Goal: Task Accomplishment & Management: Use online tool/utility

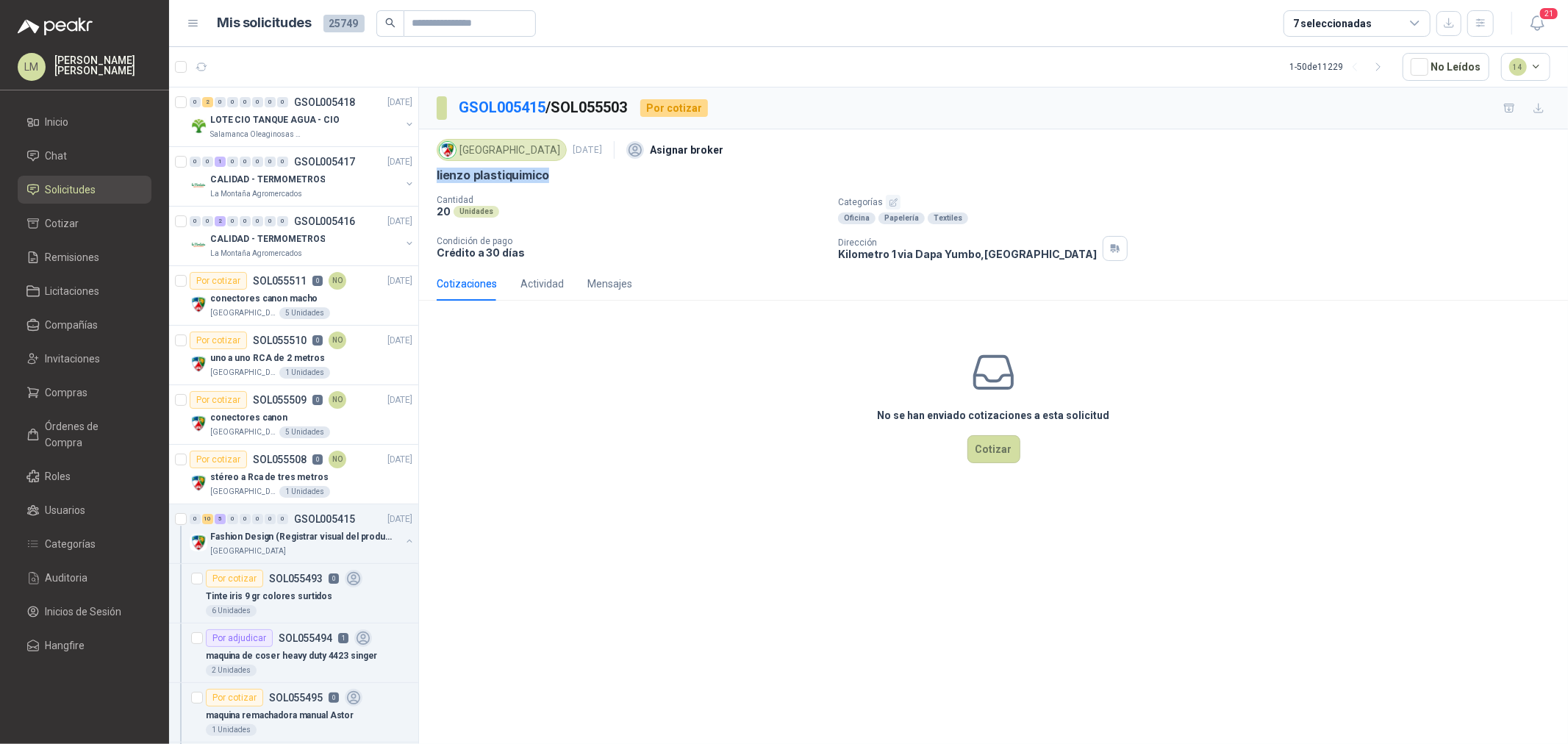
scroll to position [816, 0]
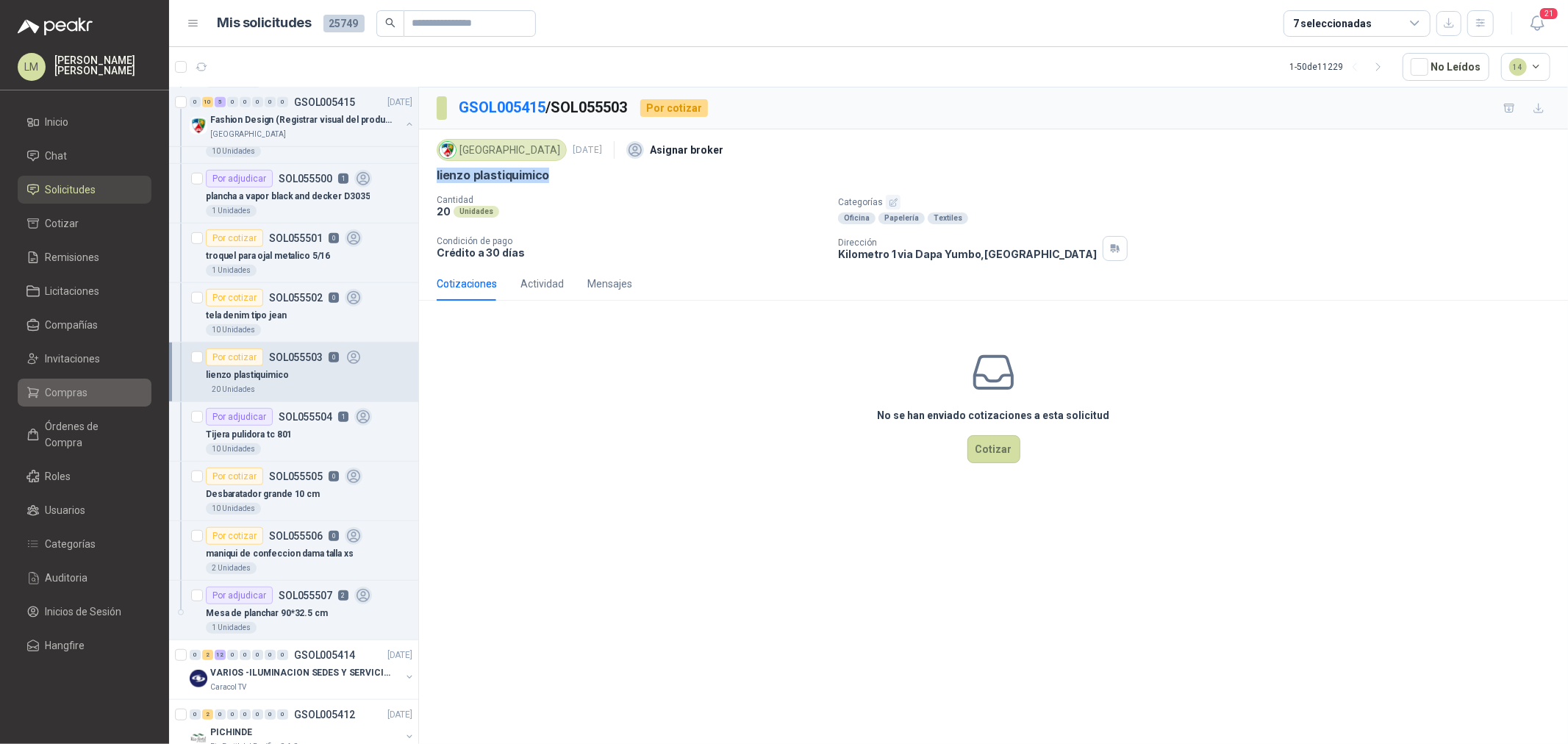
click at [69, 385] on span "Compras" at bounding box center [66, 392] width 43 height 16
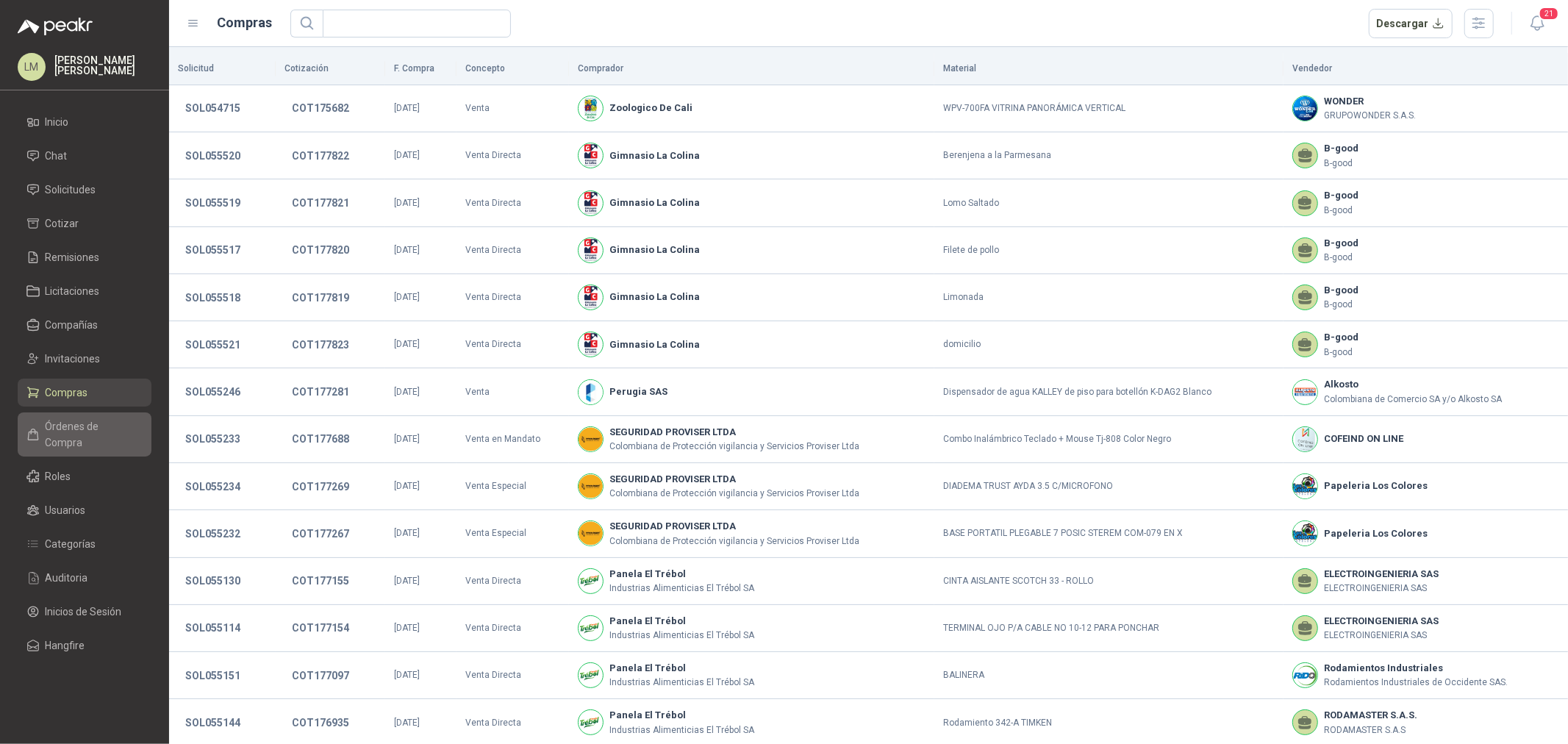
click at [86, 427] on span "Órdenes de Compra" at bounding box center [91, 434] width 92 height 33
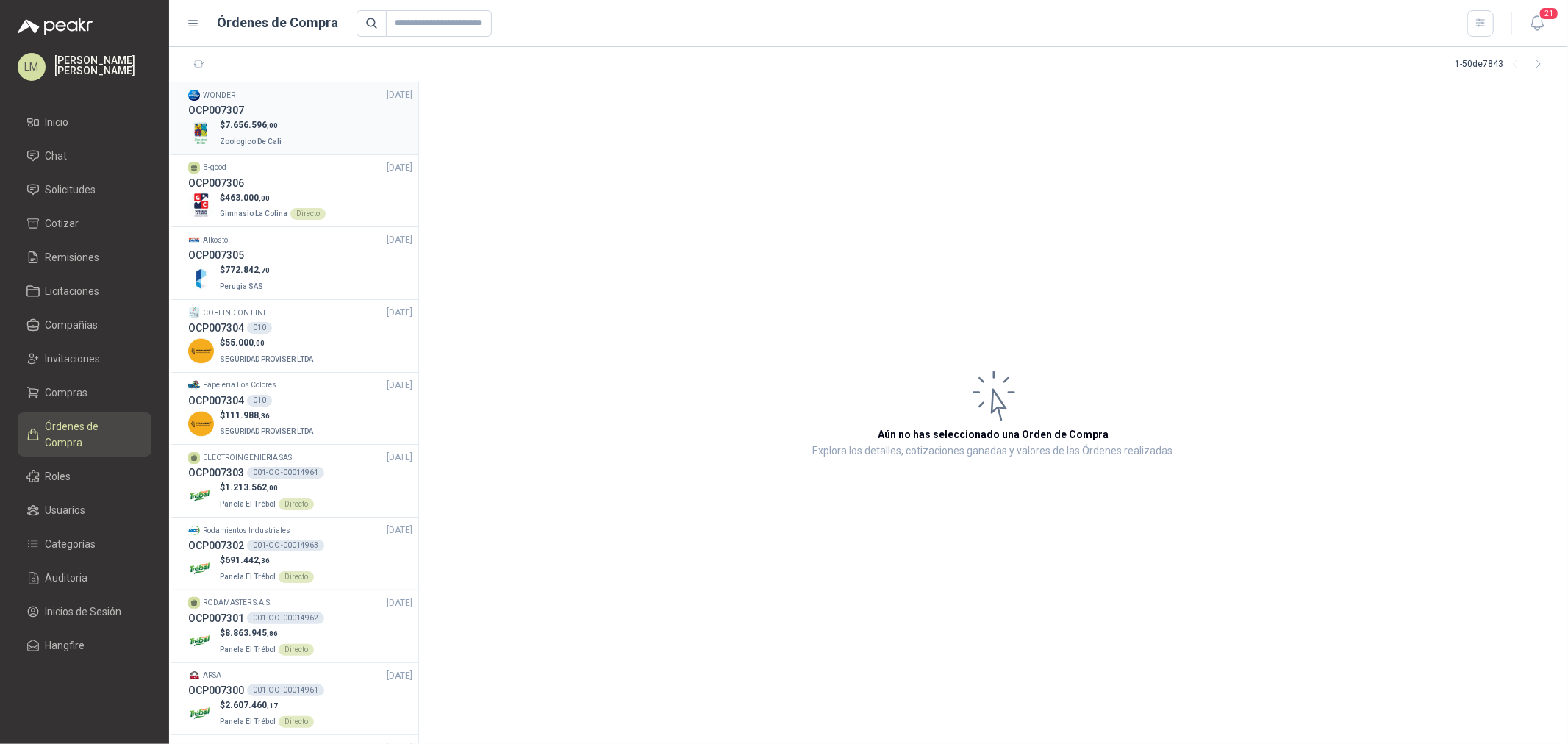
click at [296, 142] on div "$ 7.656.596 ,00 Zoologico De Cali" at bounding box center [300, 133] width 224 height 30
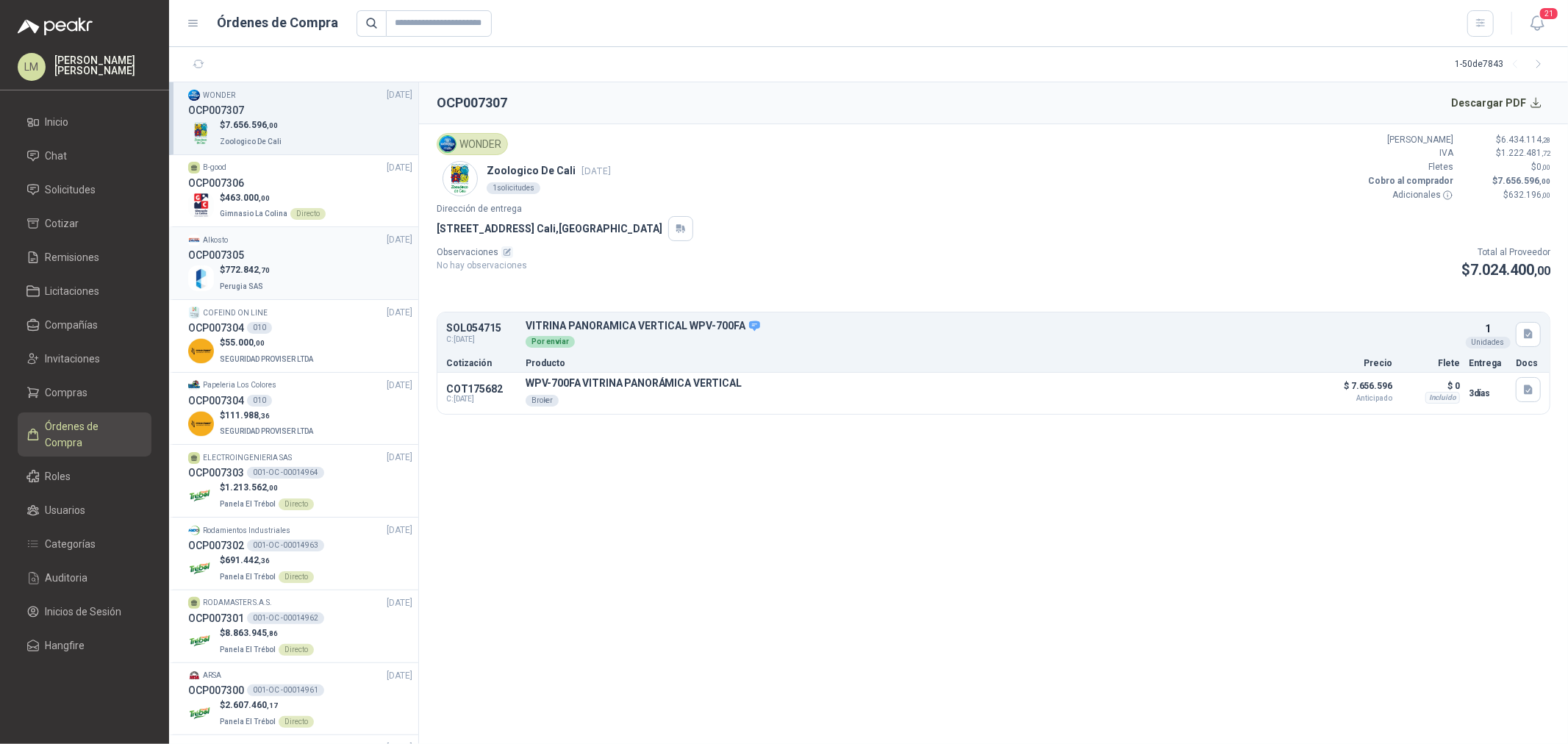
click at [289, 266] on div "$ 772.842 ,70 Perugia SAS" at bounding box center [300, 278] width 224 height 30
click at [289, 116] on div "OCP007307" at bounding box center [300, 110] width 224 height 16
click at [269, 332] on div "OCP007304 010" at bounding box center [300, 328] width 224 height 16
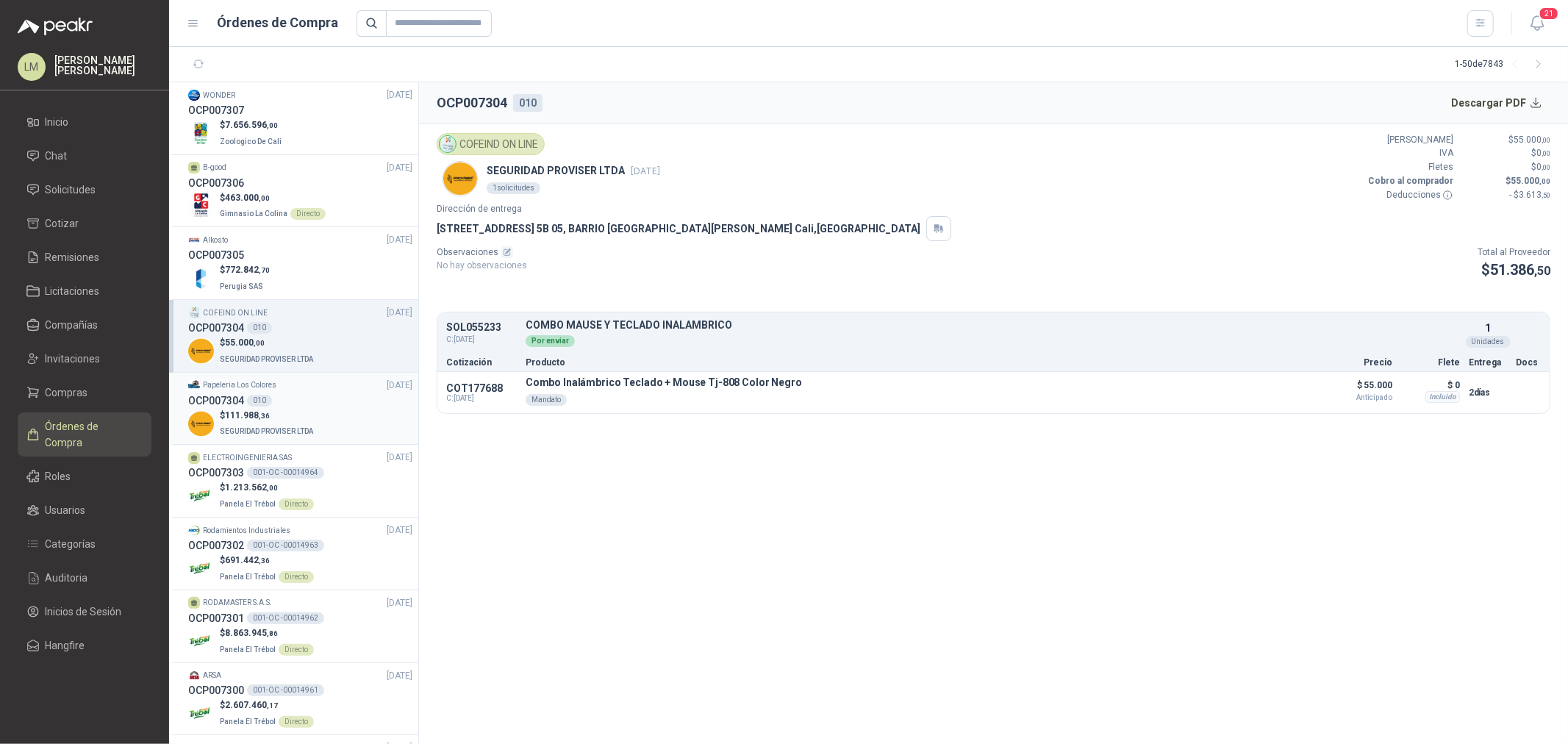
click at [271, 406] on div "OCP007304 010" at bounding box center [300, 400] width 224 height 16
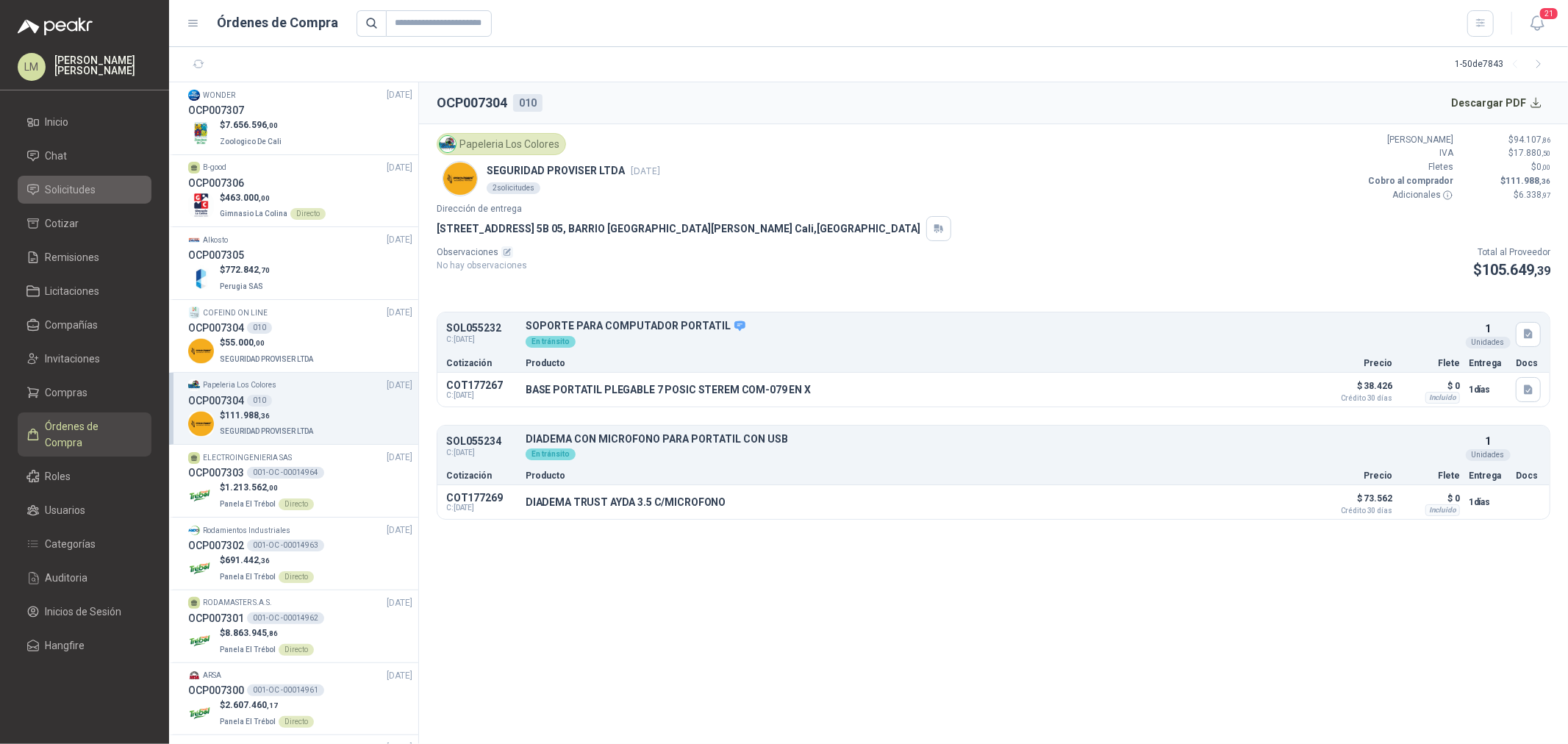
click at [76, 182] on span "Solicitudes" at bounding box center [70, 189] width 51 height 16
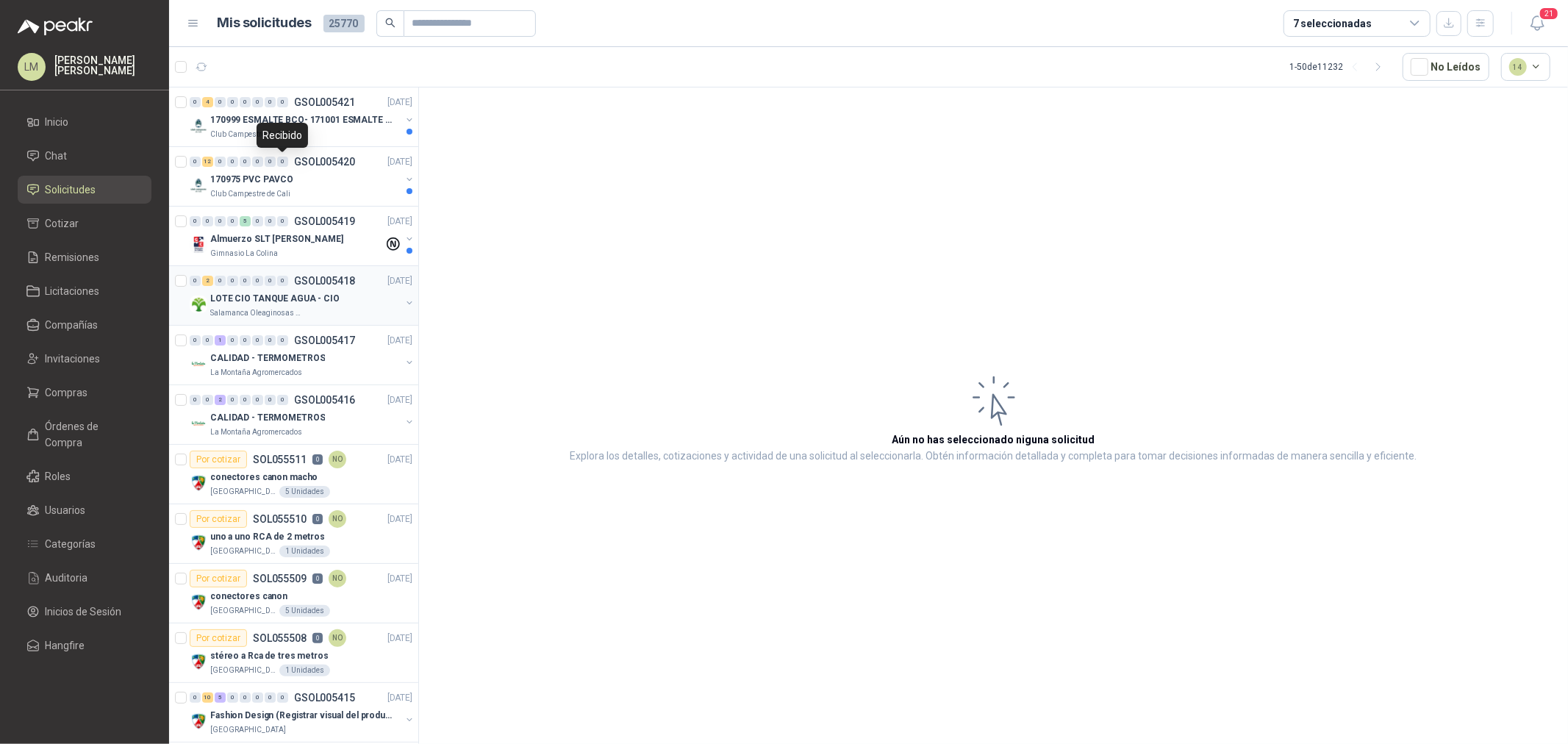
click at [267, 307] on p "Salamanca Oleaginosas SAS" at bounding box center [256, 313] width 93 height 12
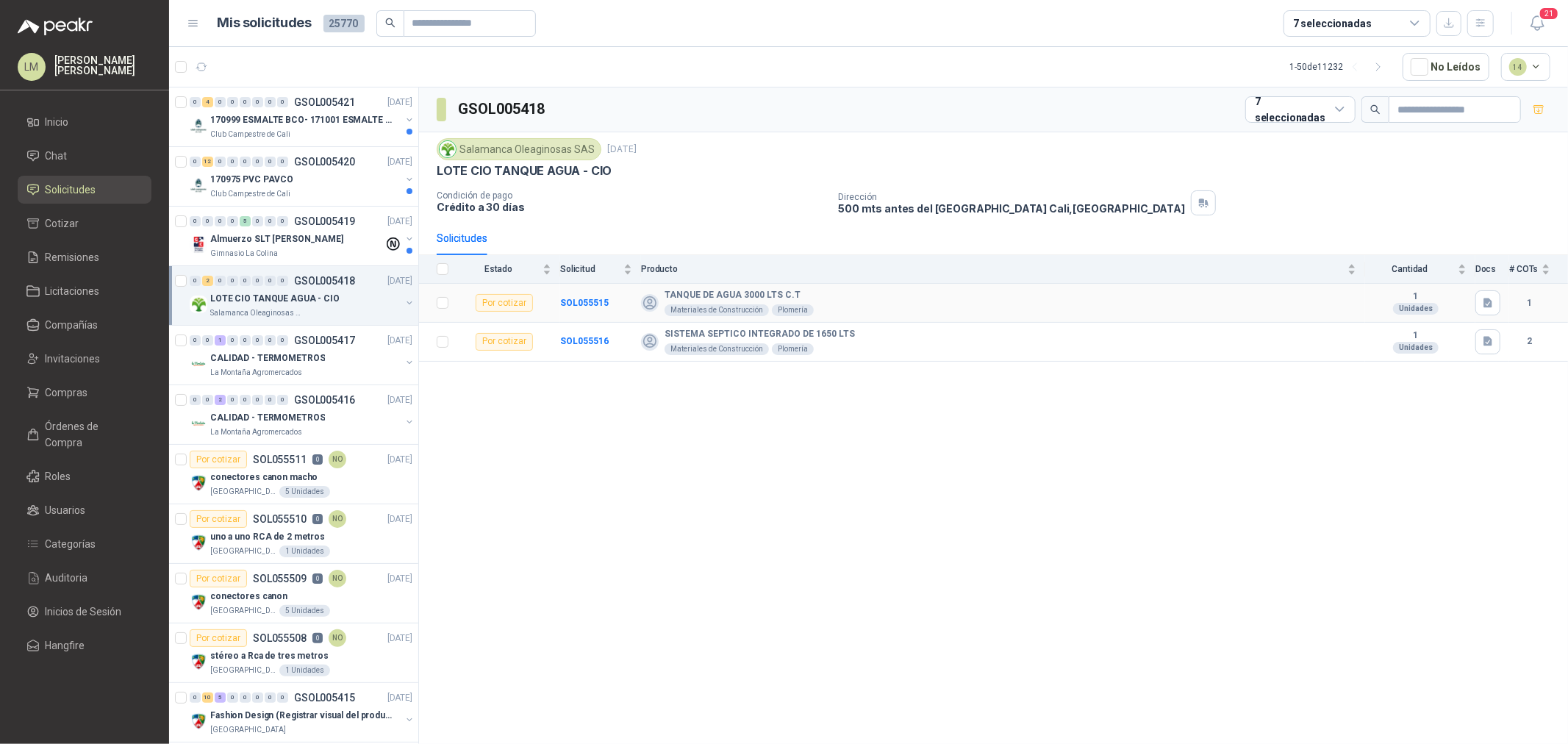
click at [601, 295] on td "SOL055515" at bounding box center [600, 303] width 80 height 39
click at [591, 304] on b "SOL055515" at bounding box center [584, 302] width 49 height 10
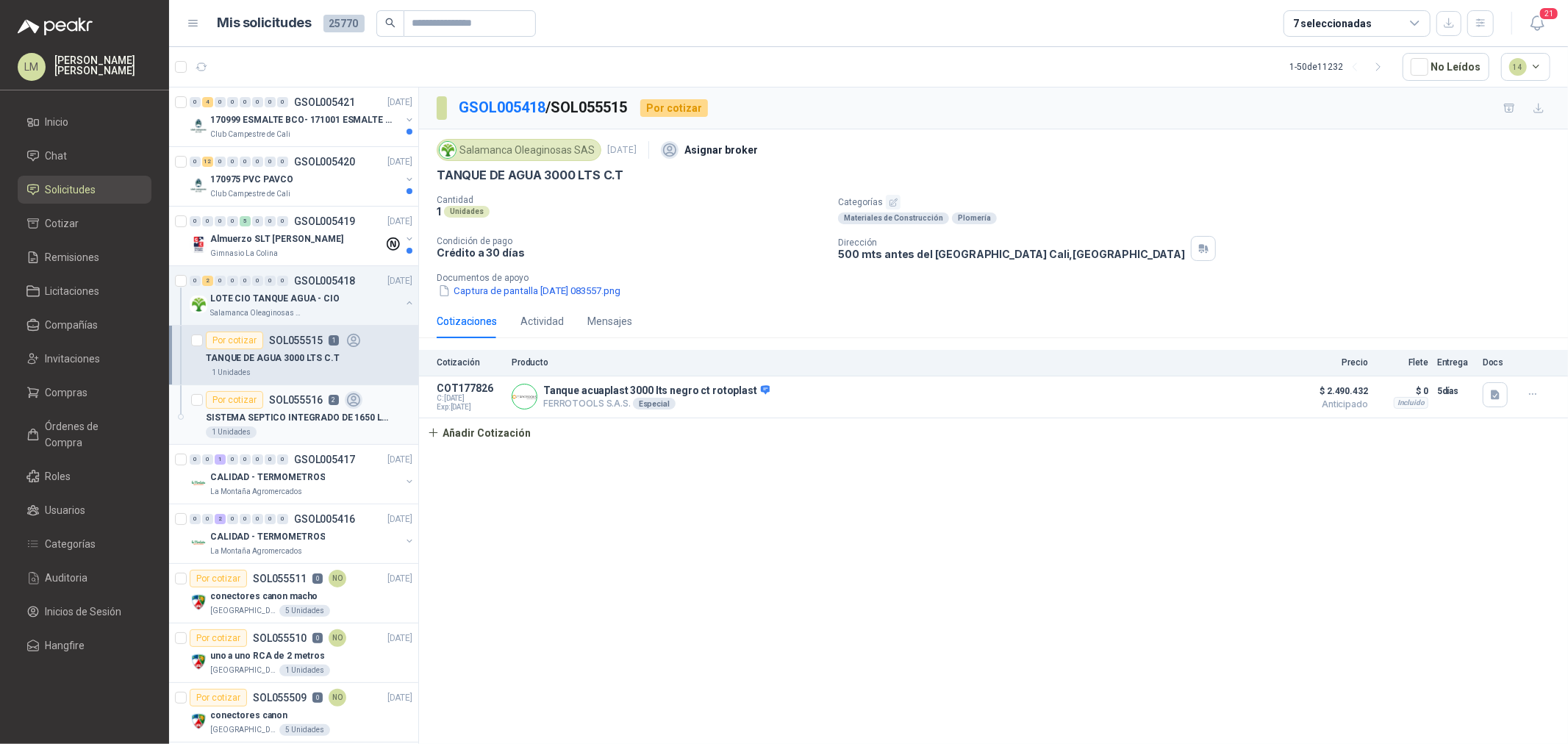
click at [282, 415] on p "SISTEMA SEPTICO INTEGRADO DE 1650 LTS" at bounding box center [298, 417] width 183 height 14
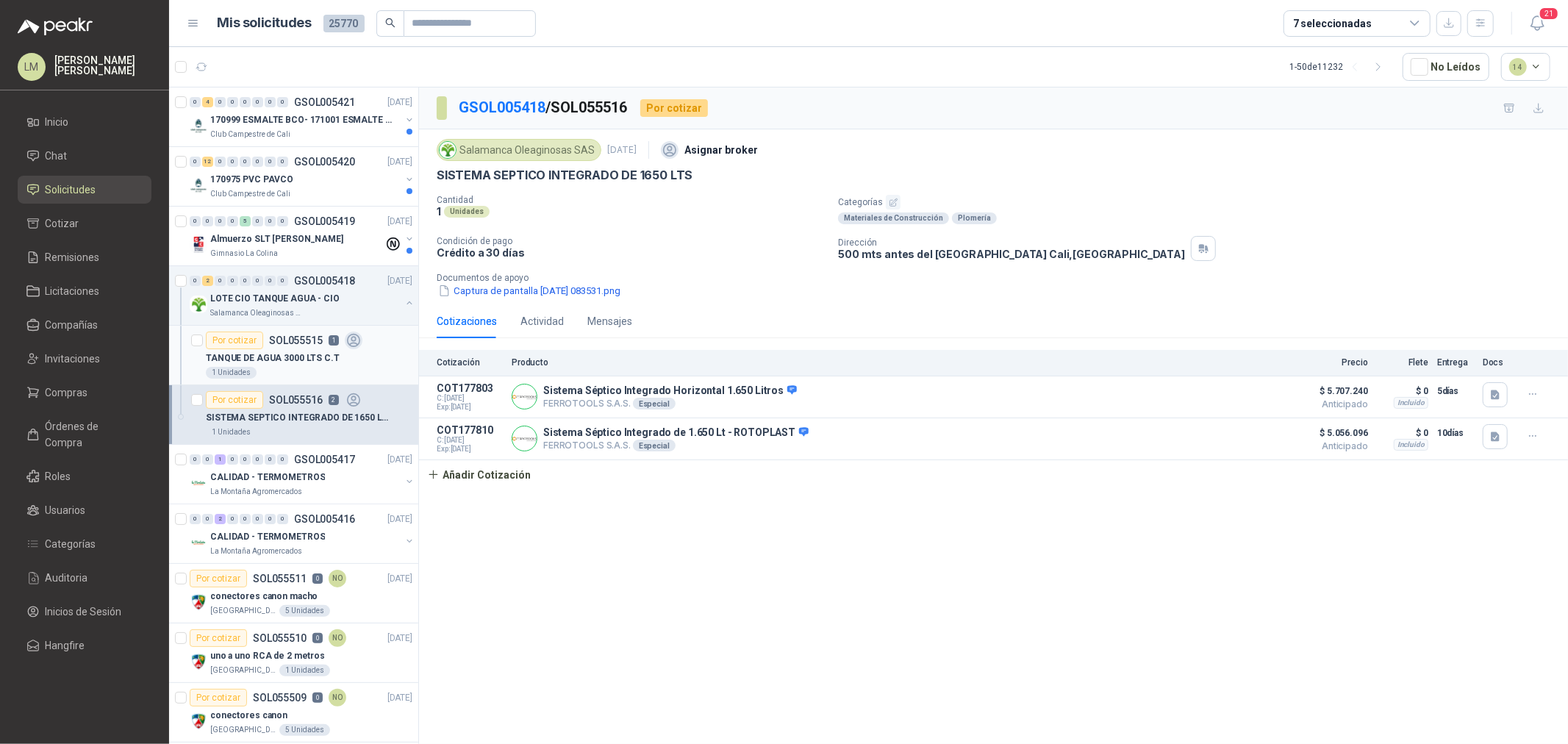
click at [277, 349] on div "TANQUE DE AGUA 3000 LTS C.T" at bounding box center [309, 358] width 206 height 18
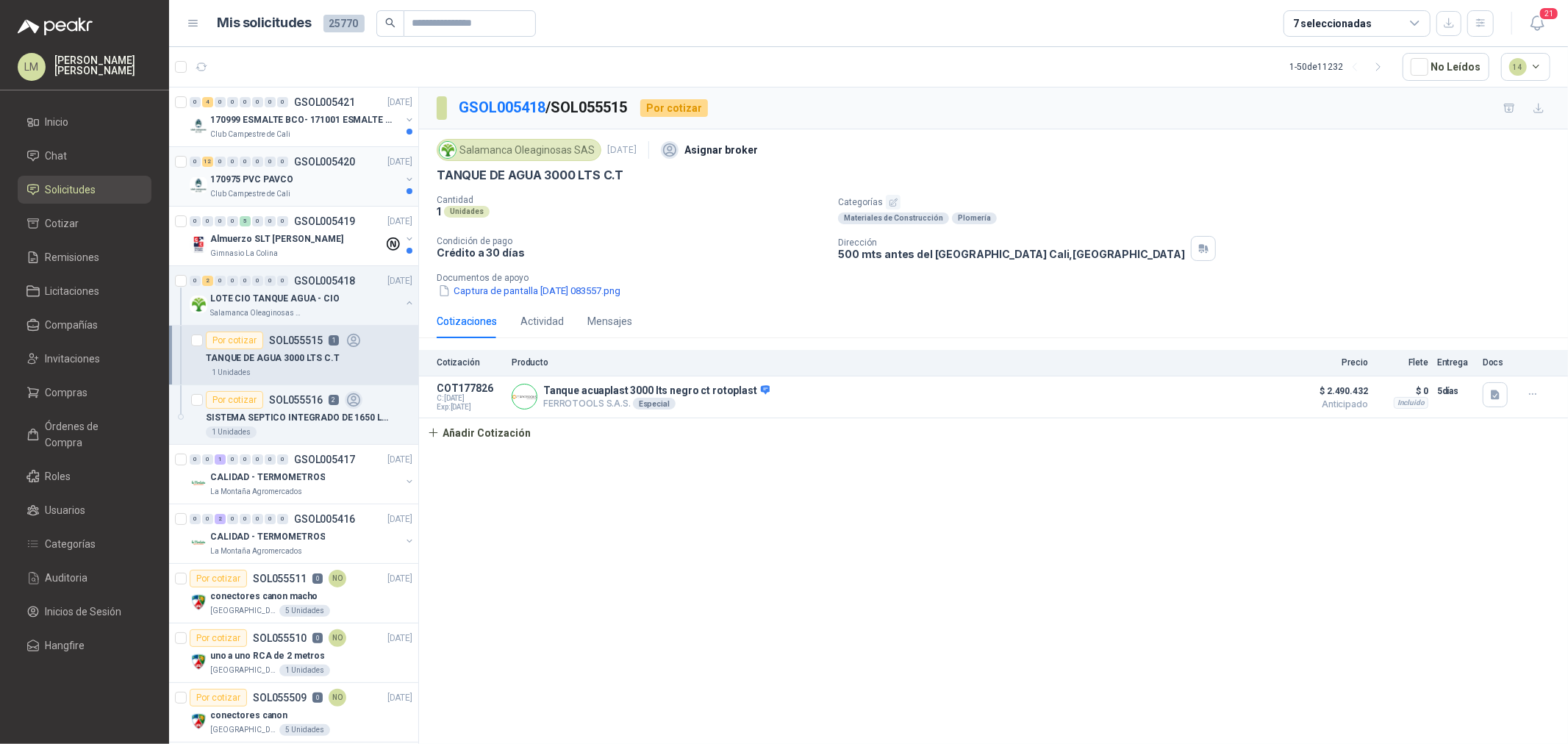
click at [282, 173] on p "170975 PVC PAVCO" at bounding box center [251, 179] width 83 height 14
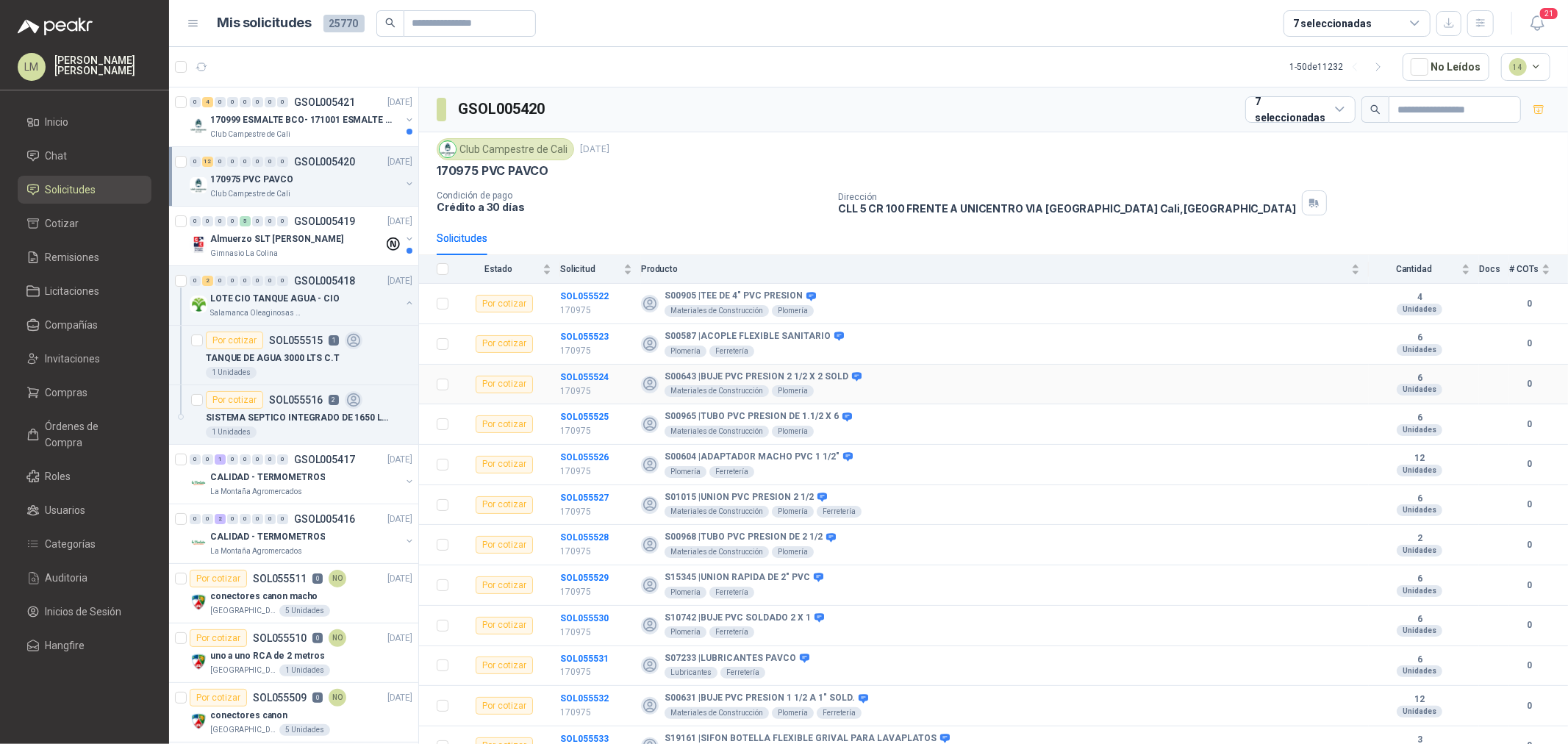
scroll to position [18, 0]
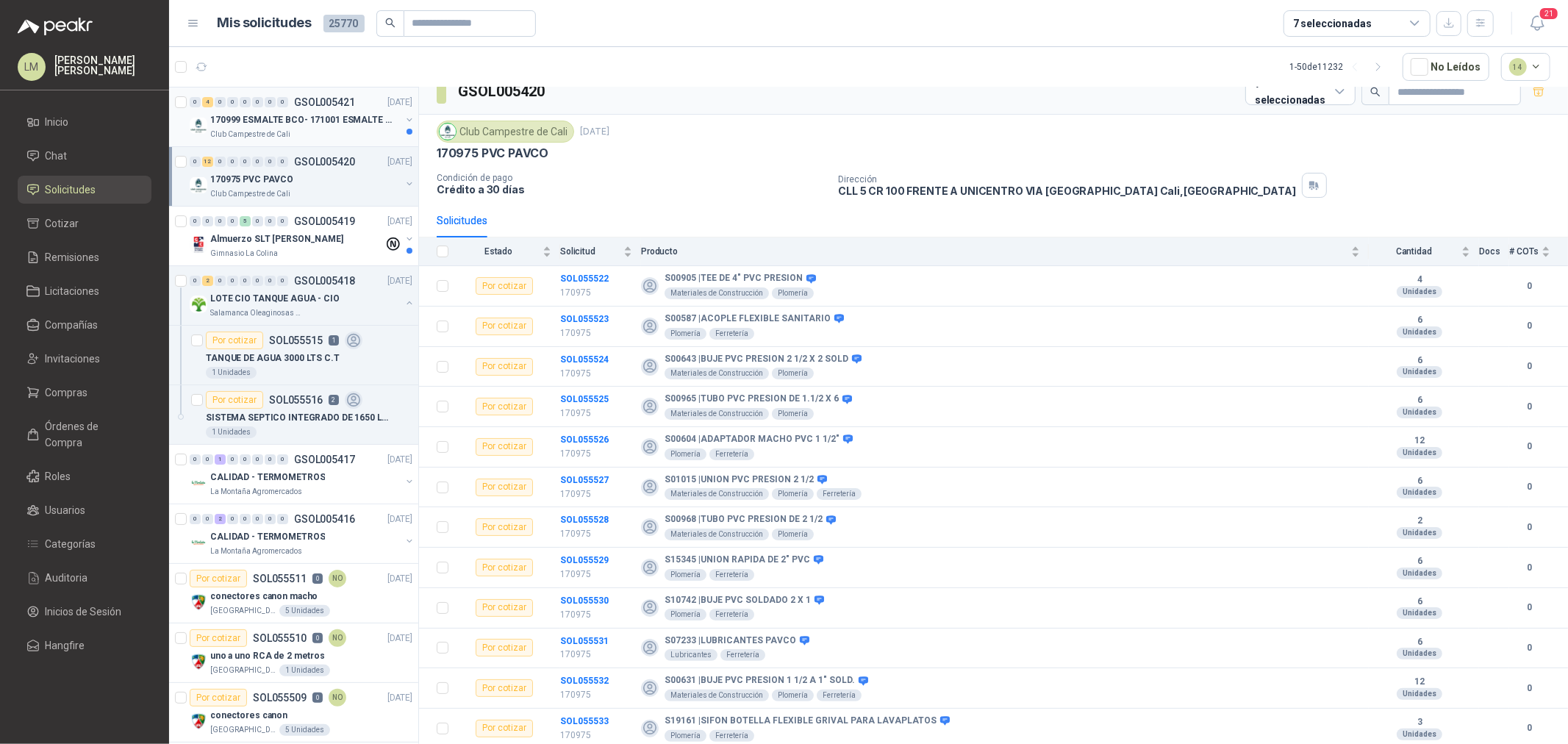
click at [248, 122] on p "170999 ESMALTE BCO- 171001 ESMALTE GRIS" at bounding box center [302, 120] width 183 height 14
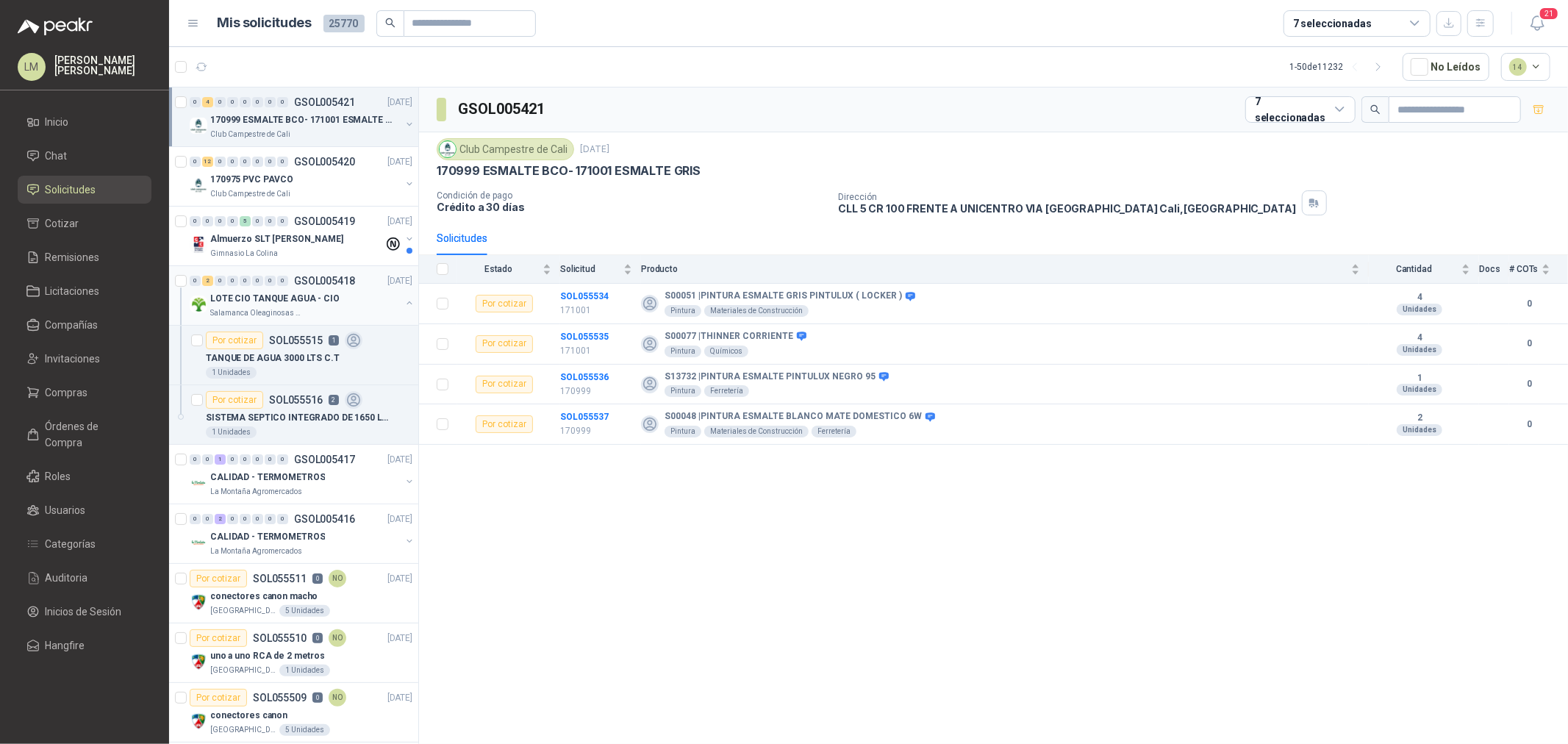
click at [403, 302] on button "button" at bounding box center [409, 302] width 12 height 12
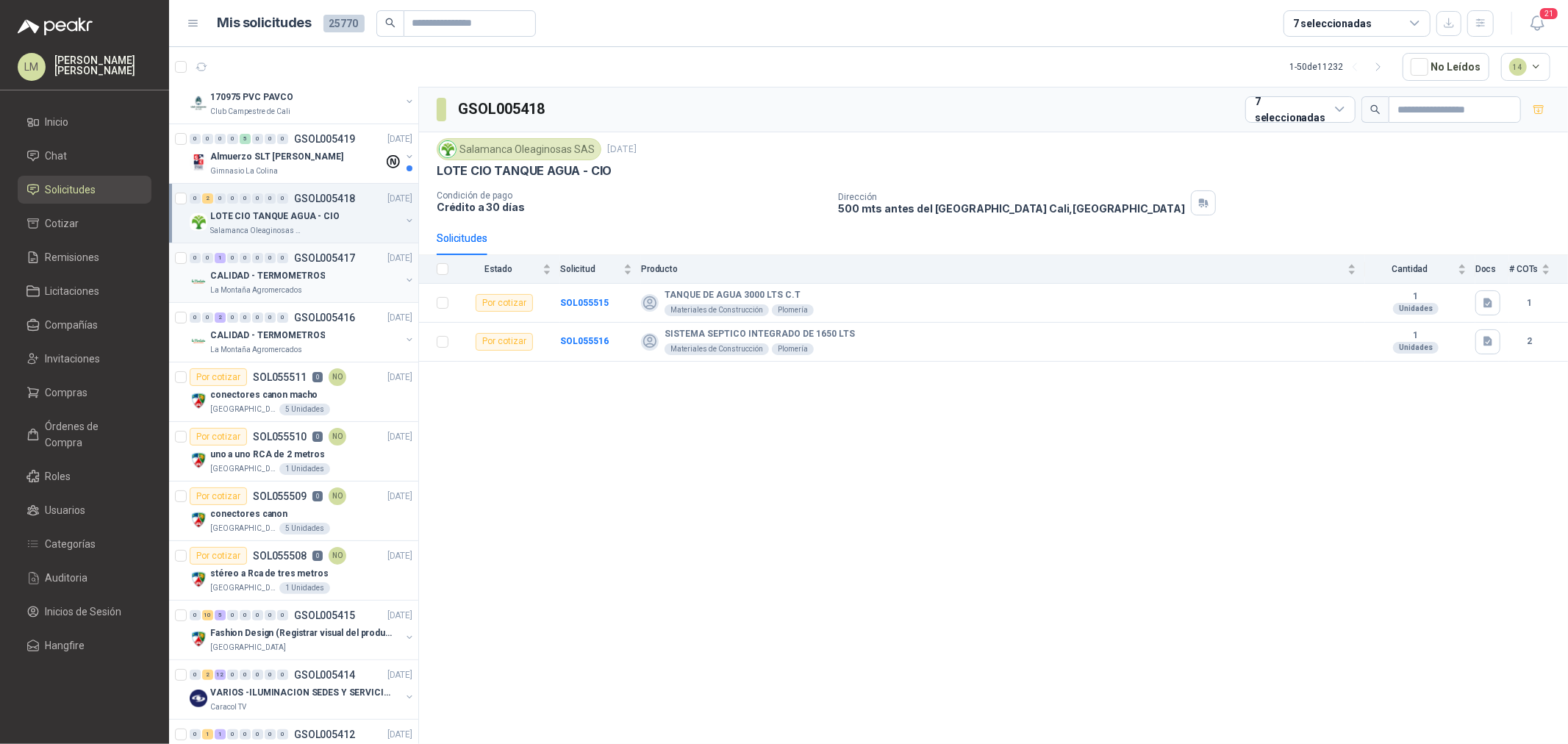
scroll to position [163, 0]
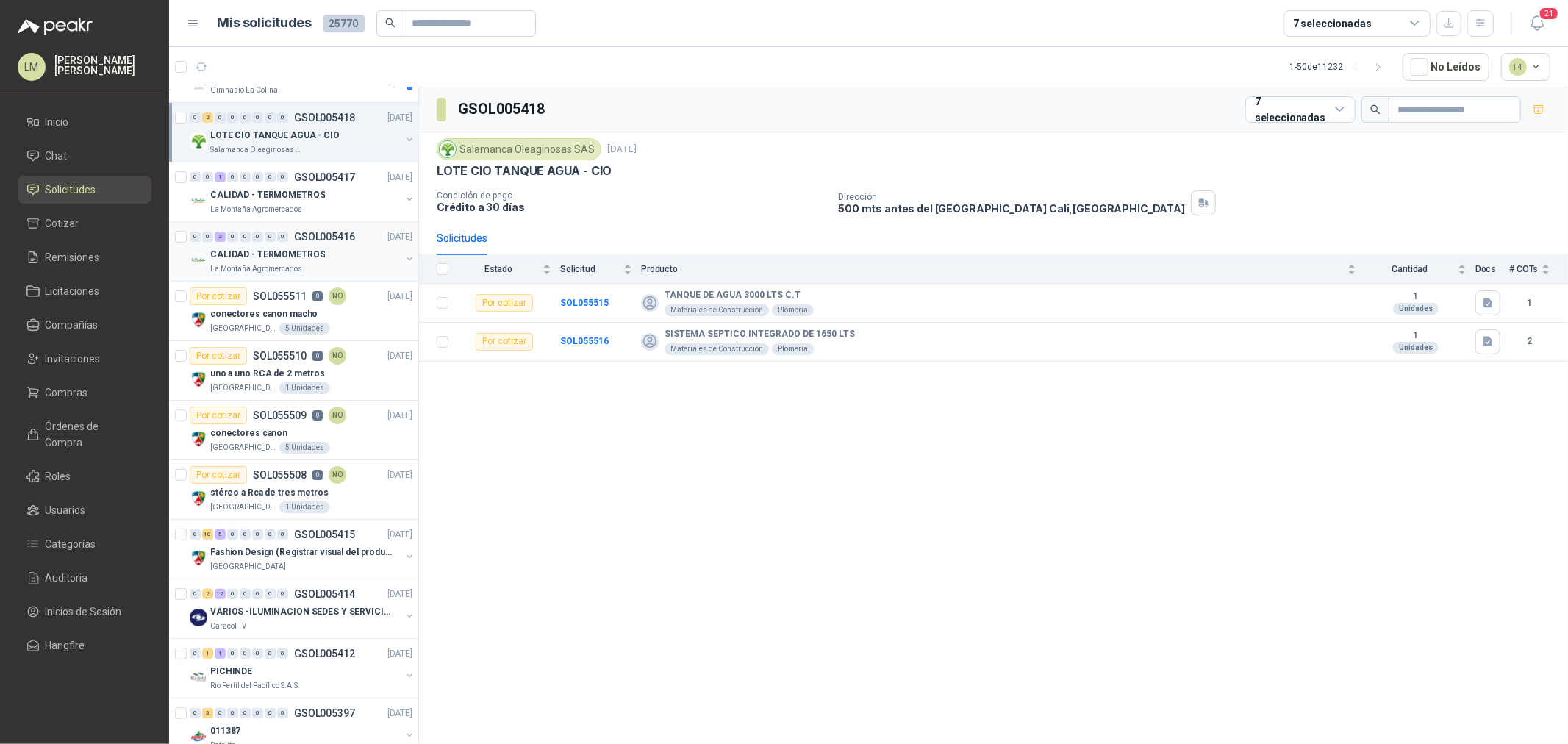
click at [300, 251] on p "CALIDAD - TERMOMETROS" at bounding box center [267, 255] width 115 height 14
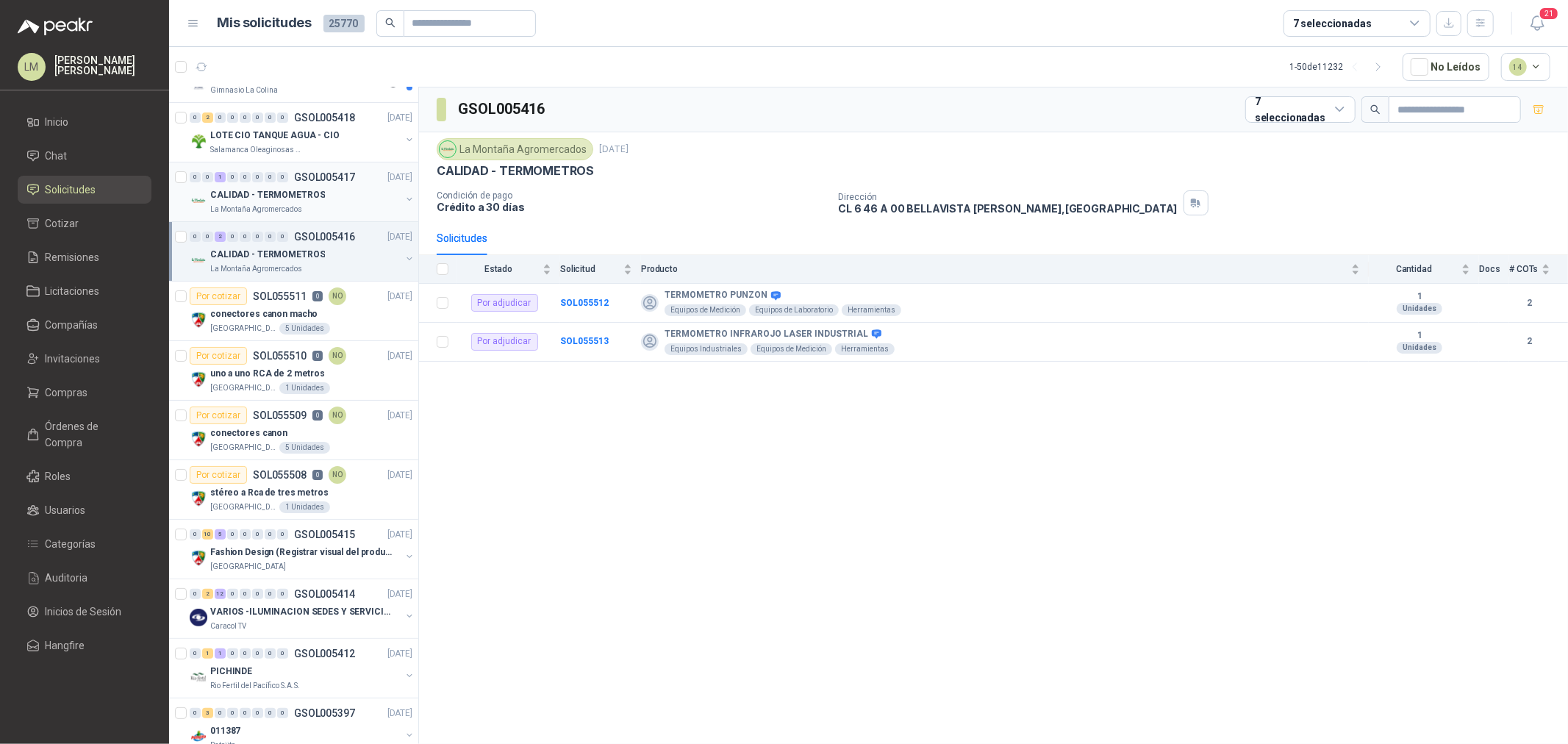
click at [263, 191] on p "CALIDAD - TERMOMETROS" at bounding box center [267, 195] width 115 height 14
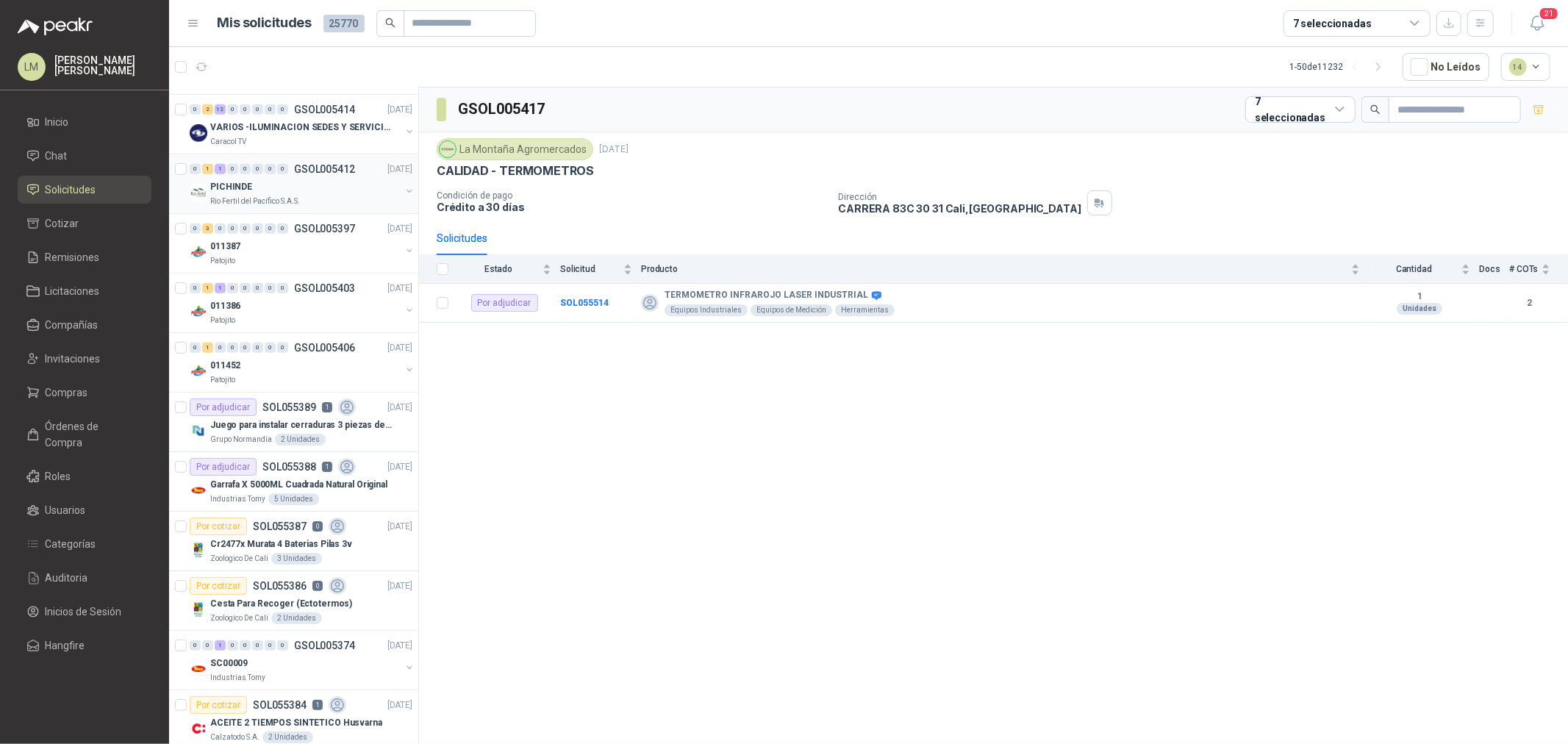
scroll to position [653, 0]
click at [282, 342] on div "0" at bounding box center [282, 343] width 11 height 10
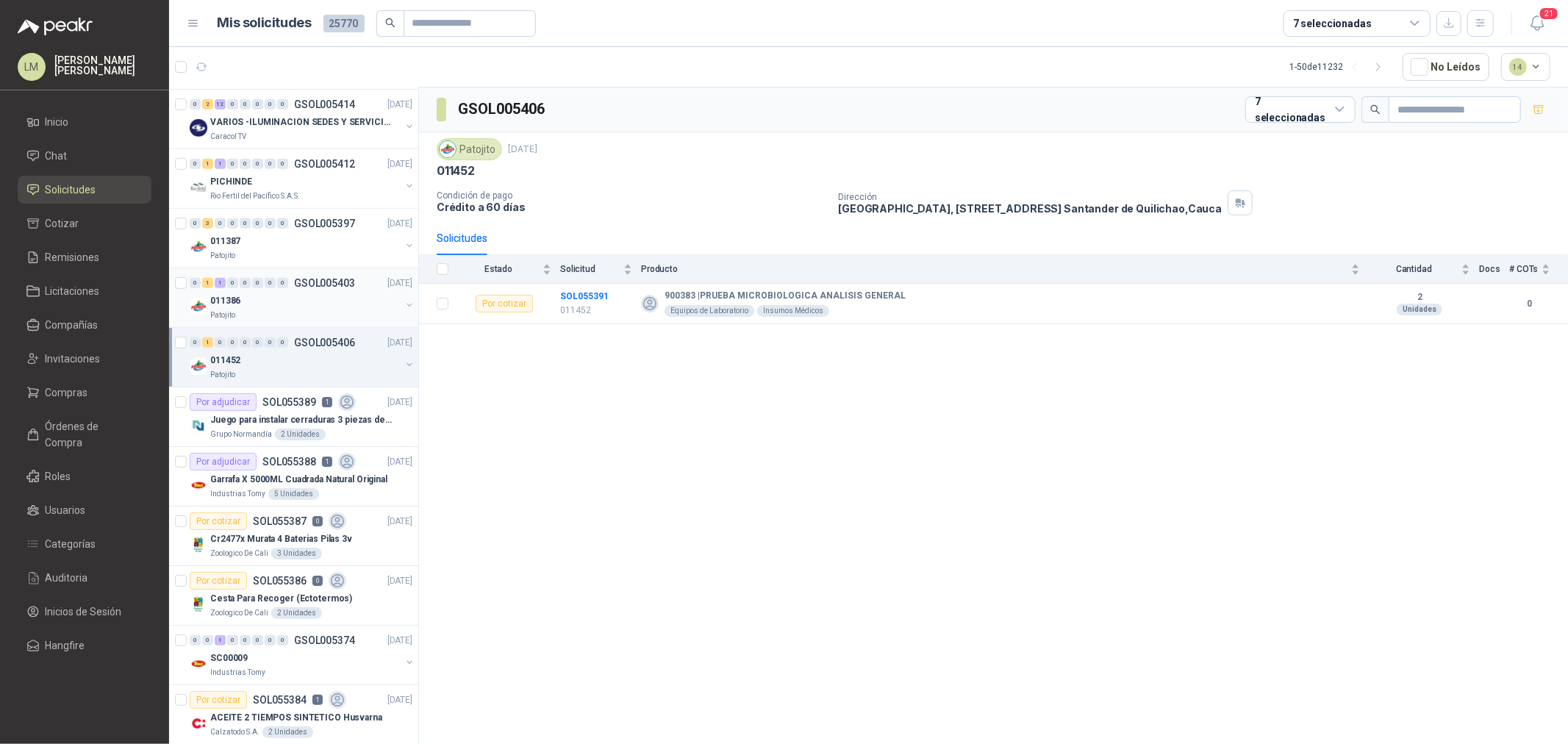
click at [251, 294] on div "011386" at bounding box center [305, 300] width 190 height 18
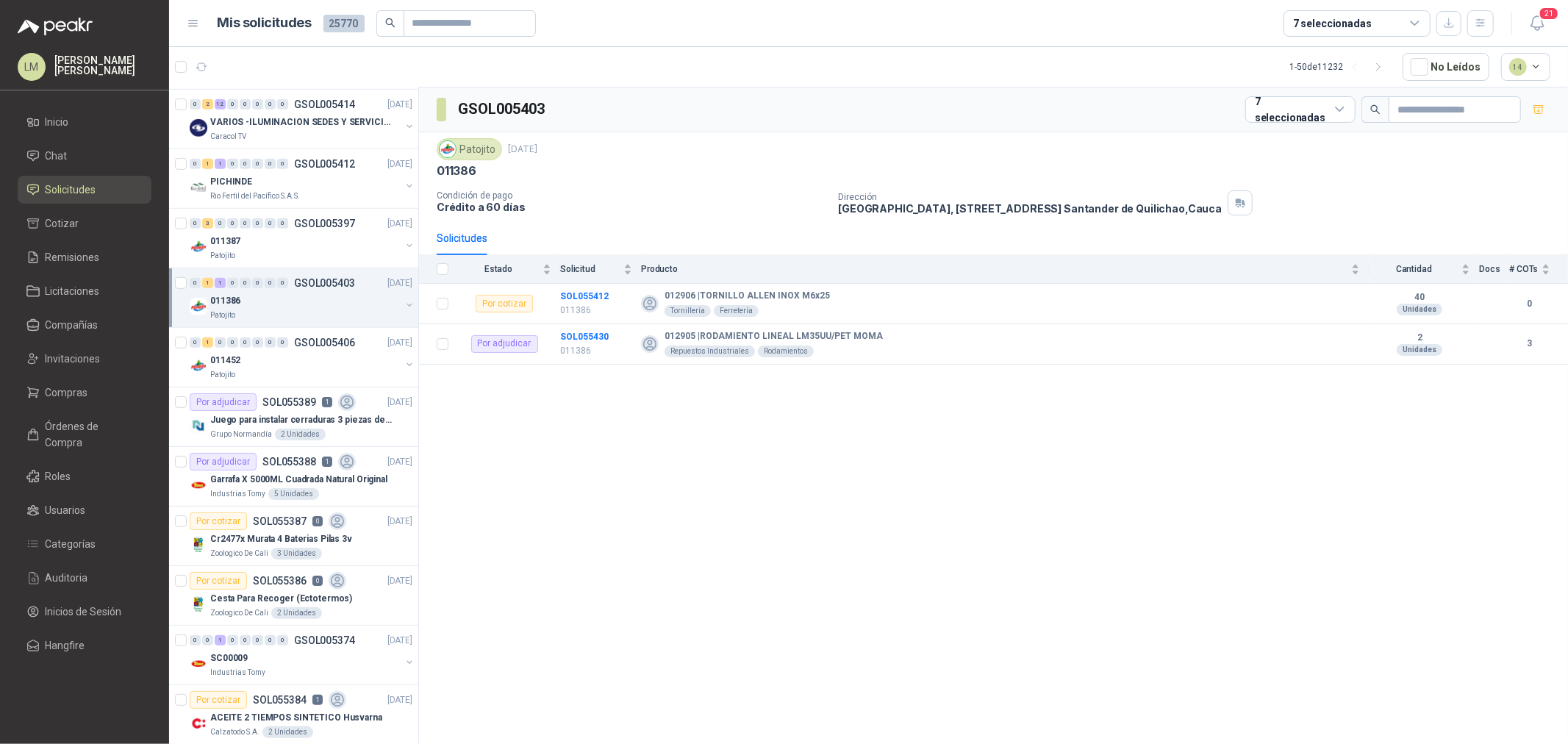
click at [403, 306] on button "button" at bounding box center [409, 305] width 12 height 12
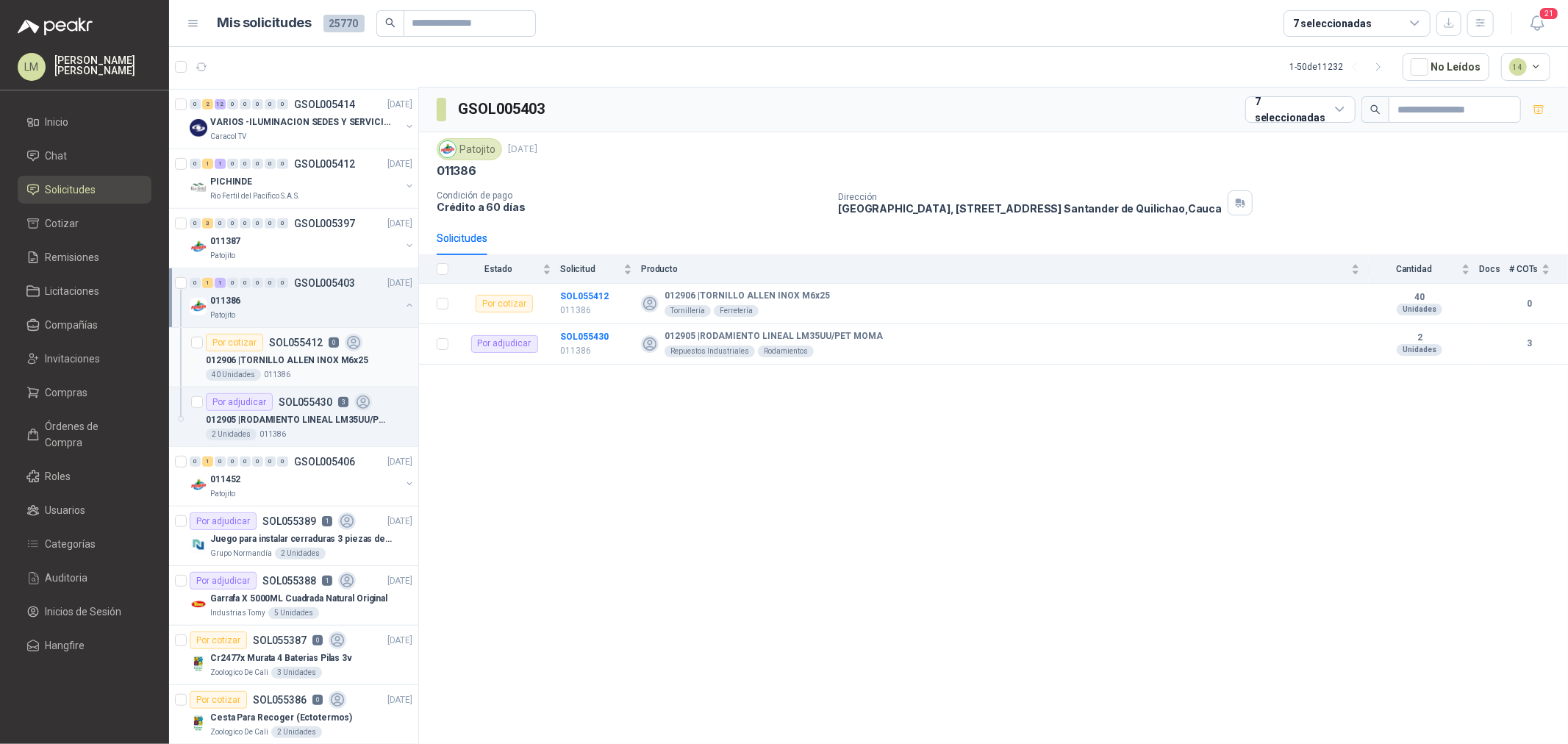
click at [289, 374] on div "40 Unidades 011386" at bounding box center [309, 375] width 206 height 12
click at [287, 417] on p "012905 | RODAMIENTO LINEAL LM35UU/PET MOMA" at bounding box center [298, 420] width 183 height 14
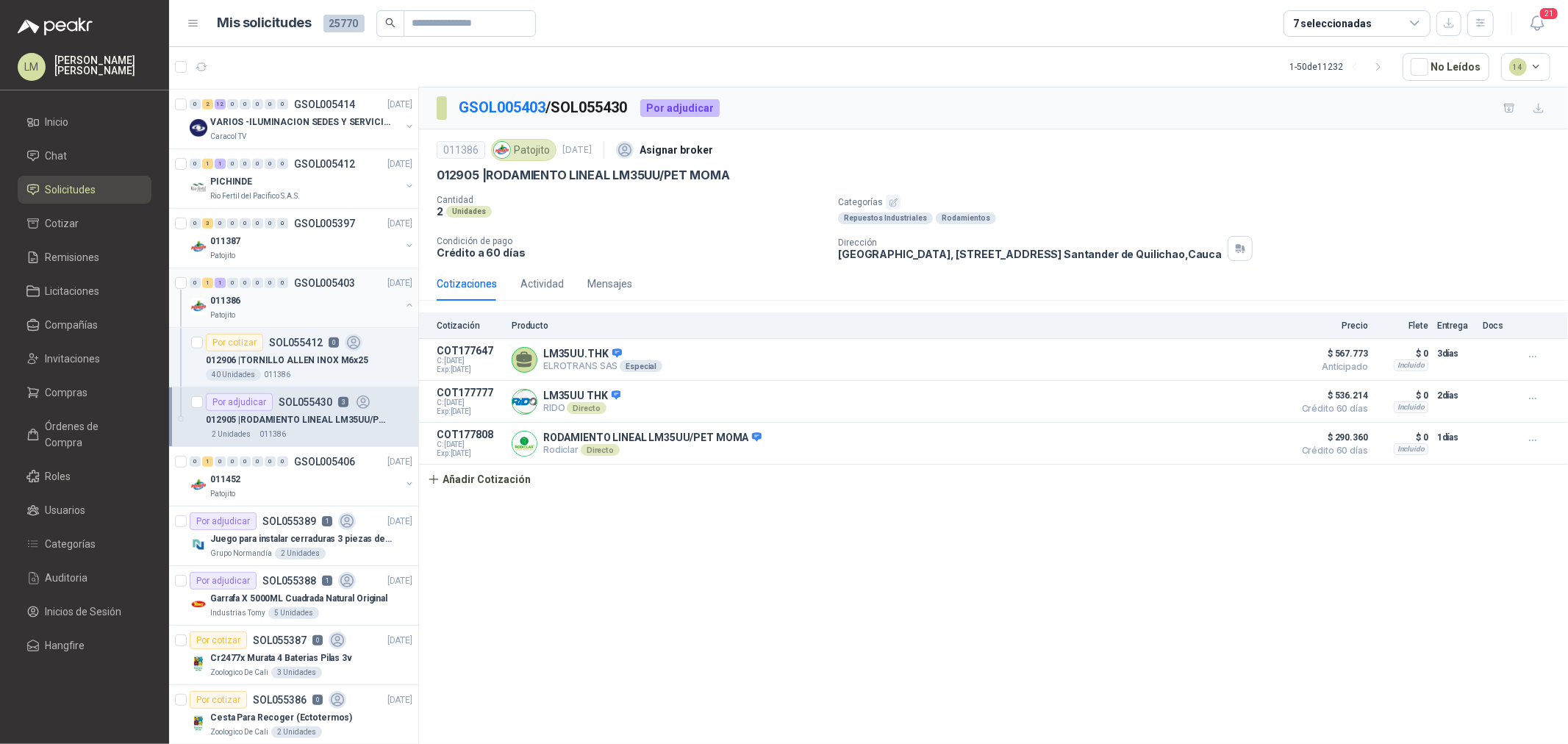
click at [403, 306] on button "button" at bounding box center [409, 305] width 12 height 12
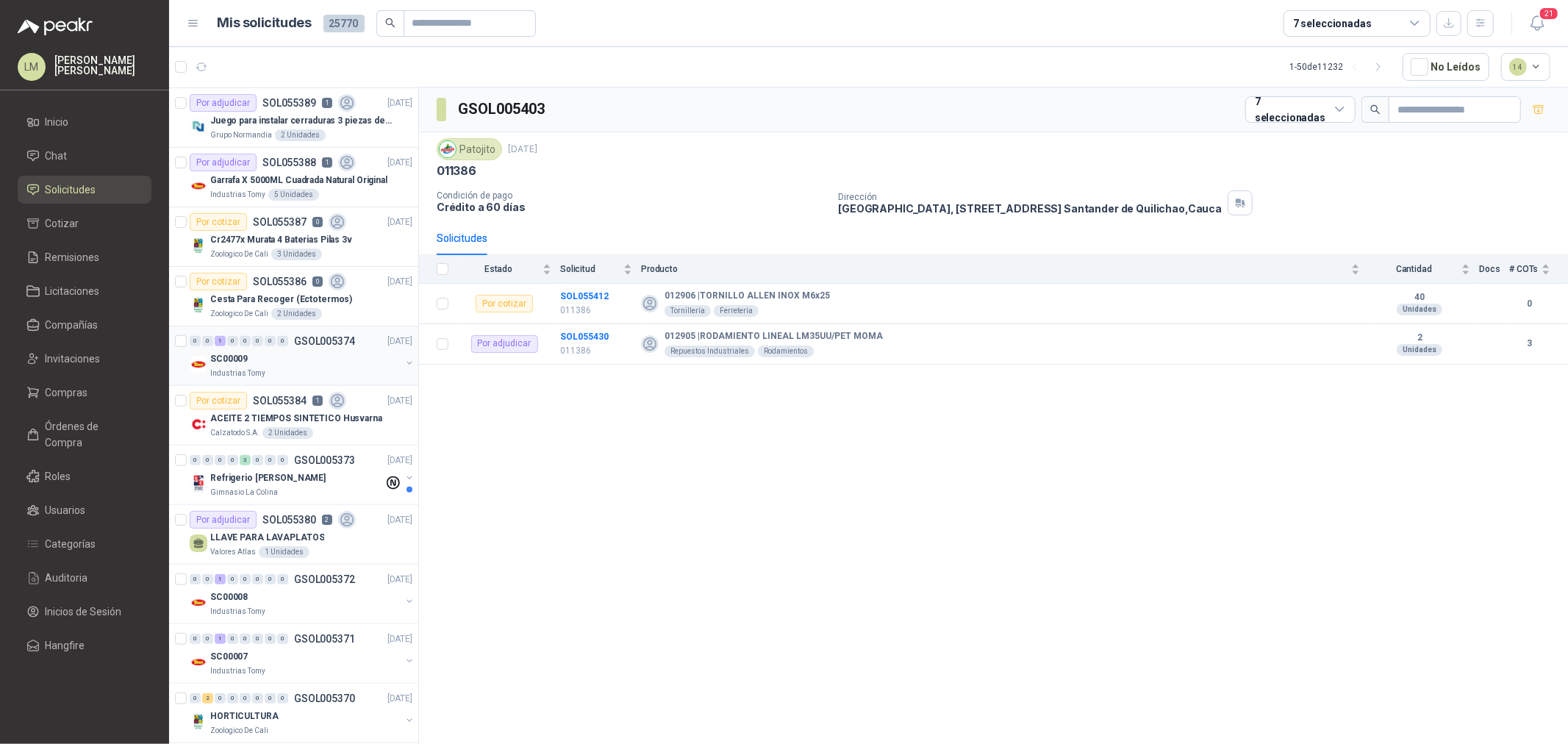
scroll to position [979, 0]
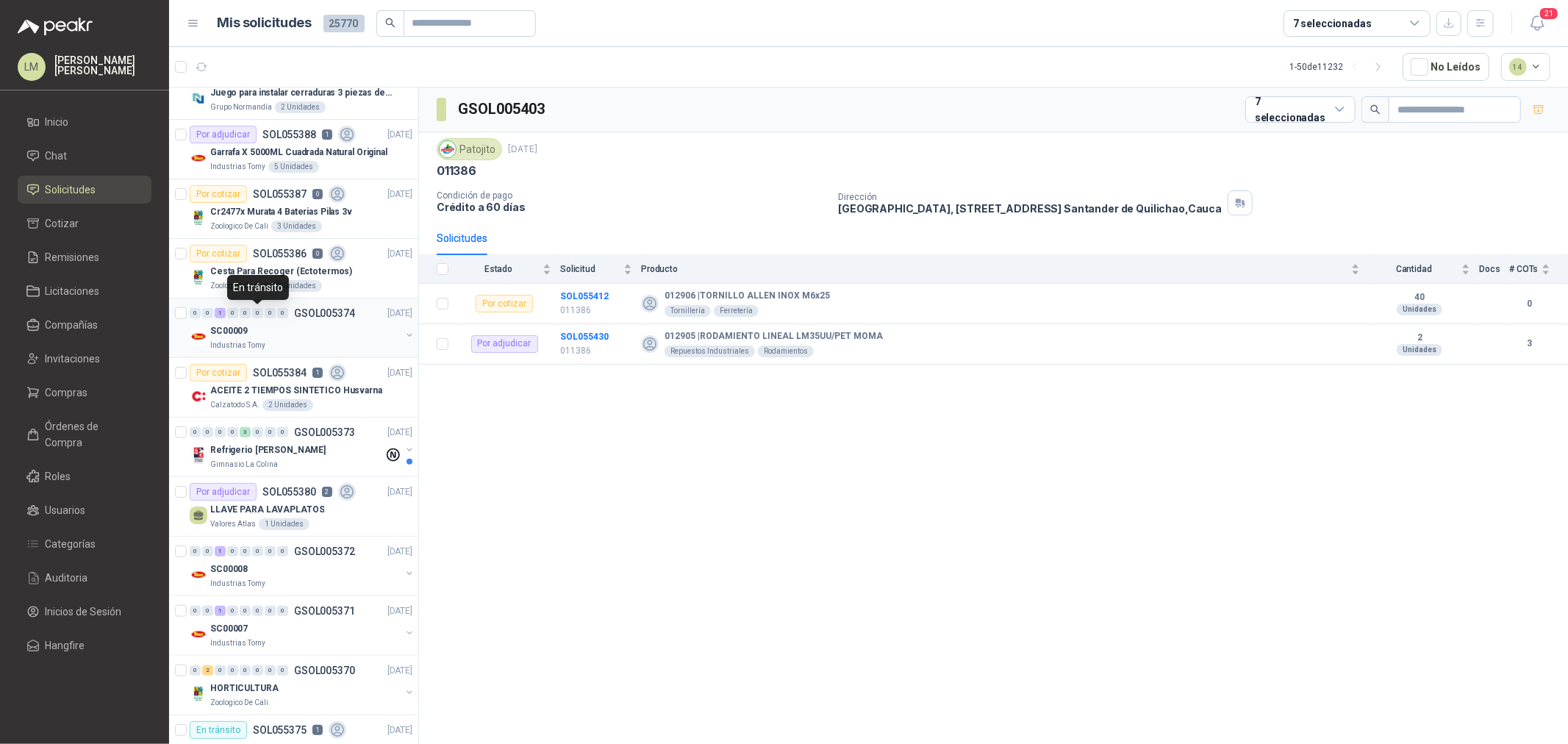
click at [252, 317] on div "0" at bounding box center [257, 313] width 11 height 10
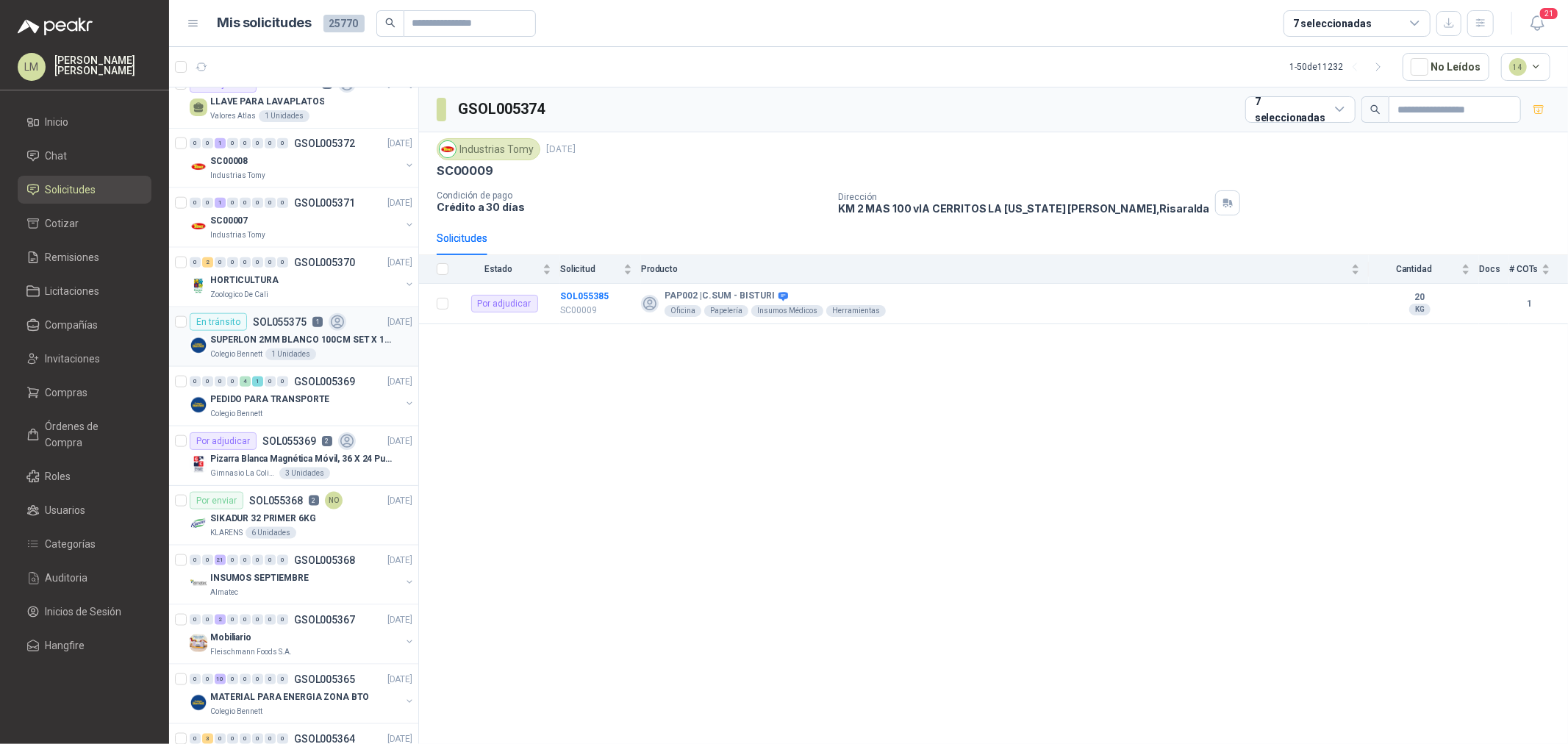
scroll to position [1470, 0]
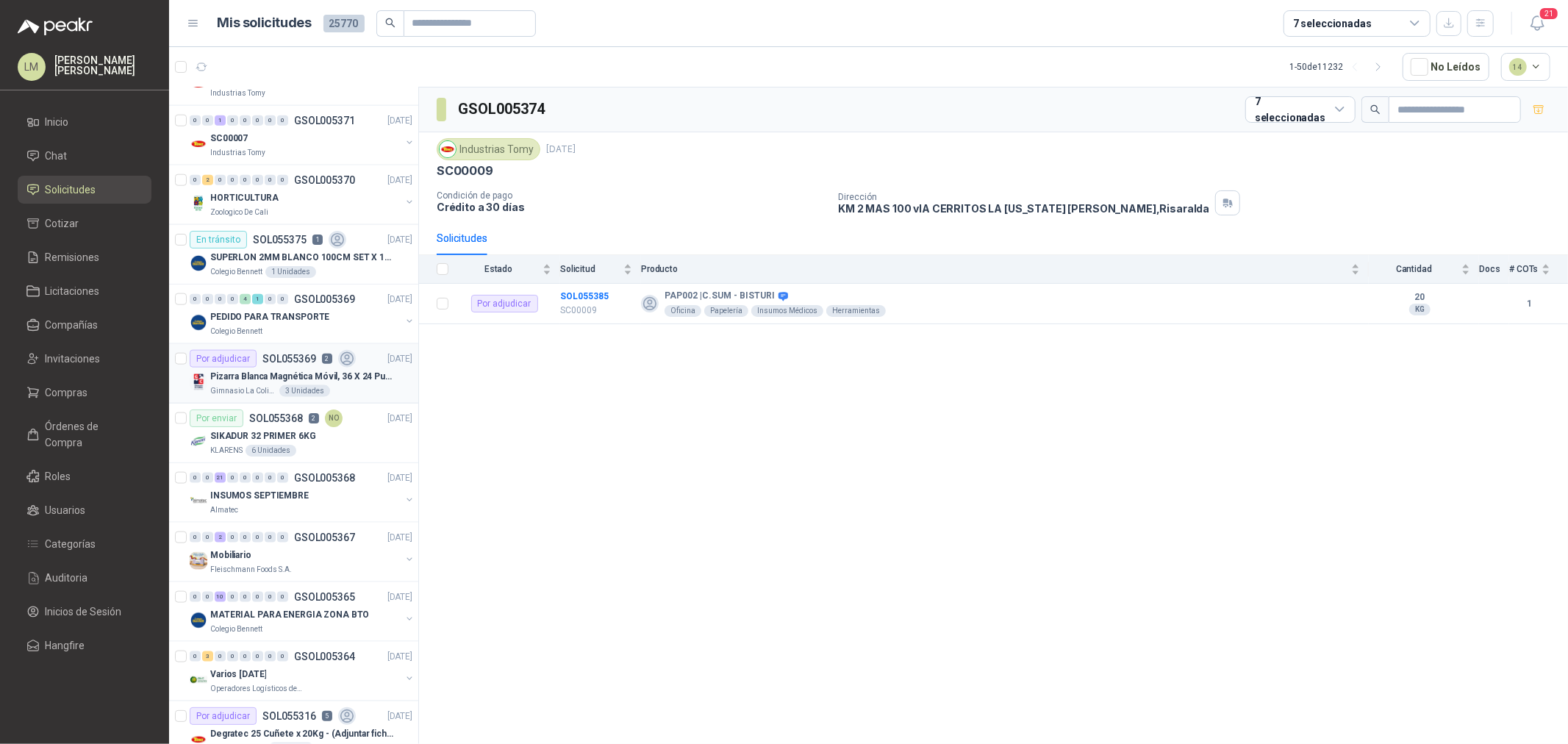
click at [272, 362] on p "SOL055369" at bounding box center [289, 359] width 54 height 10
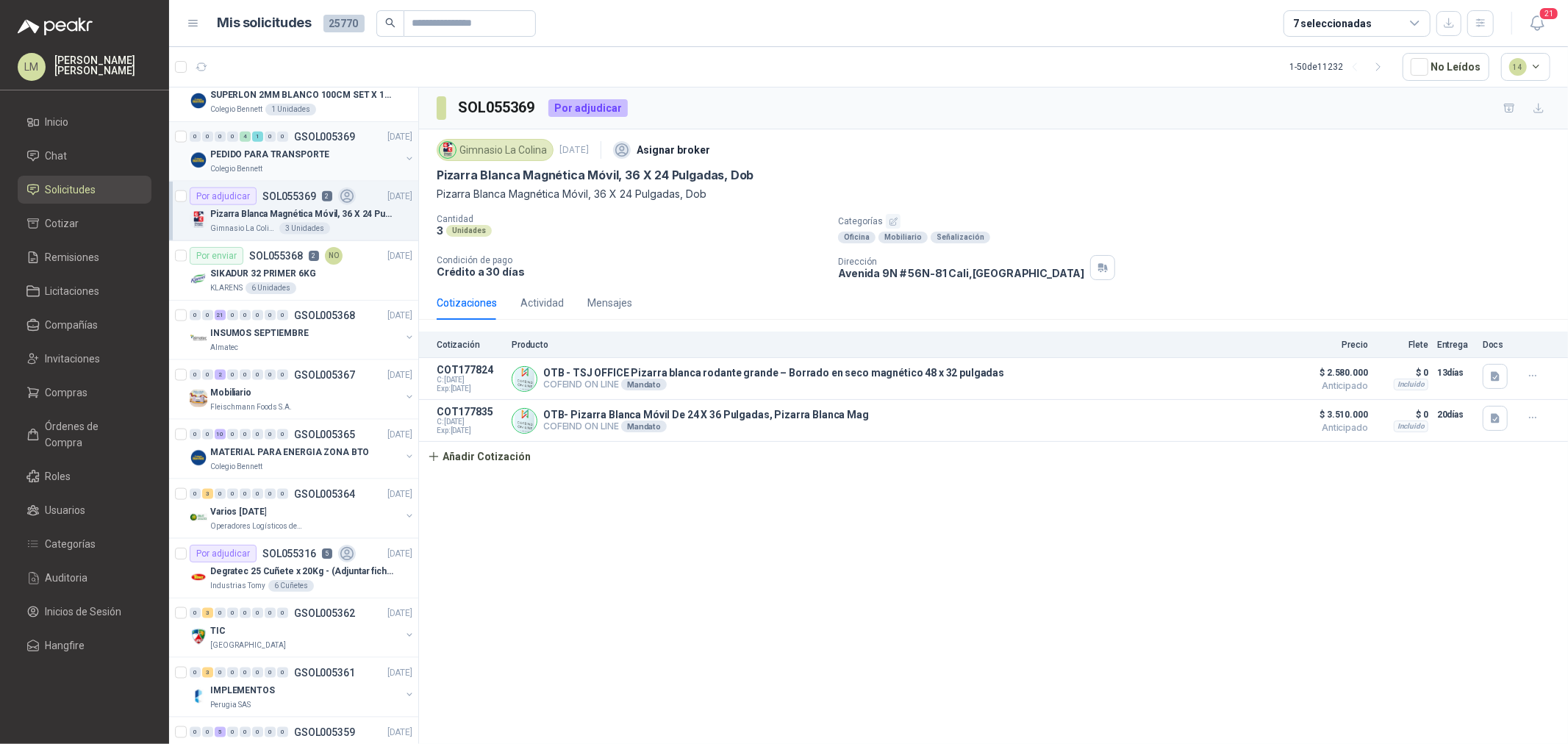
scroll to position [1633, 0]
click at [254, 386] on div "Mobiliario" at bounding box center [305, 391] width 190 height 18
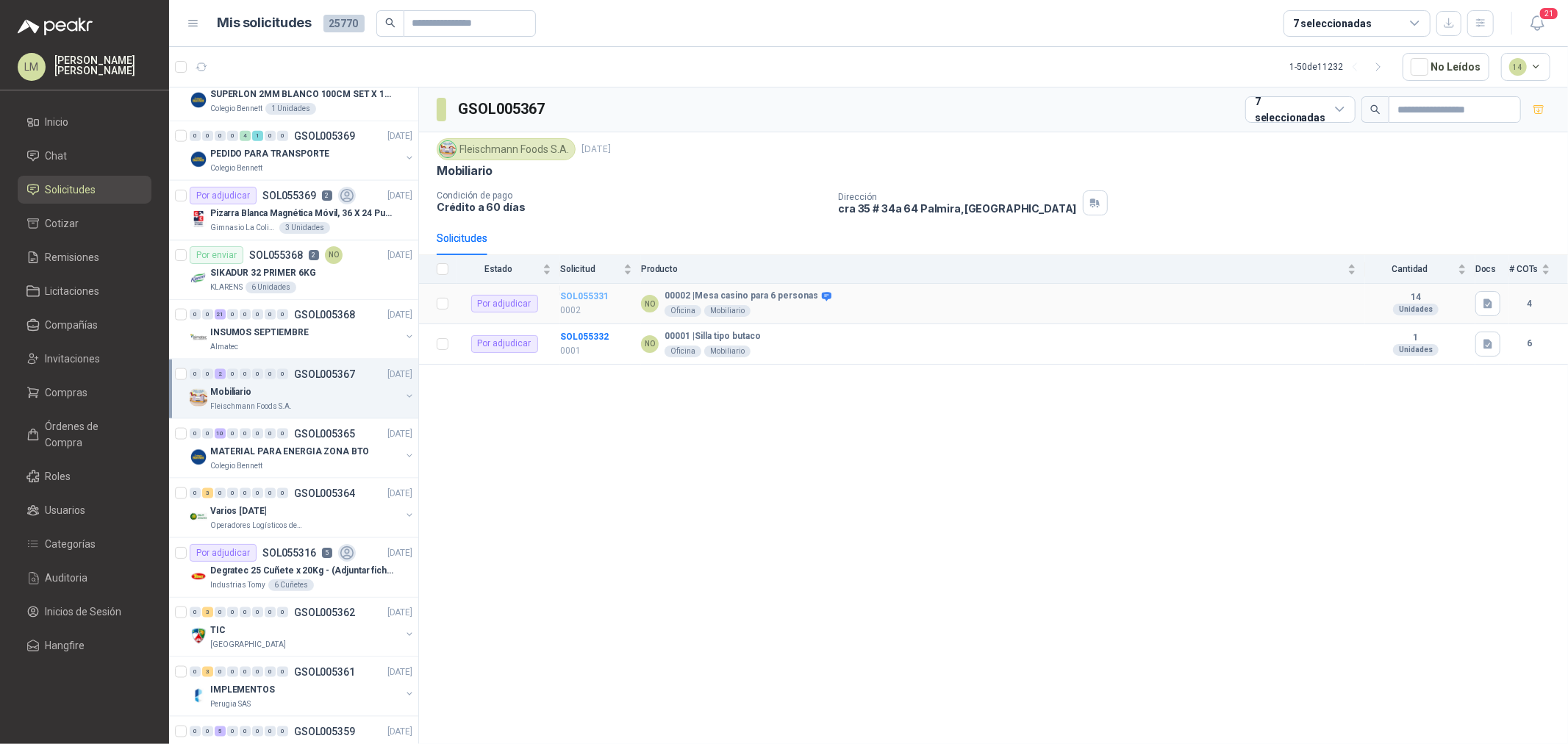
click at [578, 296] on b "SOL055331" at bounding box center [584, 296] width 49 height 10
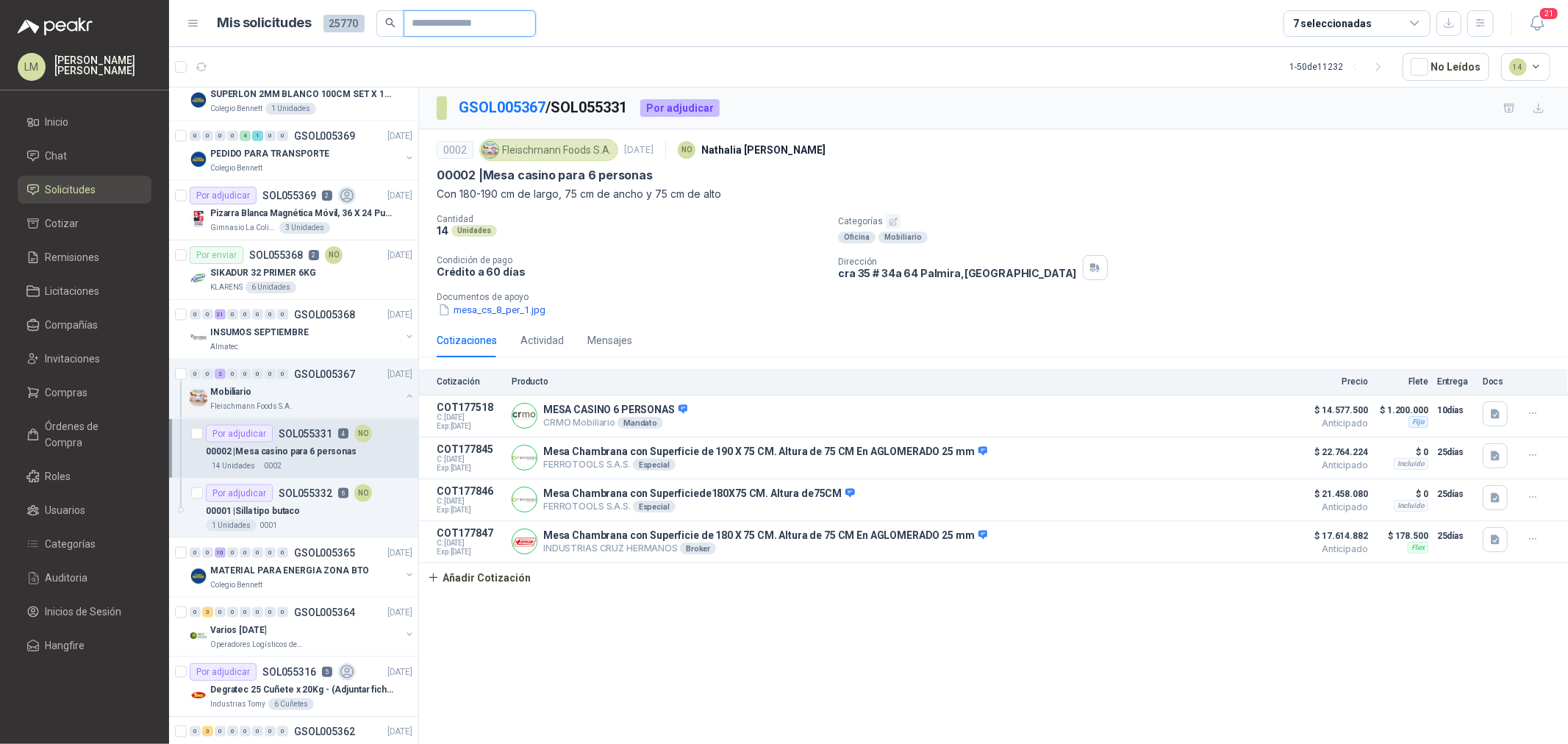
click at [424, 27] on input "text" at bounding box center [463, 23] width 103 height 25
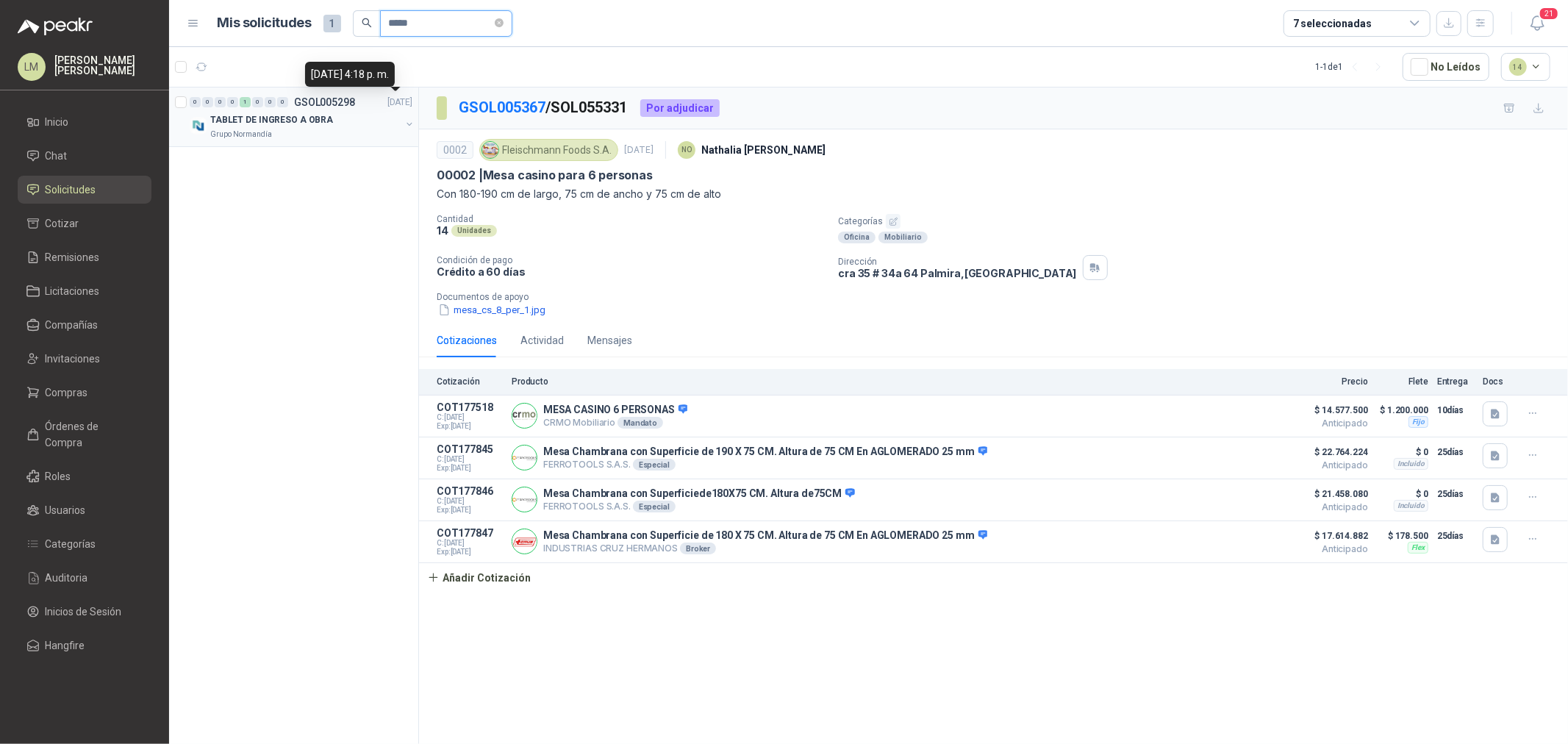
type input "*****"
click at [406, 121] on button "button" at bounding box center [409, 124] width 12 height 12
click at [332, 168] on div "Por enviar SOL054777 3 NO" at bounding box center [282, 161] width 153 height 18
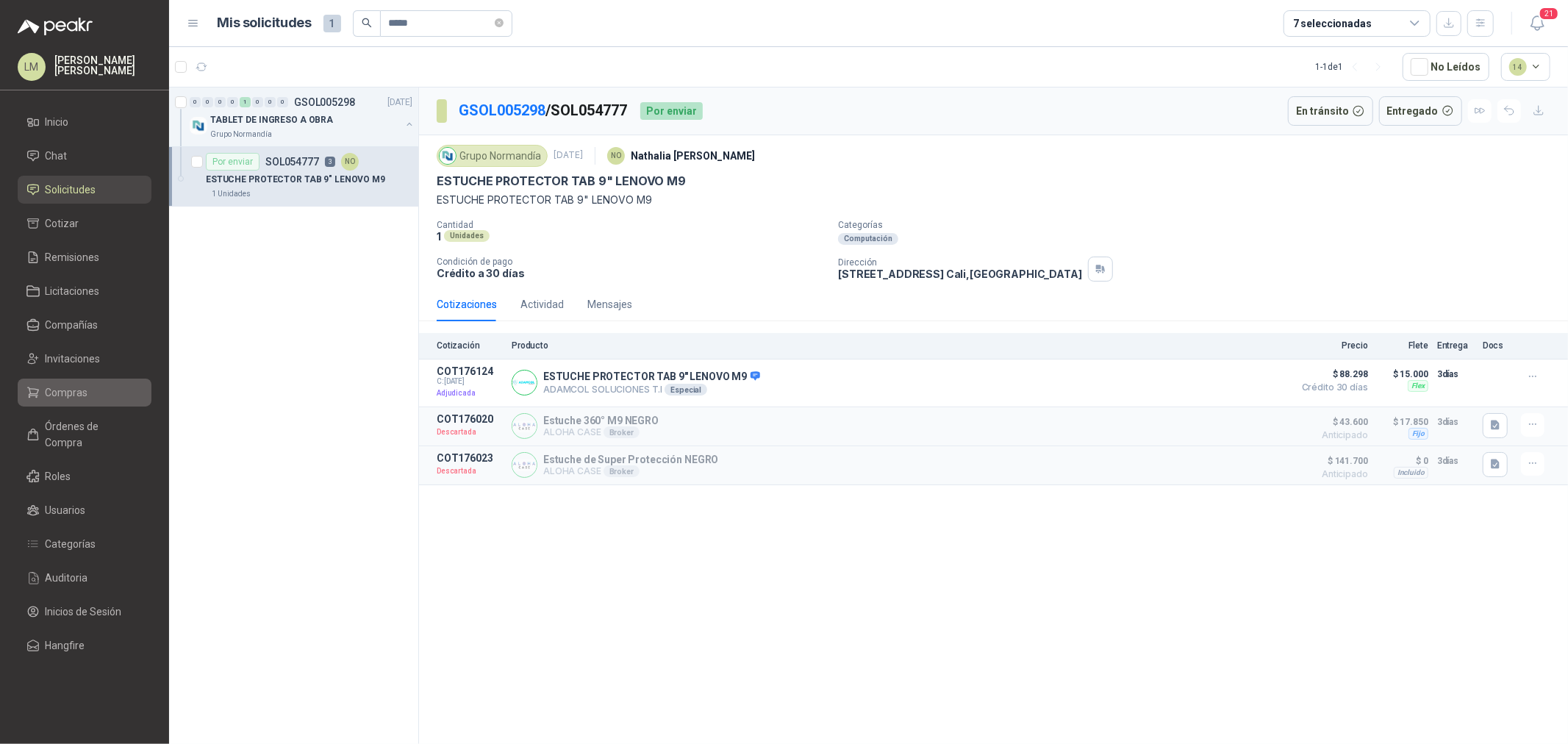
click at [70, 400] on span "Compras" at bounding box center [66, 392] width 43 height 16
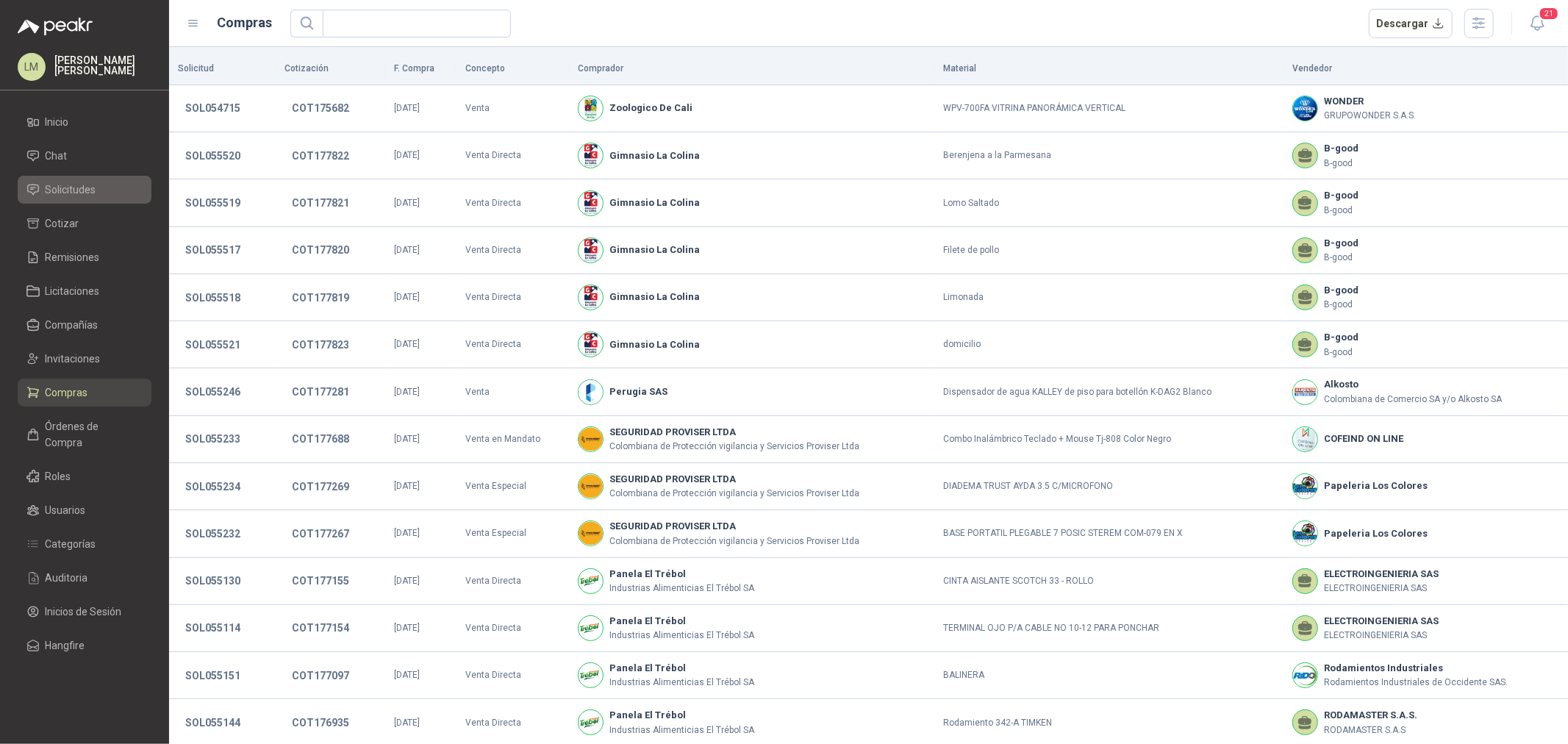
click at [78, 194] on span "Solicitudes" at bounding box center [70, 189] width 51 height 16
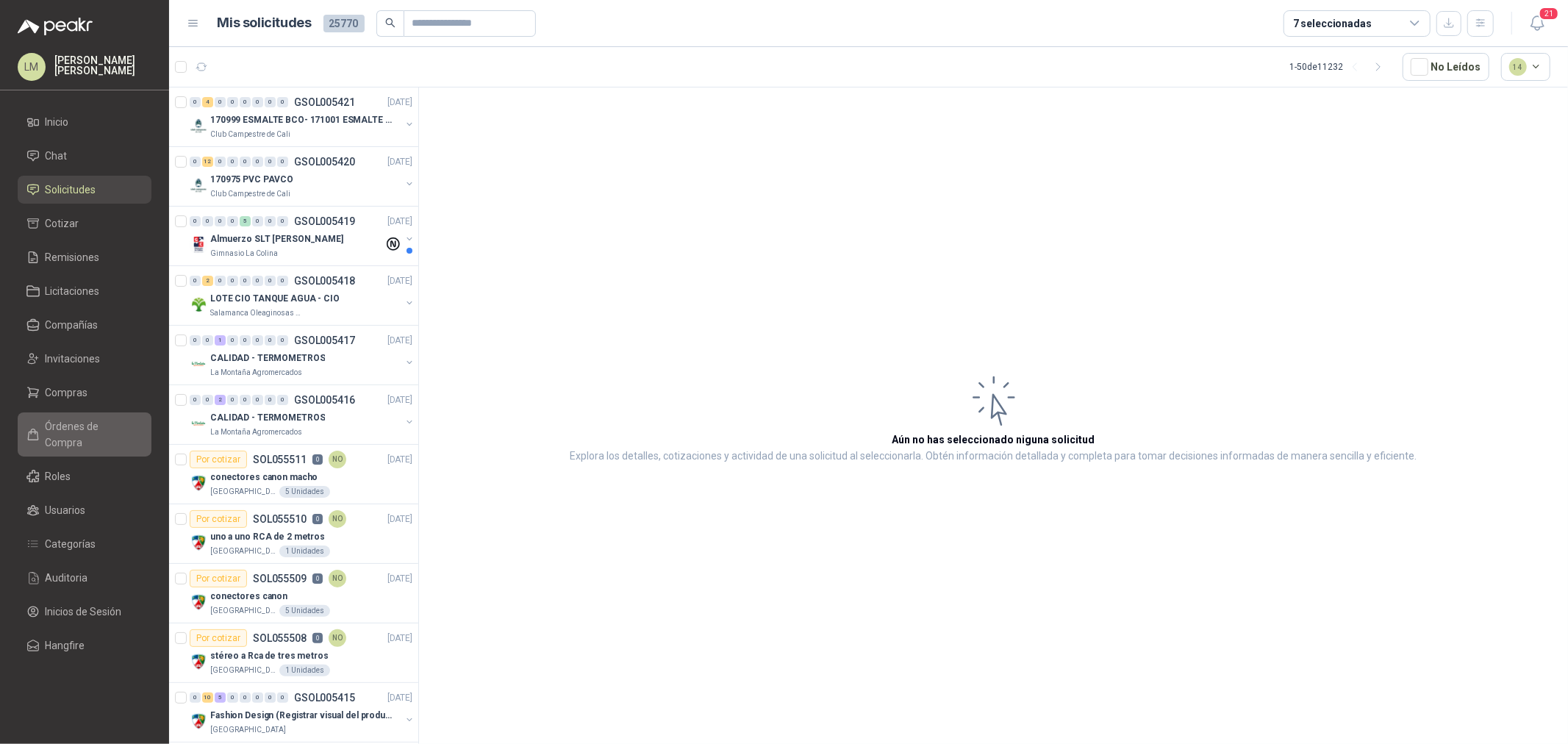
click at [74, 422] on span "Órdenes de Compra" at bounding box center [91, 434] width 92 height 33
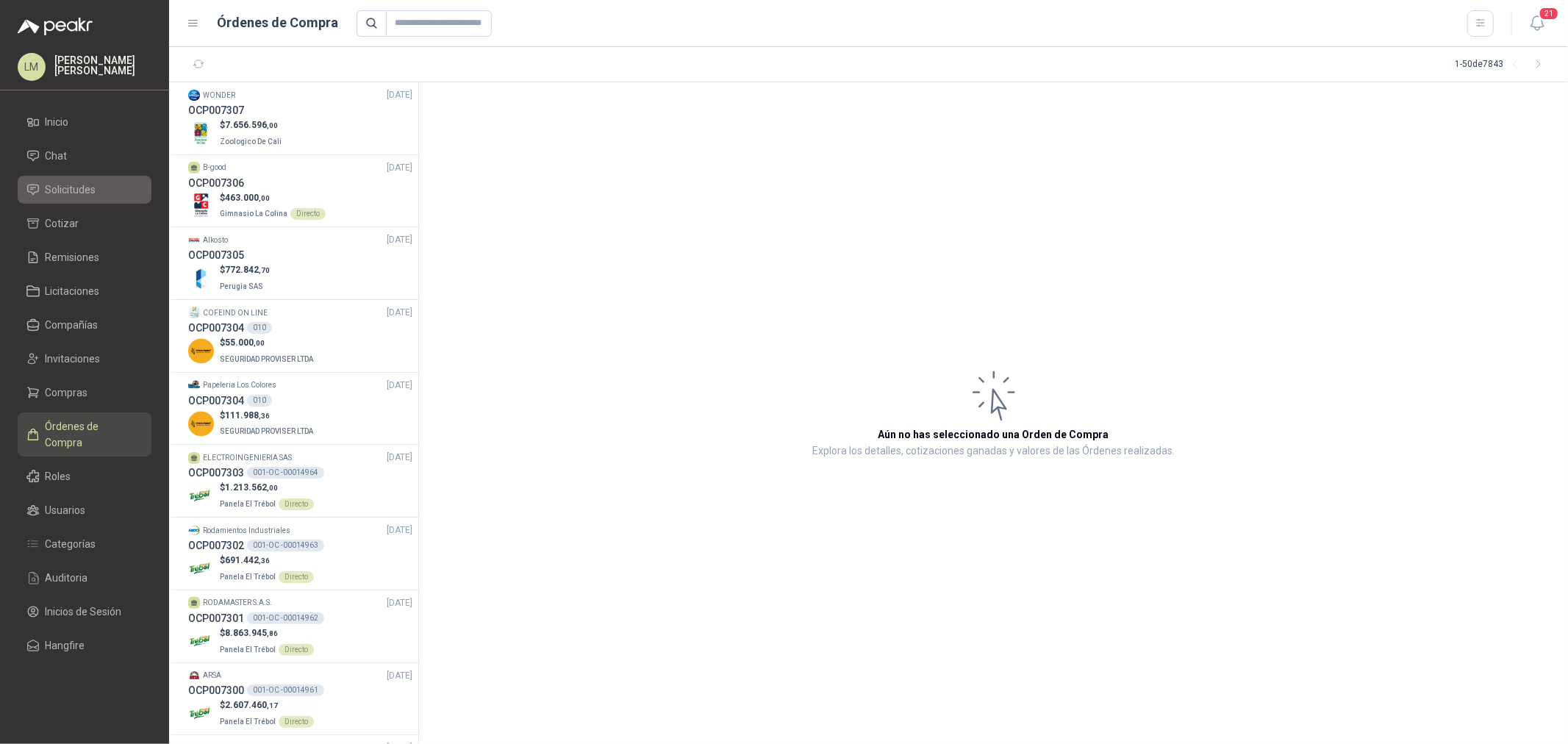
click at [69, 194] on span "Solicitudes" at bounding box center [70, 189] width 51 height 16
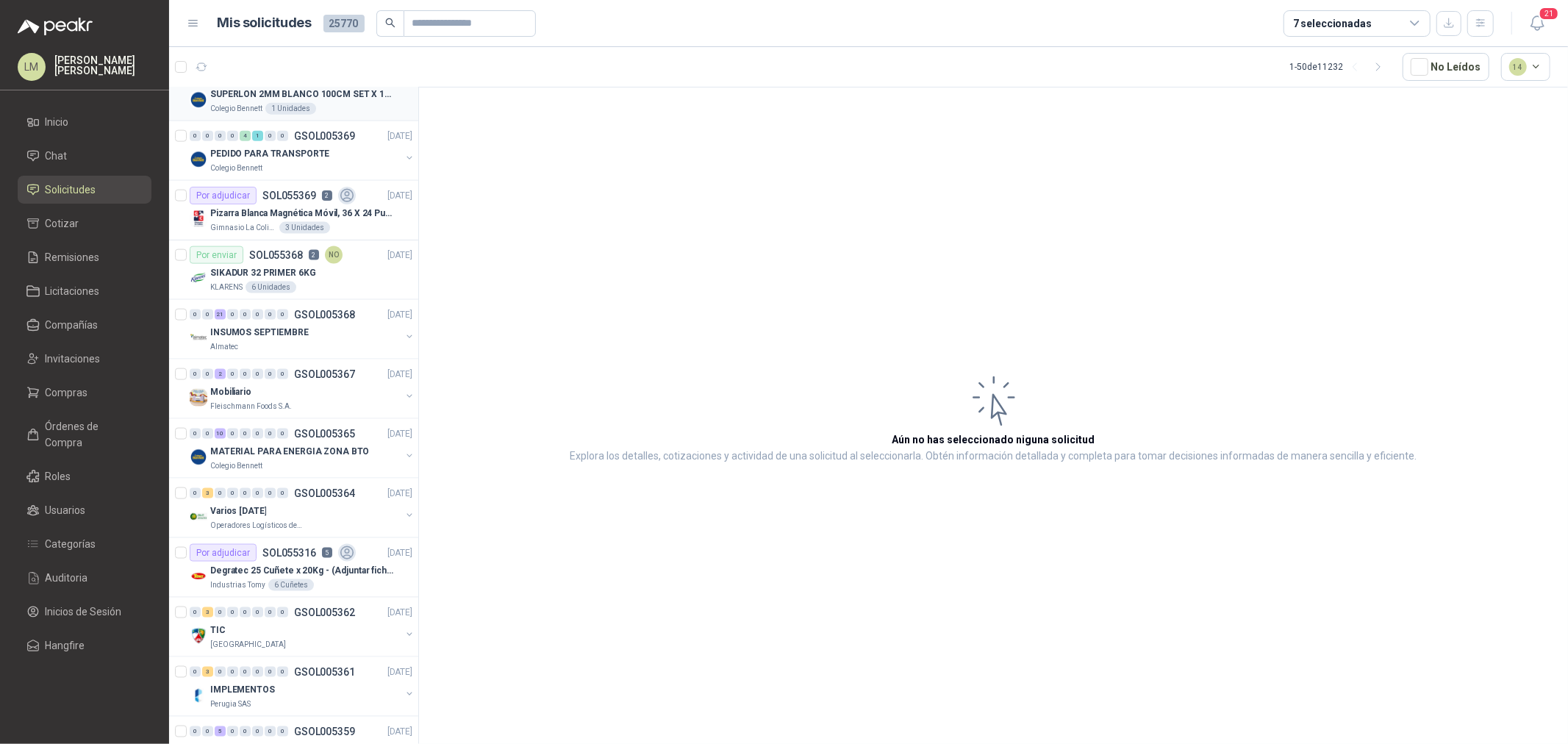
scroll to position [1714, 0]
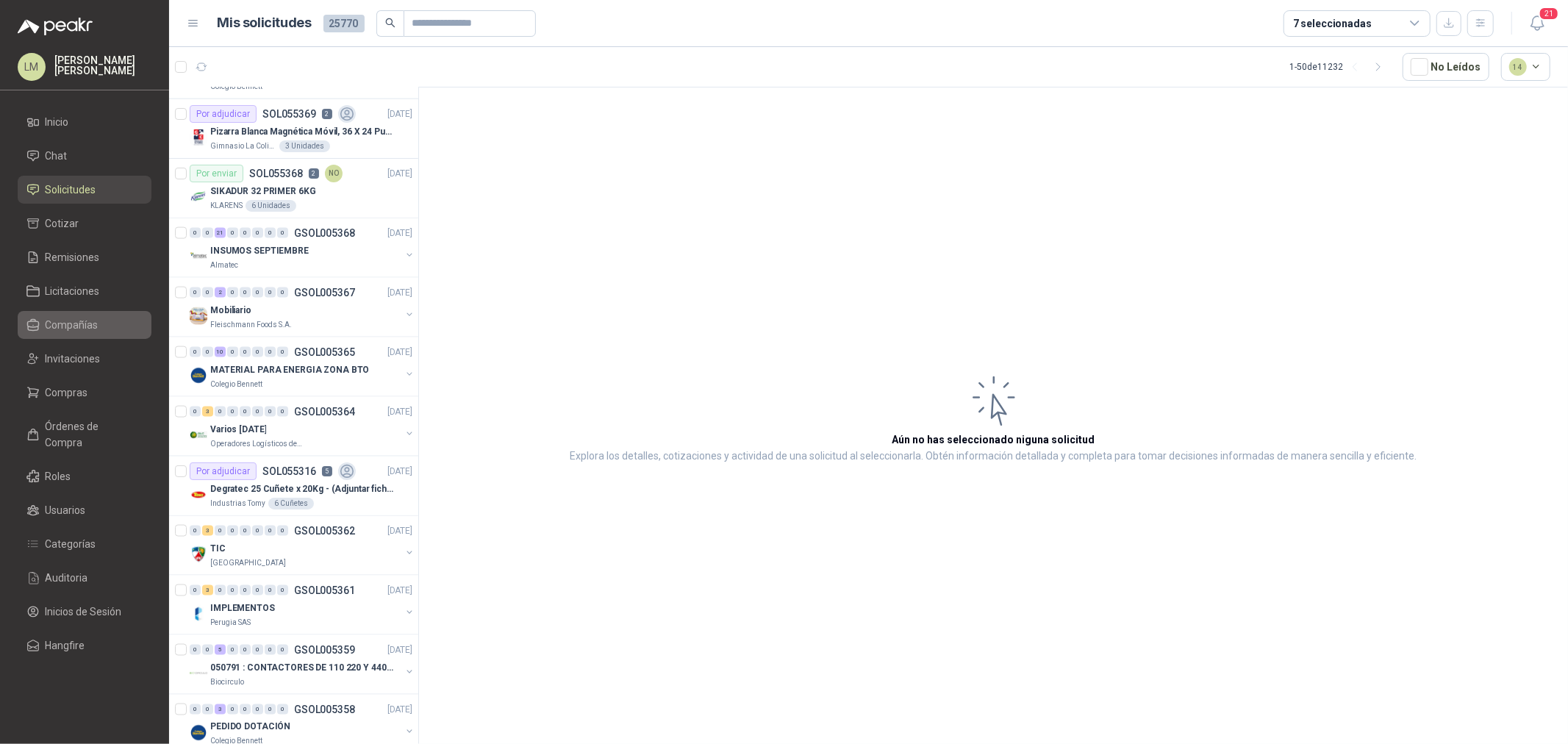
click at [59, 326] on span "Compañías" at bounding box center [71, 324] width 53 height 16
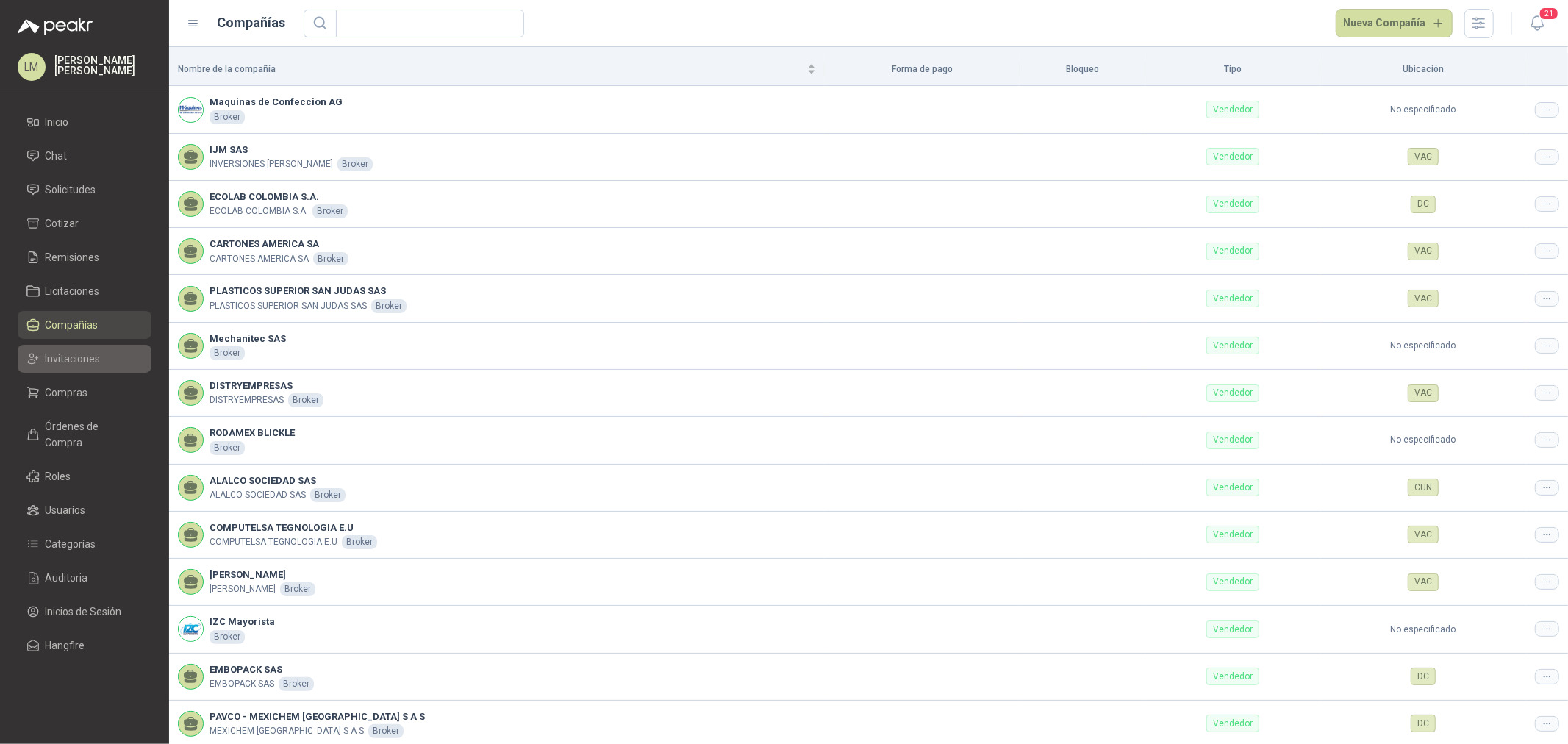
click at [65, 358] on span "Invitaciones" at bounding box center [73, 358] width 55 height 16
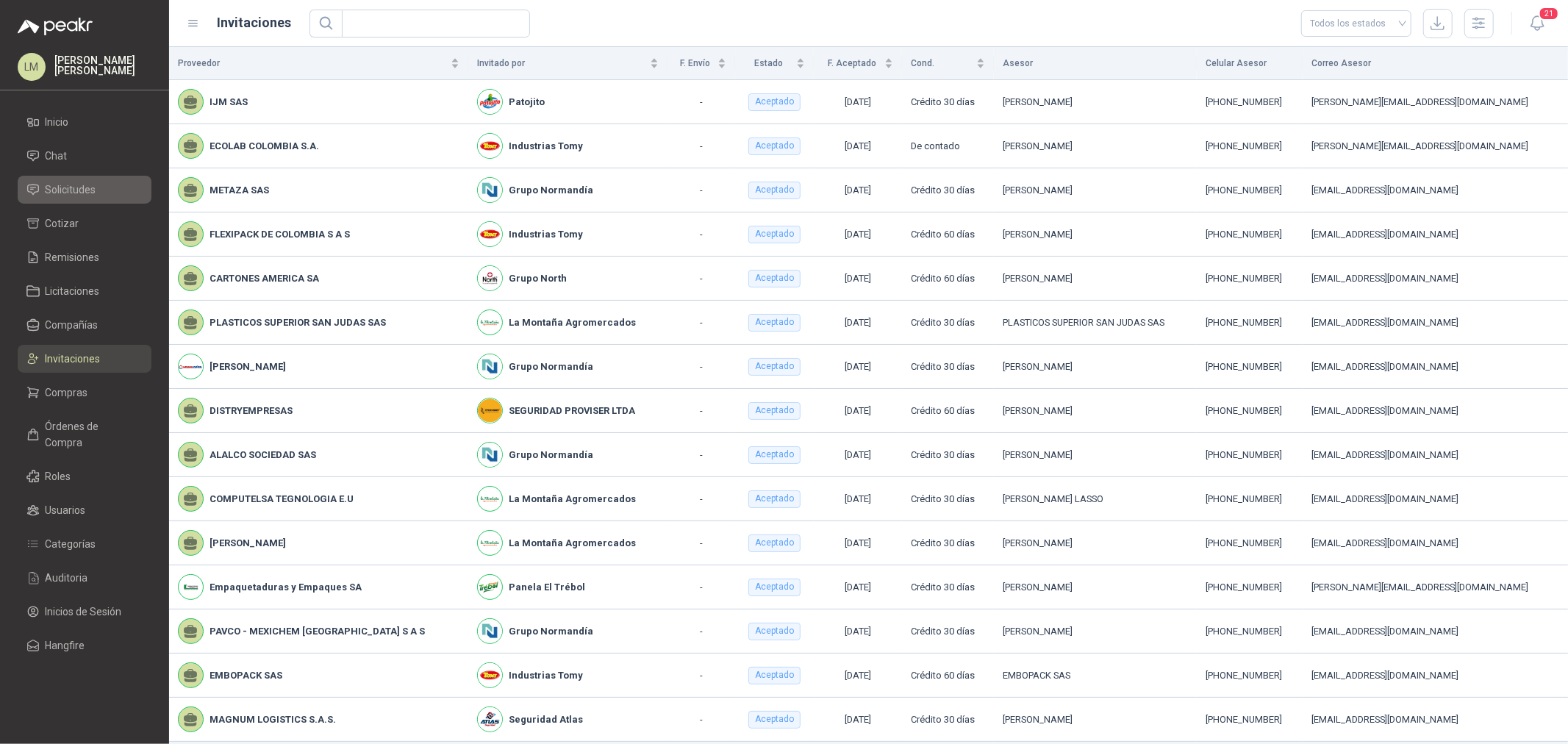
click at [80, 191] on span "Solicitudes" at bounding box center [70, 189] width 51 height 16
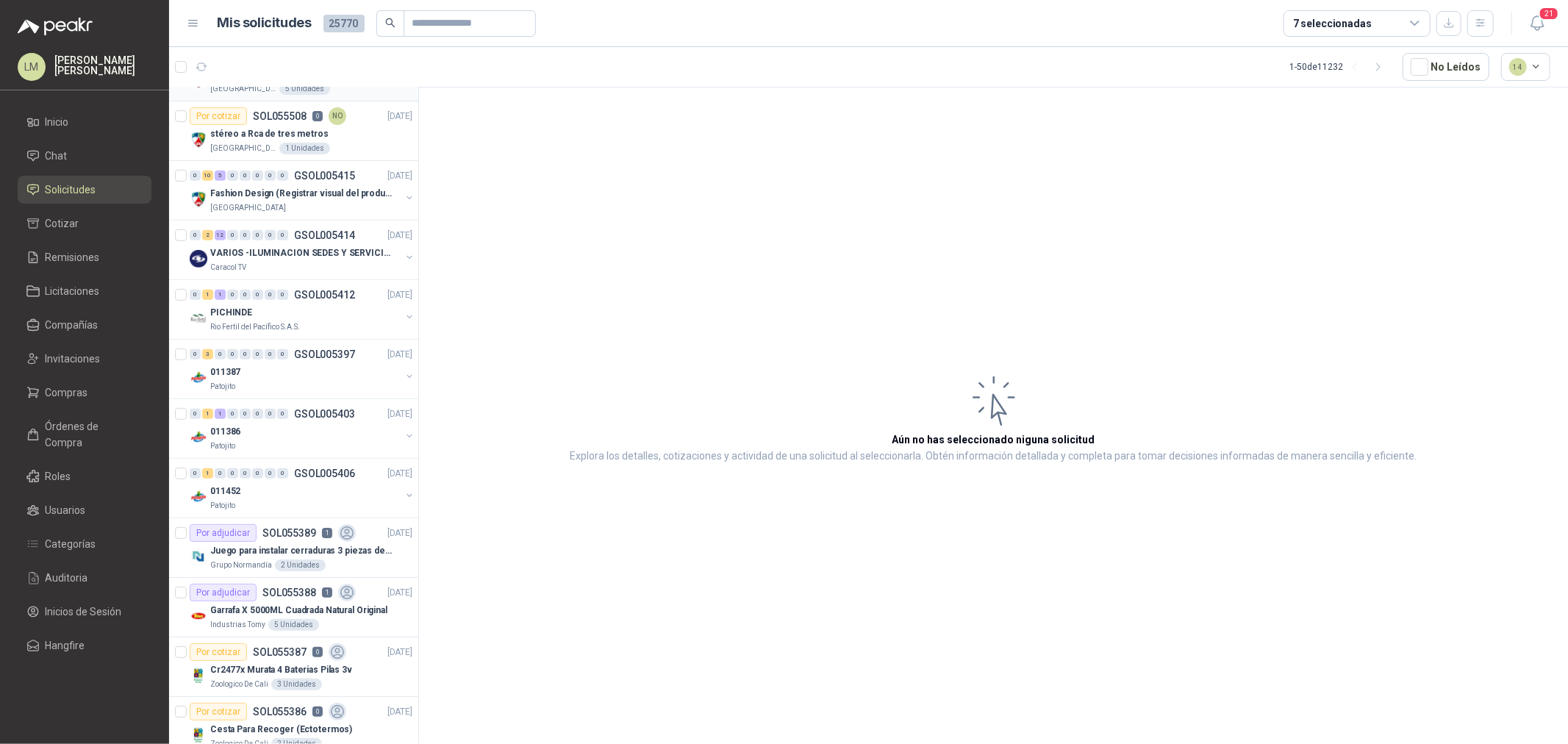
scroll to position [571, 0]
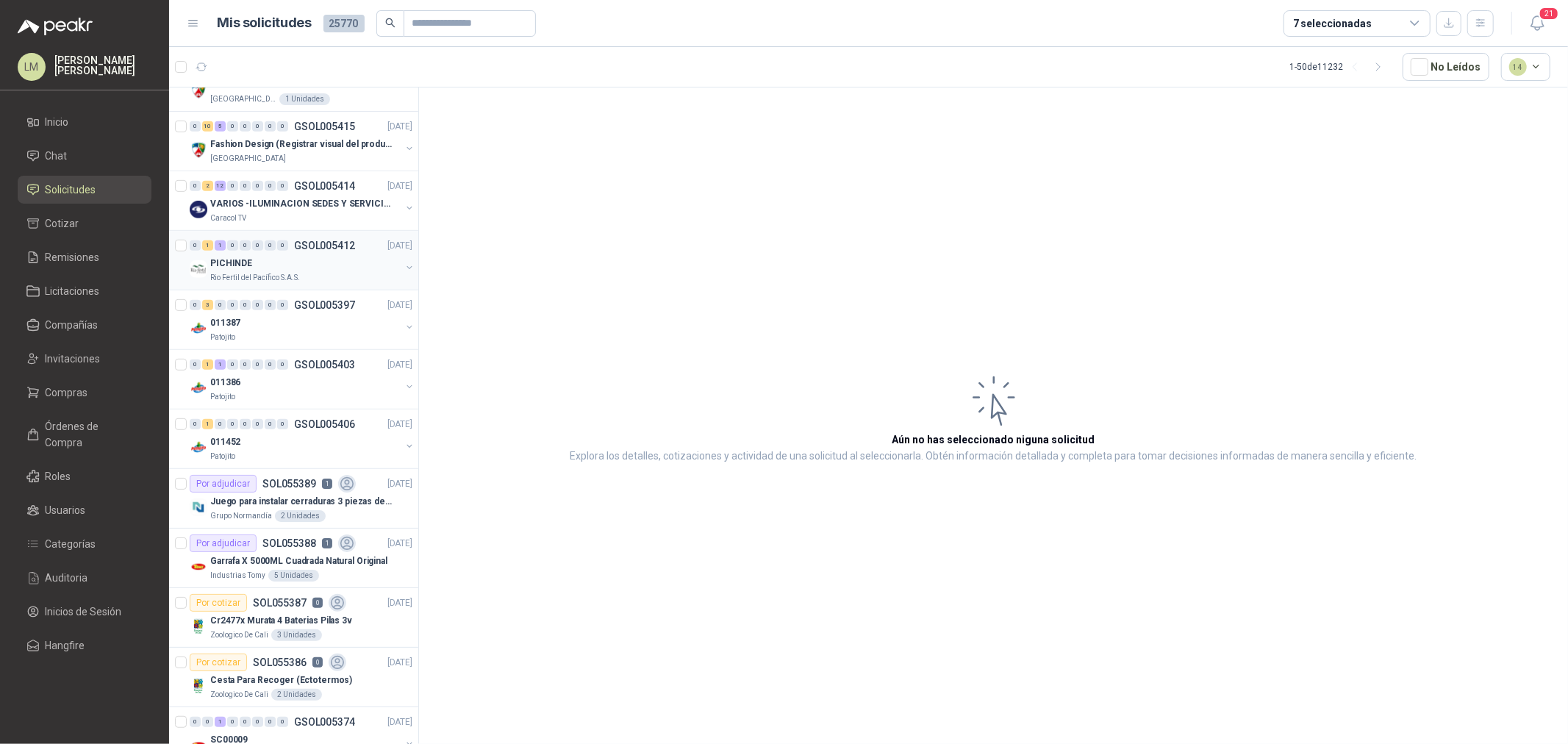
click at [403, 262] on button "button" at bounding box center [409, 267] width 12 height 12
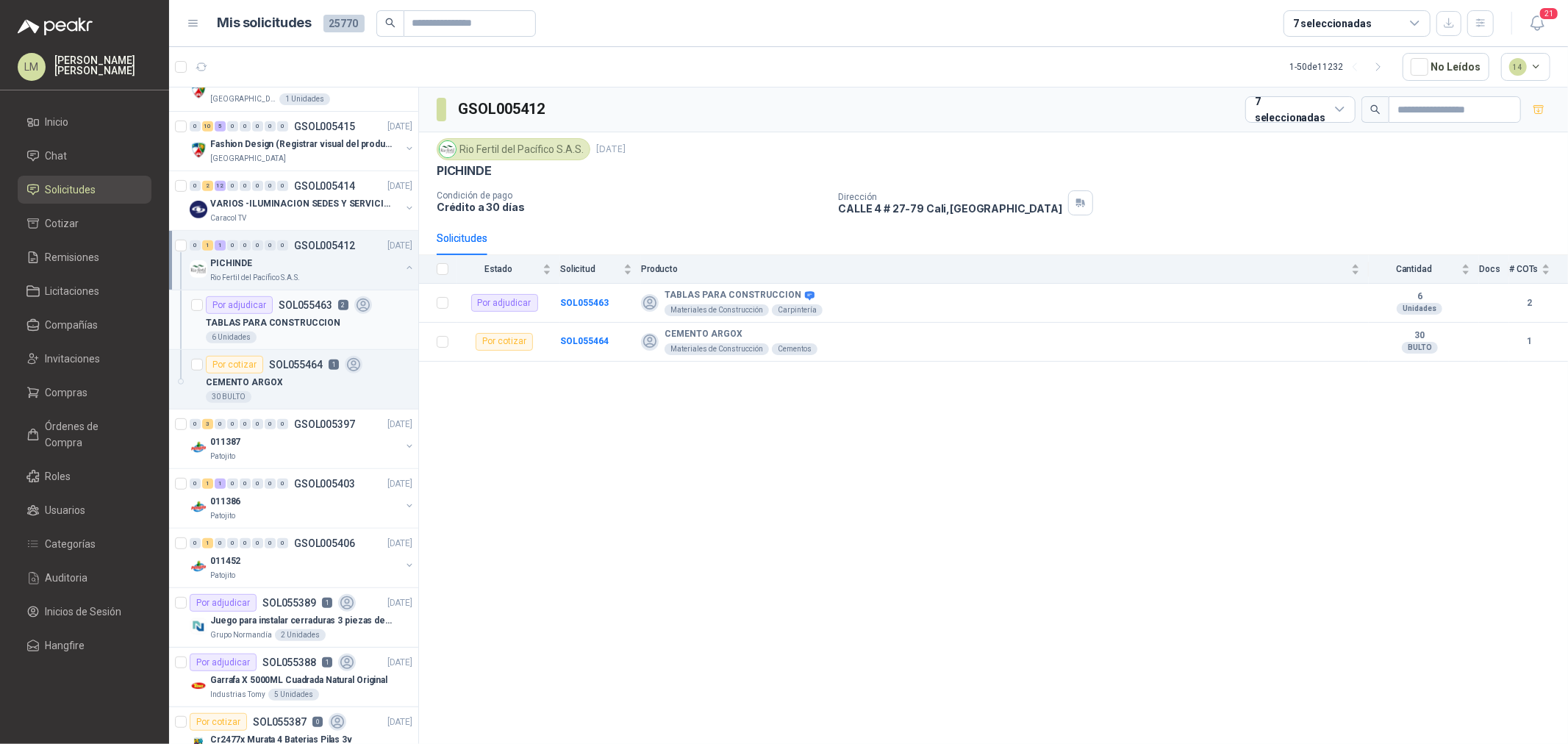
click at [308, 313] on div "TABLAS PARA CONSTRUCCION" at bounding box center [309, 322] width 206 height 18
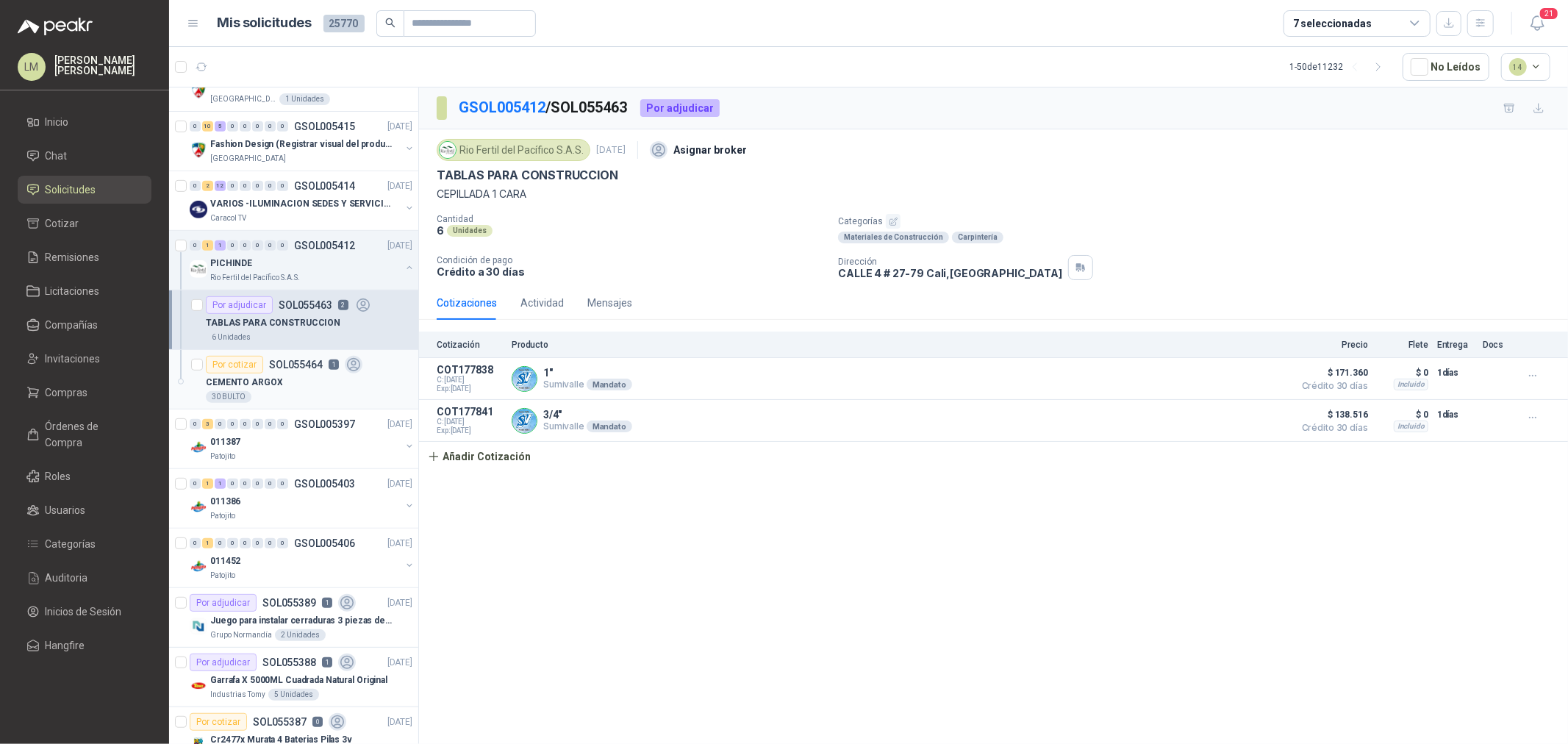
click at [282, 380] on div "CEMENTO ARGOX" at bounding box center [309, 382] width 206 height 18
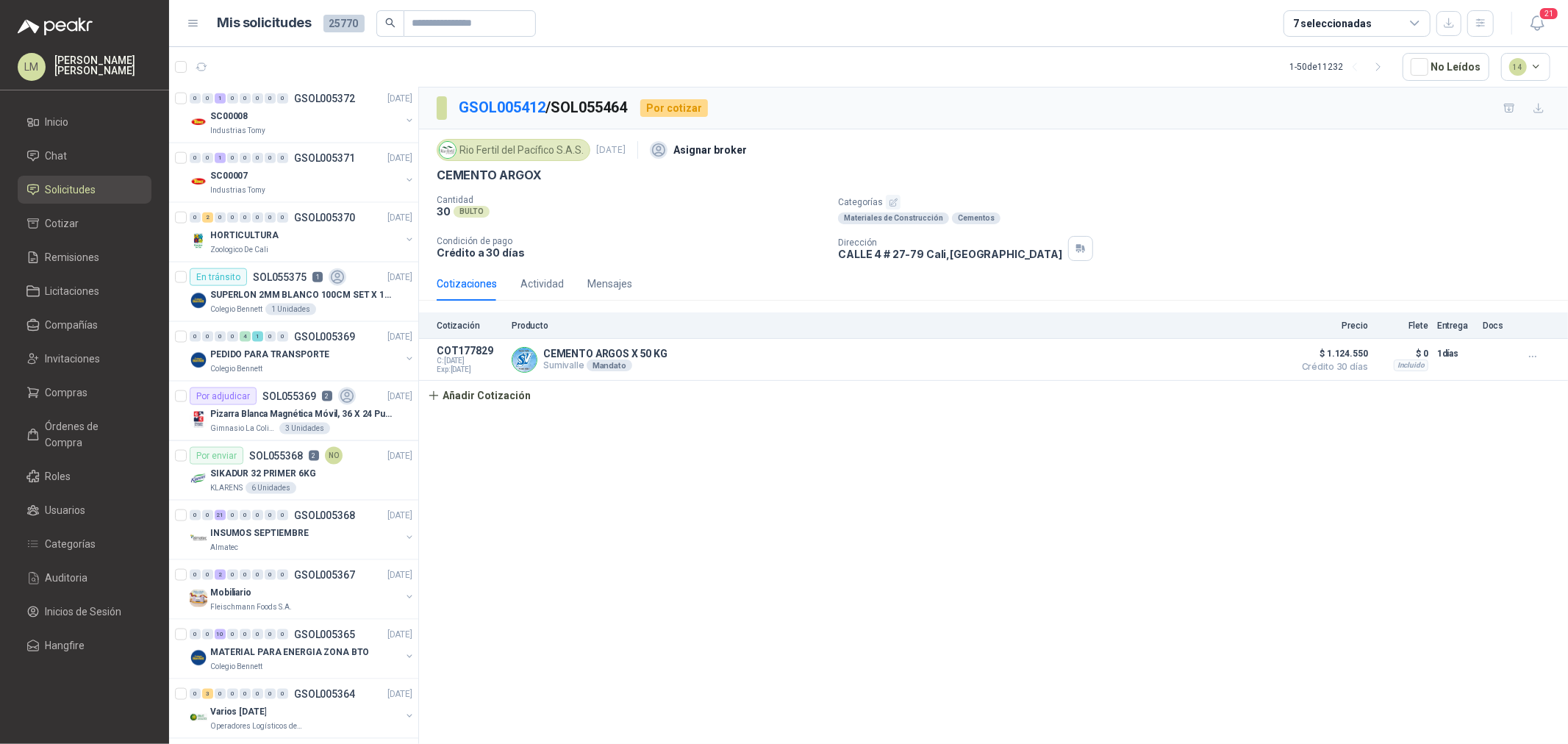
scroll to position [1633, 0]
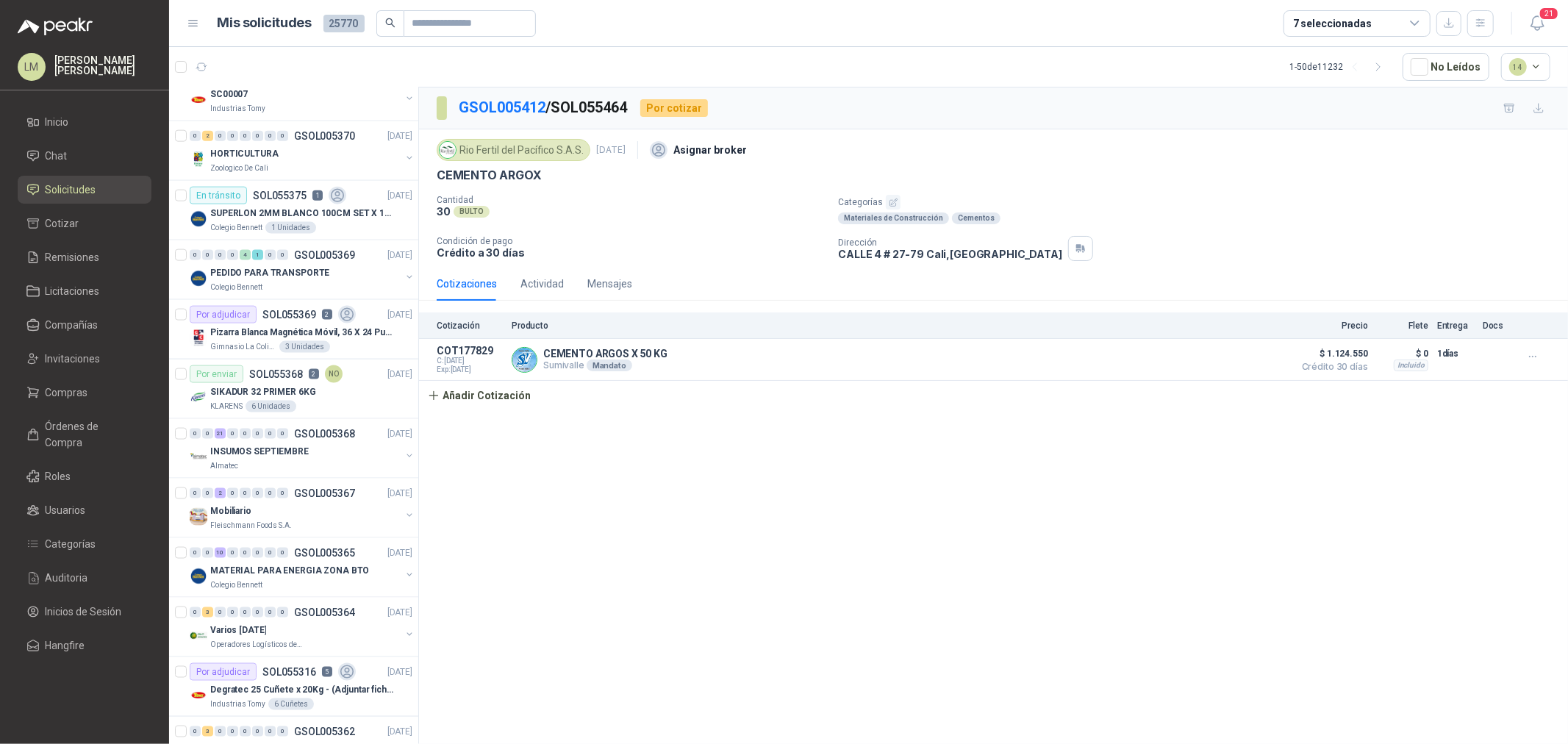
click at [1349, 15] on div "7 seleccionadas" at bounding box center [1333, 23] width 79 height 16
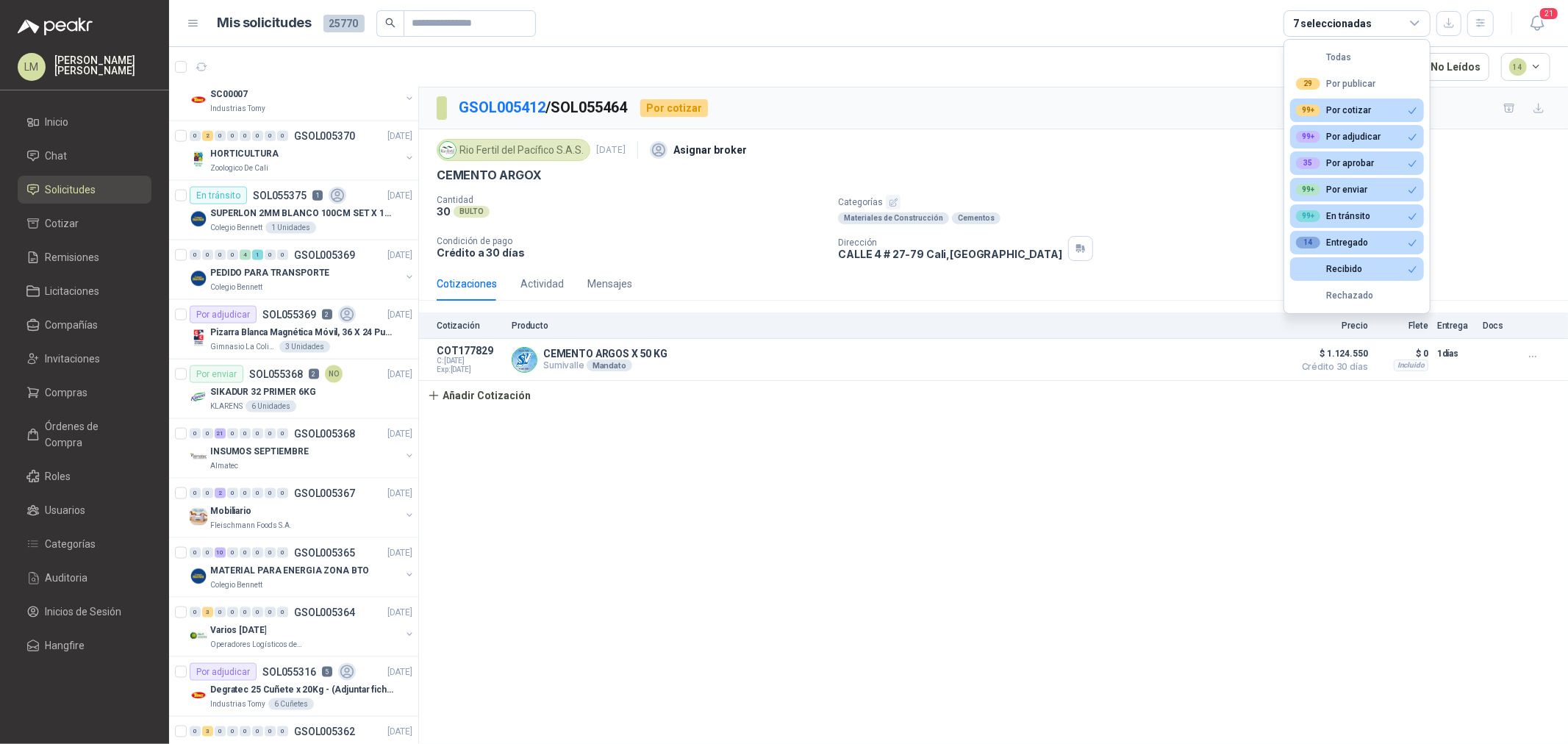
click at [1349, 15] on div "7 seleccionadas" at bounding box center [1333, 23] width 79 height 16
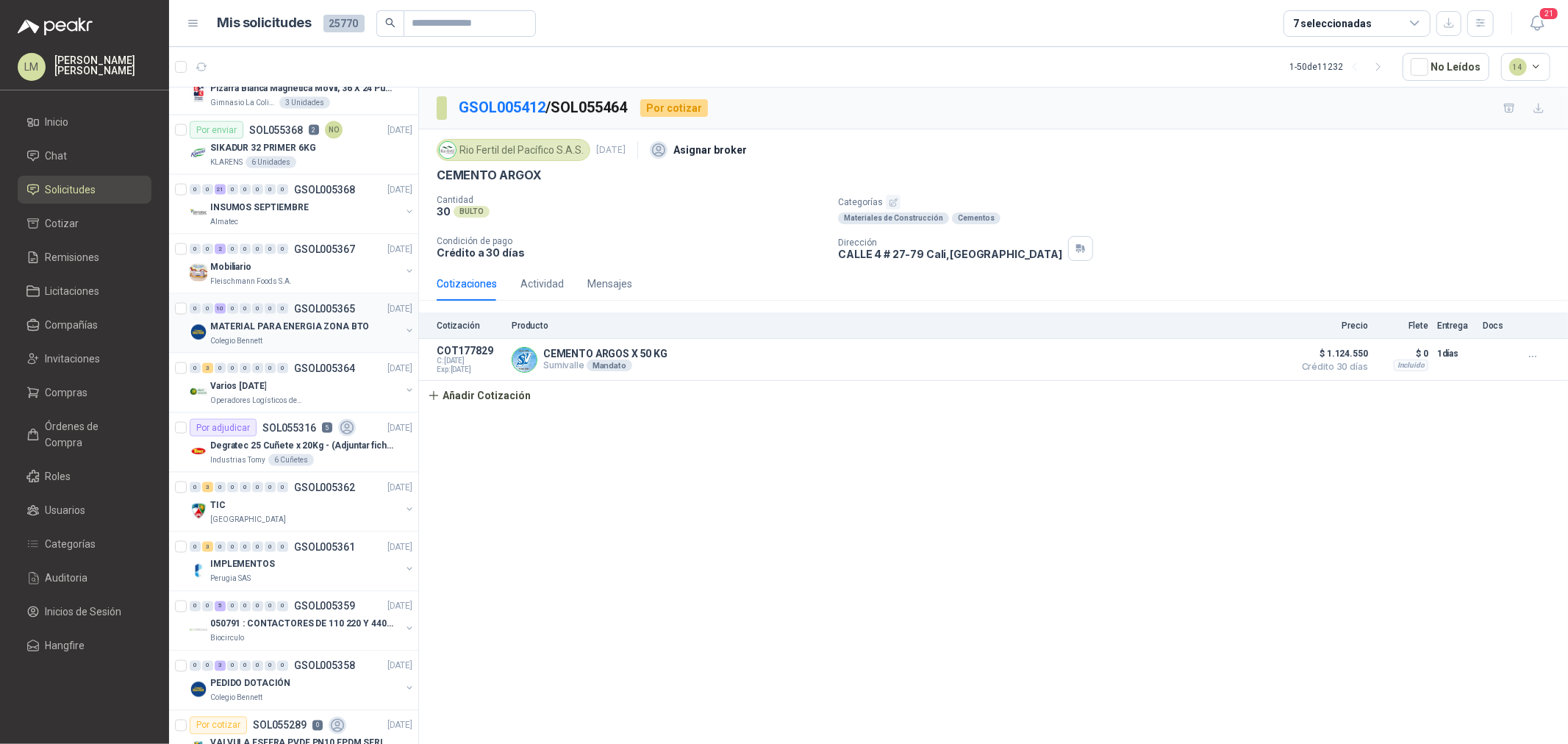
scroll to position [1878, 0]
click at [403, 391] on button "button" at bounding box center [409, 390] width 12 height 12
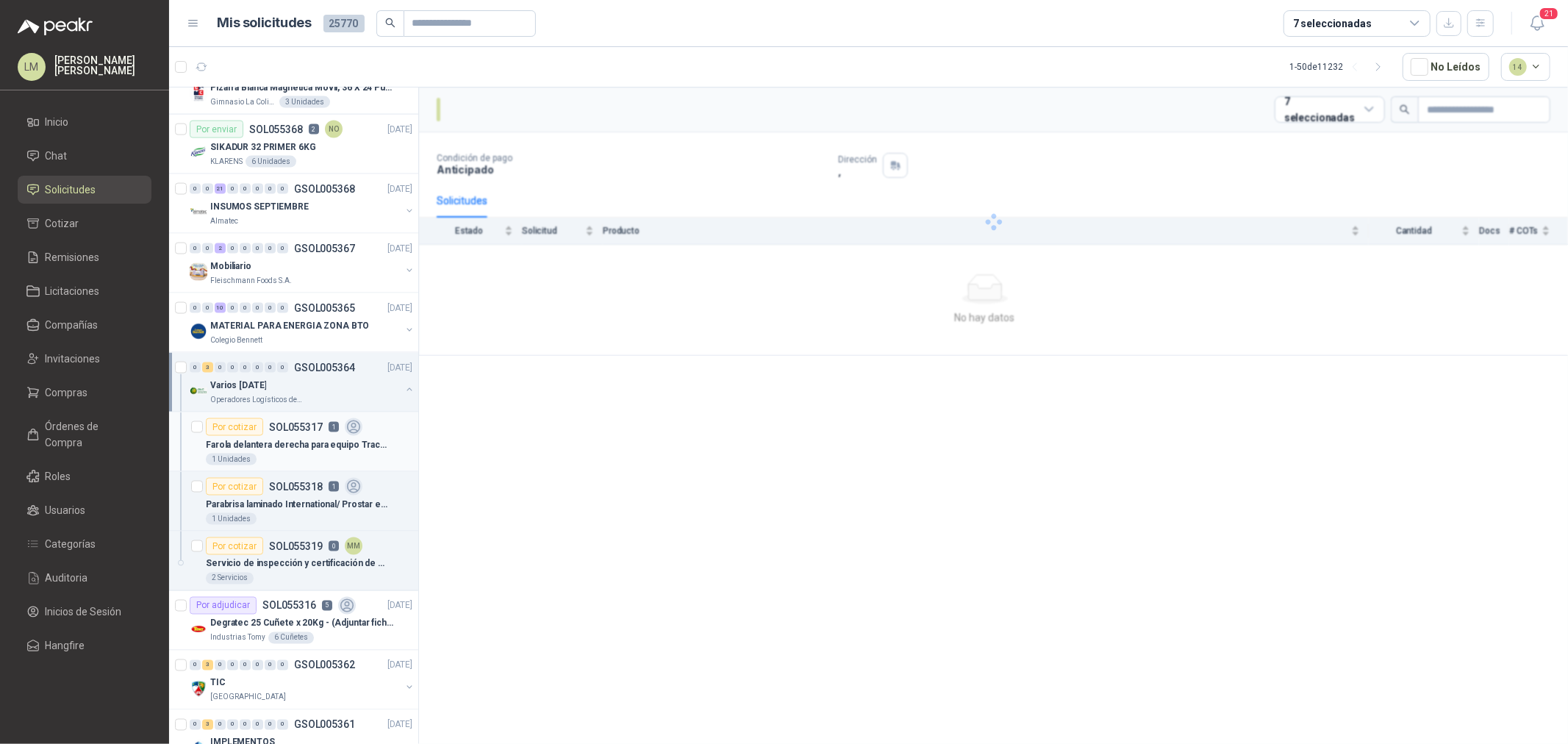
click at [325, 437] on div "⁠Farola delantera derecha para equipo Tractocamión Prostar + 6x4 Marca Internat…" at bounding box center [309, 444] width 206 height 18
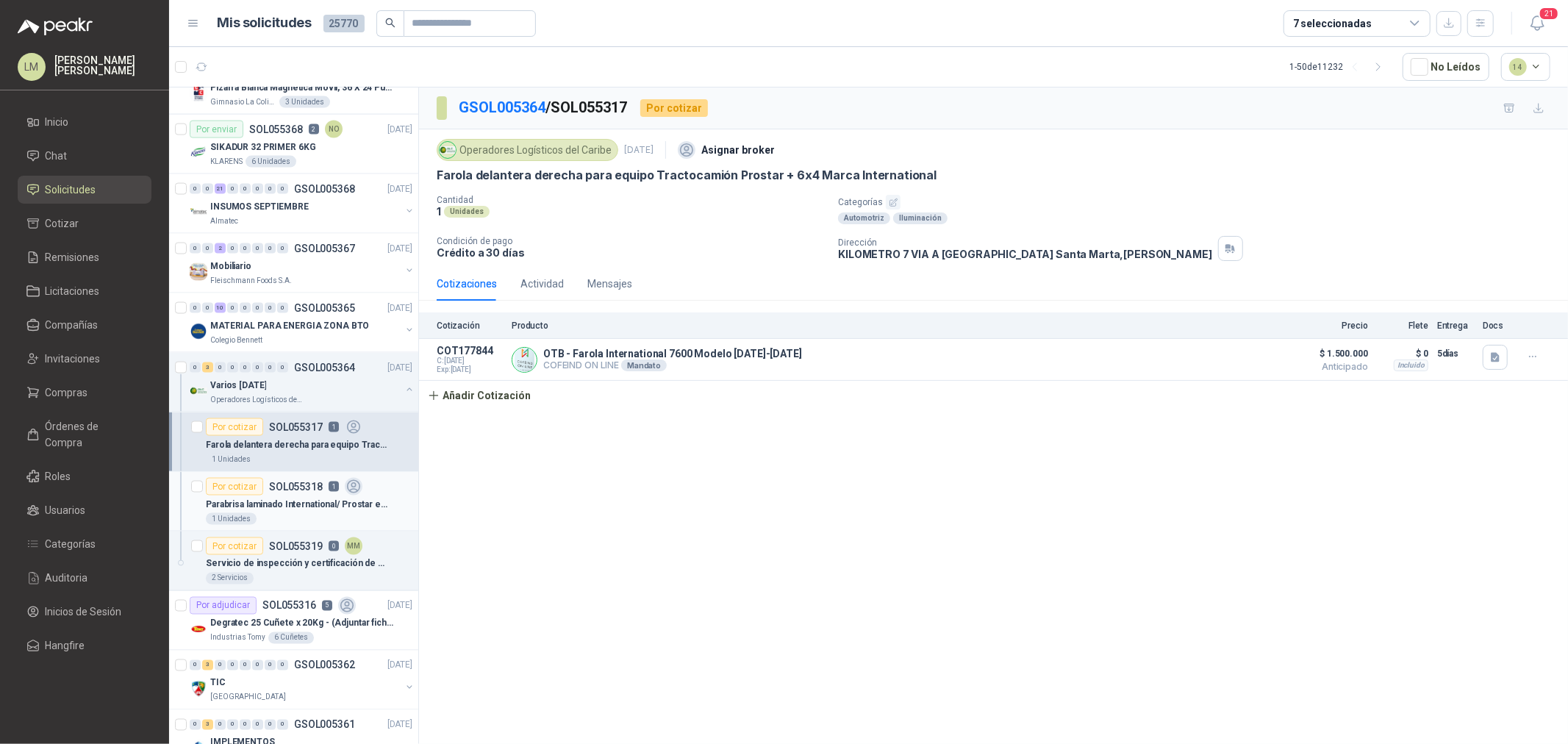
click at [305, 490] on p "SOL055318" at bounding box center [296, 486] width 54 height 10
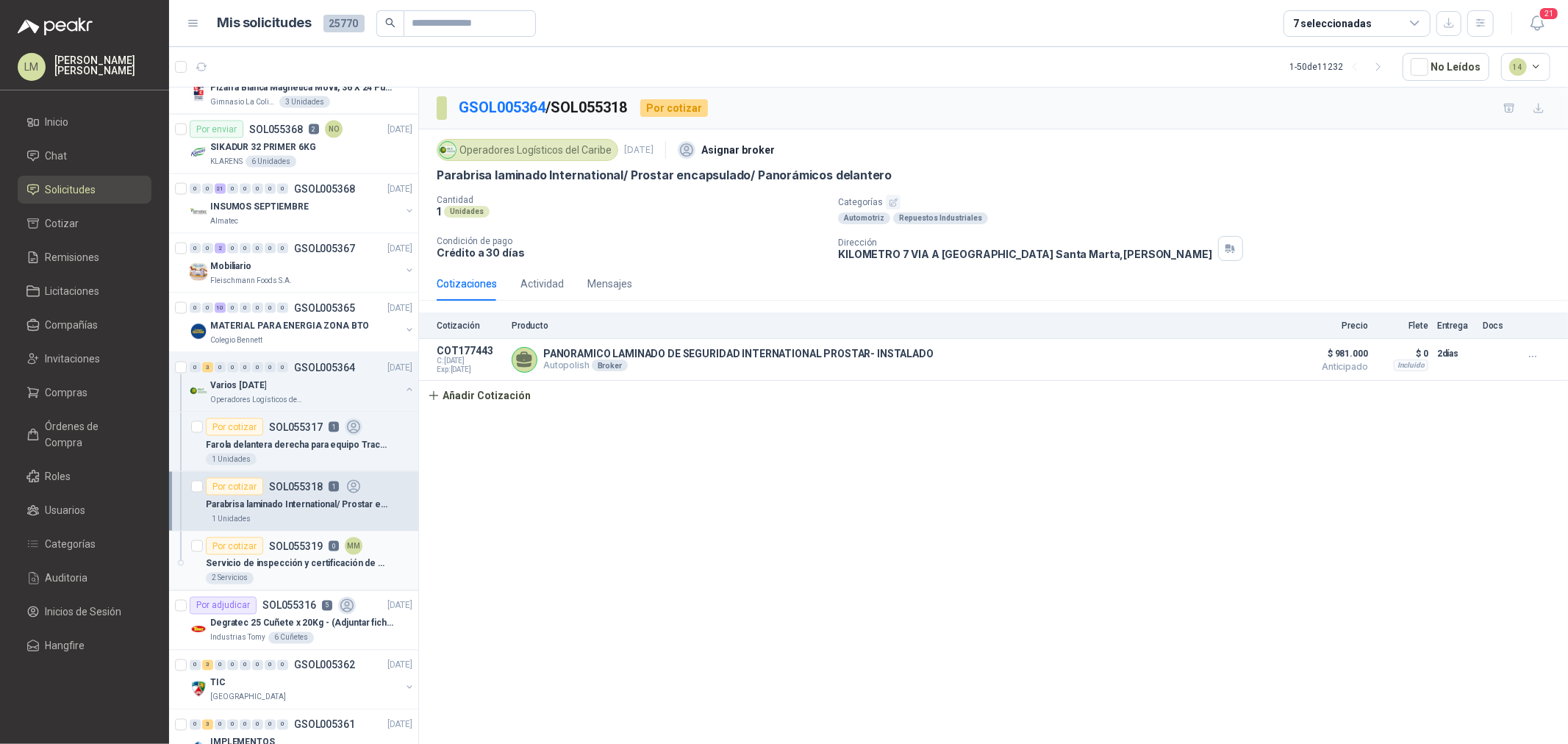
click at [278, 566] on p "Servicio de inspección y certificación de sistemas de protección contra caidas" at bounding box center [298, 564] width 183 height 14
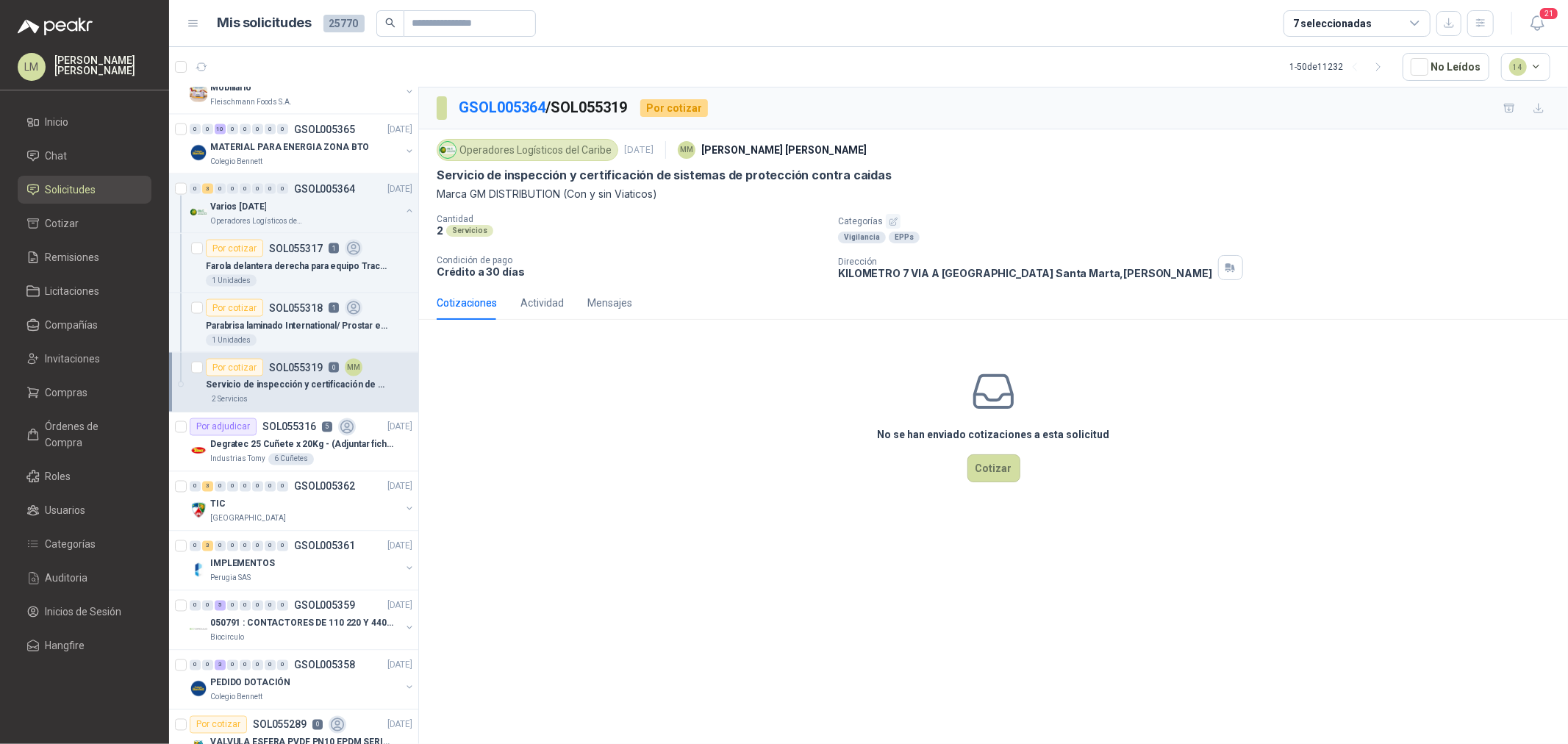
scroll to position [2122, 0]
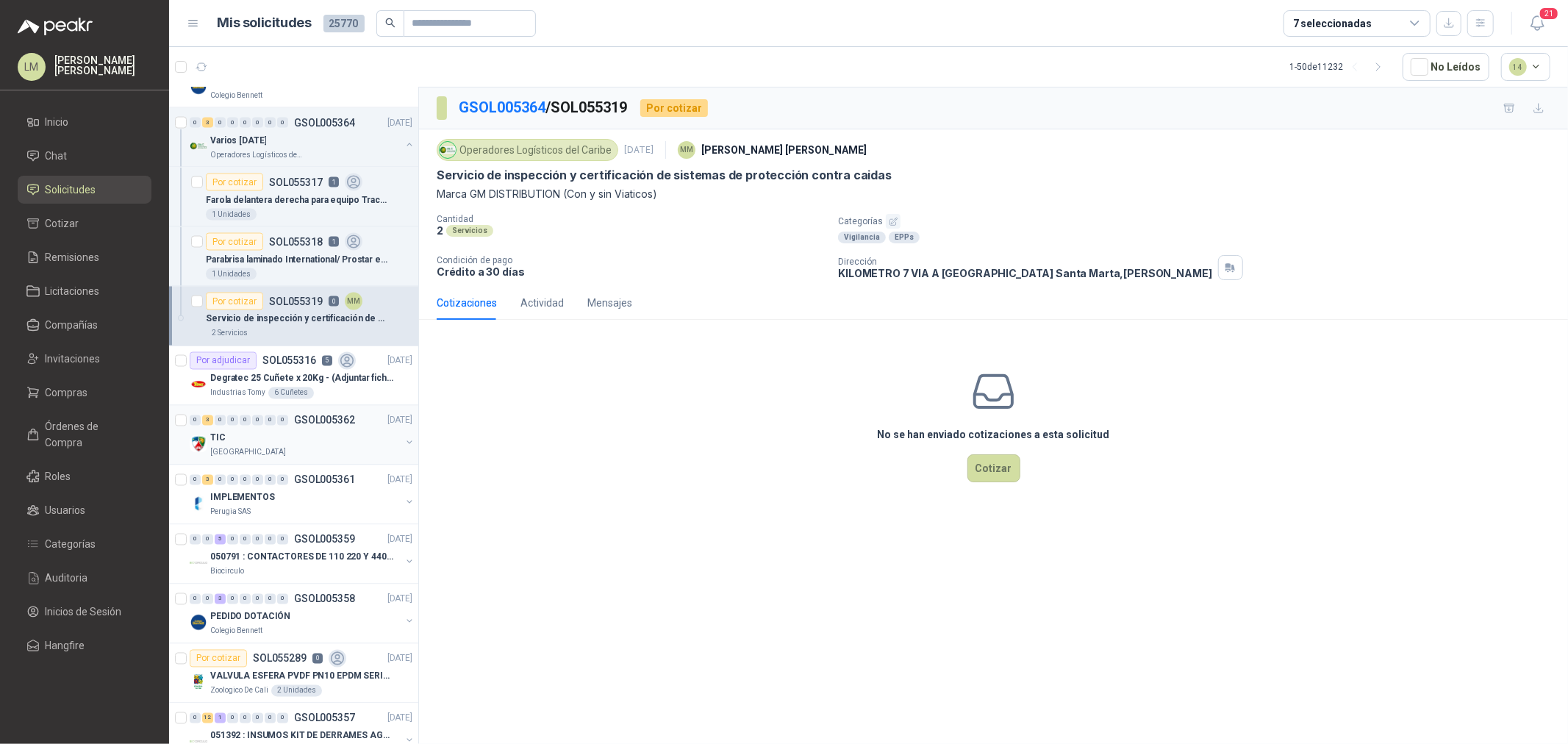
click at [272, 430] on div "TIC" at bounding box center [305, 437] width 190 height 18
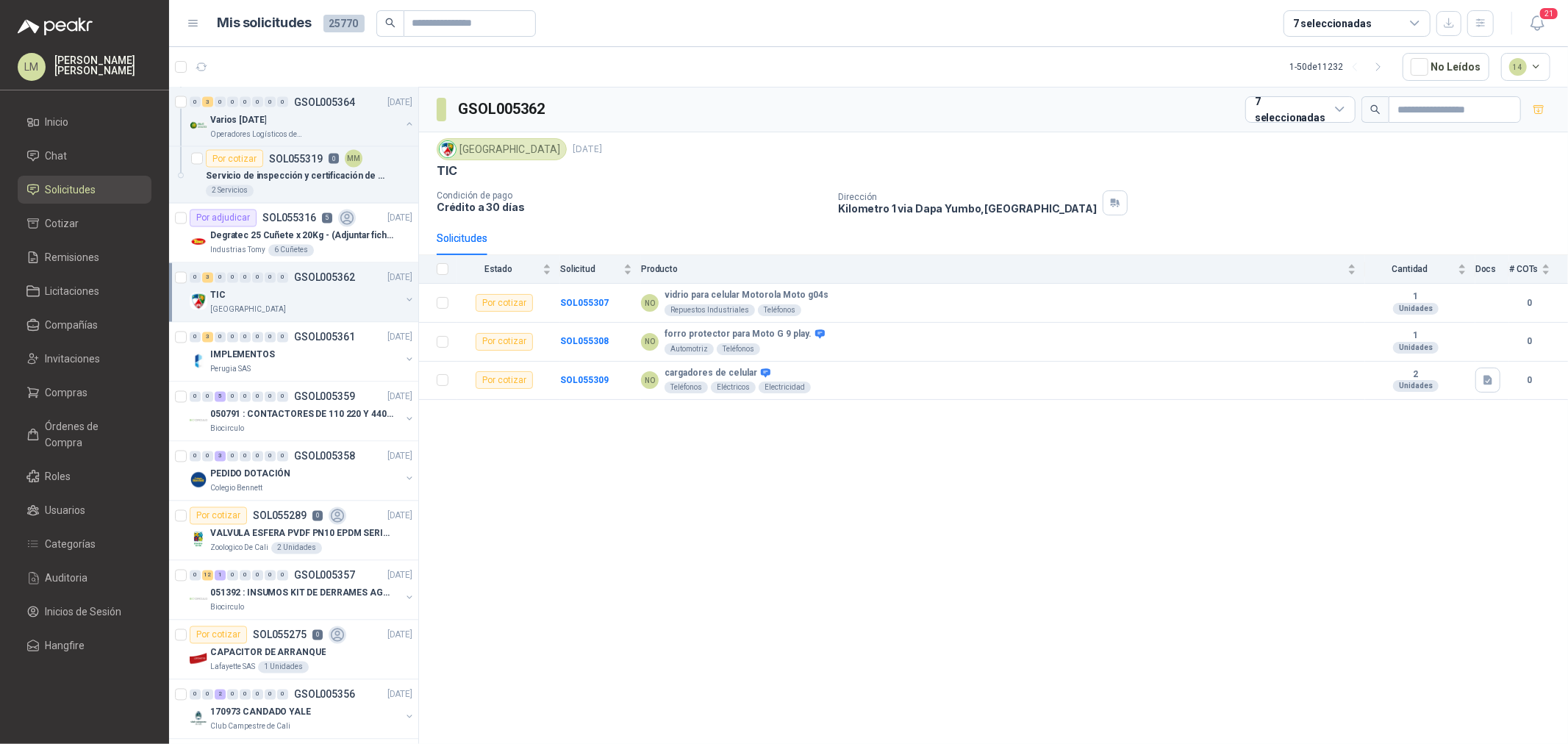
scroll to position [2286, 0]
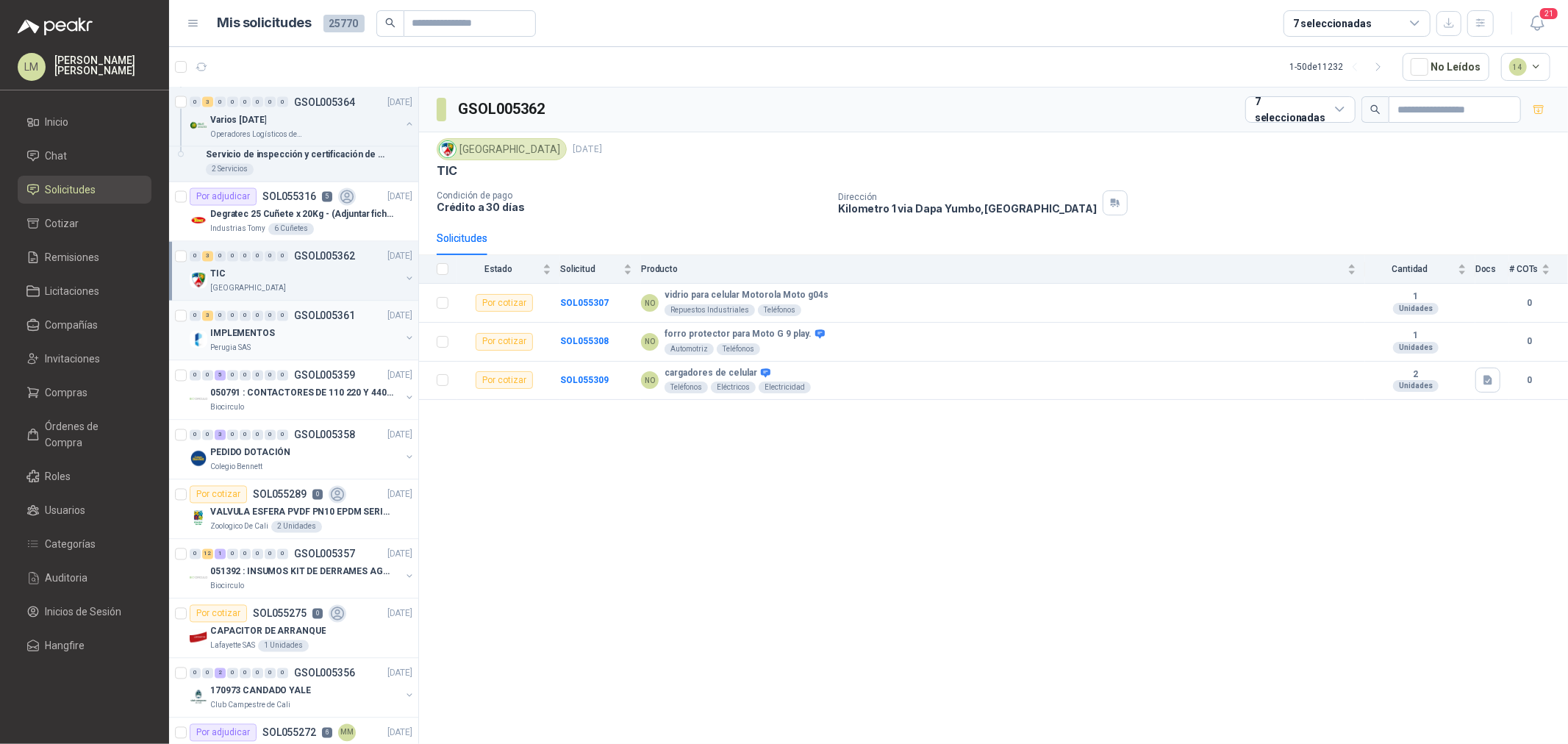
click at [287, 332] on div "IMPLEMENTOS" at bounding box center [305, 333] width 190 height 18
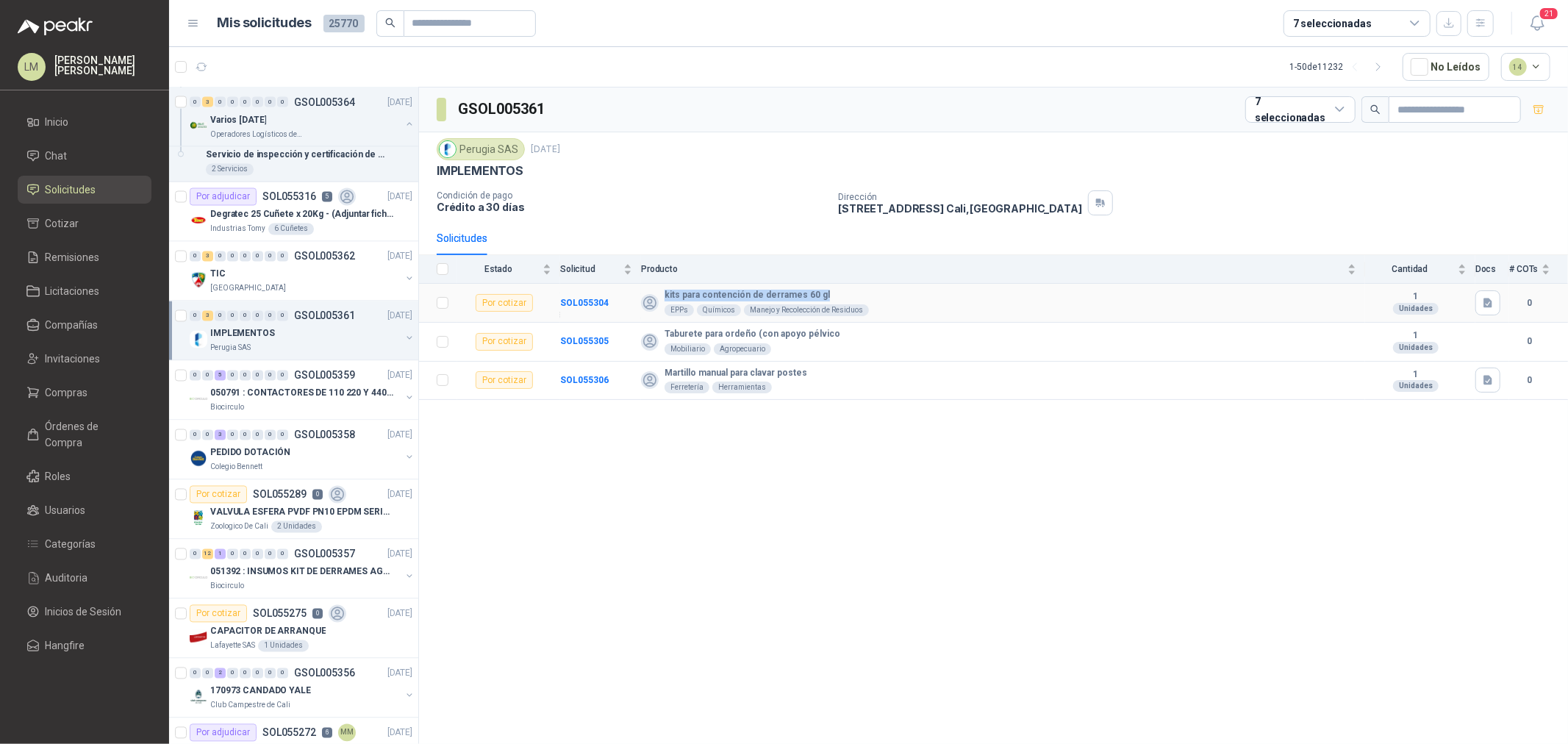
drag, startPoint x: 655, startPoint y: 294, endPoint x: 851, endPoint y: 296, distance: 196.0
click at [851, 296] on div "kits para contención de derrames 60 gl EPPs Químicos Manejo y Recolección de Re…" at bounding box center [998, 303] width 715 height 27
copy b "kits para contención de derrames 60 gl"
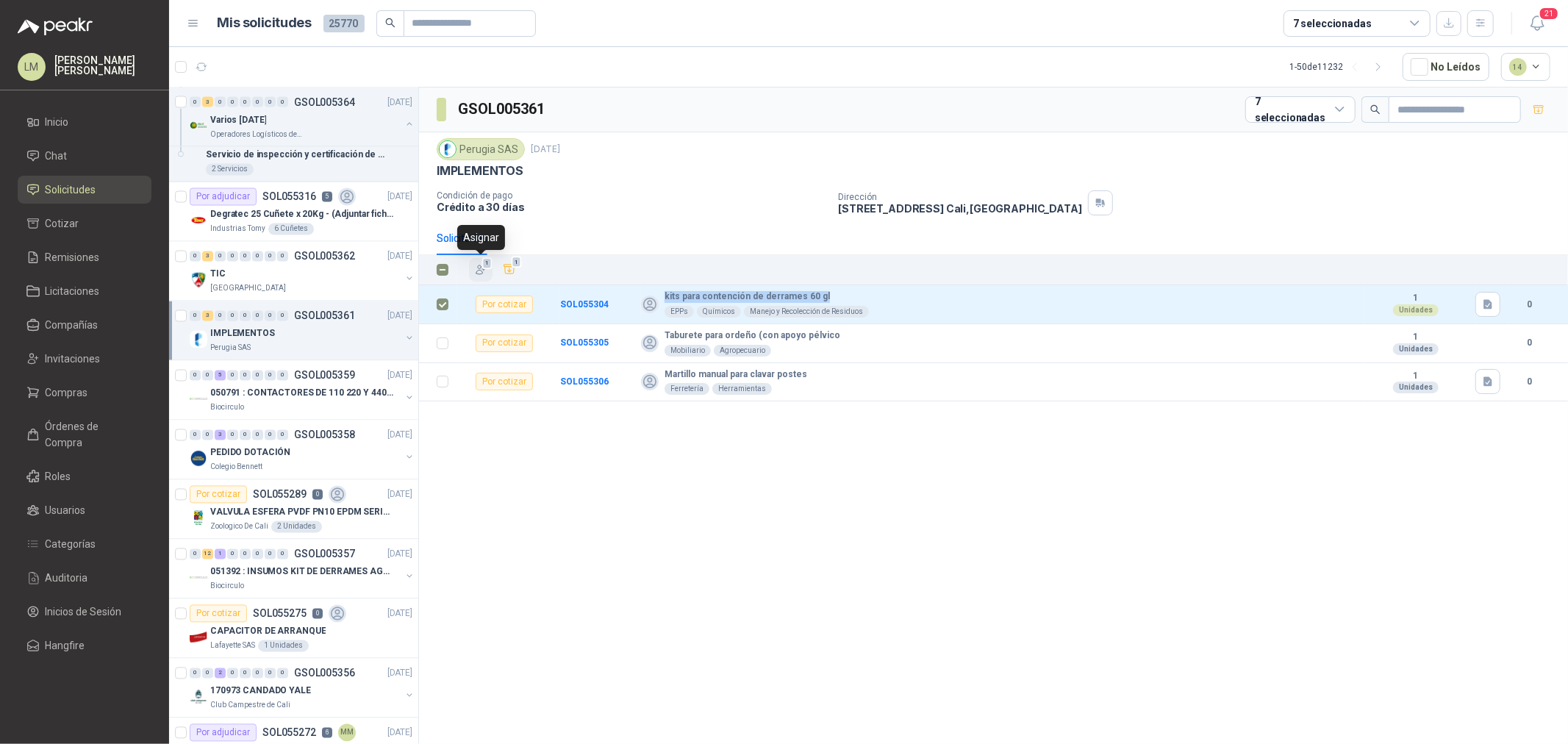
click at [481, 266] on icon "button" at bounding box center [481, 270] width 13 height 13
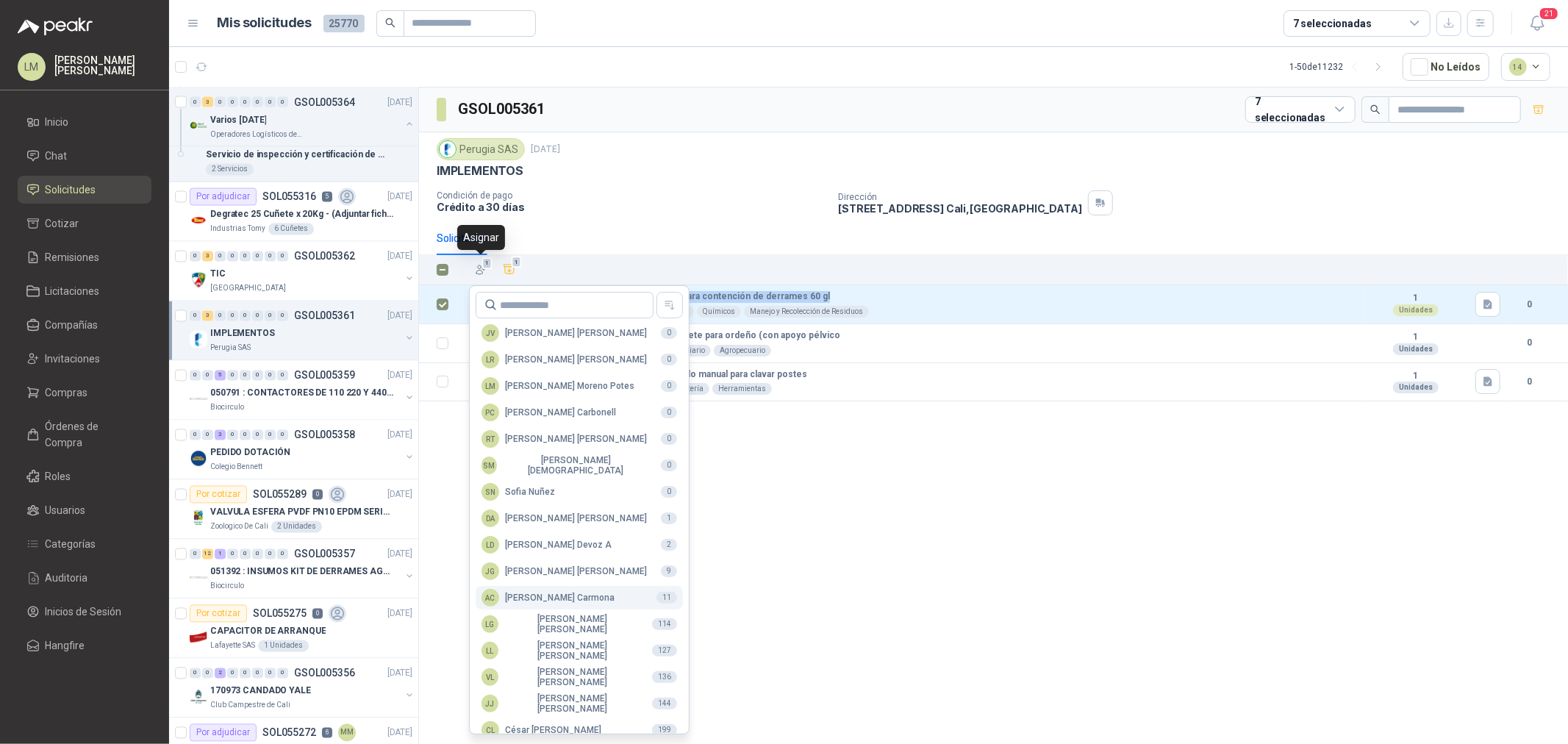
scroll to position [261, 0]
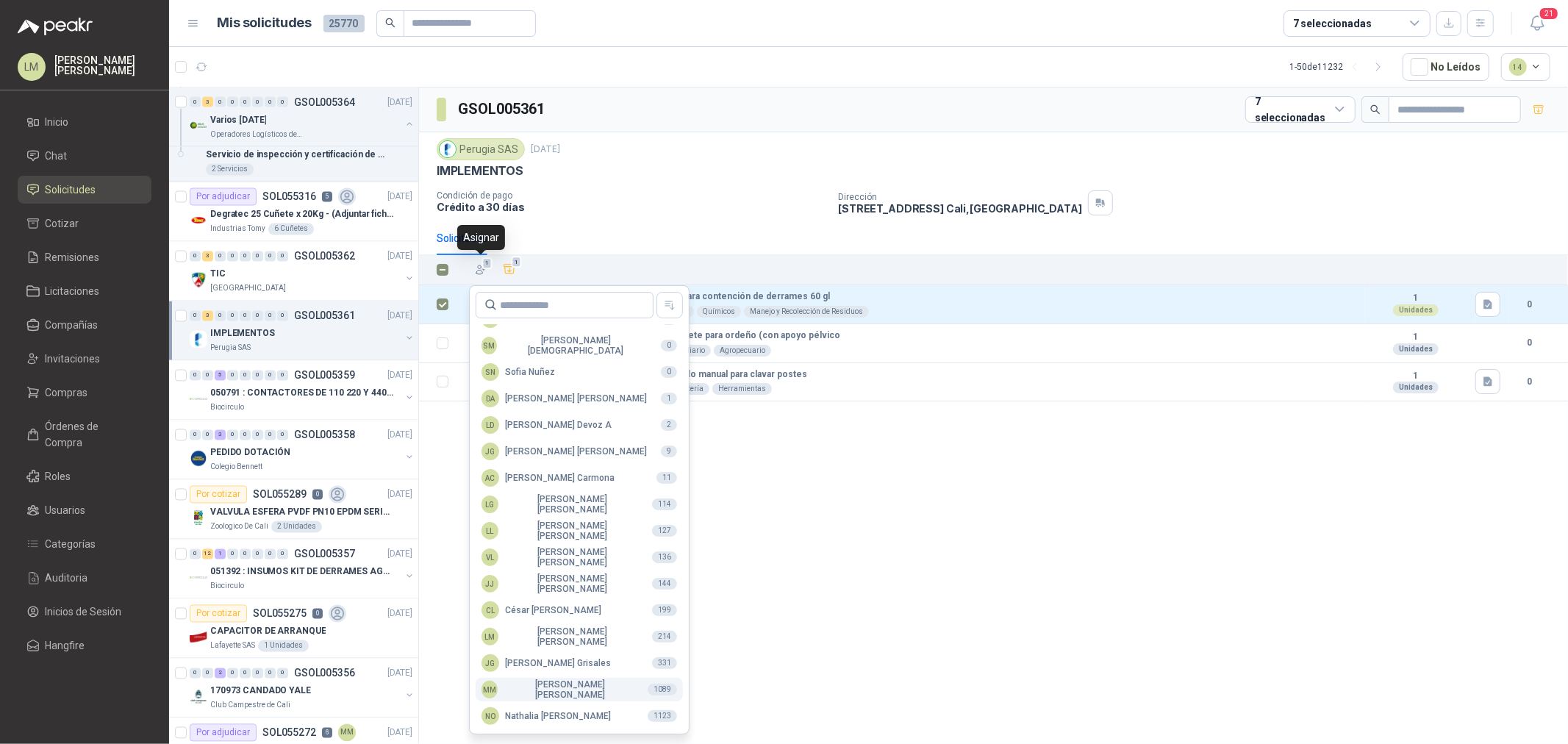
click at [534, 692] on div "MM Mauricio Martinez" at bounding box center [558, 689] width 154 height 21
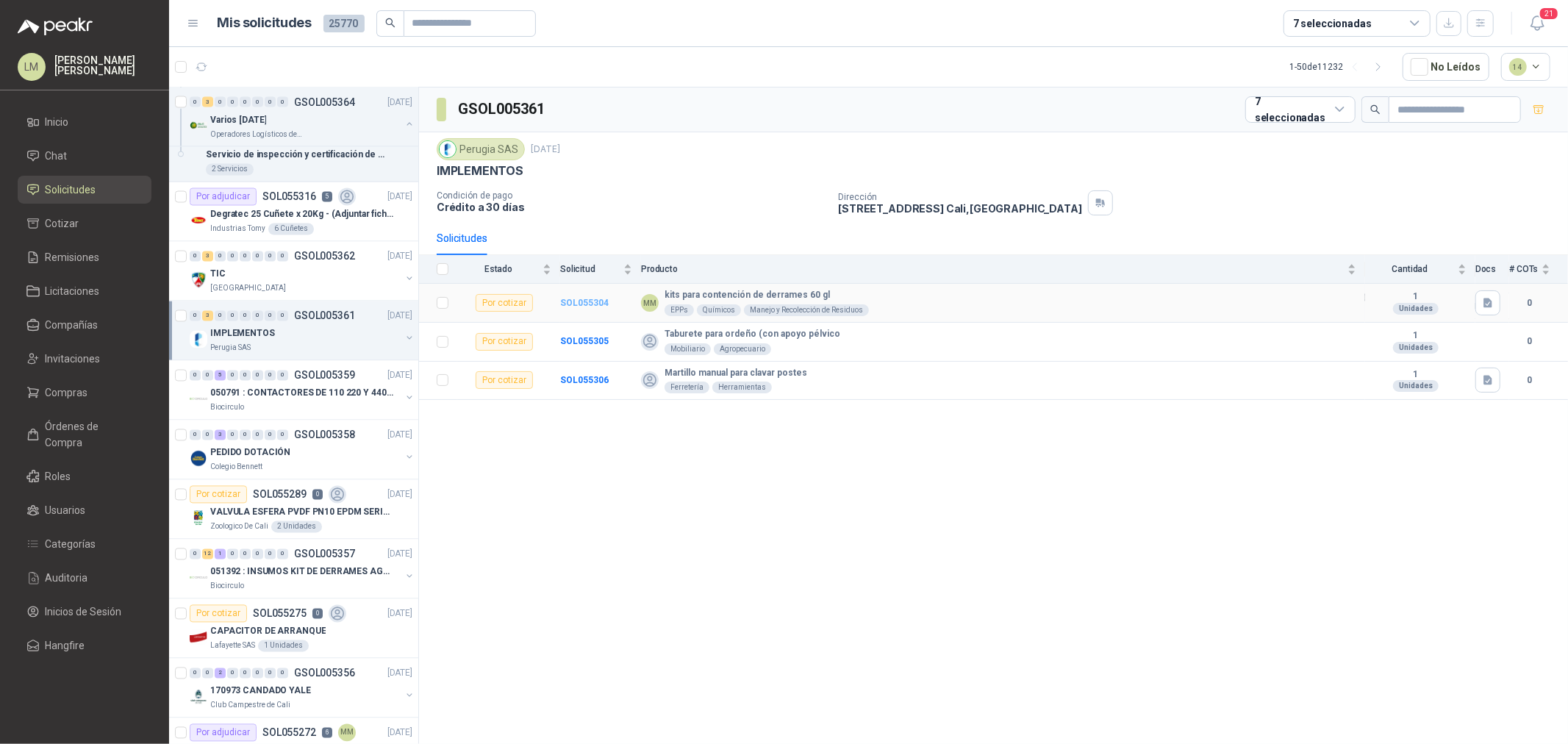
click at [590, 307] on b "SOL055304" at bounding box center [584, 302] width 49 height 10
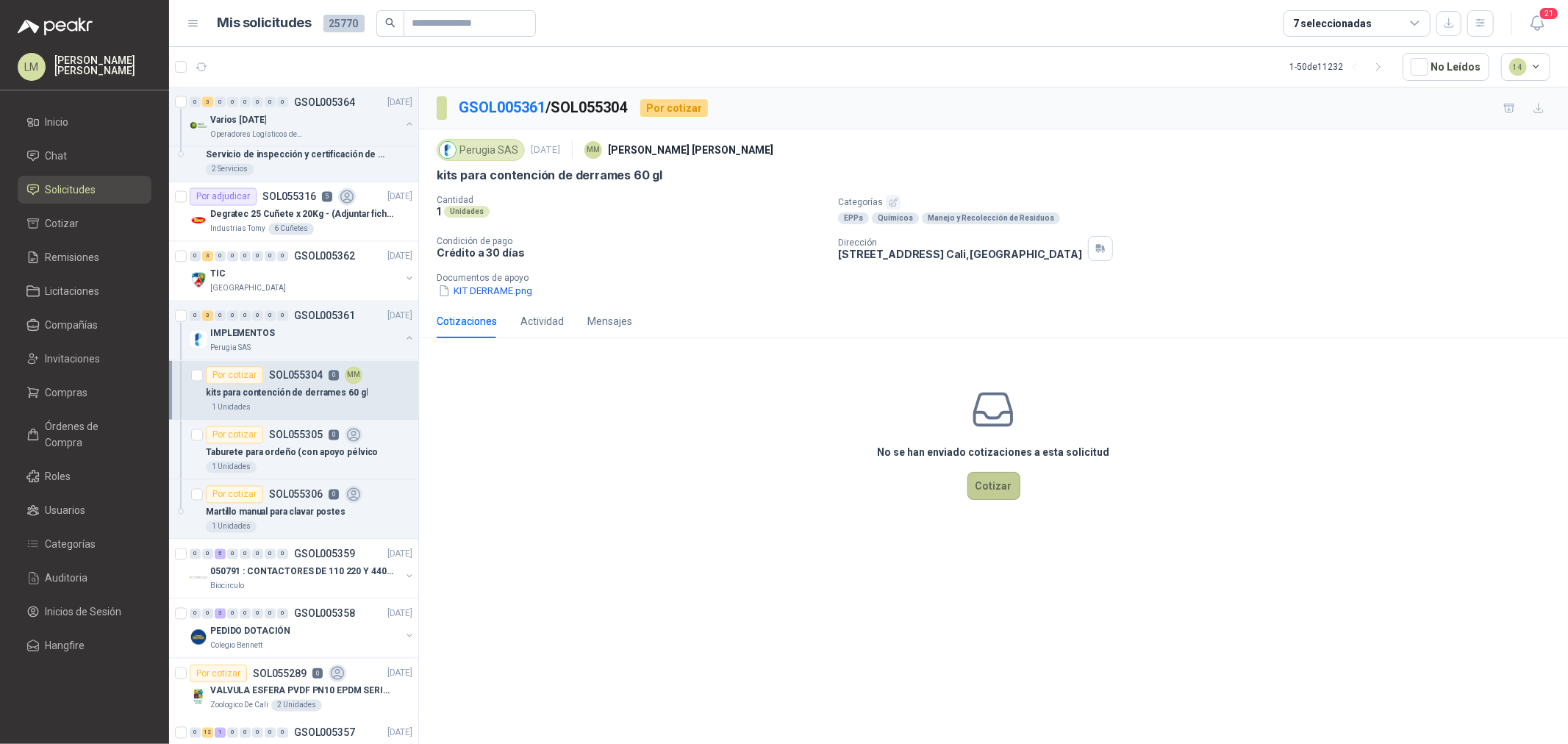
click at [1015, 487] on button "Cotizar" at bounding box center [993, 485] width 53 height 28
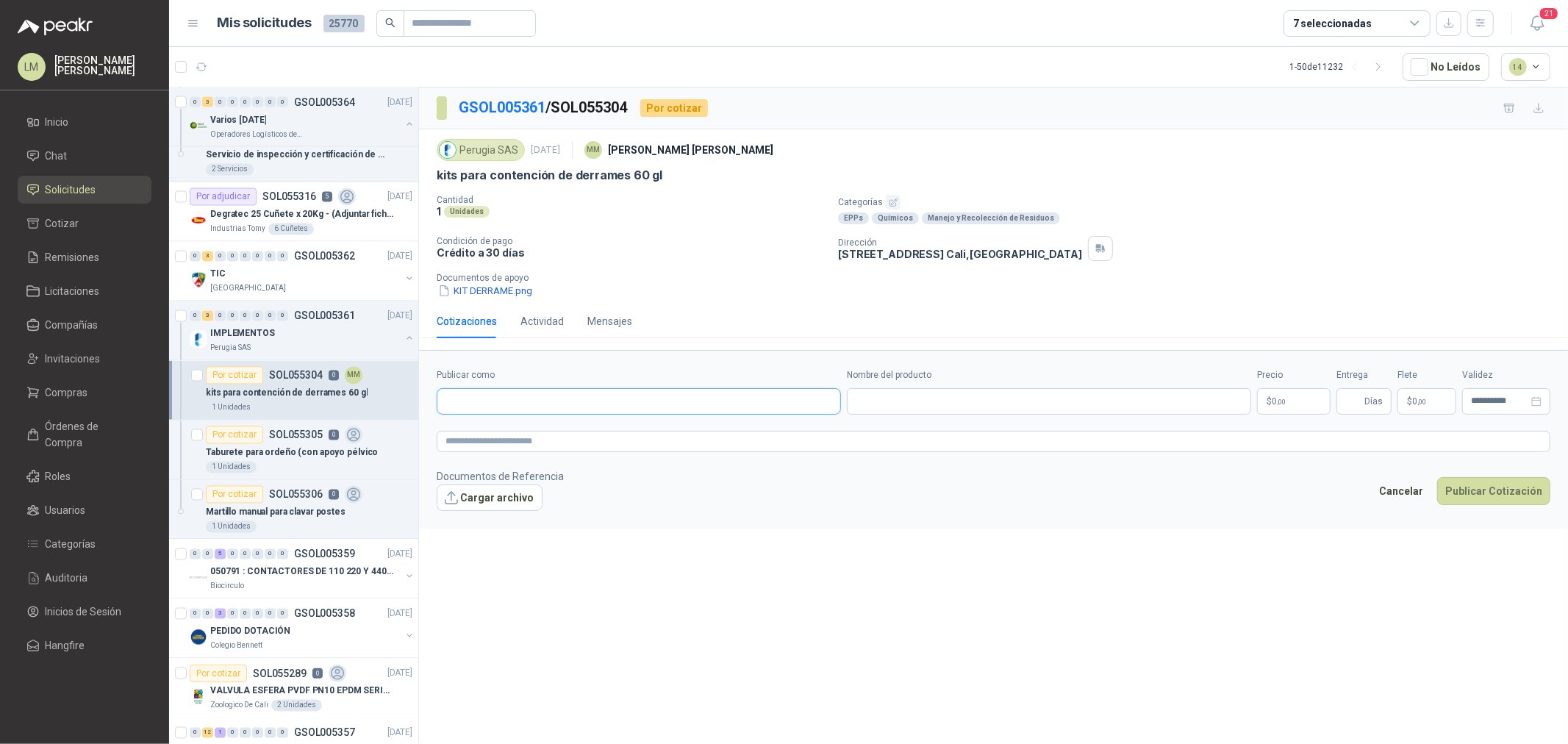
click at [525, 395] on input "Publicar como" at bounding box center [639, 401] width 403 height 25
type input "******"
drag, startPoint x: 551, startPoint y: 431, endPoint x: 809, endPoint y: 428, distance: 258.0
click at [552, 431] on div "Homecenter NIT : 800242106" at bounding box center [639, 437] width 380 height 16
type input "**********"
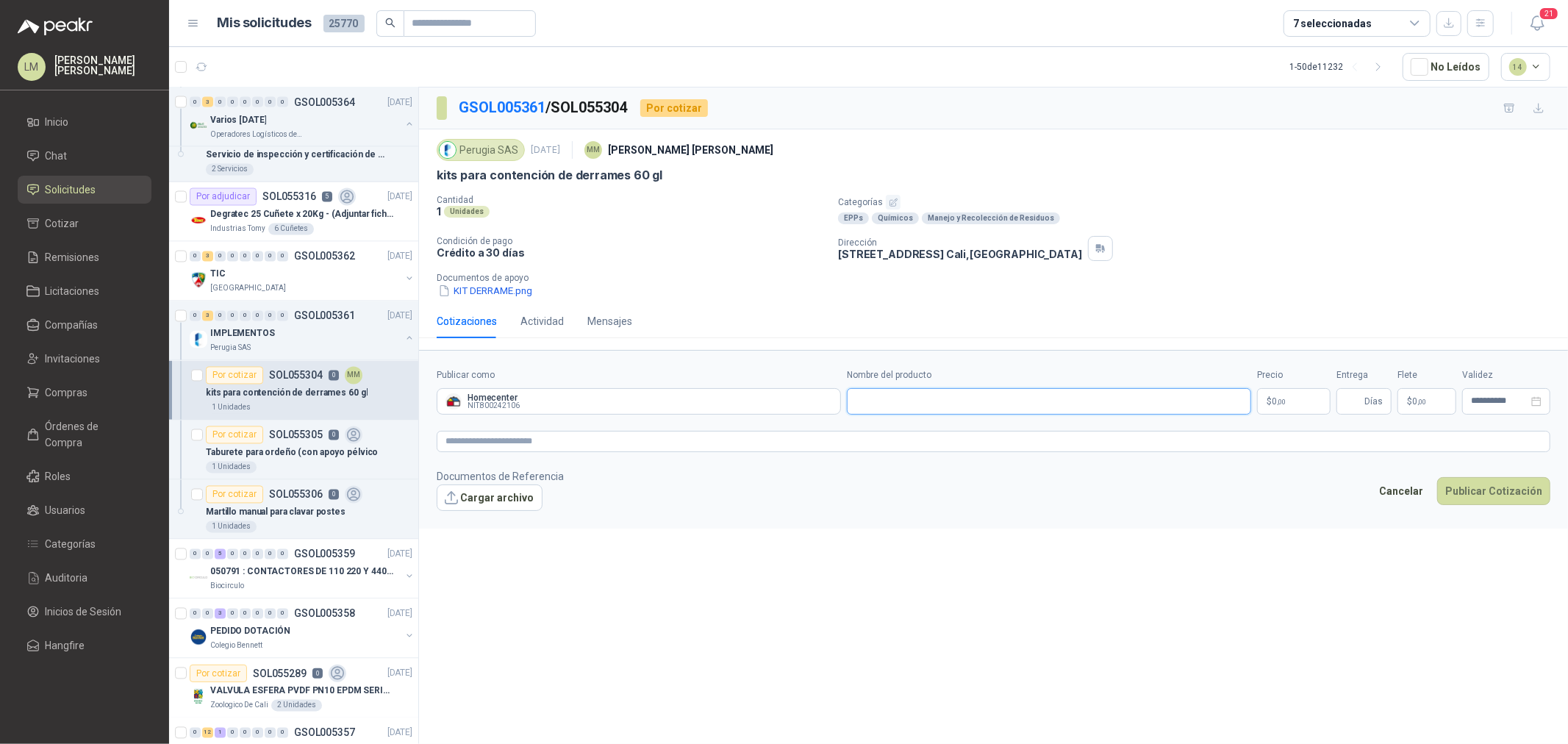
click at [893, 403] on input "Nombre del producto" at bounding box center [1048, 401] width 404 height 27
paste input "**********"
type input "**********"
click at [1282, 410] on body "LM Luis Miguel Martinez Inicio Chat Solicitudes Cotizar Remisiones Licitaciones…" at bounding box center [784, 372] width 1568 height 744
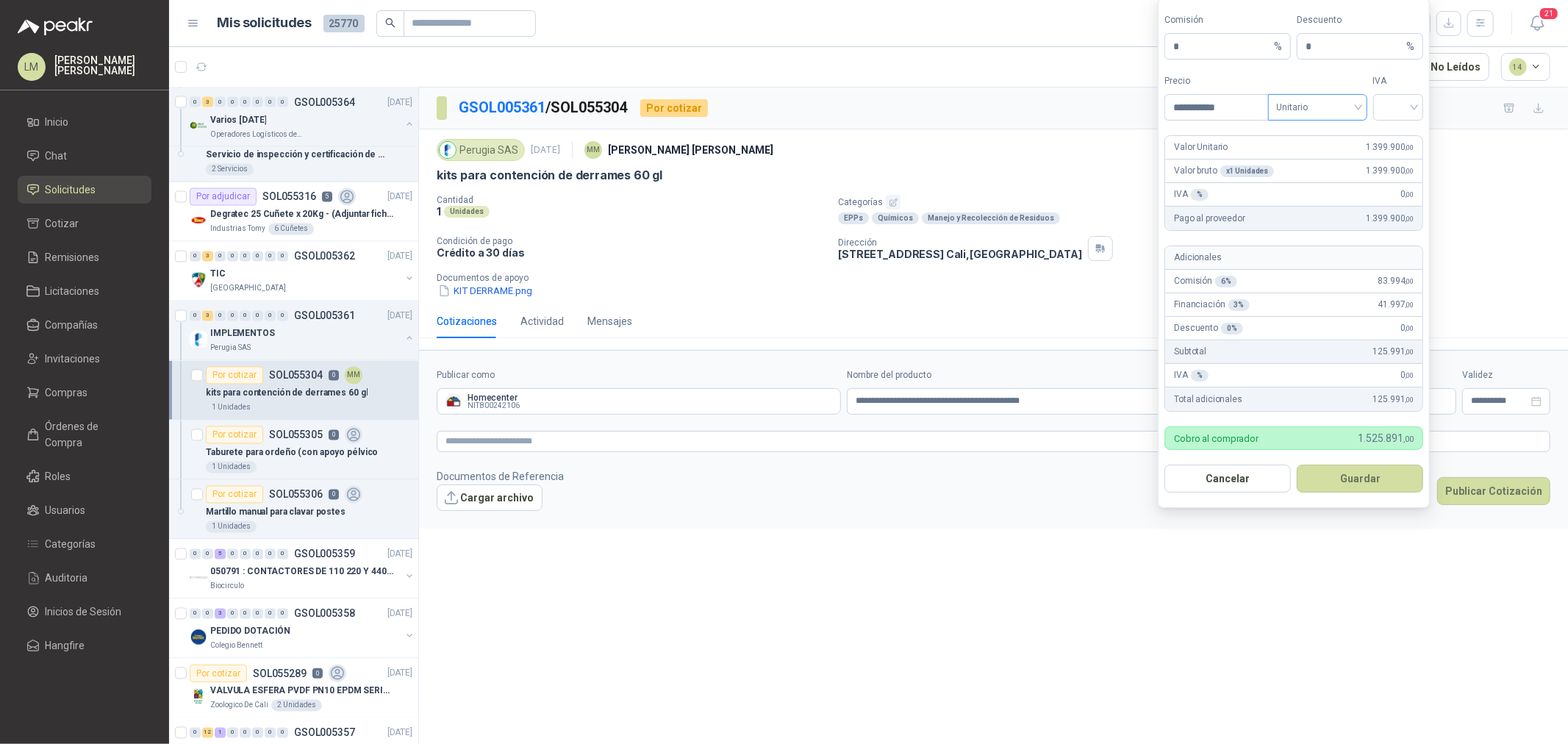
click at [1323, 101] on span "Unitario" at bounding box center [1317, 107] width 81 height 22
type input "**********"
click at [1327, 164] on div "Unitario con IVA" at bounding box center [1317, 160] width 75 height 16
click at [1400, 111] on input "search" at bounding box center [1398, 106] width 33 height 22
click at [1398, 131] on div "19%" at bounding box center [1398, 137] width 27 height 16
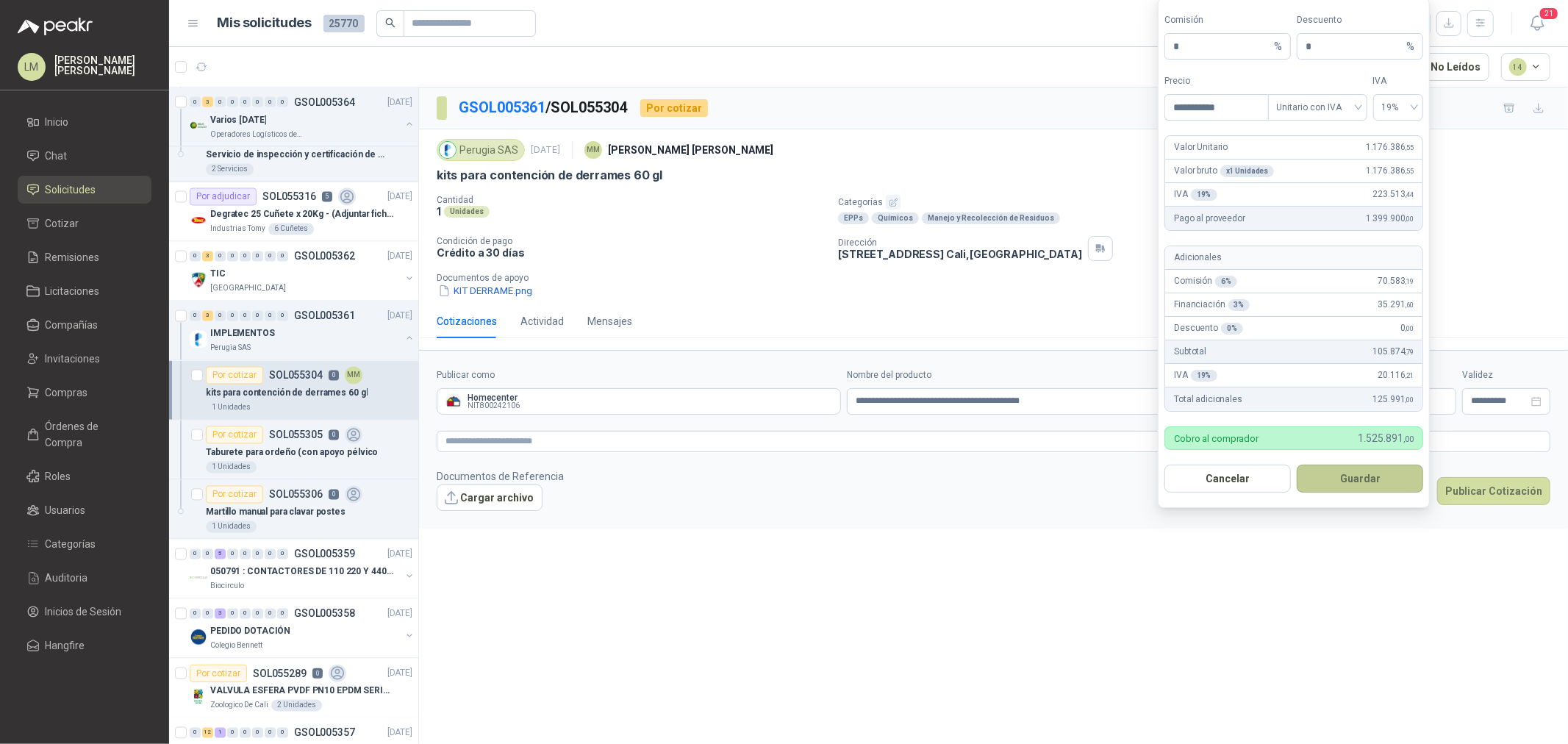
click at [1351, 487] on button "Guardar" at bounding box center [1359, 478] width 127 height 28
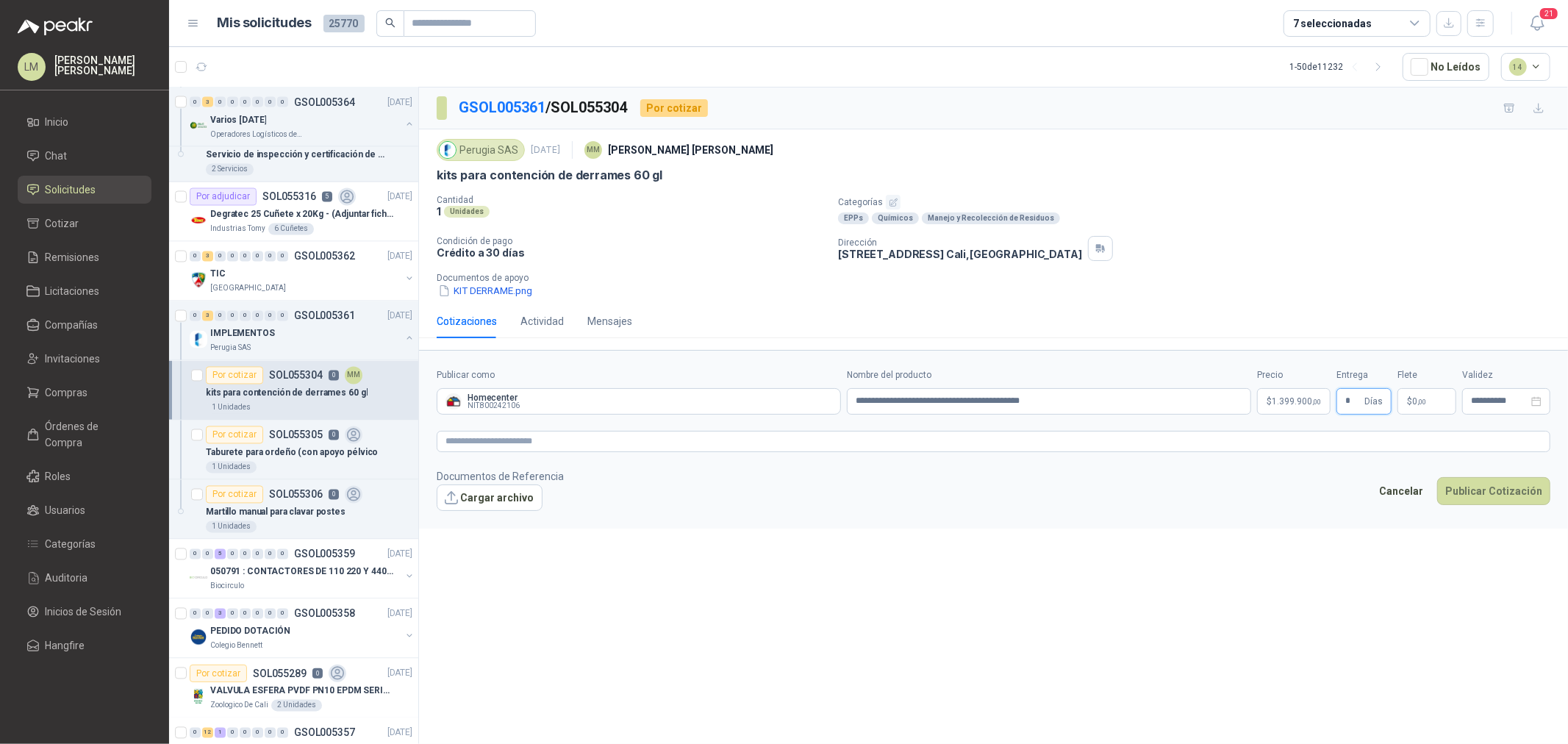
type input "*"
type input "********"
click at [789, 439] on textarea at bounding box center [993, 441] width 1114 height 21
paste textarea "**********"
type textarea "**********"
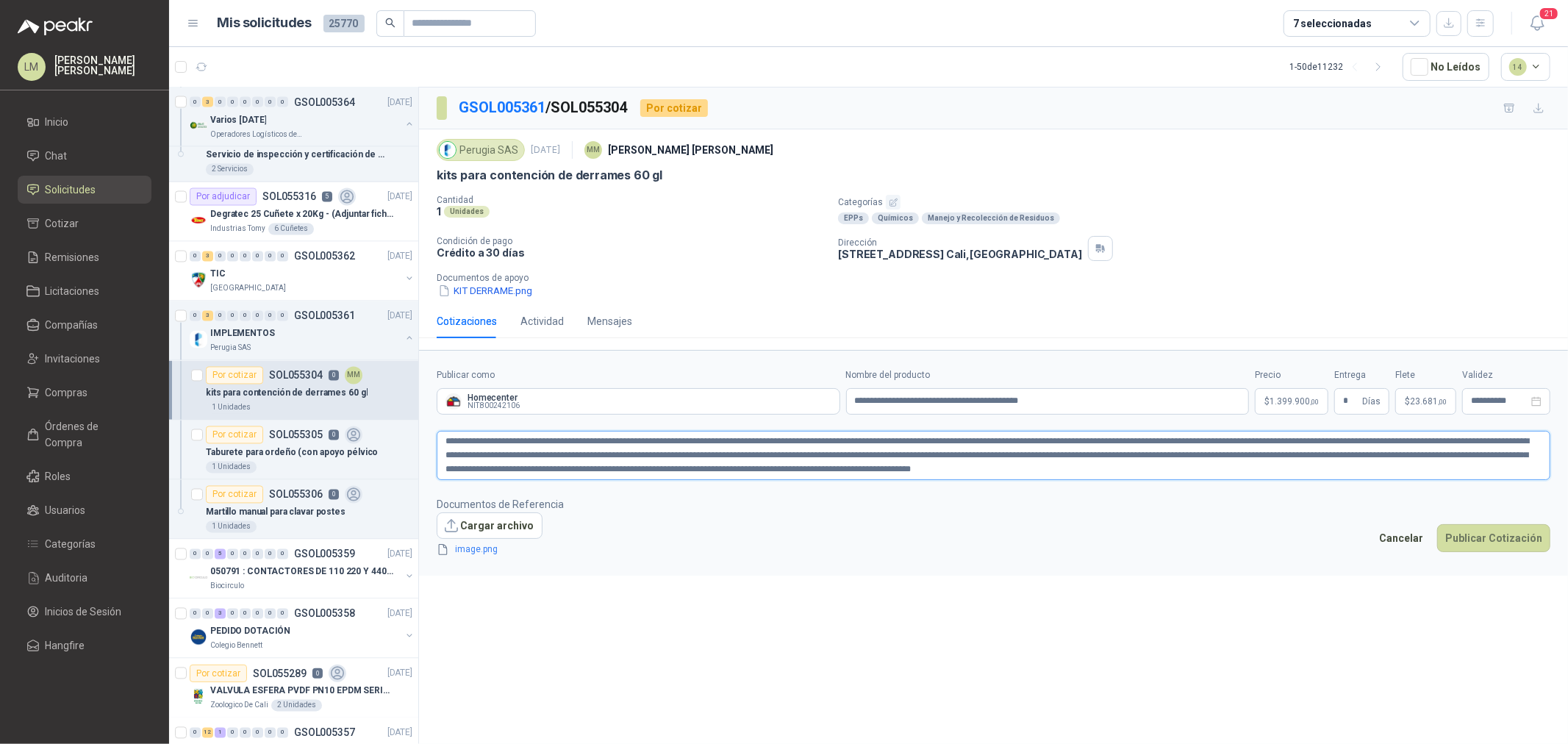
type textarea "**********"
click at [1471, 554] on button "Publicar Cotización" at bounding box center [1493, 556] width 113 height 28
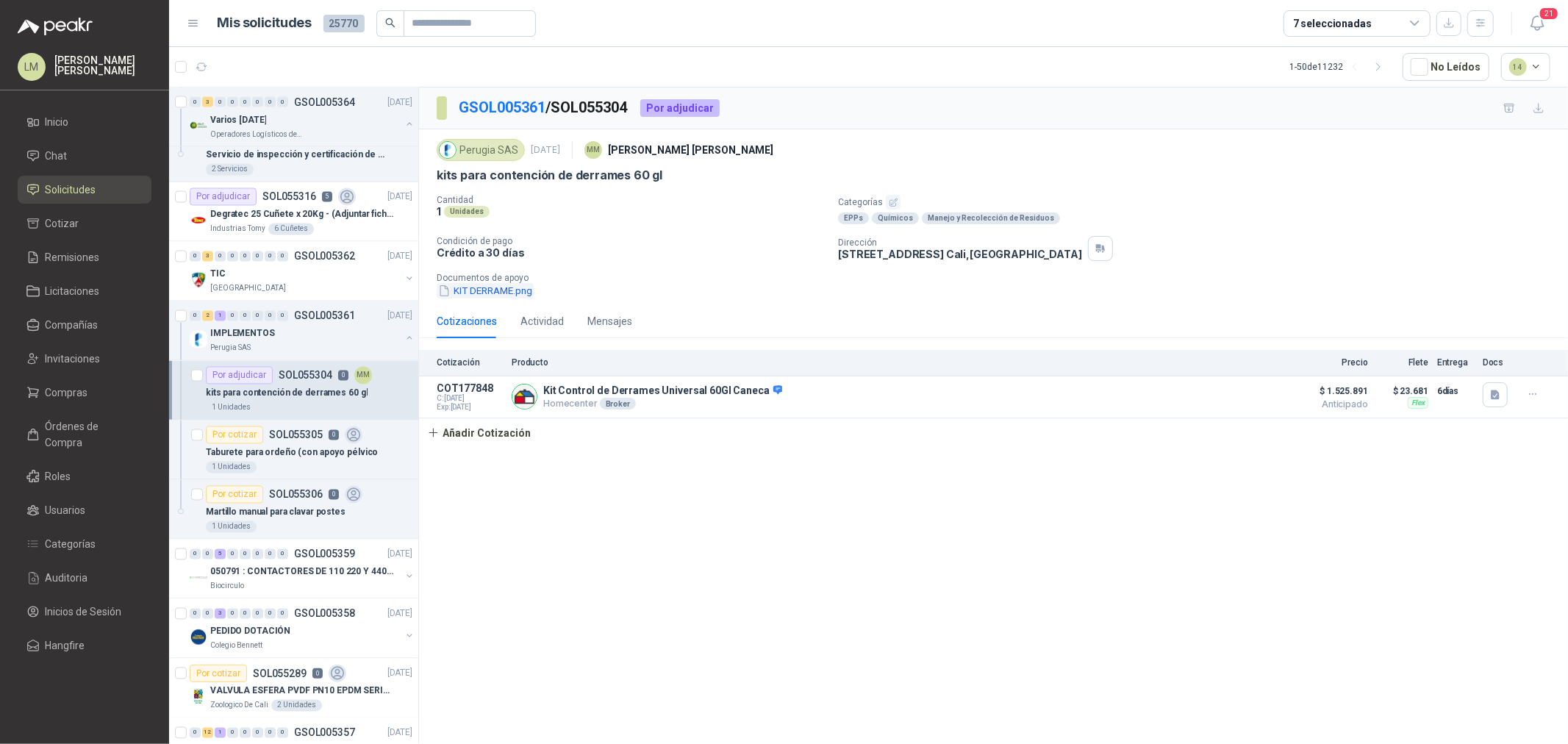
click at [465, 295] on button "KIT DERRAME.png" at bounding box center [485, 291] width 97 height 15
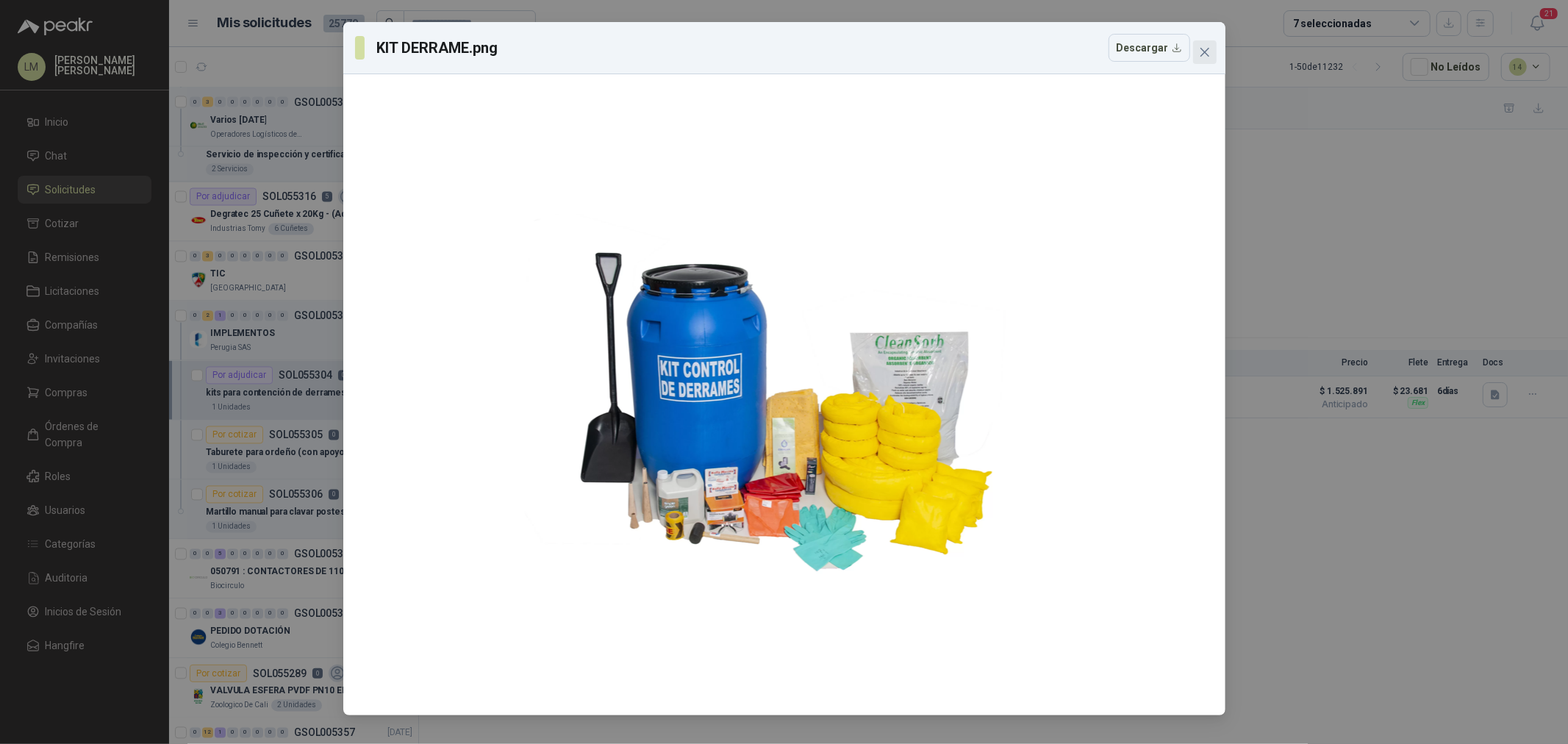
click at [1201, 57] on icon "close" at bounding box center [1204, 52] width 12 height 12
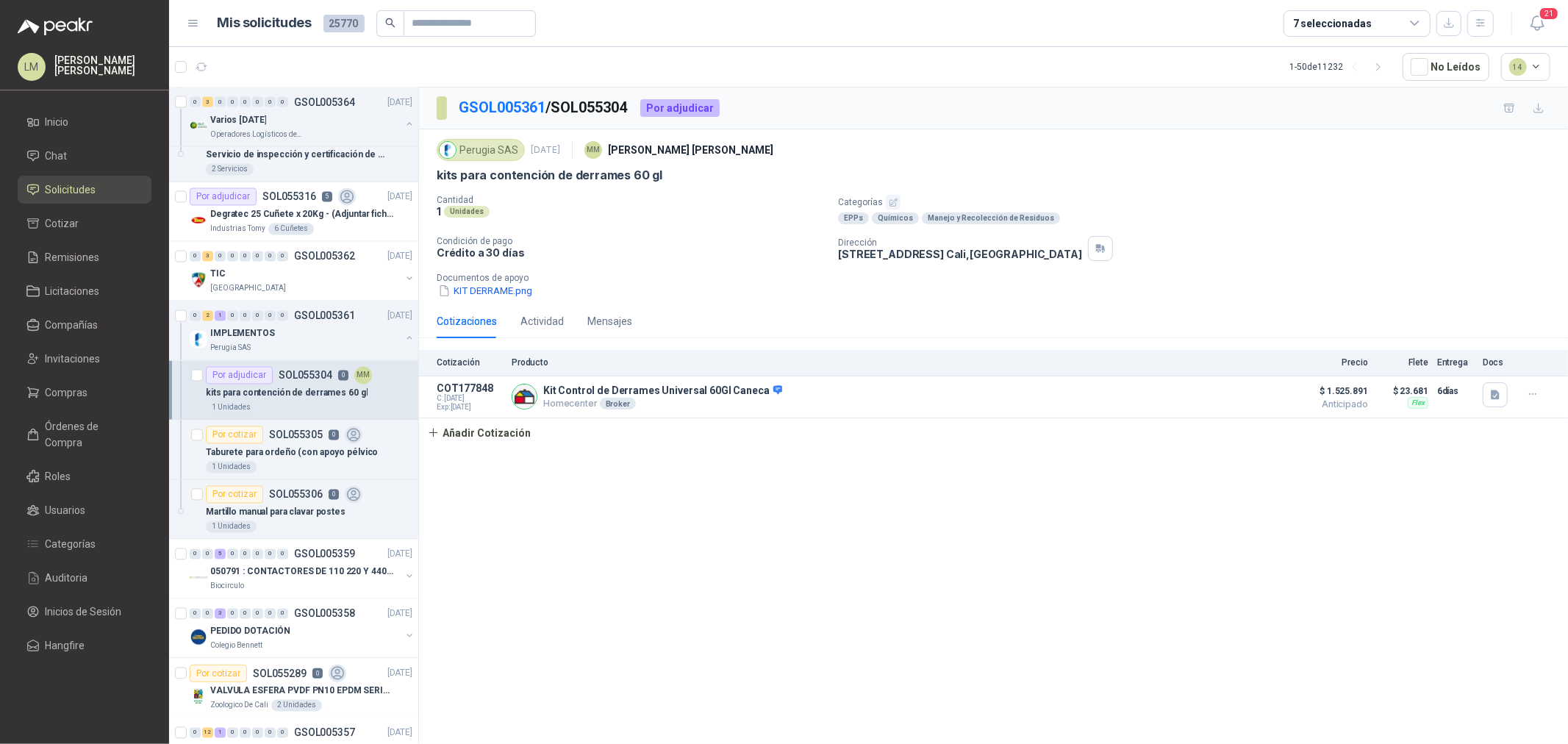
click at [709, 254] on p "Crédito a 30 días" at bounding box center [631, 252] width 390 height 13
click at [297, 424] on article "Por cotizar SOL055305 0 Taburete para ordeño (con apoyo pélvico 1 Unidades" at bounding box center [293, 450] width 249 height 59
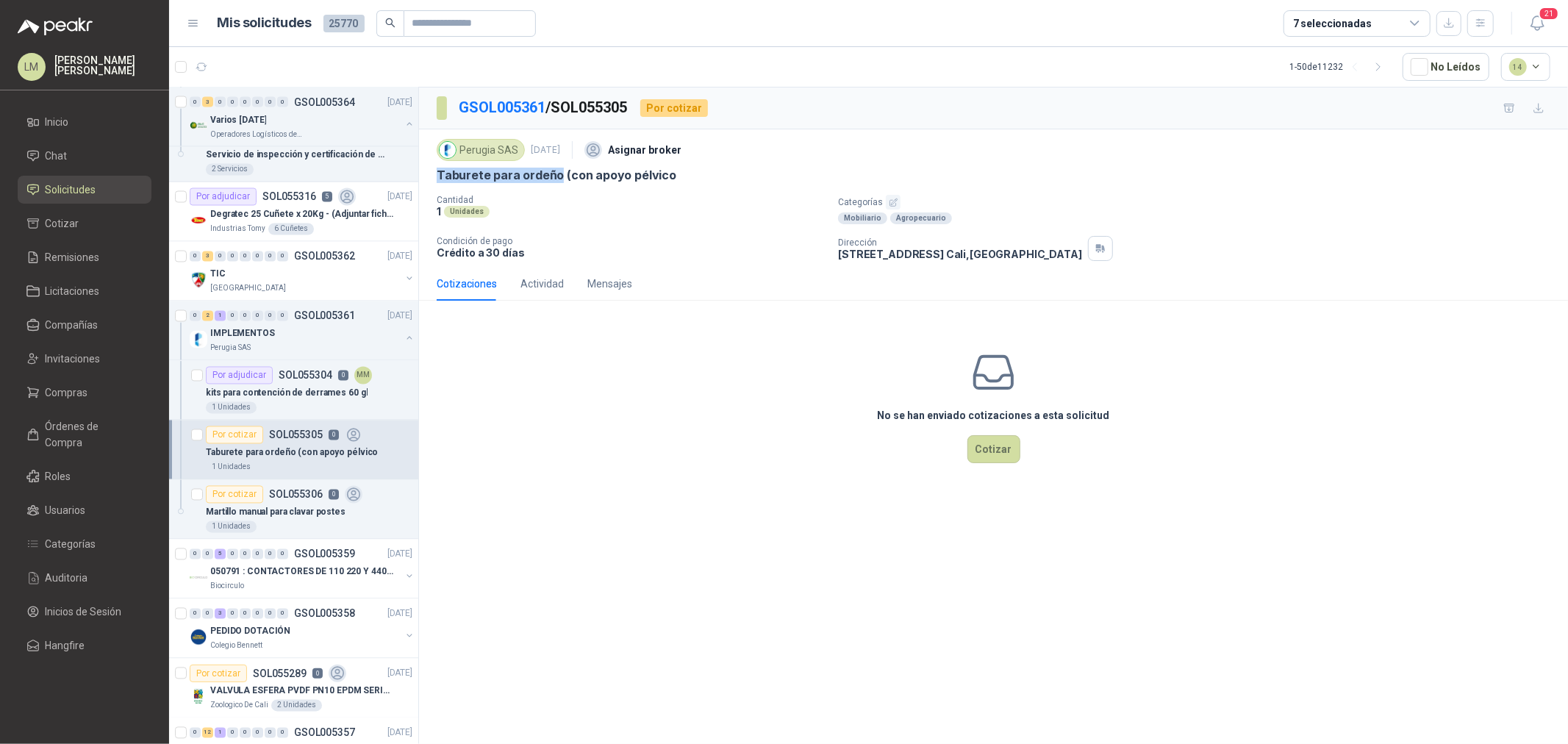
drag, startPoint x: 431, startPoint y: 175, endPoint x: 556, endPoint y: 171, distance: 125.1
click at [556, 171] on div "Perugia SAS 10 sept, 2025 Asignar broker Taburete para ordeño (con apoyo pélvic…" at bounding box center [993, 198] width 1149 height 137
copy p "Taburete para ordeño"
click at [292, 502] on div "Por cotizar SOL055306 0" at bounding box center [284, 494] width 157 height 18
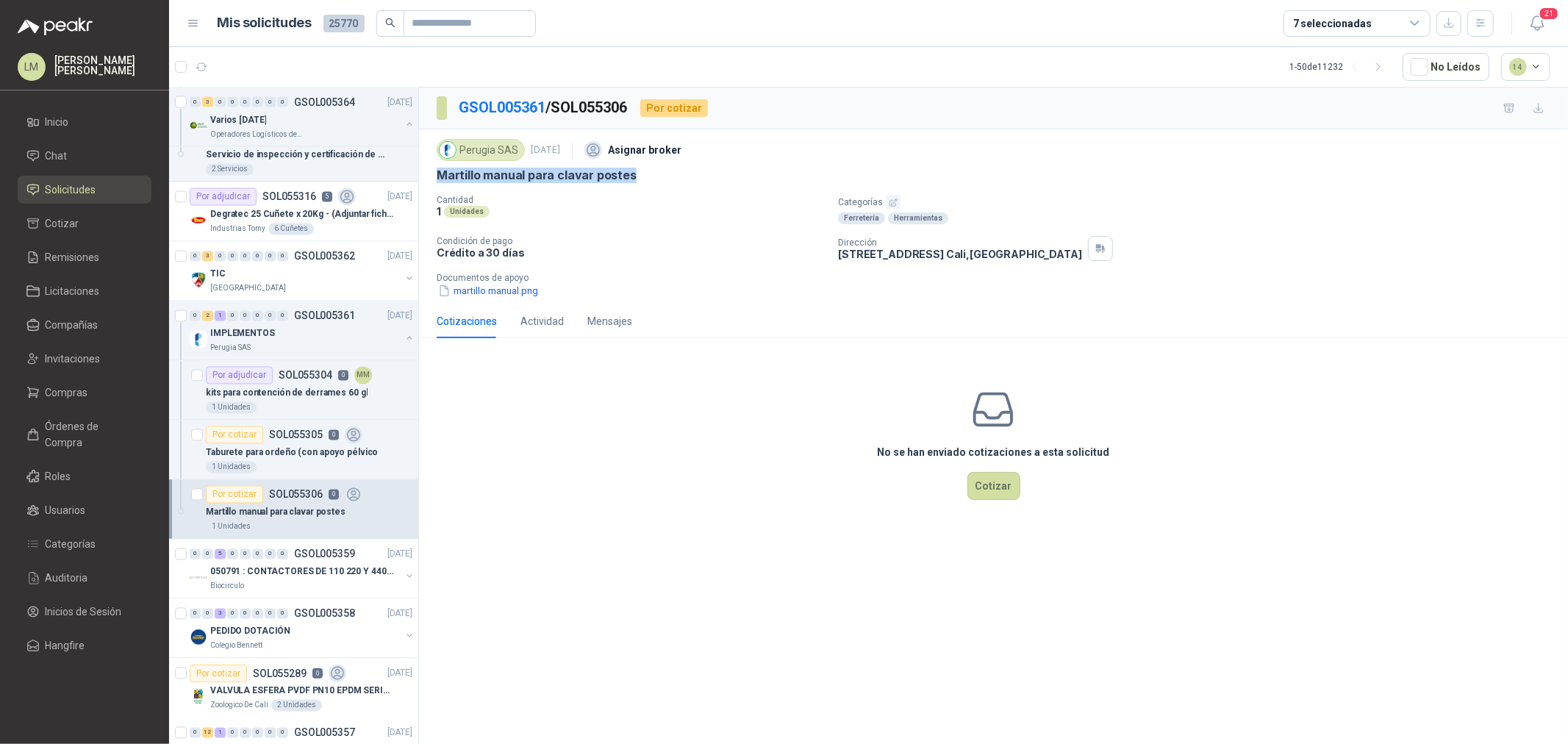
drag, startPoint x: 433, startPoint y: 174, endPoint x: 639, endPoint y: 175, distance: 206.0
click at [639, 175] on div "Perugia SAS 10 sept, 2025 Asignar broker Martillo manual para clavar postes Can…" at bounding box center [993, 216] width 1149 height 175
copy p "Martillo manual para clavar postes"
click at [500, 284] on button "martillo manual.png" at bounding box center [488, 291] width 103 height 15
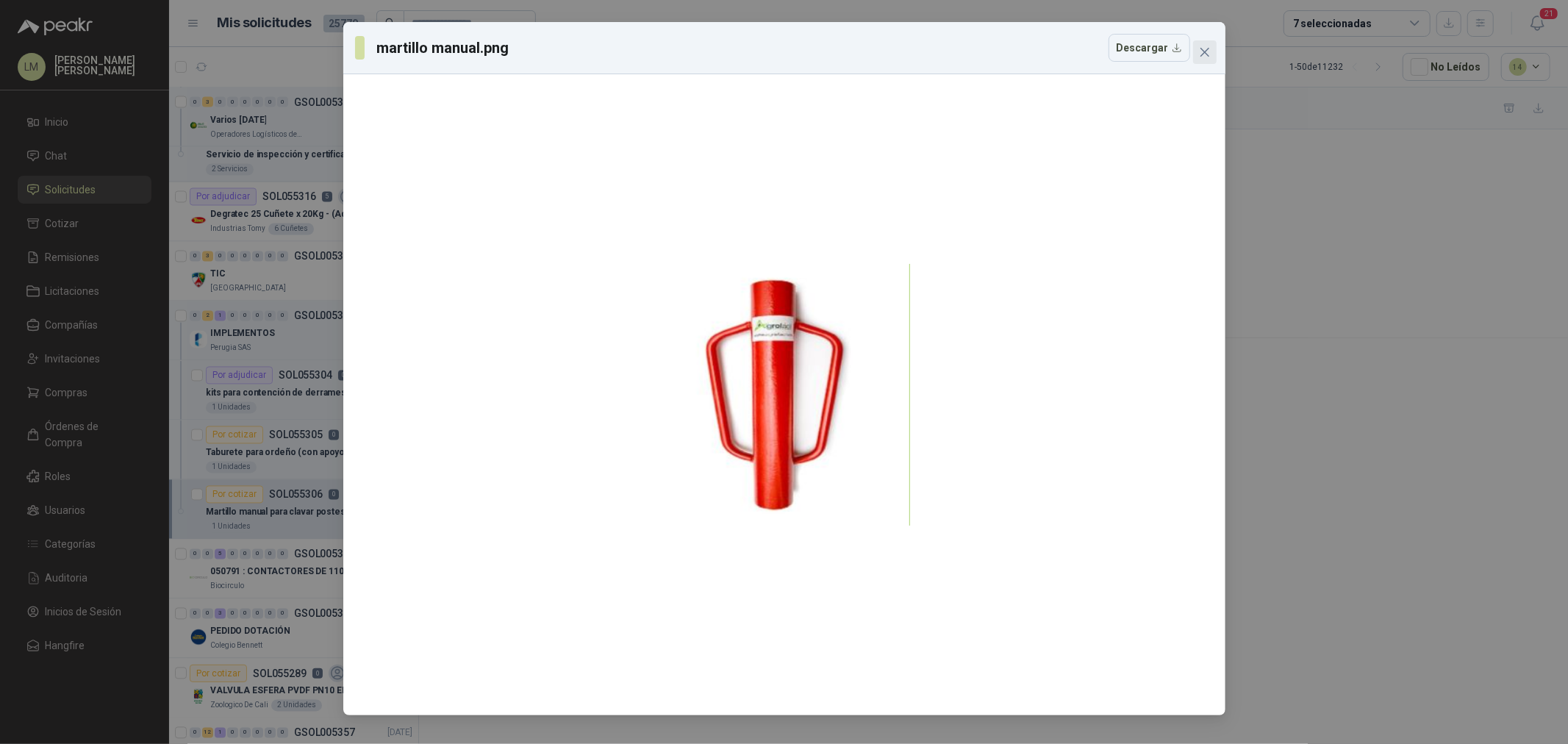
click at [1201, 46] on icon "close" at bounding box center [1204, 52] width 12 height 12
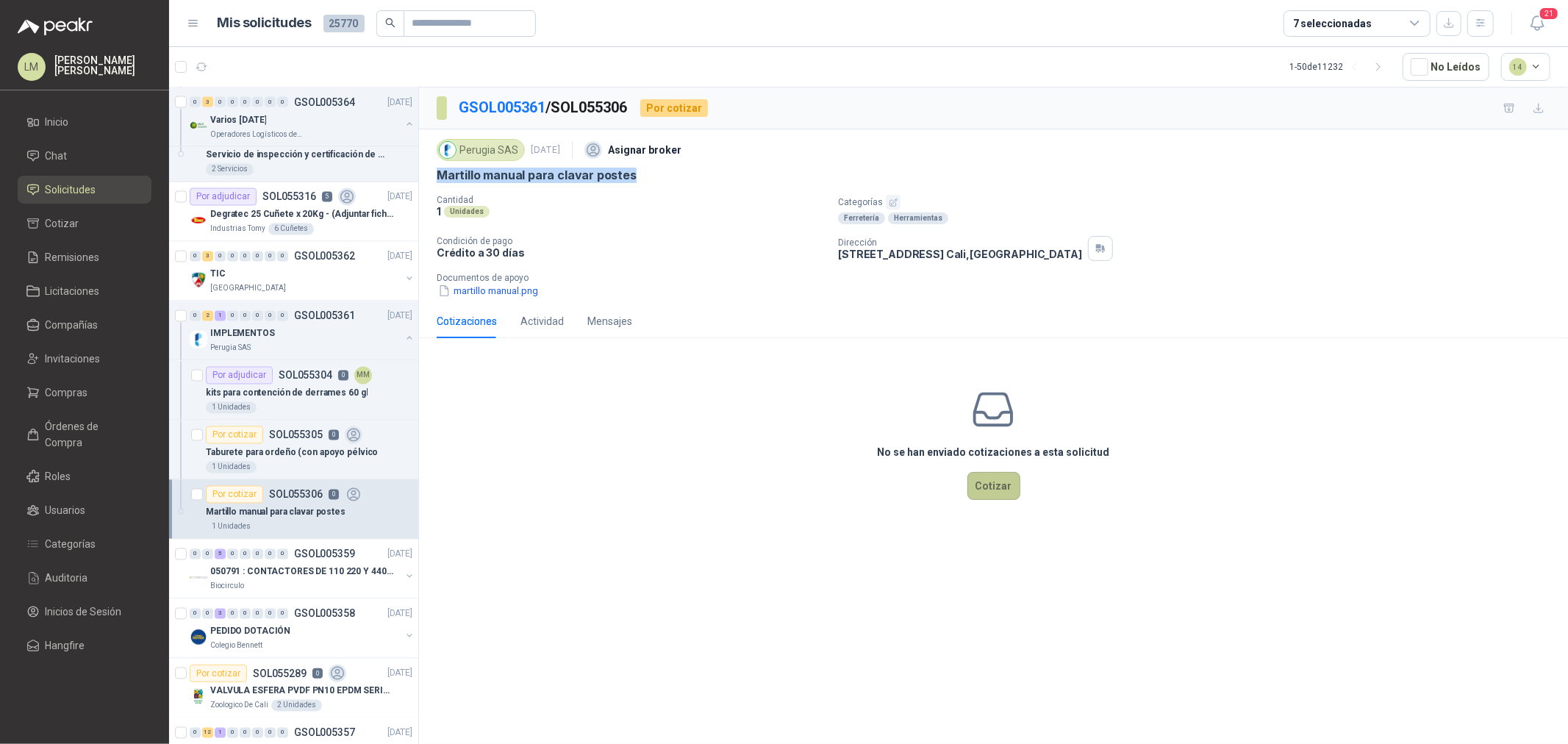
click at [1017, 488] on button "Cotizar" at bounding box center [993, 485] width 53 height 28
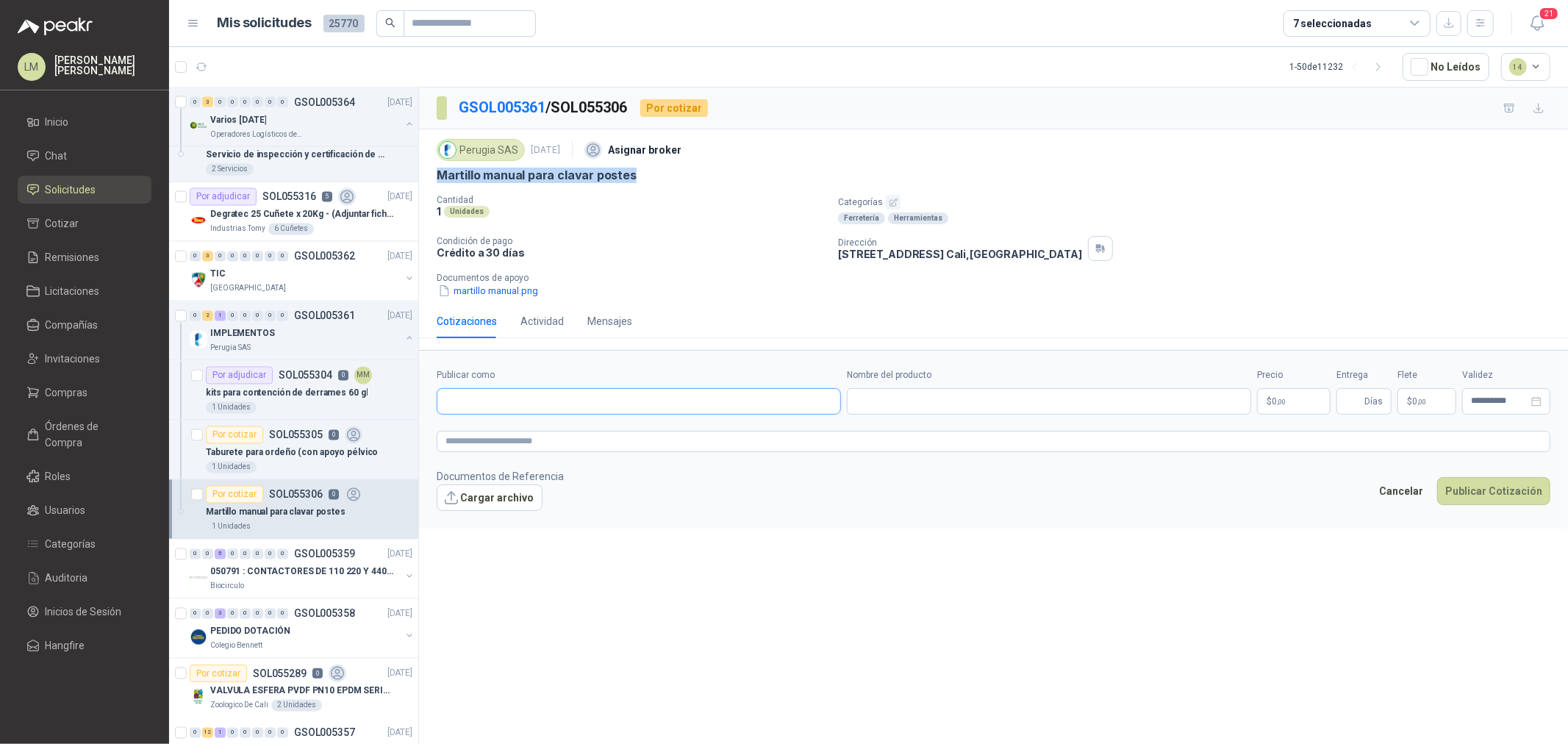
click at [526, 398] on input "Publicar como" at bounding box center [639, 401] width 403 height 25
type input "******"
click at [579, 431] on div "AGROFACIL S.A.S NIT : 000000001" at bounding box center [639, 437] width 380 height 16
type input "**********"
click at [876, 399] on input "Nombre del producto" at bounding box center [1048, 401] width 404 height 27
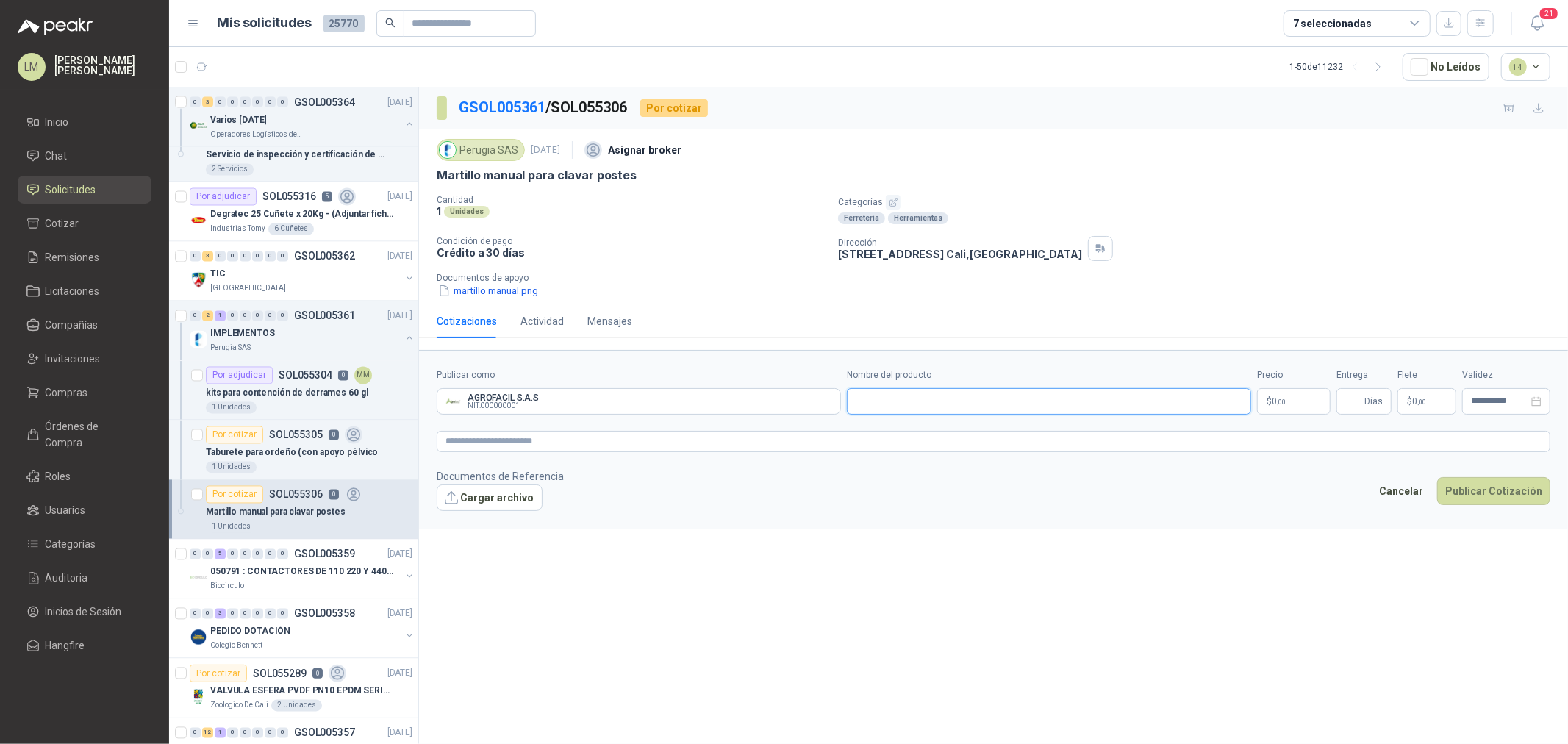
paste input "**********"
type input "**********"
click at [774, 437] on textarea at bounding box center [993, 441] width 1114 height 21
click at [468, 517] on link "image.png" at bounding box center [499, 521] width 97 height 14
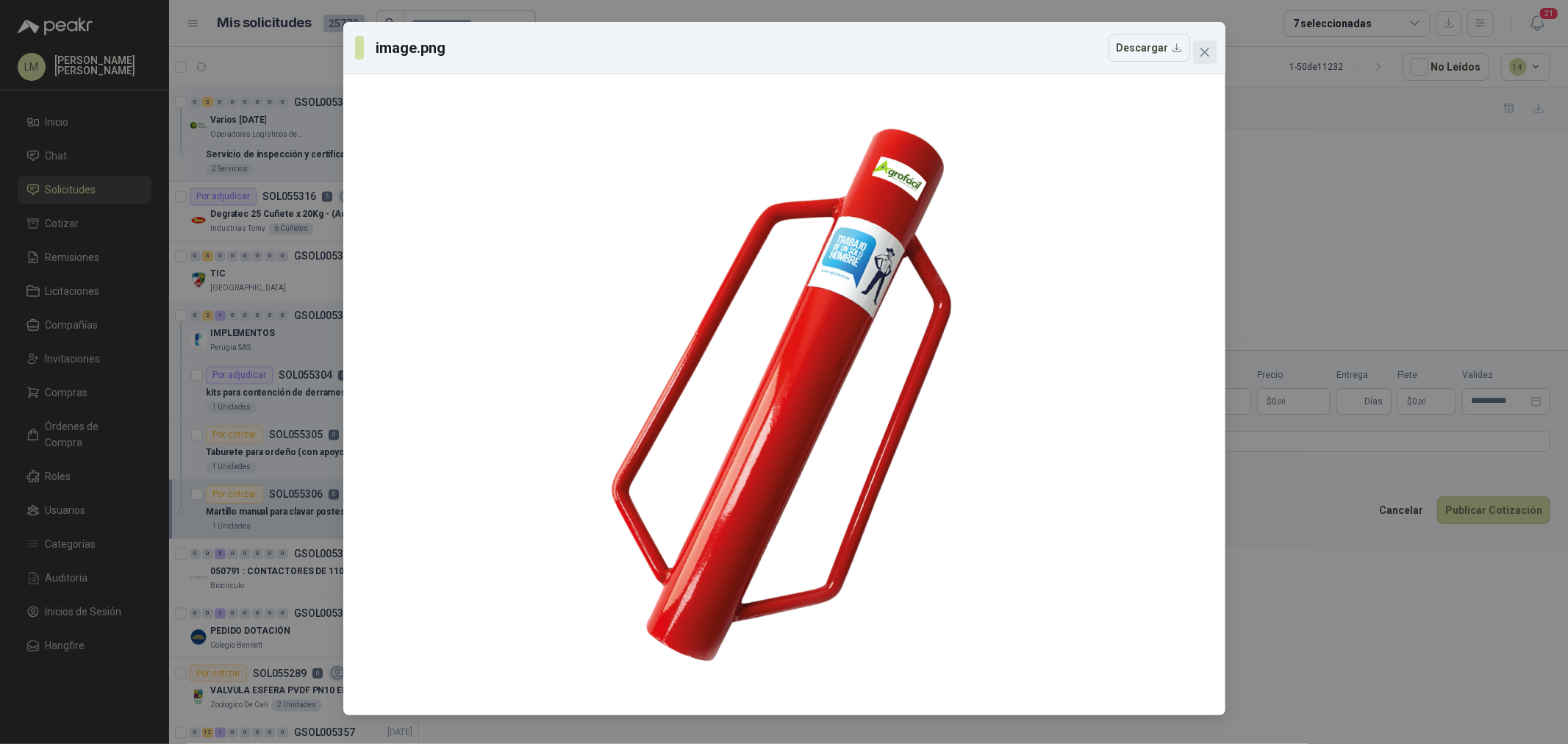
click at [1204, 54] on icon "close" at bounding box center [1204, 52] width 12 height 12
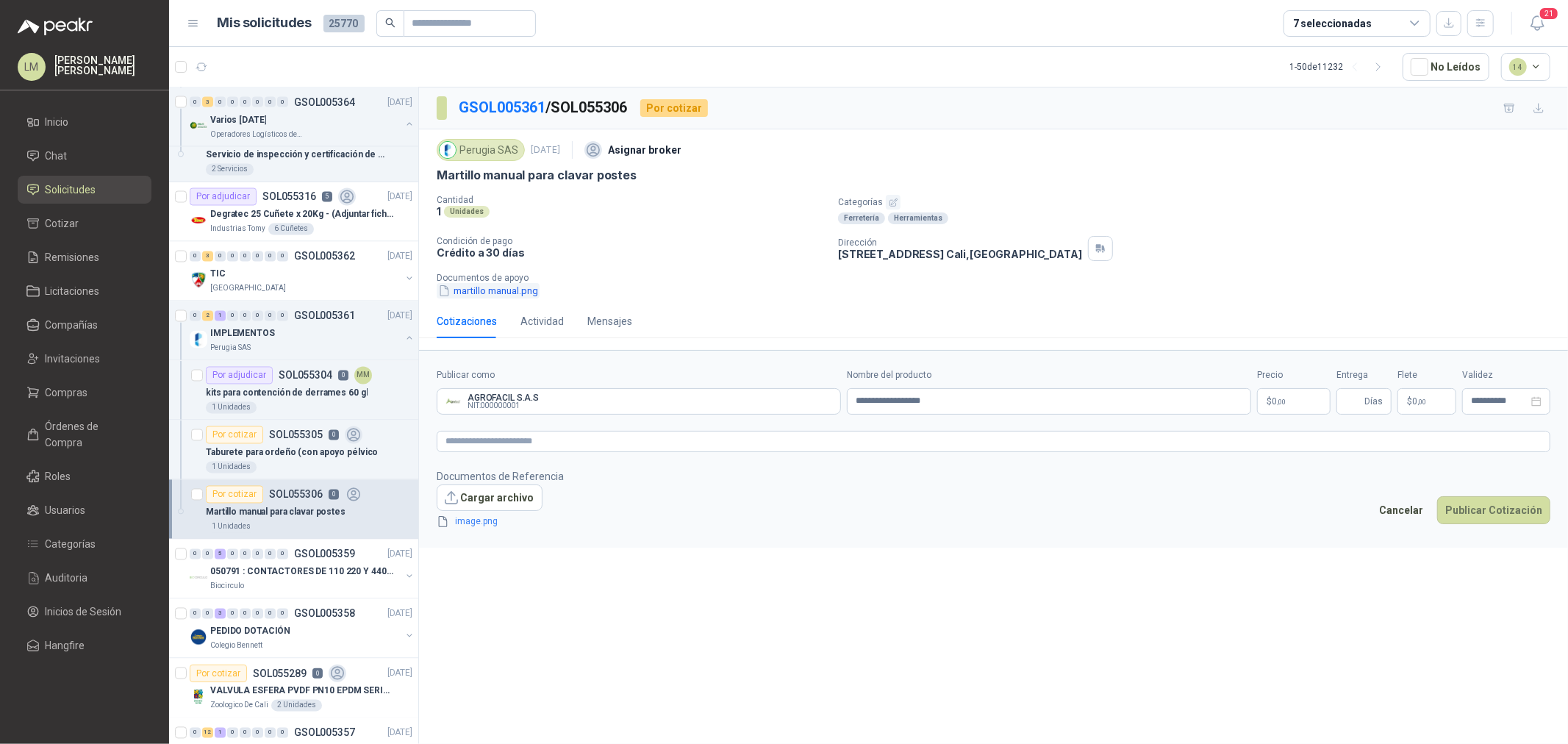
click at [530, 285] on button "martillo manual.png" at bounding box center [488, 291] width 103 height 15
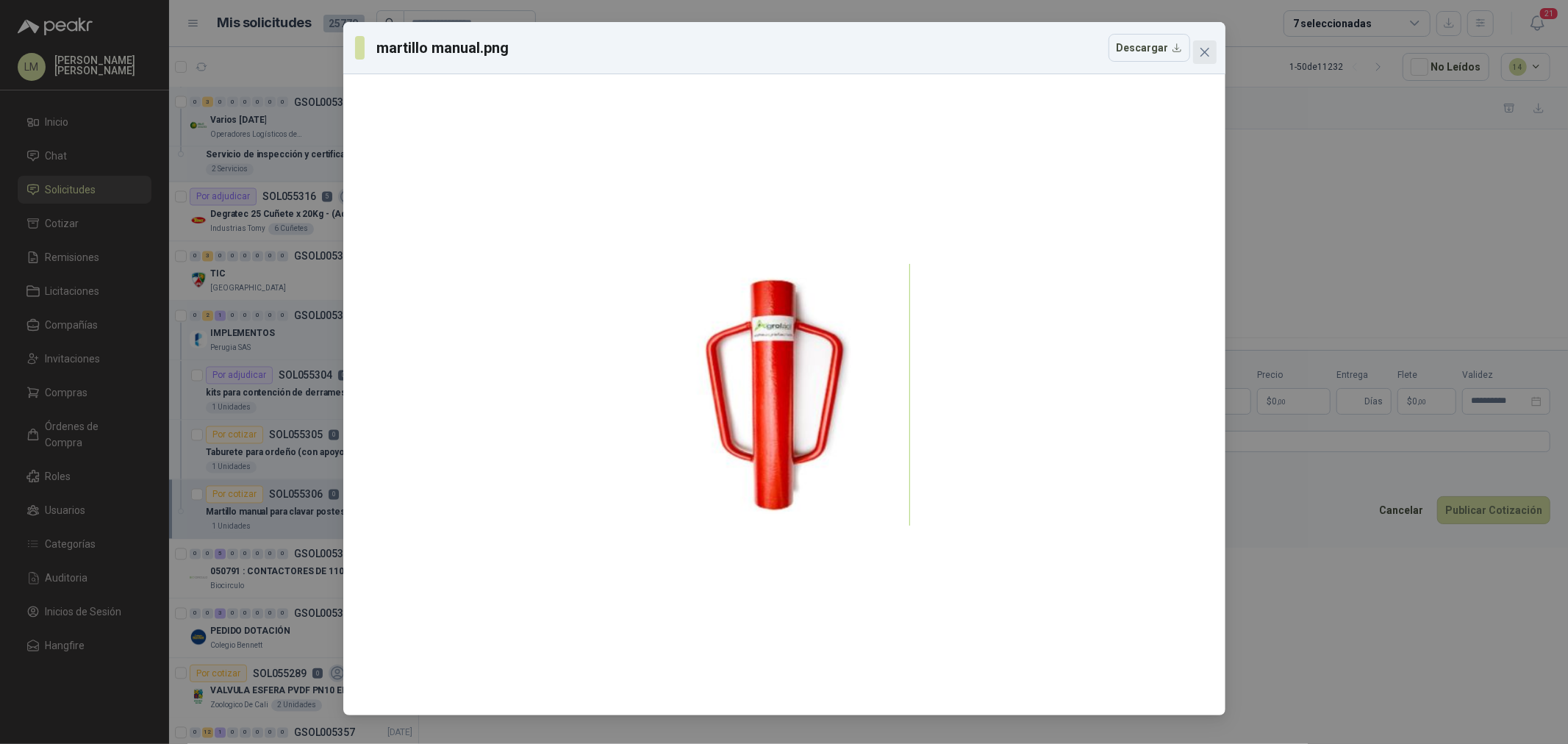
click at [1203, 49] on icon "close" at bounding box center [1204, 52] width 12 height 12
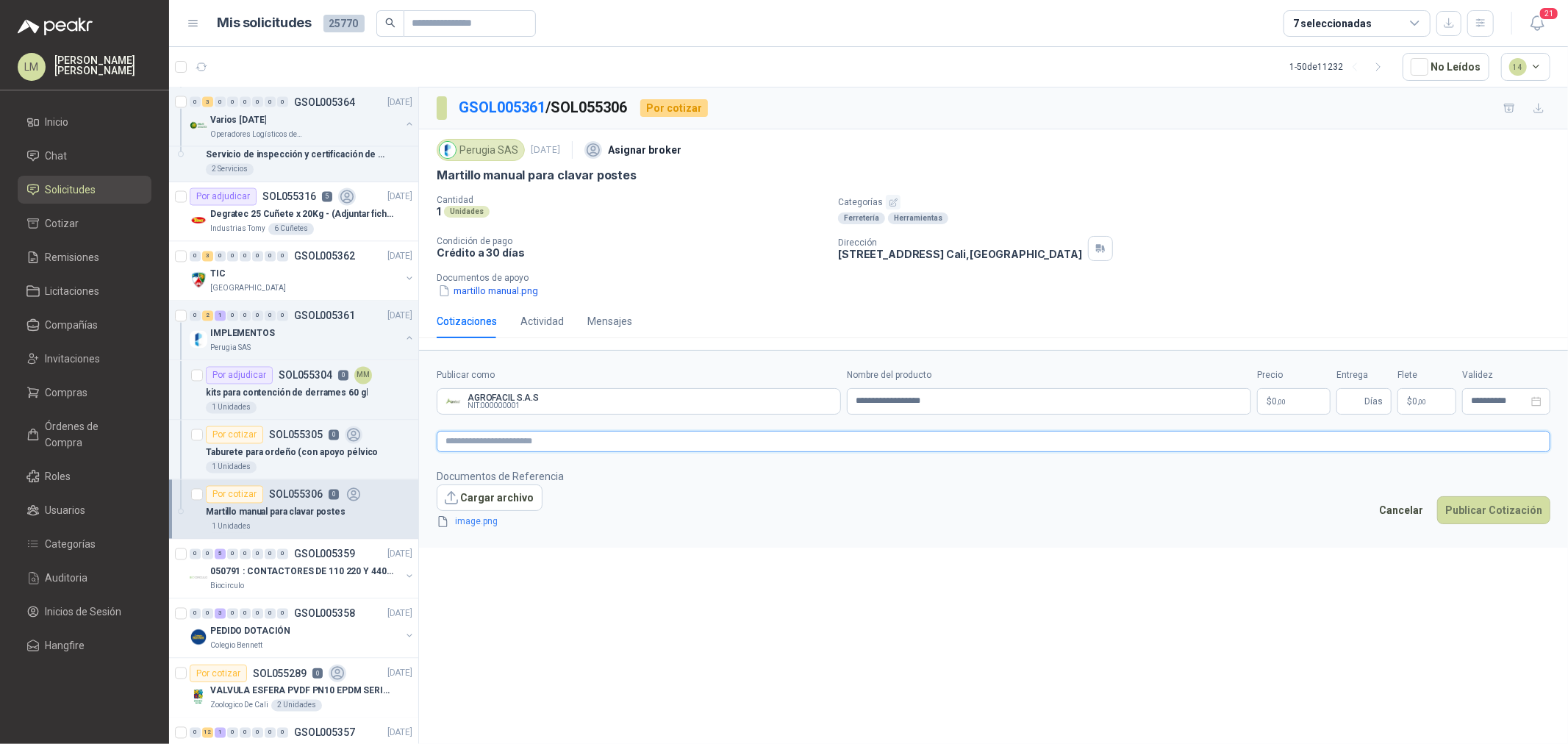
click at [572, 439] on textarea at bounding box center [993, 441] width 1114 height 21
click at [1282, 412] on body "LM Luis Miguel Martinez Inicio Chat Solicitudes Cotizar Remisiones Licitaciones…" at bounding box center [784, 372] width 1568 height 744
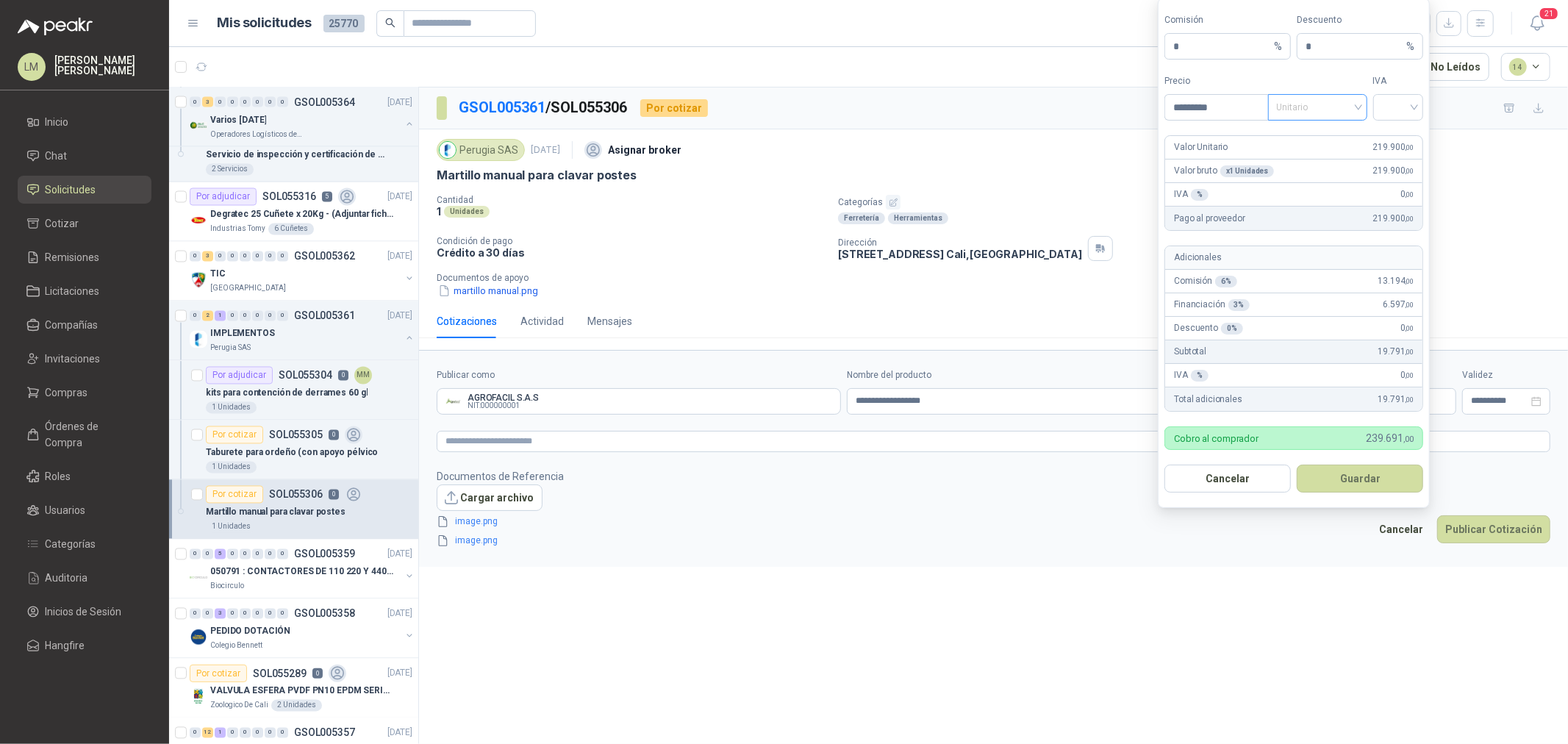
click at [1299, 108] on span "Unitario" at bounding box center [1317, 107] width 81 height 22
type input "*********"
click at [1307, 158] on div "Unitario con IVA" at bounding box center [1317, 160] width 75 height 16
click at [1385, 111] on input "search" at bounding box center [1398, 106] width 33 height 22
click at [1386, 132] on div "19%" at bounding box center [1398, 137] width 27 height 16
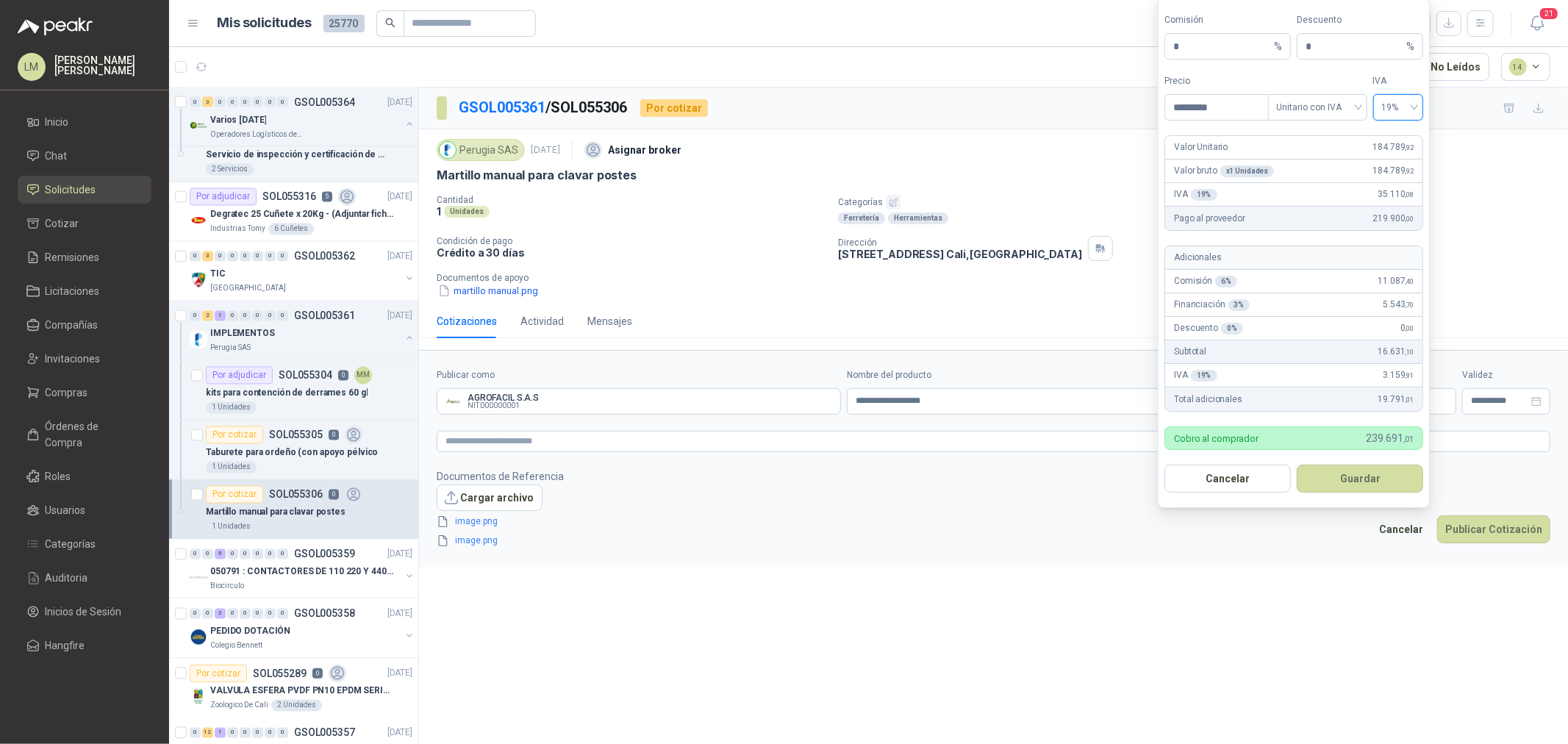
click at [1360, 481] on button "Guardar" at bounding box center [1359, 478] width 127 height 28
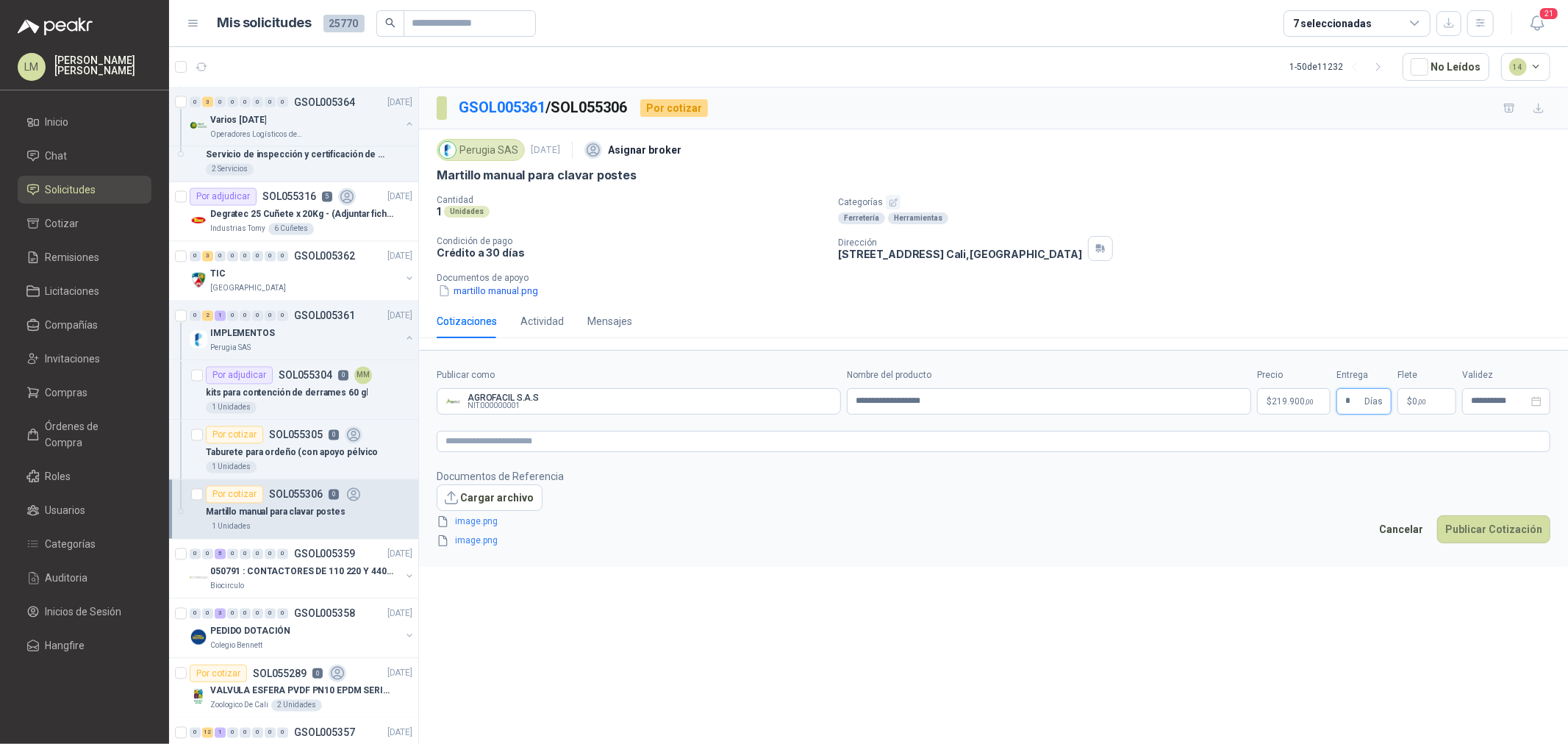
type input "*"
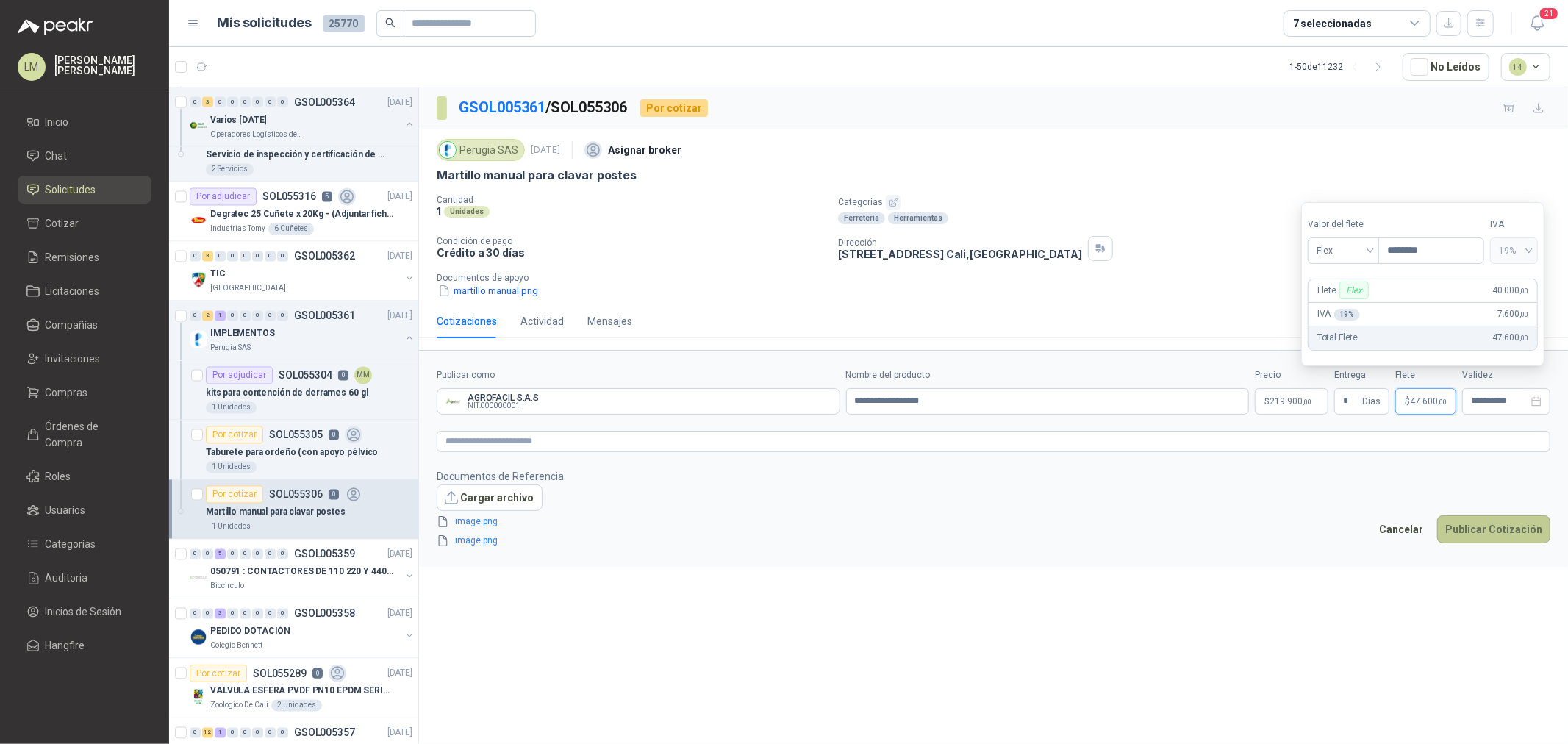
type input "********"
click at [1467, 530] on button "Publicar Cotización" at bounding box center [1493, 529] width 113 height 28
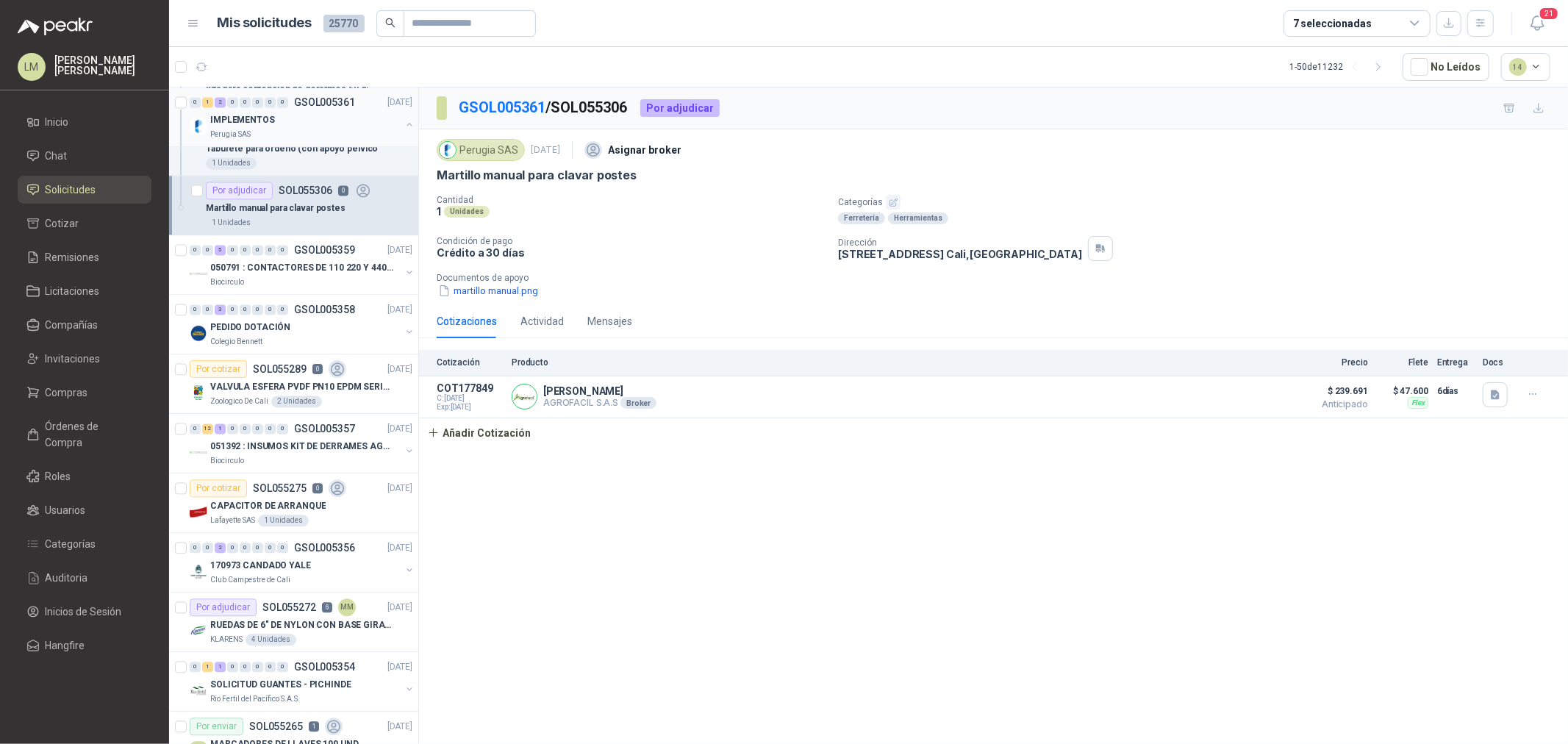
scroll to position [2612, 0]
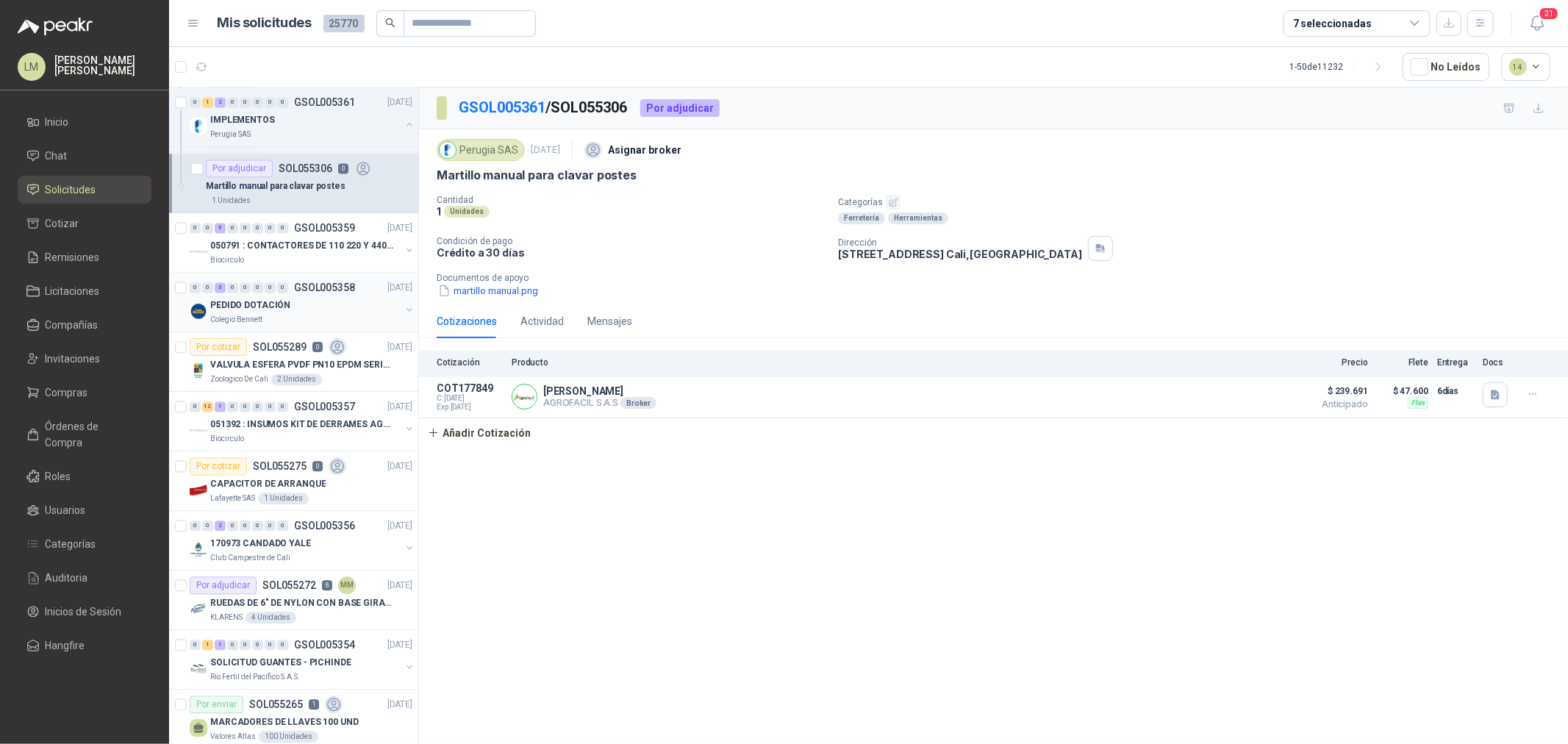
click at [277, 306] on p "PEDIDO DOTACIÓN" at bounding box center [251, 305] width 80 height 14
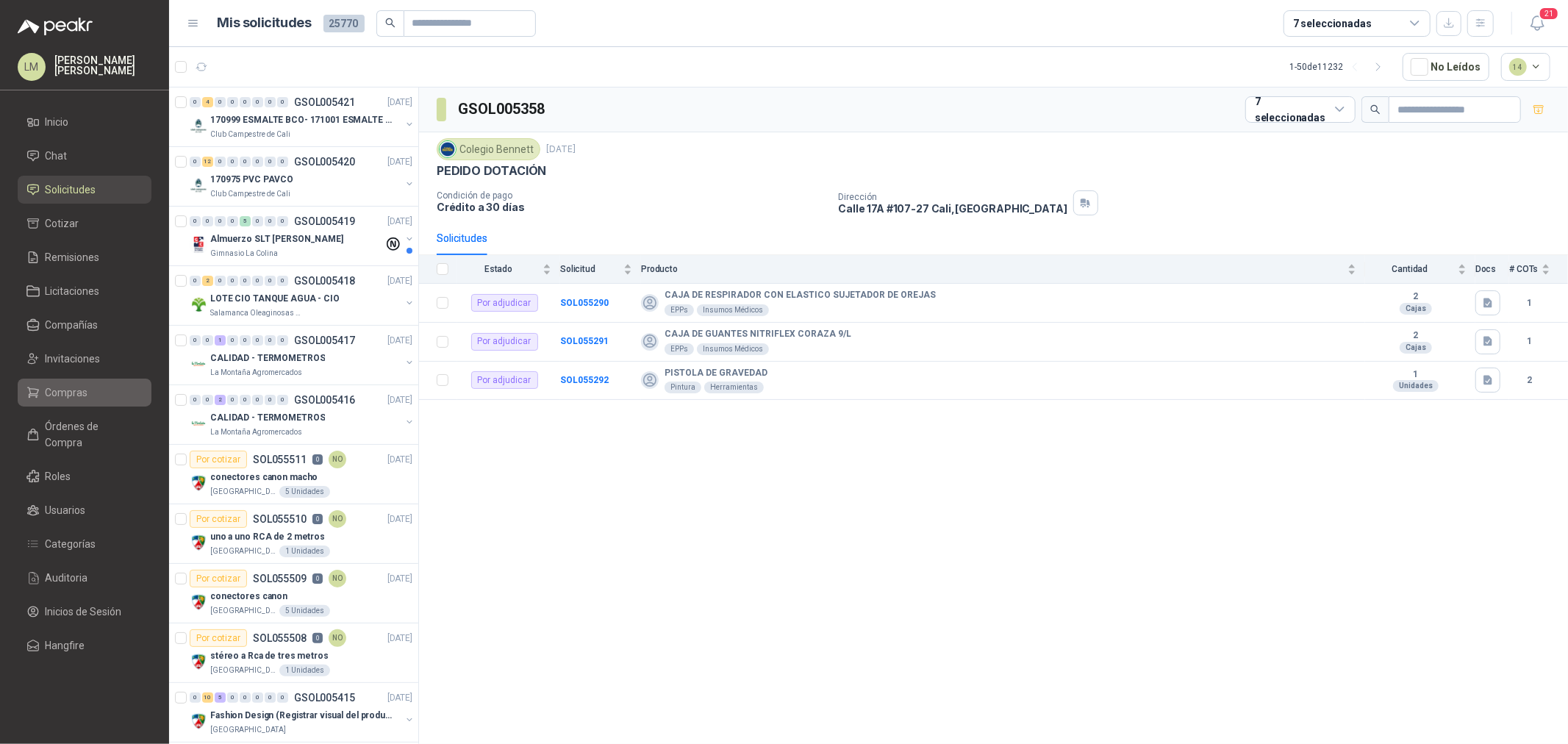
click at [80, 395] on span "Compras" at bounding box center [66, 392] width 43 height 16
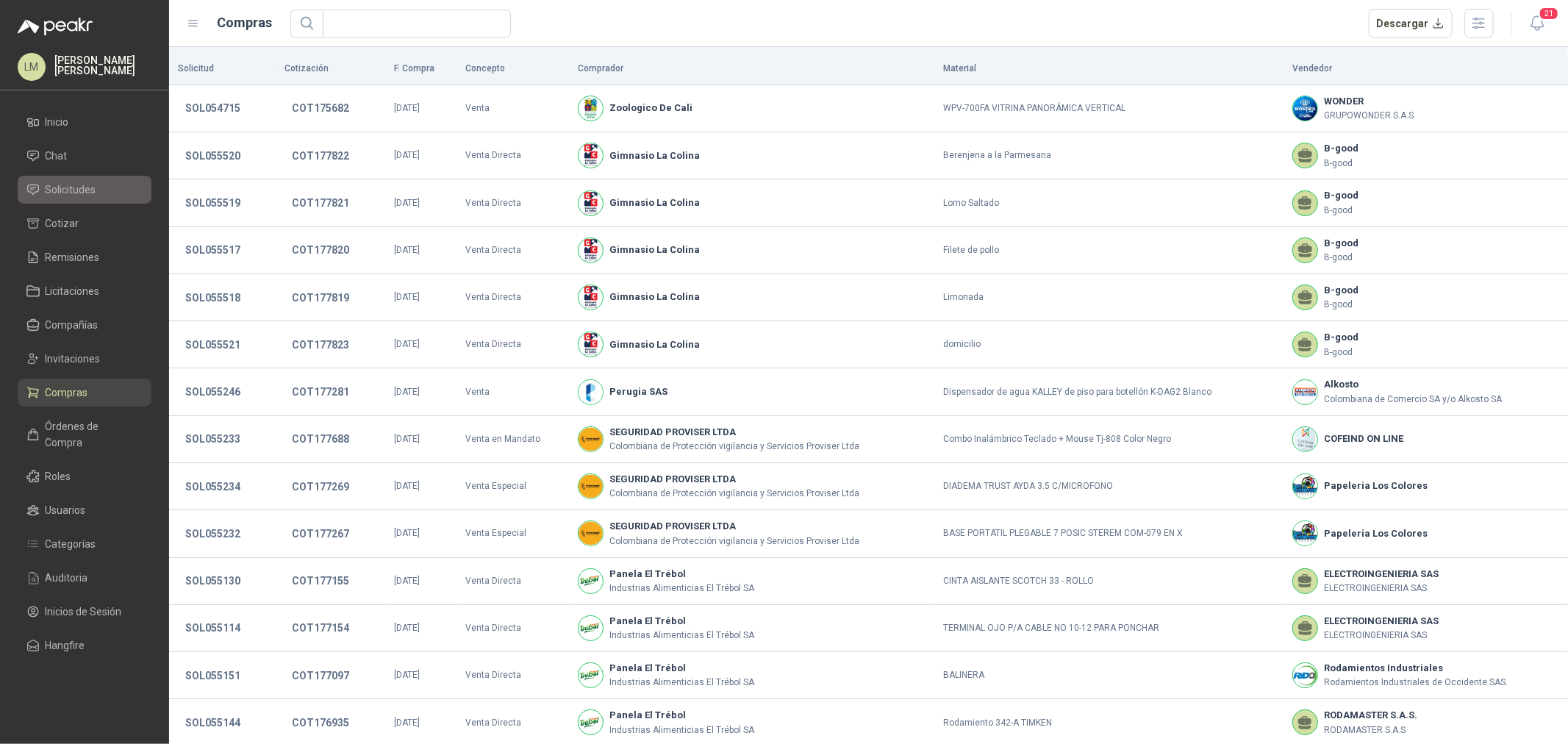
click at [59, 182] on span "Solicitudes" at bounding box center [70, 189] width 51 height 16
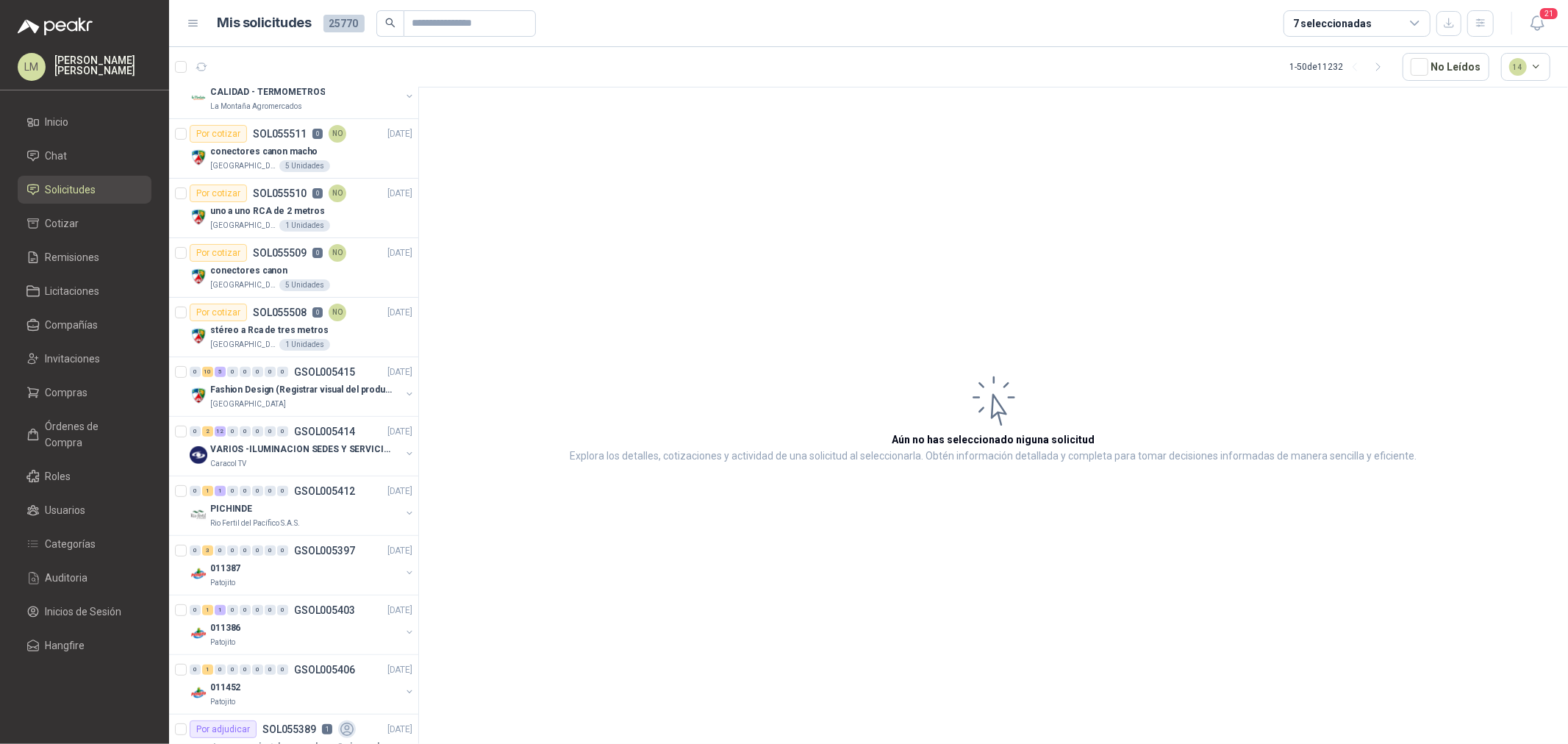
scroll to position [326, 0]
click at [74, 319] on span "Compañías" at bounding box center [71, 324] width 53 height 16
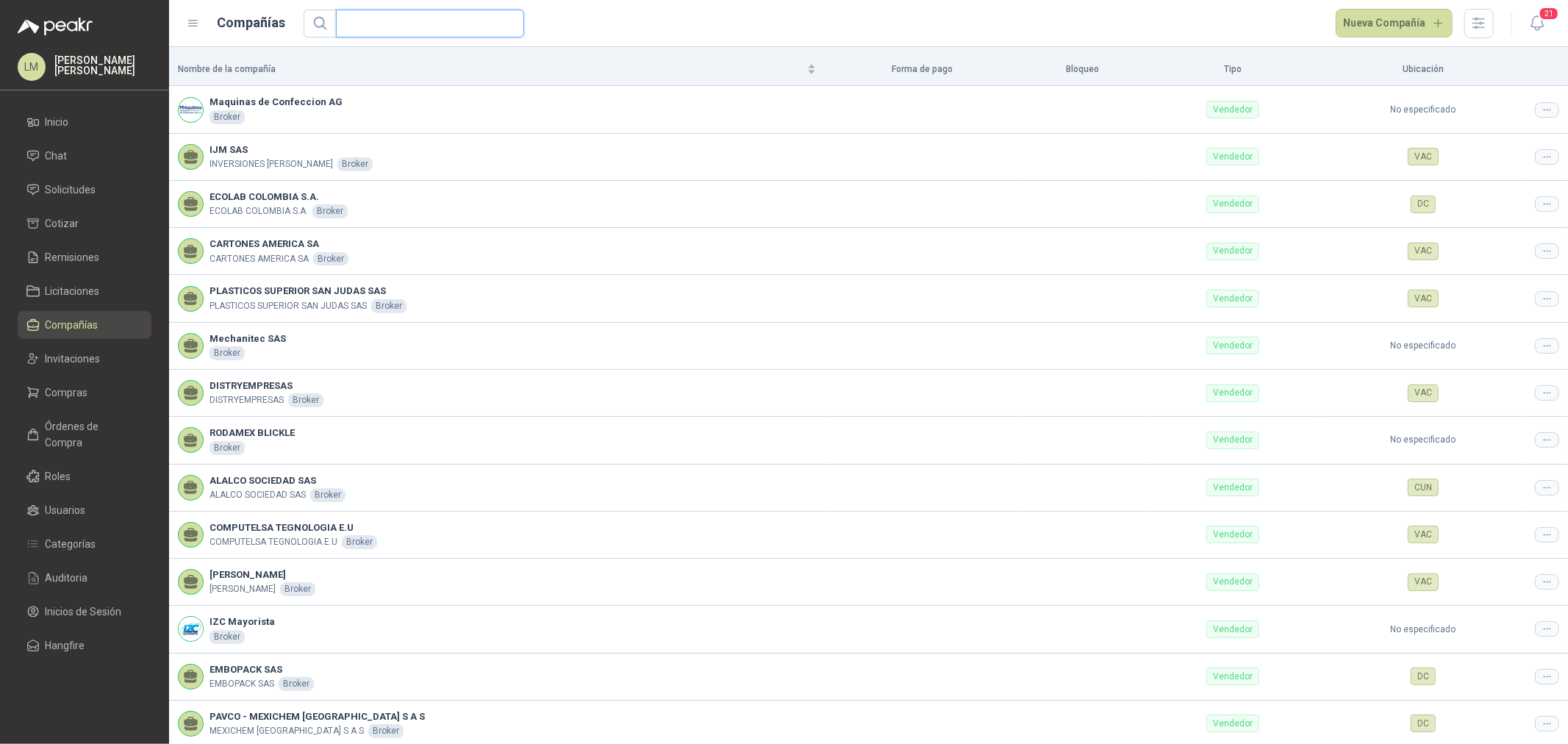
click at [446, 23] on input "text" at bounding box center [423, 23] width 158 height 27
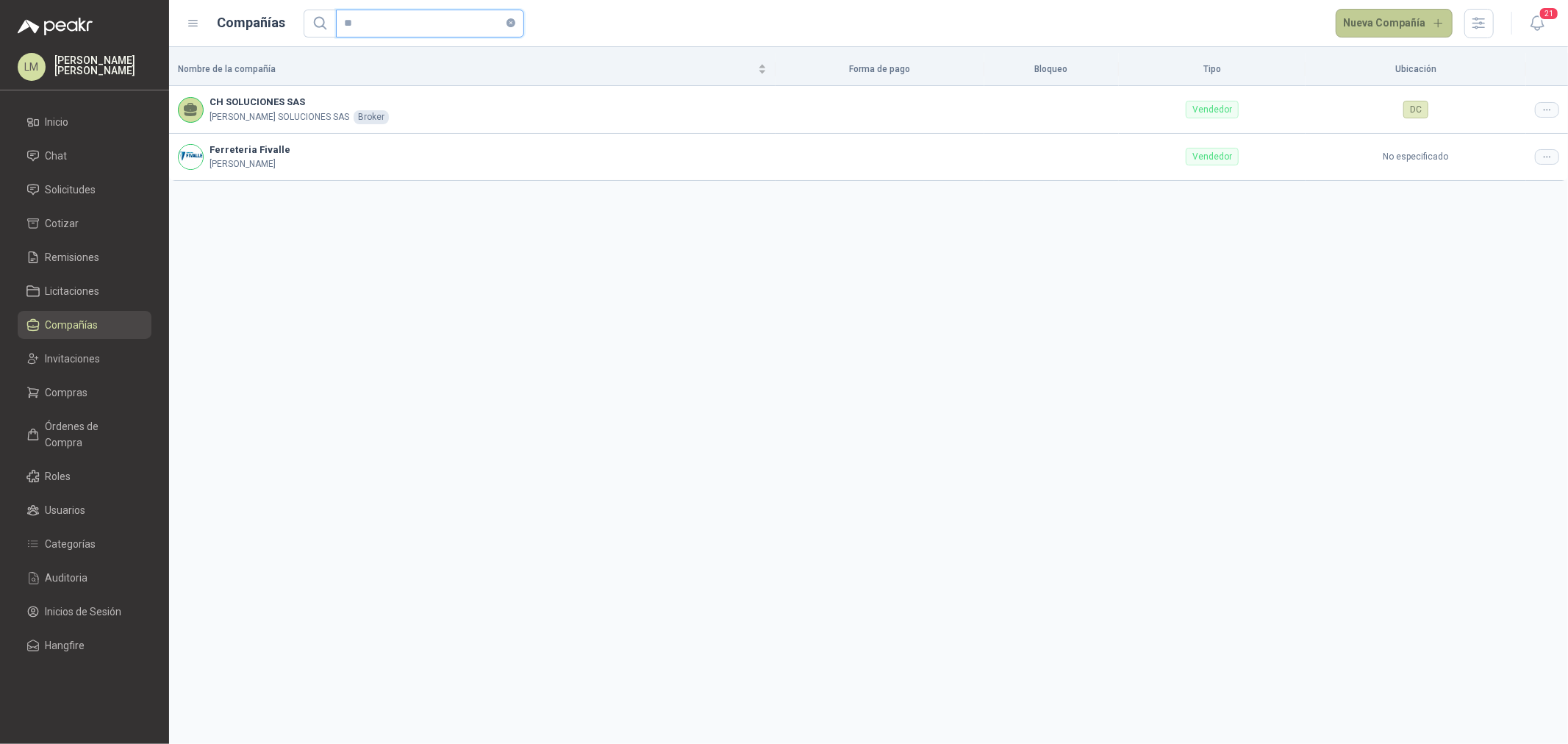
type input "*"
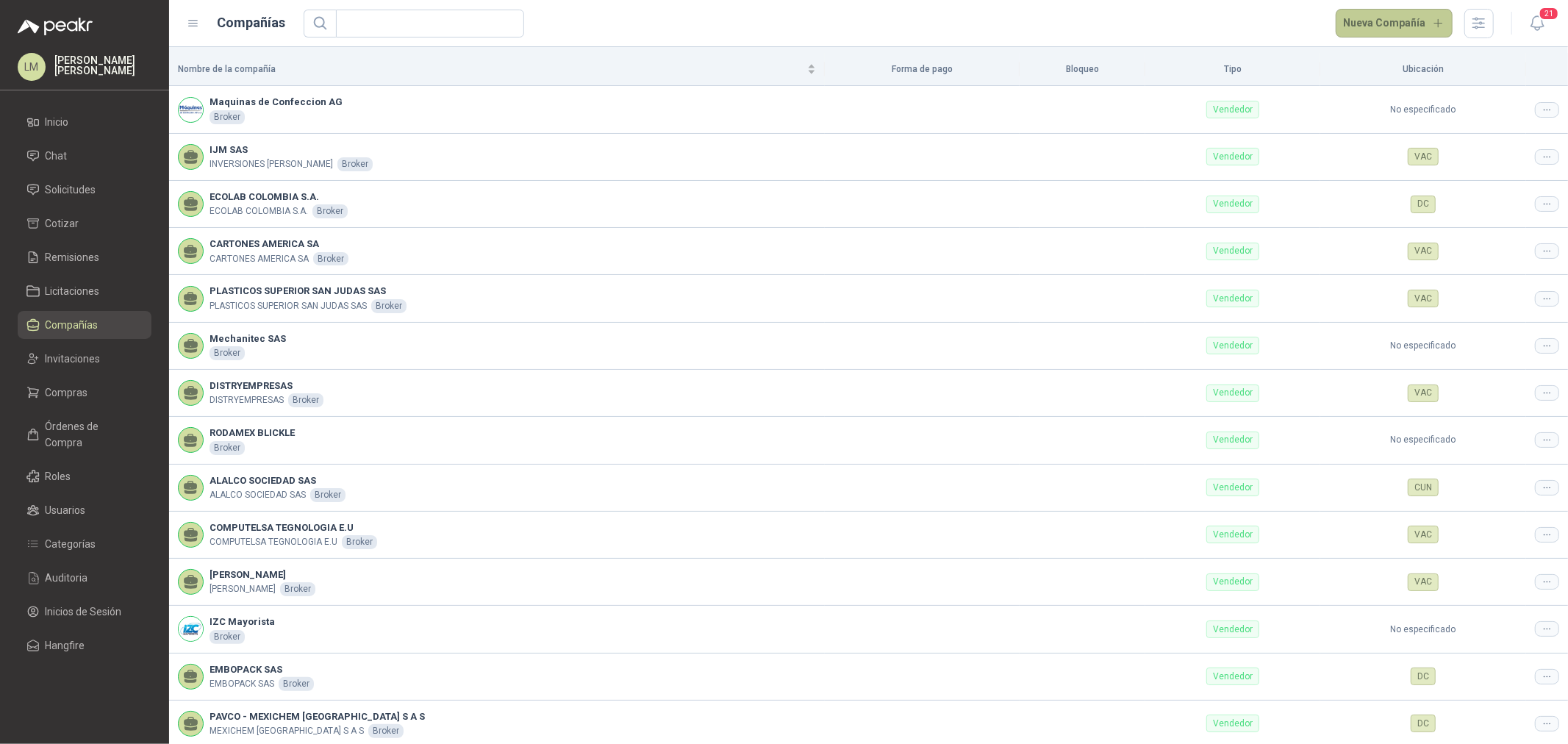
click at [1394, 23] on button "Nueva Compañía" at bounding box center [1395, 23] width 117 height 29
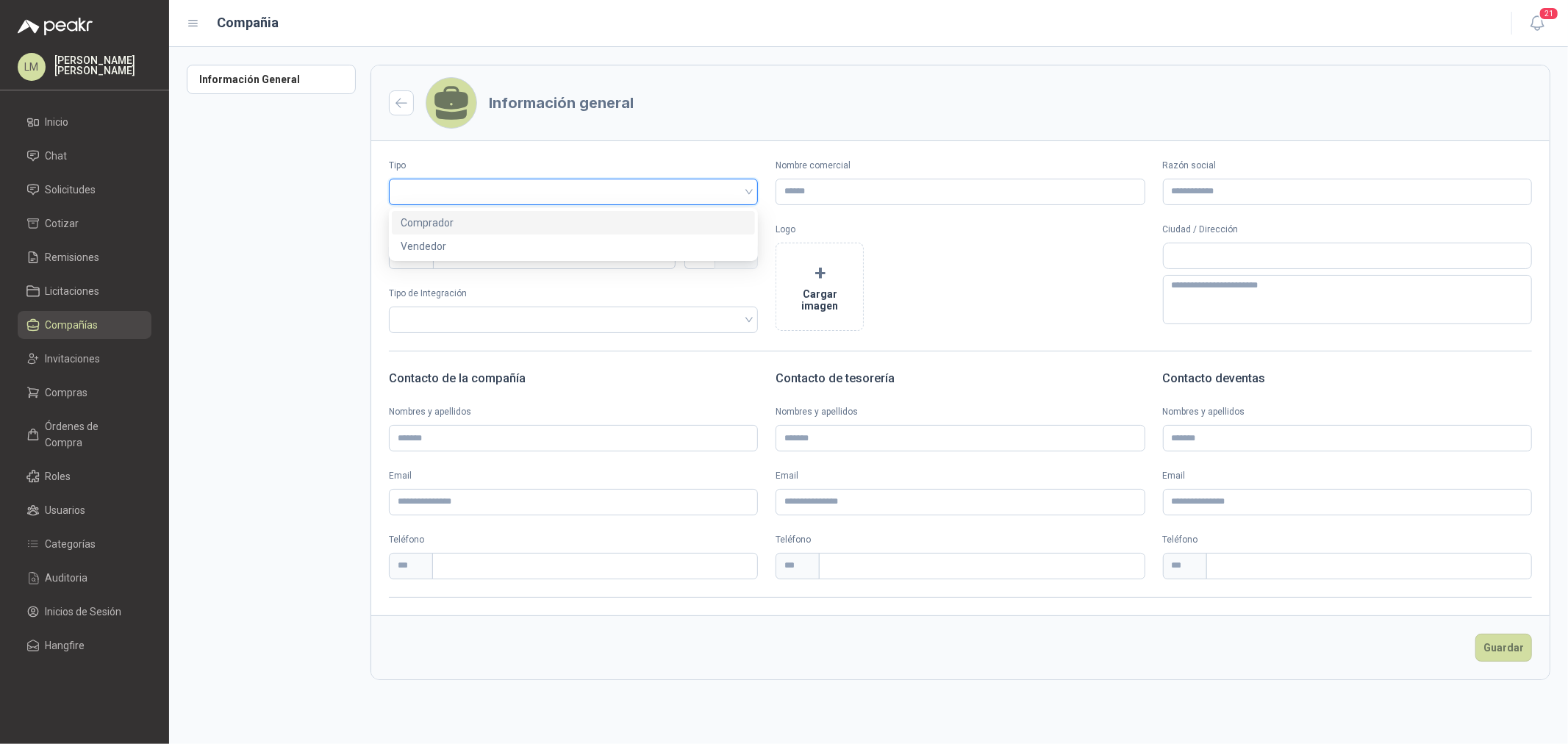
click at [439, 200] on input "search" at bounding box center [572, 190] width 351 height 22
click at [439, 246] on div "Vendedor" at bounding box center [573, 245] width 345 height 16
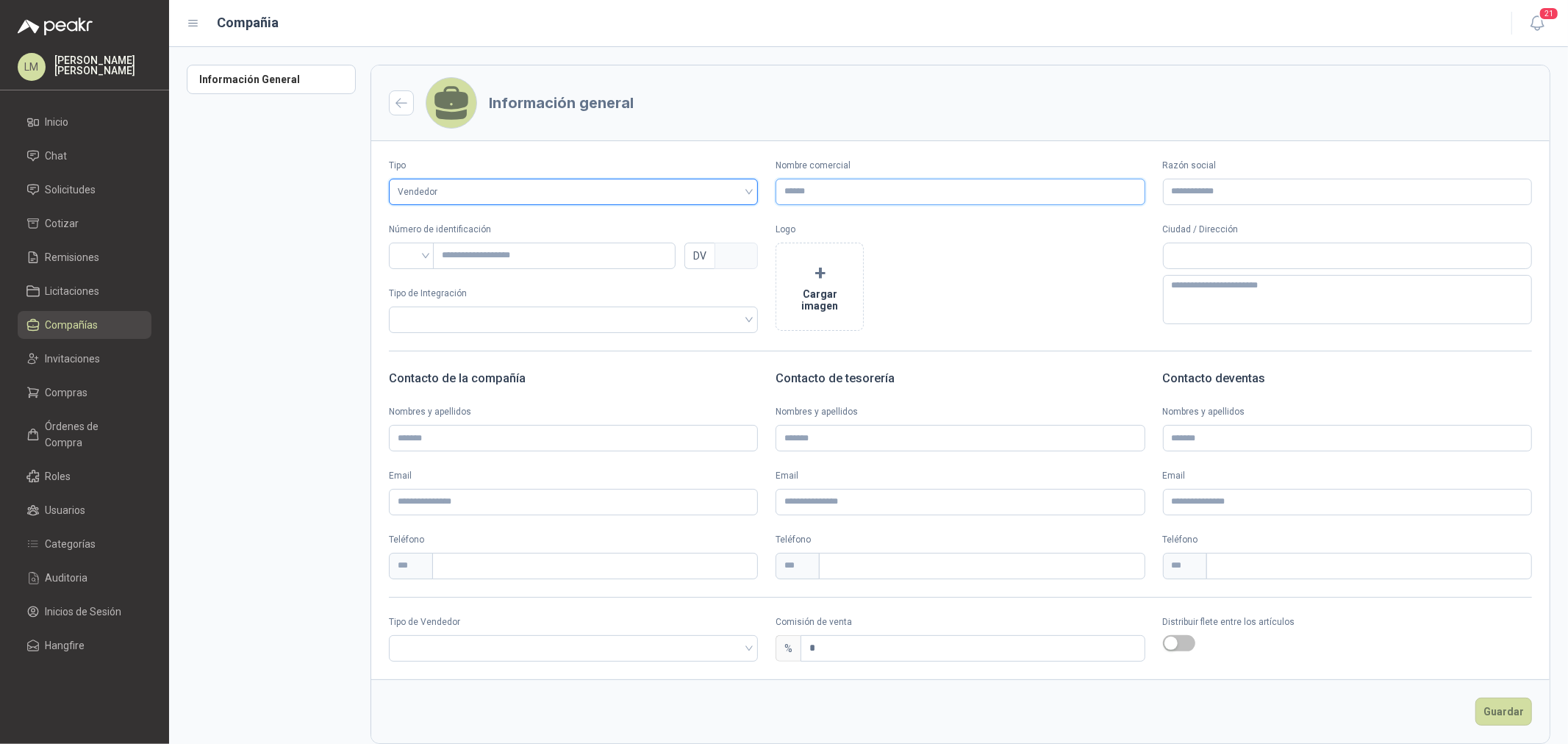
click at [834, 193] on input "Nombre comercial" at bounding box center [960, 192] width 369 height 27
type input "**********"
click at [400, 260] on input "search" at bounding box center [411, 254] width 28 height 22
click at [412, 332] on div "NIT" at bounding box center [411, 333] width 22 height 16
click at [595, 262] on input "text" at bounding box center [554, 256] width 242 height 27
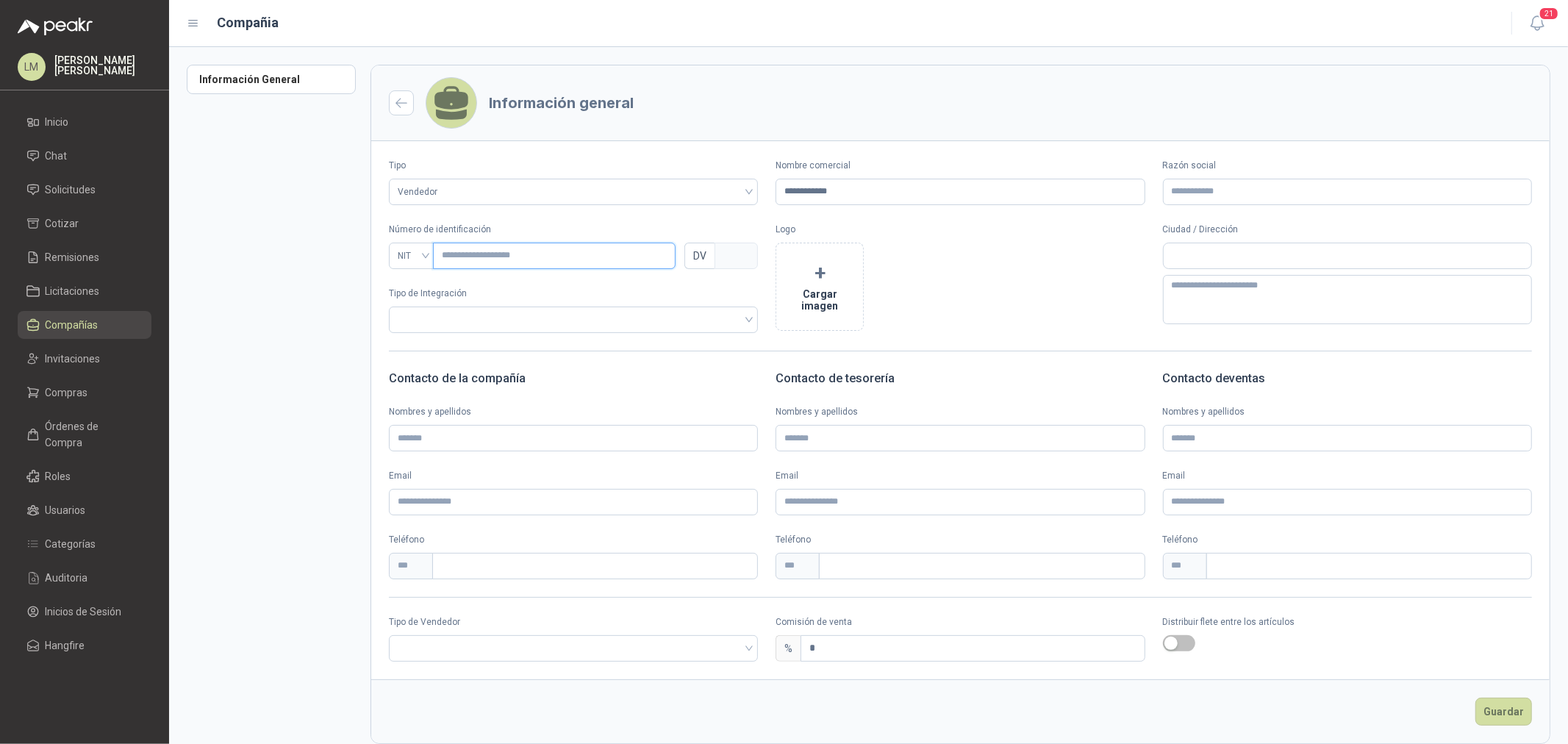
type input "*"
type input "**"
type input "*"
type input "***"
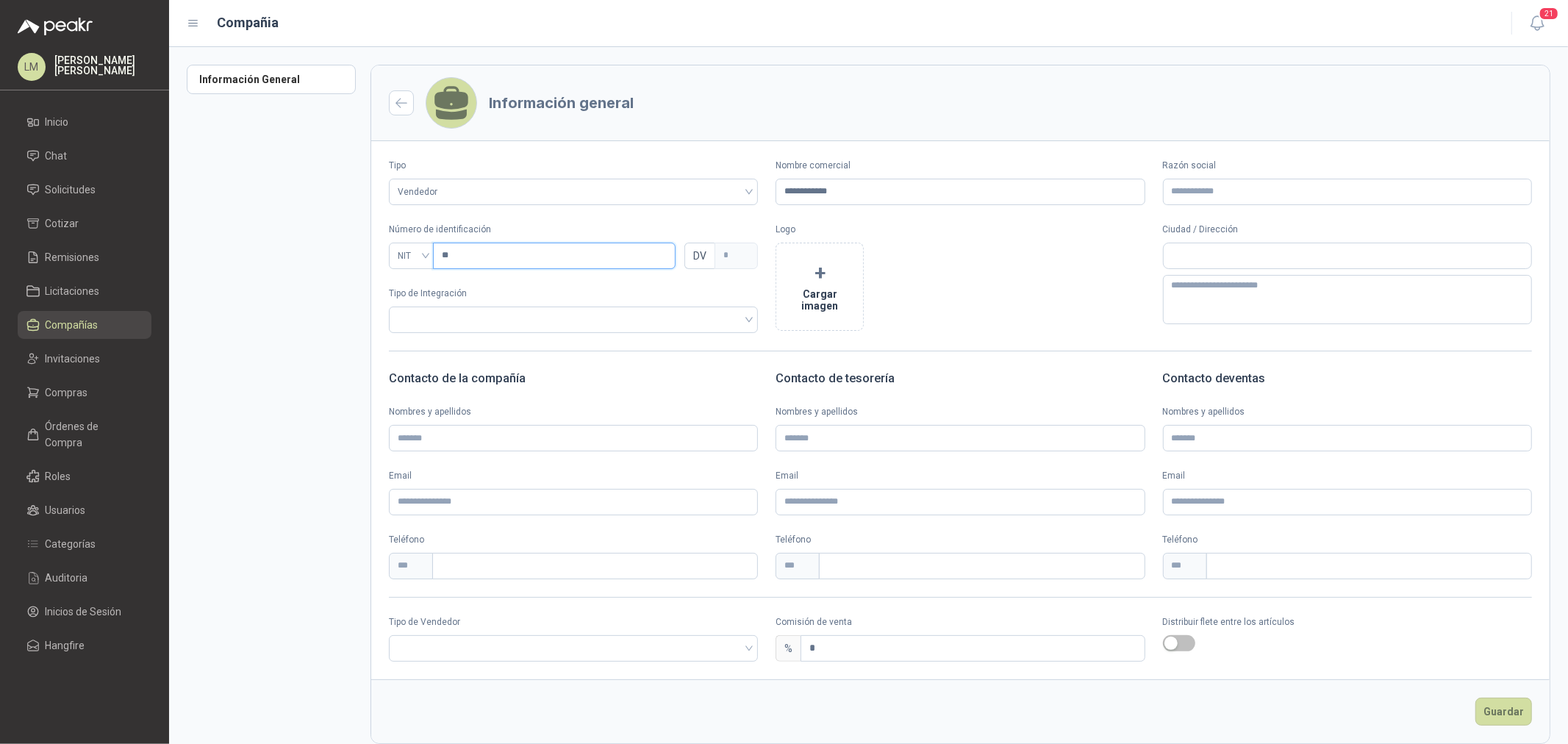
type input "*"
type input "****"
type input "*"
type input "*****"
type input "*"
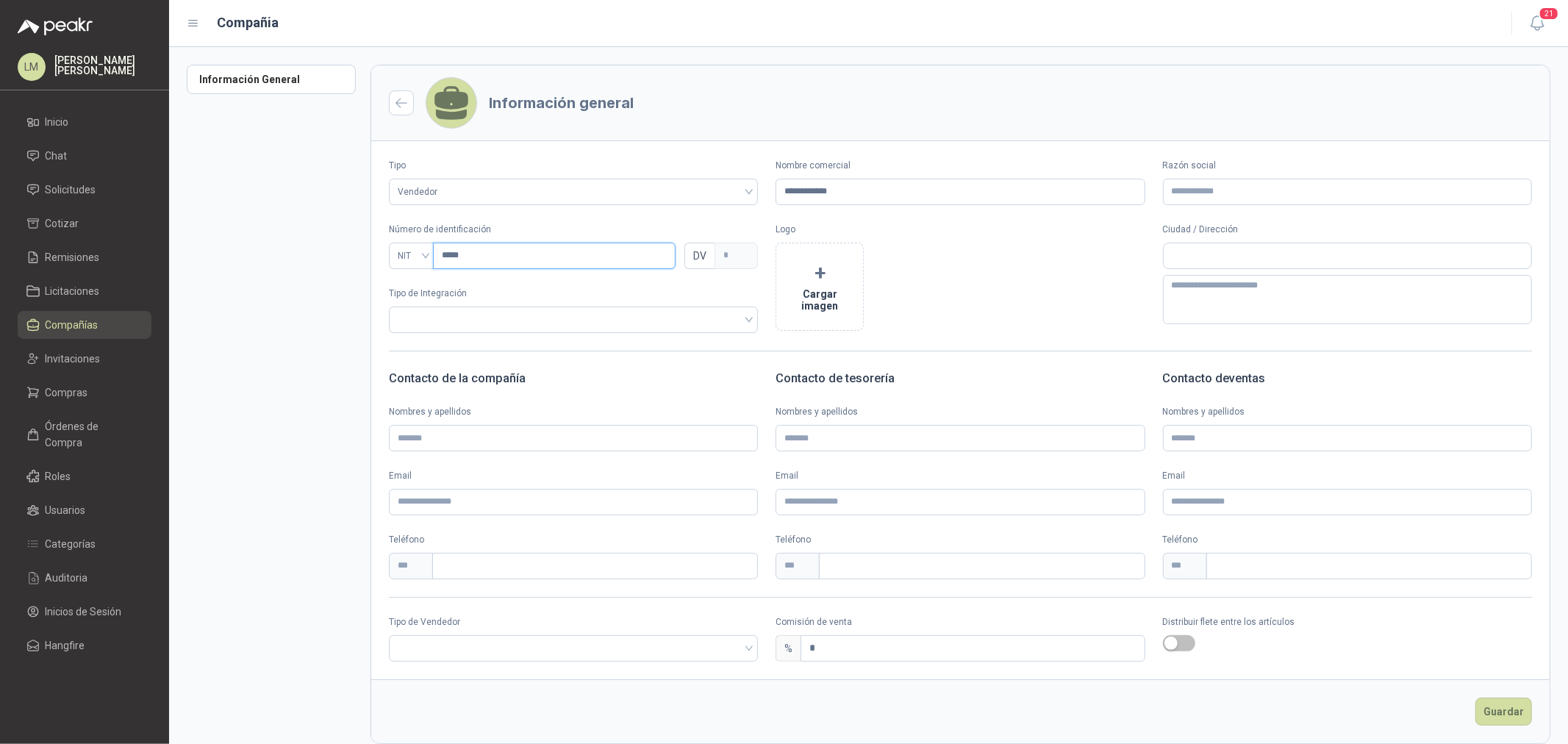
type input "****"
type input "*"
type input "*****"
type input "*"
type input "*******"
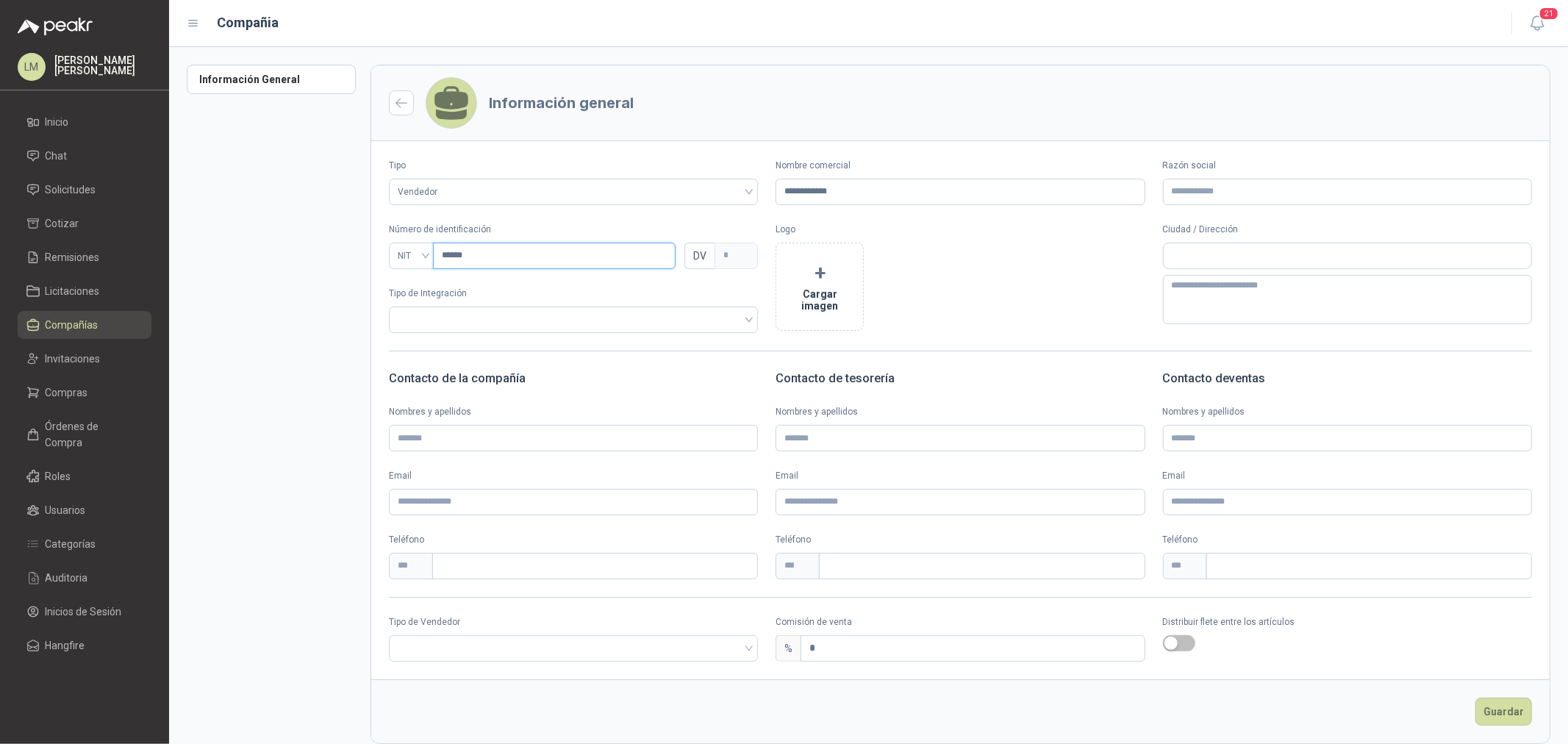
type input "*"
type input "********"
type input "*"
type input "*********"
type input "*"
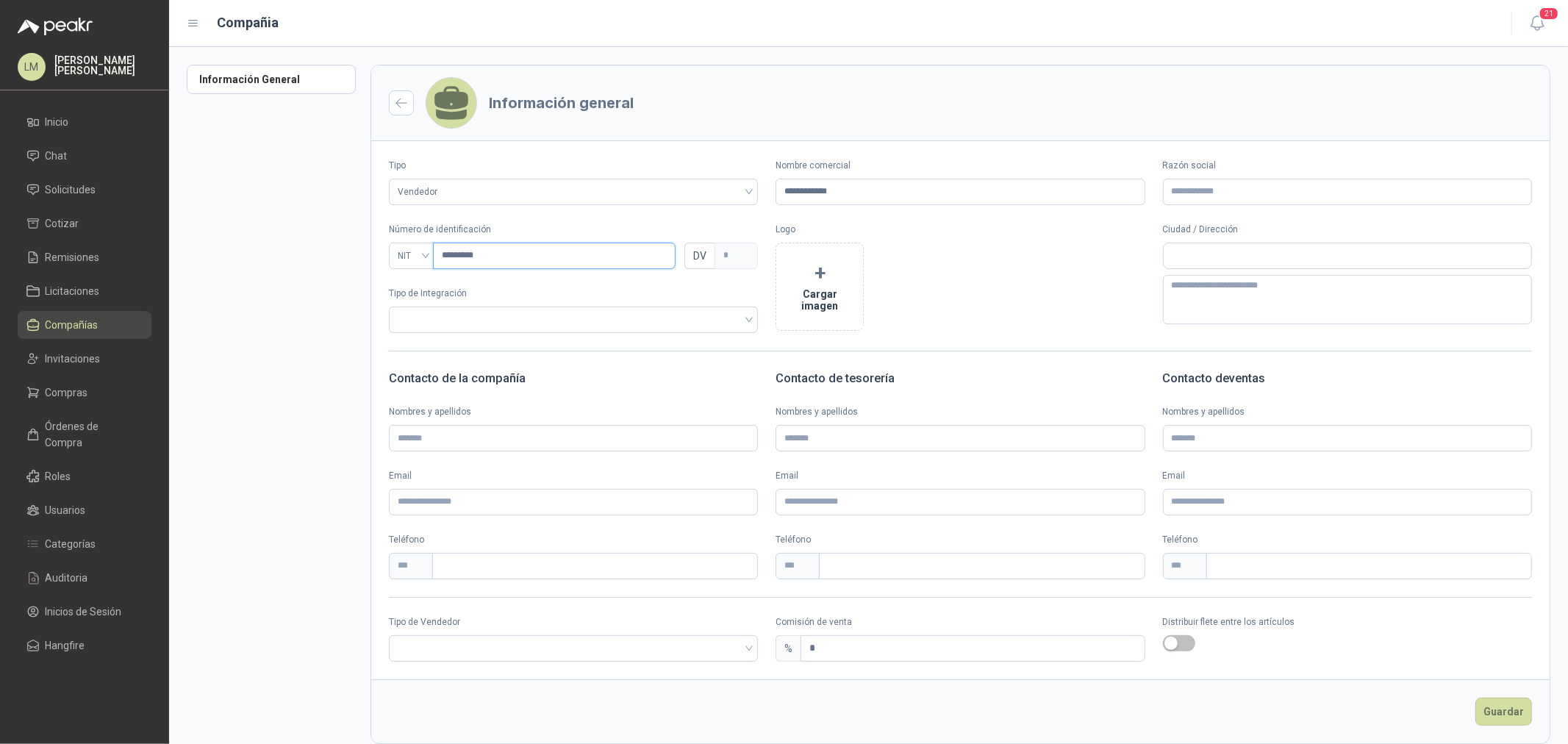
type input "*********"
click at [815, 297] on button "+ Cargar imagen" at bounding box center [819, 286] width 88 height 88
click at [527, 642] on input "search" at bounding box center [572, 647] width 351 height 22
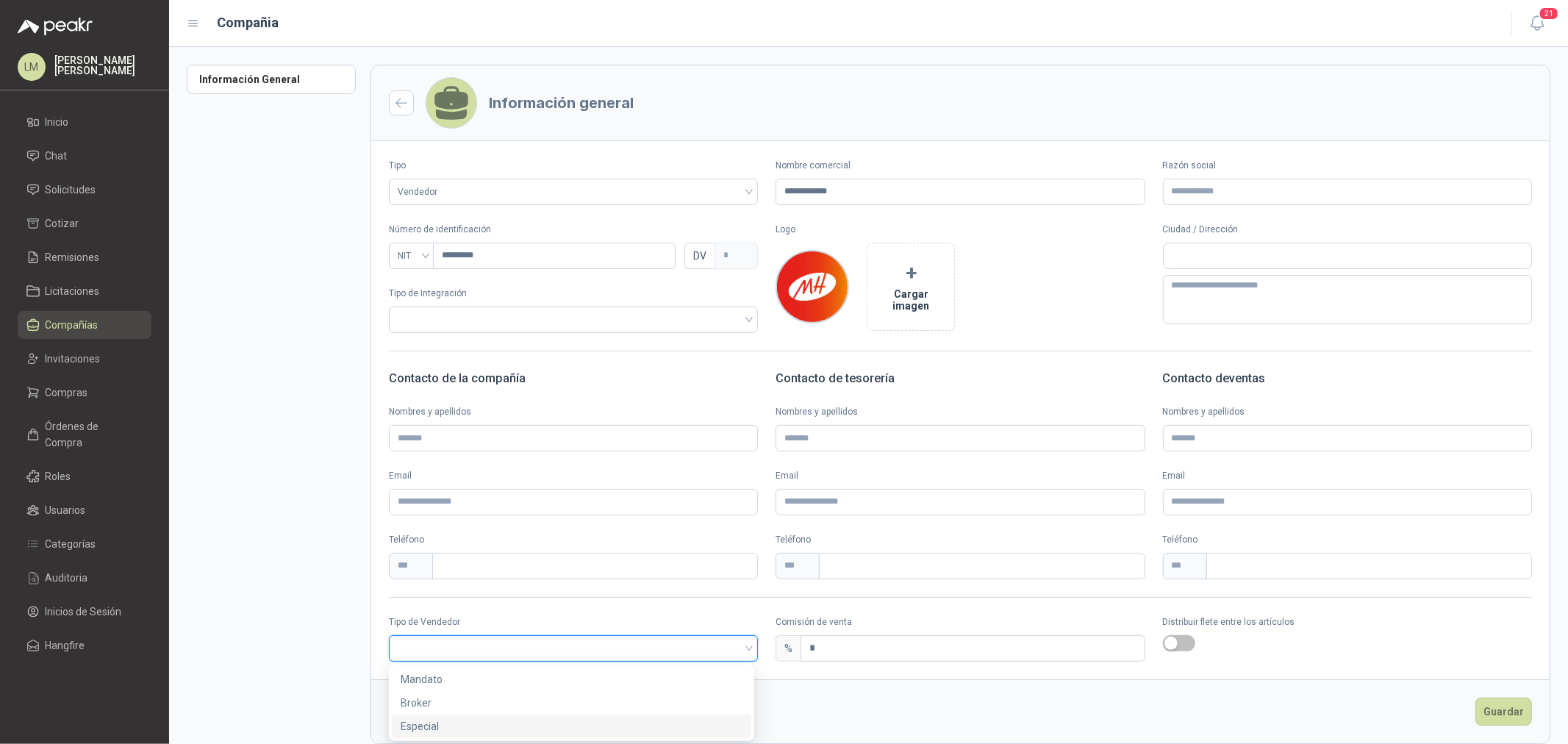
click at [460, 721] on div "Especial" at bounding box center [572, 726] width 342 height 16
drag, startPoint x: 822, startPoint y: 643, endPoint x: 776, endPoint y: 642, distance: 46.0
click at [777, 642] on div "% *" at bounding box center [960, 648] width 369 height 27
type input "*"
click at [1500, 715] on button "Guardar" at bounding box center [1503, 710] width 57 height 28
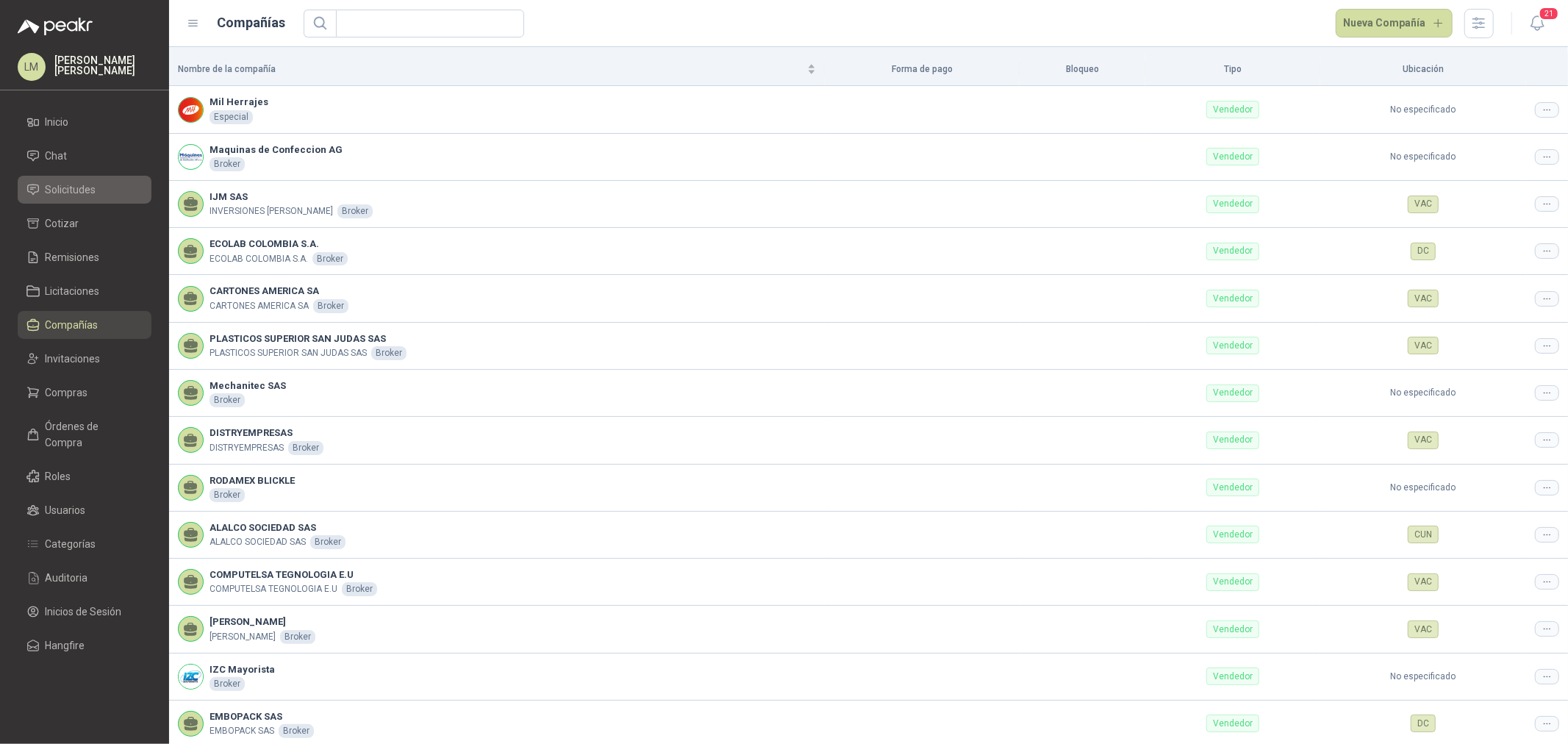
click at [60, 185] on span "Solicitudes" at bounding box center [70, 189] width 51 height 16
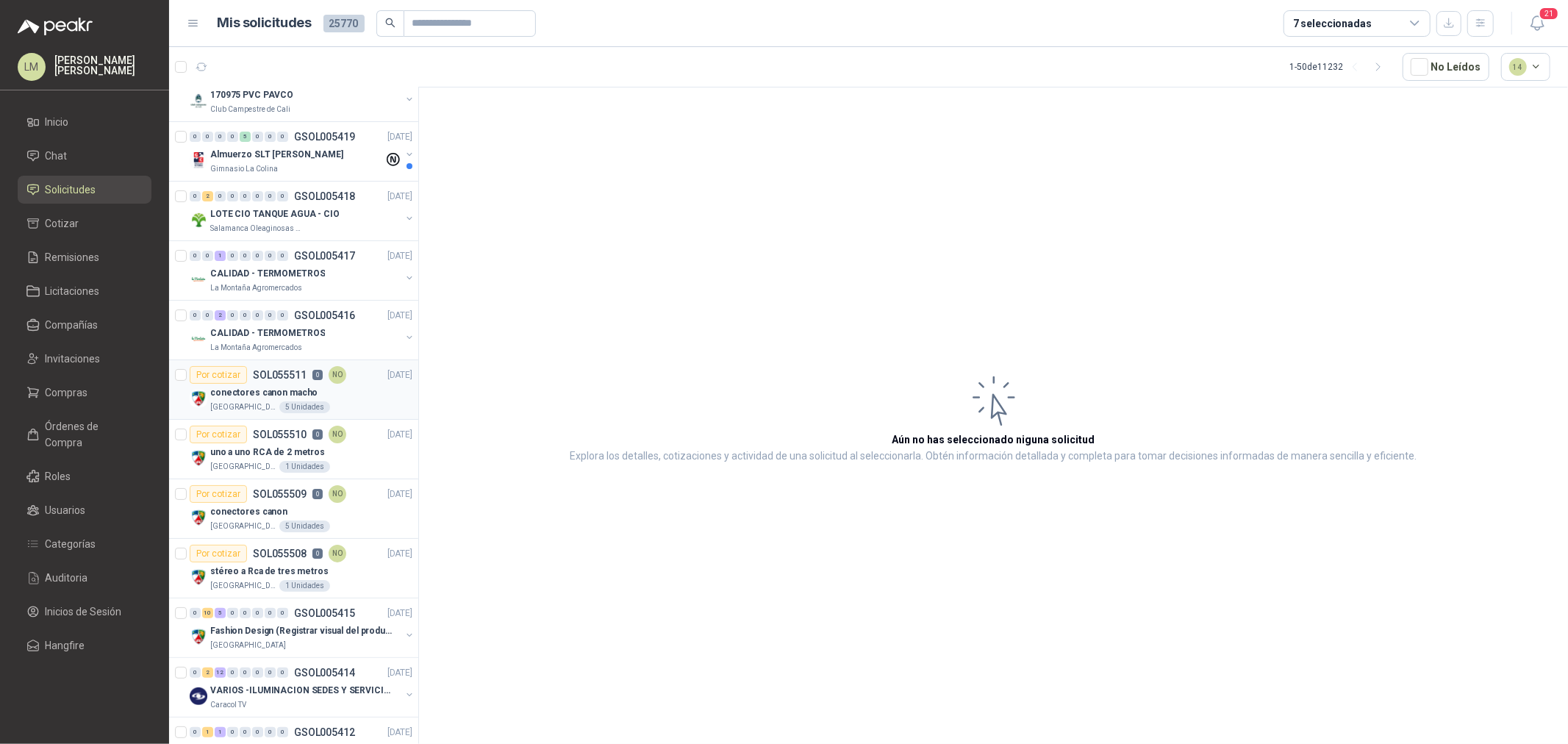
scroll to position [163, 0]
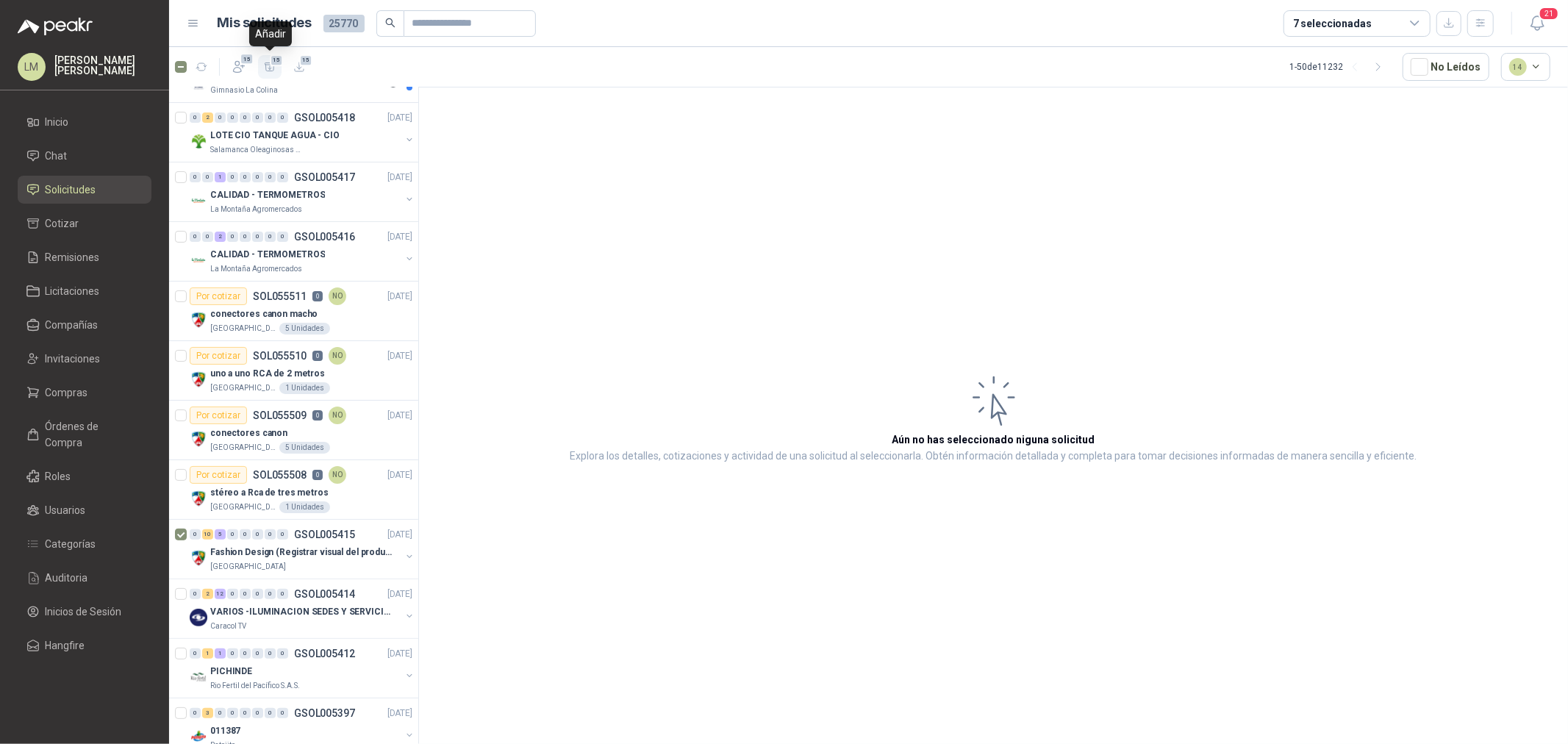
click at [265, 65] on icon "button" at bounding box center [270, 67] width 13 height 13
click at [91, 223] on li "Cotizar 15" at bounding box center [85, 223] width 116 height 16
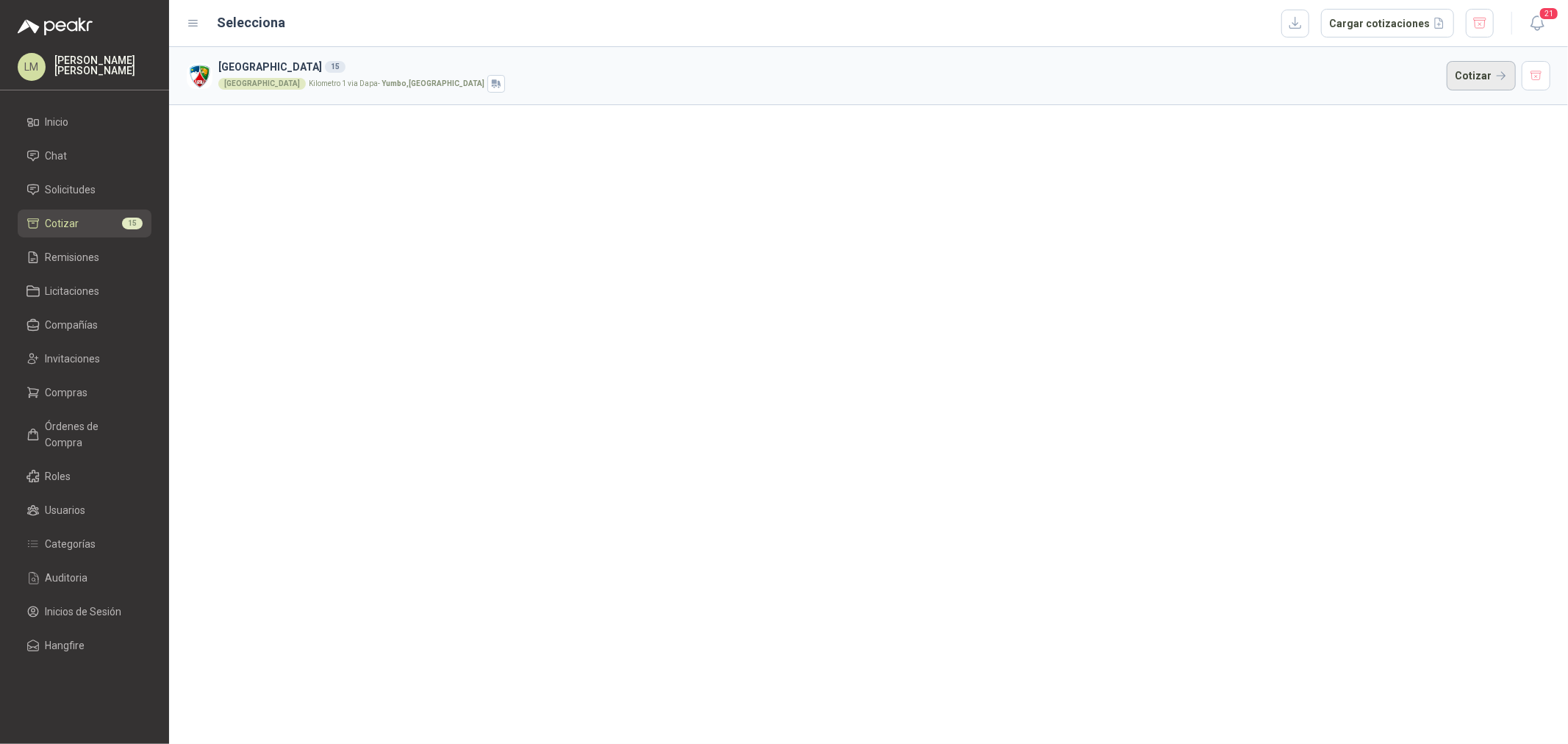
click at [1461, 75] on button "Cotizar" at bounding box center [1481, 75] width 69 height 29
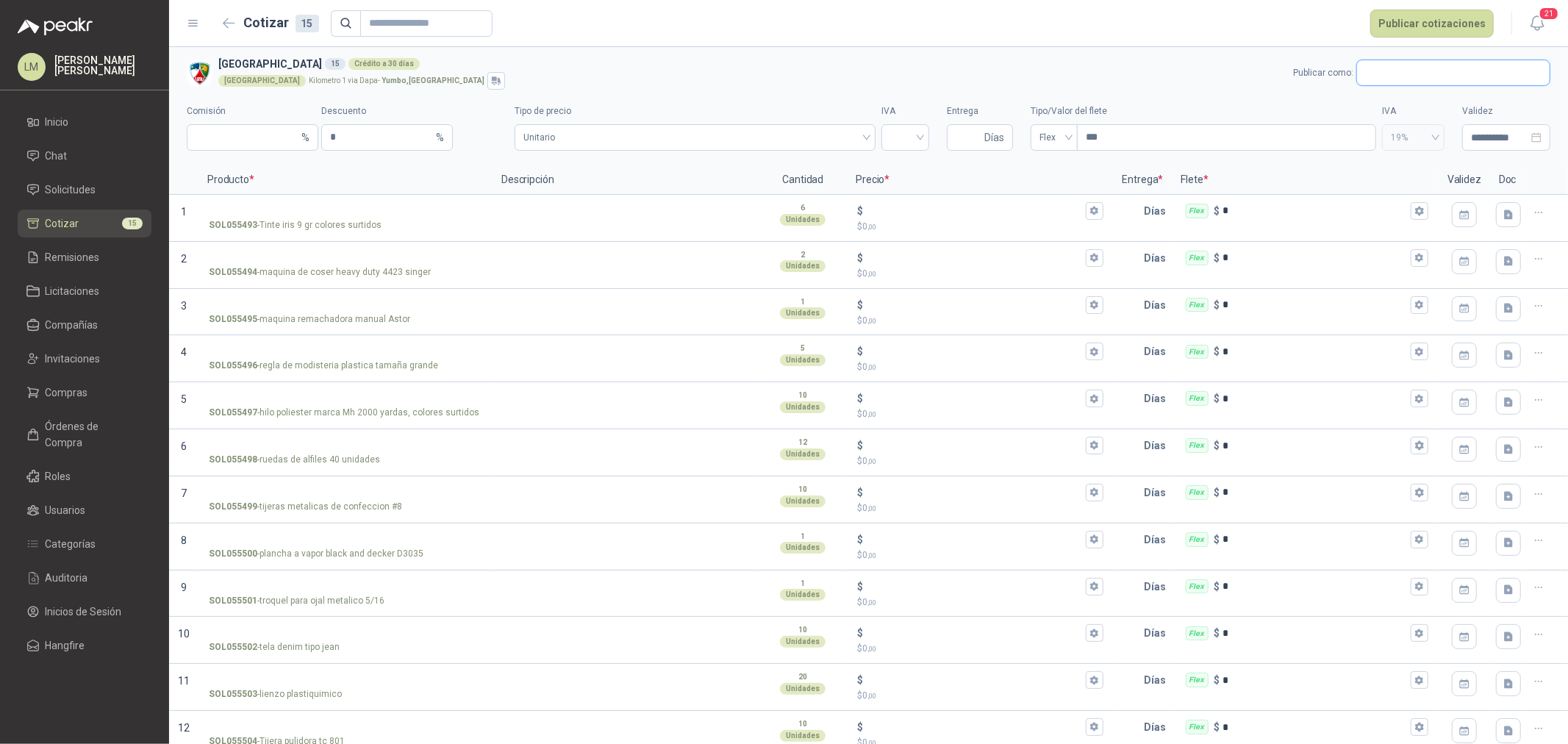
click at [1379, 75] on input "text" at bounding box center [1453, 73] width 193 height 25
type input "*******"
drag, startPoint x: 1402, startPoint y: 101, endPoint x: 1322, endPoint y: 118, distance: 81.8
click at [1402, 101] on p "Mil Herrajes" at bounding box center [1404, 104] width 52 height 9
type input "*"
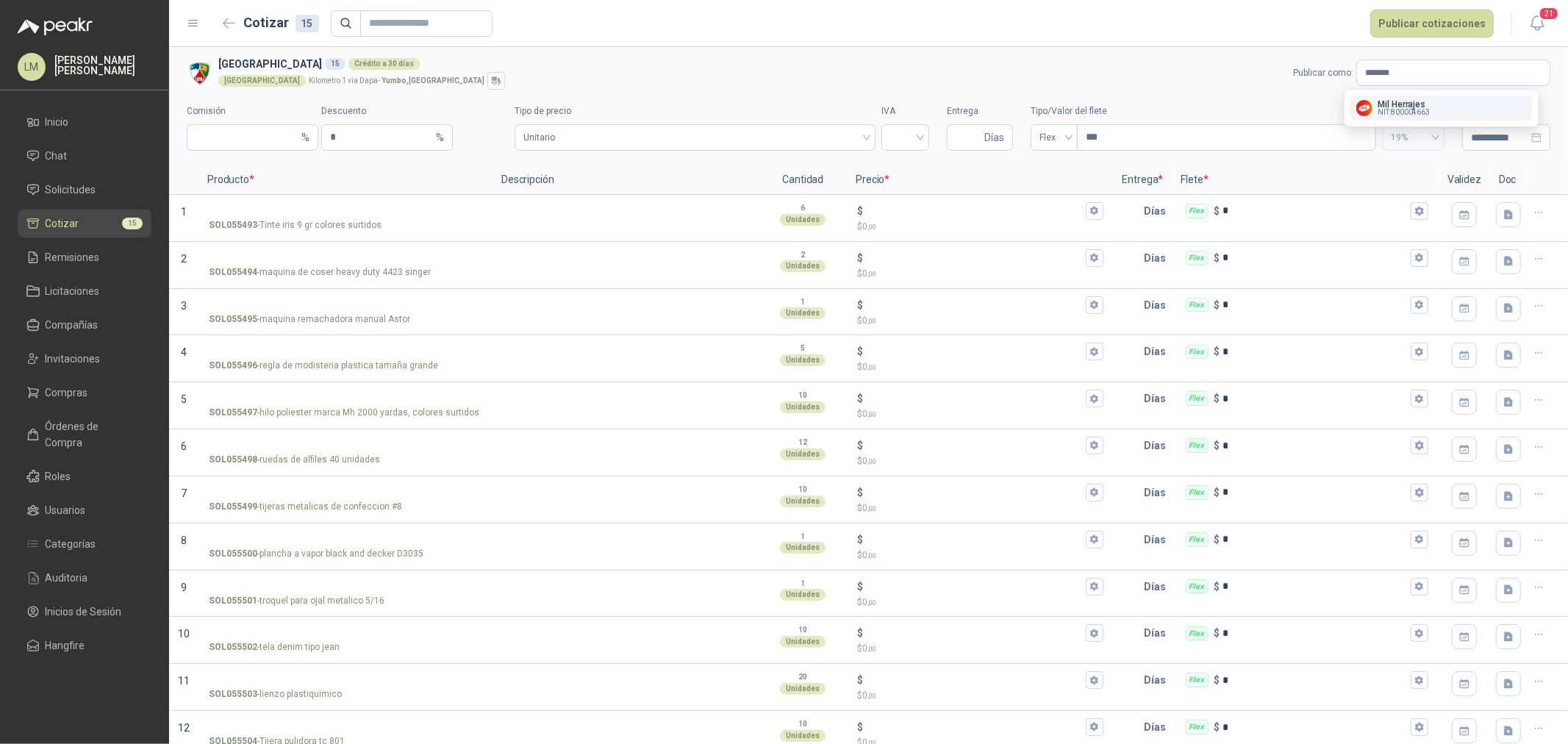
type input "**********"
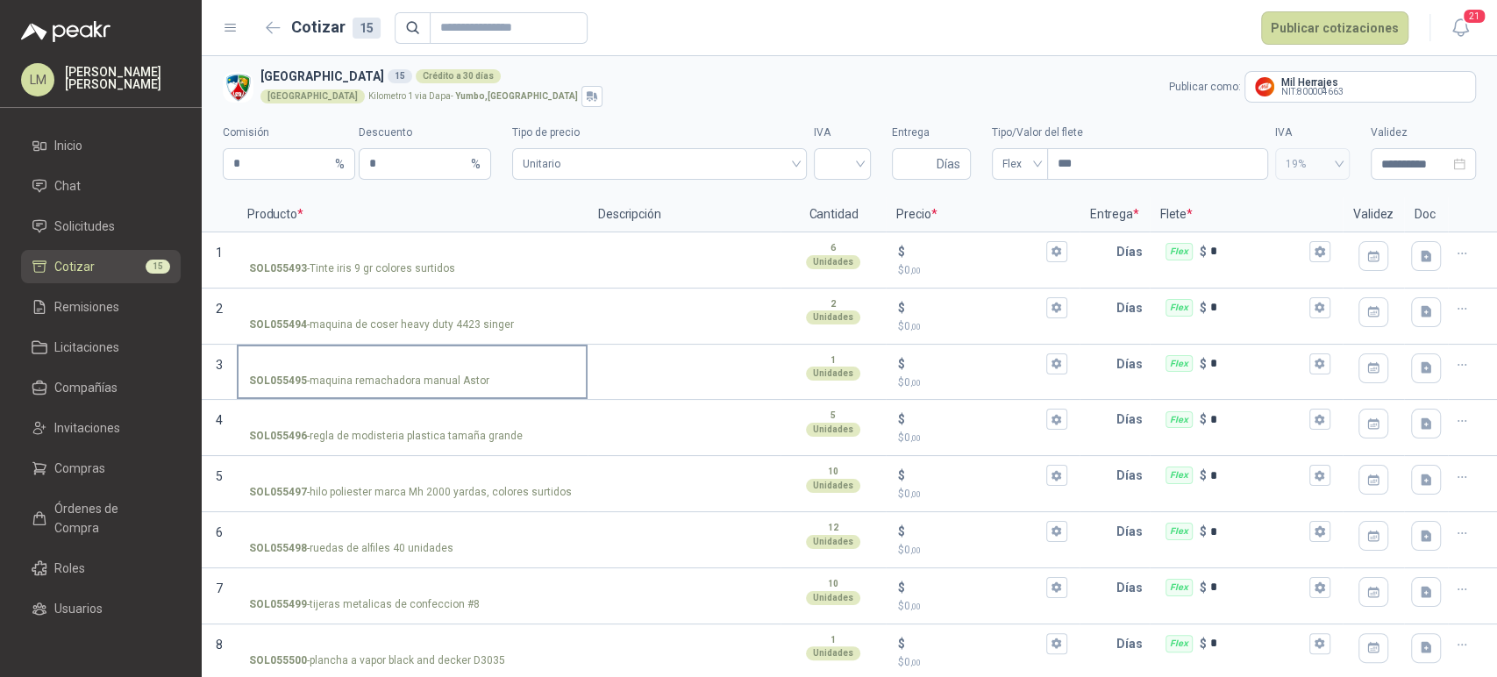
drag, startPoint x: 311, startPoint y: 377, endPoint x: 481, endPoint y: 382, distance: 169.4
click at [481, 382] on p "SOL055495 - maquina remachadora manual Astor" at bounding box center [369, 381] width 240 height 17
click at [478, 382] on p "SOL055495 - maquina remachadora manual Astor" at bounding box center [369, 381] width 240 height 17
click at [478, 371] on input "SOL055495 - maquina remachadora manual Astor" at bounding box center [412, 364] width 326 height 13
drag, startPoint x: 485, startPoint y: 375, endPoint x: 359, endPoint y: 387, distance: 126.8
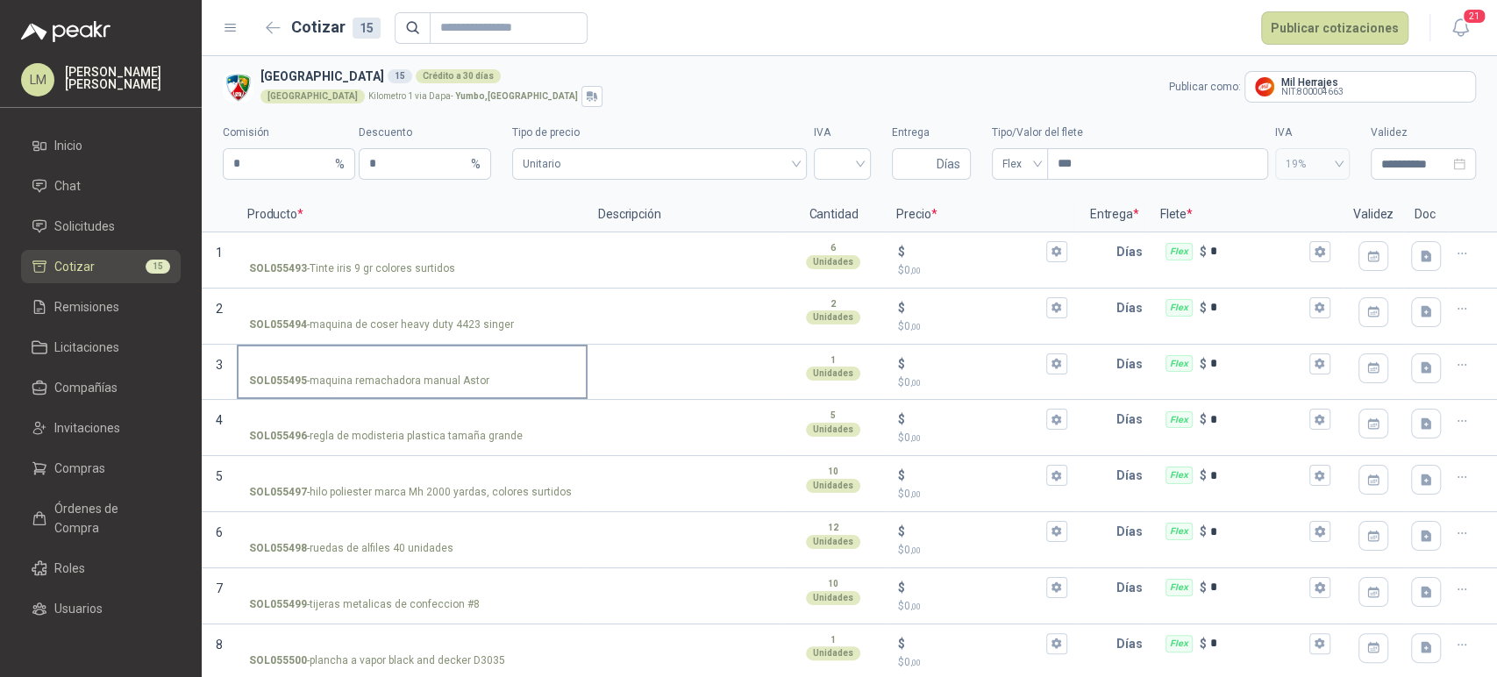
click at [359, 387] on div "SOL055495 - maquina remachadora manual Astor" at bounding box center [412, 381] width 326 height 17
click at [359, 371] on input "SOL055495 - maquina remachadora manual Astor" at bounding box center [412, 364] width 326 height 13
click at [325, 382] on p "SOL055495 - maquina remachadora manual Astor" at bounding box center [369, 381] width 240 height 17
click at [325, 371] on input "SOL055495 - maquina remachadora manual Astor" at bounding box center [412, 364] width 326 height 13
drag, startPoint x: 483, startPoint y: 382, endPoint x: 472, endPoint y: 385, distance: 11.9
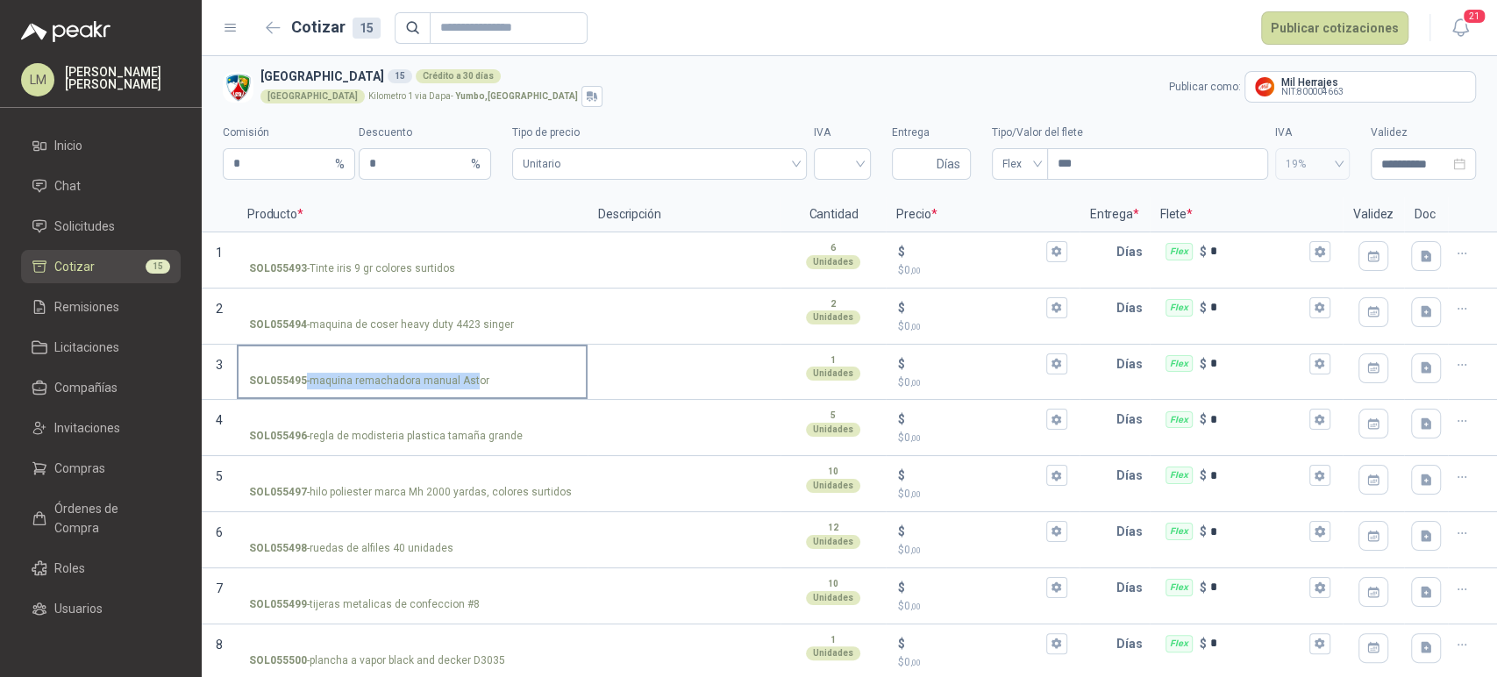
click at [472, 385] on div "SOL055495 - maquina remachadora manual Astor" at bounding box center [412, 381] width 326 height 17
click at [472, 385] on p "SOL055495 - maquina remachadora manual Astor" at bounding box center [369, 381] width 240 height 17
click at [472, 371] on input "SOL055495 - maquina remachadora manual Astor" at bounding box center [412, 364] width 326 height 13
drag, startPoint x: 312, startPoint y: 379, endPoint x: 493, endPoint y: 391, distance: 181.1
click at [493, 391] on label "SOL055495 - maquina remachadora manual Astor" at bounding box center [412, 371] width 347 height 50
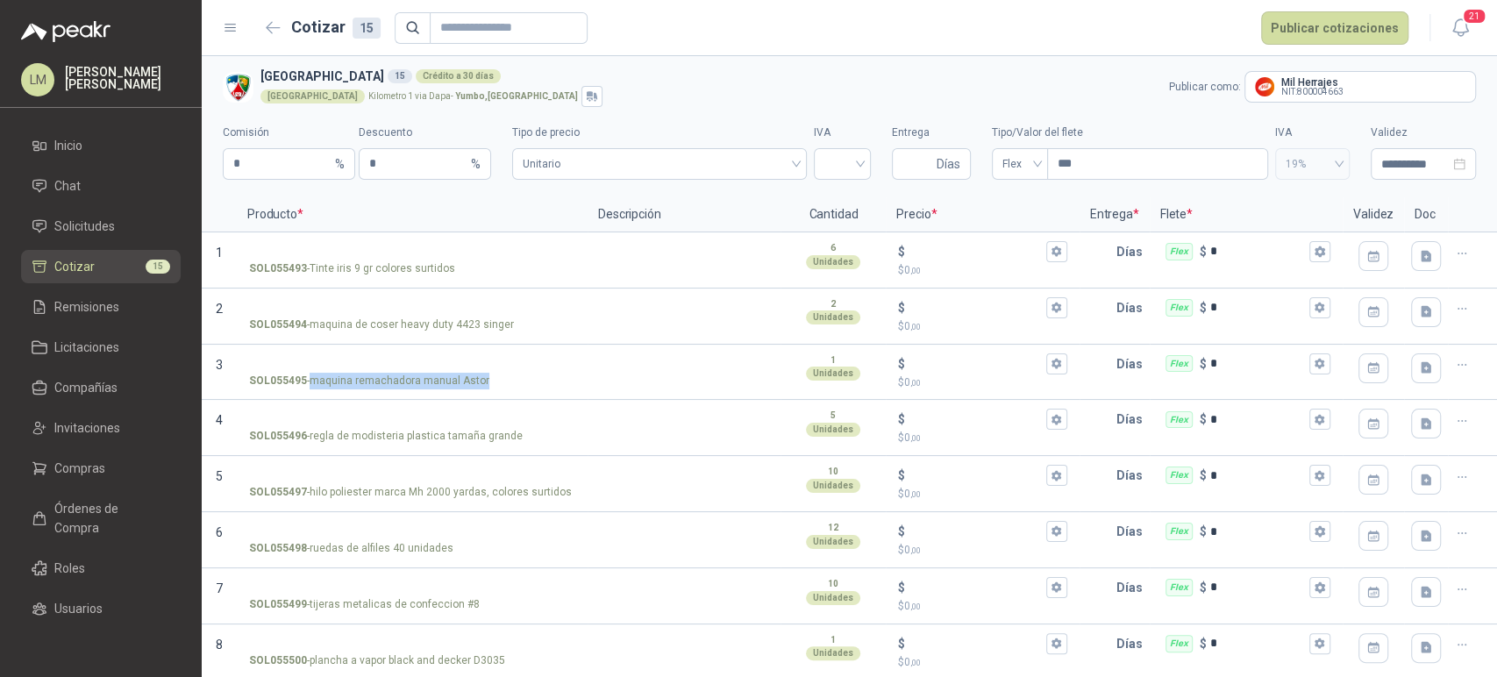
copy p "maquina remachadora manual Astor"
click at [260, 353] on label "SOL055495 - maquina remachadora manual Astor" at bounding box center [412, 371] width 347 height 50
click at [260, 358] on input "SOL055495 - maquina remachadora manual Astor" at bounding box center [412, 364] width 326 height 13
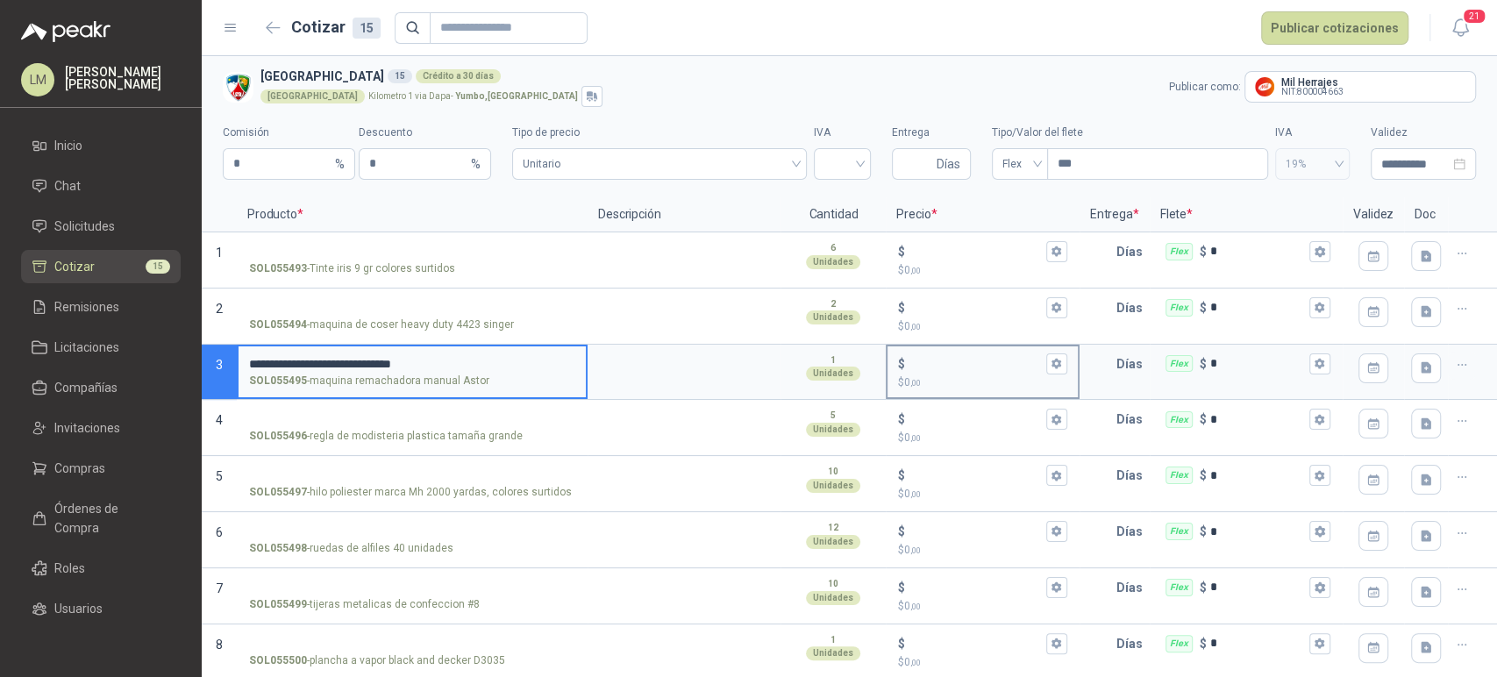
click at [931, 363] on input "$ $ 0 ,00" at bounding box center [975, 363] width 133 height 13
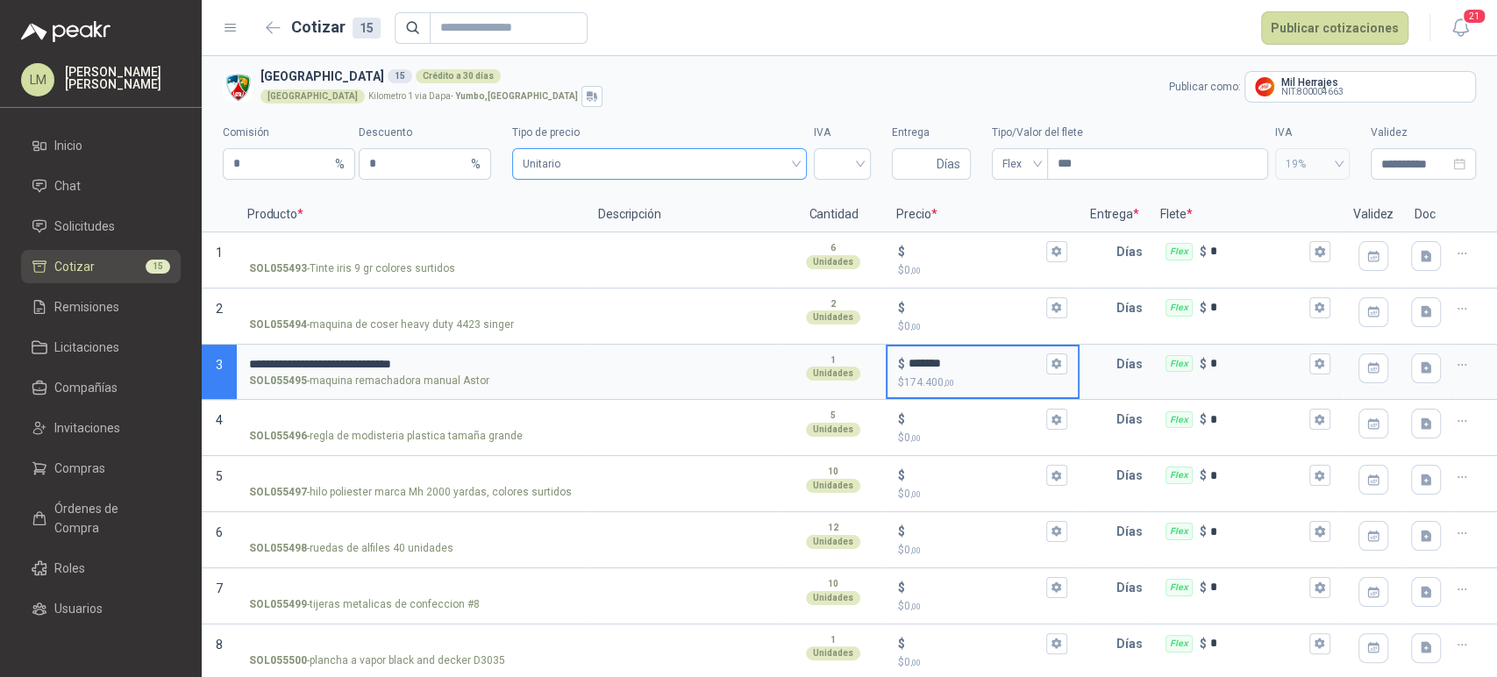
click at [561, 153] on span "Unitario" at bounding box center [659, 164] width 273 height 26
type input "*******"
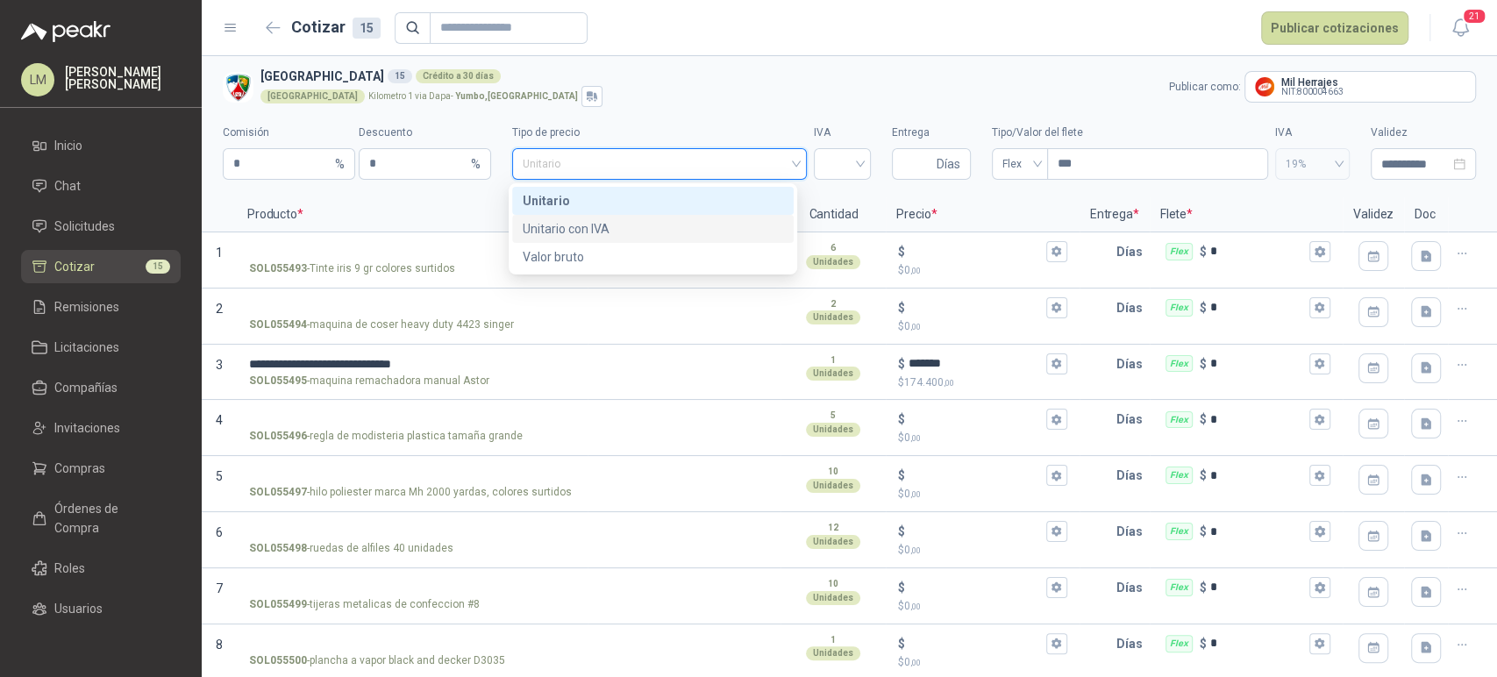
click at [565, 220] on div "Unitario con IVA" at bounding box center [653, 228] width 260 height 19
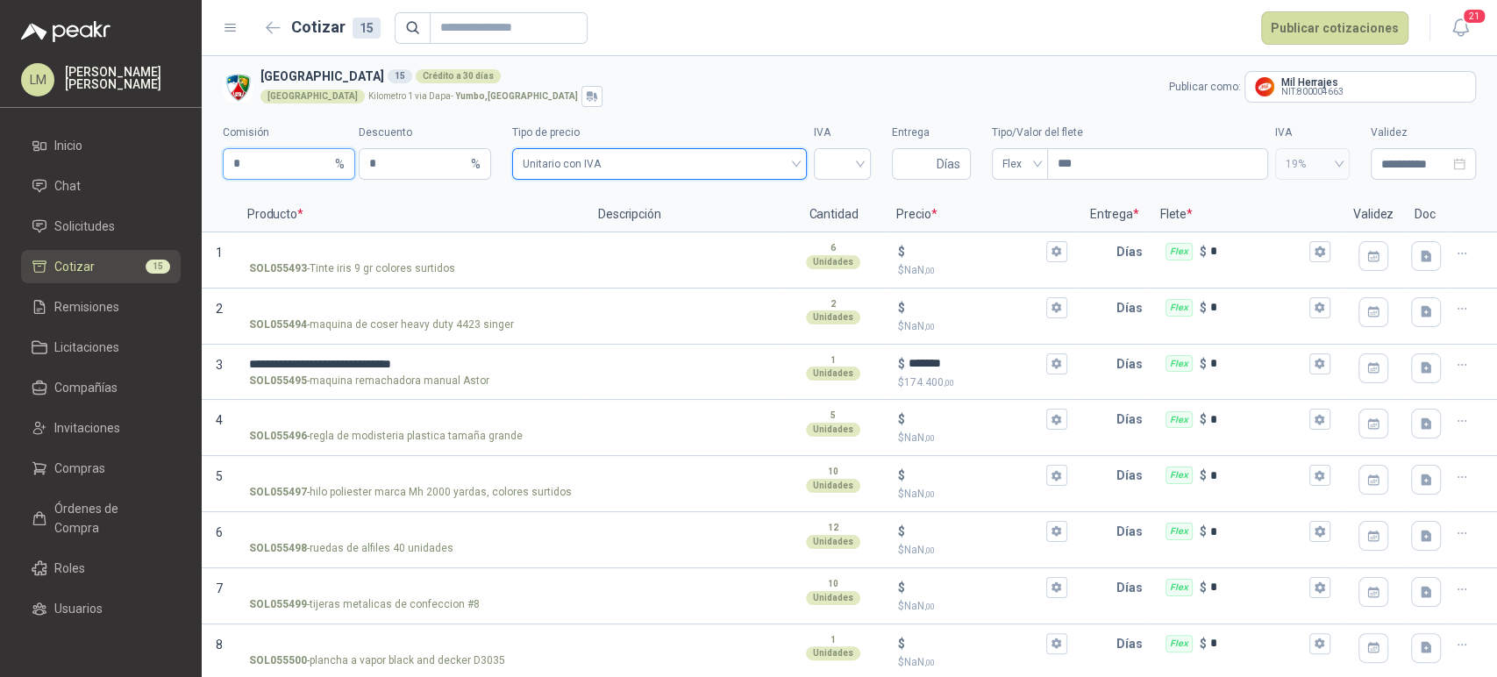
drag, startPoint x: 282, startPoint y: 159, endPoint x: 168, endPoint y: 172, distance: 114.8
click at [168, 172] on div "**********" at bounding box center [748, 338] width 1497 height 677
type input "**"
click at [824, 153] on input "search" at bounding box center [842, 162] width 36 height 26
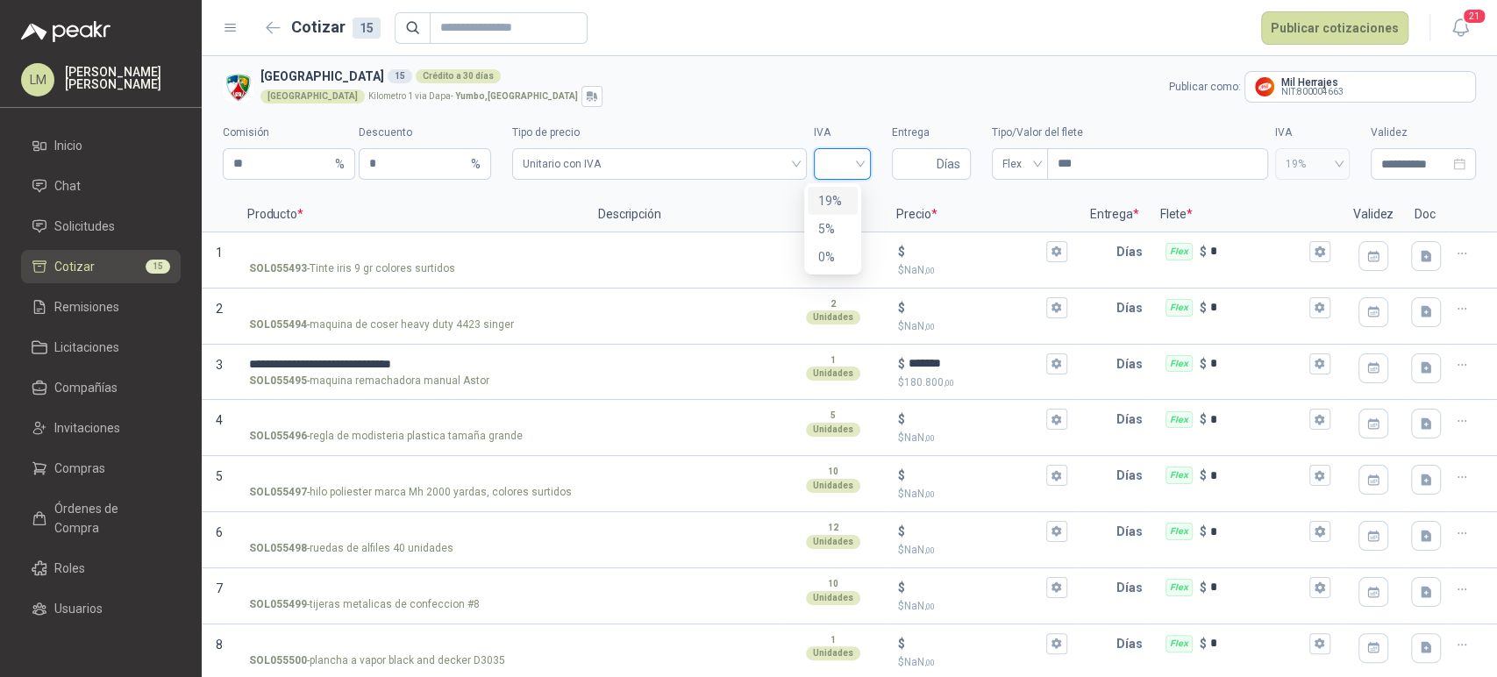
click at [828, 203] on div "19%" at bounding box center [832, 200] width 29 height 19
click at [902, 160] on input "Entrega" at bounding box center [917, 164] width 31 height 30
type input "*"
click at [1066, 158] on input "***" at bounding box center [1157, 164] width 219 height 30
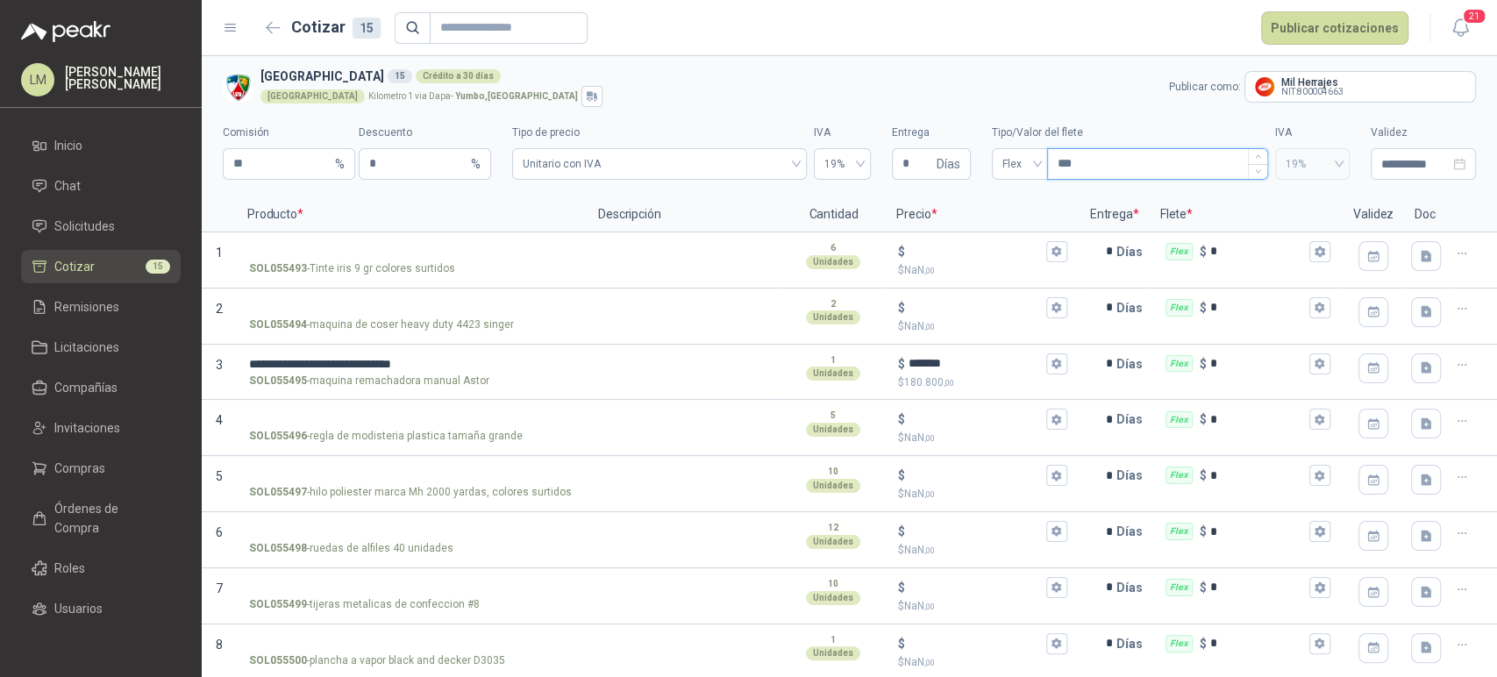
type input "****"
type input "********"
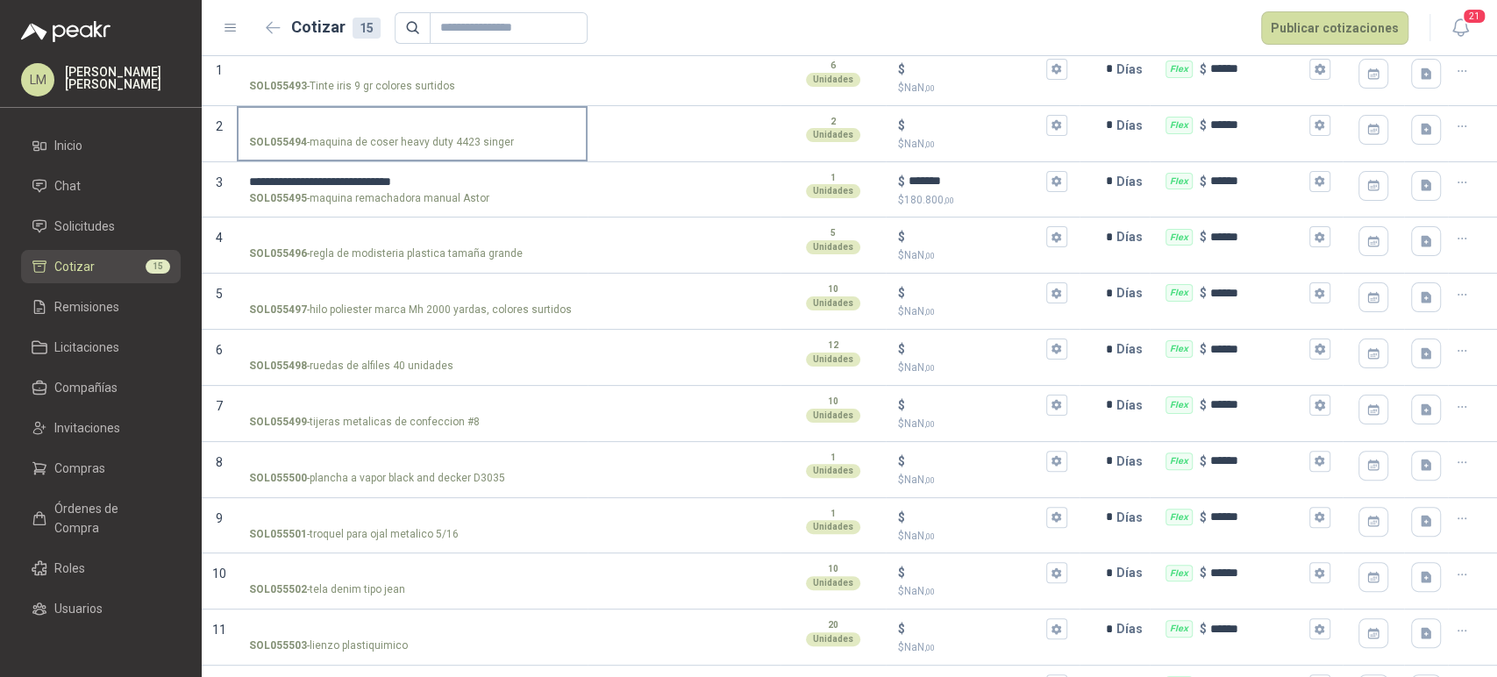
scroll to position [195, 0]
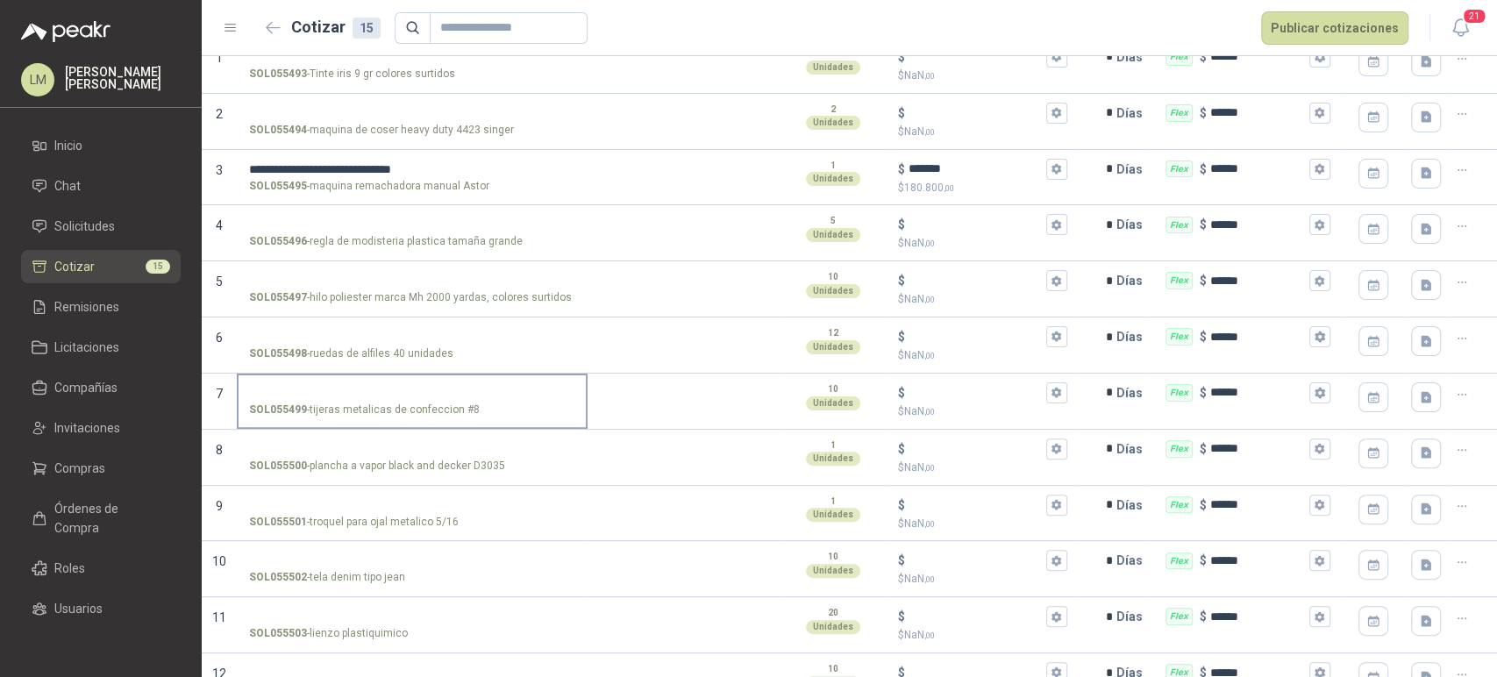
click at [318, 396] on input "SOL055499 - tijeras metalicas de confeccion #8" at bounding box center [412, 393] width 326 height 13
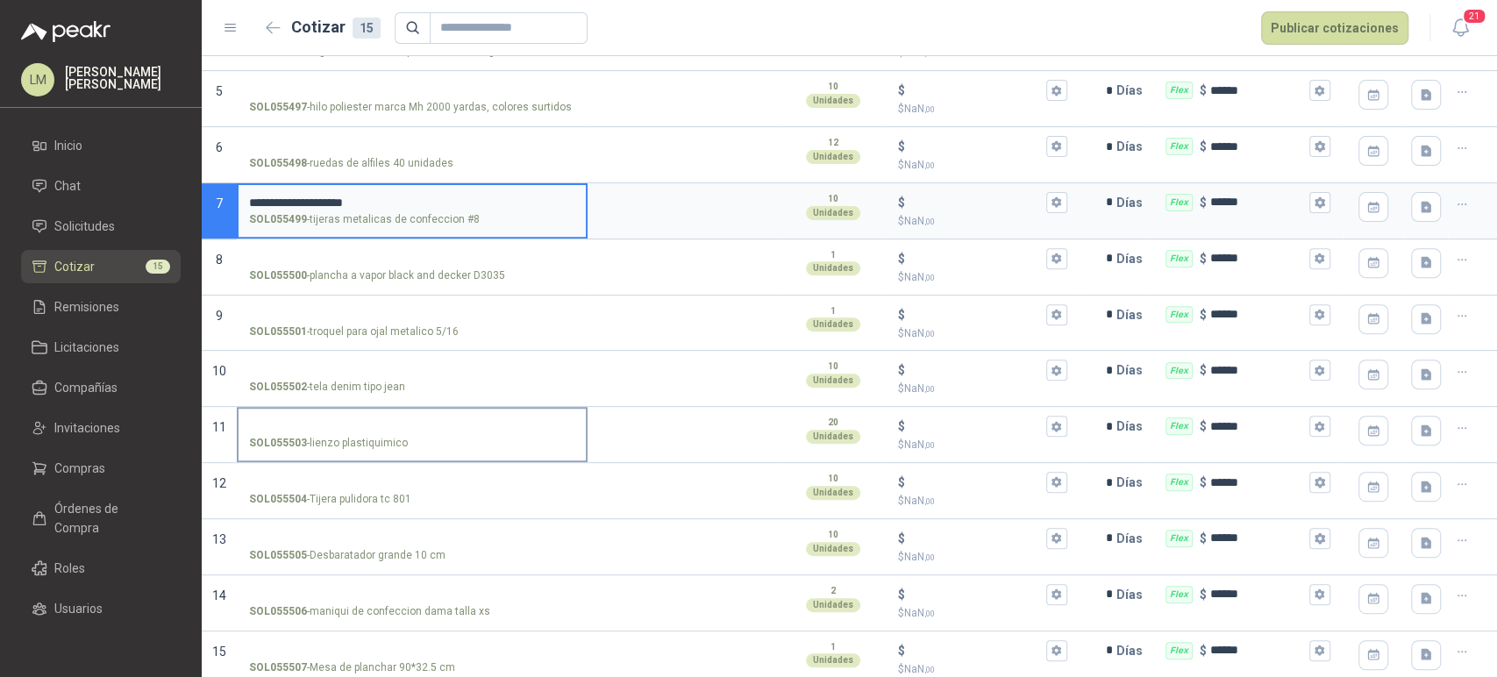
scroll to position [393, 0]
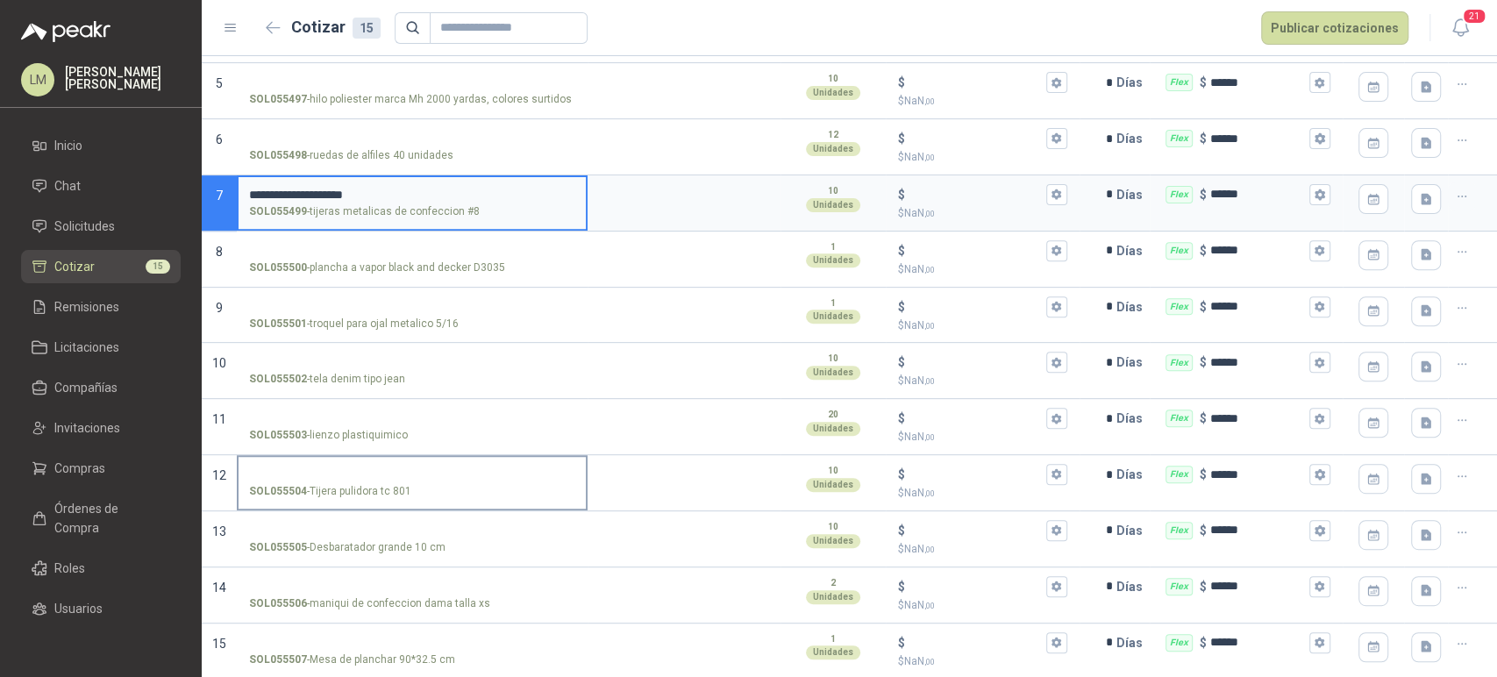
click at [346, 468] on input "SOL055504 - Tijera pulidora tc 801" at bounding box center [412, 474] width 326 height 13
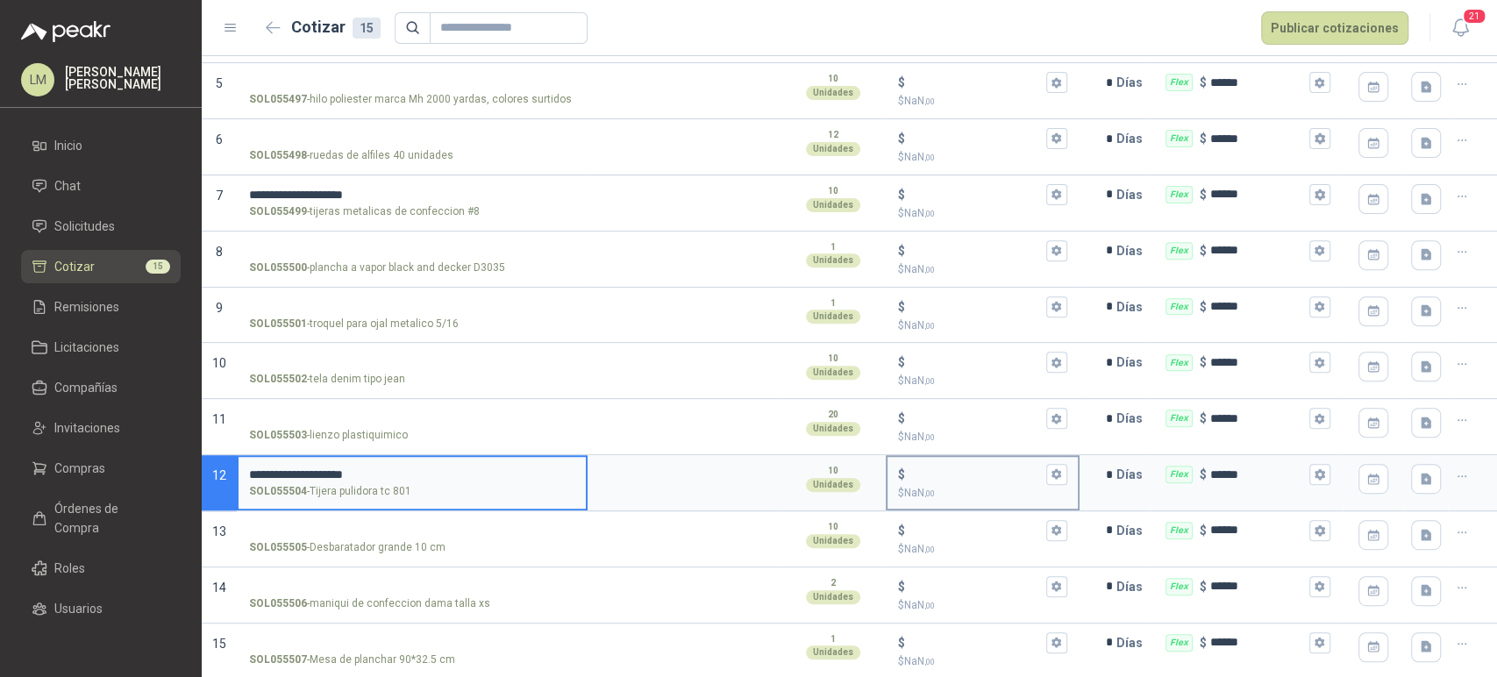
click at [921, 468] on input "$ $ NaN ,00" at bounding box center [975, 474] width 133 height 13
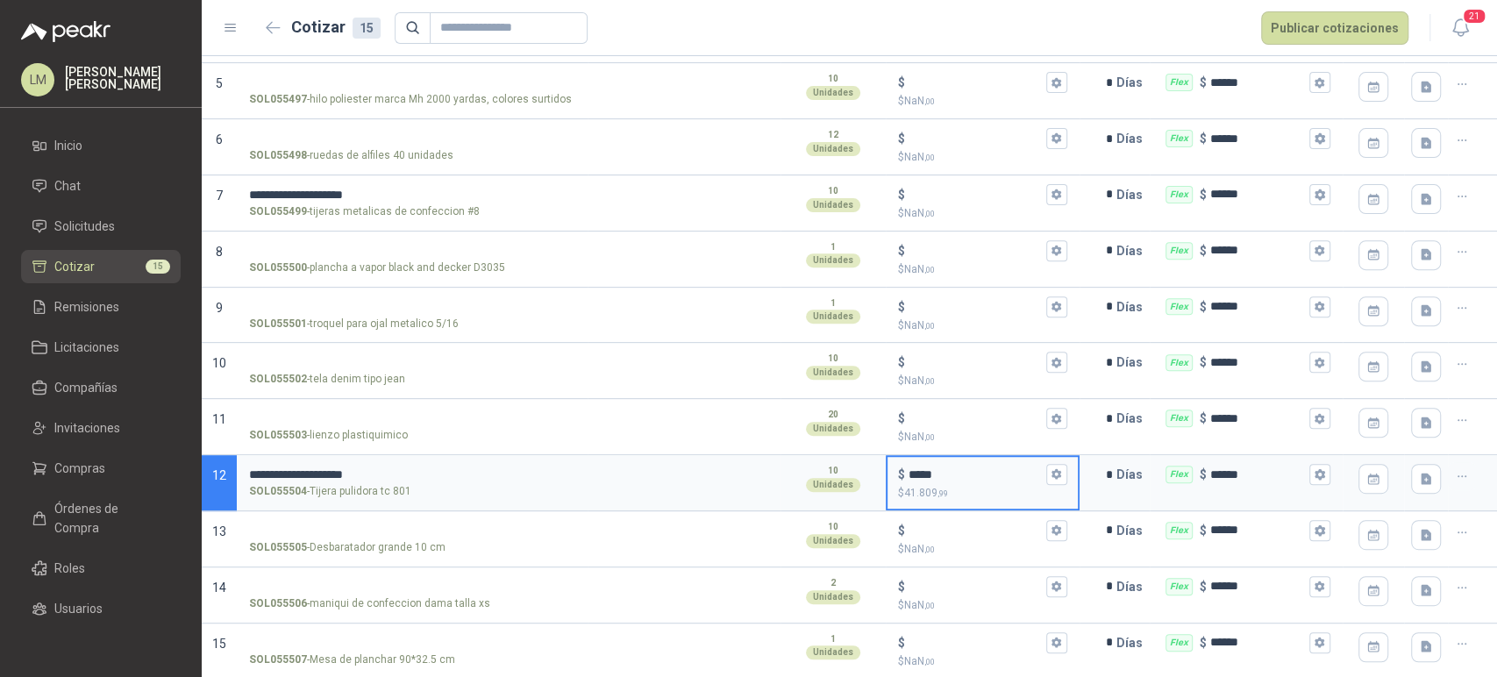
type input "*****"
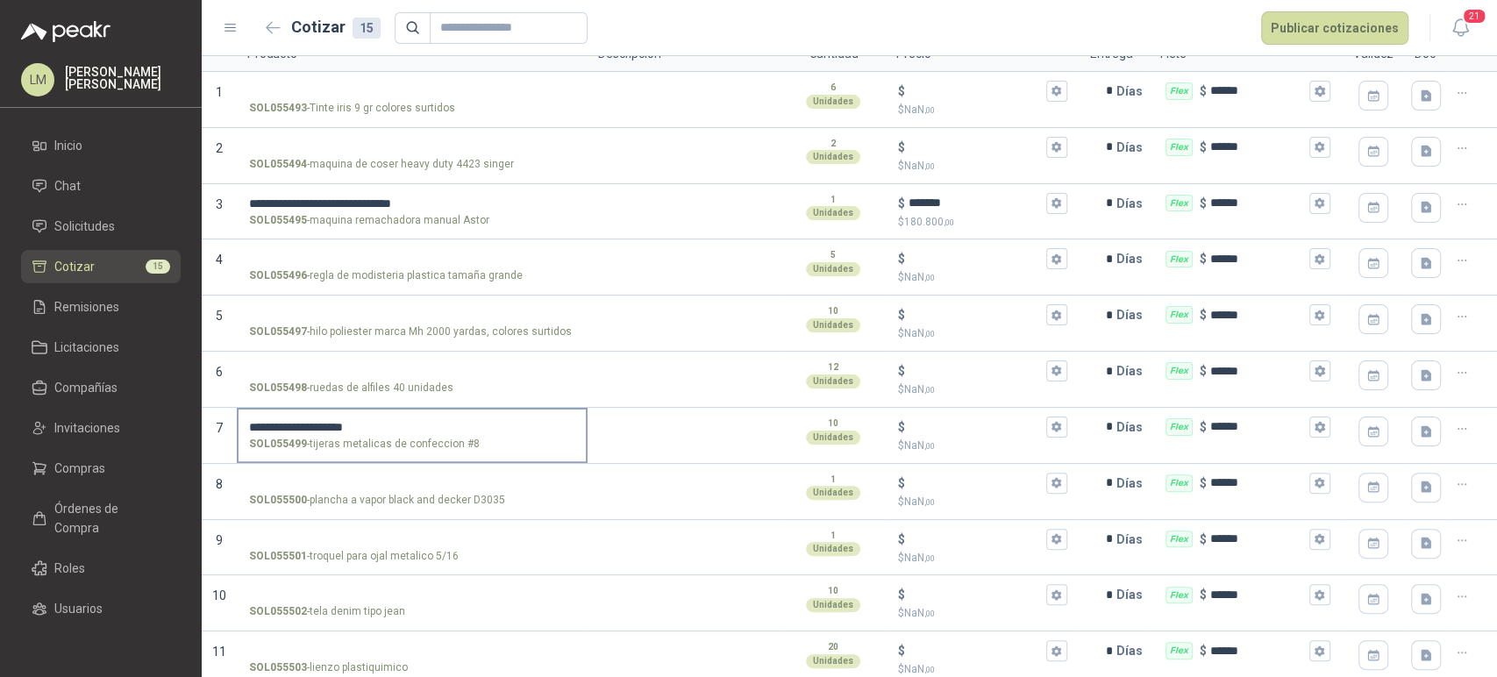
scroll to position [0, 0]
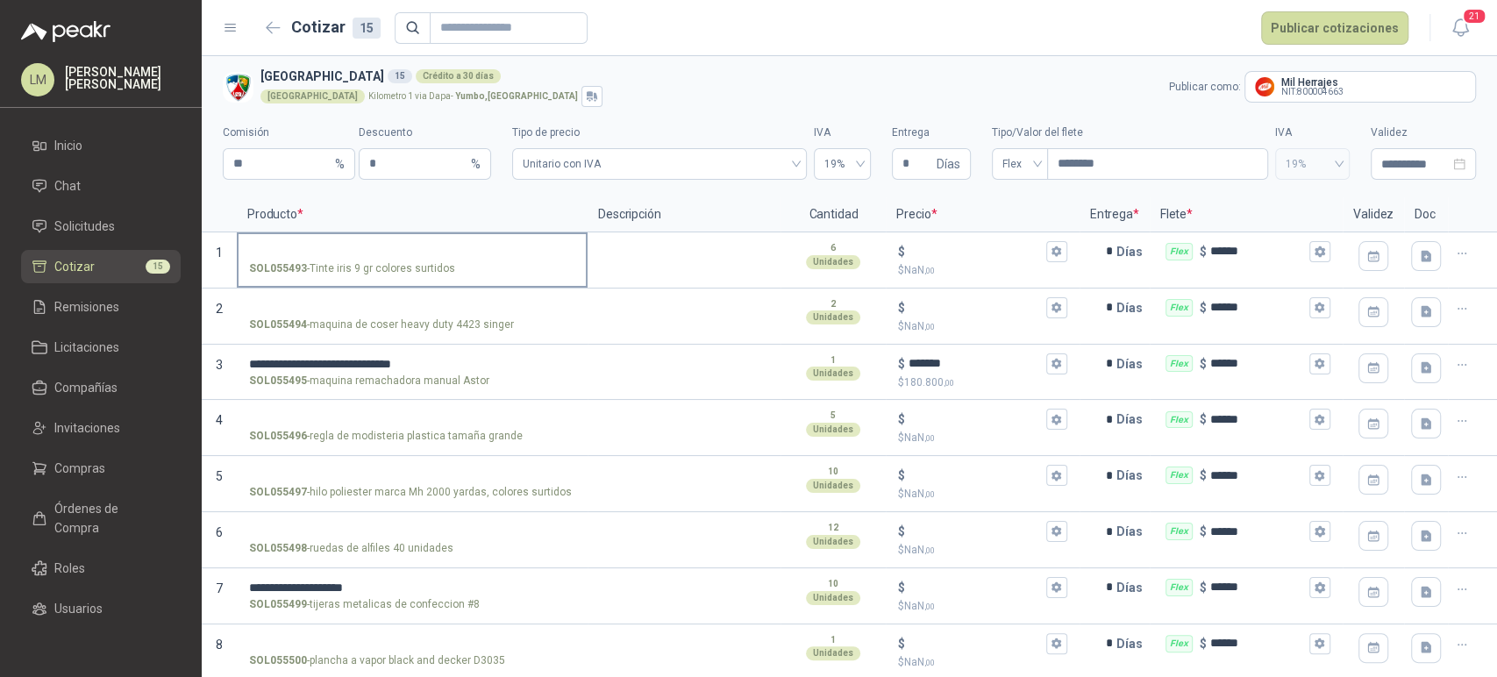
click at [341, 251] on input "SOL055493 - Tinte iris 9 gr colores surtidos" at bounding box center [412, 252] width 326 height 13
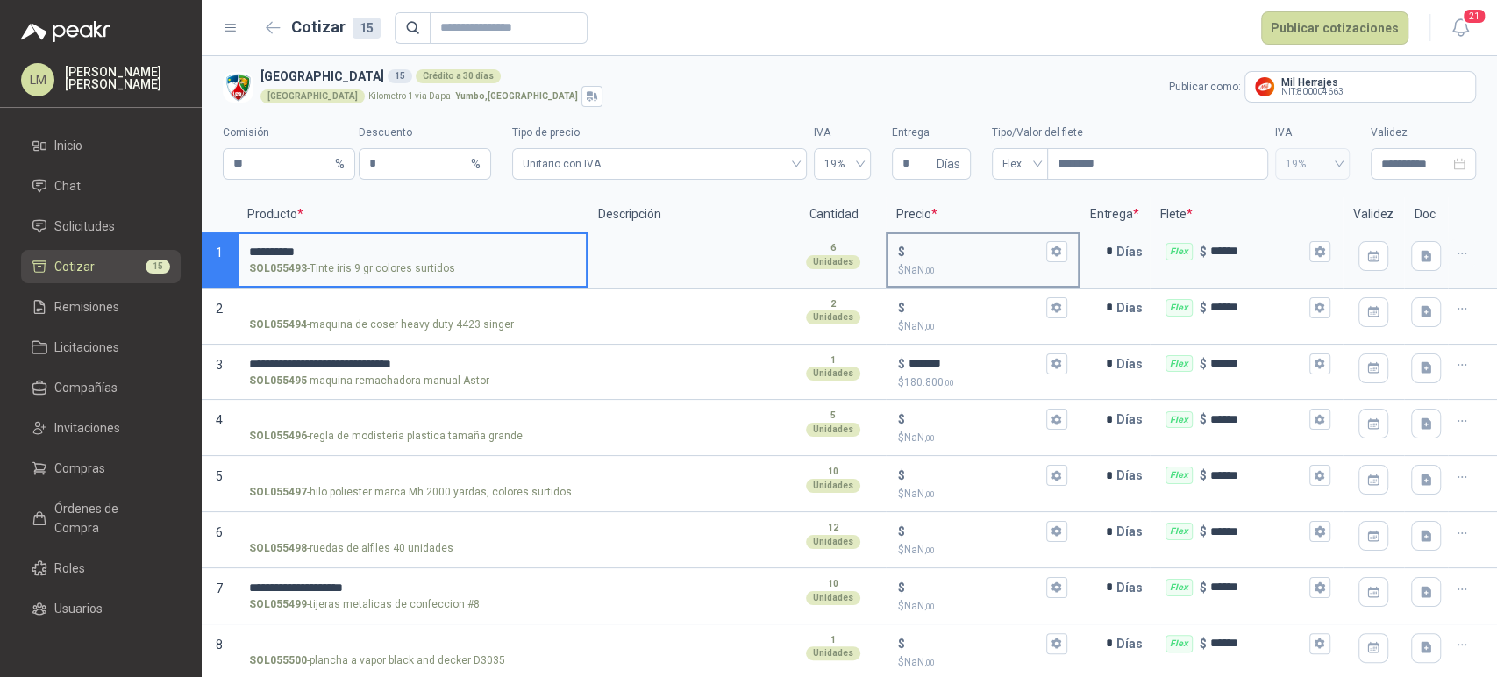
click at [914, 251] on input "$ $ NaN ,00" at bounding box center [975, 251] width 133 height 13
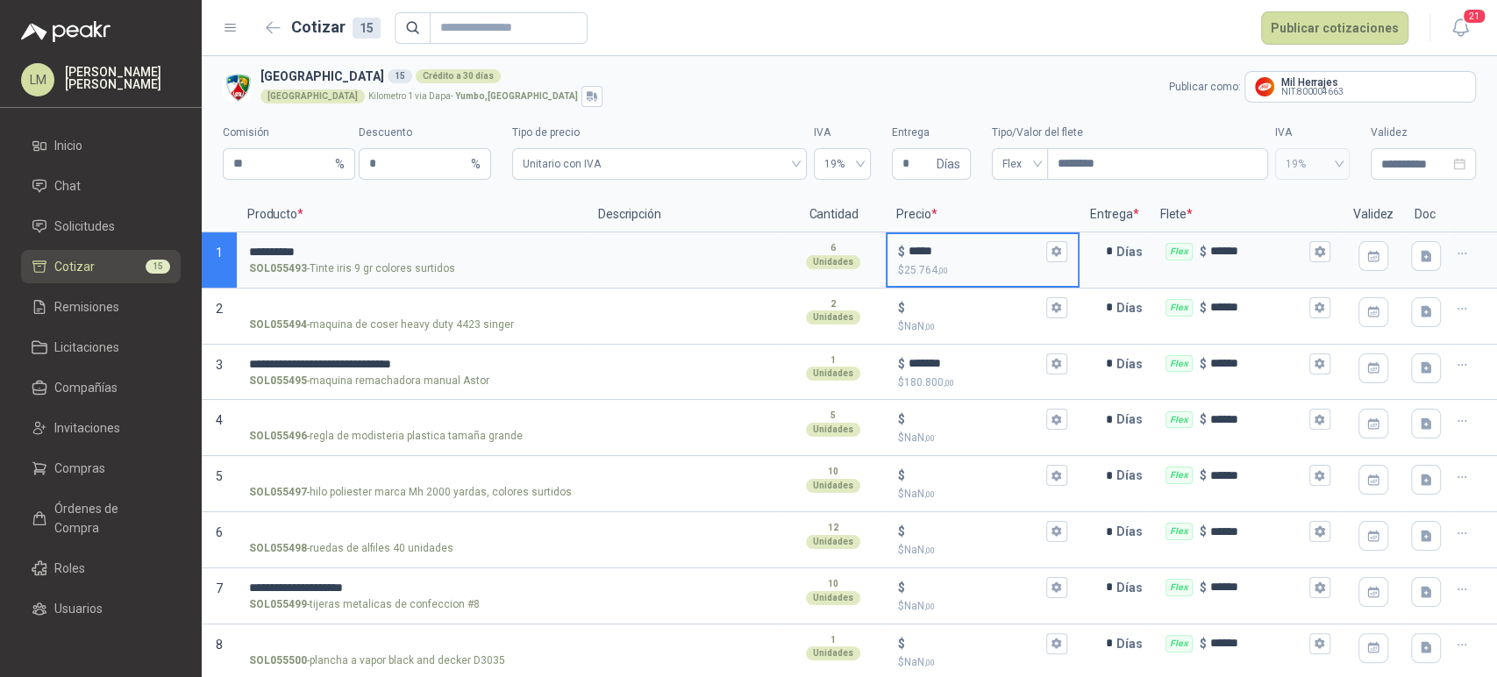
type input "*****"
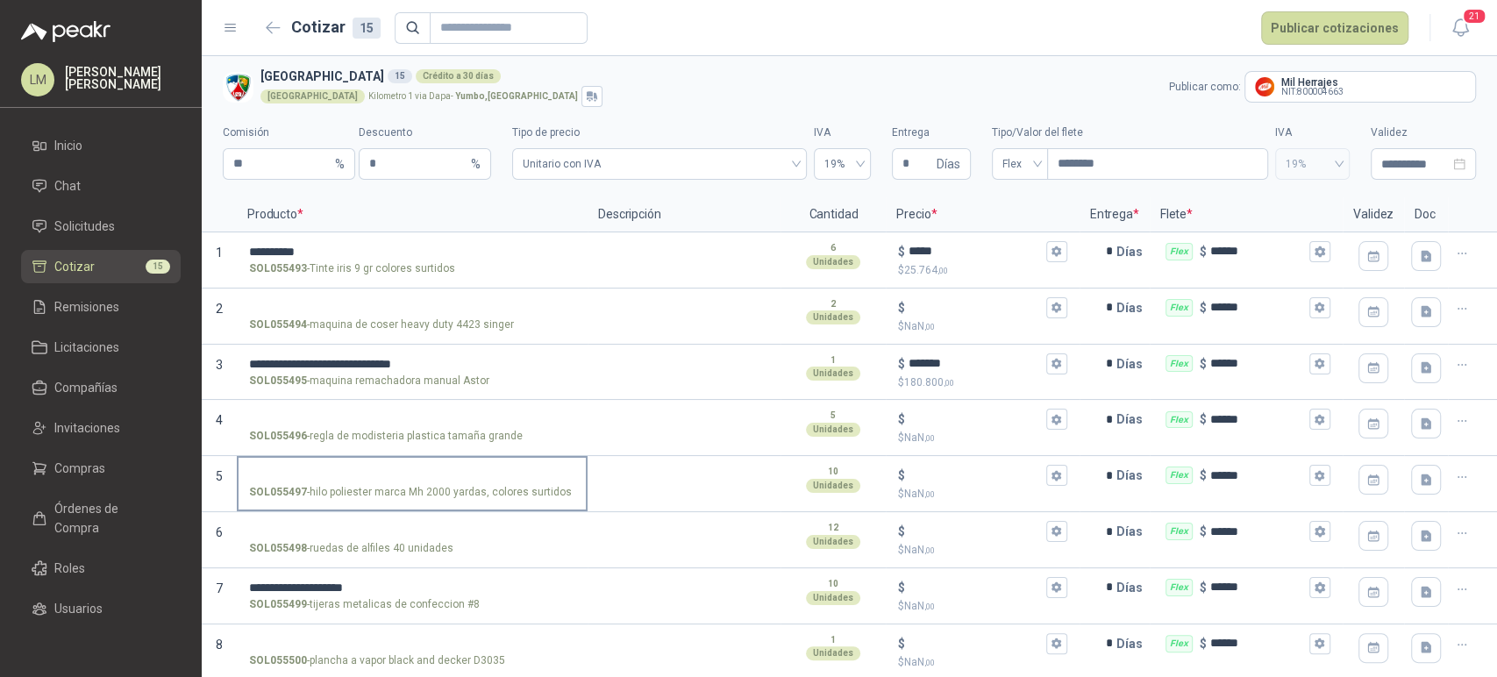
click at [281, 478] on input "SOL055497 - hilo poliester marca Mh 2000 yardas, colores surtidos" at bounding box center [412, 475] width 326 height 13
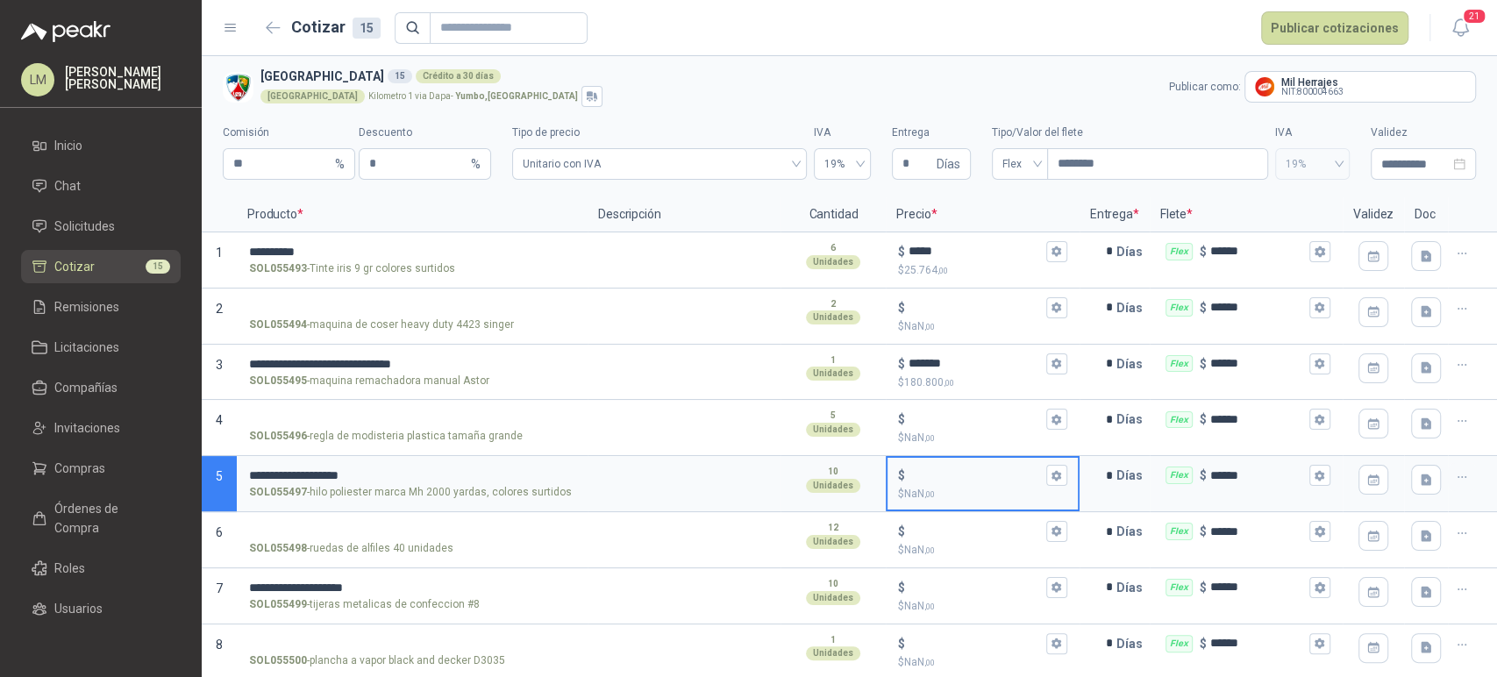
click at [947, 470] on input "$ $ NaN ,00" at bounding box center [975, 475] width 133 height 13
type input "*****"
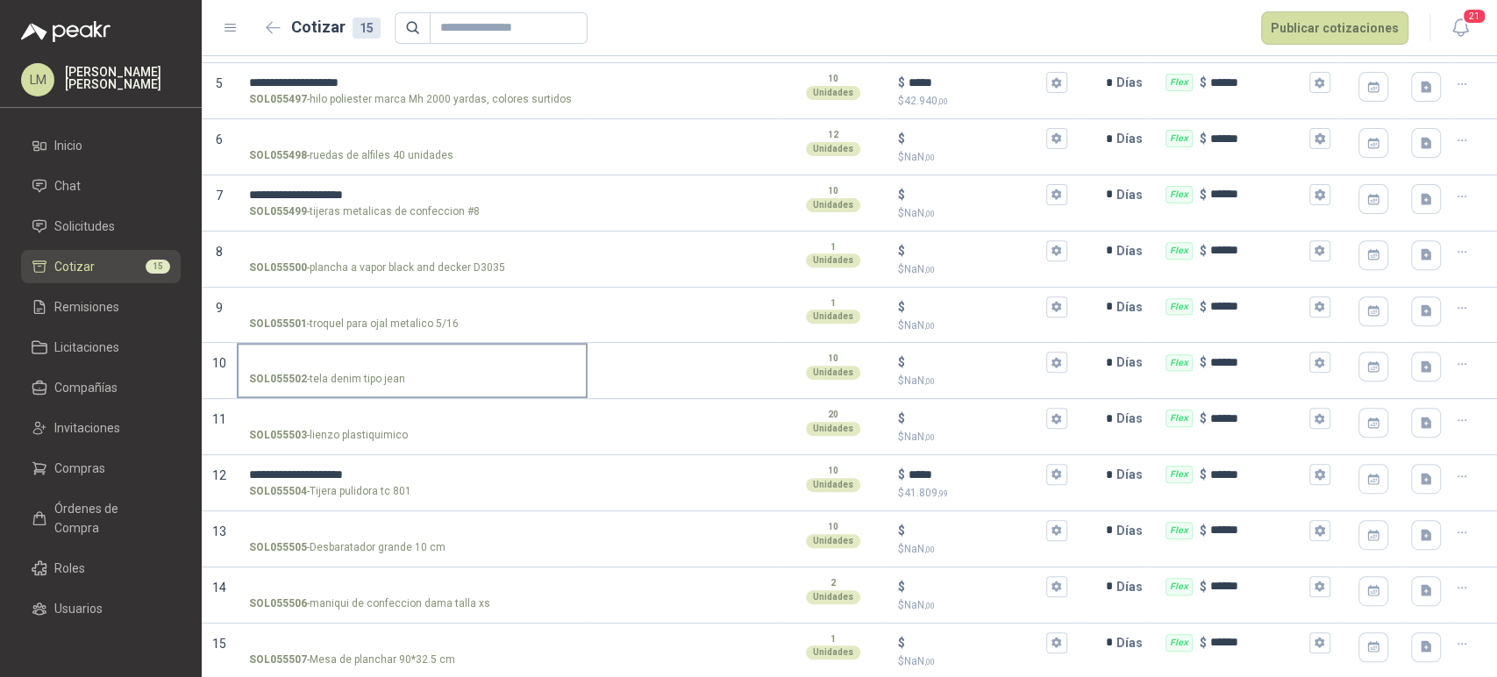
scroll to position [393, 0]
click at [322, 303] on input "SOL055501 - troquel para ojal metalico 5/16" at bounding box center [412, 307] width 326 height 13
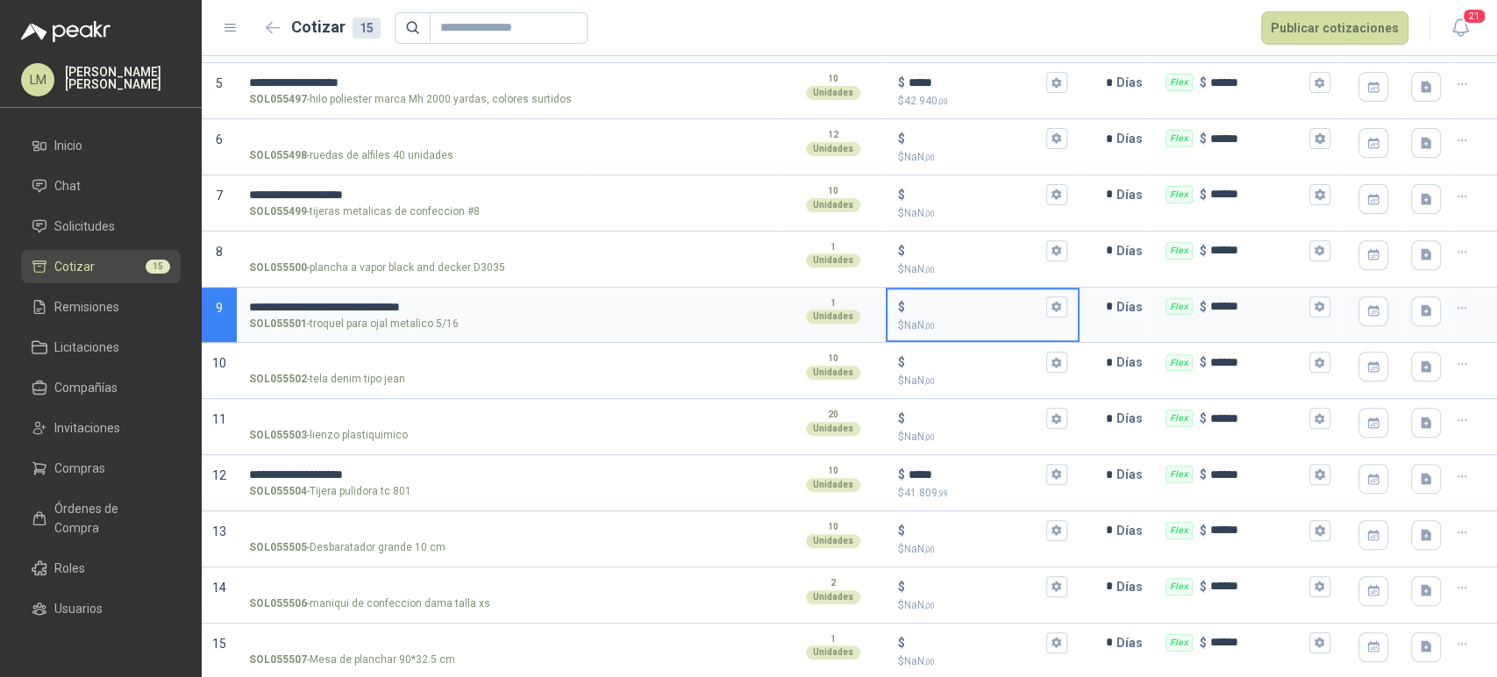
click at [926, 307] on input "$ $ NaN ,00" at bounding box center [975, 306] width 133 height 13
type input "******"
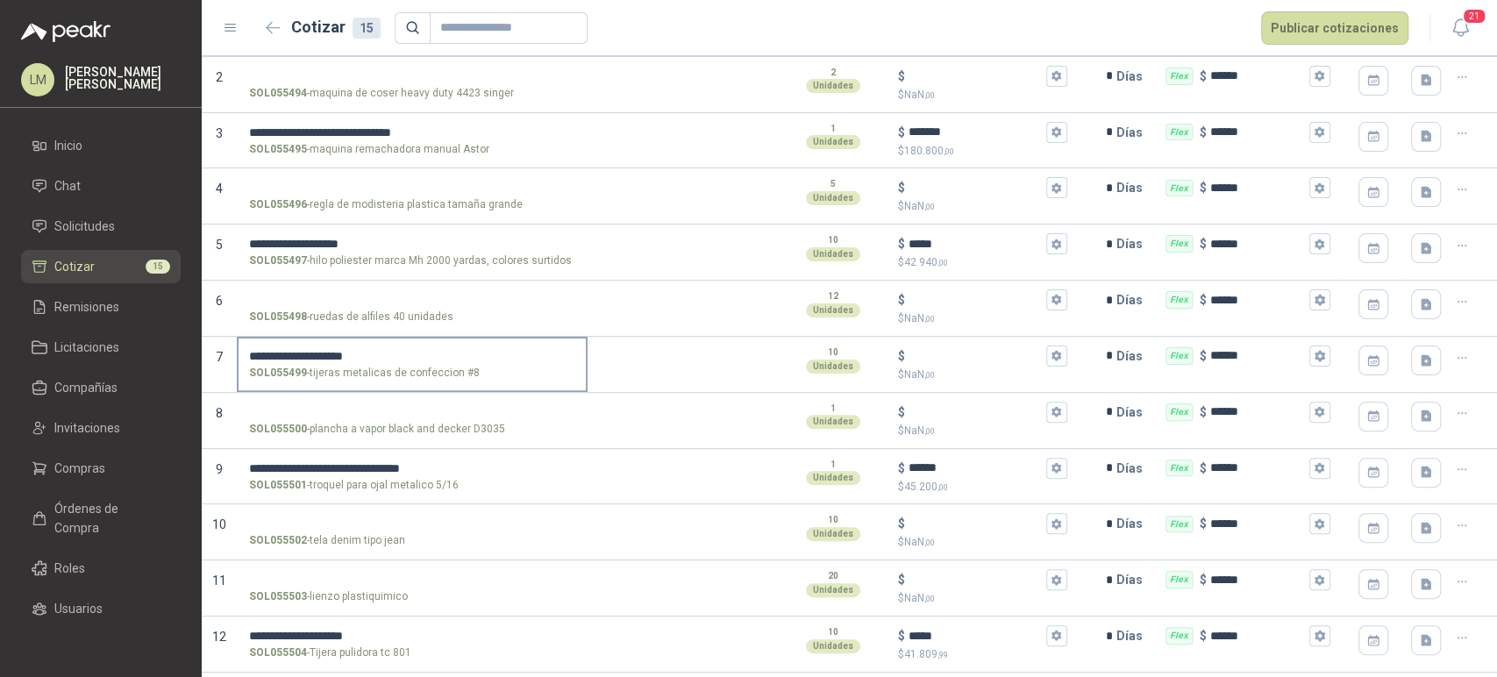
scroll to position [198, 0]
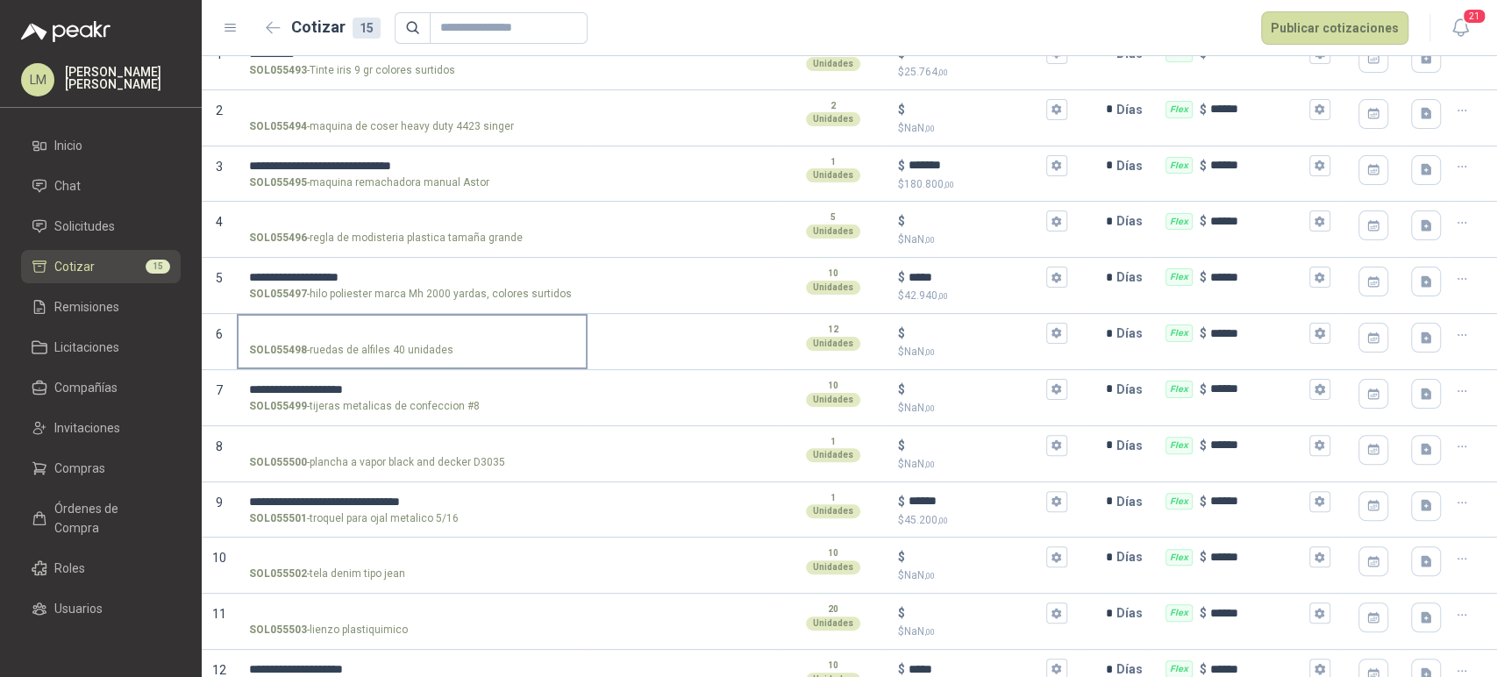
click at [341, 328] on input "SOL055498 - ruedas de alfiles 40 unidades" at bounding box center [412, 333] width 326 height 13
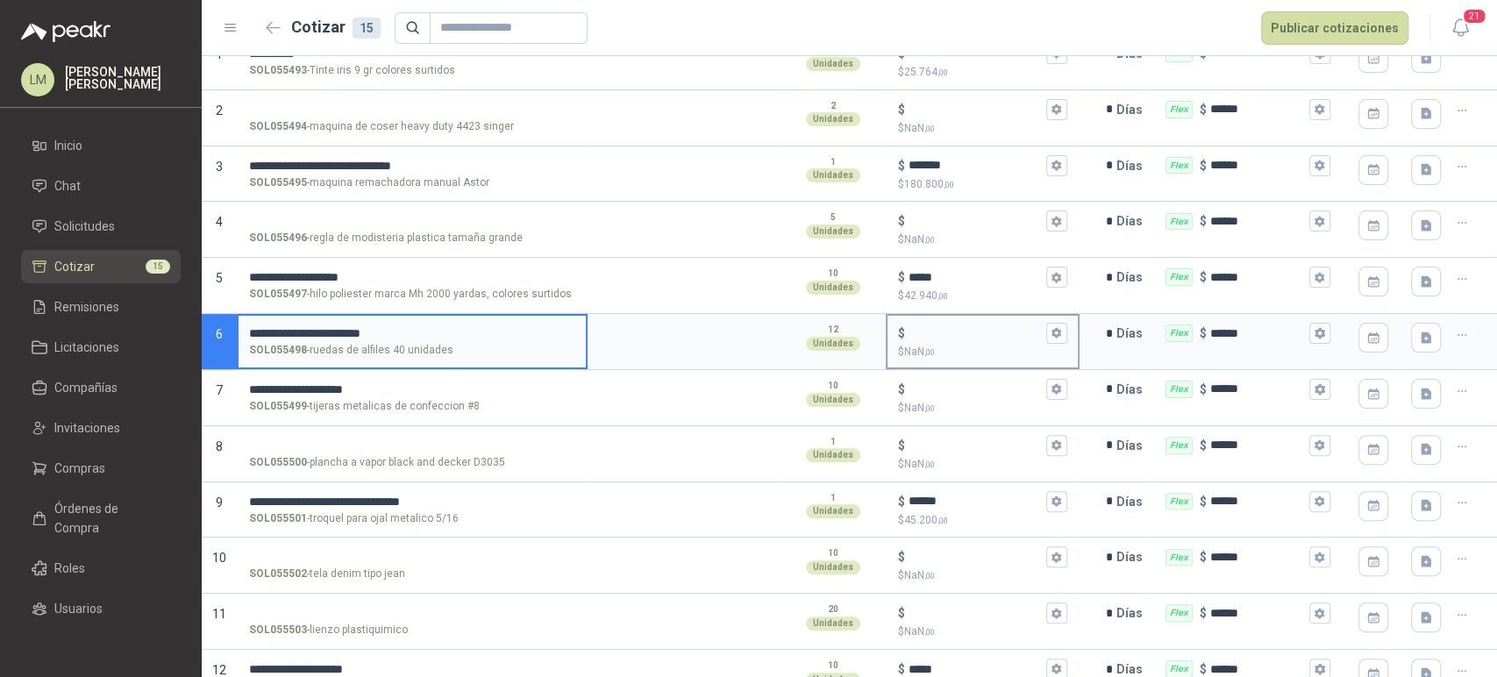
click at [935, 332] on input "$ $ NaN ,00" at bounding box center [975, 333] width 133 height 13
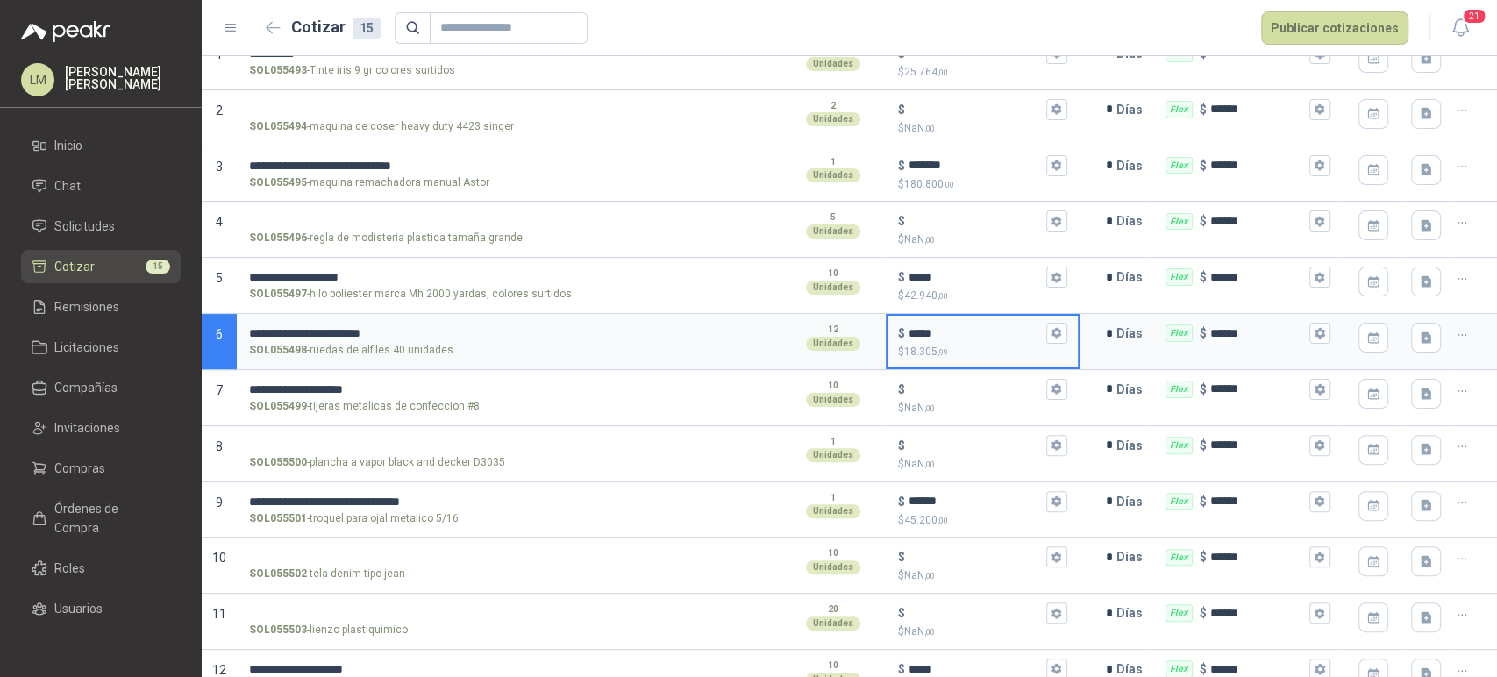
type input "*****"
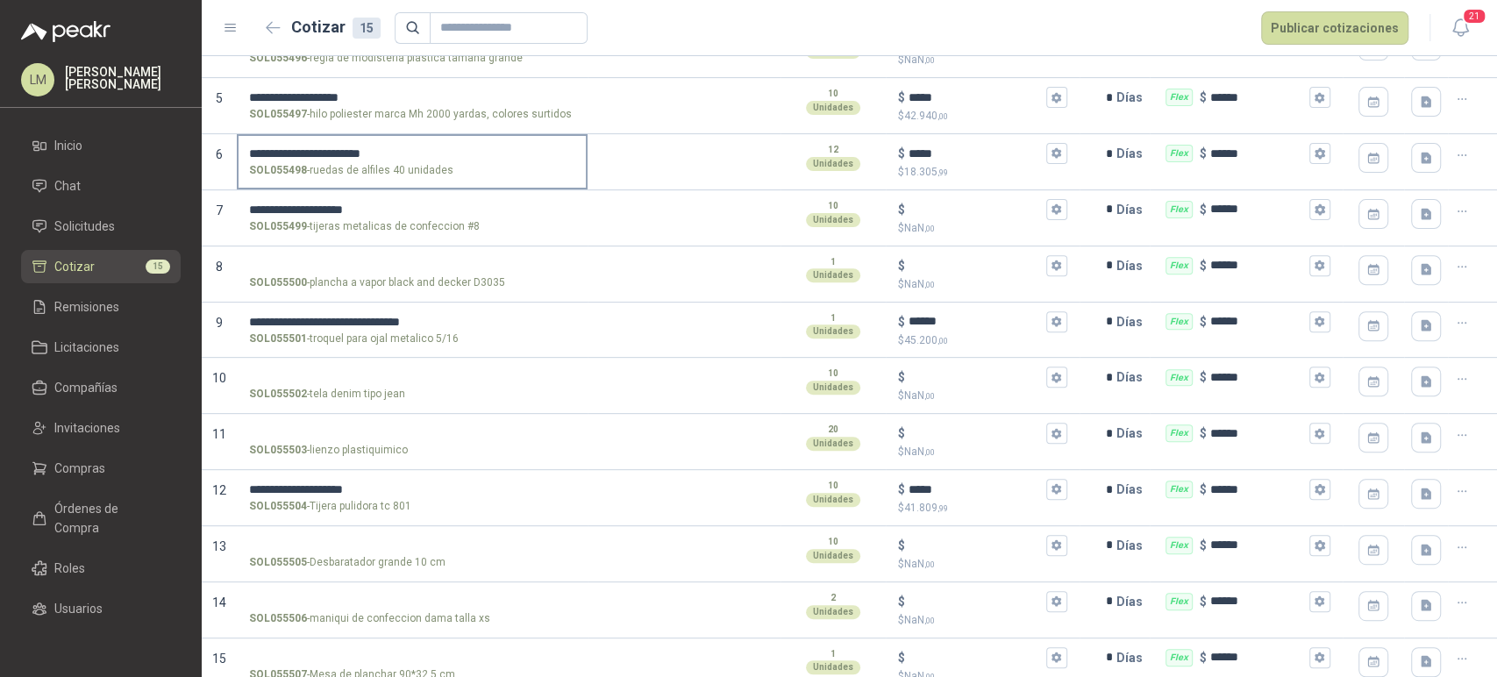
scroll to position [393, 0]
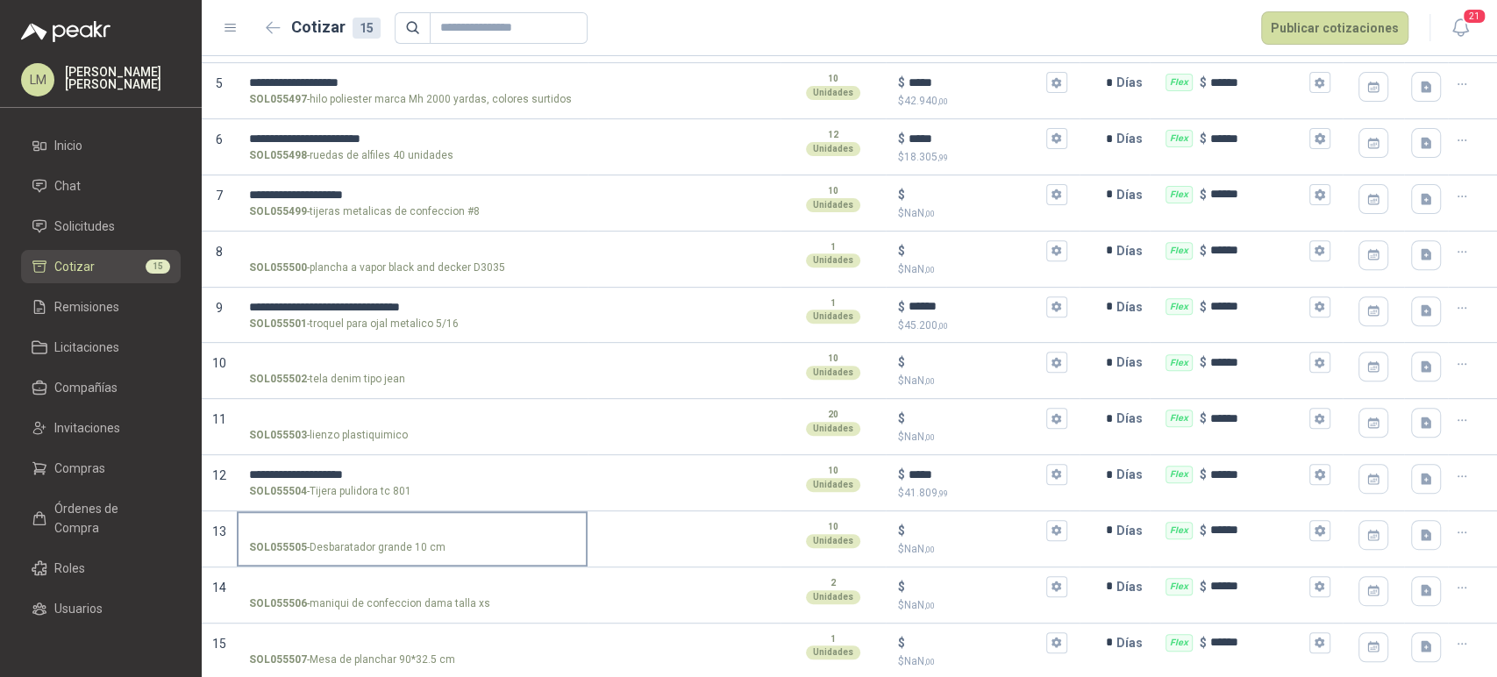
drag, startPoint x: 311, startPoint y: 524, endPoint x: 577, endPoint y: 531, distance: 265.8
click at [311, 524] on input "SOL055505 - Desbaratador grande 10 cm" at bounding box center [412, 530] width 326 height 13
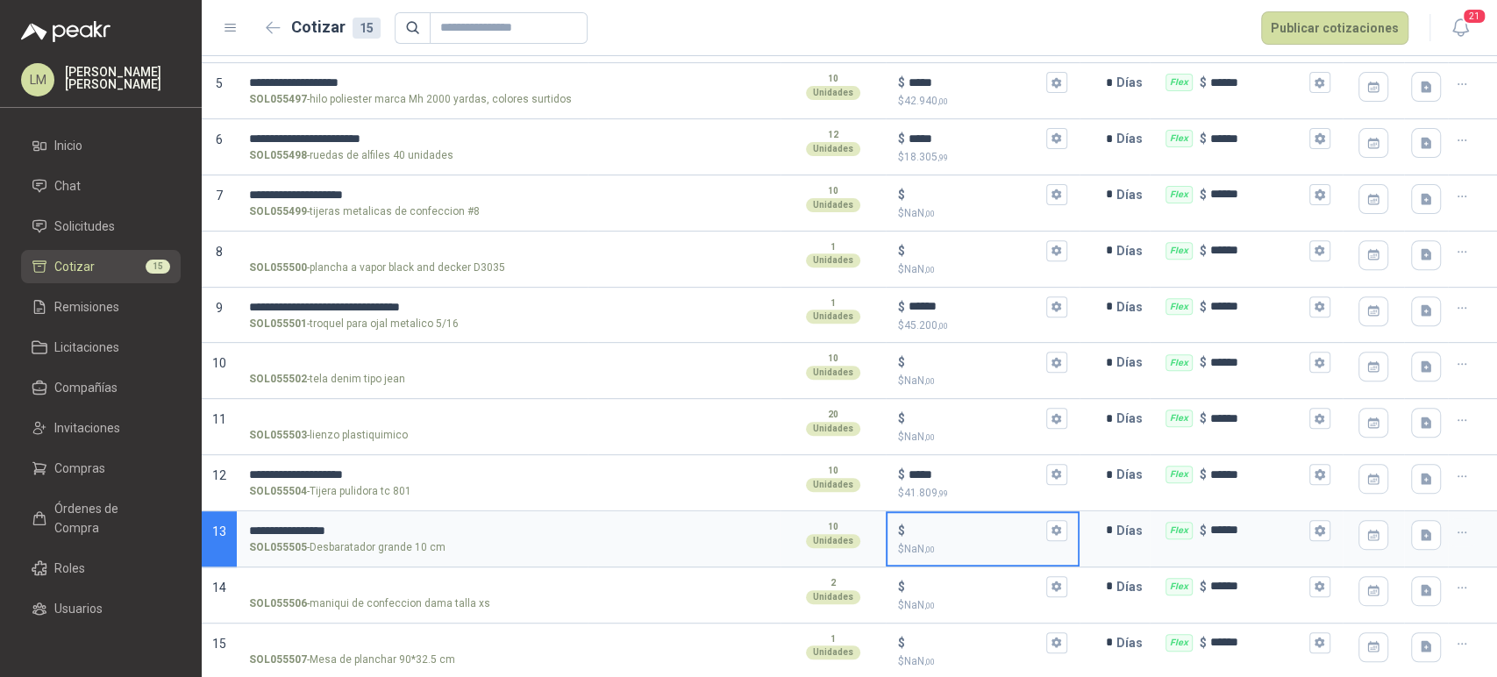
click at [927, 524] on input "$ $ NaN ,00" at bounding box center [975, 530] width 133 height 13
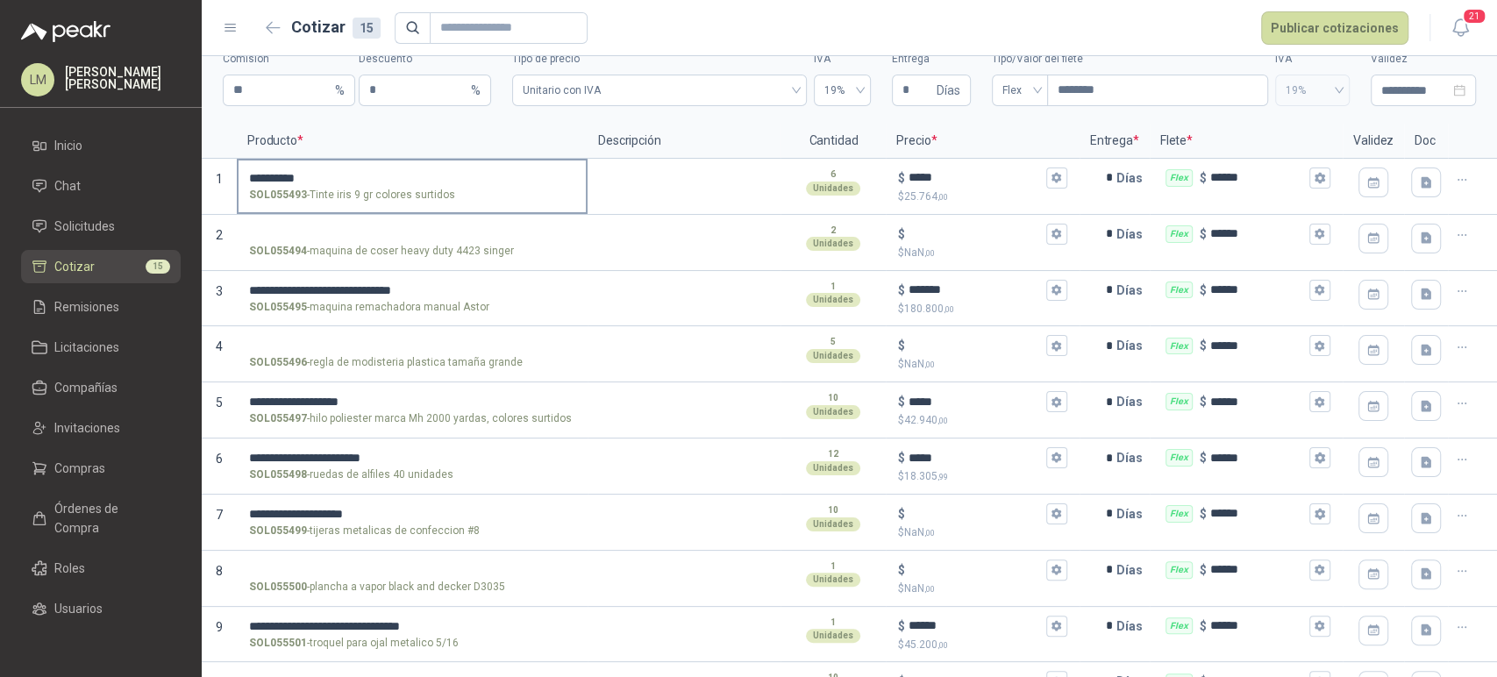
scroll to position [0, 0]
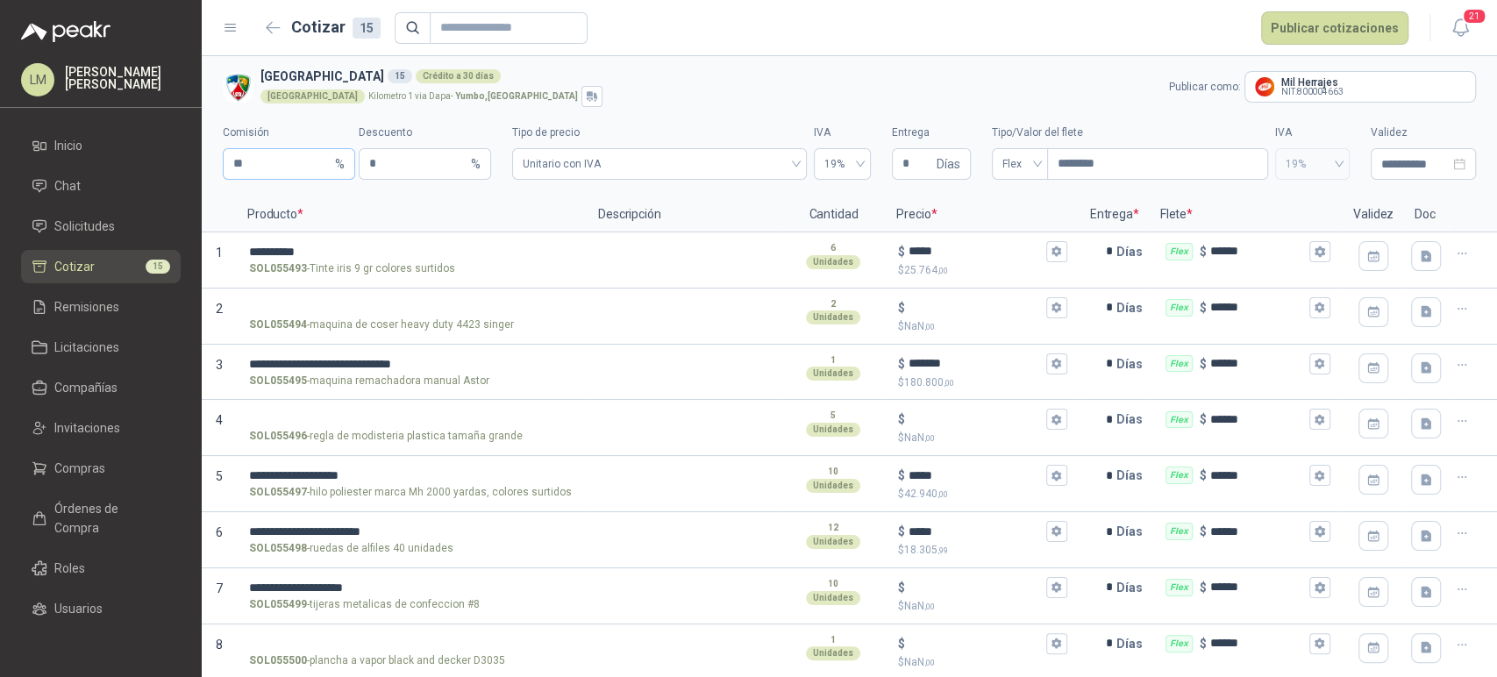
type input "*****"
click at [254, 157] on input "**" at bounding box center [282, 164] width 98 height 30
type input "**"
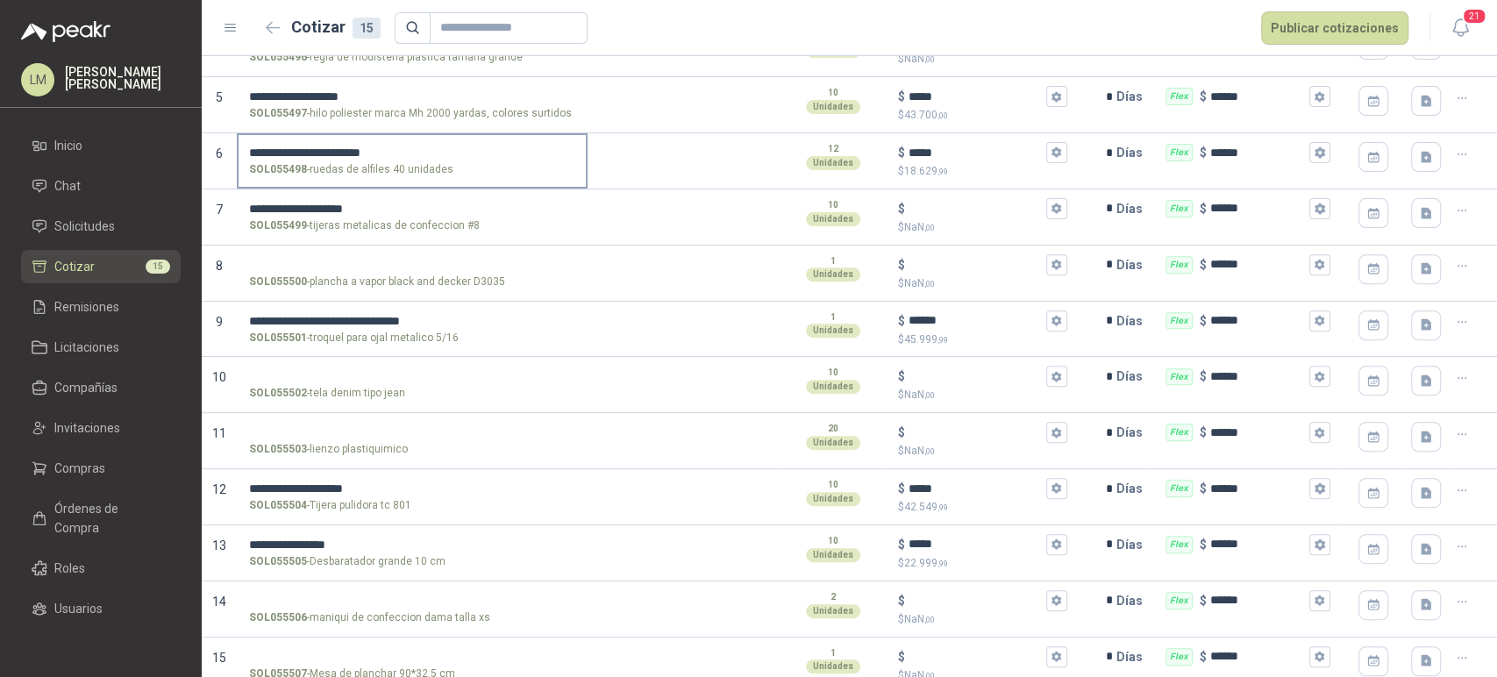
scroll to position [393, 0]
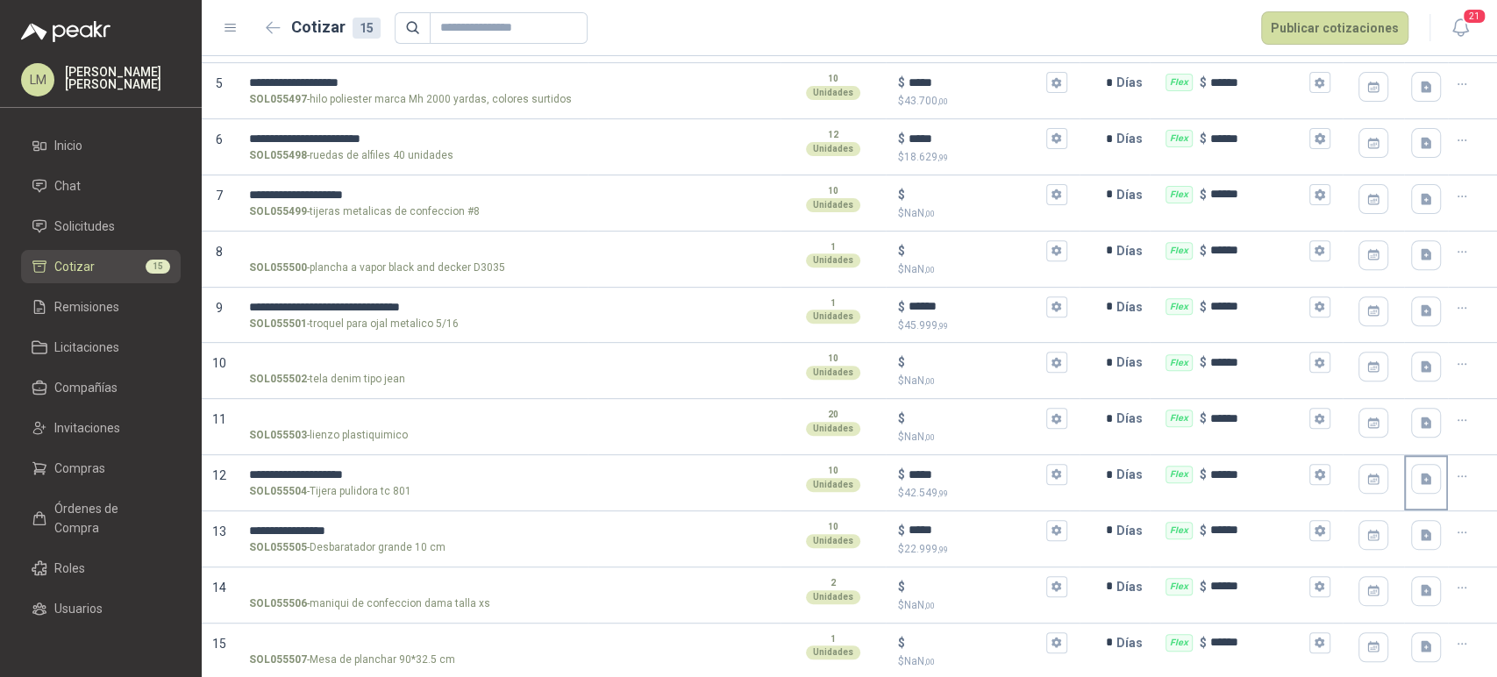
type input "**"
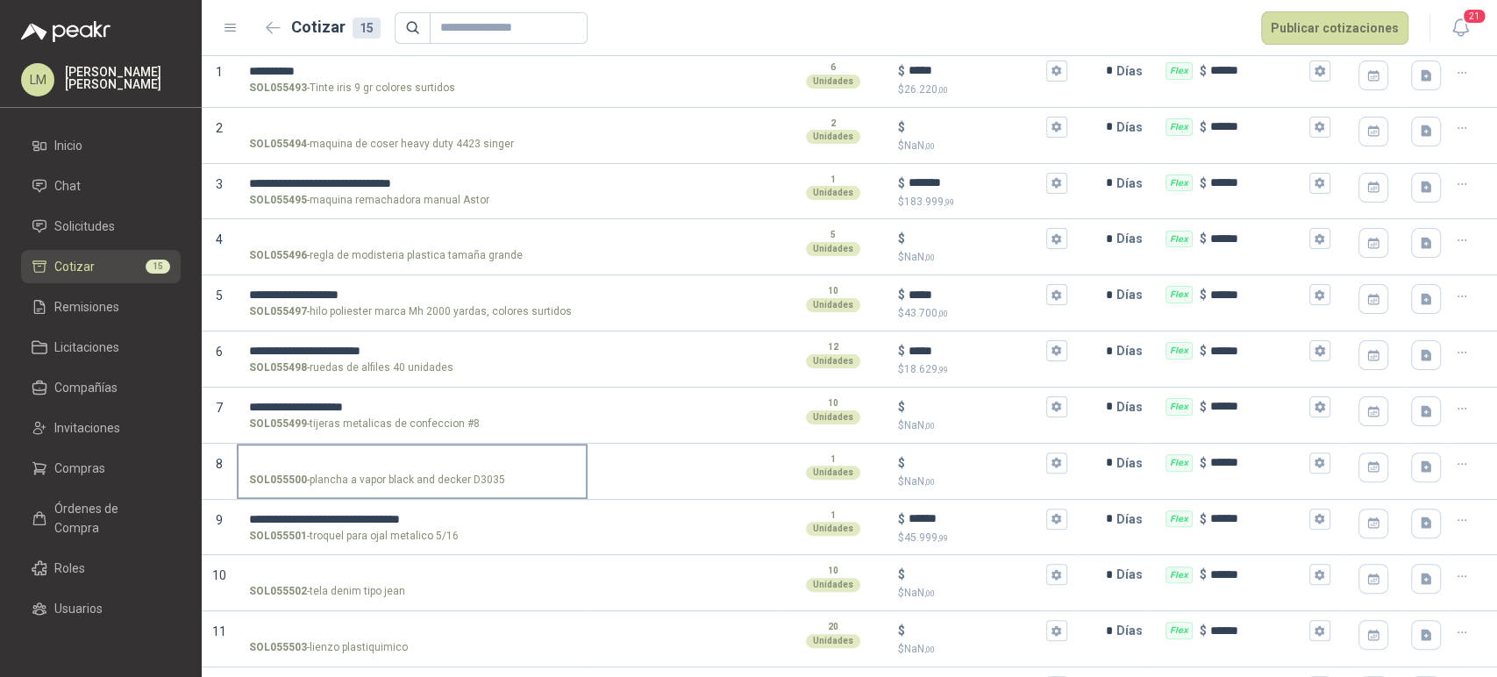
scroll to position [101, 0]
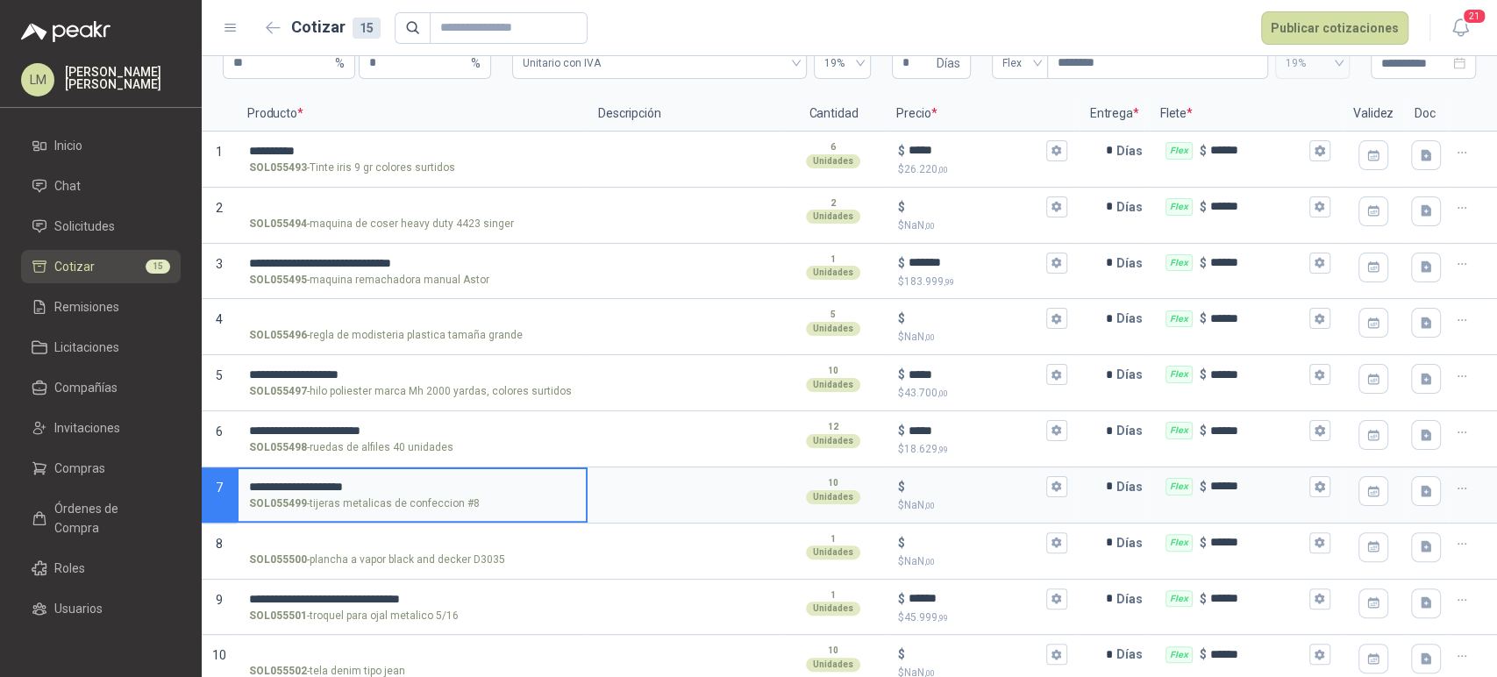
click at [198, 479] on div "**********" at bounding box center [748, 338] width 1497 height 677
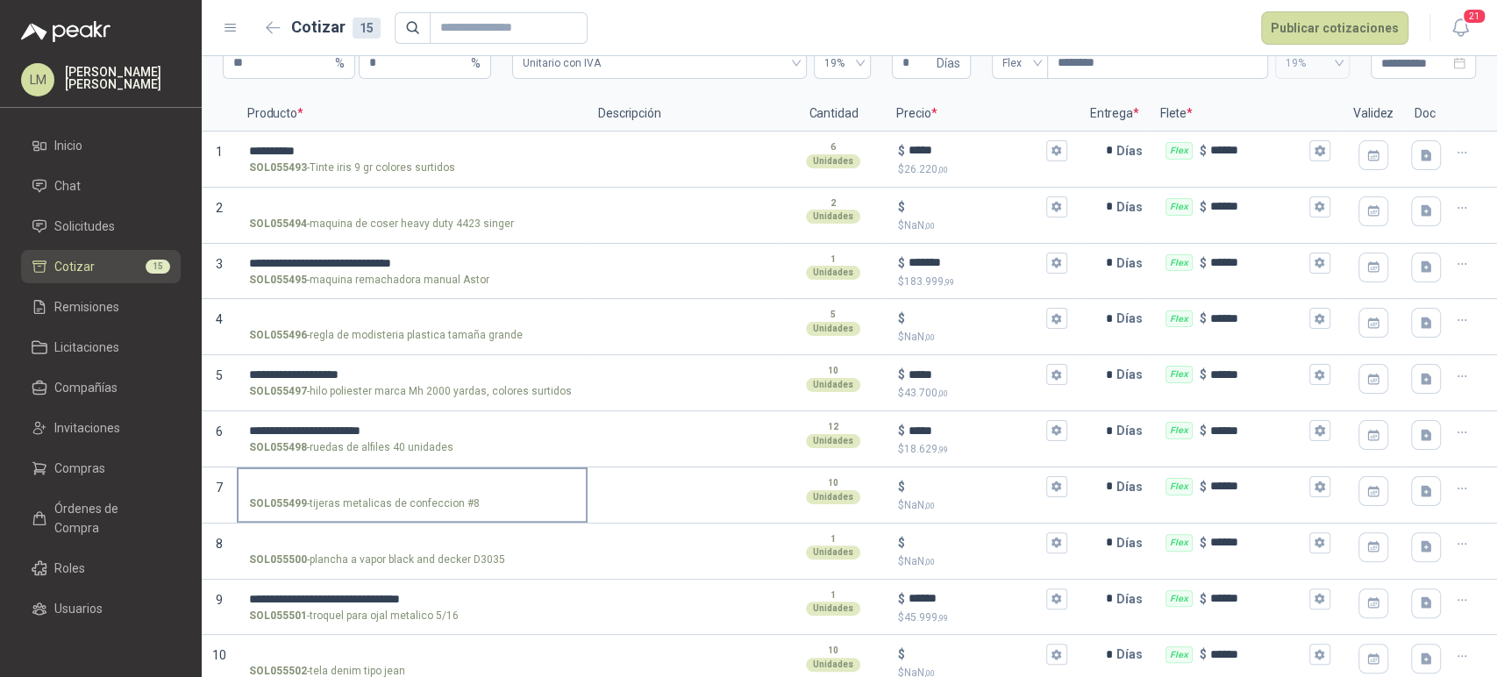
click at [305, 481] on input "SOL055499 - tijeras metalicas de confeccion #8" at bounding box center [412, 487] width 326 height 13
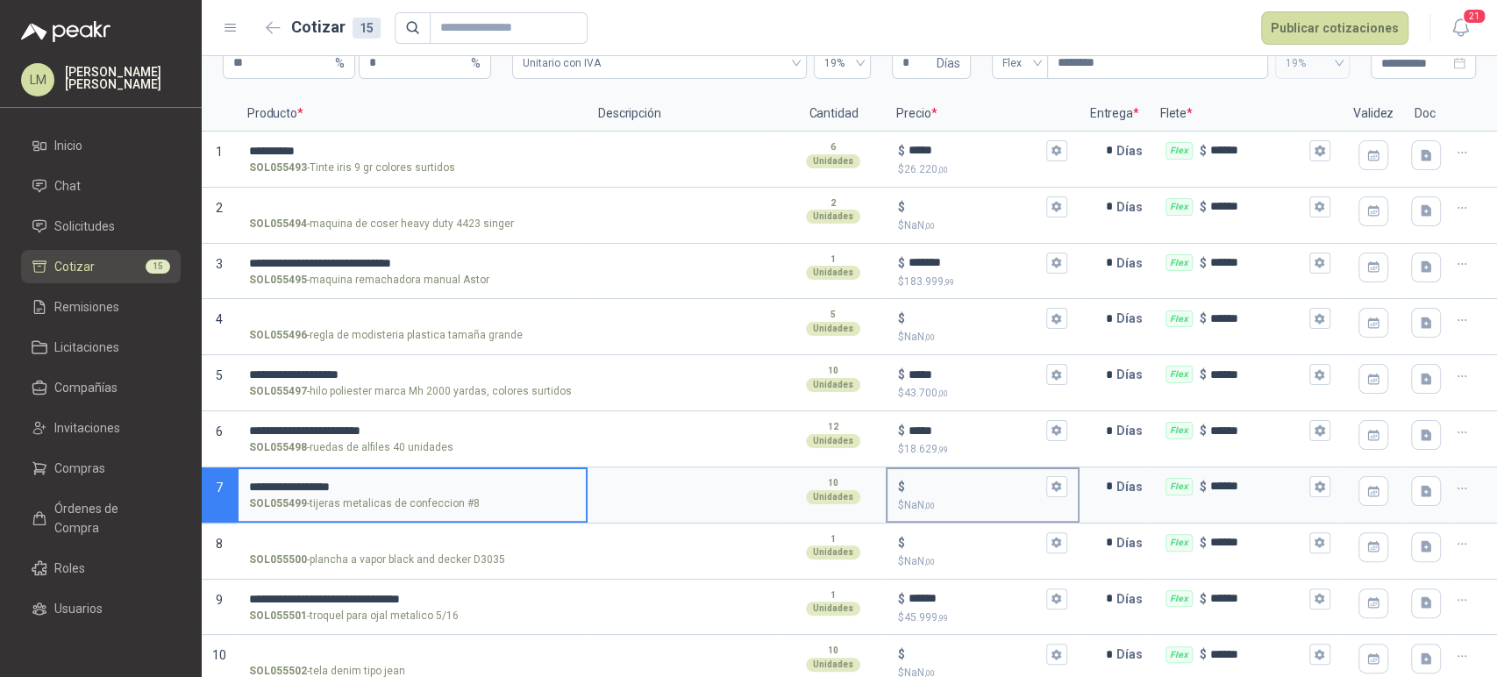
type input "**********"
click at [916, 482] on input "$ $ NaN ,00" at bounding box center [975, 486] width 133 height 13
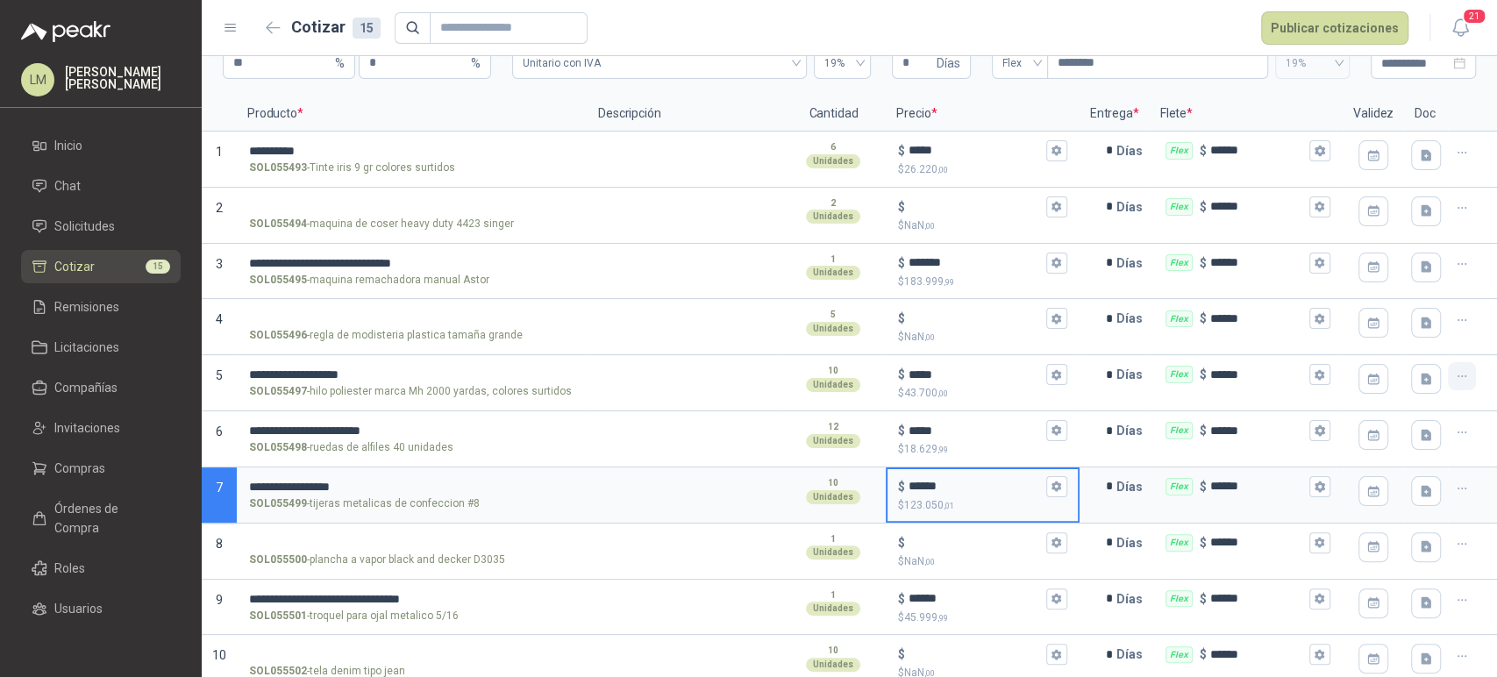
type input "******"
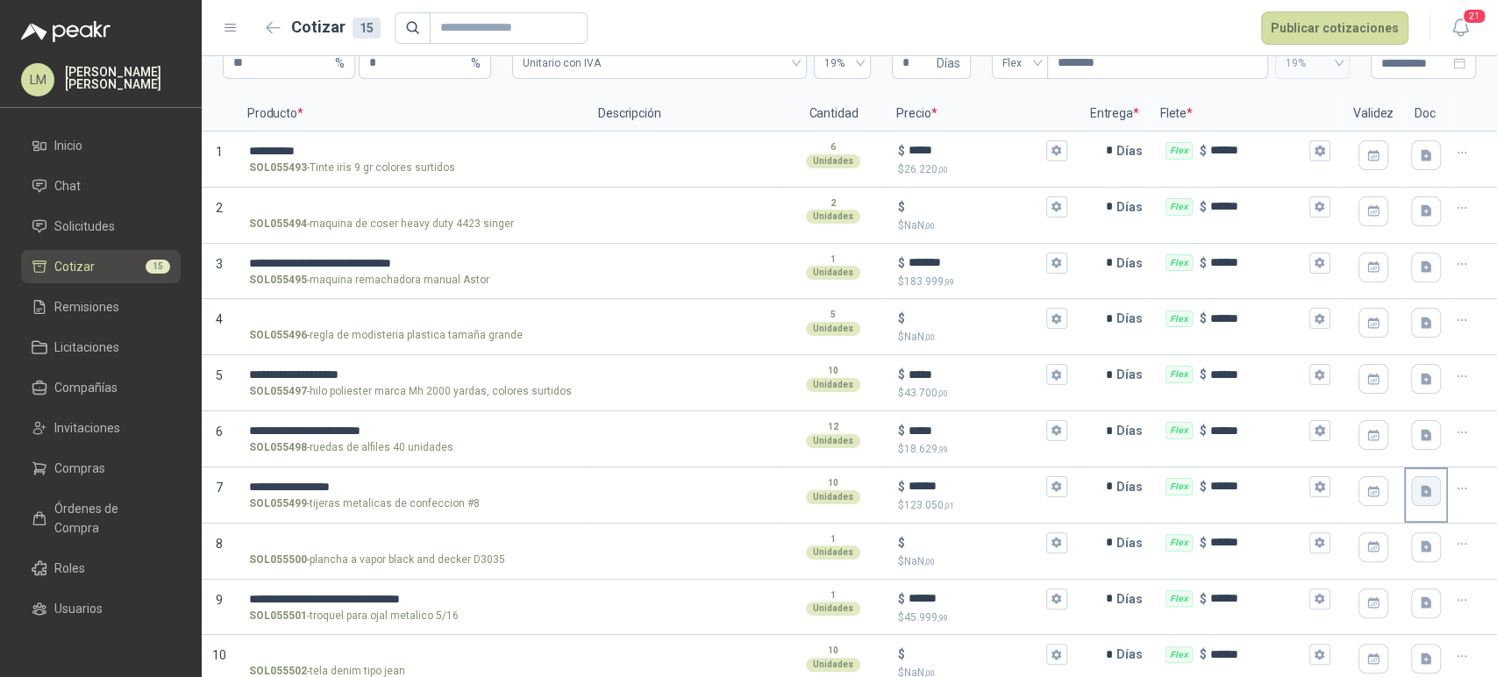
click at [1419, 485] on icon "button" at bounding box center [1426, 491] width 15 height 15
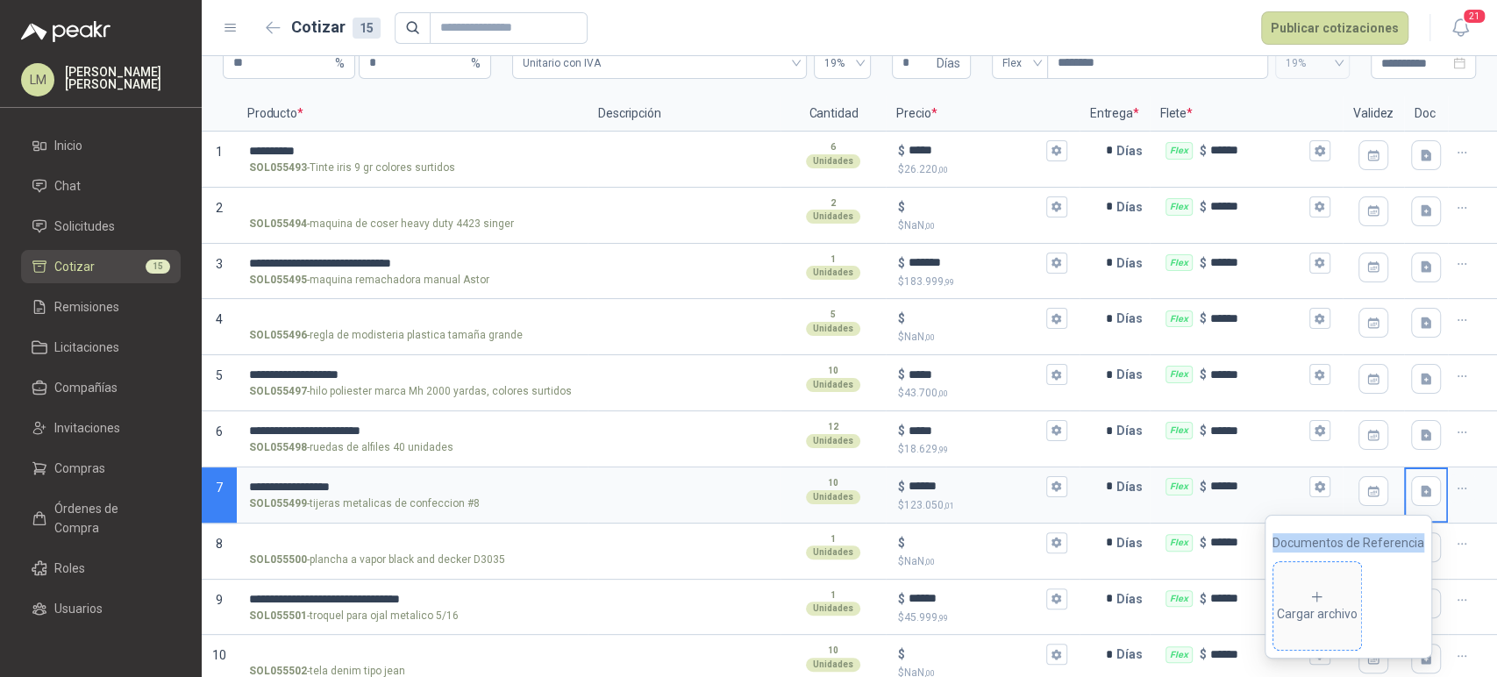
click at [1319, 586] on span "Cargar archivo" at bounding box center [1317, 606] width 88 height 88
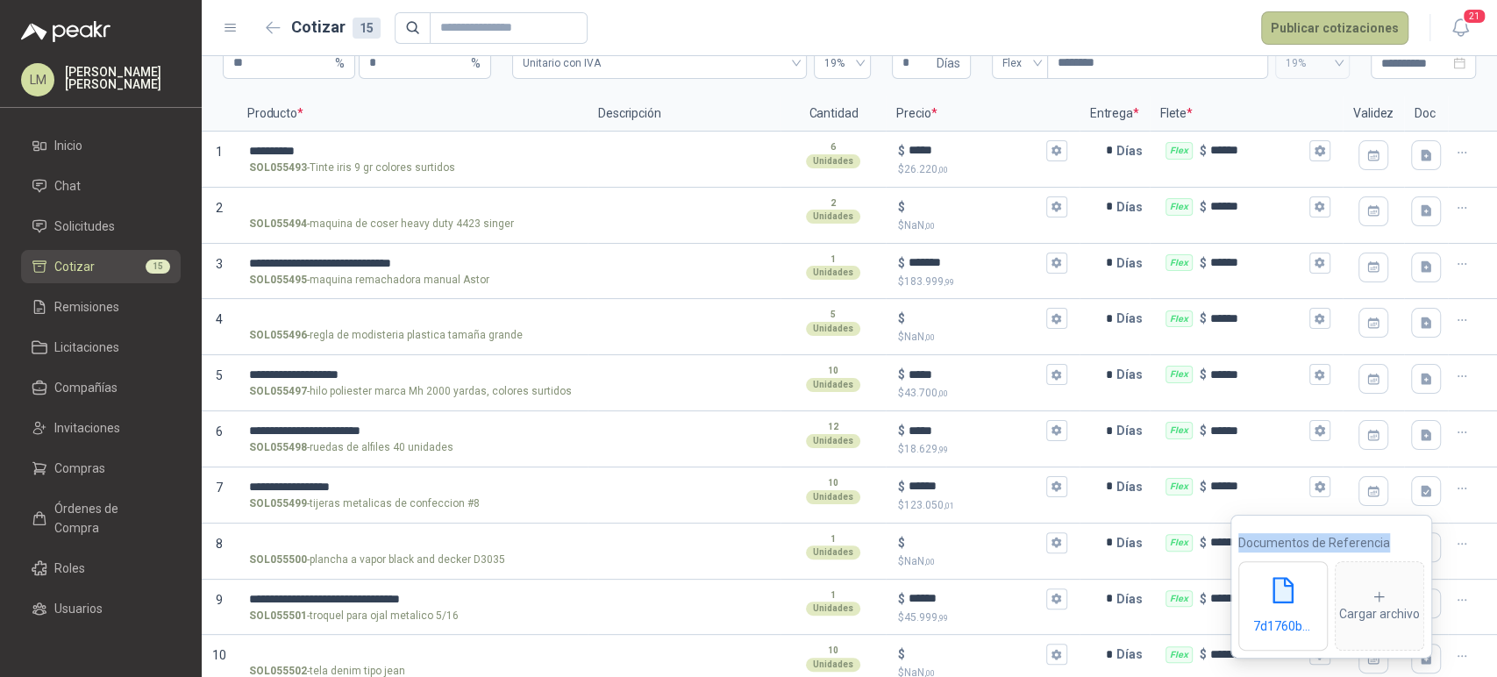
click at [1316, 33] on button "Publicar cotizaciones" at bounding box center [1334, 27] width 147 height 33
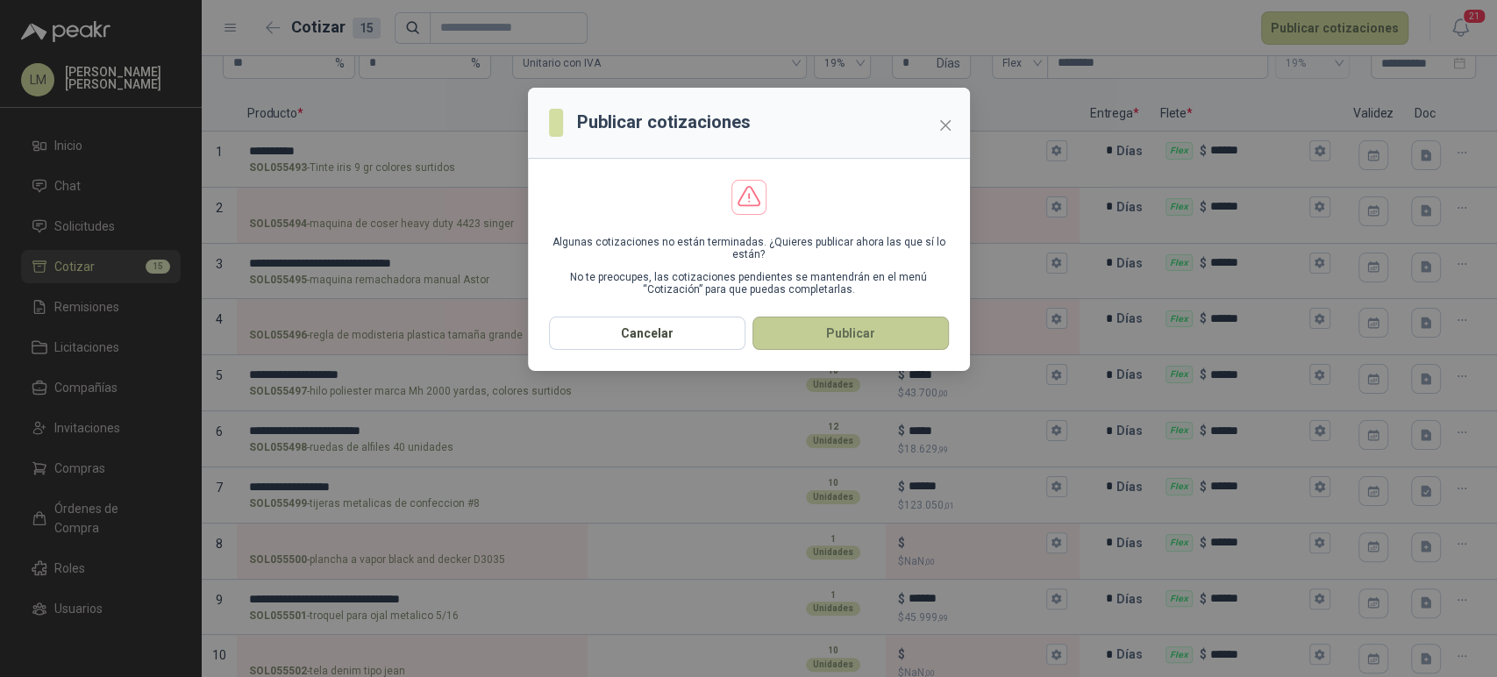
click at [853, 336] on button "Publicar" at bounding box center [851, 333] width 196 height 33
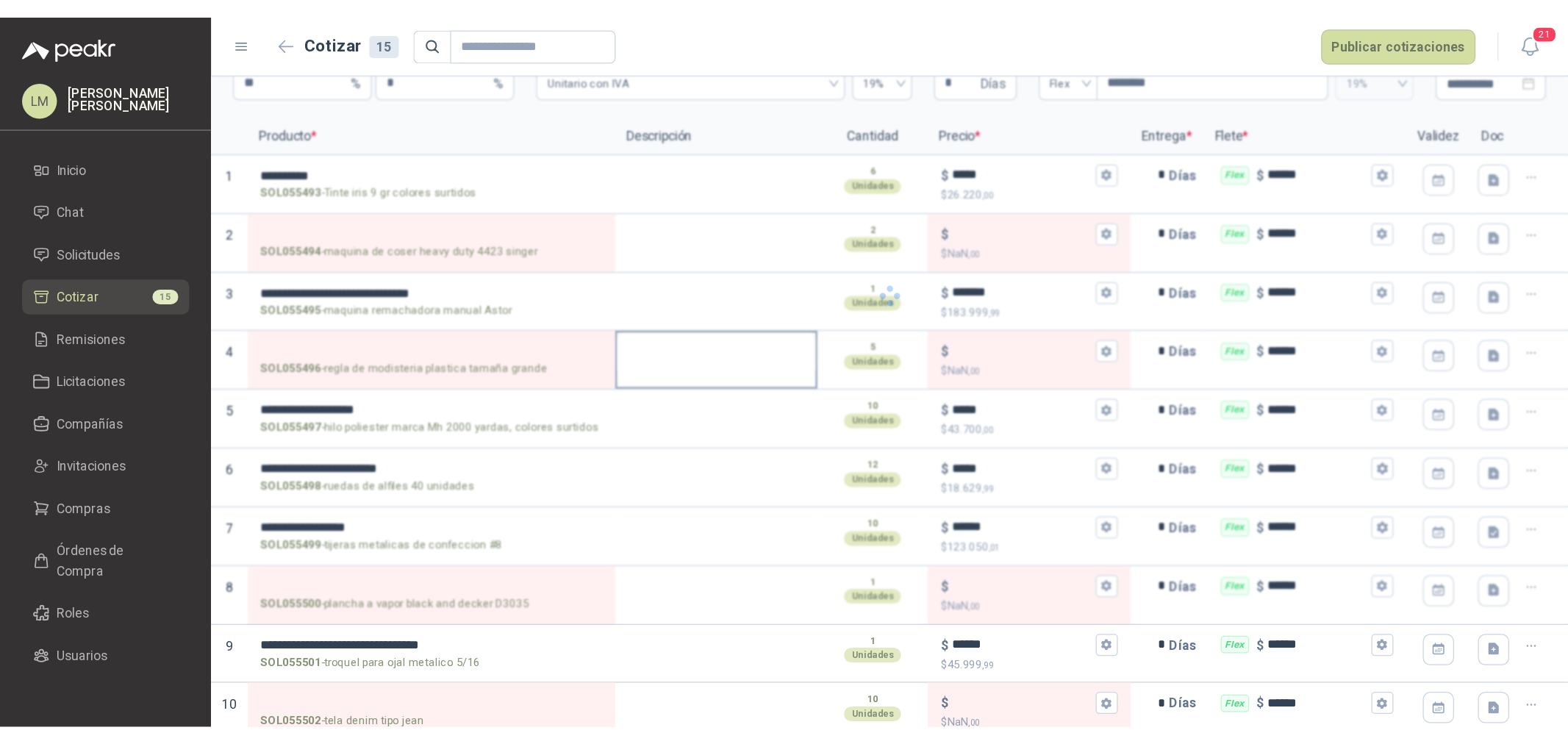
scroll to position [0, 0]
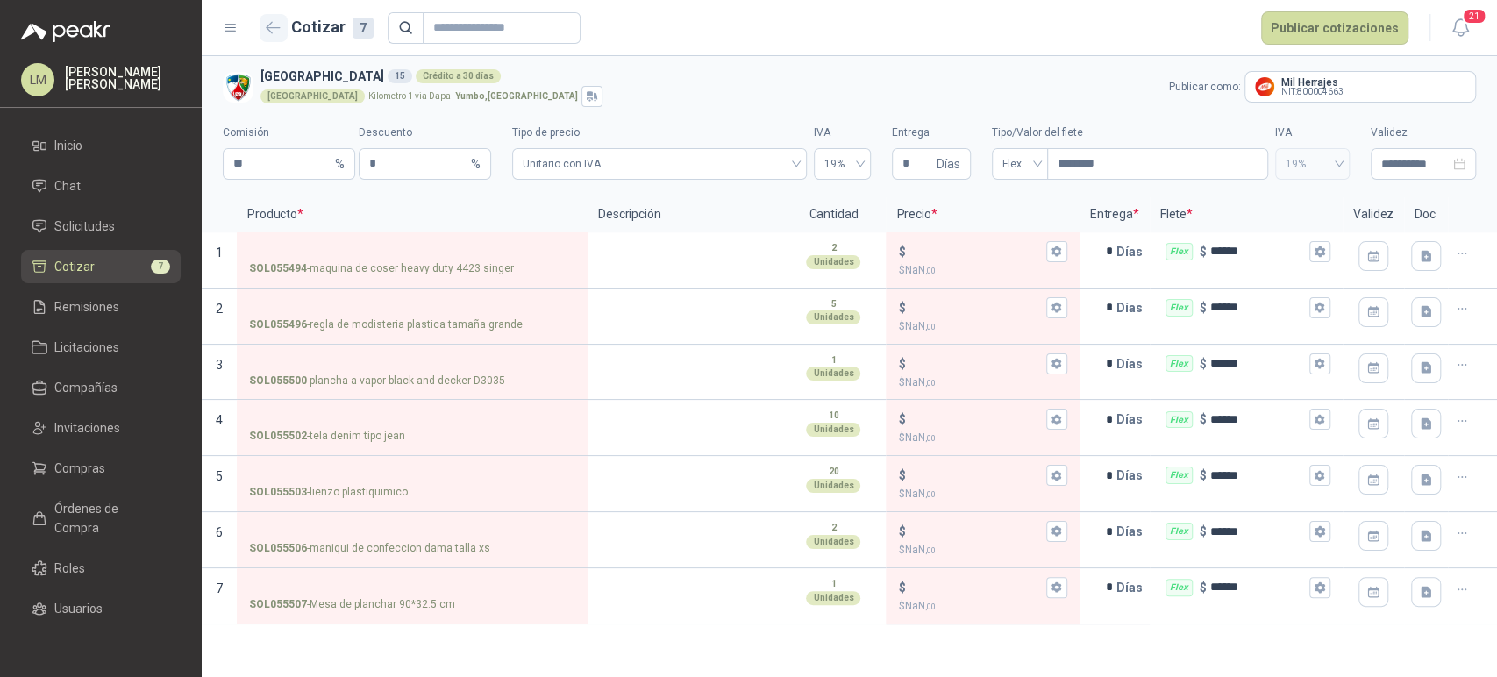
click at [265, 23] on button "button" at bounding box center [274, 28] width 28 height 28
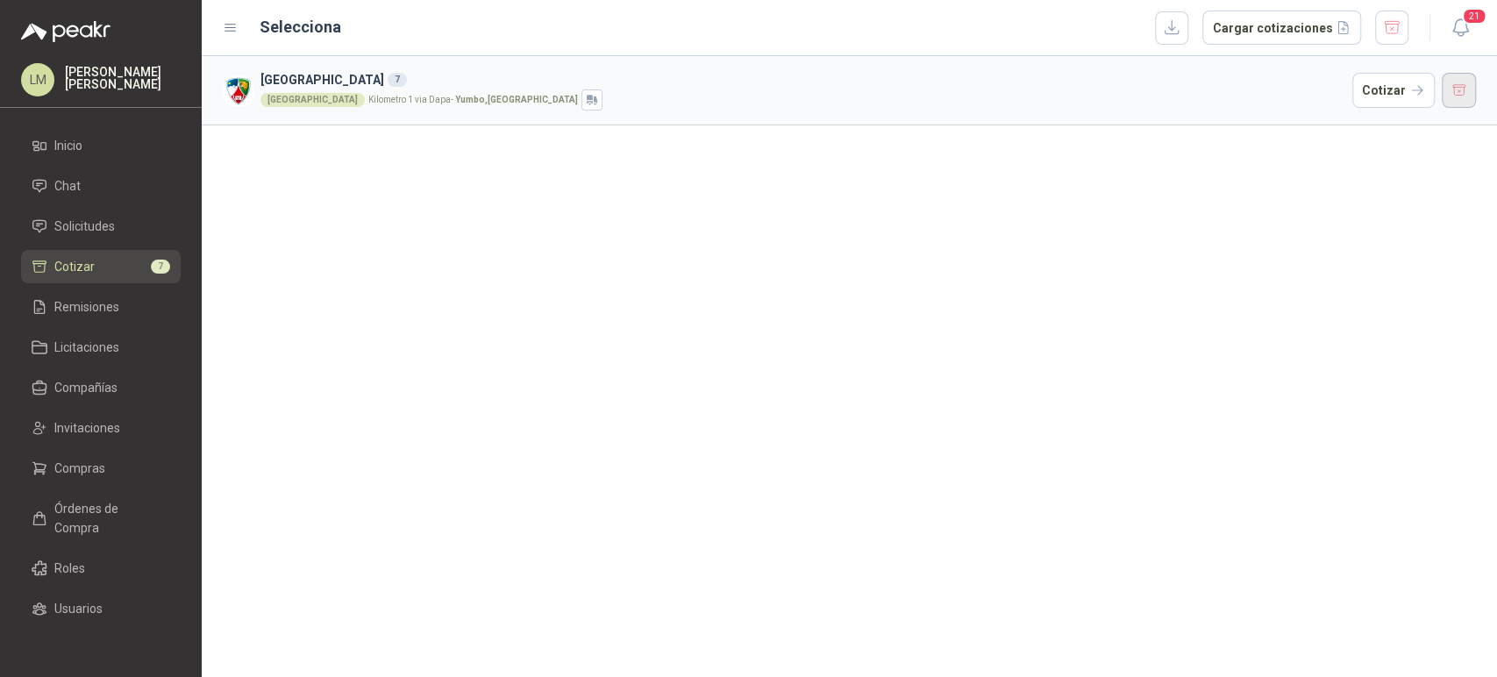
click at [1451, 91] on button "button" at bounding box center [1459, 90] width 35 height 35
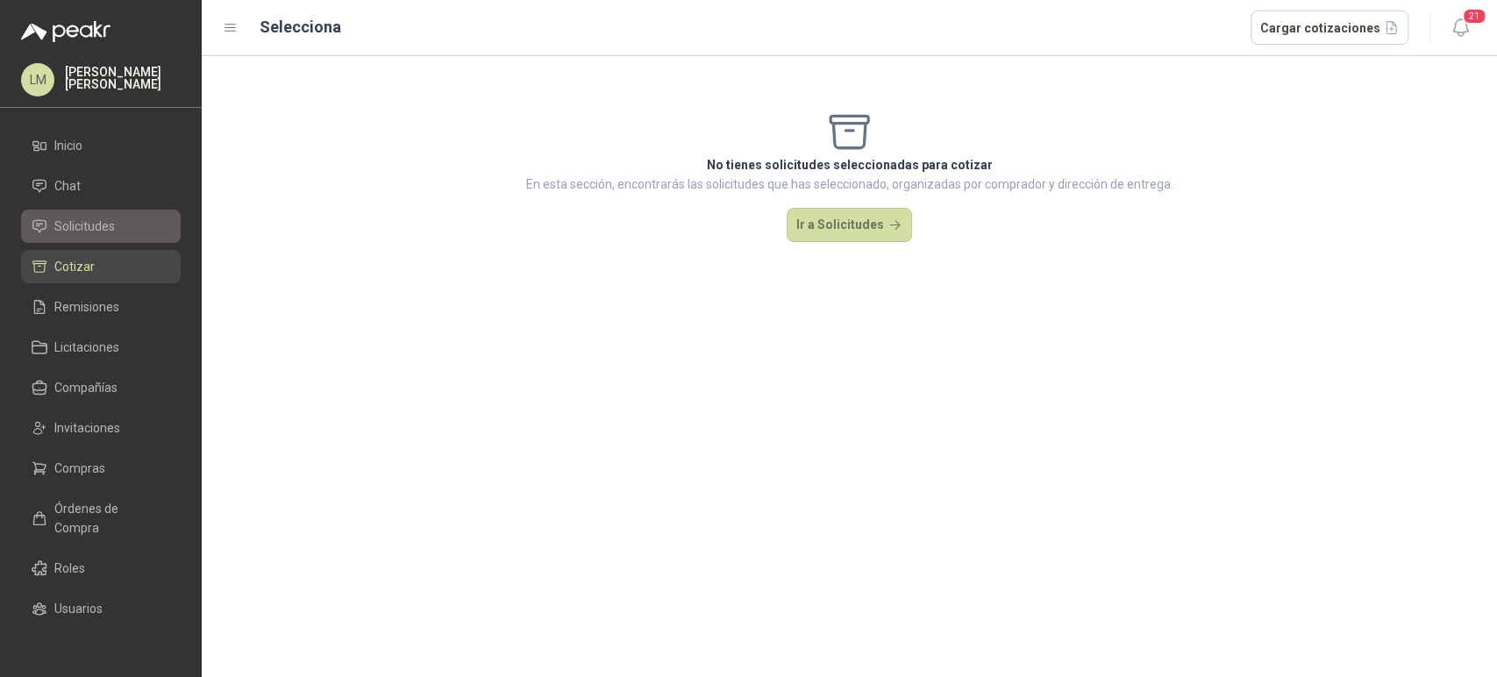
click at [76, 217] on span "Solicitudes" at bounding box center [84, 226] width 61 height 19
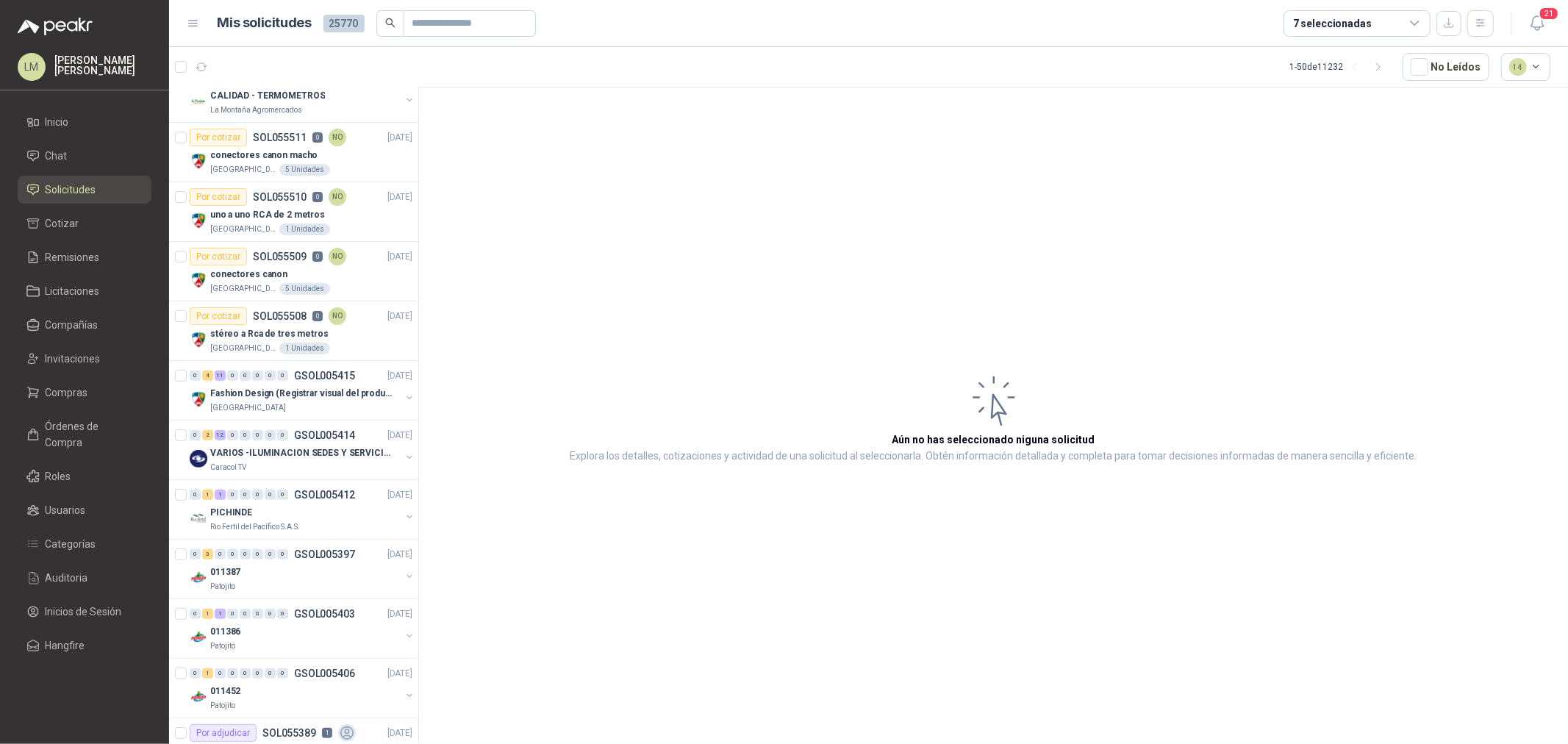
scroll to position [326, 0]
click at [403, 391] on button "button" at bounding box center [409, 393] width 12 height 12
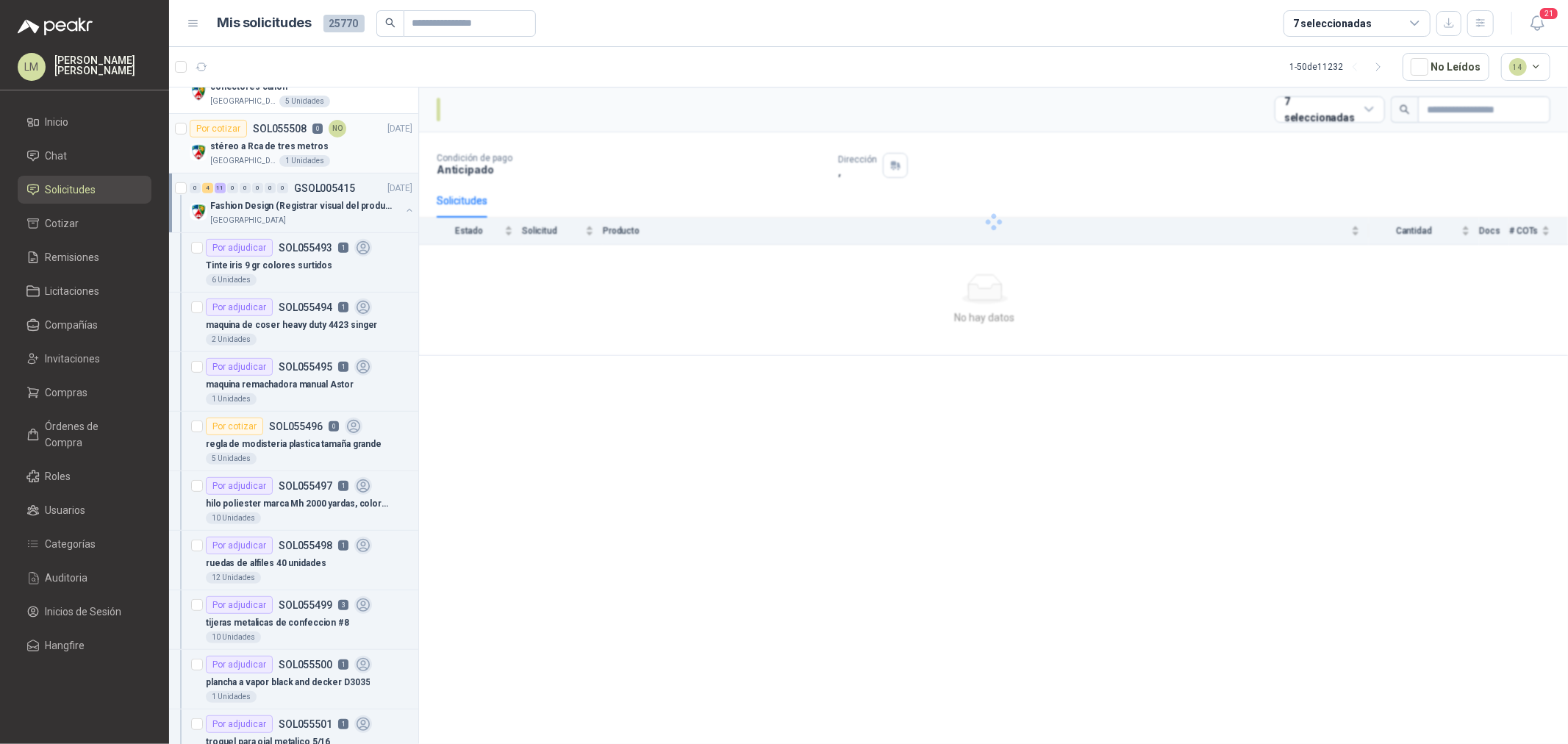
scroll to position [571, 0]
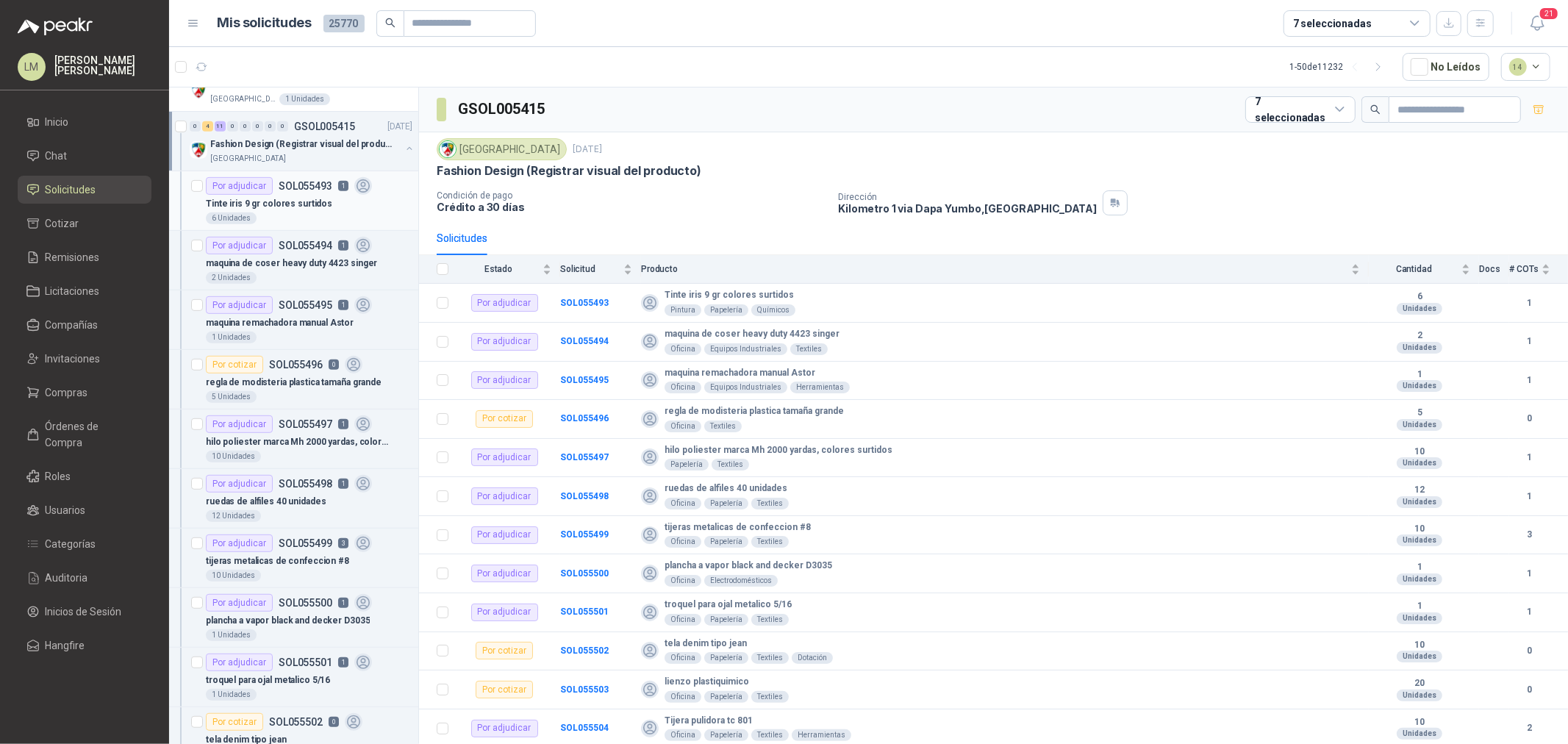
click at [285, 214] on div "6 Unidades" at bounding box center [309, 218] width 206 height 12
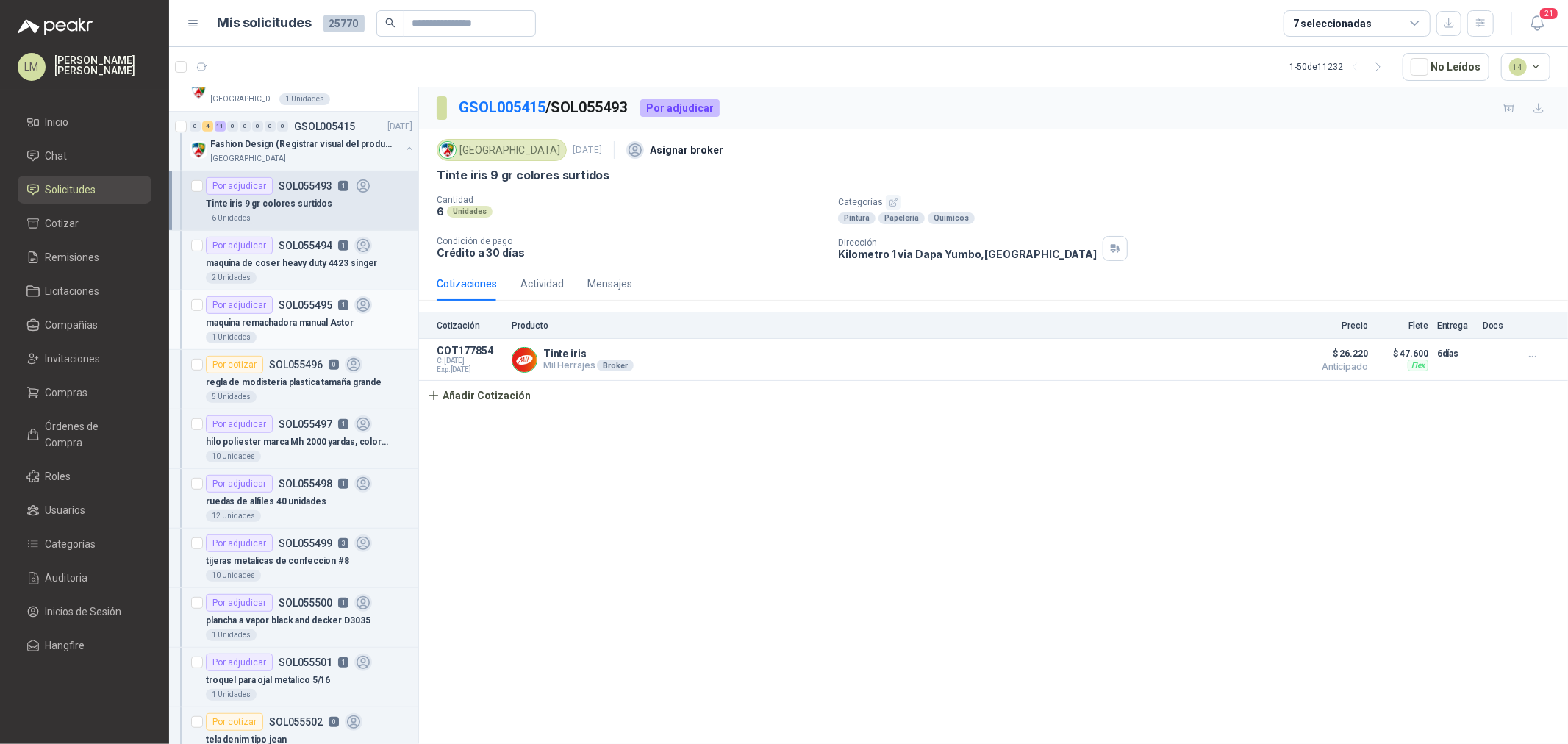
click at [287, 313] on div "maquina remachadora manual Astor" at bounding box center [309, 322] width 206 height 18
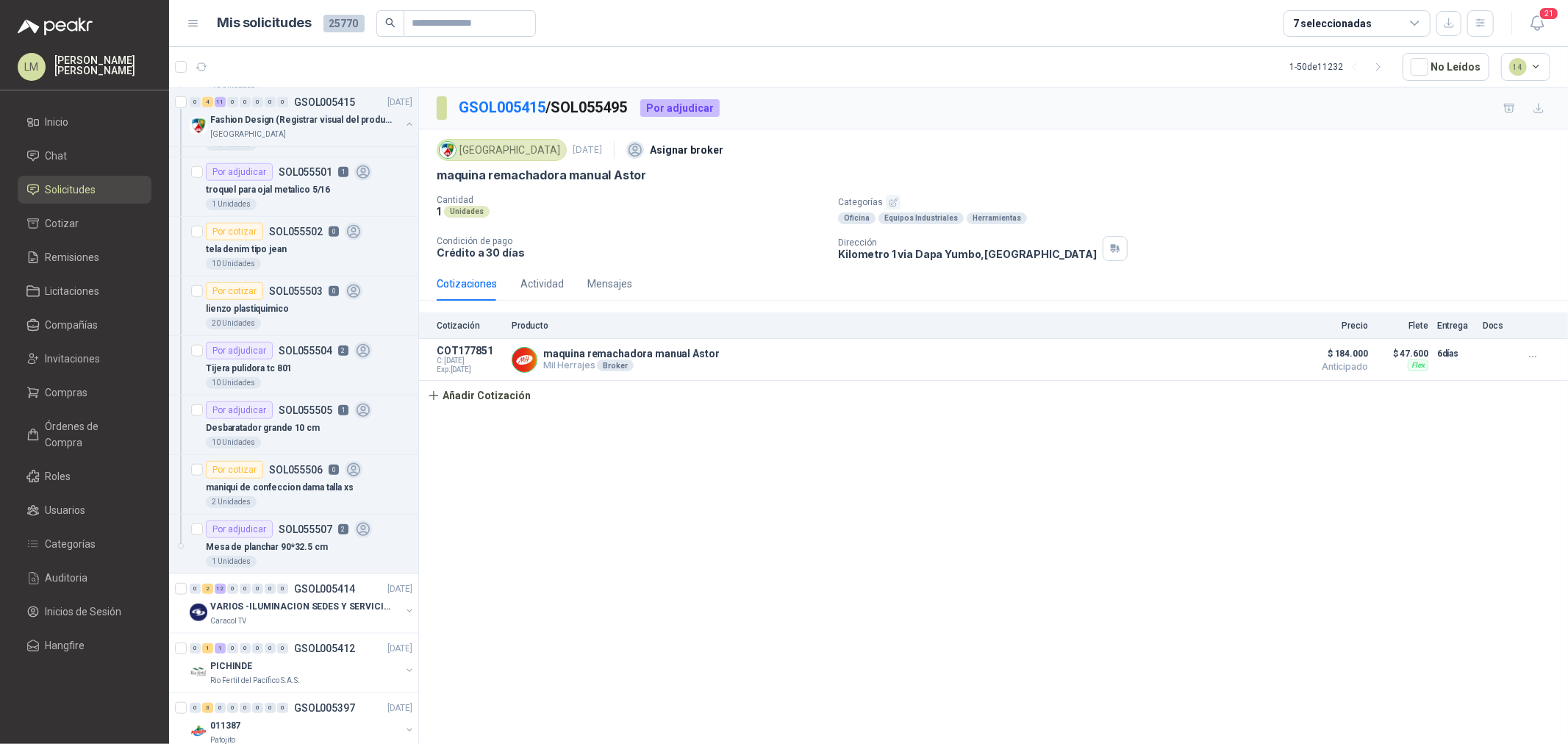
scroll to position [898, 0]
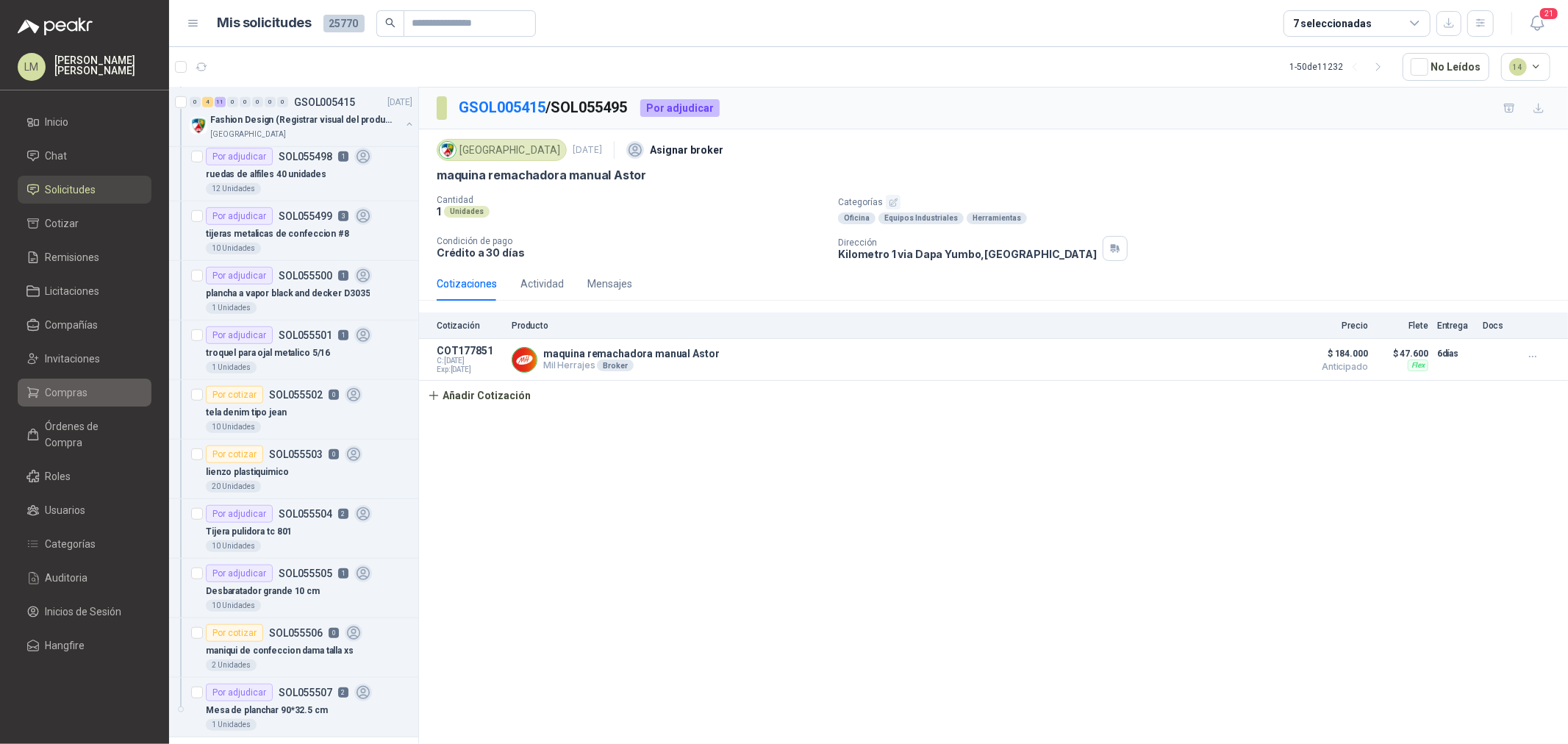
click at [89, 392] on li "Compras" at bounding box center [85, 392] width 116 height 16
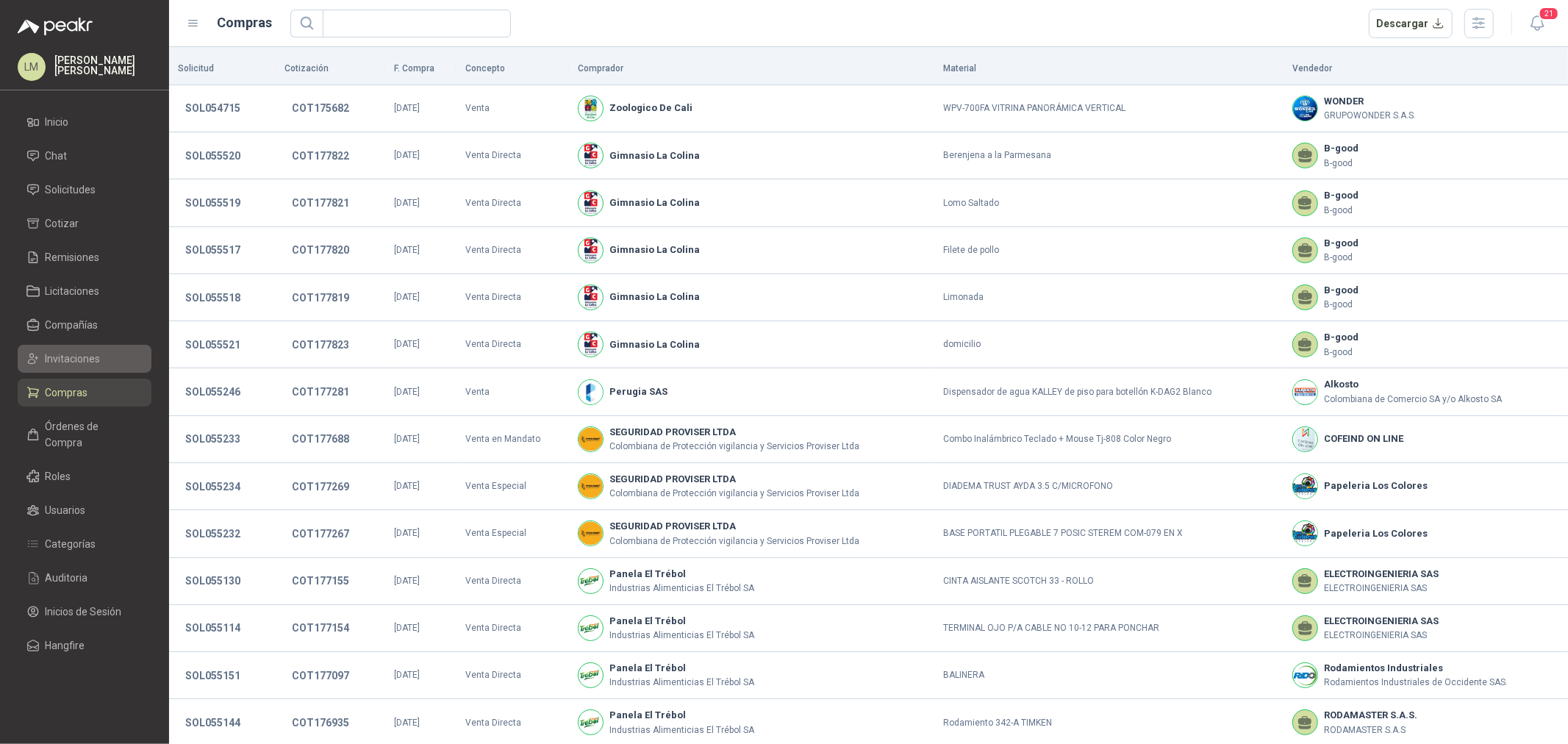
click at [84, 363] on span "Invitaciones" at bounding box center [73, 358] width 55 height 16
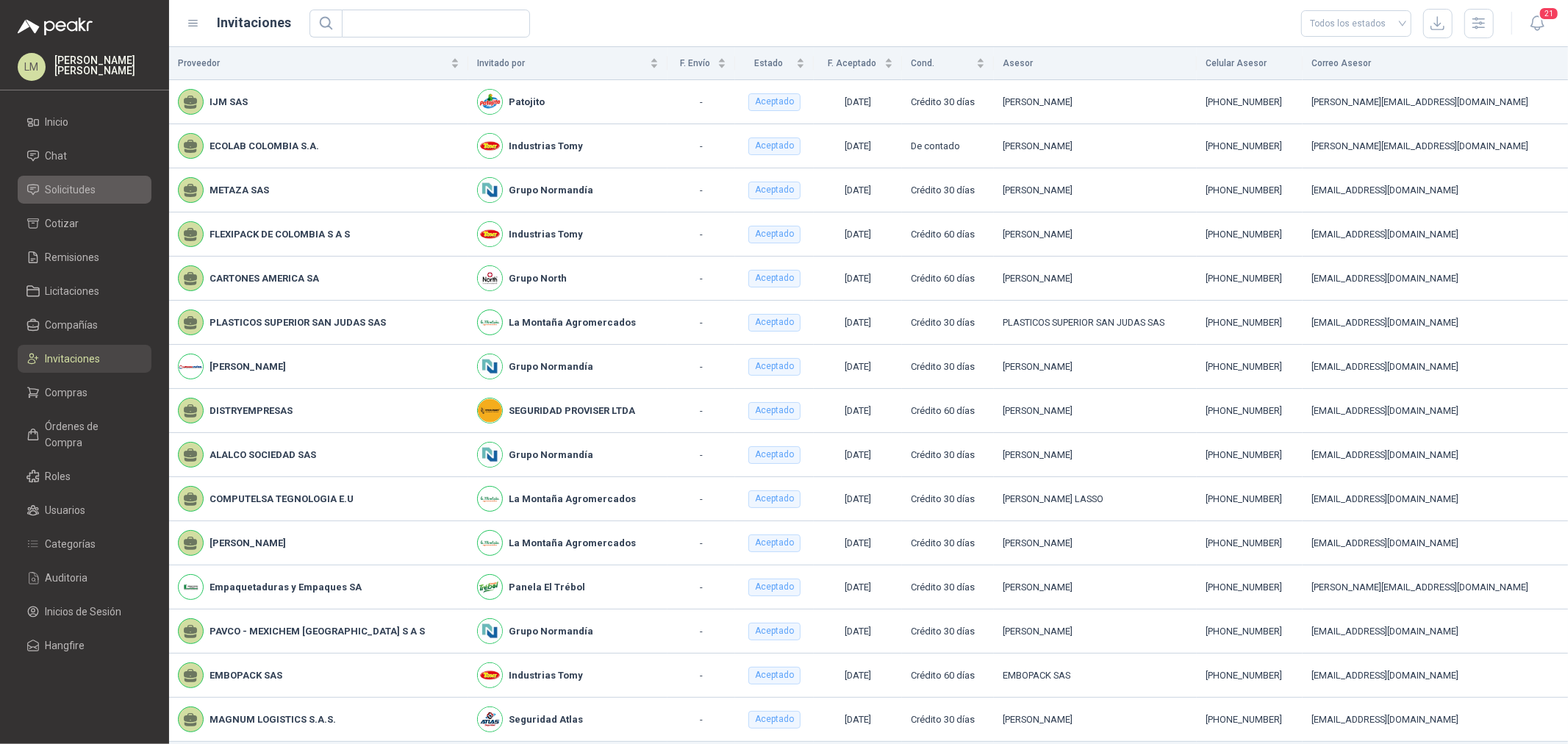
click at [85, 183] on span "Solicitudes" at bounding box center [70, 189] width 51 height 16
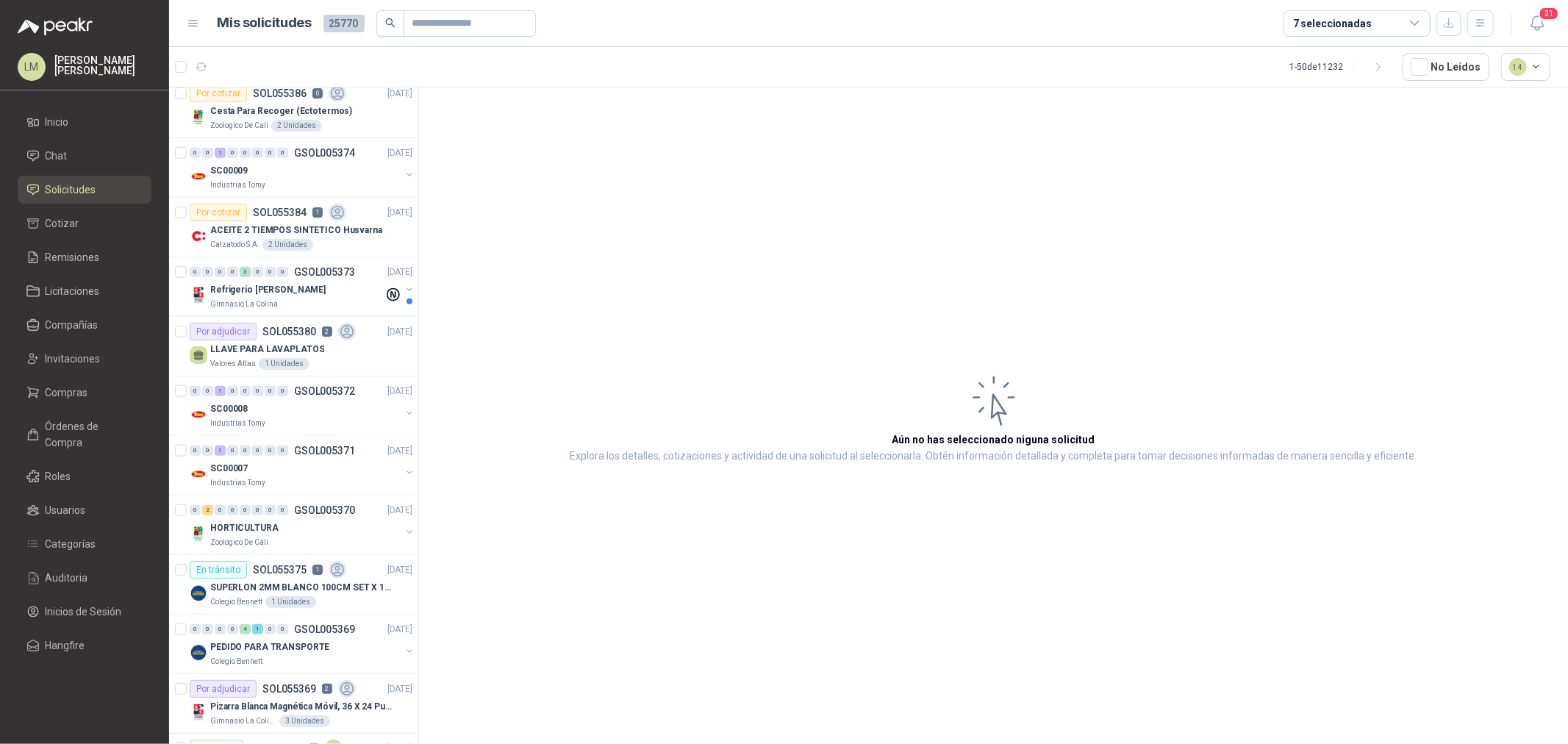
scroll to position [1143, 0]
click at [282, 236] on div "2 Unidades" at bounding box center [287, 242] width 51 height 12
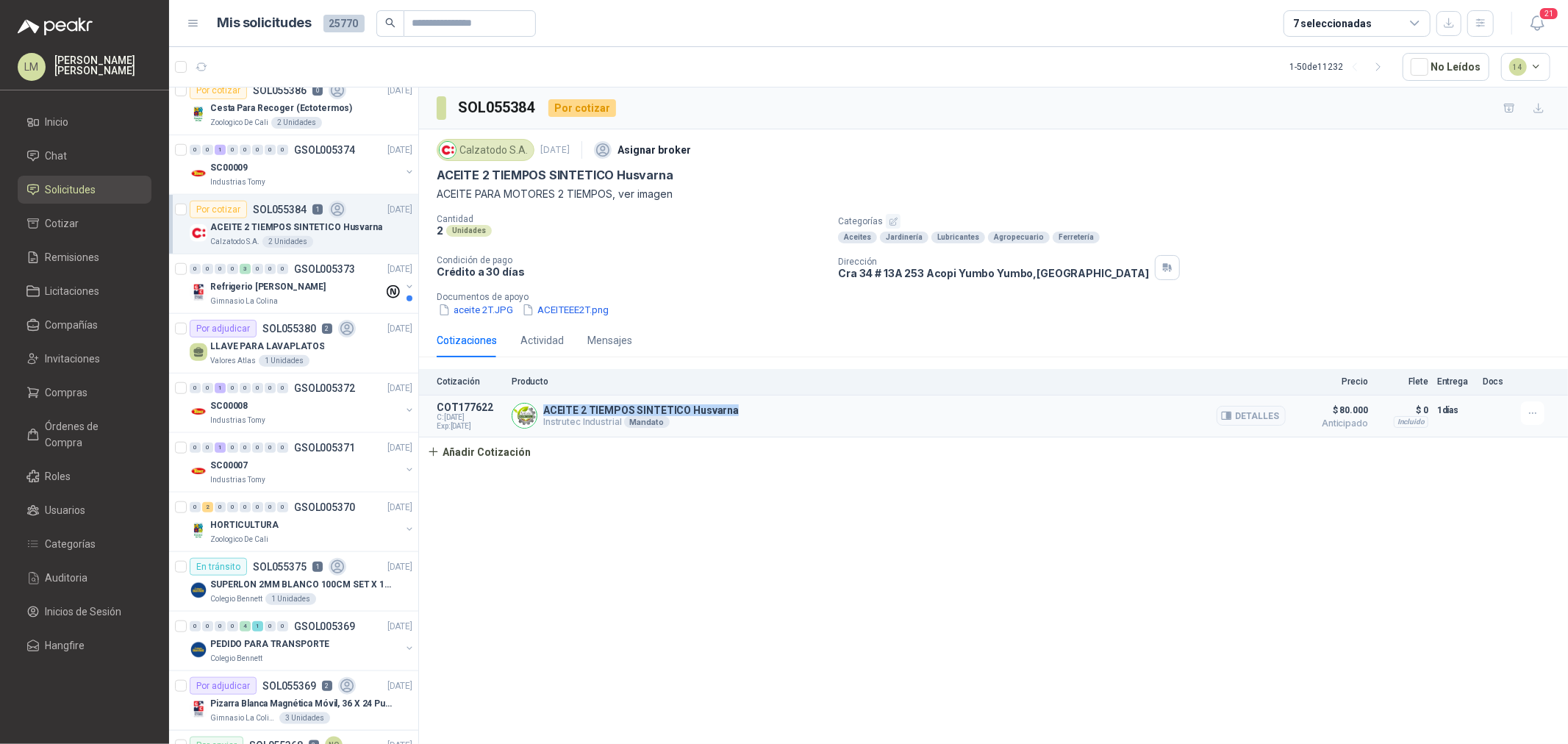
drag, startPoint x: 546, startPoint y: 416, endPoint x: 780, endPoint y: 411, distance: 234.1
click at [780, 411] on div "ACEITE 2 TIEMPOS SINTETICO Husvarna Instrutec Industrial Mandato Detalles" at bounding box center [898, 416] width 774 height 29
copy p "ACEITE 2 TIEMPOS SINTETICO Husvarna"
click at [509, 454] on button "Añadir Cotización" at bounding box center [479, 452] width 121 height 29
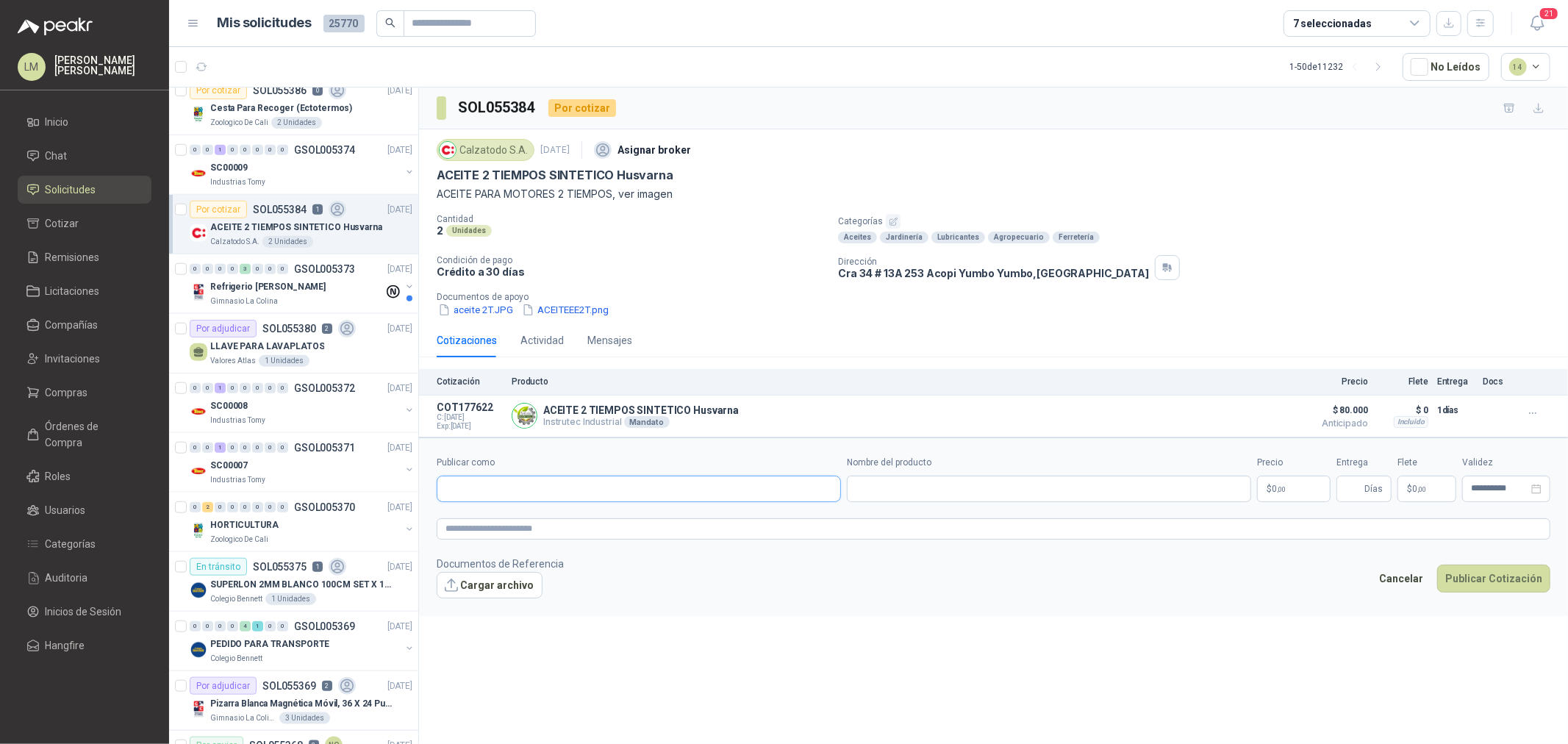
click at [507, 491] on input "Publicar como" at bounding box center [639, 488] width 403 height 25
type input "******"
click at [572, 524] on div "Homecenter NIT : 800242106" at bounding box center [639, 524] width 380 height 16
type input "**********"
click at [891, 493] on input "Nombre del producto" at bounding box center [1048, 488] width 404 height 27
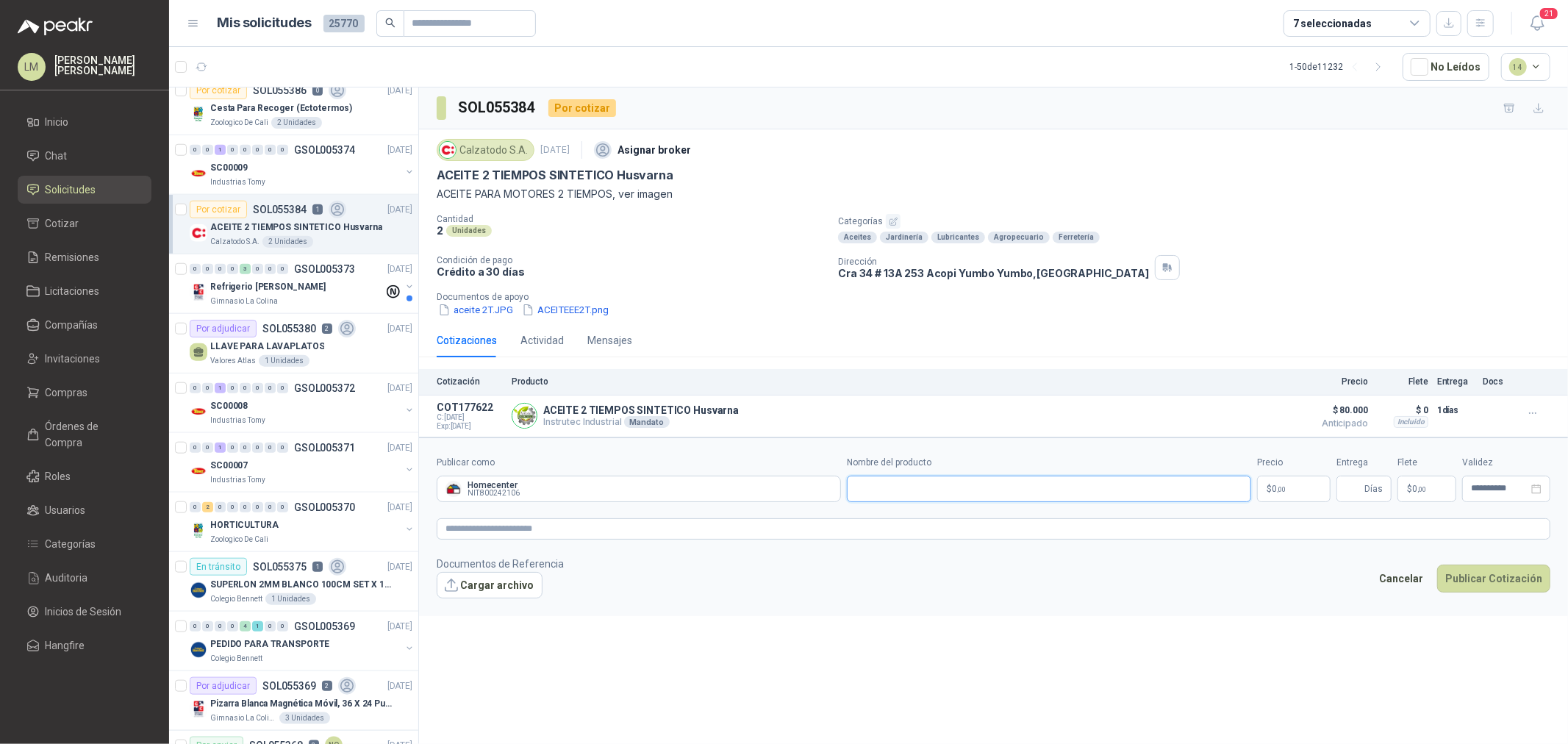
paste input "**********"
type input "**********"
click at [1294, 490] on p "$ 0 ,00" at bounding box center [1294, 488] width 74 height 27
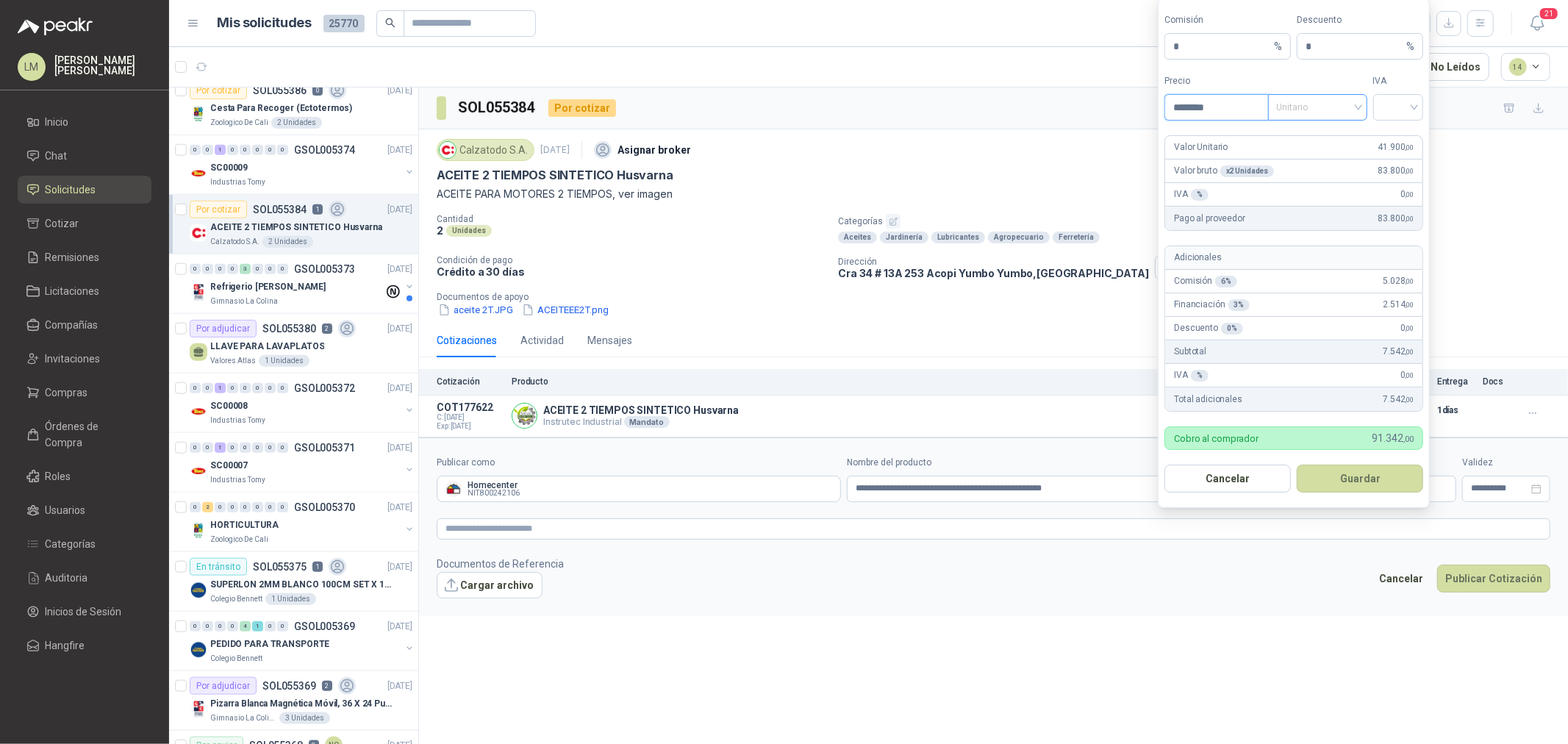
click at [1307, 96] on span "Unitario" at bounding box center [1317, 107] width 81 height 22
type input "********"
click at [1307, 158] on div "Unitario con IVA" at bounding box center [1317, 160] width 75 height 16
click at [1396, 118] on span at bounding box center [1398, 107] width 33 height 25
click at [1395, 133] on div "19%" at bounding box center [1398, 137] width 27 height 16
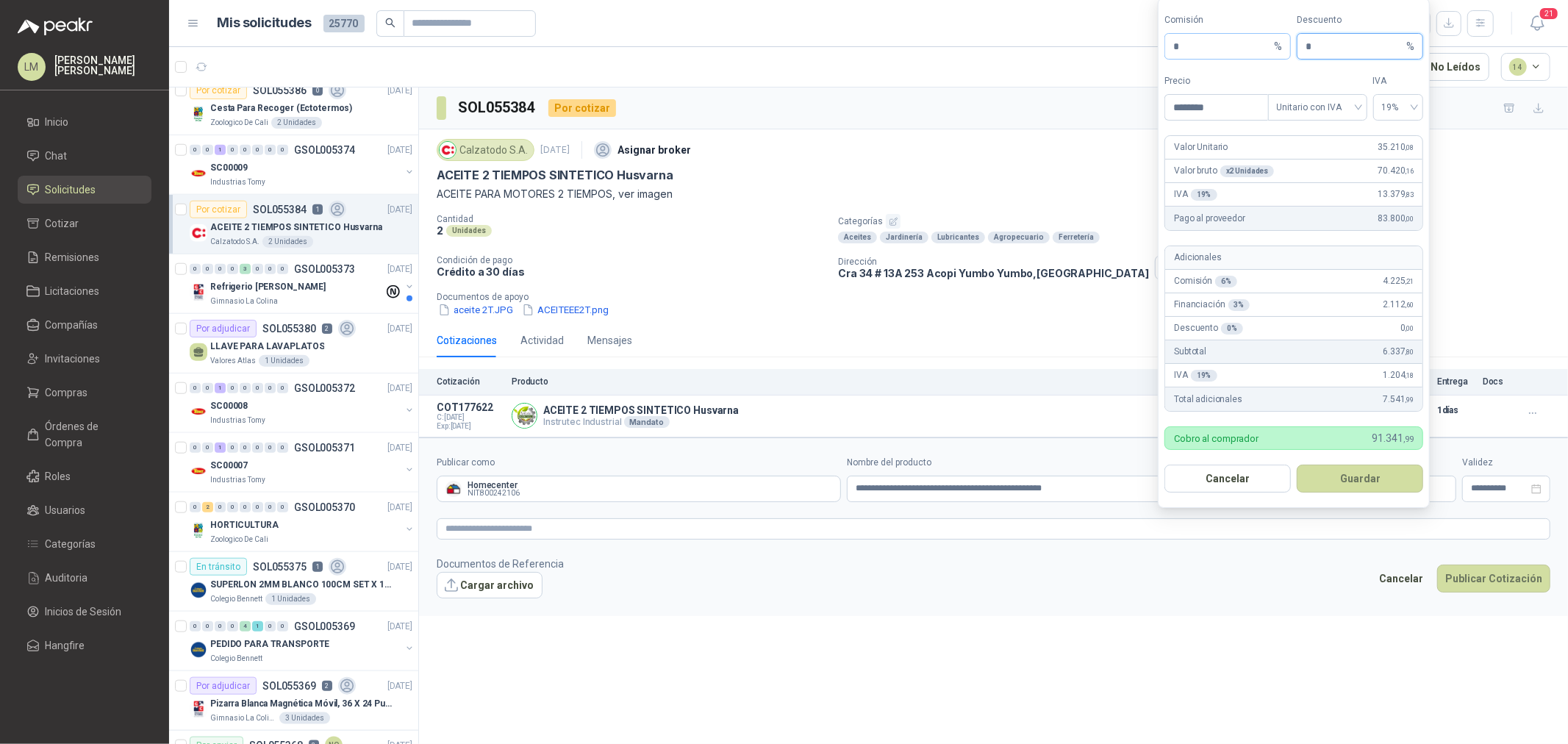
drag, startPoint x: 1316, startPoint y: 47, endPoint x: 1265, endPoint y: 48, distance: 51.0
click at [1282, 46] on div "Comisión * % Descuento * %" at bounding box center [1293, 36] width 259 height 46
type input "*"
click at [1364, 474] on button "Guardar" at bounding box center [1359, 478] width 127 height 28
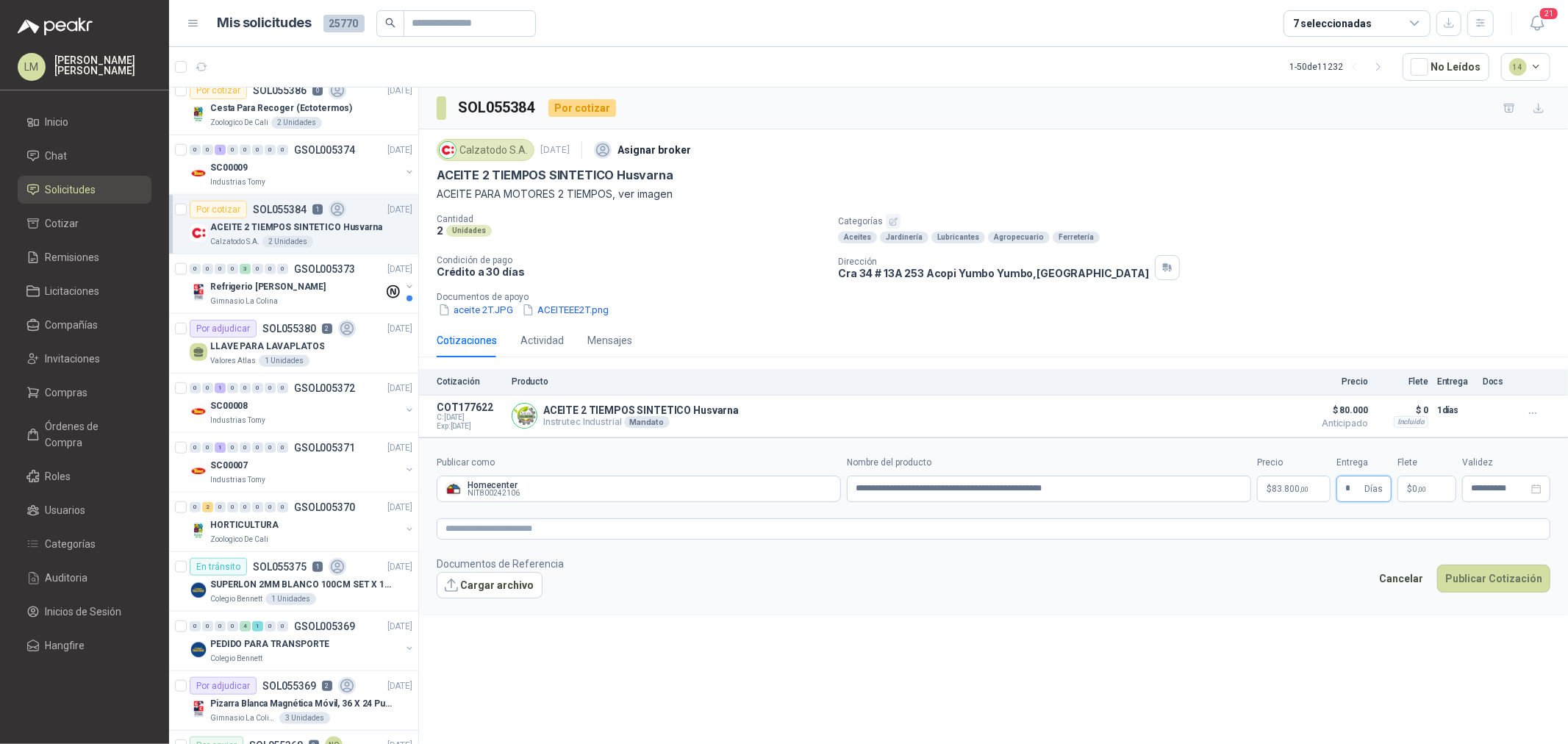
type input "*"
click at [1409, 493] on span "$" at bounding box center [1410, 488] width 5 height 9
type input "*******"
click at [1355, 525] on textarea at bounding box center [993, 528] width 1114 height 21
drag, startPoint x: 731, startPoint y: 410, endPoint x: 686, endPoint y: 406, distance: 45.2
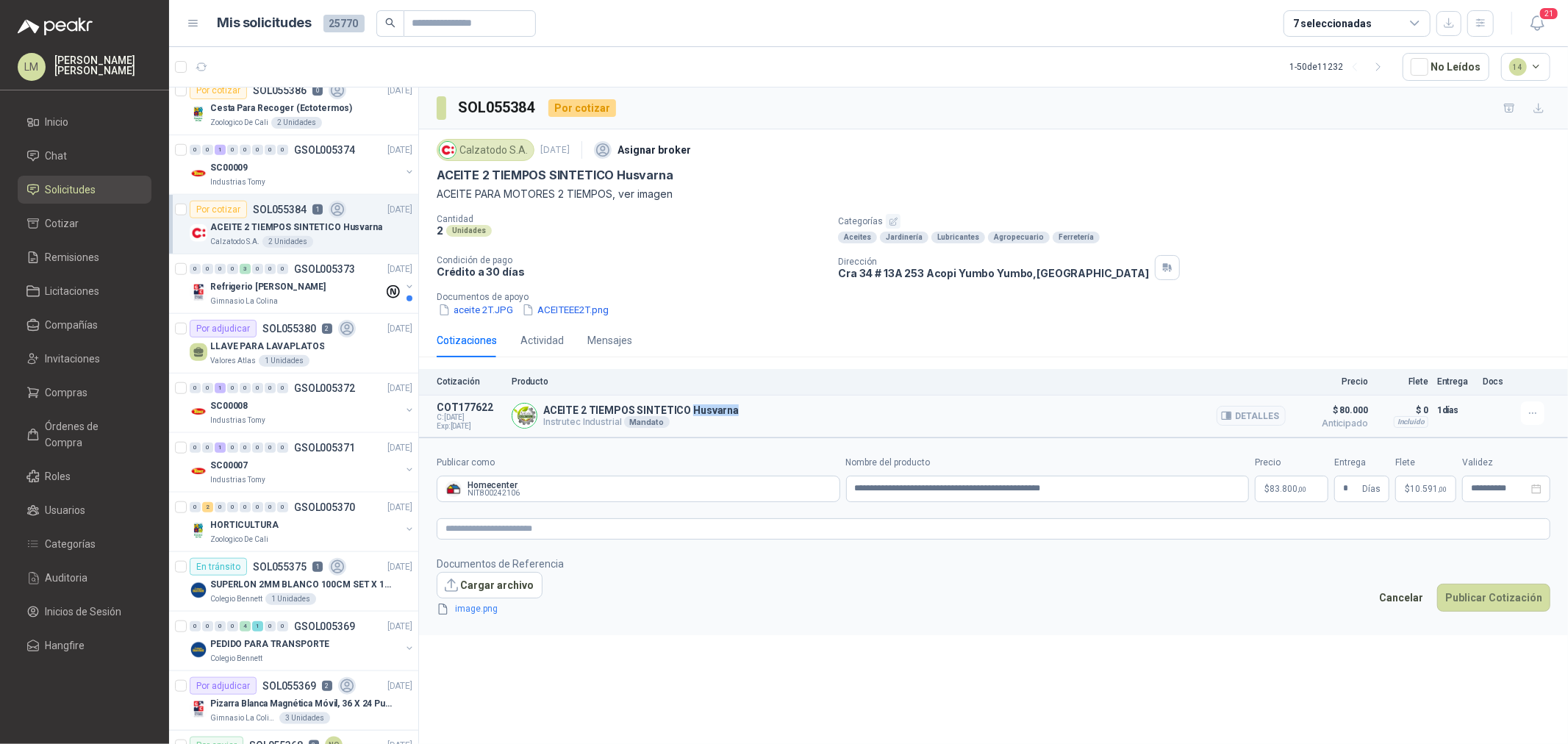
click at [686, 406] on div "ACEITE 2 TIEMPOS SINTETICO Husvarna Instrutec Industrial Mandato Detalles" at bounding box center [898, 416] width 774 height 29
copy p "Husvarna"
click at [1090, 486] on input "**********" at bounding box center [1047, 488] width 403 height 27
paste input "********"
click at [1066, 487] on input "**********" at bounding box center [1047, 488] width 403 height 27
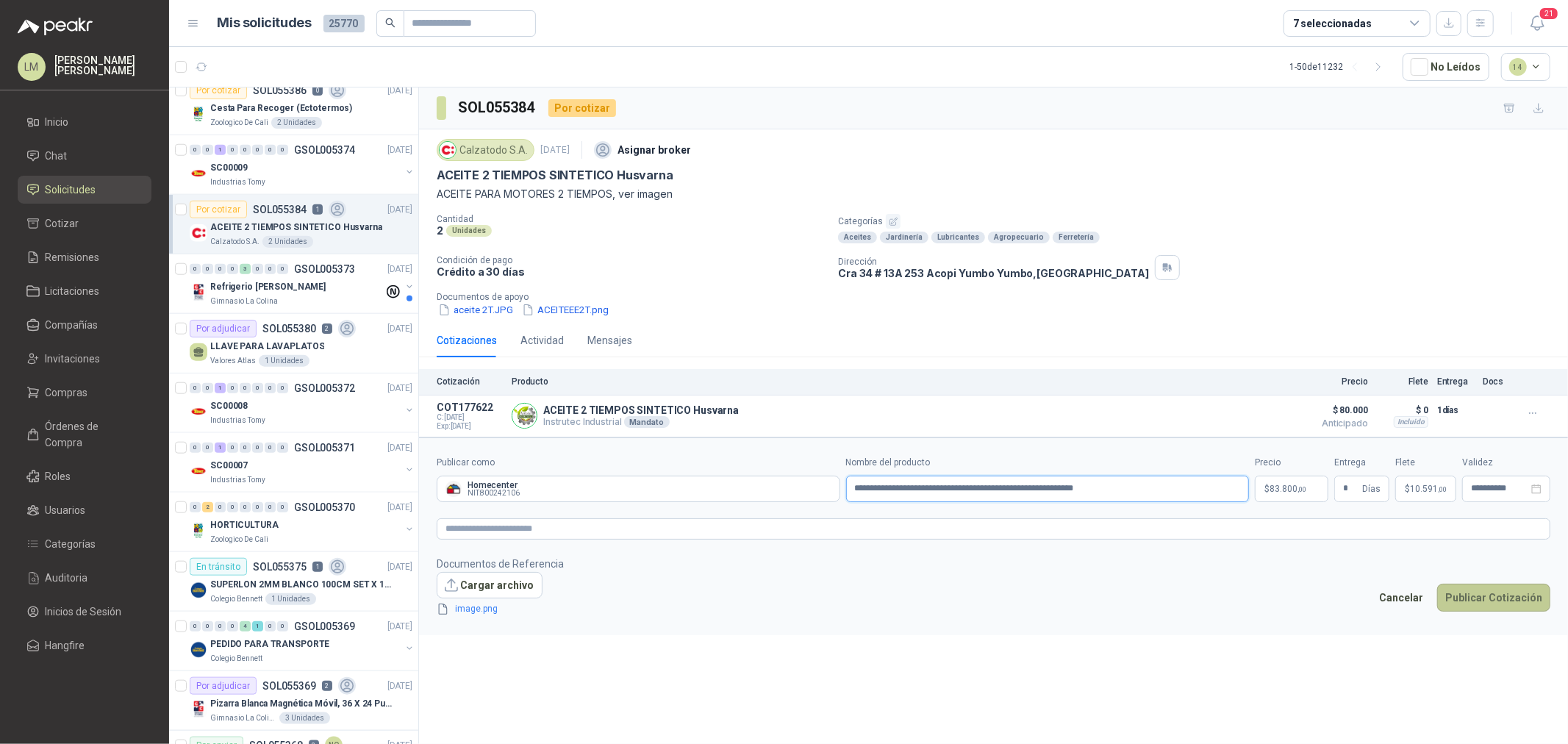
type input "**********"
click at [1456, 594] on button "Publicar Cotización" at bounding box center [1493, 597] width 113 height 28
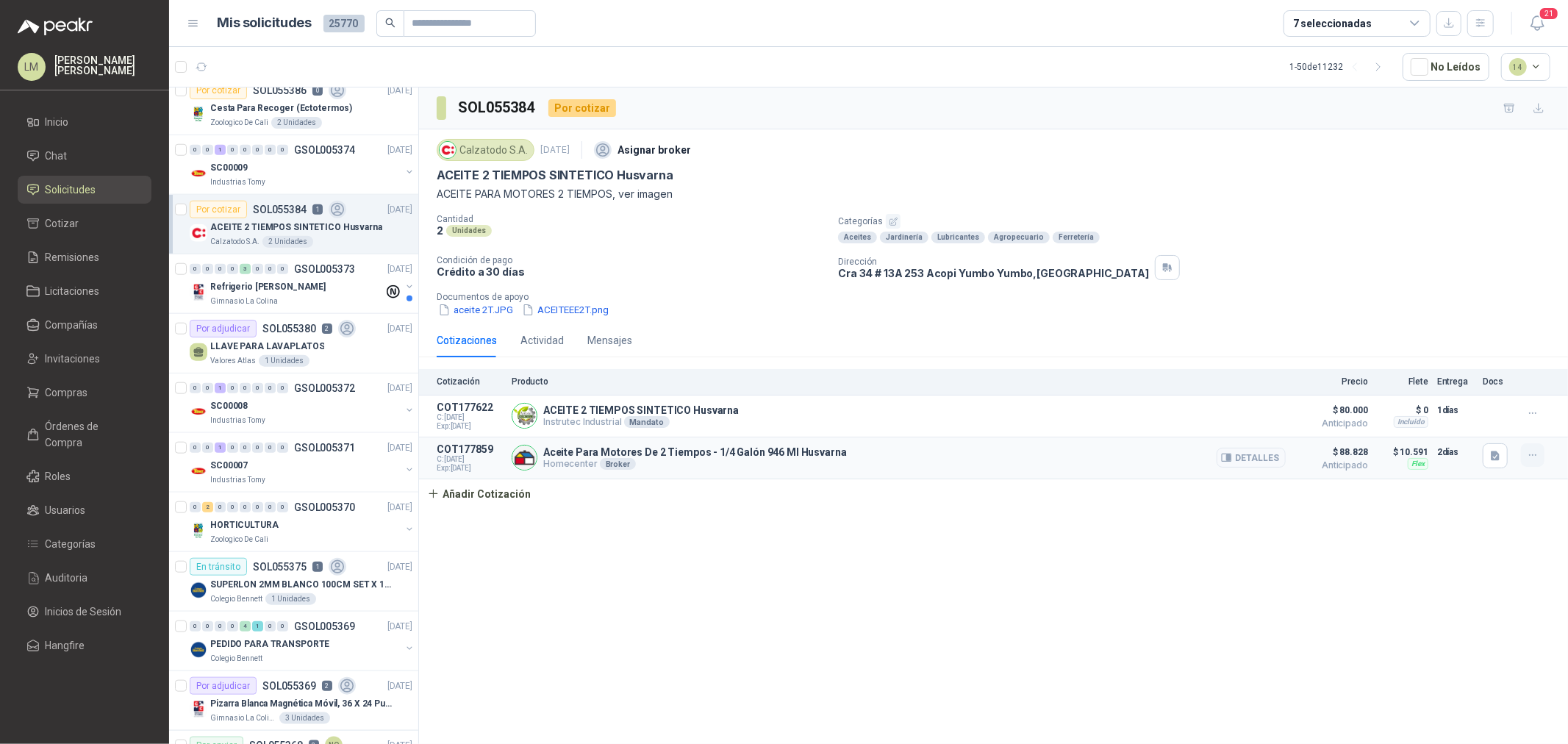
click at [1523, 458] on button "button" at bounding box center [1533, 455] width 23 height 23
click at [1467, 400] on button "Editar" at bounding box center [1503, 397] width 117 height 23
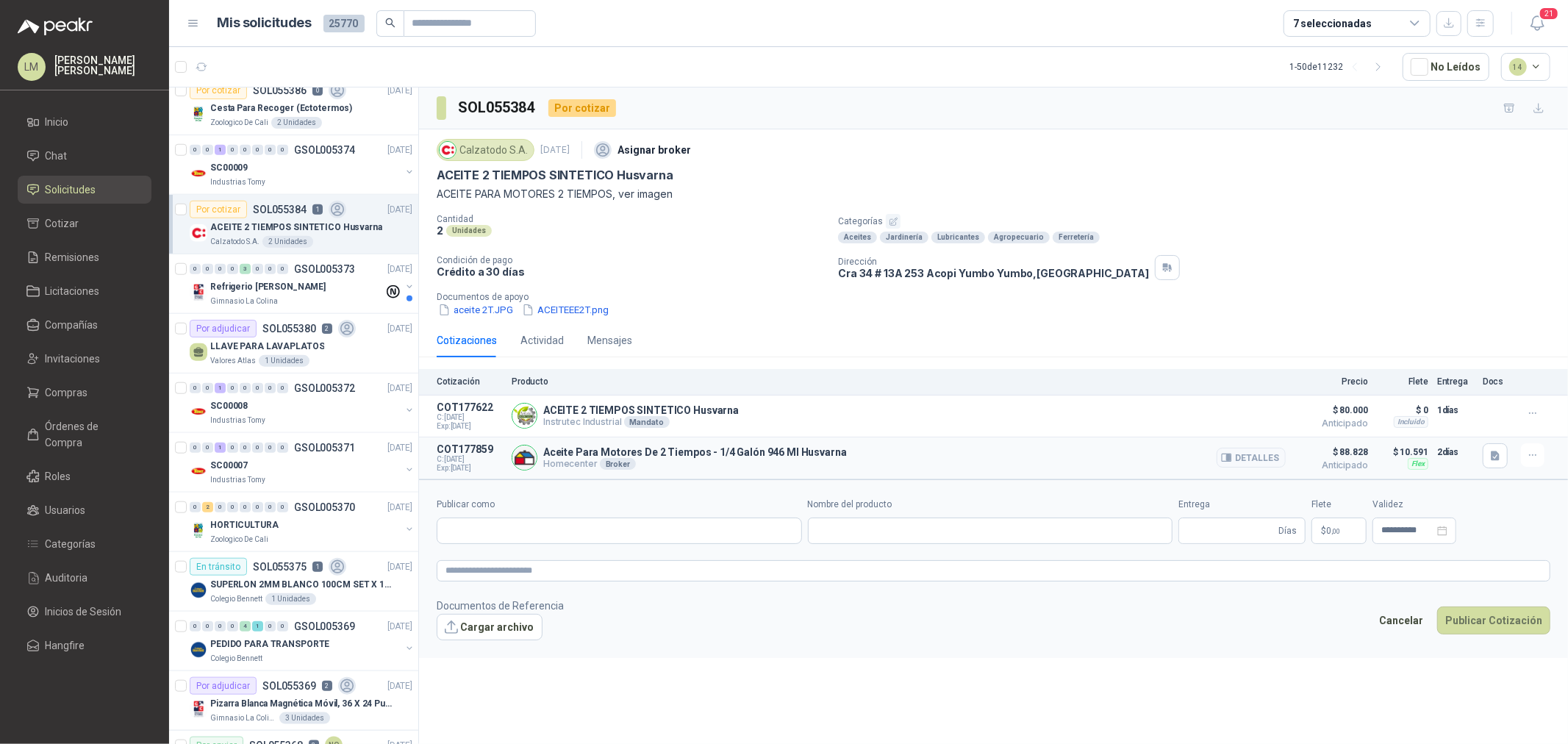
type input "**********"
type input "*"
type input "**********"
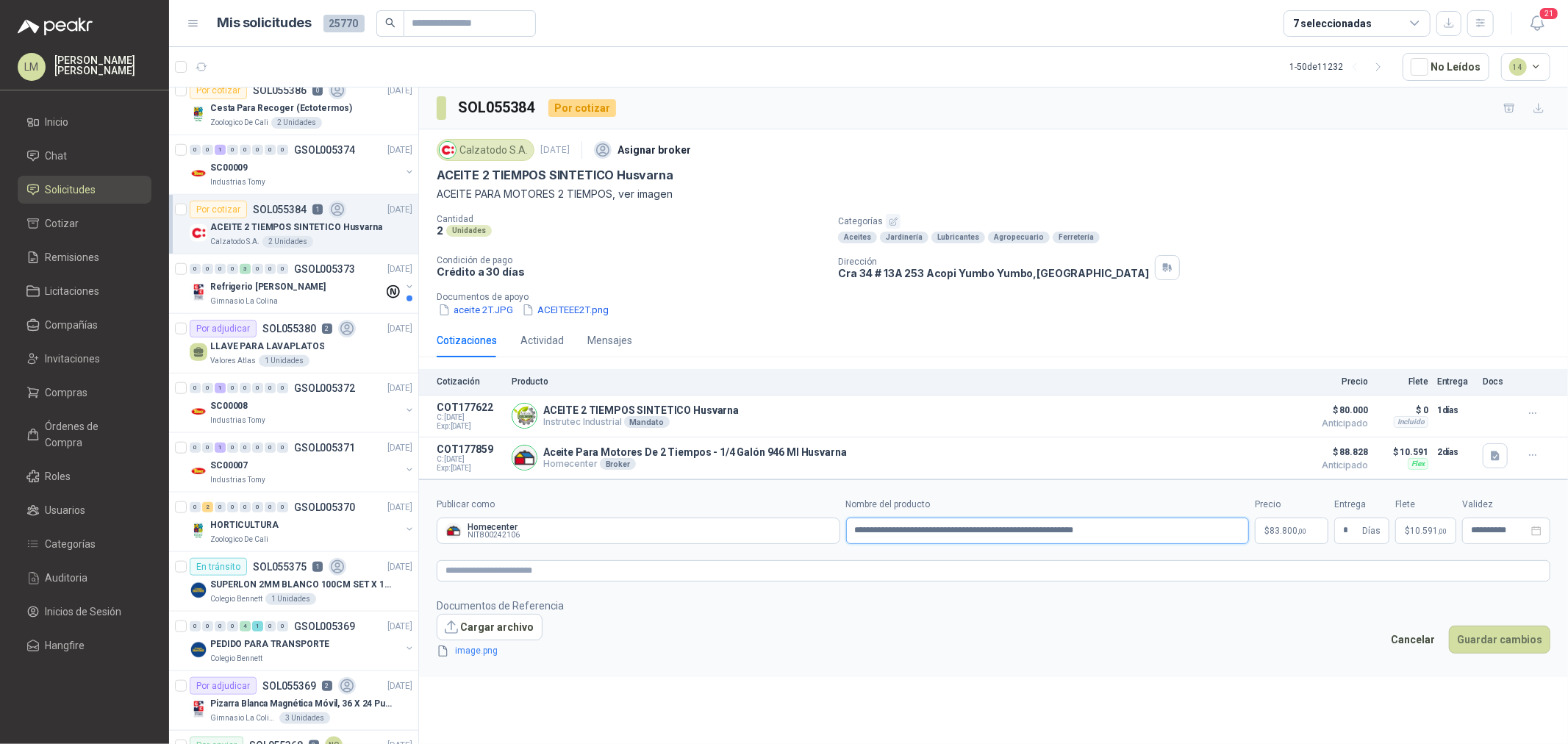
drag, startPoint x: 1126, startPoint y: 525, endPoint x: 1069, endPoint y: 530, distance: 57.2
click at [1069, 530] on input "**********" at bounding box center [1047, 530] width 403 height 27
paste input "*"
type input "**********"
click at [1512, 628] on button "Guardar cambios" at bounding box center [1499, 638] width 101 height 28
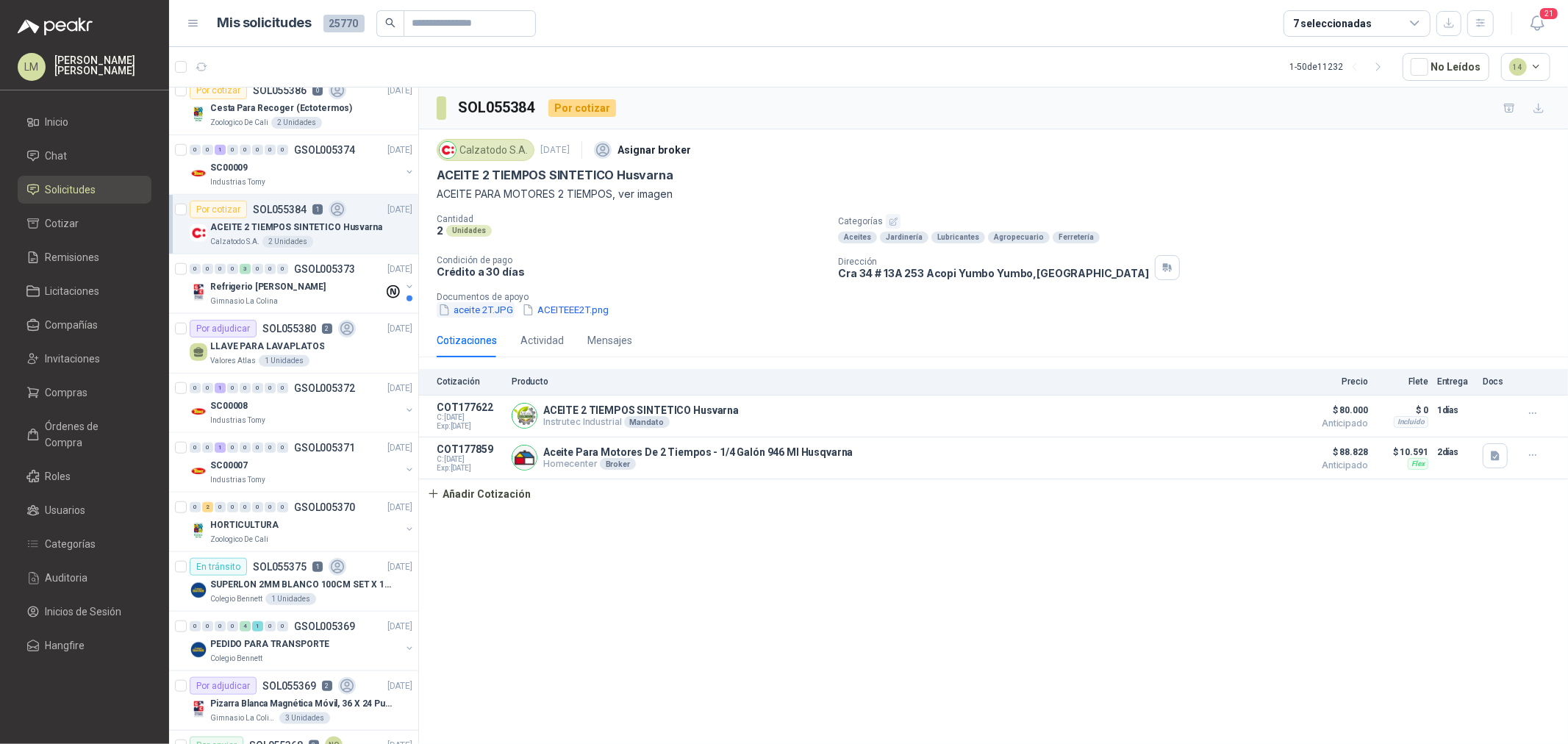
click at [474, 316] on button "aceite 2T.JPG" at bounding box center [475, 309] width 78 height 15
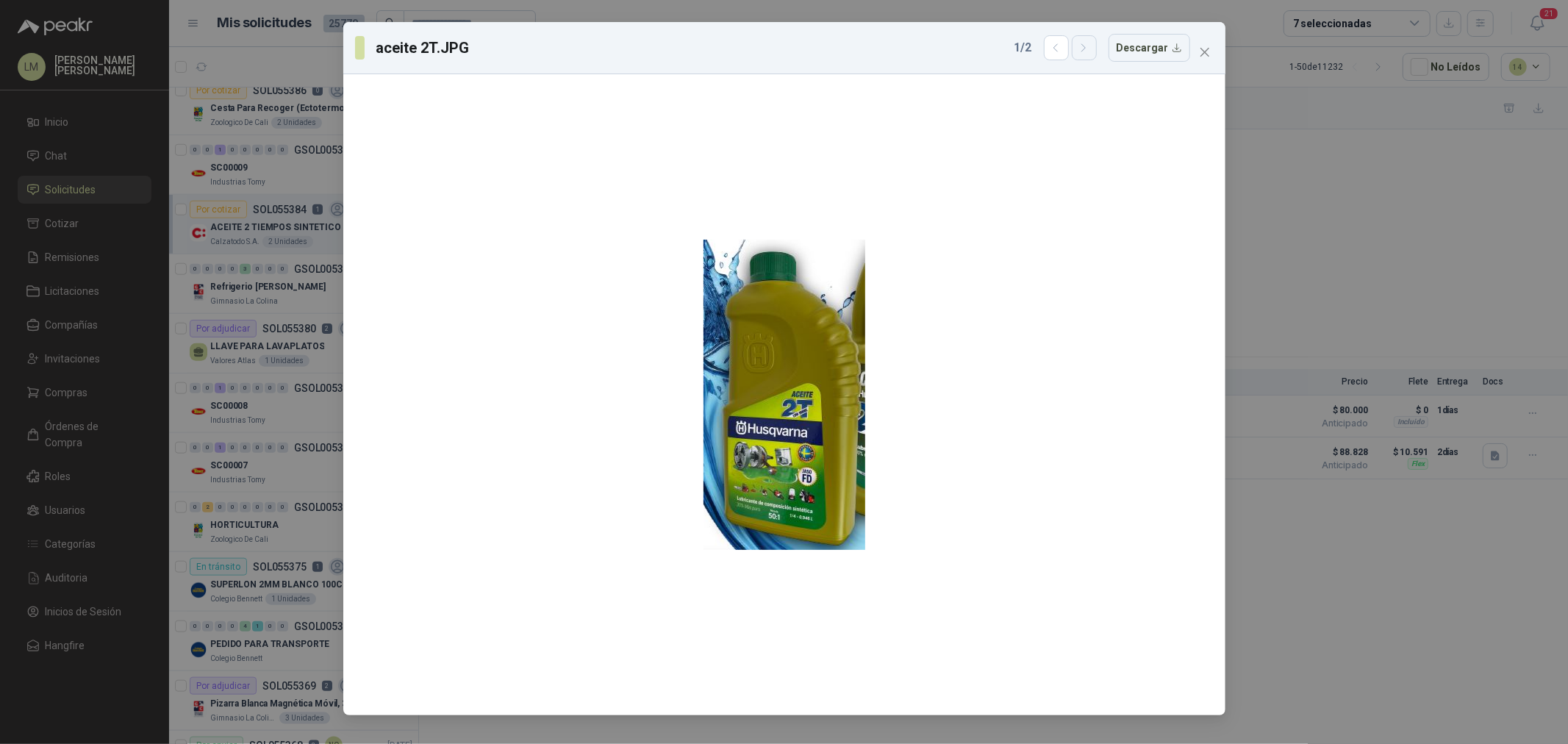
click at [1090, 54] on icon "button" at bounding box center [1084, 48] width 13 height 13
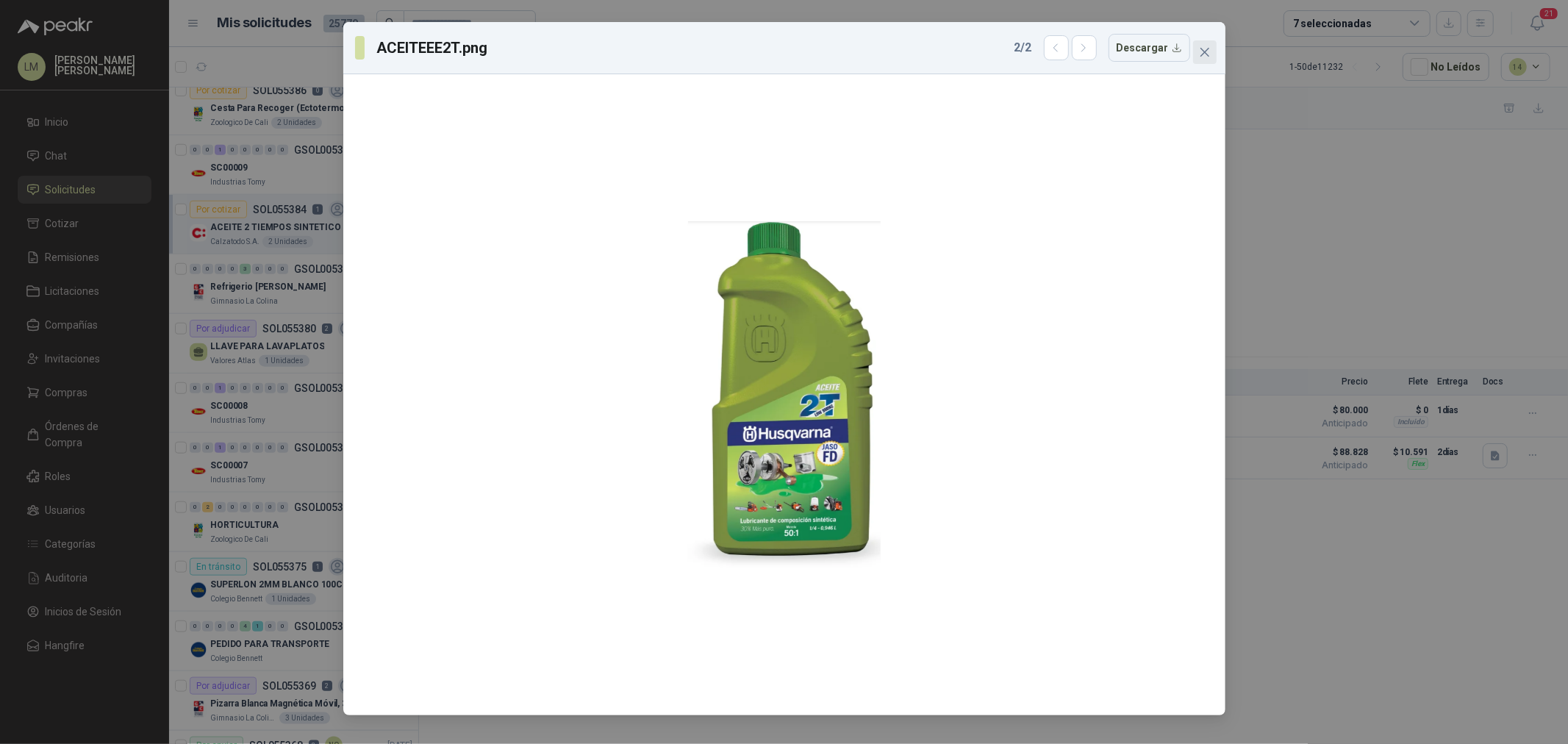
click at [1203, 57] on icon "close" at bounding box center [1204, 52] width 12 height 12
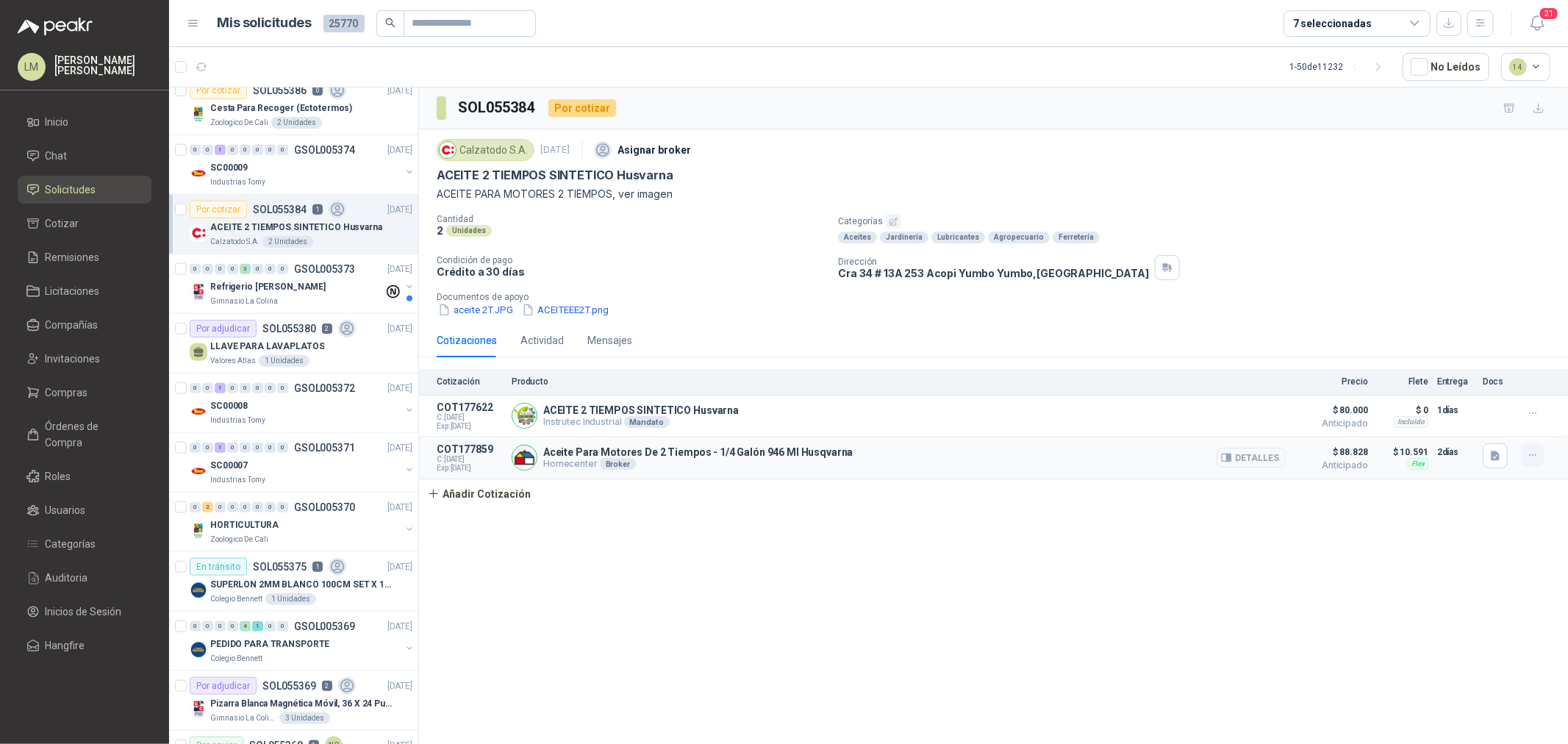
click at [1533, 452] on icon "button" at bounding box center [1533, 455] width 13 height 13
click at [1494, 406] on button "Editar" at bounding box center [1503, 397] width 117 height 23
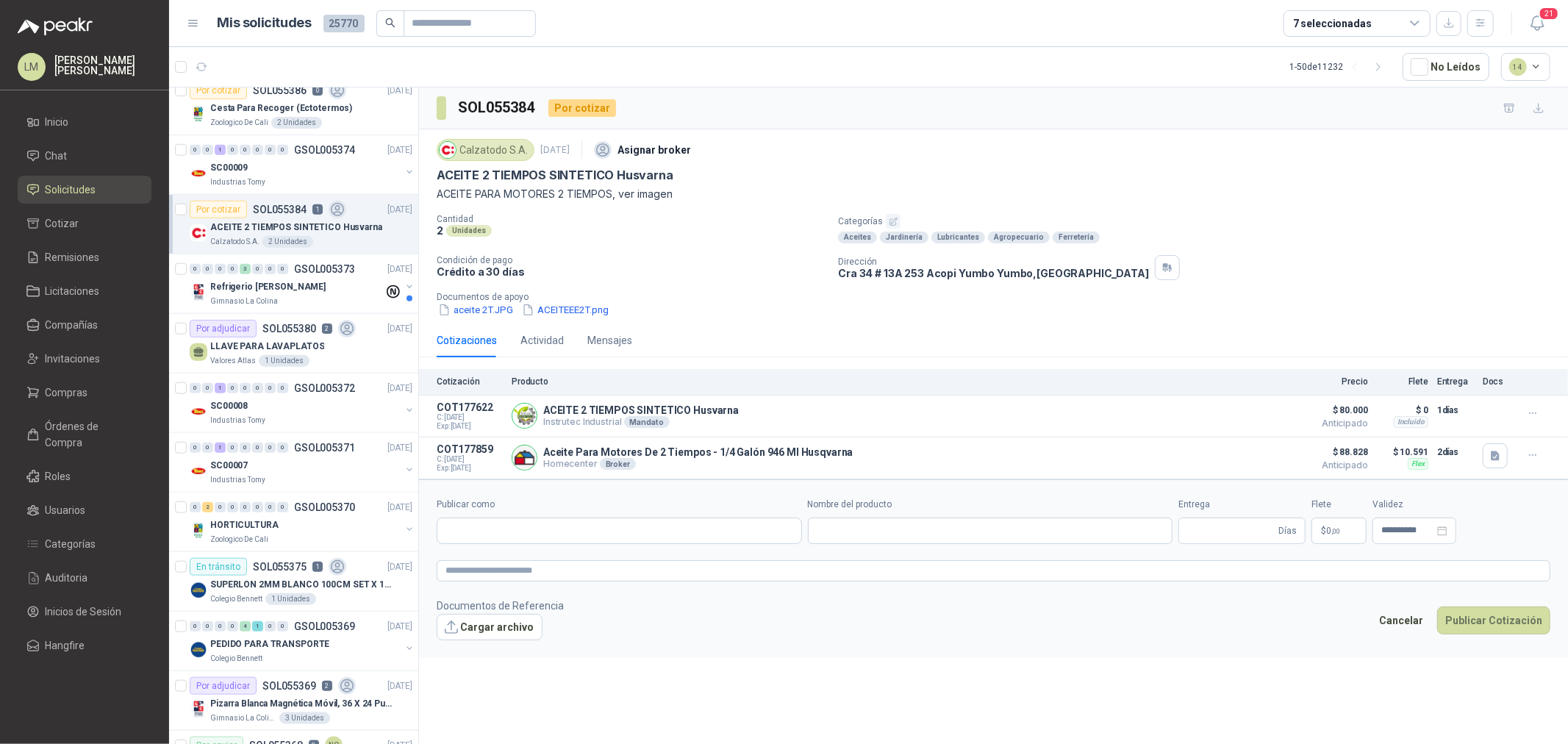
type input "**********"
type input "*"
type input "**********"
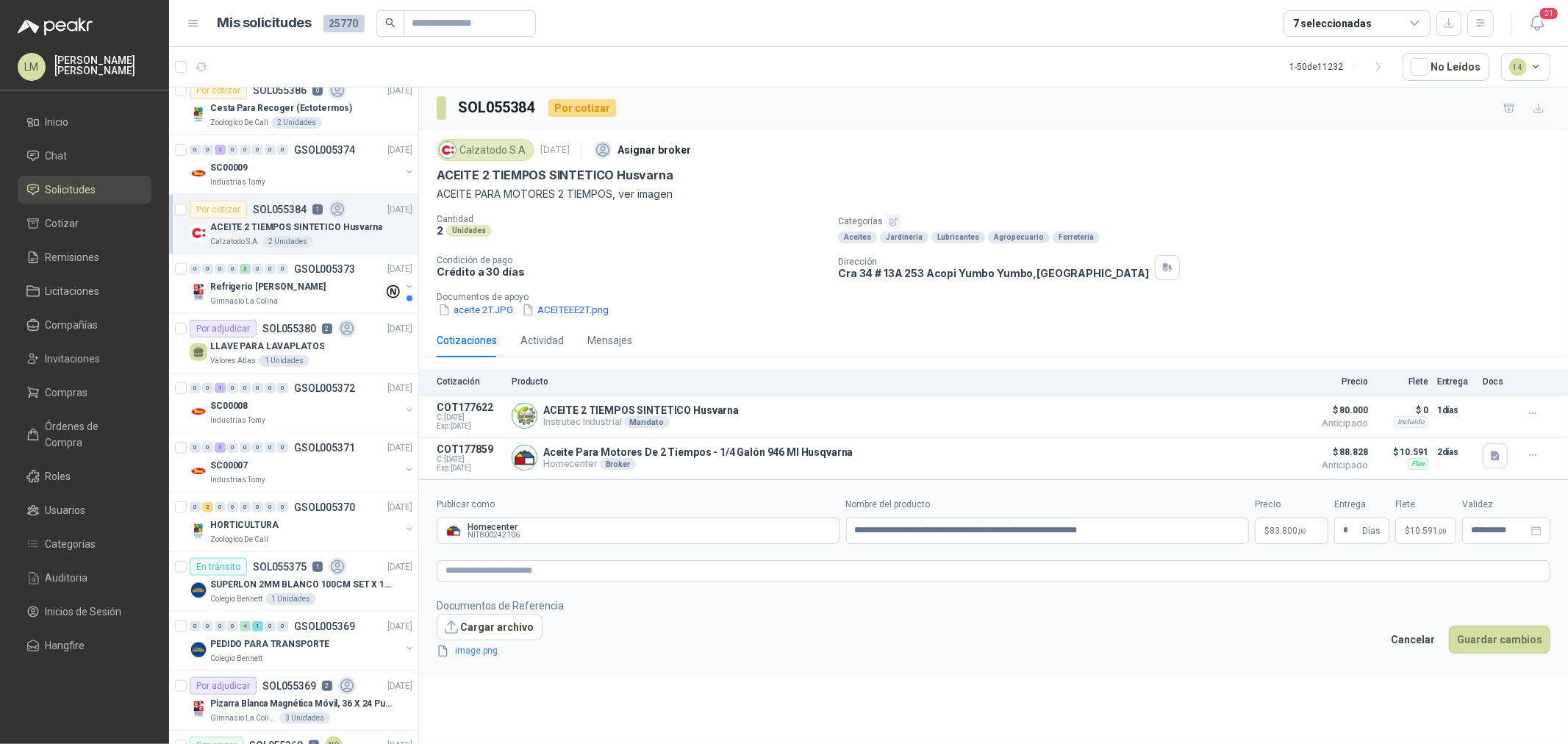
click at [1291, 540] on p "$ 83.800 ,00" at bounding box center [1291, 530] width 74 height 27
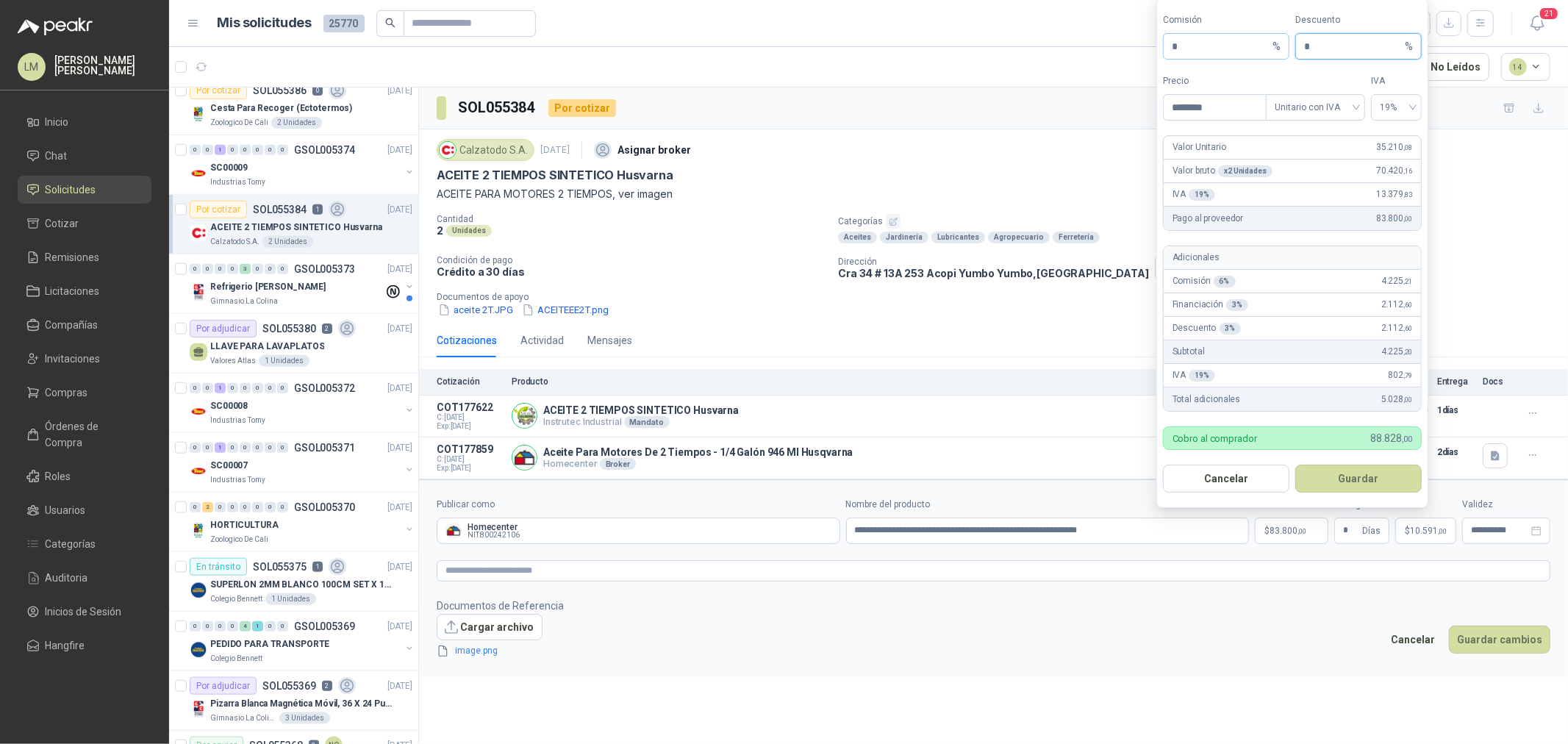
drag, startPoint x: 1317, startPoint y: 35, endPoint x: 1263, endPoint y: 44, distance: 54.7
click at [1276, 39] on div "Comisión * % Descuento * %" at bounding box center [1291, 36] width 259 height 46
click at [850, 333] on div "Cotizaciones Actividad Mensajes" at bounding box center [993, 340] width 1114 height 34
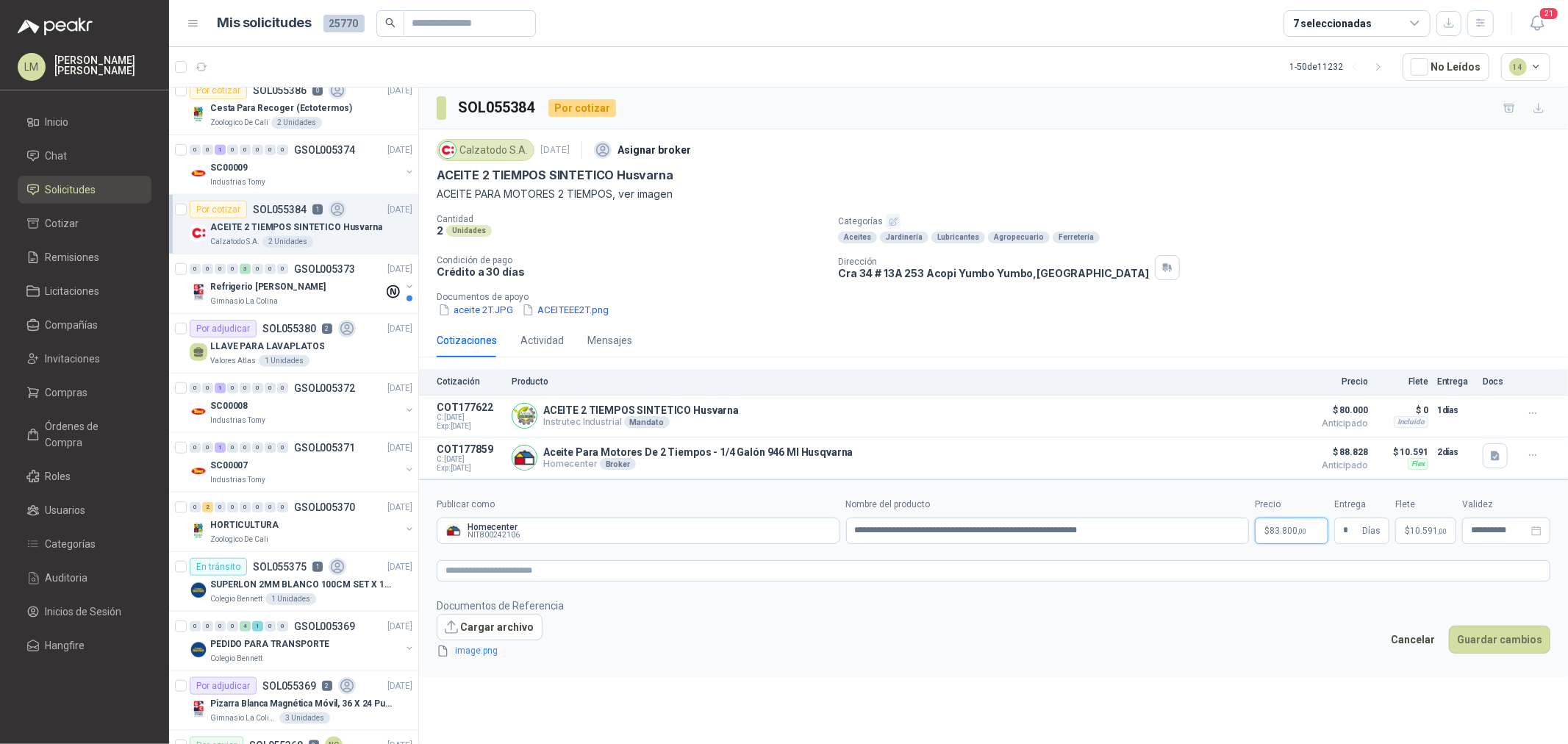
click at [1294, 535] on span "83.800 ,00" at bounding box center [1288, 530] width 37 height 9
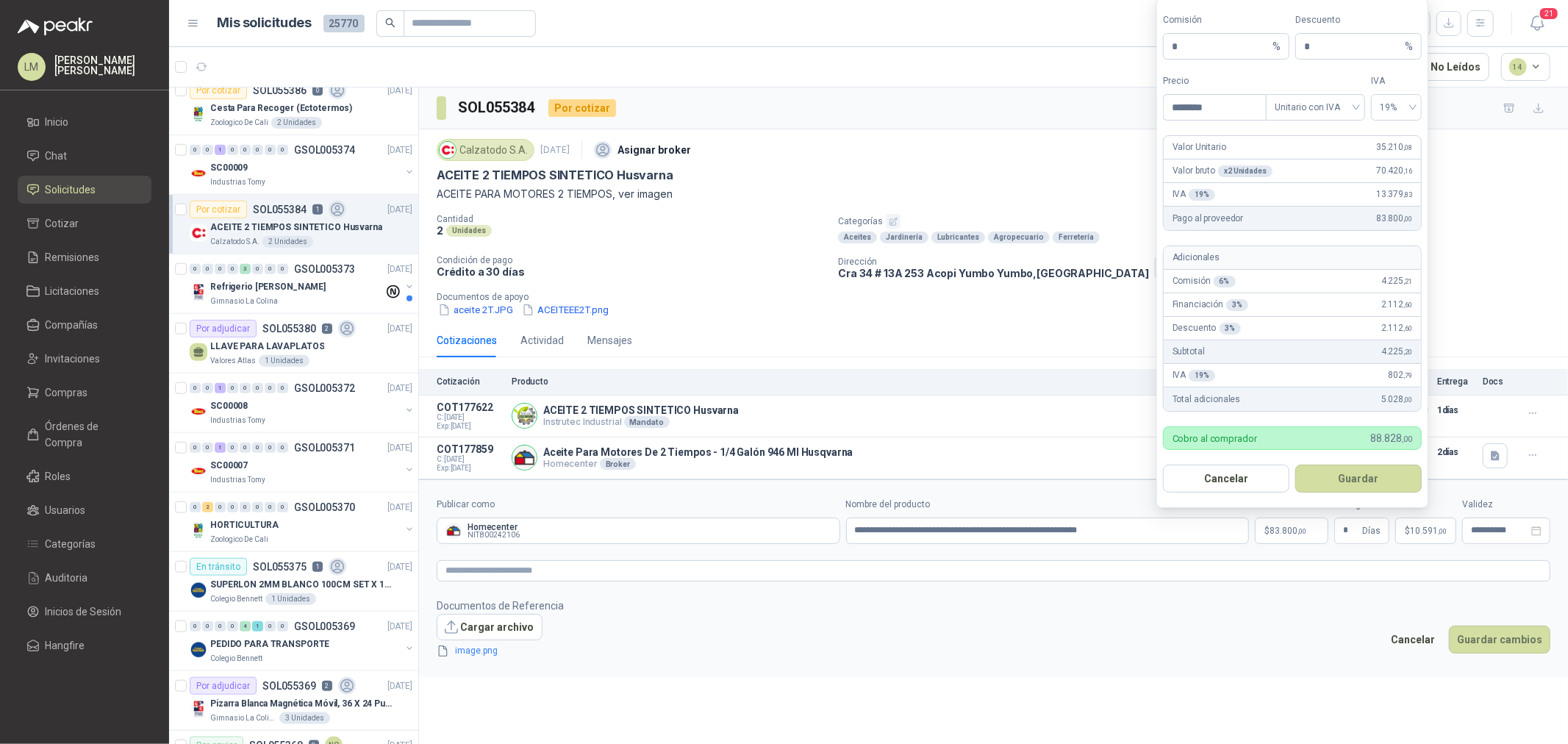
click at [1280, 611] on footer "Documentos de Referencia Cargar archivo image.png Cancelar Guardar cambios" at bounding box center [993, 628] width 1114 height 62
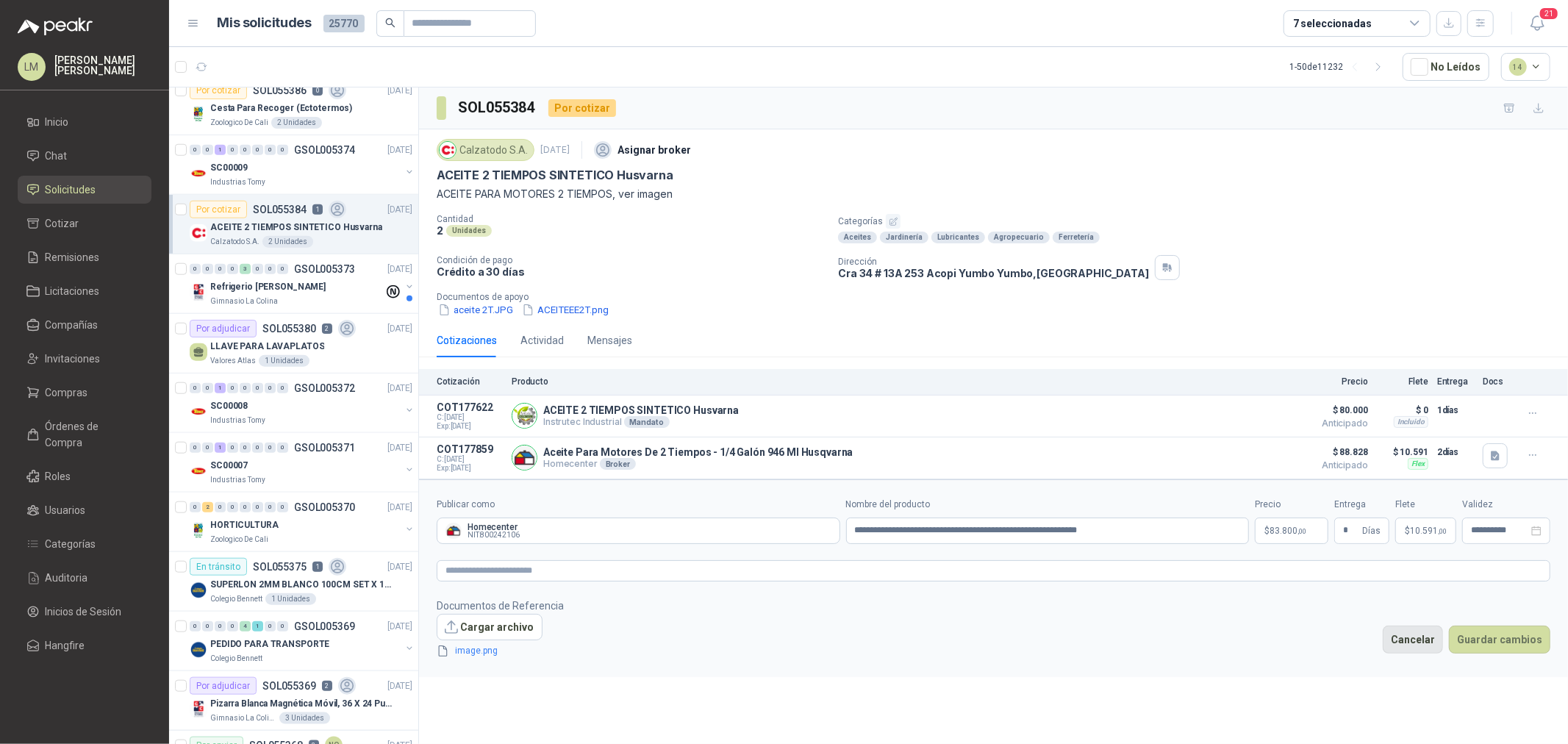
click at [1415, 642] on button "Cancelar" at bounding box center [1413, 638] width 60 height 28
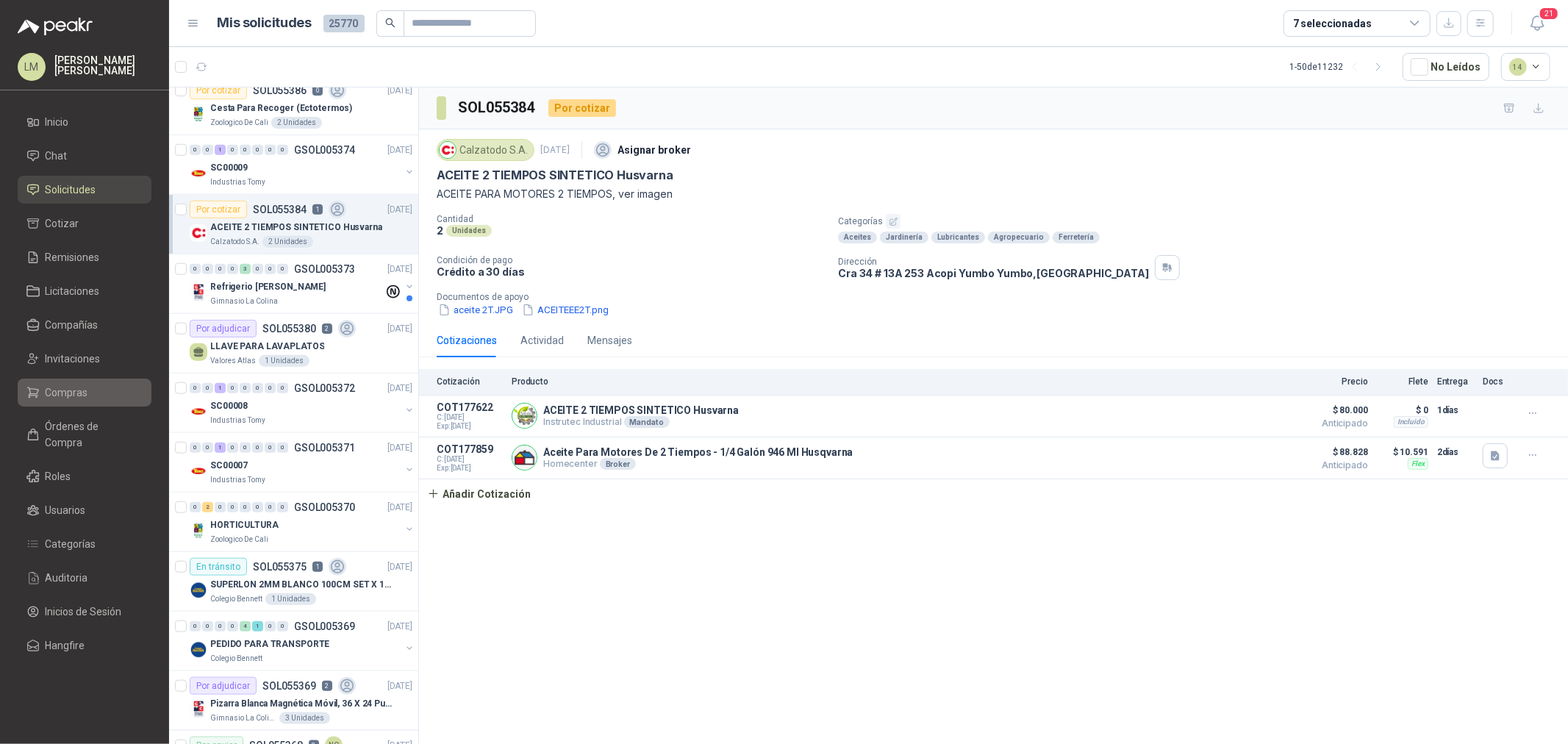
click at [65, 386] on span "Compras" at bounding box center [66, 392] width 43 height 16
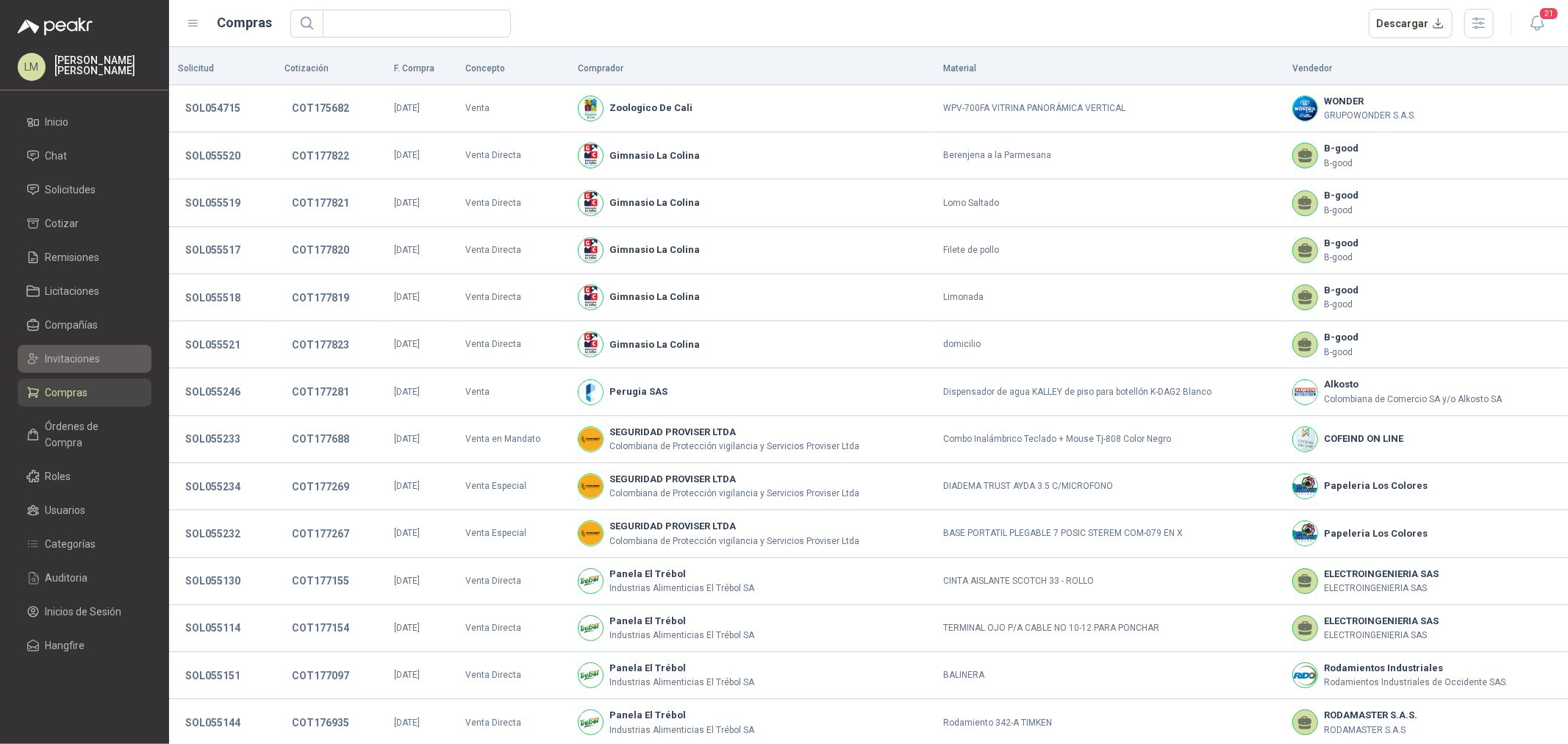
click at [57, 358] on span "Invitaciones" at bounding box center [73, 358] width 55 height 16
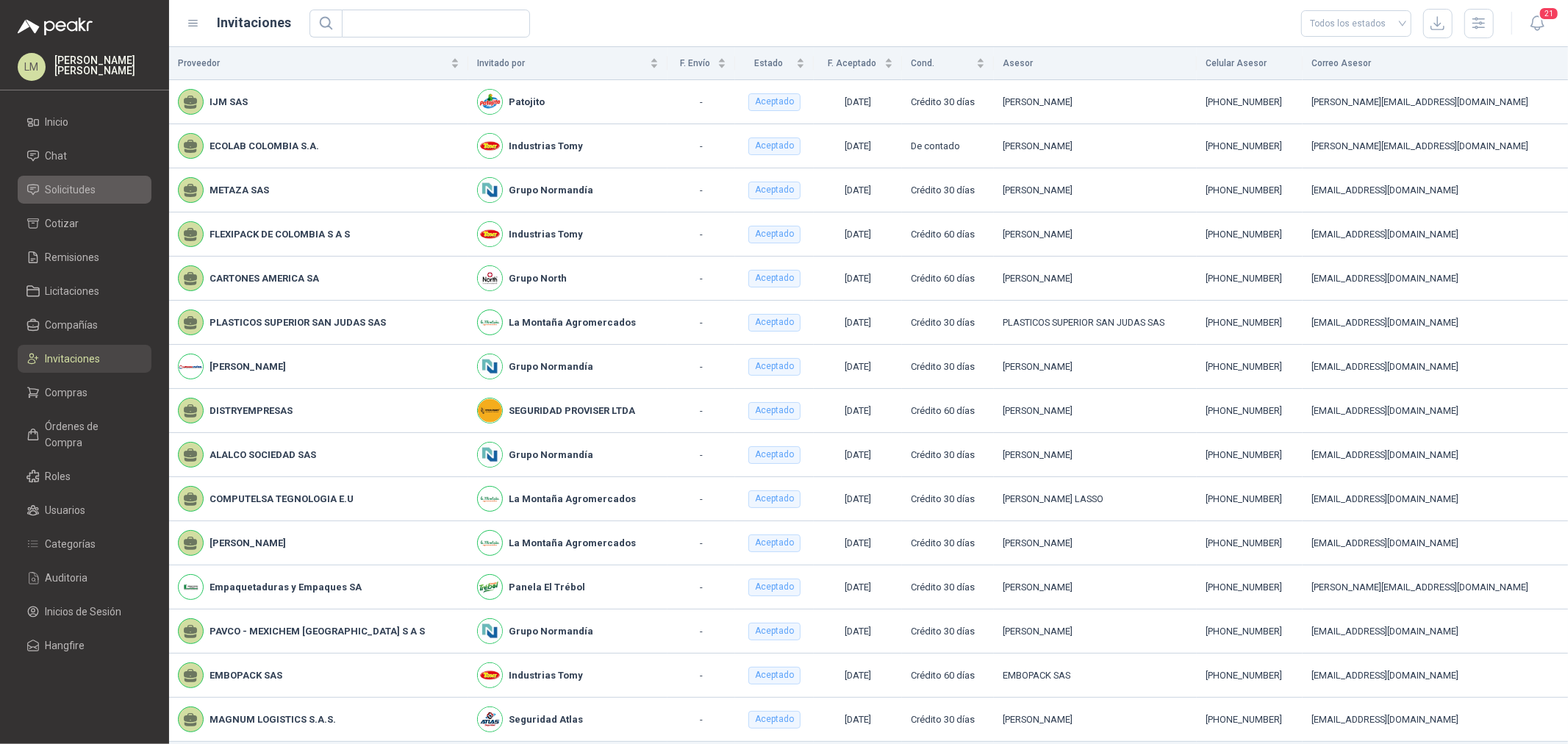
click at [69, 189] on span "Solicitudes" at bounding box center [70, 189] width 51 height 16
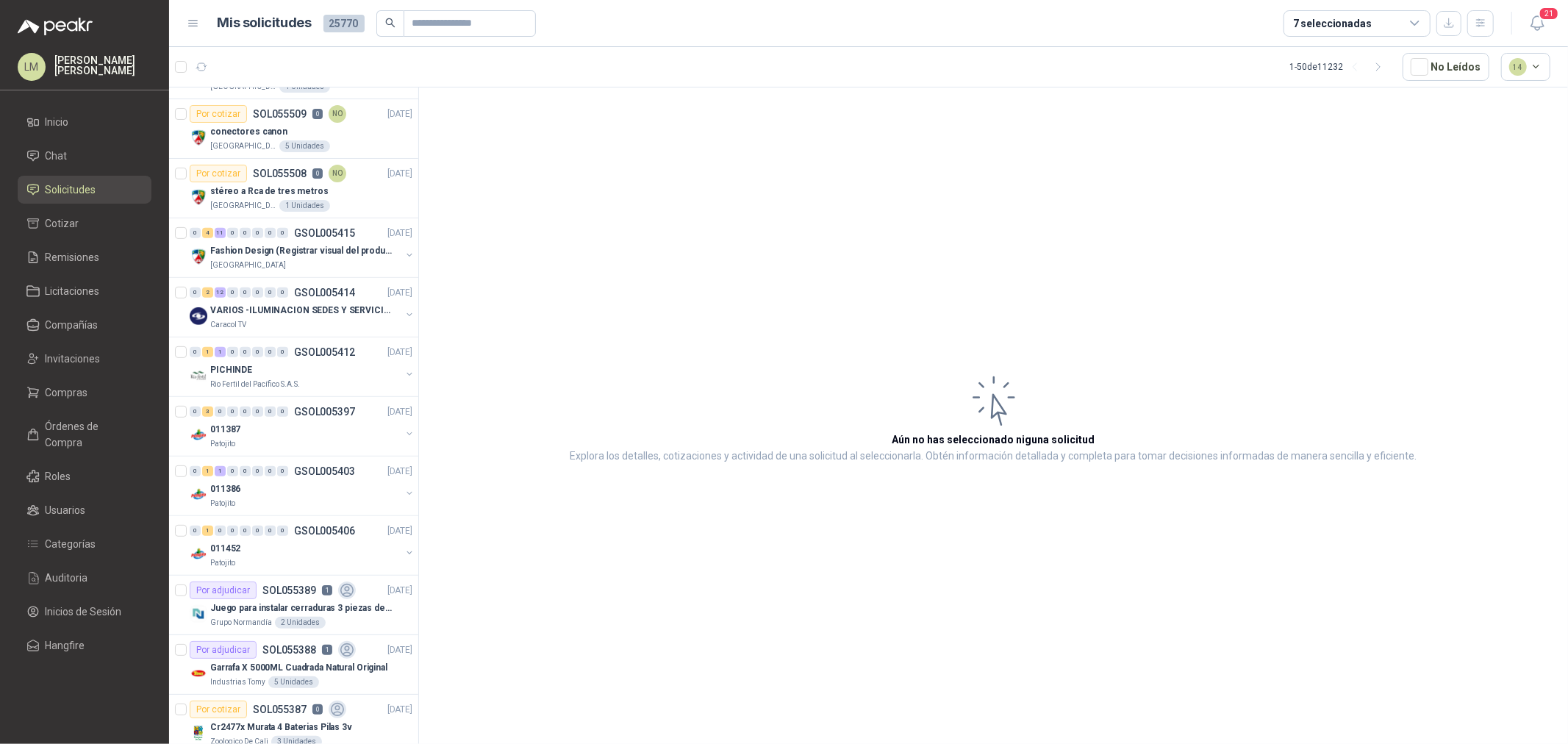
scroll to position [489, 0]
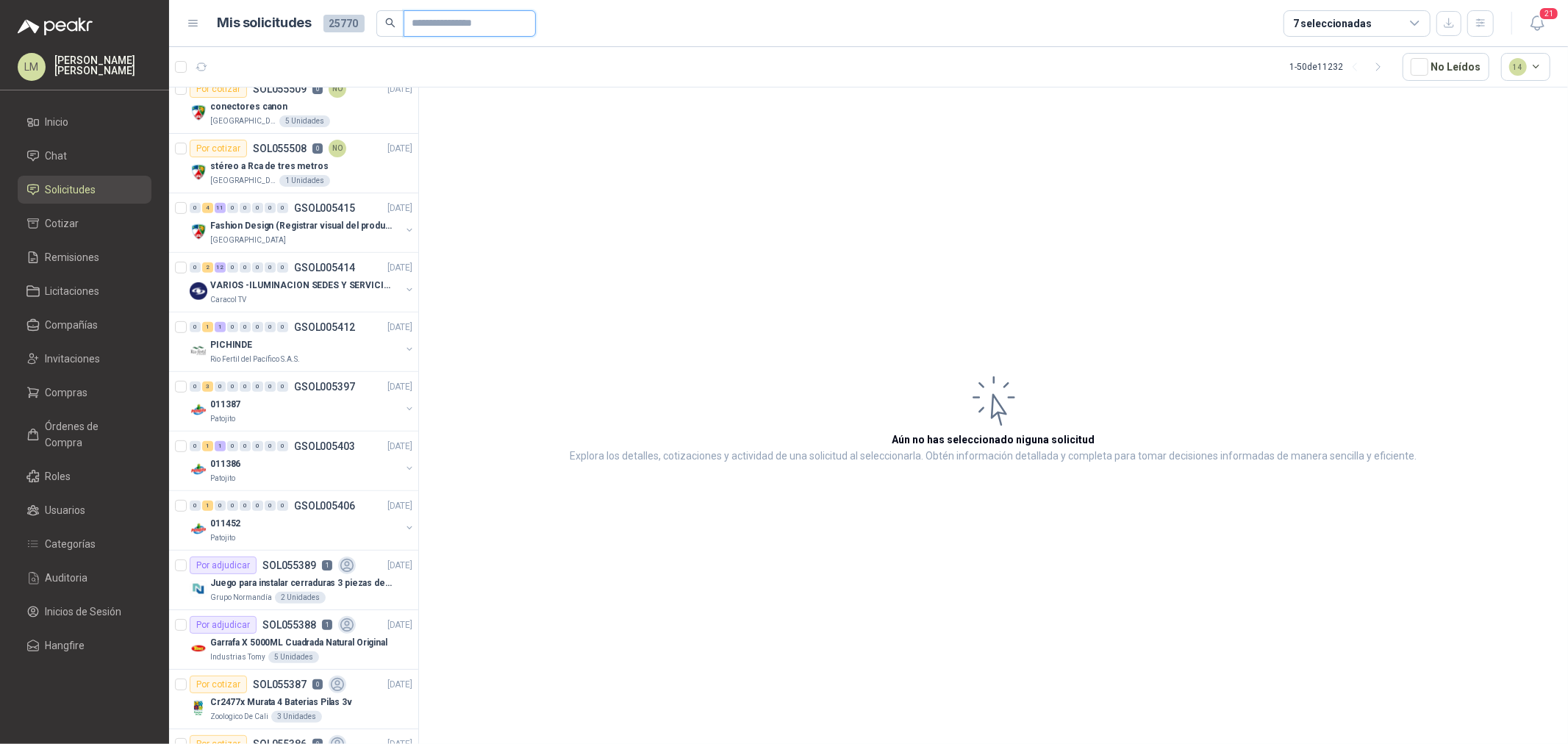
click at [476, 23] on input "text" at bounding box center [463, 23] width 103 height 25
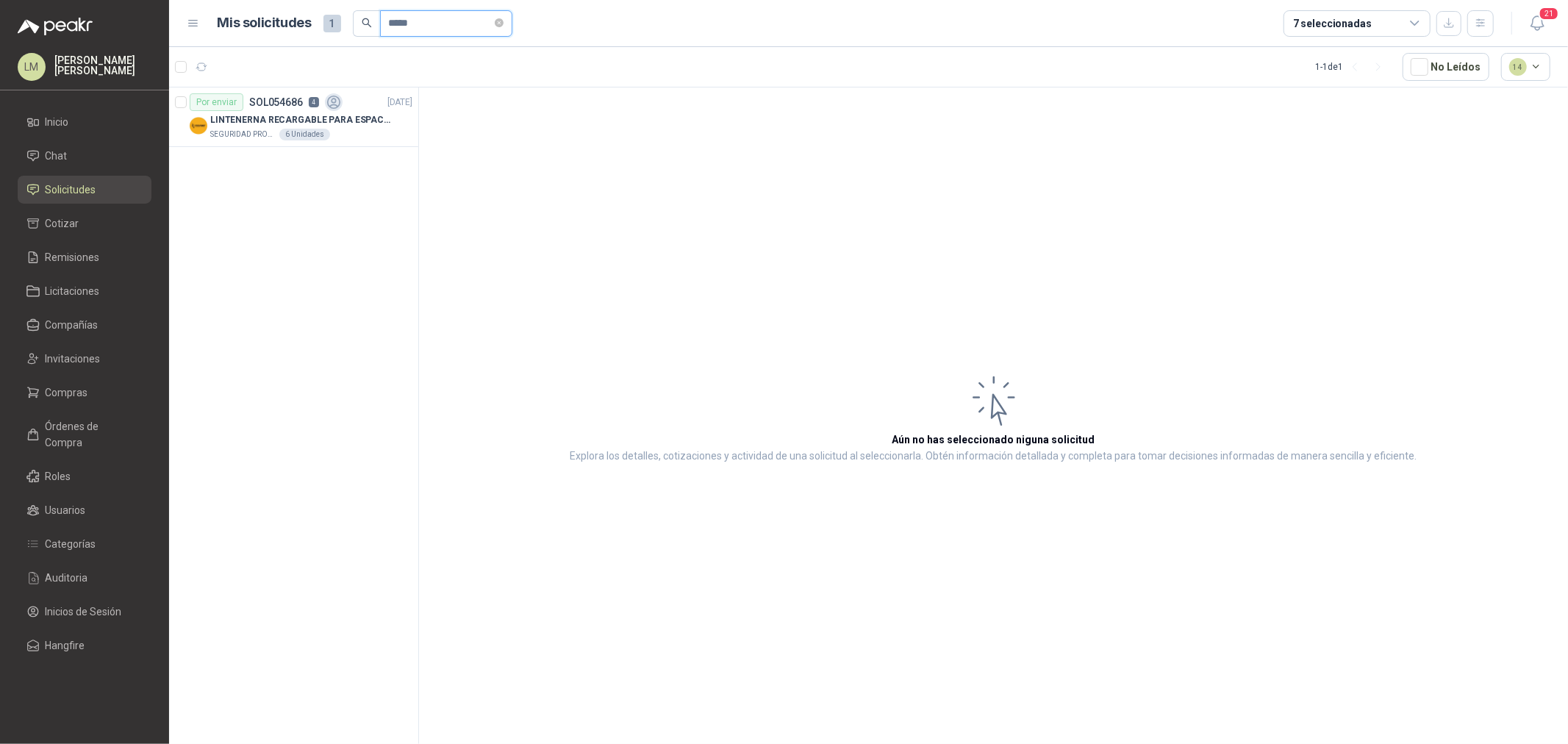
scroll to position [0, 0]
type input "*****"
click at [325, 116] on p "LINTENERNA RECARGABLE PARA ESPACIOS ABIERTOS 100-120MTS" at bounding box center [302, 120] width 183 height 14
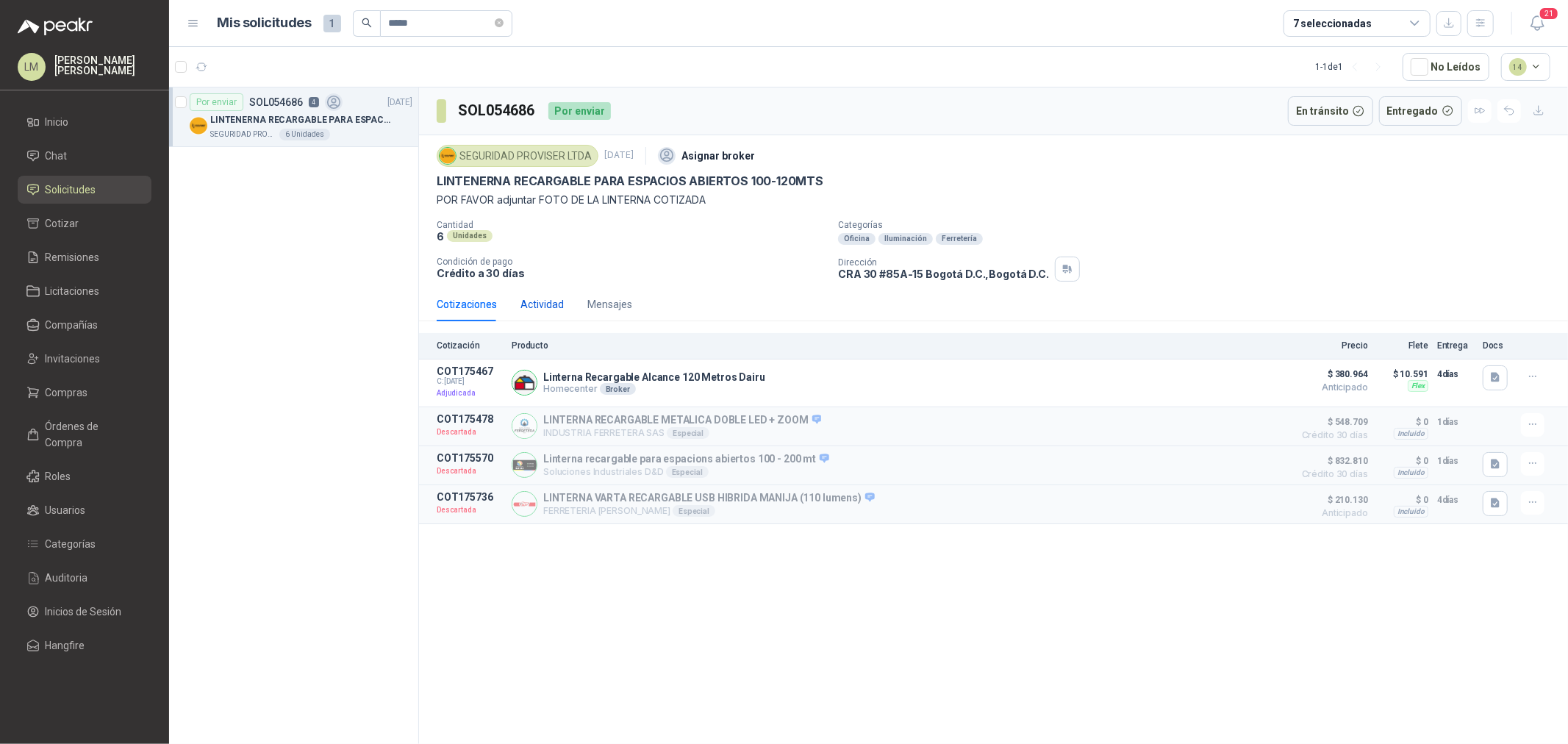
click at [552, 305] on div "Actividad" at bounding box center [542, 303] width 44 height 16
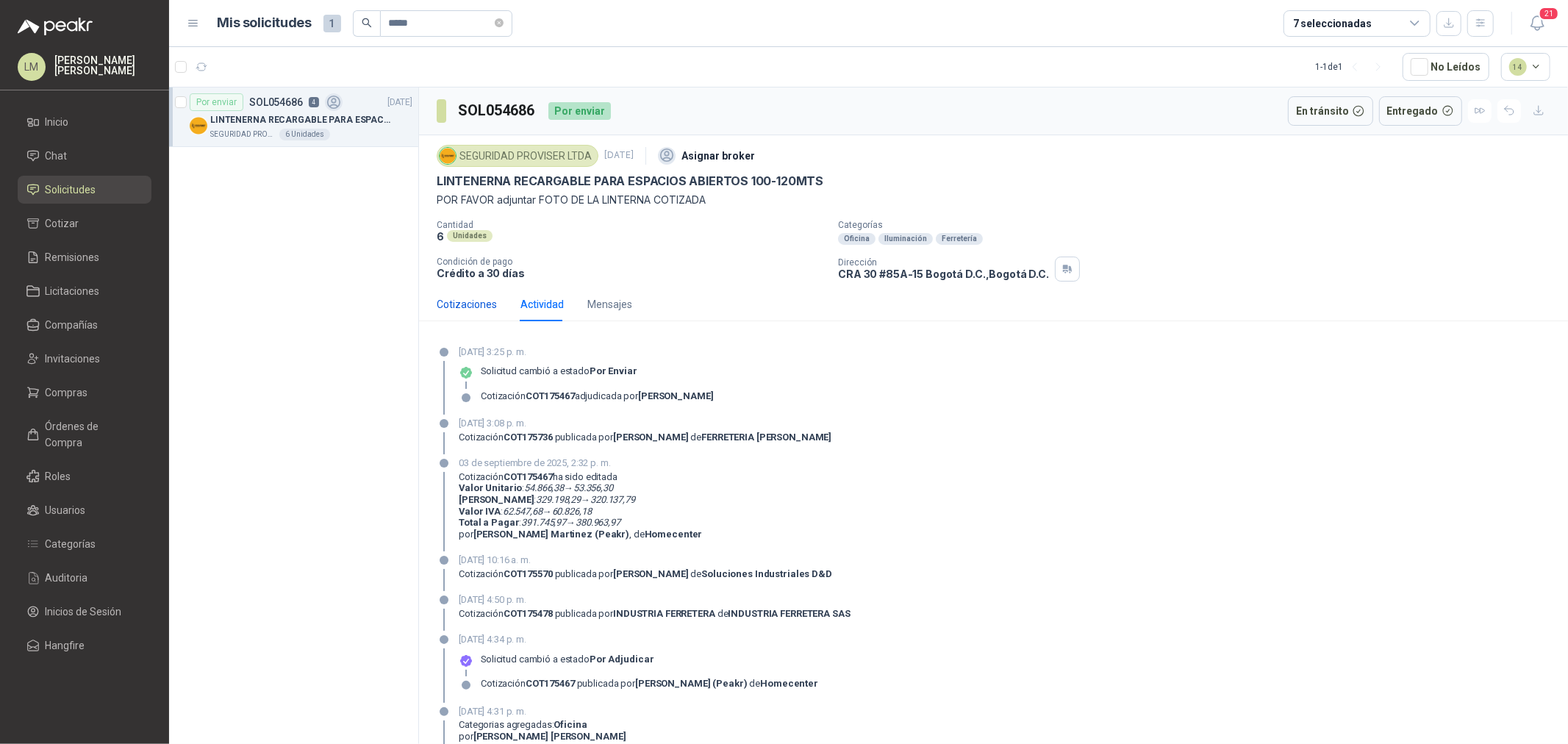
click at [484, 302] on div "Cotizaciones" at bounding box center [467, 303] width 60 height 16
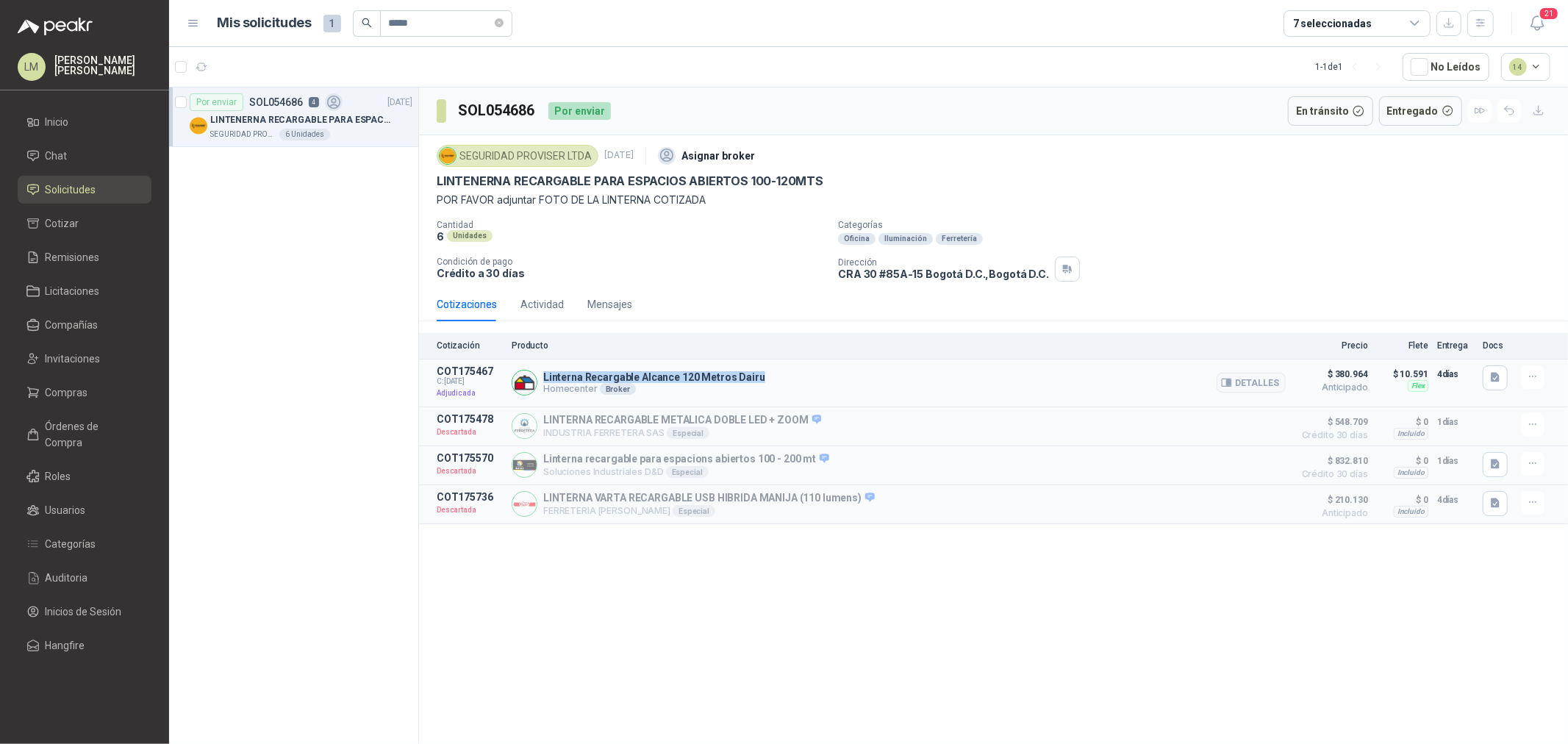
drag, startPoint x: 541, startPoint y: 375, endPoint x: 820, endPoint y: 375, distance: 279.0
click at [820, 375] on div "Linterna Recargable Alcance 120 Metros Dairu Homecenter Broker Detalles" at bounding box center [898, 383] width 774 height 35
copy p "Linterna Recargable Alcance 120 Metros Dairu"
click at [522, 318] on div "Actividad" at bounding box center [542, 304] width 44 height 34
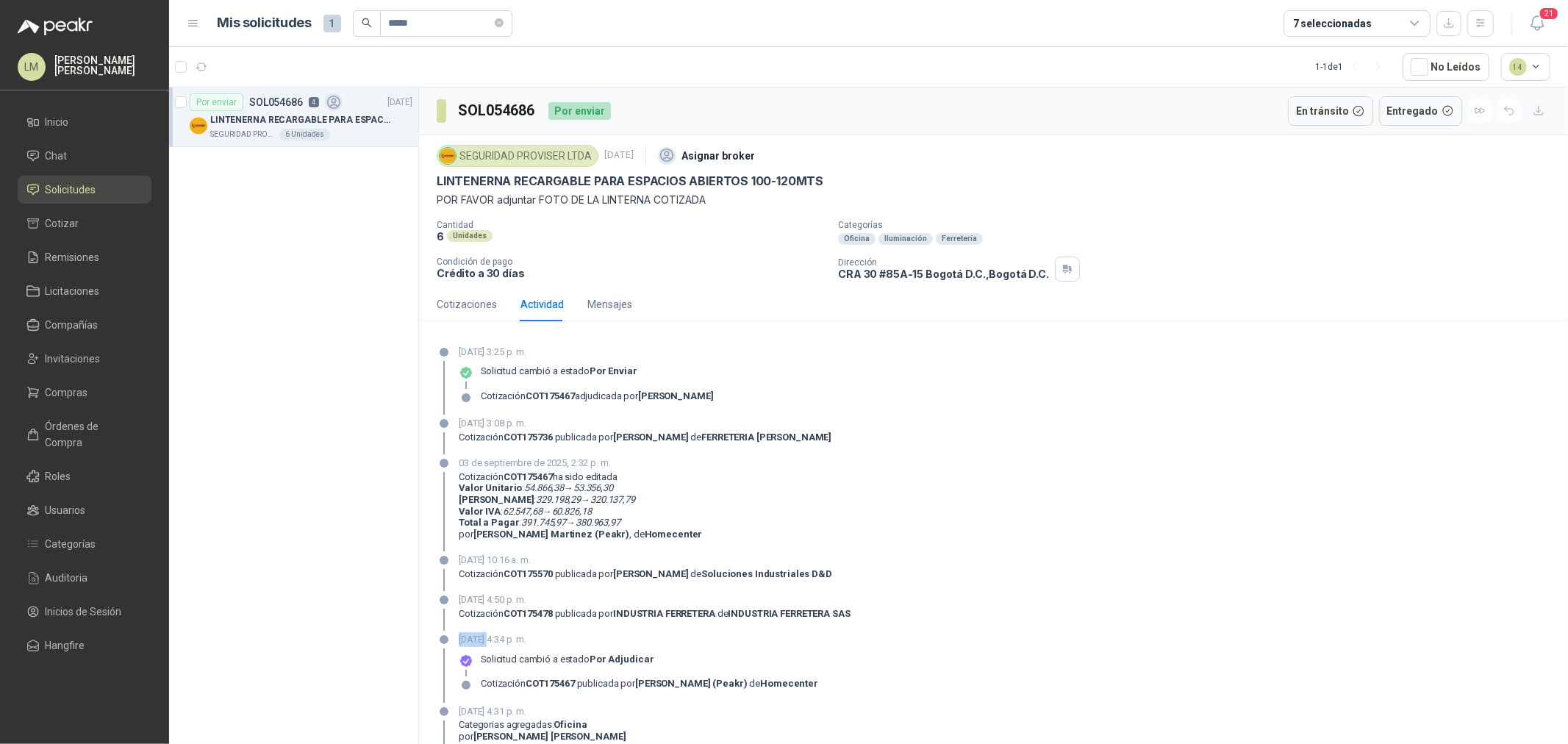
drag, startPoint x: 459, startPoint y: 641, endPoint x: 512, endPoint y: 643, distance: 53.0
click at [512, 643] on p "02 de septiembre de 2025, 4:34 p. m." at bounding box center [638, 639] width 360 height 15
click at [468, 302] on div "Cotizaciones" at bounding box center [467, 303] width 60 height 16
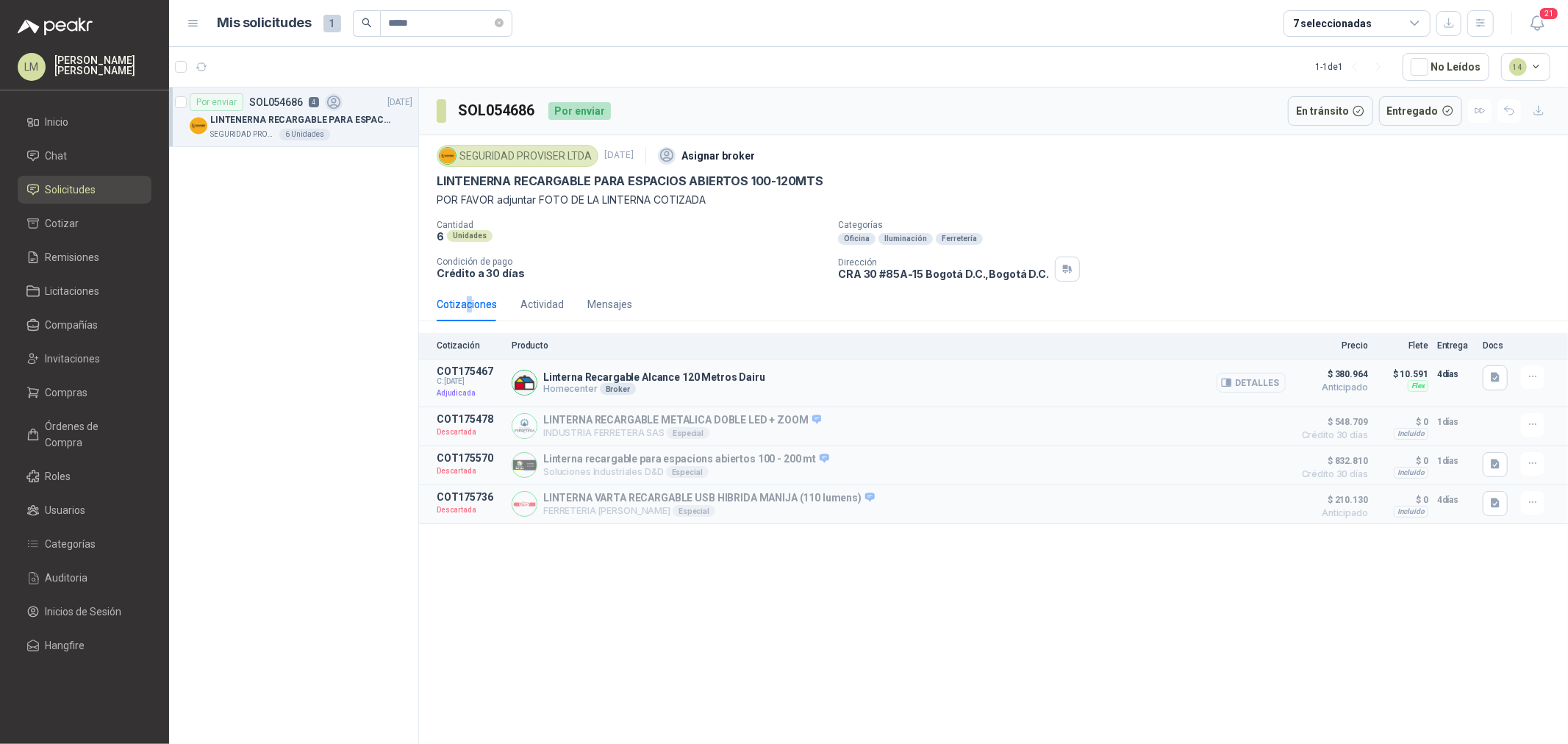
click at [1238, 377] on button "Detalles" at bounding box center [1251, 383] width 69 height 20
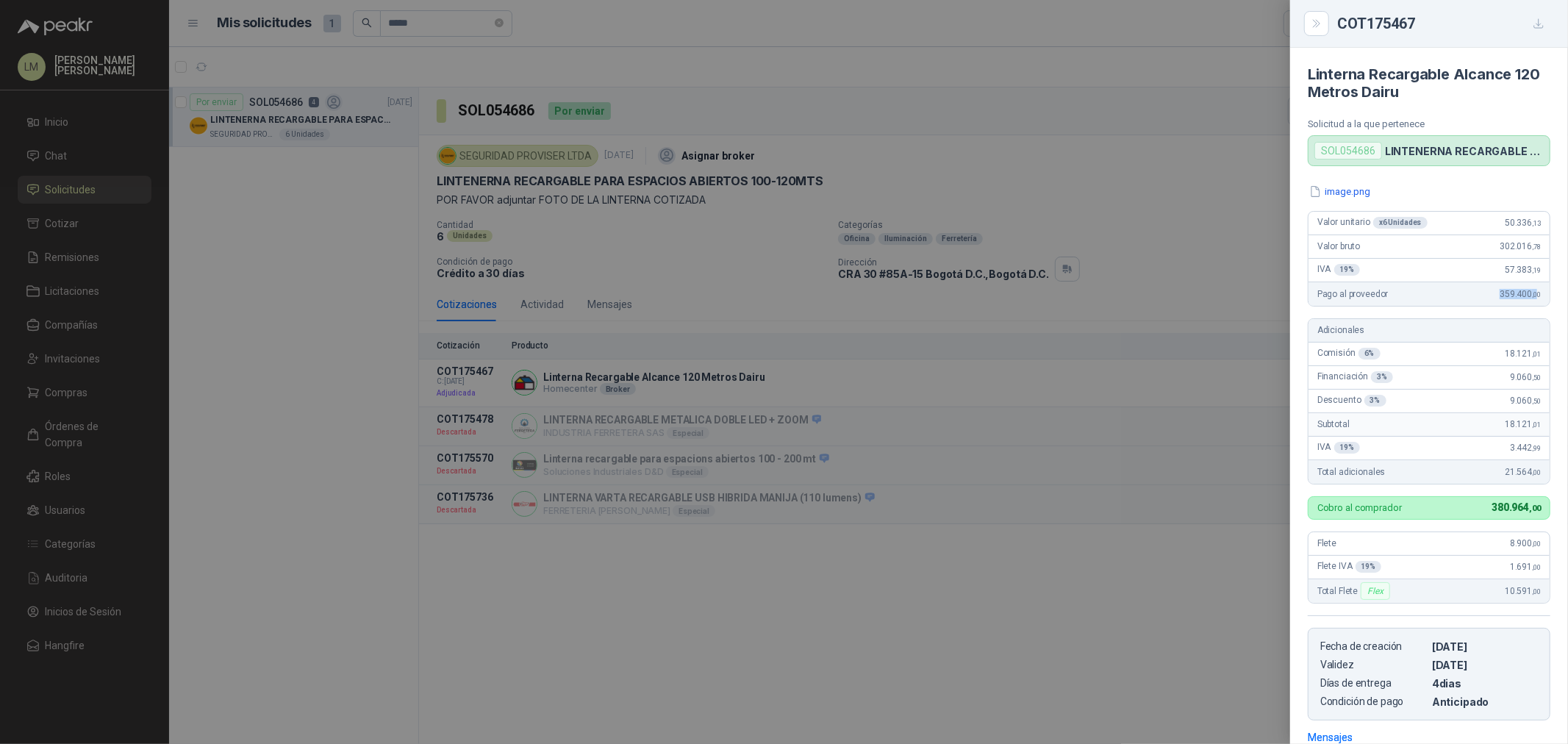
drag, startPoint x: 1485, startPoint y: 299, endPoint x: 1537, endPoint y: 299, distance: 52.0
click at [1537, 299] on div "Pago al proveedor 359.400 ,00" at bounding box center [1429, 294] width 241 height 23
click at [616, 285] on div at bounding box center [784, 372] width 1568 height 744
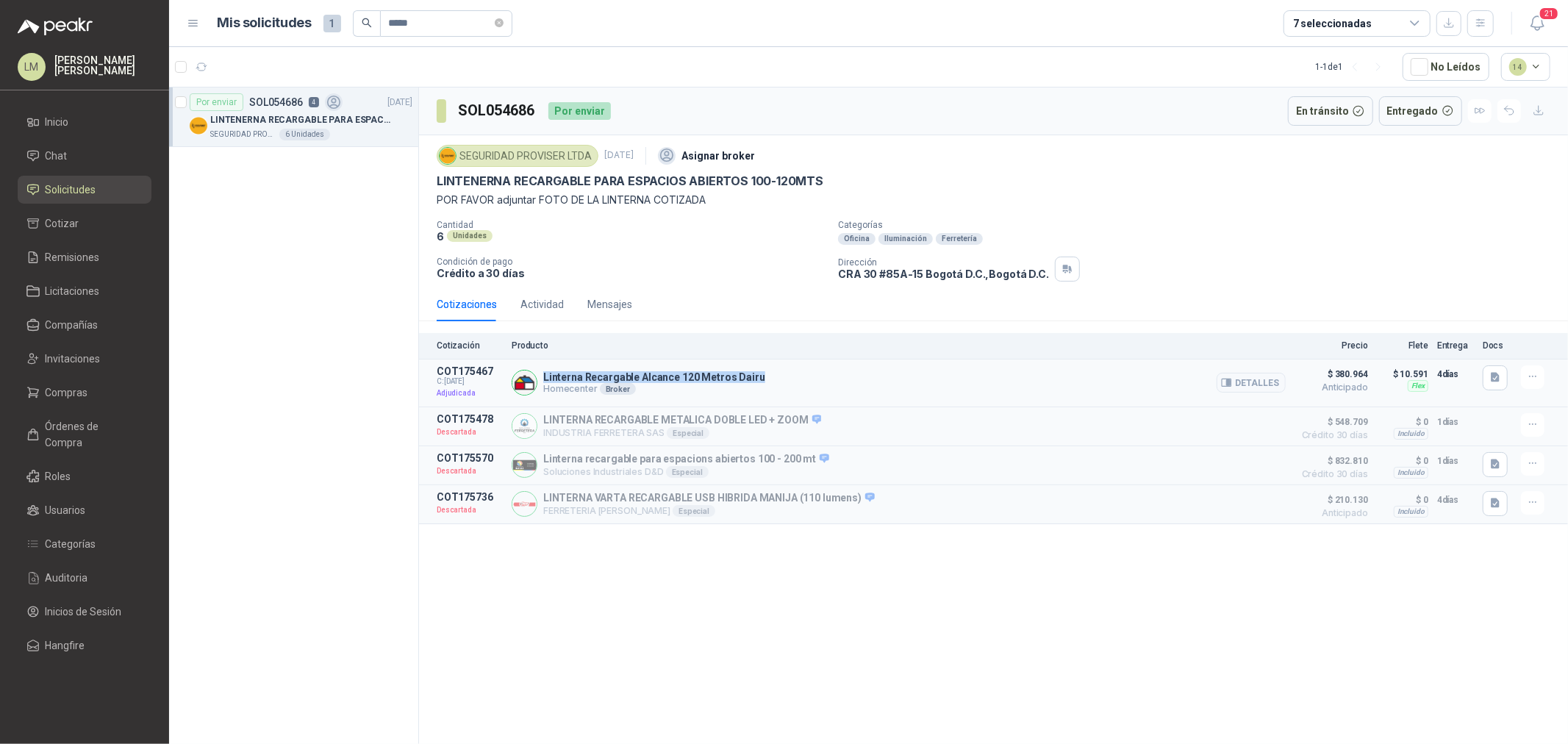
drag, startPoint x: 540, startPoint y: 373, endPoint x: 834, endPoint y: 362, distance: 294.2
click at [834, 362] on article "COT175467 C: 02/09/2025 Adjudicada Linterna Recargable Alcance 120 Metros Dairu…" at bounding box center [993, 383] width 1149 height 48
copy p "Linterna Recargable Alcance 120 Metros Dairu"
click at [1245, 385] on button "Detalles" at bounding box center [1251, 383] width 69 height 20
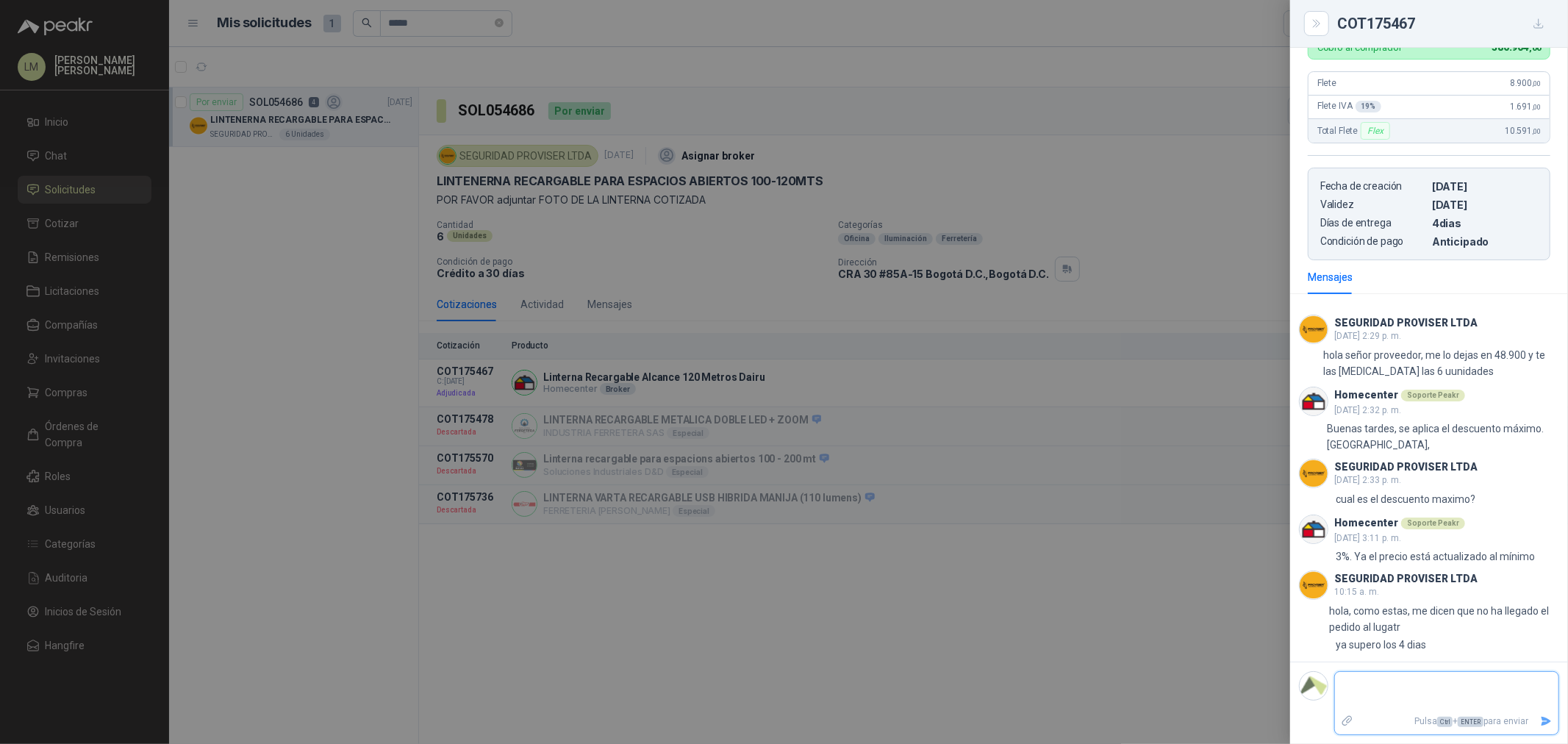
click at [1375, 684] on textarea at bounding box center [1446, 691] width 224 height 34
type textarea "*"
type textarea "**"
type textarea "***"
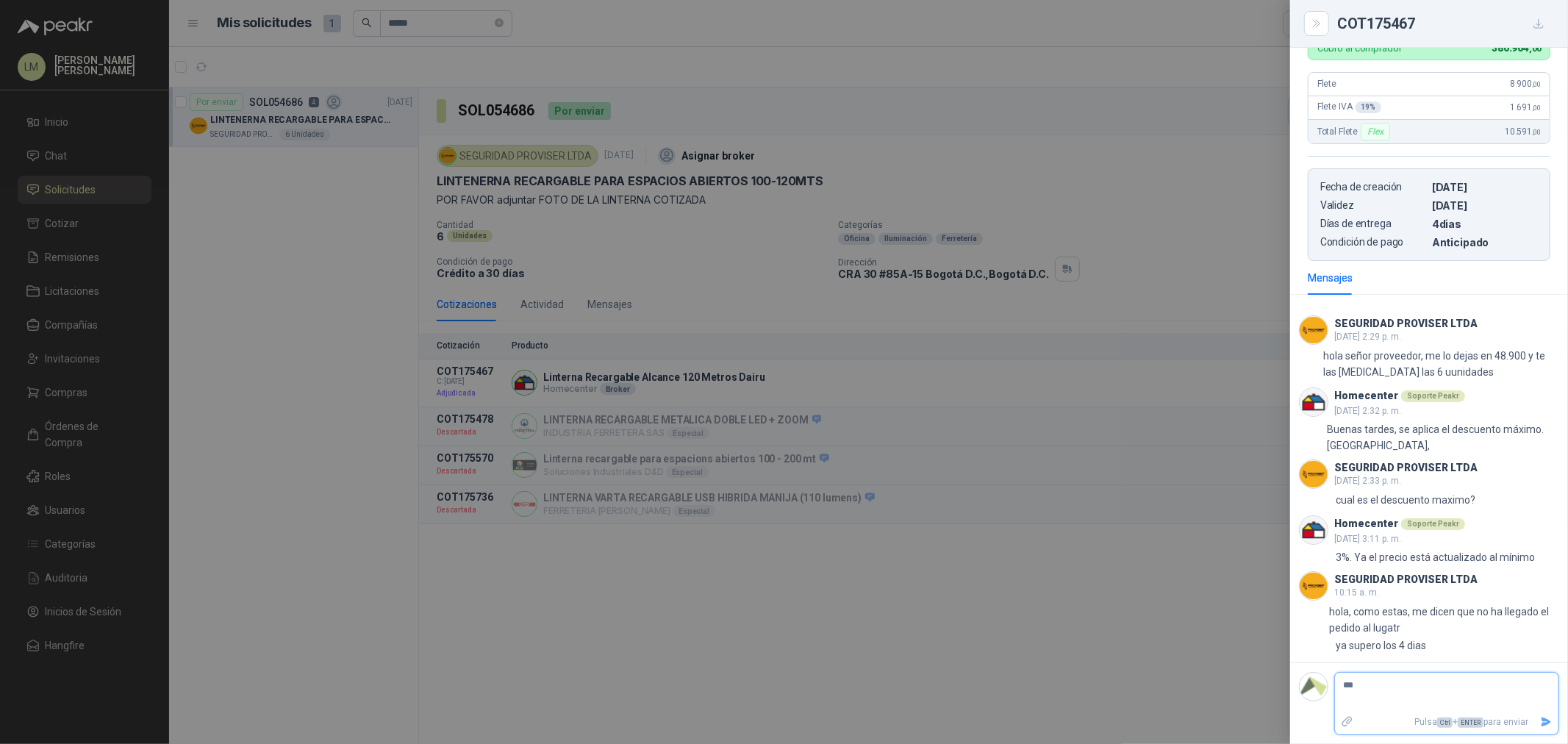
type textarea "****"
type textarea "******"
type textarea "*******"
type textarea "********"
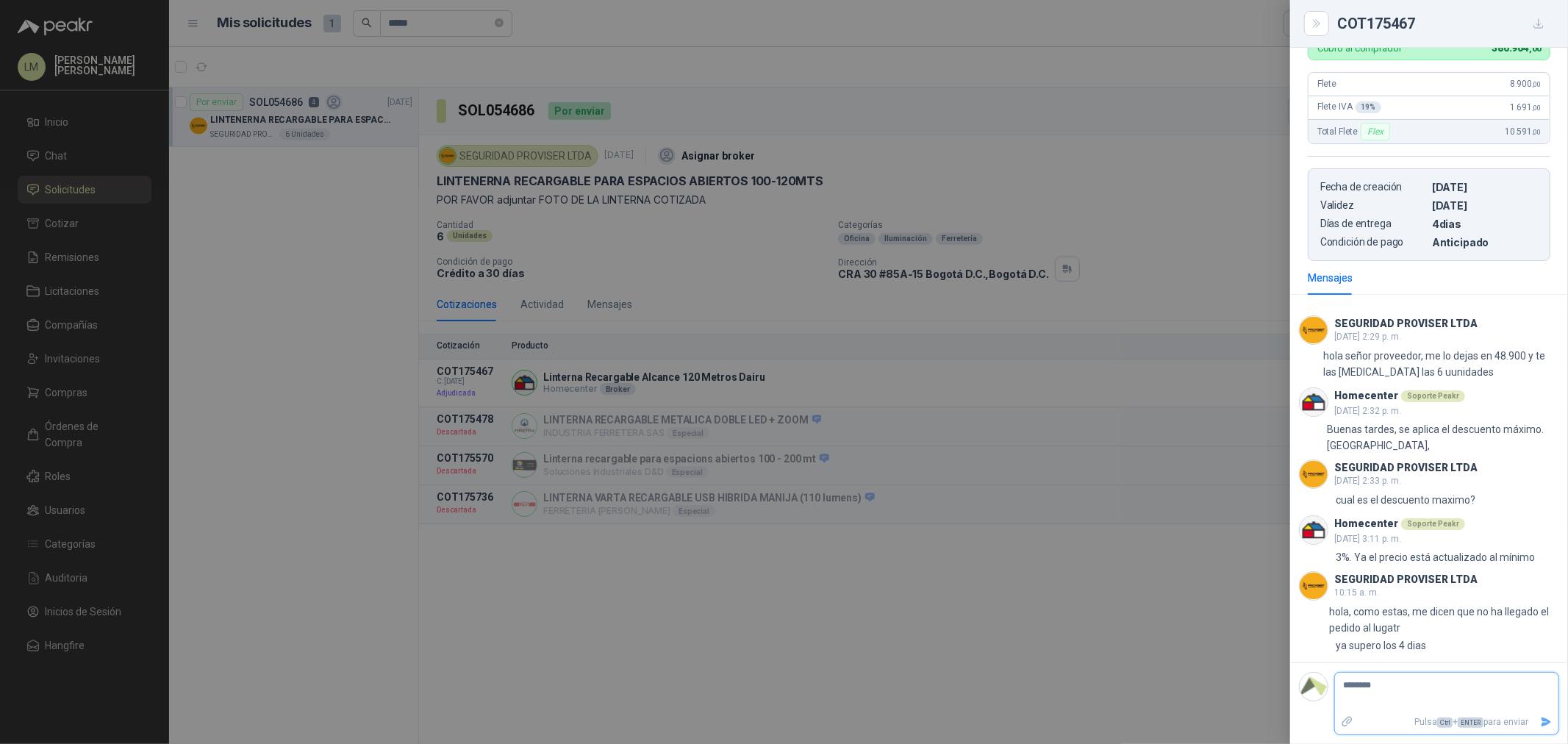
type textarea "*********"
type textarea "**********"
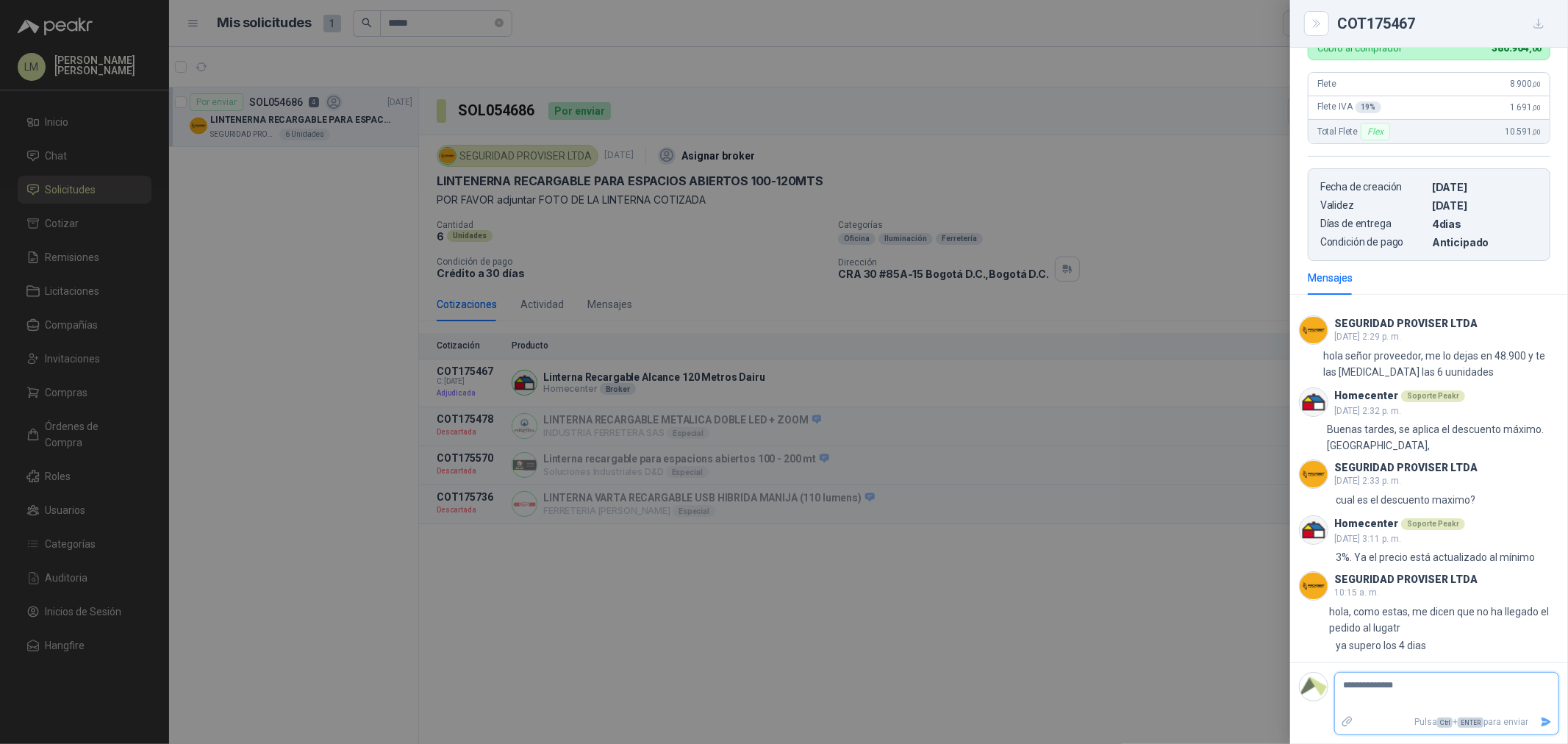
type textarea "**********"
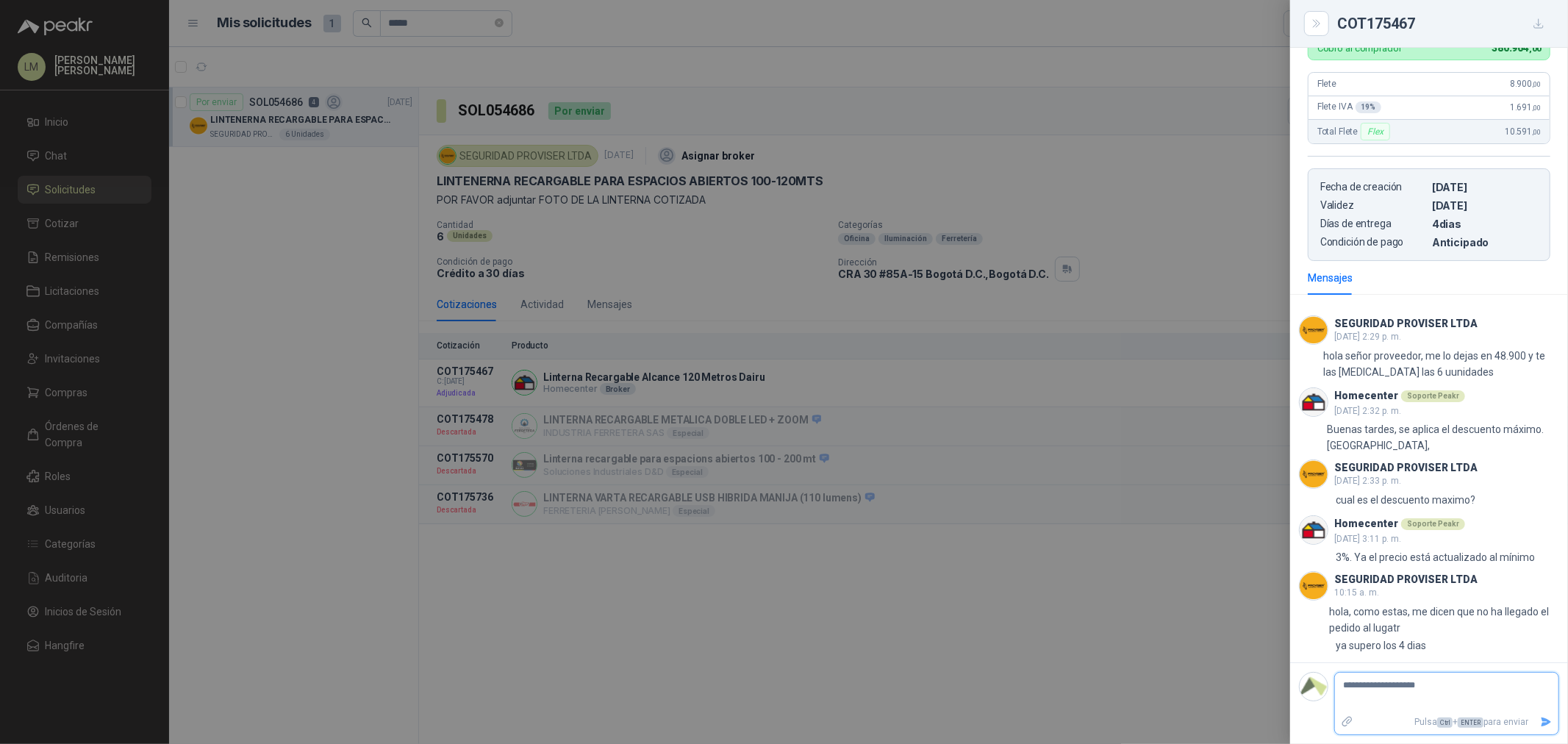
type textarea "**********"
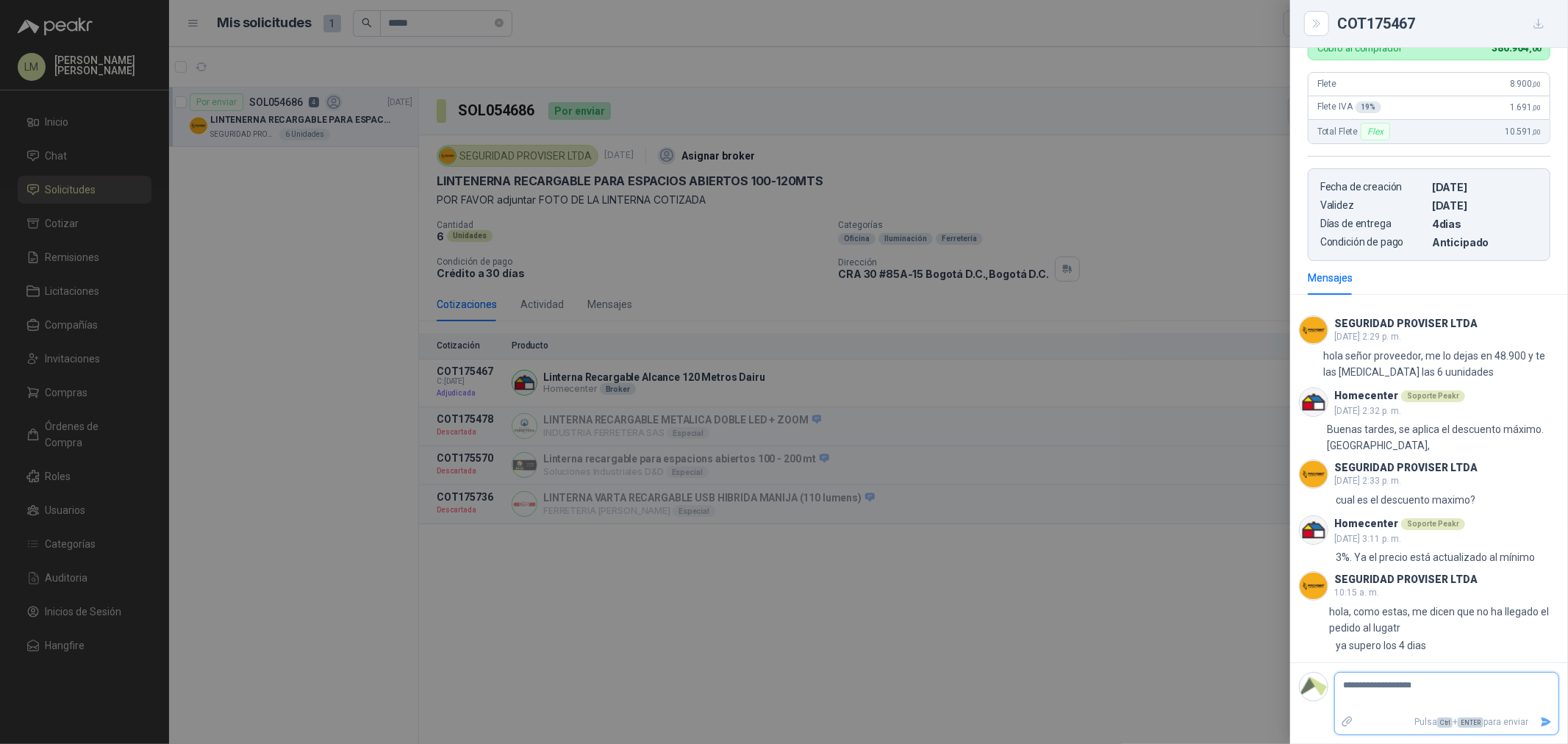
type textarea "**********"
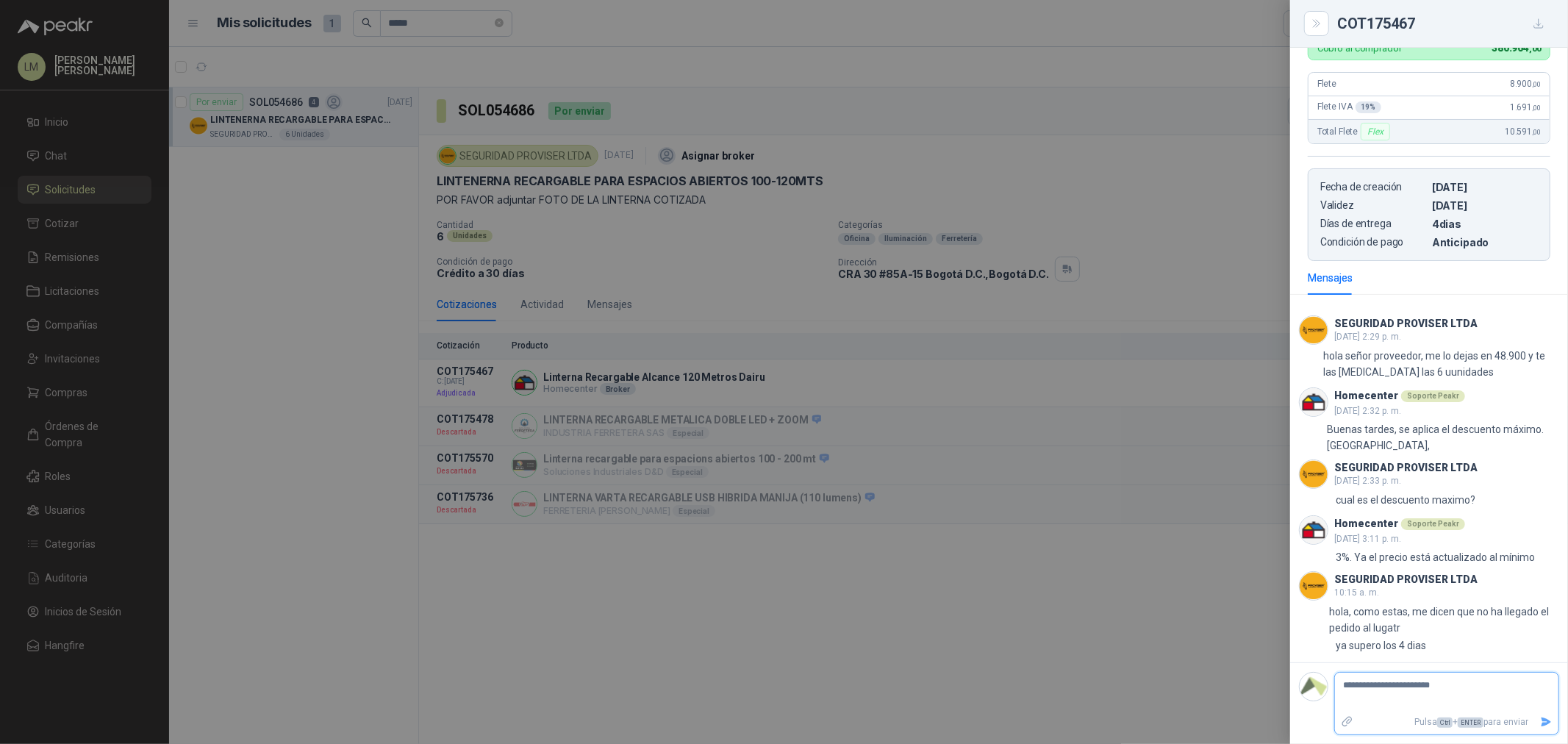
type textarea "**********"
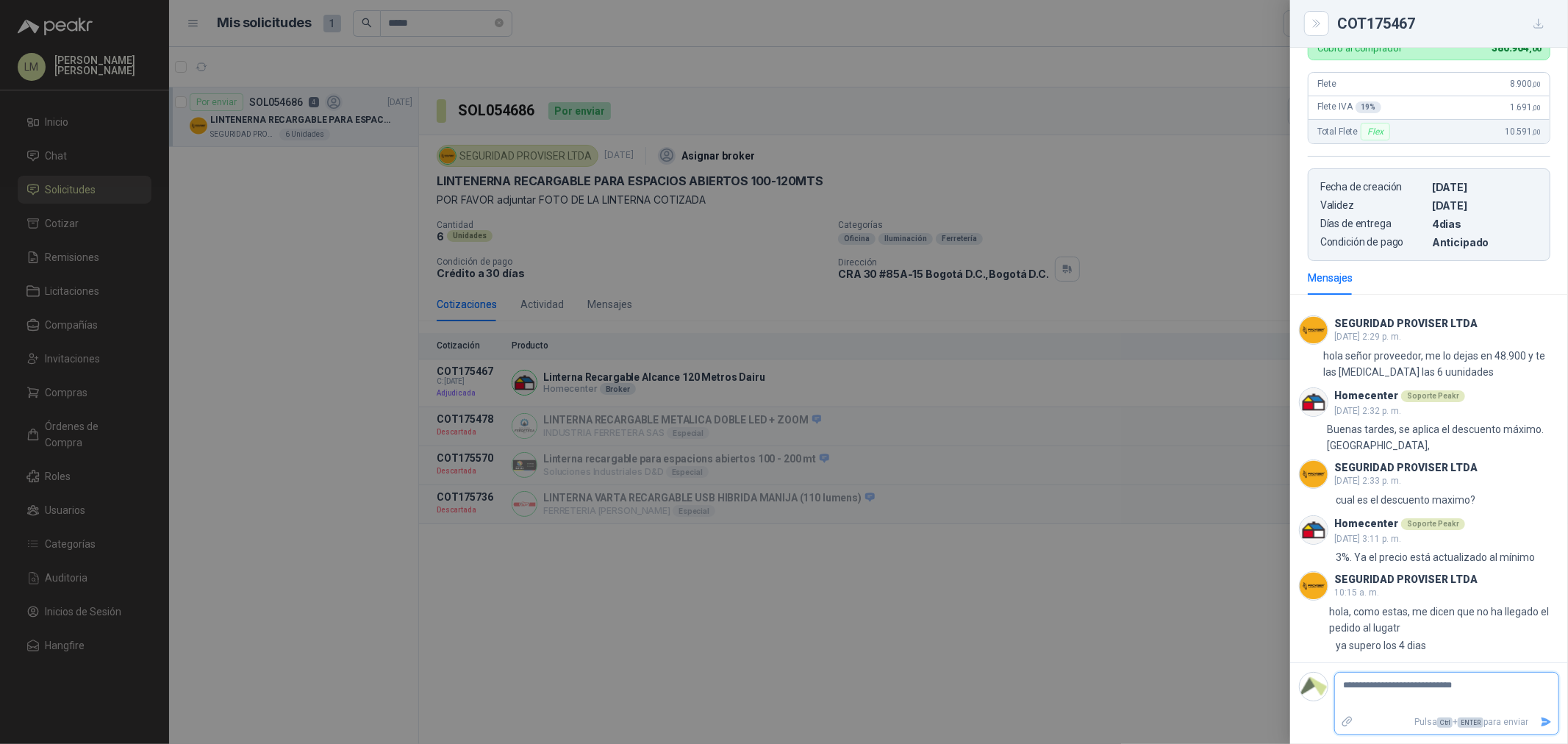
type textarea "**********"
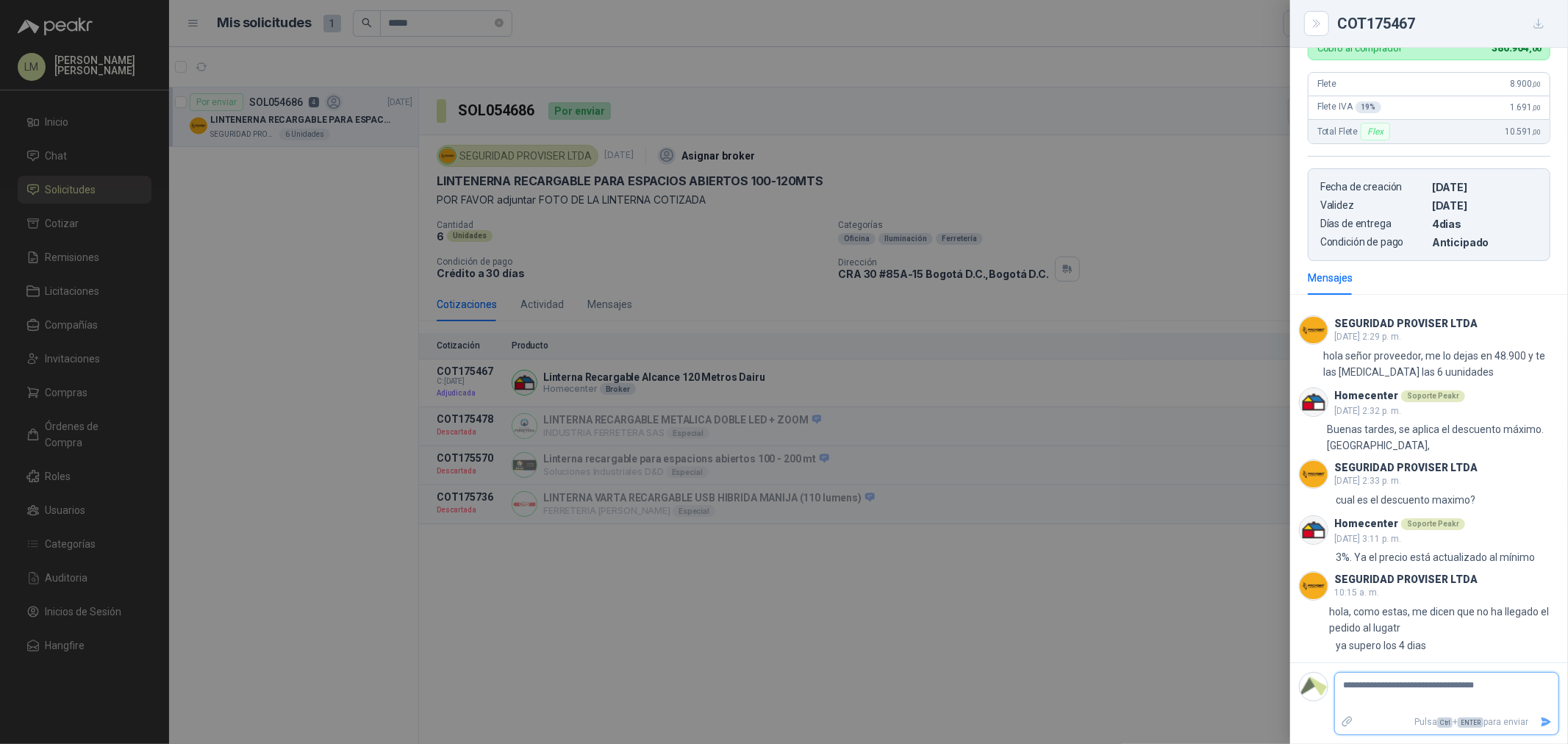
type textarea "**********"
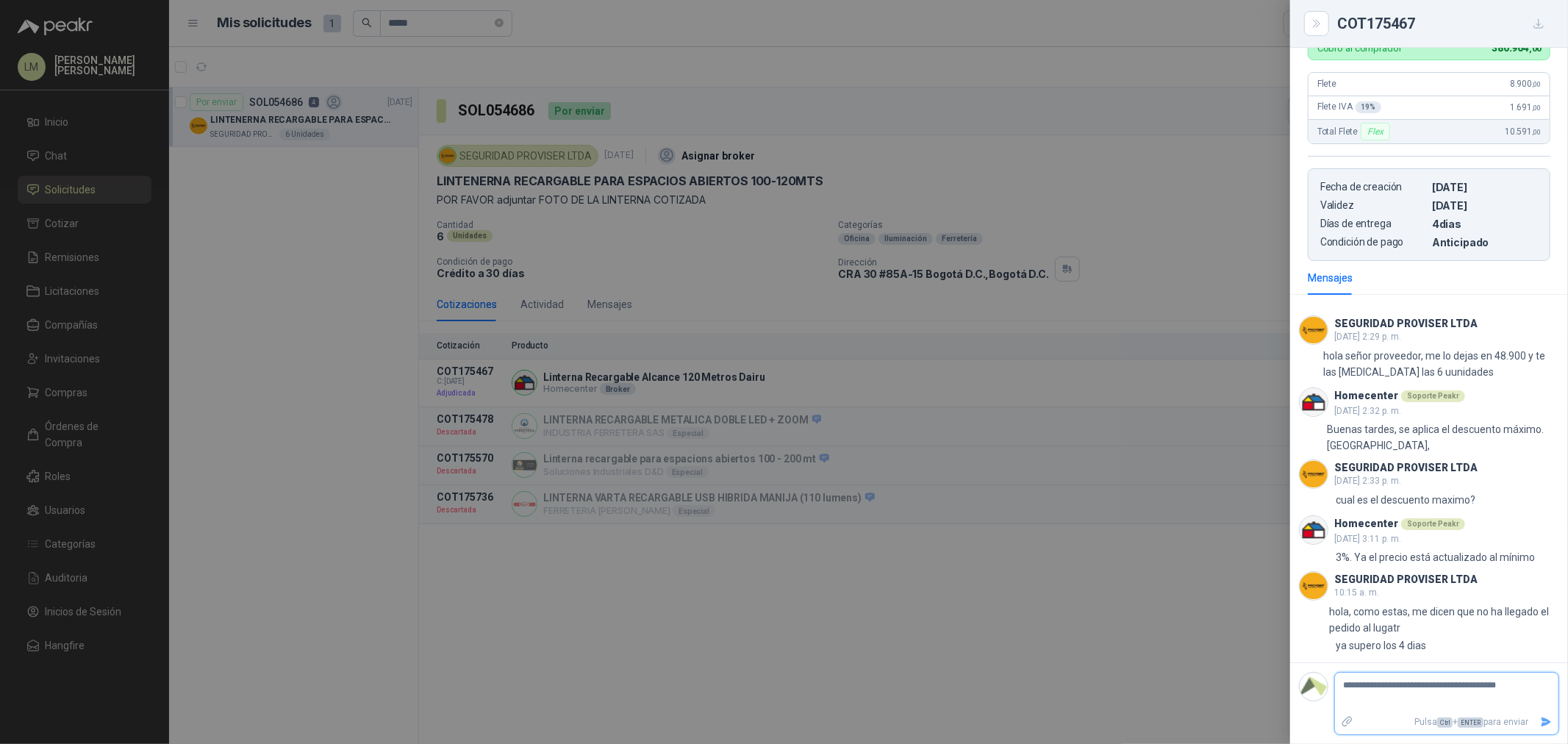
type textarea "**********"
click at [1540, 716] on icon "Enviar" at bounding box center [1545, 721] width 13 height 13
click at [841, 266] on div at bounding box center [784, 372] width 1568 height 744
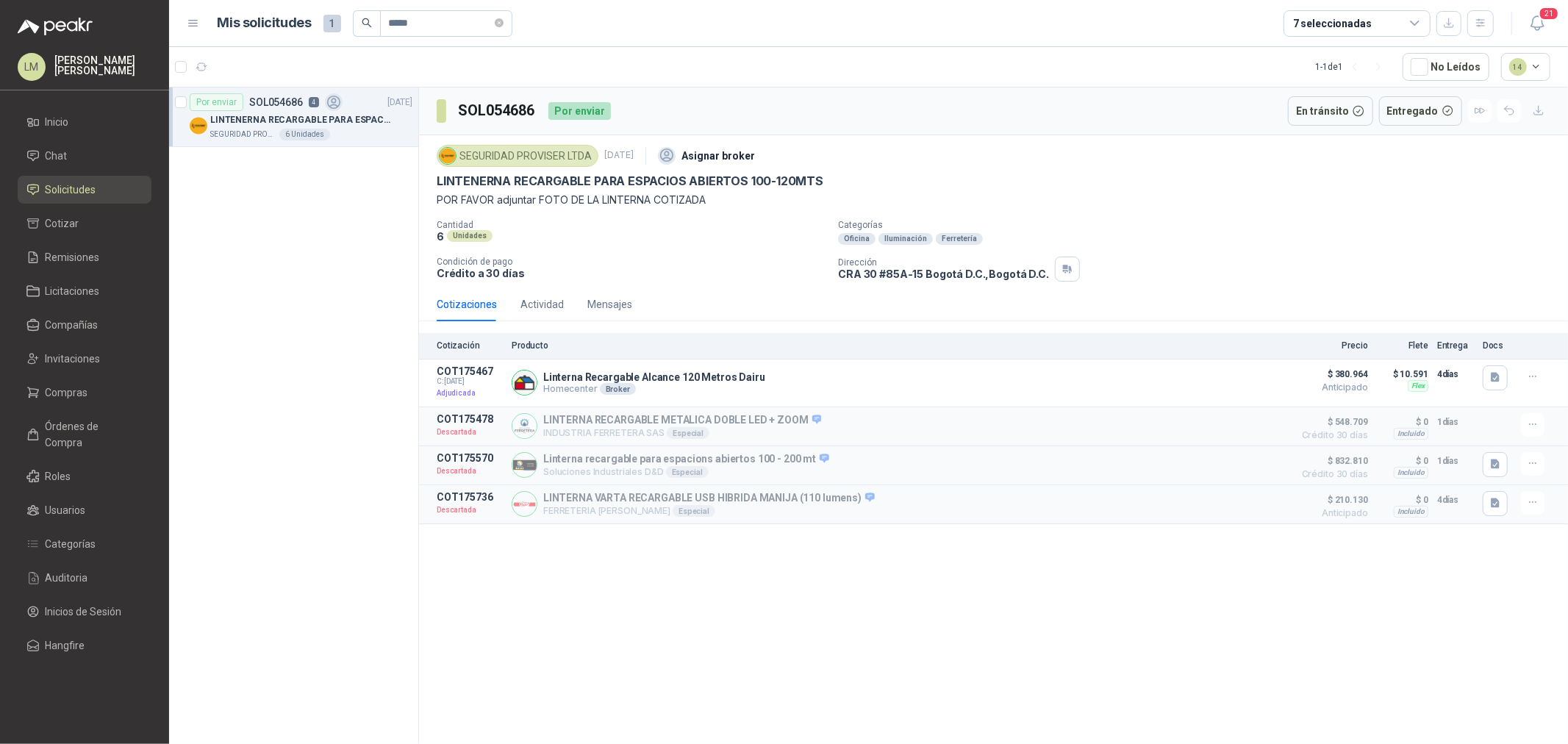
drag, startPoint x: 841, startPoint y: 273, endPoint x: 920, endPoint y: 274, distance: 79.0
drag, startPoint x: 919, startPoint y: 274, endPoint x: 838, endPoint y: 285, distance: 81.7
click at [838, 285] on div "SEGURIDAD PROVISER LTDA 2 sept, 2025 Asignar broker LINTENERNA RECARGABLE PARA …" at bounding box center [993, 211] width 1149 height 152
copy p "CRA 30 #85A-15"
drag, startPoint x: 459, startPoint y: 156, endPoint x: 589, endPoint y: 158, distance: 130.0
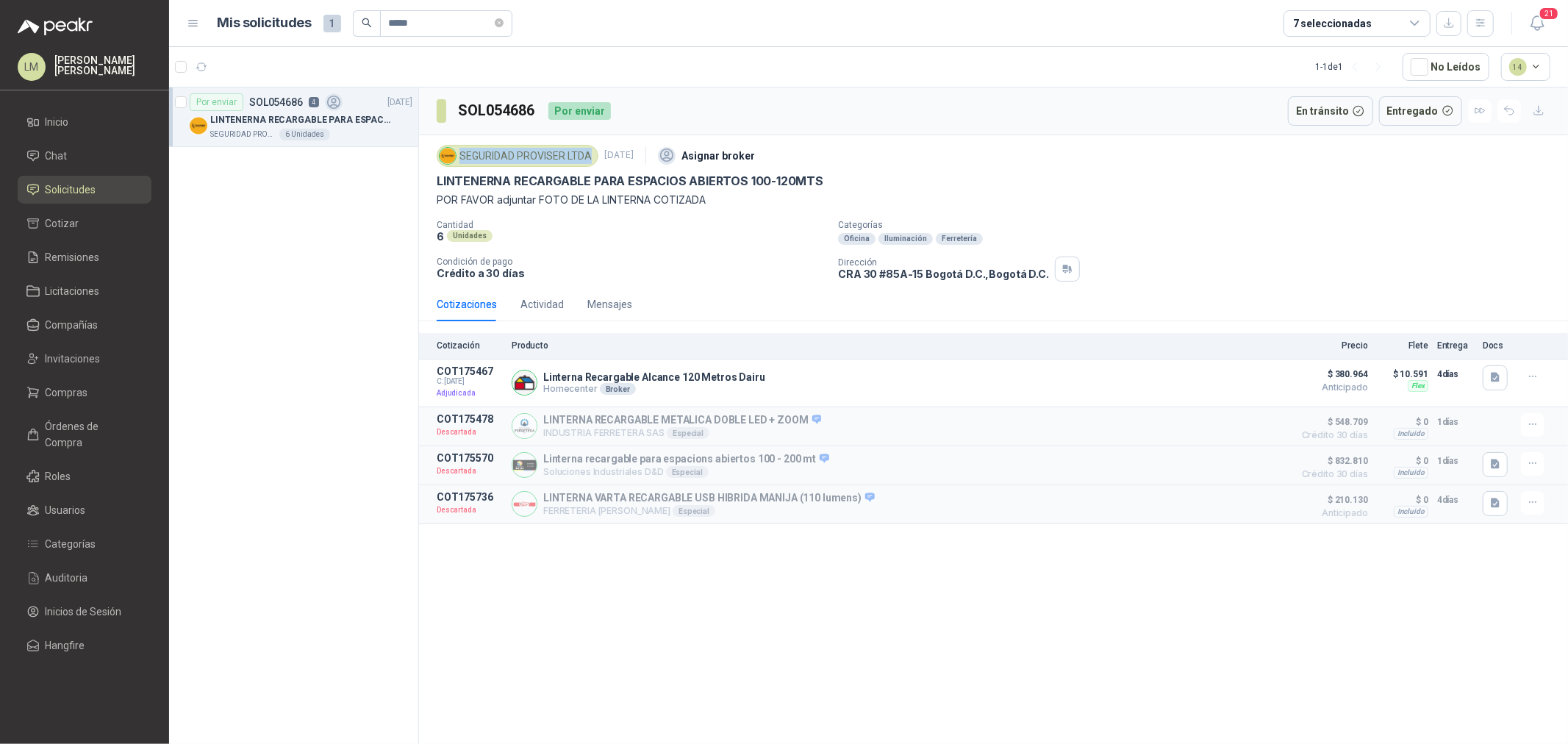
click at [589, 158] on div "SEGURIDAD PROVISER LTDA" at bounding box center [517, 156] width 162 height 22
copy div "SEGURIDAD PROVISER LTDA"
drag, startPoint x: 408, startPoint y: 20, endPoint x: 397, endPoint y: 22, distance: 11.2
click at [397, 22] on input "*****" at bounding box center [440, 23] width 103 height 25
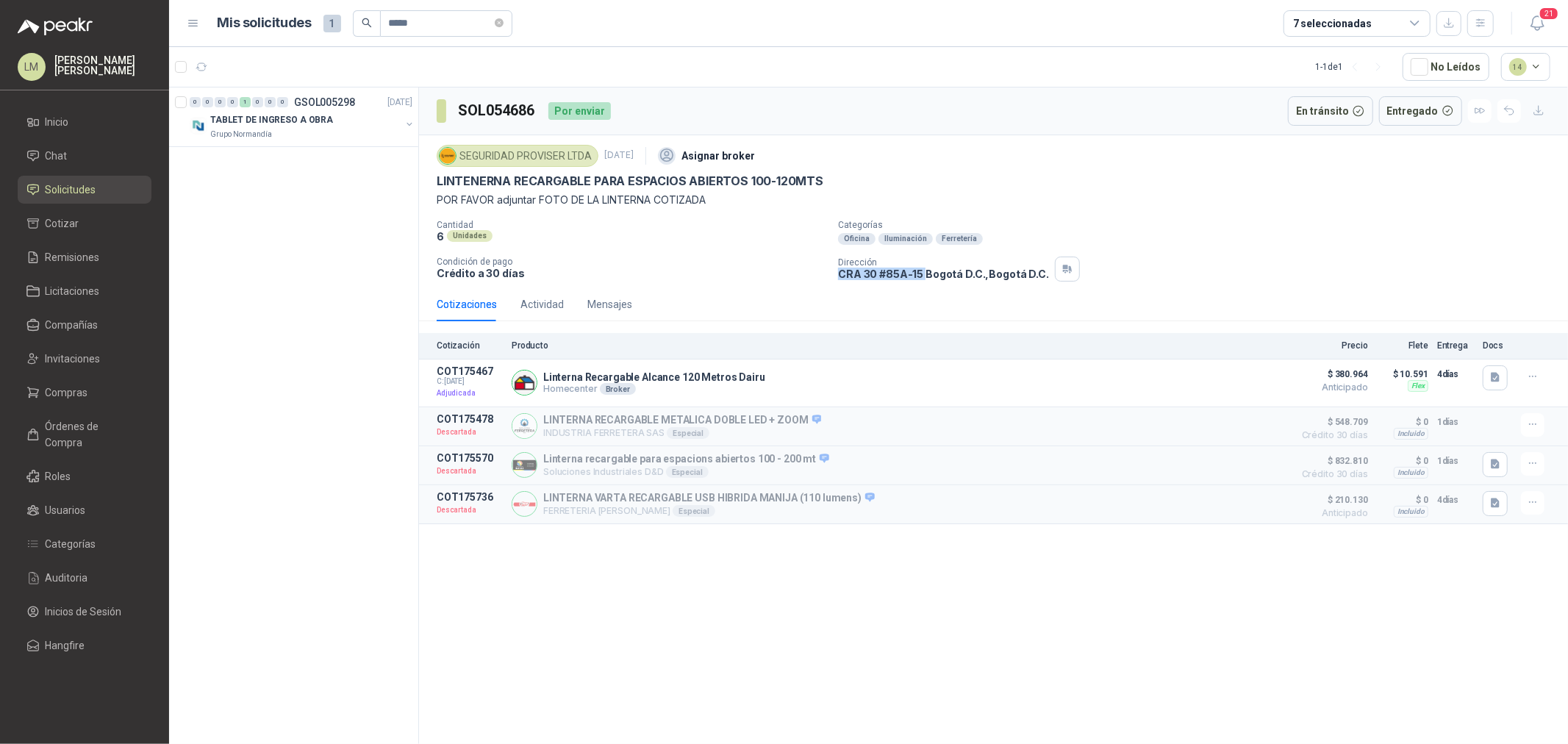
drag, startPoint x: 840, startPoint y: 276, endPoint x: 920, endPoint y: 287, distance: 80.8
click at [921, 287] on div "SEGURIDAD PROVISER LTDA 2 sept, 2025 Asignar broker LINTENERNA RECARGABLE PARA …" at bounding box center [993, 211] width 1149 height 152
drag, startPoint x: 458, startPoint y: 155, endPoint x: 589, endPoint y: 152, distance: 131.0
click at [589, 152] on div "SEGURIDAD PROVISER LTDA" at bounding box center [517, 156] width 162 height 22
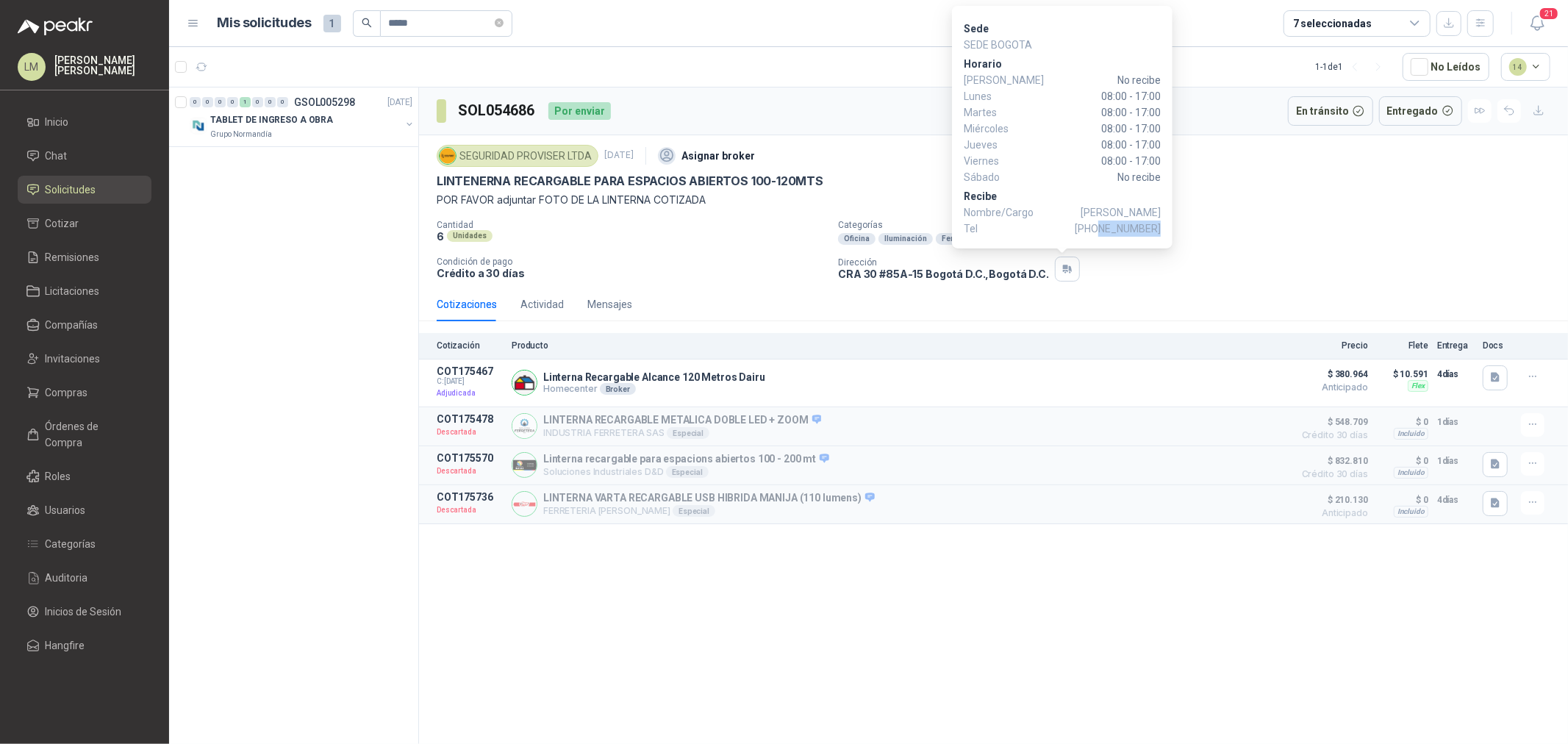
drag, startPoint x: 1105, startPoint y: 229, endPoint x: 1158, endPoint y: 225, distance: 53.2
click at [1158, 225] on span "+57 3160108480" at bounding box center [1117, 228] width 86 height 16
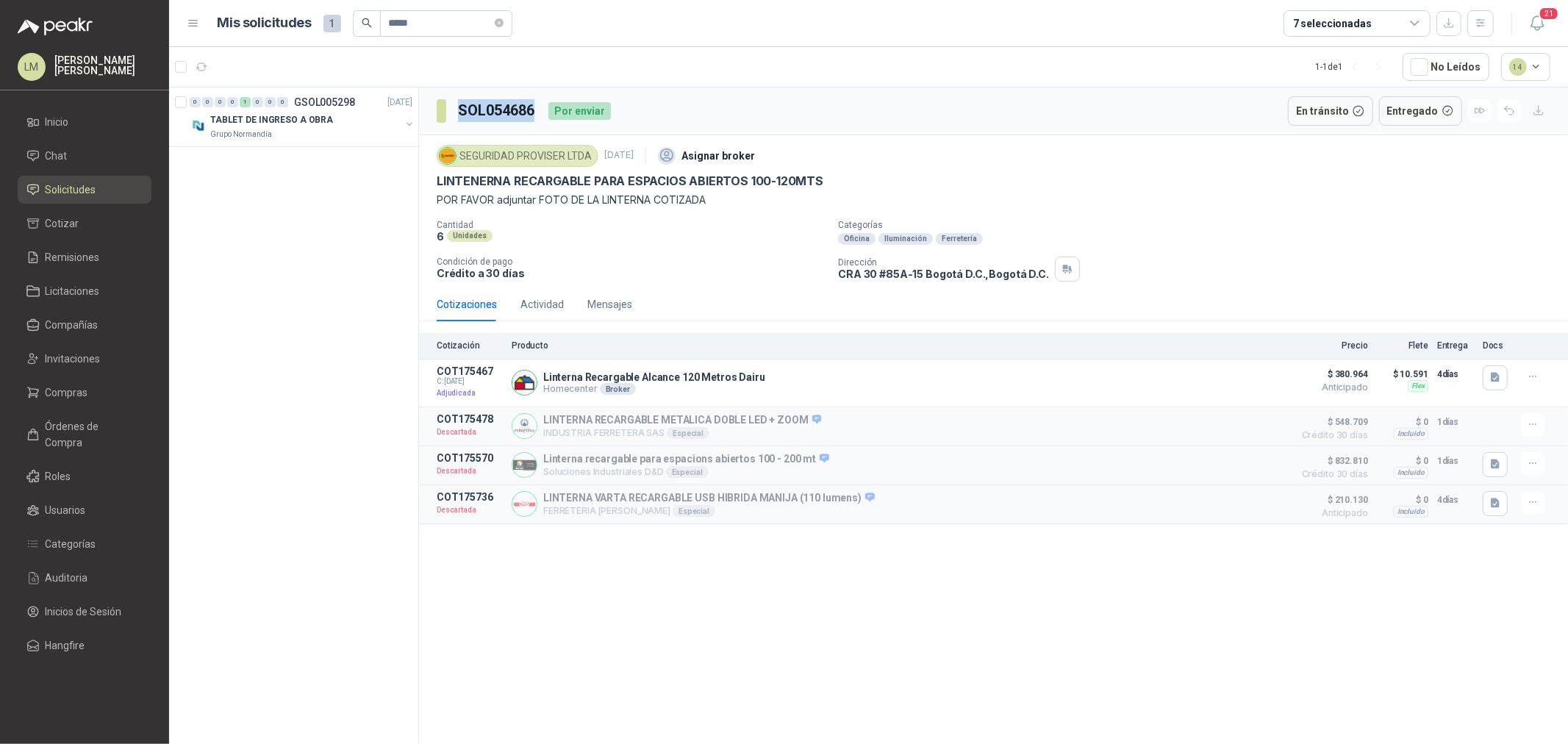
drag, startPoint x: 533, startPoint y: 104, endPoint x: 456, endPoint y: 106, distance: 77.0
click at [456, 106] on section "SOL054686" at bounding box center [486, 111] width 100 height 23
click at [1273, 375] on button "Detalles" at bounding box center [1251, 383] width 69 height 20
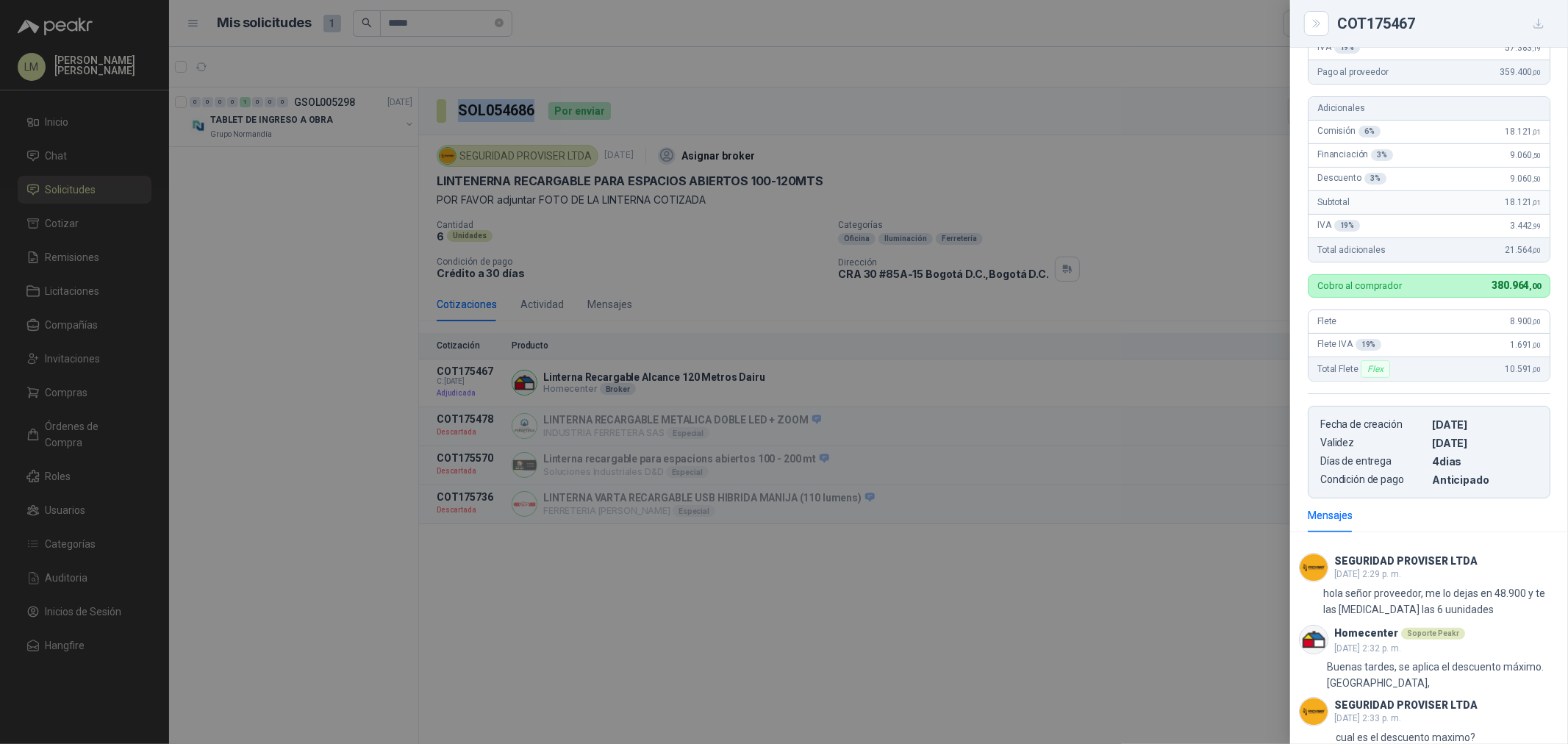
scroll to position [0, 0]
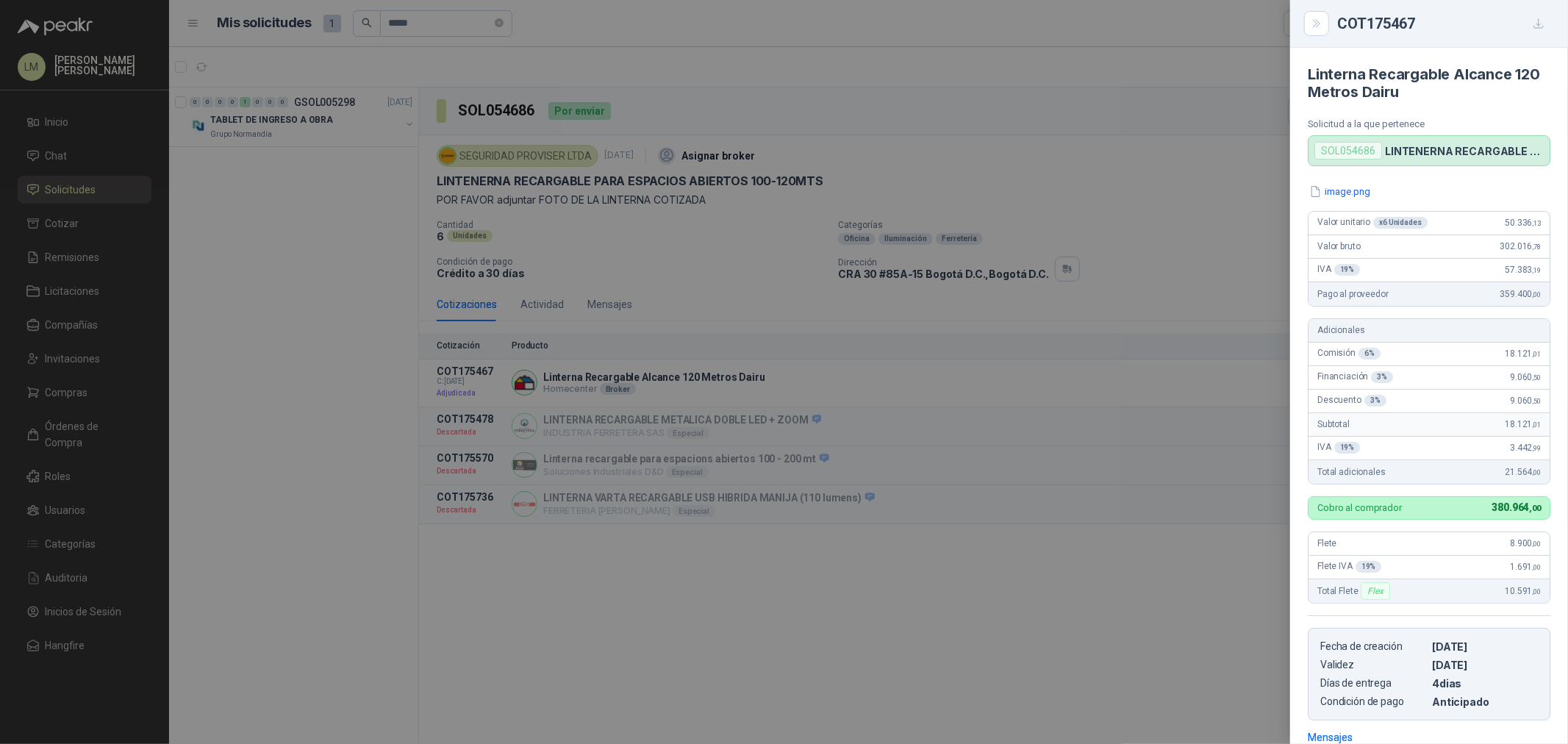
click at [71, 409] on div at bounding box center [784, 372] width 1568 height 744
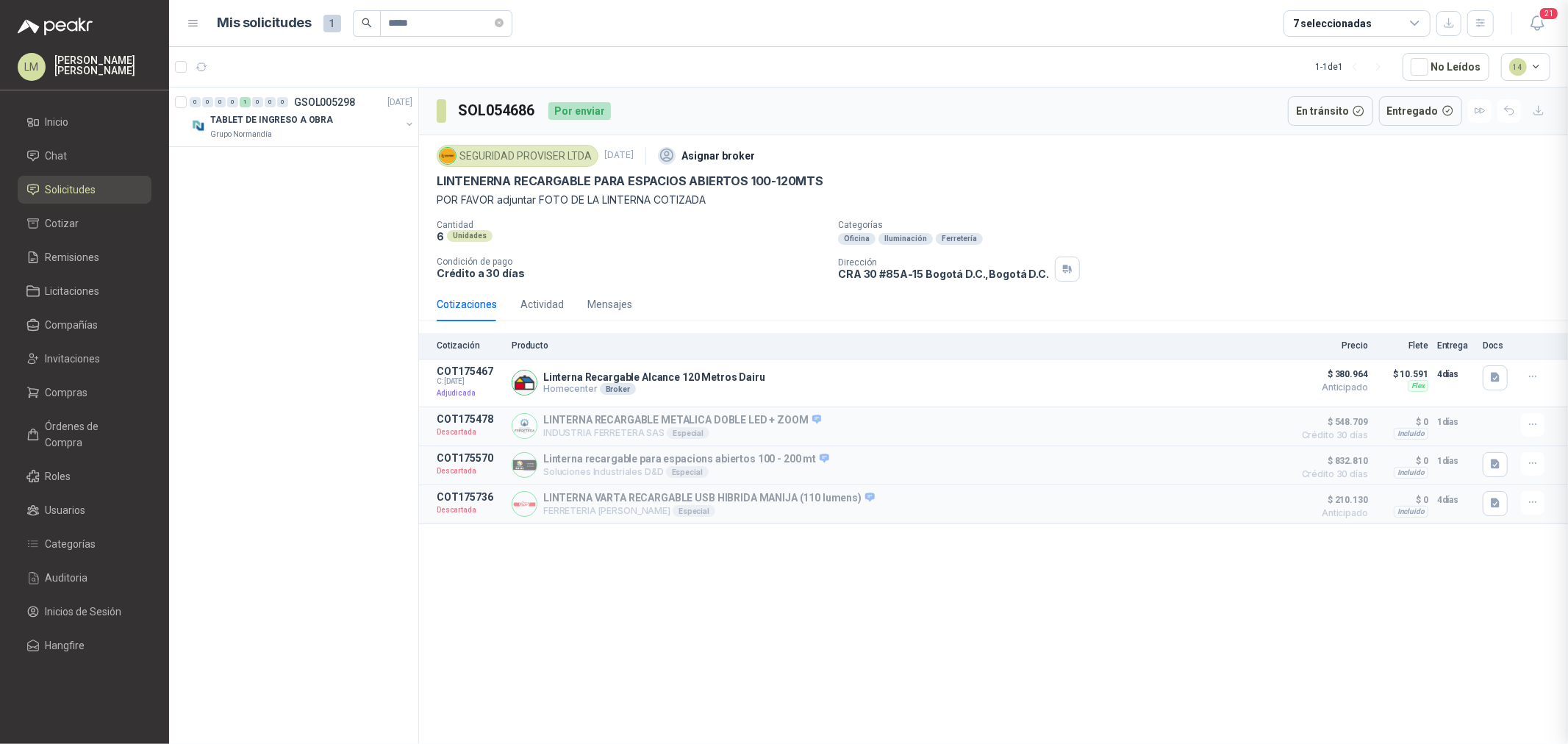
scroll to position [534, 0]
click at [54, 388] on span "Compras" at bounding box center [66, 392] width 43 height 16
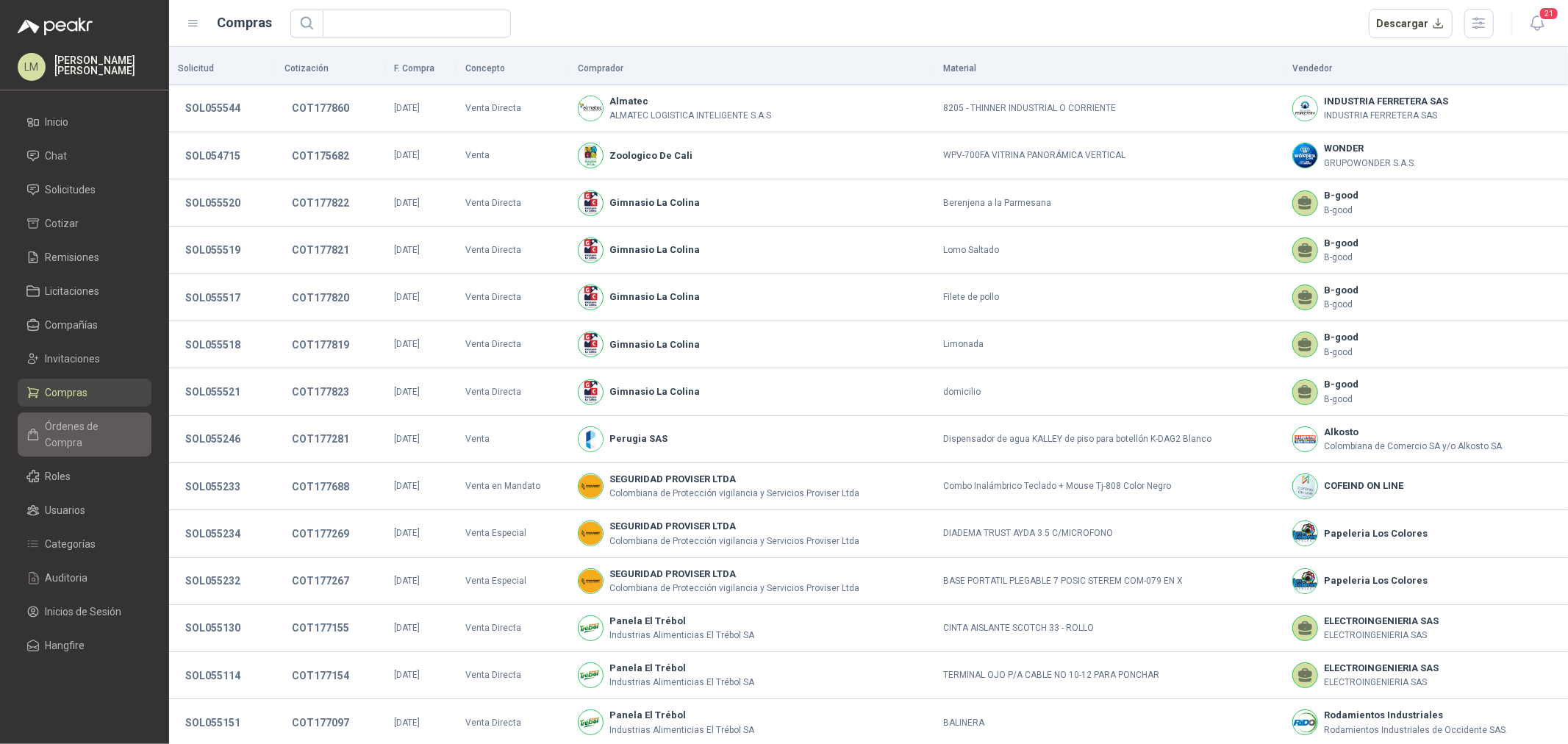
click at [91, 435] on link "Órdenes de Compra" at bounding box center [85, 434] width 134 height 44
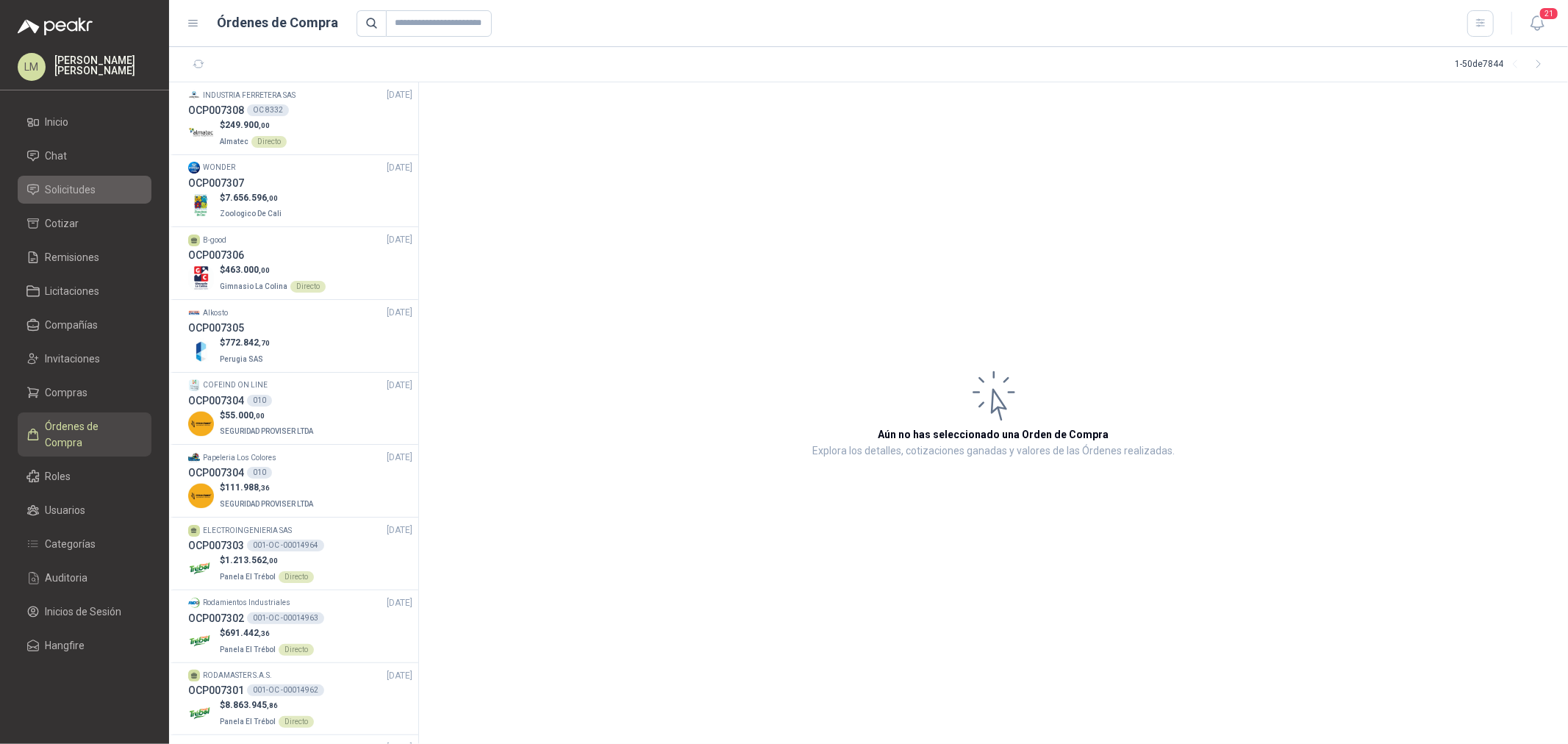
click at [75, 187] on span "Solicitudes" at bounding box center [70, 189] width 51 height 16
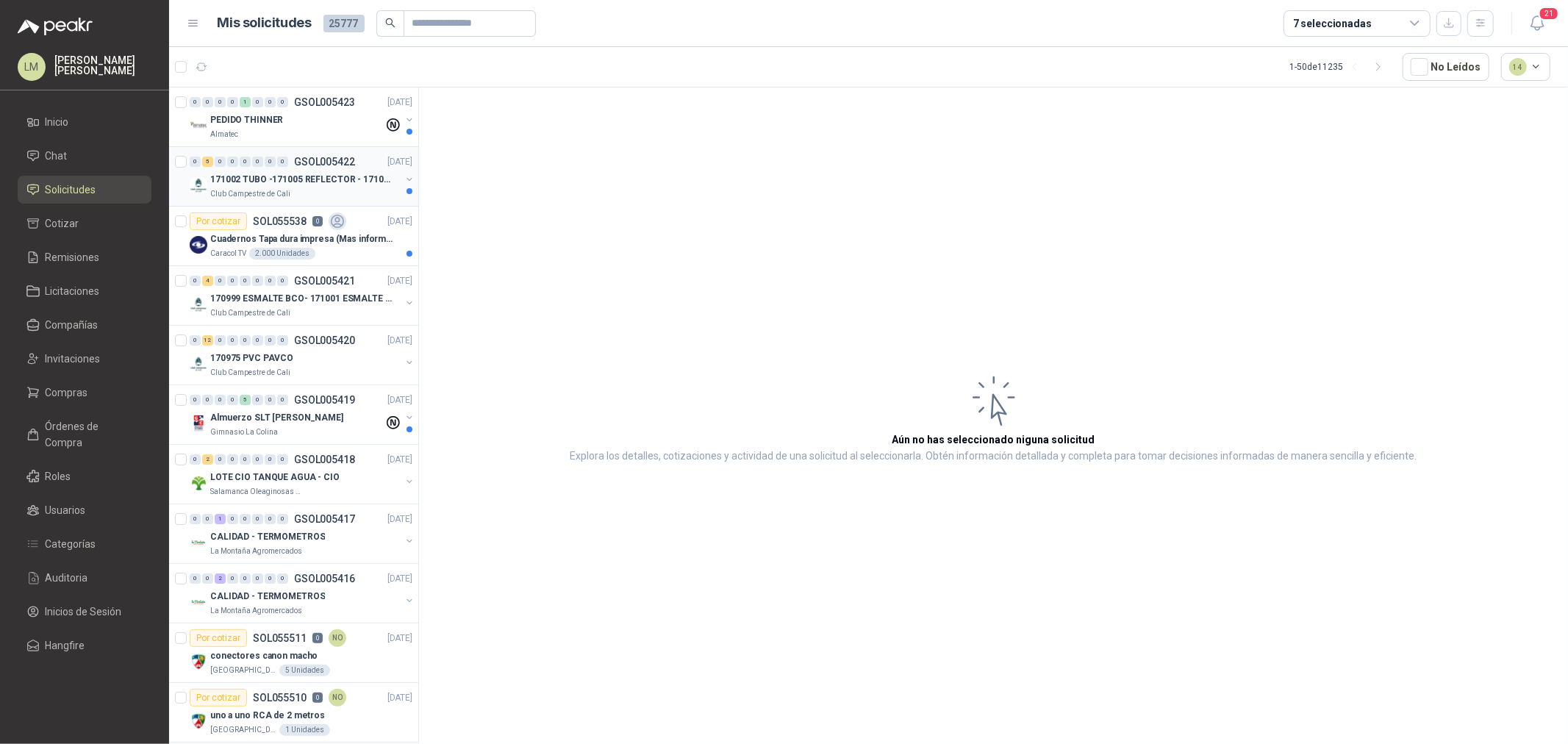
click at [297, 181] on p "171002 TUBO -171005 REFLECTOR - 171007 PANEL" at bounding box center [302, 179] width 183 height 14
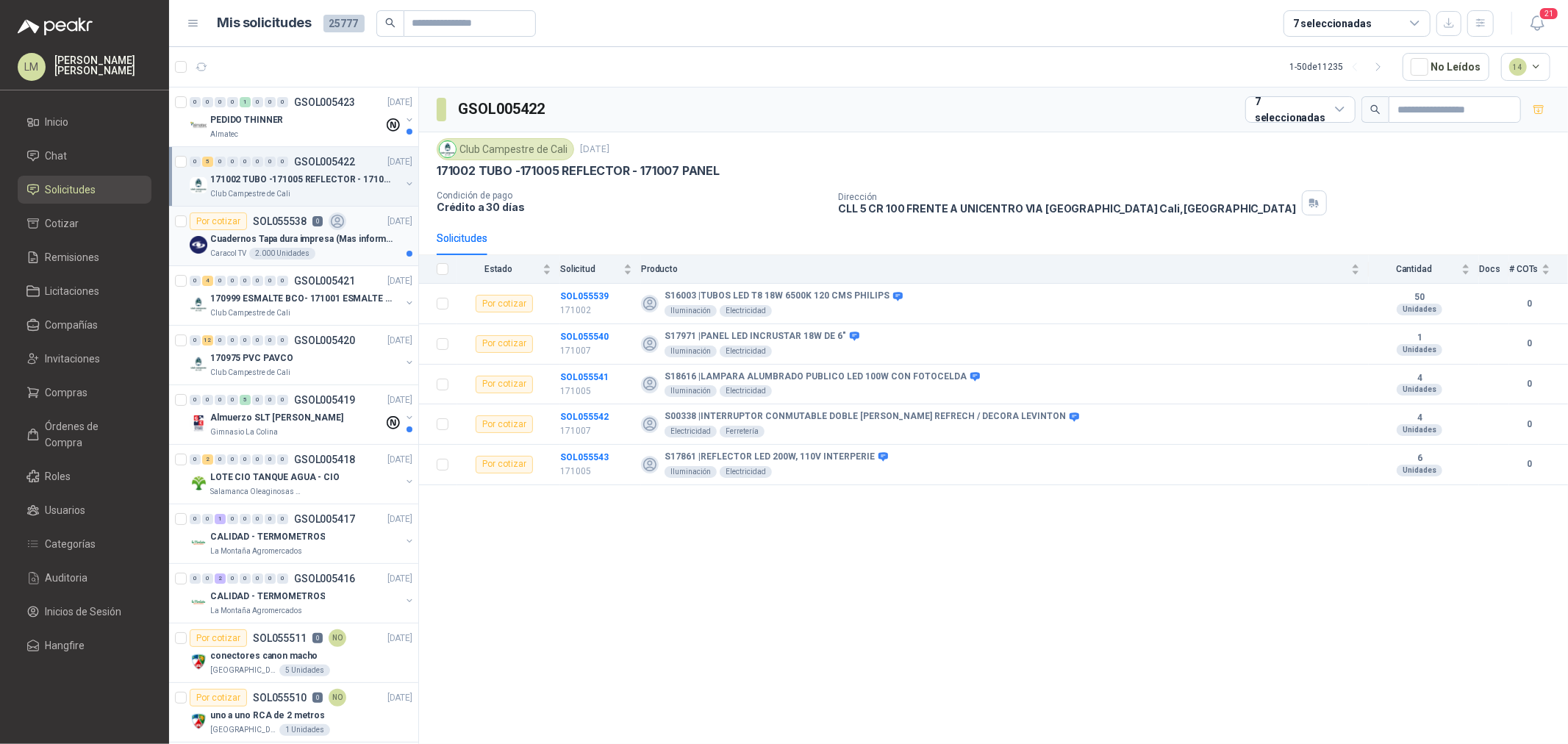
click at [287, 244] on p "Cuadernos Tapa dura impresa (Mas informacion en el adjunto)" at bounding box center [302, 239] width 183 height 14
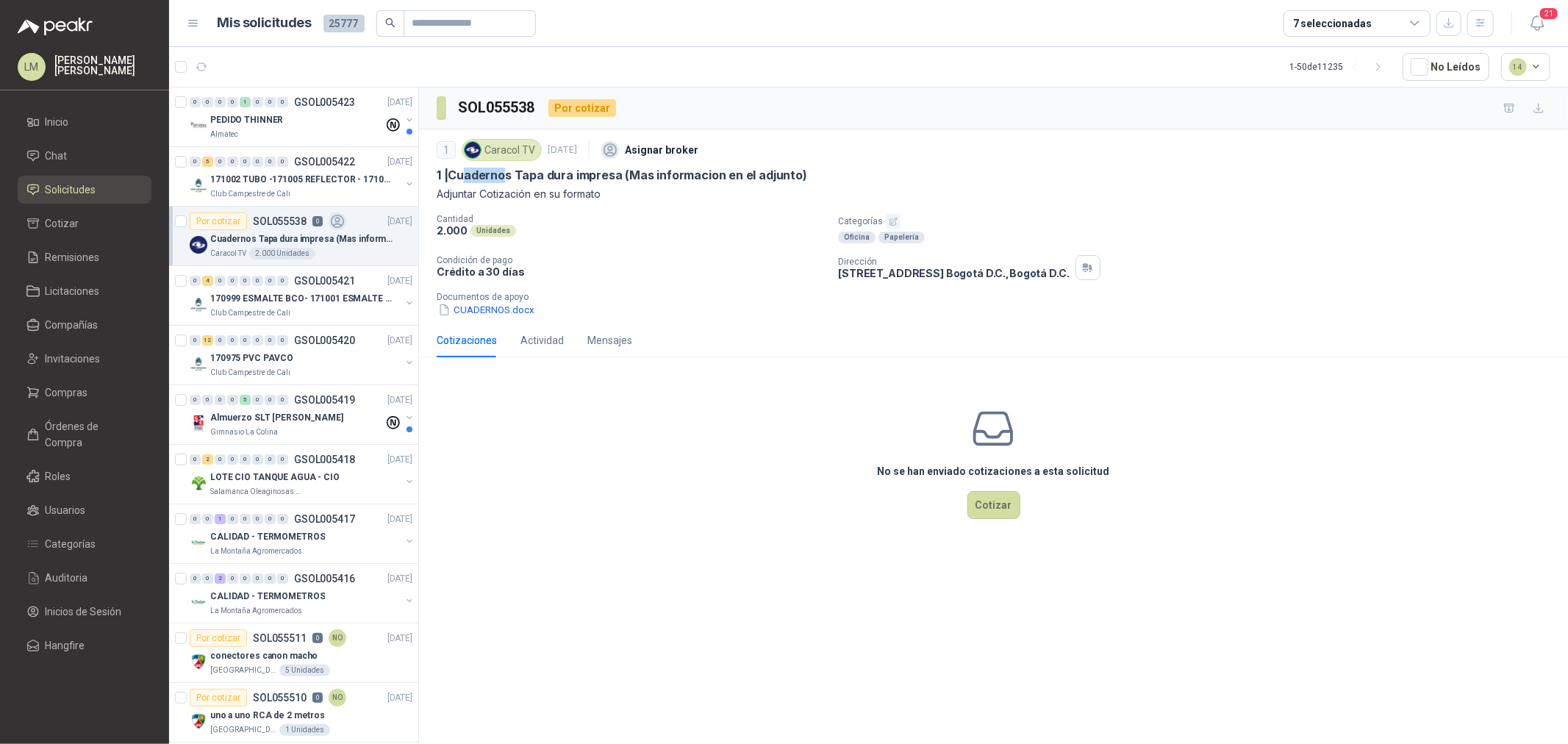
drag, startPoint x: 504, startPoint y: 178, endPoint x: 544, endPoint y: 178, distance: 40.0
click at [531, 178] on p "1 | Cuadernos Tapa dura impresa (Mas informacion en el adjunto)" at bounding box center [622, 175] width 370 height 15
click at [544, 178] on p "1 | Cuadernos Tapa dura impresa (Mas informacion en el adjunto)" at bounding box center [622, 175] width 370 height 15
click at [888, 218] on icon "button" at bounding box center [893, 221] width 9 height 9
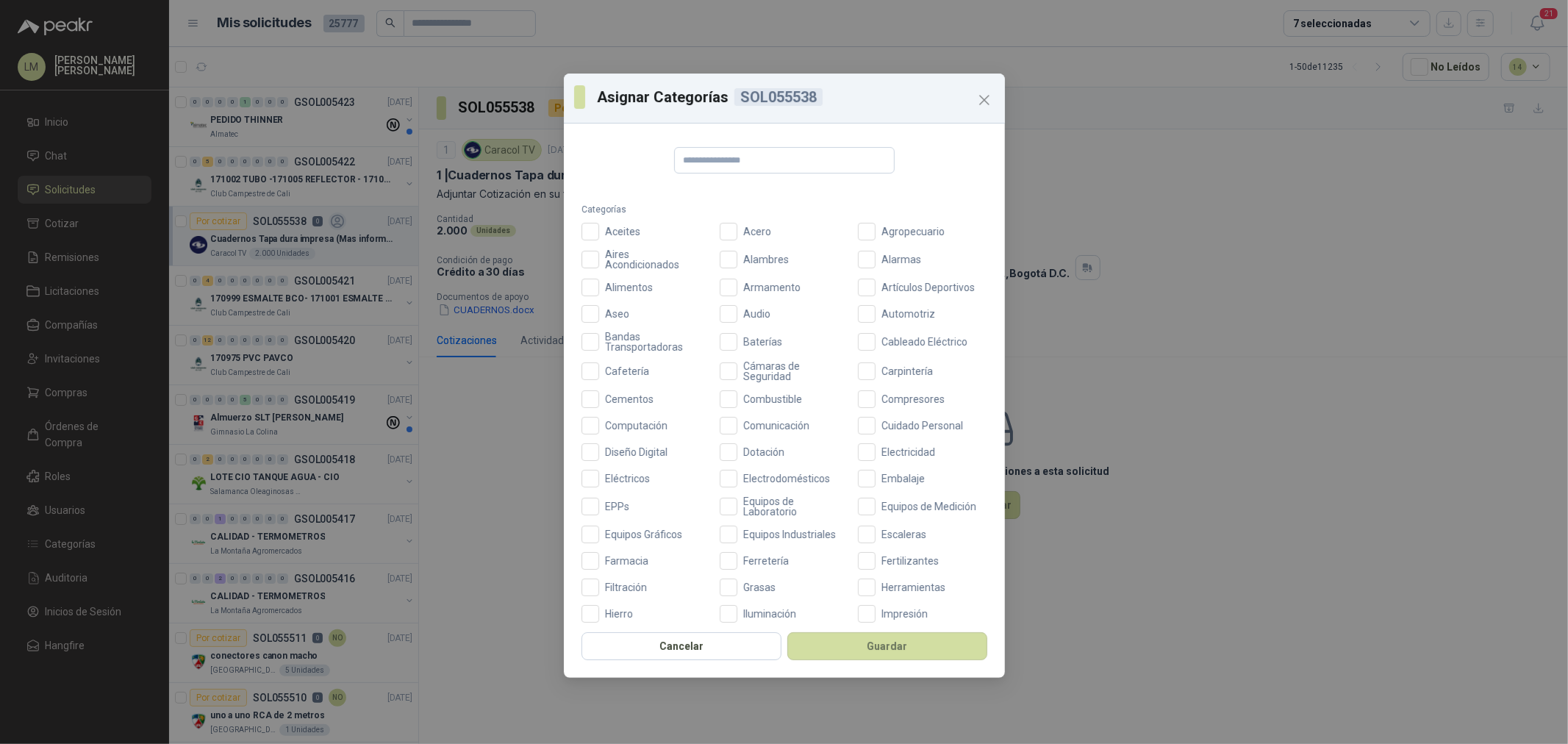
scroll to position [347, 0]
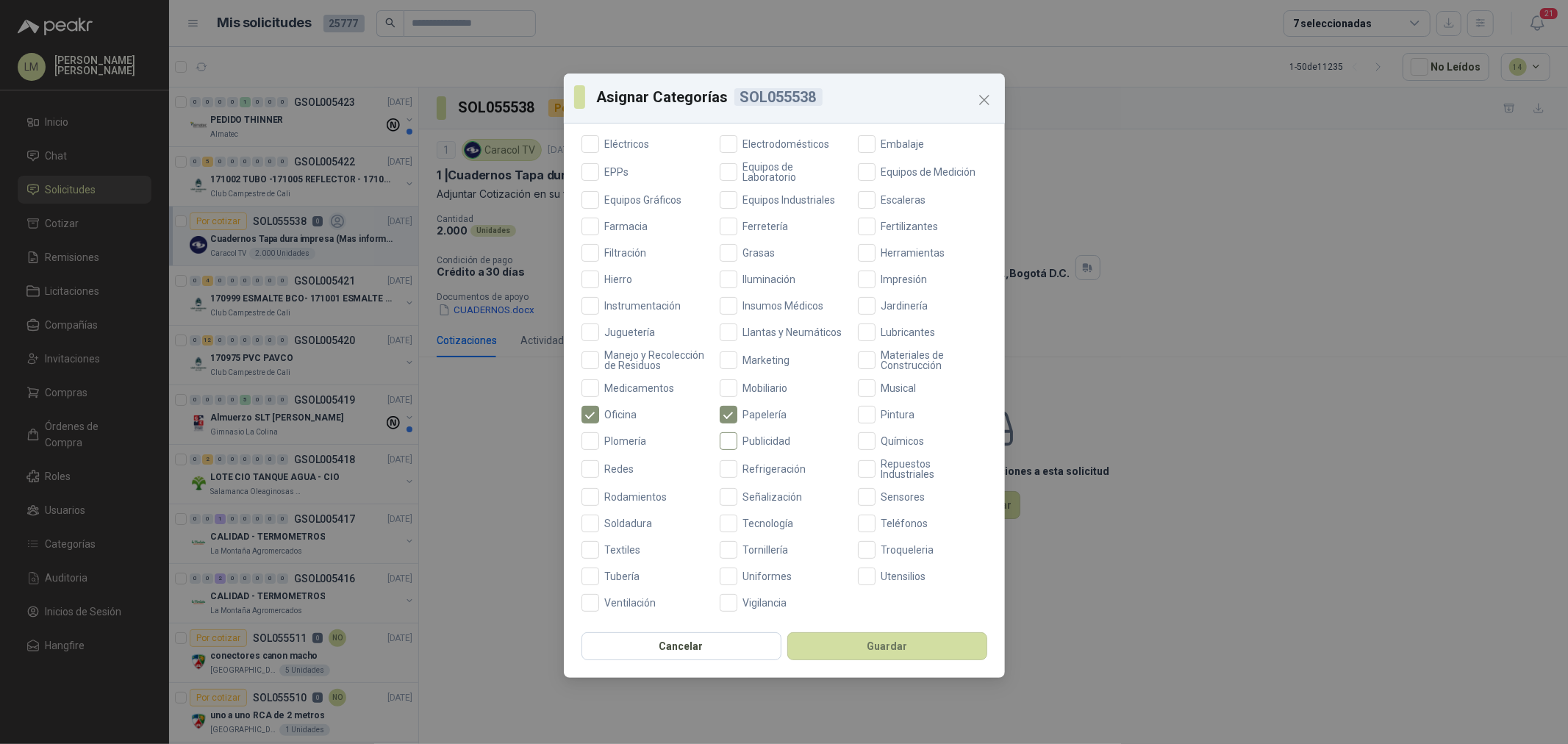
click at [762, 445] on span "Publicidad" at bounding box center [767, 441] width 60 height 10
click at [756, 355] on span "Marketing" at bounding box center [767, 360] width 59 height 10
click at [846, 643] on button "Guardar" at bounding box center [887, 645] width 200 height 28
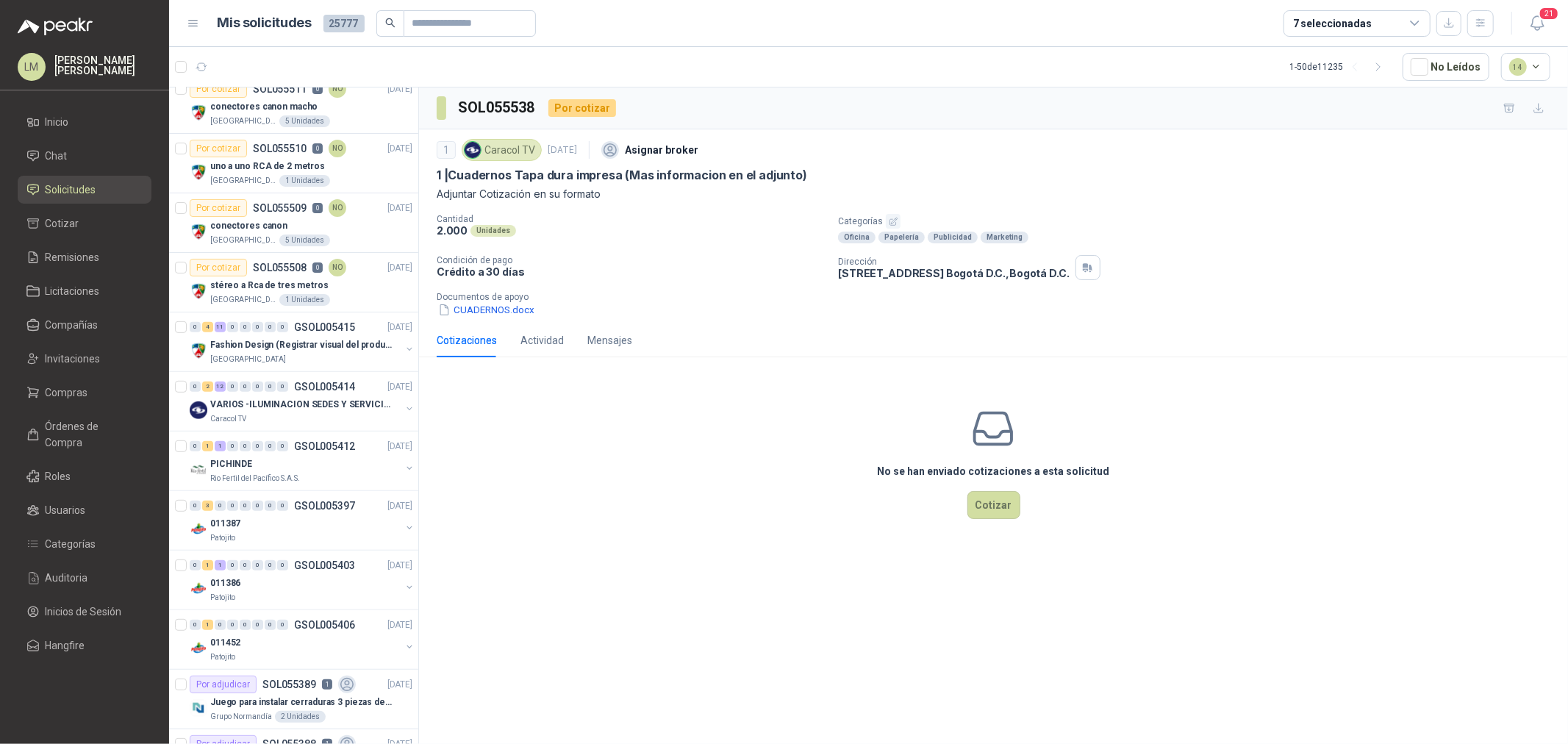
scroll to position [571, 0]
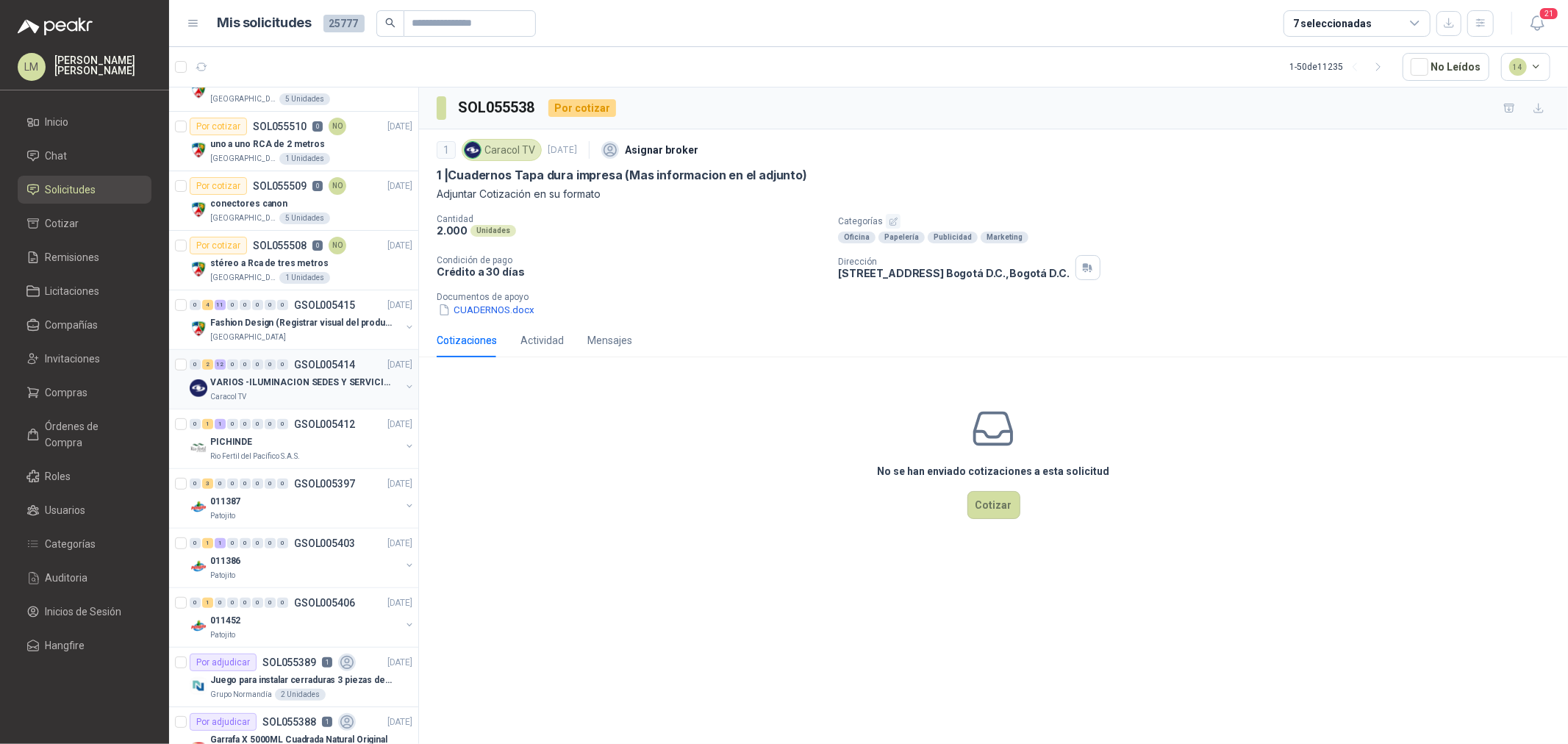
click at [279, 385] on p "VARIOS -ILUMINACION SEDES Y SERVICIOS" at bounding box center [302, 382] width 183 height 14
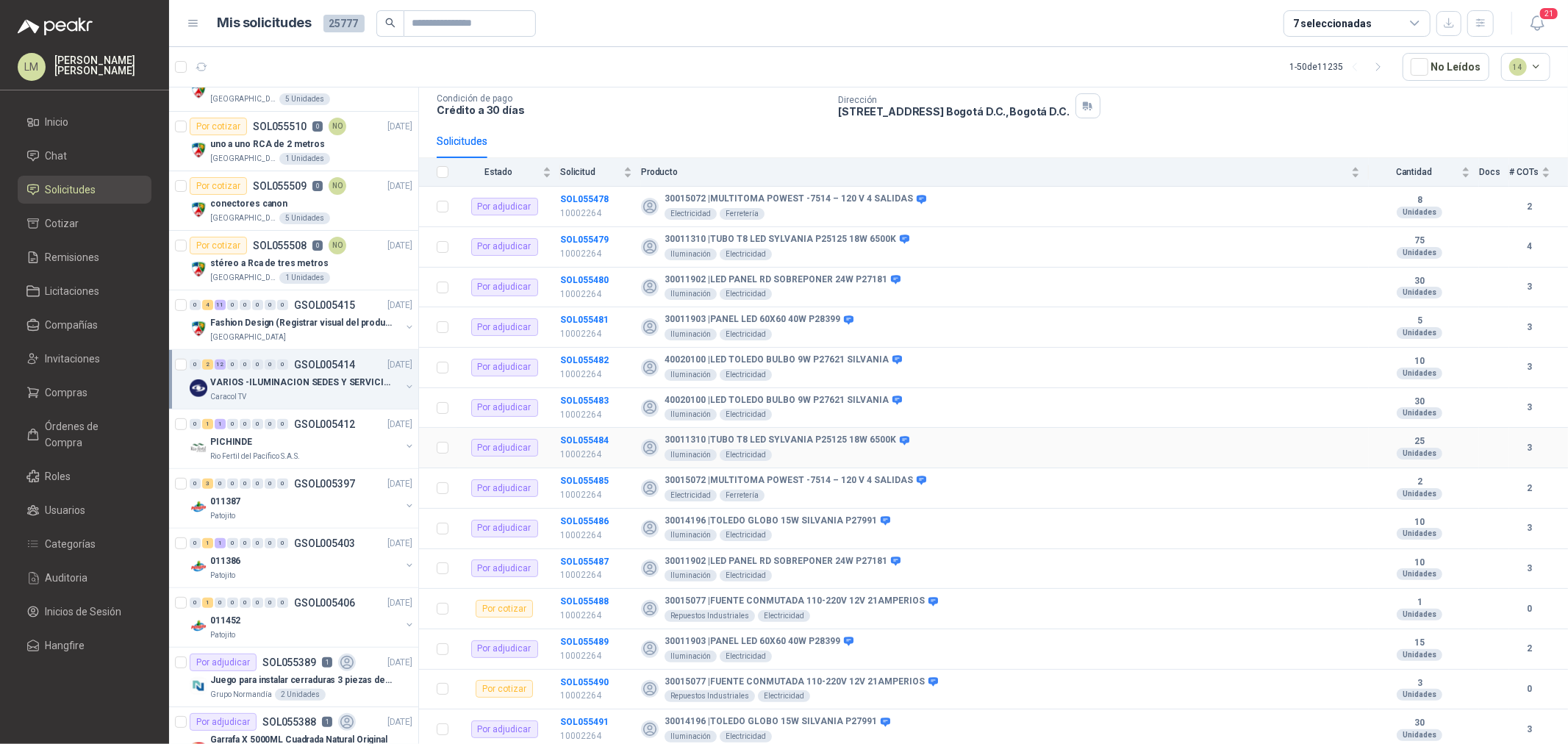
scroll to position [99, 0]
drag, startPoint x: 732, startPoint y: 604, endPoint x: 851, endPoint y: 598, distance: 119.2
click at [851, 598] on b "30015077 | FUENTE CONMUTADA 110-220V 12V 21AMPERIOS" at bounding box center [794, 601] width 260 height 12
drag, startPoint x: 717, startPoint y: 679, endPoint x: 855, endPoint y: 676, distance: 138.0
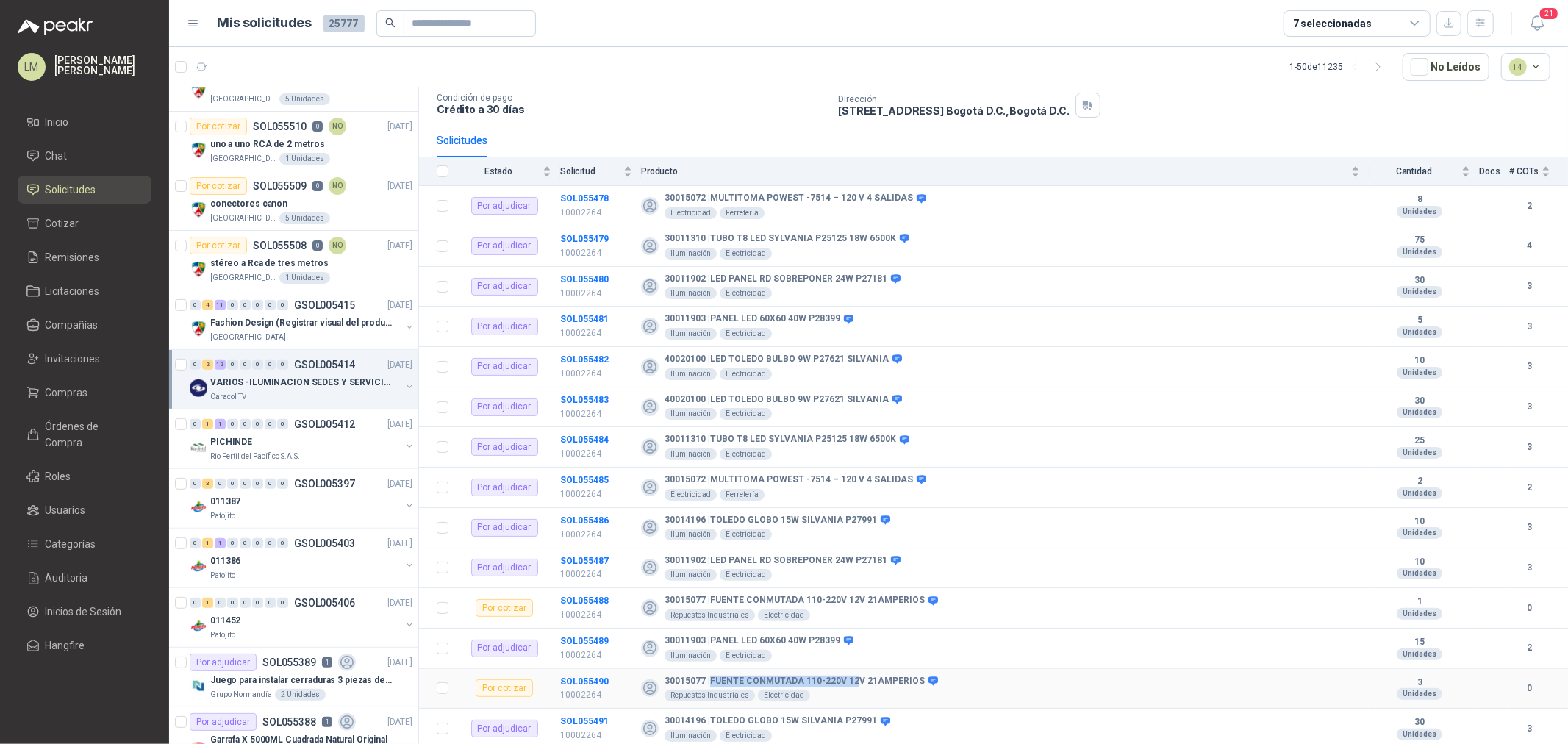
click at [855, 676] on b "30015077 | FUENTE CONMUTADA 110-220V 12V 21AMPERIOS" at bounding box center [794, 681] width 260 height 12
drag, startPoint x: 707, startPoint y: 597, endPoint x: 894, endPoint y: 598, distance: 187.0
click at [894, 598] on b "30015077 | FUENTE CONMUTADA 110-220V 12V 21AMPERIOS" at bounding box center [794, 601] width 260 height 12
click at [891, 600] on b "30015077 | FUENTE CONMUTADA 110-220V 12V 21AMPERIOS" at bounding box center [794, 601] width 260 height 12
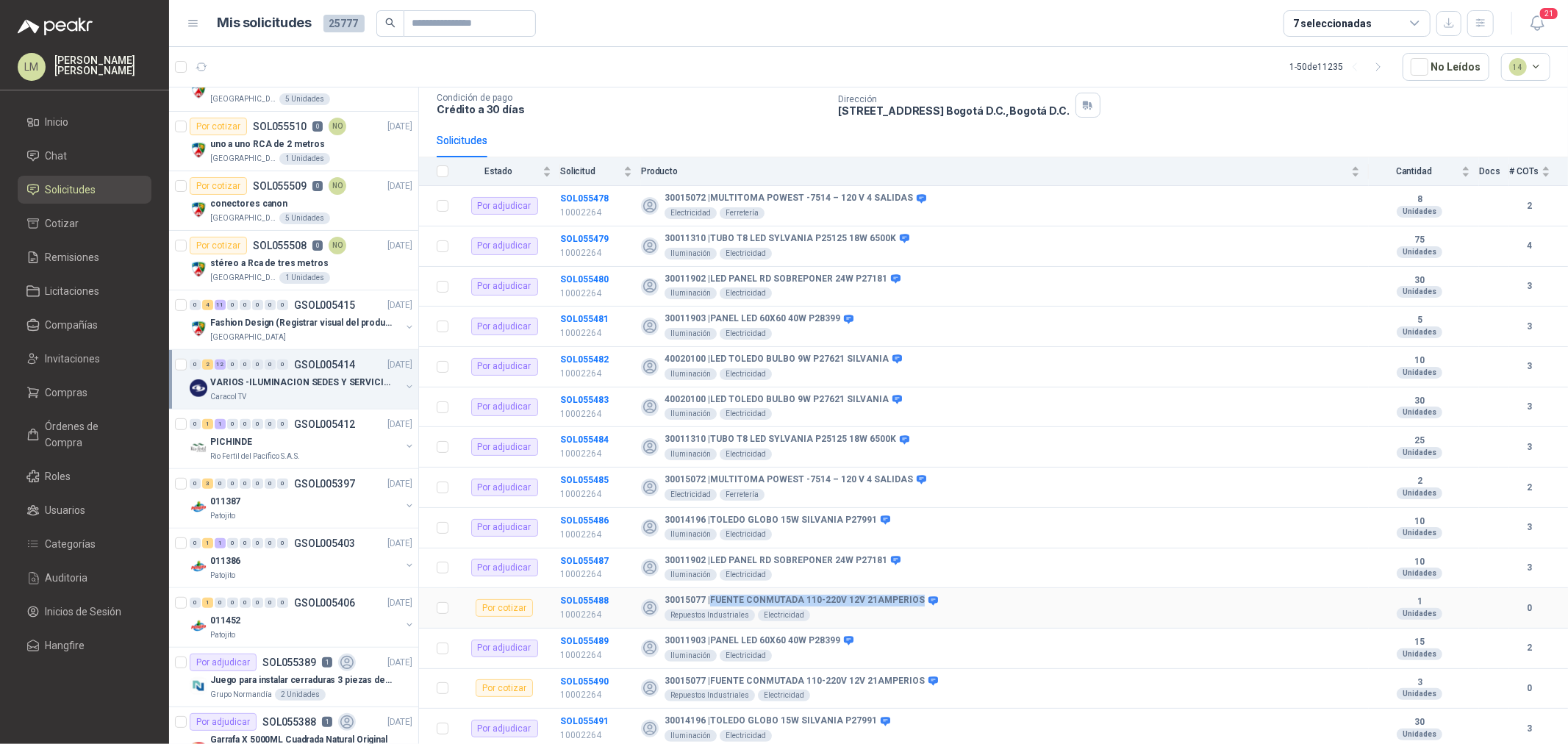
drag, startPoint x: 710, startPoint y: 599, endPoint x: 913, endPoint y: 599, distance: 203.0
click at [913, 599] on b "30015077 | FUENTE CONMUTADA 110-220V 12V 21AMPERIOS" at bounding box center [794, 601] width 260 height 12
click at [75, 380] on link "Compras" at bounding box center [85, 392] width 134 height 28
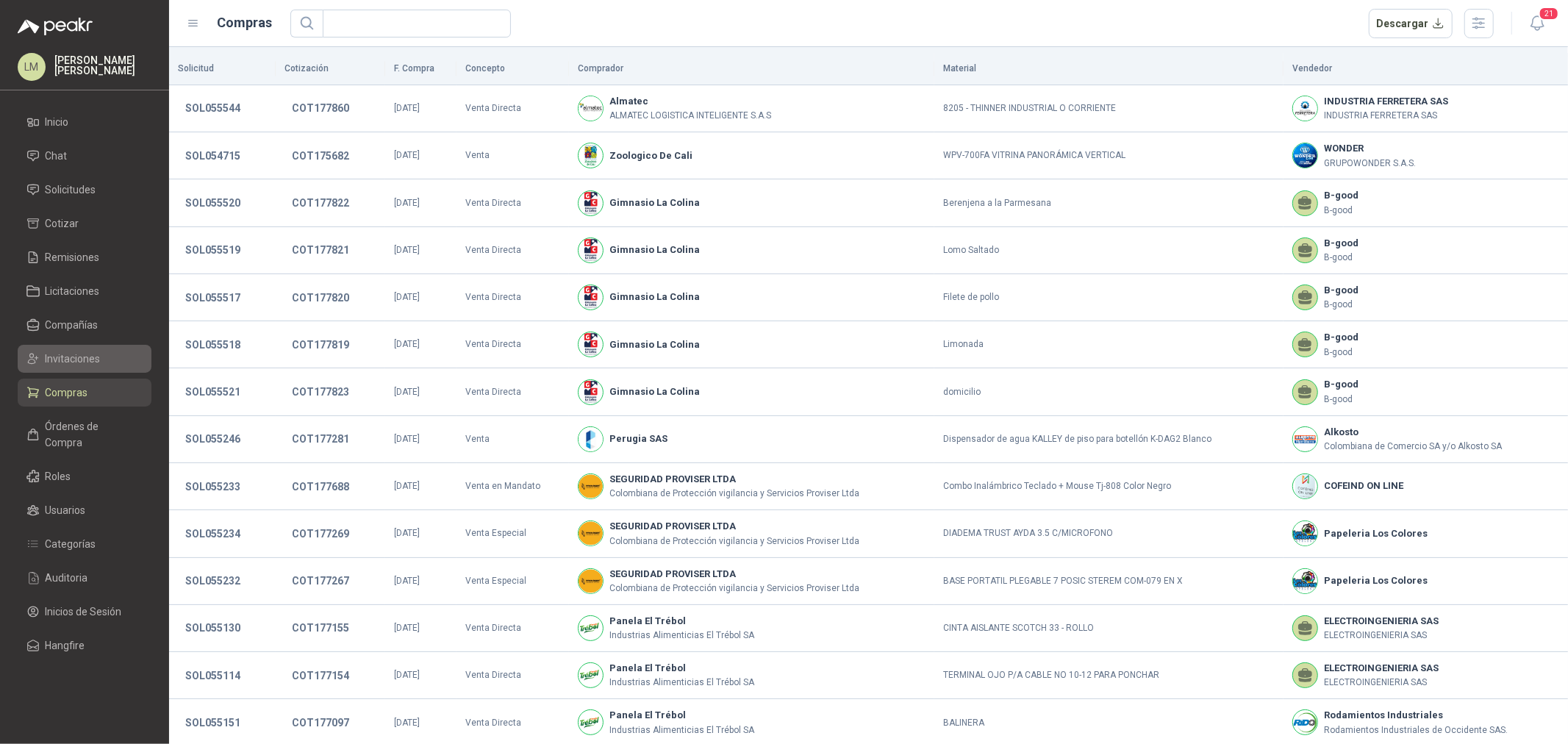
click at [80, 359] on span "Invitaciones" at bounding box center [73, 358] width 55 height 16
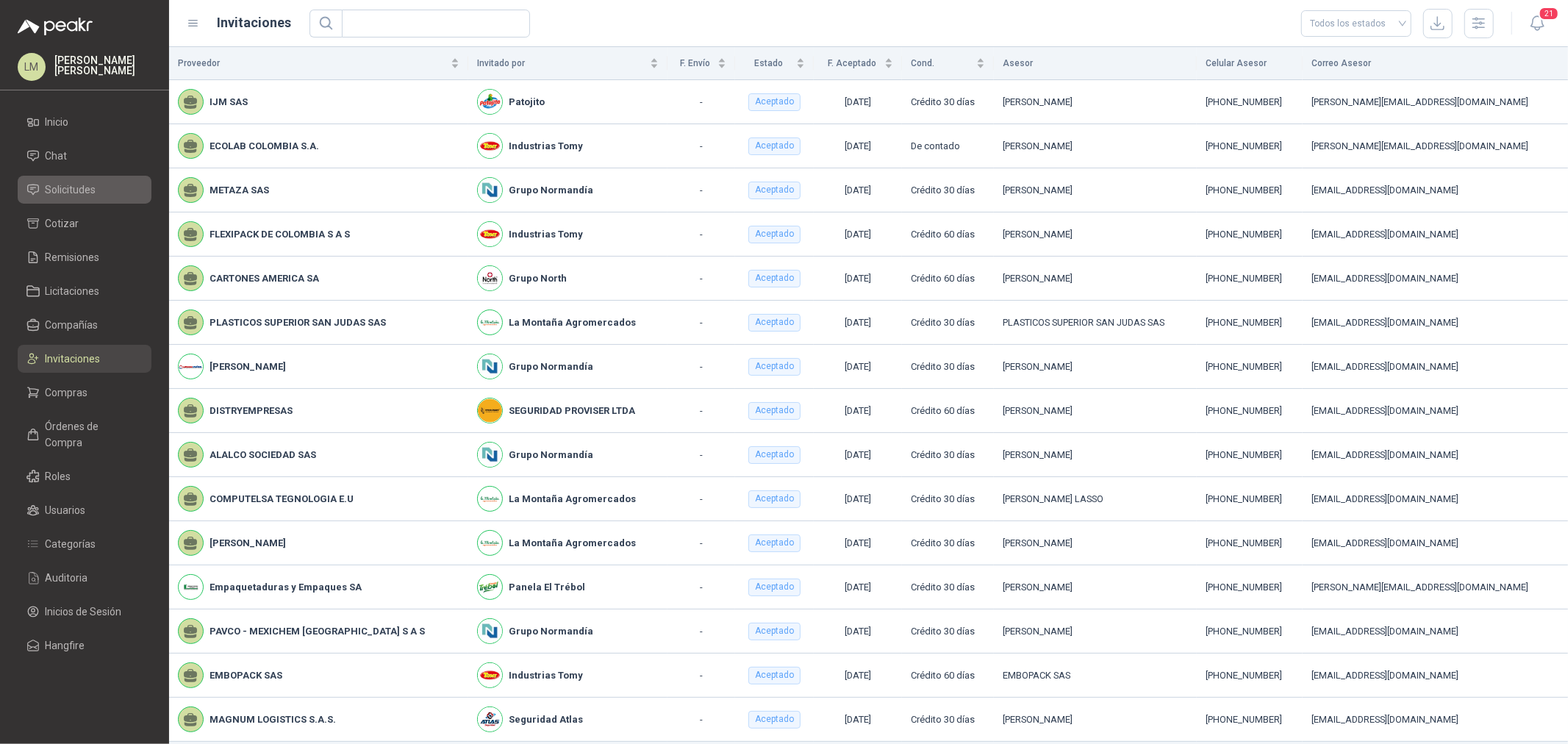
click at [90, 186] on span "Solicitudes" at bounding box center [70, 189] width 51 height 16
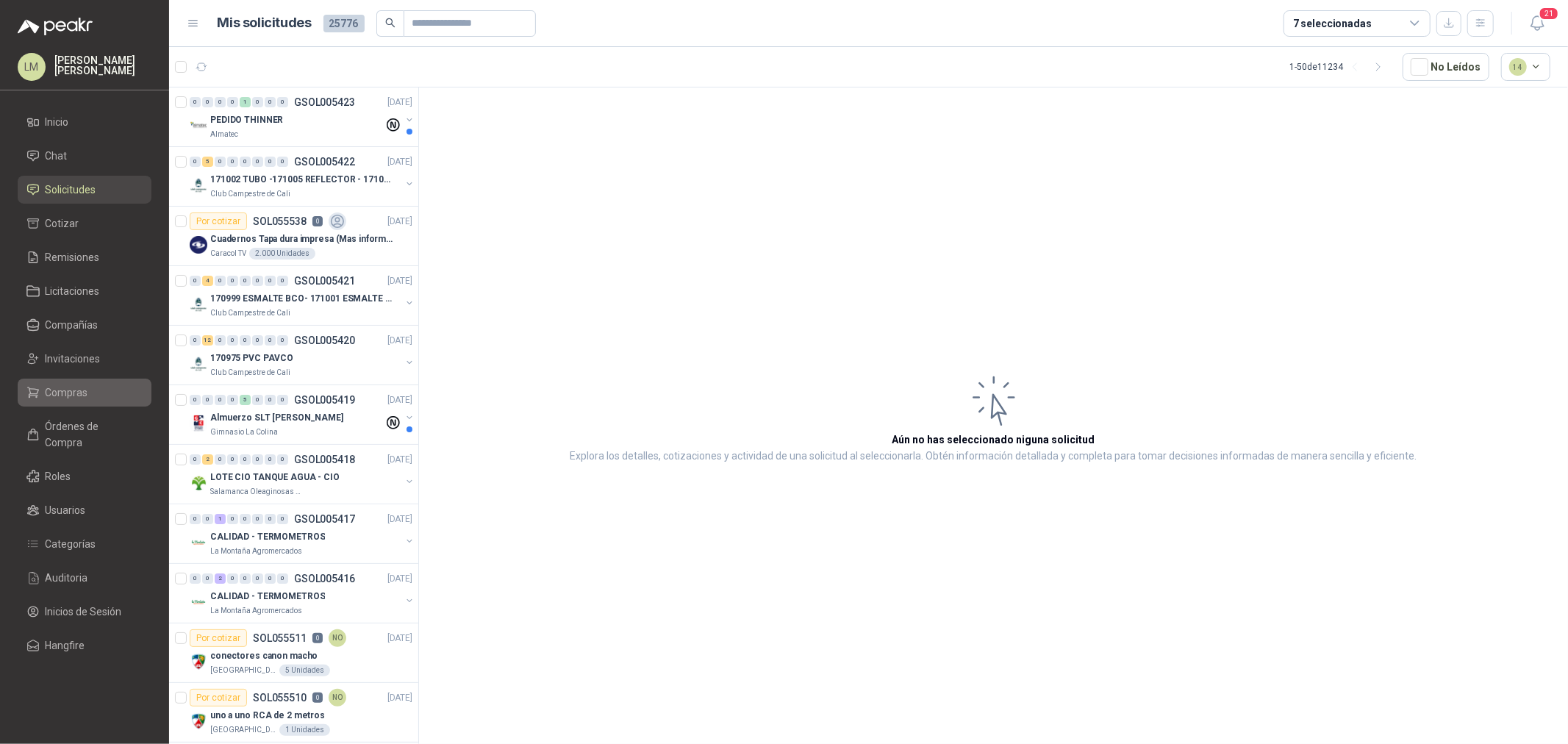
click at [70, 394] on span "Compras" at bounding box center [66, 392] width 43 height 16
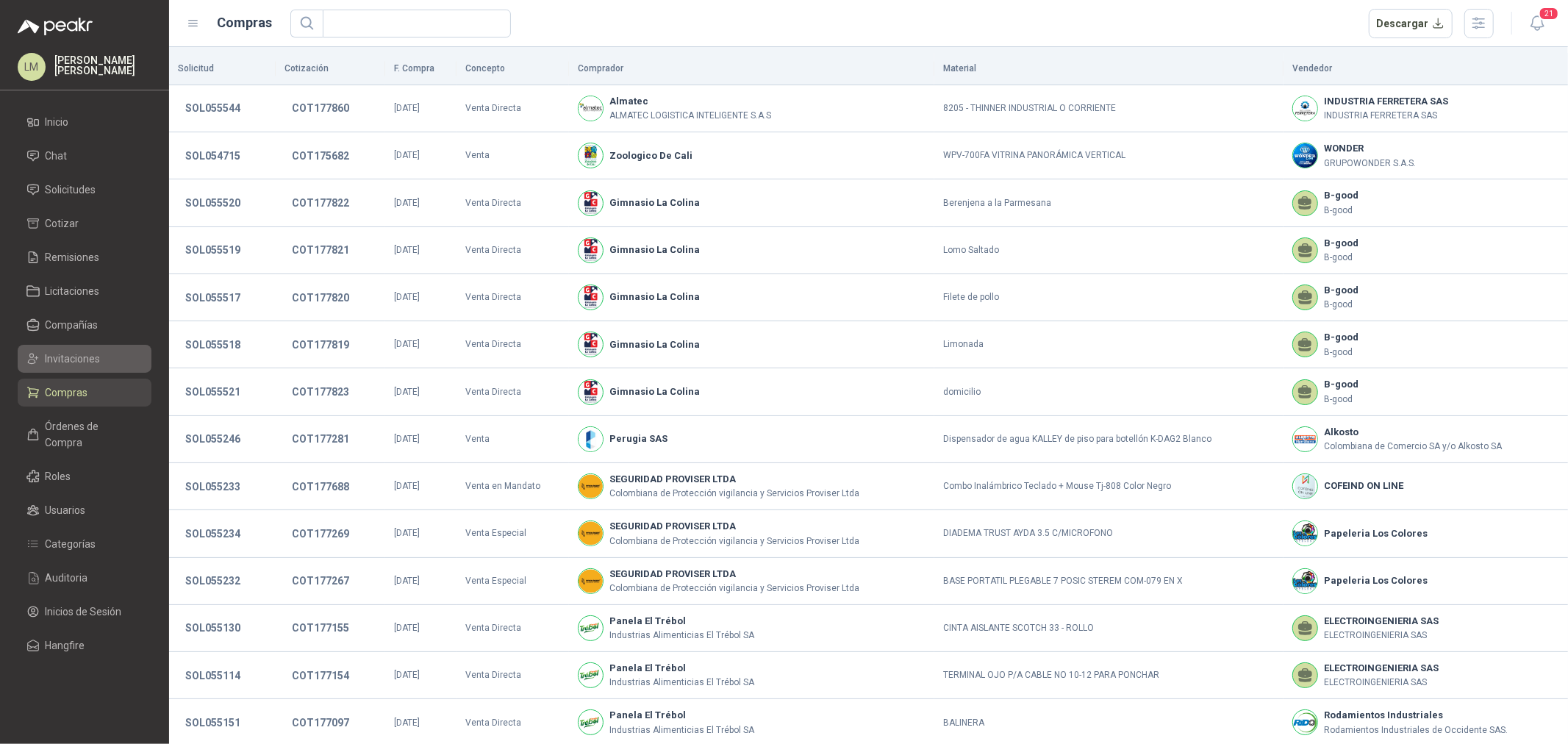
click at [70, 368] on link "Invitaciones" at bounding box center [85, 358] width 134 height 28
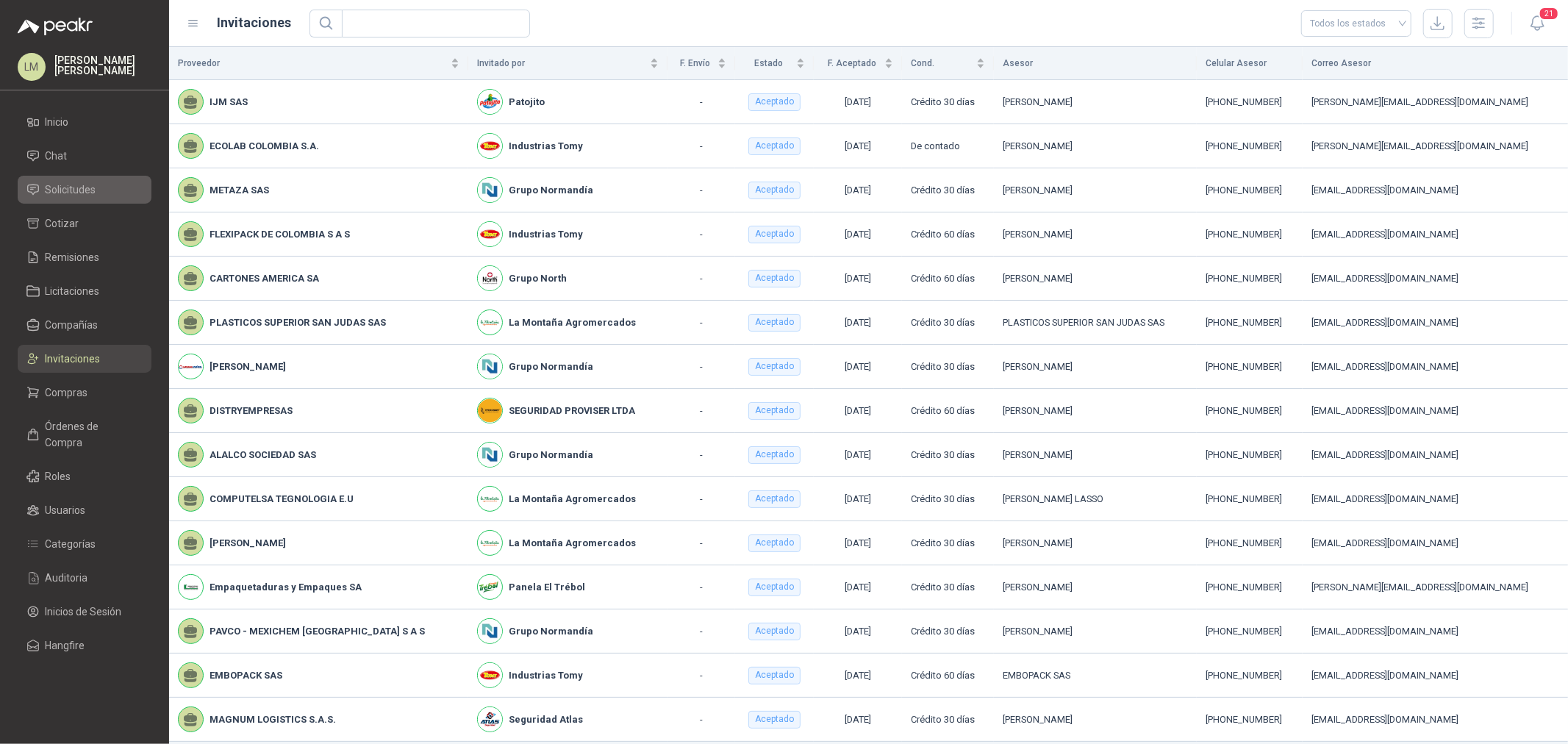
click at [99, 189] on li "Solicitudes" at bounding box center [85, 189] width 116 height 16
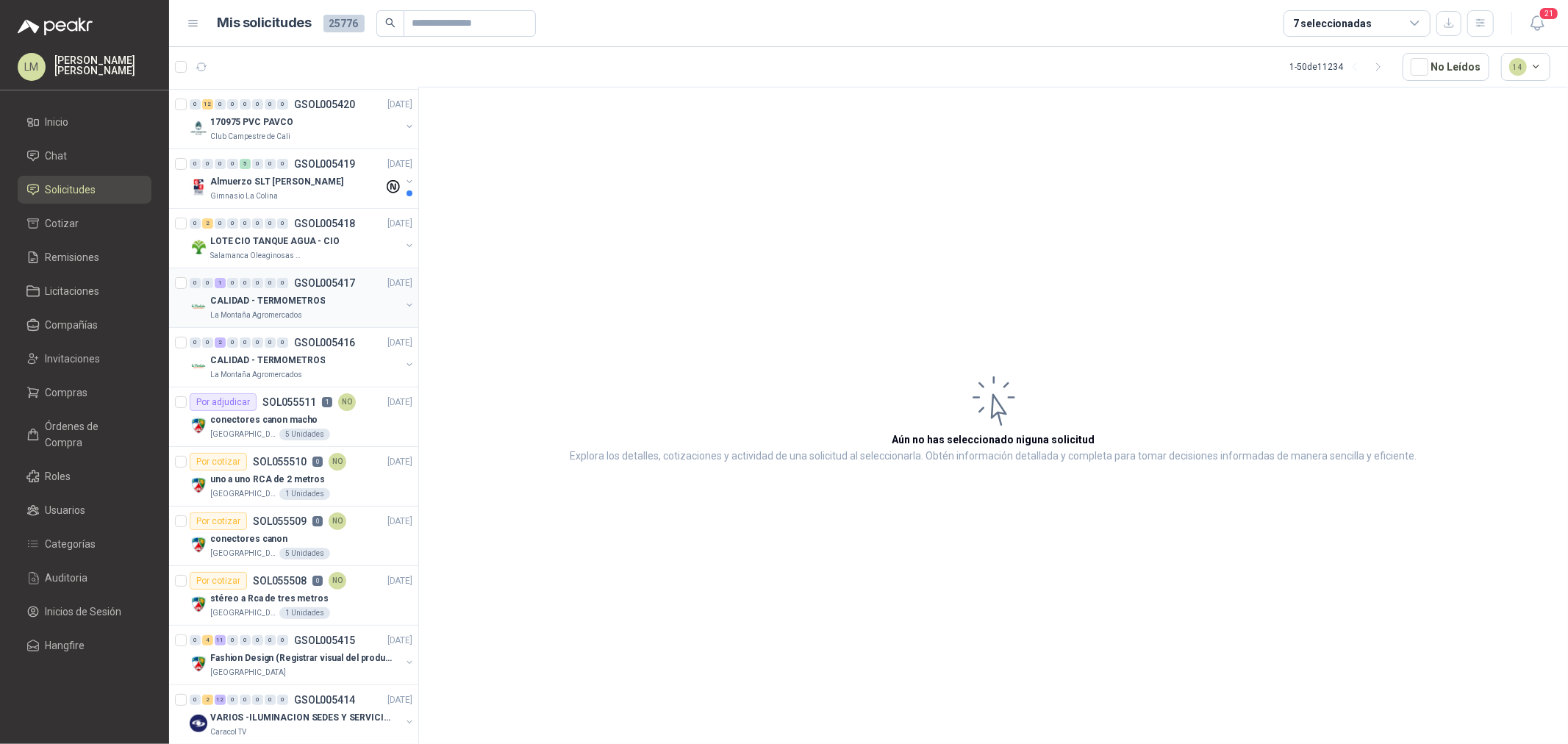
scroll to position [245, 0]
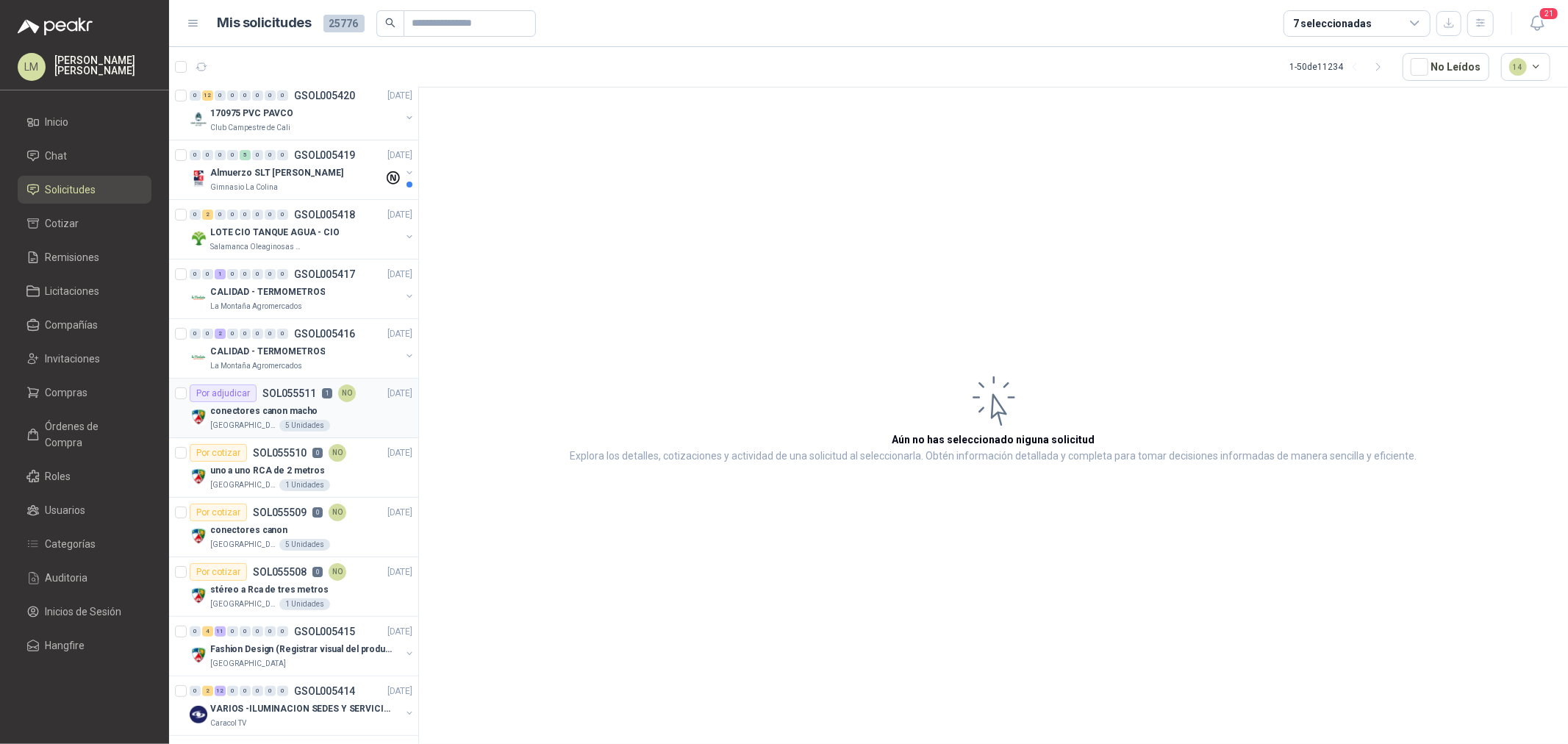
click at [272, 402] on div "conectores canon macho" at bounding box center [311, 411] width 202 height 18
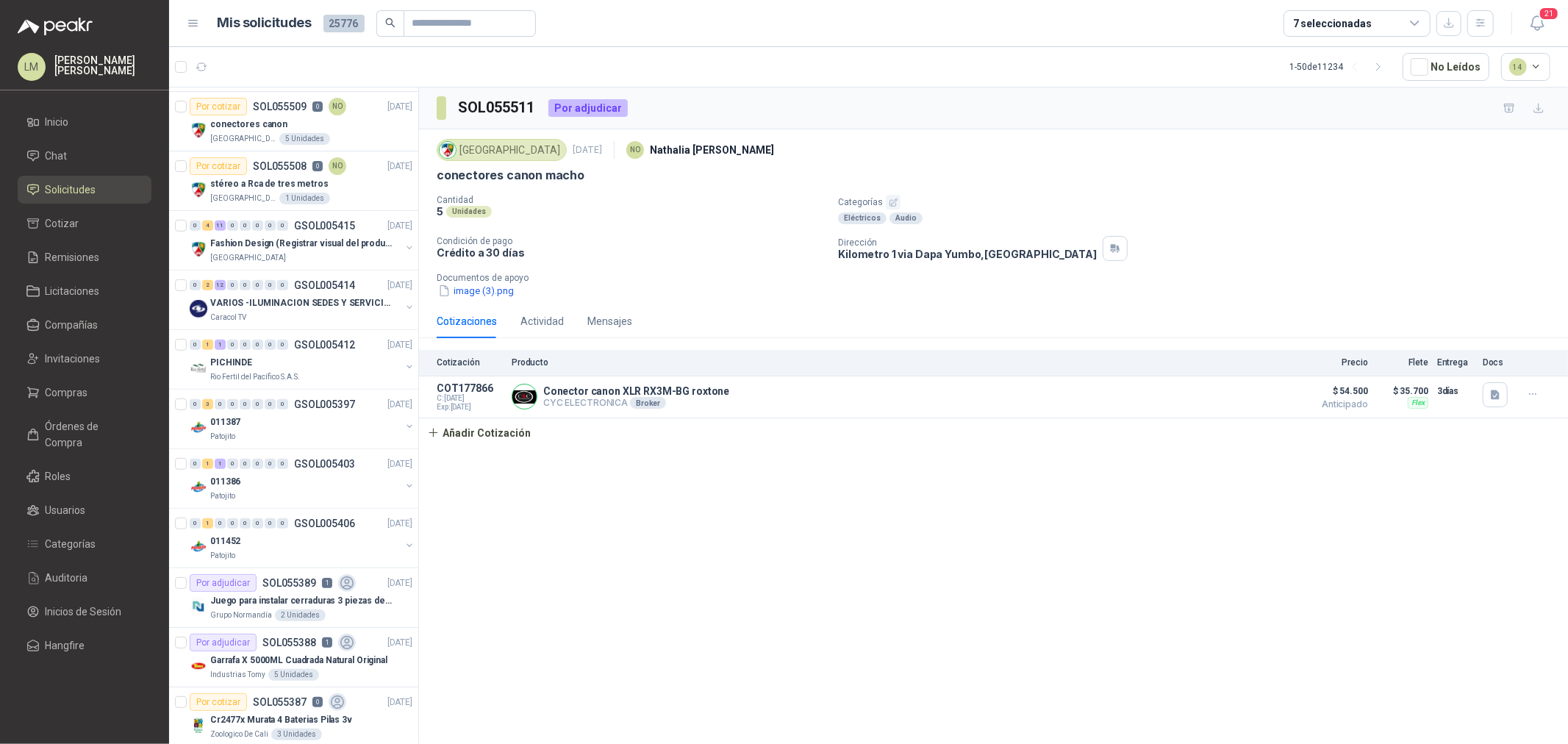
scroll to position [653, 0]
click at [320, 357] on div "PICHINDE" at bounding box center [305, 359] width 190 height 18
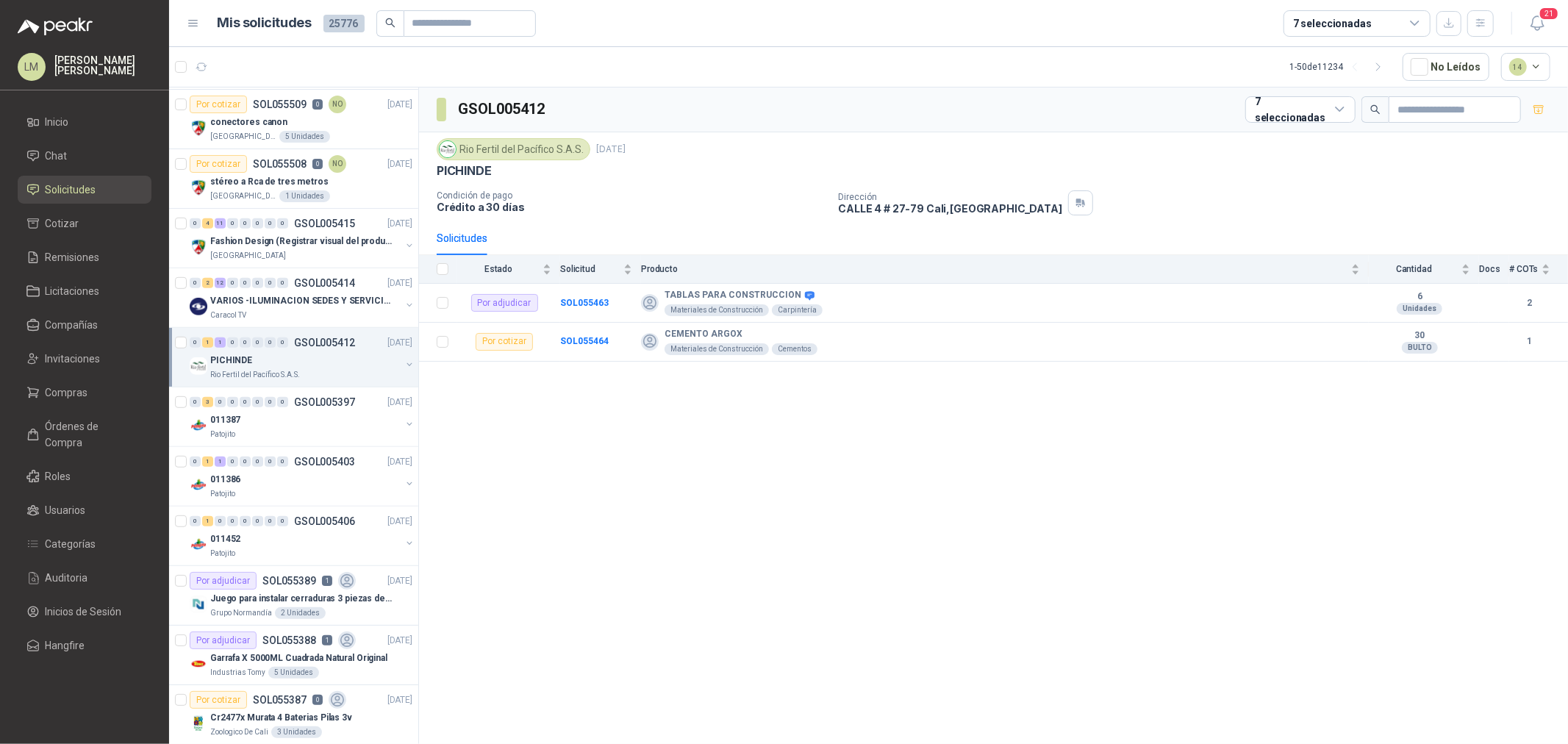
scroll to position [816, 0]
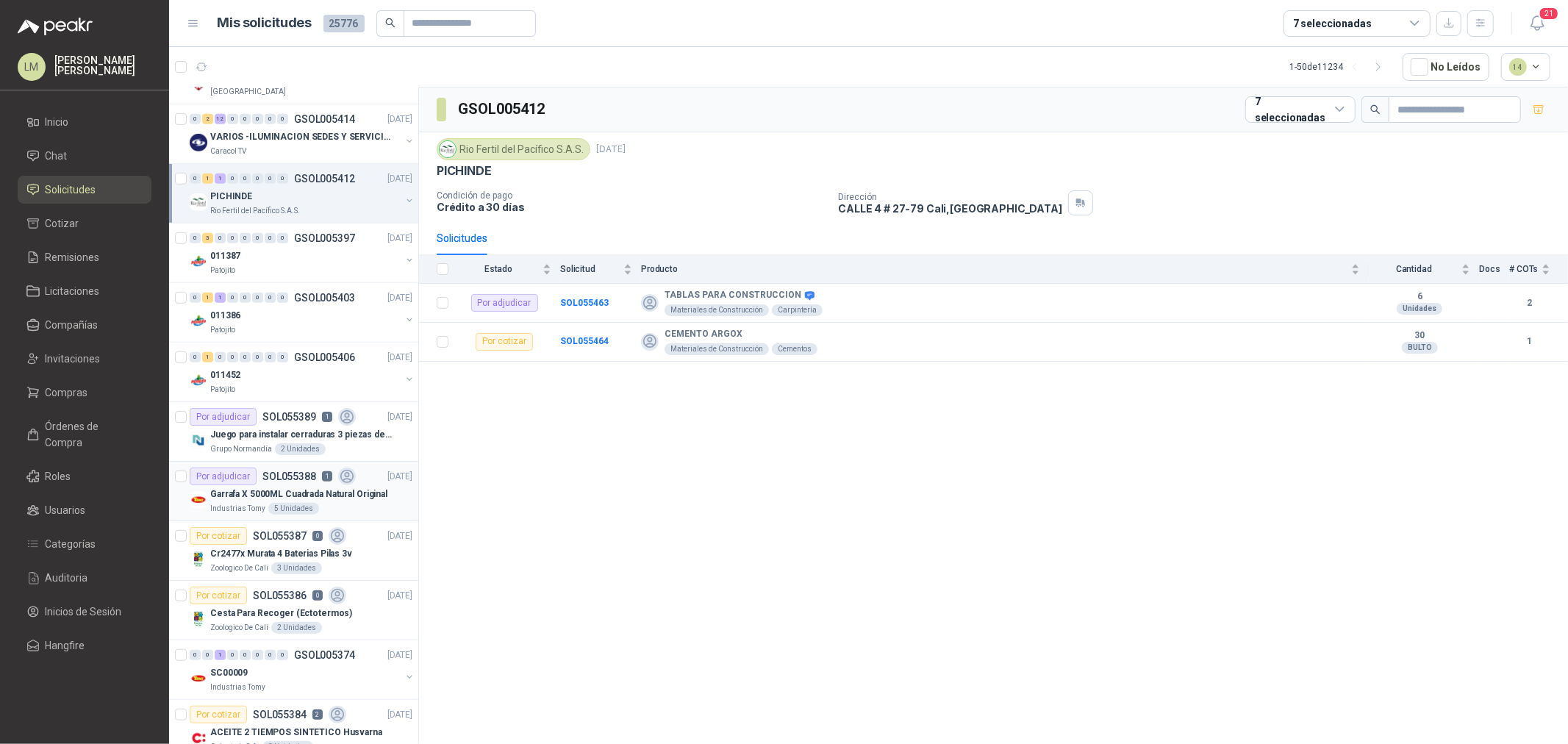
click at [266, 493] on p "Garrafa X 5000ML Cuadrada Natural Original" at bounding box center [298, 493] width 177 height 14
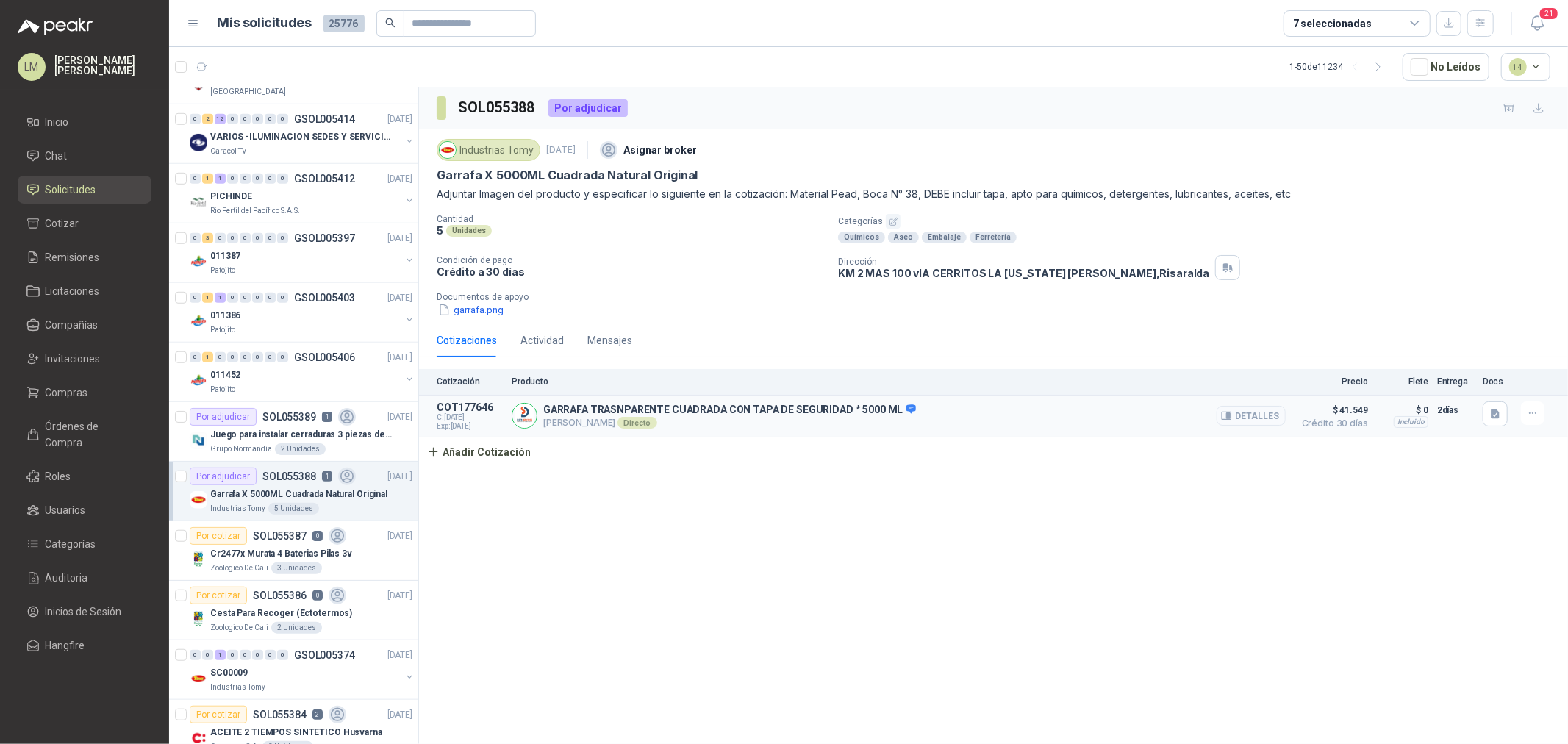
click at [1240, 420] on button "Detalles" at bounding box center [1251, 416] width 69 height 20
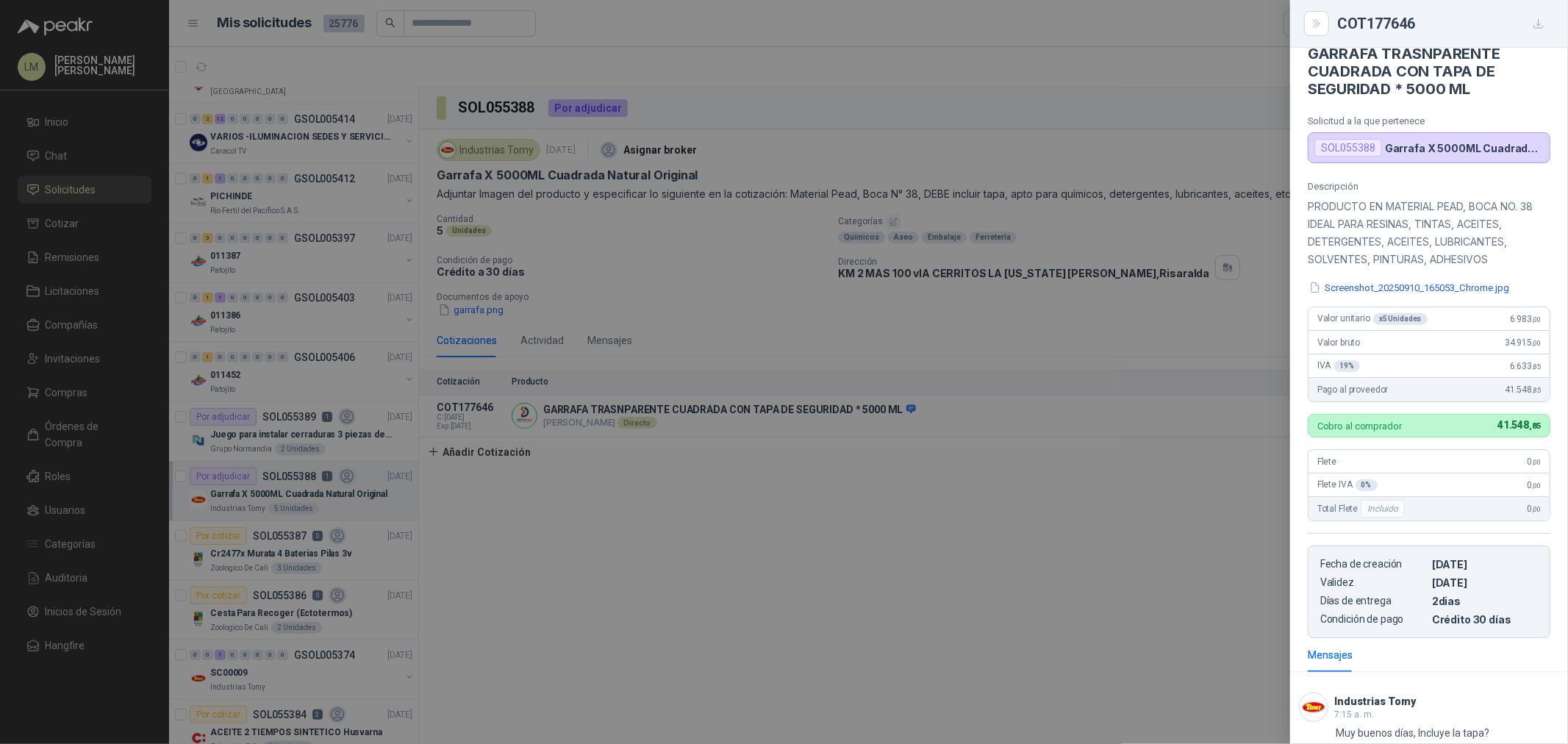
scroll to position [27, 0]
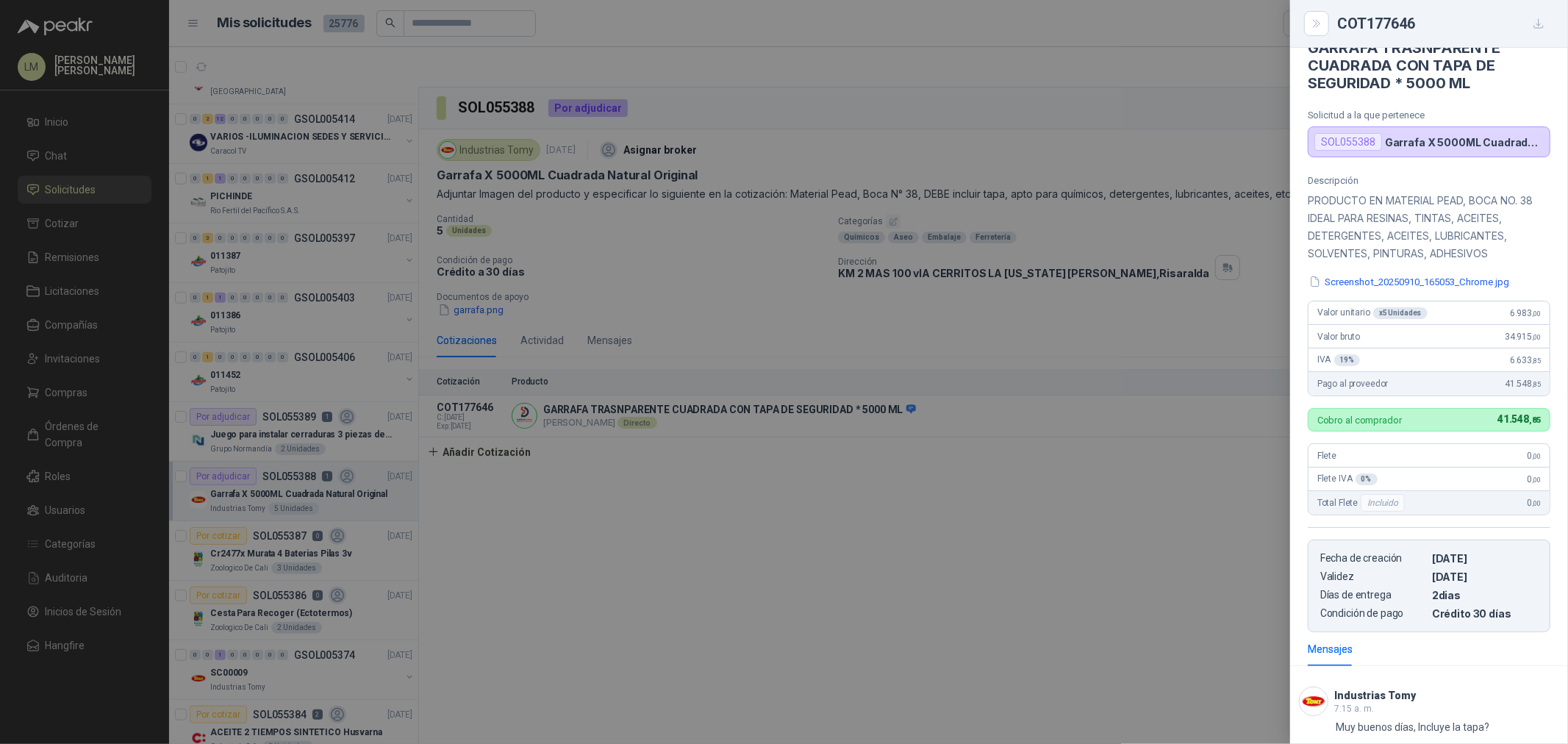
click at [674, 530] on div at bounding box center [784, 372] width 1568 height 744
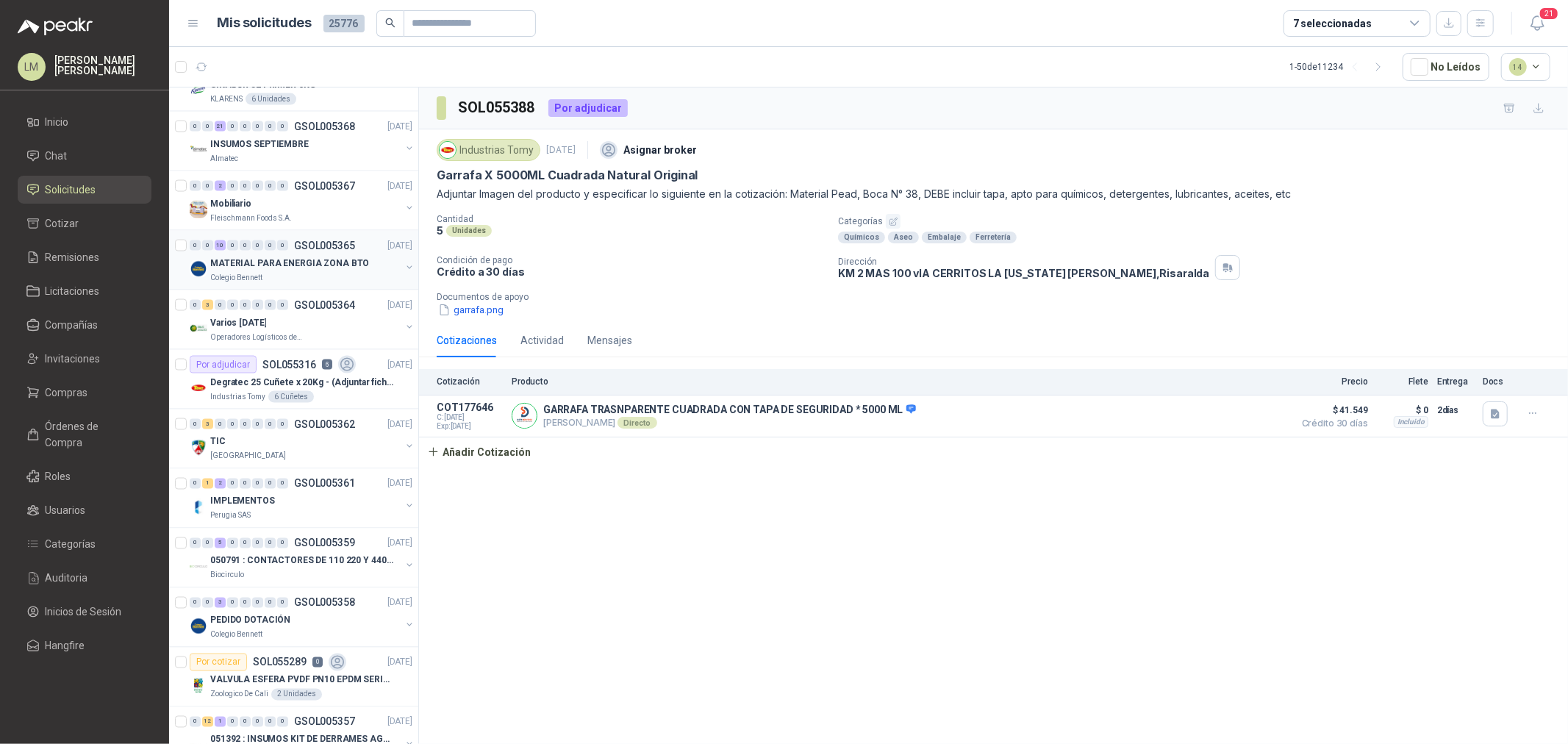
scroll to position [2041, 0]
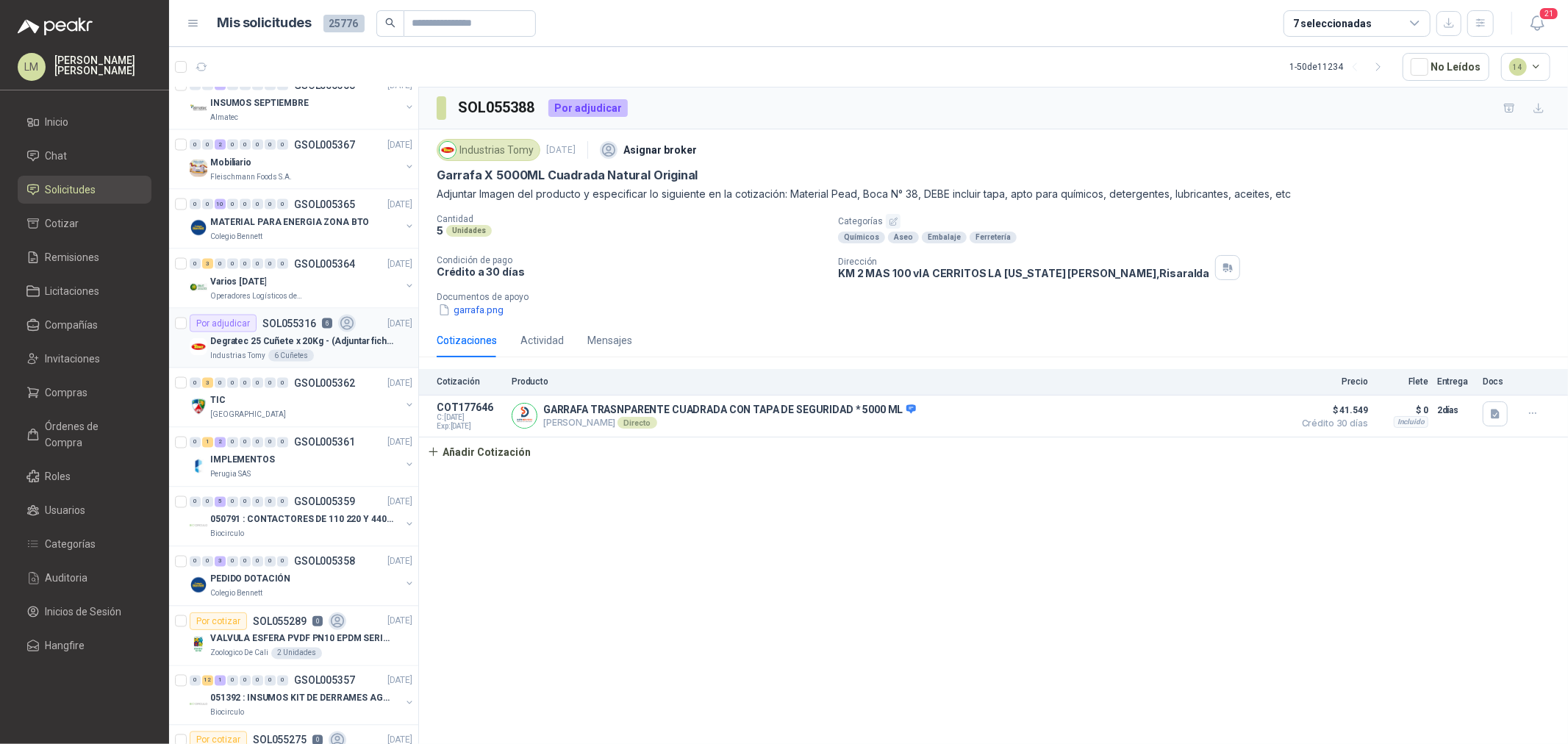
click at [294, 338] on p "Degratec 25 Cuñete x 20Kg - (Adjuntar ficha técnica)" at bounding box center [302, 341] width 183 height 14
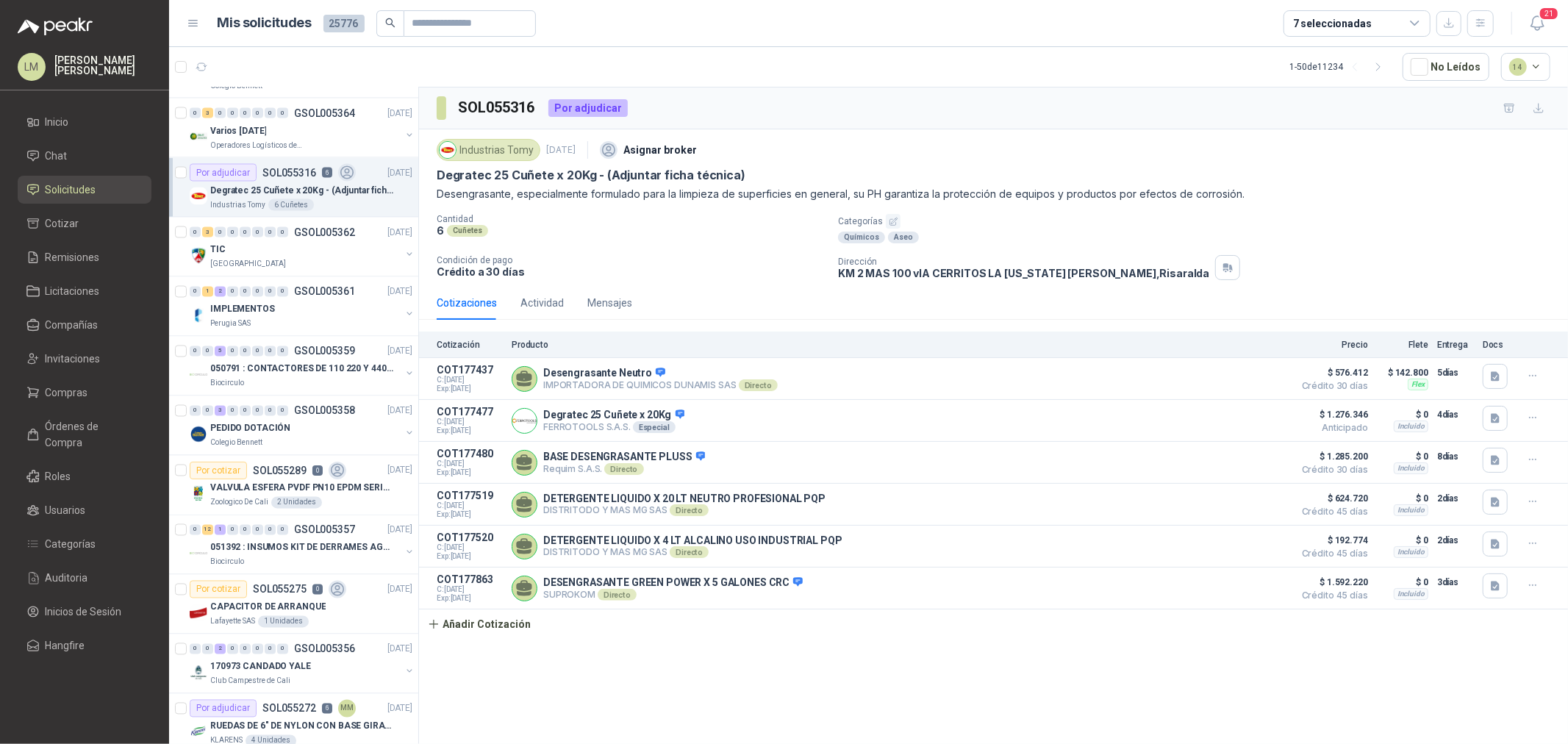
scroll to position [2286, 0]
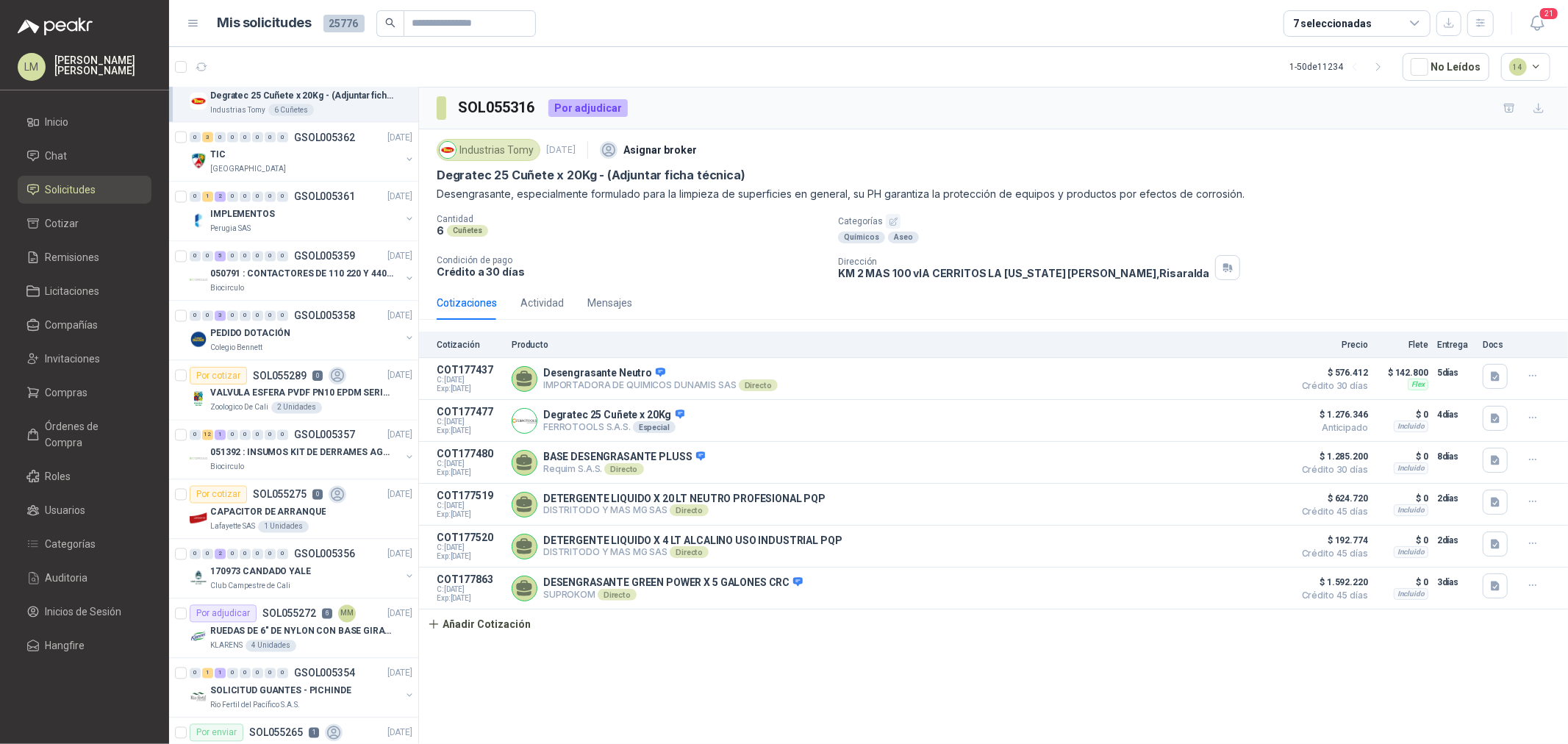
click at [294, 338] on div "PEDIDO DOTACIÓN" at bounding box center [305, 333] width 190 height 18
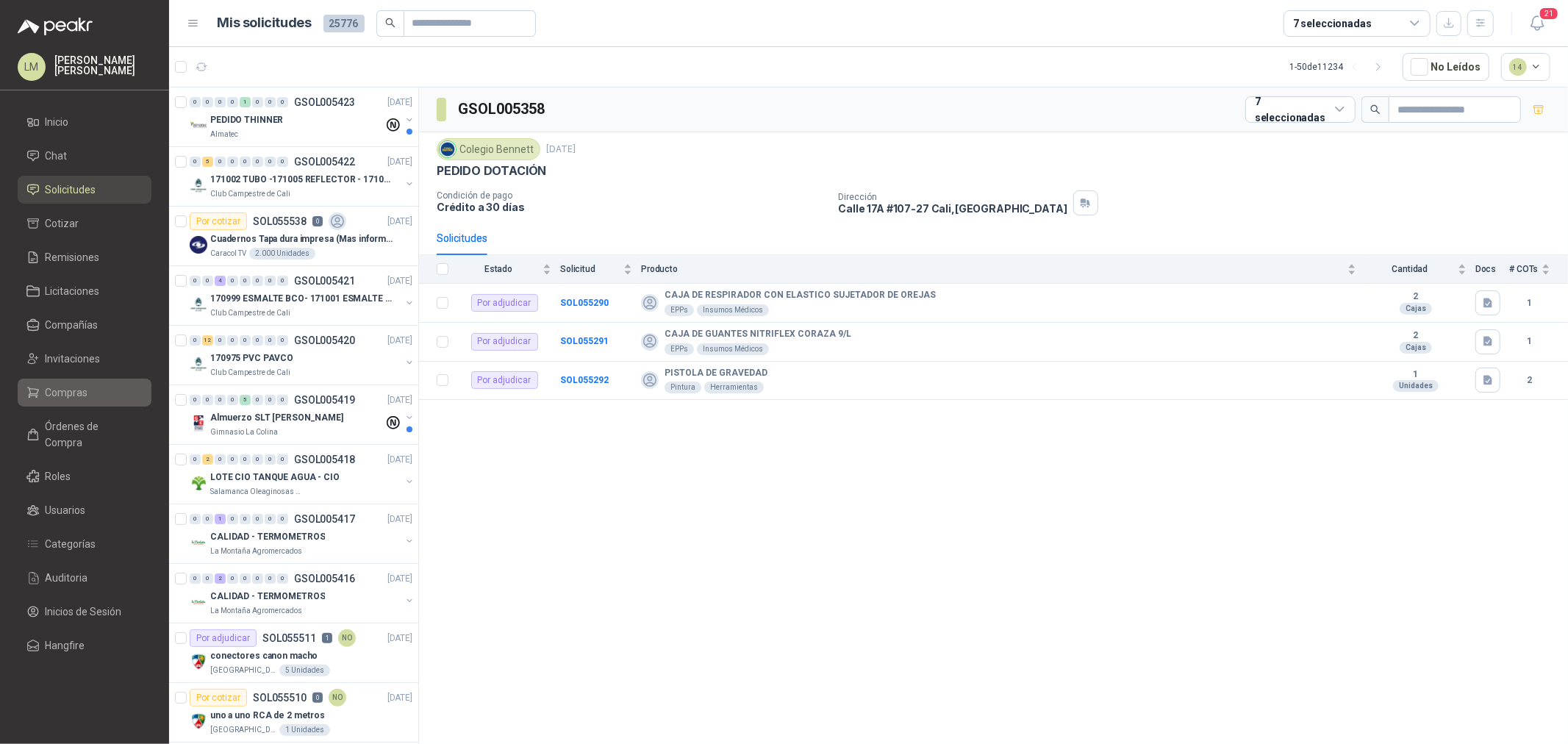
click at [75, 386] on span "Compras" at bounding box center [66, 392] width 43 height 16
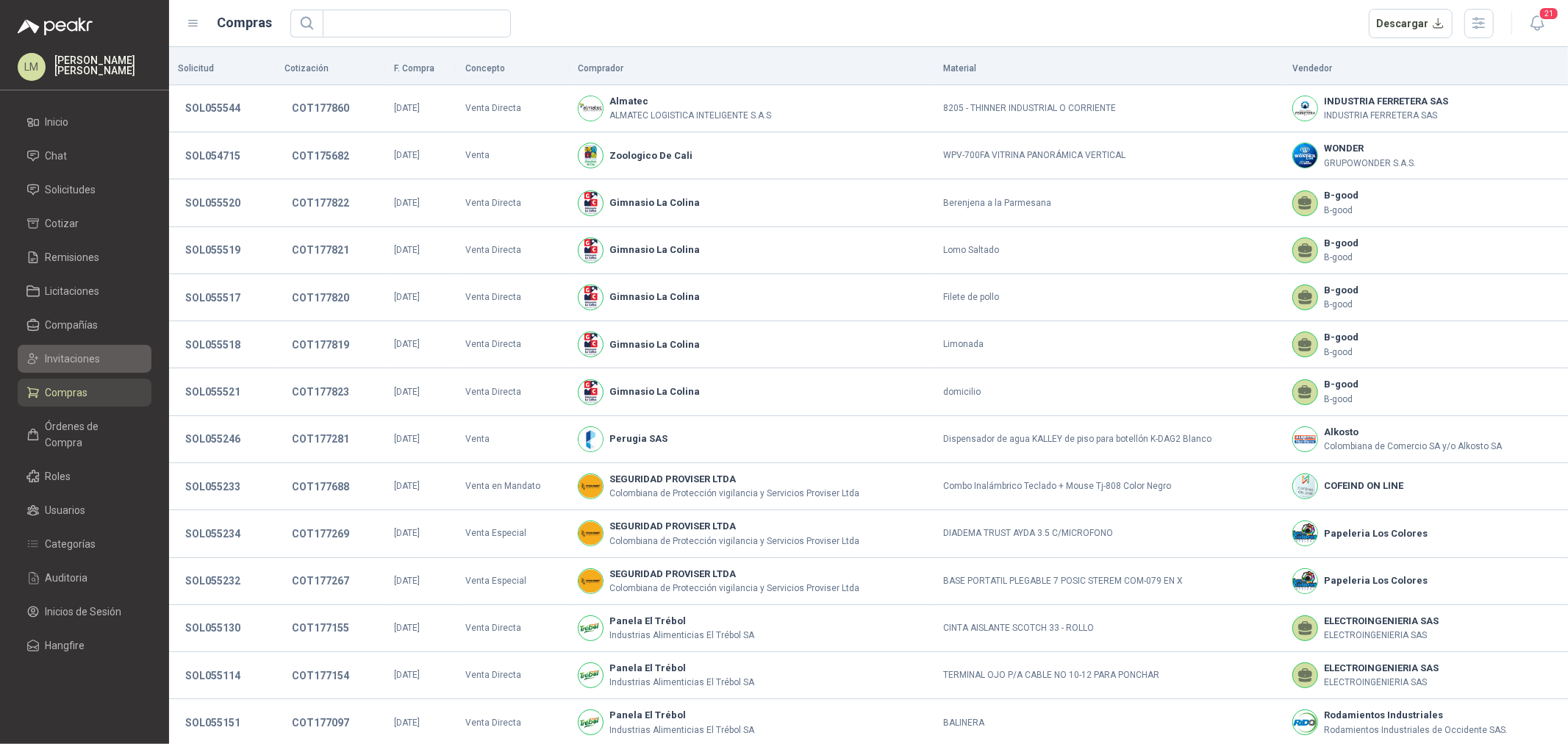
click at [84, 362] on span "Invitaciones" at bounding box center [73, 358] width 55 height 16
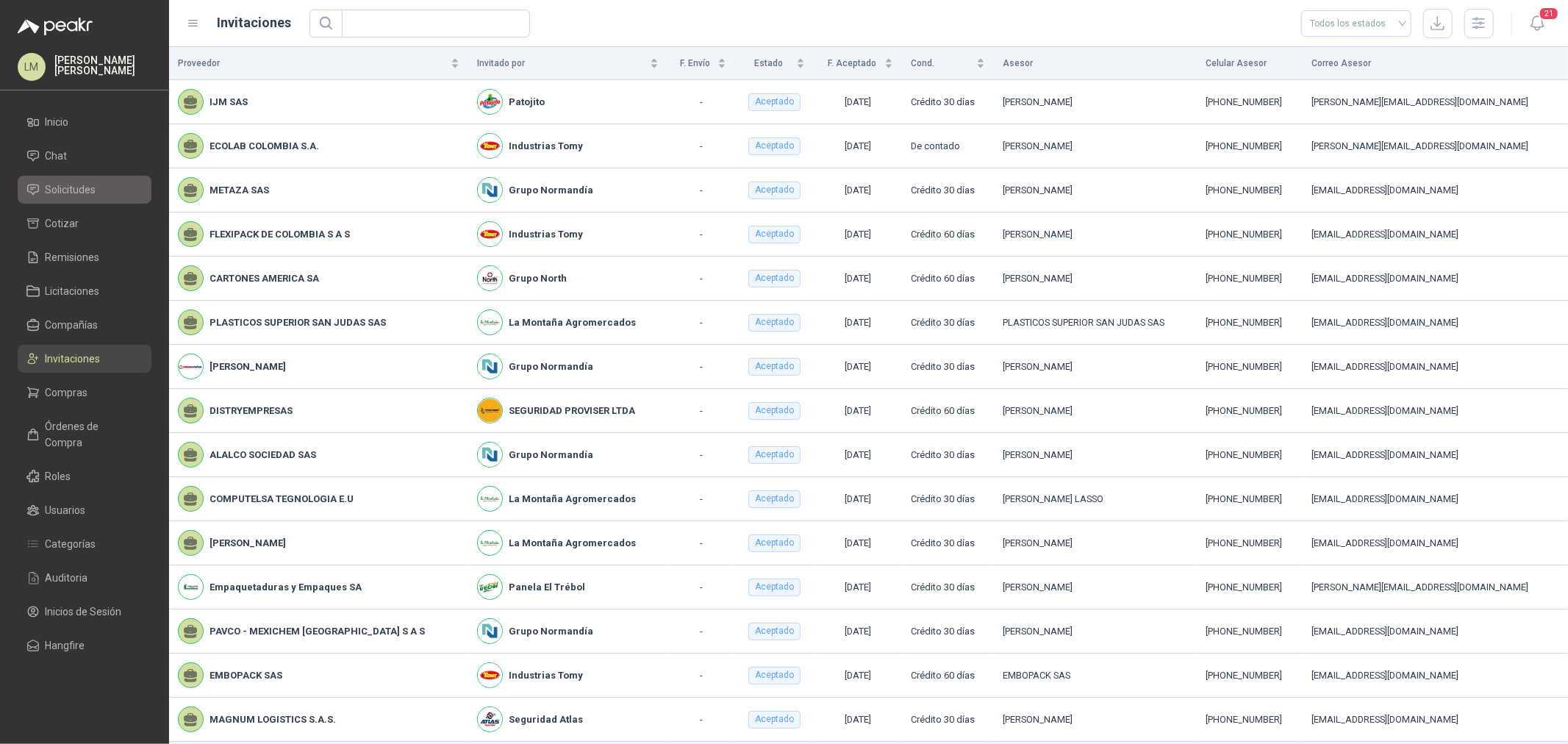
click at [89, 180] on link "Solicitudes" at bounding box center [85, 189] width 134 height 28
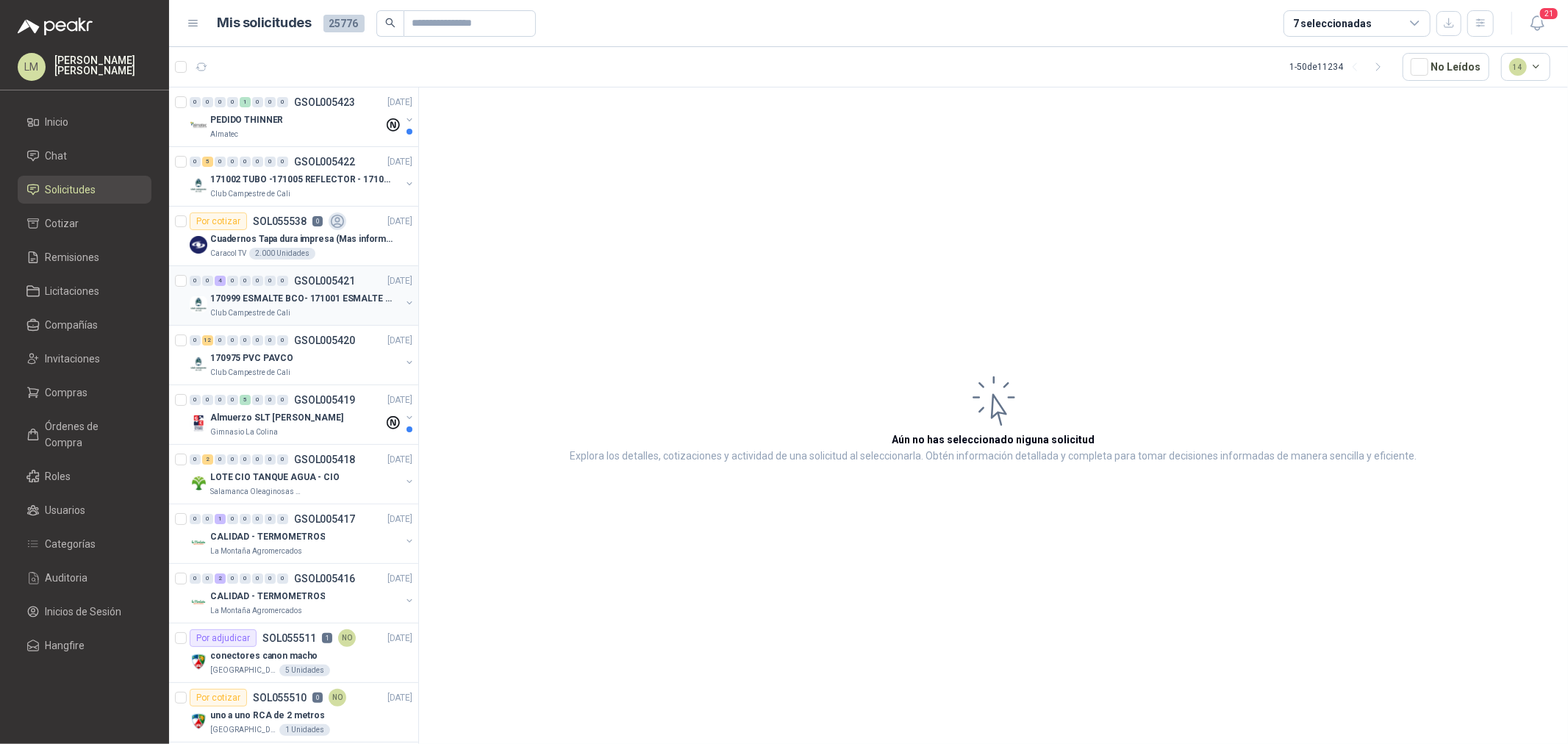
click at [256, 308] on p "Club Campestre de Cali" at bounding box center [251, 313] width 80 height 12
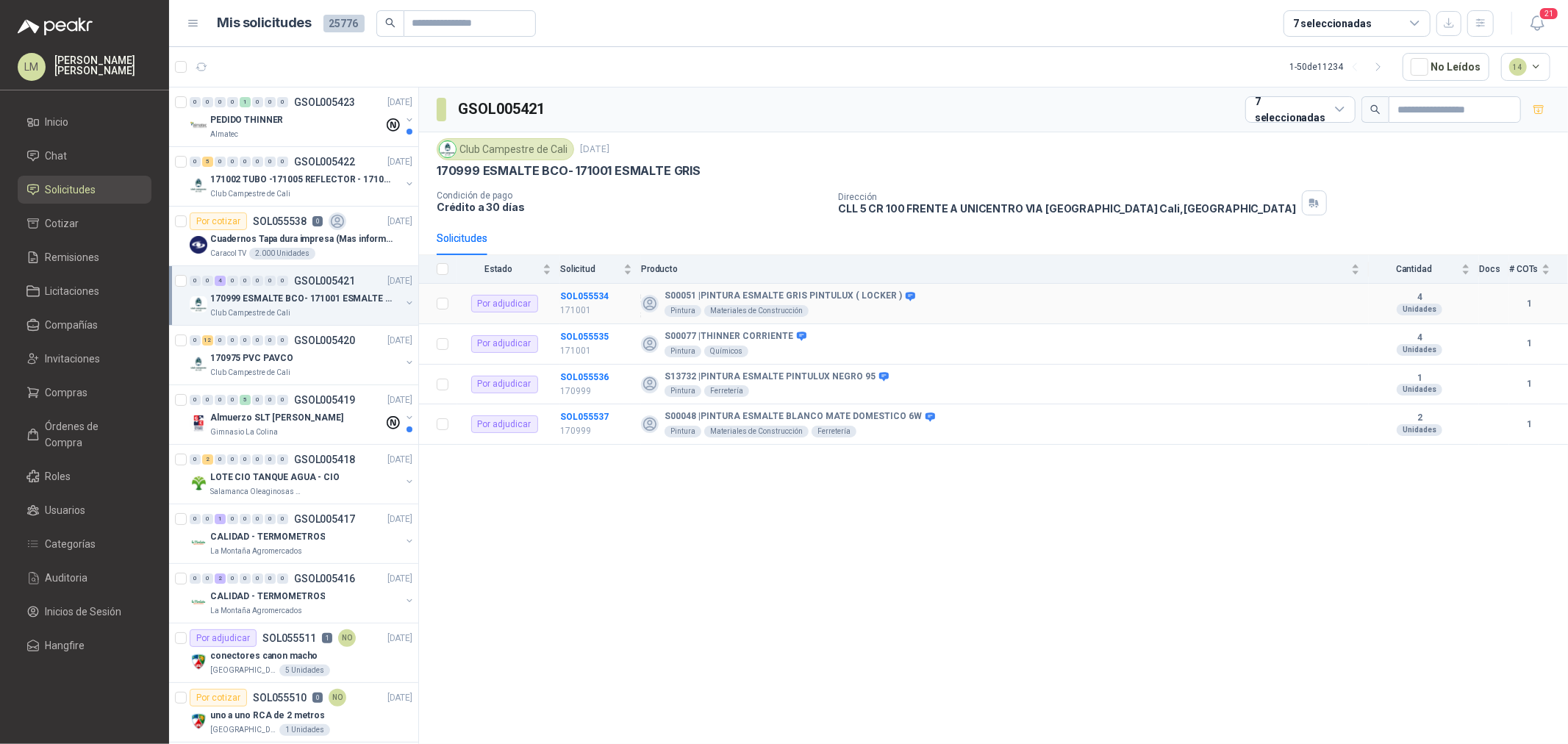
click at [613, 297] on td "SOL055534 171001" at bounding box center [600, 304] width 80 height 40
click at [596, 296] on b "SOL055534" at bounding box center [584, 296] width 49 height 10
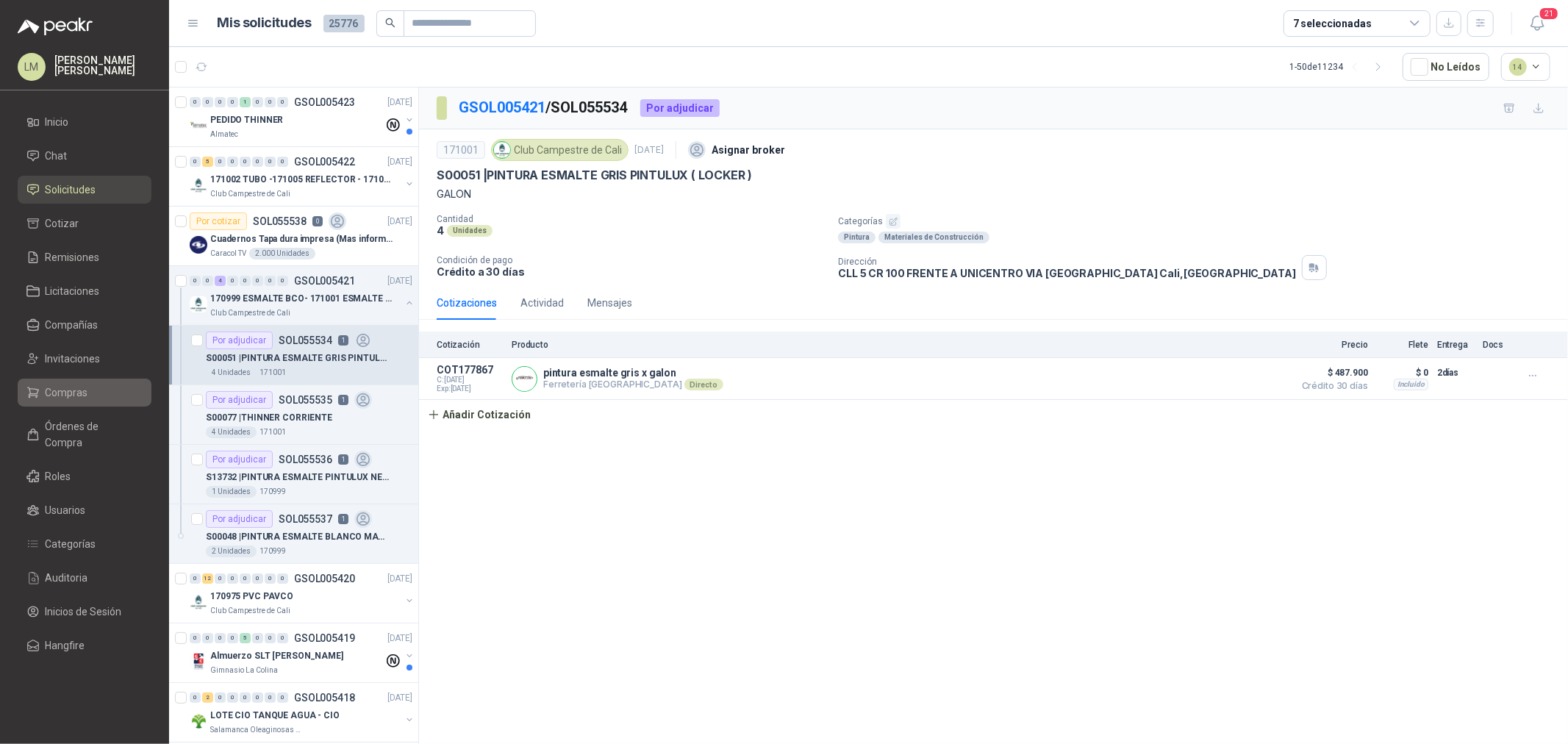
click at [66, 385] on span "Compras" at bounding box center [66, 392] width 43 height 16
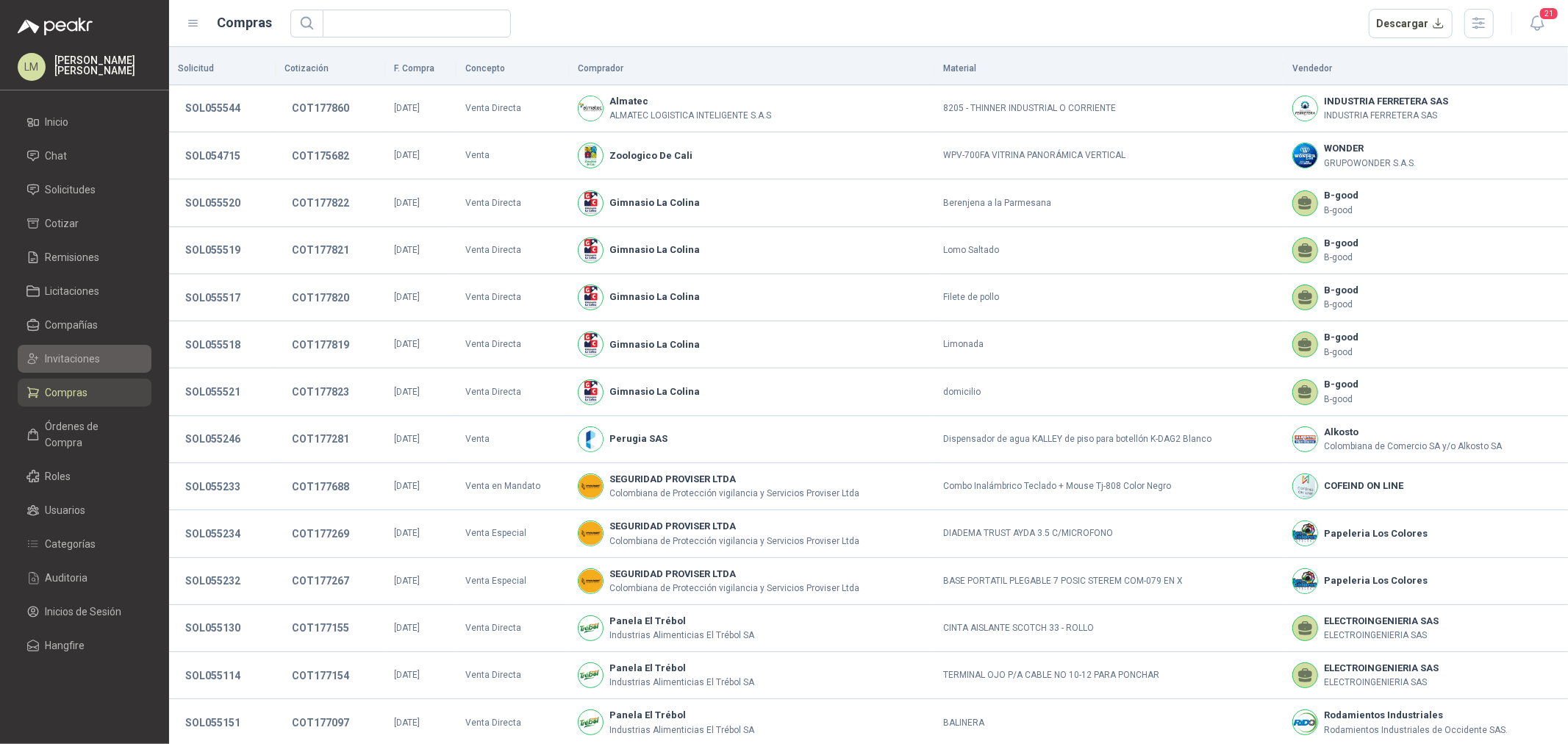
click at [83, 355] on span "Invitaciones" at bounding box center [73, 358] width 55 height 16
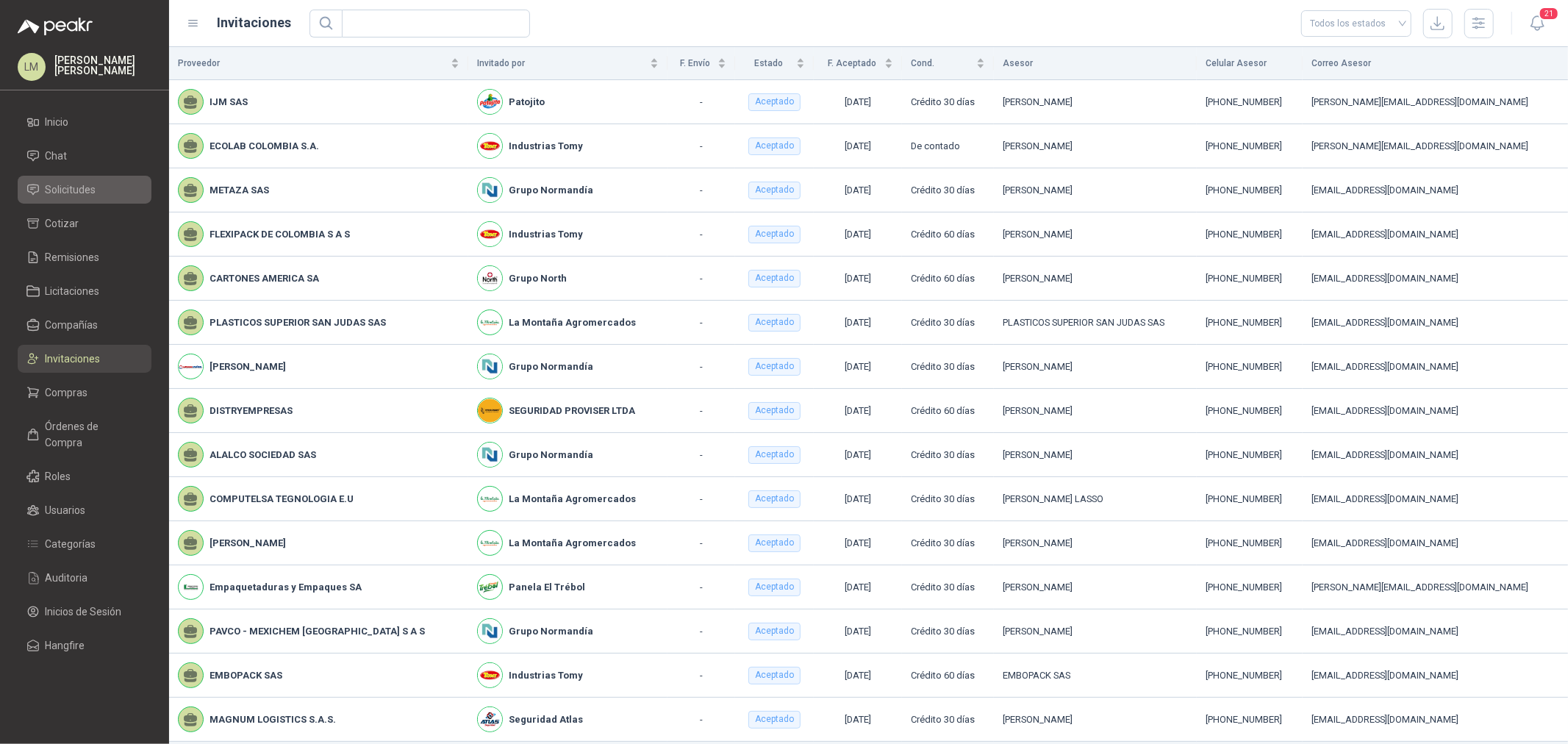
click at [99, 183] on li "Solicitudes" at bounding box center [85, 189] width 116 height 16
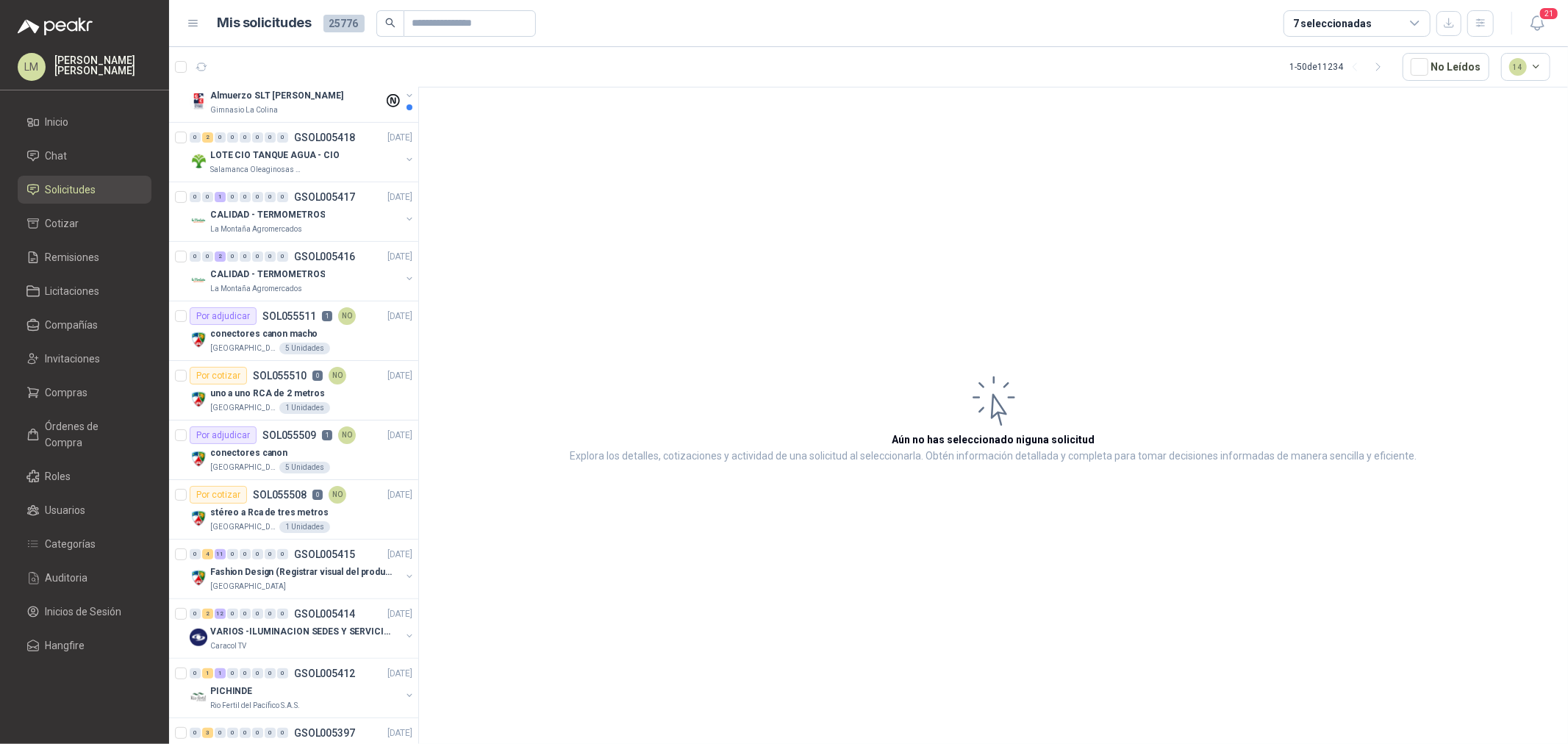
scroll to position [408, 0]
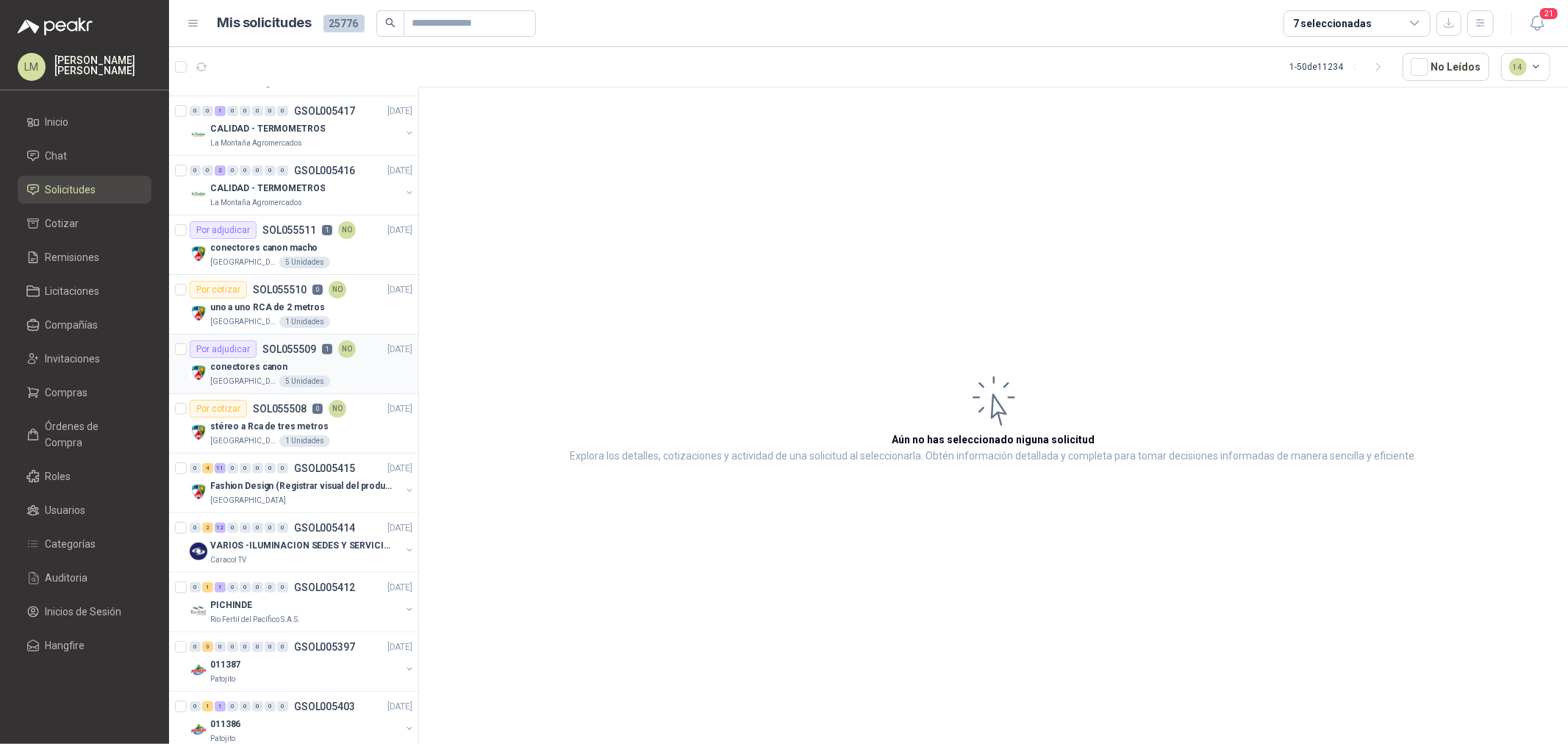
click at [266, 356] on div "Por adjudicar SOL055509 1 NO" at bounding box center [272, 349] width 166 height 18
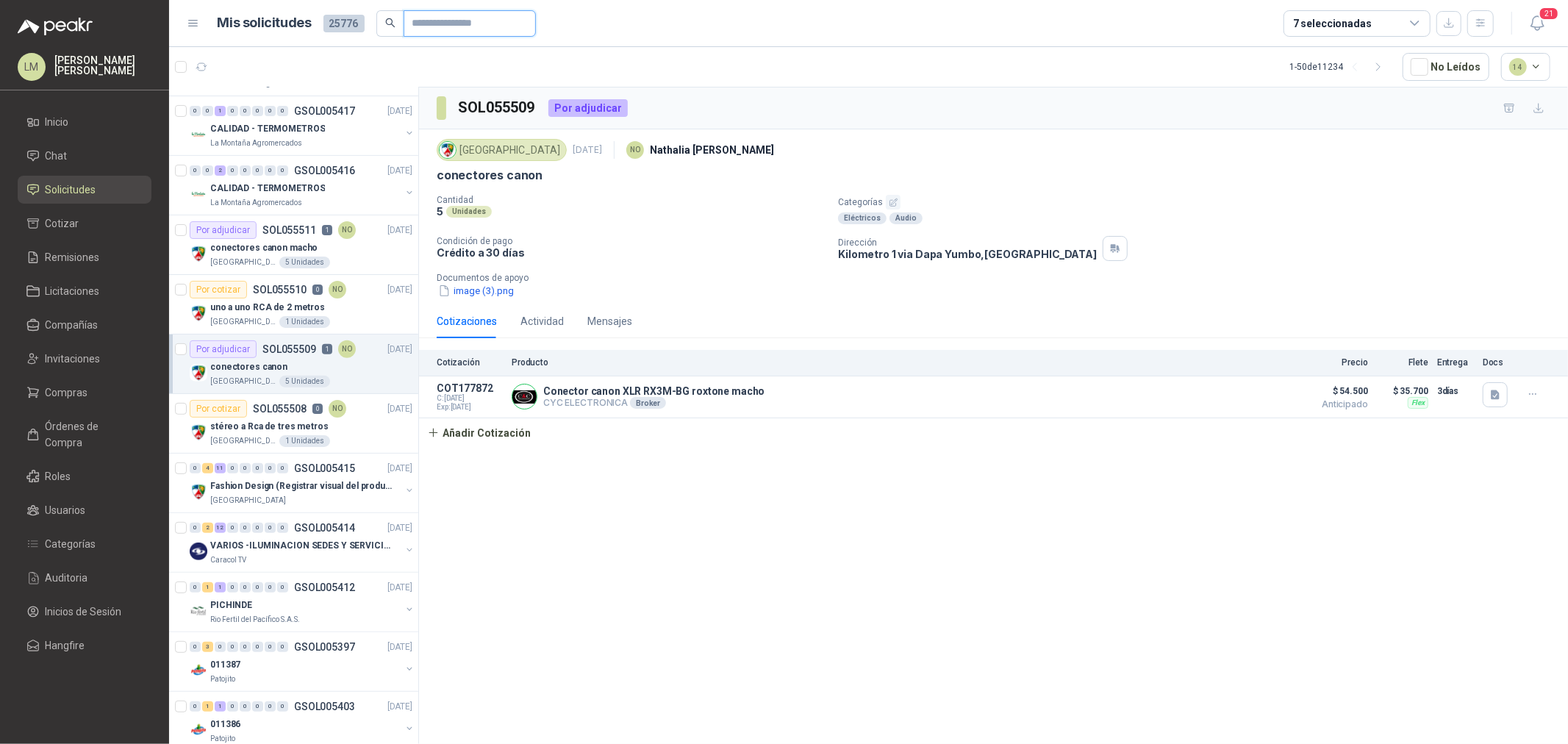
click at [438, 29] on input "text" at bounding box center [463, 23] width 103 height 25
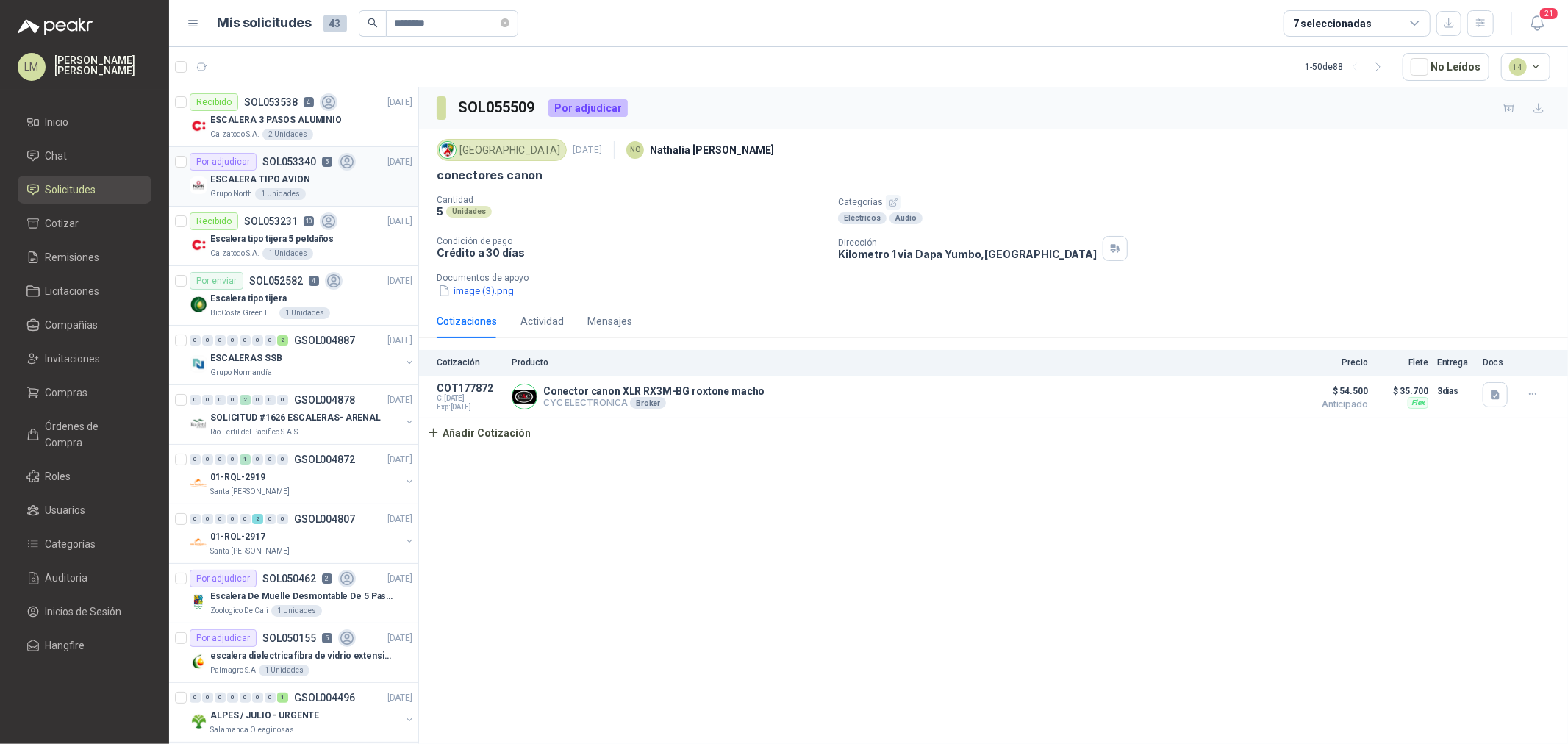
click at [278, 176] on p "ESCALERA TIPO AVION" at bounding box center [260, 179] width 100 height 14
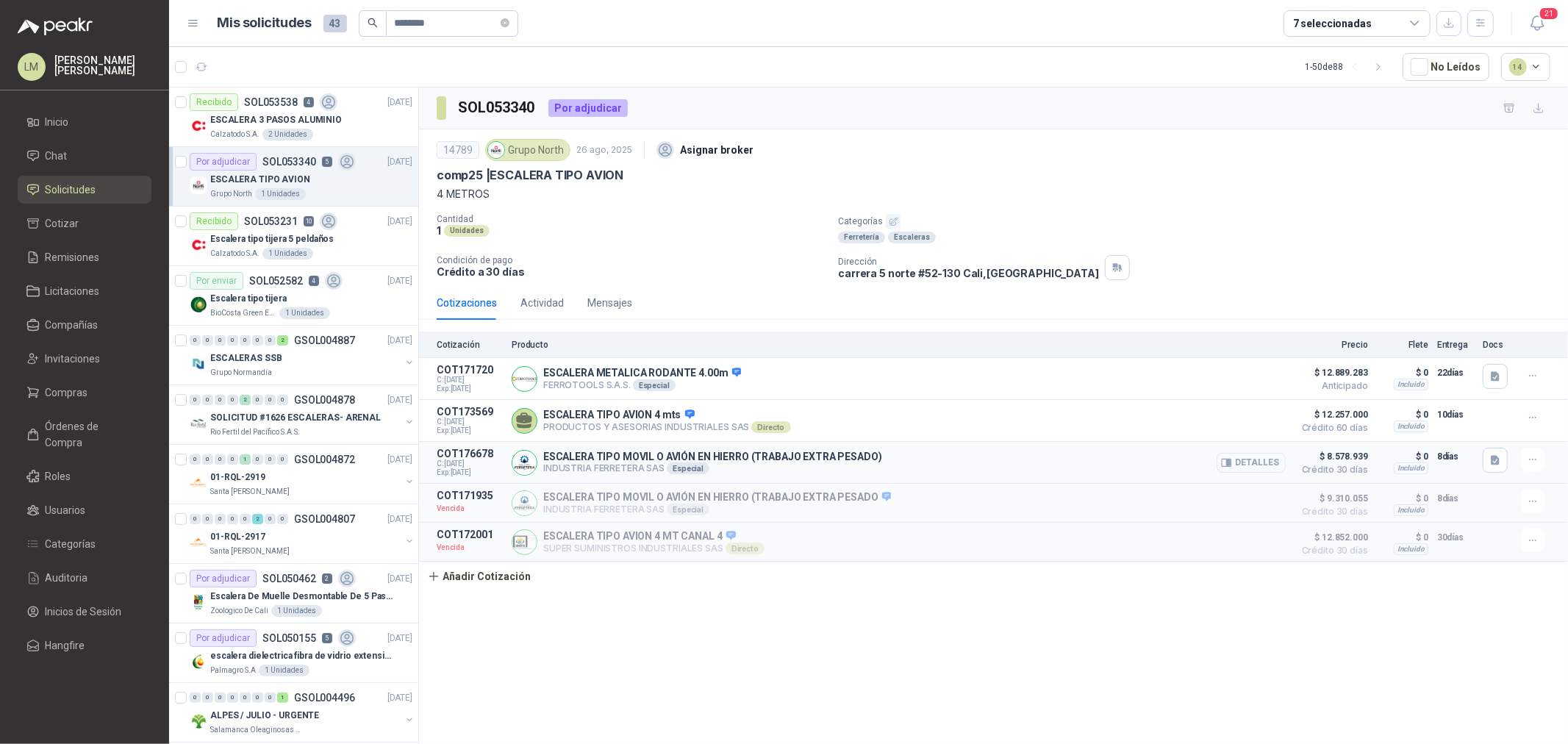
click at [1257, 457] on button "Detalles" at bounding box center [1251, 462] width 69 height 20
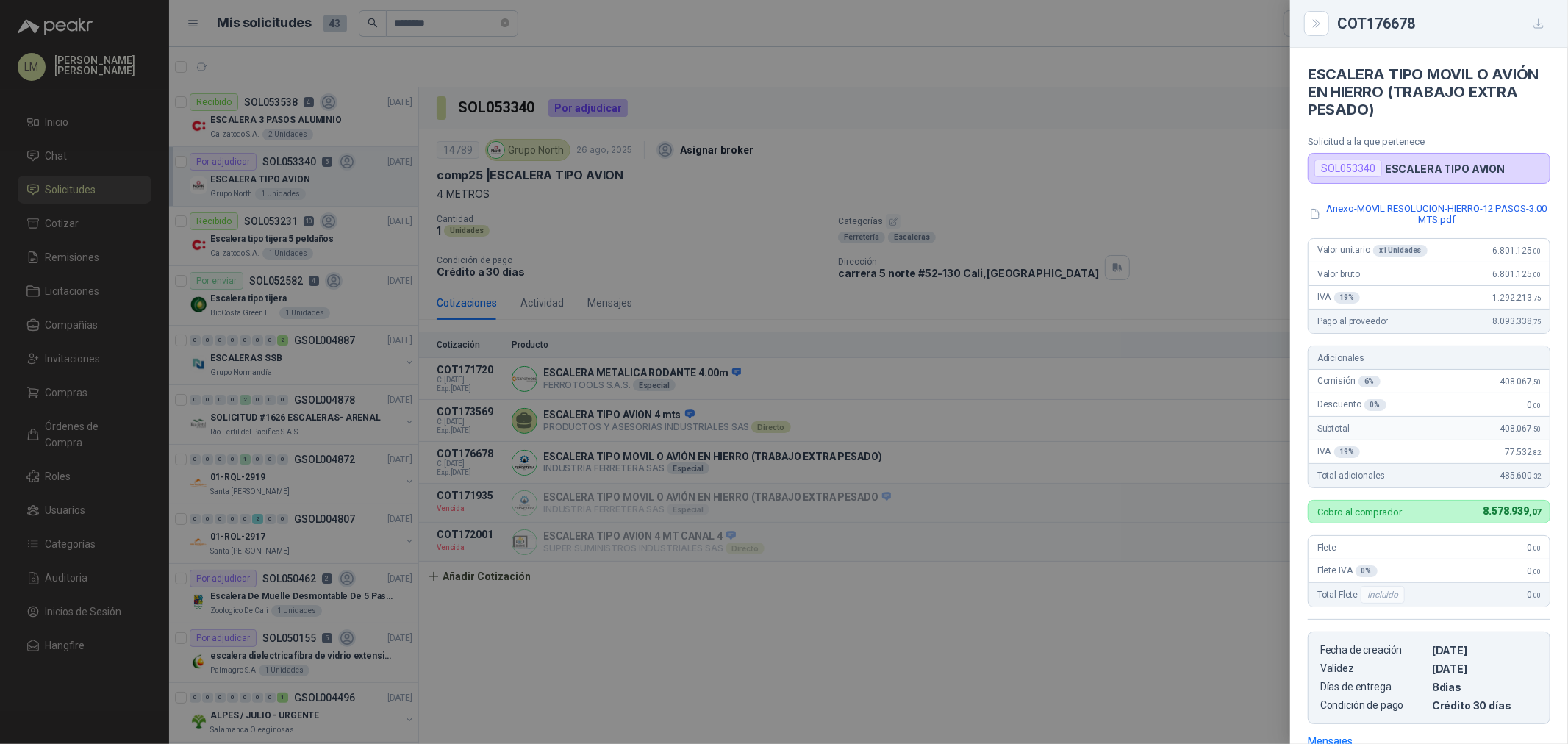
drag, startPoint x: 1489, startPoint y: 475, endPoint x: 1567, endPoint y: 472, distance: 78.1
click at [1567, 472] on div "ESCALERA TIPO MOVIL O AVIÓN EN HIERRO (TRABAJO EXTRA PESADO) Solicitud a la que…" at bounding box center [1429, 395] width 278 height 696
click at [996, 454] on div at bounding box center [784, 372] width 1568 height 744
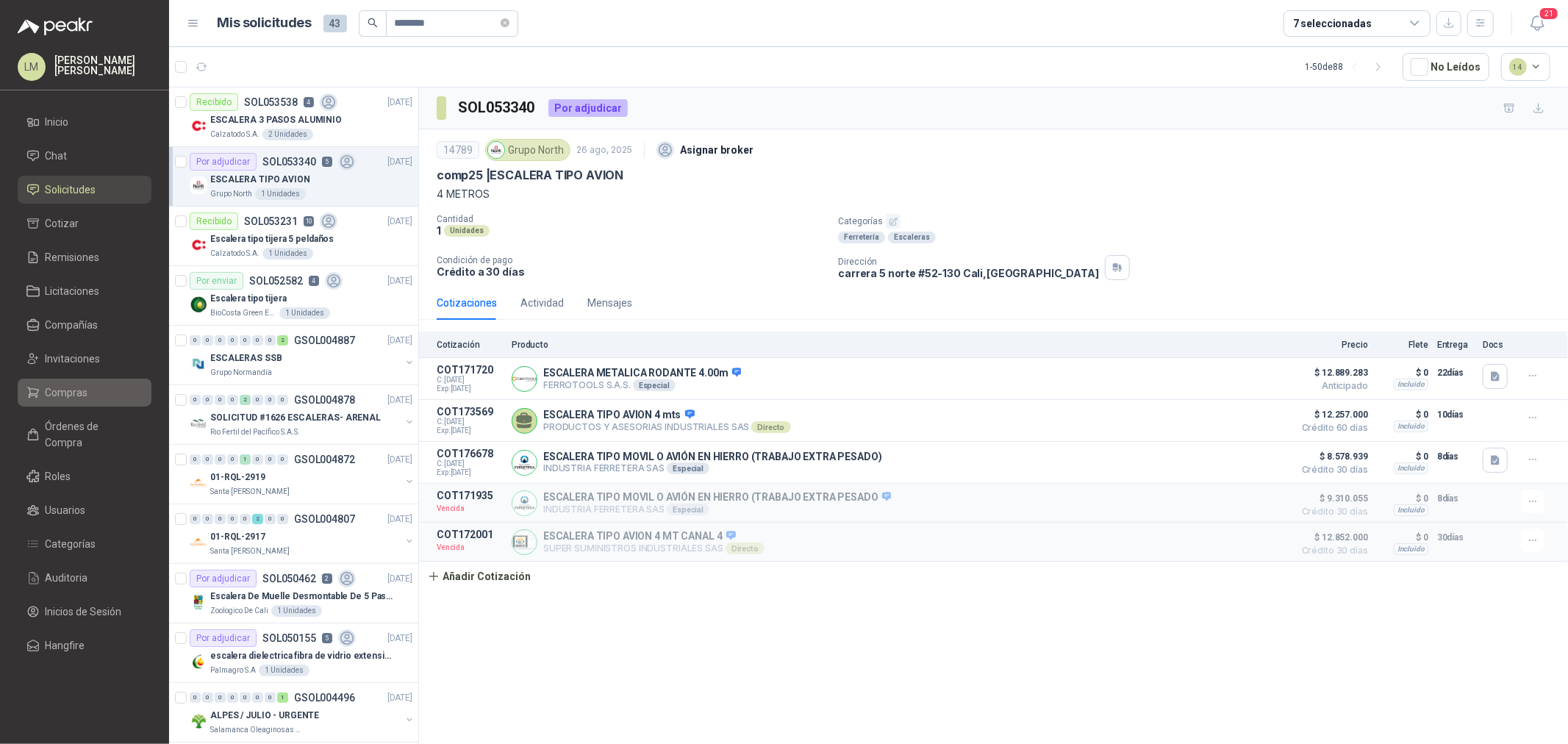
click at [76, 393] on span "Compras" at bounding box center [66, 392] width 43 height 16
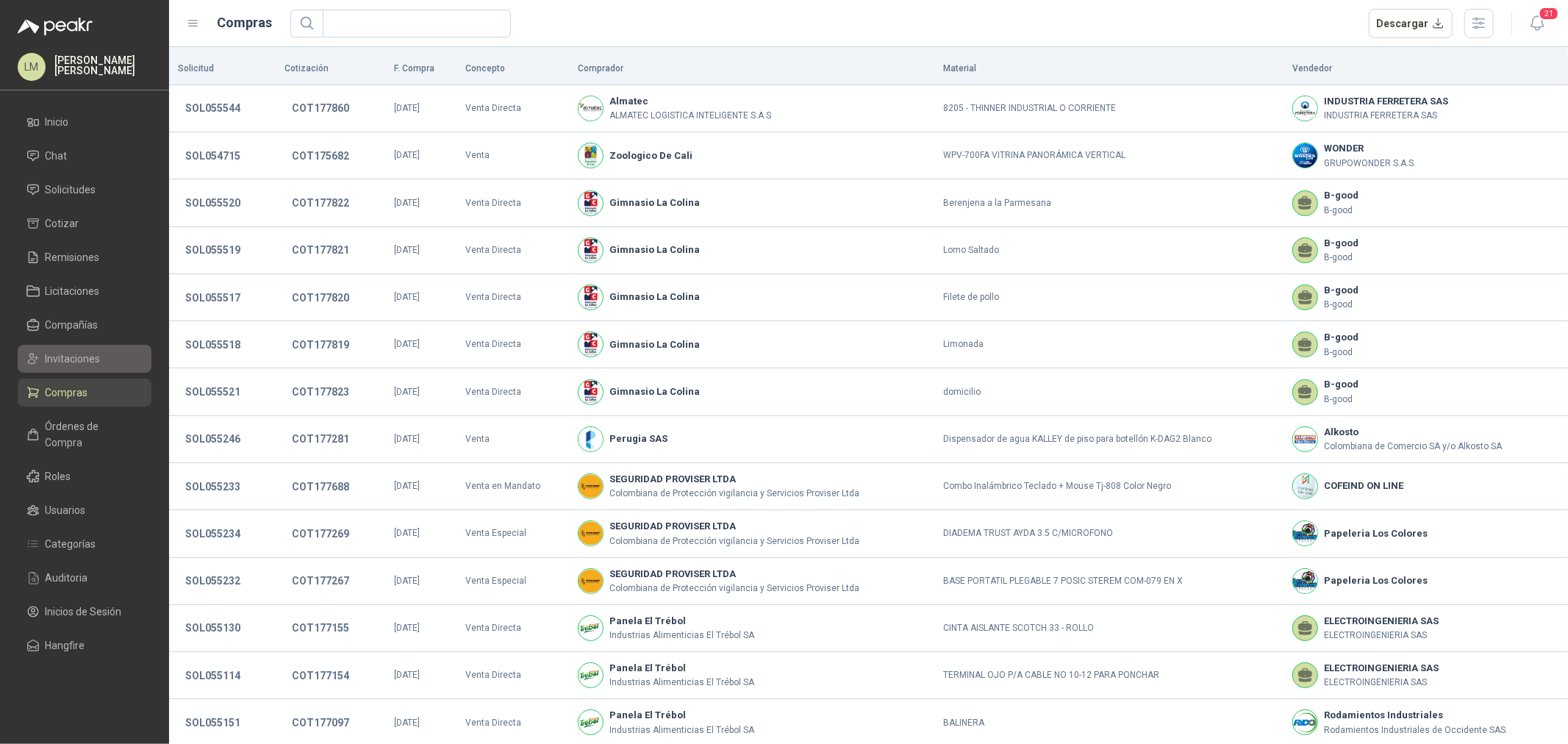
click at [74, 360] on span "Invitaciones" at bounding box center [73, 358] width 55 height 16
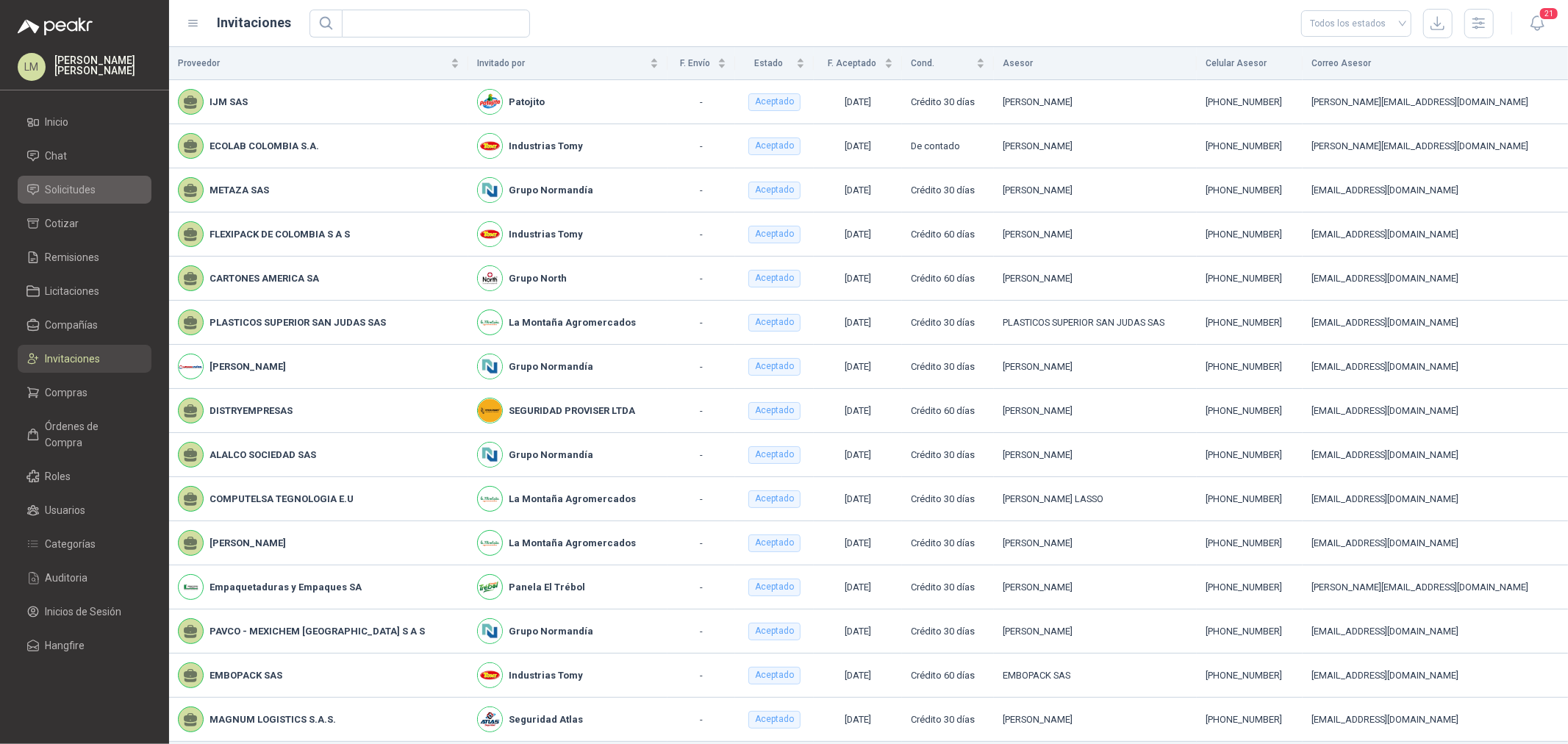
click at [71, 195] on span "Solicitudes" at bounding box center [70, 189] width 51 height 16
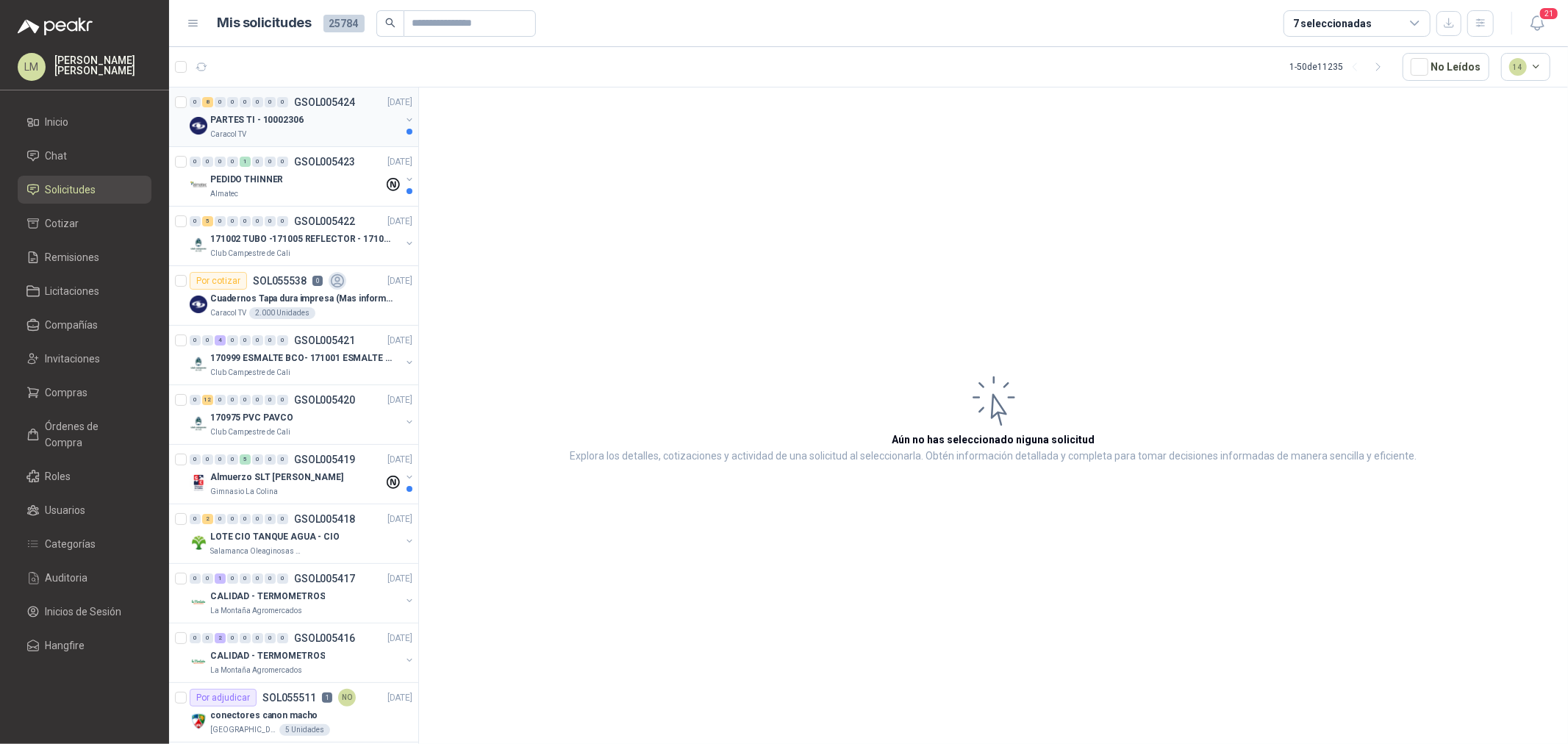
click at [278, 126] on p "PARTES TI - 10002306" at bounding box center [256, 120] width 93 height 14
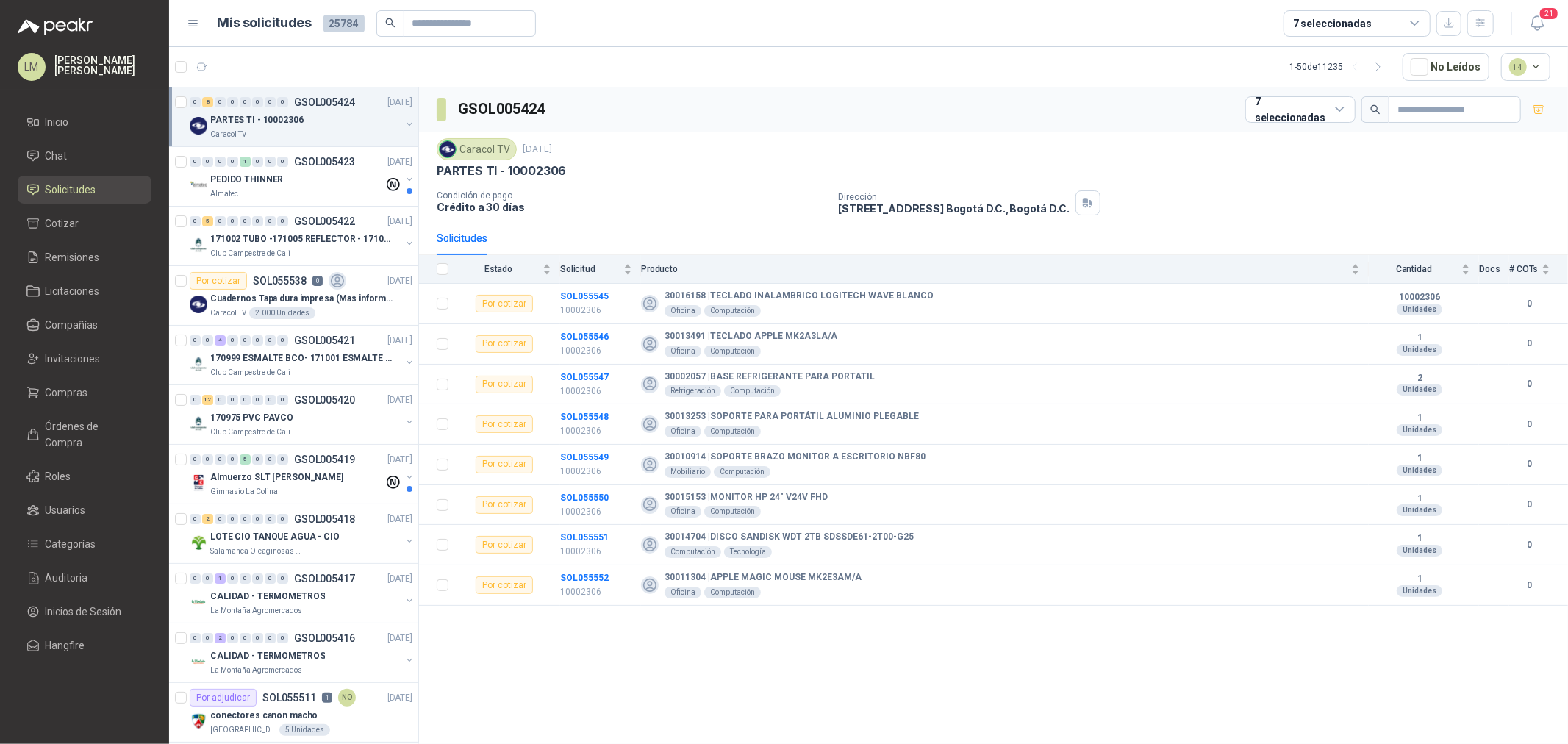
click at [403, 122] on button "button" at bounding box center [409, 124] width 12 height 12
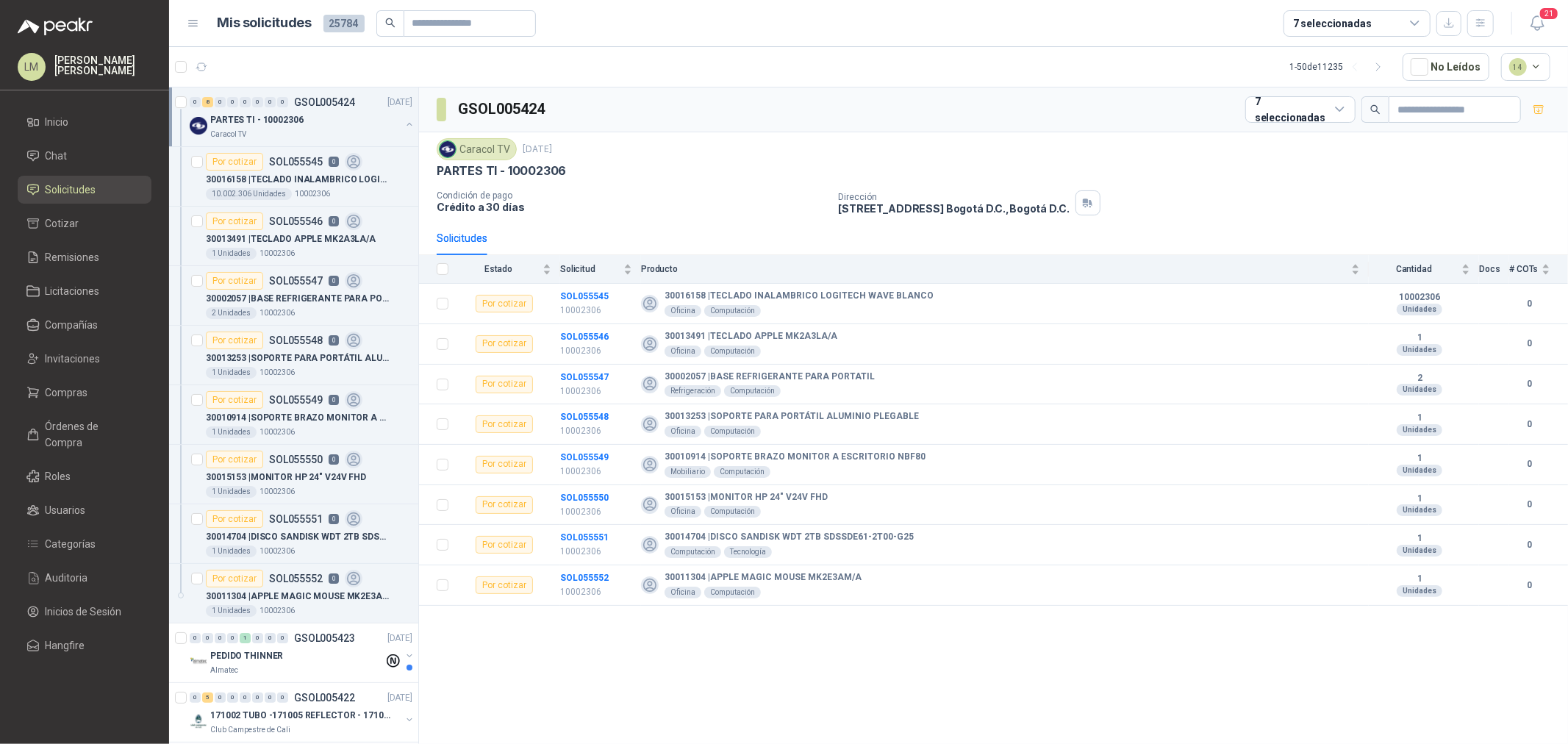
click at [276, 178] on p "30016158 | TECLADO INALAMBRICO LOGITECH WAVE BLANCO" at bounding box center [298, 179] width 183 height 14
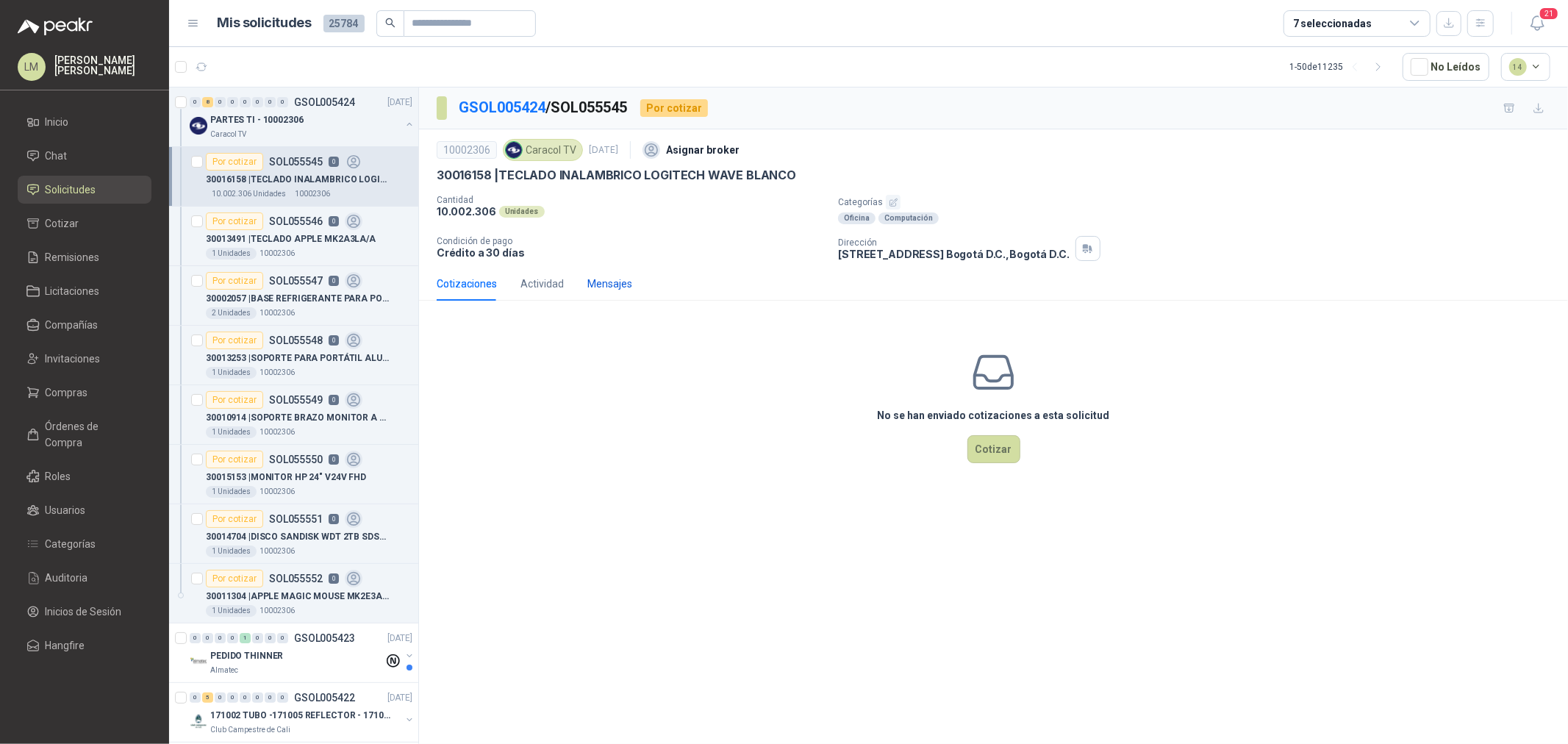
click at [599, 284] on div "Mensajes" at bounding box center [609, 283] width 44 height 16
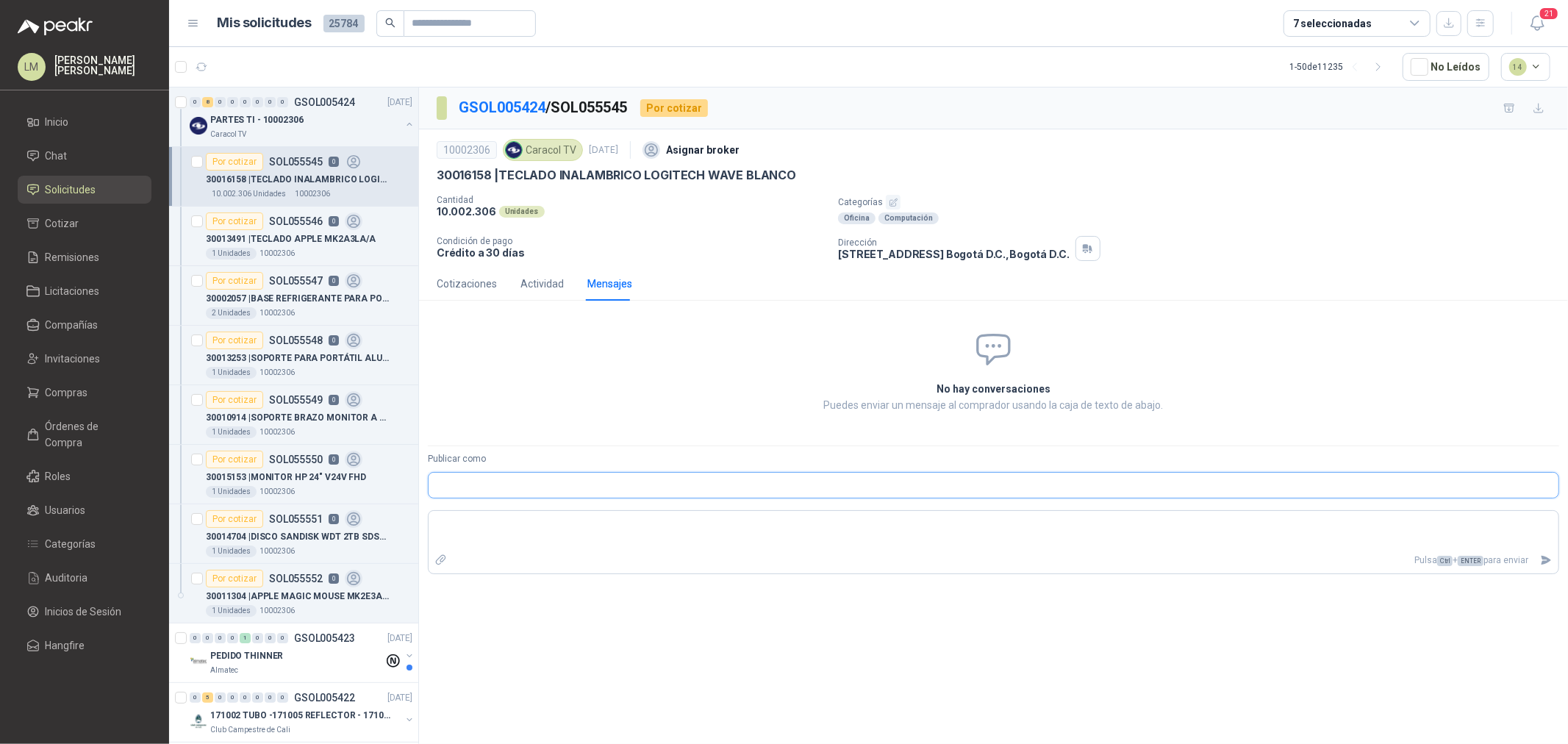
click at [475, 490] on input "Publicar como" at bounding box center [993, 485] width 1130 height 25
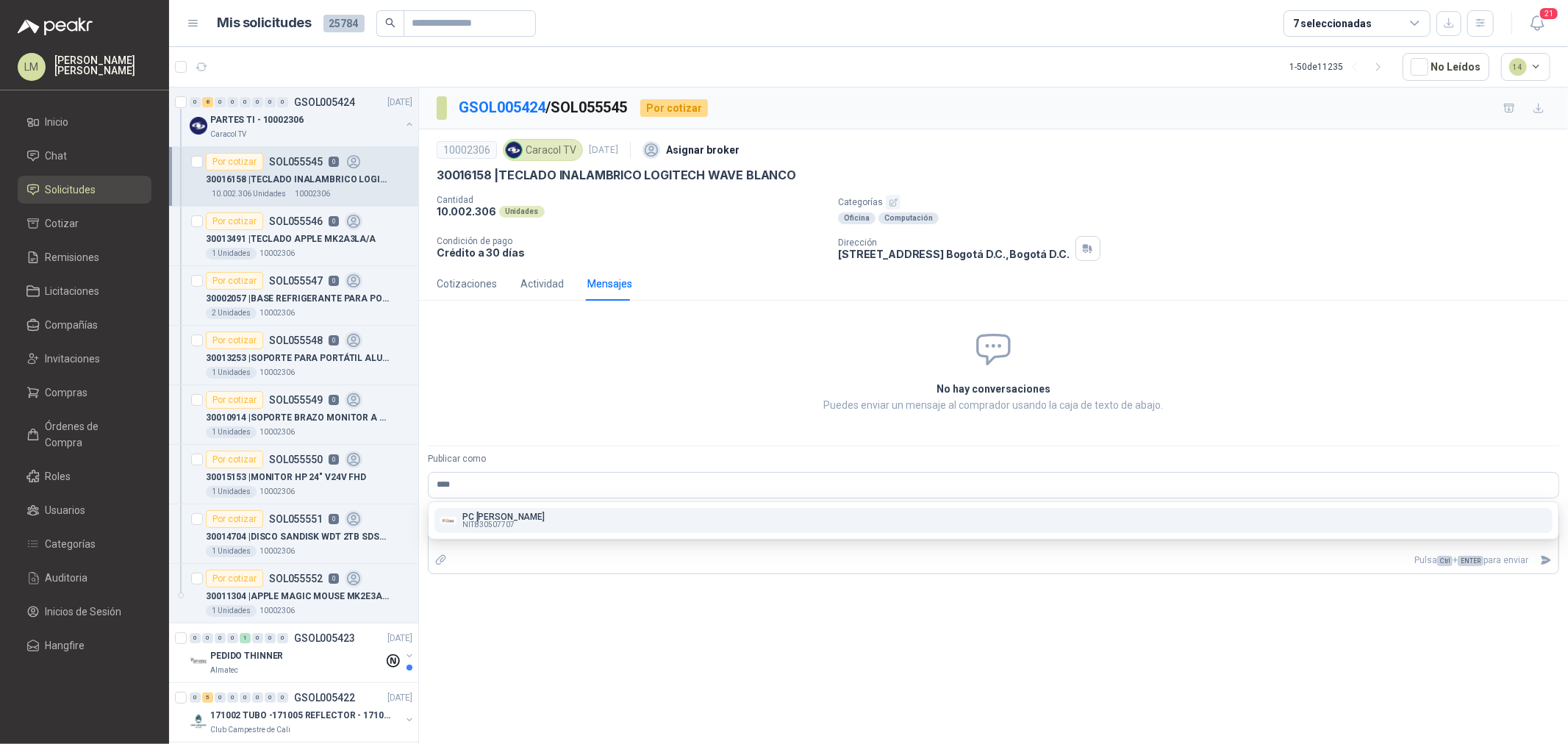
click at [513, 514] on div "PC QUICK NIT : 830507707" at bounding box center [993, 519] width 1106 height 16
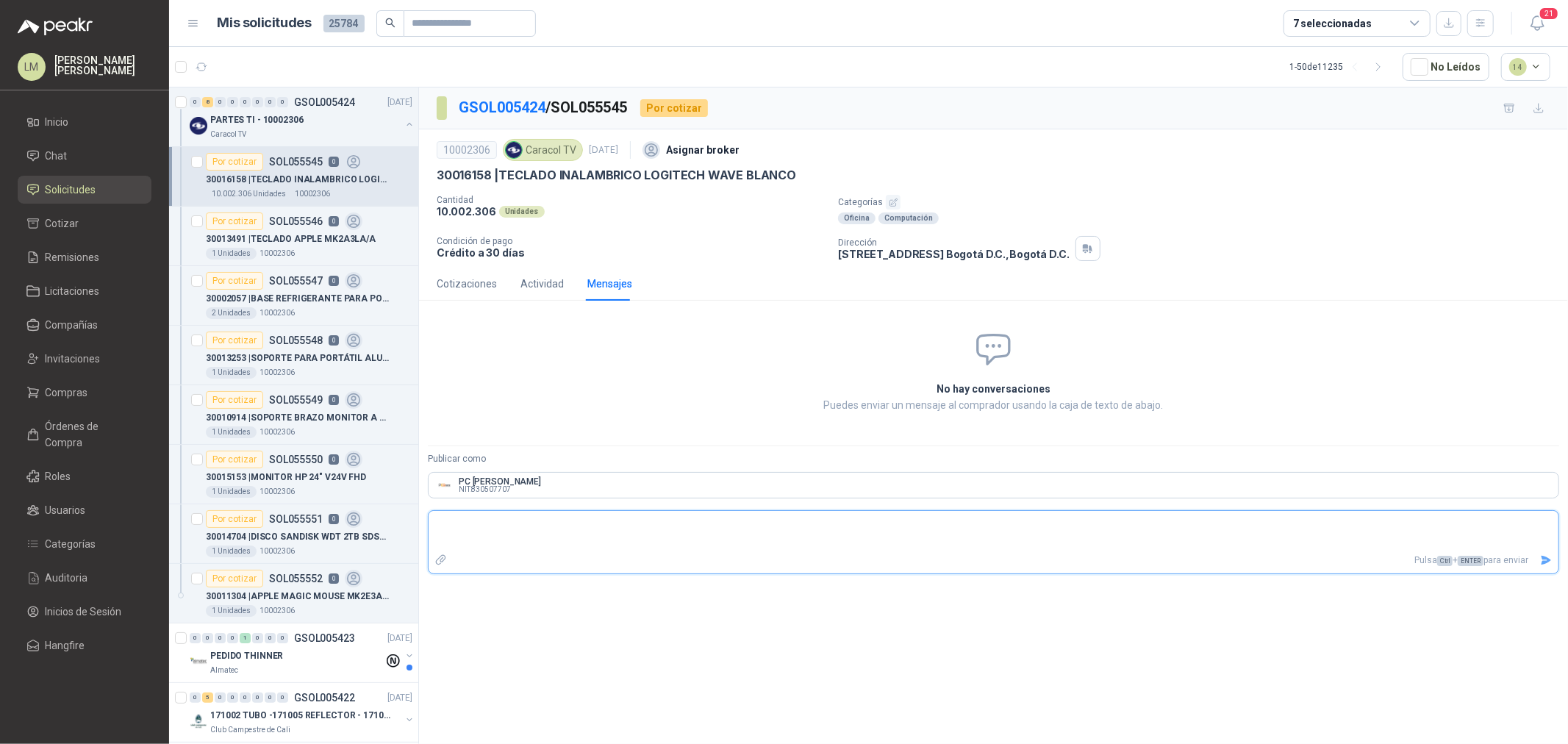
click at [489, 538] on textarea at bounding box center [993, 530] width 1130 height 34
drag, startPoint x: 559, startPoint y: 536, endPoint x: 583, endPoint y: 536, distance: 24.0
click at [583, 536] on textarea "**********" at bounding box center [993, 530] width 1130 height 34
click at [1547, 561] on icon "Enviar" at bounding box center [1546, 560] width 10 height 9
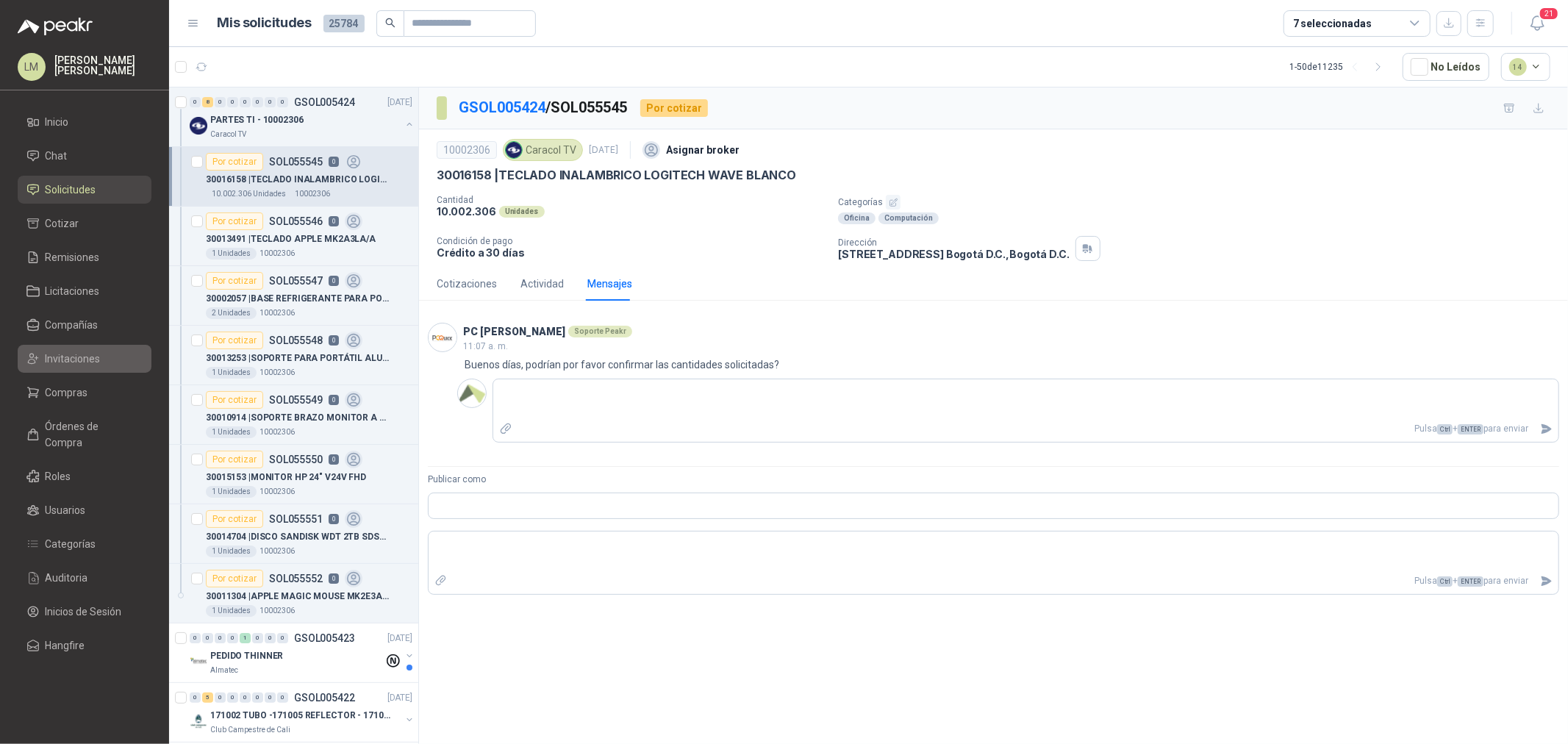
click at [64, 358] on span "Invitaciones" at bounding box center [73, 358] width 55 height 16
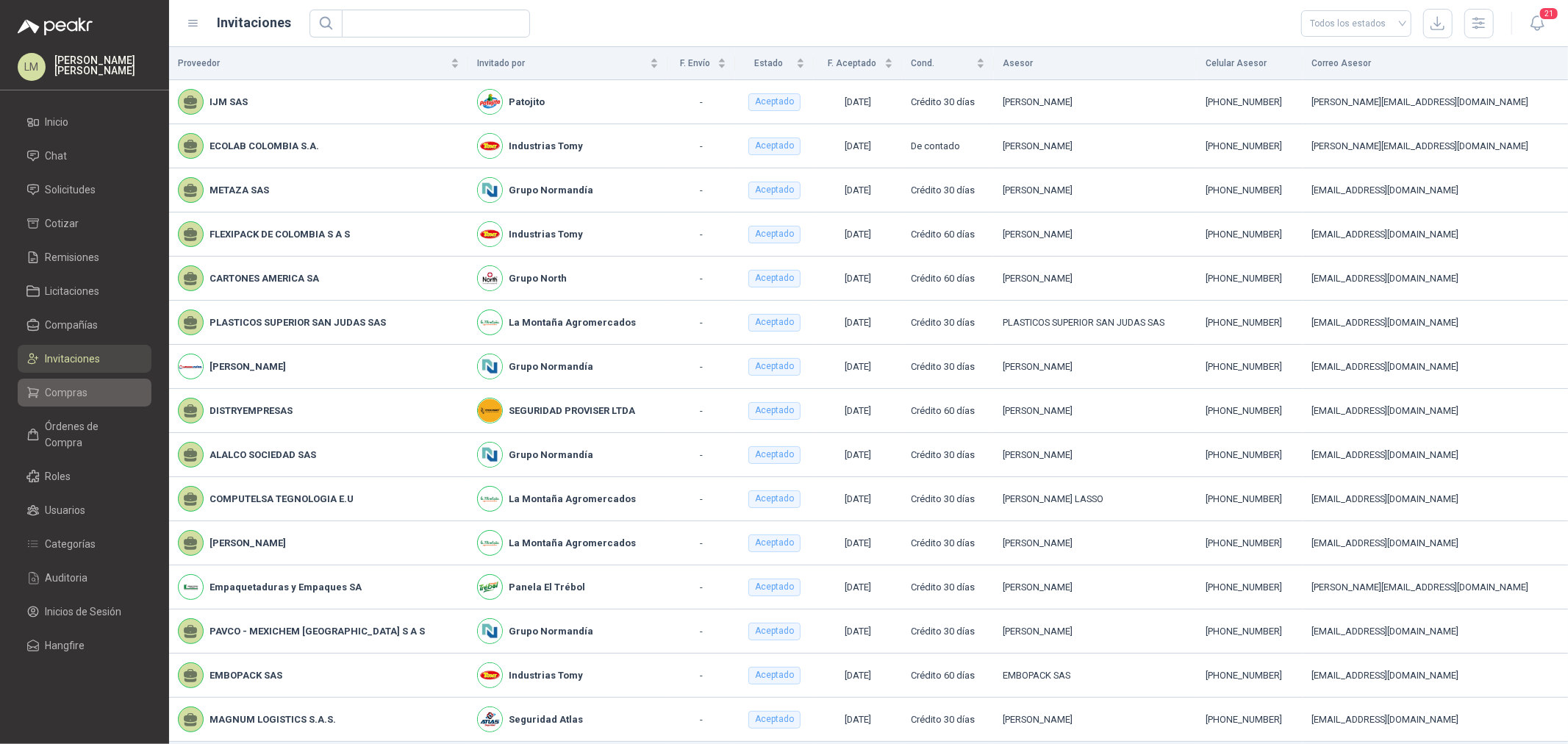
click at [65, 394] on span "Compras" at bounding box center [66, 392] width 43 height 16
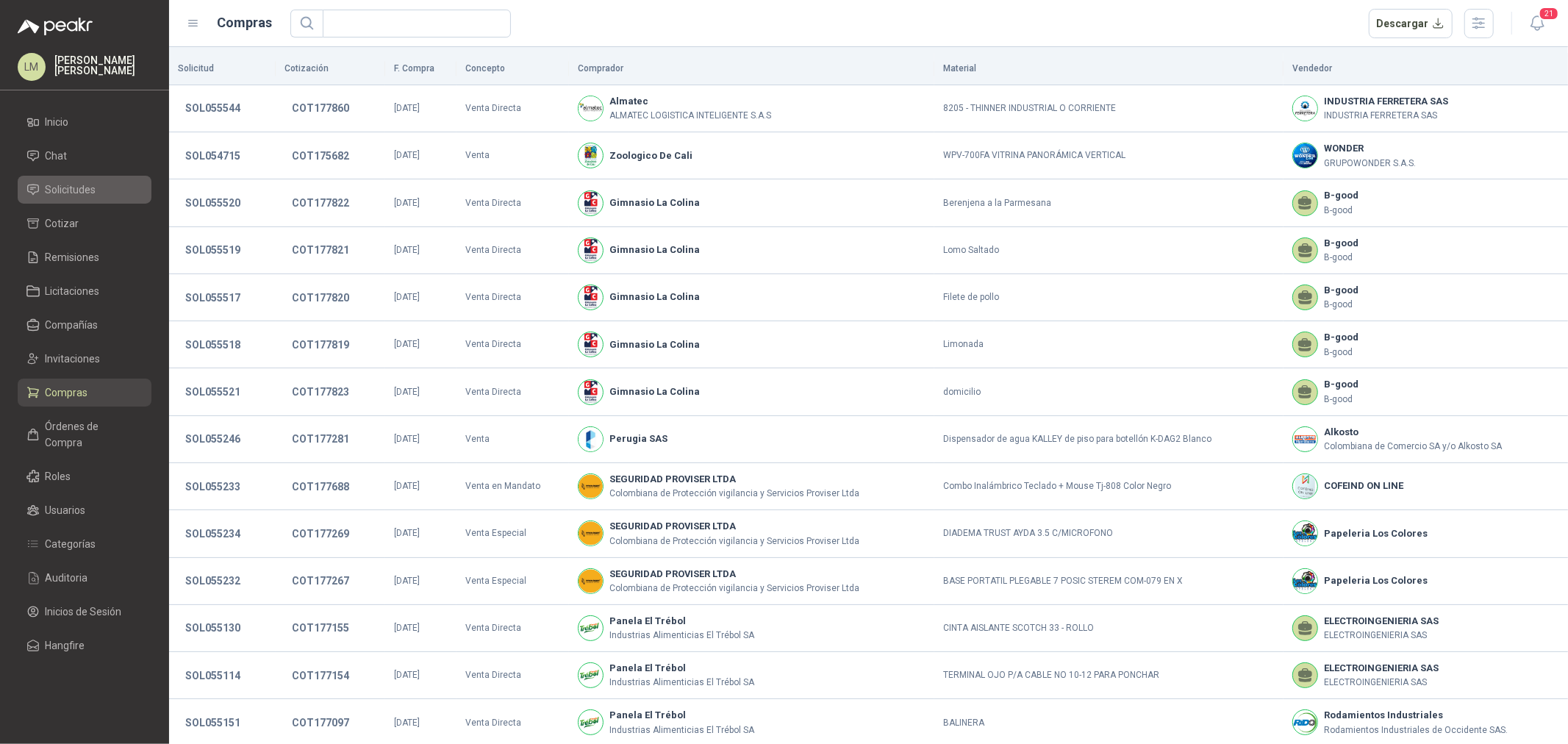
click at [77, 191] on span "Solicitudes" at bounding box center [70, 189] width 51 height 16
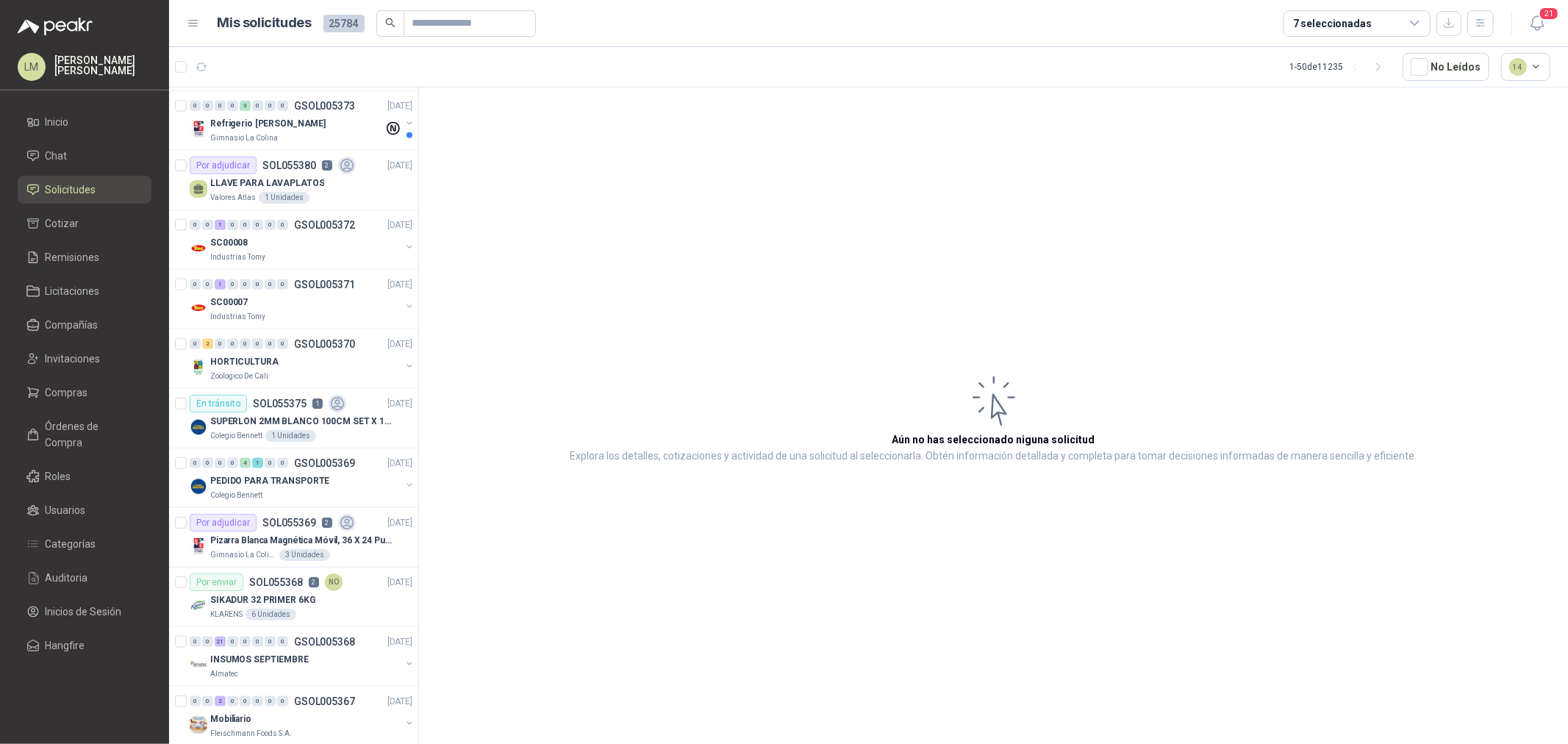
scroll to position [1551, 0]
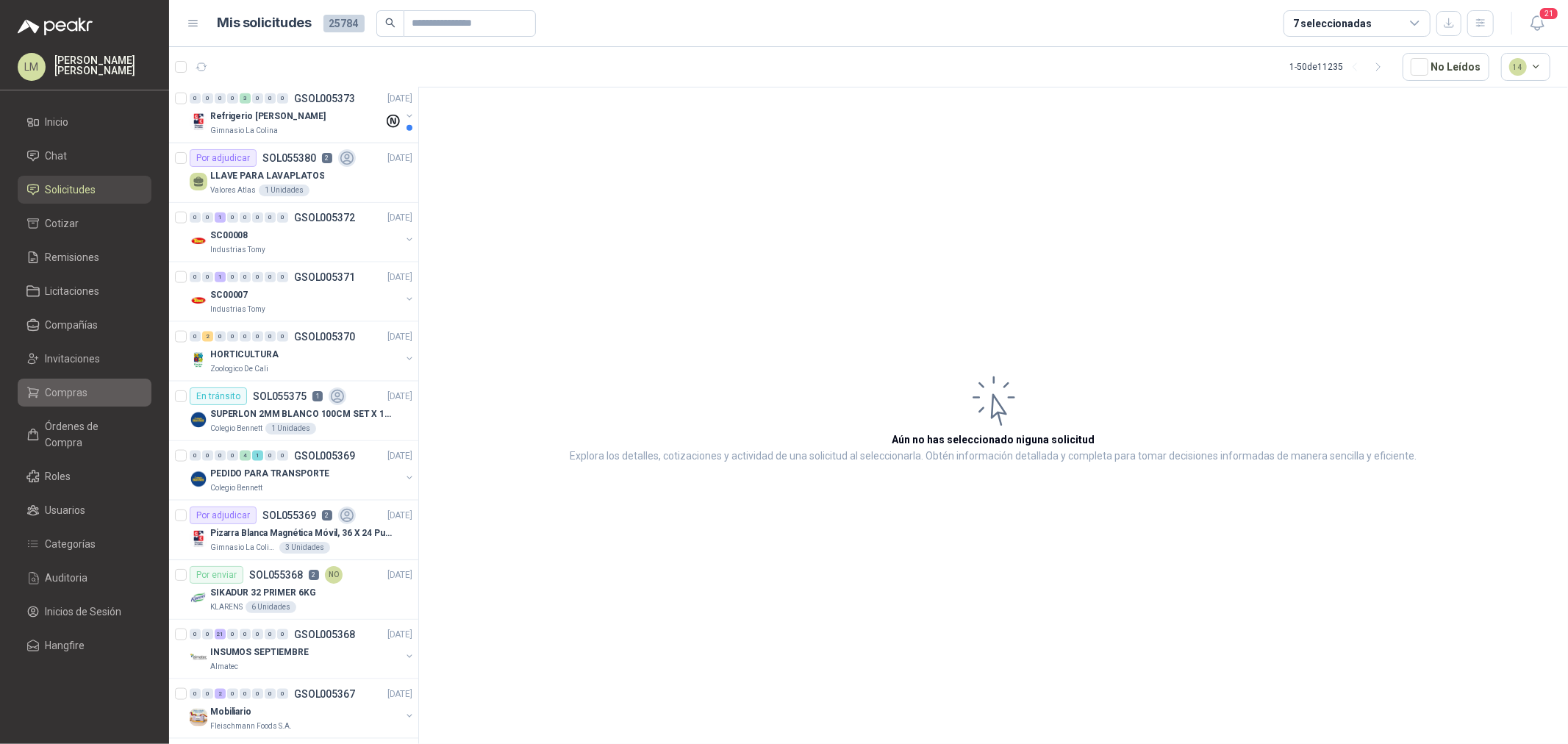
click at [70, 393] on span "Compras" at bounding box center [66, 392] width 43 height 16
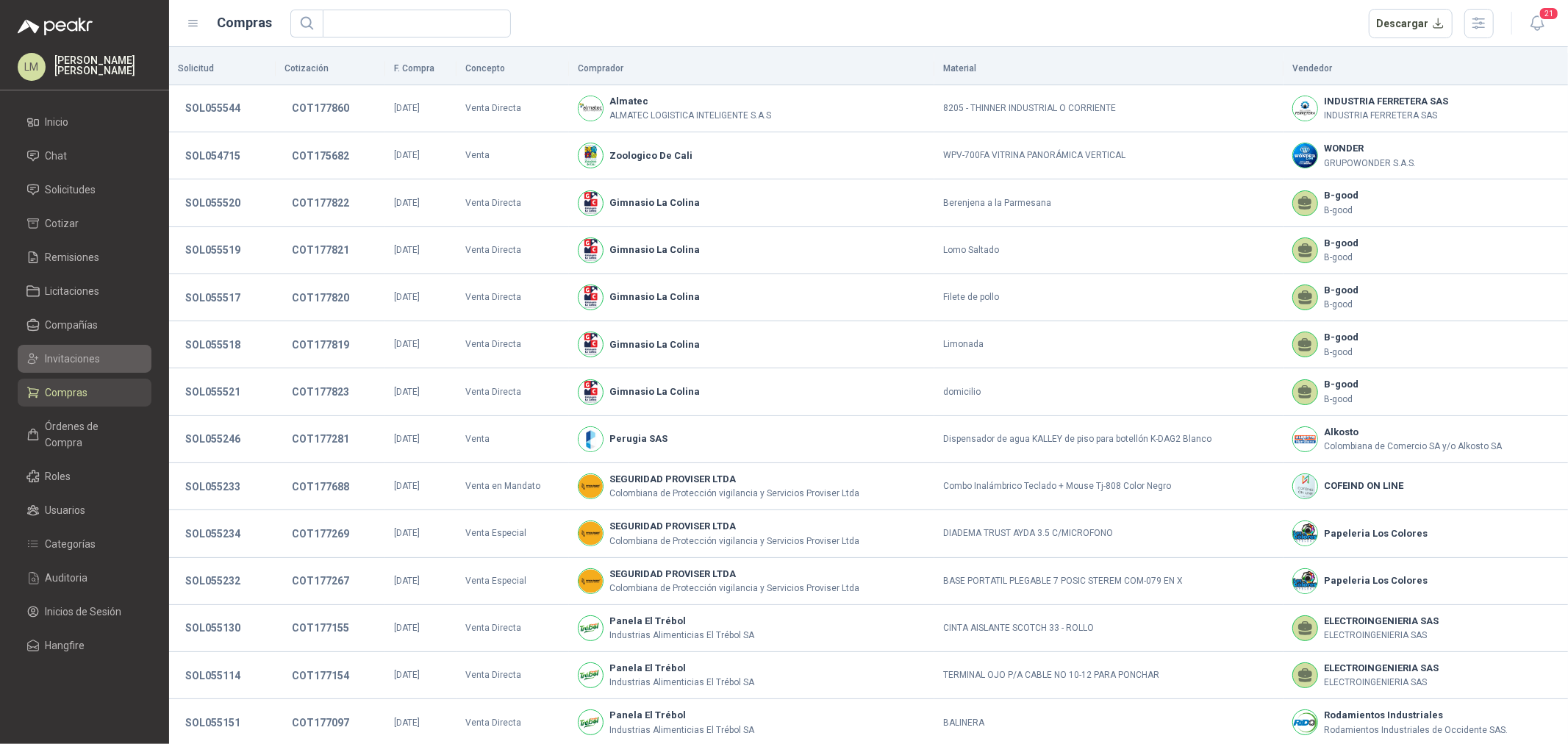
click at [69, 358] on span "Invitaciones" at bounding box center [73, 358] width 55 height 16
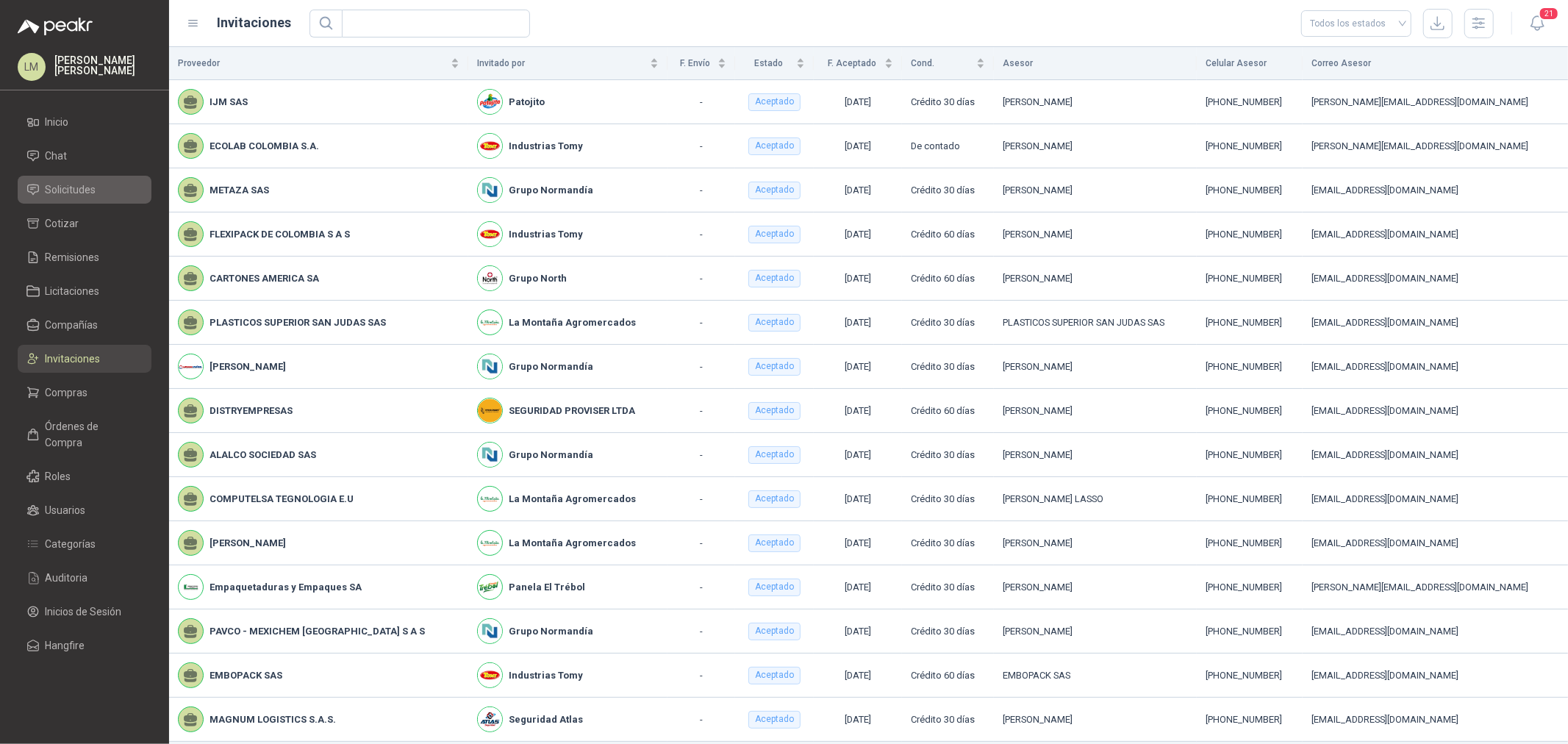
click at [61, 182] on span "Solicitudes" at bounding box center [70, 189] width 51 height 16
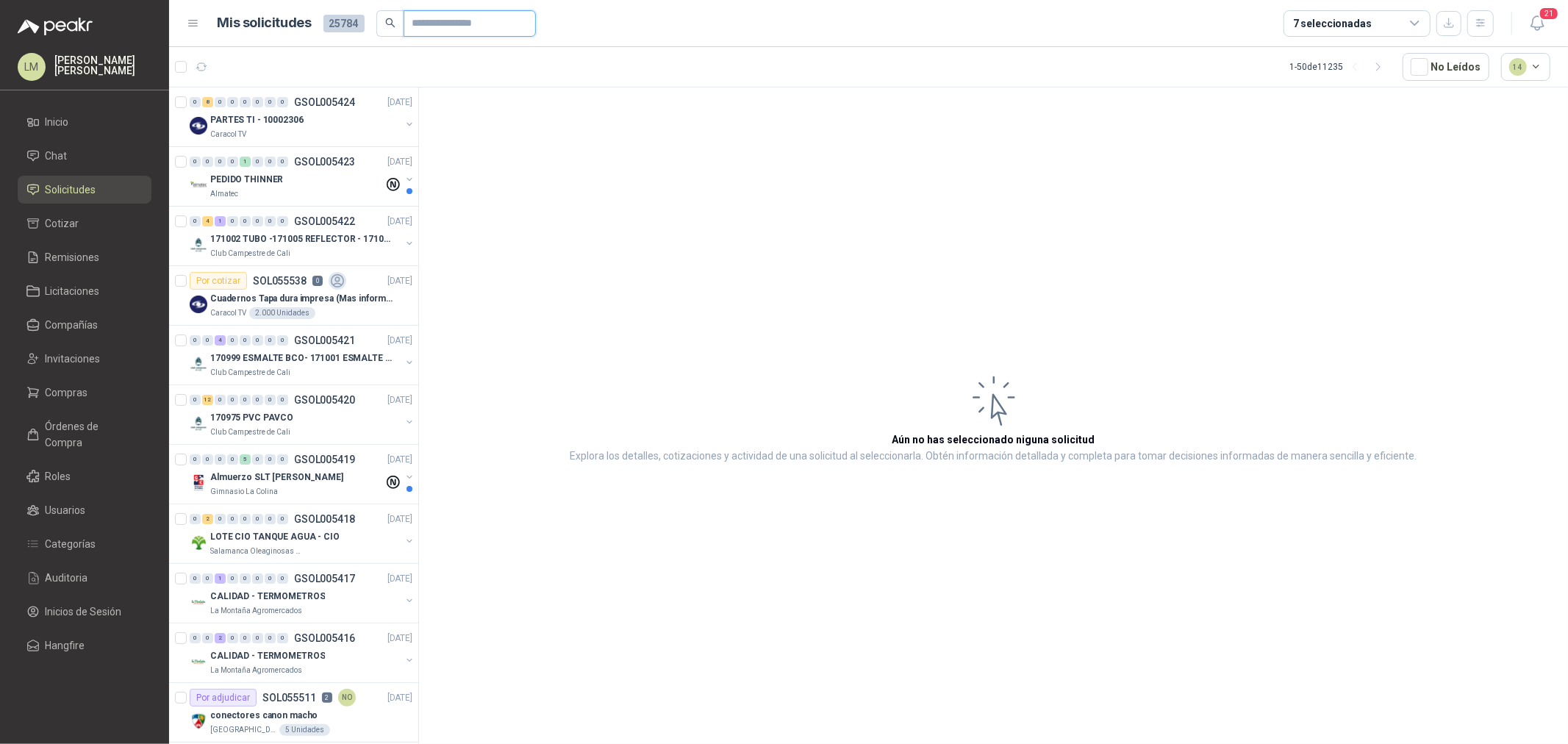
click at [445, 26] on input "text" at bounding box center [463, 23] width 103 height 25
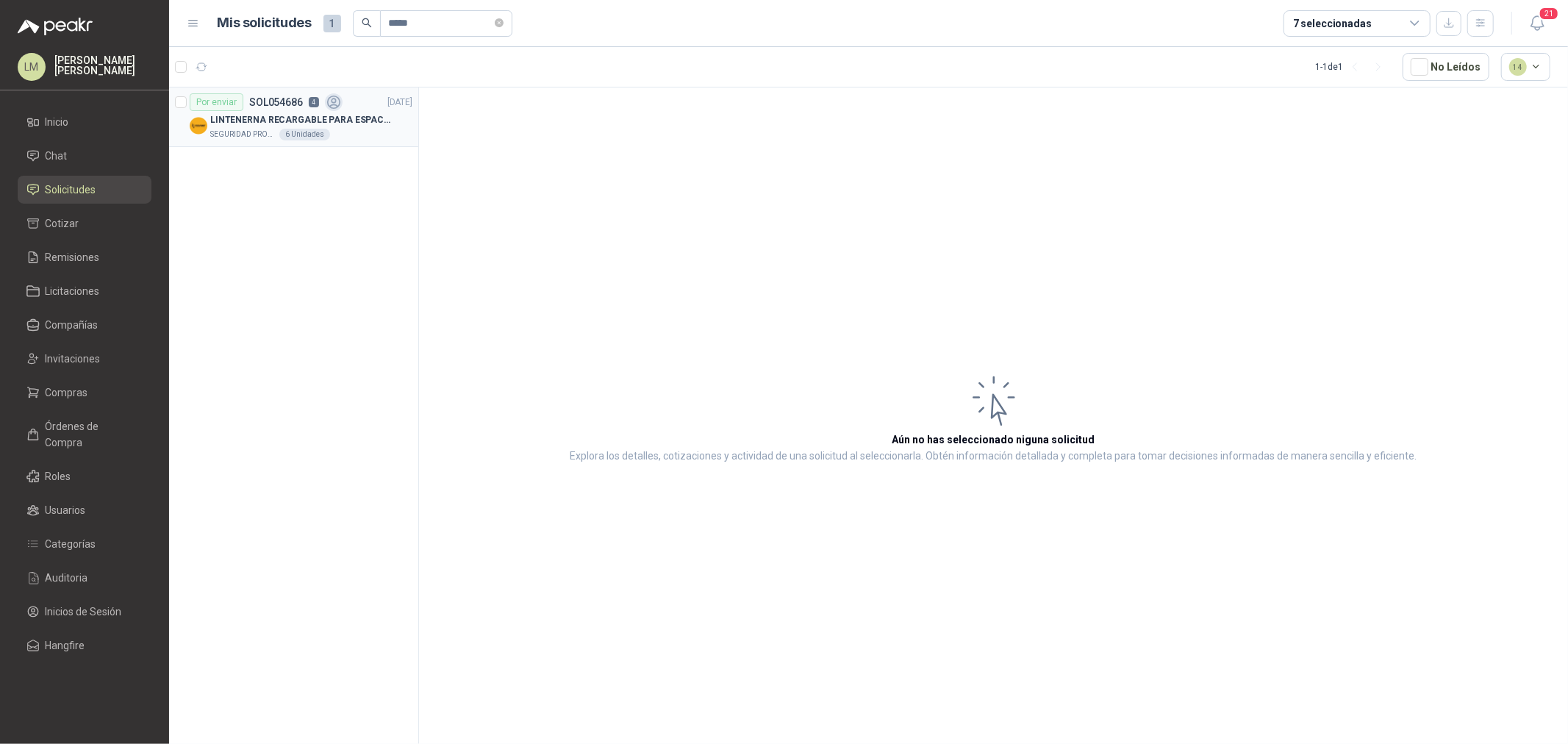
click at [336, 111] on div "LINTENERNA RECARGABLE PARA ESPACIOS ABIERTOS 100-120MTS" at bounding box center [311, 119] width 202 height 18
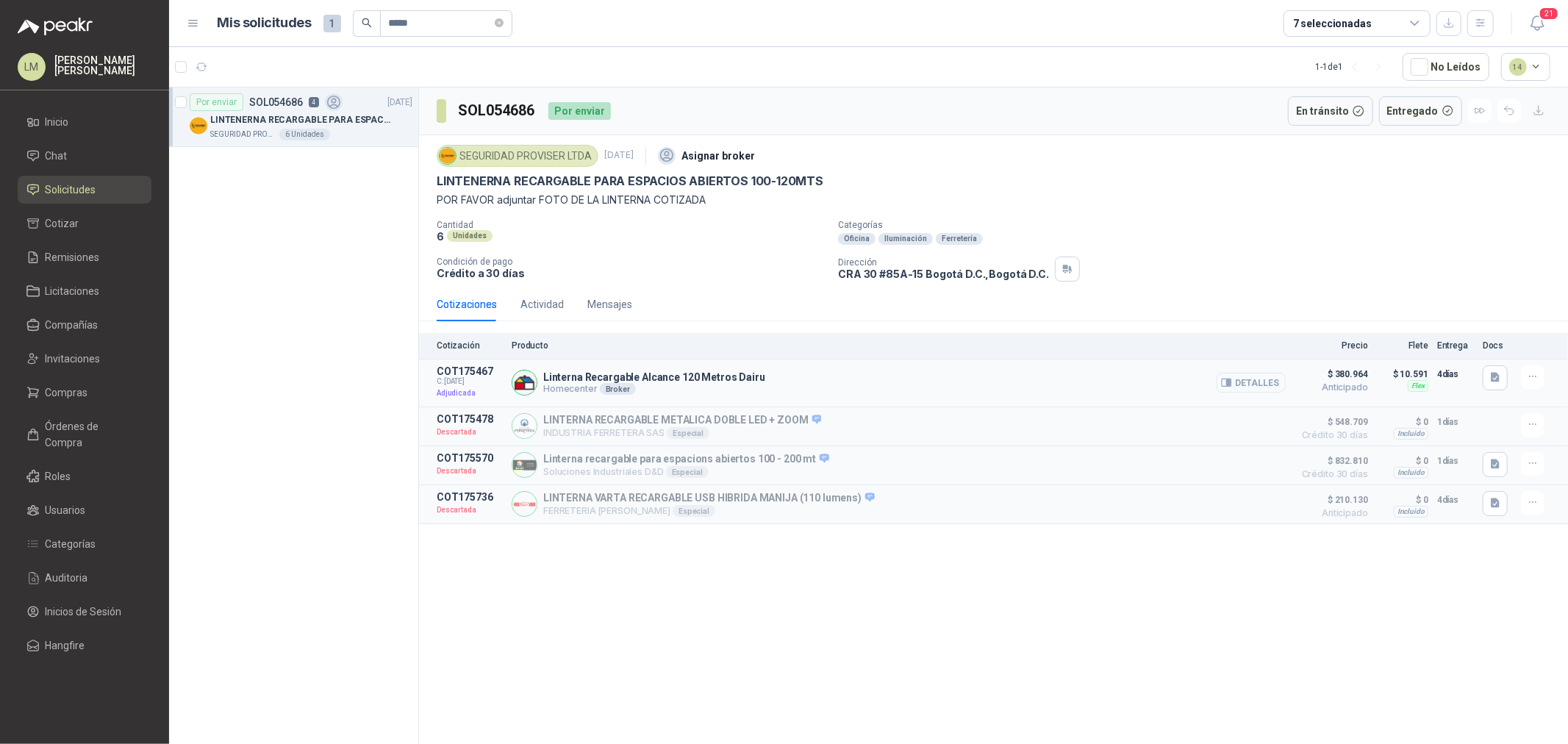
click at [1245, 378] on button "Detalles" at bounding box center [1251, 383] width 69 height 20
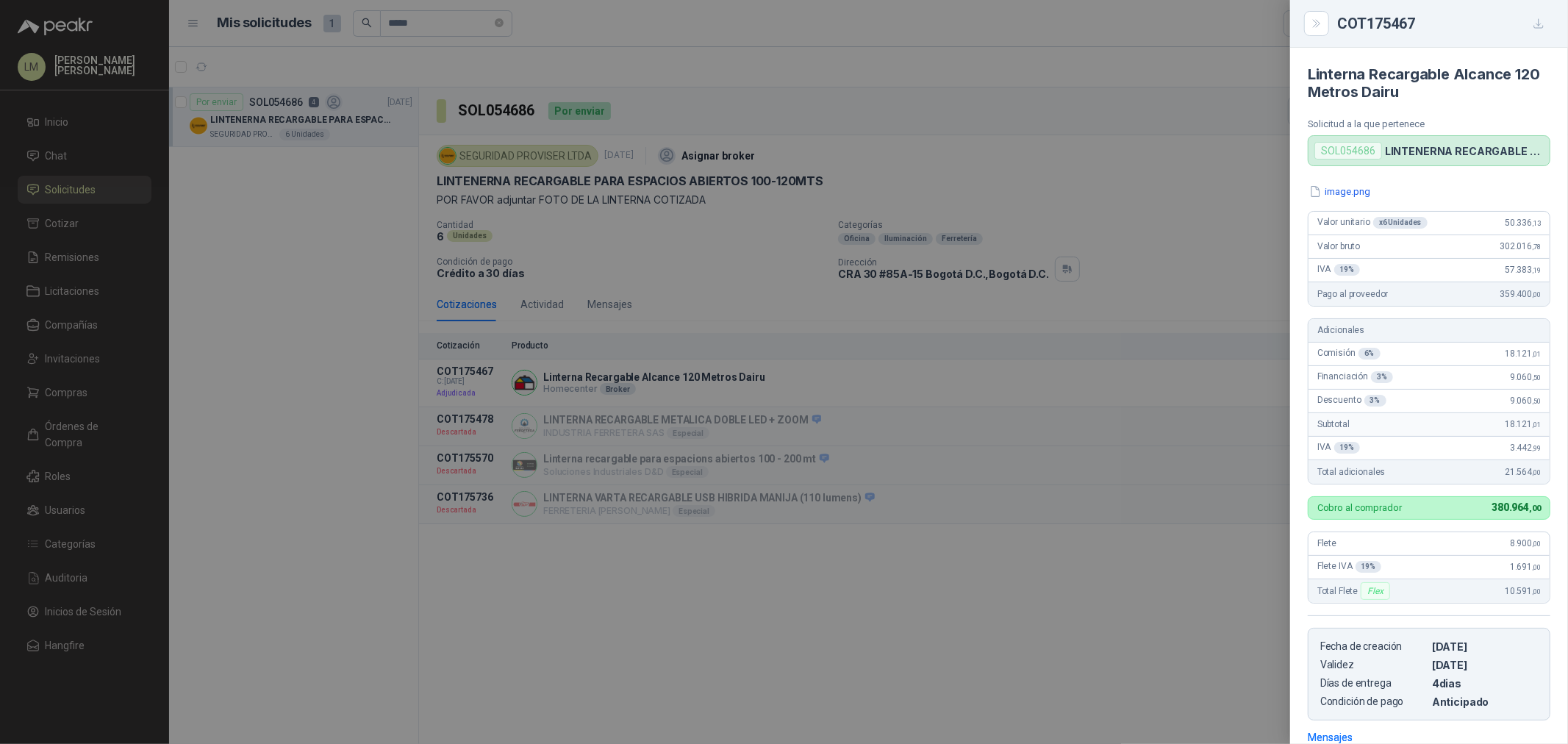
click at [132, 387] on div at bounding box center [784, 372] width 1568 height 744
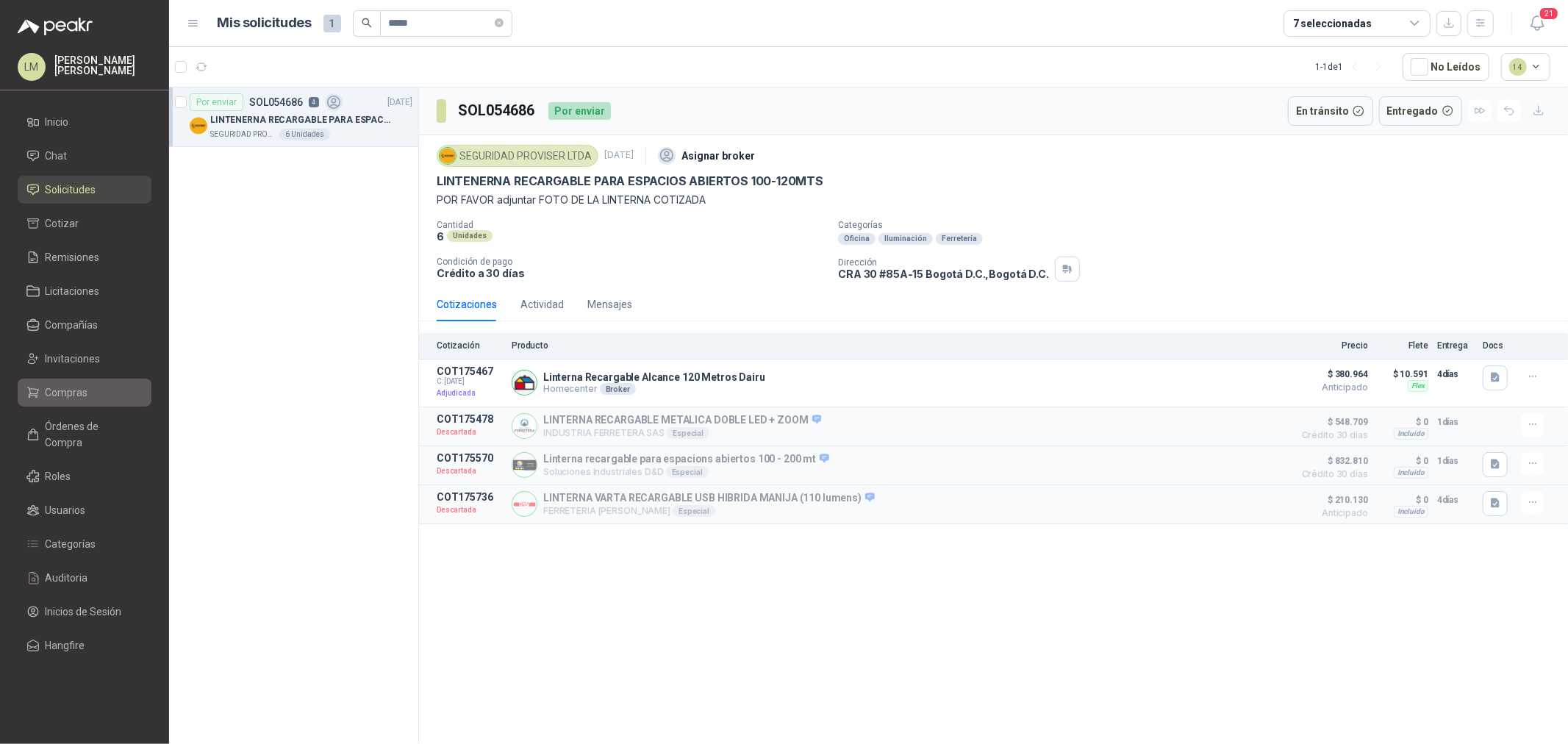
click at [65, 387] on span "Compras" at bounding box center [66, 392] width 43 height 16
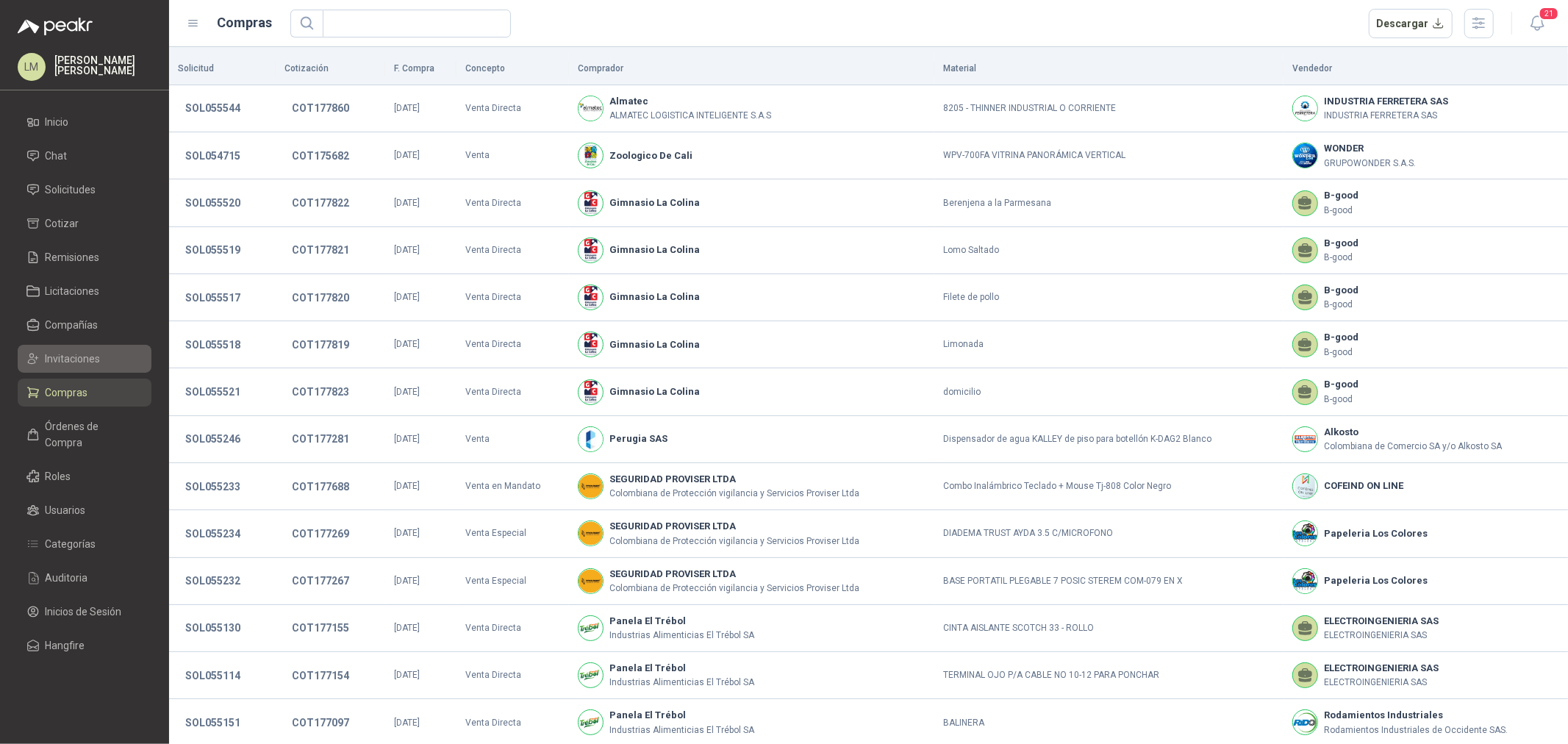
click at [71, 362] on span "Invitaciones" at bounding box center [73, 358] width 55 height 16
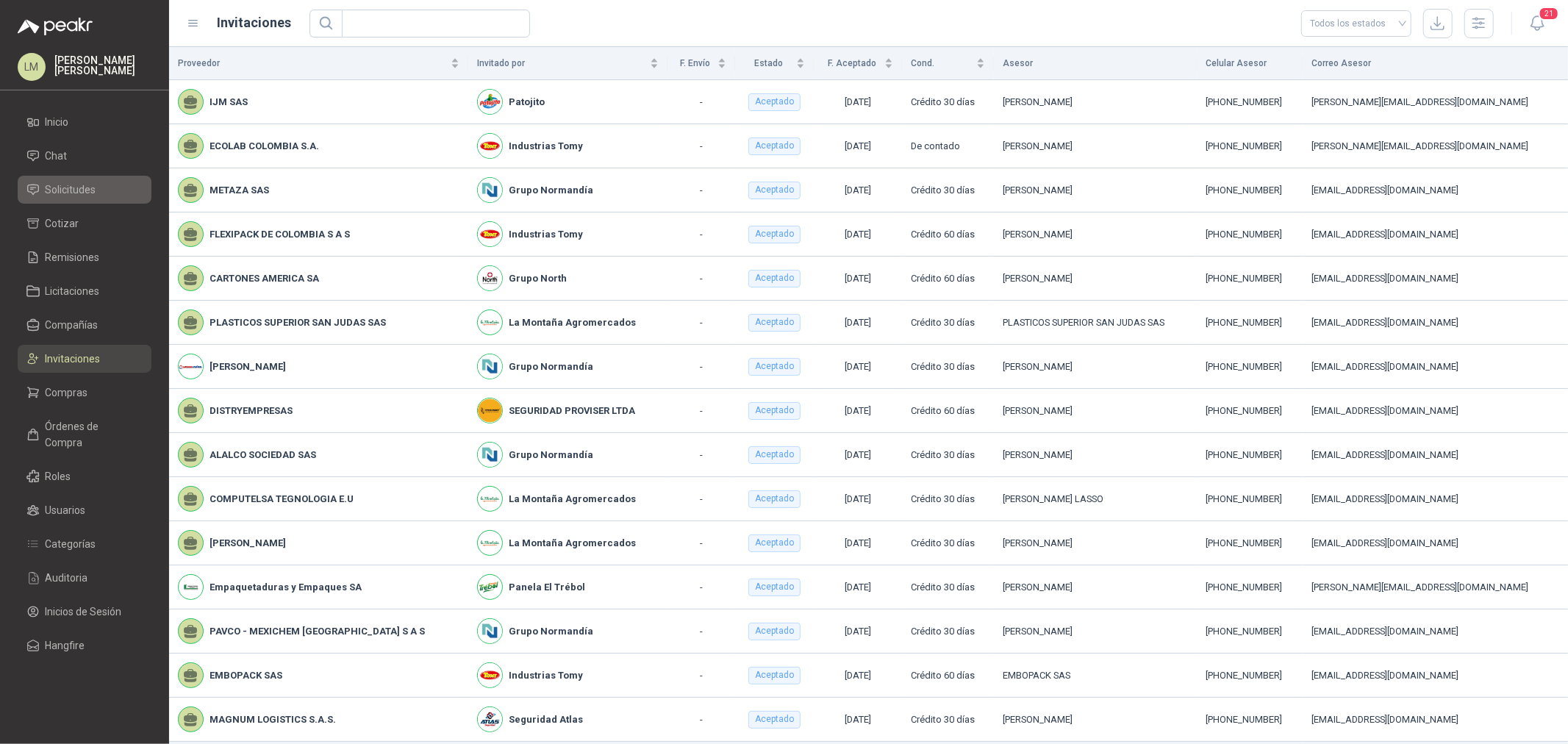
click at [70, 192] on span "Solicitudes" at bounding box center [70, 189] width 51 height 16
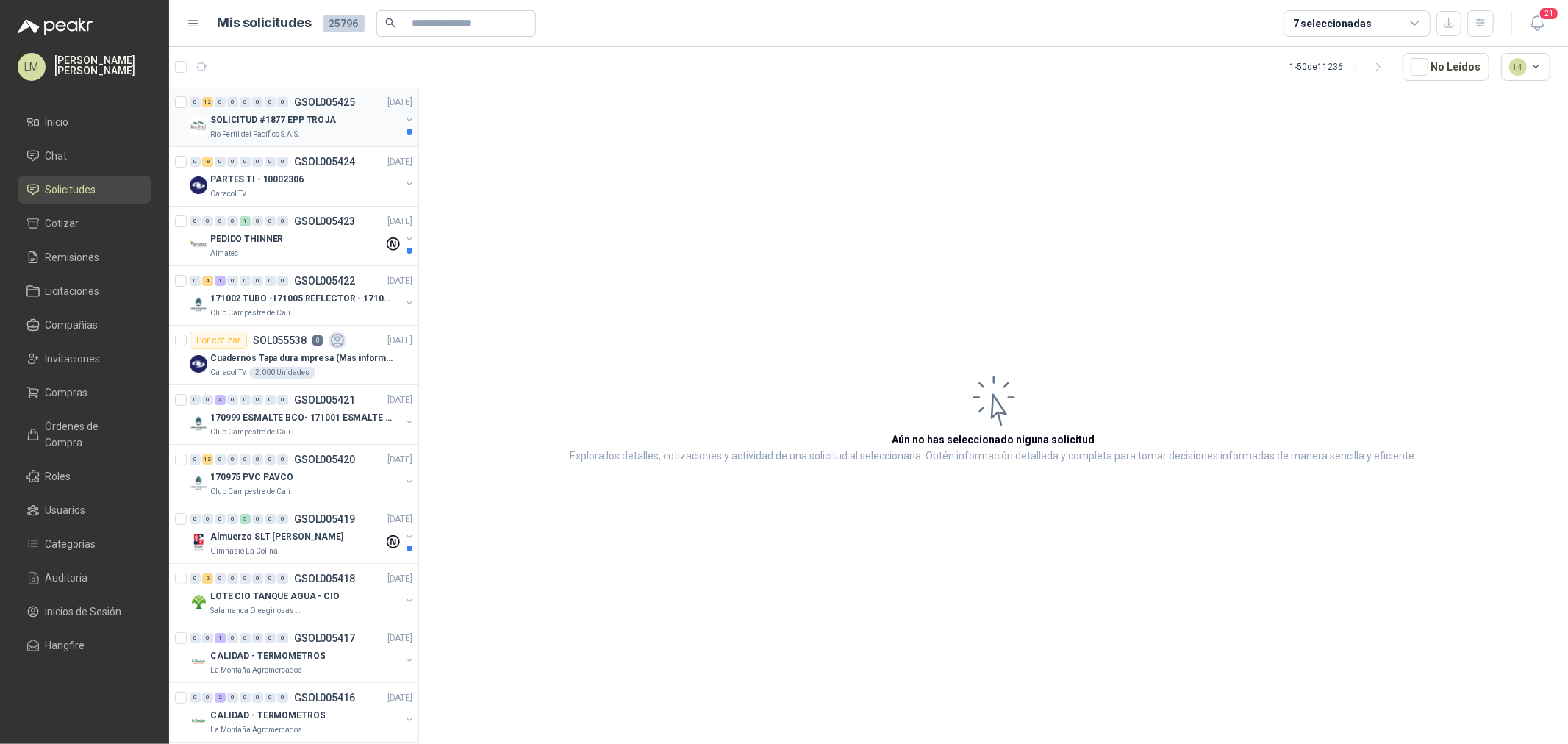
click at [314, 125] on p "SOLICITUD #1877 EPP TROJA" at bounding box center [273, 120] width 126 height 14
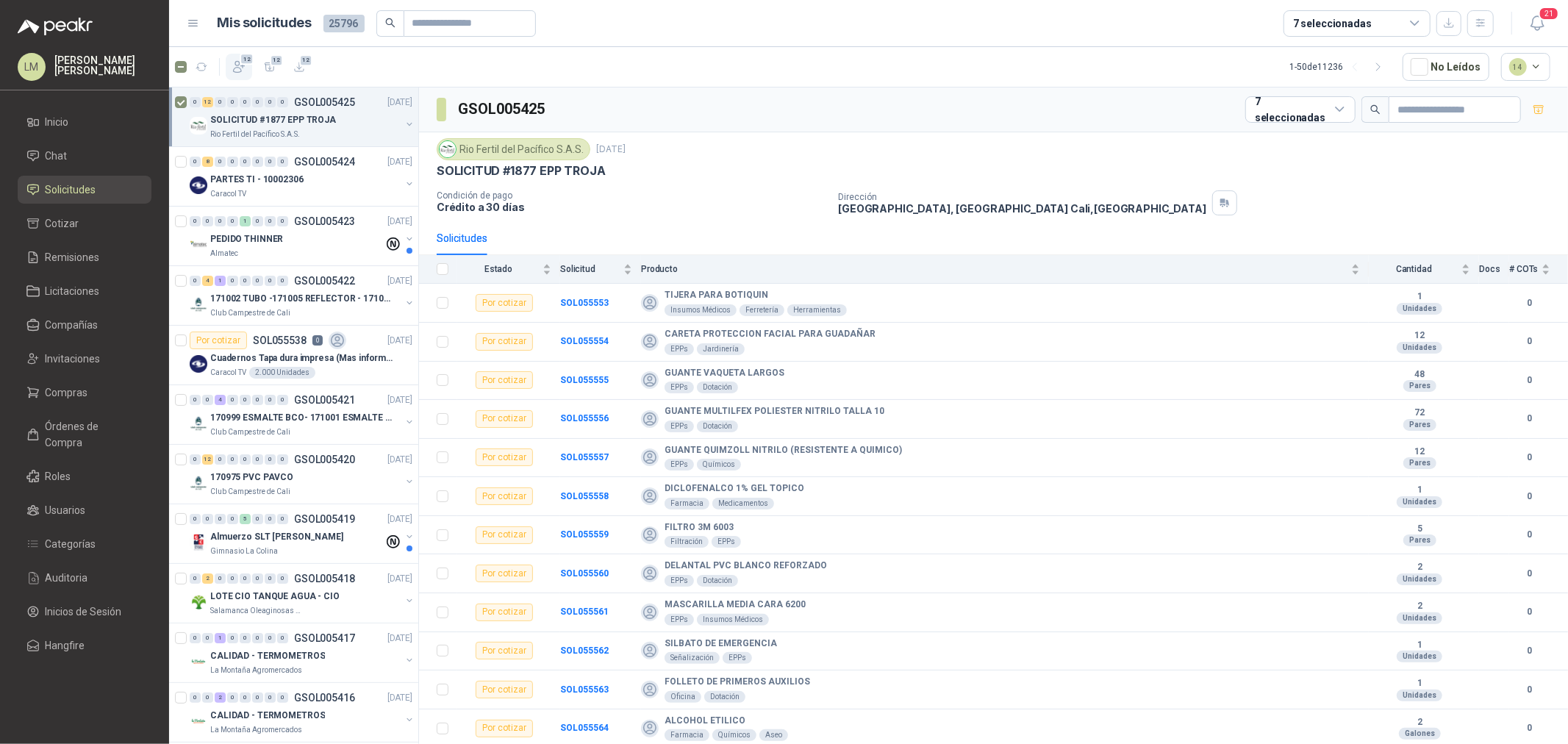
click at [234, 65] on icon "button" at bounding box center [239, 67] width 15 height 15
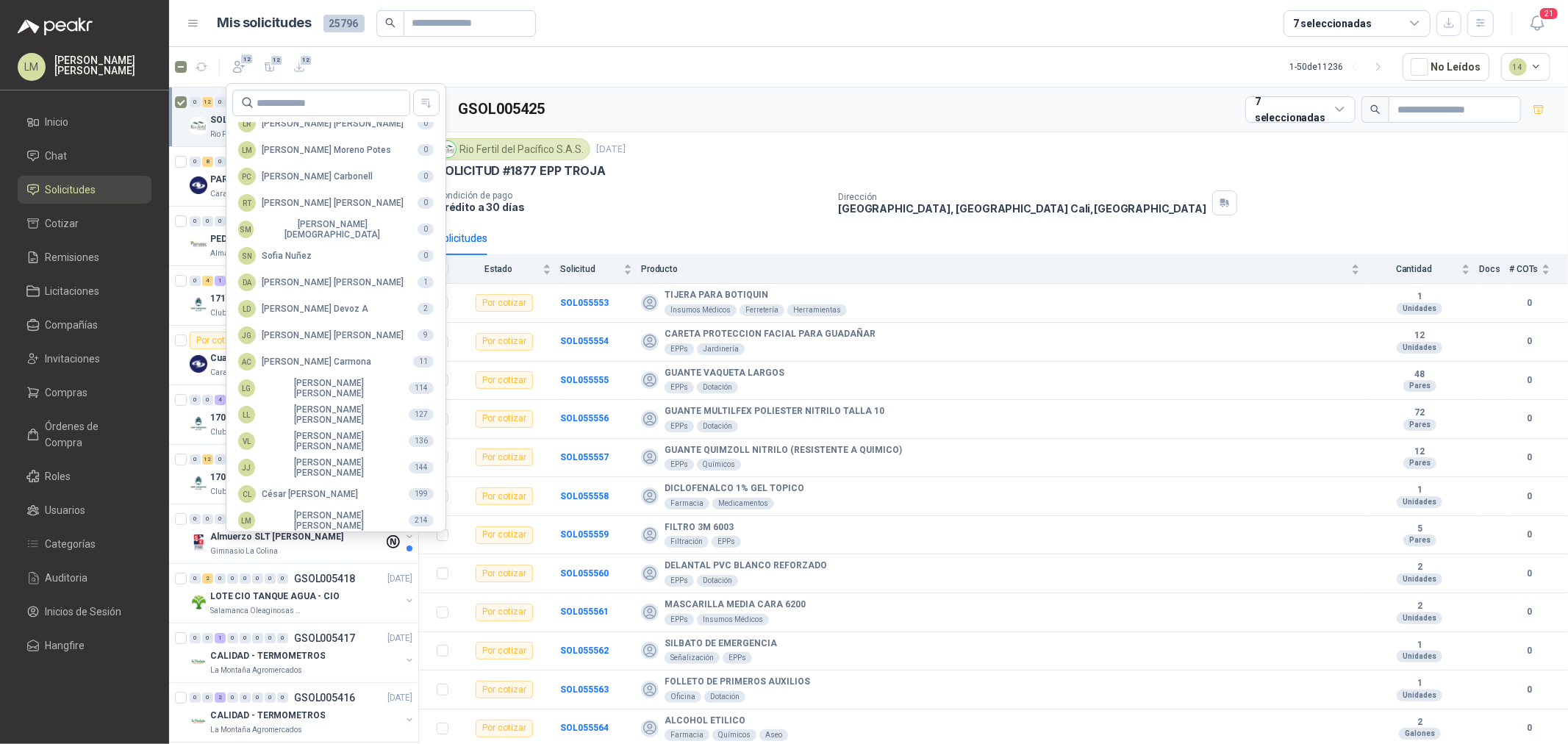
scroll to position [260, 0]
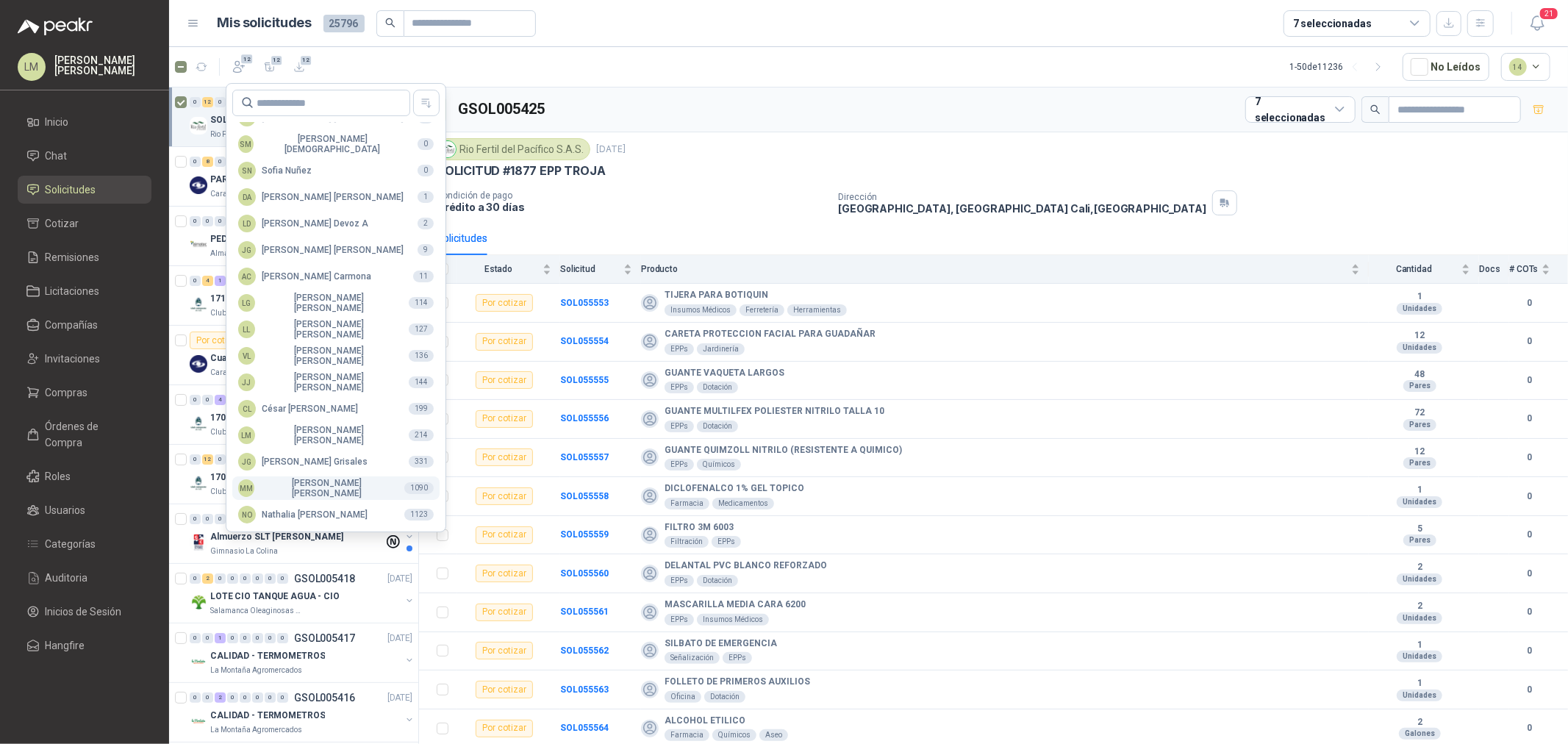
click at [261, 481] on div "MM Mauricio Martinez" at bounding box center [315, 488] width 154 height 21
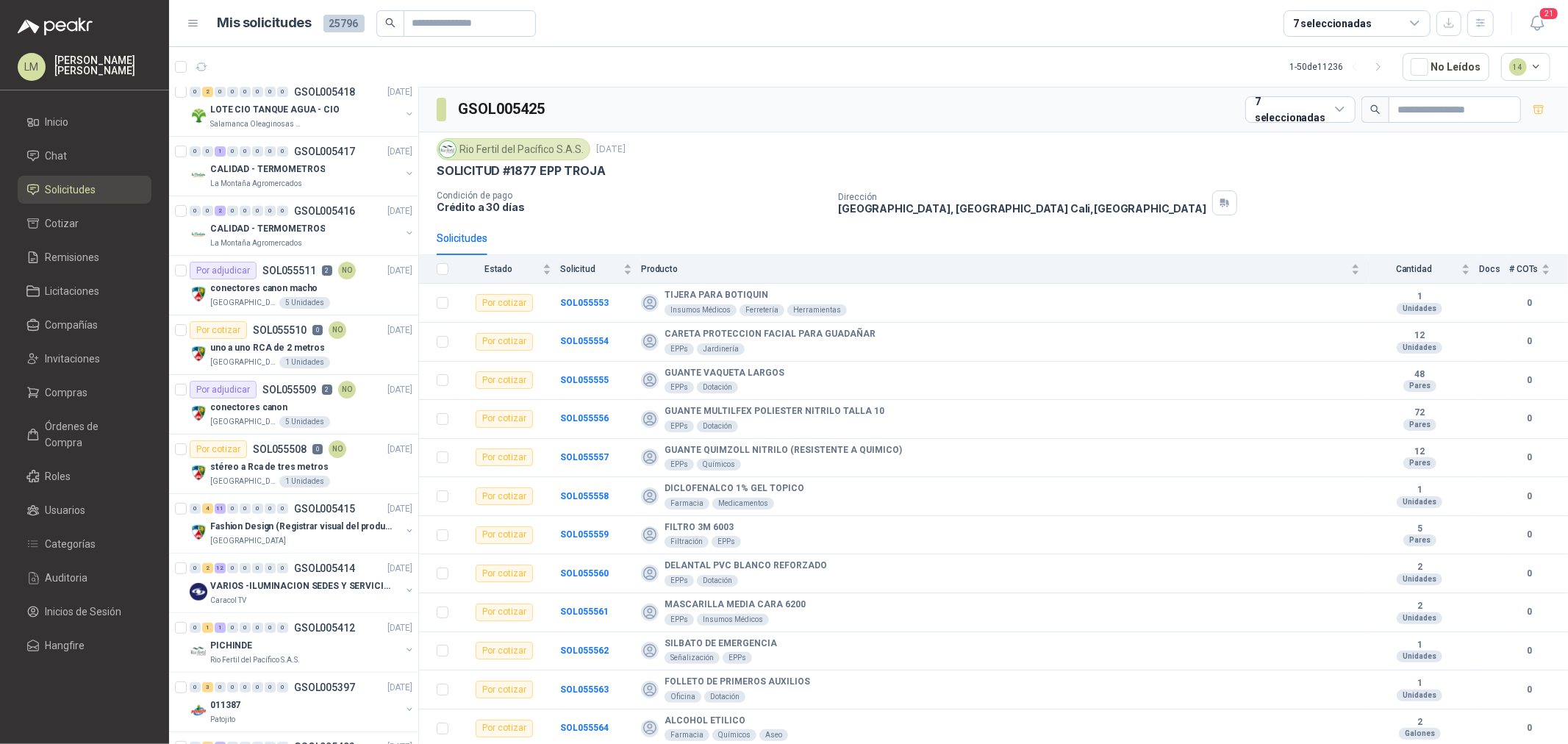
scroll to position [489, 0]
click at [276, 391] on p "SOL055509" at bounding box center [289, 386] width 54 height 10
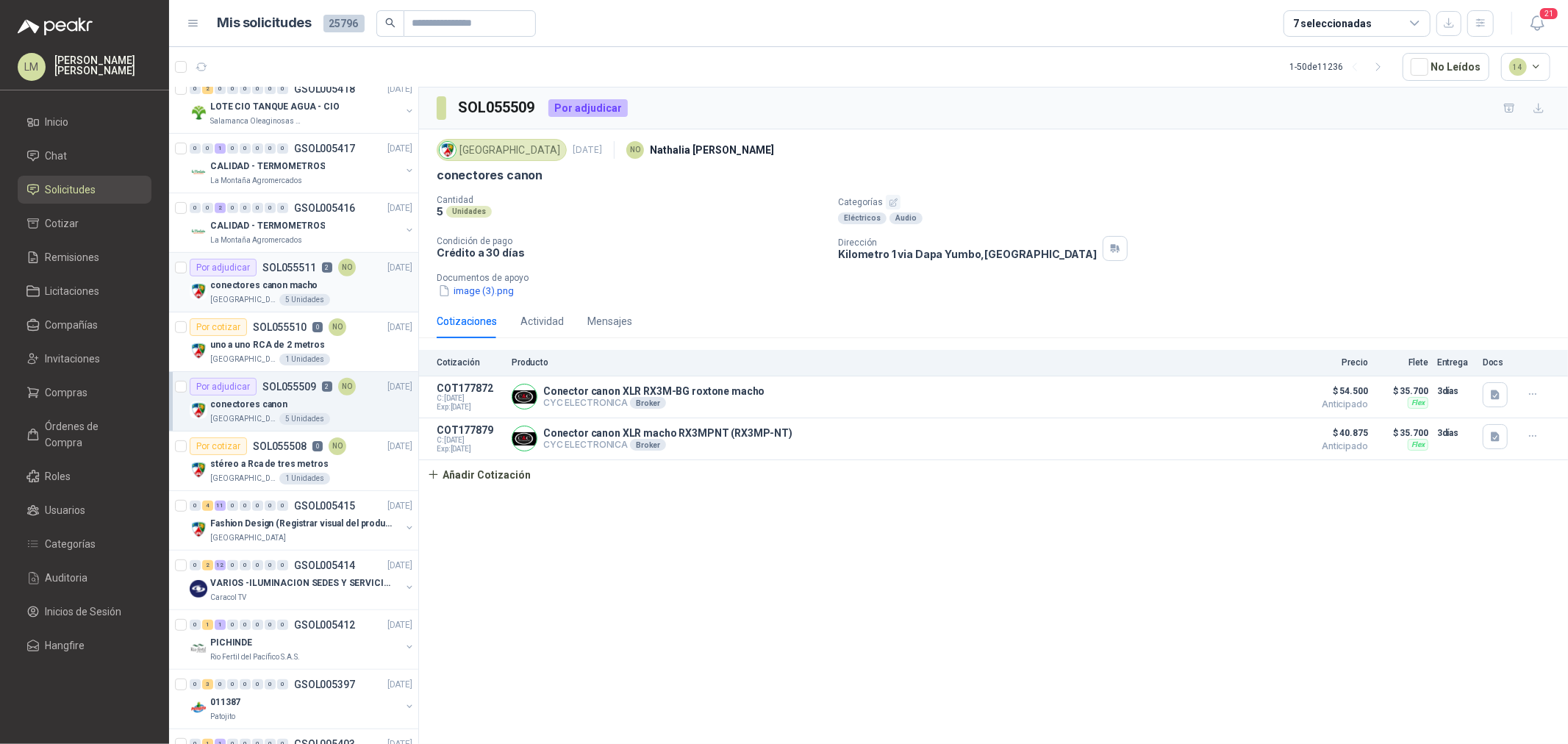
click at [259, 279] on p "conectores canon macho" at bounding box center [264, 285] width 107 height 14
click at [287, 235] on p "La Montaña Agromercados" at bounding box center [256, 240] width 92 height 12
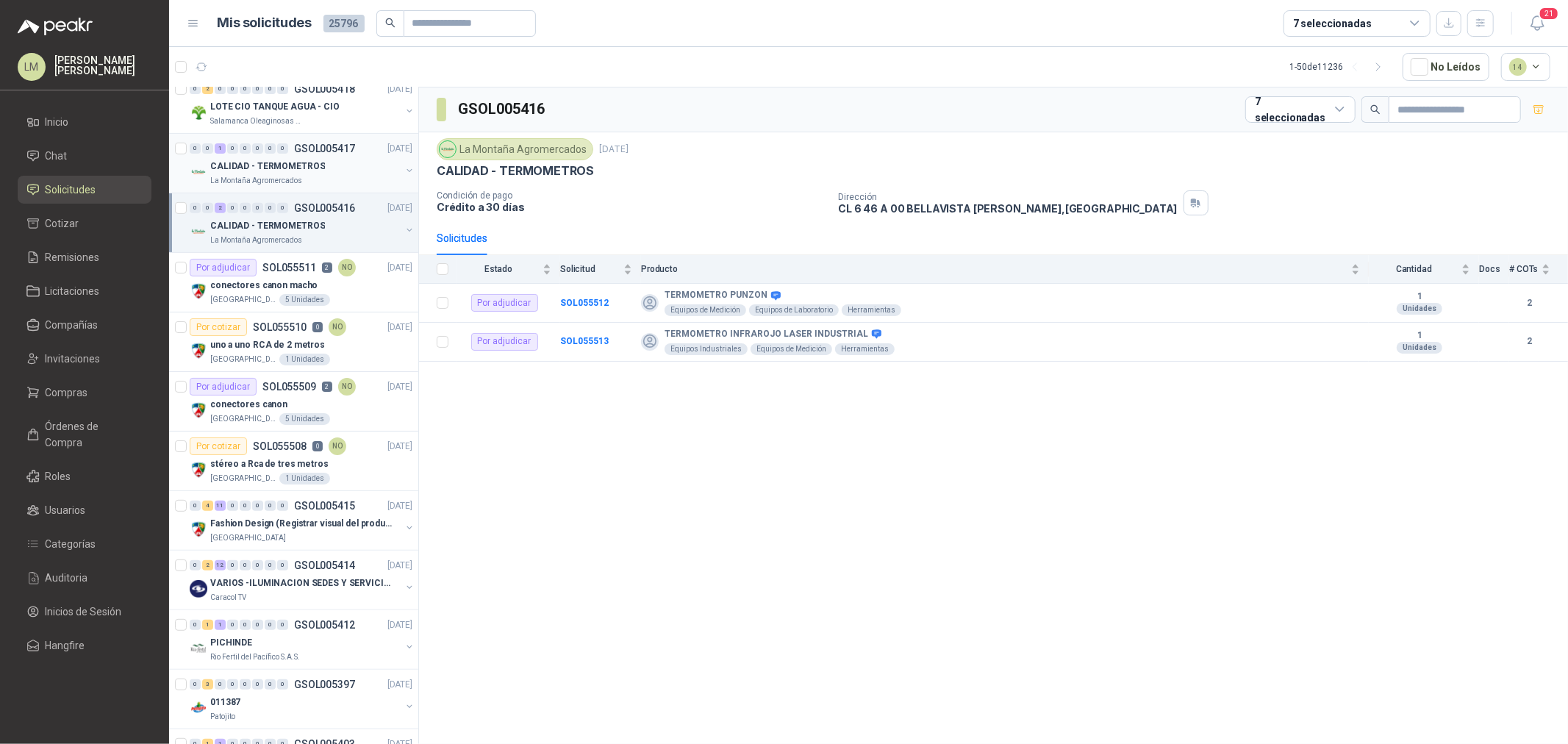
click at [285, 183] on p "La Montaña Agromercados" at bounding box center [256, 181] width 92 height 12
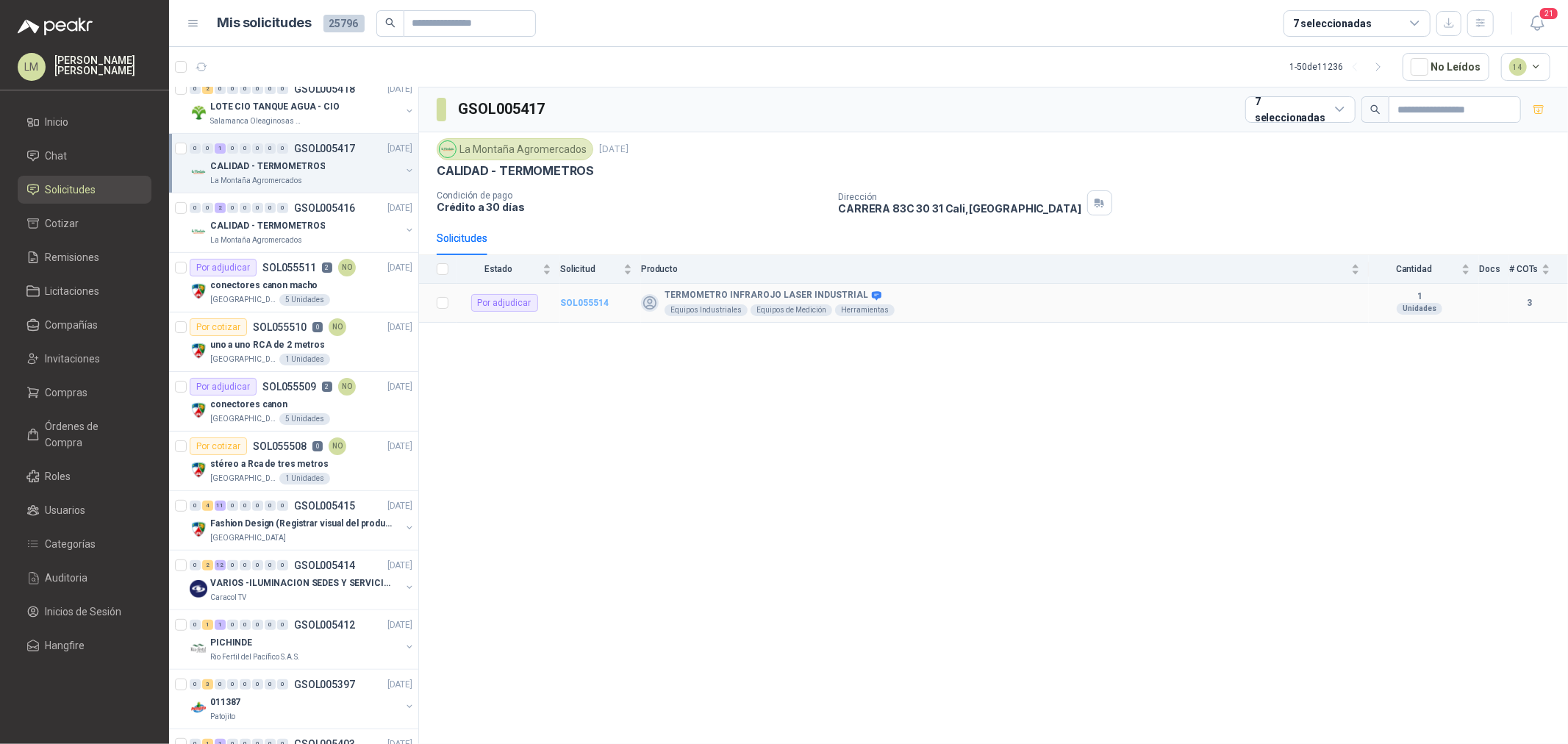
click at [588, 300] on b "SOL055514" at bounding box center [584, 302] width 49 height 10
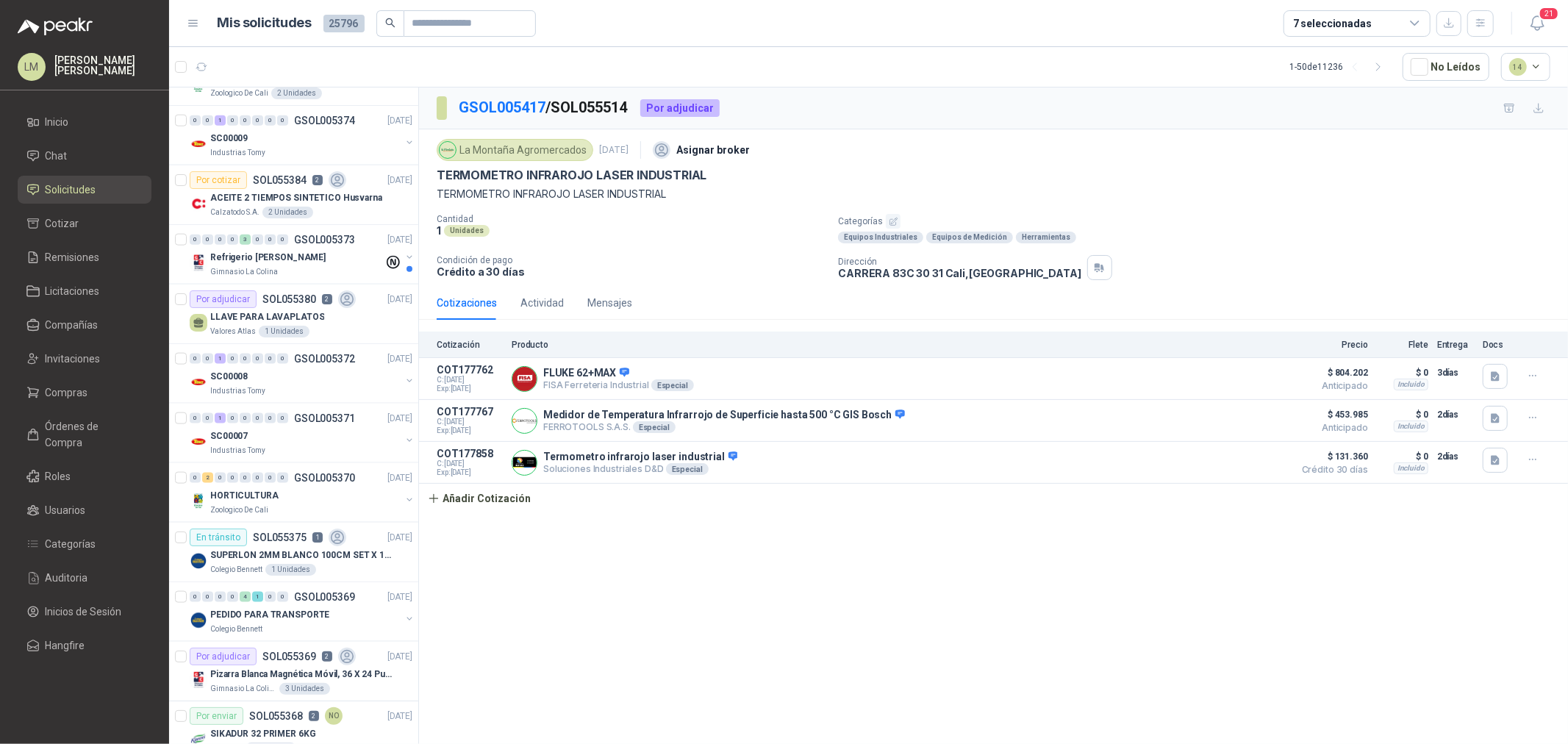
scroll to position [1633, 0]
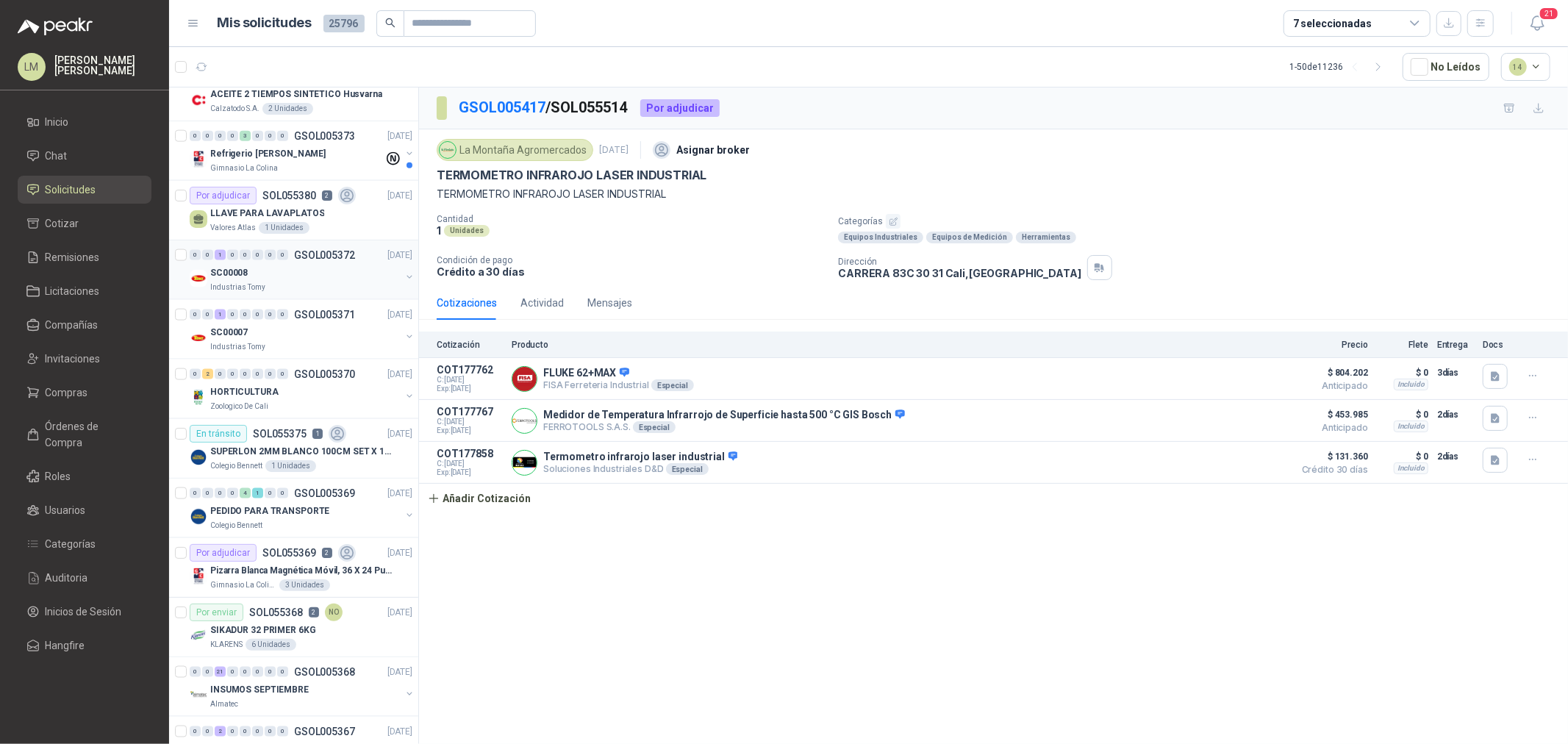
click at [275, 282] on div "SC00008" at bounding box center [305, 272] width 190 height 18
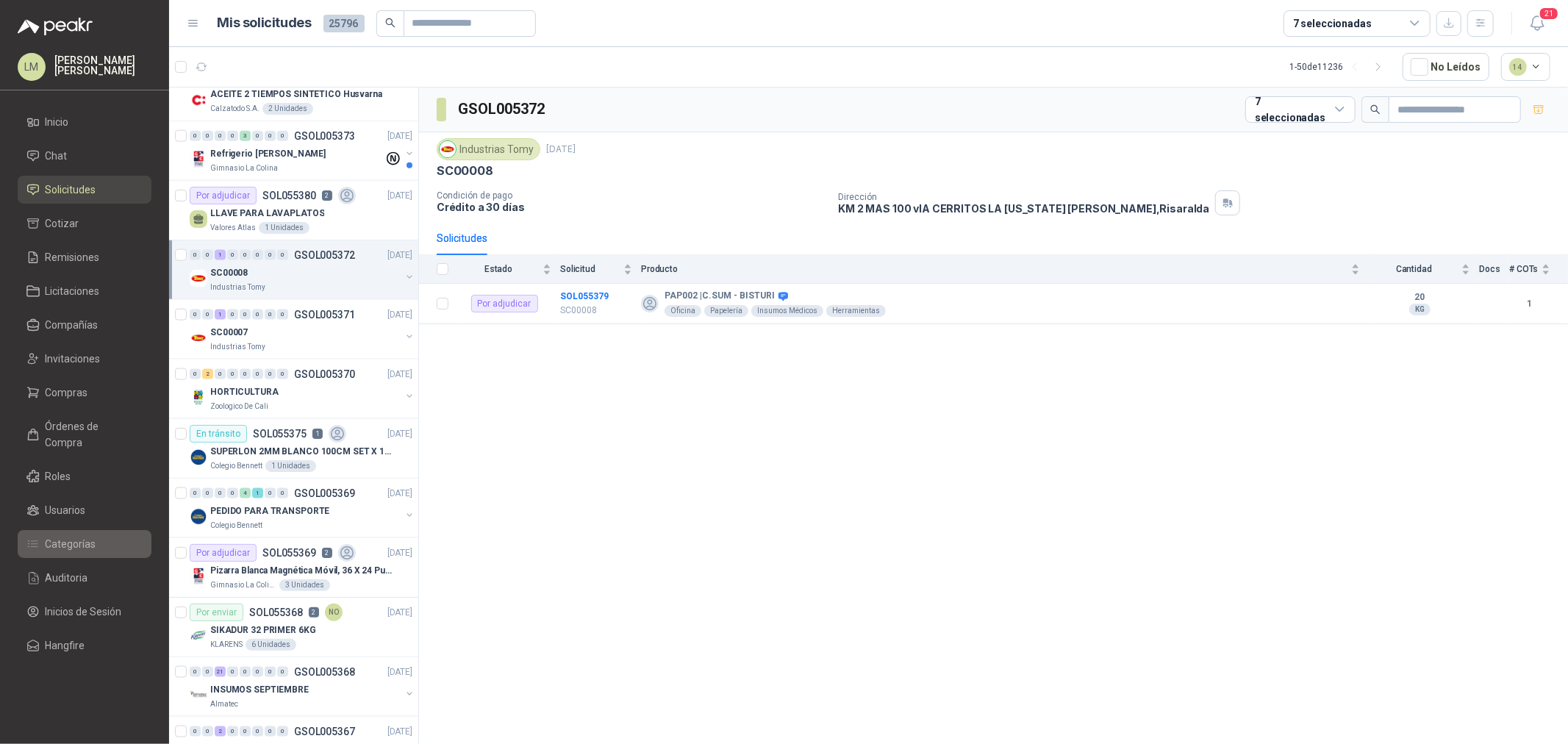
scroll to position [2201, 0]
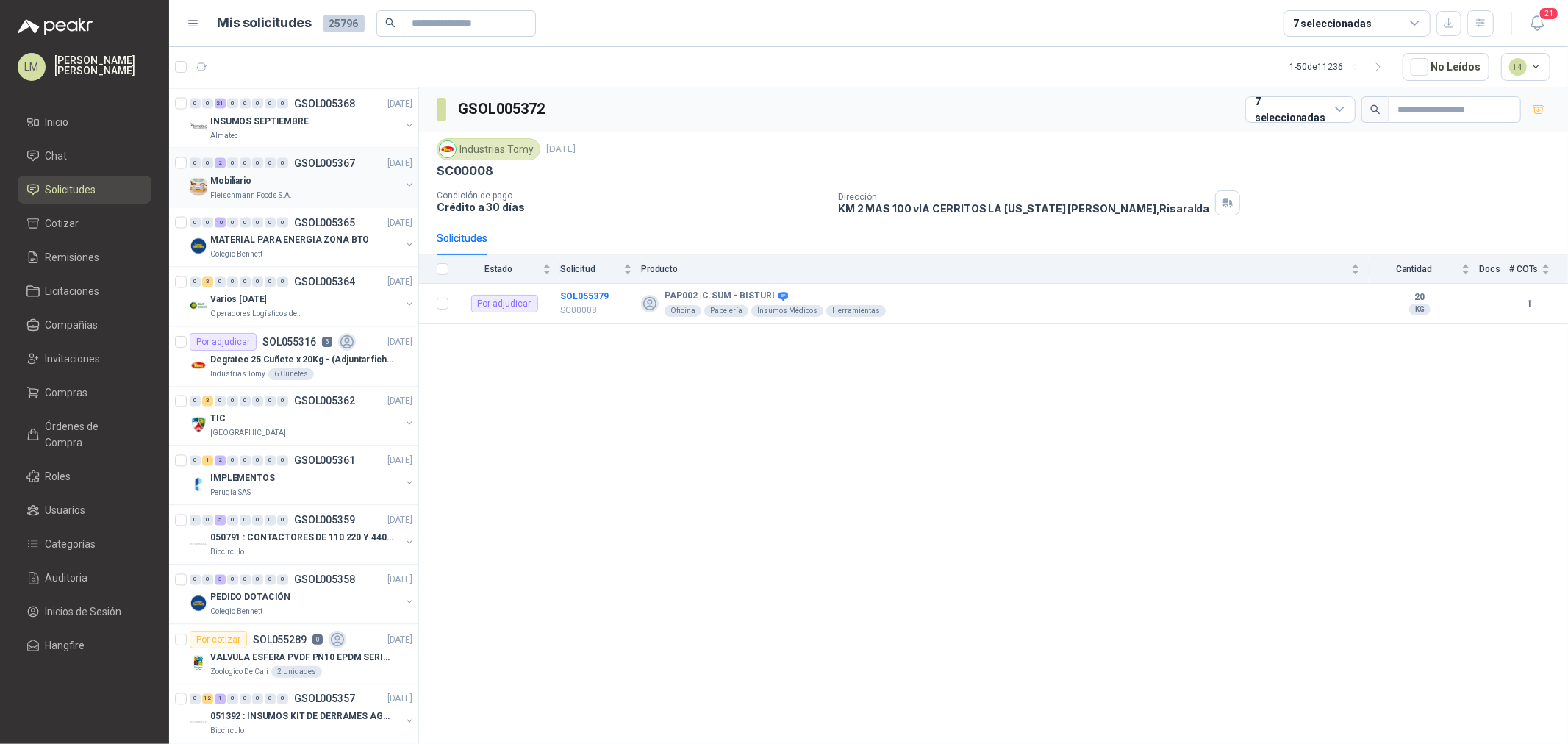
click at [288, 178] on div "Mobiliario" at bounding box center [305, 180] width 190 height 18
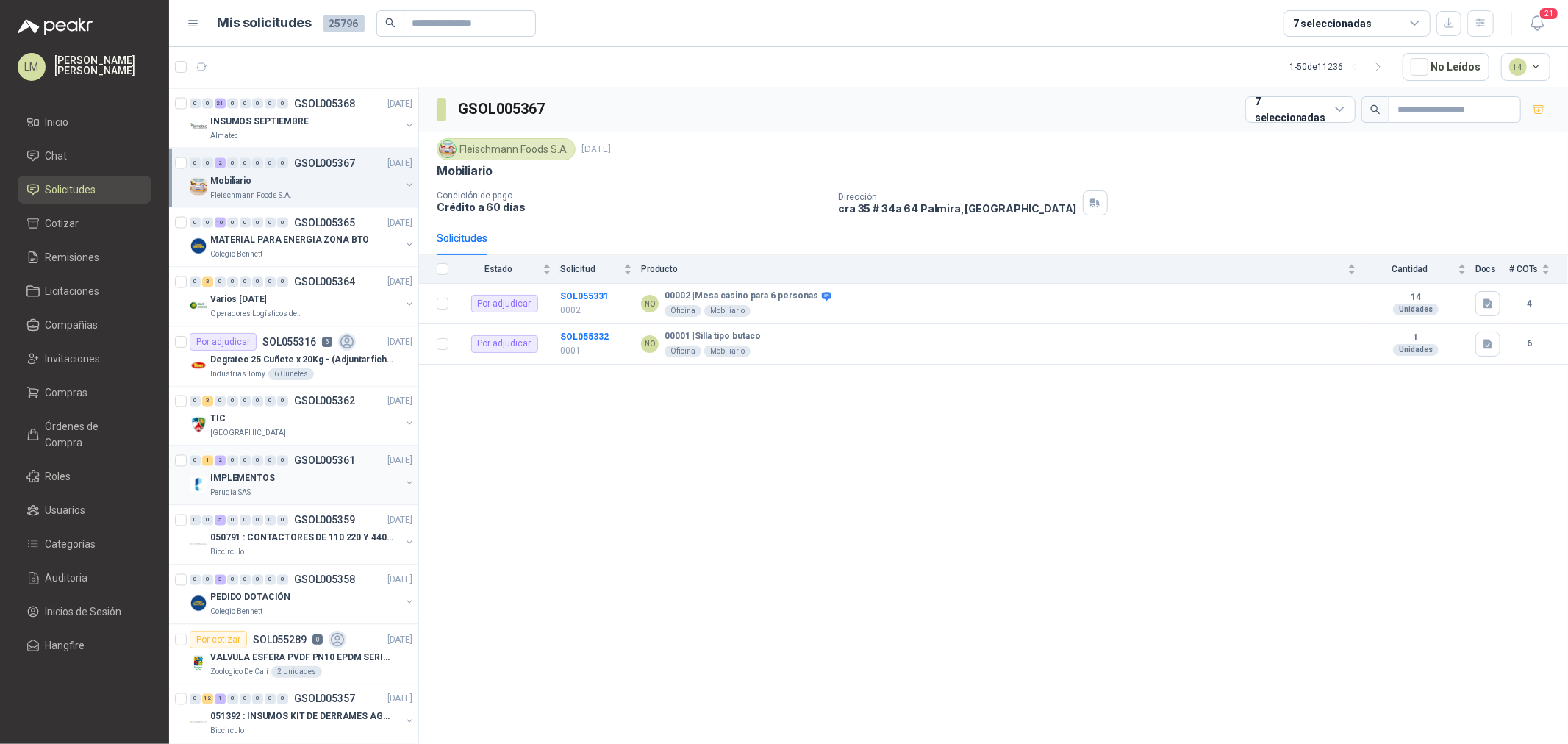
click at [403, 483] on button "button" at bounding box center [409, 483] width 12 height 12
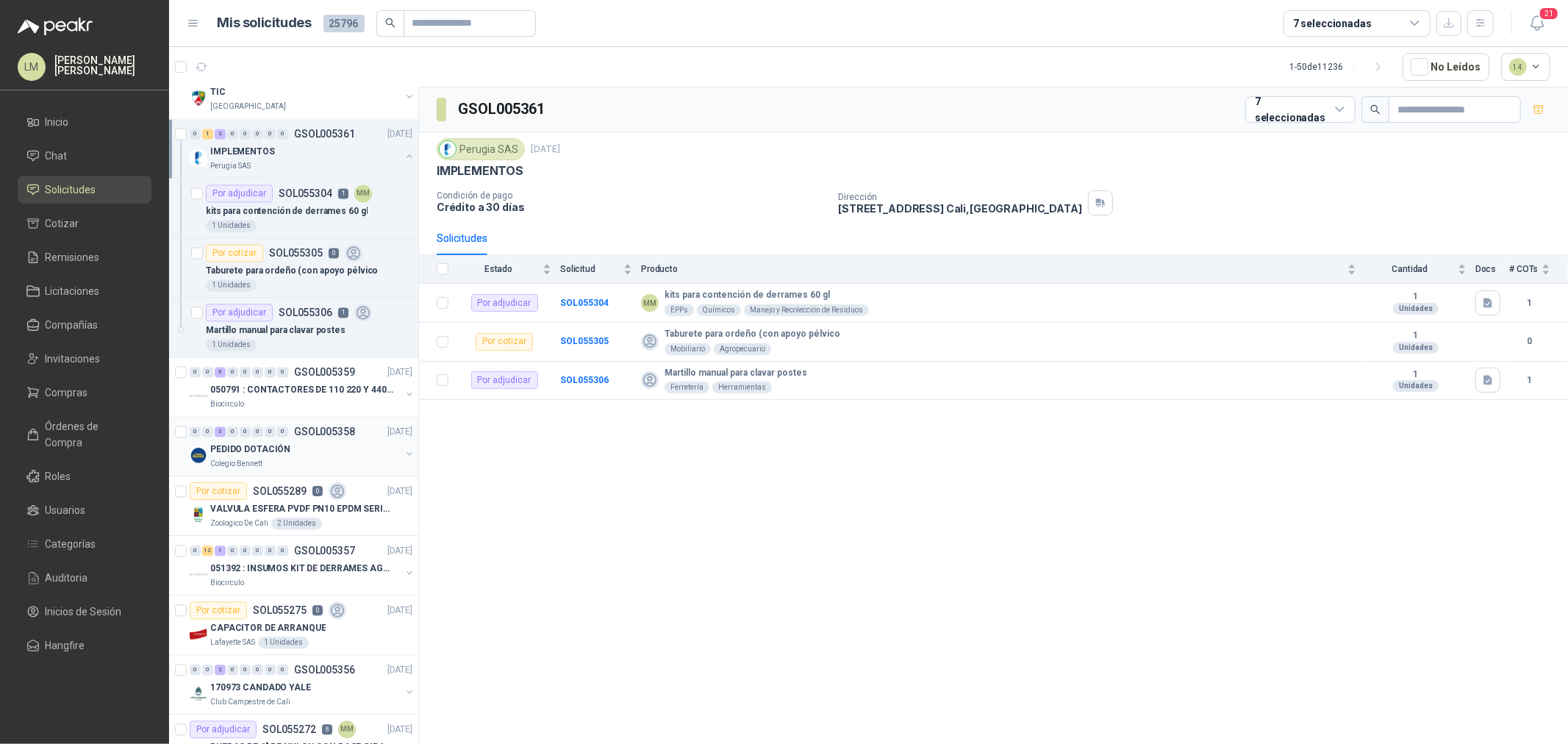
scroll to position [2586, 0]
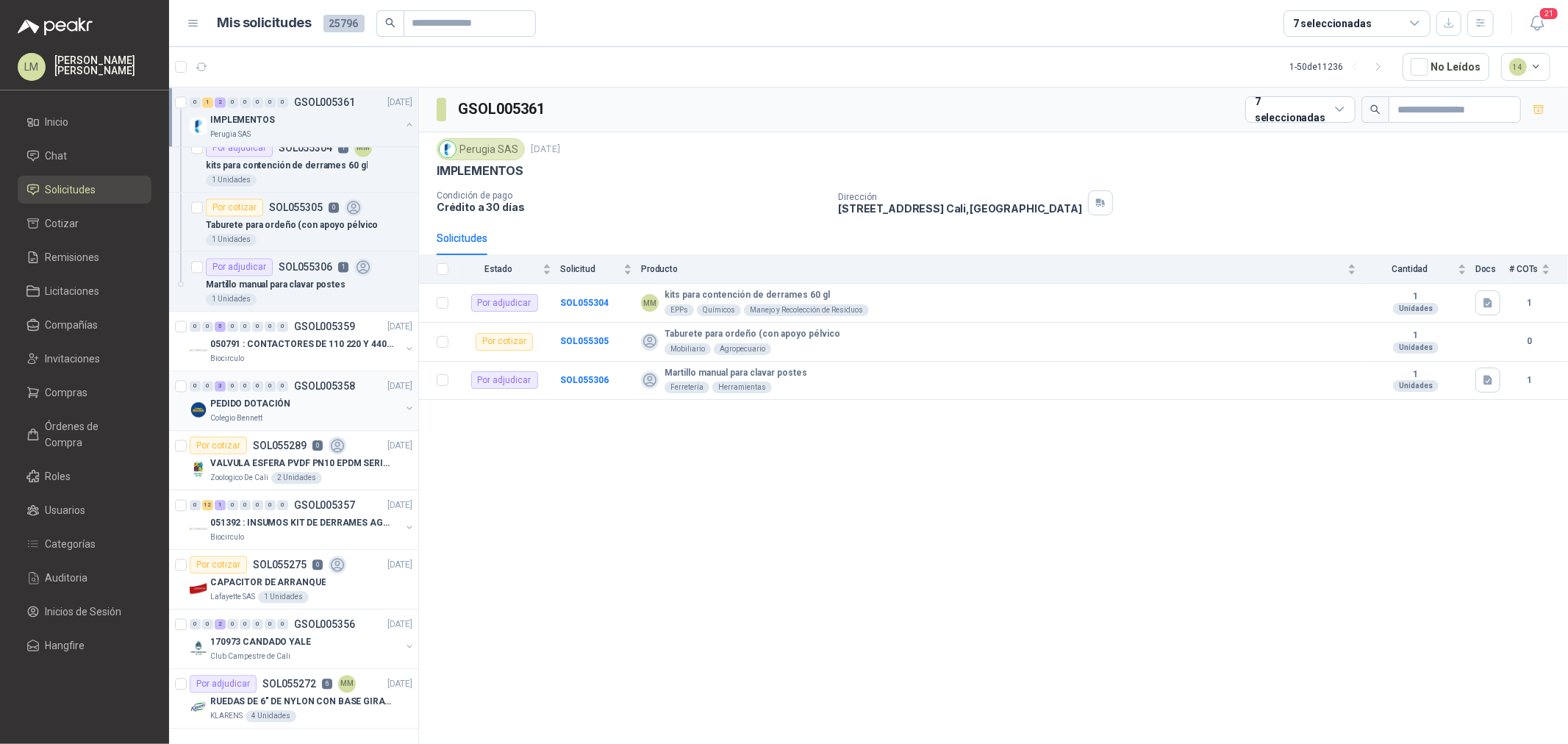
click at [403, 402] on button "button" at bounding box center [409, 408] width 12 height 12
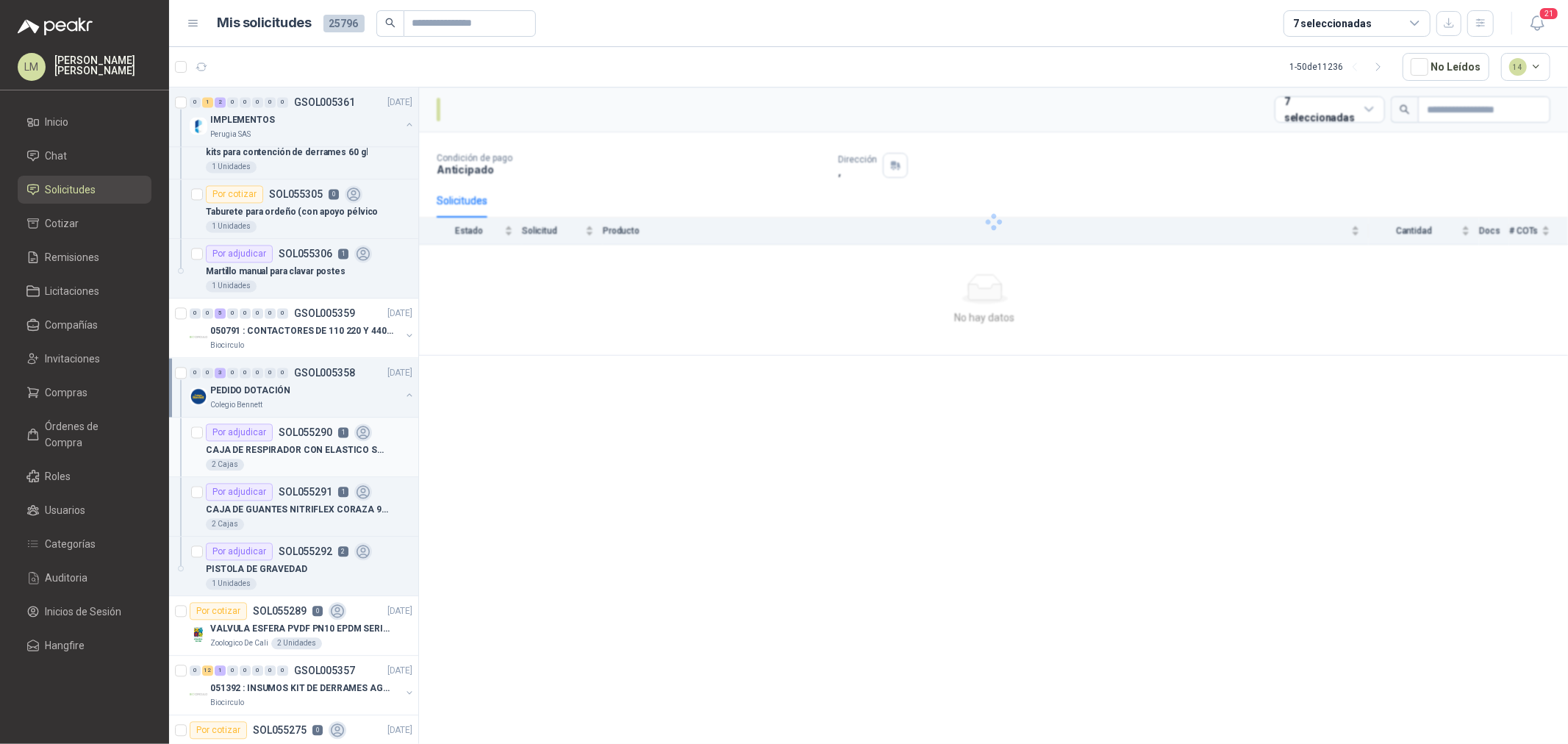
click at [265, 442] on div "CAJA DE RESPIRADOR CON ELASTICO SUJETADOR DE OREJAS" at bounding box center [309, 449] width 206 height 18
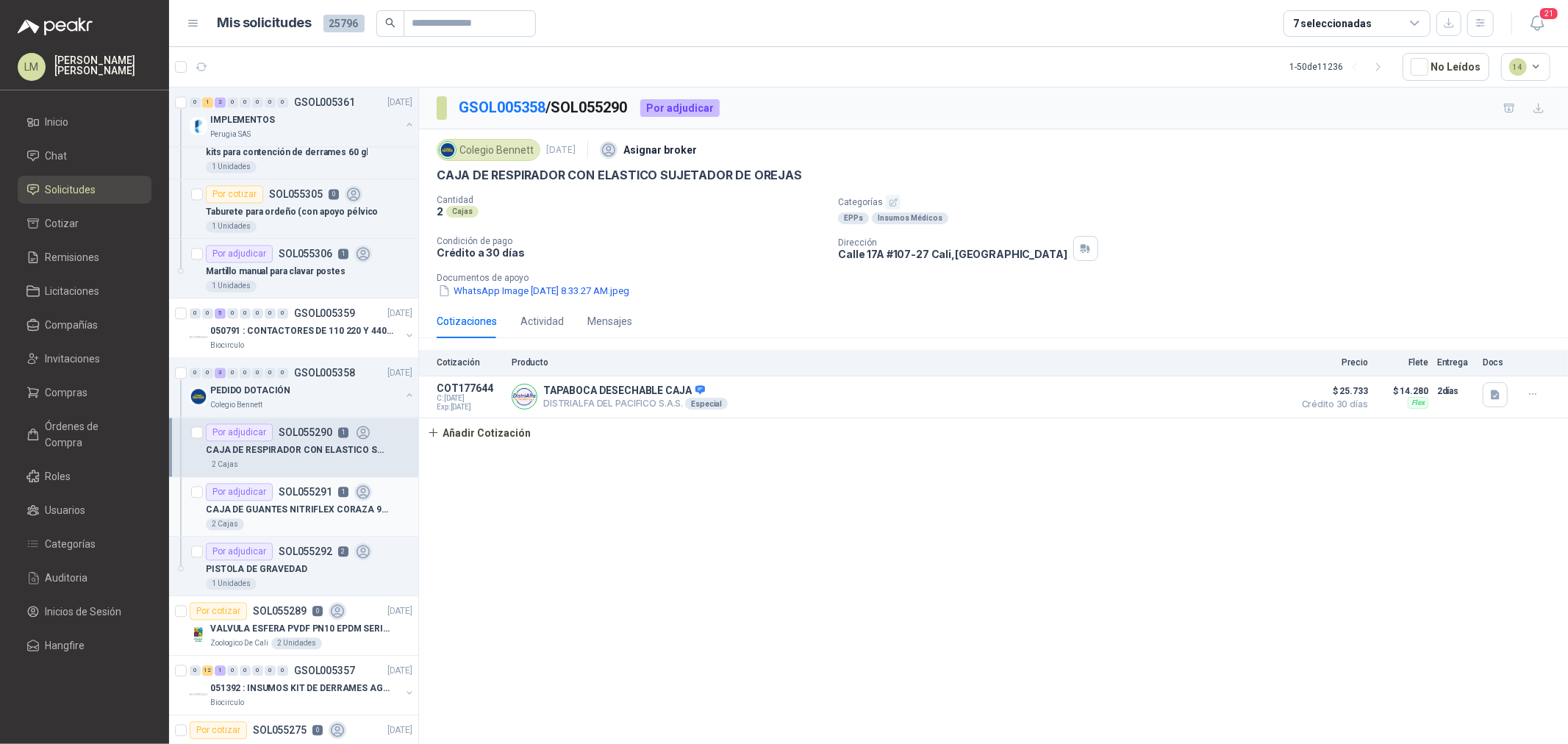
click at [258, 504] on div "CAJA DE GUANTES NITRIFLEX CORAZA 9/L" at bounding box center [309, 509] width 206 height 18
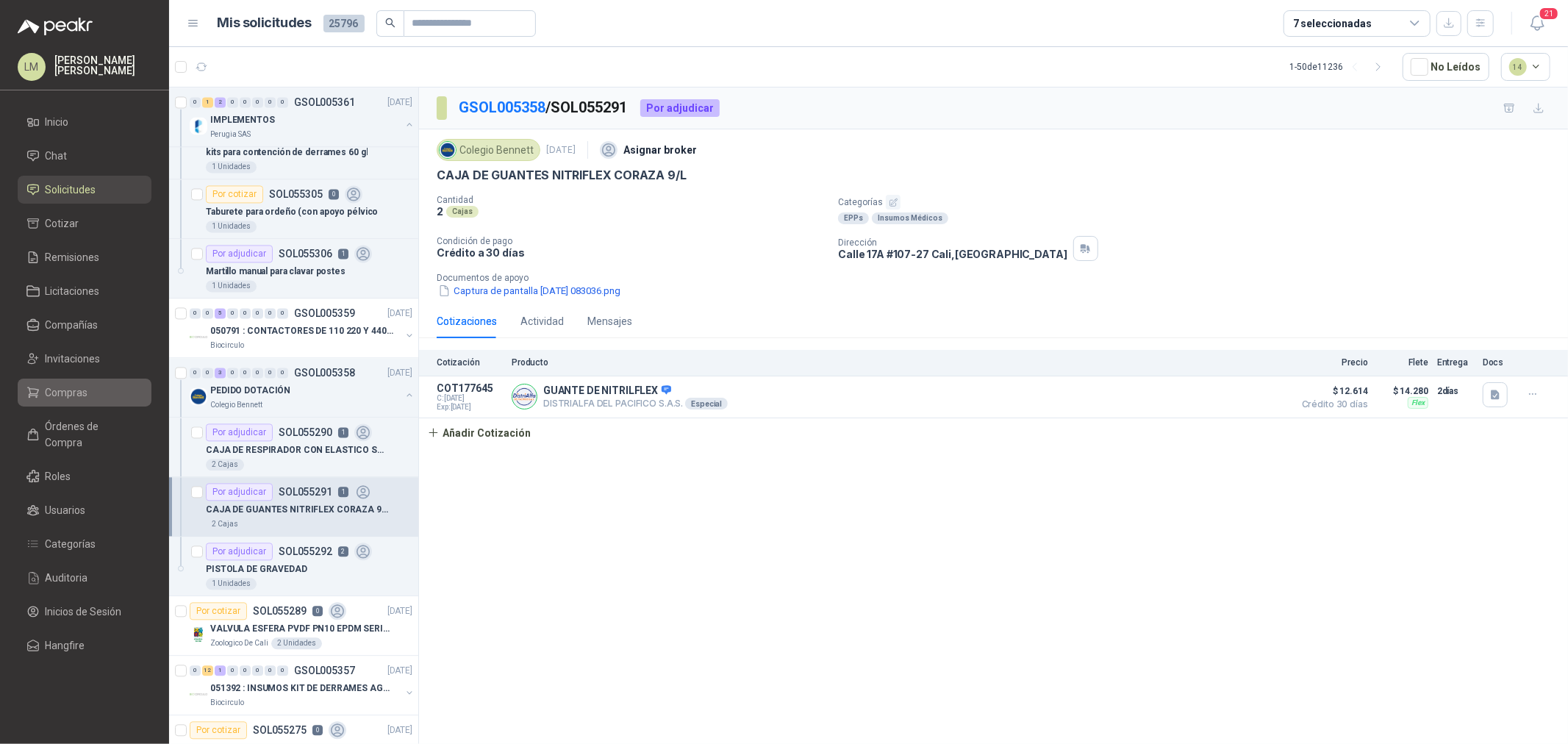
click at [50, 400] on link "Compras" at bounding box center [85, 392] width 134 height 28
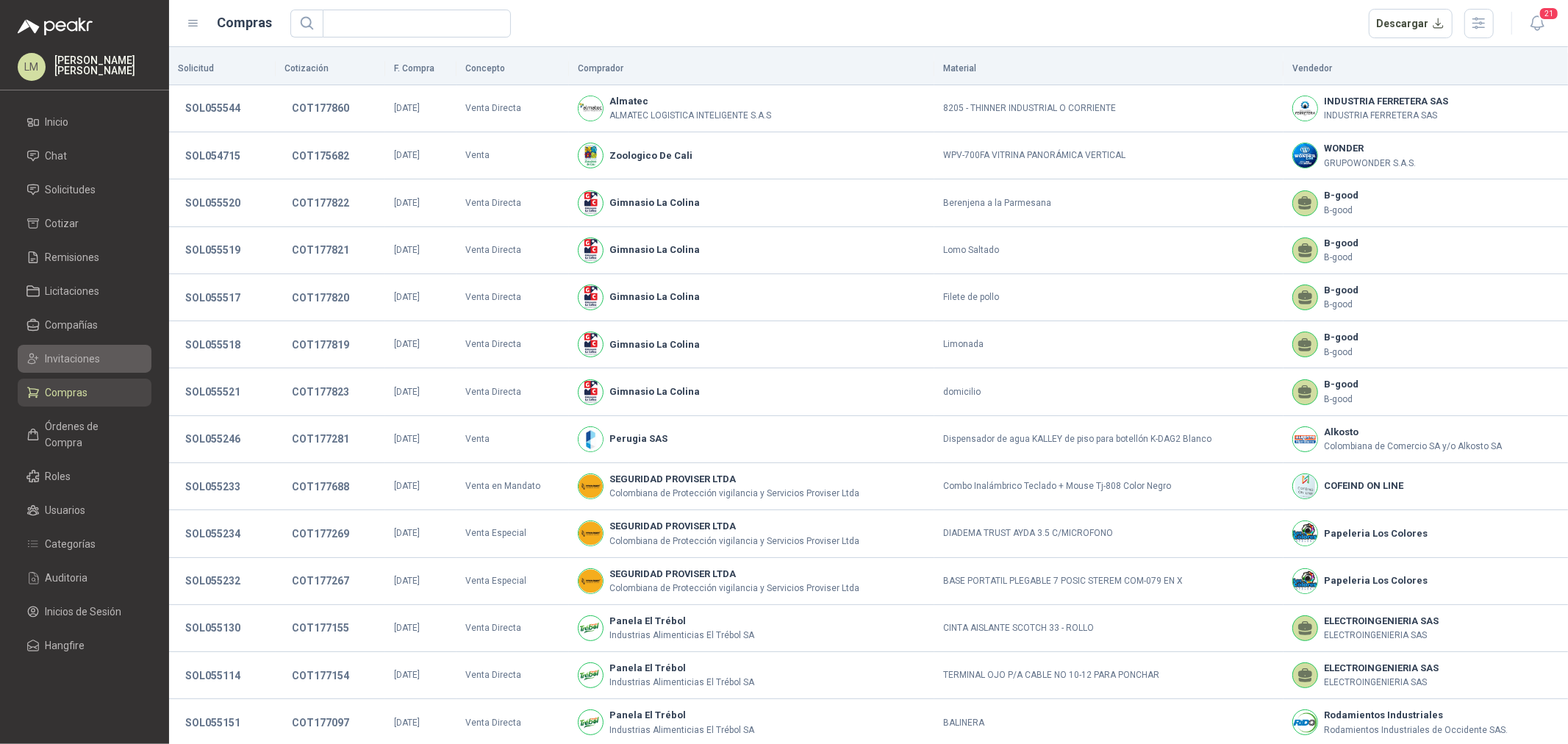
click at [63, 362] on span "Invitaciones" at bounding box center [73, 358] width 55 height 16
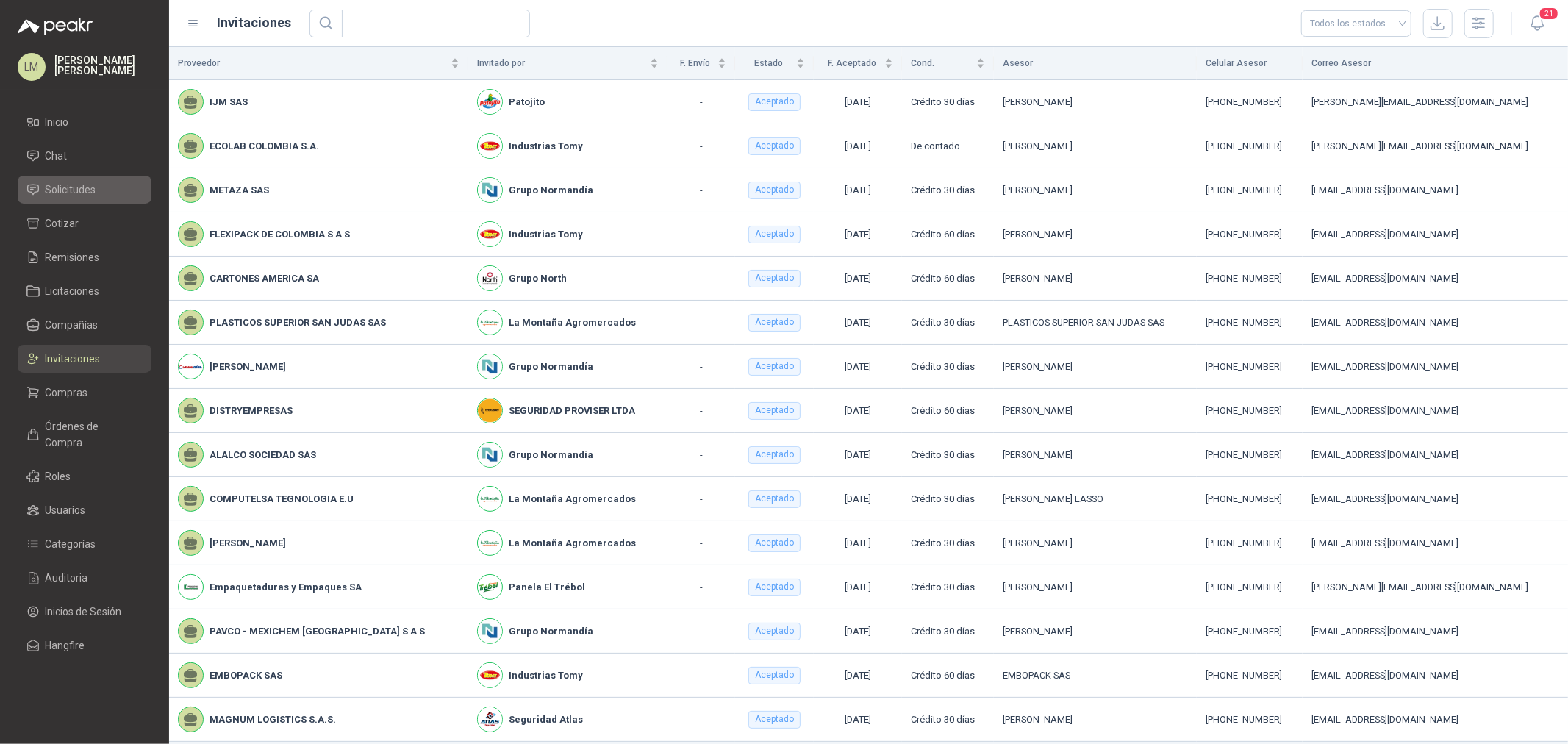
click at [99, 195] on li "Solicitudes" at bounding box center [85, 189] width 116 height 16
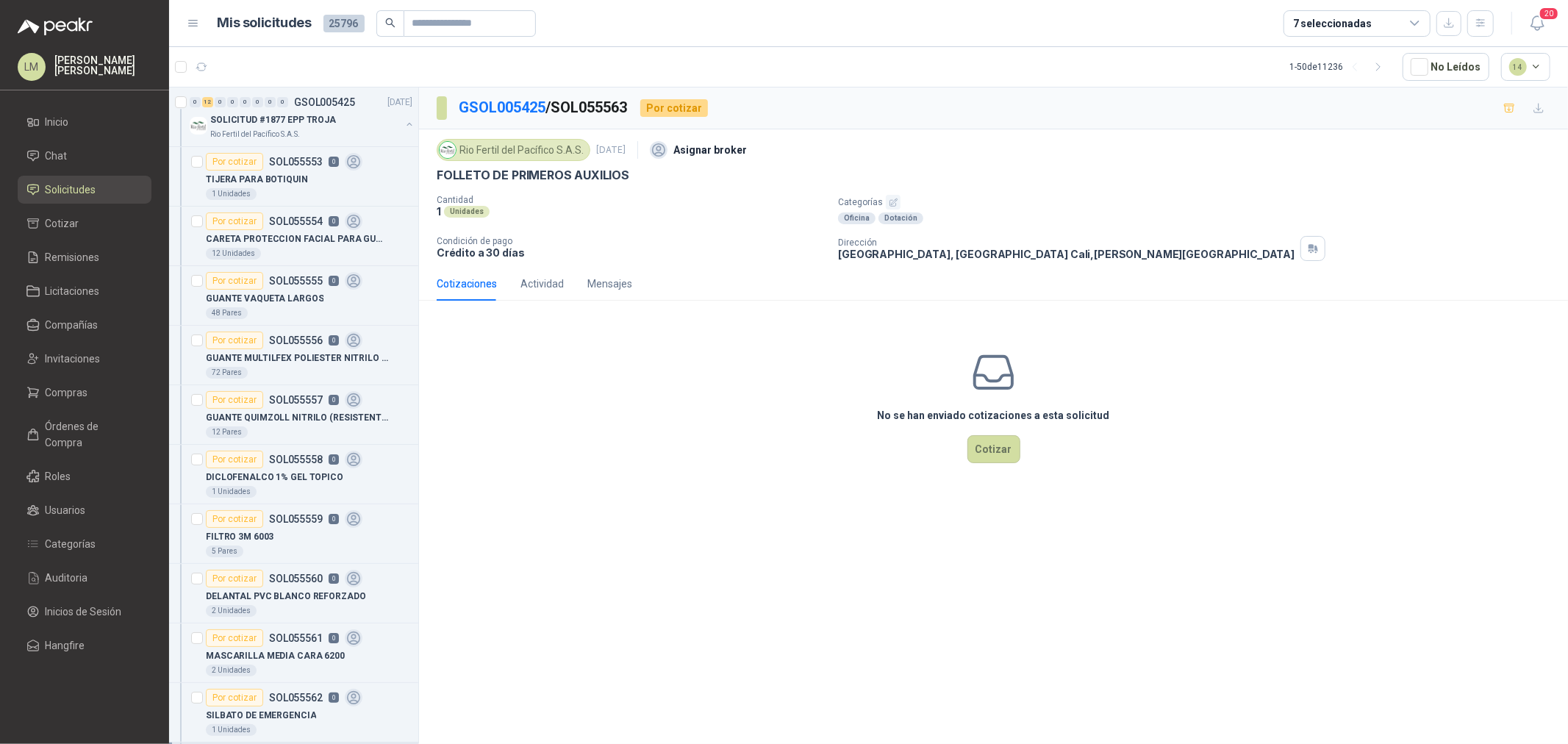
click at [890, 200] on icon "button" at bounding box center [893, 202] width 8 height 8
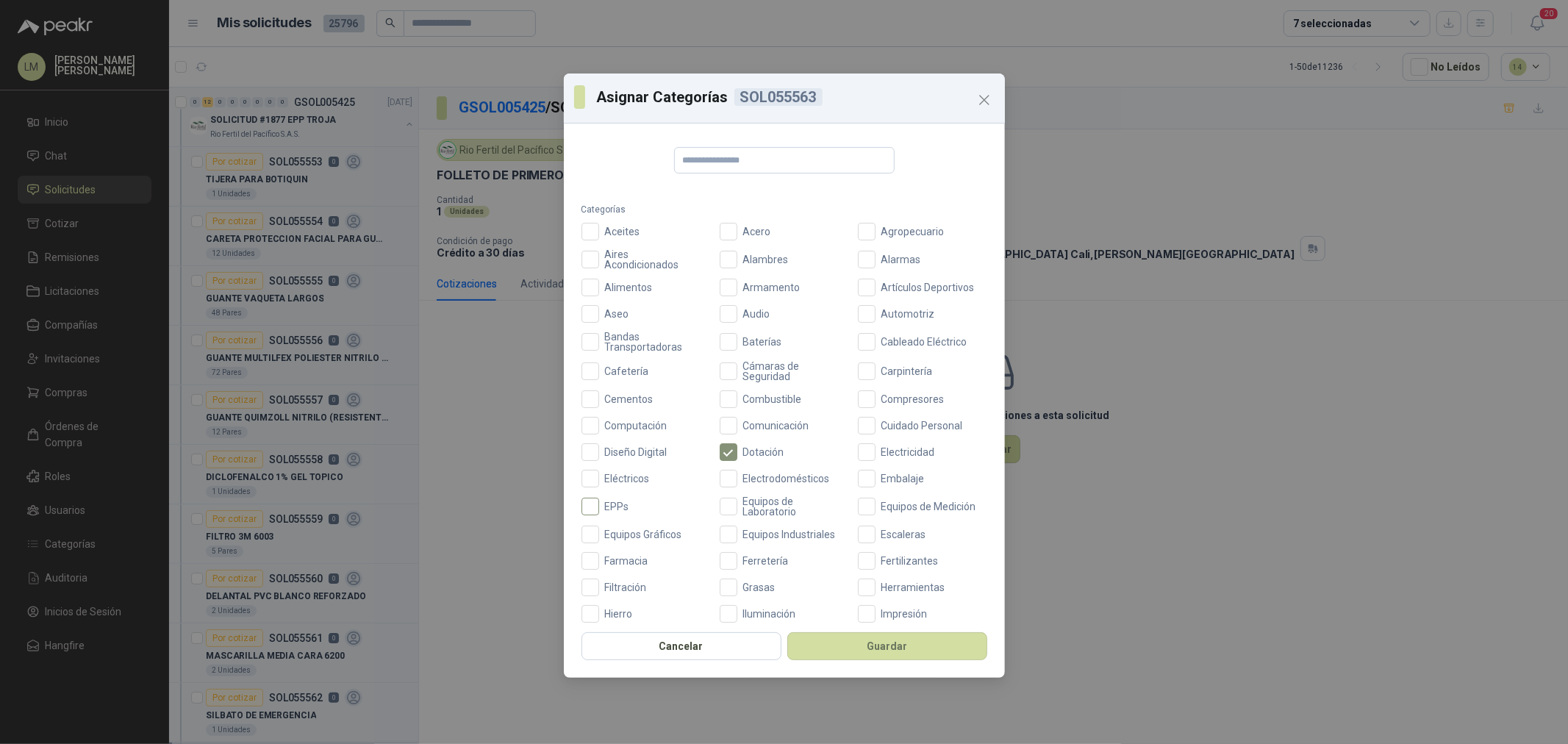
click at [615, 504] on span "EPPs" at bounding box center [617, 506] width 36 height 10
click at [904, 648] on button "Guardar" at bounding box center [887, 645] width 200 height 28
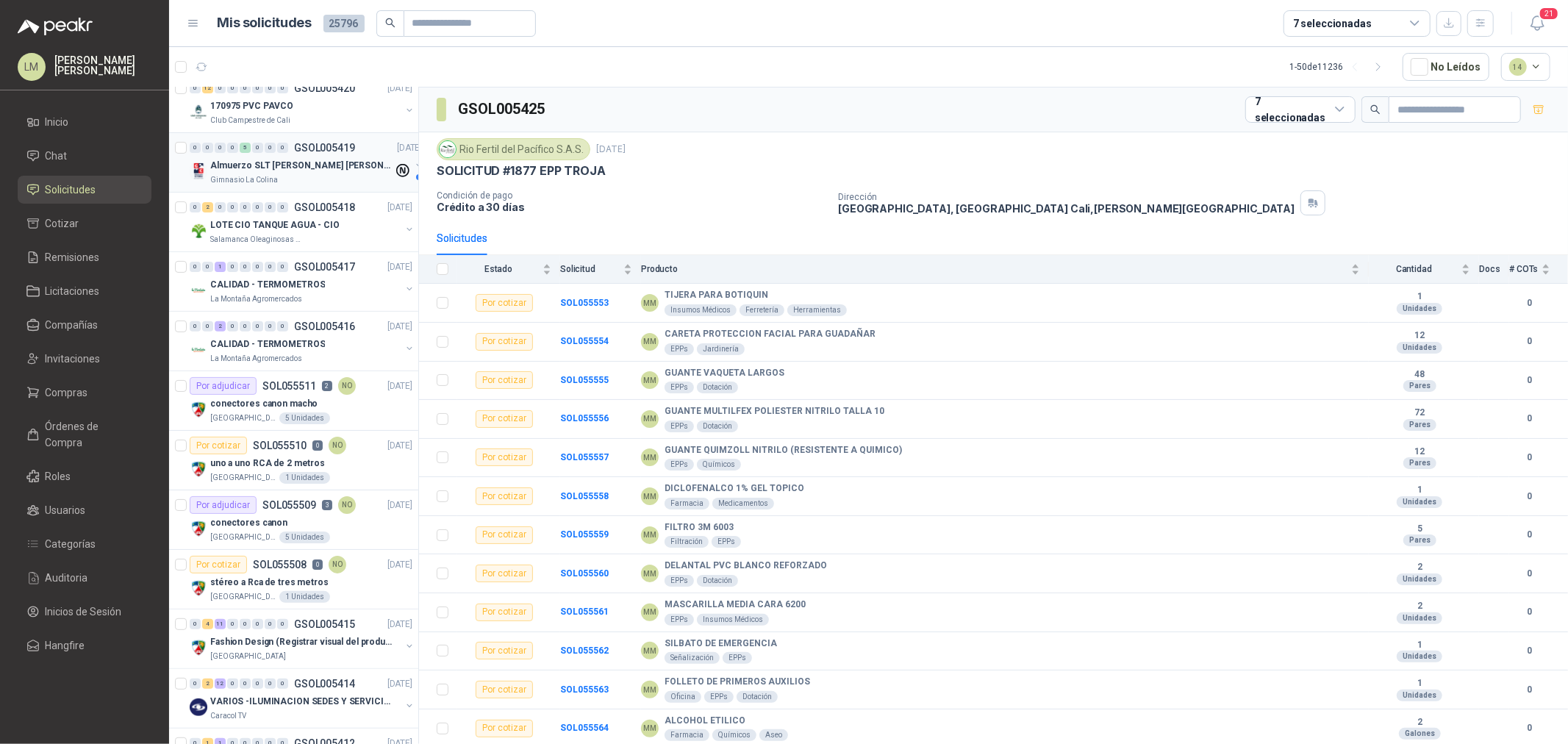
scroll to position [408, 0]
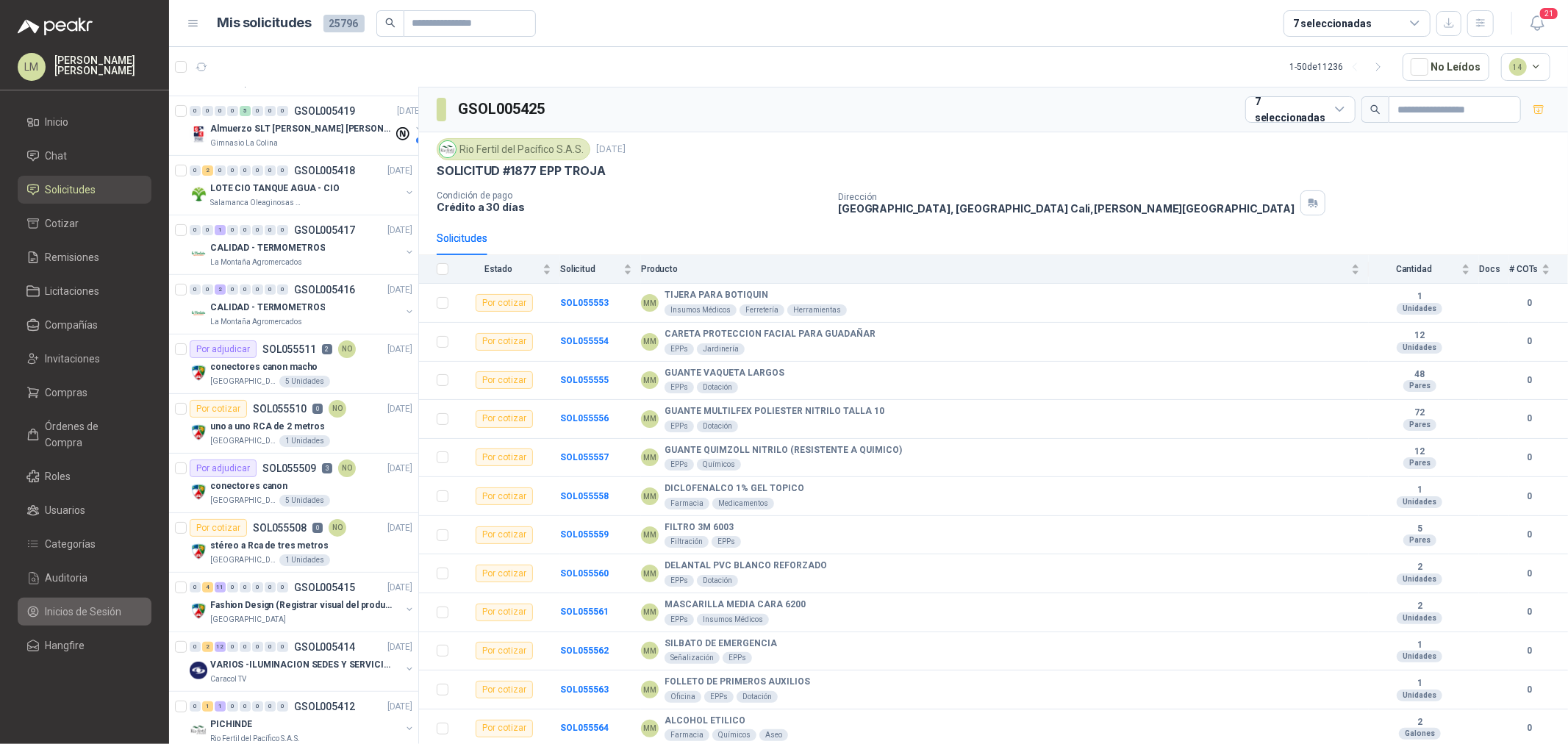
click at [57, 603] on span "Inicios de Sesión" at bounding box center [83, 611] width 76 height 16
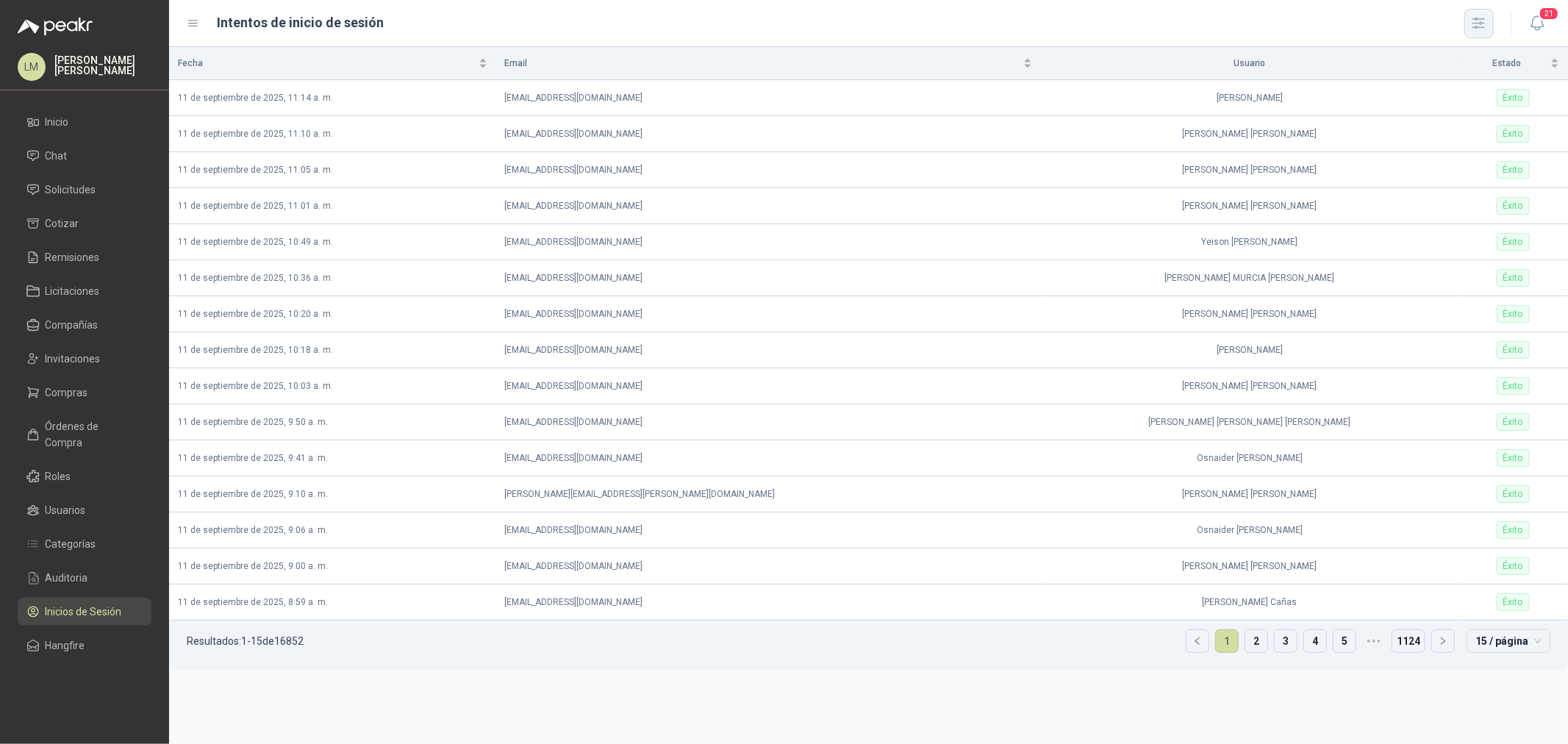
click at [1474, 9] on button "button" at bounding box center [1478, 23] width 29 height 29
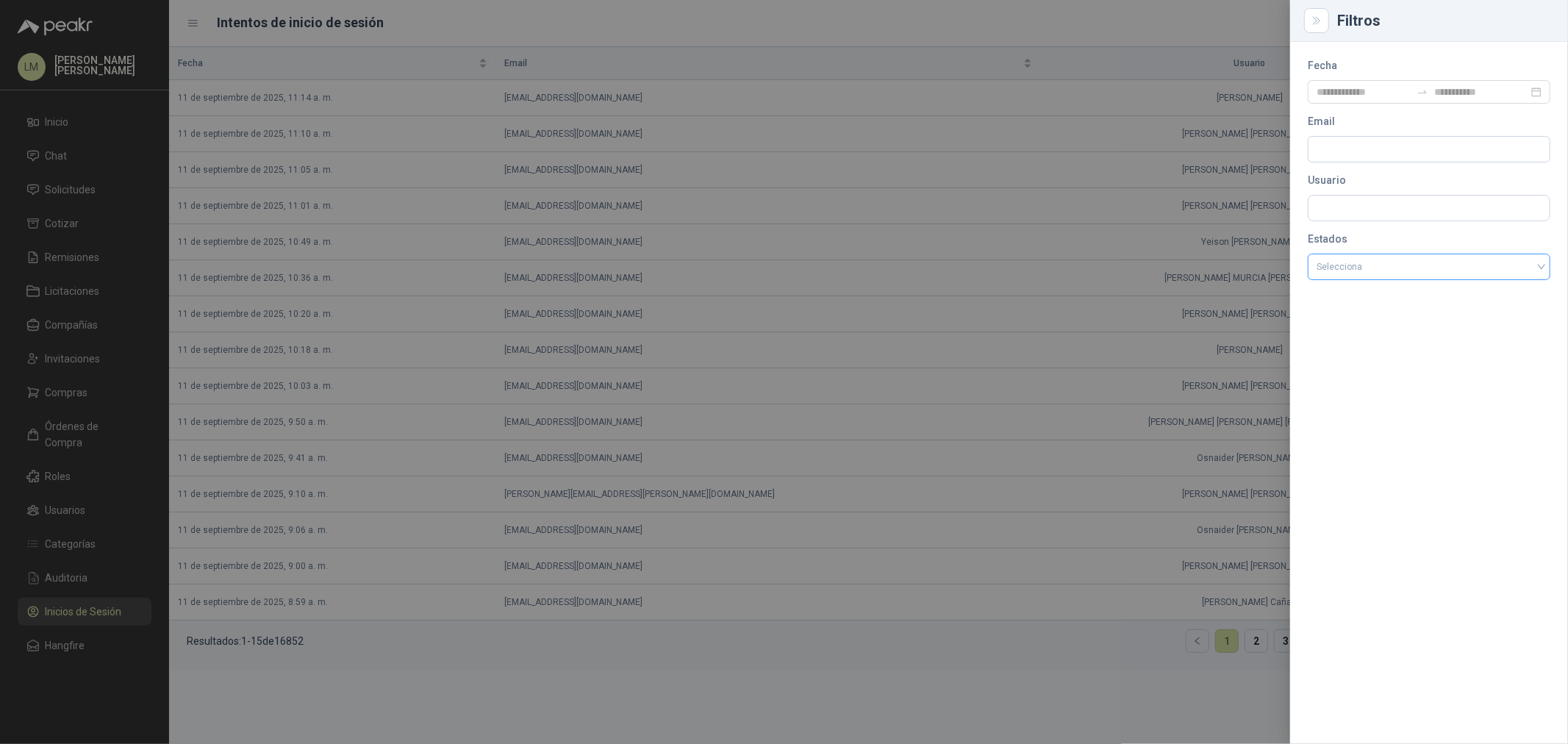
click at [1379, 261] on input "search" at bounding box center [1429, 265] width 225 height 22
click at [1048, 218] on div at bounding box center [784, 372] width 1568 height 744
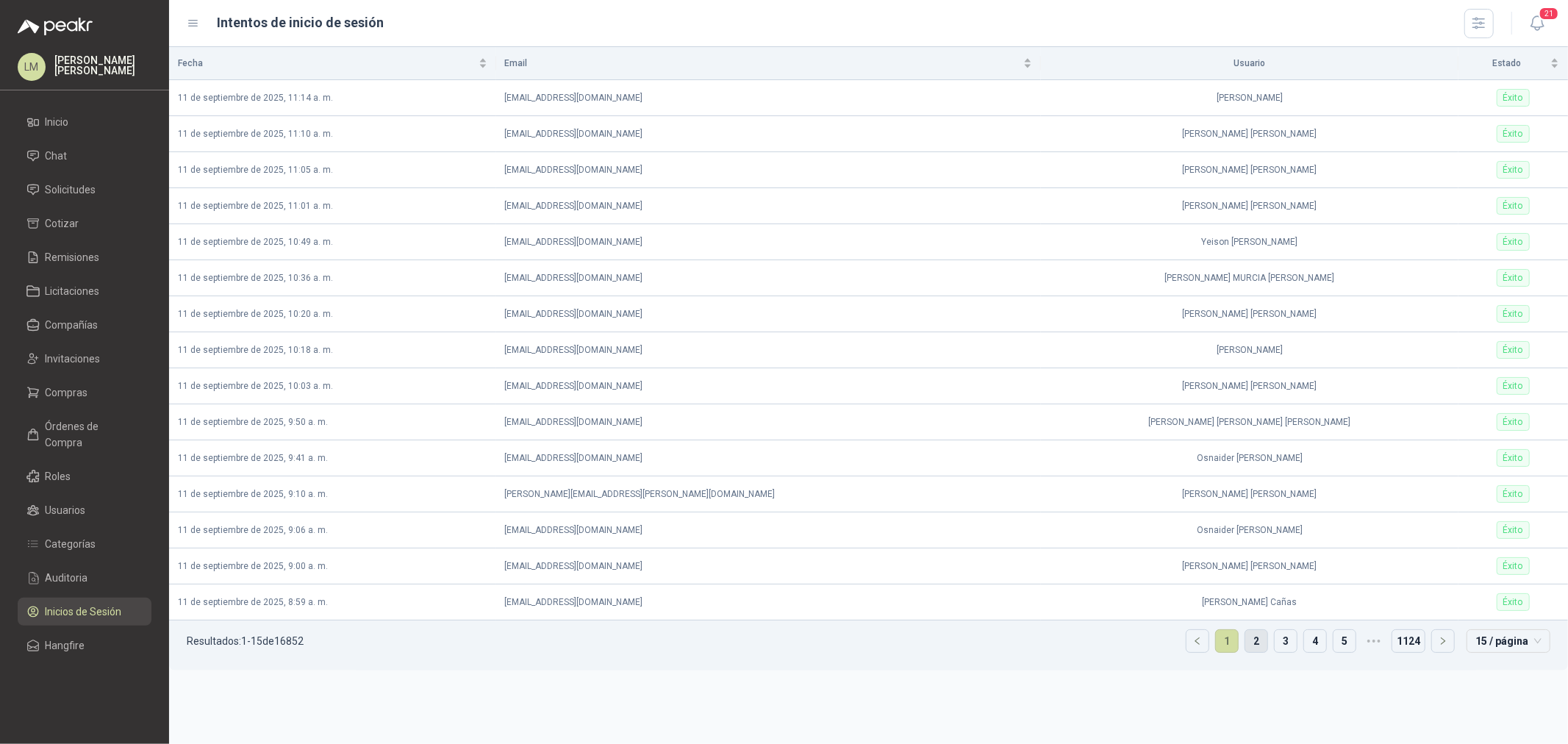
click at [1250, 648] on link "2" at bounding box center [1256, 641] width 22 height 22
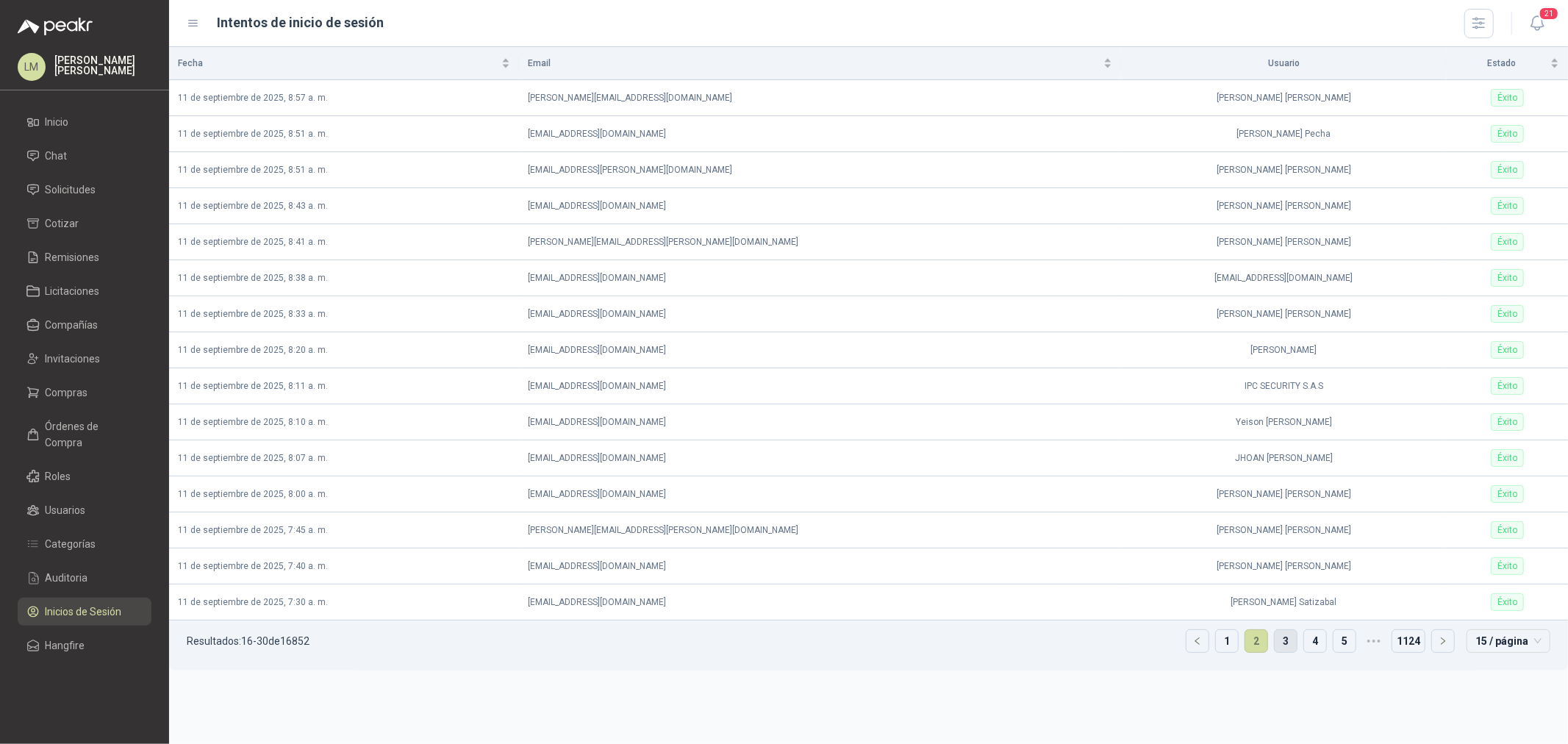
click at [1276, 642] on link "3" at bounding box center [1286, 641] width 22 height 22
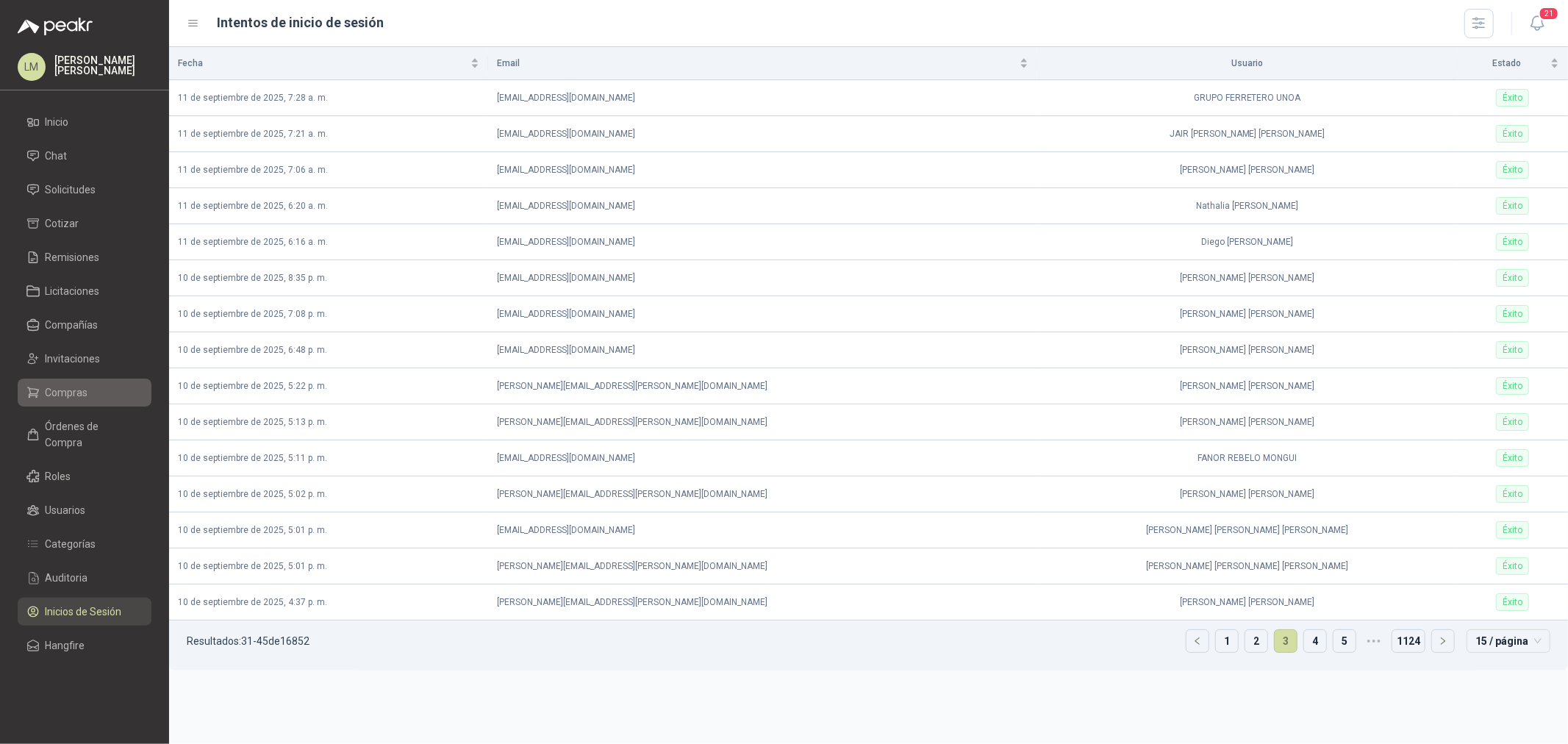
click at [77, 397] on span "Compras" at bounding box center [66, 392] width 43 height 16
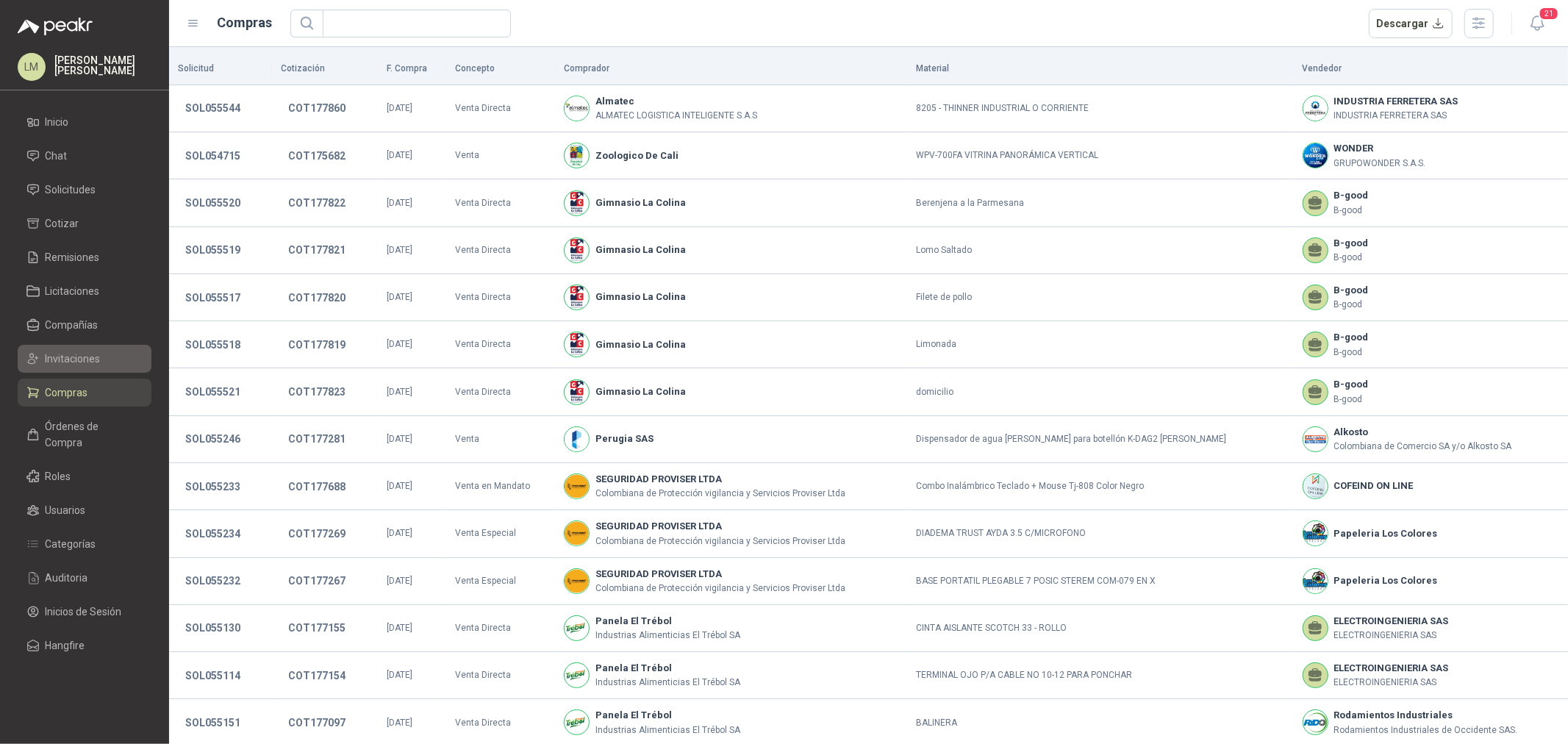
click at [72, 363] on span "Invitaciones" at bounding box center [73, 358] width 55 height 16
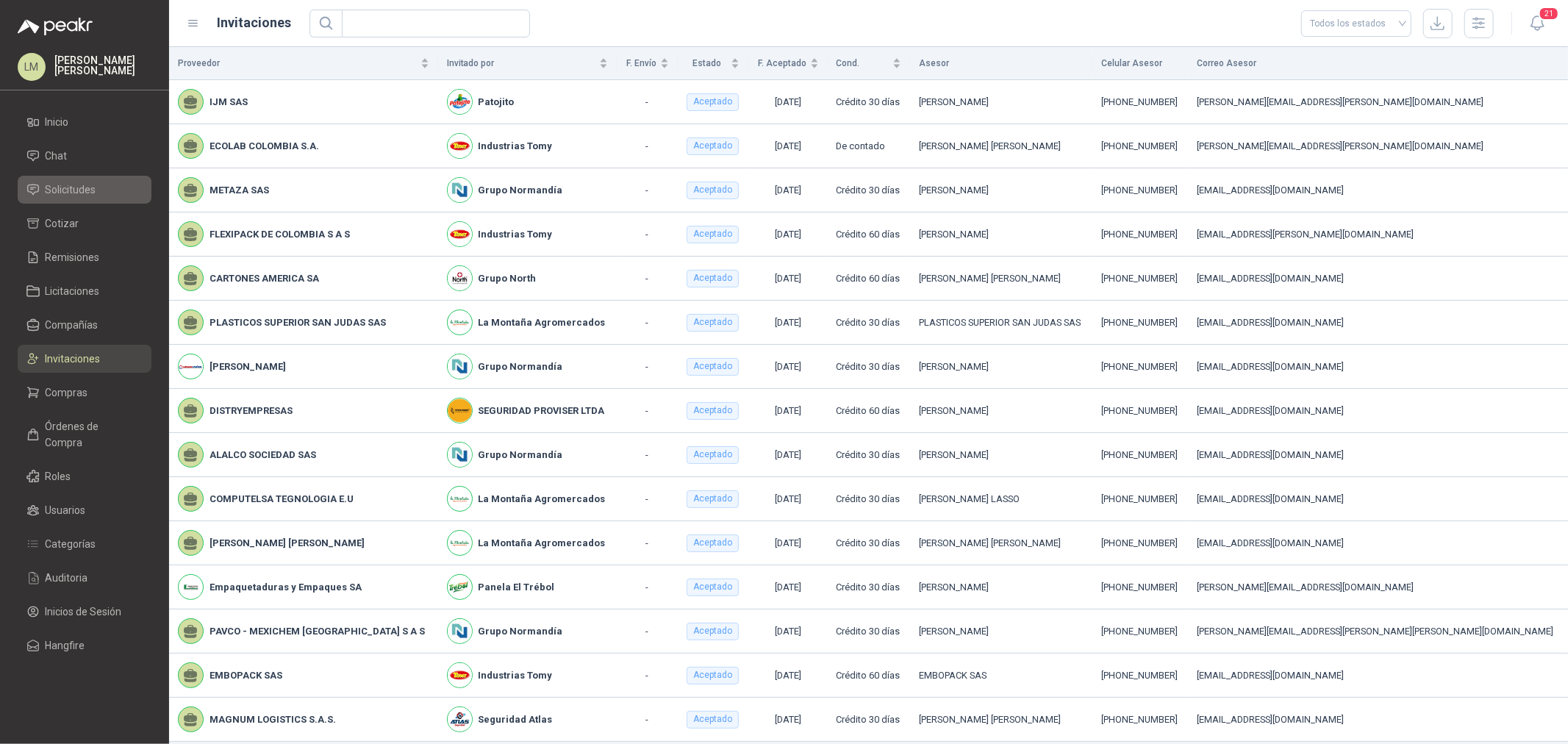
click at [91, 186] on span "Solicitudes" at bounding box center [70, 189] width 51 height 16
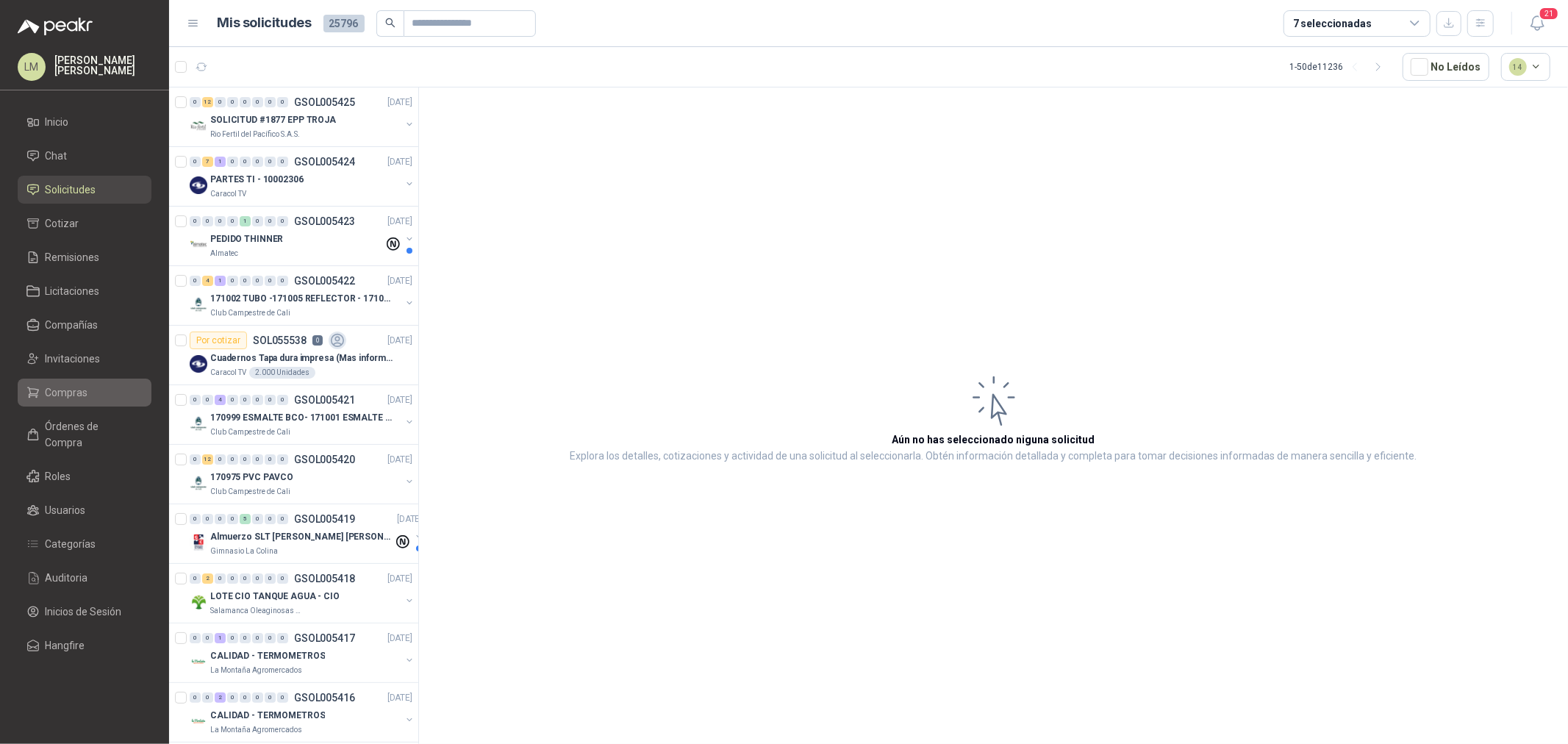
click at [85, 385] on span "Compras" at bounding box center [66, 392] width 43 height 16
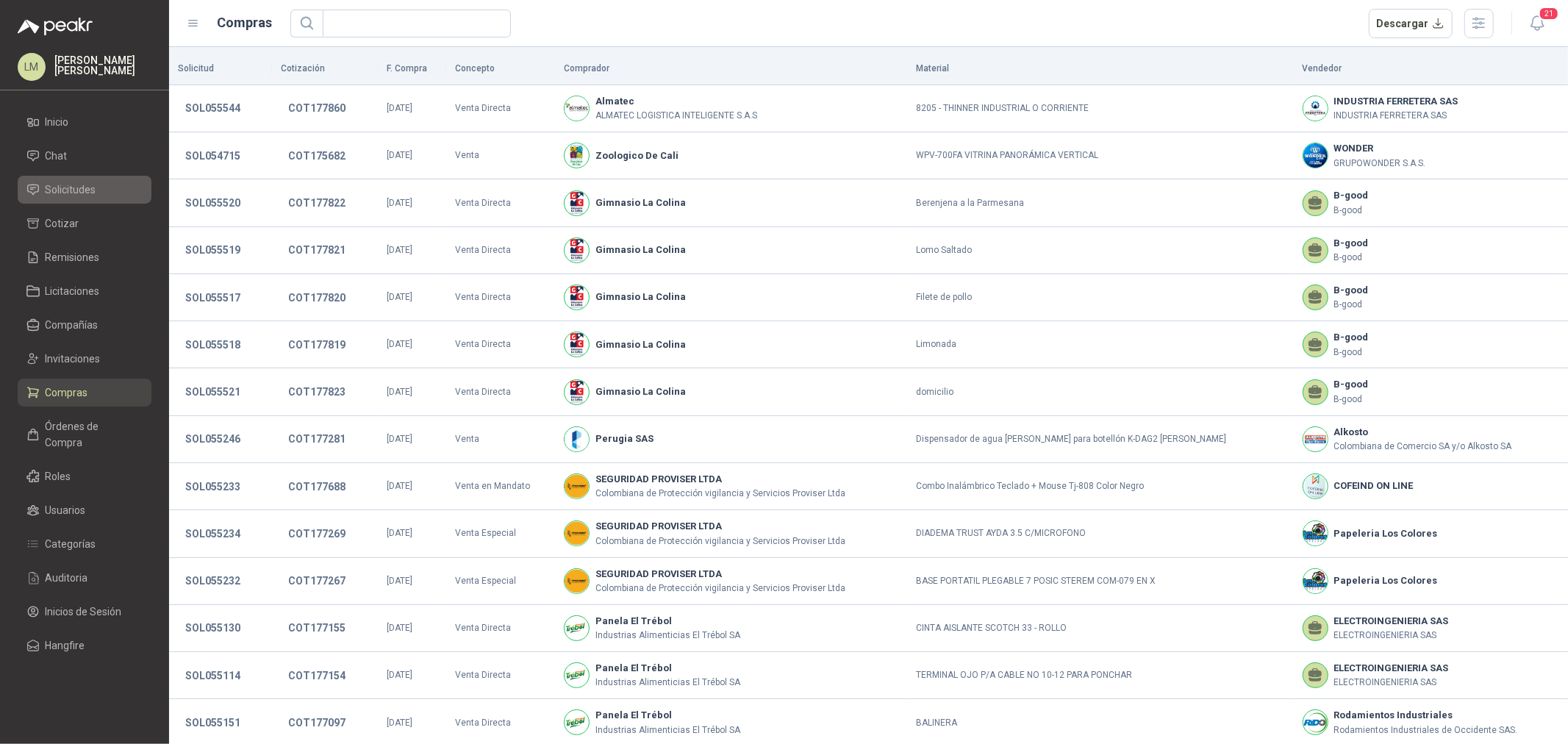
click at [69, 182] on span "Solicitudes" at bounding box center [70, 189] width 51 height 16
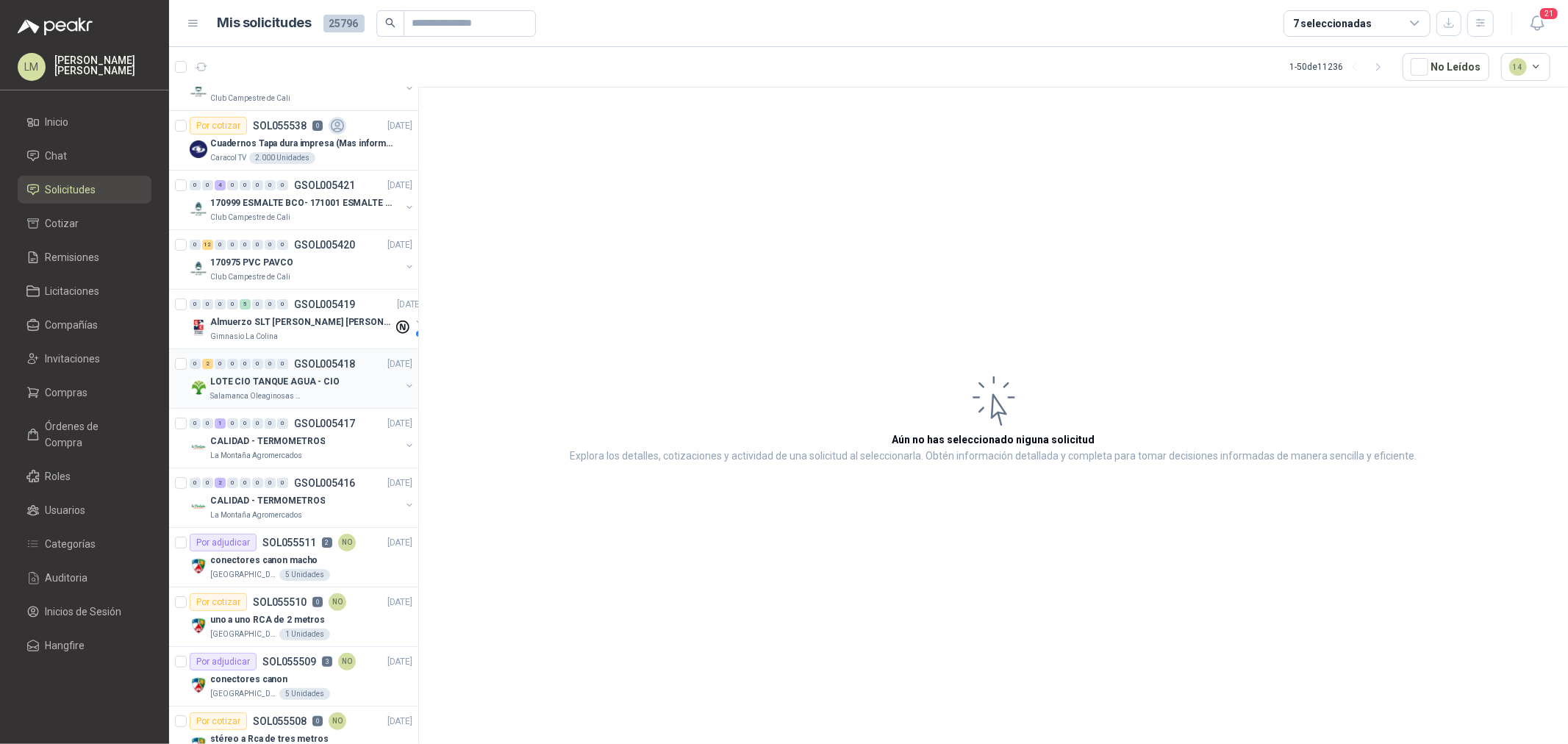
scroll to position [245, 0]
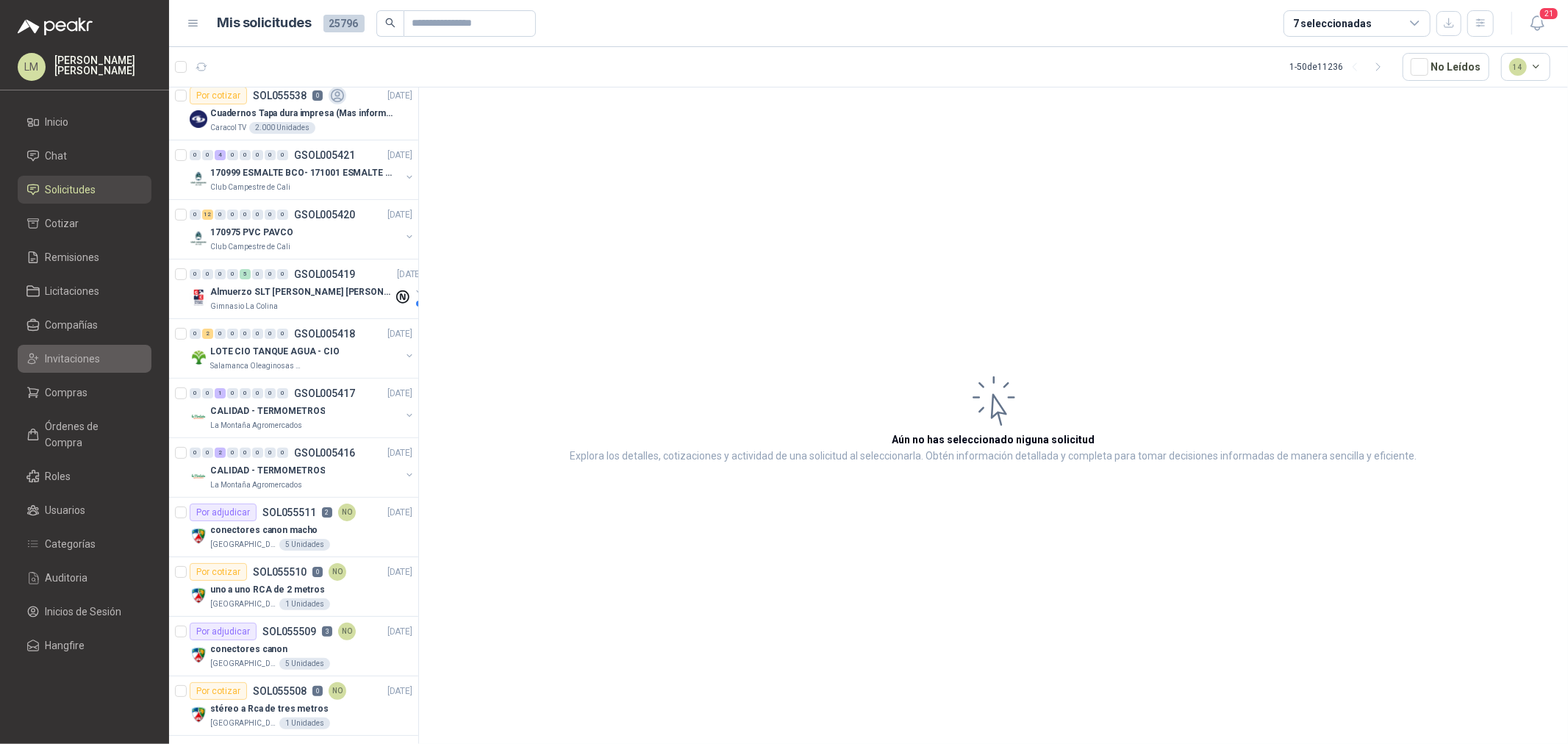
drag, startPoint x: 75, startPoint y: 384, endPoint x: 75, endPoint y: 364, distance: 20.0
click at [75, 385] on span "Compras" at bounding box center [66, 392] width 43 height 16
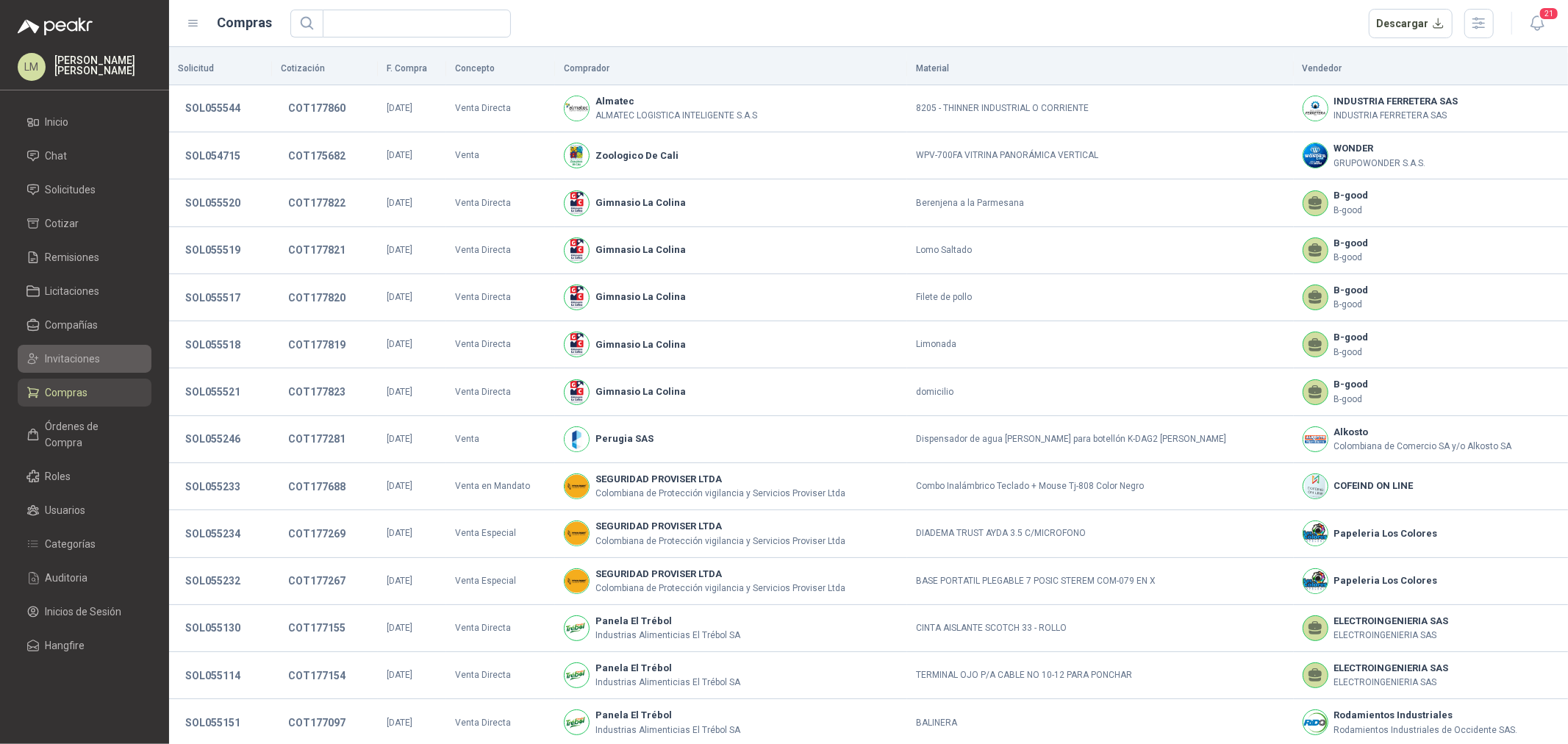
click at [75, 361] on span "Invitaciones" at bounding box center [73, 358] width 55 height 16
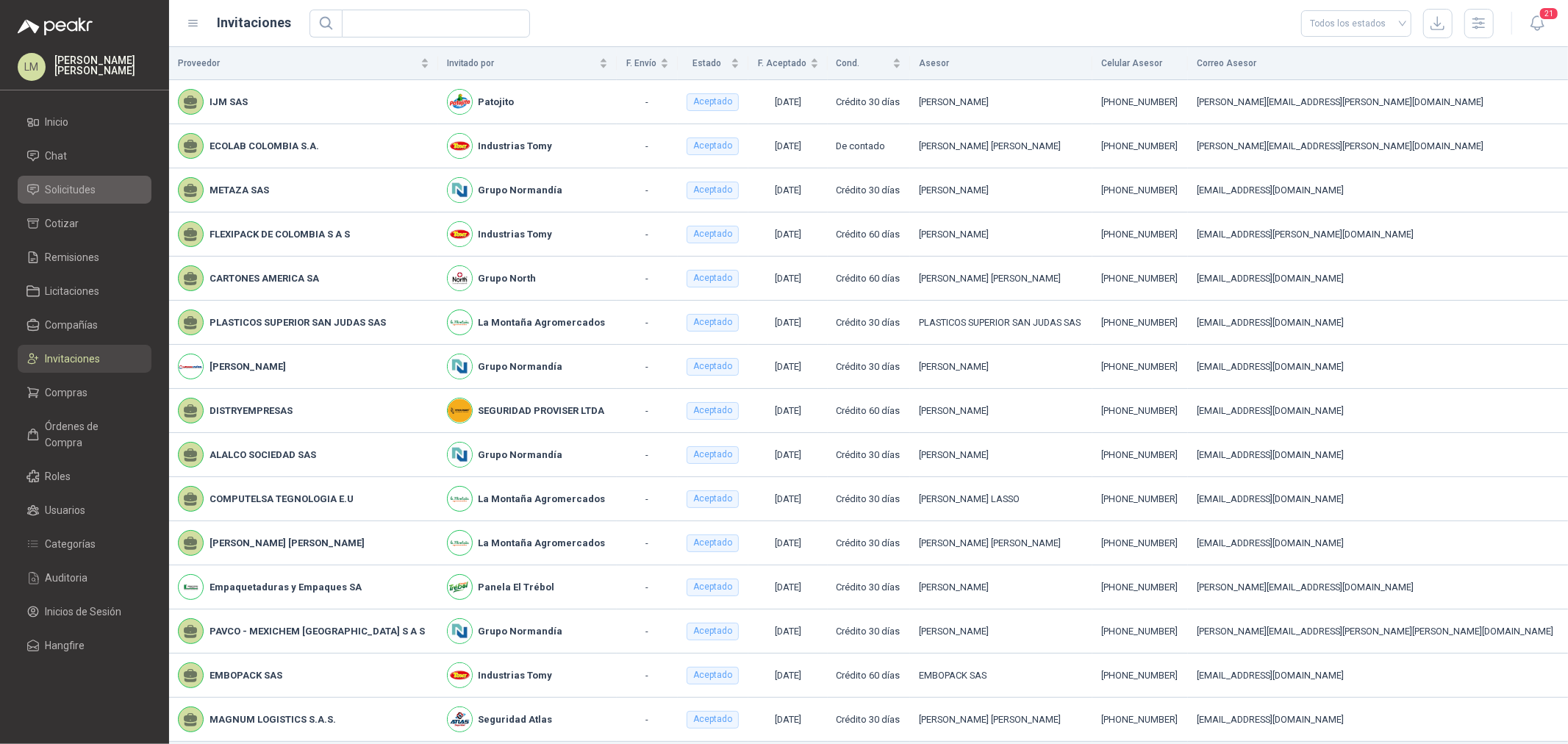
click at [68, 194] on span "Solicitudes" at bounding box center [70, 189] width 51 height 16
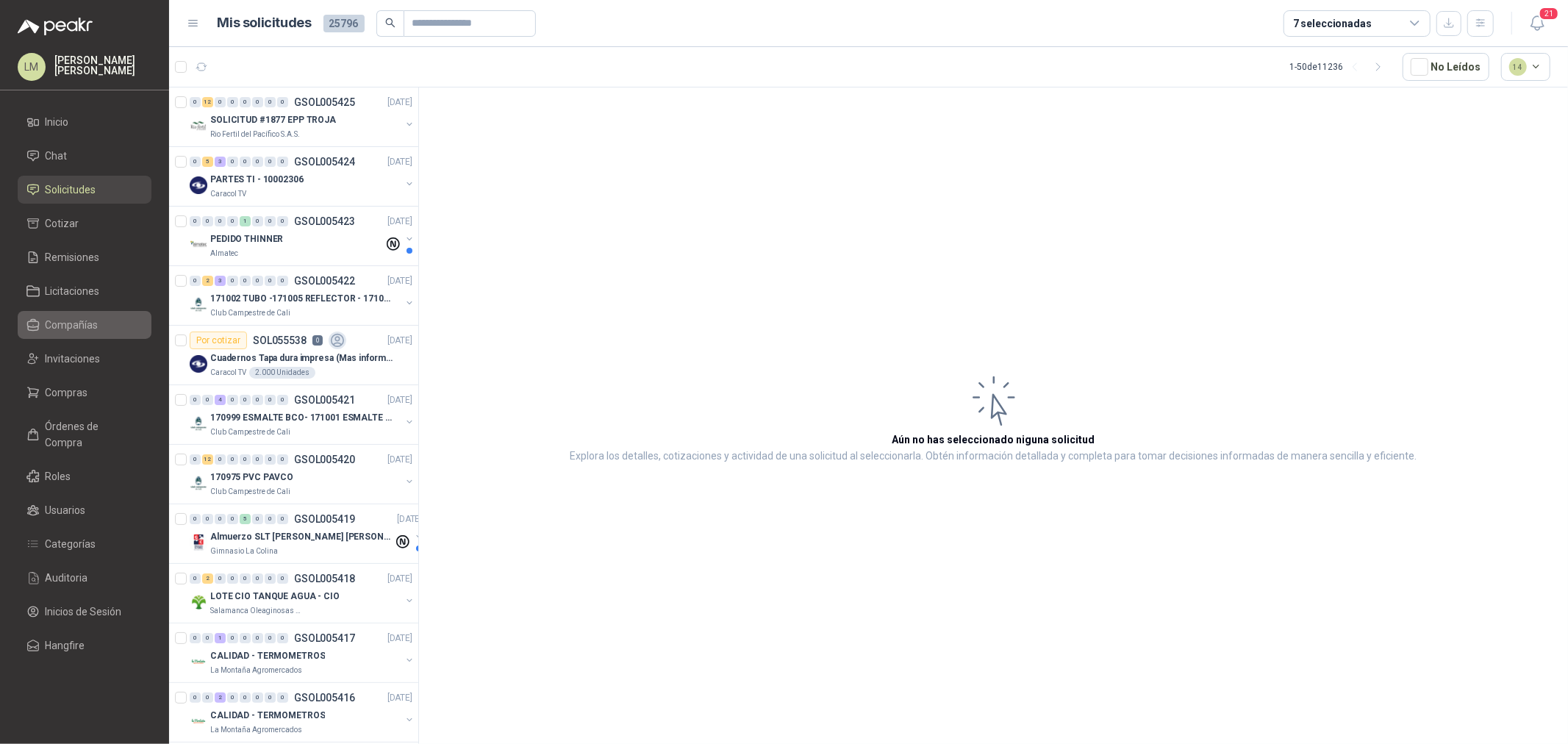
click at [75, 314] on link "Compañías" at bounding box center [85, 324] width 134 height 28
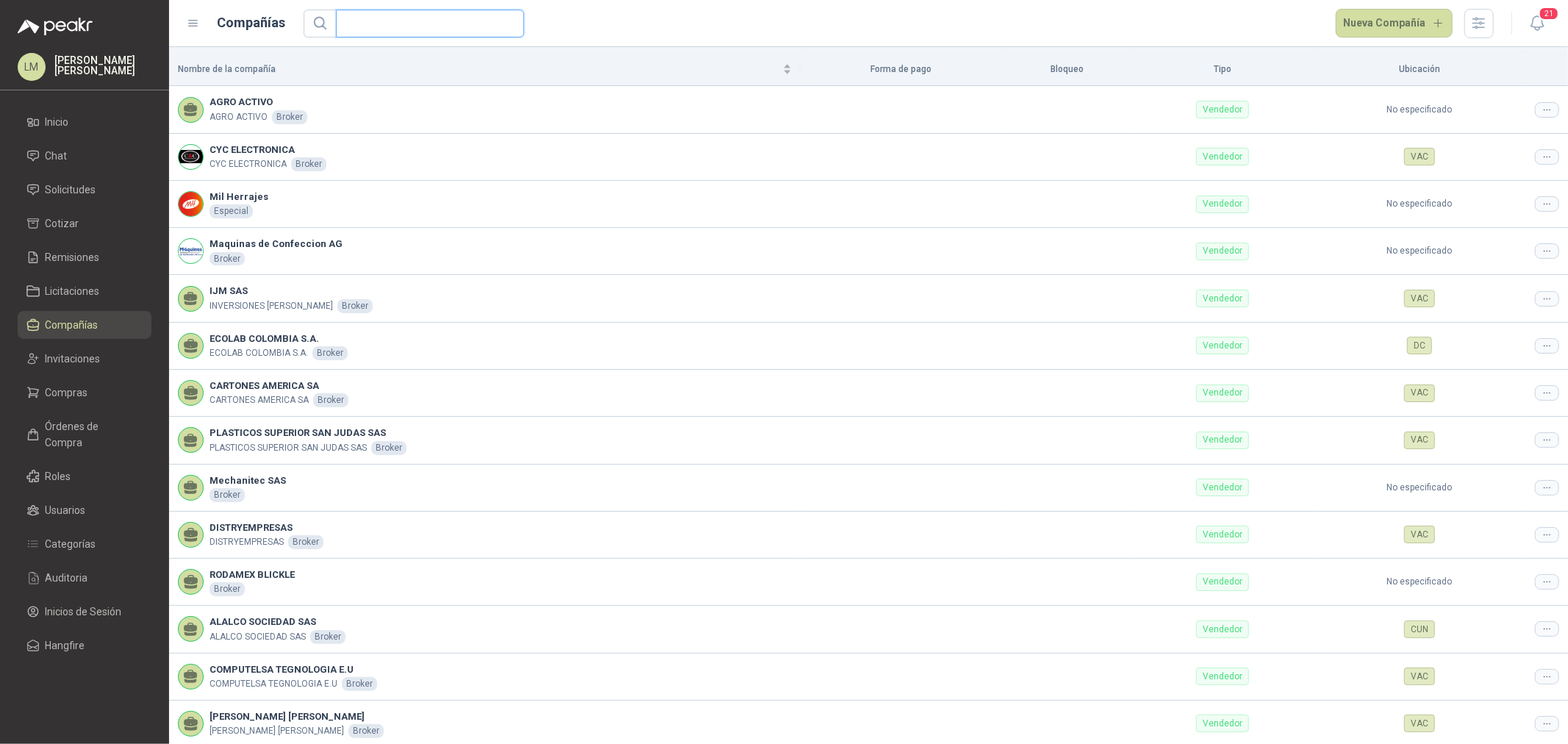
click at [373, 30] on input "text" at bounding box center [423, 23] width 158 height 27
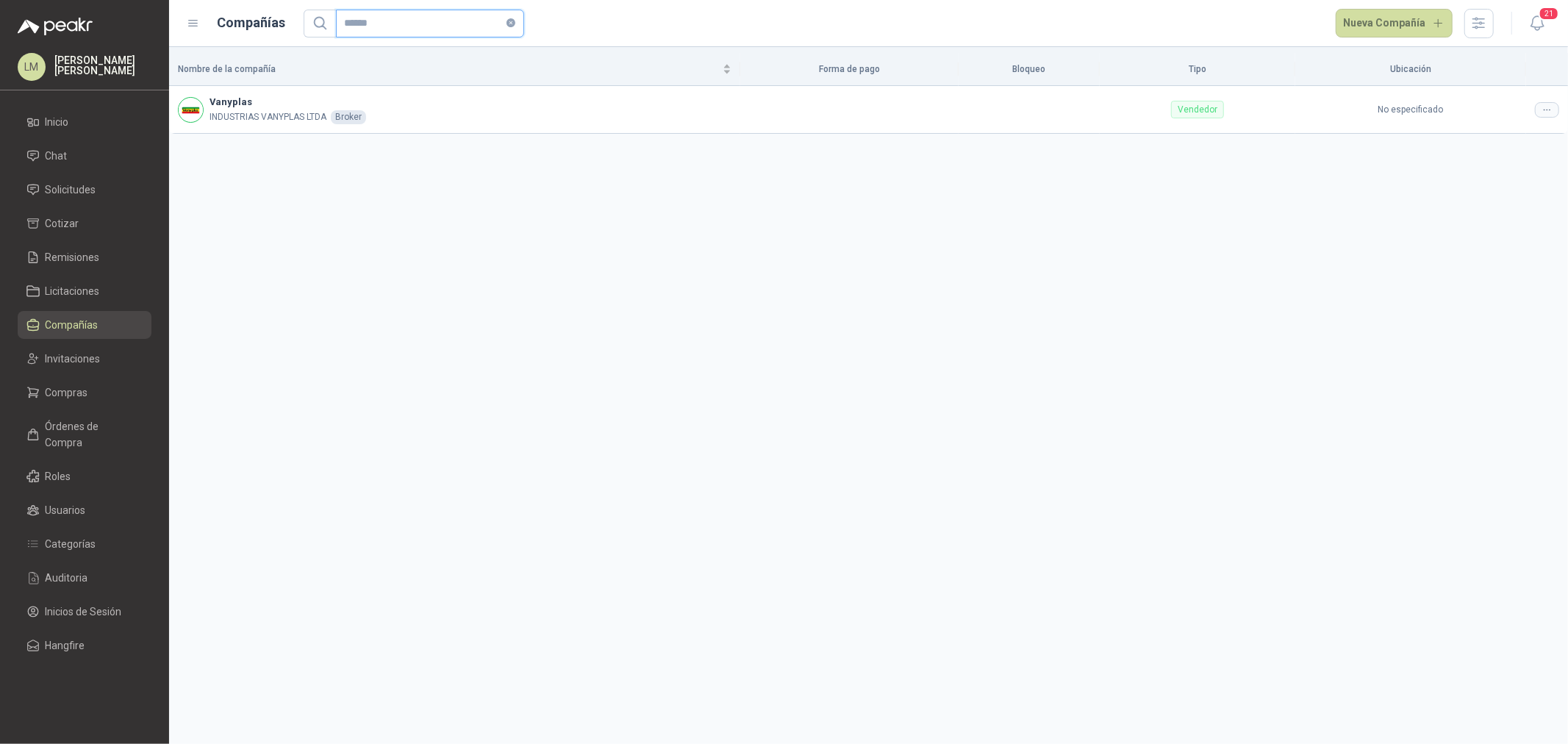
drag, startPoint x: 287, startPoint y: 21, endPoint x: 246, endPoint y: 28, distance: 41.6
click at [246, 27] on div "Compañías ****** Nueva Compañía" at bounding box center [840, 23] width 1307 height 29
type input "********"
click at [1557, 106] on div at bounding box center [1546, 107] width 24 height 15
click at [1510, 142] on li "Editar compañía" at bounding box center [1508, 134] width 93 height 23
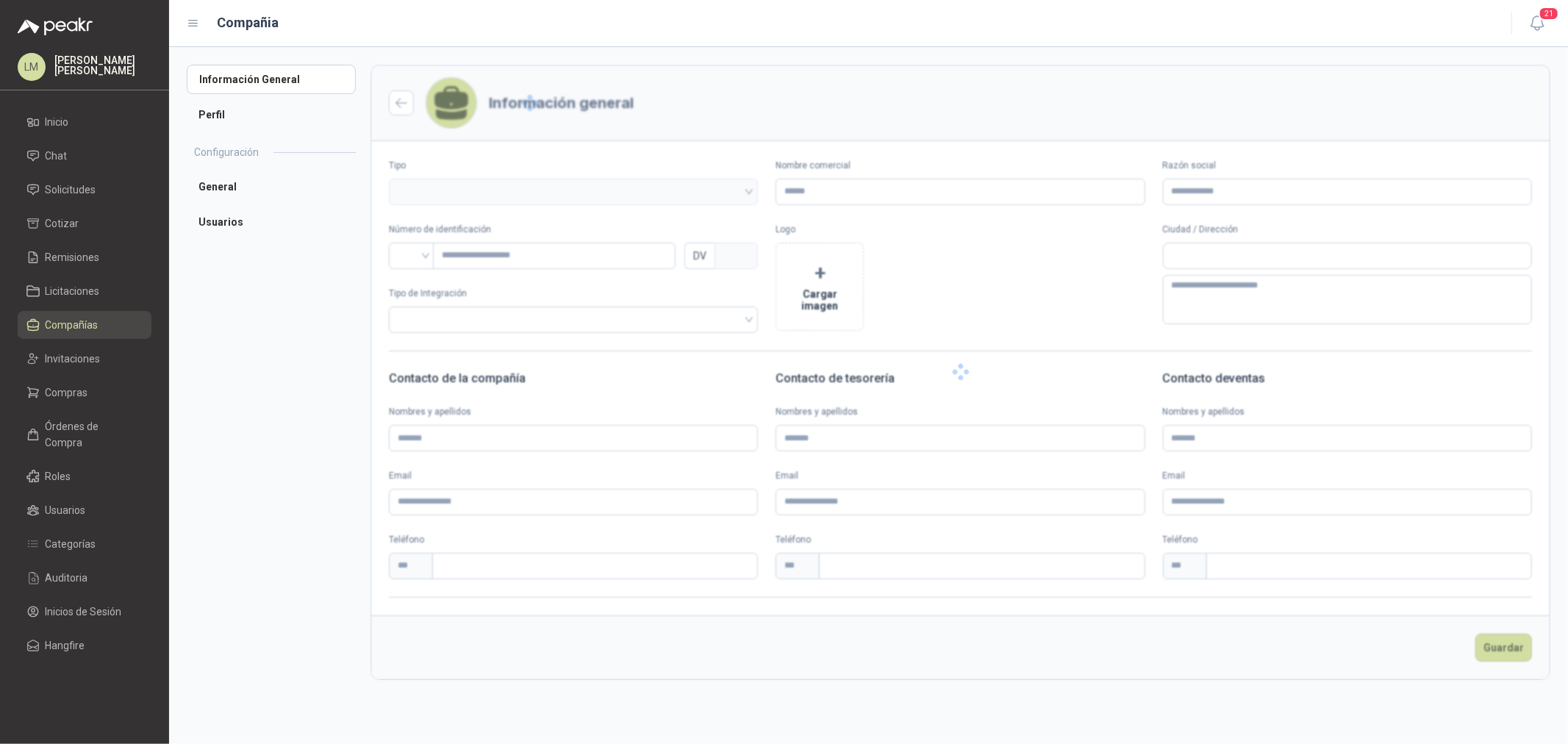
type input "**********"
type input "*********"
type input "*"
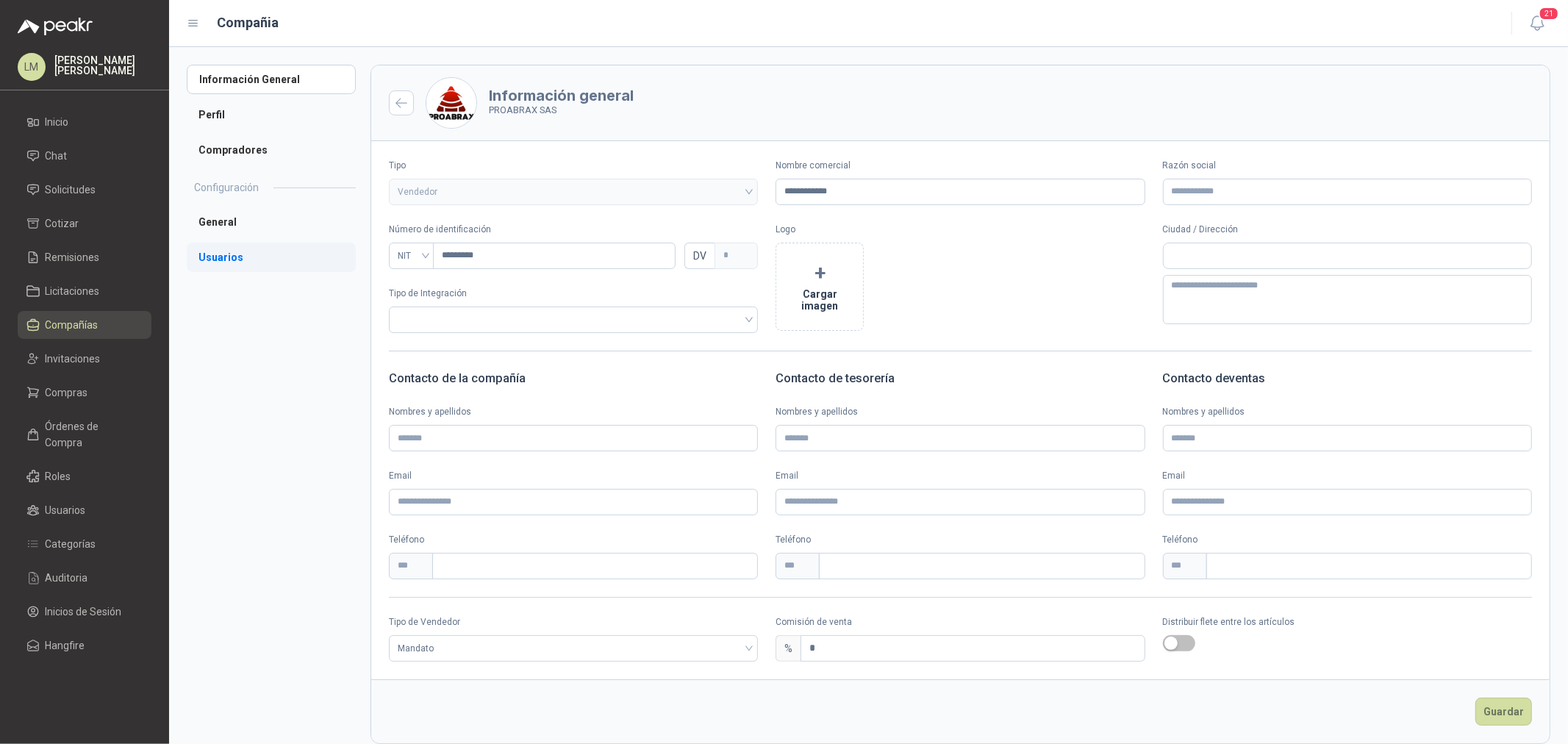
click at [235, 260] on li "Usuarios" at bounding box center [272, 256] width 169 height 29
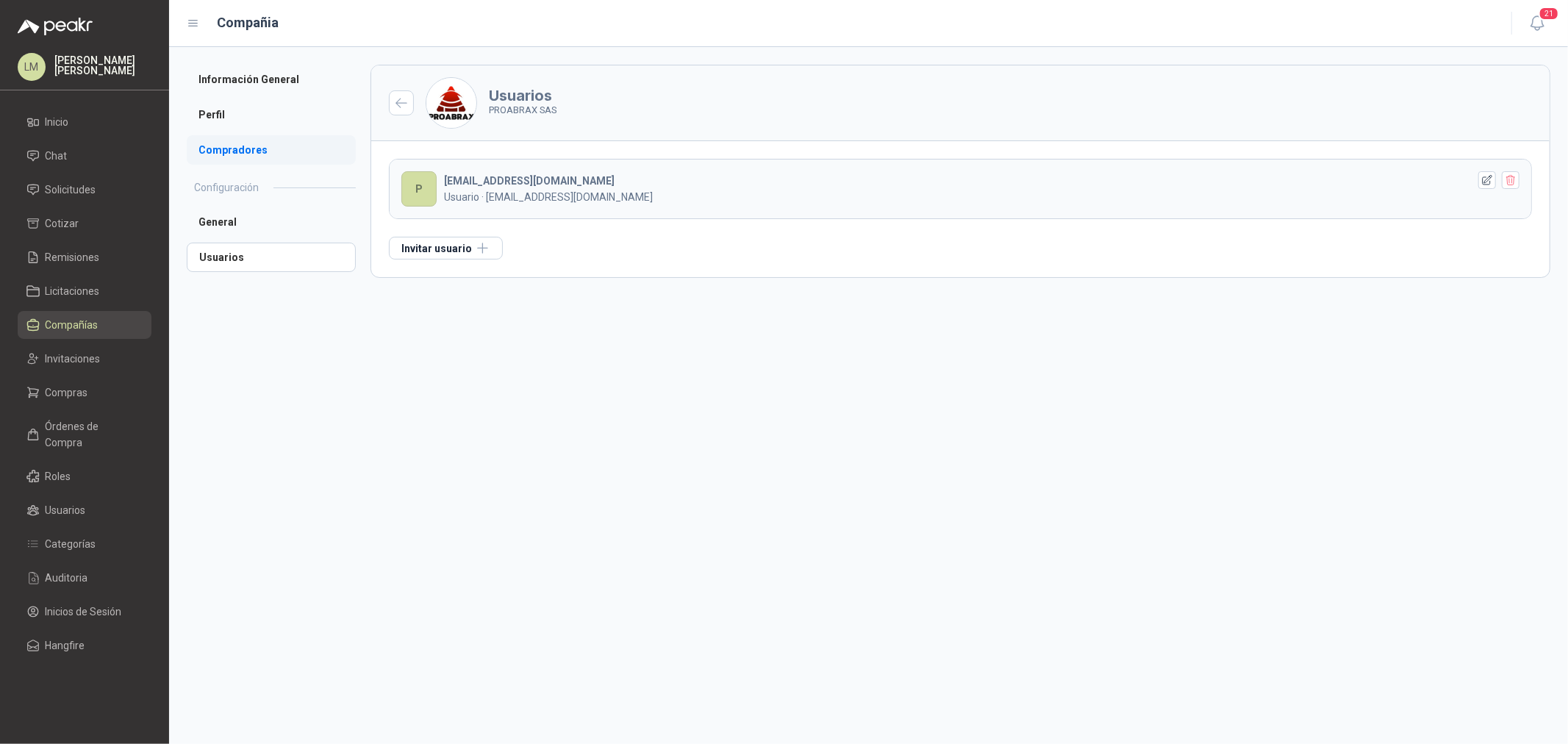
click at [230, 147] on li "Compradores" at bounding box center [272, 149] width 169 height 29
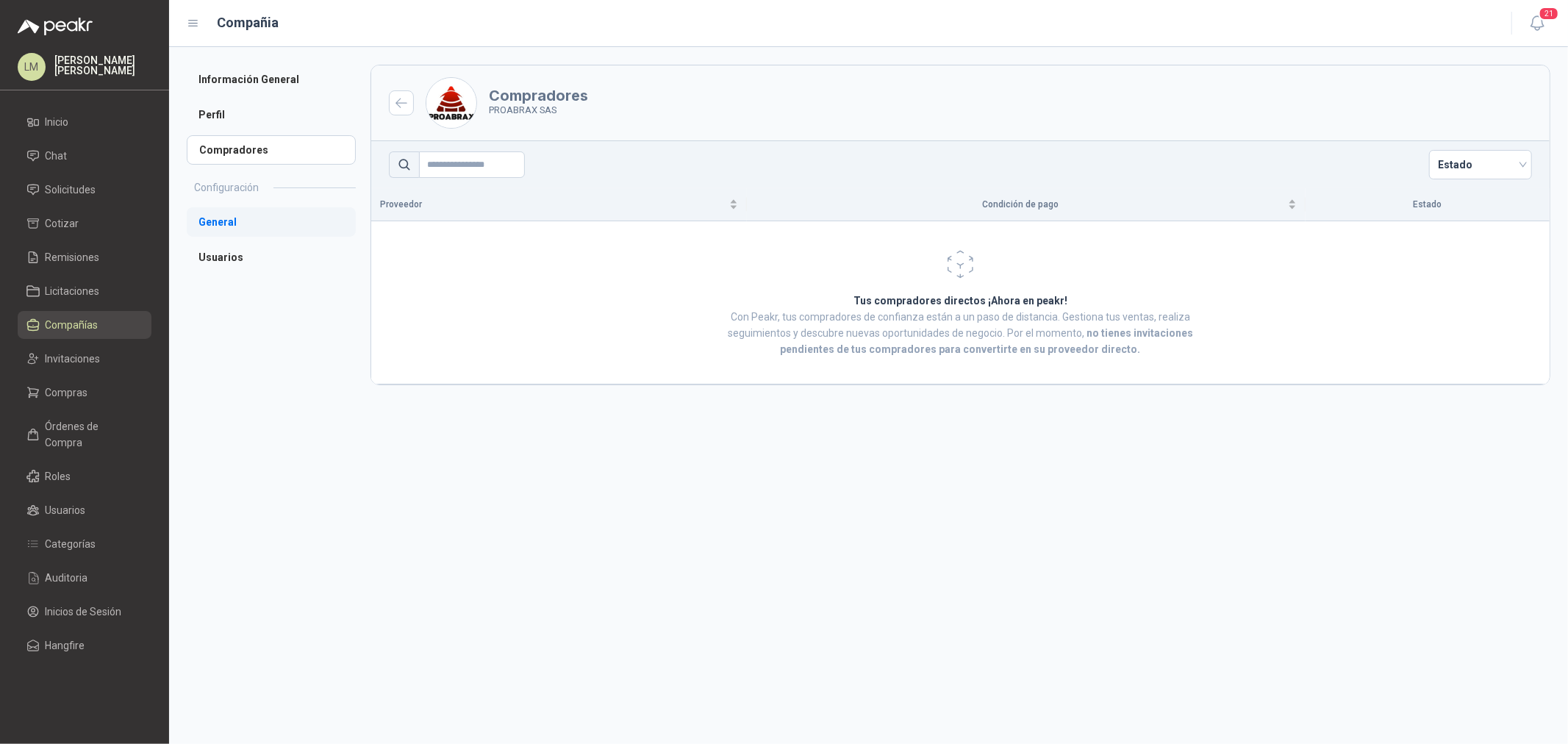
click at [224, 218] on li "General" at bounding box center [272, 221] width 169 height 29
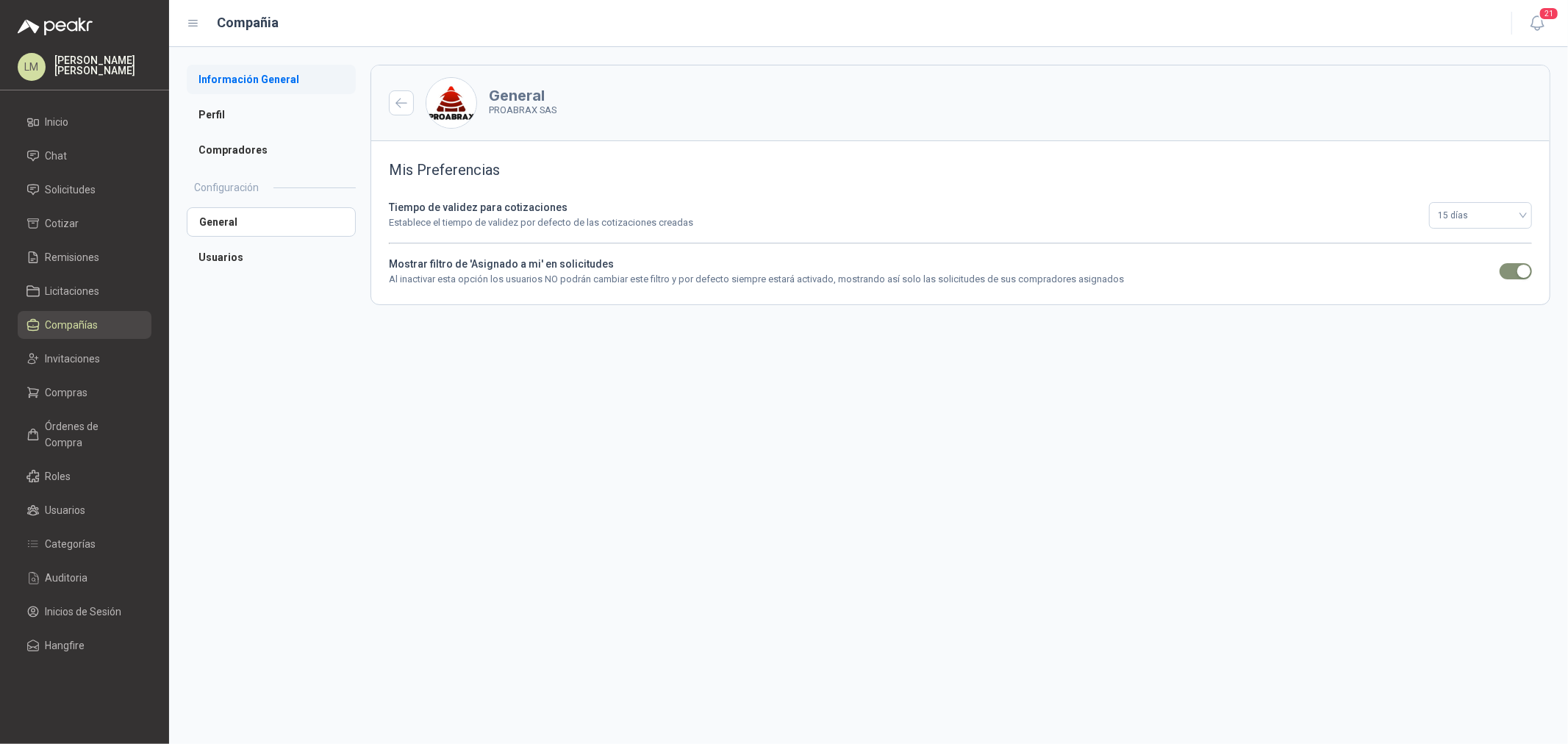
click at [254, 86] on li "Información General" at bounding box center [272, 79] width 169 height 29
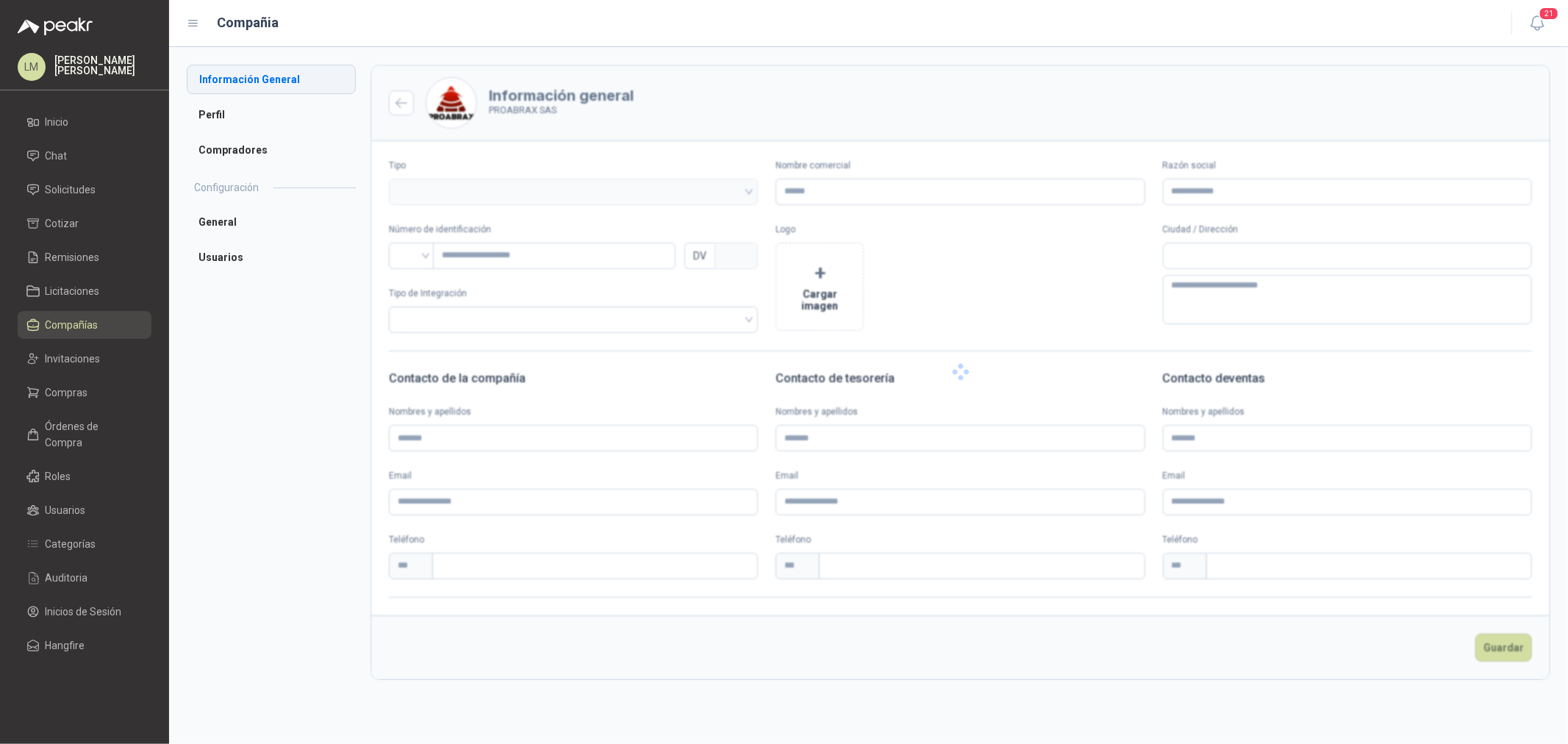
type input "**********"
type input "*********"
type input "*"
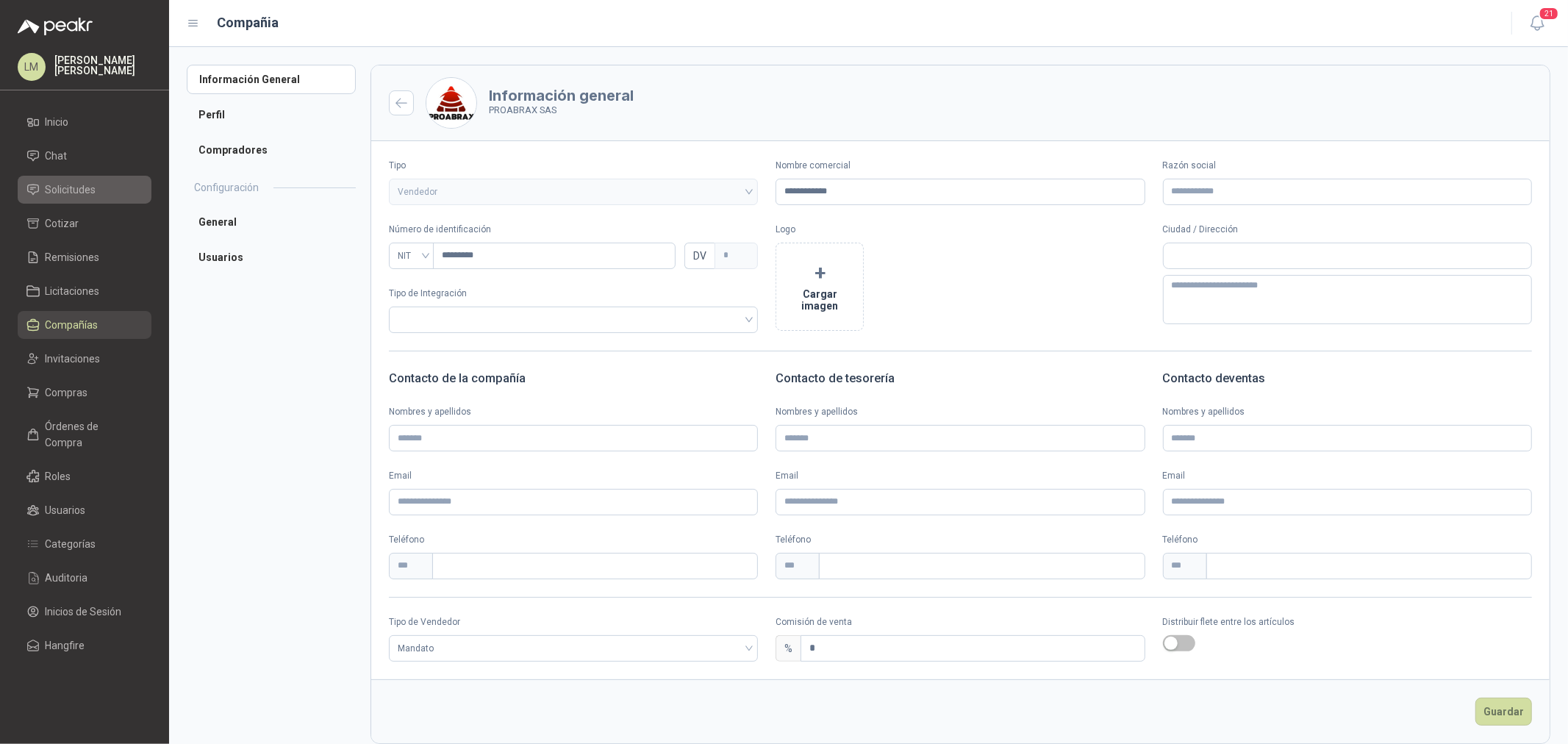
click at [78, 192] on span "Solicitudes" at bounding box center [70, 189] width 51 height 16
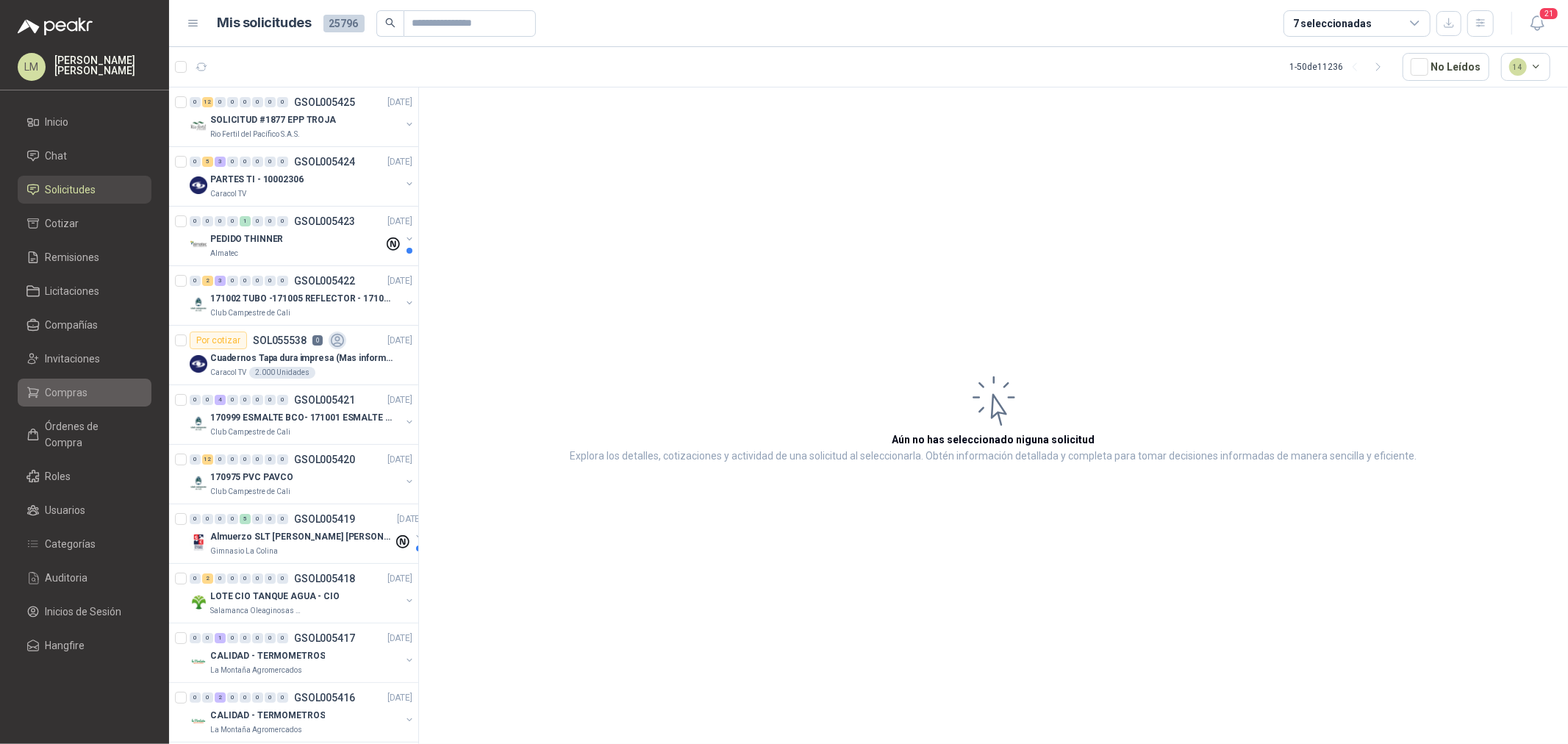
click at [74, 394] on span "Compras" at bounding box center [66, 392] width 43 height 16
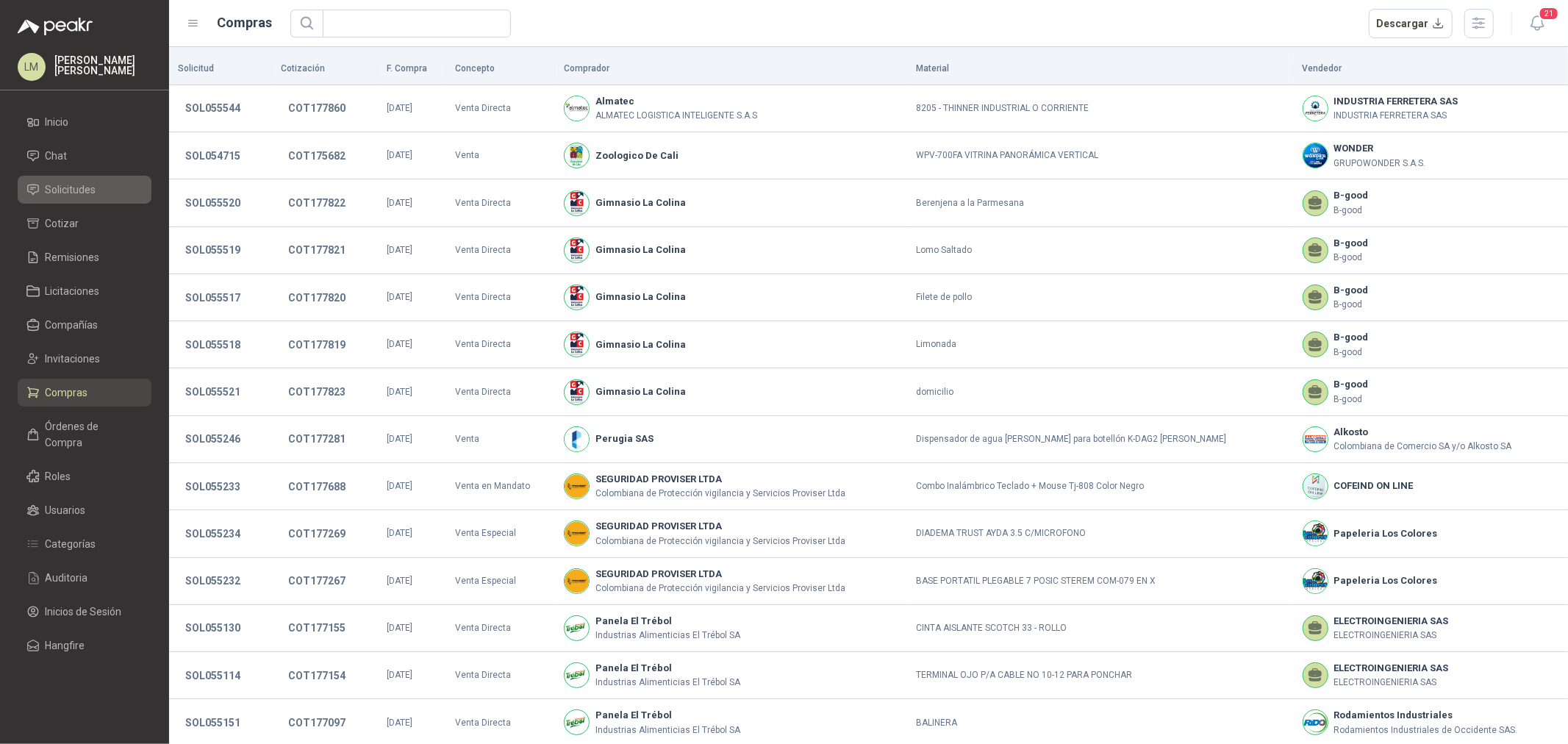
click at [72, 186] on span "Solicitudes" at bounding box center [70, 189] width 51 height 16
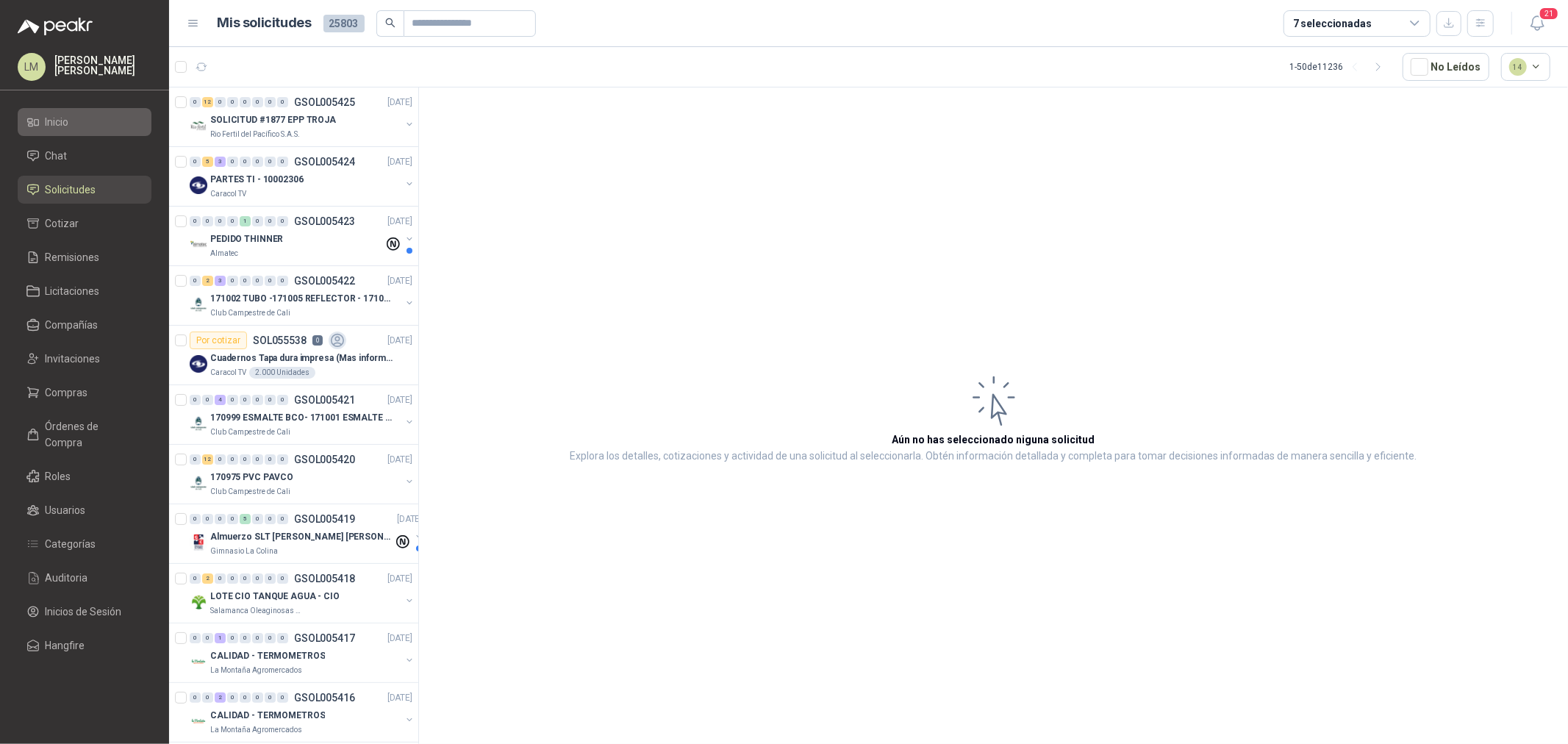
click at [57, 123] on span "Inicio" at bounding box center [57, 121] width 23 height 16
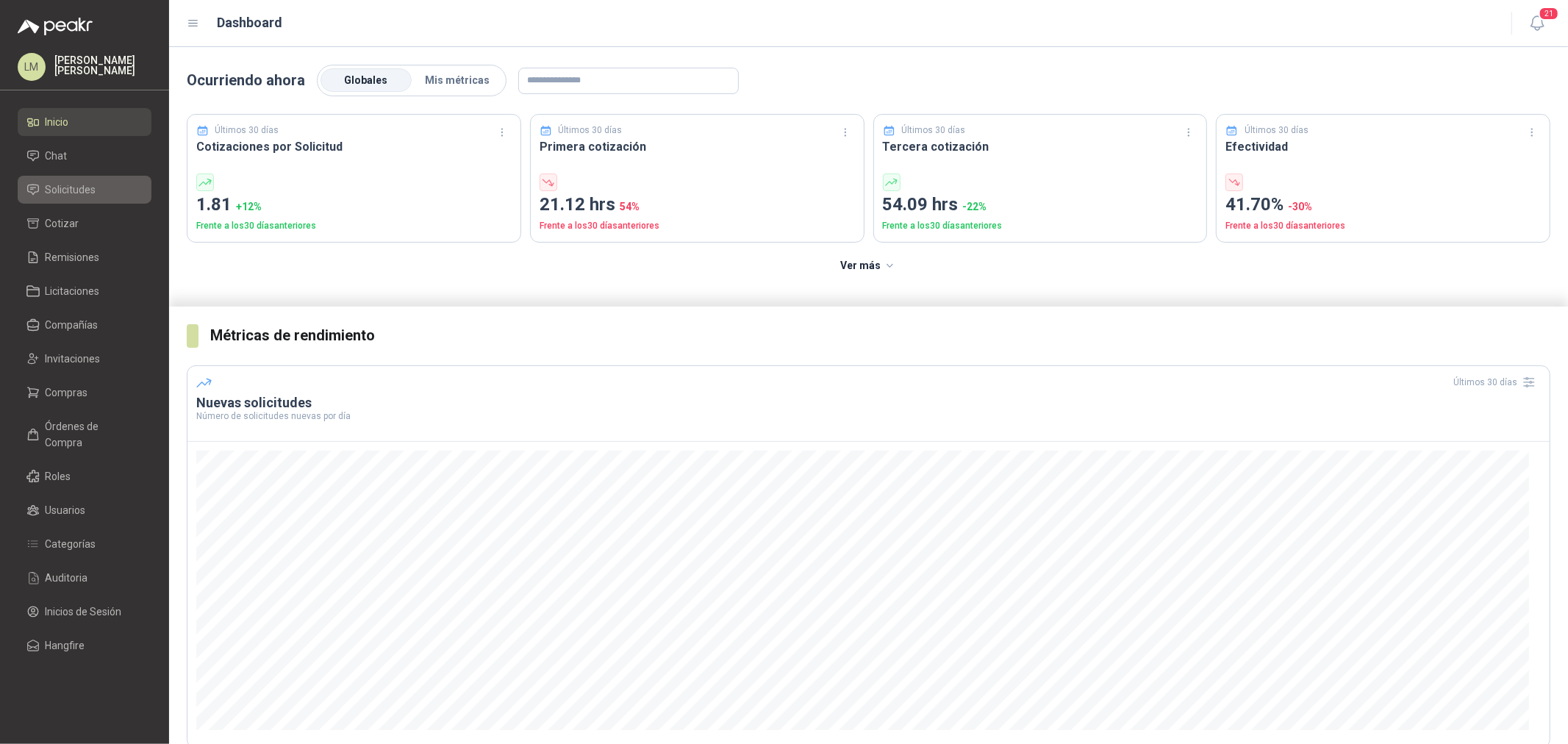
click at [75, 192] on span "Solicitudes" at bounding box center [70, 189] width 51 height 16
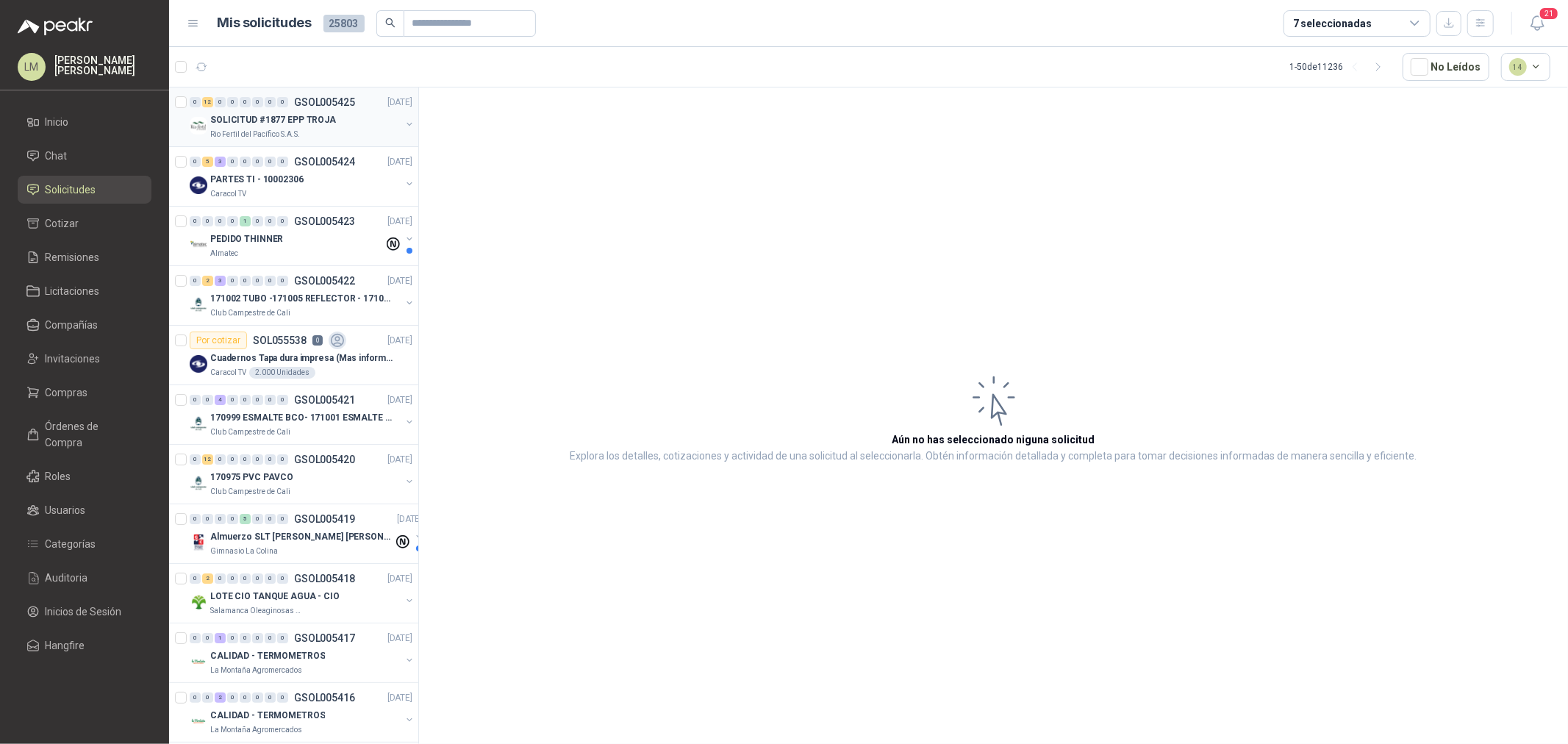
click at [320, 122] on p "SOLICITUD #1877 EPP TROJA" at bounding box center [273, 120] width 126 height 14
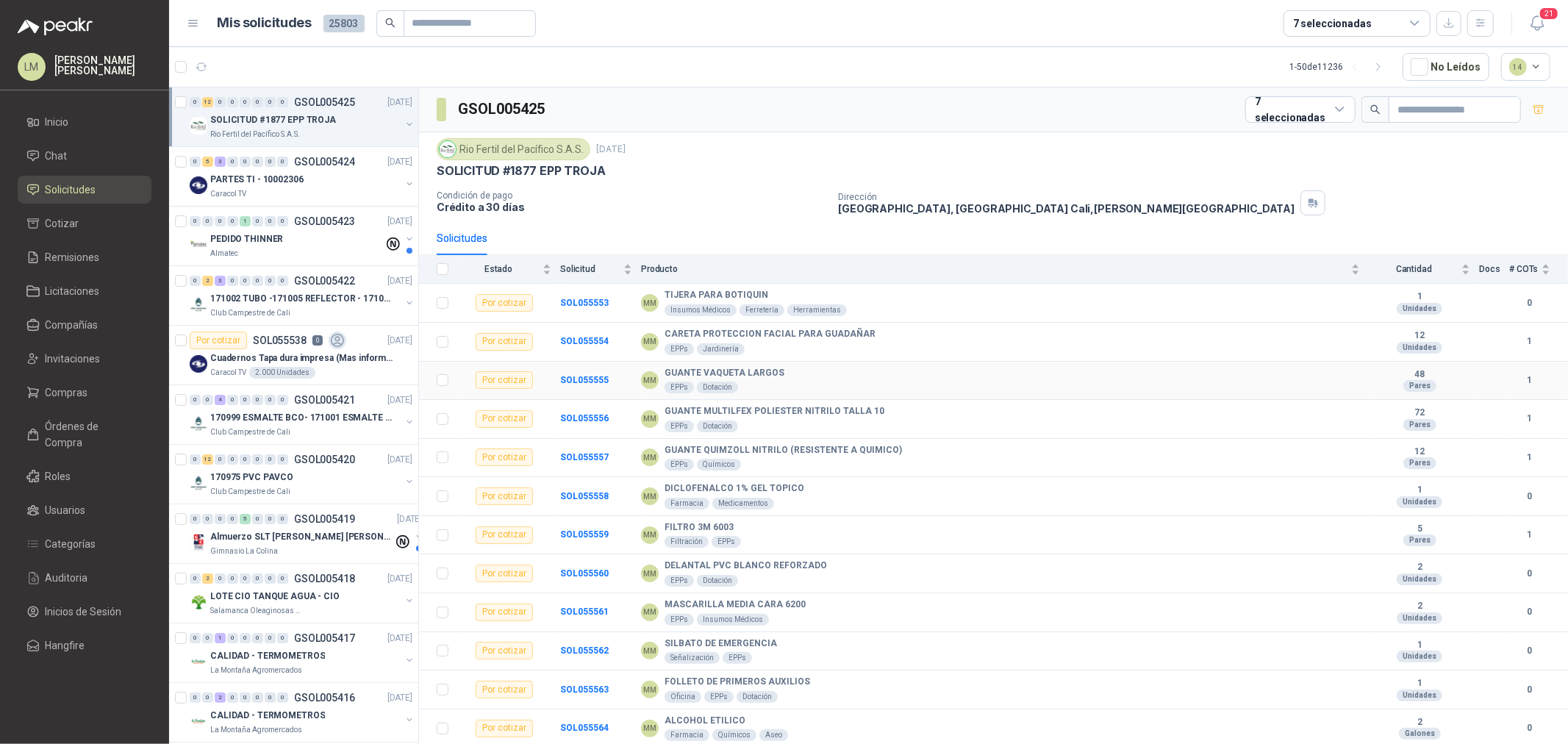
click at [566, 374] on td "SOL055555" at bounding box center [600, 381] width 80 height 39
click at [569, 379] on b "SOL055555" at bounding box center [584, 380] width 49 height 10
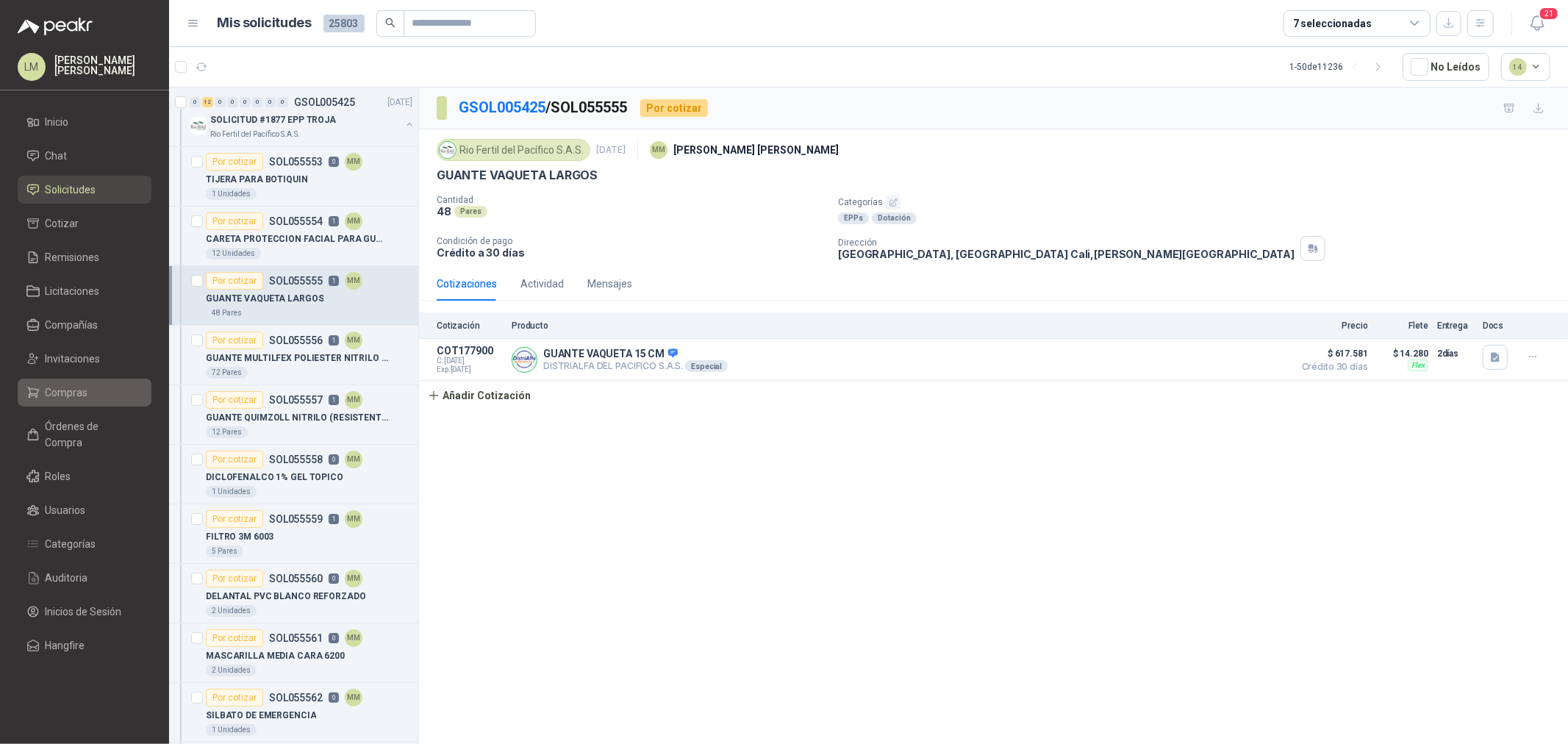
click at [89, 395] on li "Compras" at bounding box center [85, 392] width 116 height 16
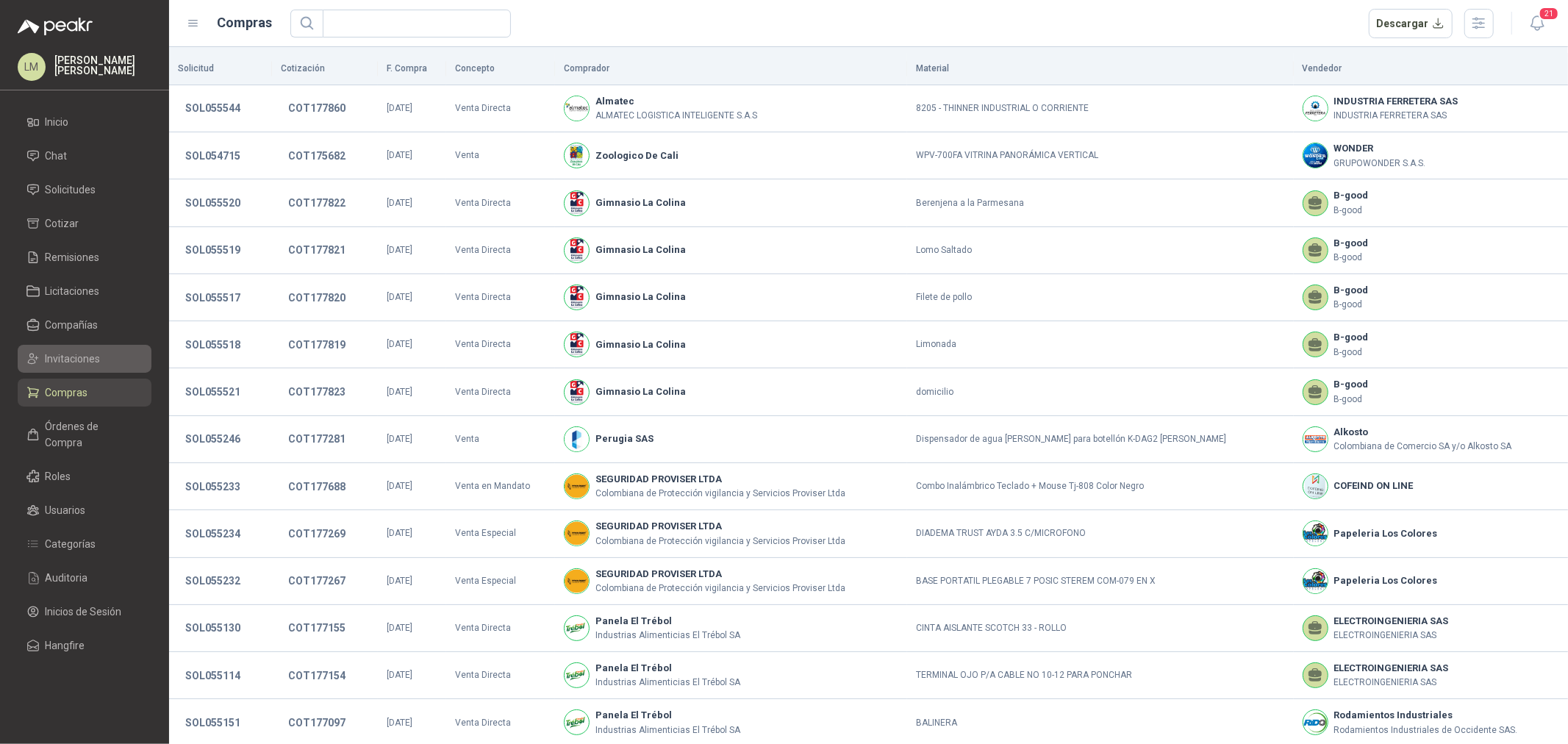
click at [70, 355] on span "Invitaciones" at bounding box center [73, 358] width 55 height 16
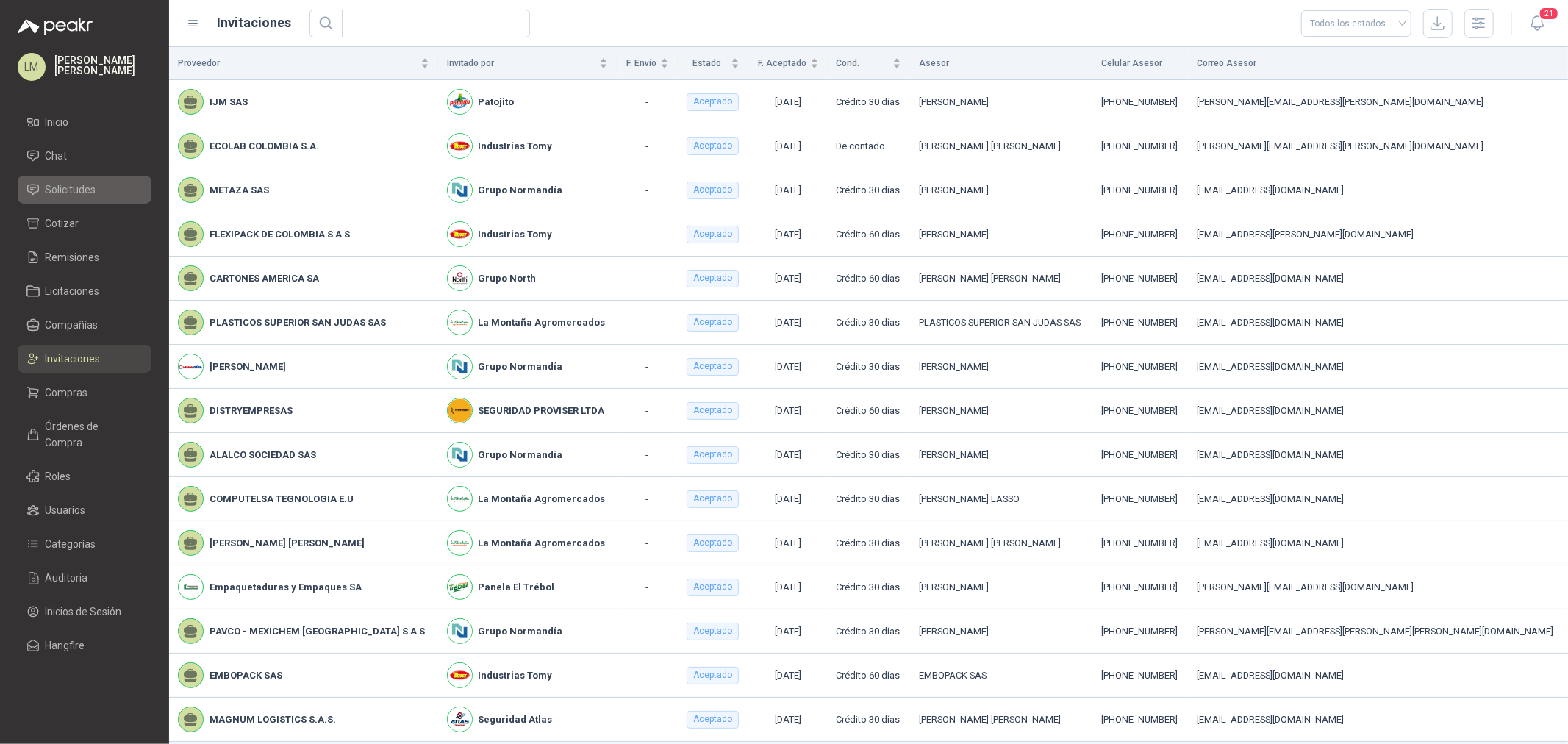
click at [89, 178] on link "Solicitudes" at bounding box center [85, 189] width 134 height 28
click at [77, 191] on span "Solicitudes" at bounding box center [70, 189] width 51 height 16
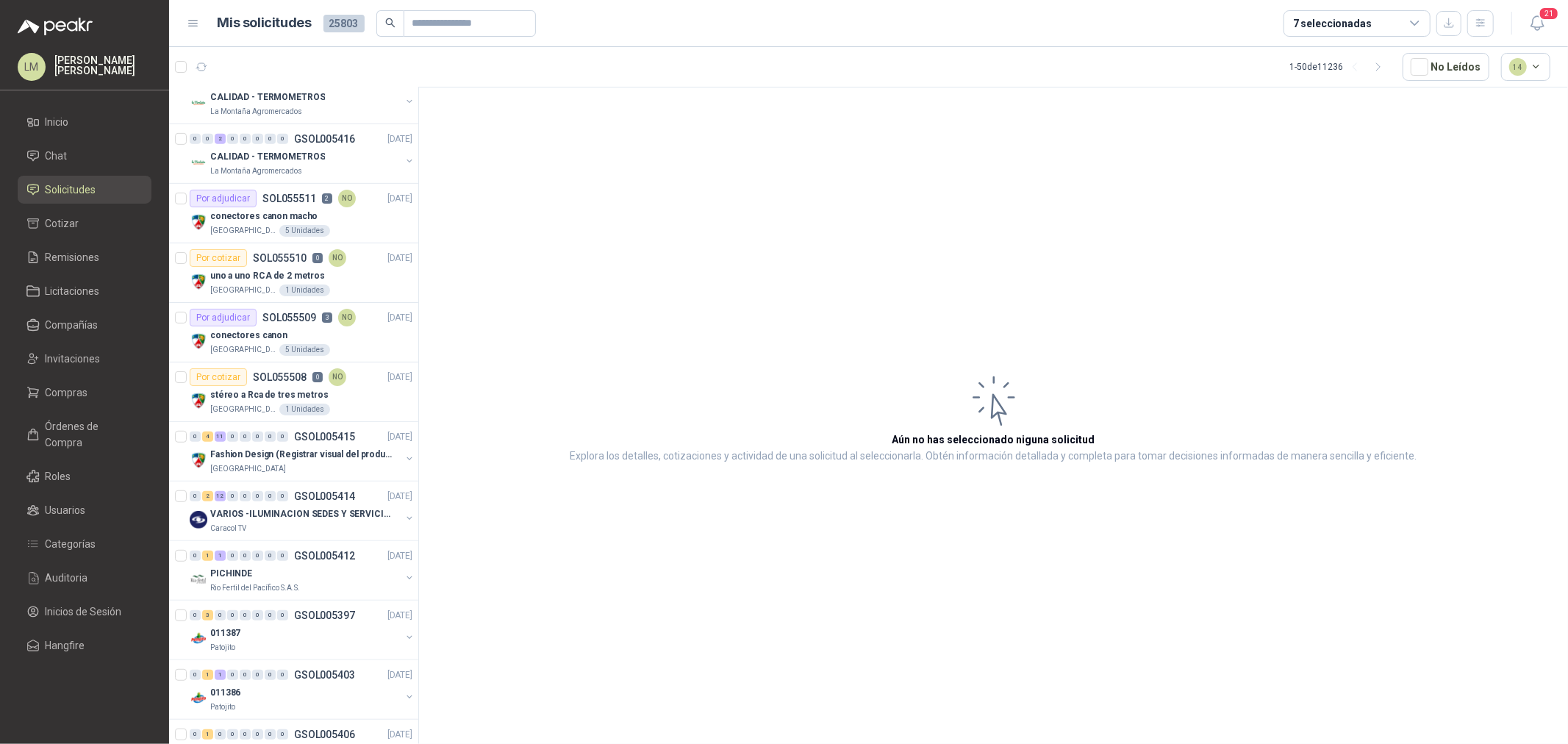
scroll to position [571, 0]
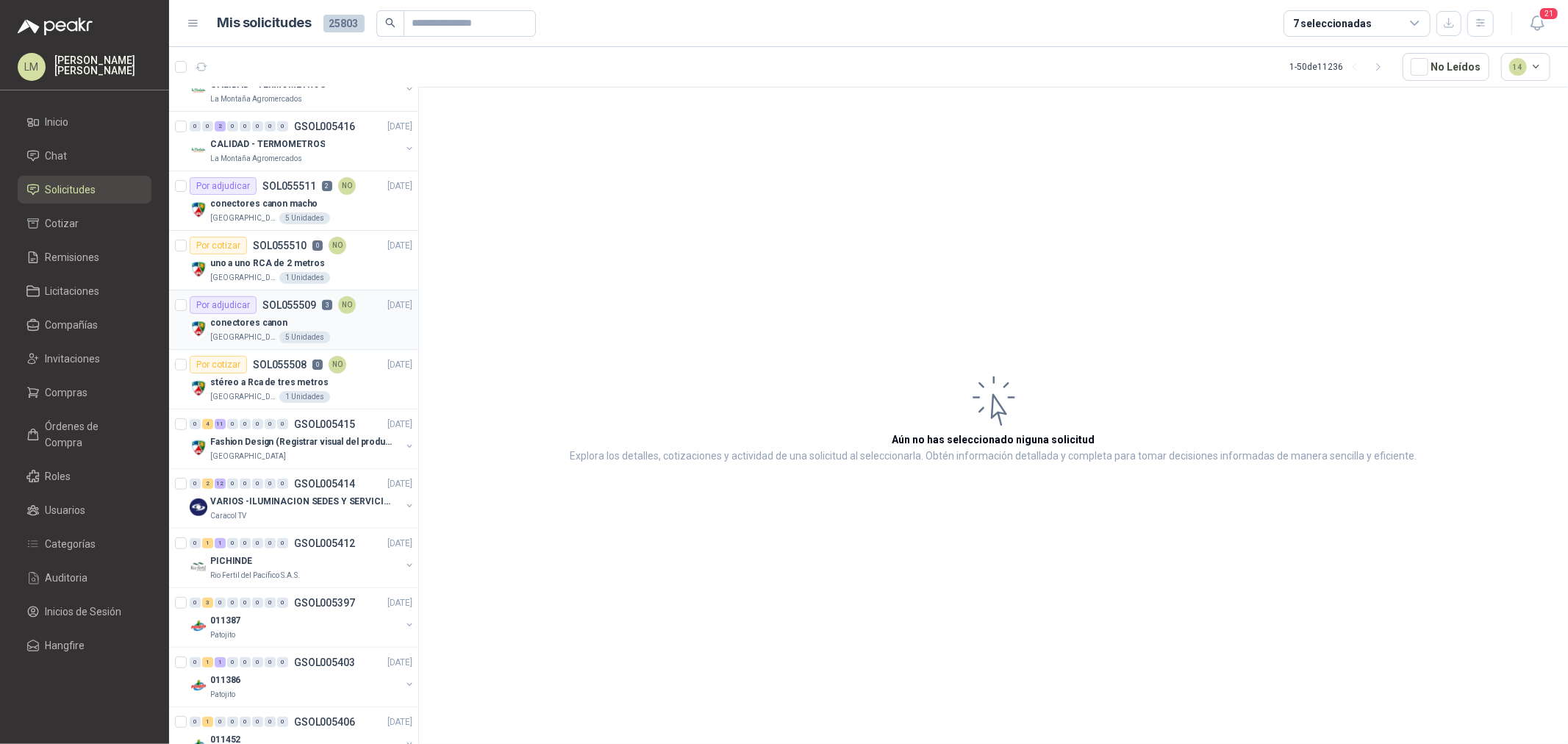
click at [298, 318] on div "conectores canon" at bounding box center [311, 322] width 202 height 18
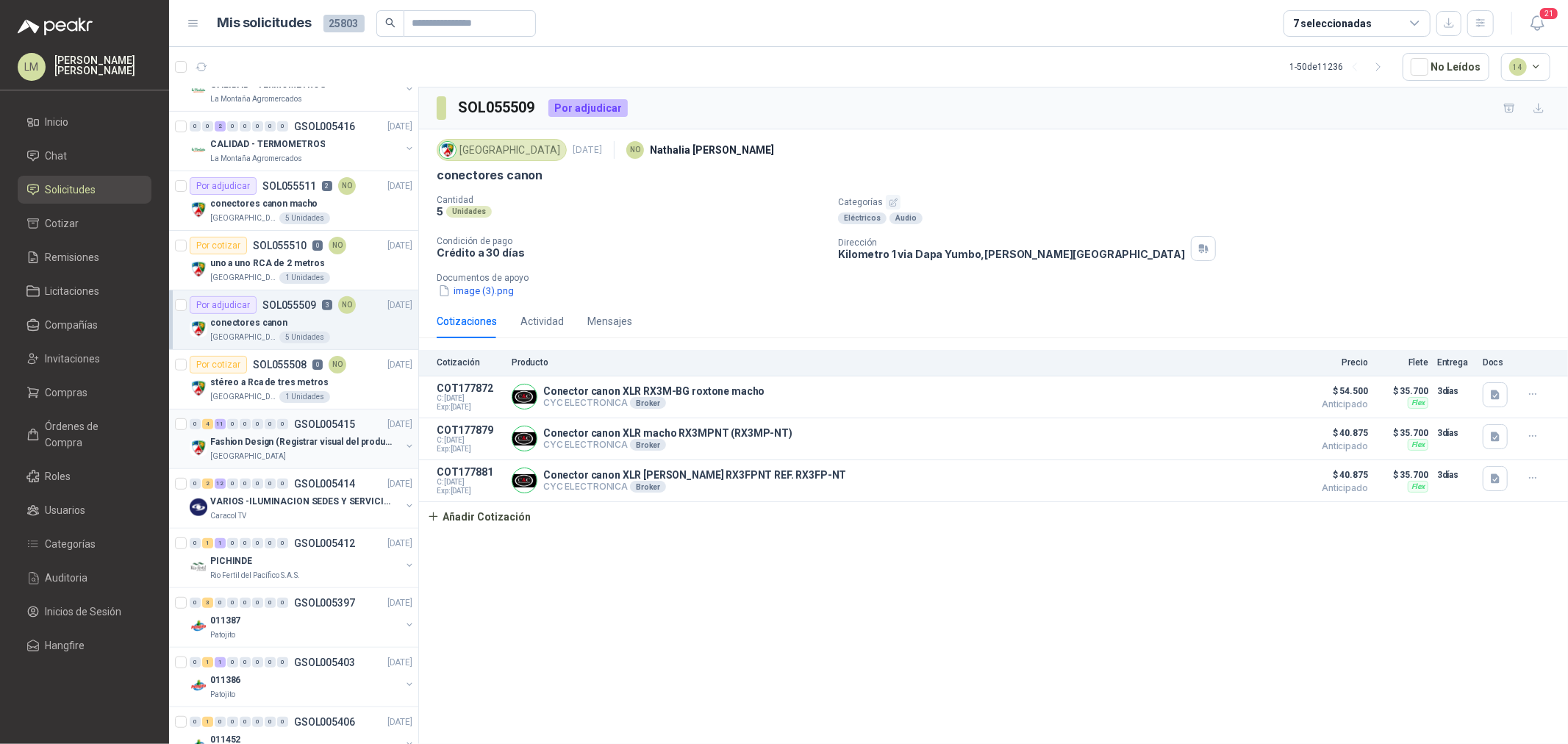
click at [403, 443] on button "button" at bounding box center [409, 446] width 12 height 12
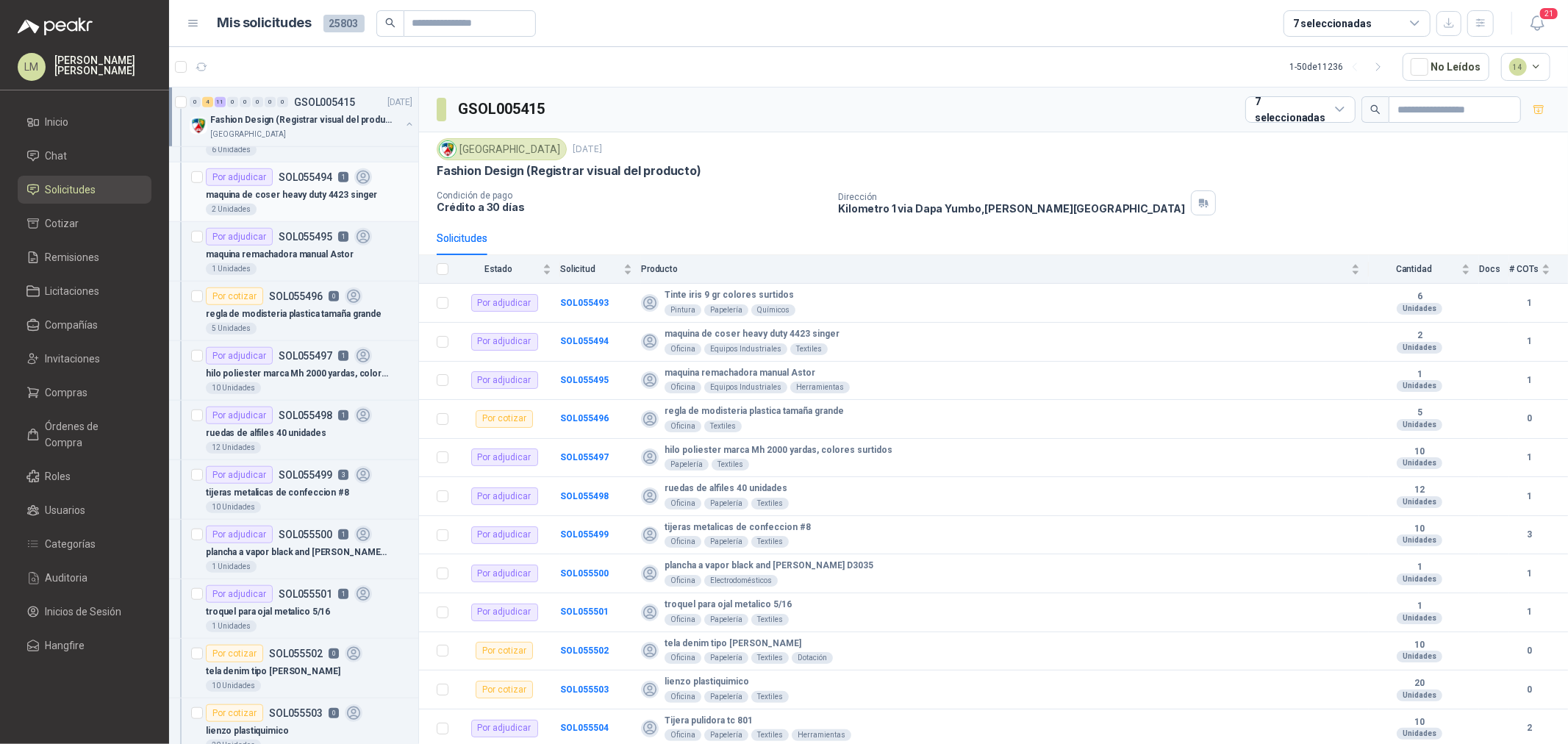
scroll to position [979, 0]
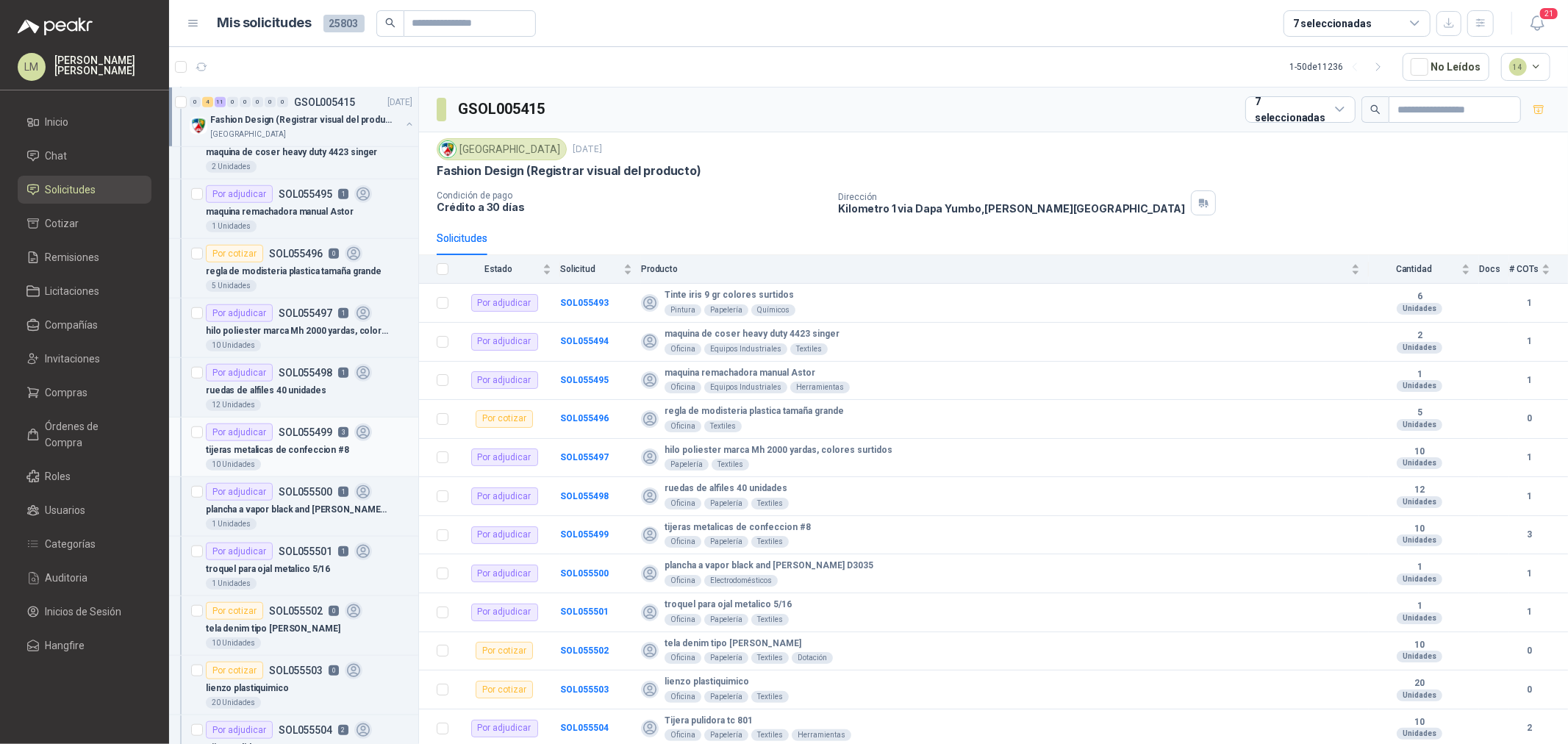
click at [288, 452] on p "tijeras metalicas de confeccion #8" at bounding box center [277, 450] width 143 height 14
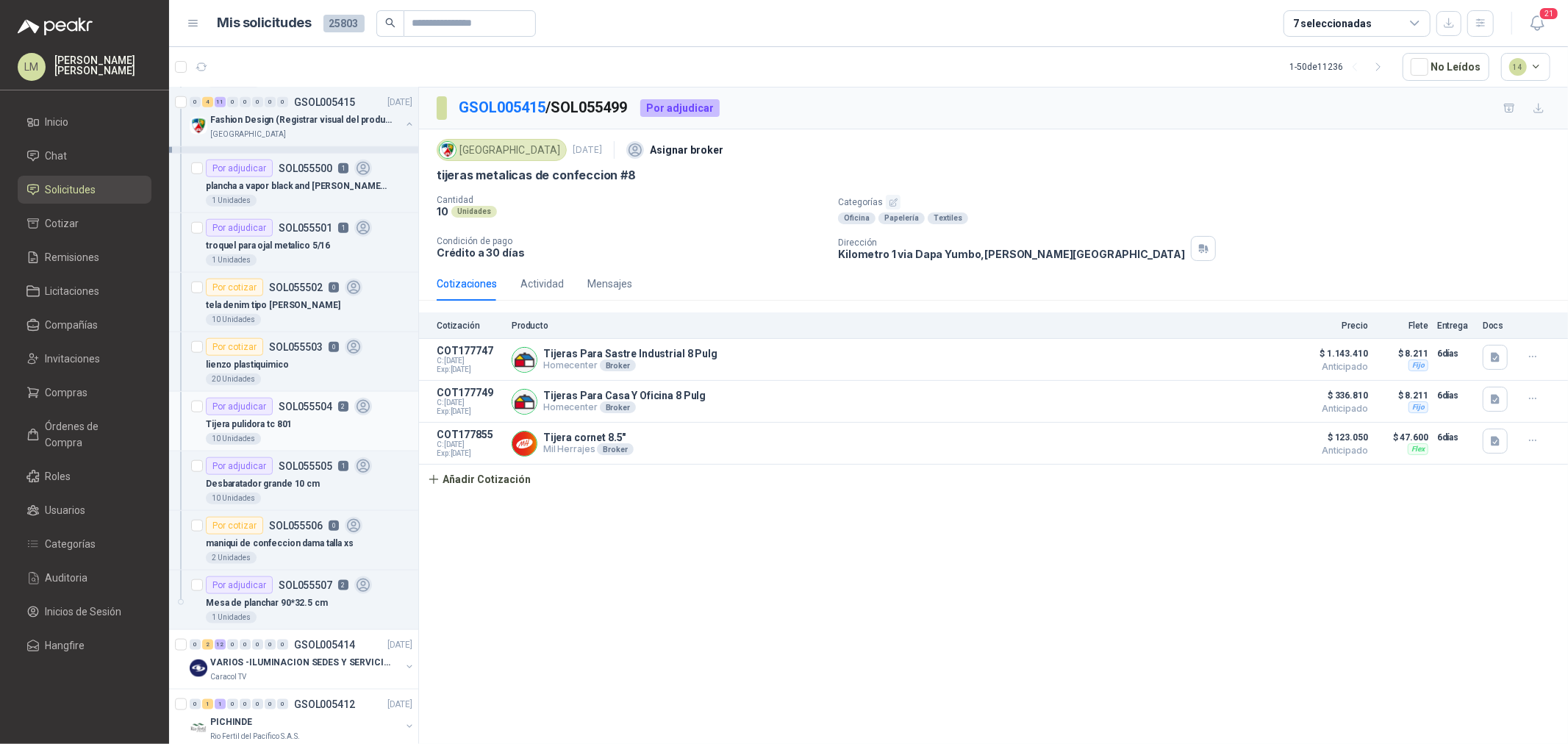
scroll to position [1306, 0]
click at [296, 423] on div "Tijera pulidora tc 801" at bounding box center [309, 421] width 206 height 18
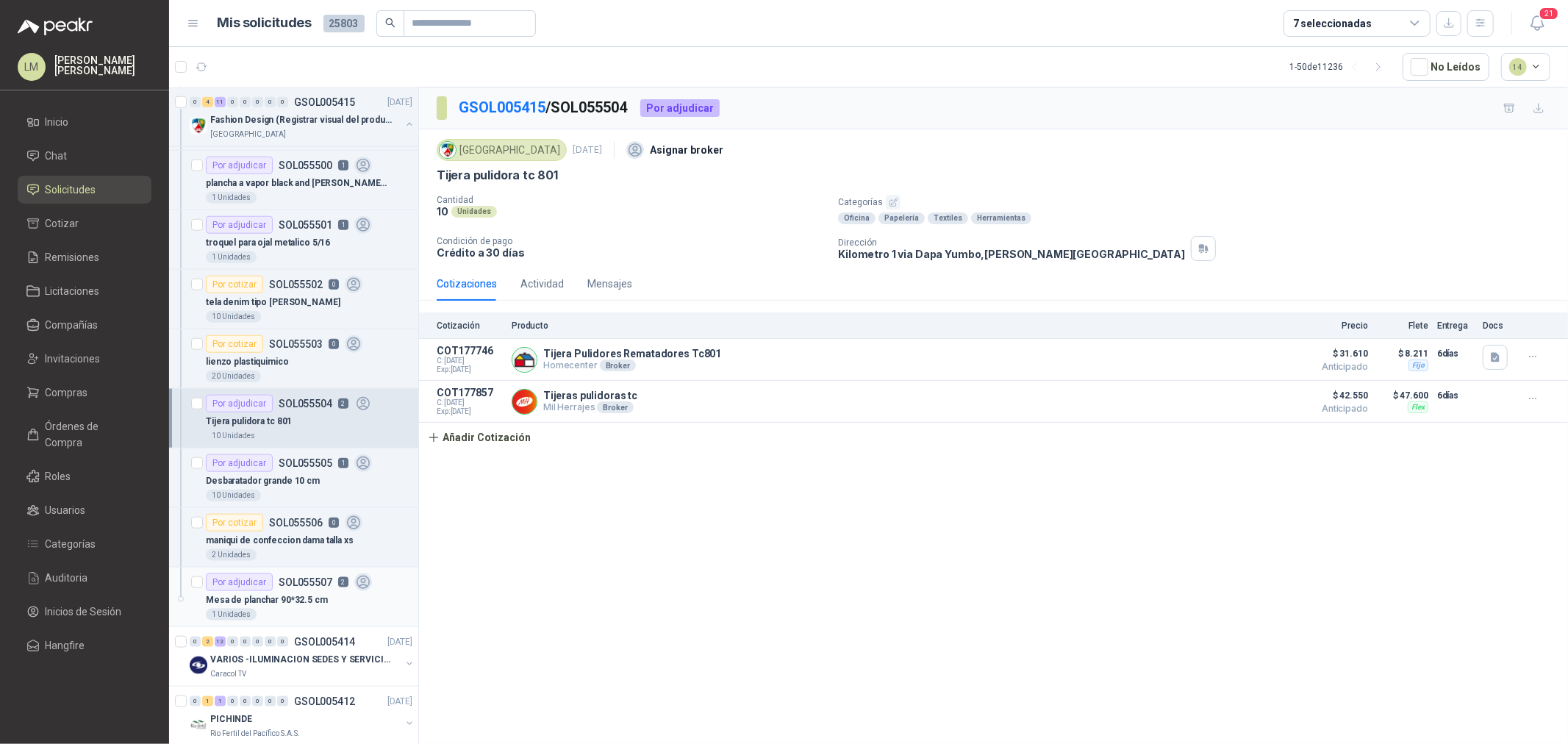
click at [277, 593] on p "Mesa de planchar 90*32.5 cm" at bounding box center [267, 600] width 122 height 14
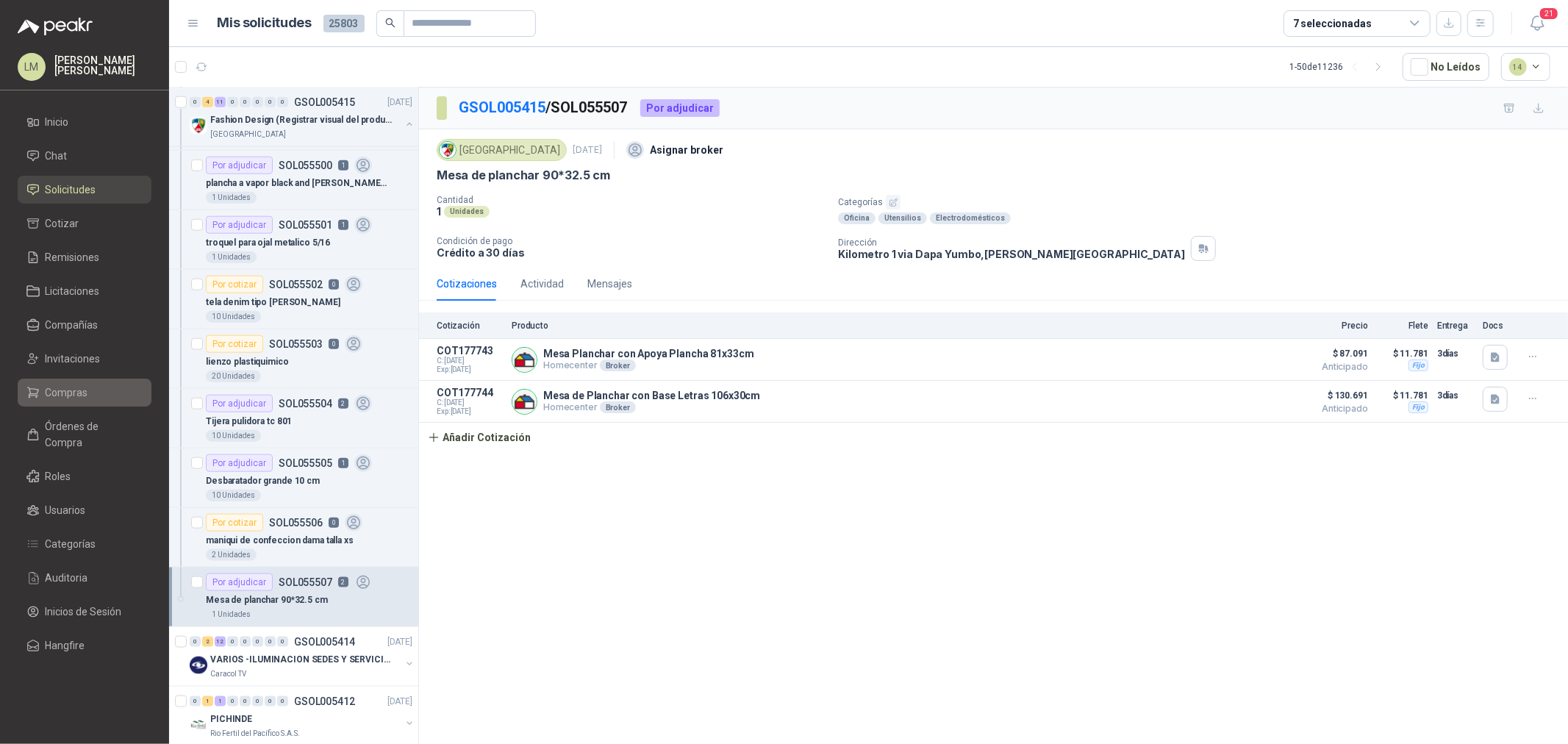
click at [75, 397] on span "Compras" at bounding box center [66, 392] width 43 height 16
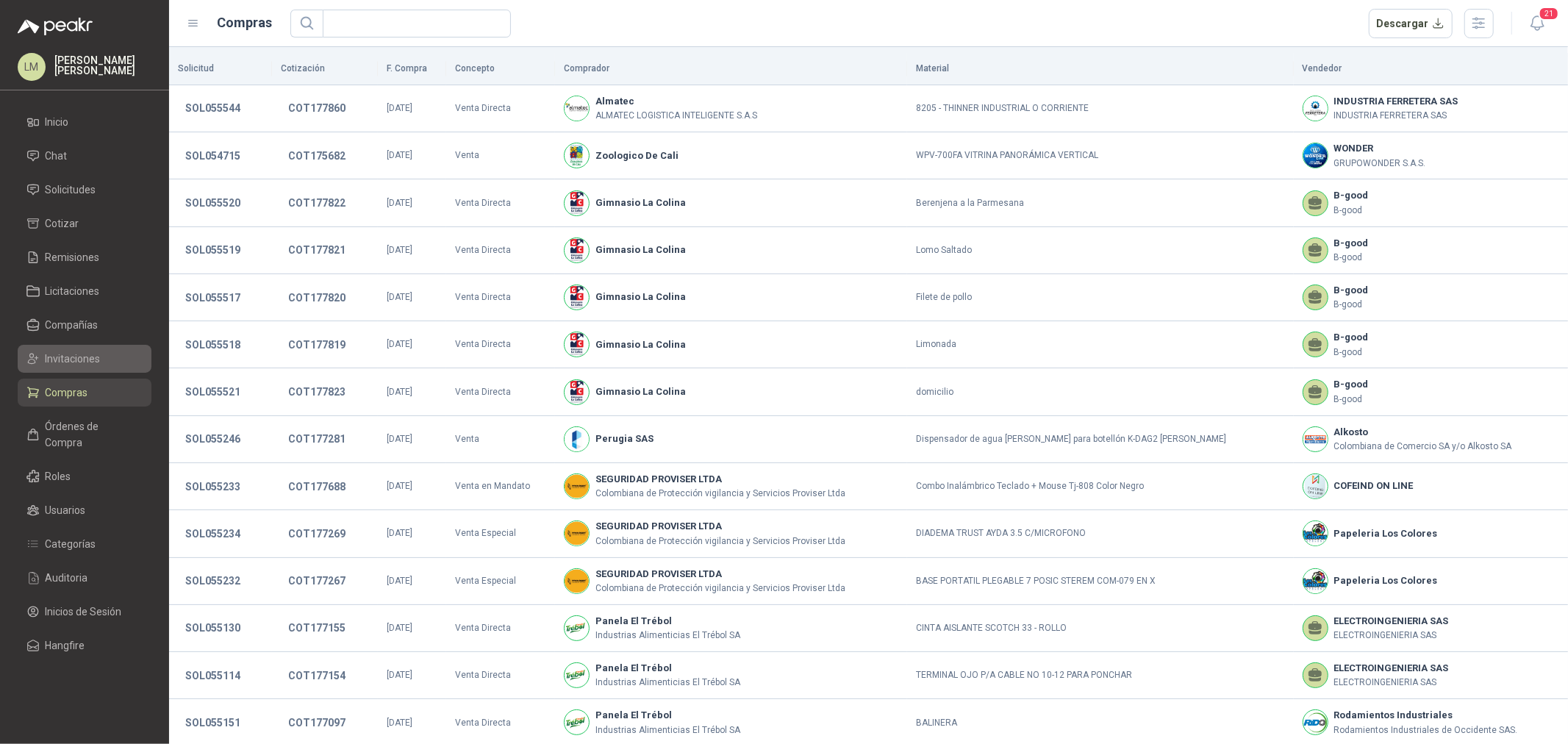
click at [75, 360] on span "Invitaciones" at bounding box center [73, 358] width 55 height 16
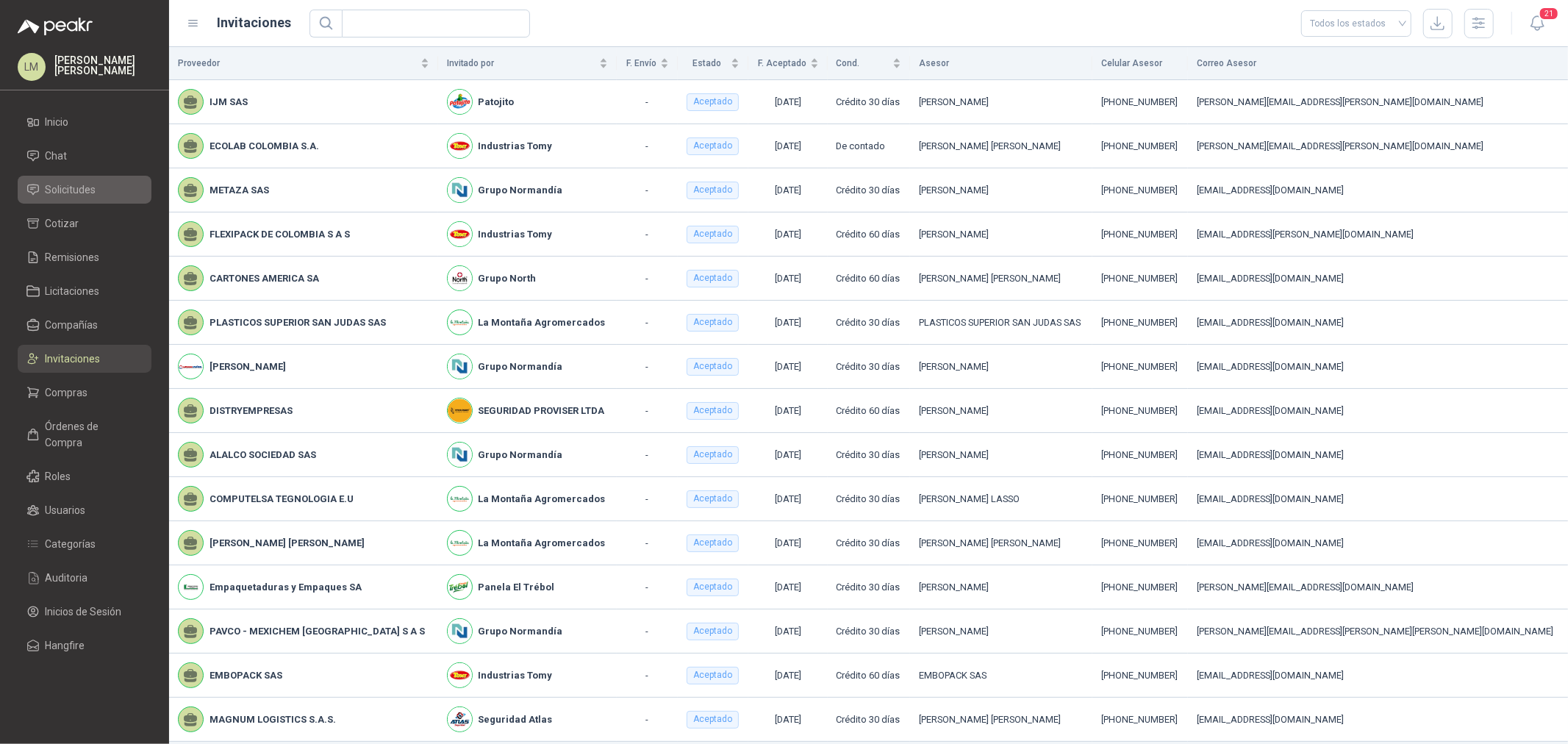
click at [94, 182] on span "Solicitudes" at bounding box center [70, 189] width 51 height 16
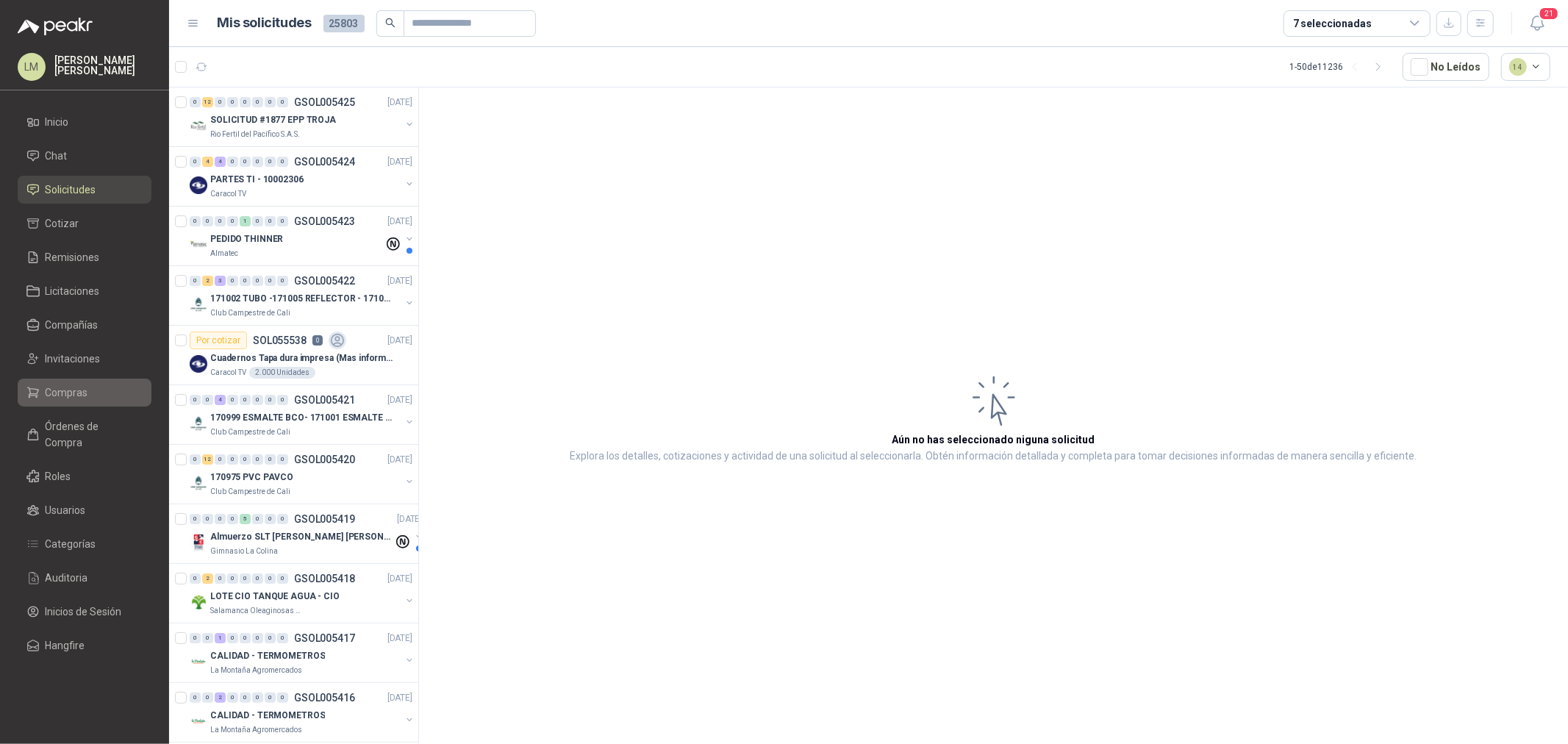
click at [69, 397] on span "Compras" at bounding box center [66, 392] width 43 height 16
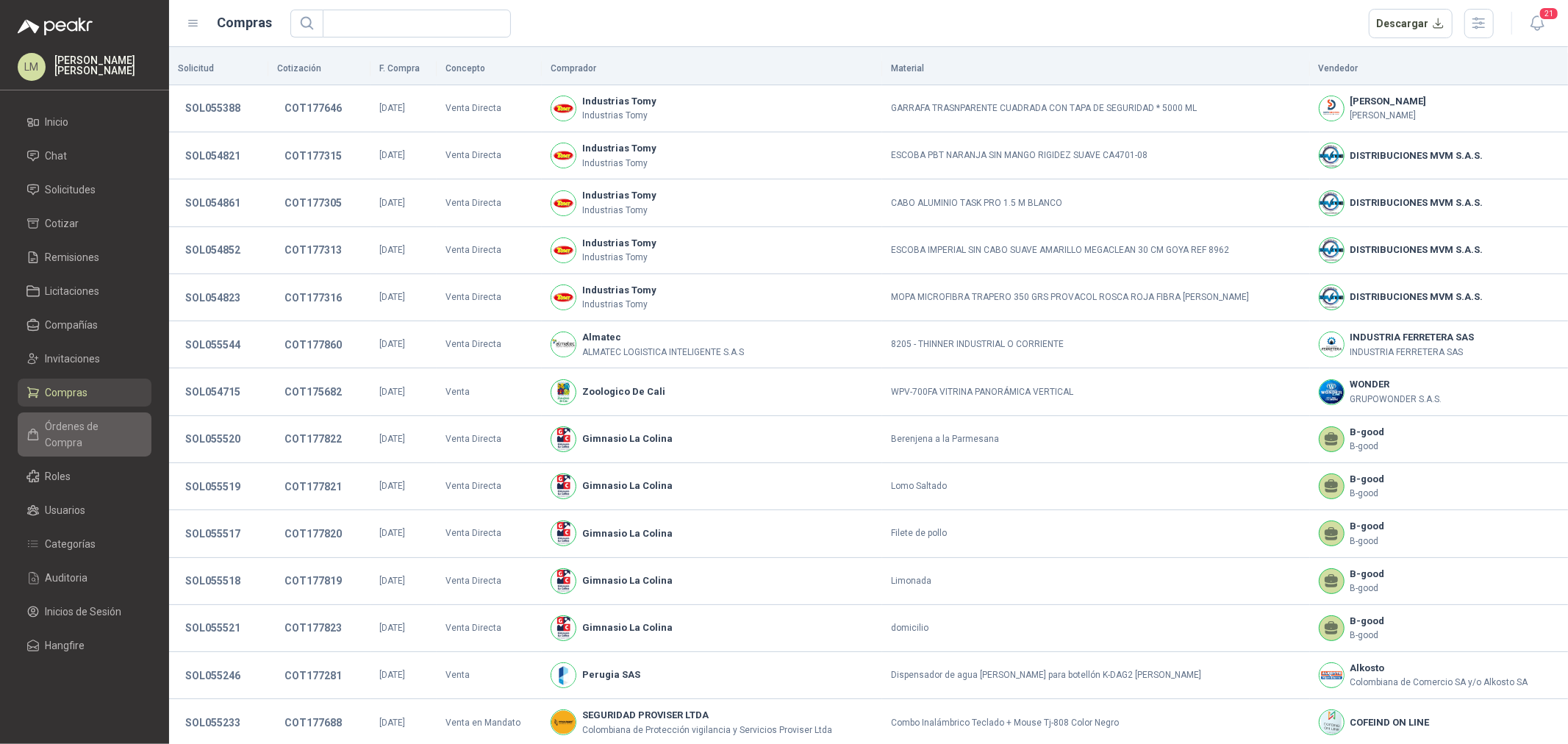
click at [68, 421] on span "Órdenes de Compra" at bounding box center [91, 434] width 92 height 33
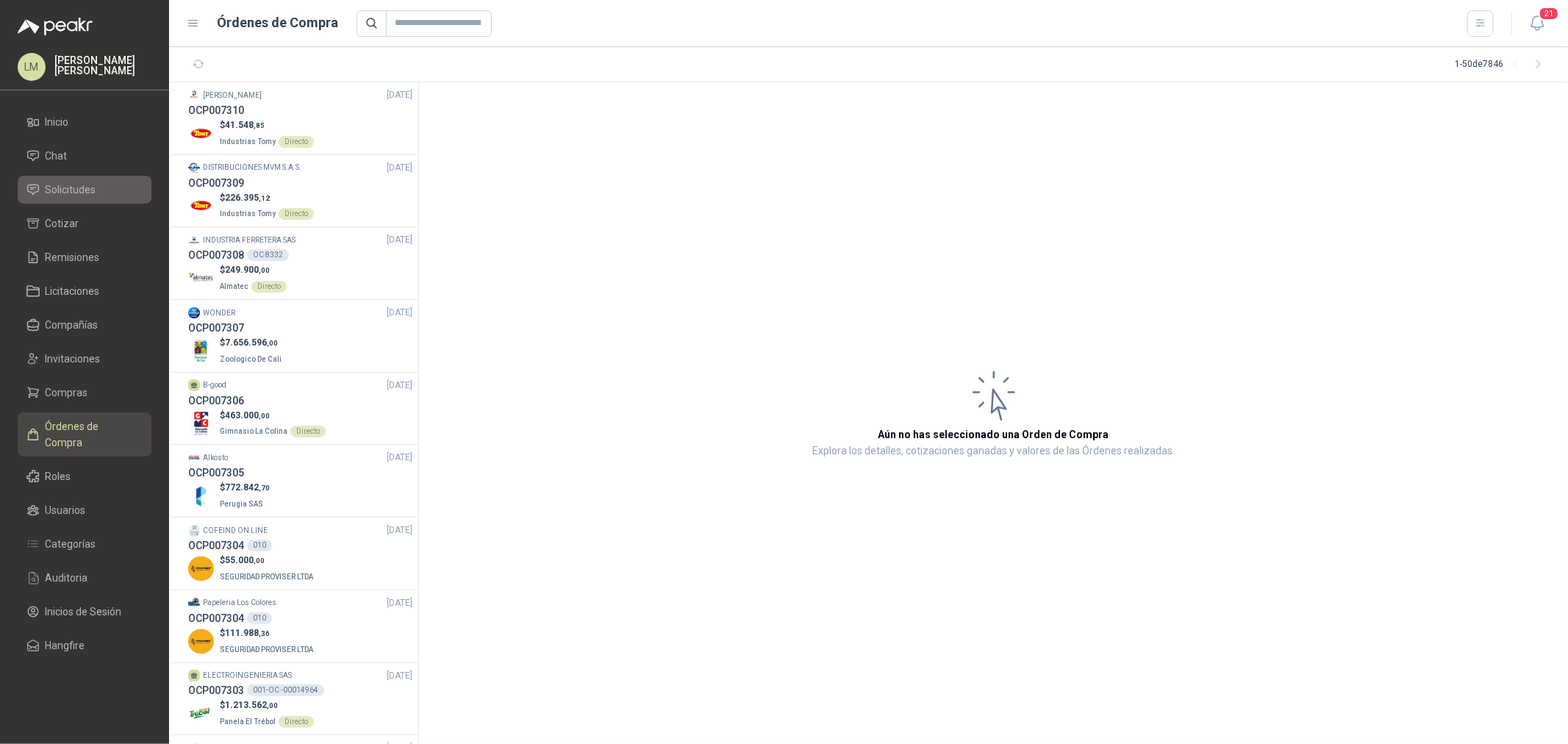
click at [72, 192] on span "Solicitudes" at bounding box center [70, 189] width 51 height 16
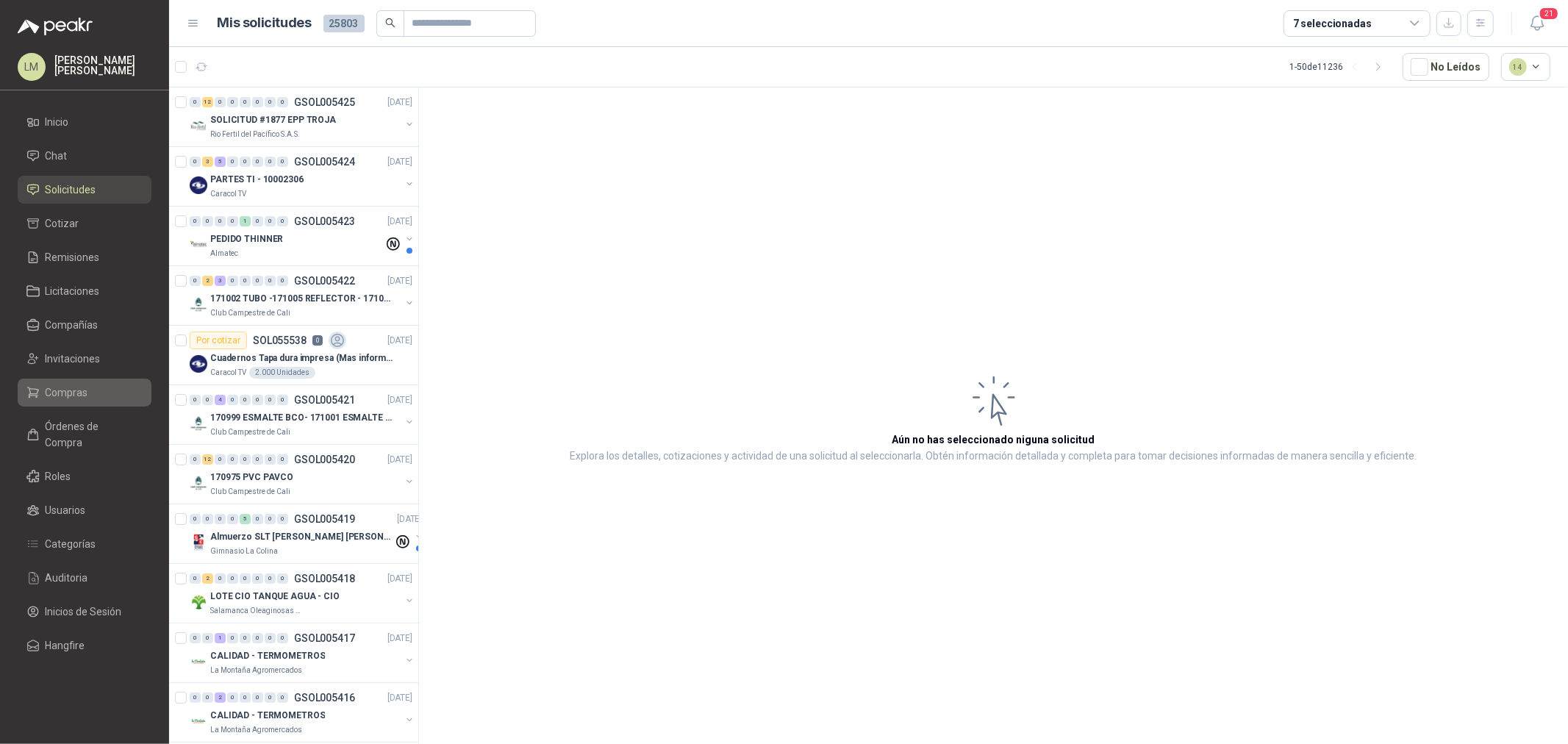
click at [51, 385] on span "Compras" at bounding box center [66, 392] width 43 height 16
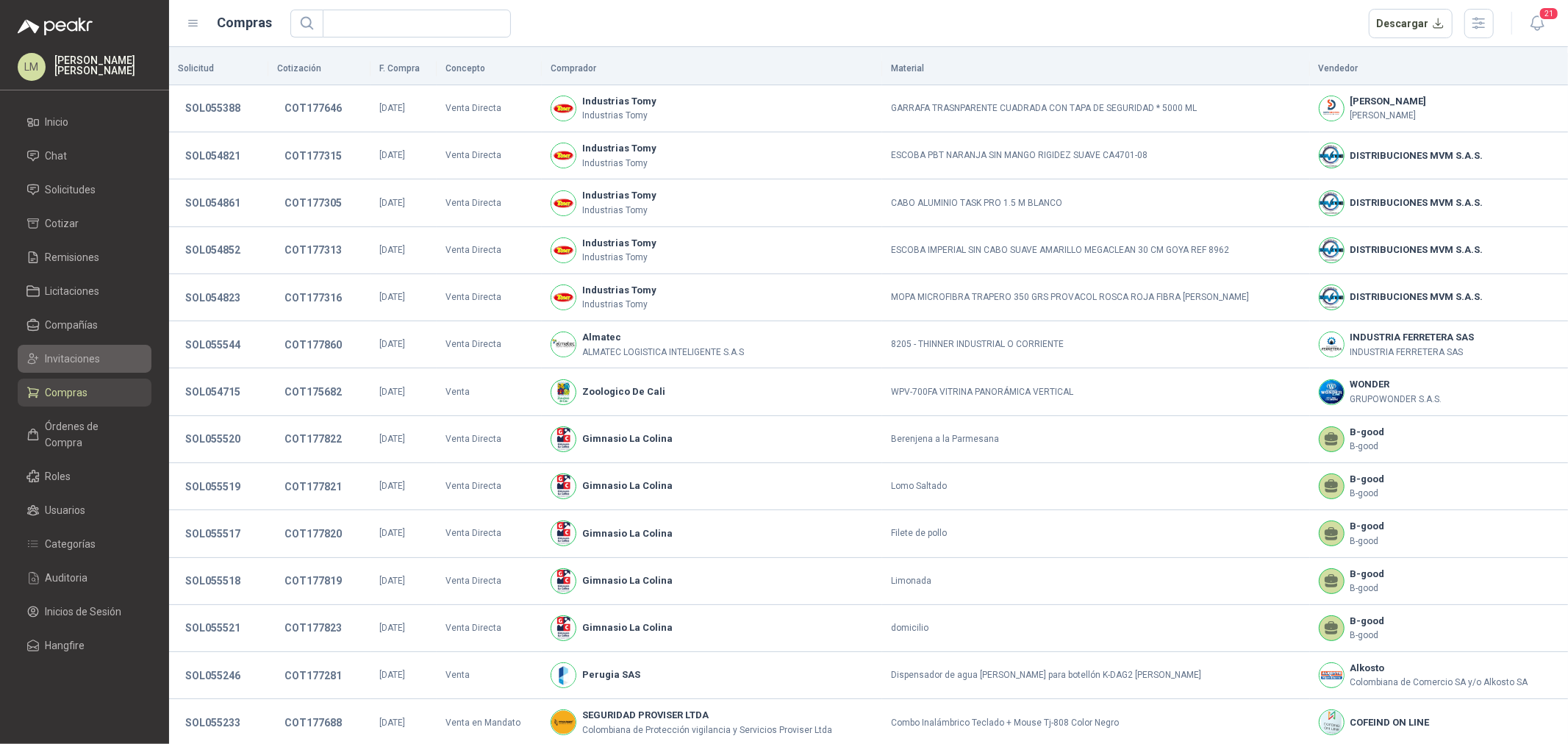
click at [75, 365] on span "Invitaciones" at bounding box center [73, 358] width 55 height 16
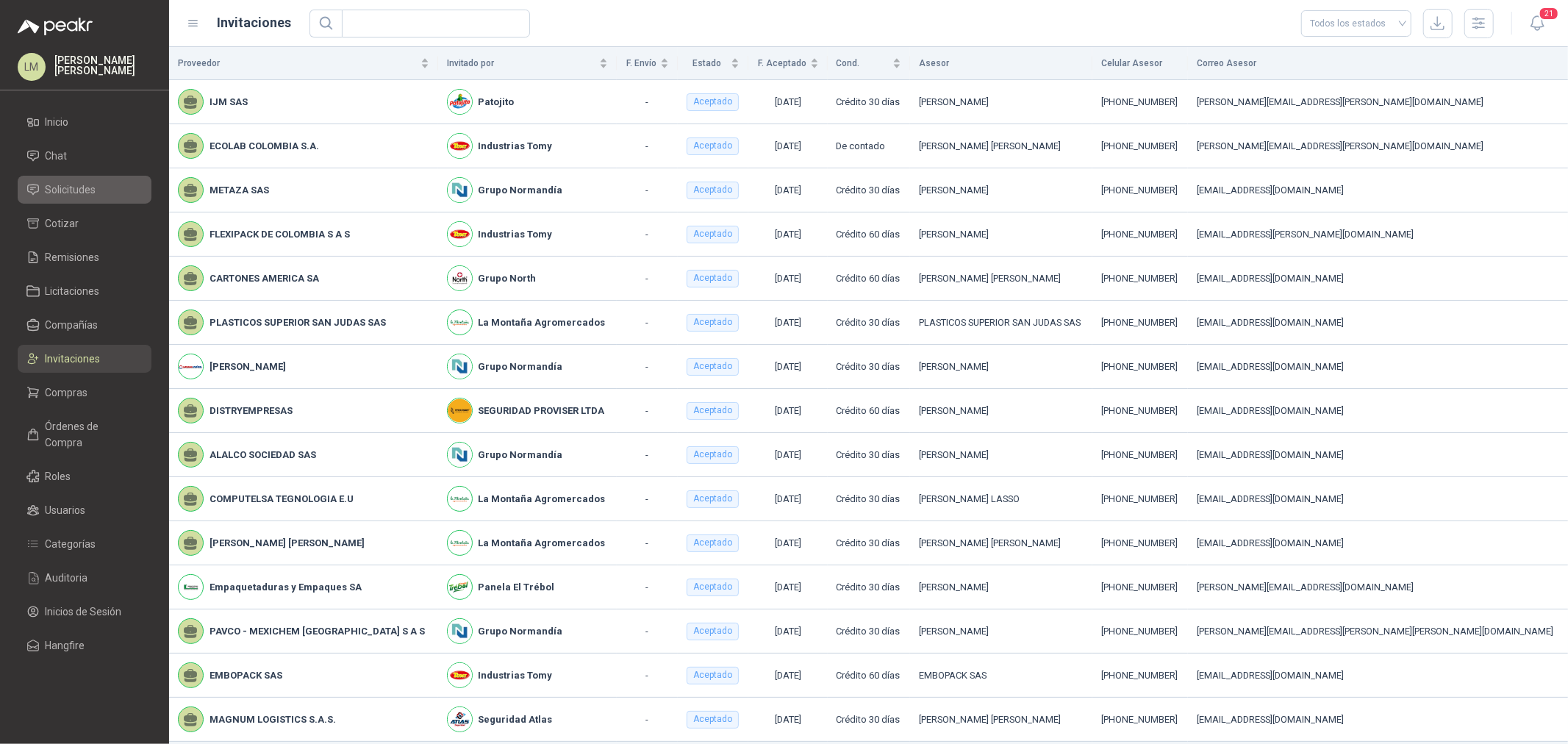
click at [69, 188] on span "Solicitudes" at bounding box center [70, 189] width 51 height 16
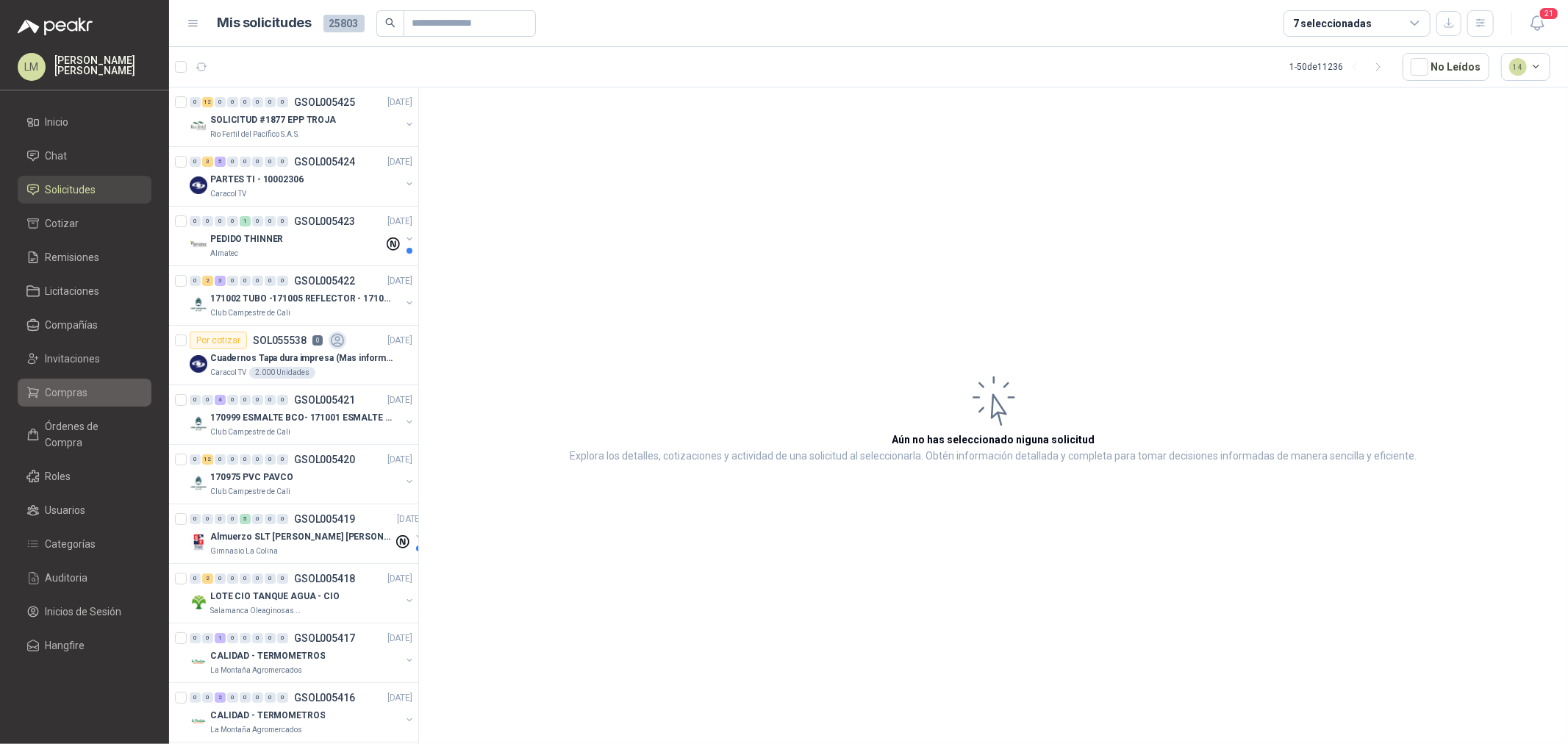
click at [76, 391] on span "Compras" at bounding box center [66, 392] width 43 height 16
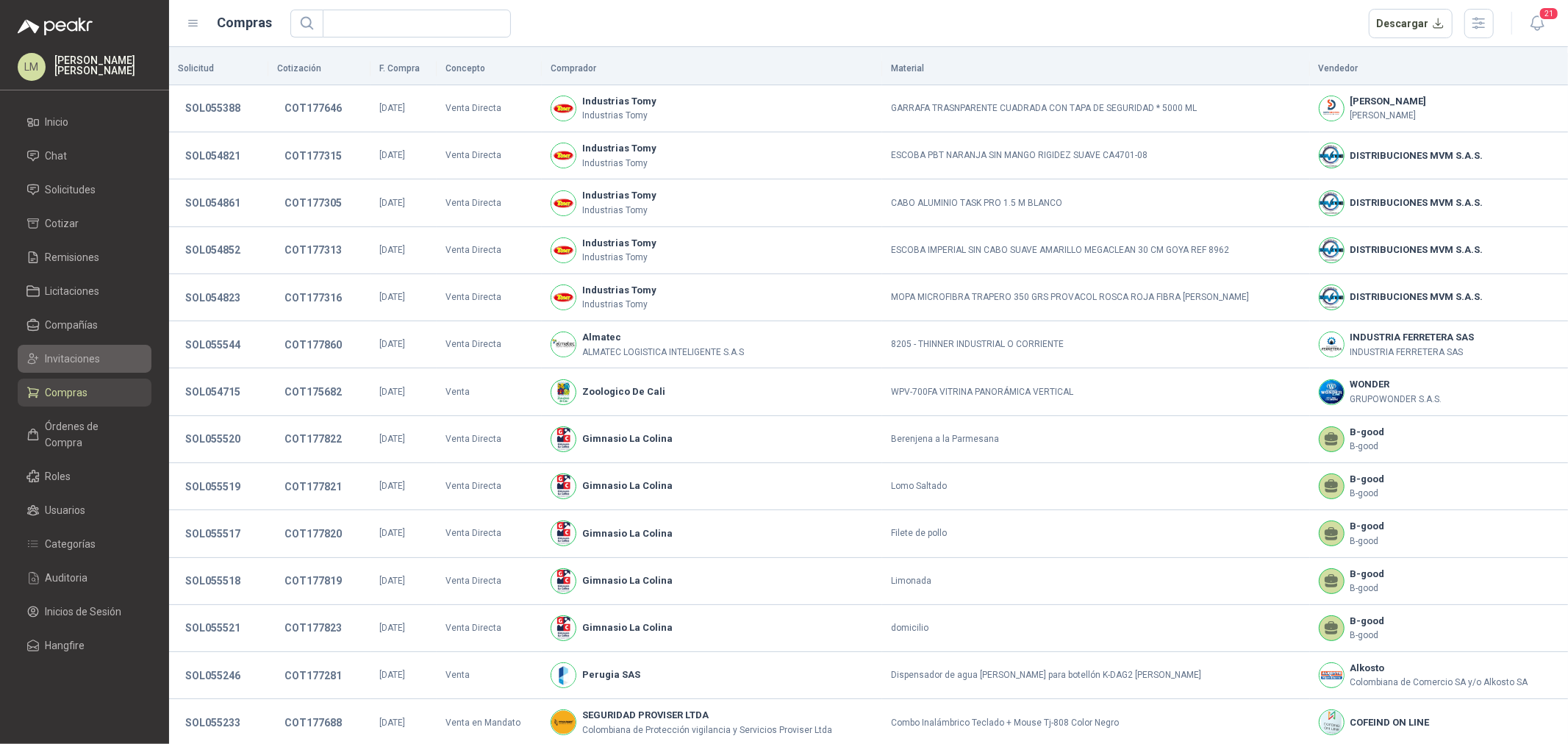
click at [77, 362] on span "Invitaciones" at bounding box center [73, 358] width 55 height 16
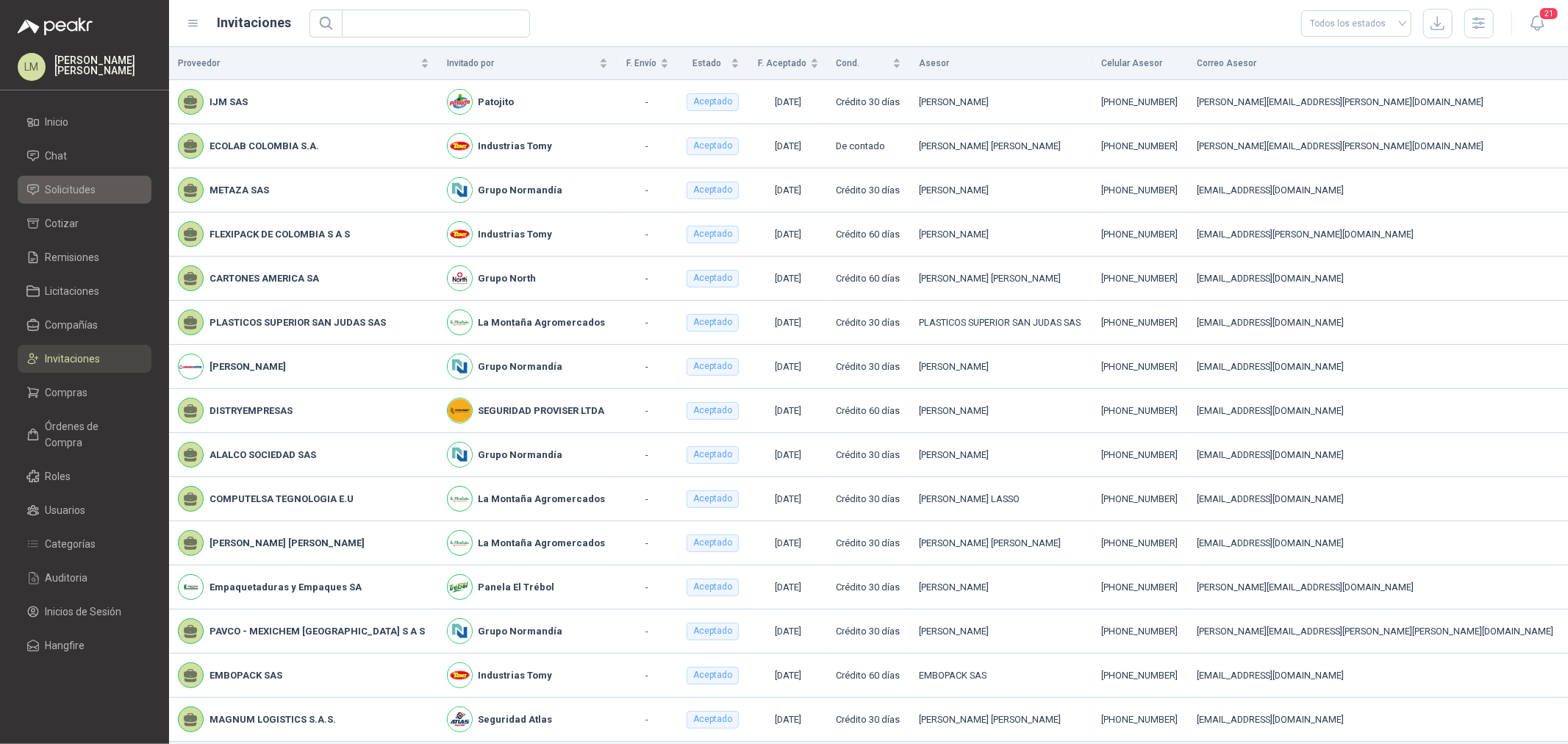
click at [89, 196] on span "Solicitudes" at bounding box center [70, 189] width 51 height 16
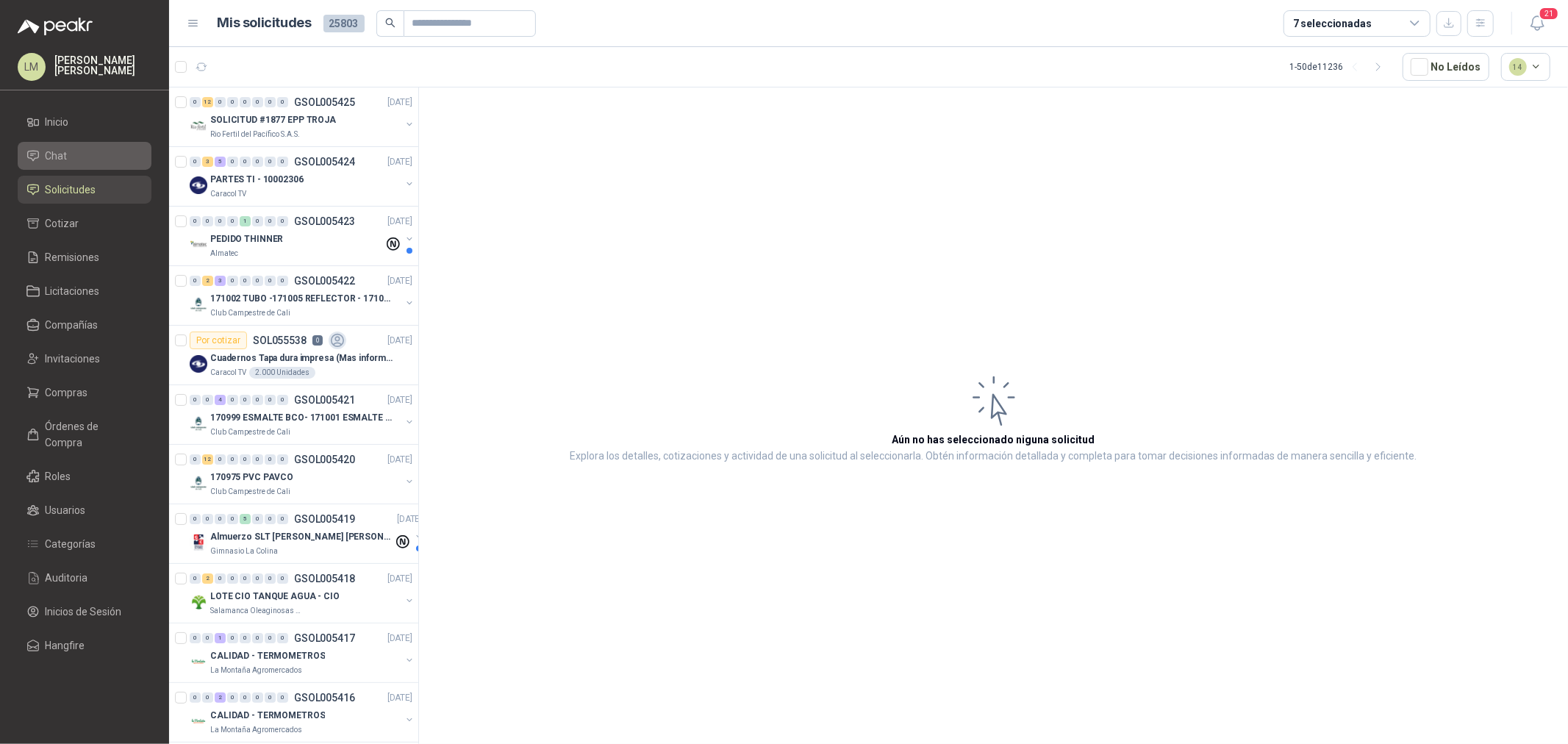
click at [75, 159] on li "Chat" at bounding box center [85, 155] width 116 height 16
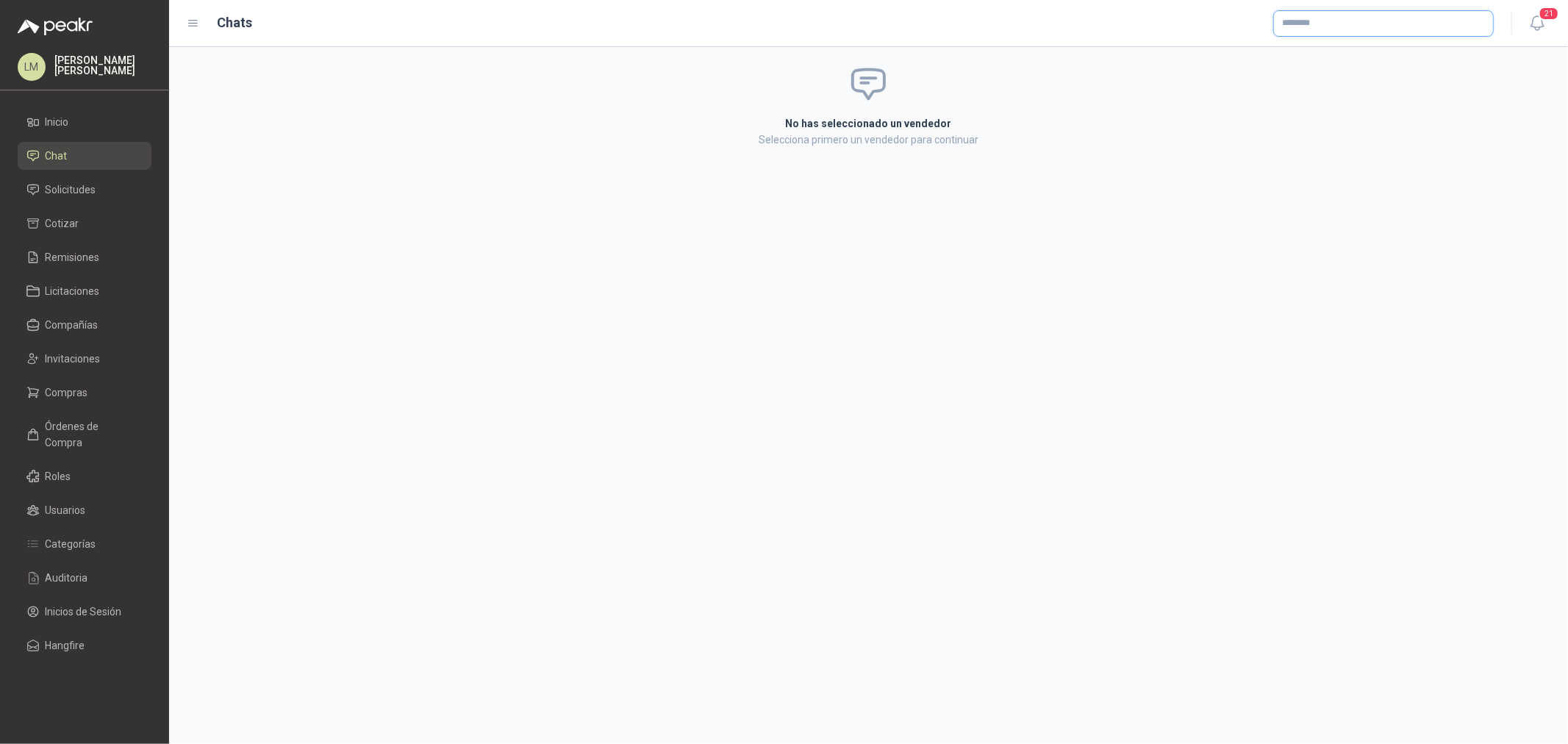
click at [1307, 29] on input "text" at bounding box center [1383, 23] width 219 height 25
type input "*******"
click at [1317, 60] on span "FERROTOOLS SAS -" at bounding box center [1338, 62] width 62 height 8
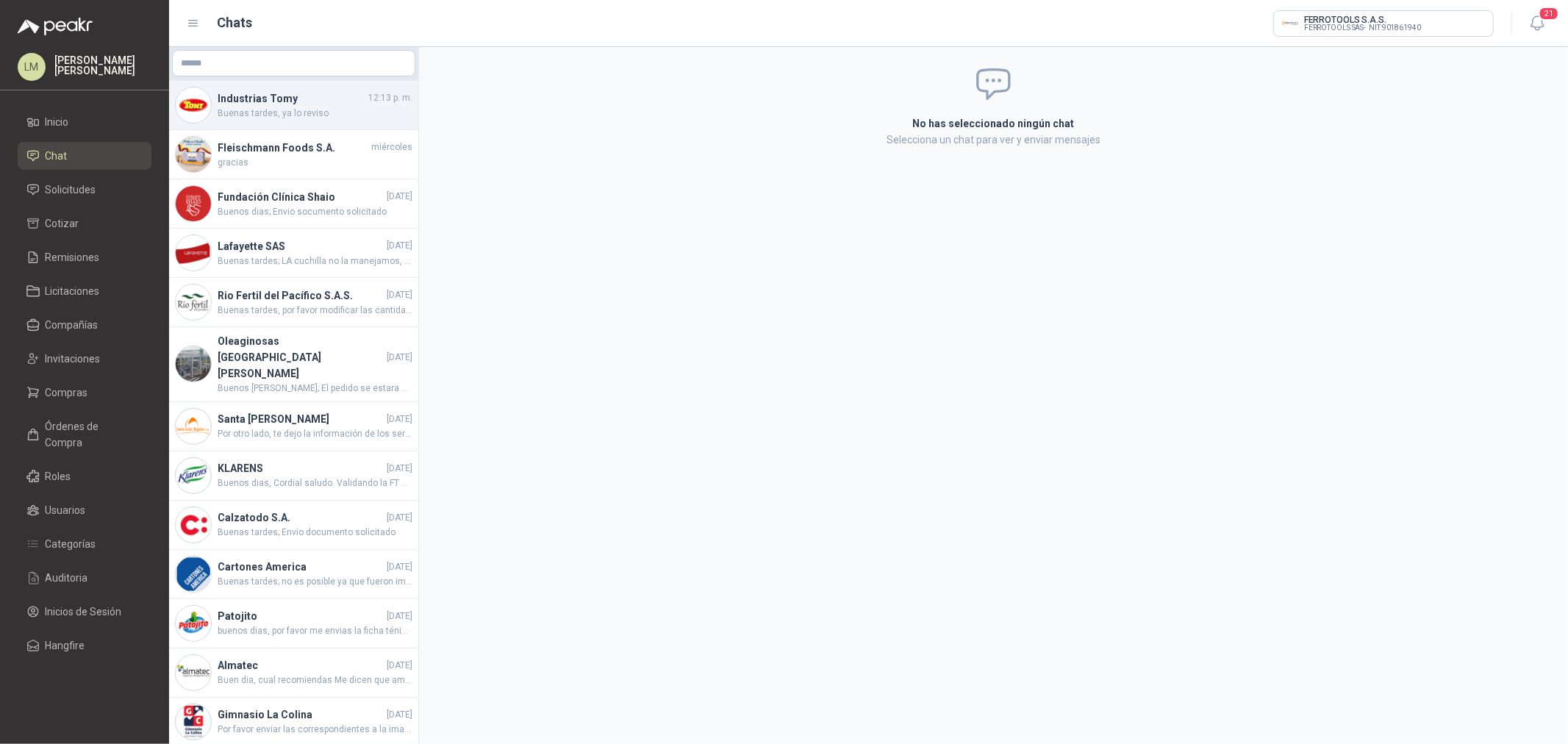
click at [285, 109] on span "Buenas tardes, ya lo reviso" at bounding box center [315, 113] width 194 height 14
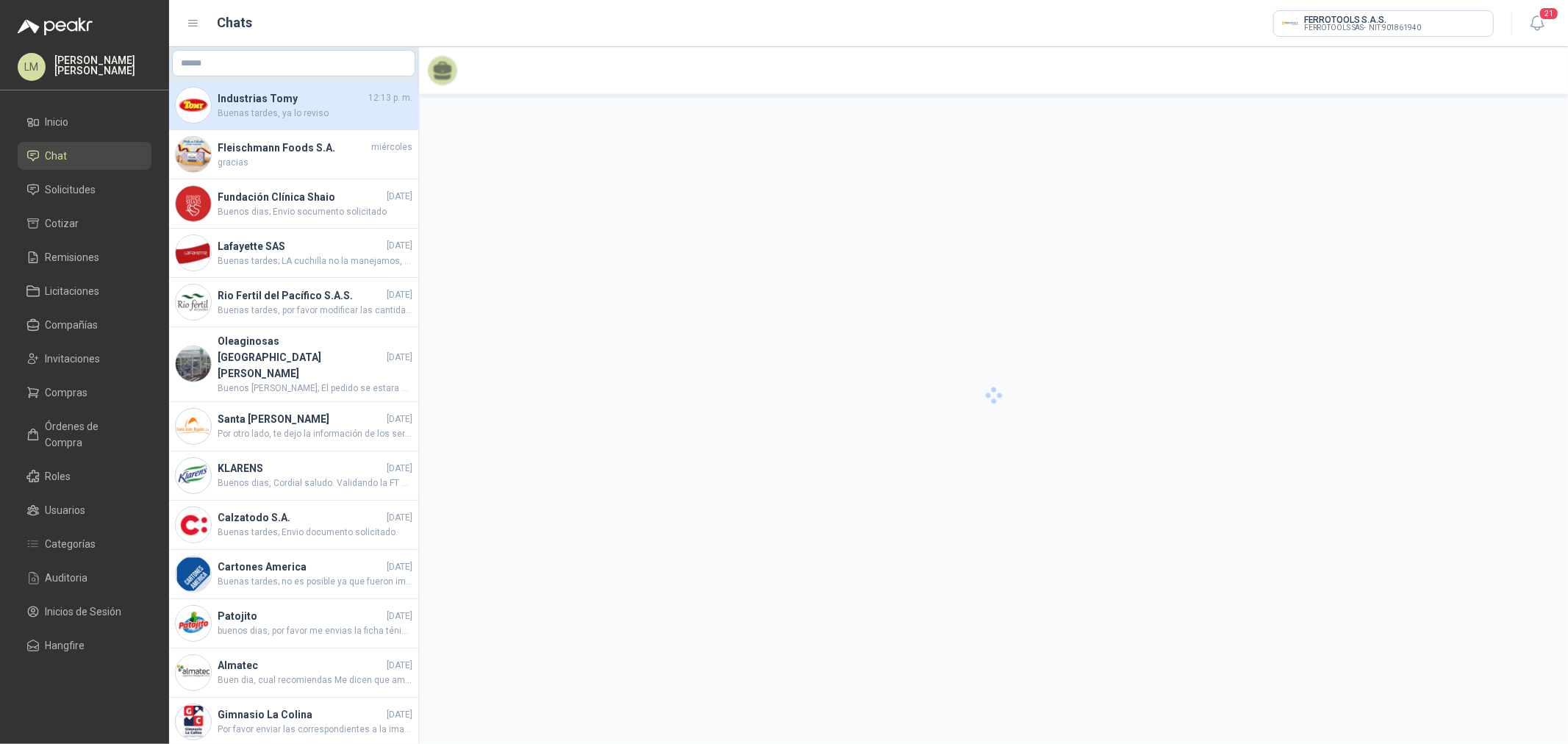
scroll to position [170, 0]
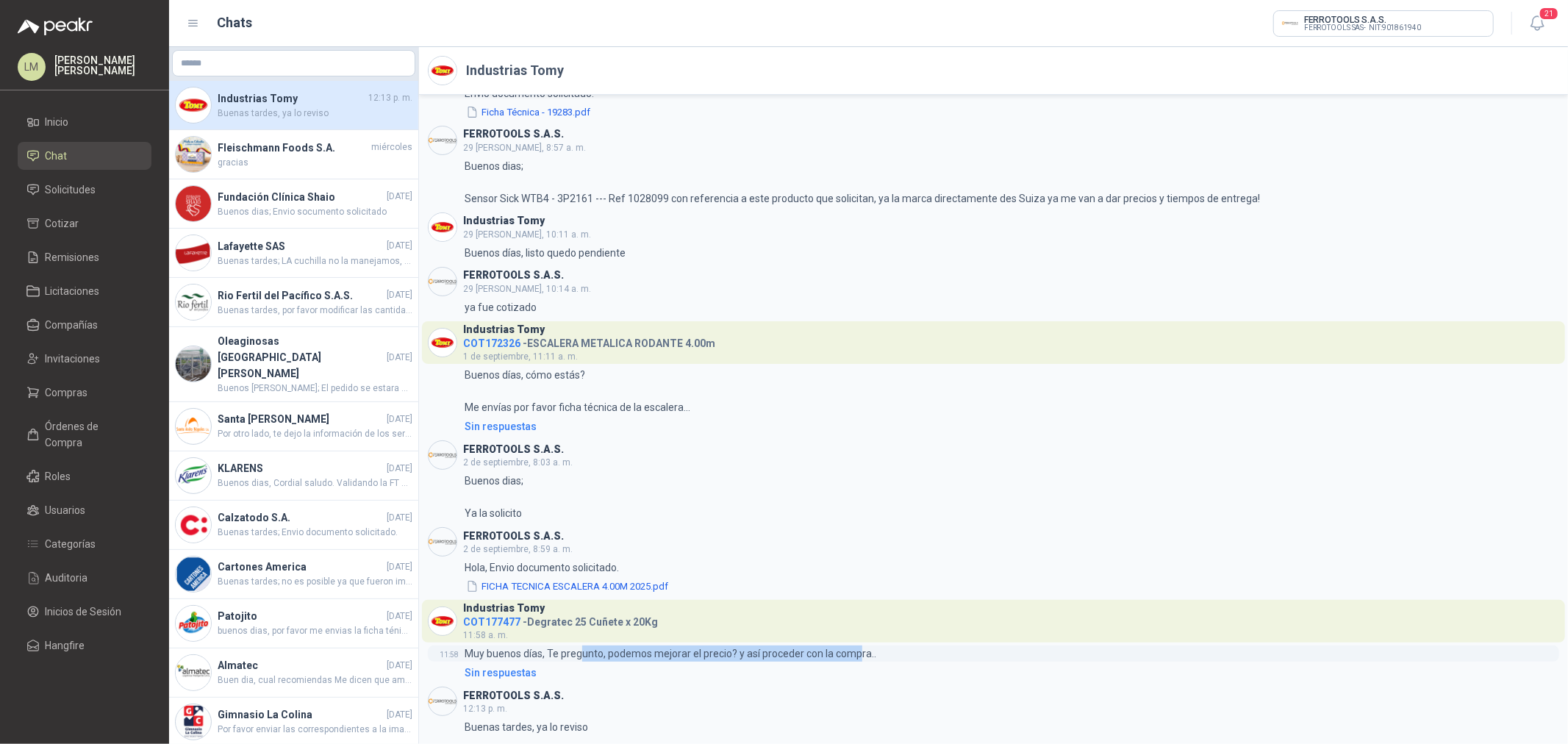
drag, startPoint x: 589, startPoint y: 655, endPoint x: 861, endPoint y: 656, distance: 272.0
click at [860, 656] on p "Muy buenos días, Te pregunto, podemos mejorar el precio? y así proceder con la …" at bounding box center [670, 653] width 411 height 16
click at [861, 656] on p "Muy buenos días, Te pregunto, podemos mejorar el precio? y así proceder con la …" at bounding box center [670, 653] width 411 height 16
click at [518, 625] on h4 "COT177477 - Degratec 25 Cuñete x 20Kg" at bounding box center [561, 619] width 194 height 14
click at [503, 622] on span "COT177477" at bounding box center [492, 622] width 57 height 12
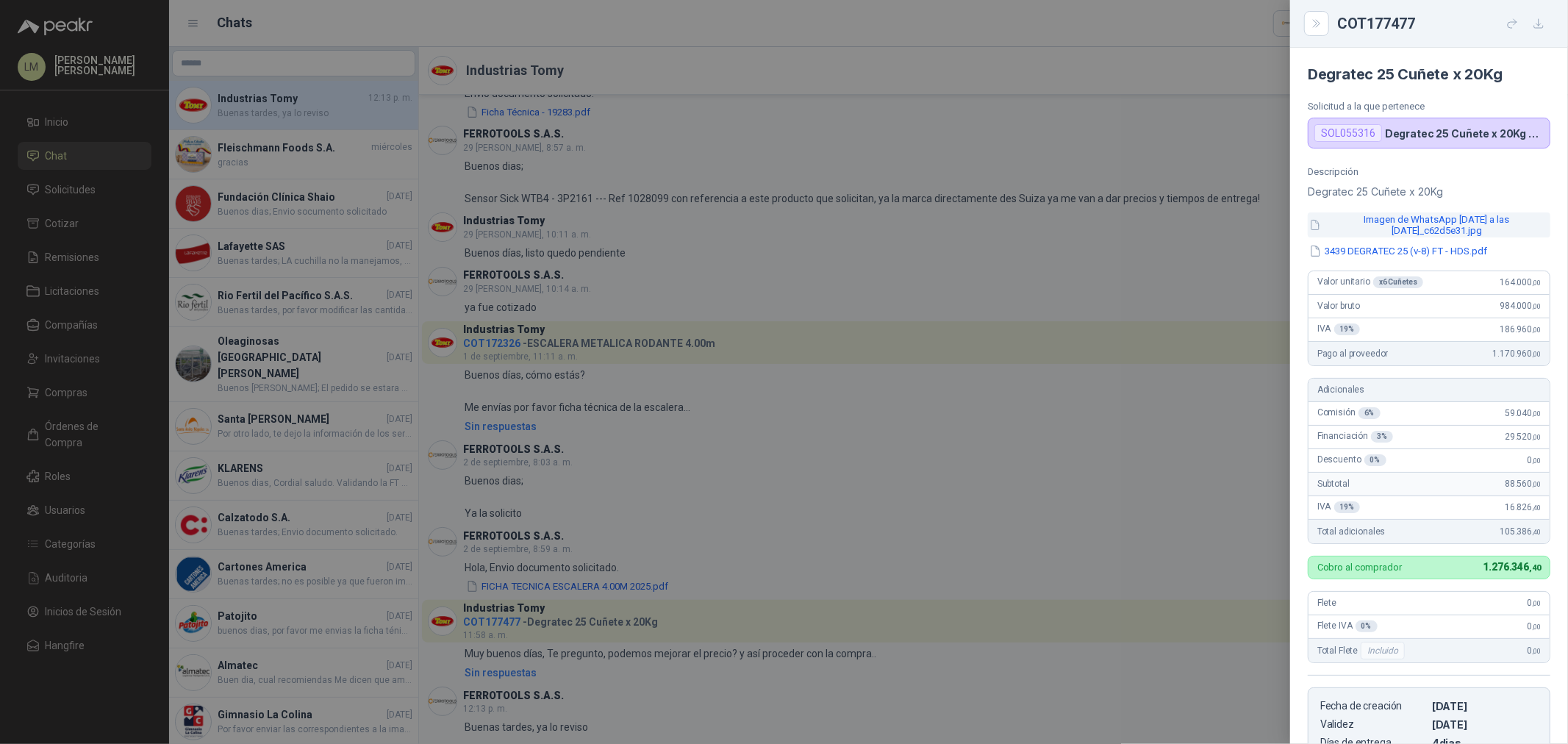
click at [1414, 230] on button "Imagen de WhatsApp 2025-09-10 a las 11.08.47_c62d5e31.jpg" at bounding box center [1428, 225] width 242 height 25
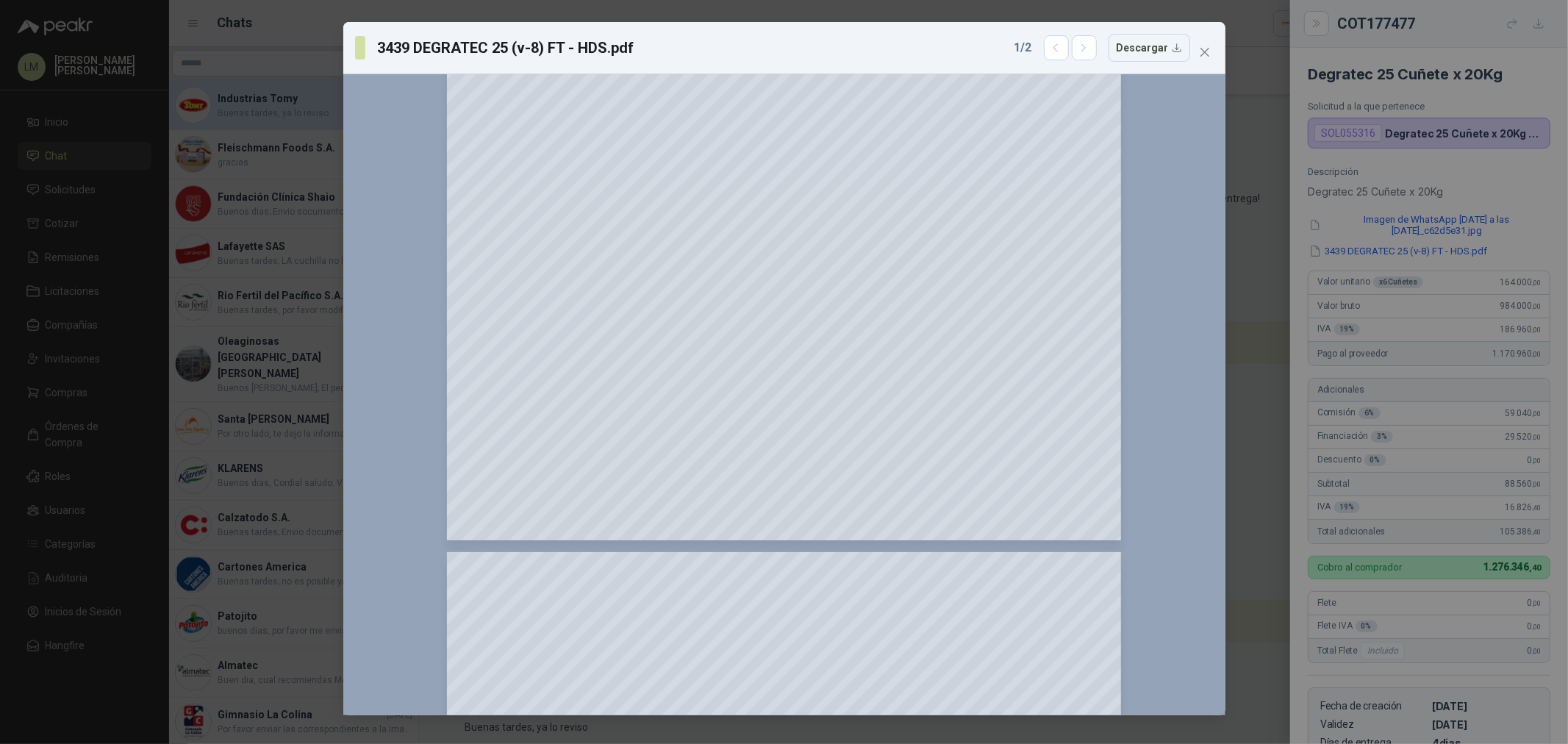
scroll to position [1306, 0]
click at [1210, 49] on span "Close" at bounding box center [1204, 52] width 23 height 12
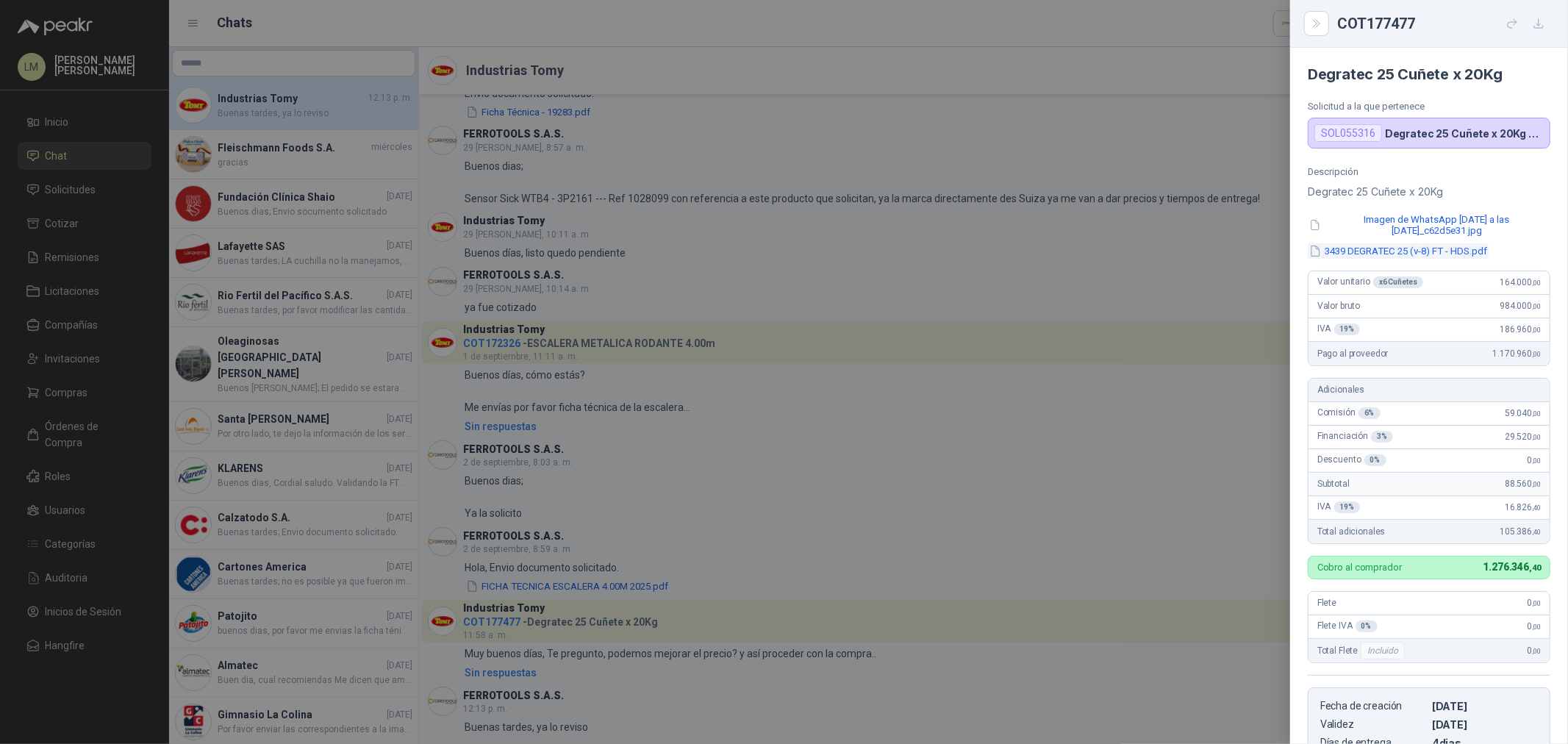
click at [1422, 247] on button "3439 DEGRATEC 25 (v-8) FT - HDS.pdf" at bounding box center [1398, 251] width 181 height 15
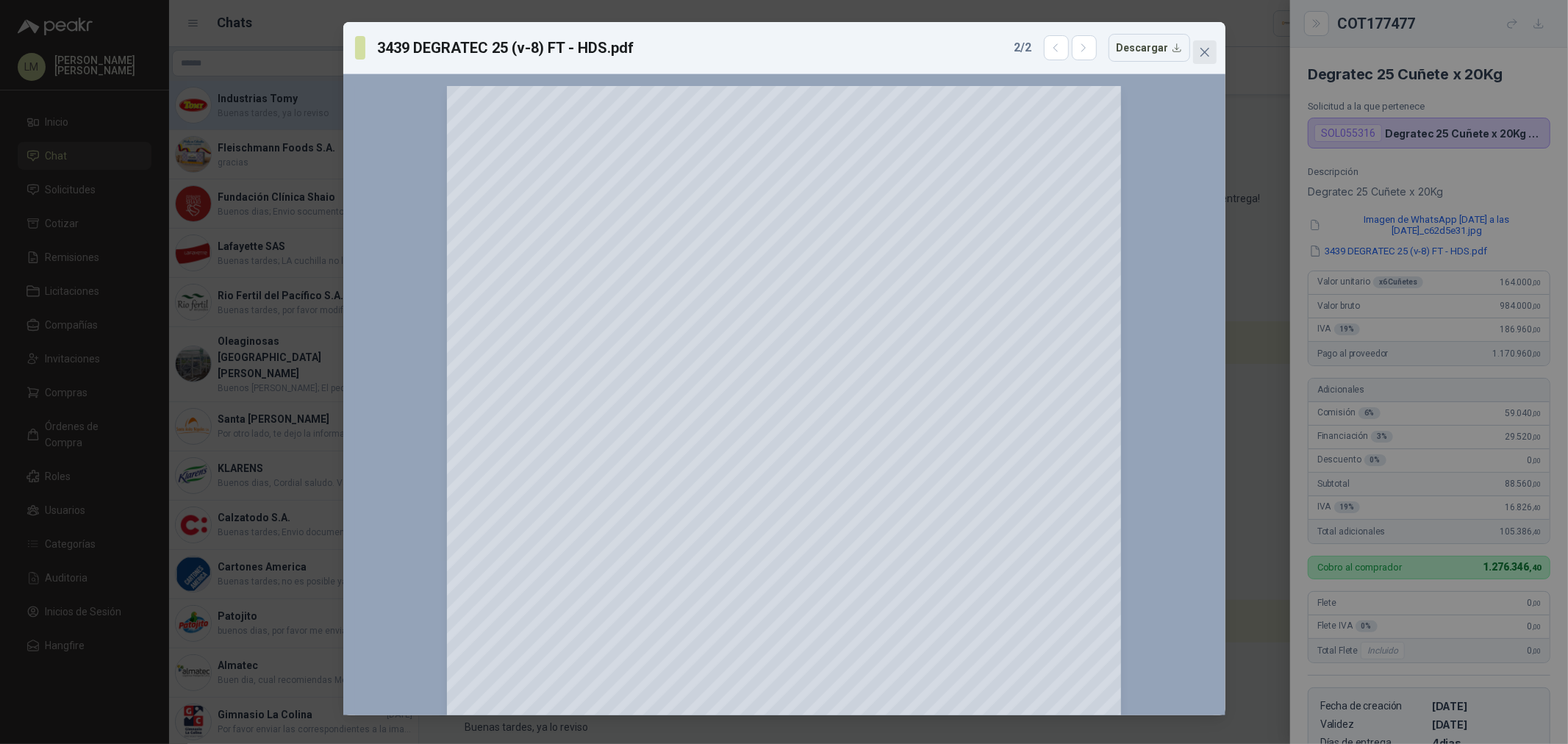
click at [1203, 49] on icon "close" at bounding box center [1204, 52] width 12 height 12
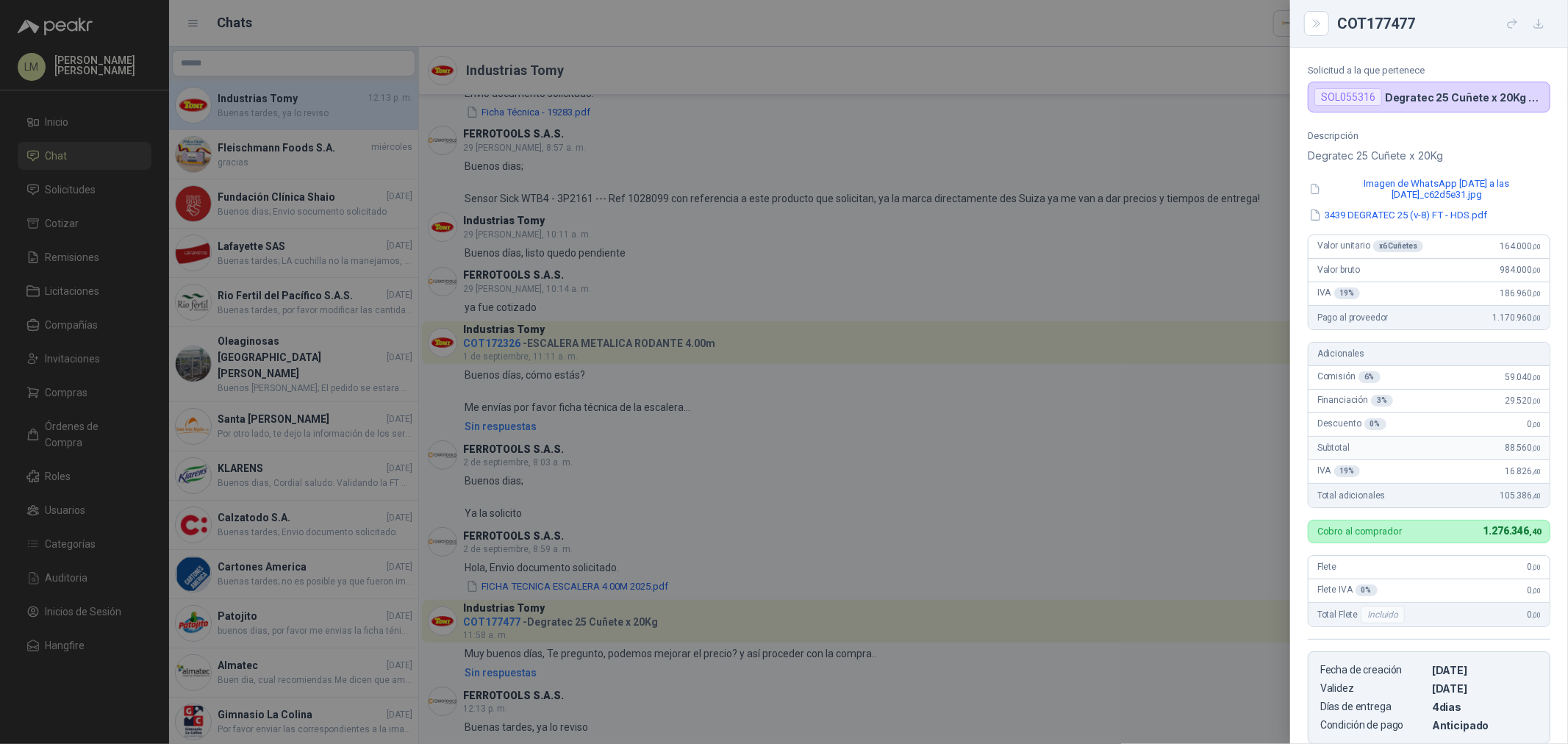
scroll to position [0, 0]
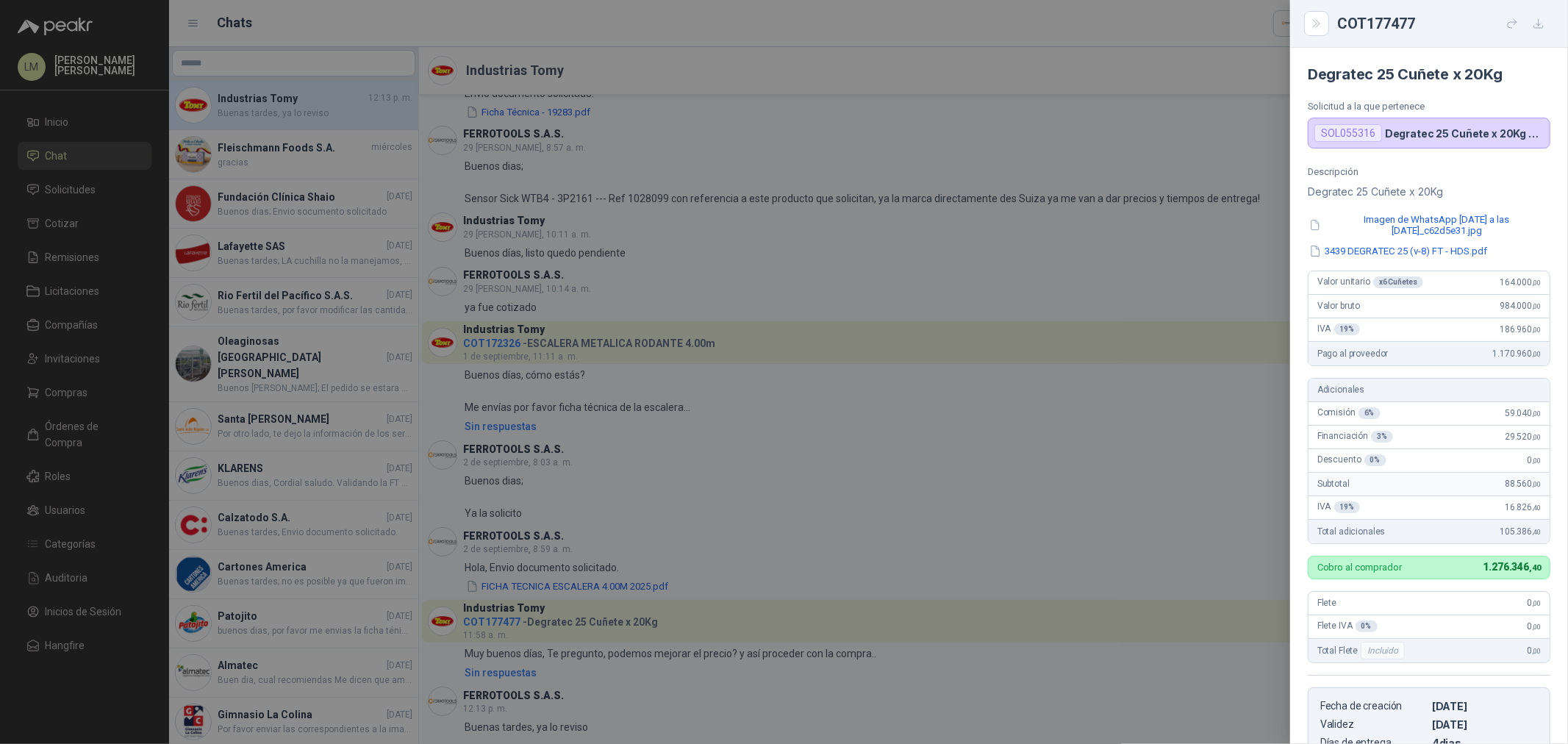
click at [1088, 292] on div at bounding box center [784, 372] width 1568 height 744
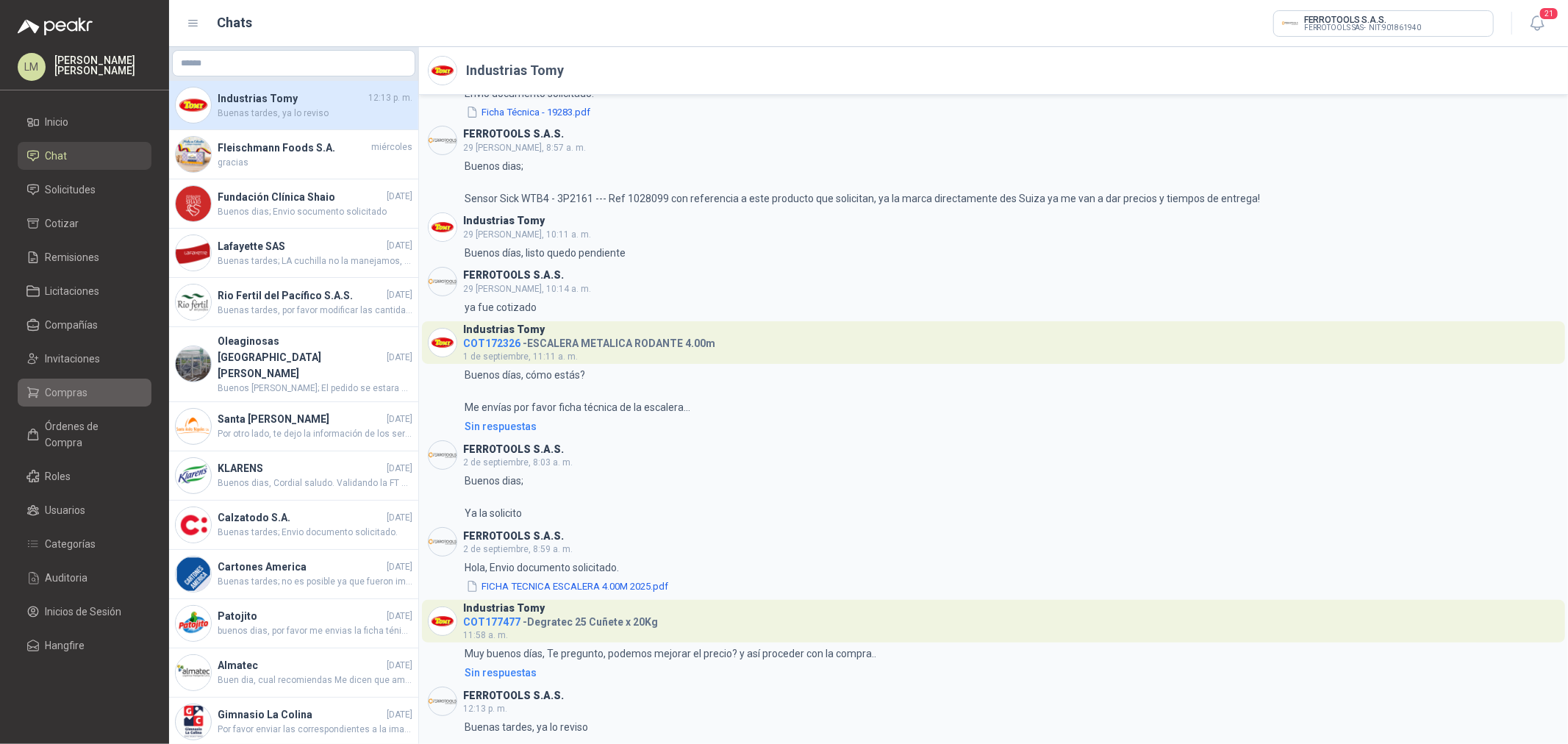
click at [61, 385] on span "Compras" at bounding box center [66, 392] width 43 height 16
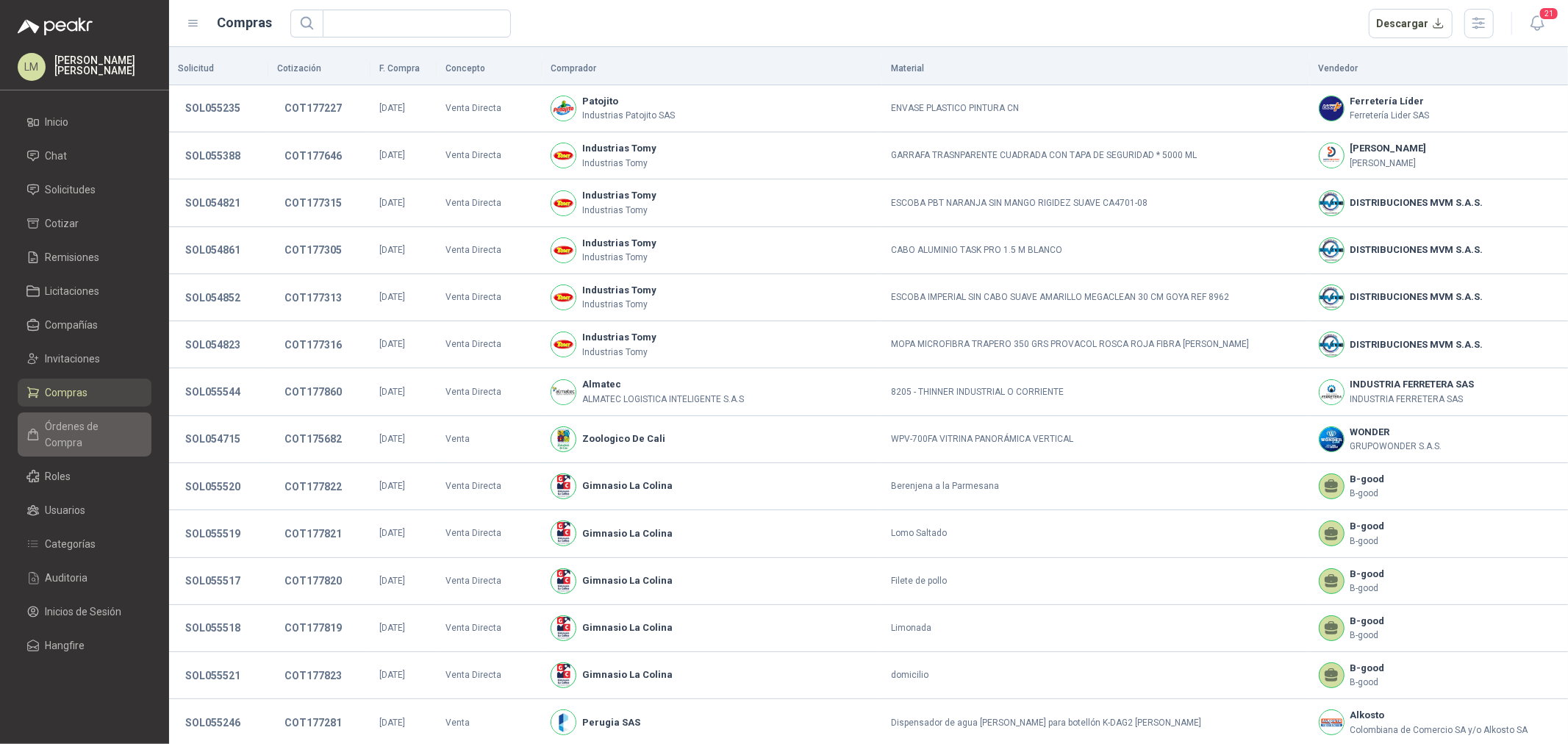
click at [69, 421] on span "Órdenes de Compra" at bounding box center [91, 434] width 92 height 33
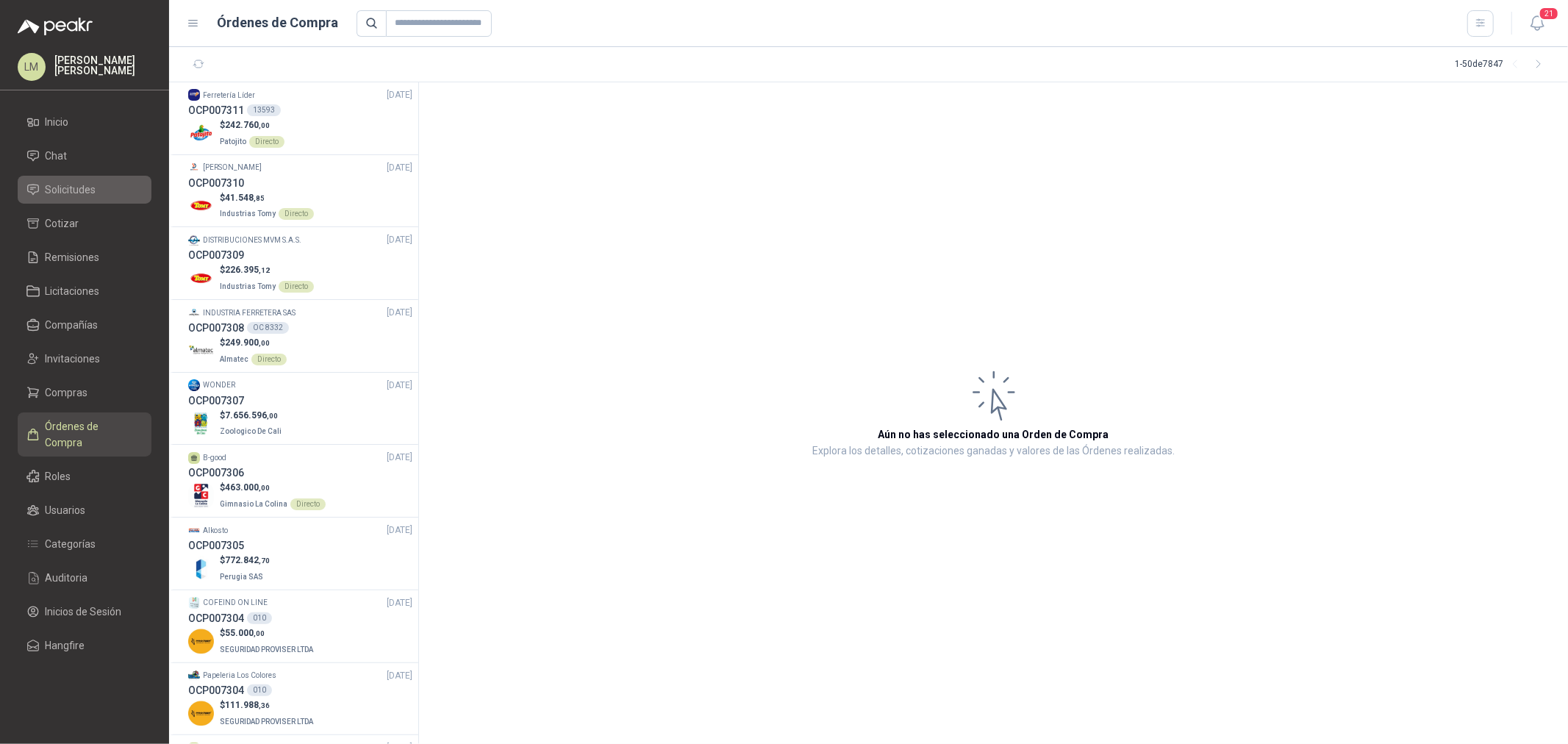
click at [62, 186] on span "Solicitudes" at bounding box center [70, 189] width 51 height 16
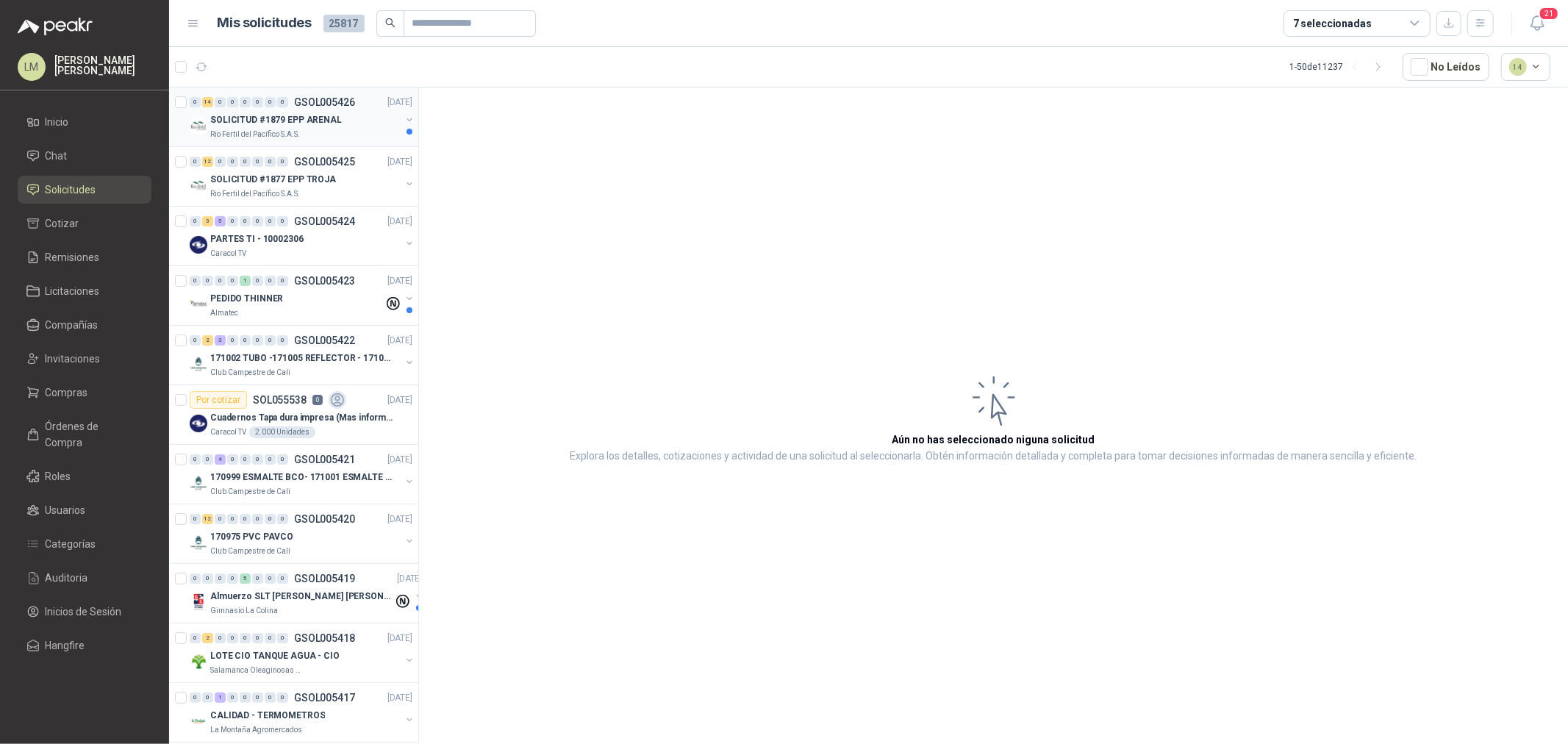
click at [221, 117] on p "SOLICITUD #1879 EPP ARENAL" at bounding box center [276, 120] width 132 height 14
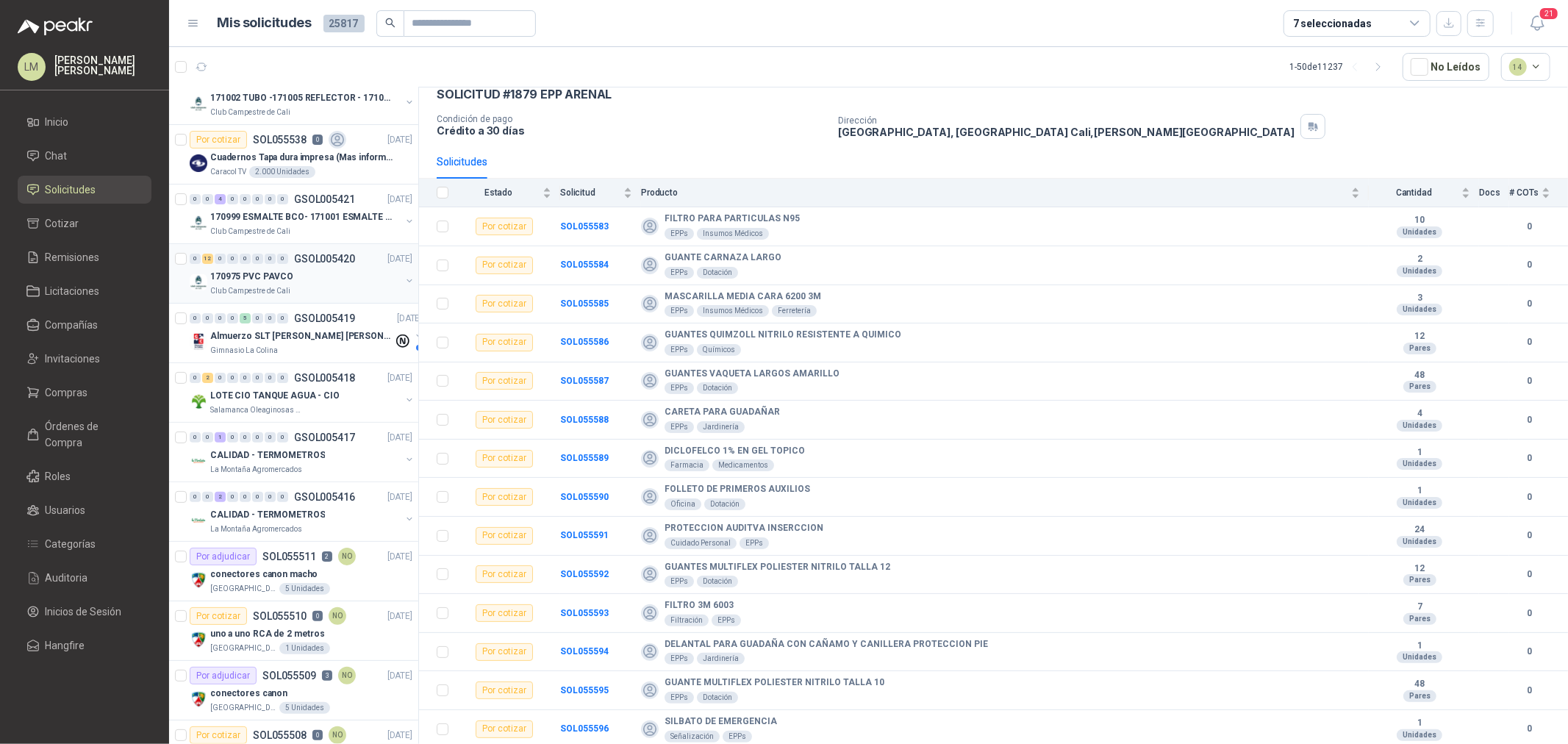
scroll to position [408, 0]
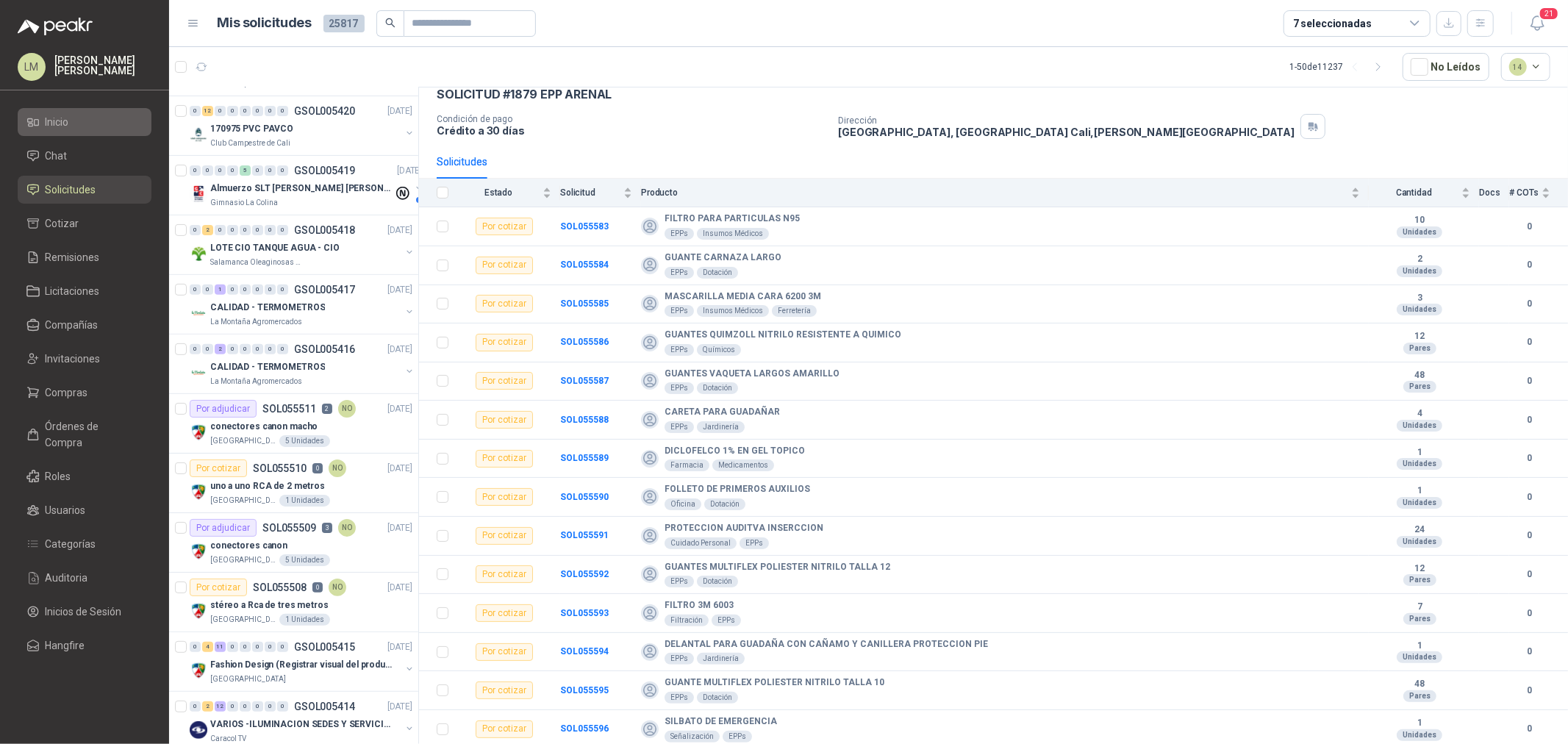
click at [45, 121] on span "Inicio" at bounding box center [57, 121] width 23 height 16
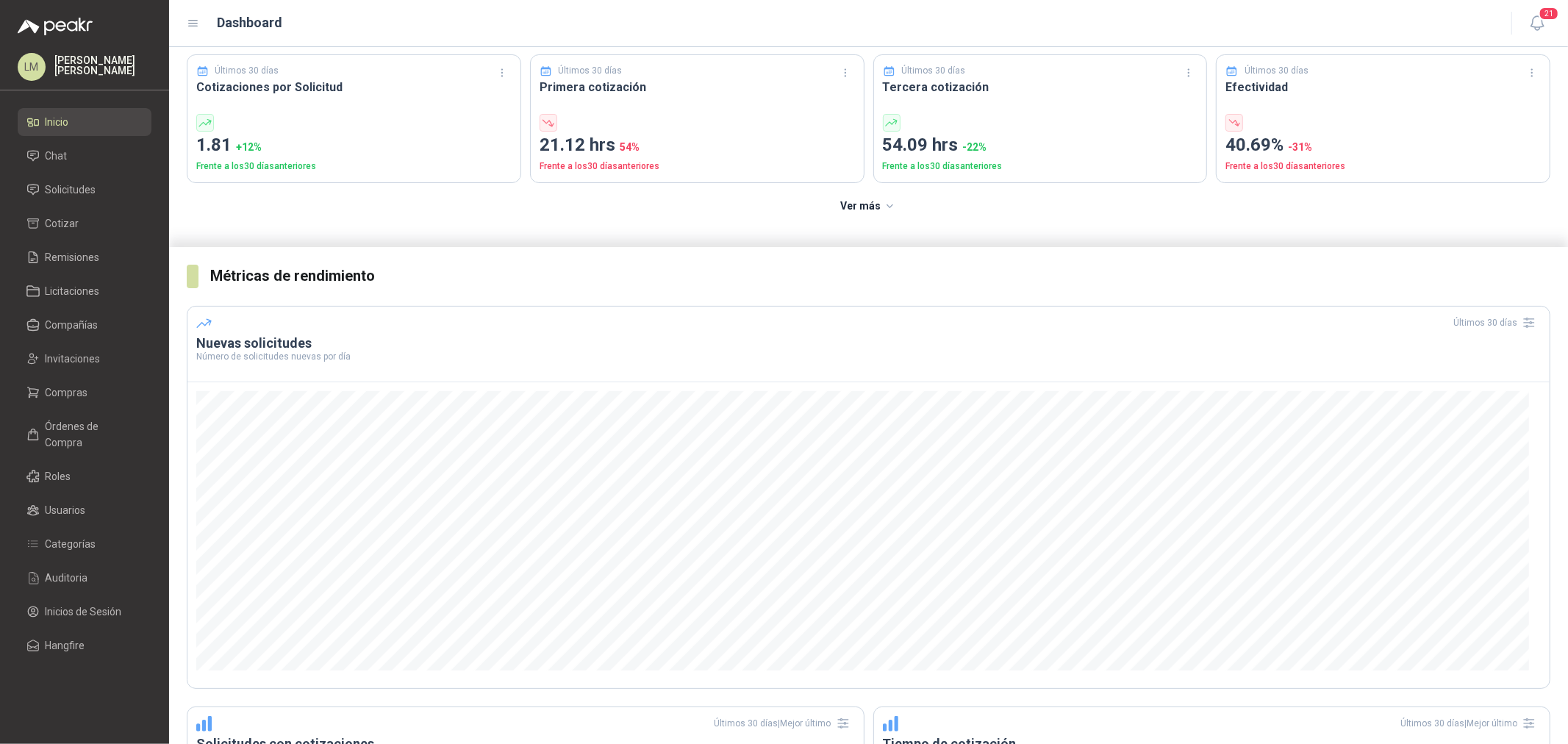
scroll to position [81, 0]
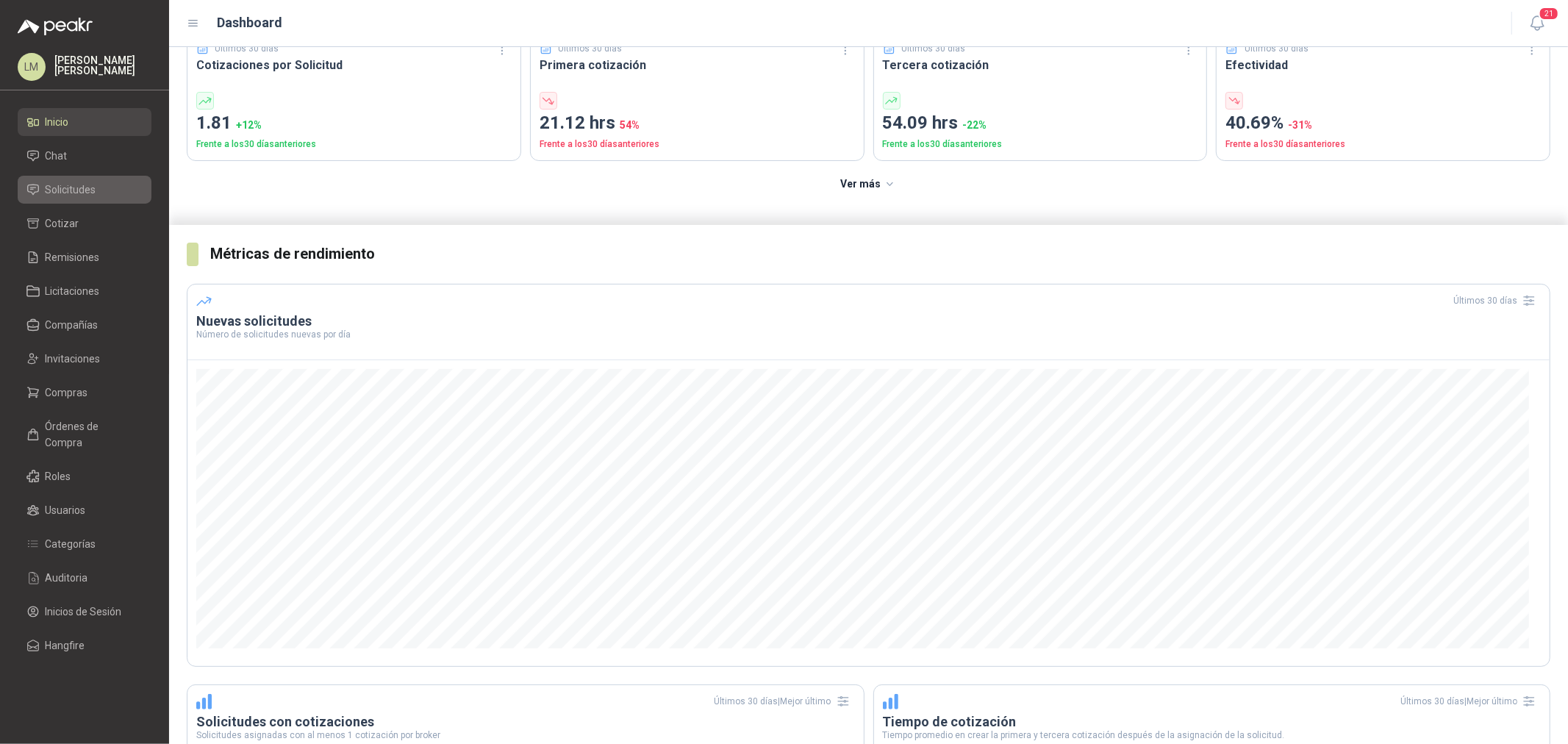
click at [67, 194] on span "Solicitudes" at bounding box center [70, 189] width 51 height 16
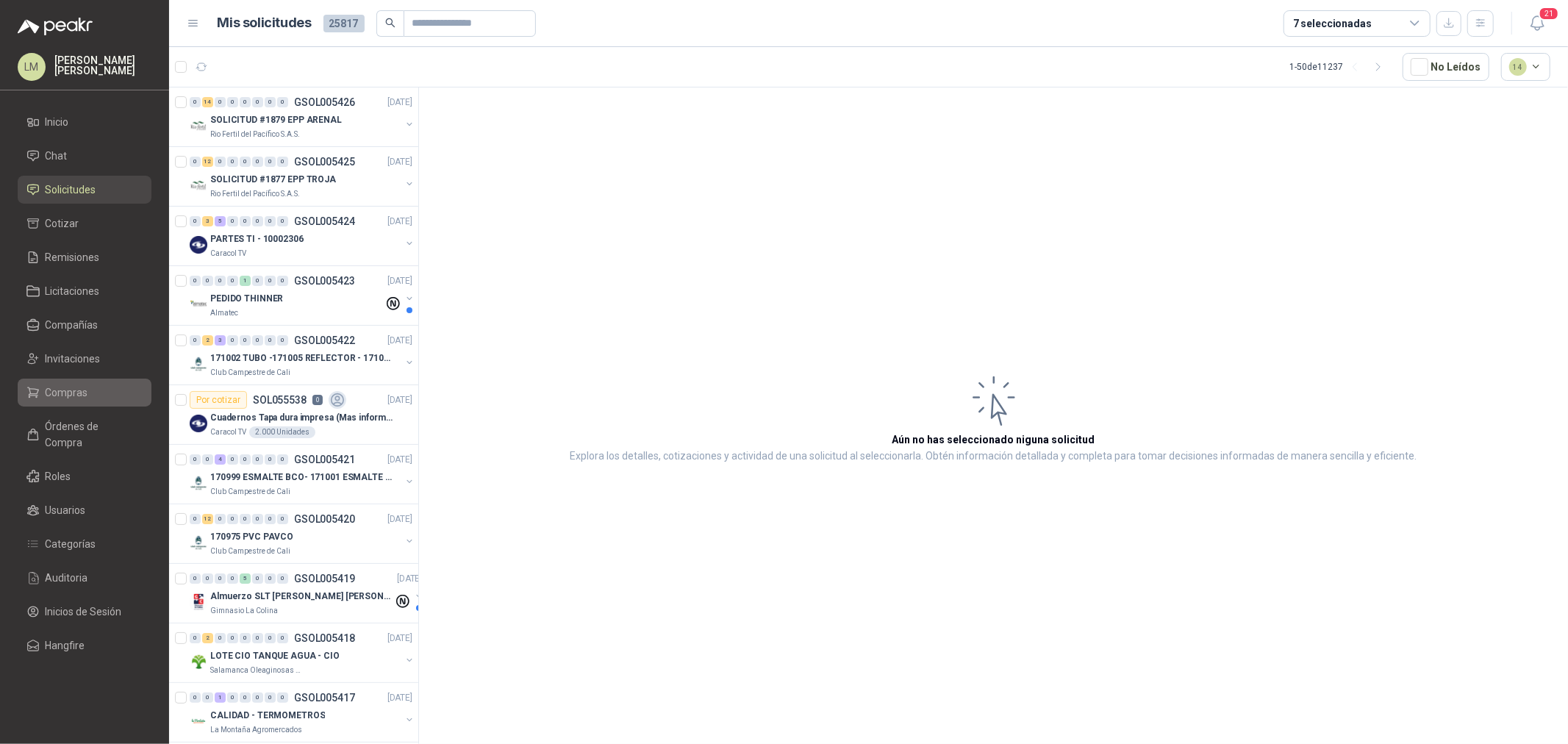
click at [88, 390] on li "Compras" at bounding box center [85, 392] width 116 height 16
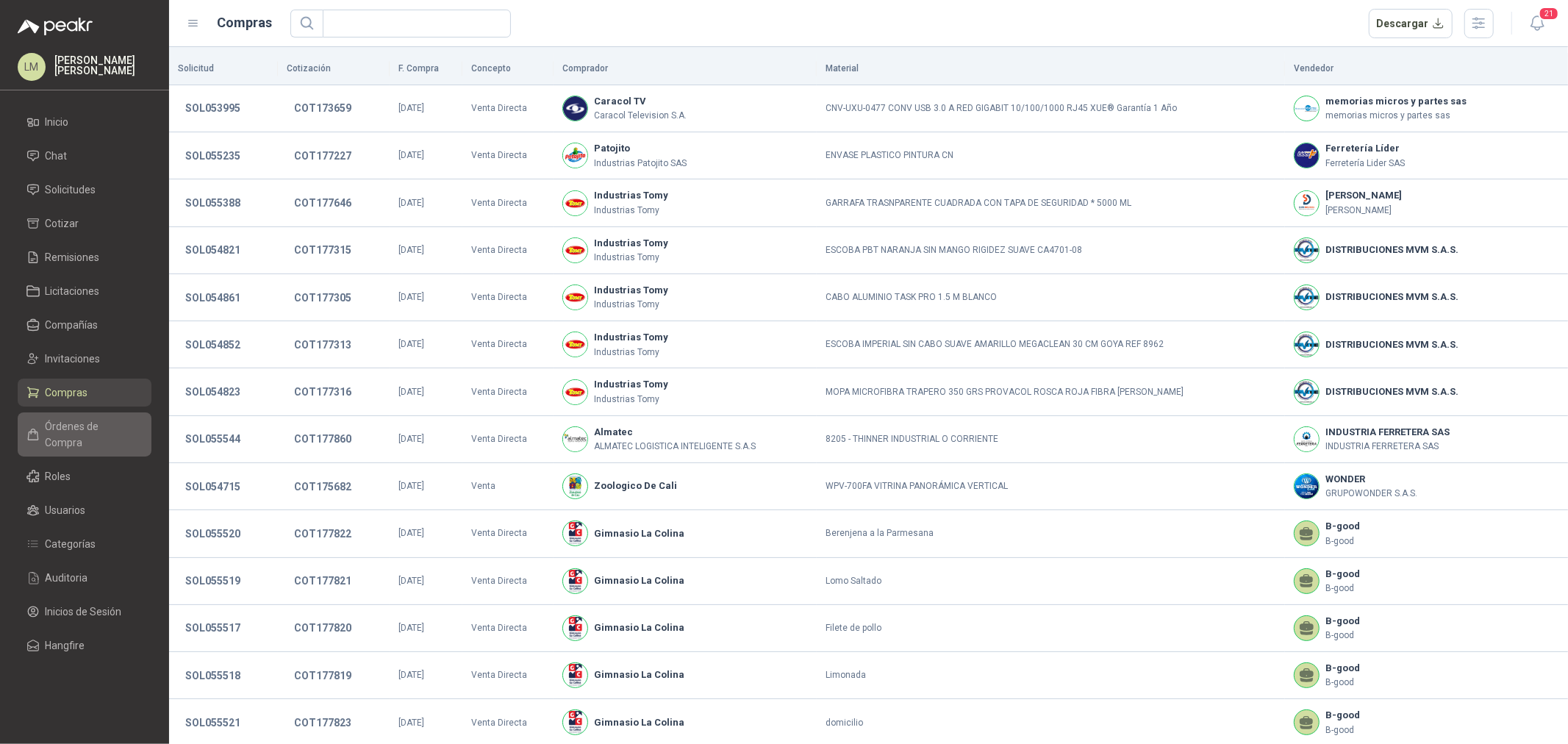
click at [71, 423] on span "Órdenes de Compra" at bounding box center [91, 434] width 92 height 33
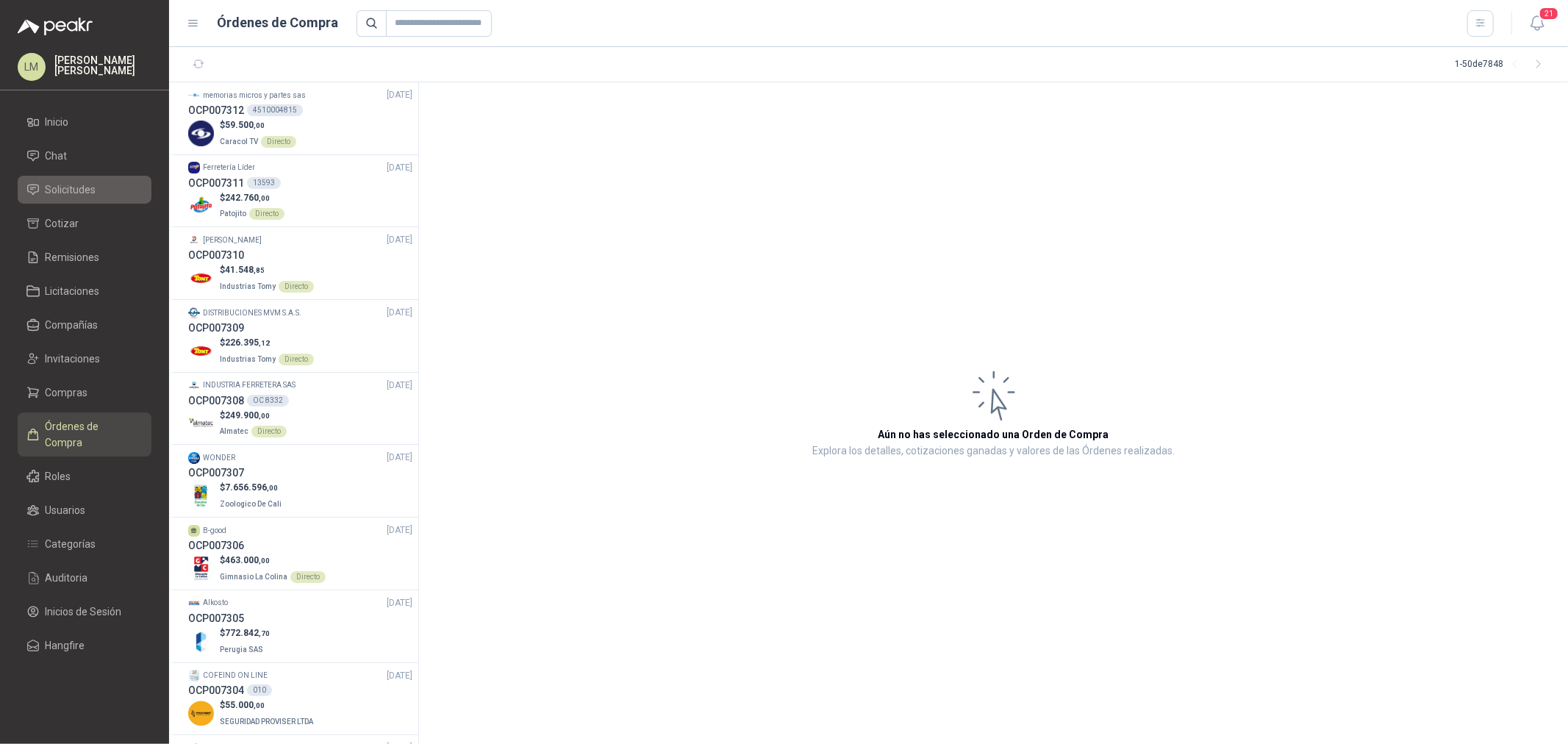
click at [84, 183] on span "Solicitudes" at bounding box center [70, 189] width 51 height 16
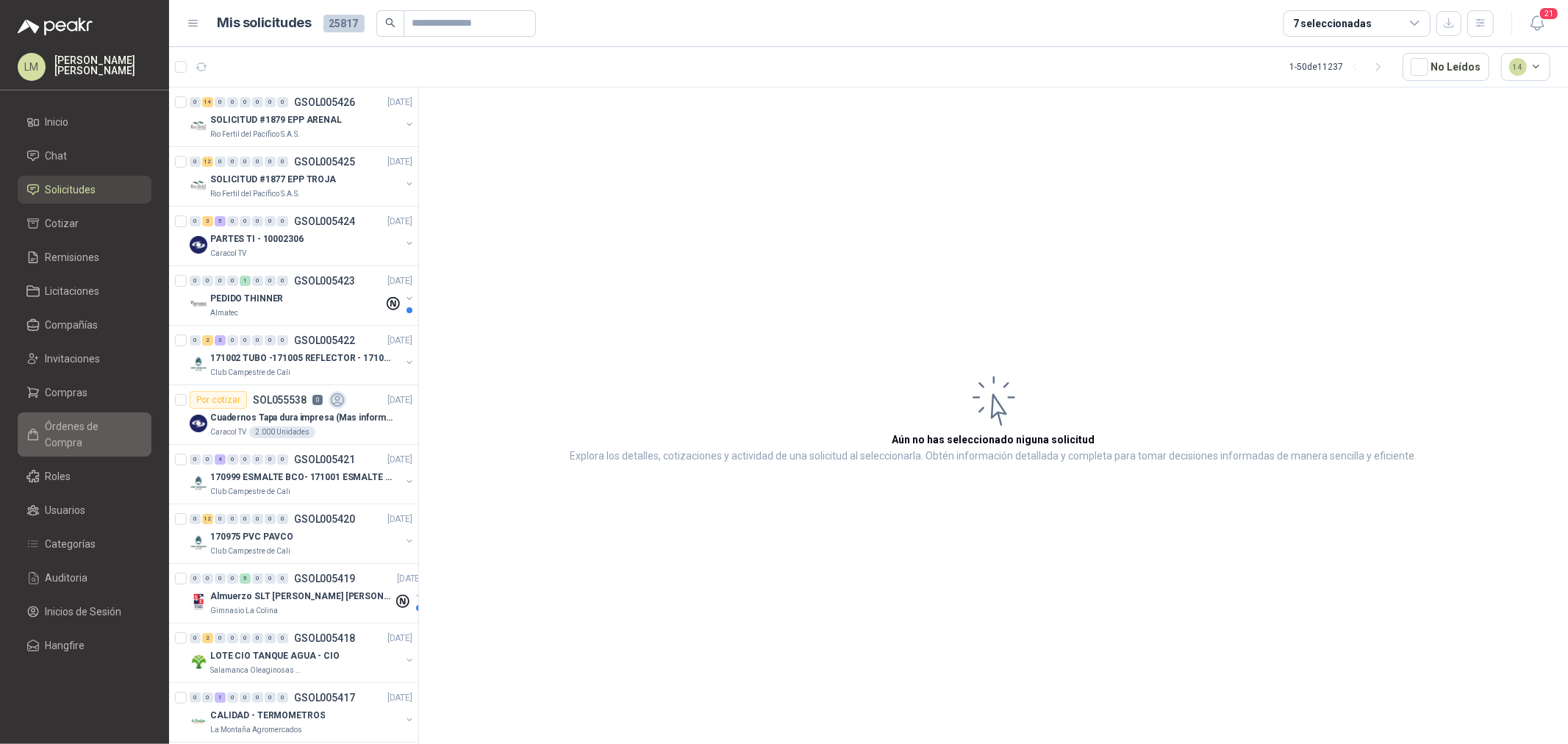
click at [82, 434] on link "Órdenes de Compra" at bounding box center [85, 434] width 134 height 44
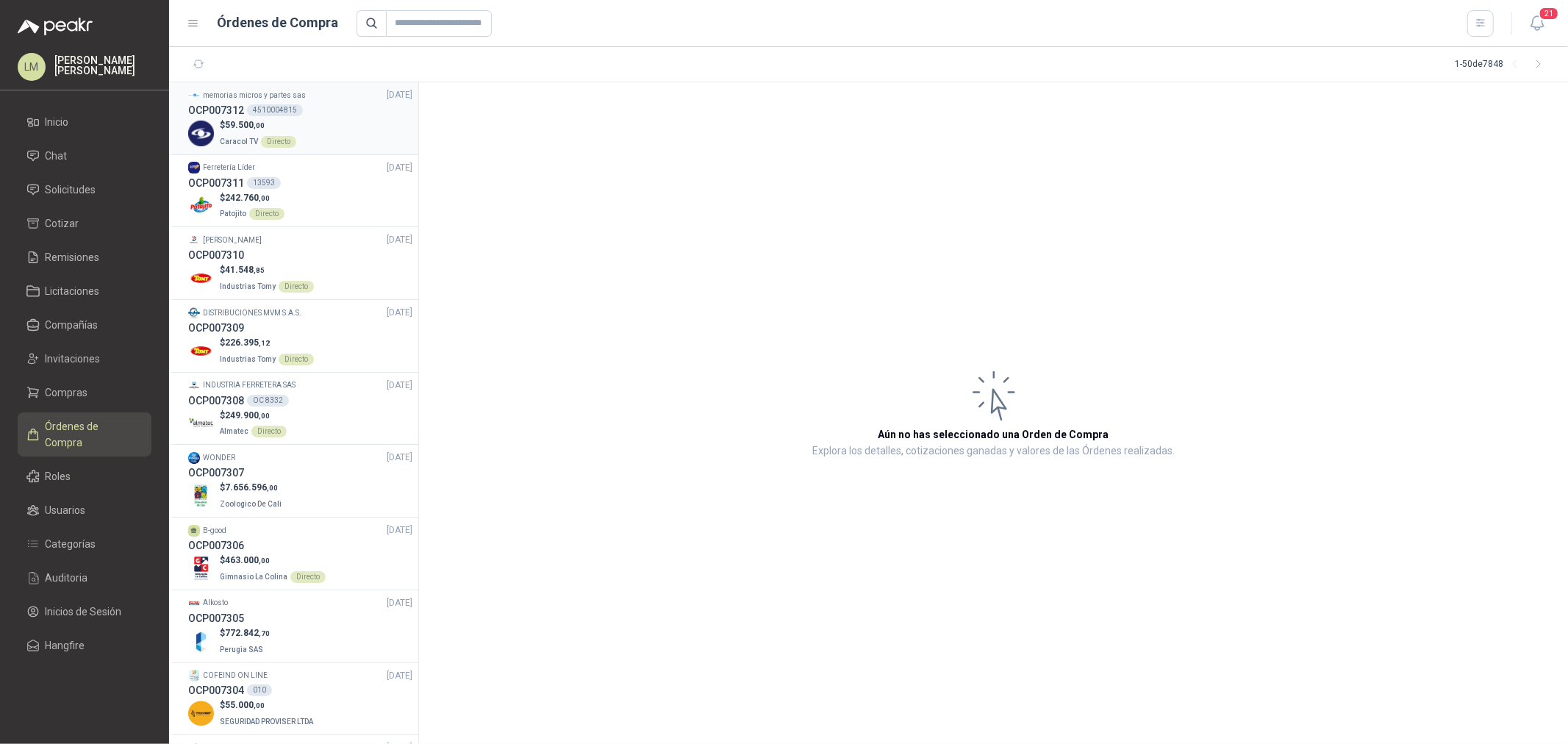
click at [207, 109] on h3 "OCP007312" at bounding box center [216, 110] width 56 height 16
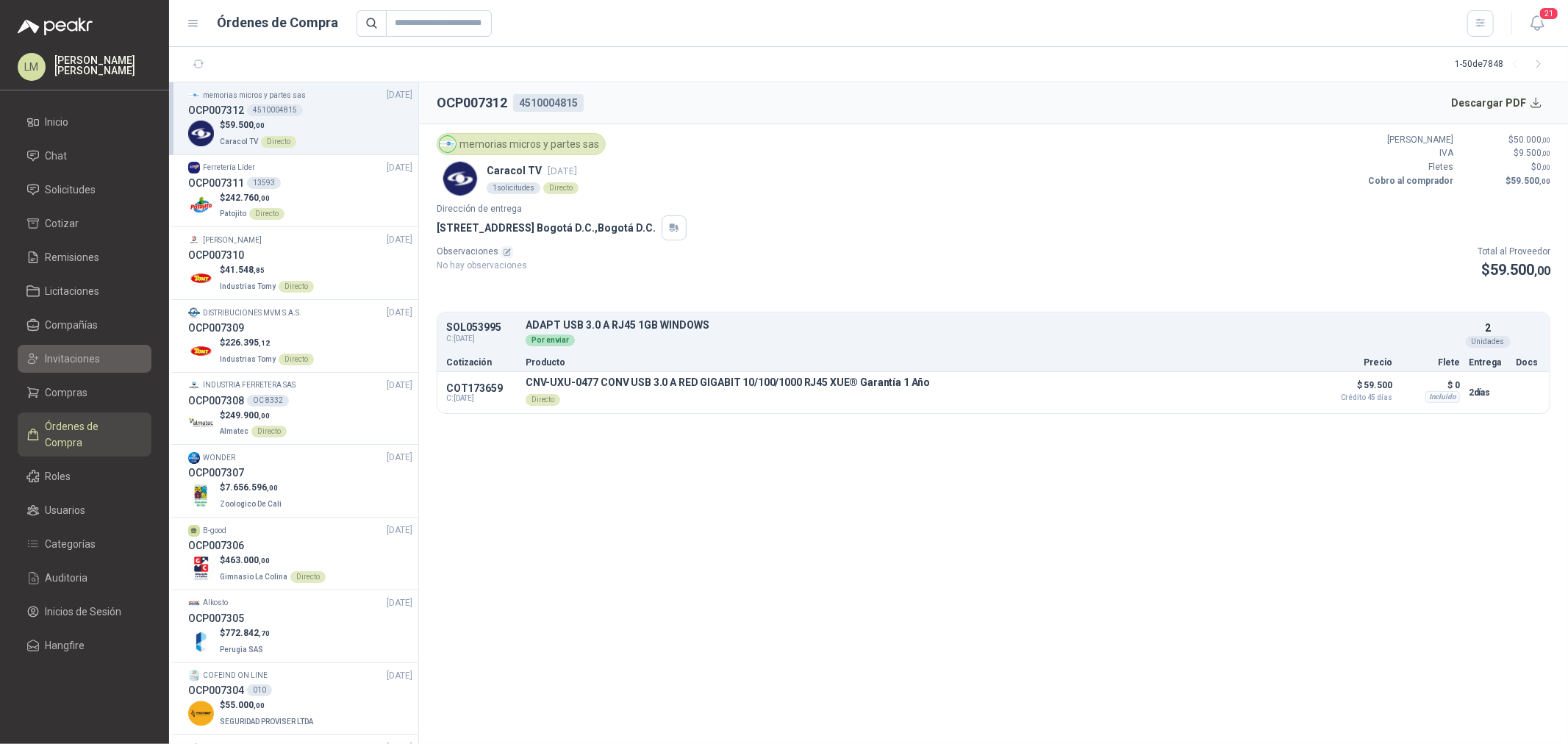
click at [62, 362] on span "Invitaciones" at bounding box center [73, 358] width 55 height 16
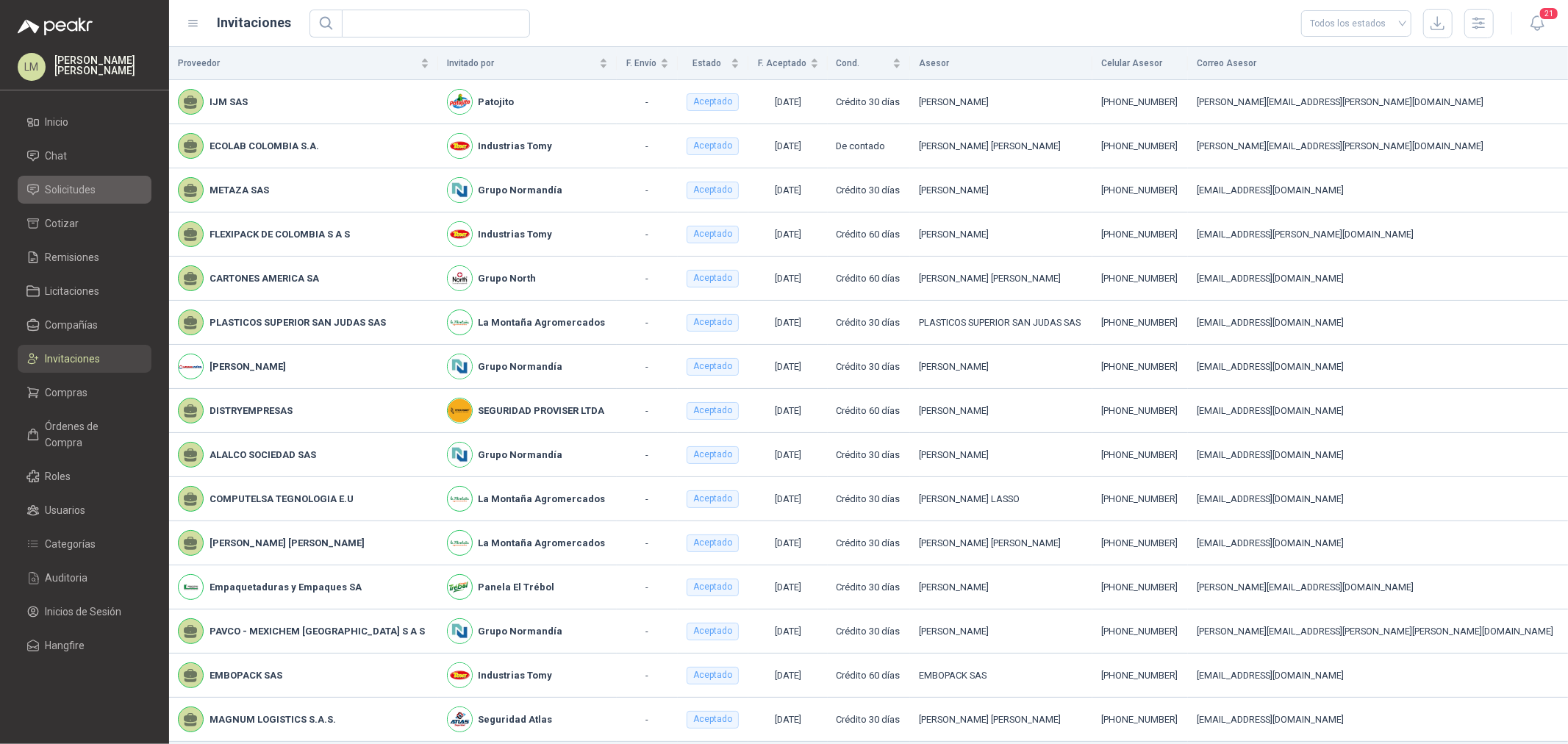
click at [80, 197] on span "Solicitudes" at bounding box center [70, 189] width 51 height 16
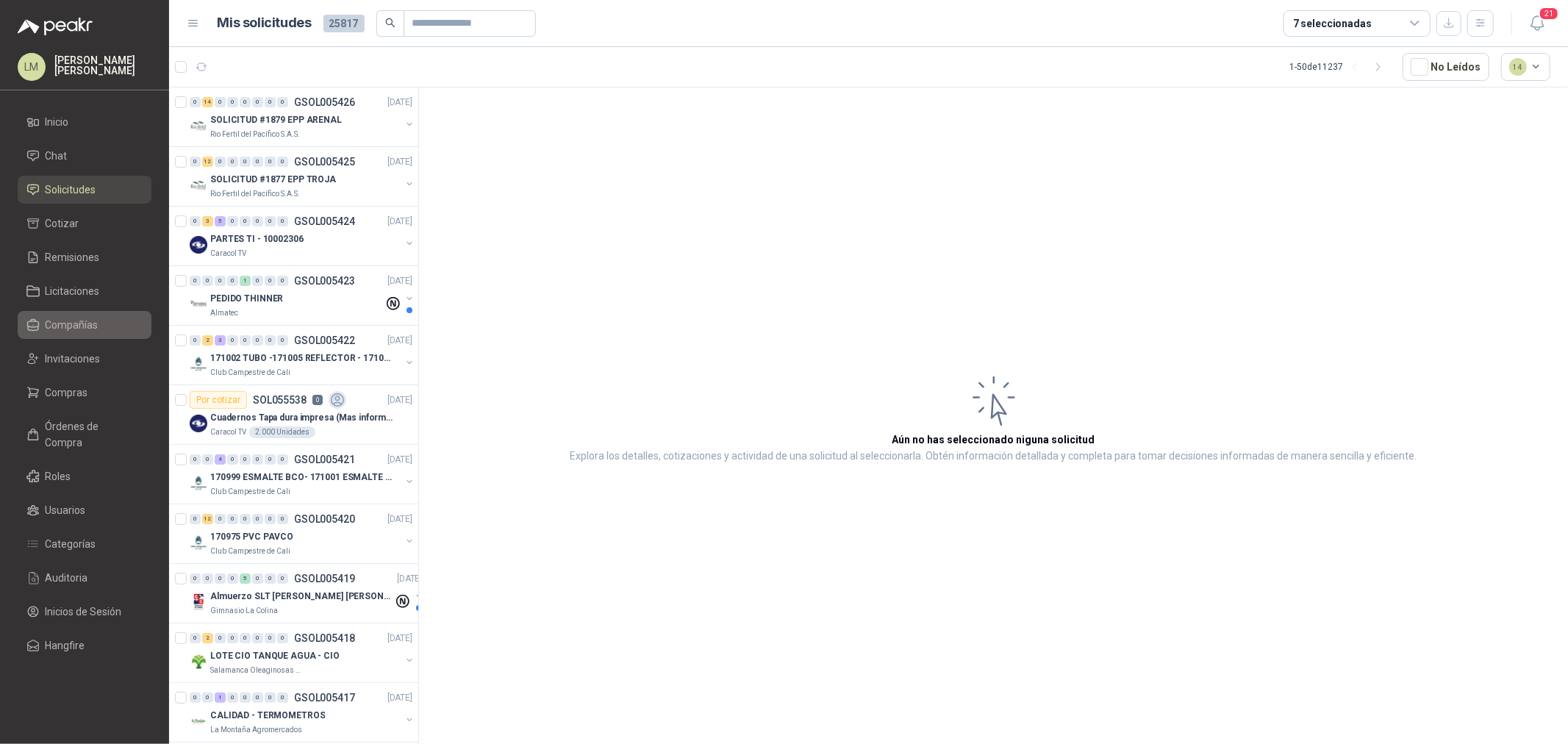
click at [80, 333] on link "Compañías" at bounding box center [85, 324] width 134 height 28
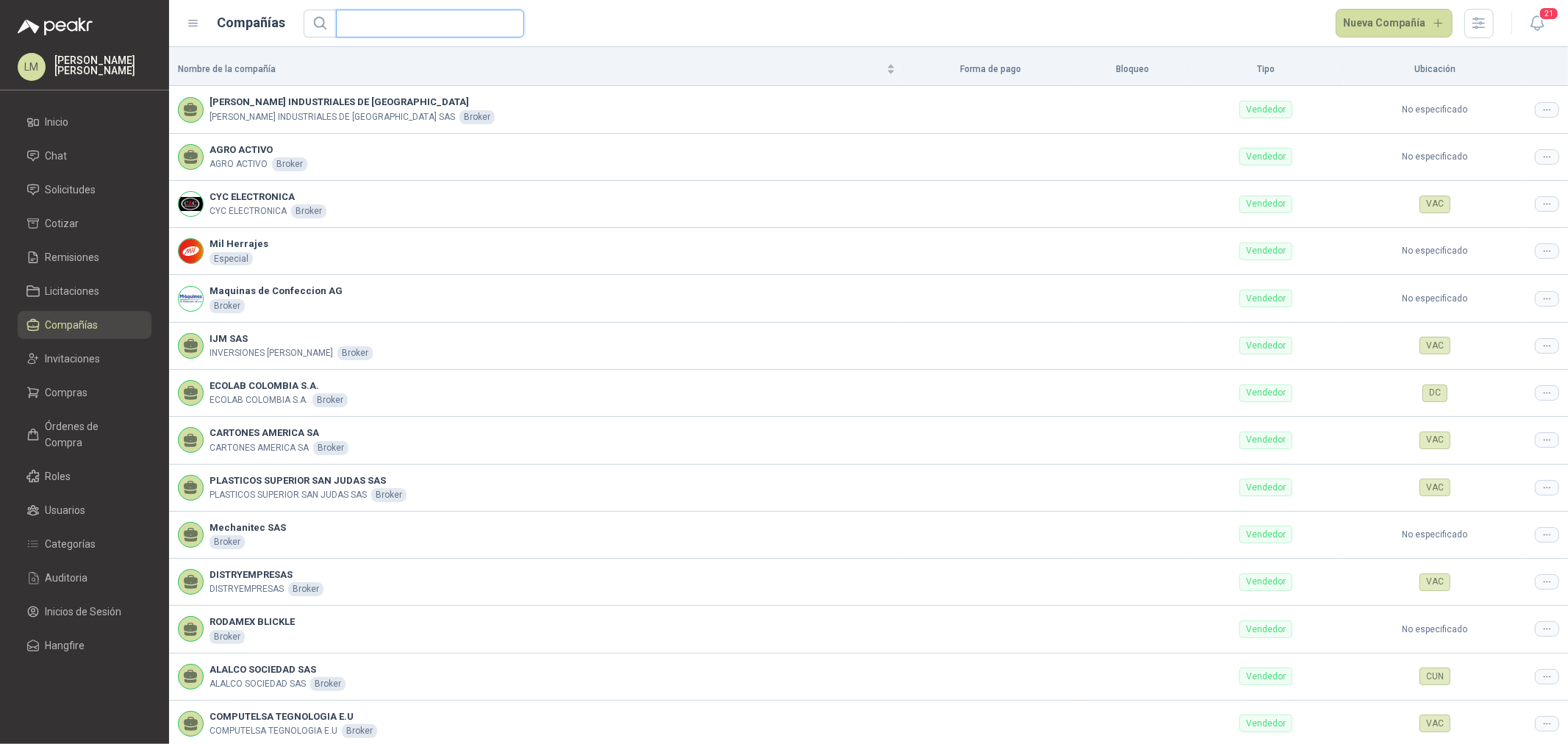
click at [417, 20] on input "text" at bounding box center [423, 23] width 158 height 27
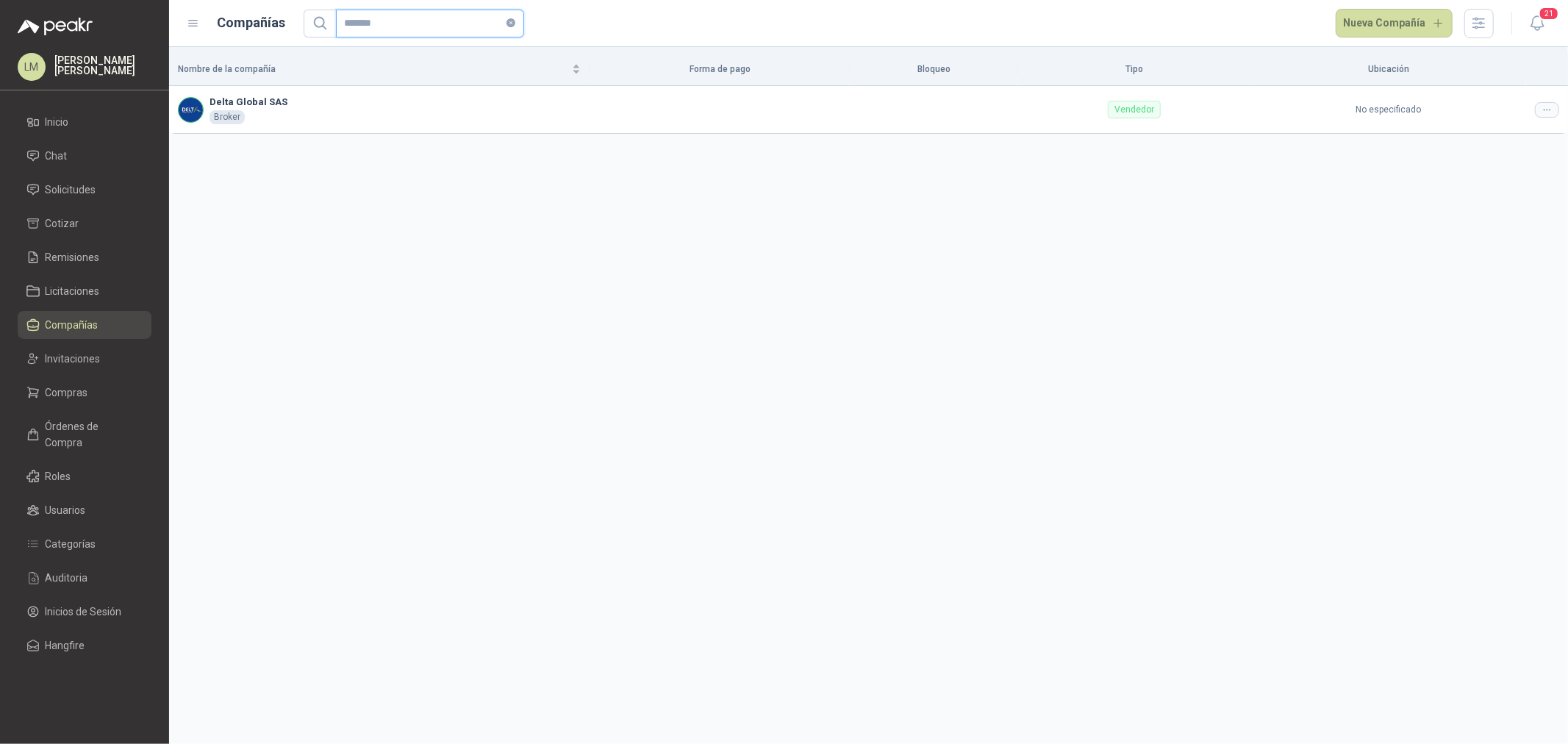
drag, startPoint x: 392, startPoint y: 18, endPoint x: 290, endPoint y: 18, distance: 102.0
click at [290, 18] on div "Compañías ******* Nueva Compañía" at bounding box center [840, 23] width 1307 height 29
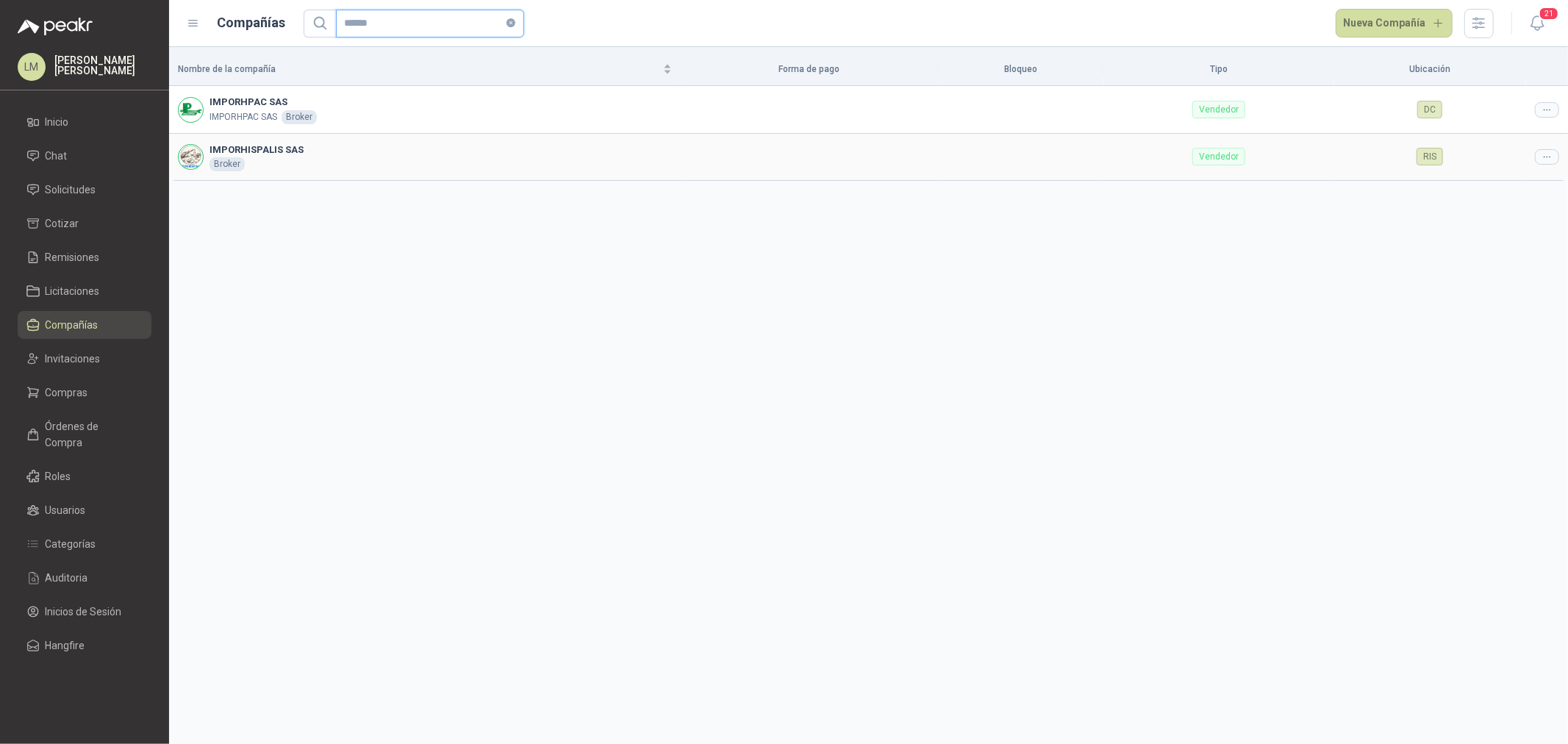
type input "******"
click at [1541, 155] on icon at bounding box center [1546, 157] width 11 height 11
click at [1508, 180] on span "Editar compañía" at bounding box center [1509, 182] width 75 height 16
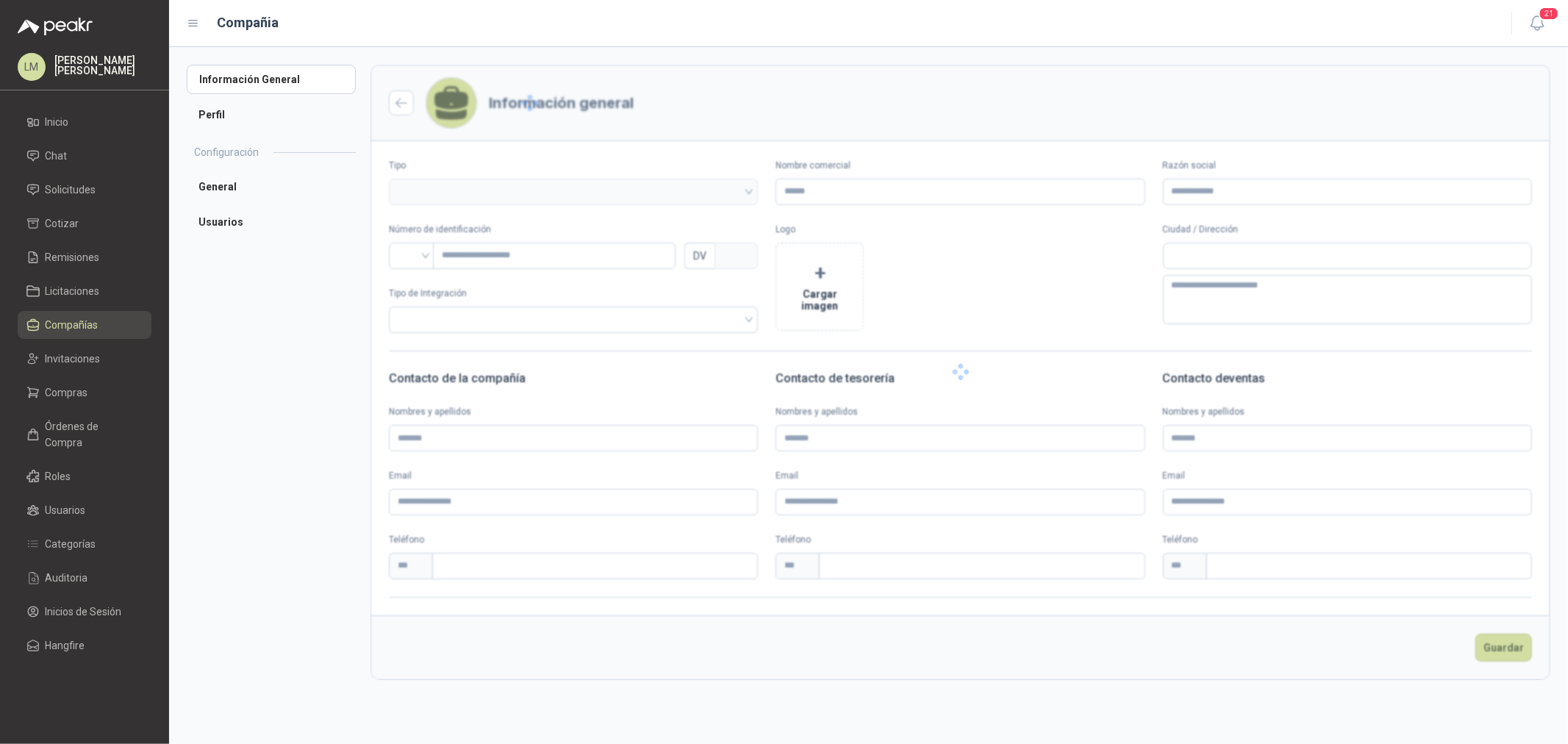
type input "**********"
type input "*********"
type input "*"
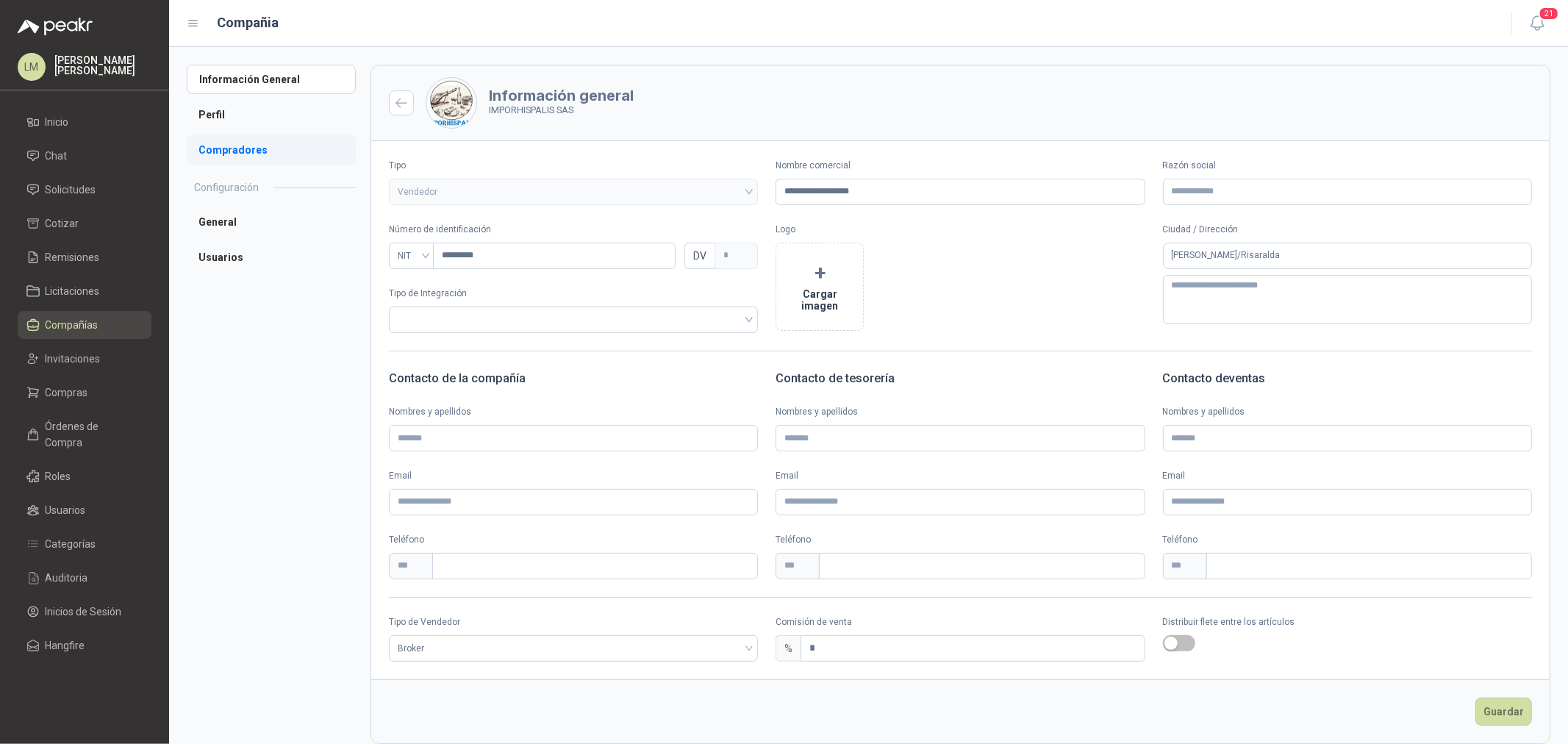
click at [260, 137] on li "Compradores" at bounding box center [272, 149] width 169 height 29
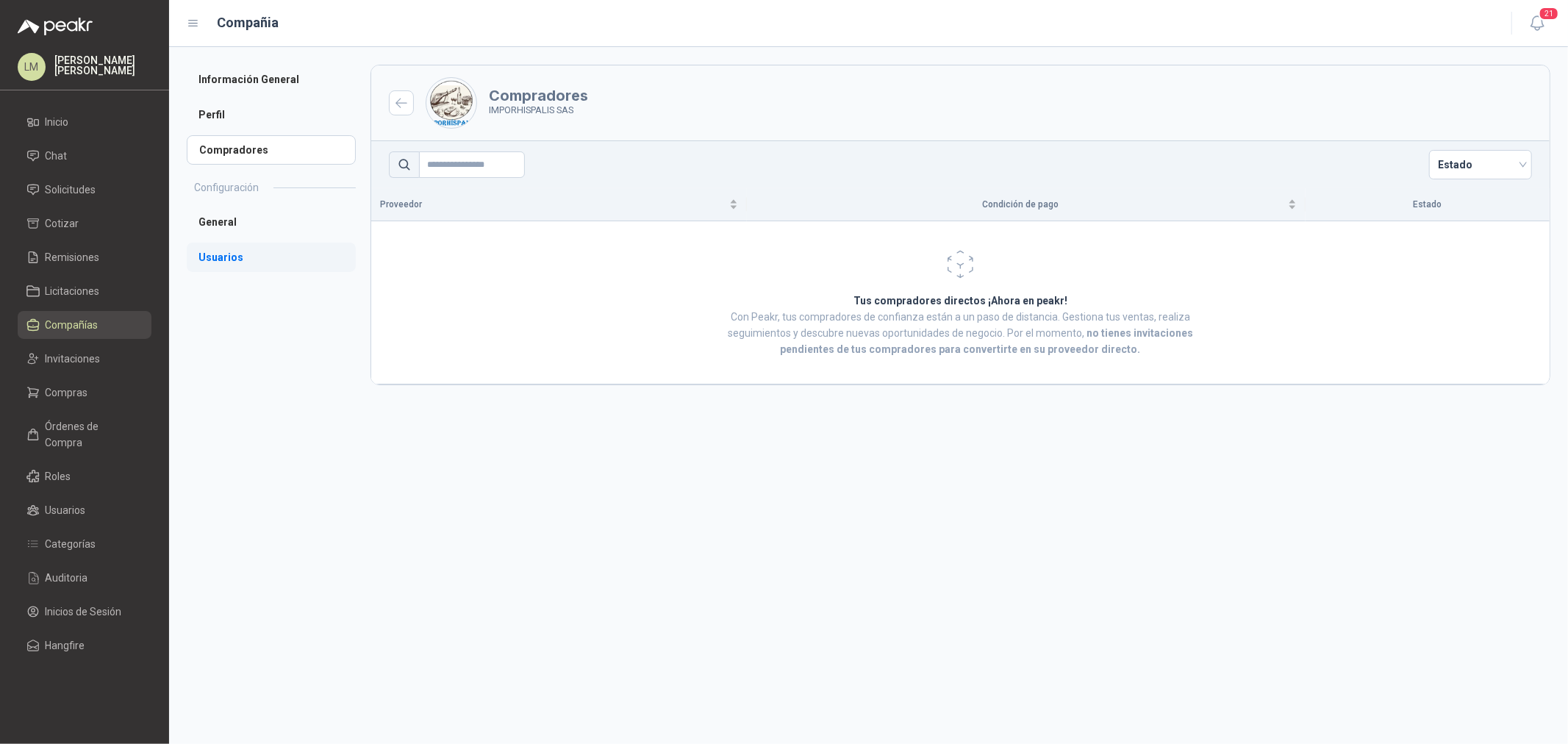
click at [217, 256] on li "Usuarios" at bounding box center [272, 256] width 169 height 29
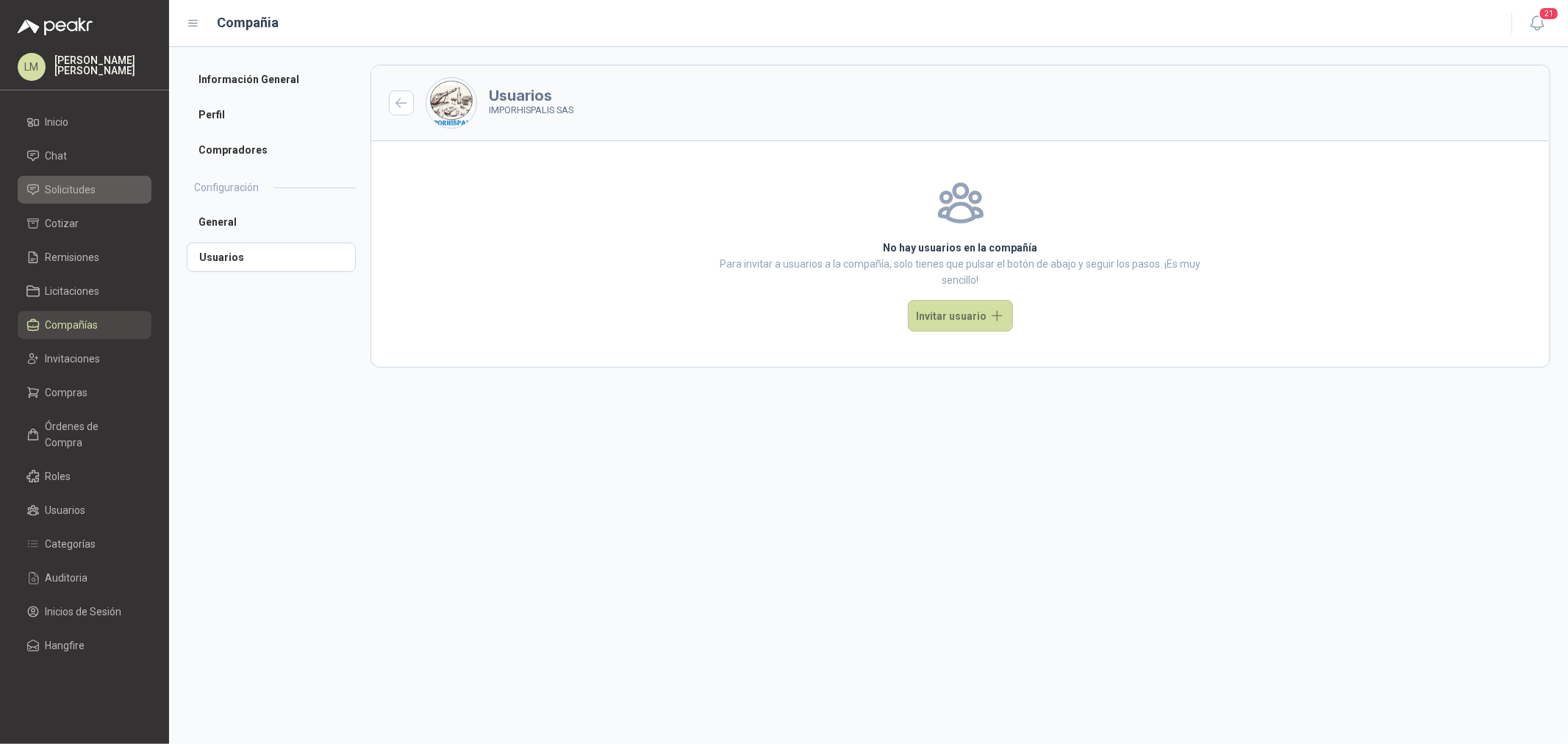
click at [70, 189] on span "Solicitudes" at bounding box center [70, 189] width 51 height 16
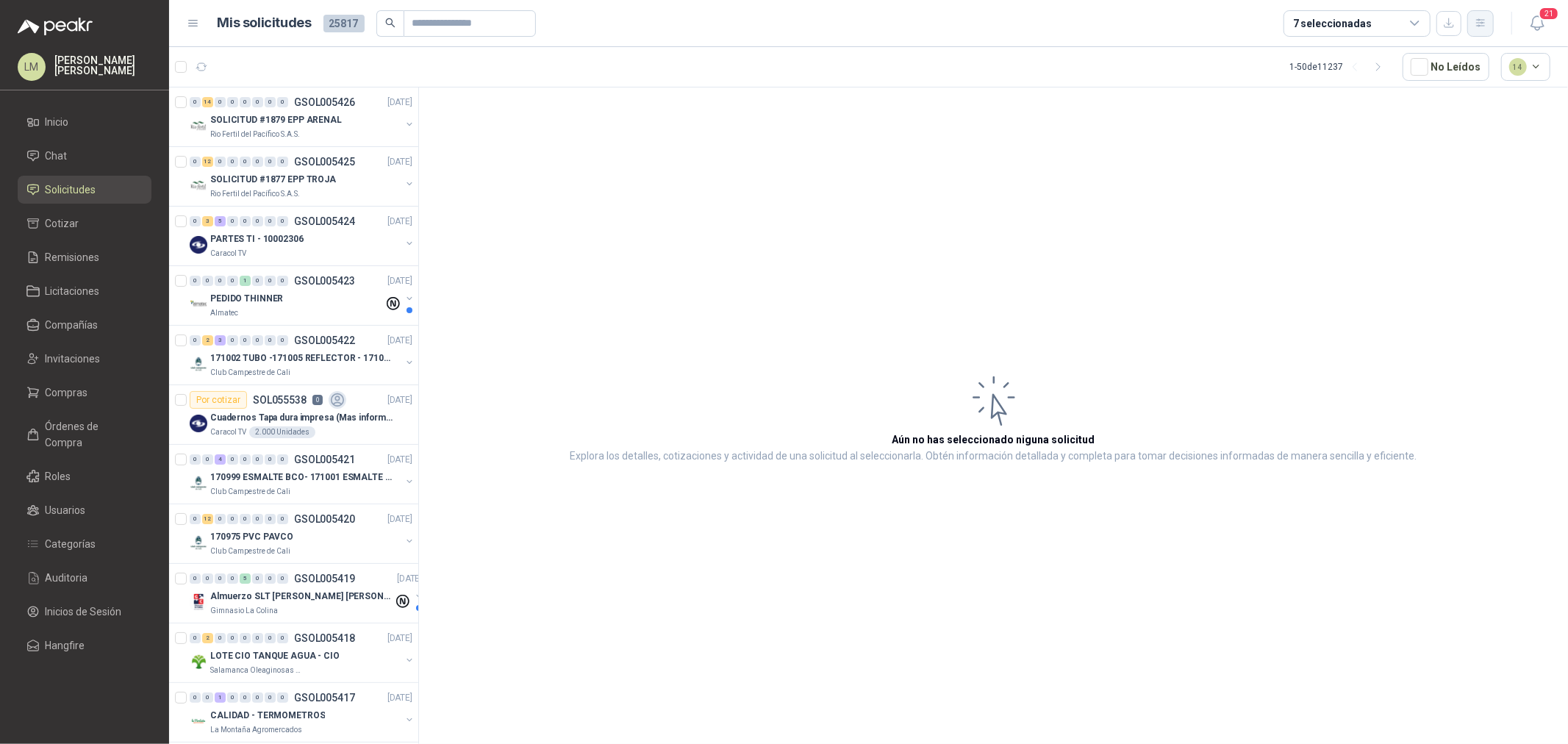
click at [1478, 23] on icon "button" at bounding box center [1480, 23] width 13 height 13
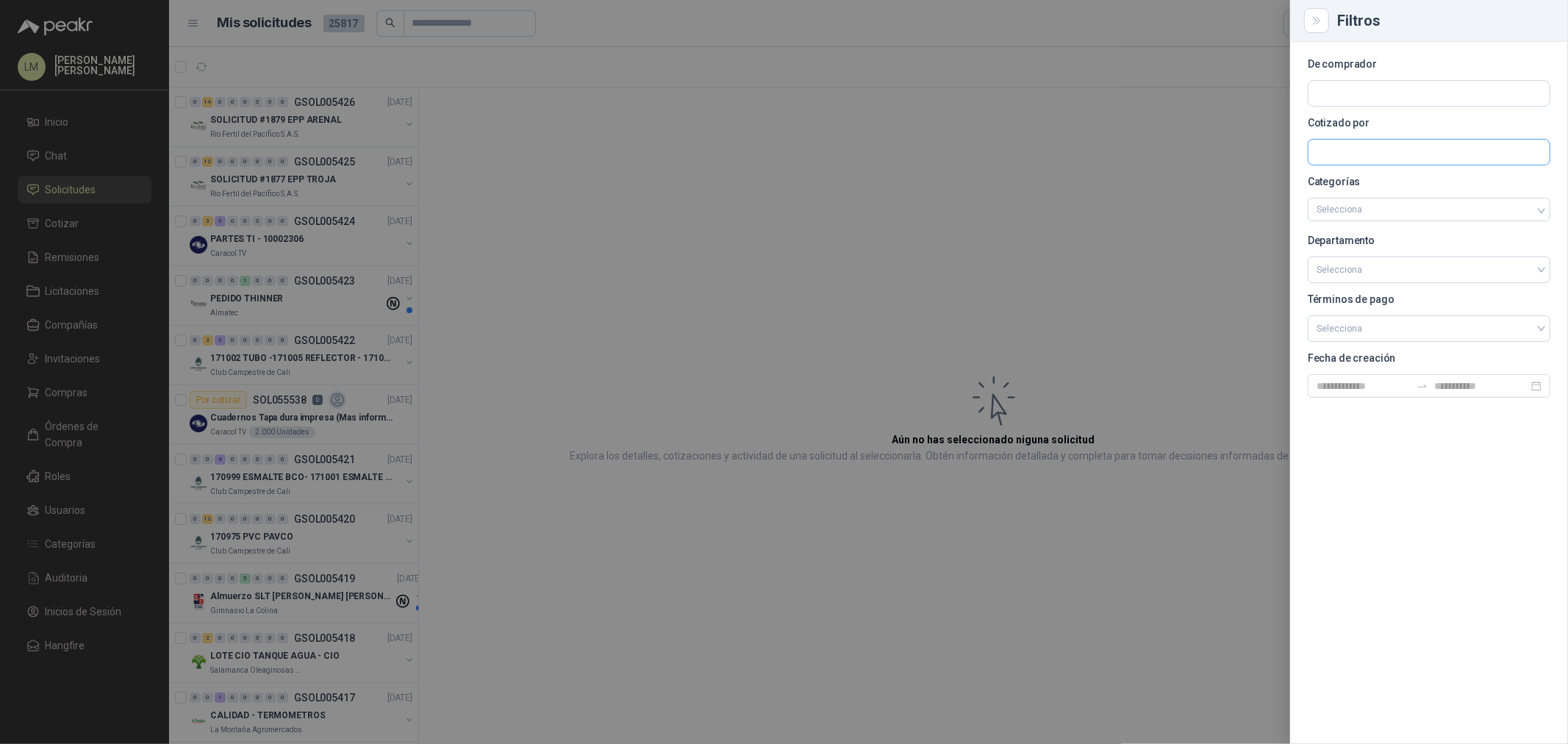
click at [1363, 152] on input "text" at bounding box center [1429, 152] width 241 height 25
type input "********"
click at [1362, 192] on span "NIT : 901442886" at bounding box center [1368, 192] width 52 height 8
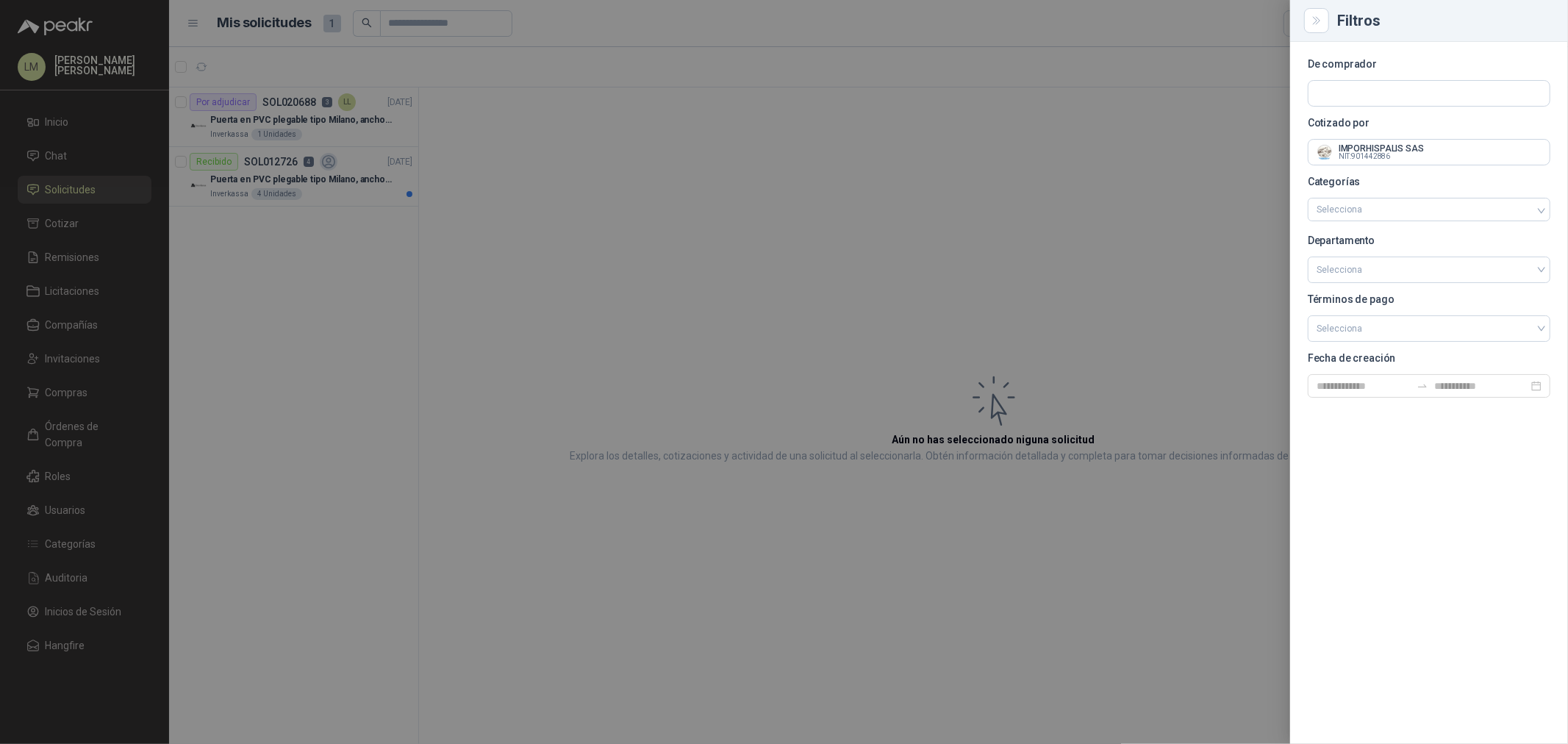
click at [606, 189] on div at bounding box center [784, 372] width 1568 height 744
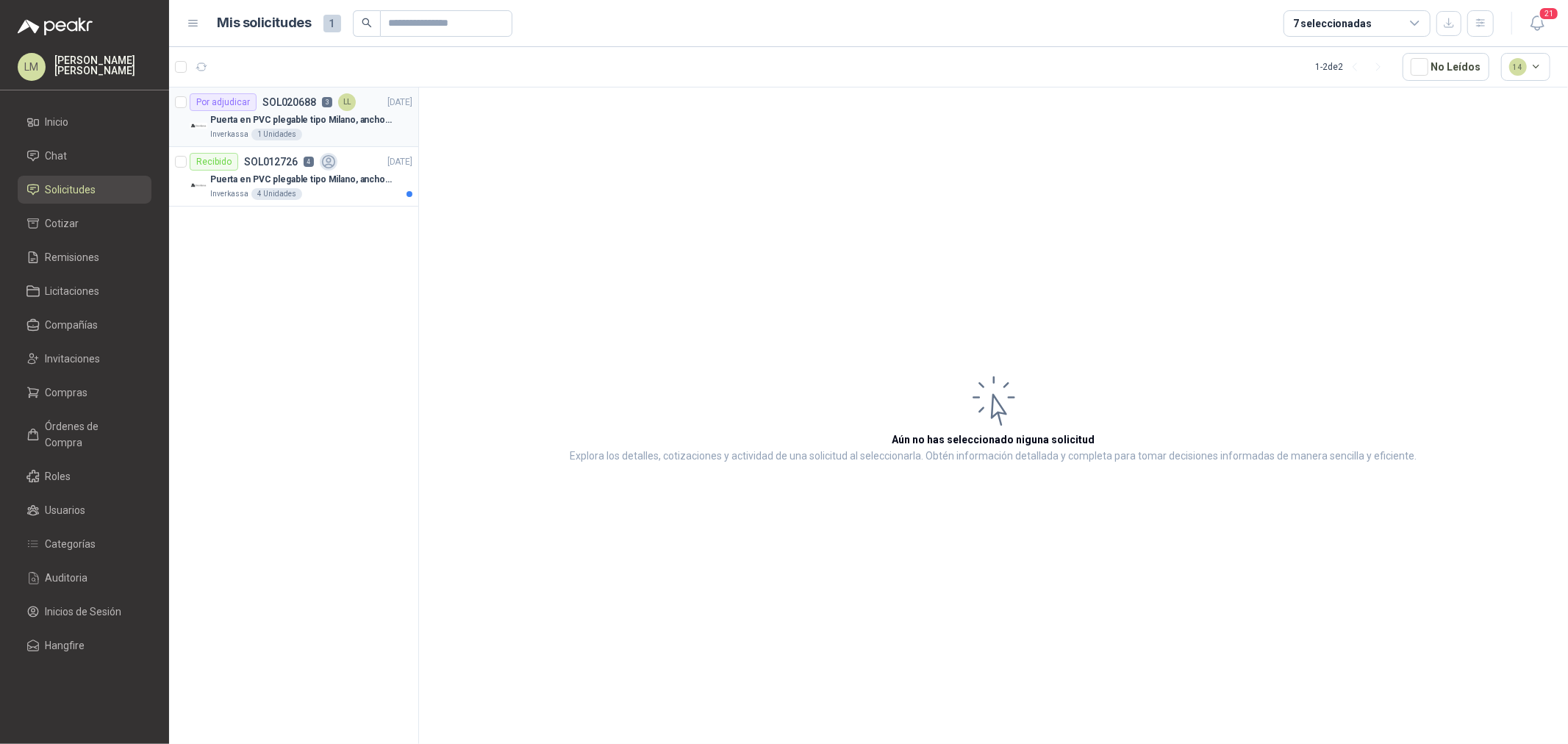
click at [280, 105] on p "SOL020688" at bounding box center [289, 102] width 54 height 10
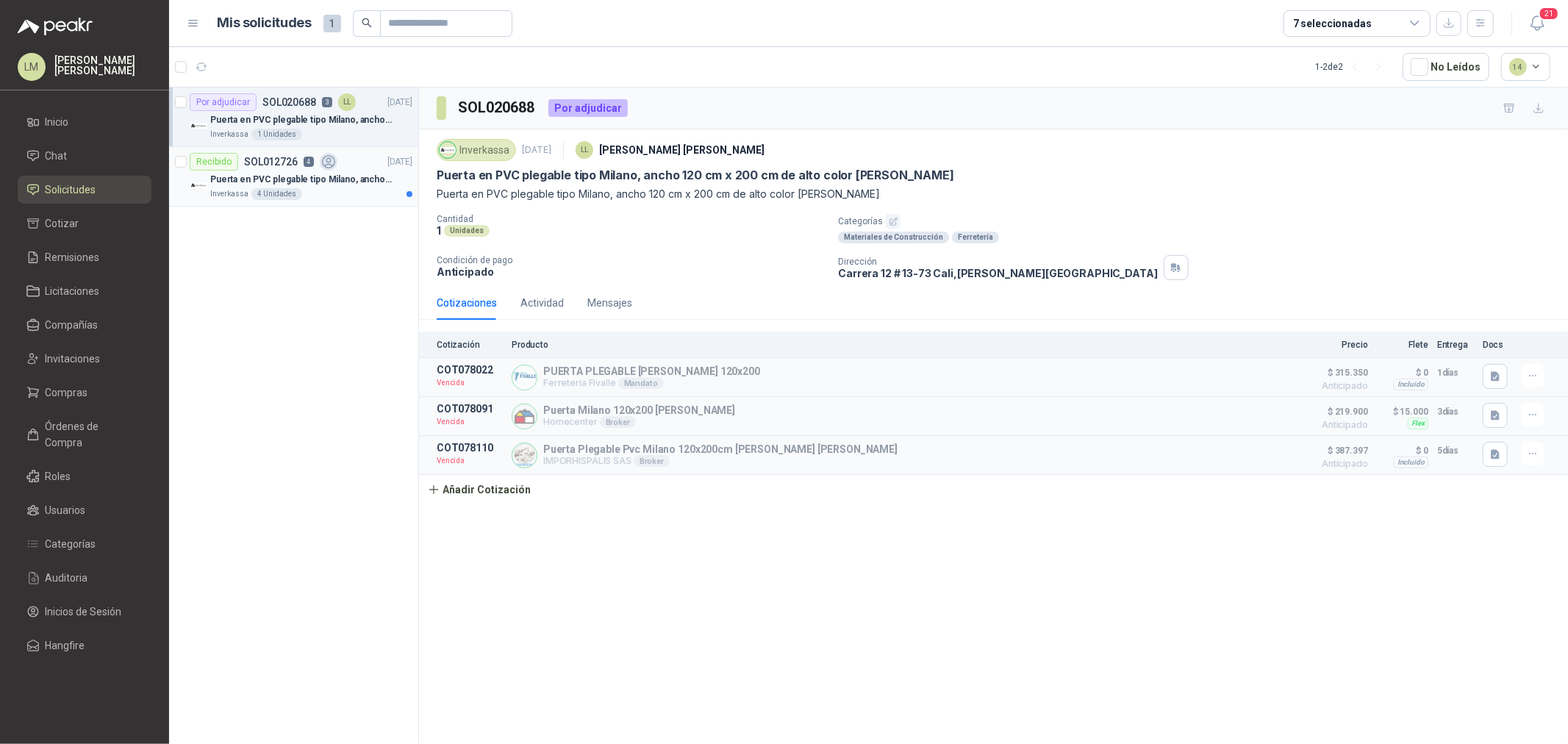
click at [311, 170] on div "Puerta en PVC plegable tipo Milano, ancho 120 cm x 200 cm de alto color Blanco" at bounding box center [311, 178] width 202 height 18
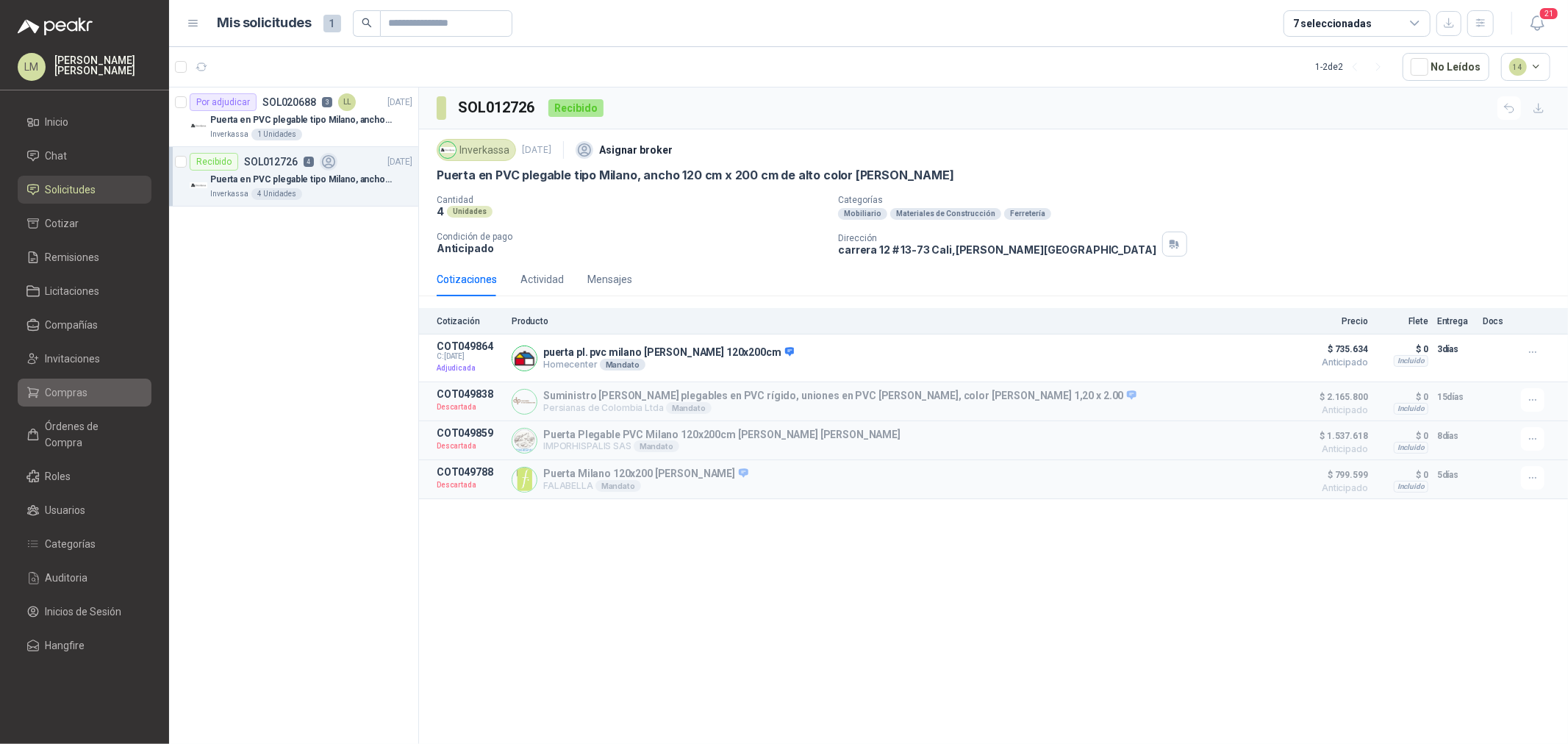
click at [60, 390] on span "Compras" at bounding box center [66, 392] width 43 height 16
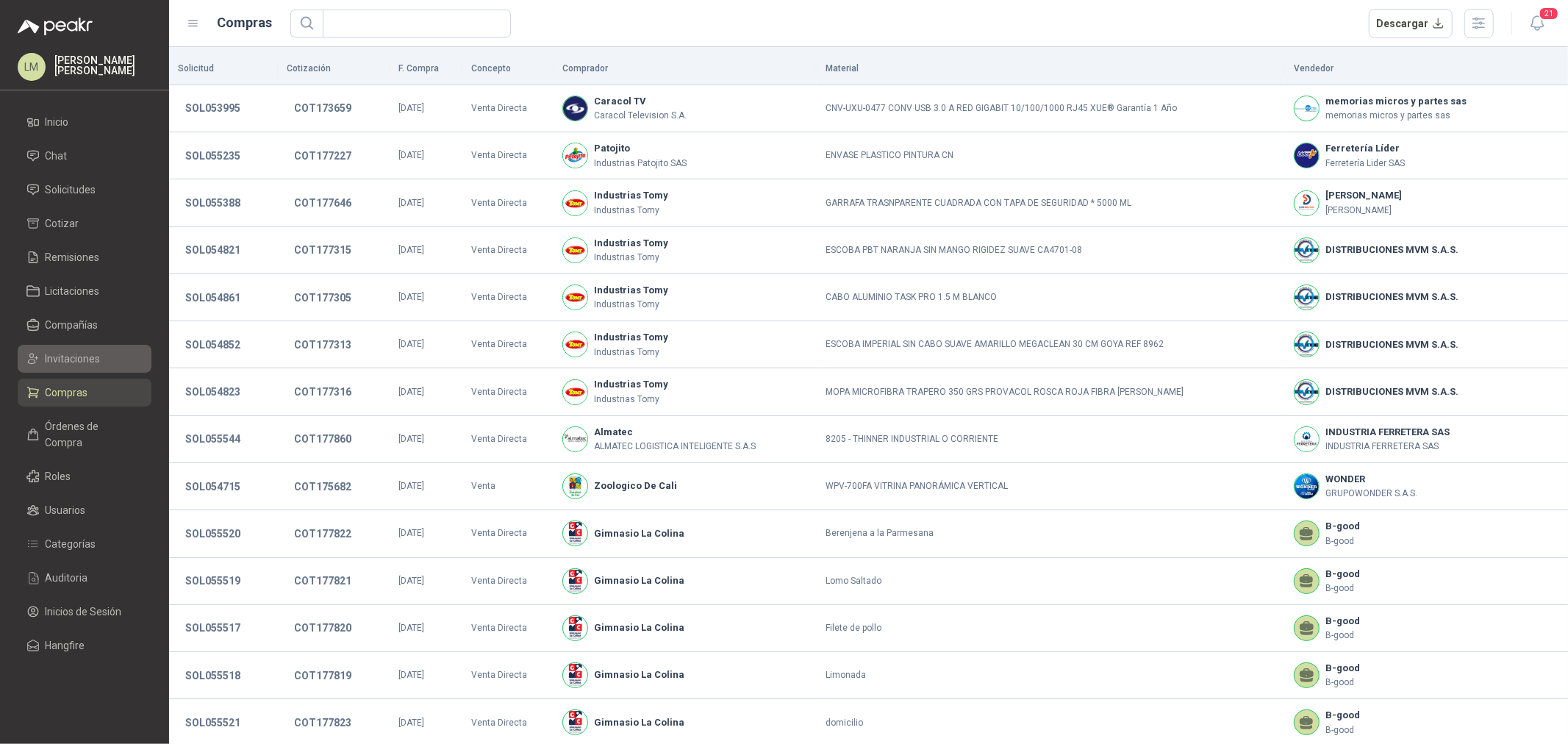
click at [75, 366] on link "Invitaciones" at bounding box center [85, 358] width 134 height 28
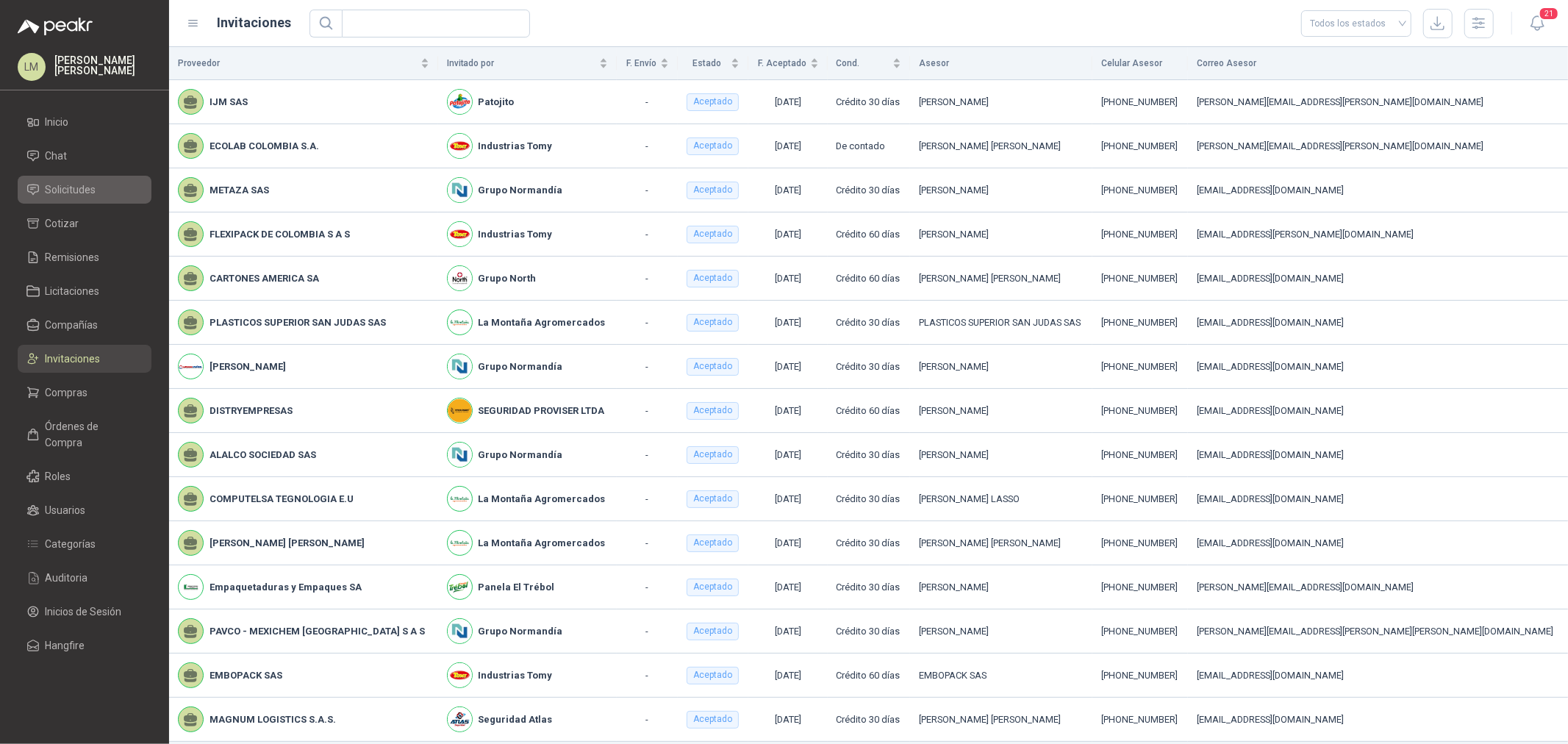
click at [85, 182] on span "Solicitudes" at bounding box center [70, 189] width 51 height 16
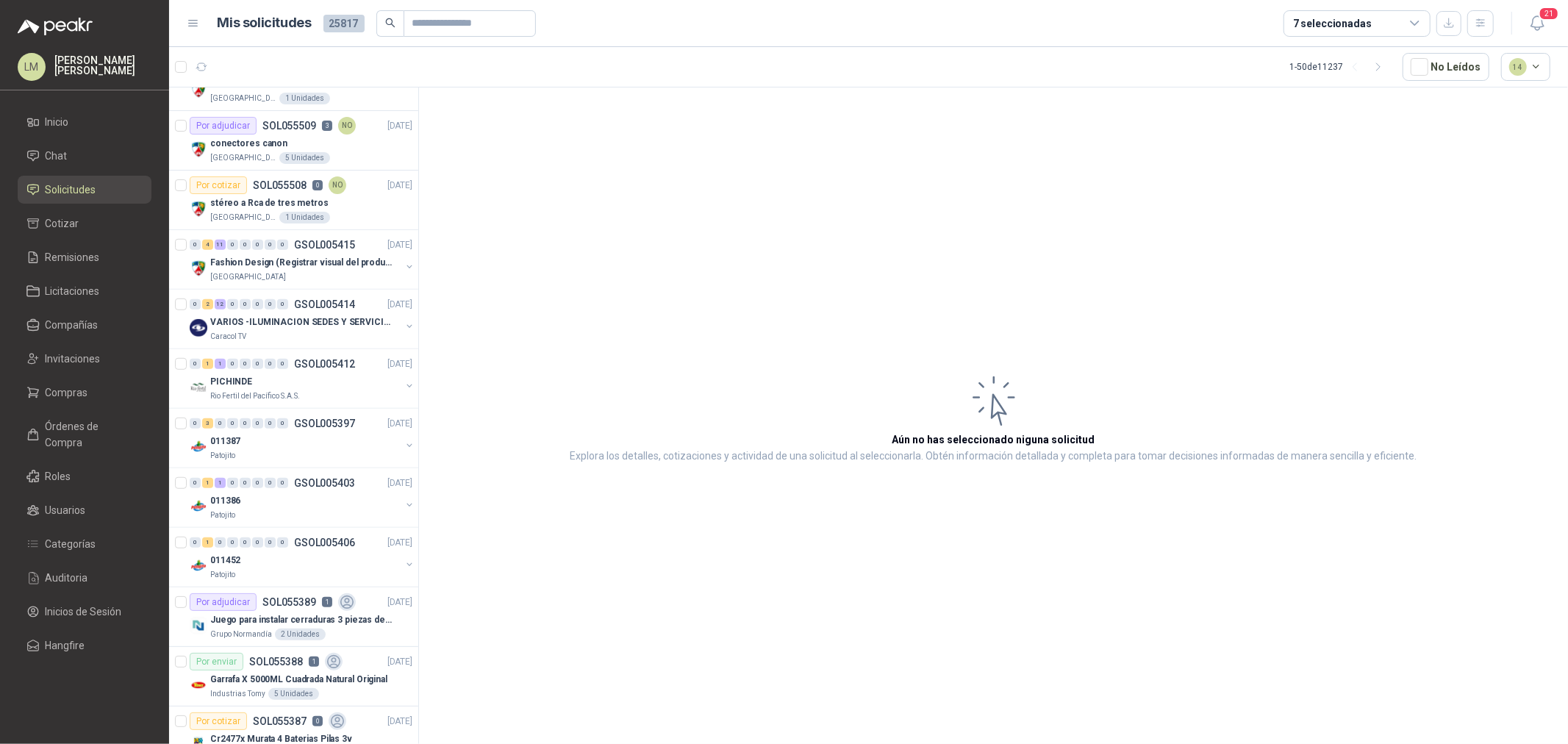
scroll to position [816, 0]
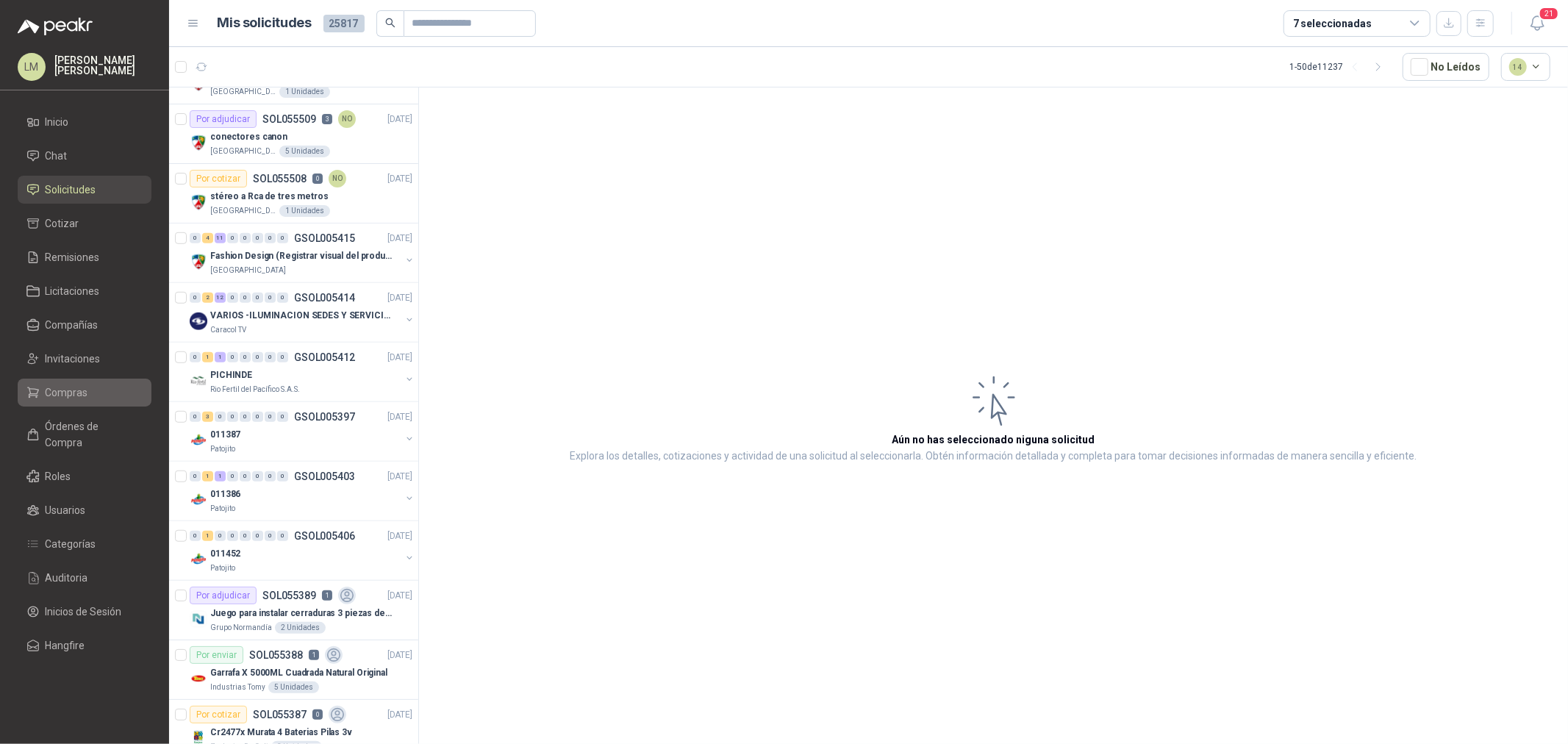
click at [84, 383] on link "Compras" at bounding box center [85, 392] width 134 height 28
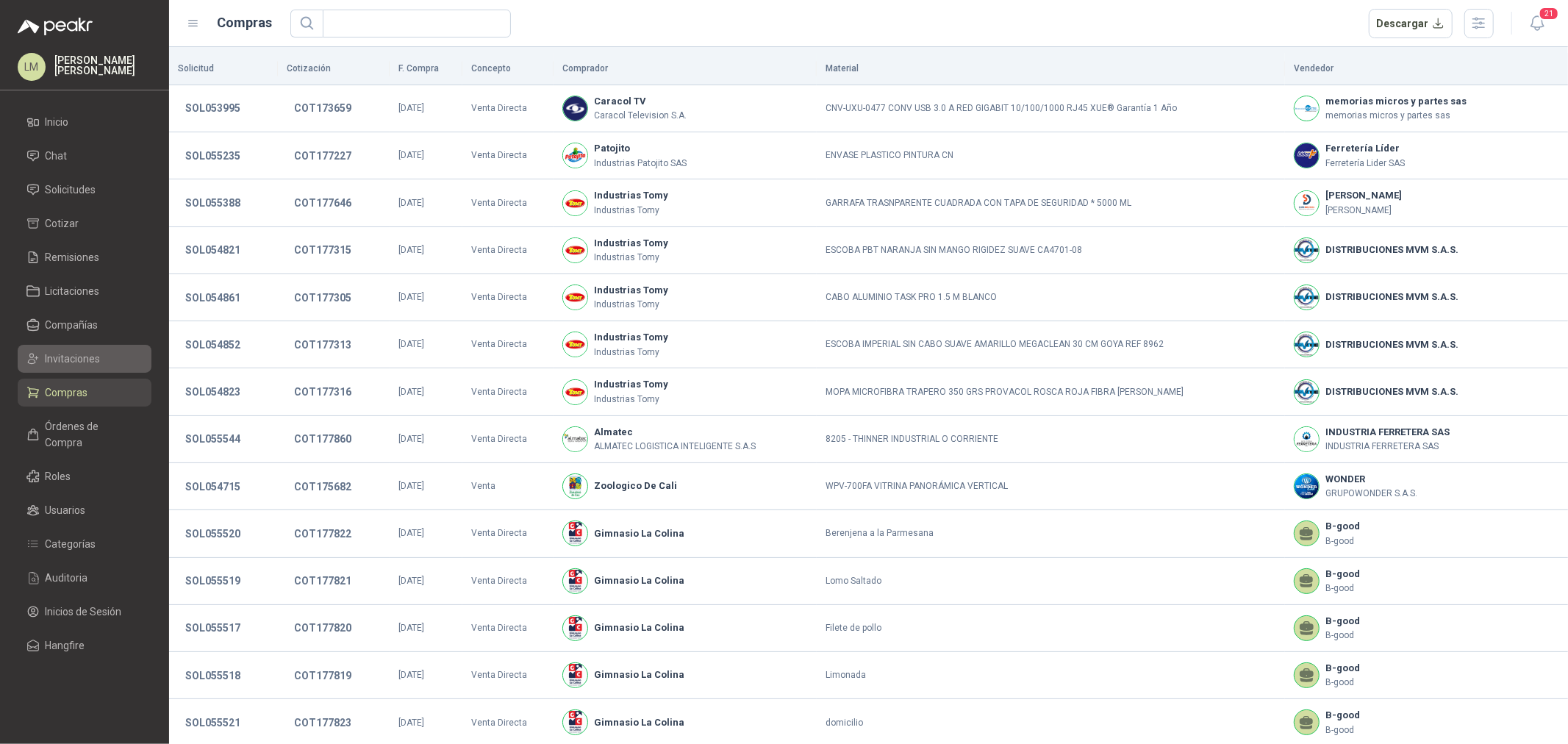
click at [82, 362] on span "Invitaciones" at bounding box center [73, 358] width 55 height 16
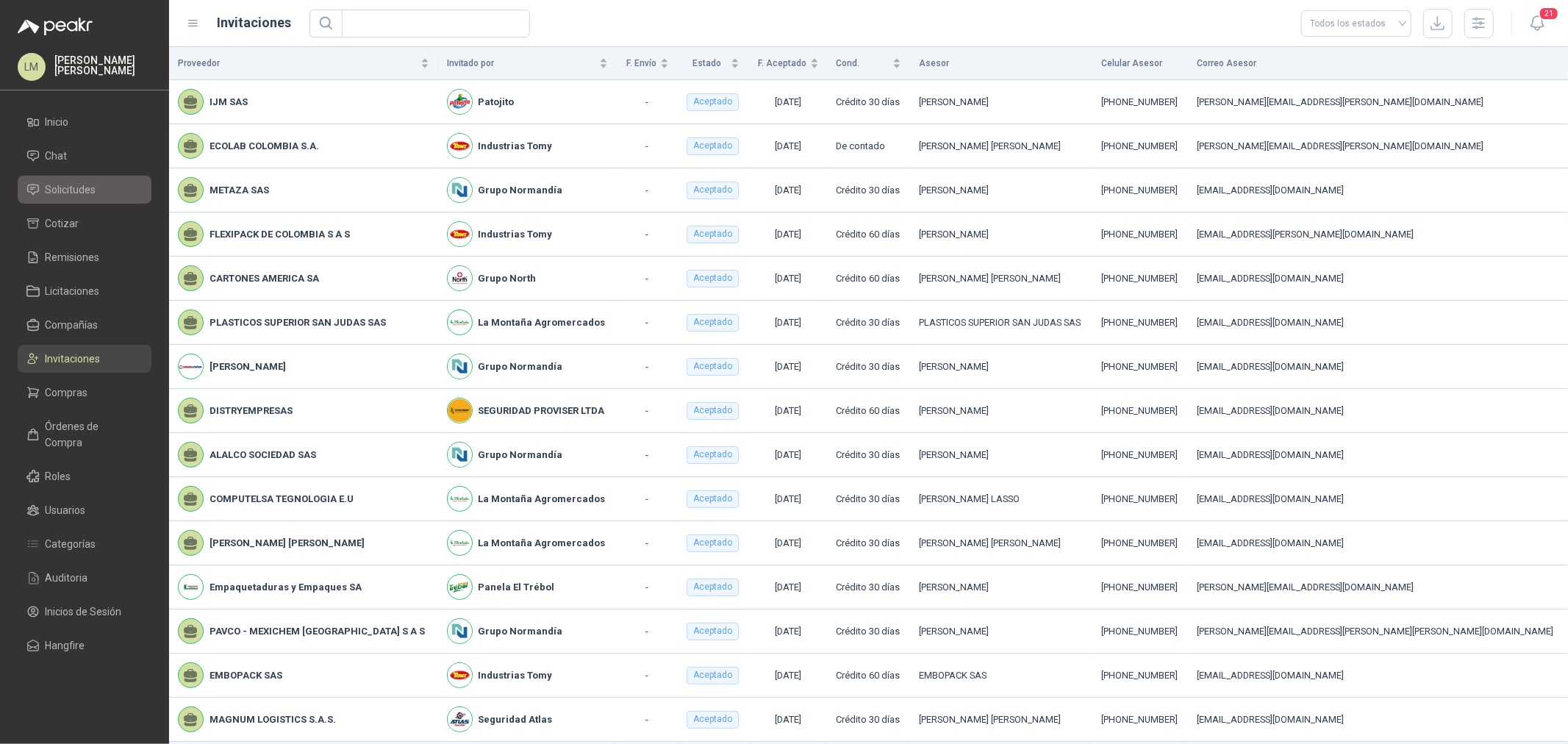
click at [54, 192] on span "Solicitudes" at bounding box center [70, 189] width 51 height 16
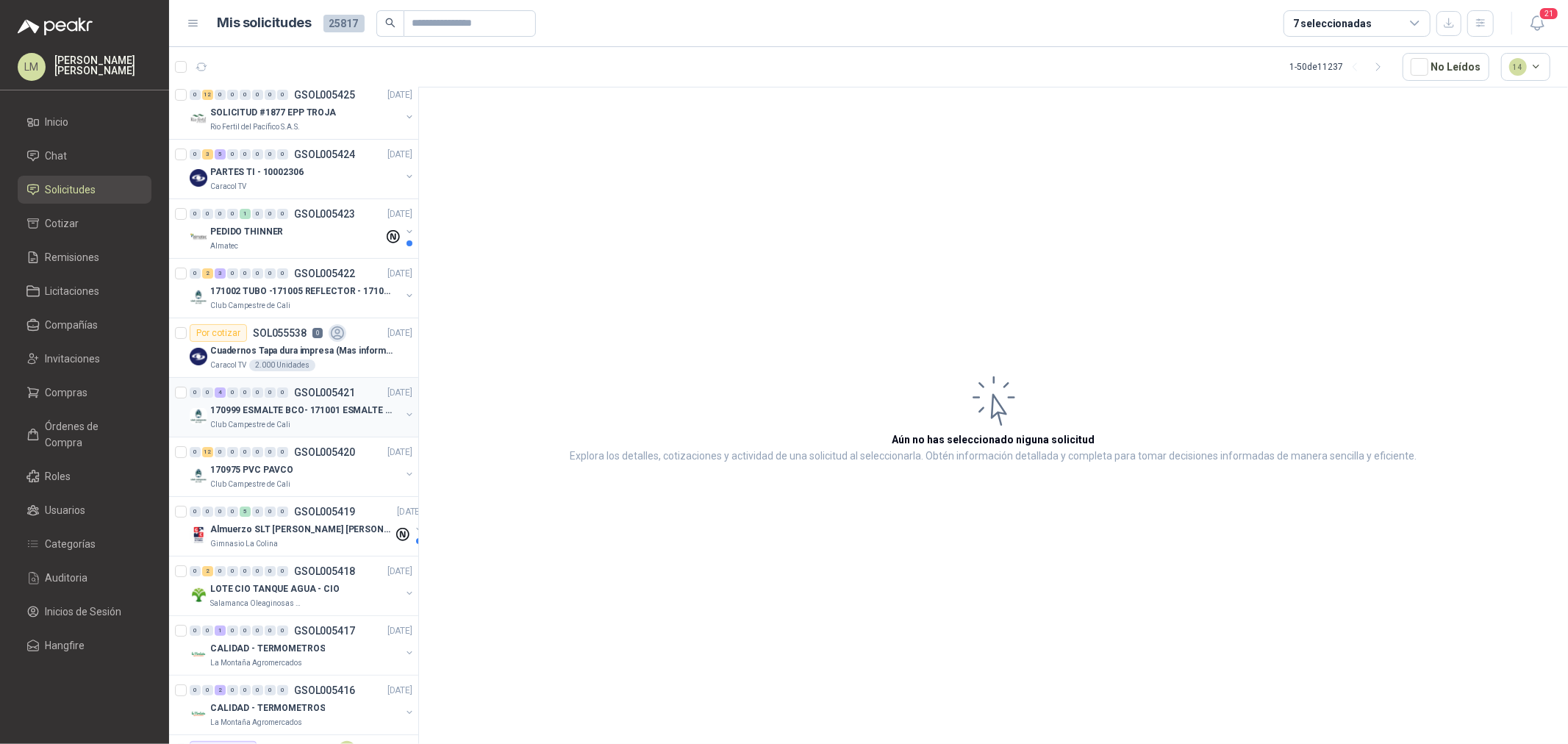
scroll to position [163, 0]
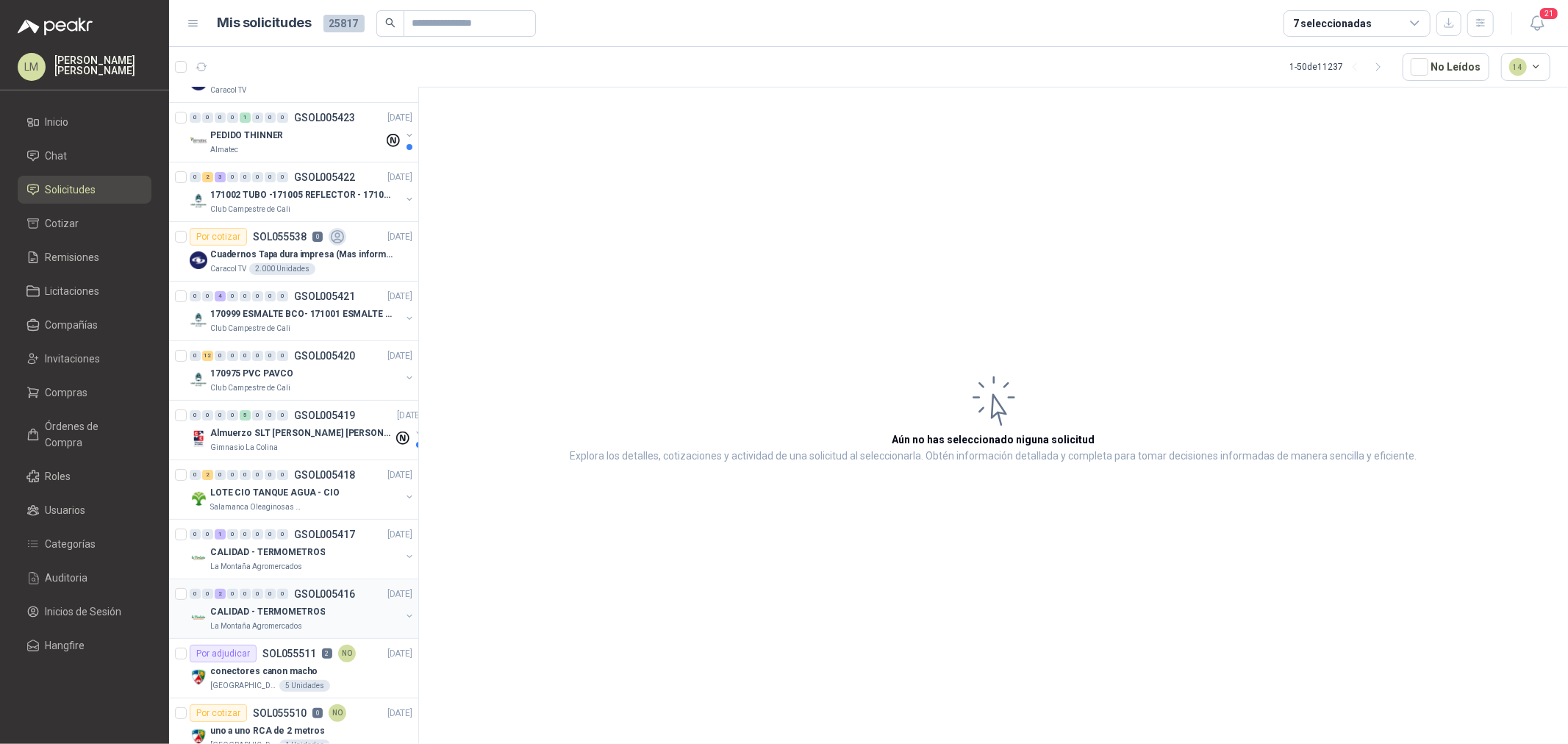
click at [299, 610] on p "CALIDAD - TERMOMETROS" at bounding box center [267, 612] width 115 height 14
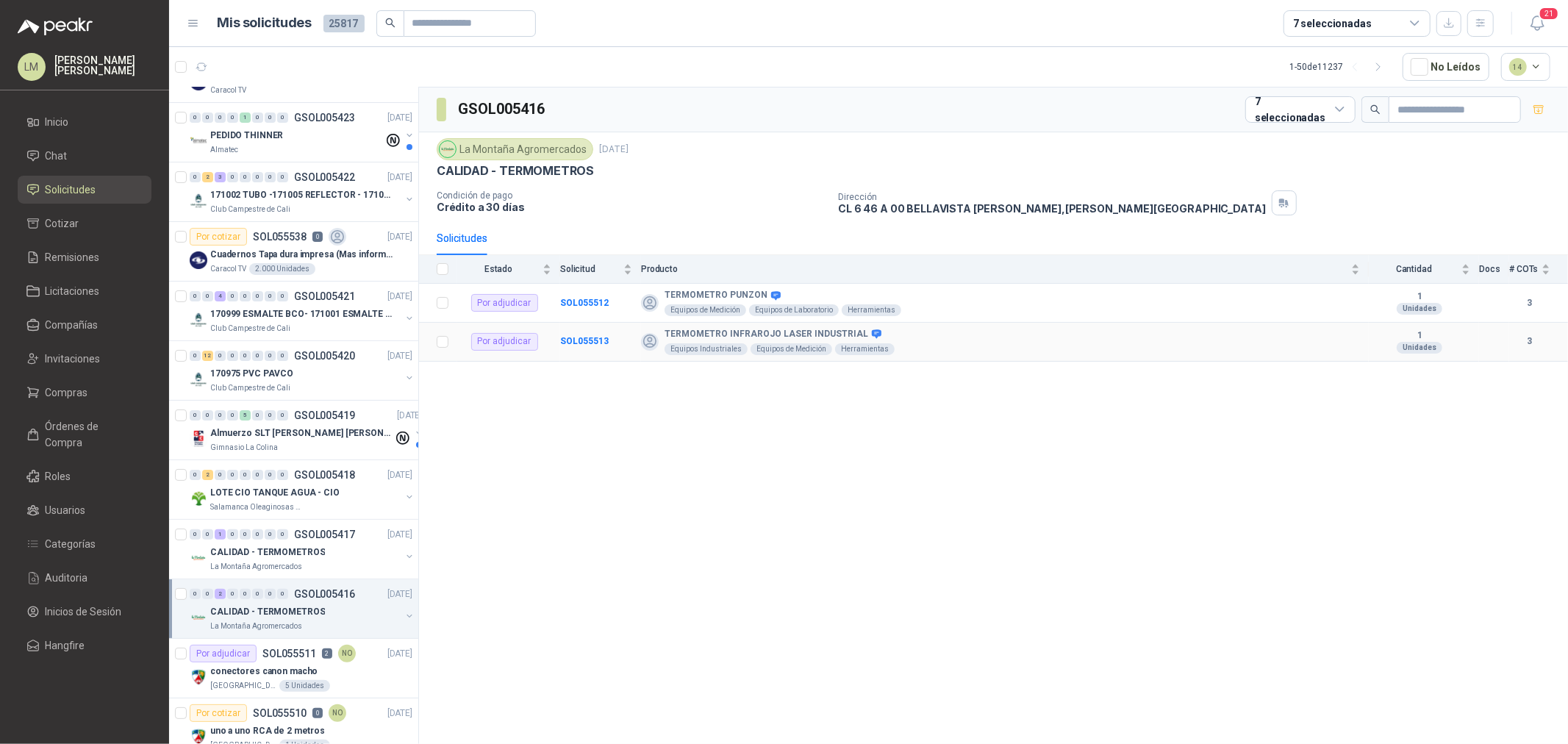
click at [576, 334] on td "SOL055513" at bounding box center [600, 342] width 80 height 39
click at [576, 337] on b "SOL055513" at bounding box center [584, 341] width 49 height 10
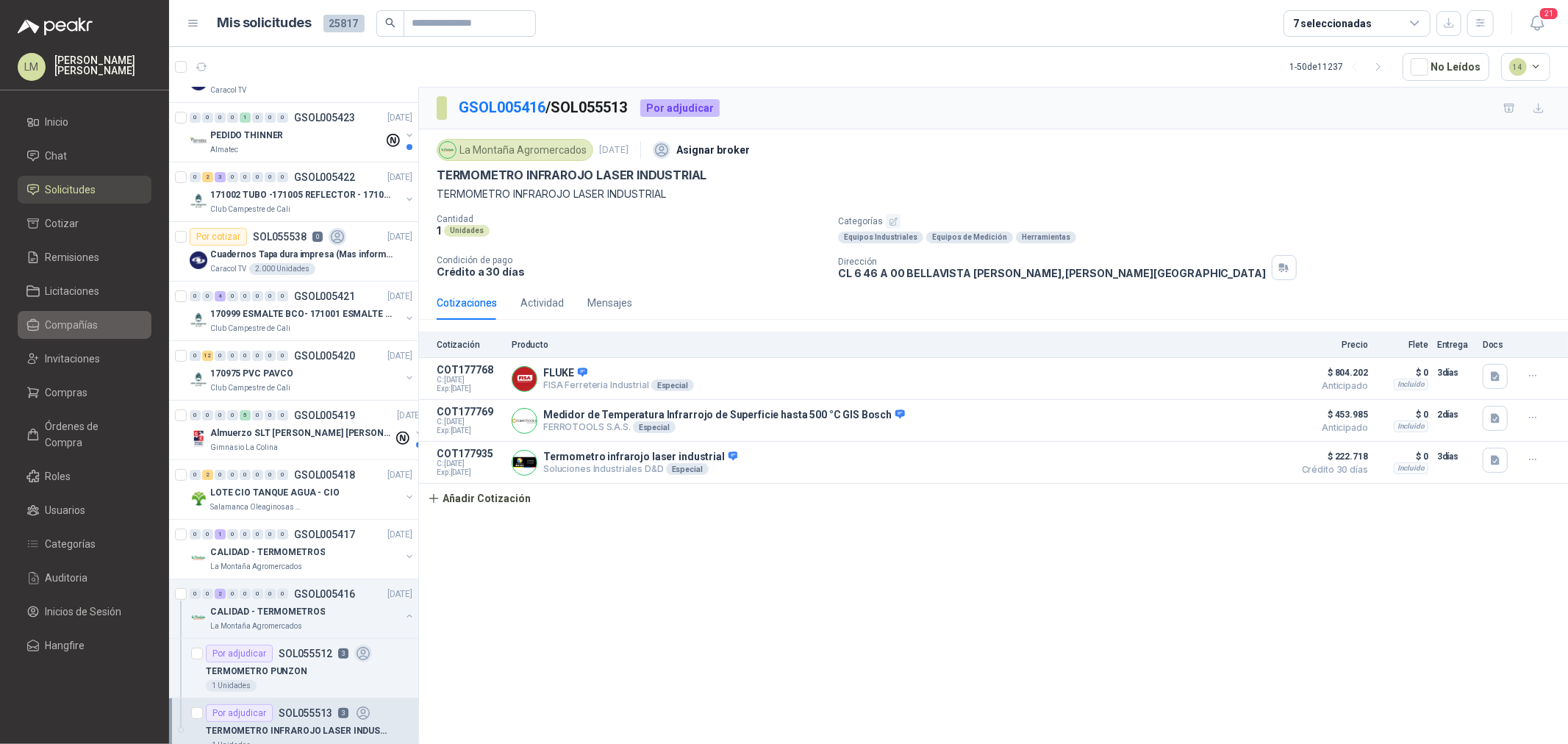
click at [64, 332] on span "Compañías" at bounding box center [71, 324] width 53 height 16
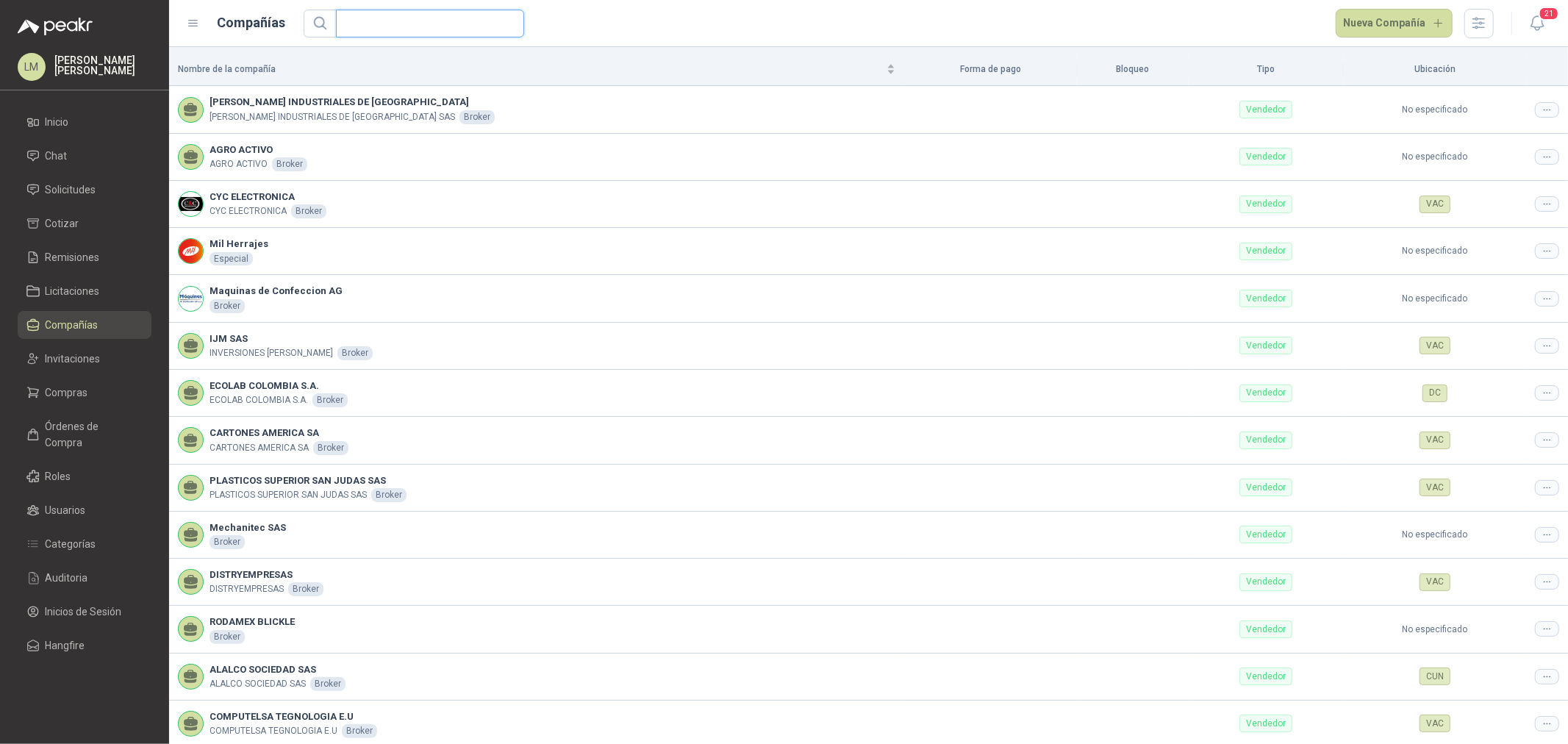
click at [401, 17] on input "text" at bounding box center [423, 23] width 158 height 27
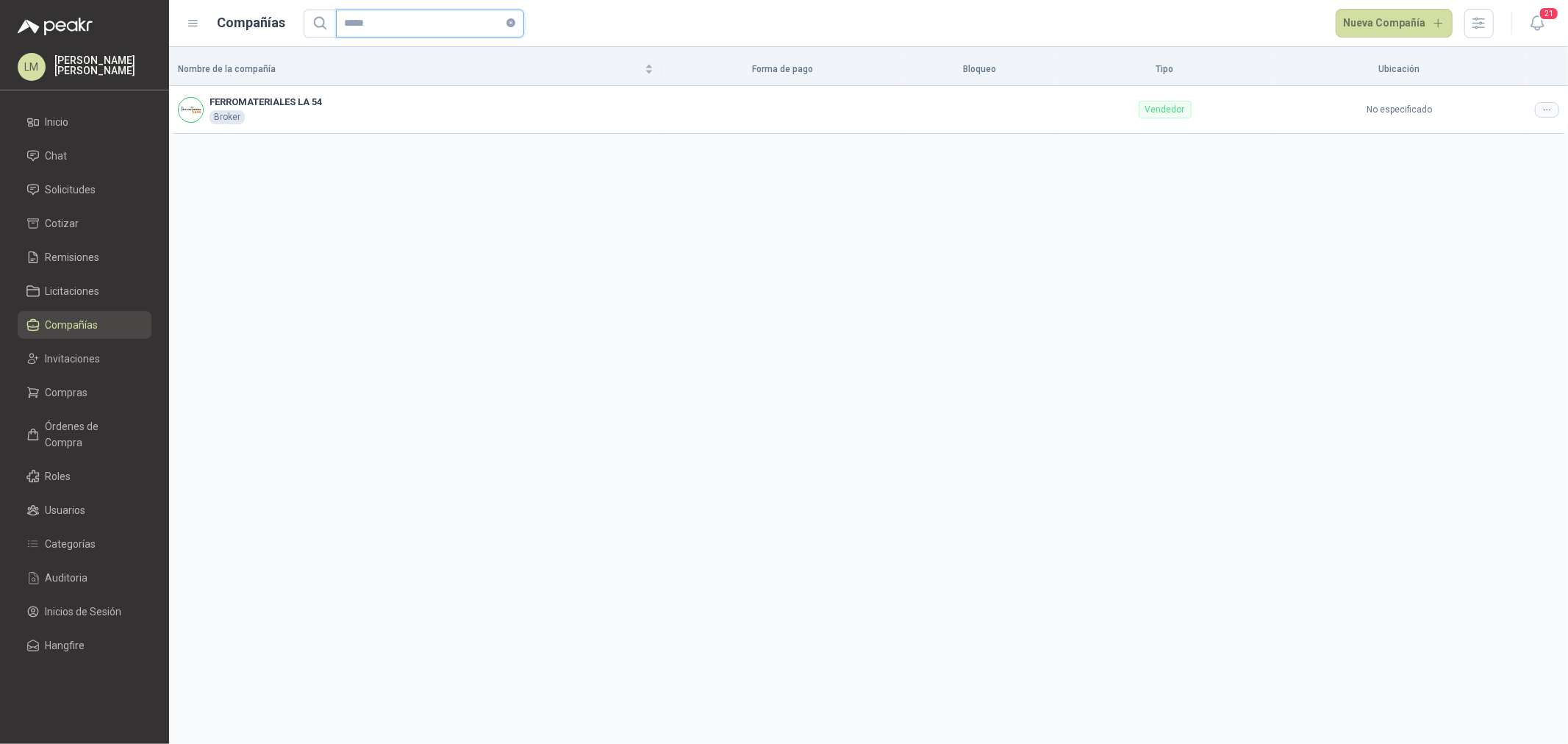
drag, startPoint x: 397, startPoint y: 20, endPoint x: 323, endPoint y: 19, distance: 74.0
click at [323, 19] on span "*****" at bounding box center [413, 23] width 220 height 28
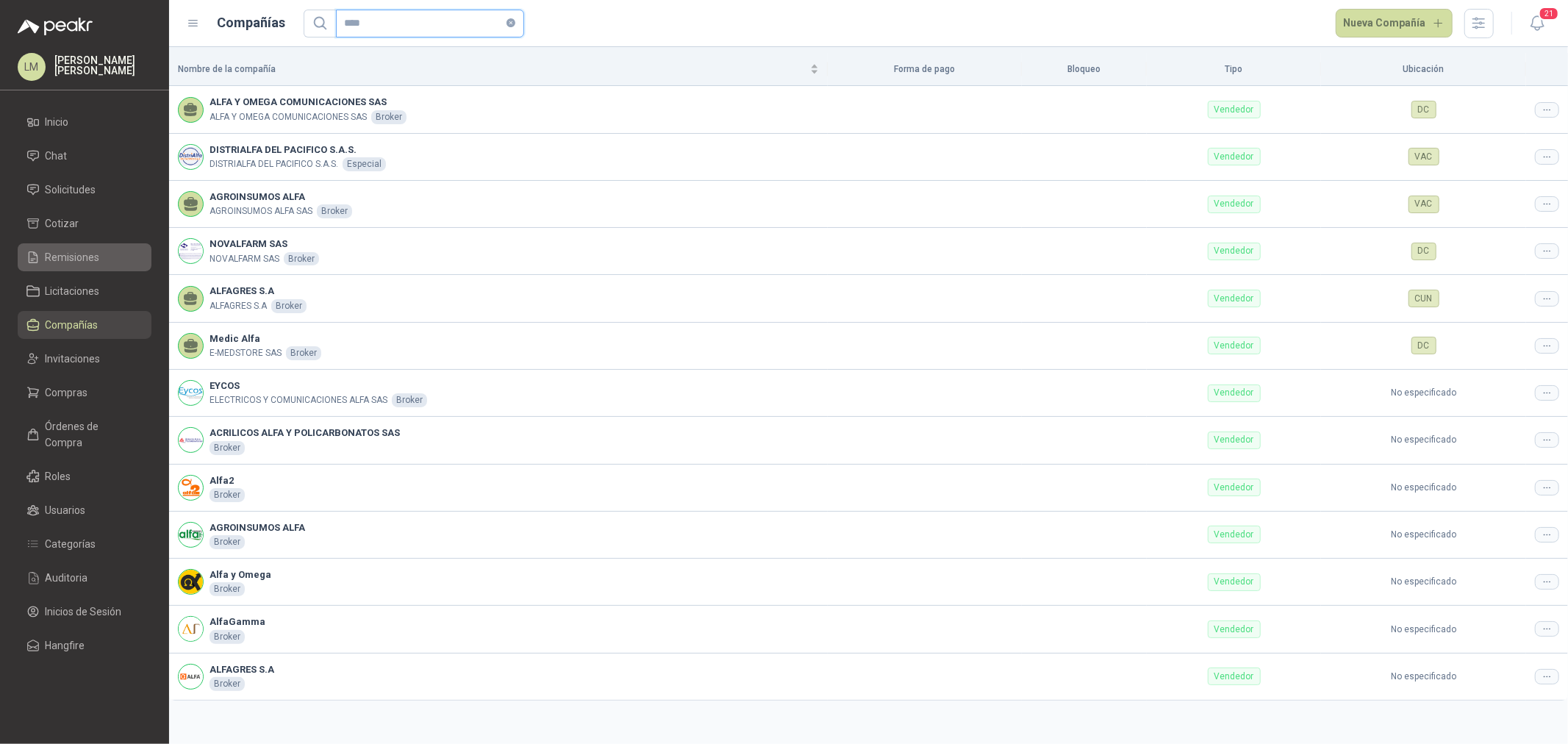
type input "****"
click at [77, 182] on span "Solicitudes" at bounding box center [70, 189] width 51 height 16
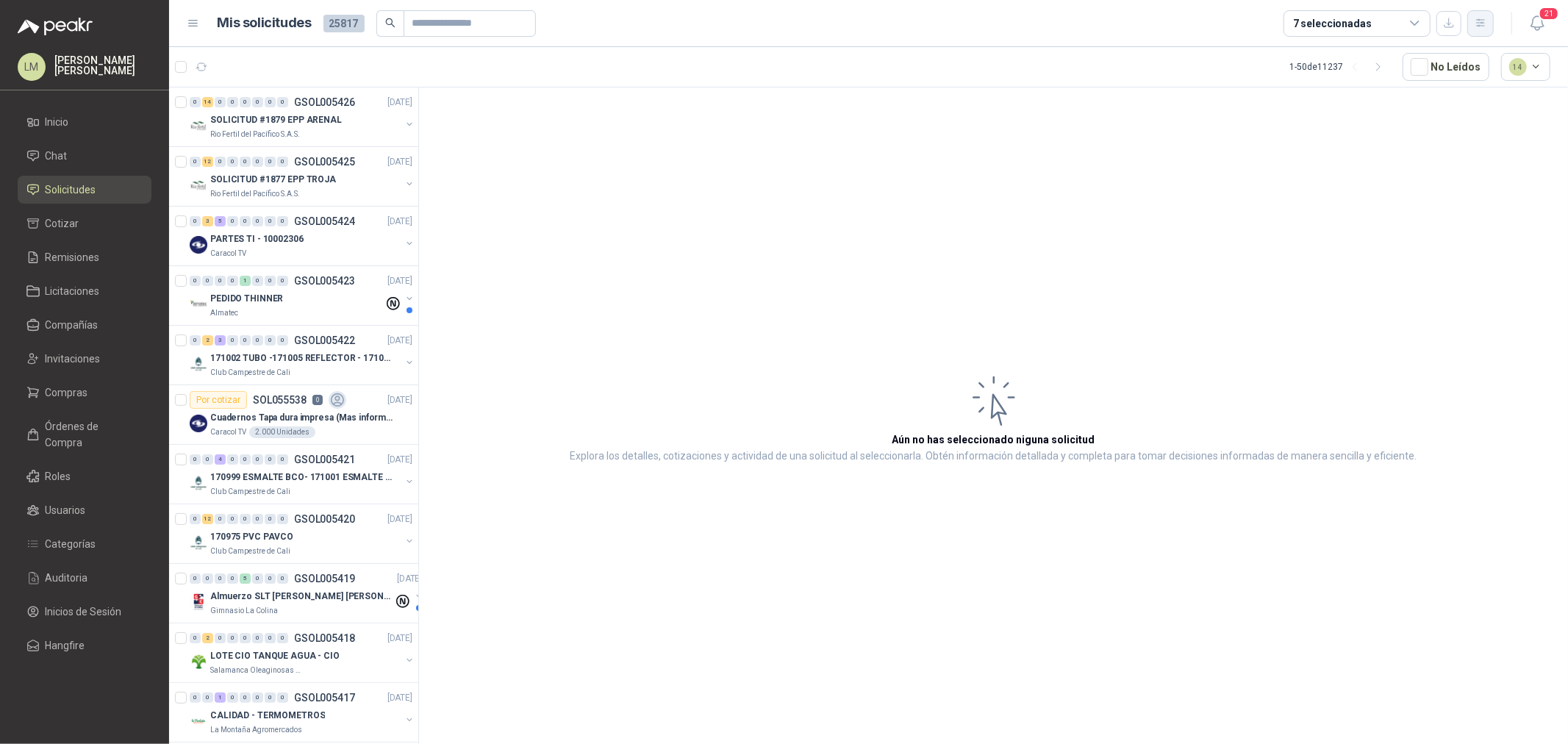
click at [1483, 23] on icon "button" at bounding box center [1480, 23] width 8 height 8
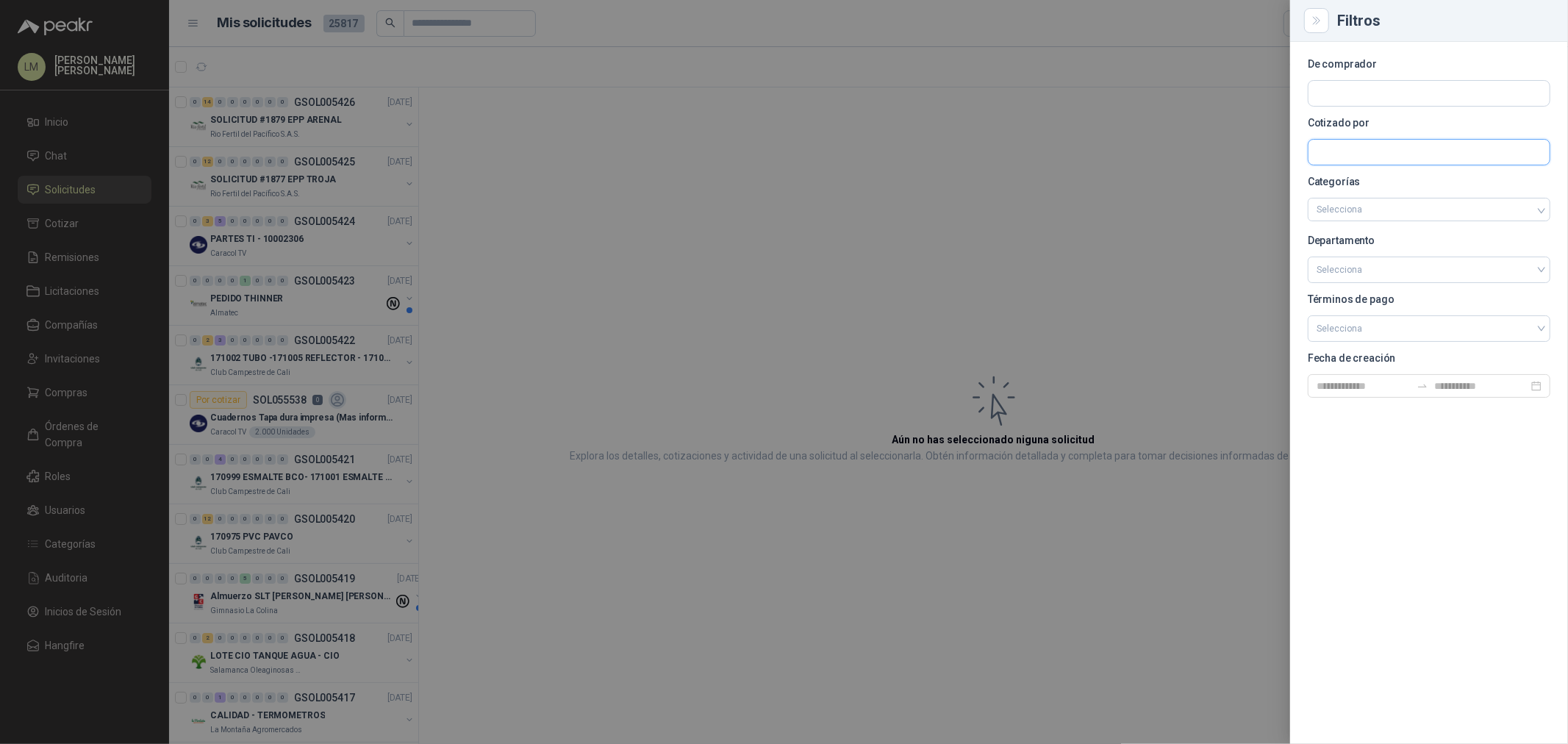
click at [1360, 148] on input "text" at bounding box center [1429, 152] width 241 height 25
type input "***"
click at [1348, 206] on p "REKORT SAS" at bounding box center [1390, 209] width 97 height 9
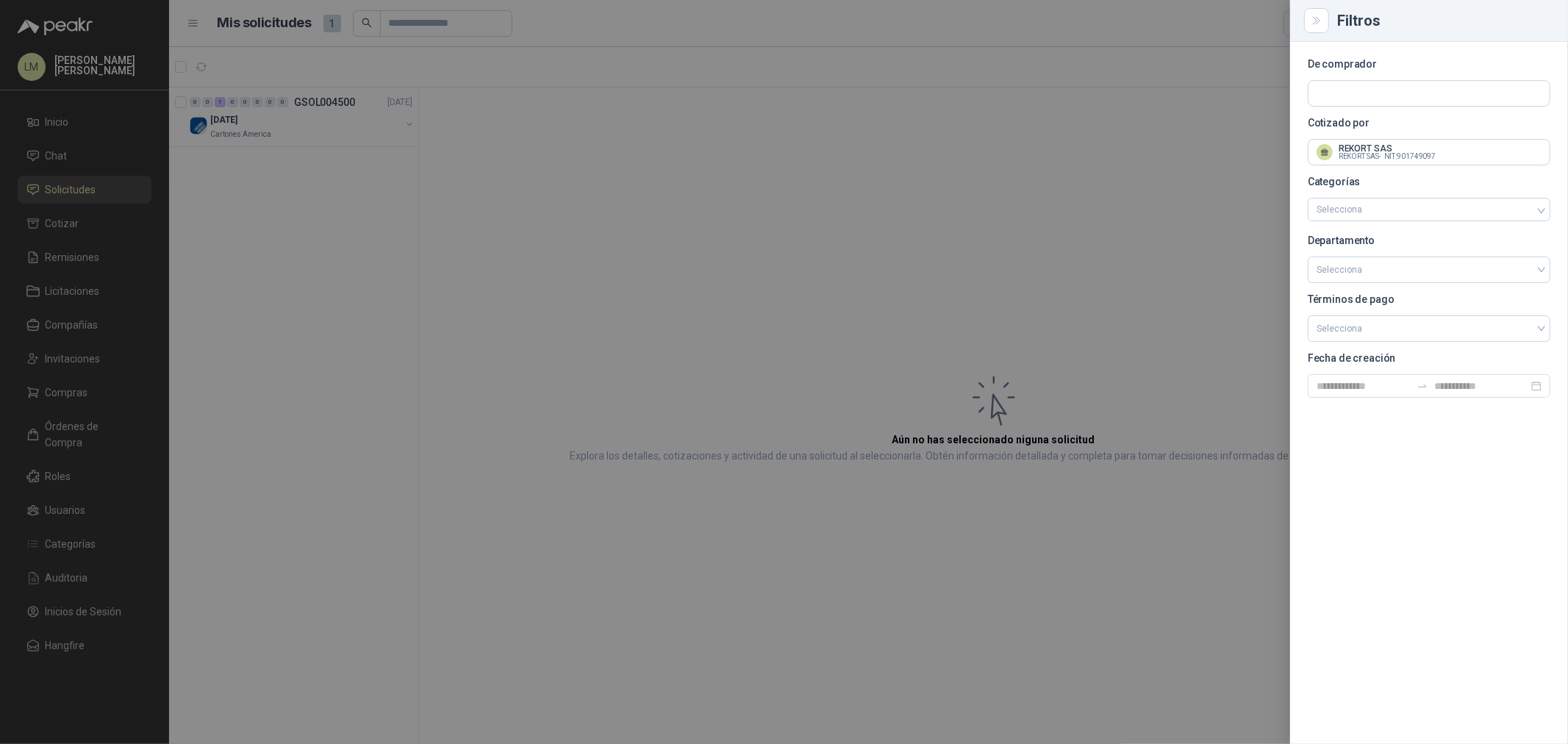
click at [471, 122] on div at bounding box center [784, 372] width 1568 height 744
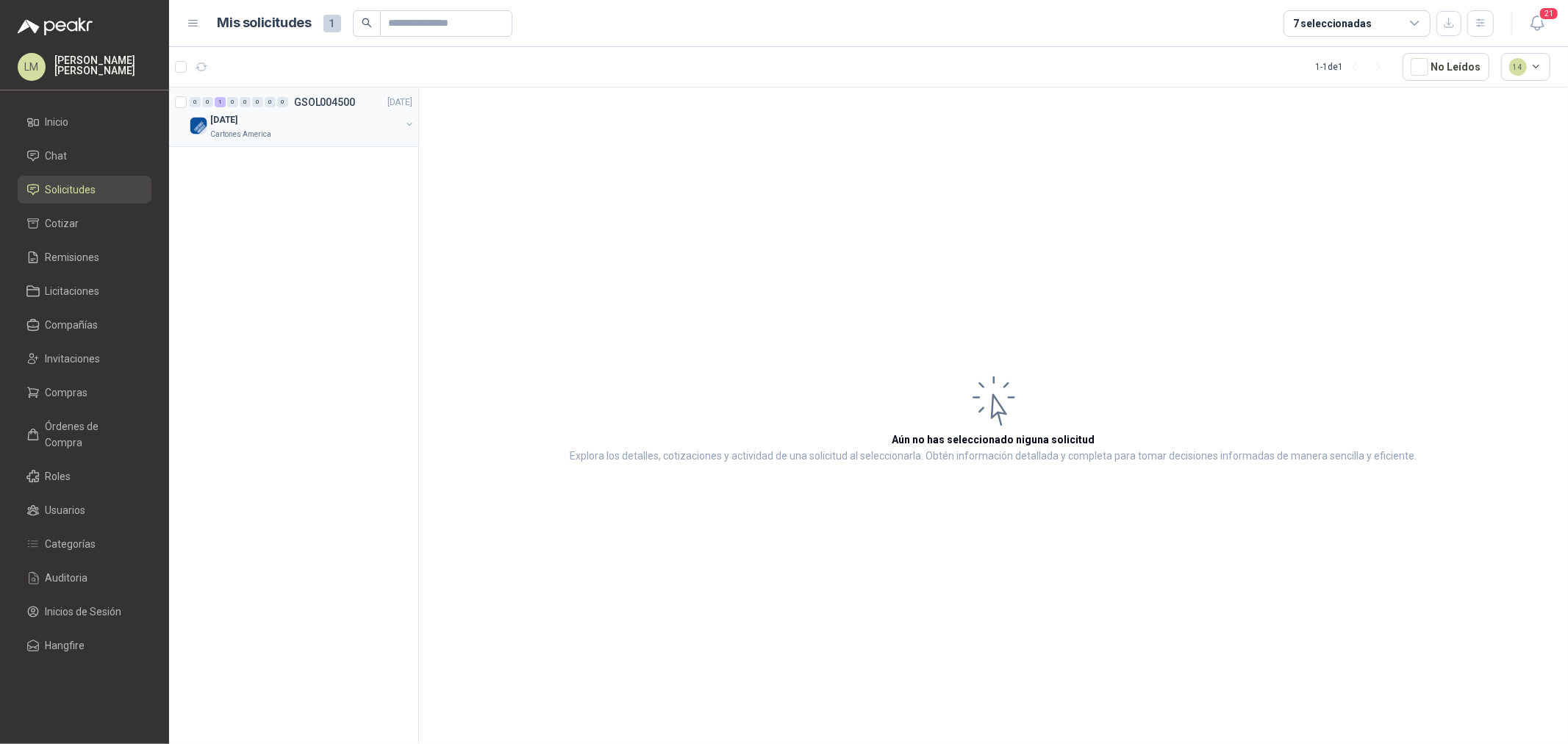
click at [409, 125] on button "button" at bounding box center [409, 124] width 12 height 12
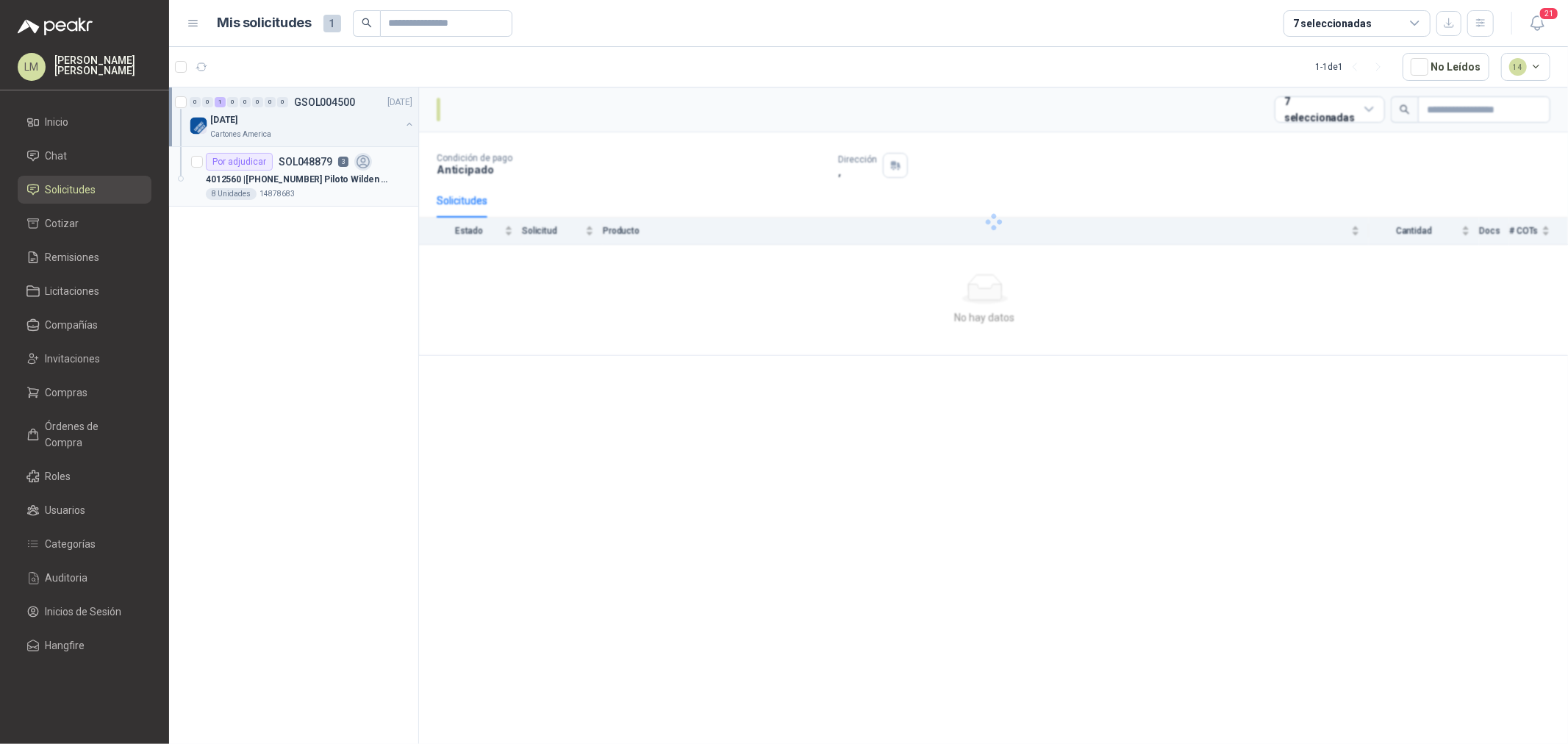
click at [344, 189] on div "8 Unidades 14878683" at bounding box center [309, 194] width 206 height 12
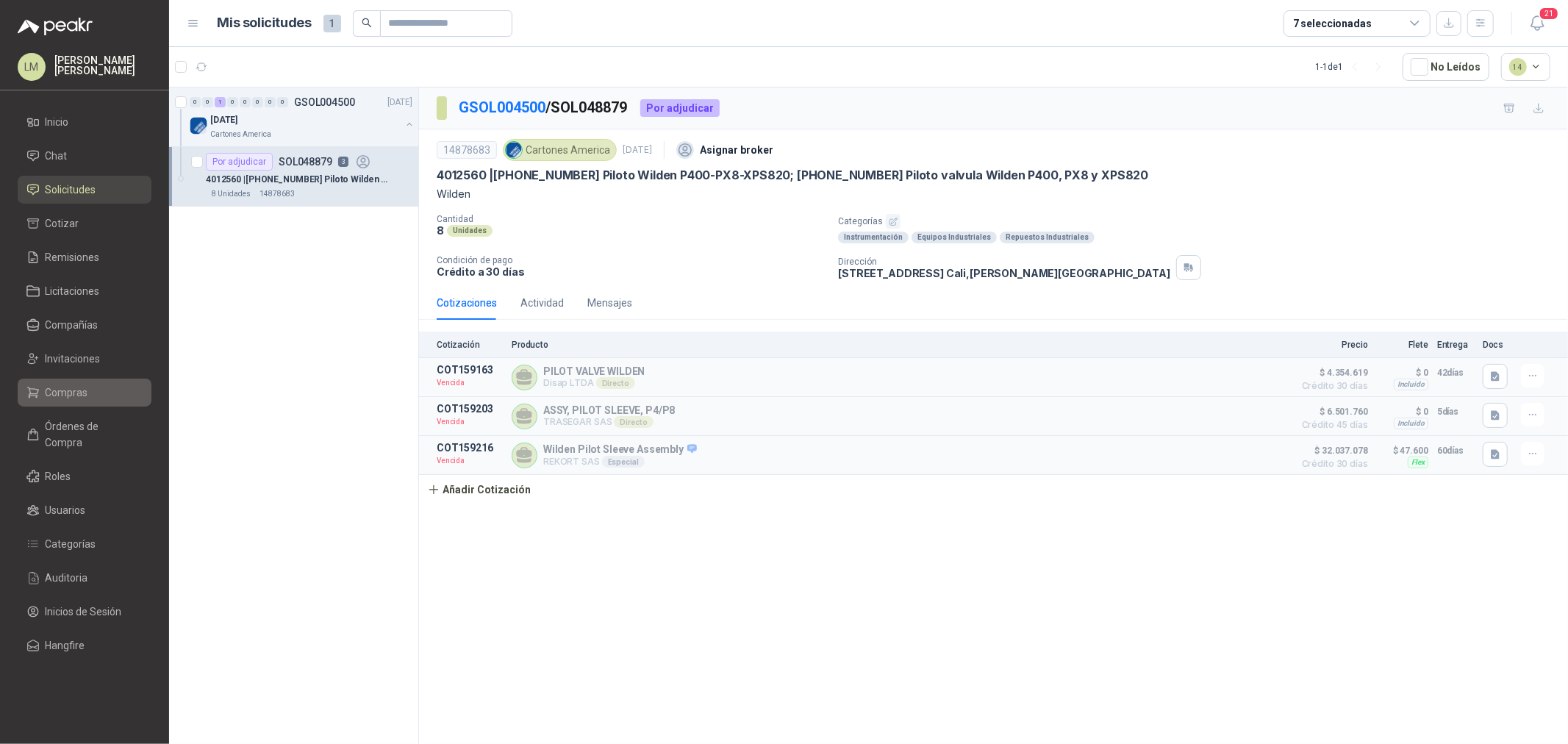
click at [86, 397] on li "Compras" at bounding box center [85, 392] width 116 height 16
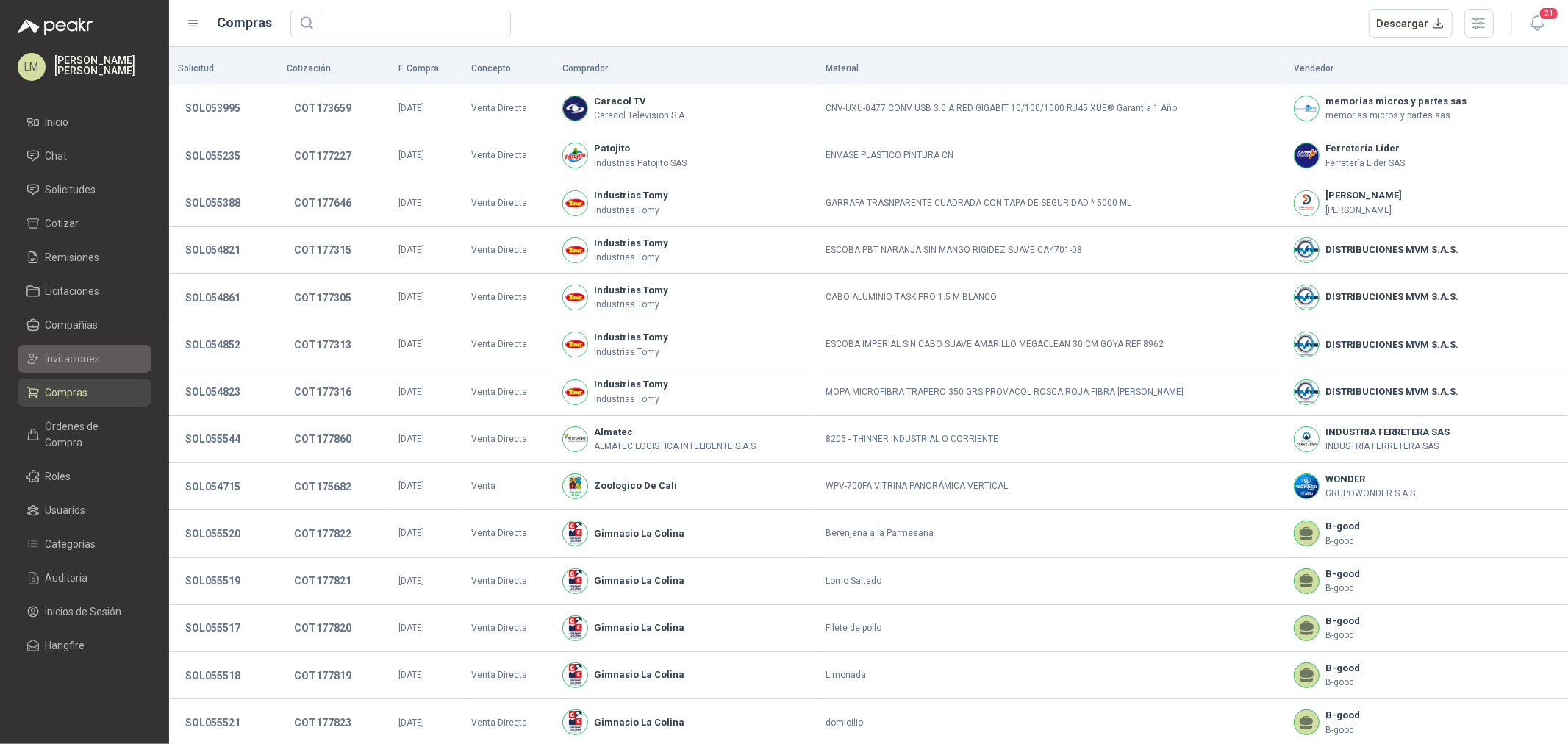
click at [78, 355] on span "Invitaciones" at bounding box center [73, 358] width 55 height 16
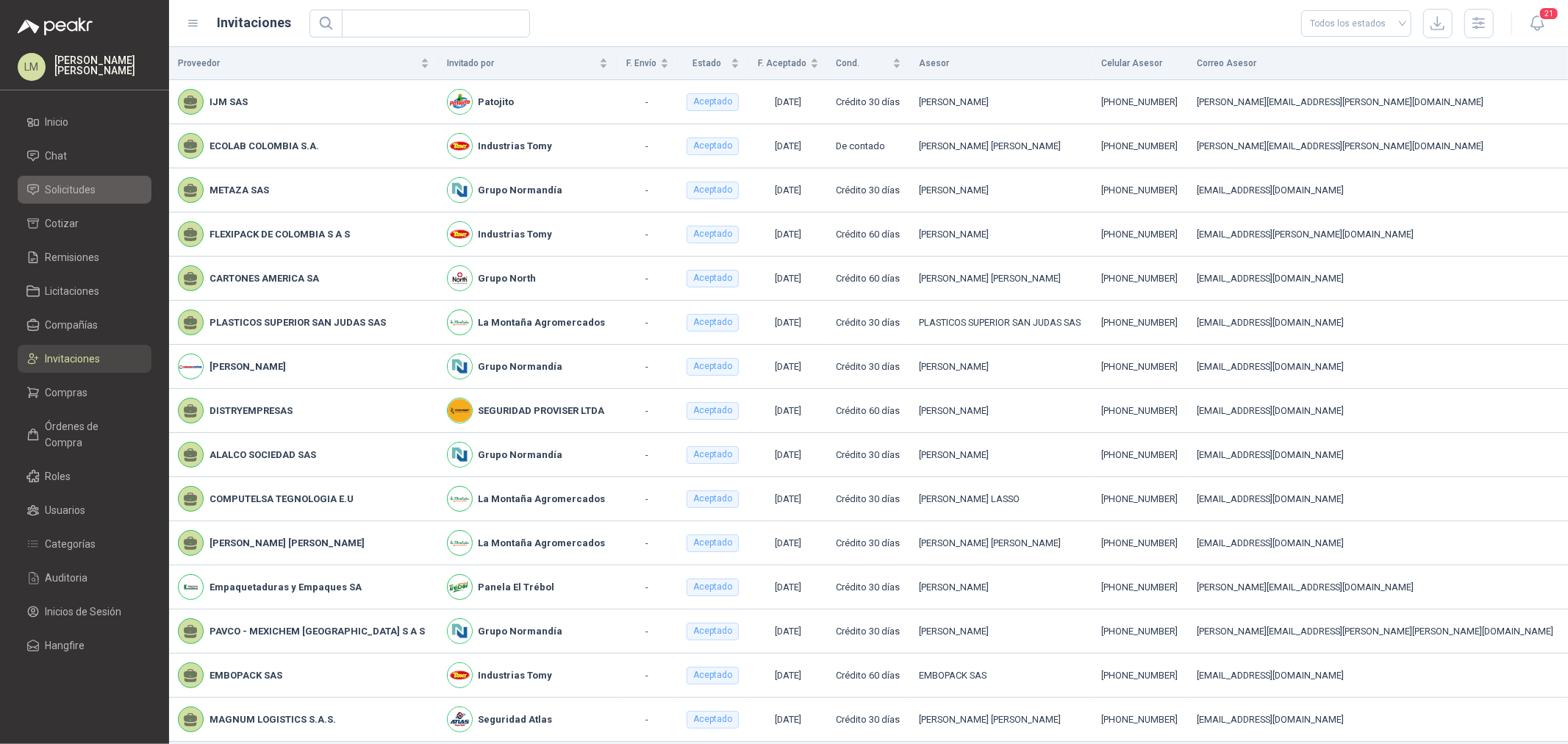
click at [63, 186] on span "Solicitudes" at bounding box center [70, 189] width 51 height 16
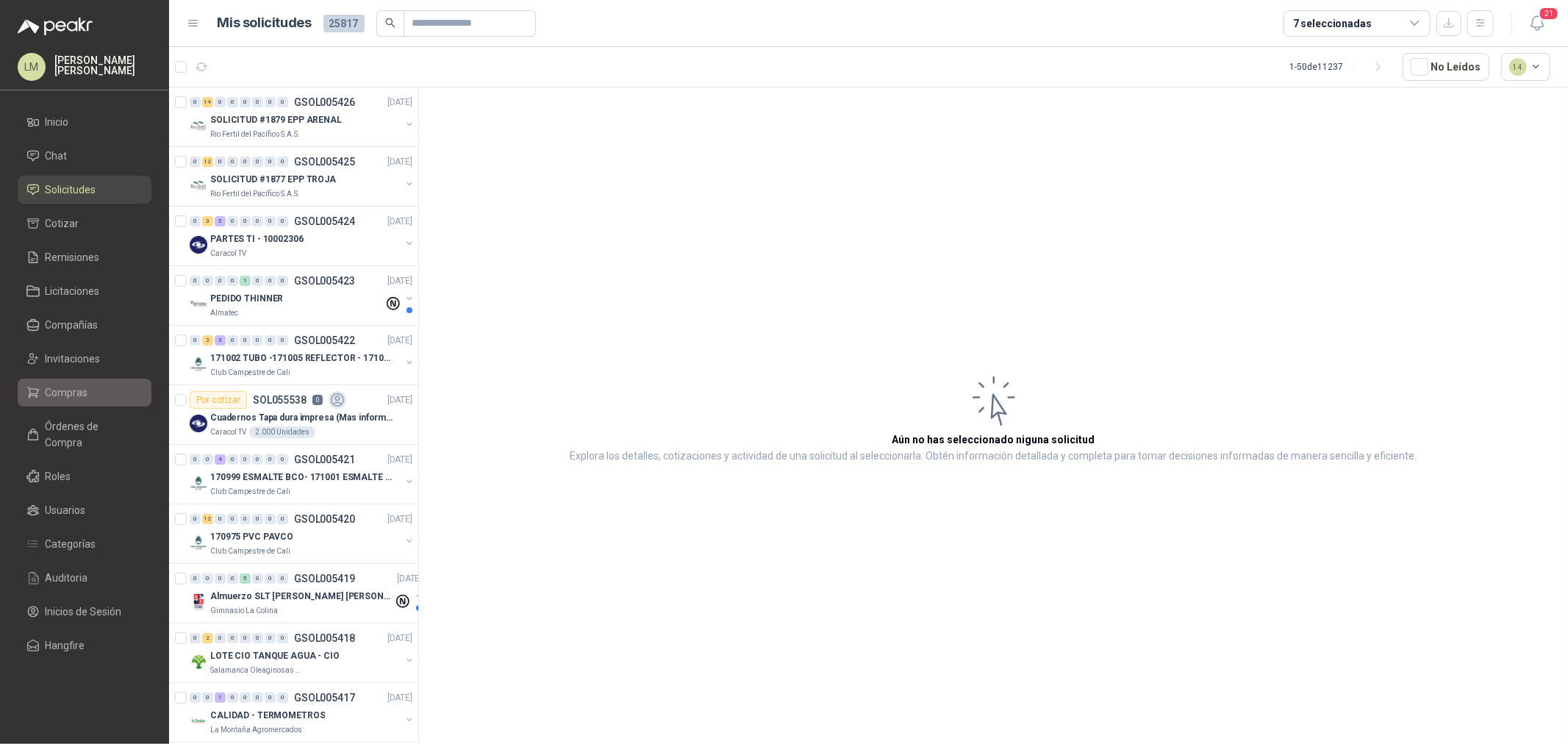
click at [69, 395] on span "Compras" at bounding box center [66, 392] width 43 height 16
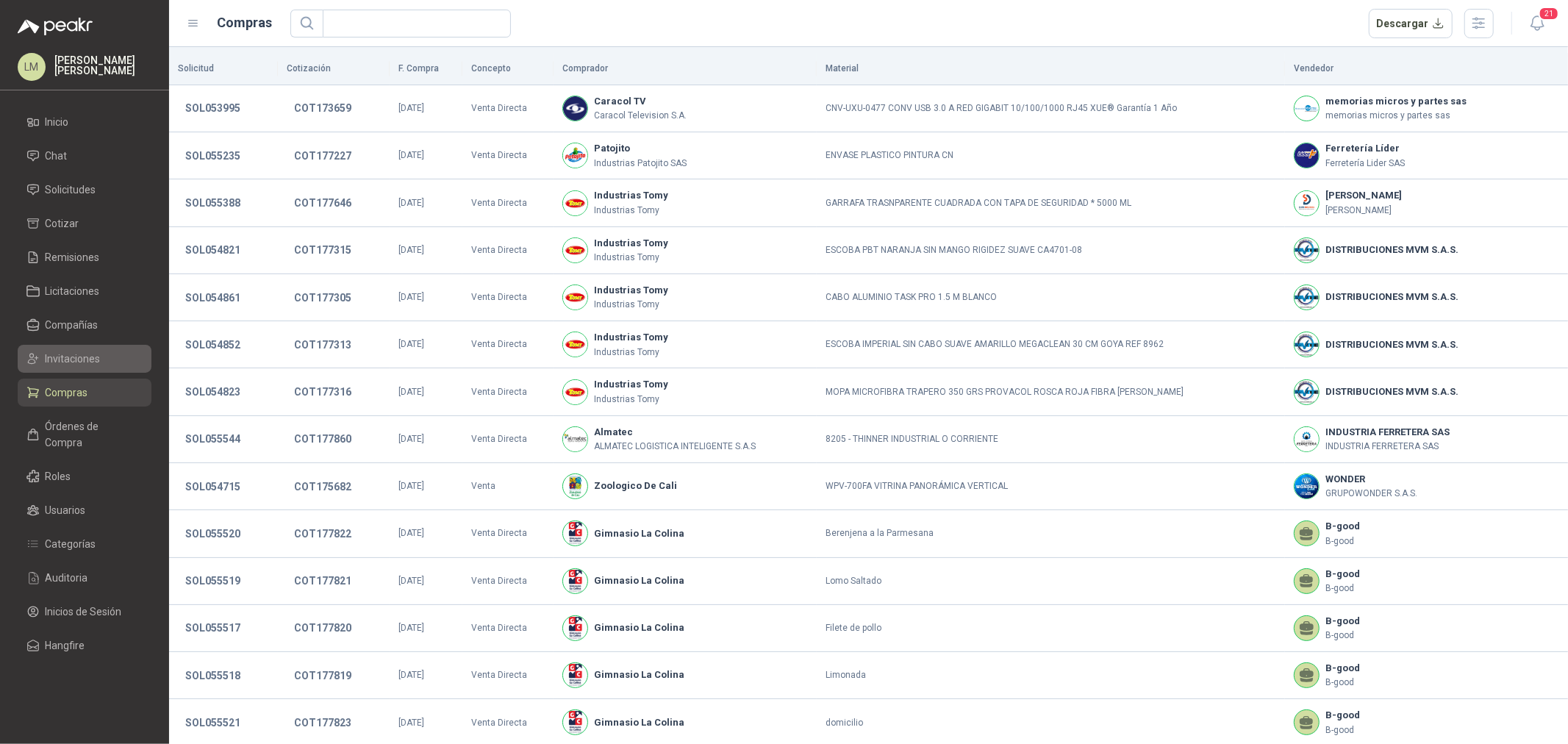
click at [72, 354] on span "Invitaciones" at bounding box center [73, 358] width 55 height 16
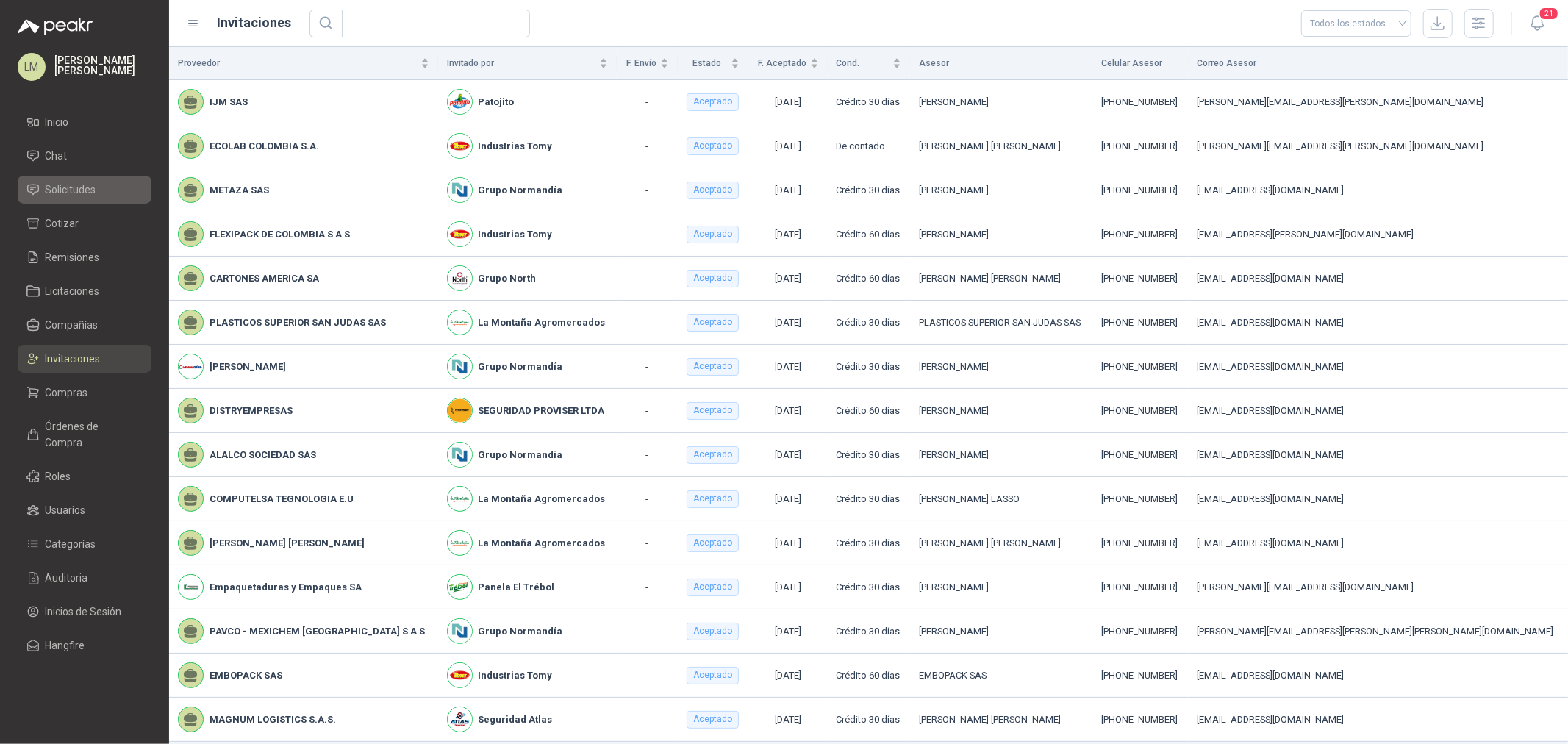
click at [85, 187] on span "Solicitudes" at bounding box center [70, 189] width 51 height 16
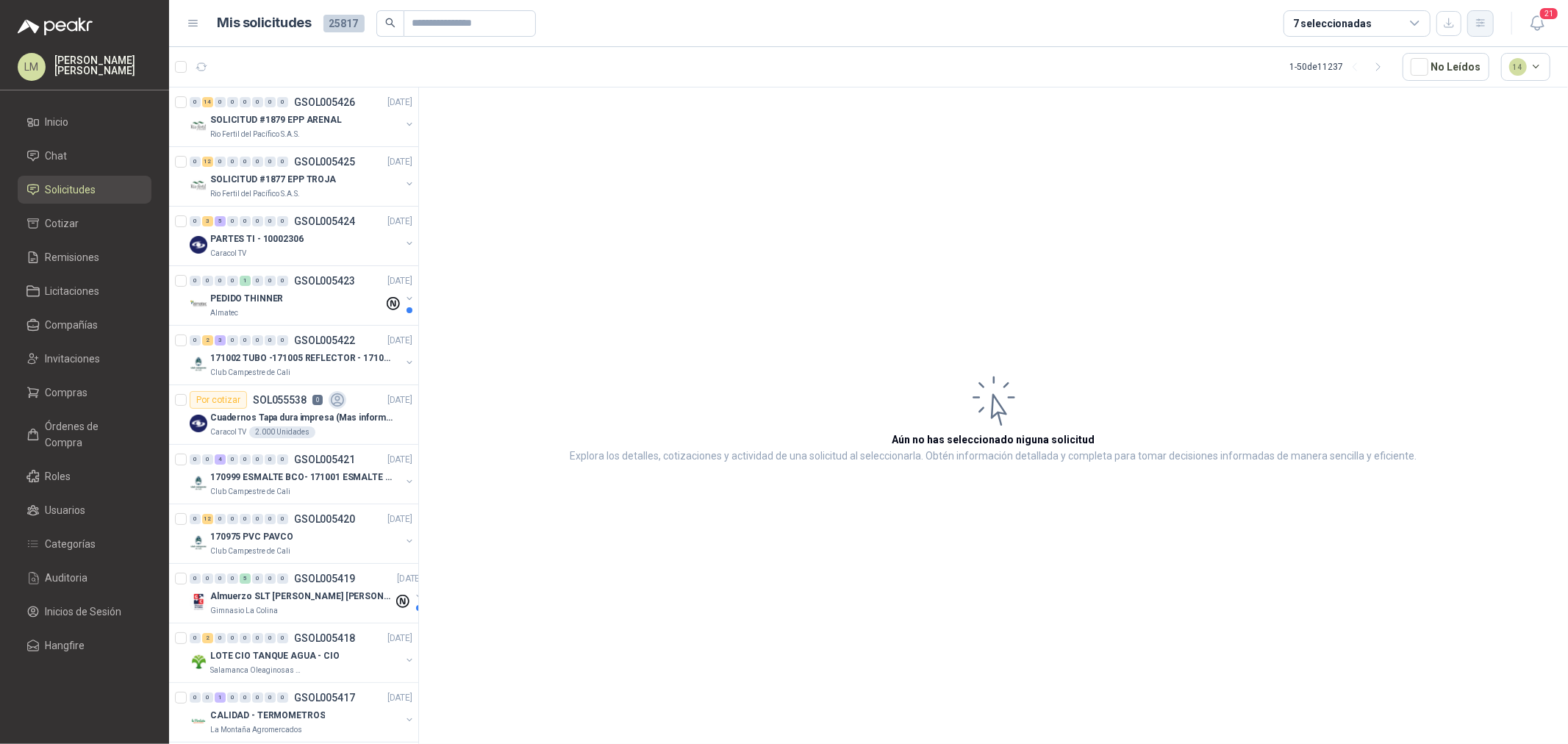
click at [1479, 28] on icon "button" at bounding box center [1480, 23] width 13 height 13
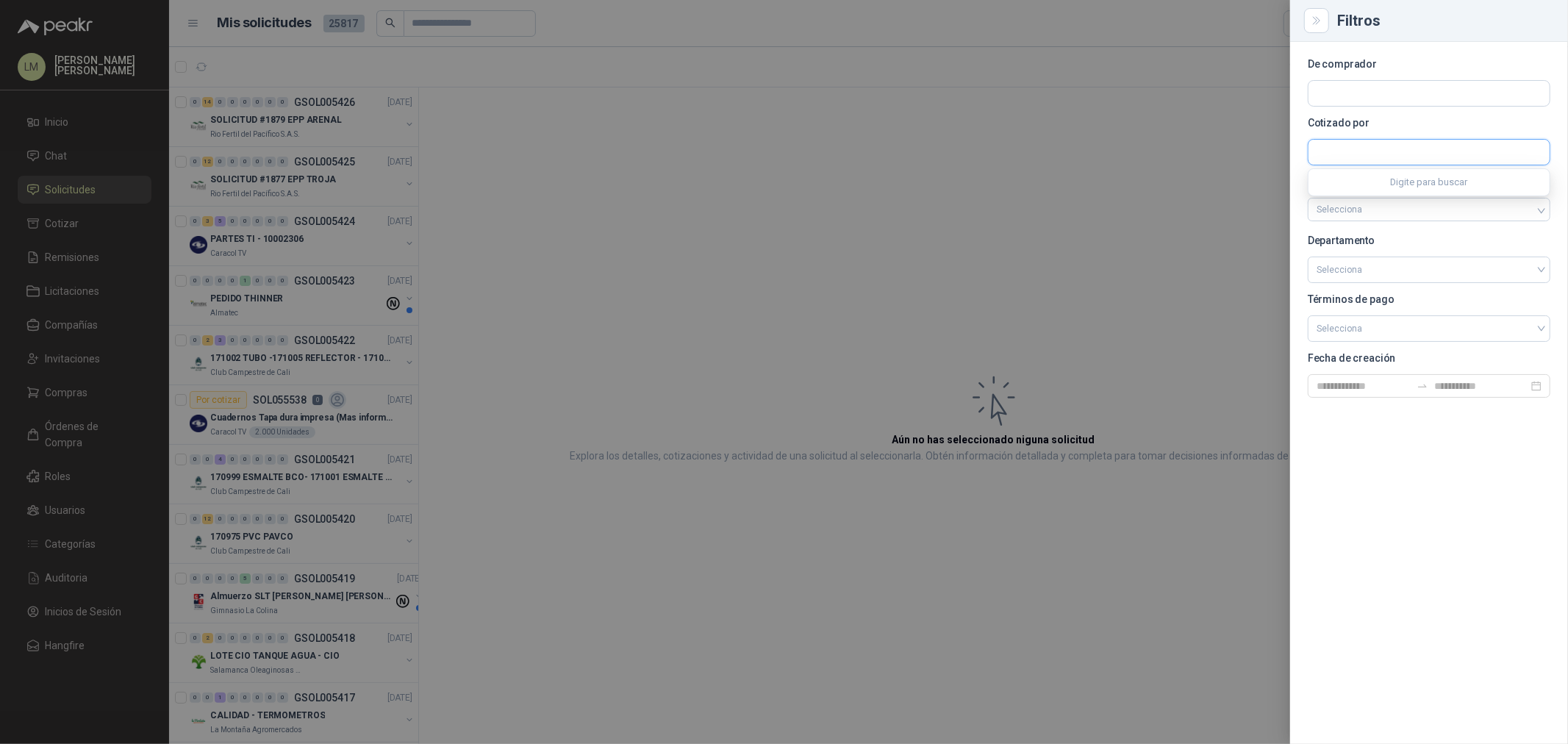
click at [1347, 147] on input "text" at bounding box center [1429, 152] width 241 height 25
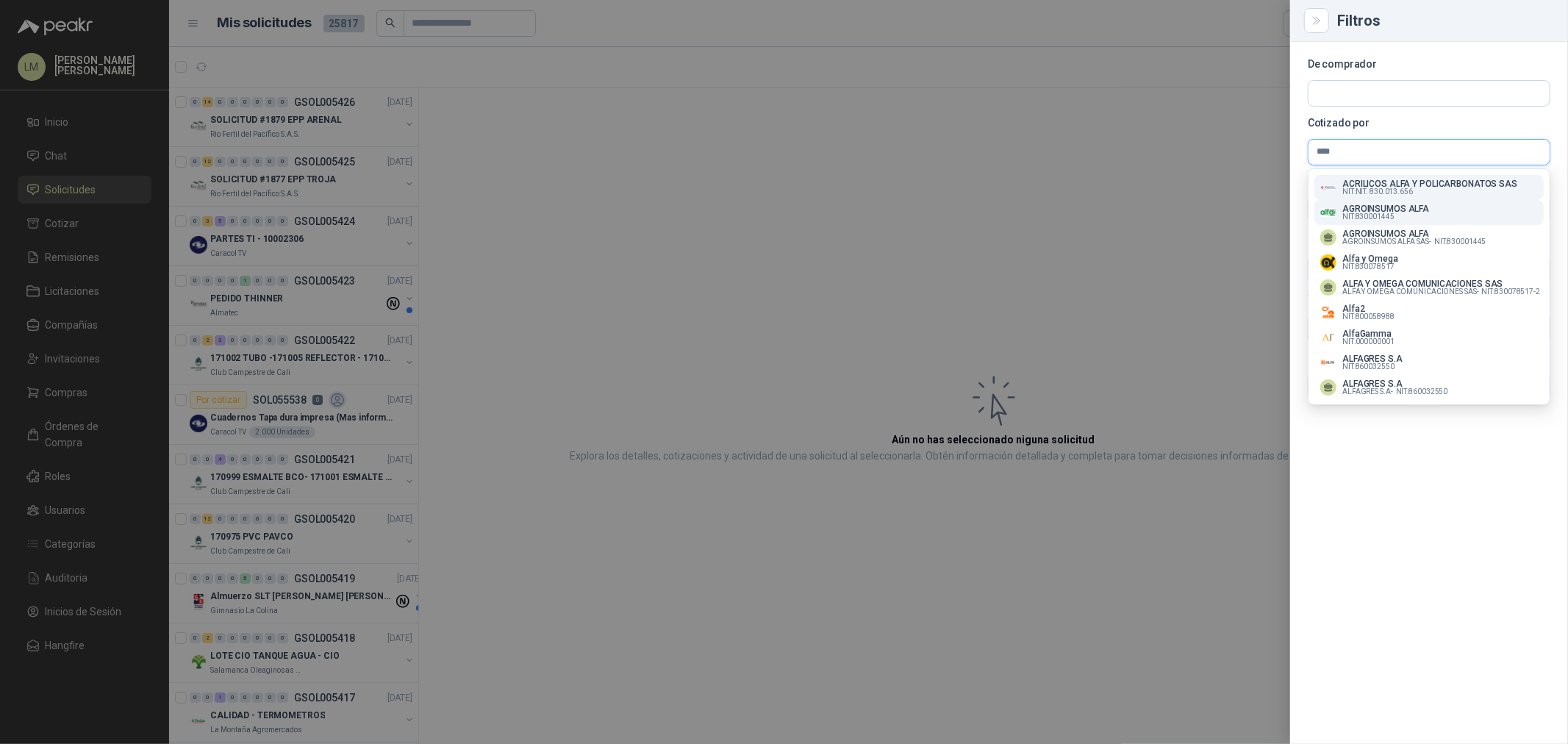
type input "****"
click at [1363, 217] on span "NIT : 830001445" at bounding box center [1368, 216] width 52 height 8
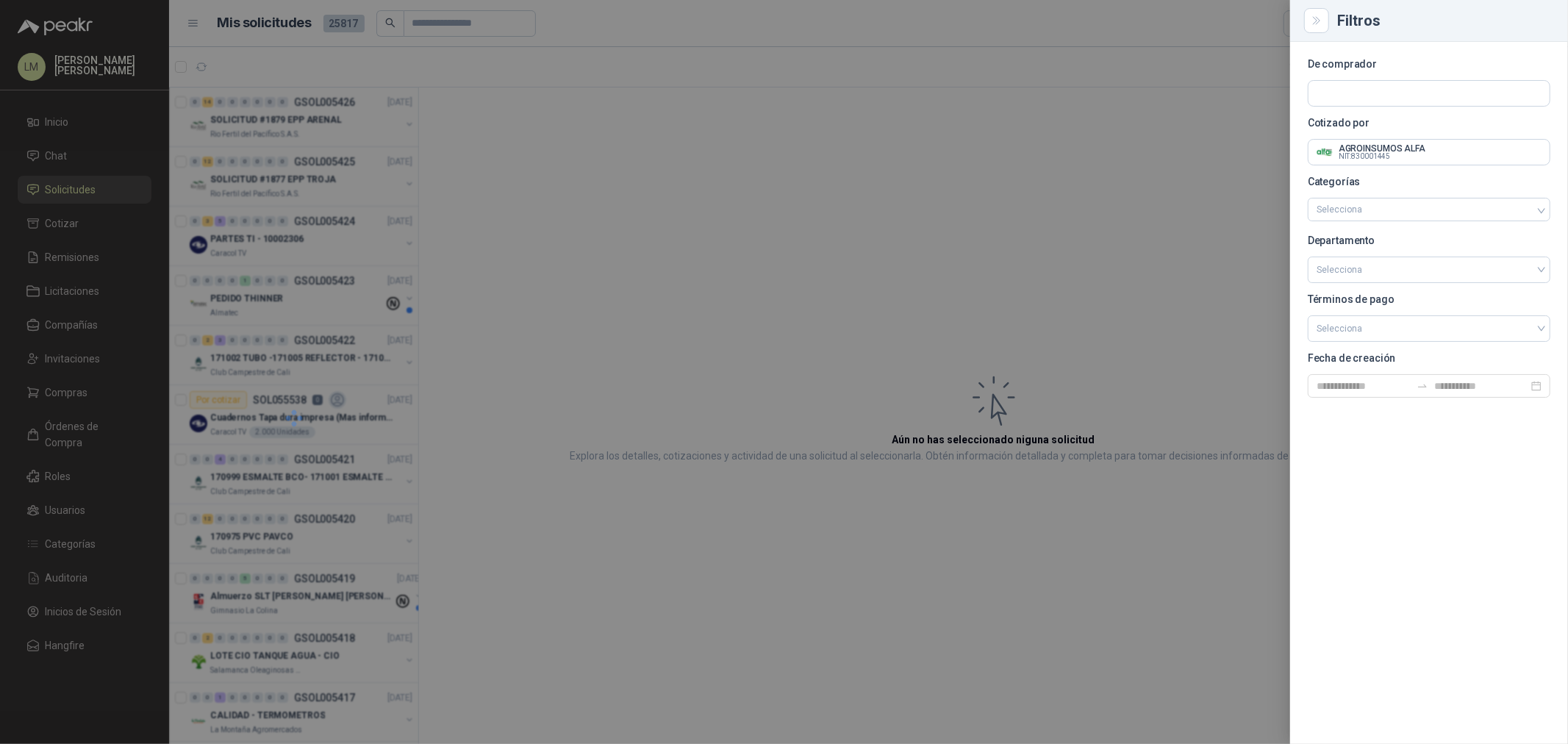
click at [758, 210] on div at bounding box center [784, 372] width 1568 height 744
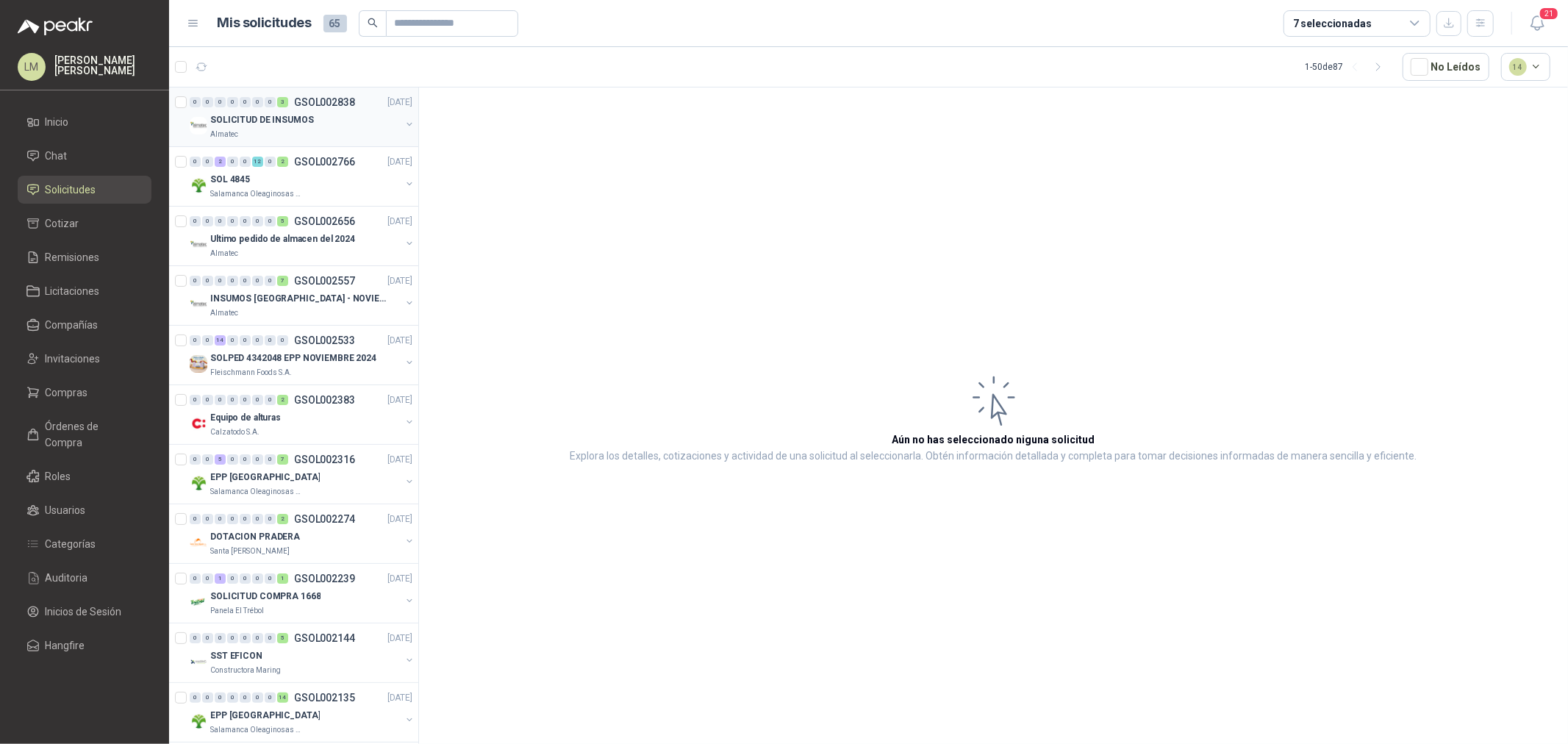
click at [403, 121] on button "button" at bounding box center [409, 124] width 12 height 12
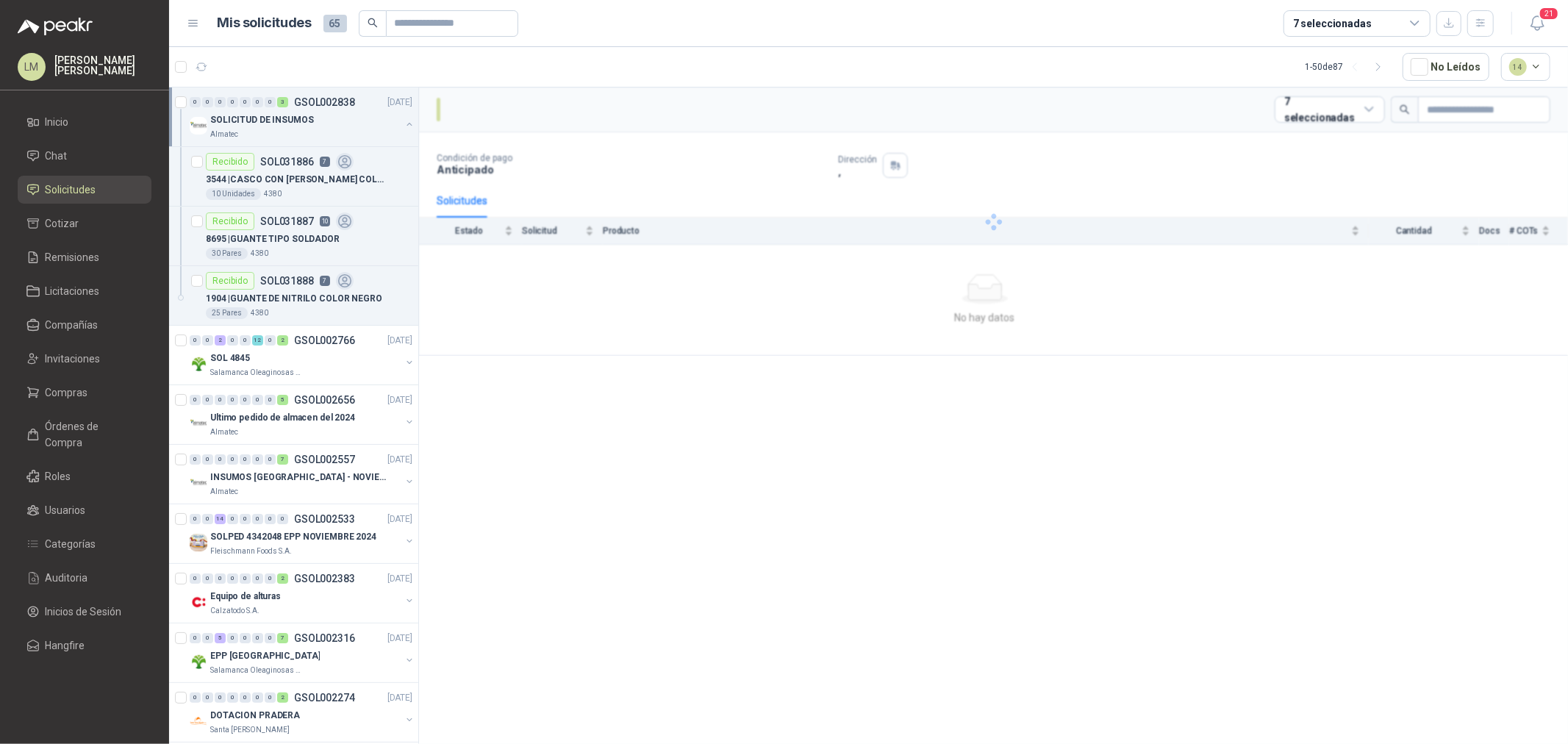
click at [403, 121] on button "button" at bounding box center [409, 124] width 12 height 12
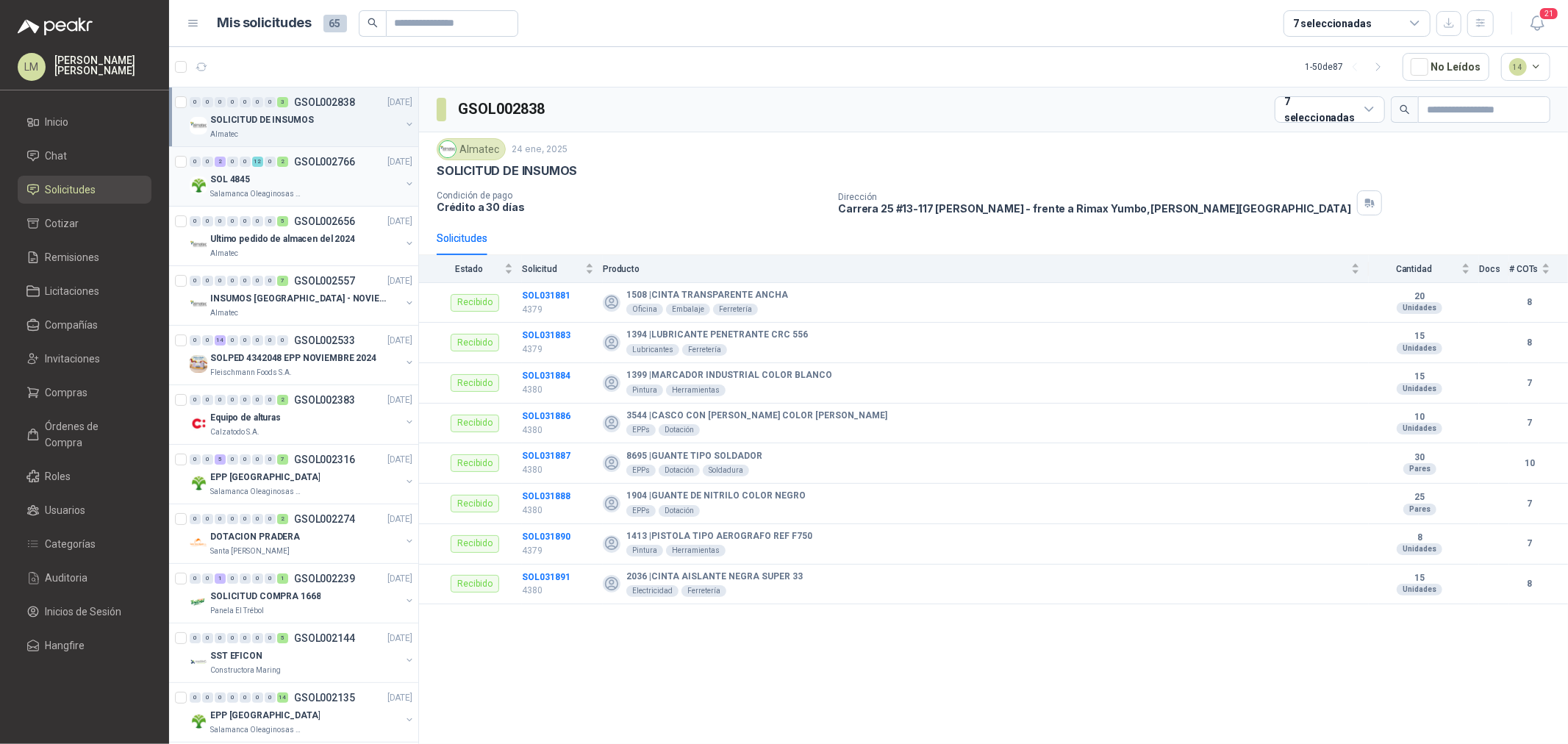
click at [403, 180] on button "button" at bounding box center [409, 183] width 12 height 12
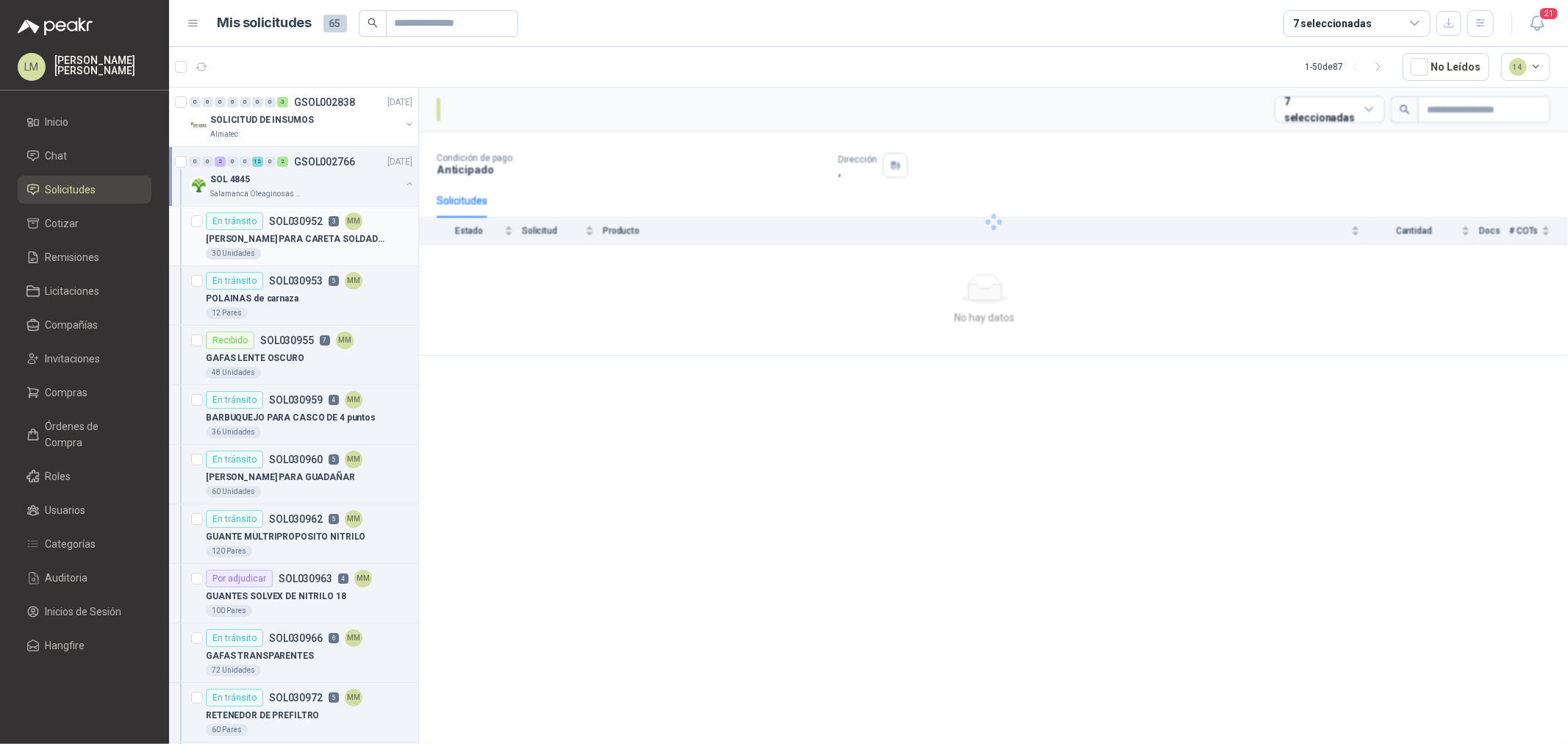
click at [322, 225] on div "En tránsito SOL030952 3 MM" at bounding box center [284, 220] width 157 height 18
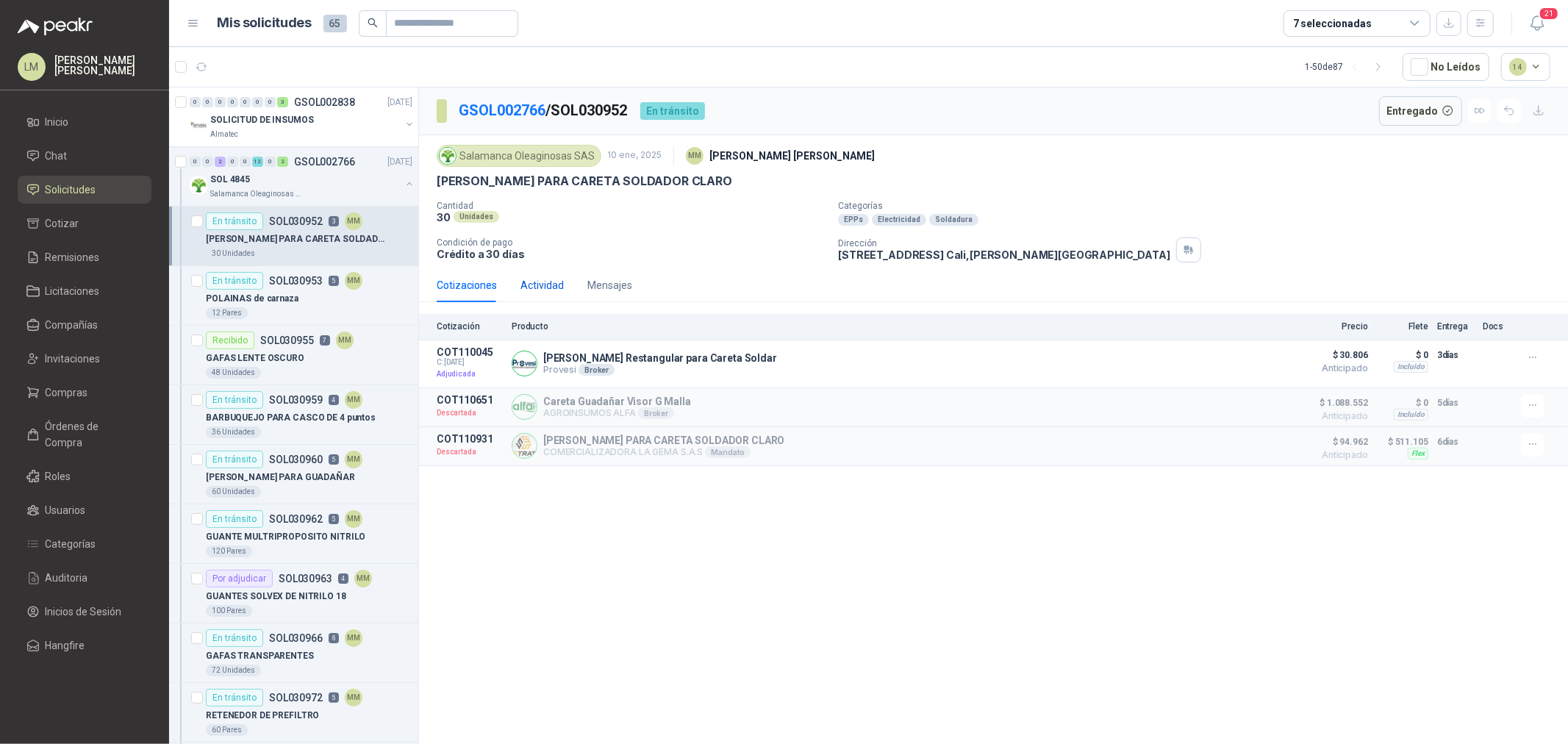
click at [548, 284] on div "Actividad" at bounding box center [542, 285] width 44 height 16
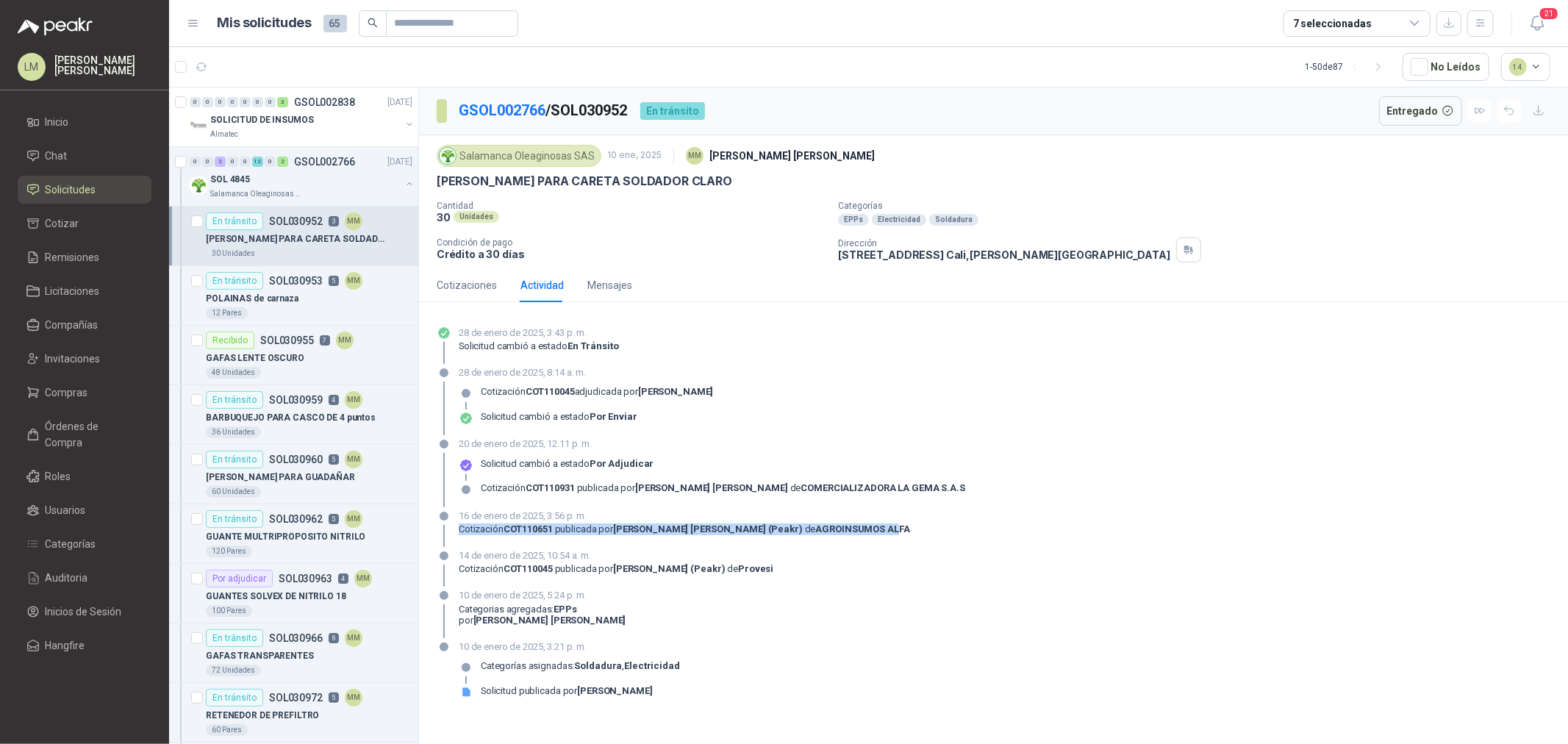
drag, startPoint x: 834, startPoint y: 531, endPoint x: 629, endPoint y: 517, distance: 205.5
click at [629, 517] on div "16 de enero de 2025, 3:56 p. m. Cotización COT110651 publicada por Luis Miguel …" at bounding box center [684, 528] width 452 height 39
click at [403, 181] on button "button" at bounding box center [409, 183] width 12 height 12
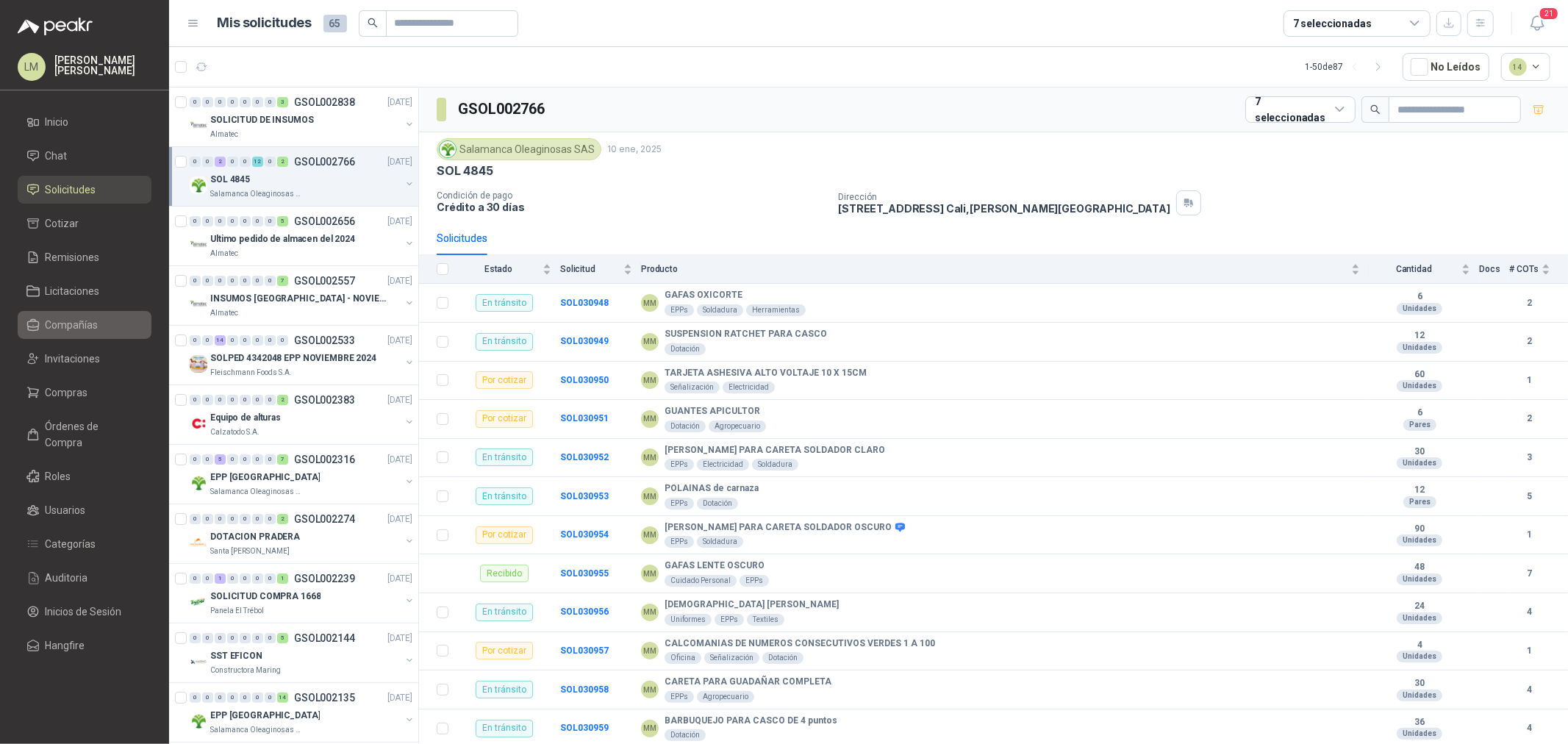
click at [72, 326] on span "Compañías" at bounding box center [71, 324] width 53 height 16
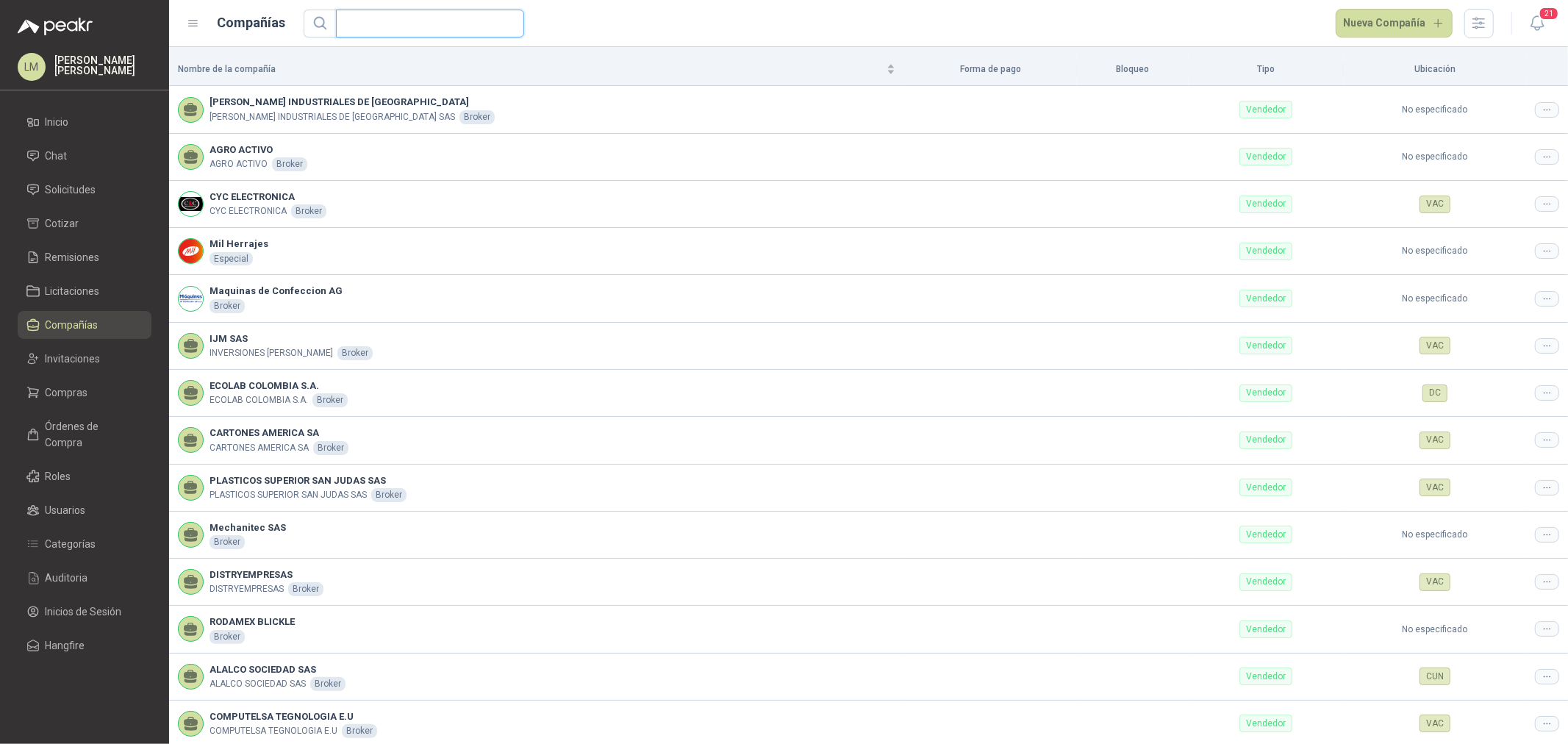
click at [365, 23] on input "text" at bounding box center [423, 23] width 158 height 27
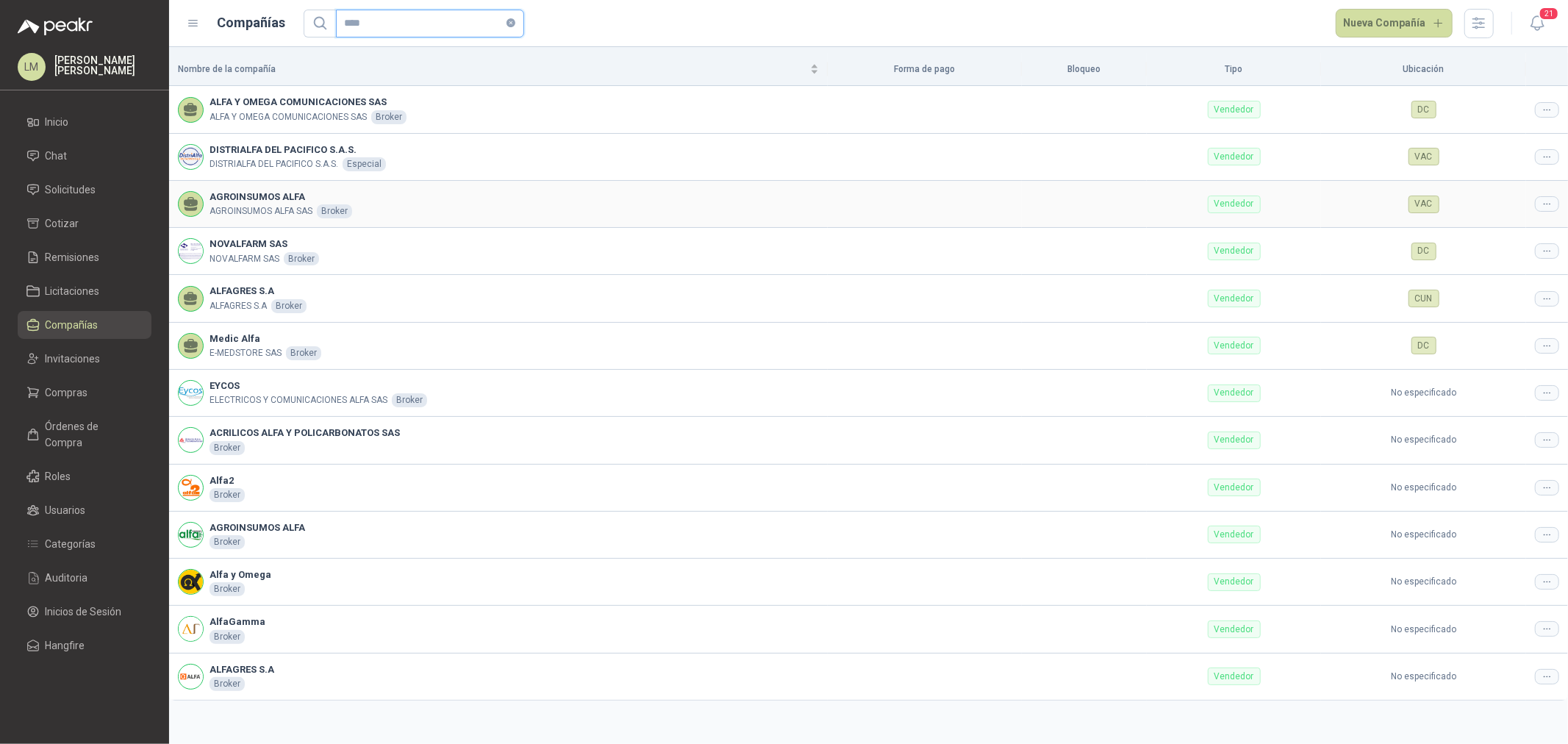
type input "****"
click at [1540, 206] on div at bounding box center [1546, 204] width 24 height 15
click at [1508, 229] on span "Editar compañía" at bounding box center [1509, 229] width 75 height 16
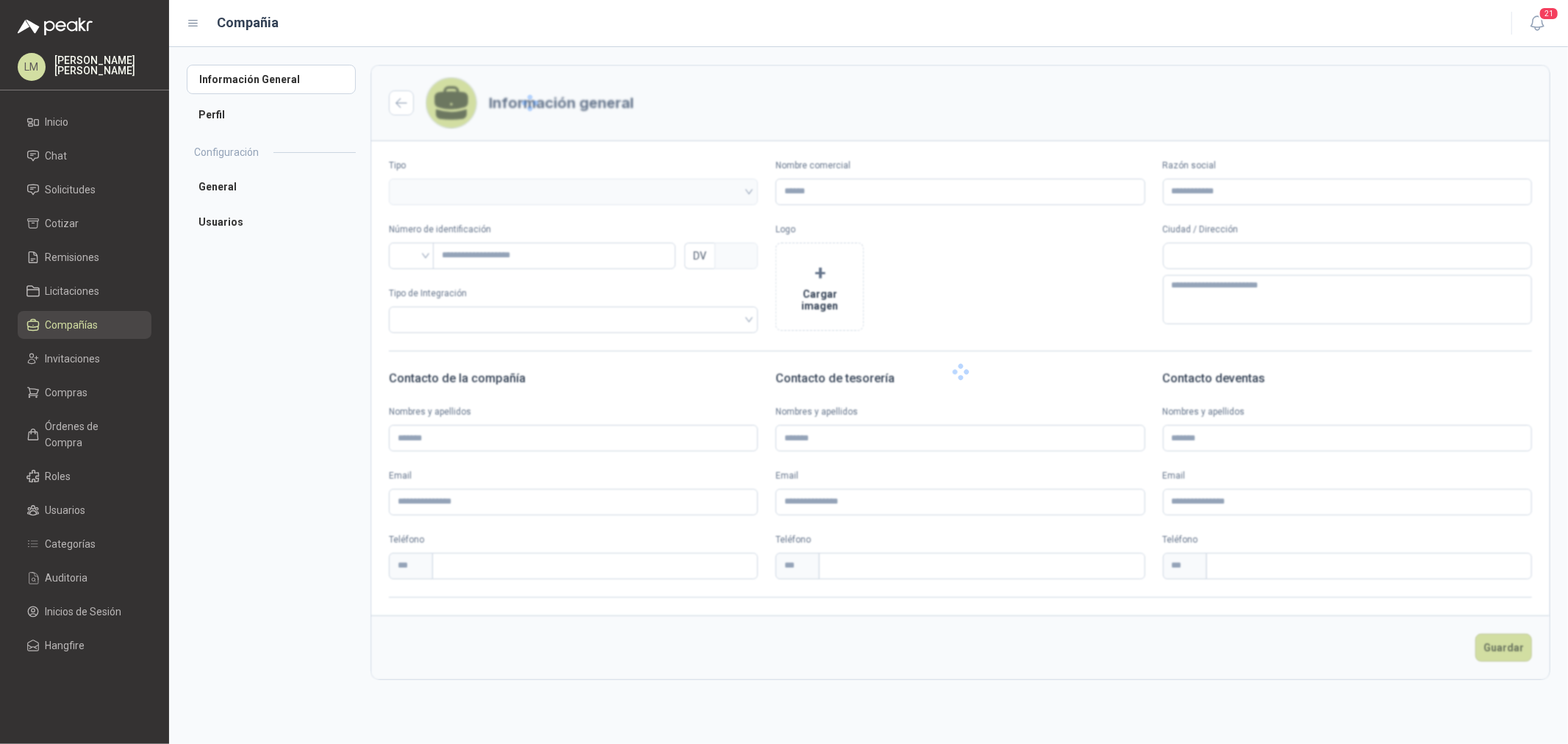
type input "**********"
type input "*********"
type input "*"
type textarea "**********"
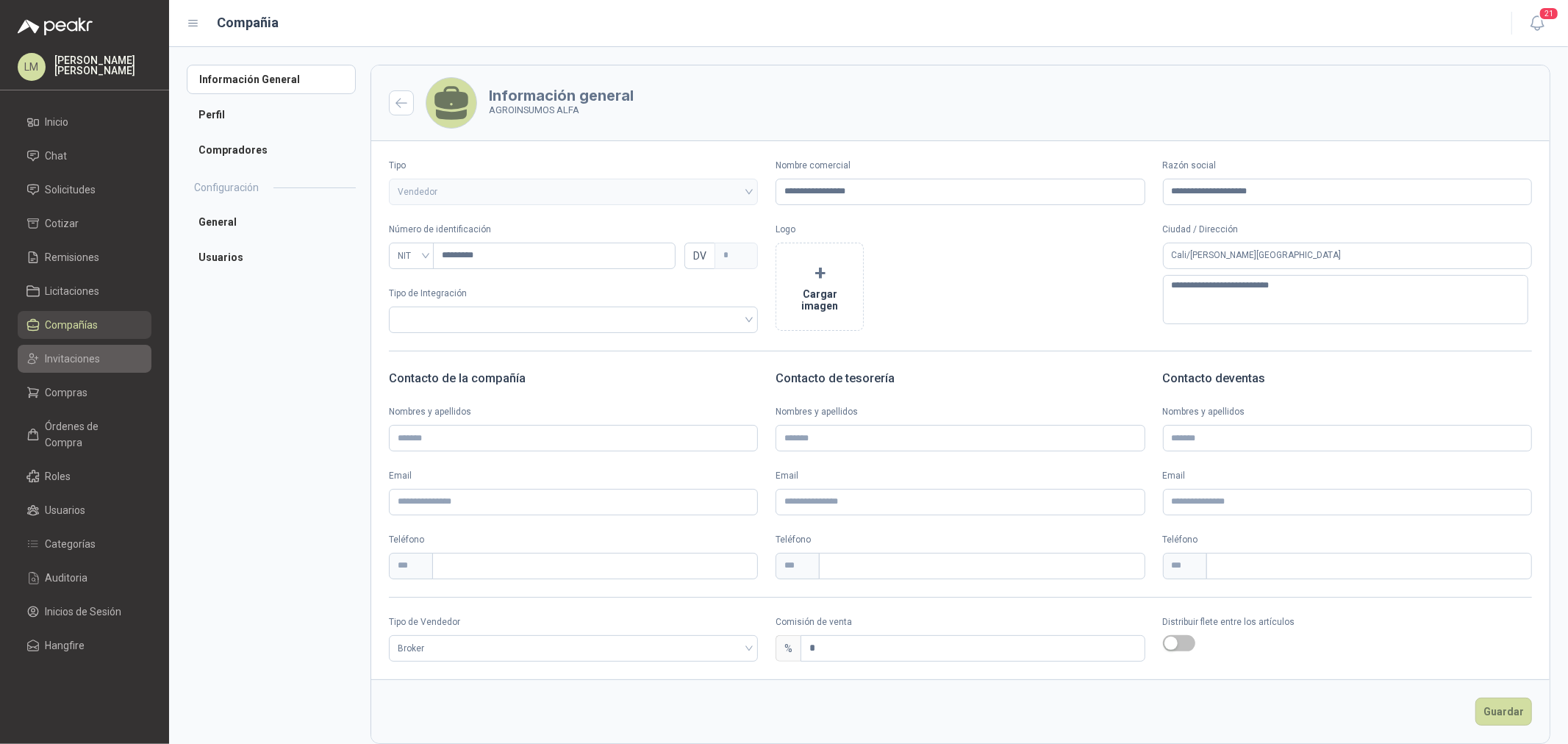
click at [63, 355] on span "Invitaciones" at bounding box center [73, 358] width 55 height 16
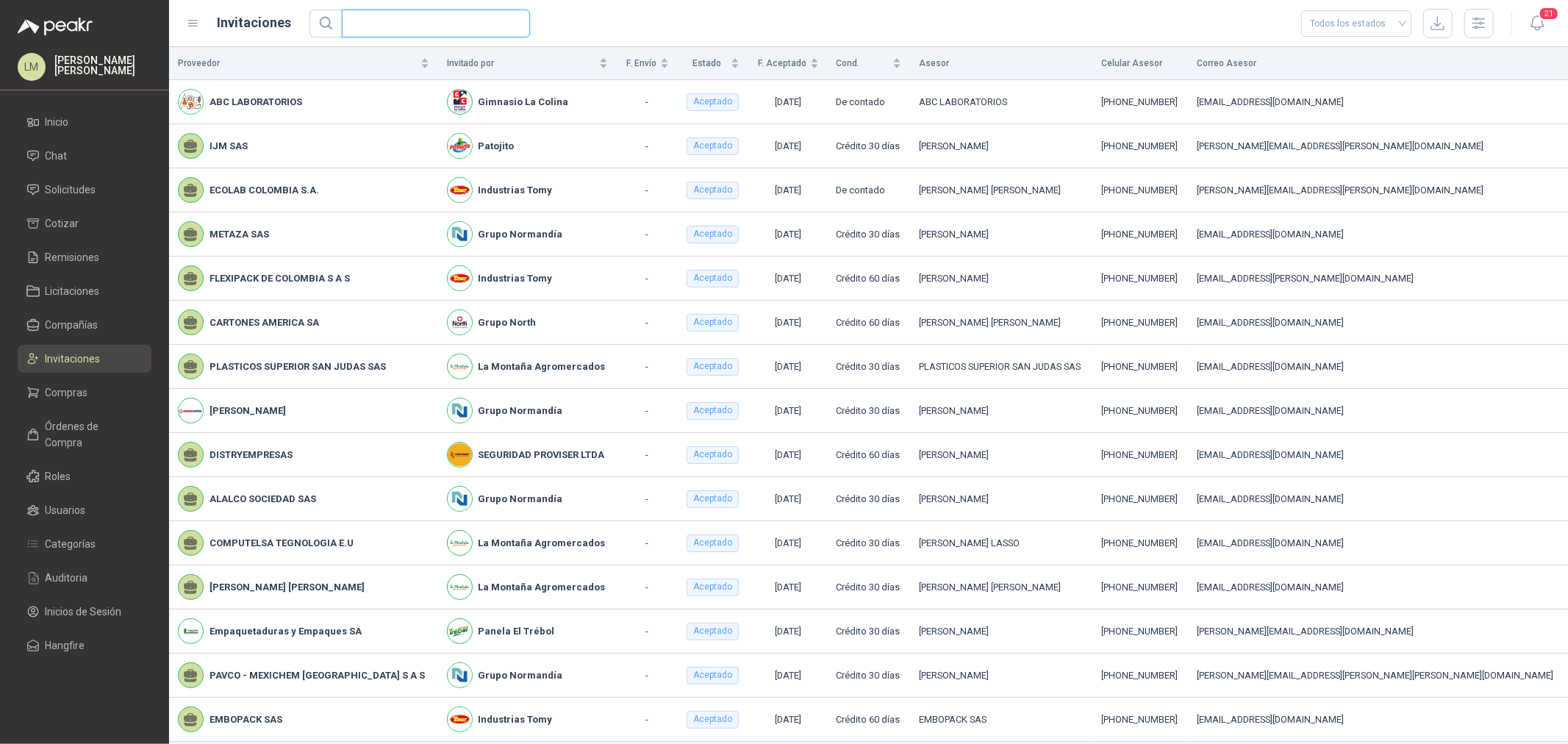
click at [415, 18] on input "text" at bounding box center [429, 23] width 158 height 27
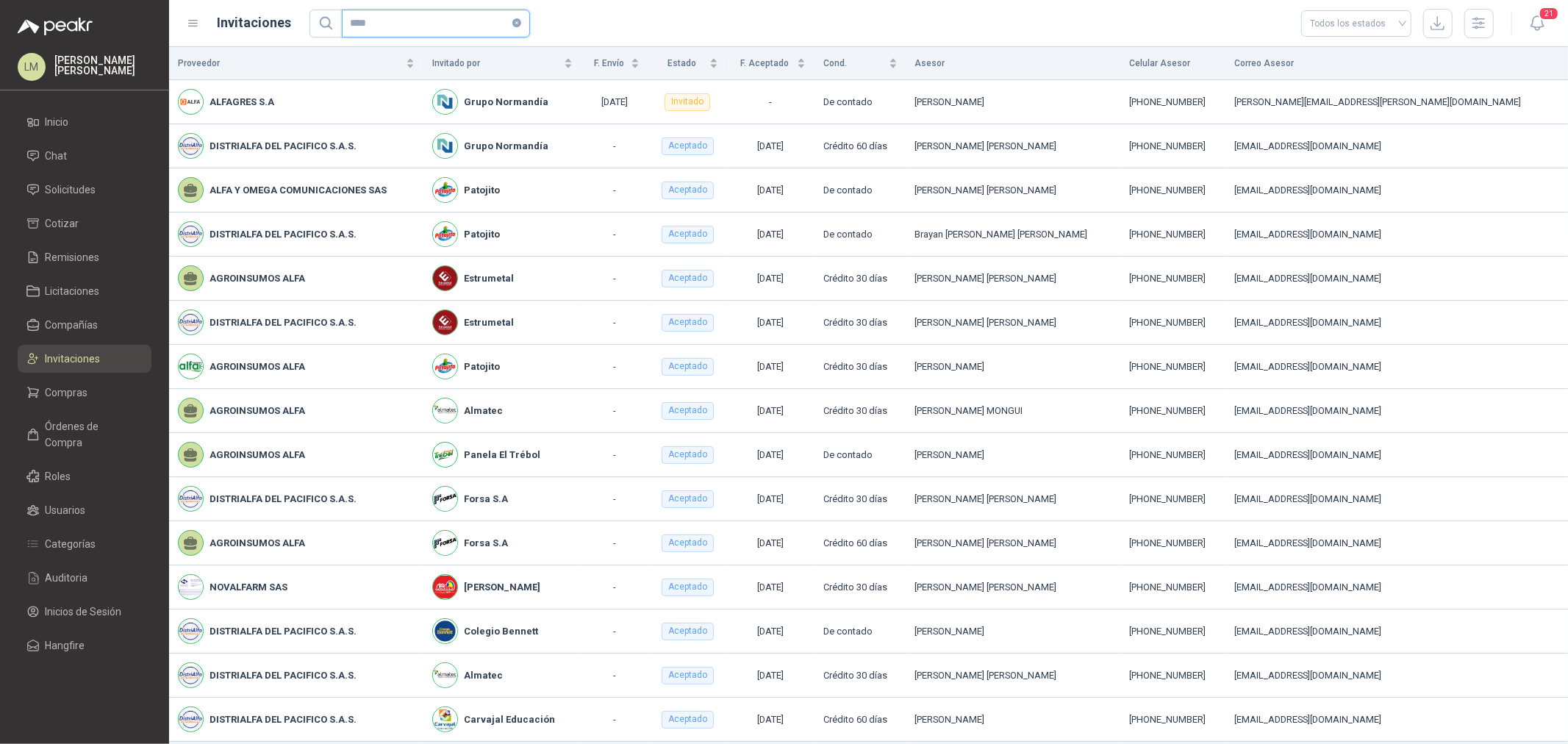
click at [350, 18] on input "****" at bounding box center [429, 23] width 158 height 27
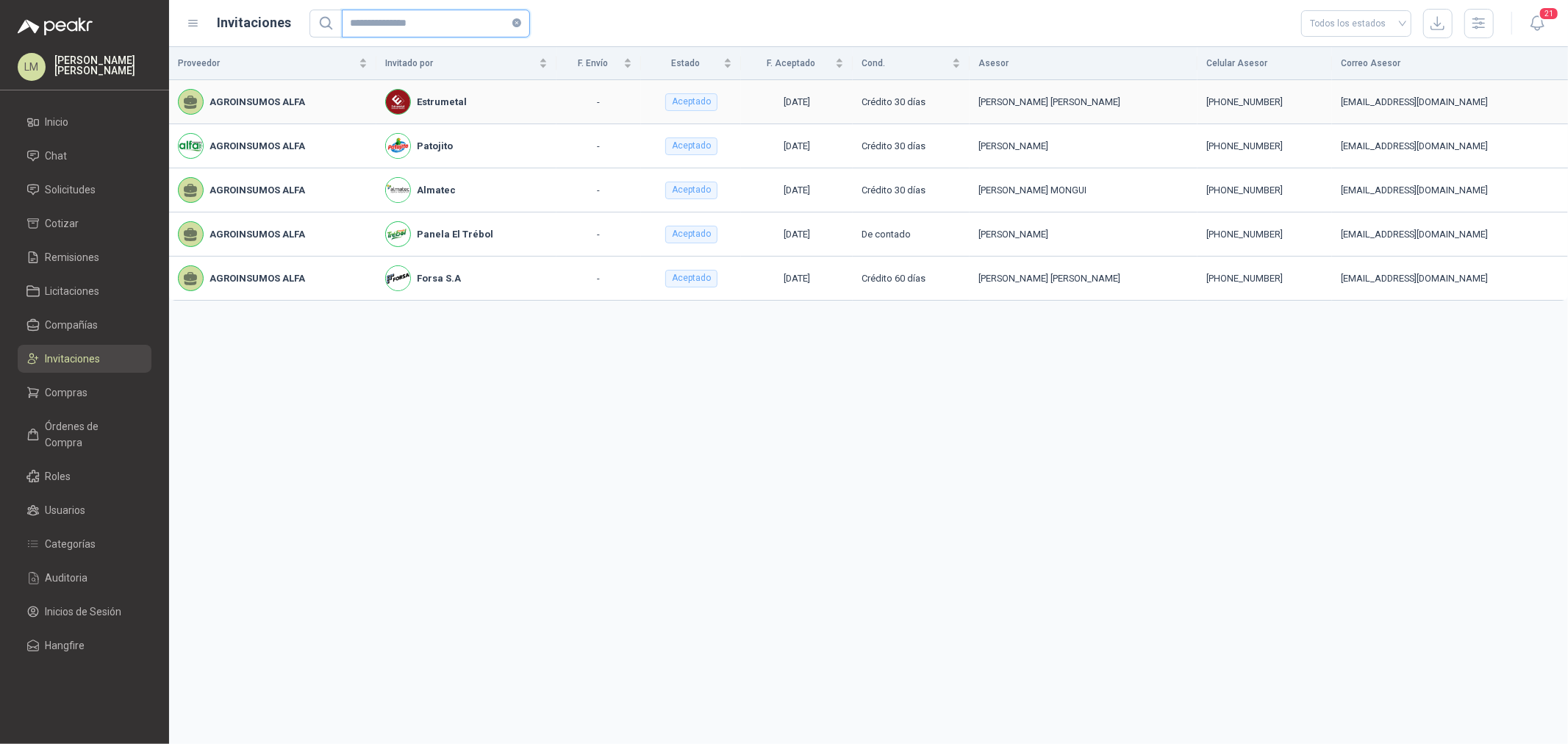
type input "**********"
drag, startPoint x: 969, startPoint y: 96, endPoint x: 1270, endPoint y: 99, distance: 301.0
click at [1270, 99] on tr "AGROINSUMOS ALFA Estrumetal - Aceptado 09/07/2025 Crédito 30 días David Espinos…" at bounding box center [868, 102] width 1399 height 44
copy tr "David Espinosa Alcalde +57 3168765794"
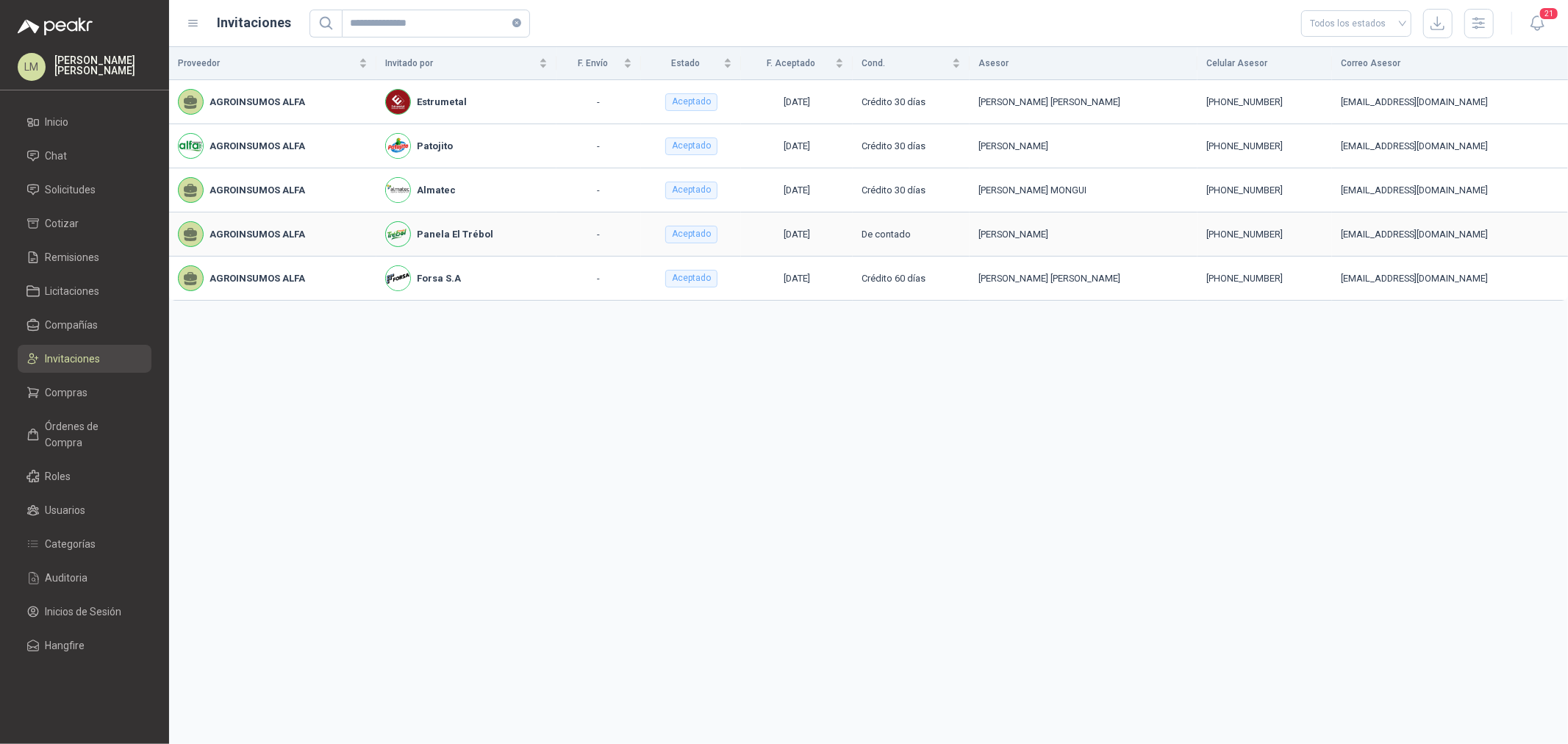
click at [1071, 211] on td "FANOR REBELO MONGUI" at bounding box center [1084, 190] width 228 height 44
click at [60, 395] on span "Compras" at bounding box center [66, 392] width 43 height 16
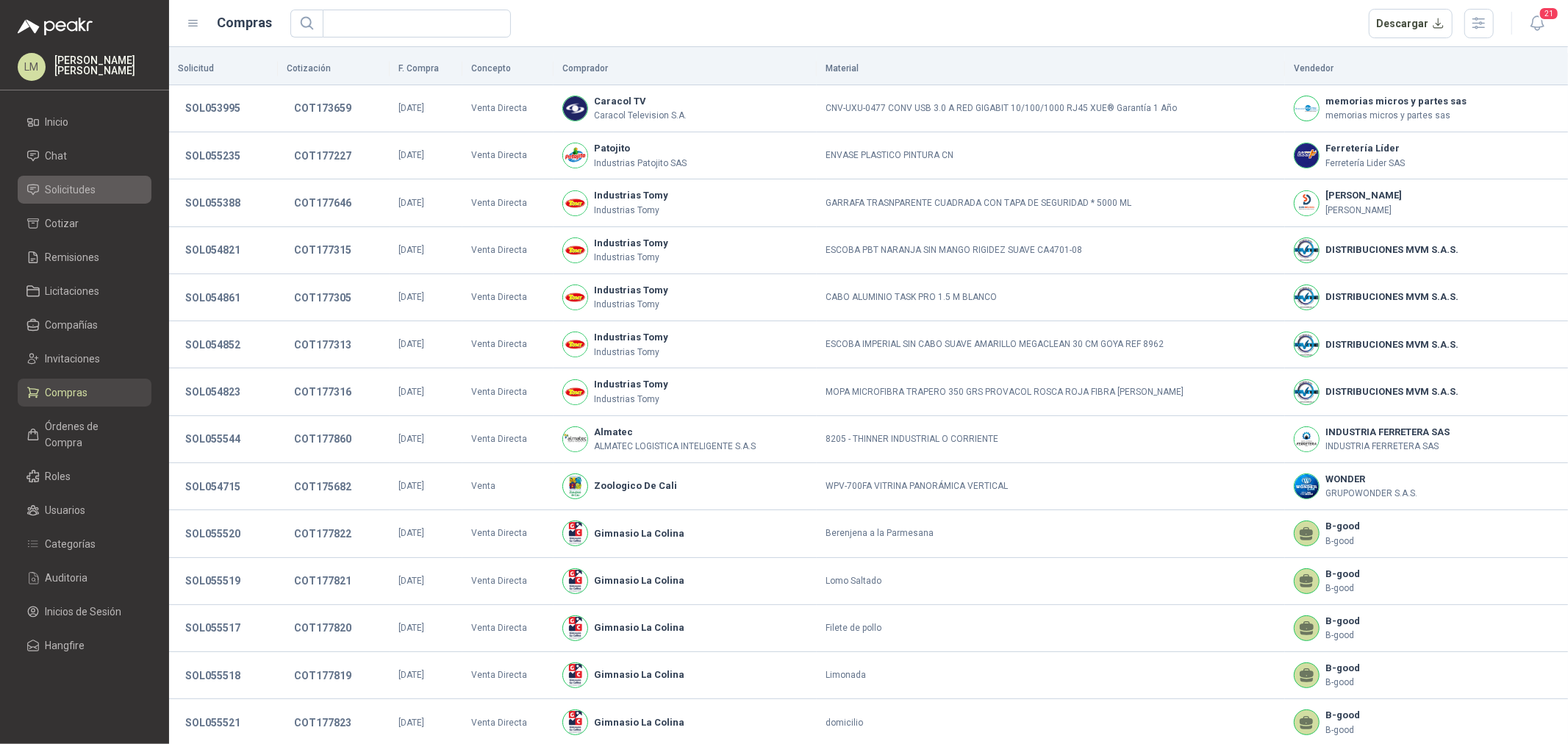
click at [77, 192] on span "Solicitudes" at bounding box center [70, 189] width 51 height 16
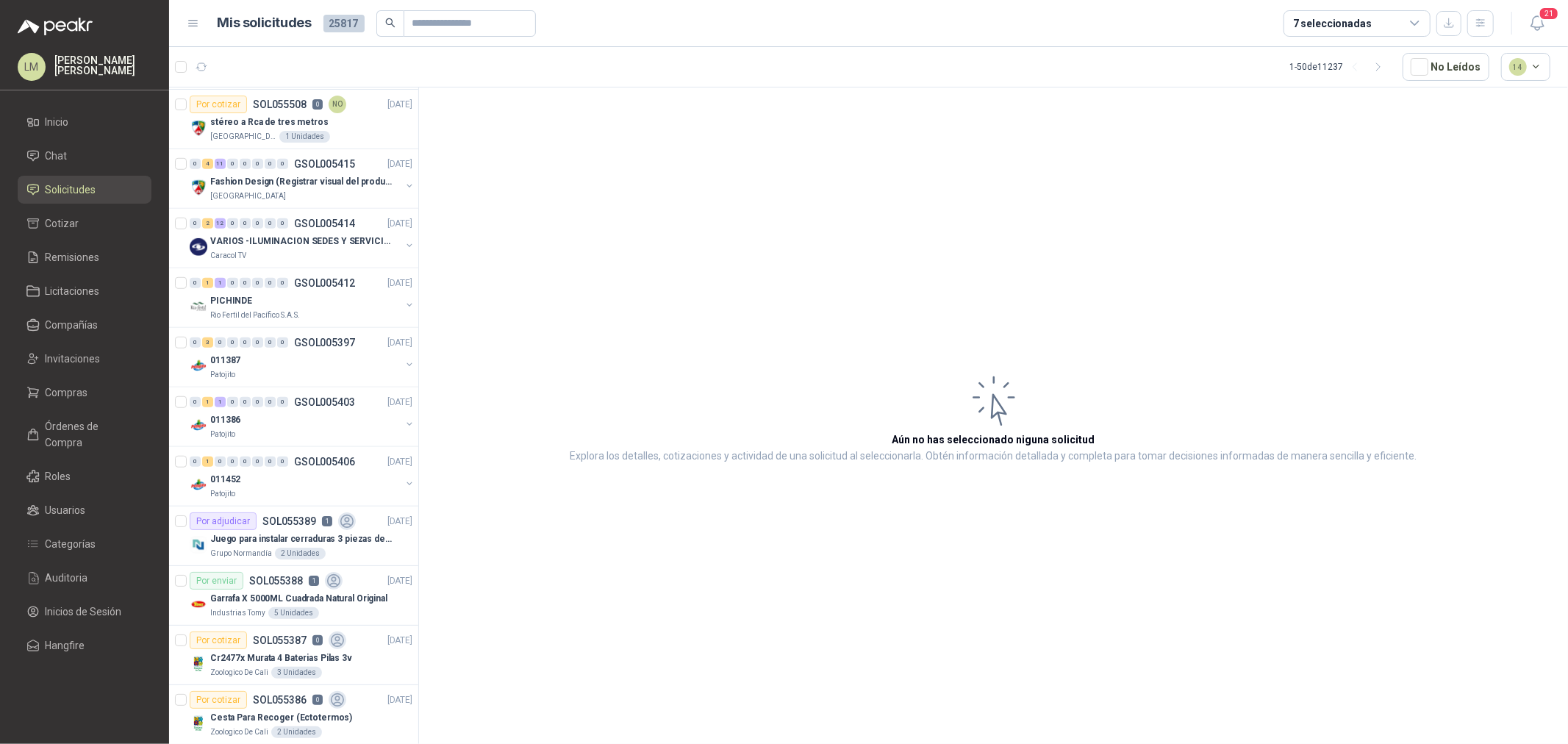
scroll to position [878, 0]
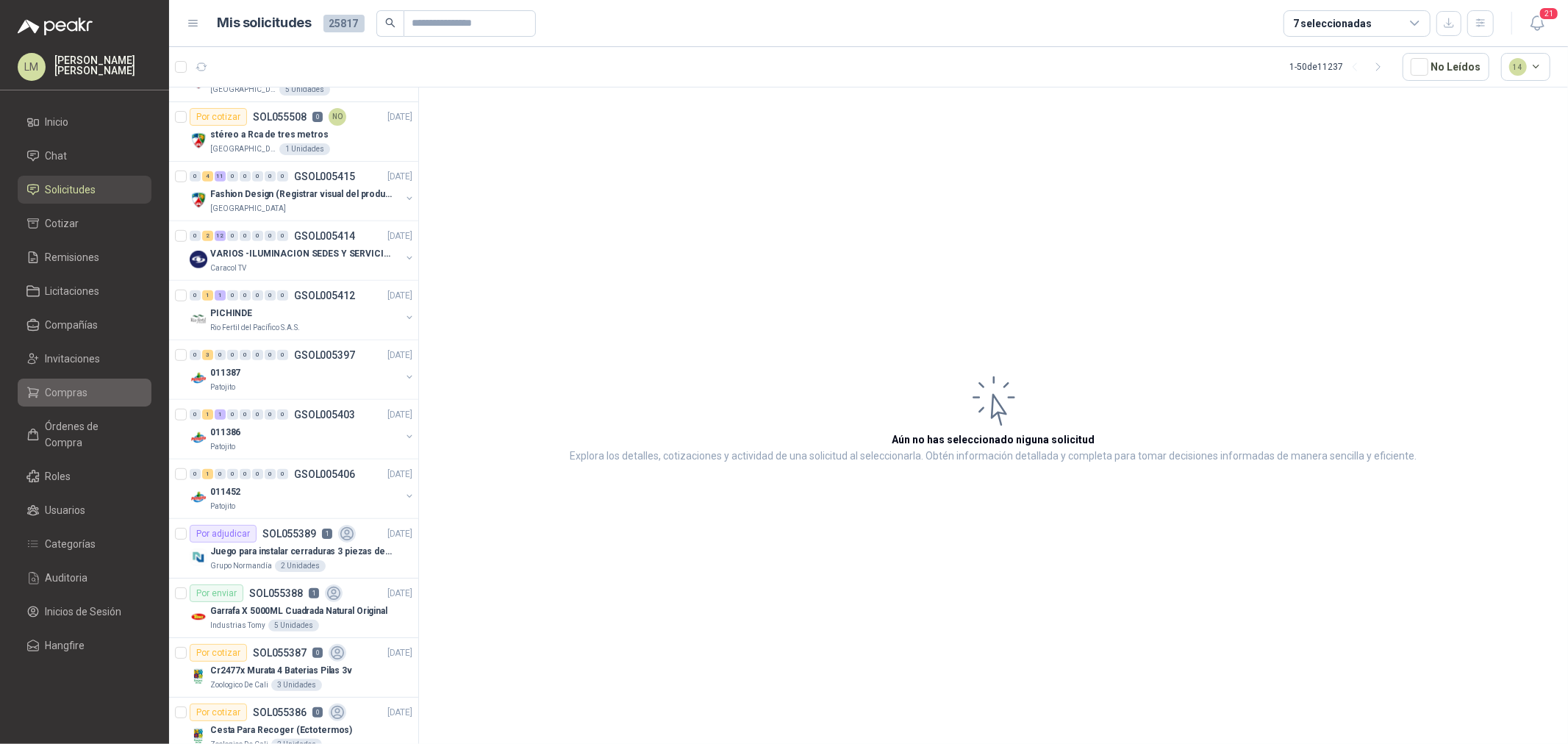
click at [51, 398] on span "Compras" at bounding box center [66, 392] width 43 height 16
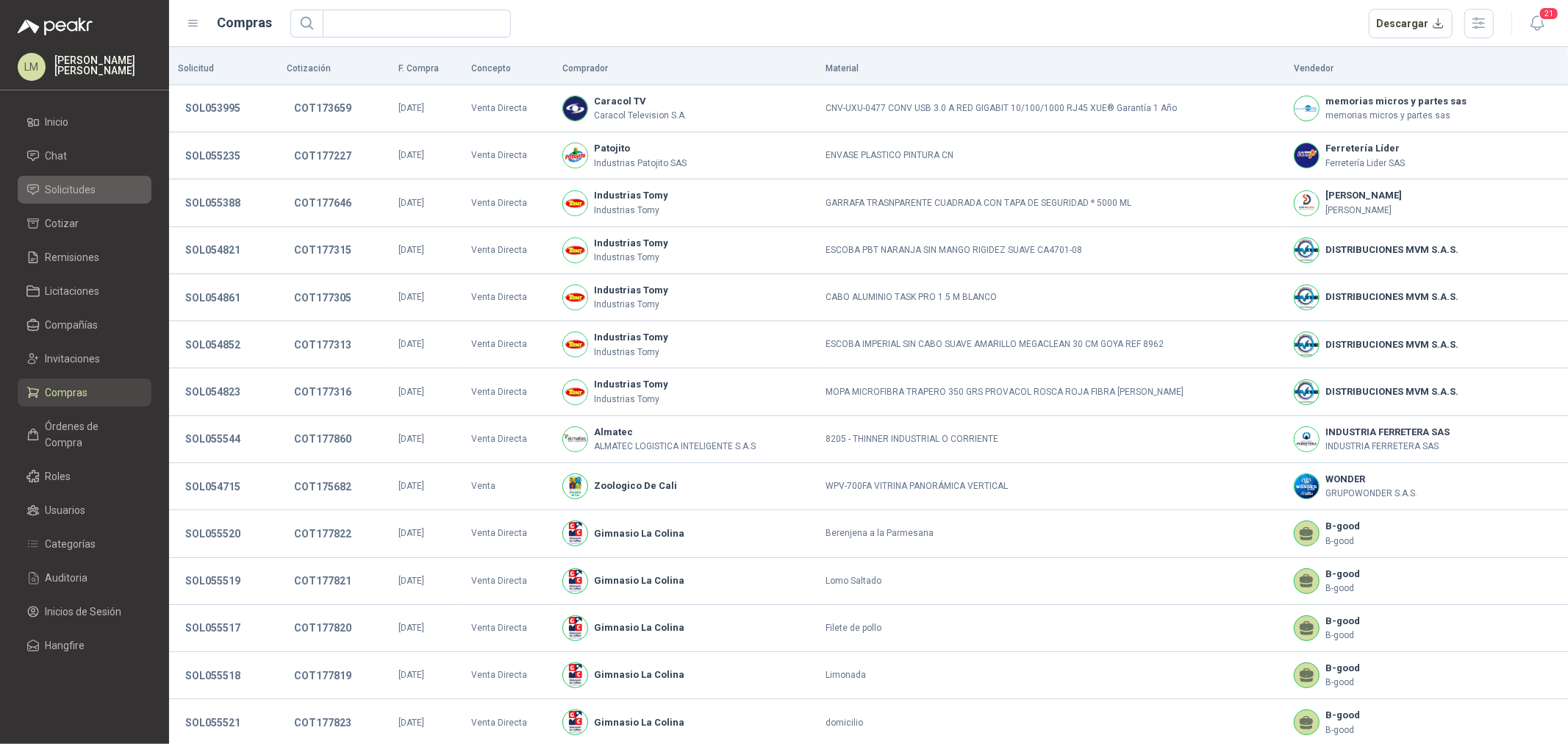
click at [62, 183] on span "Solicitudes" at bounding box center [70, 189] width 51 height 16
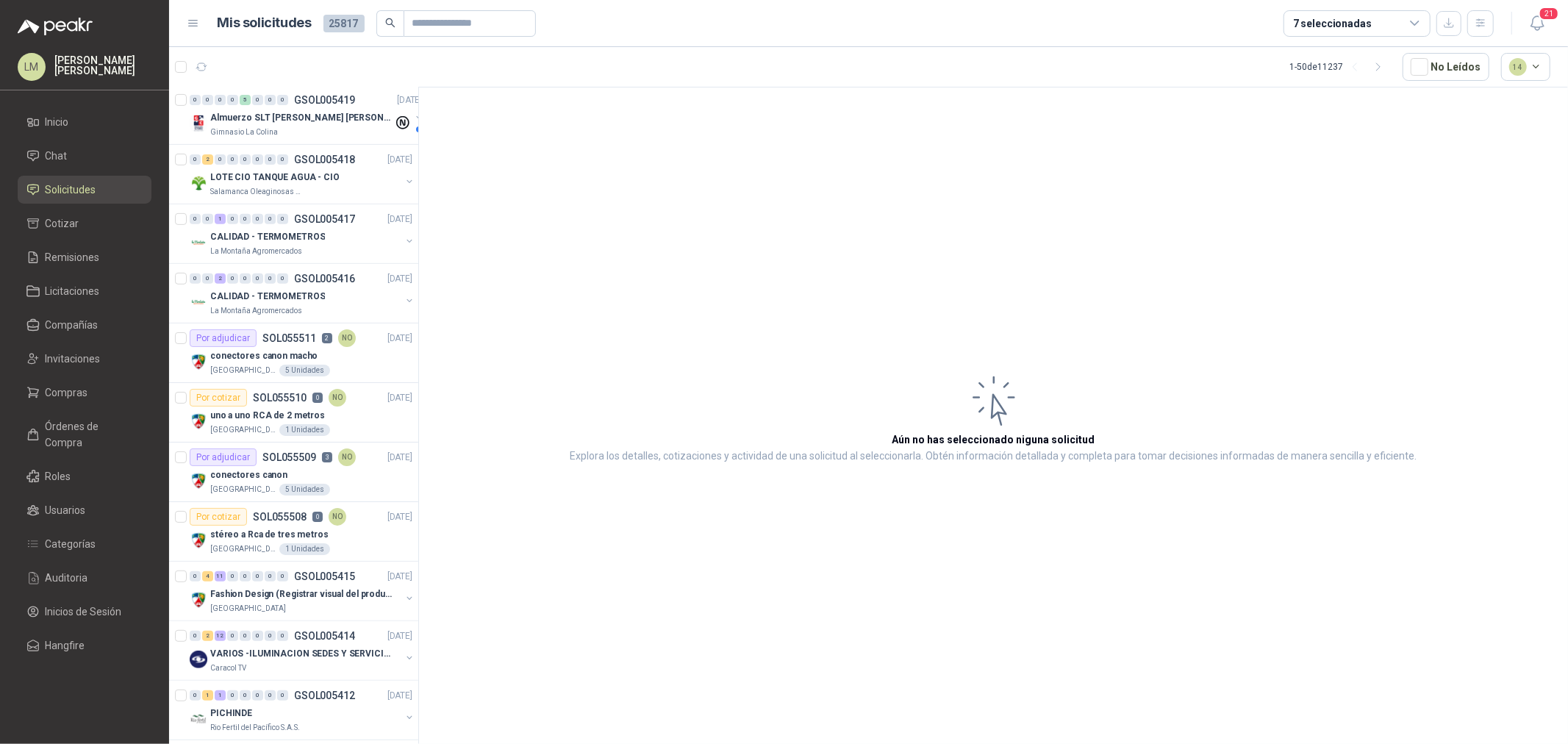
scroll to position [489, 0]
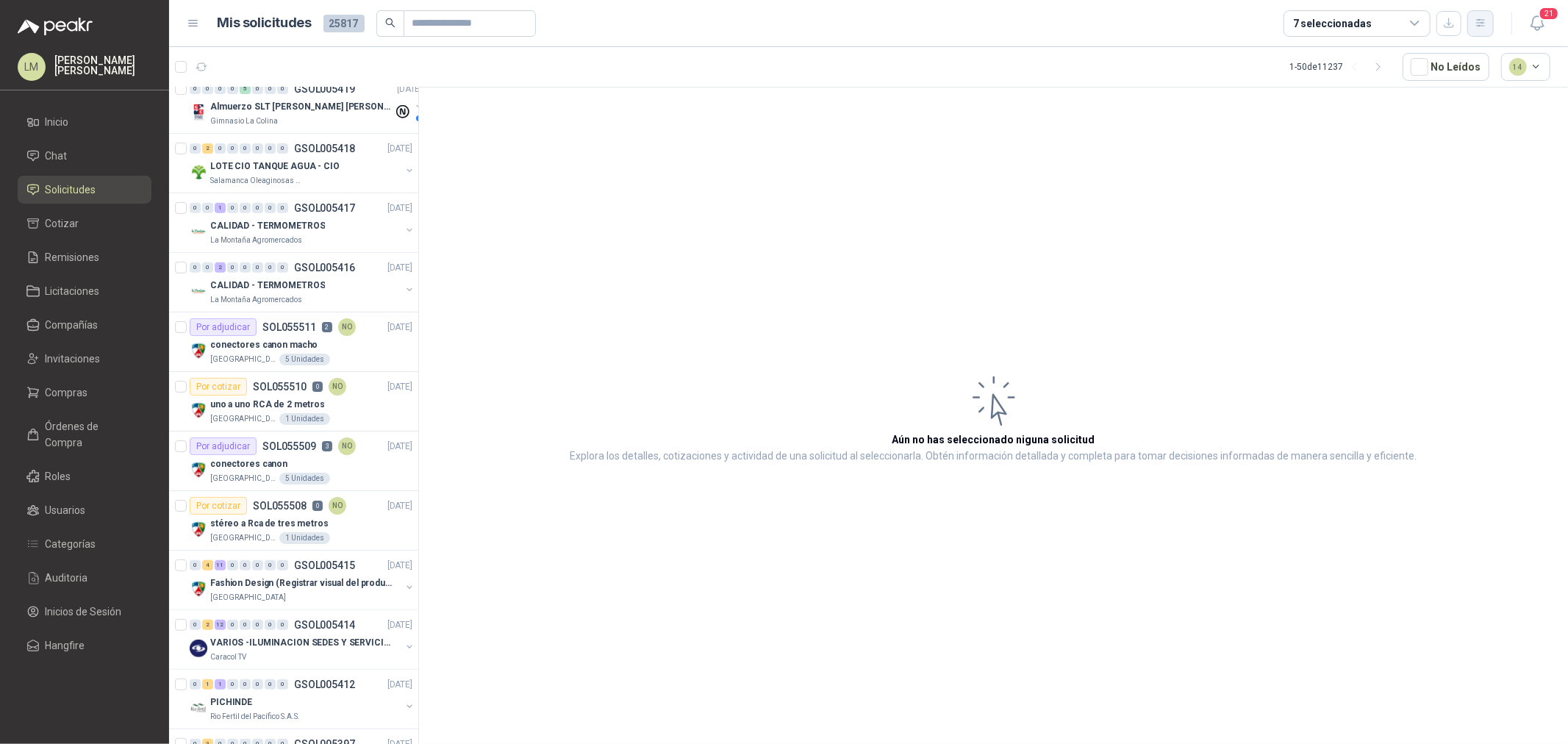
click at [1482, 24] on icon "button" at bounding box center [1480, 23] width 13 height 13
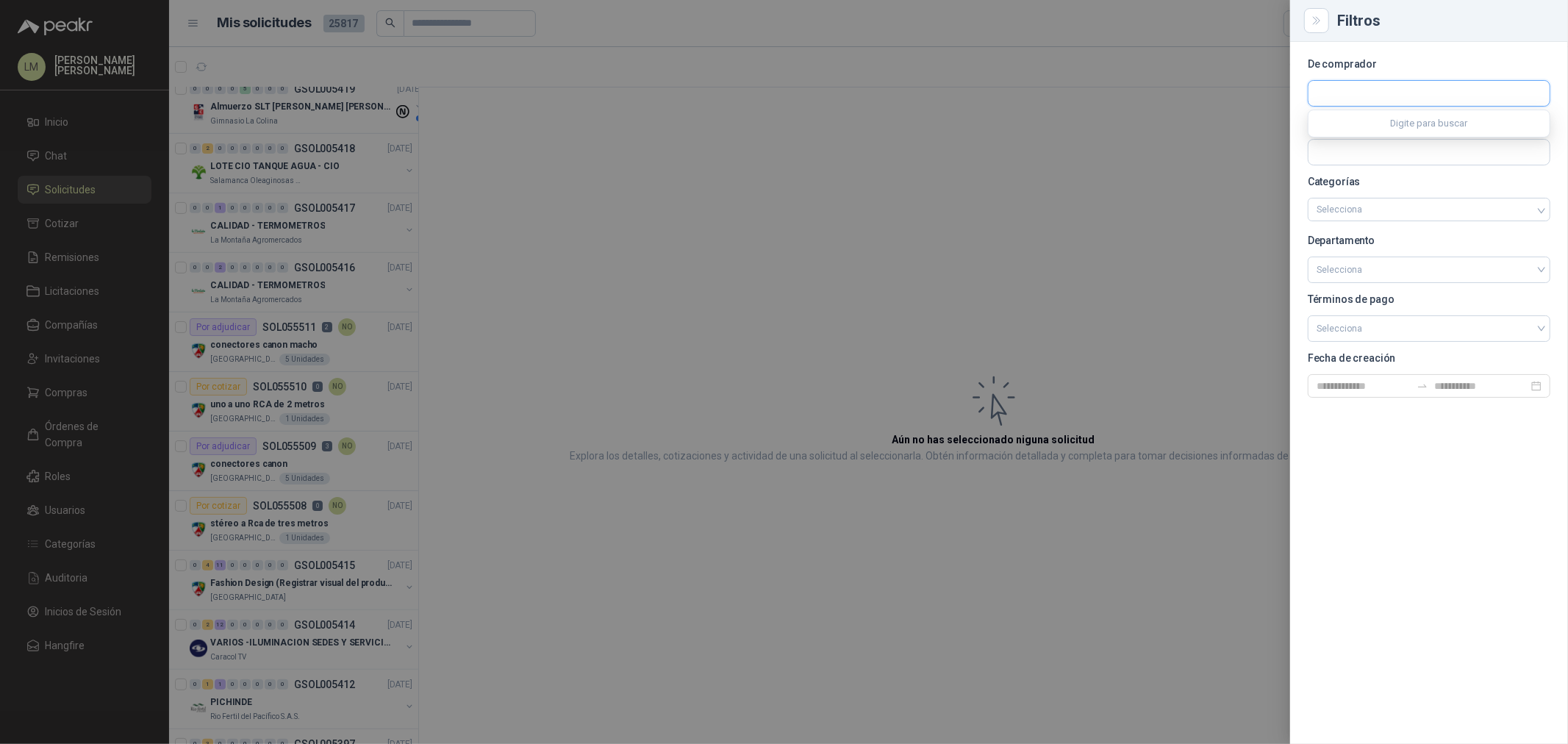
click at [1349, 80] on input "text" at bounding box center [1429, 93] width 241 height 25
type input "****"
click at [1370, 113] on div "Colegio Bennett Fundación Bennett - NIT : 800133997" at bounding box center [1429, 129] width 241 height 37
click at [1370, 125] on p "Colegio Bennett" at bounding box center [1417, 125] width 152 height 9
click at [589, 166] on div at bounding box center [784, 372] width 1568 height 744
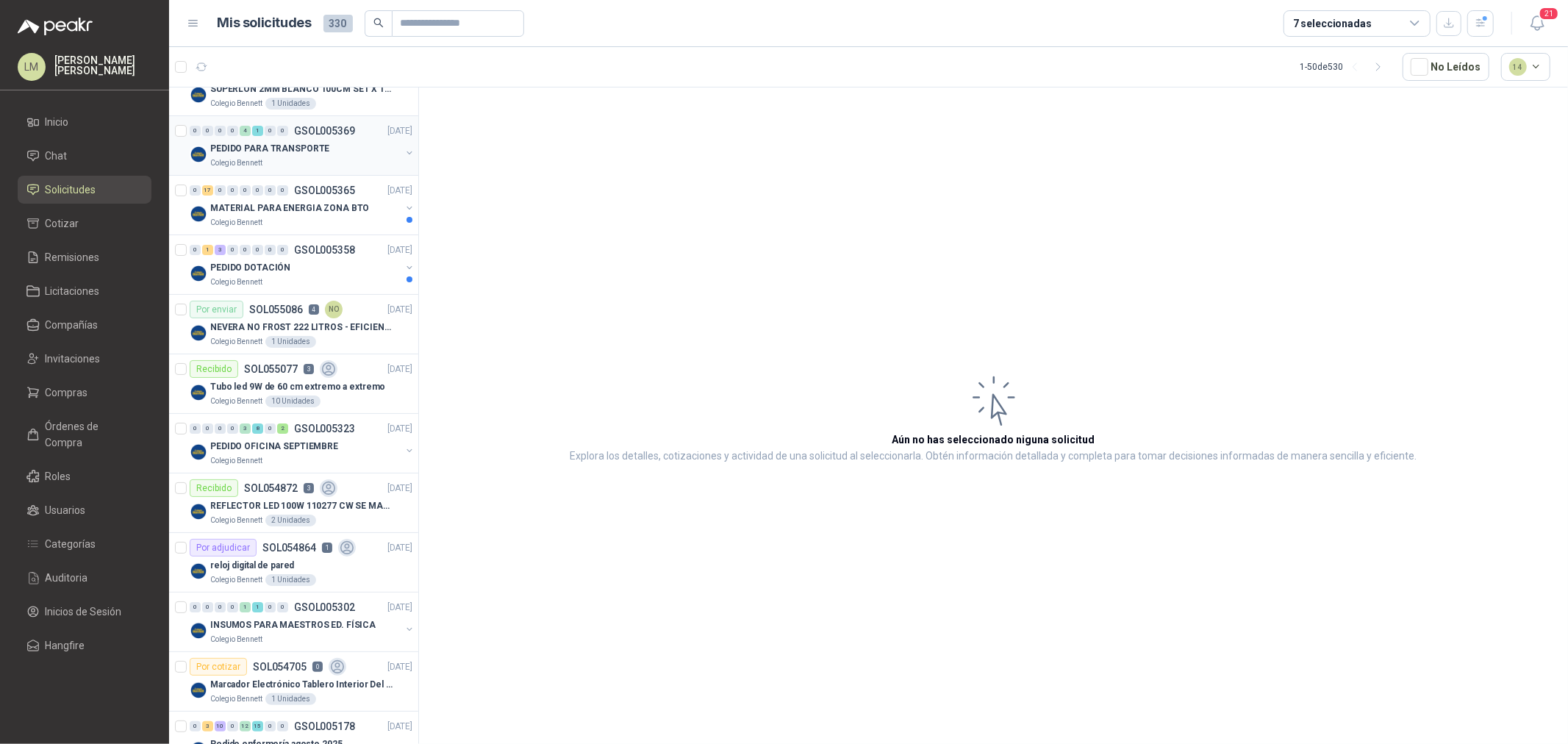
scroll to position [0, 0]
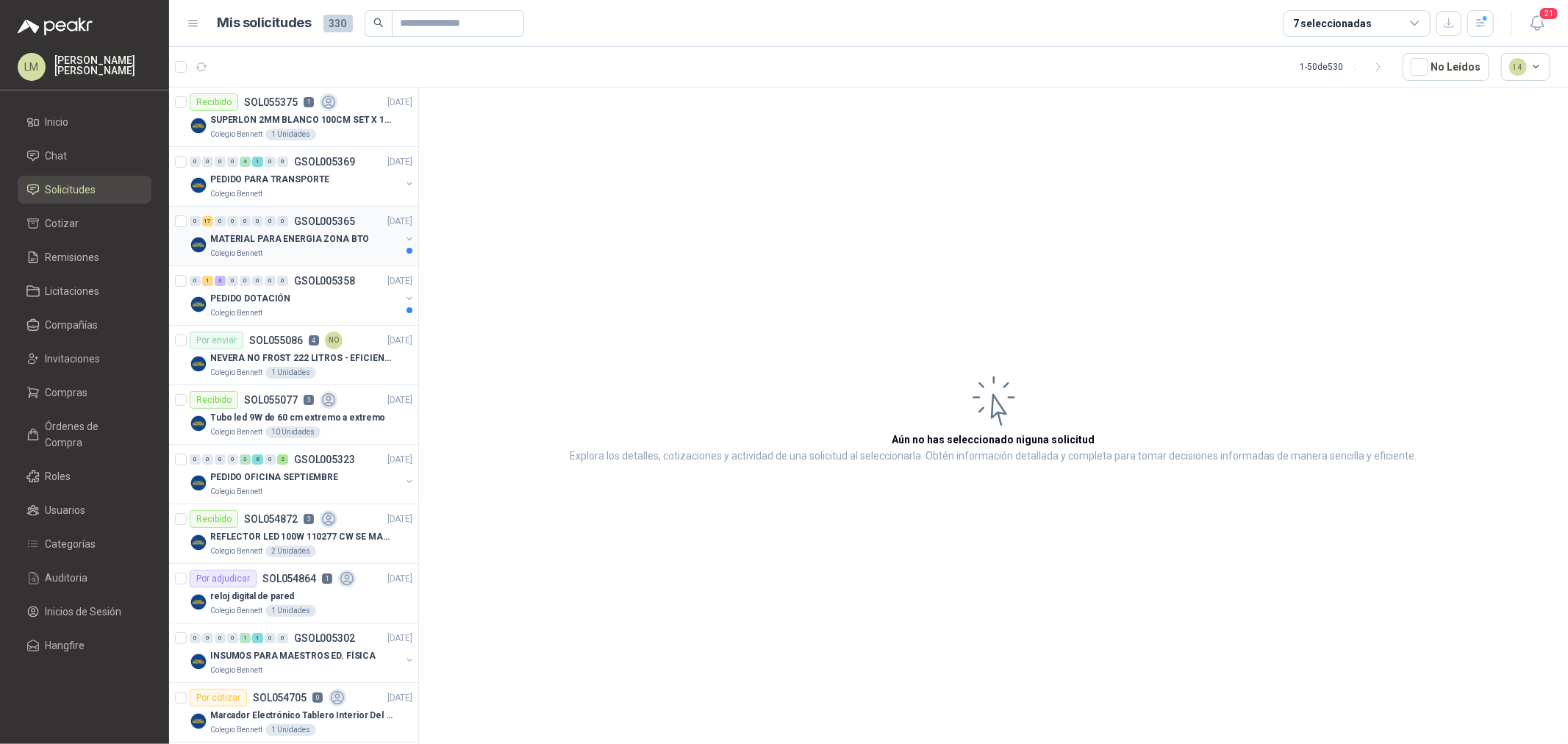
click at [403, 240] on button "button" at bounding box center [409, 239] width 12 height 12
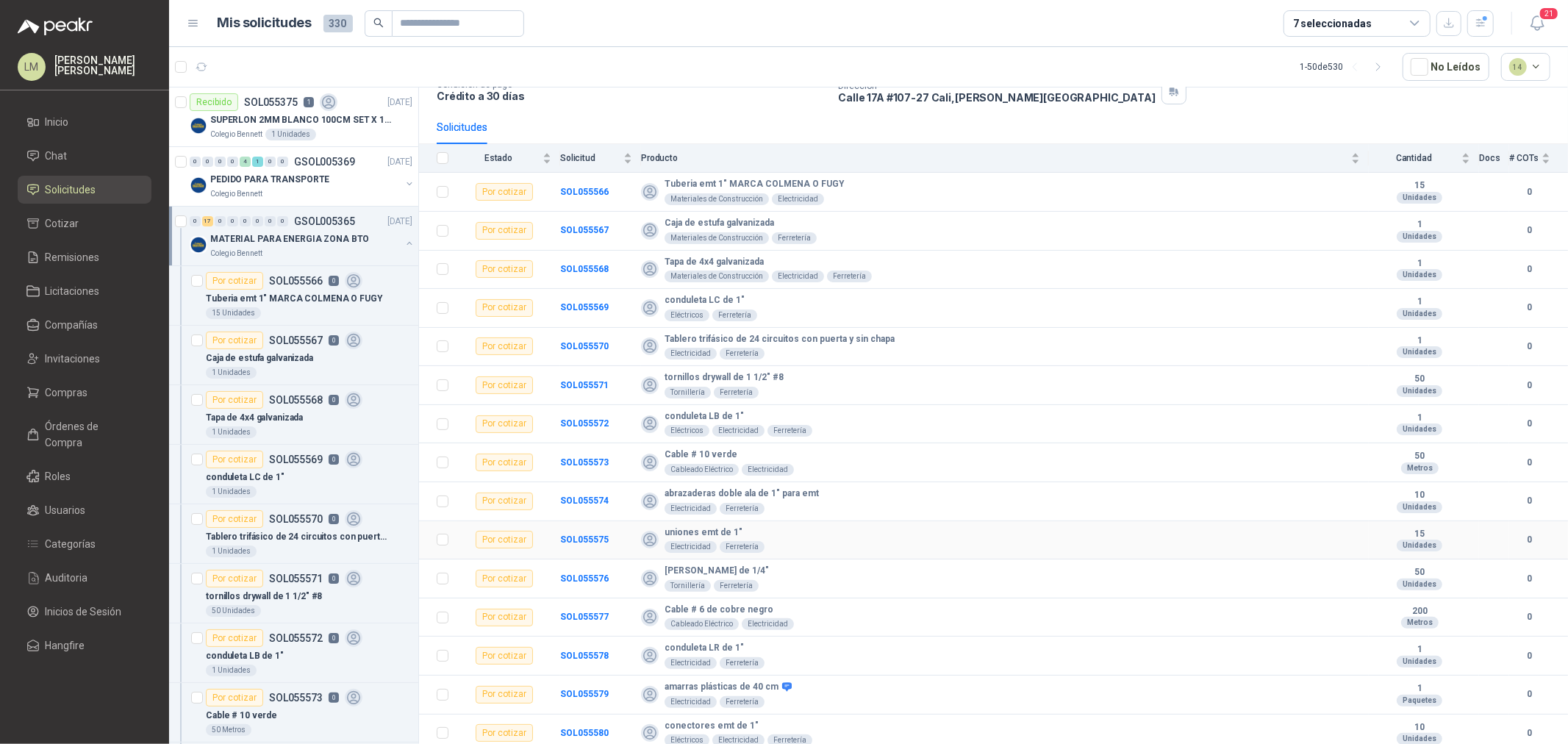
scroll to position [193, 0]
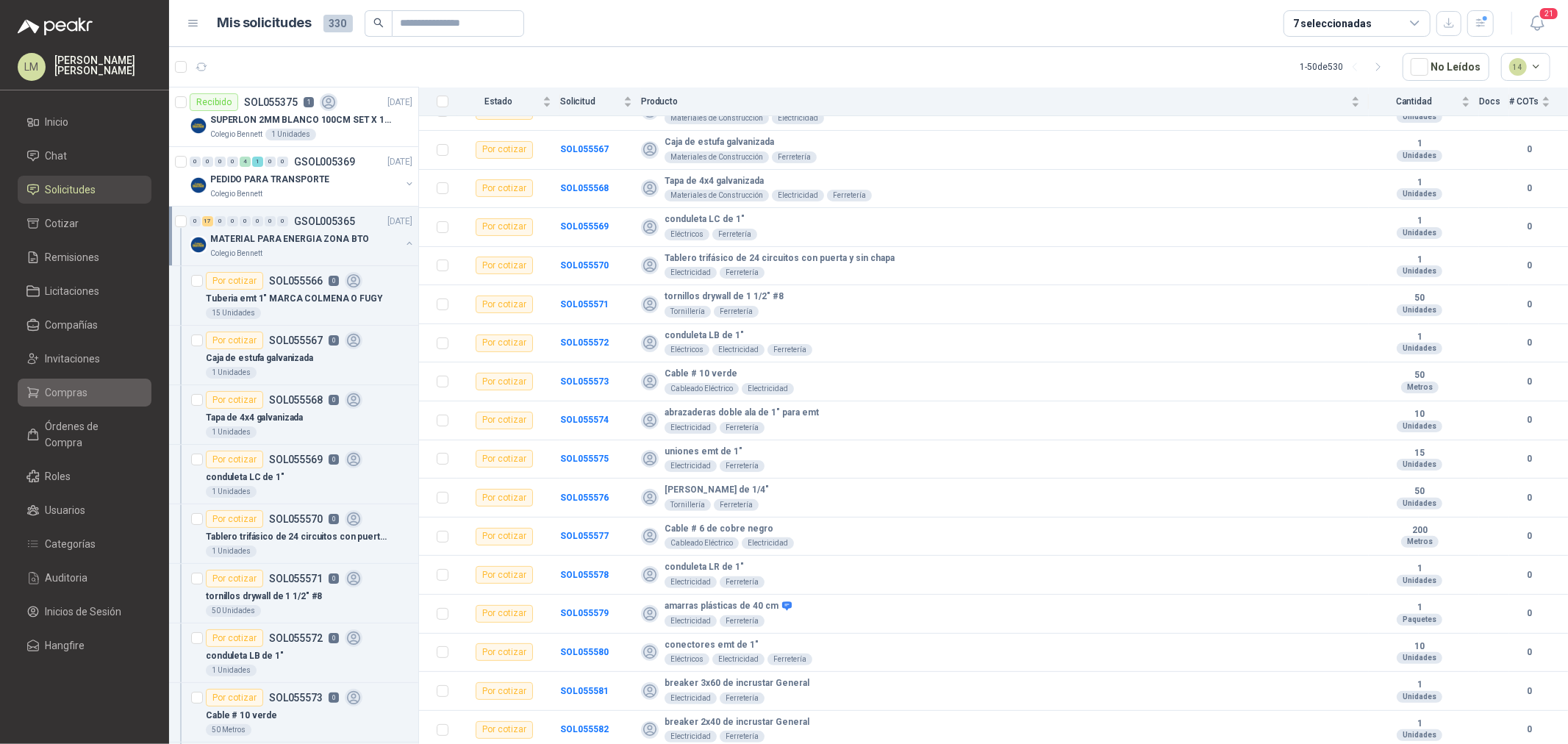
click at [66, 391] on span "Compras" at bounding box center [66, 392] width 43 height 16
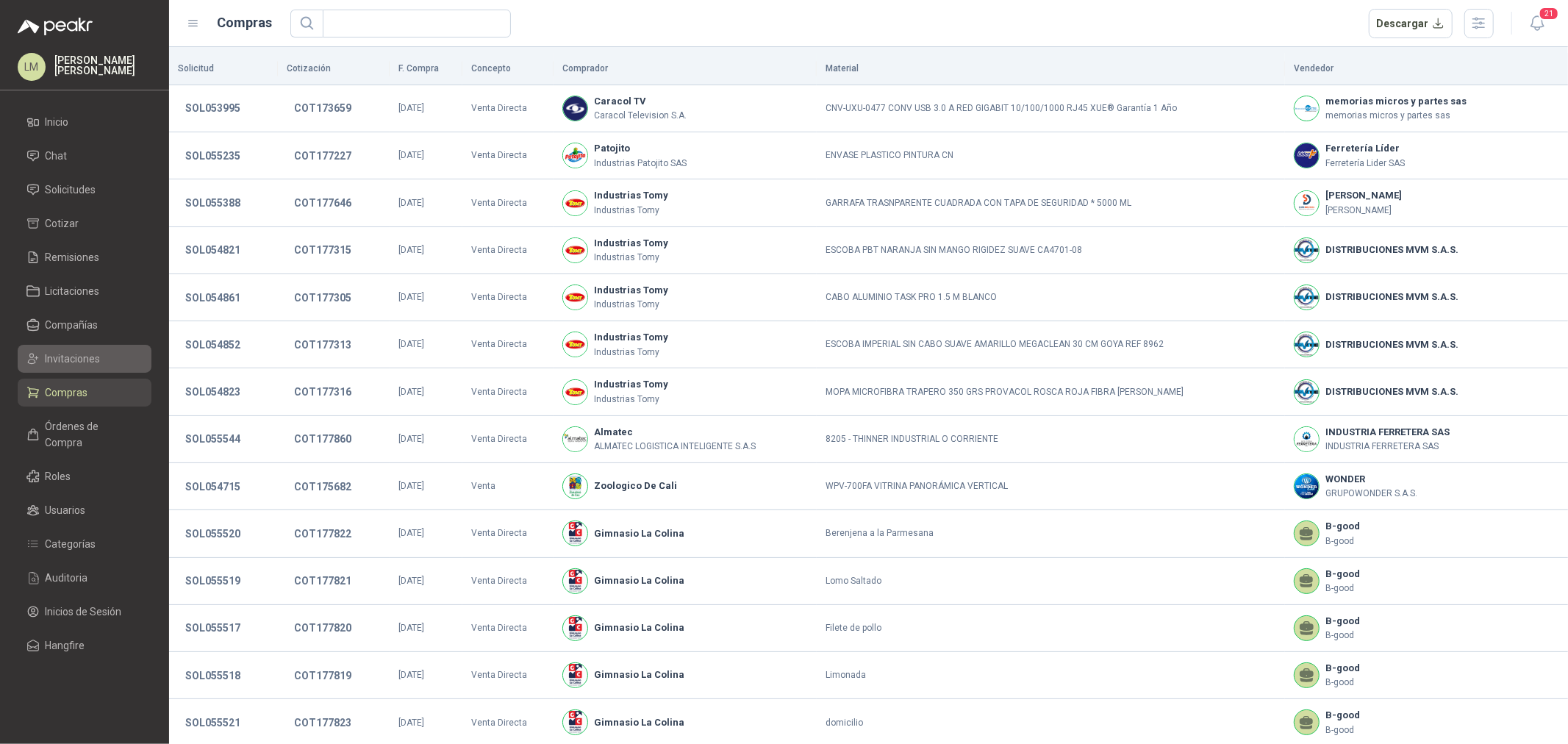
click at [68, 362] on span "Invitaciones" at bounding box center [73, 358] width 55 height 16
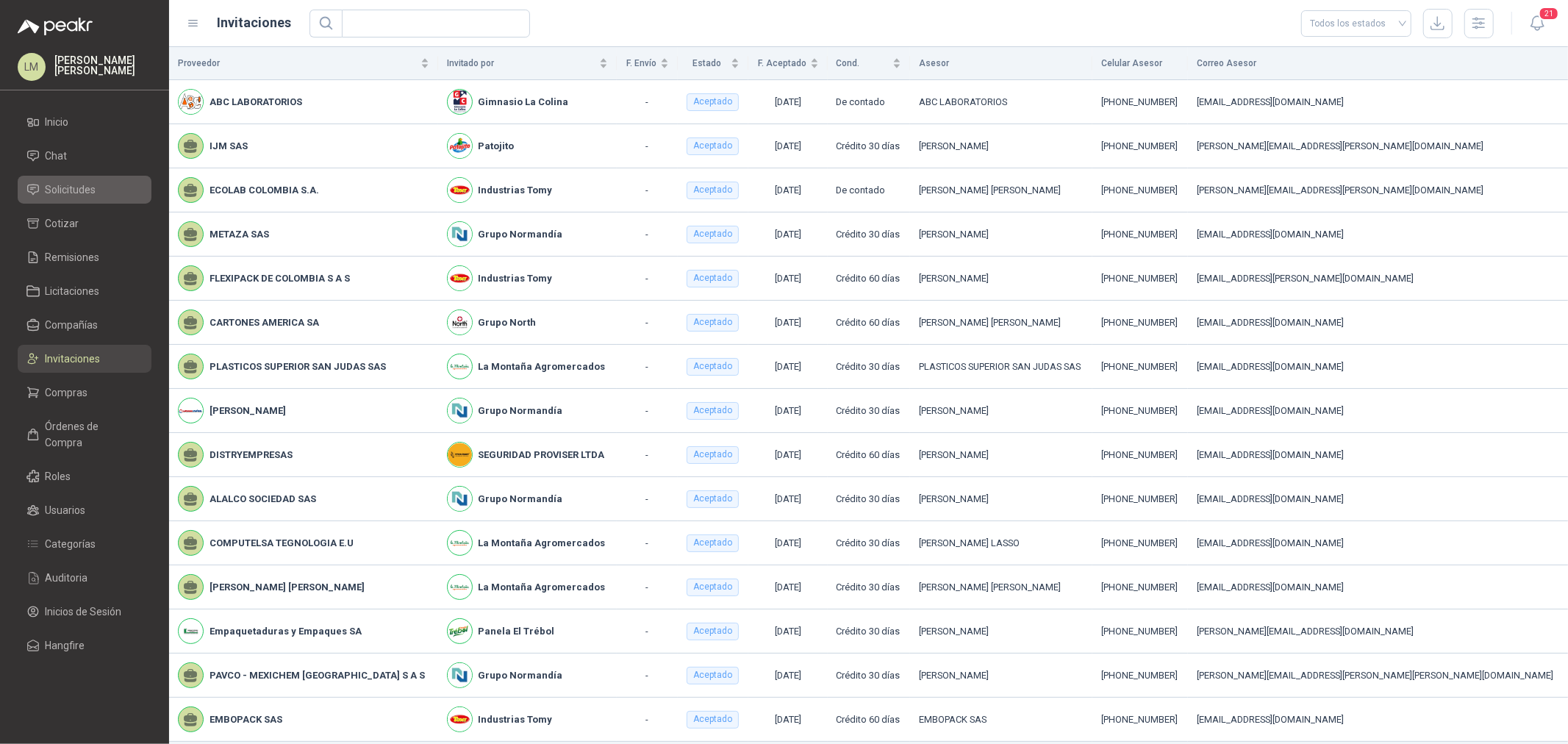
click at [80, 194] on span "Solicitudes" at bounding box center [70, 189] width 51 height 16
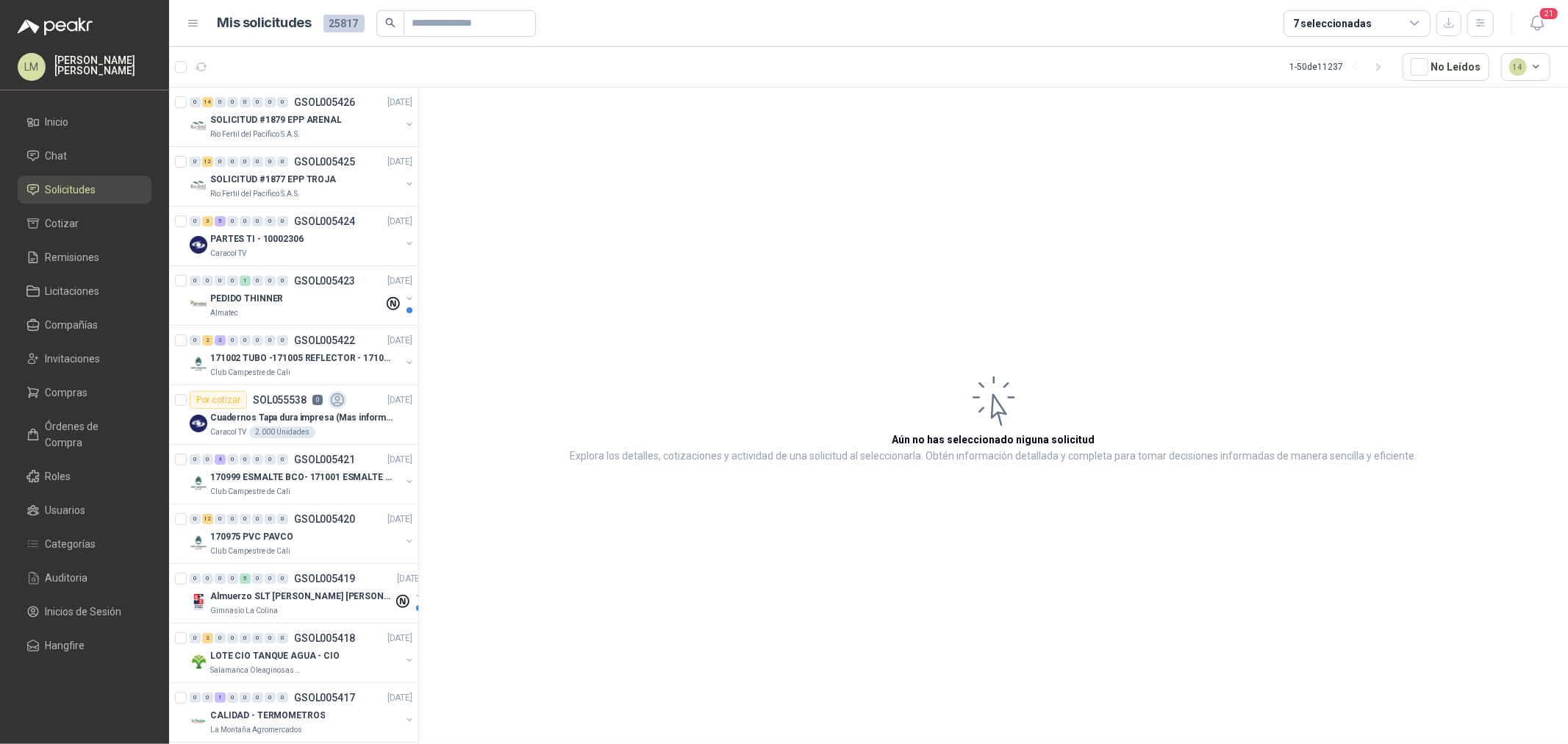
click at [74, 374] on ul "Inicio Chat Solicitudes Cotizar Remisiones Licitaciones Compañías Invitaciones …" at bounding box center [85, 386] width 169 height 557
click at [72, 390] on span "Compras" at bounding box center [66, 392] width 43 height 16
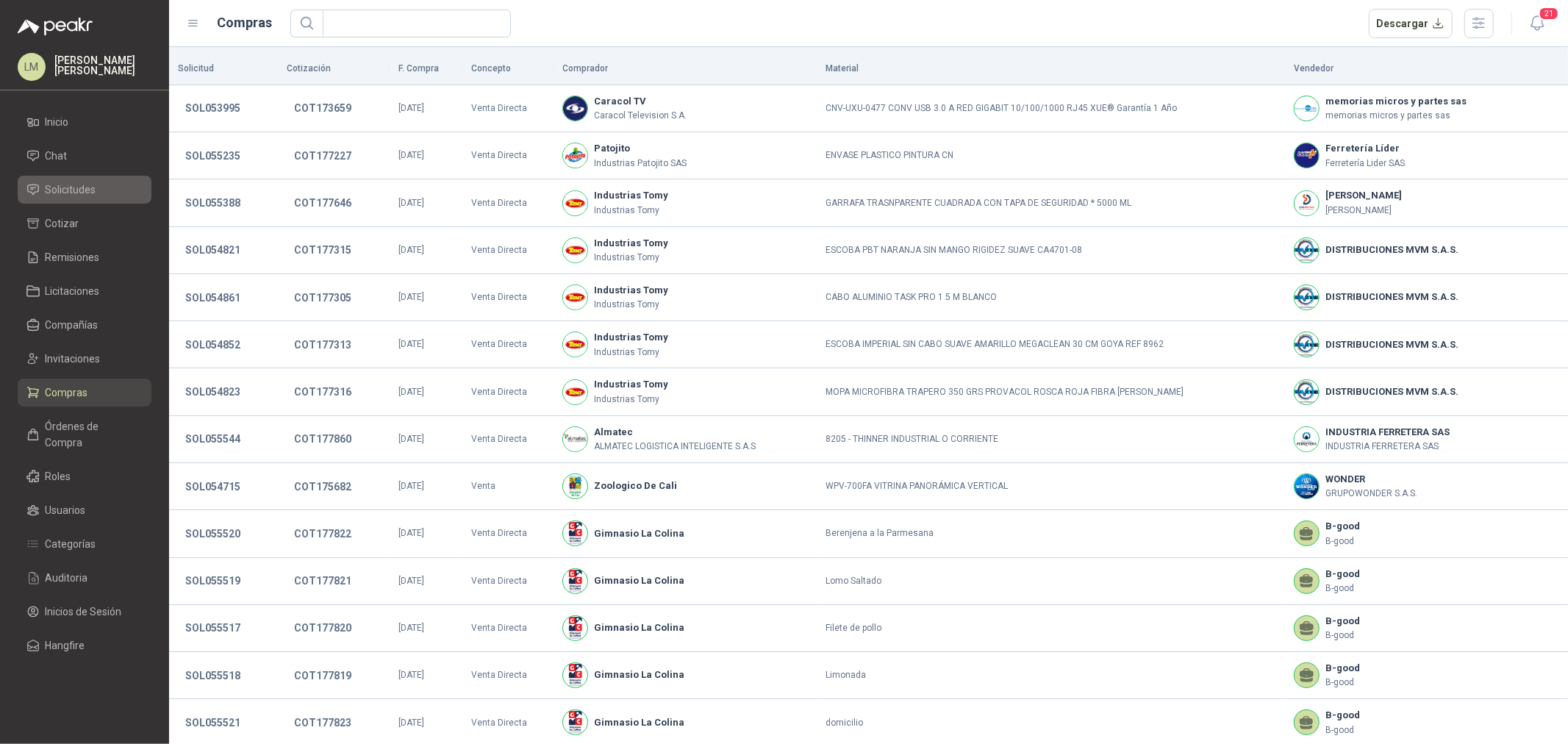
click at [78, 188] on span "Solicitudes" at bounding box center [70, 189] width 51 height 16
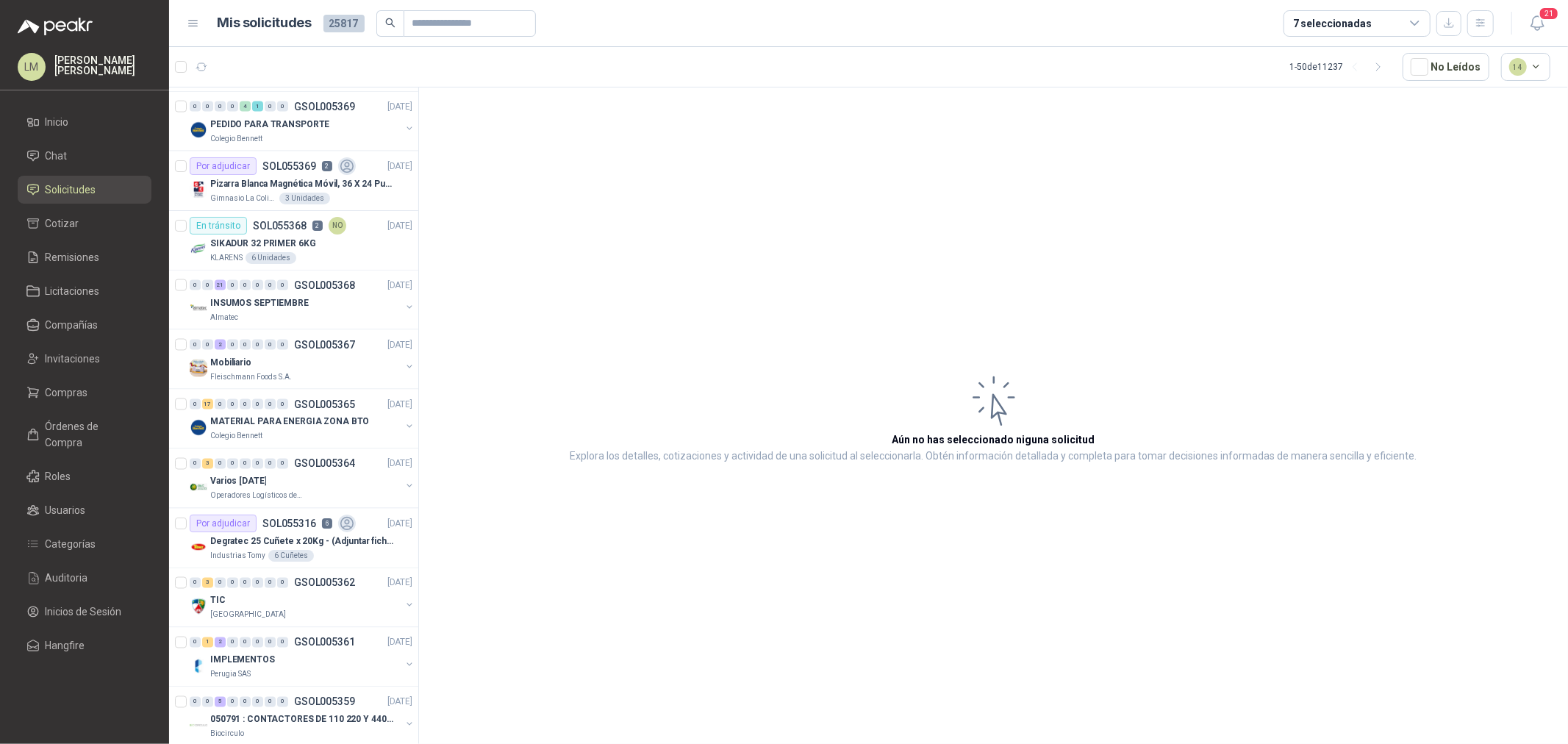
scroll to position [2041, 0]
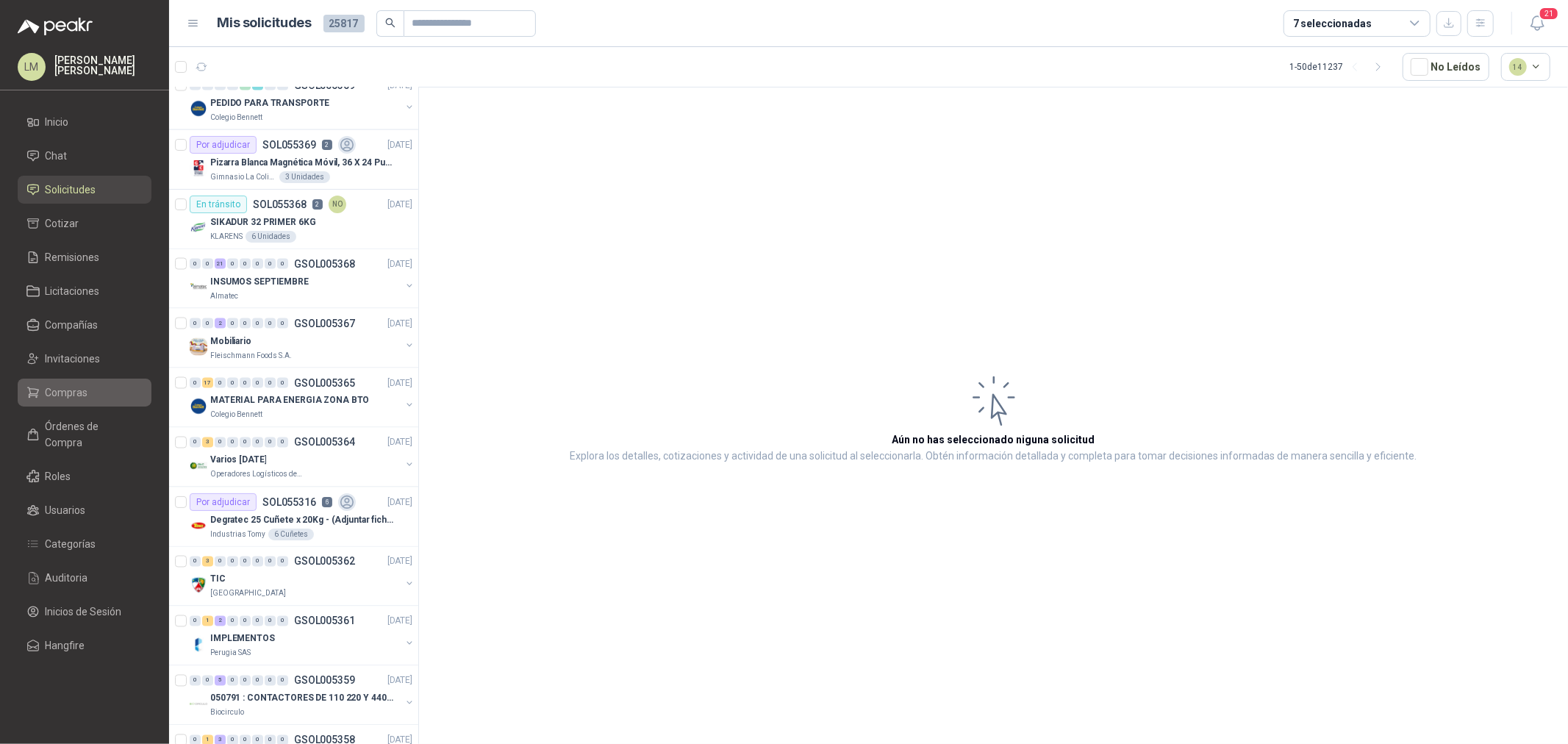
click at [53, 397] on span "Compras" at bounding box center [66, 392] width 43 height 16
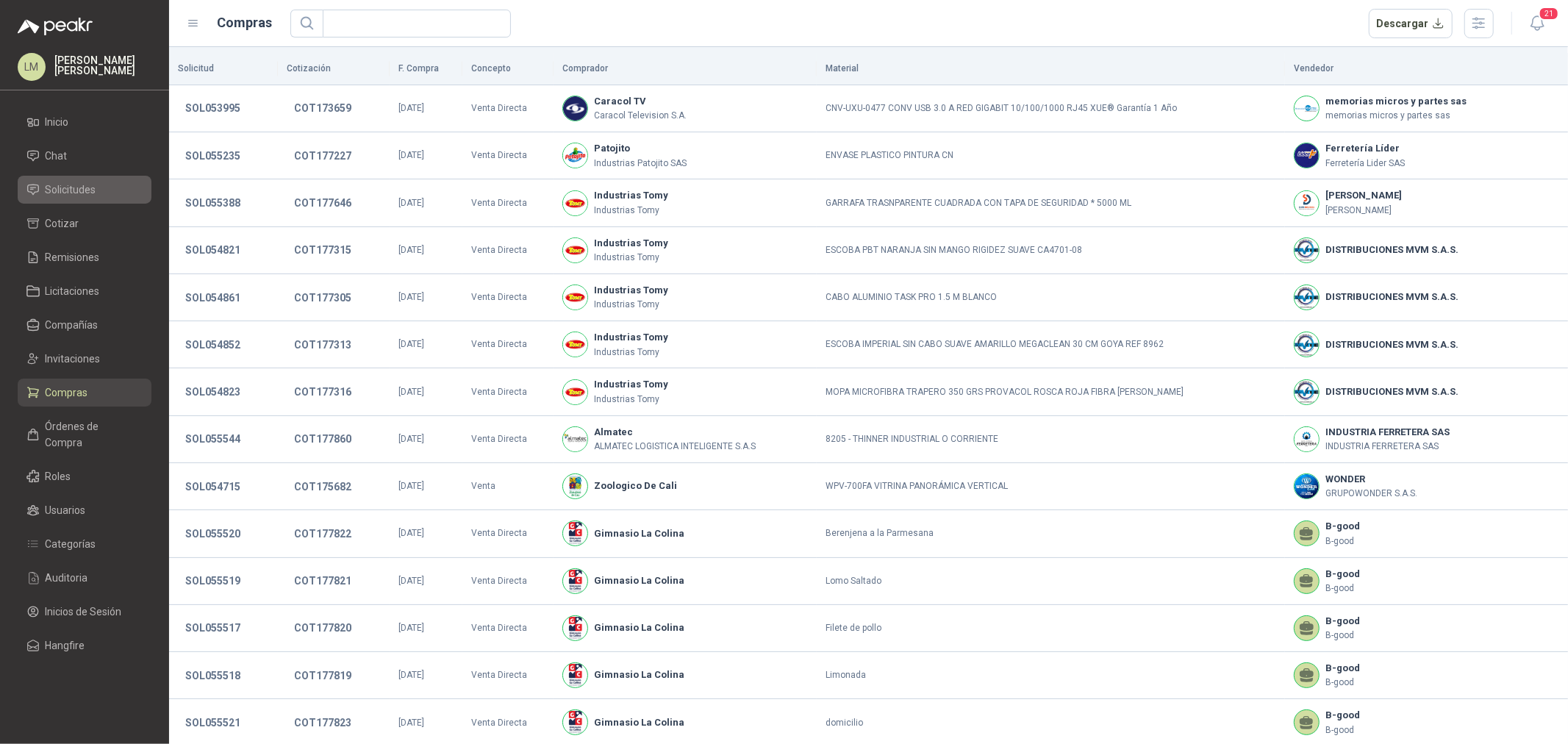
click at [80, 185] on span "Solicitudes" at bounding box center [70, 189] width 51 height 16
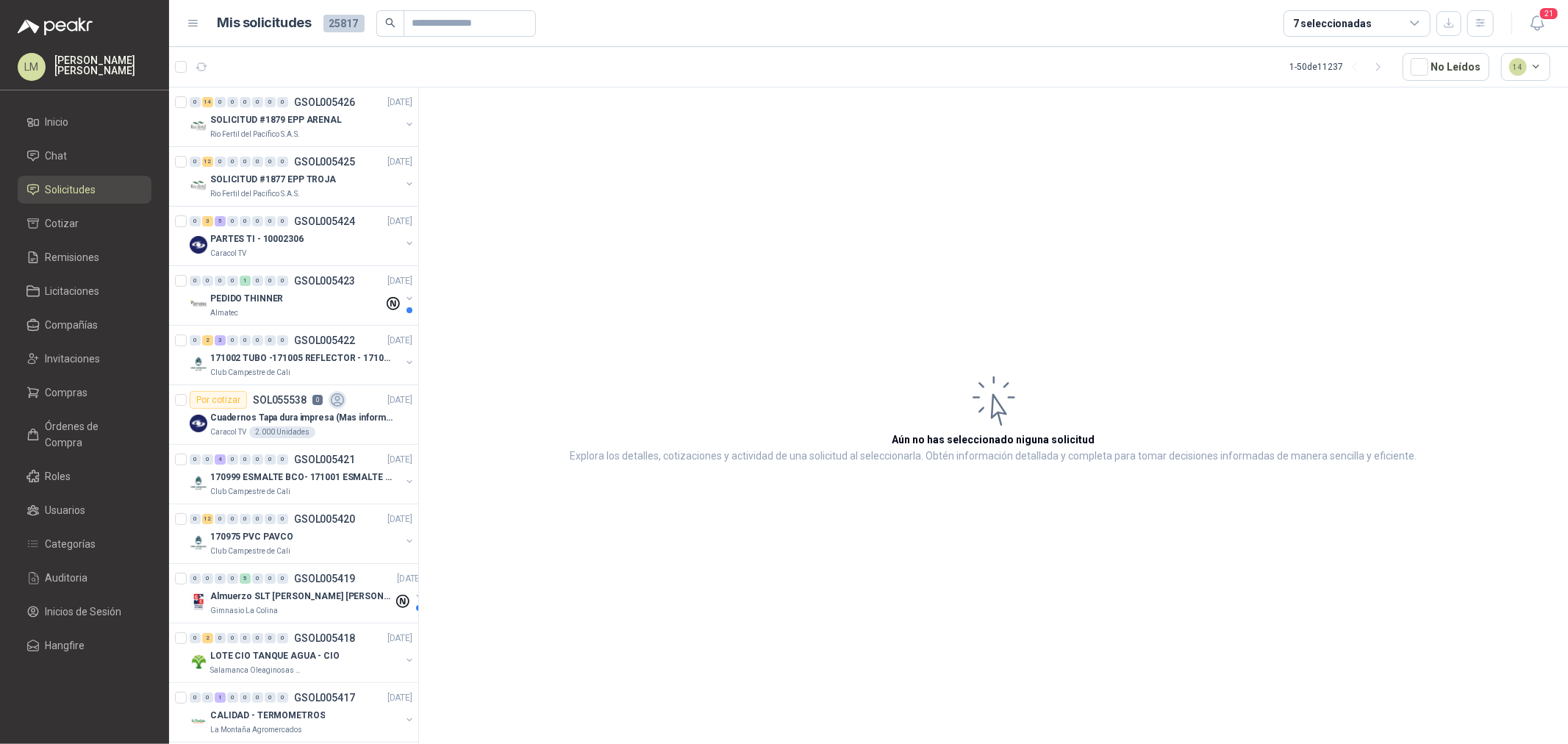
click at [74, 407] on ul "Inicio Chat Solicitudes Cotizar Remisiones Licitaciones Compañías Invitaciones …" at bounding box center [85, 386] width 169 height 557
click at [83, 394] on span "Compras" at bounding box center [66, 392] width 43 height 16
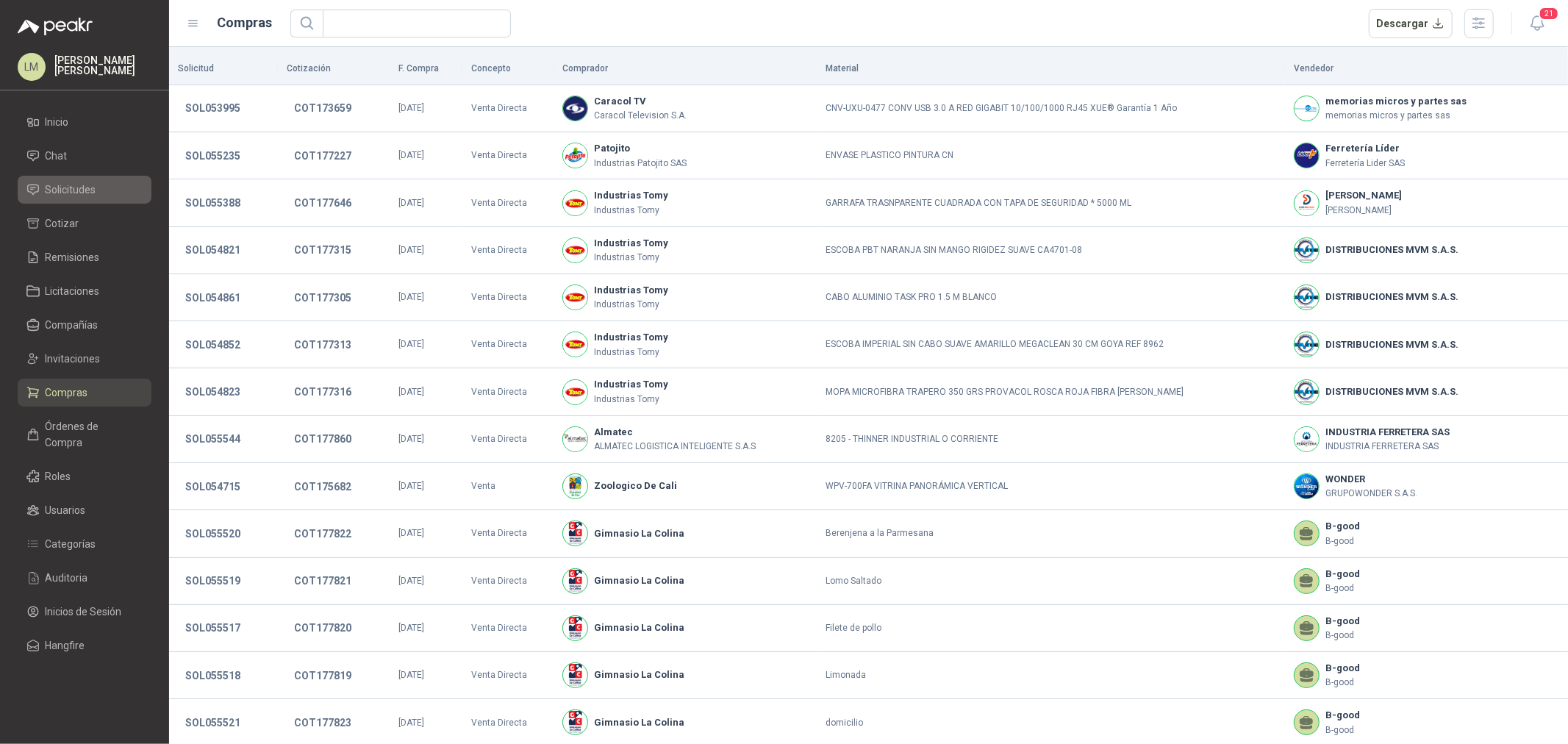
click at [76, 195] on span "Solicitudes" at bounding box center [70, 189] width 51 height 16
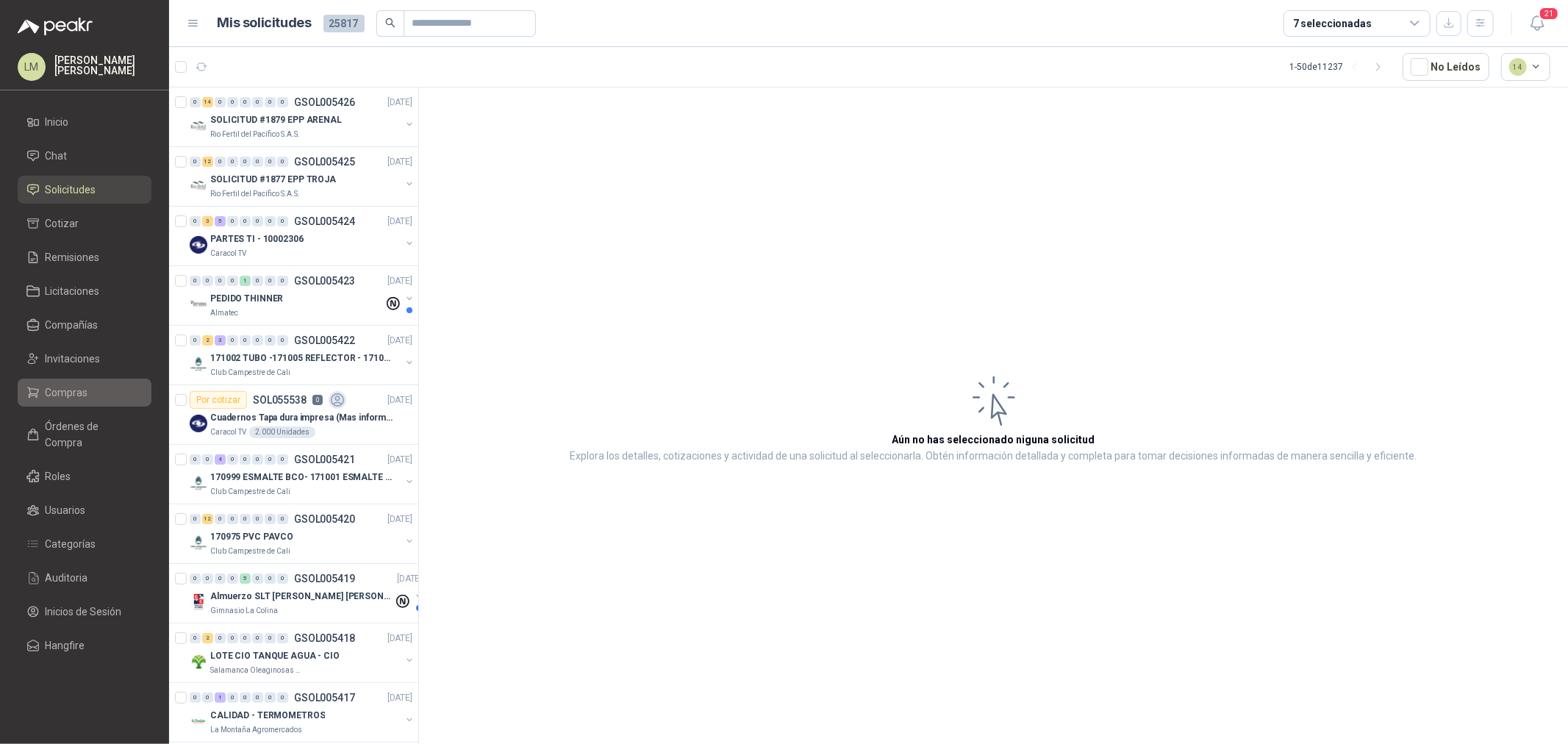
click at [67, 397] on span "Compras" at bounding box center [66, 392] width 43 height 16
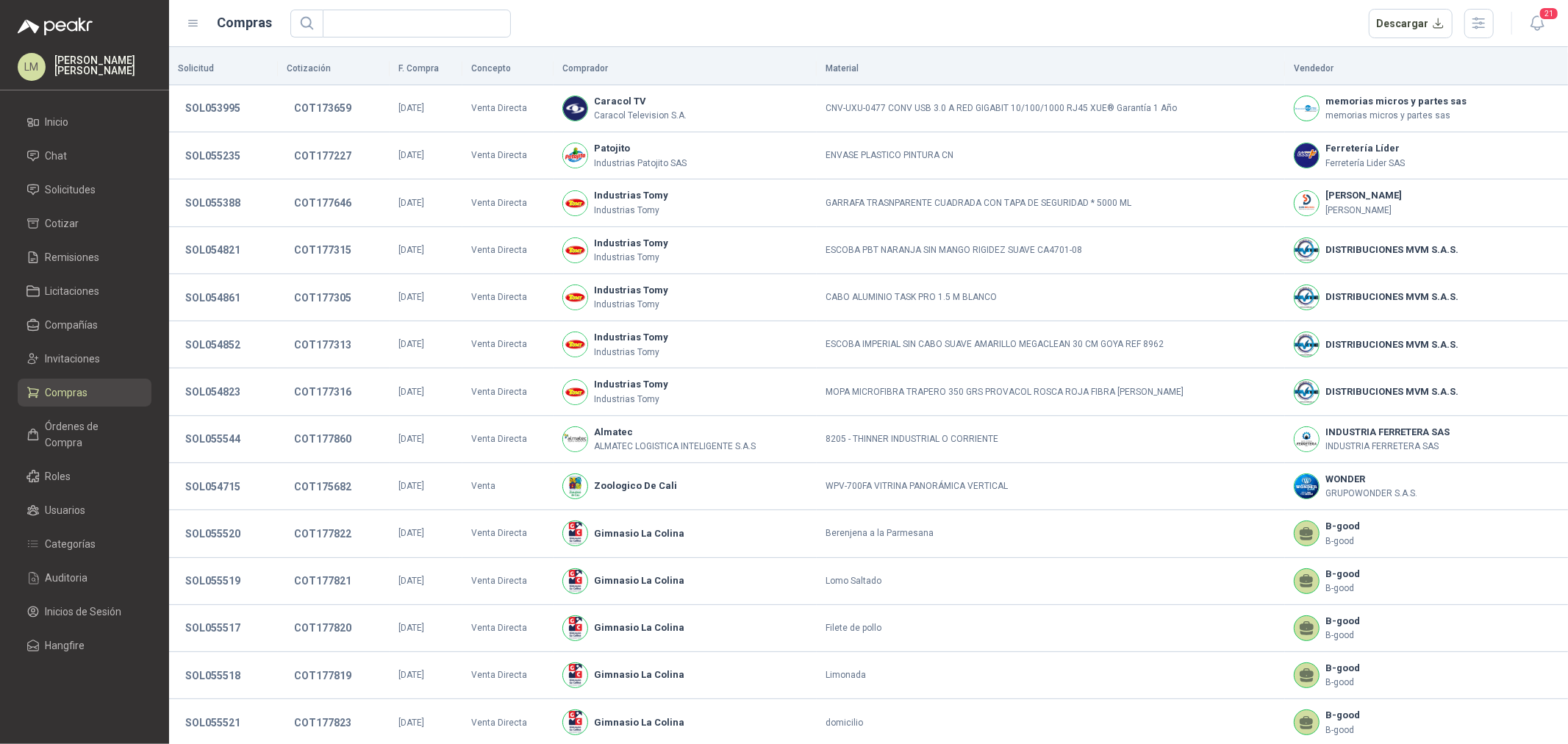
click at [72, 372] on ul "Inicio Chat Solicitudes Cotizar Remisiones Licitaciones Compañías Invitaciones …" at bounding box center [85, 386] width 169 height 557
click at [74, 358] on span "Invitaciones" at bounding box center [73, 358] width 55 height 16
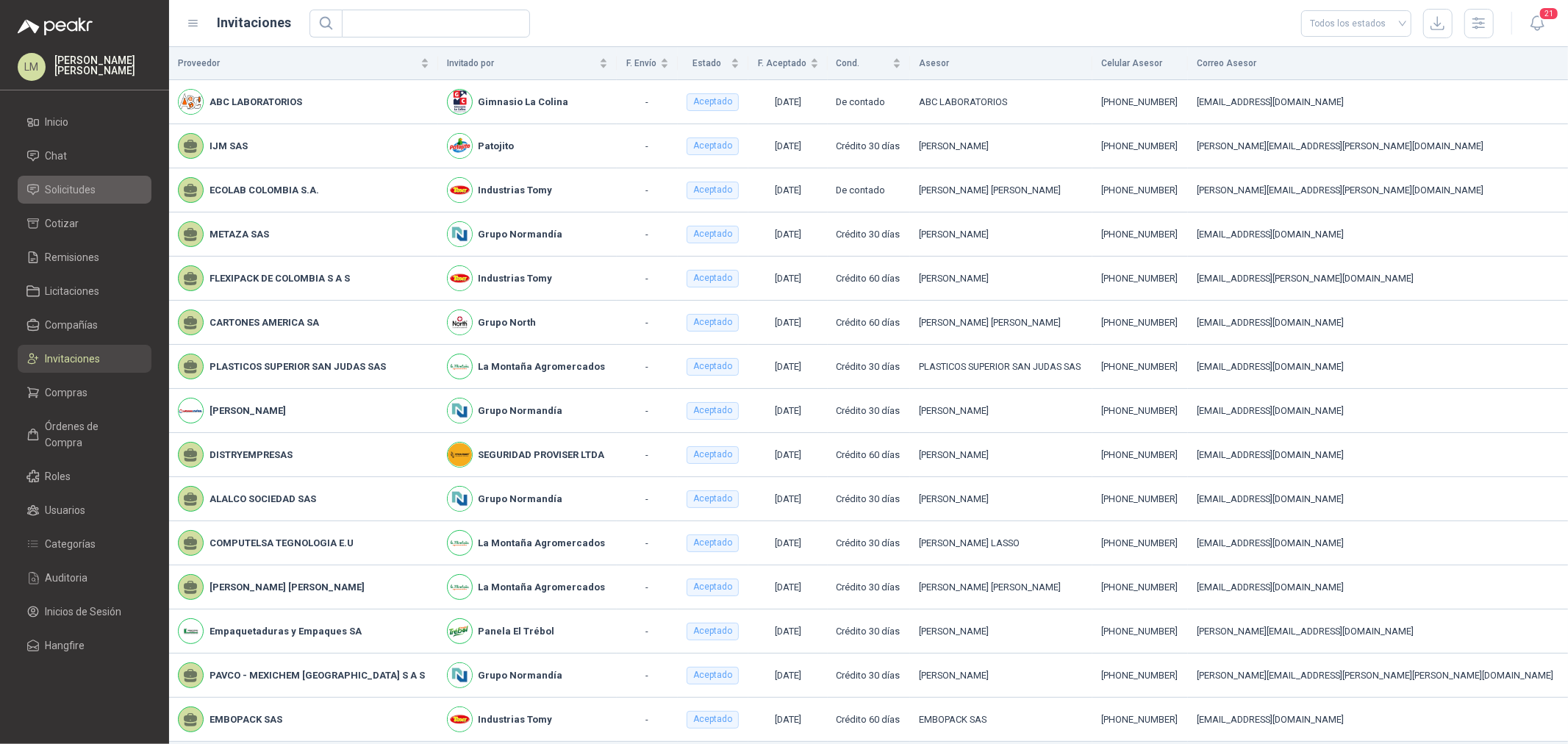
click at [75, 186] on span "Solicitudes" at bounding box center [70, 189] width 51 height 16
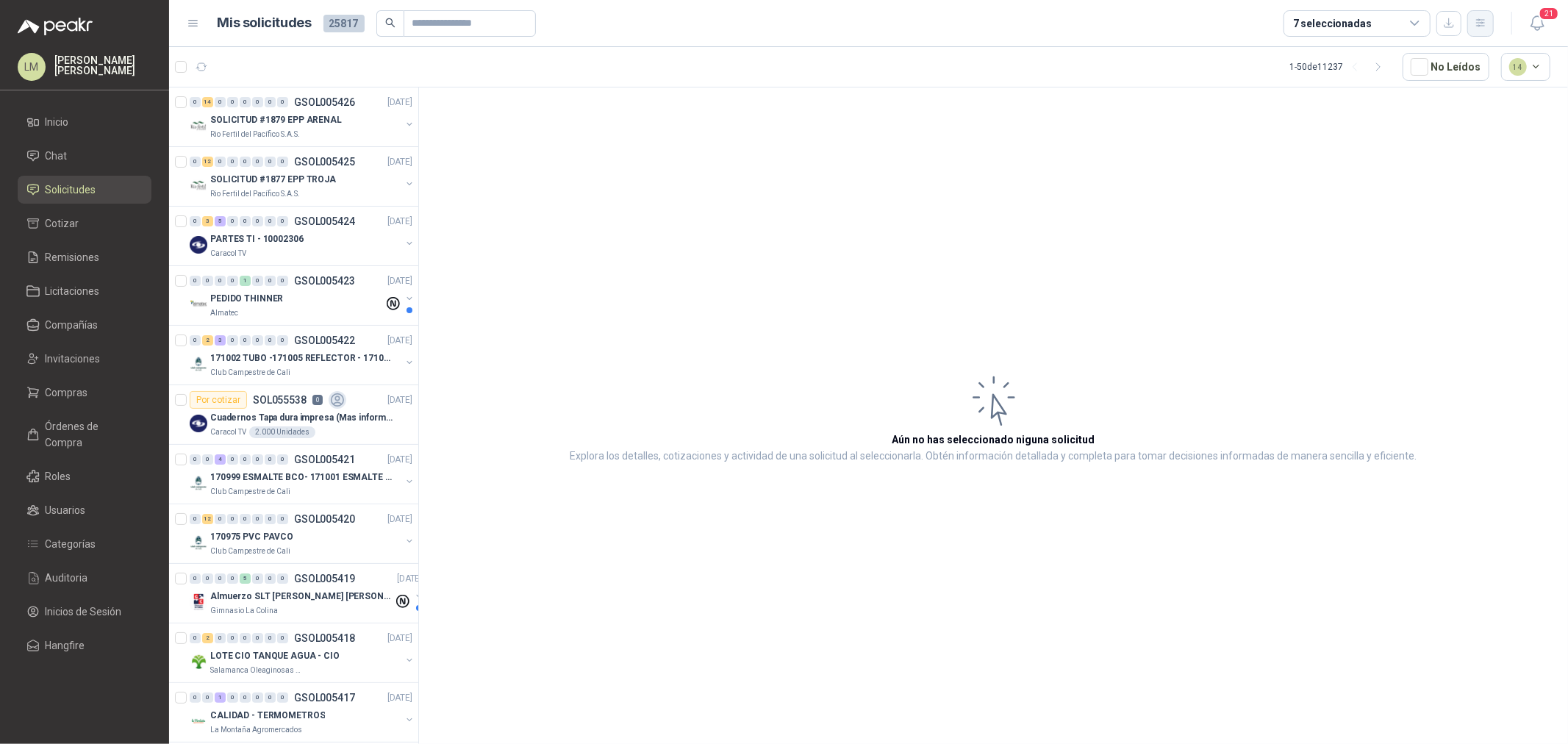
click at [1479, 22] on icon "button" at bounding box center [1480, 23] width 13 height 13
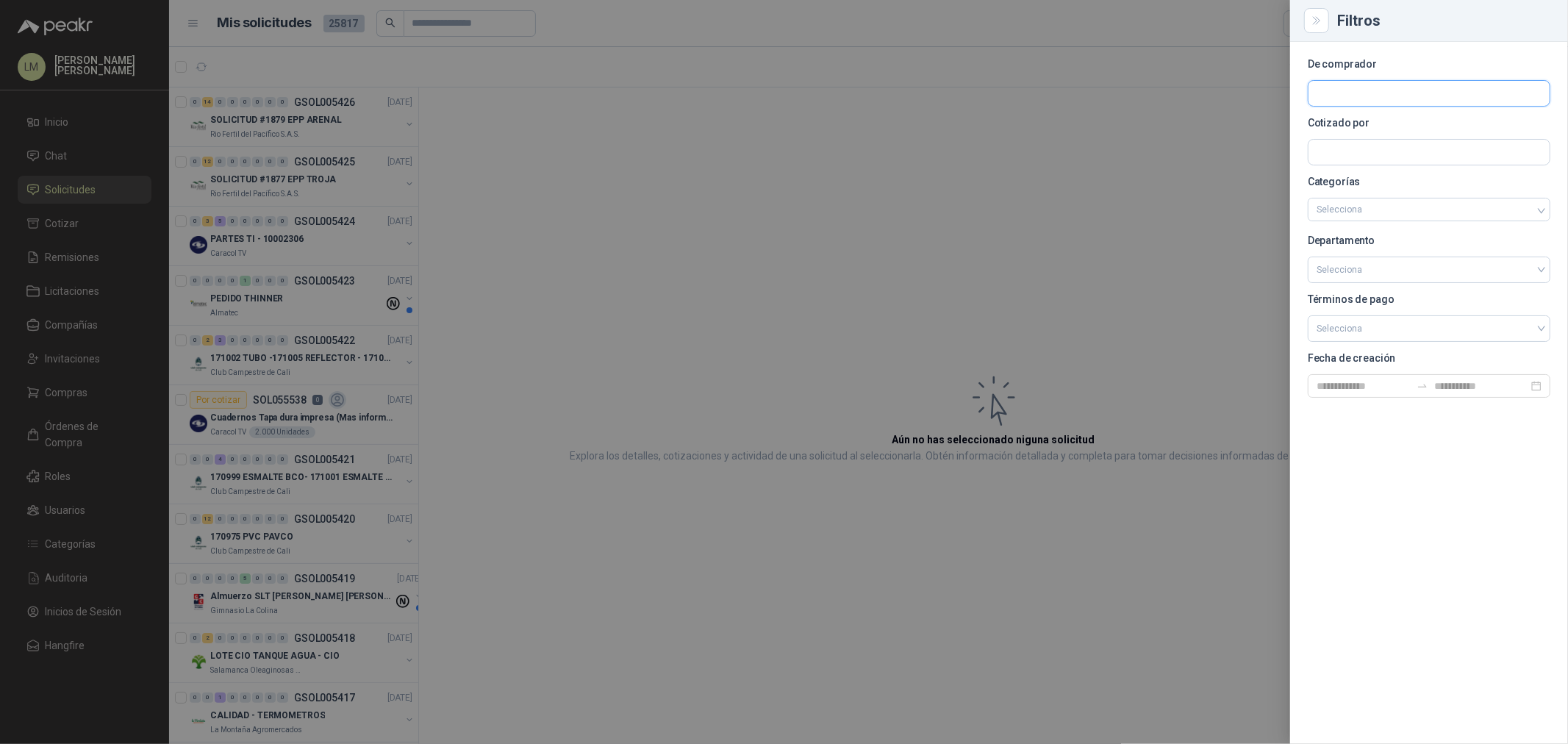
click at [1329, 86] on input "text" at bounding box center [1429, 93] width 241 height 25
type input "*****"
click at [1360, 126] on p "BioCosta Green Energy S.A.S" at bounding box center [1400, 125] width 116 height 9
drag, startPoint x: 840, startPoint y: 147, endPoint x: 694, endPoint y: 142, distance: 146.1
click at [840, 147] on div at bounding box center [784, 372] width 1568 height 744
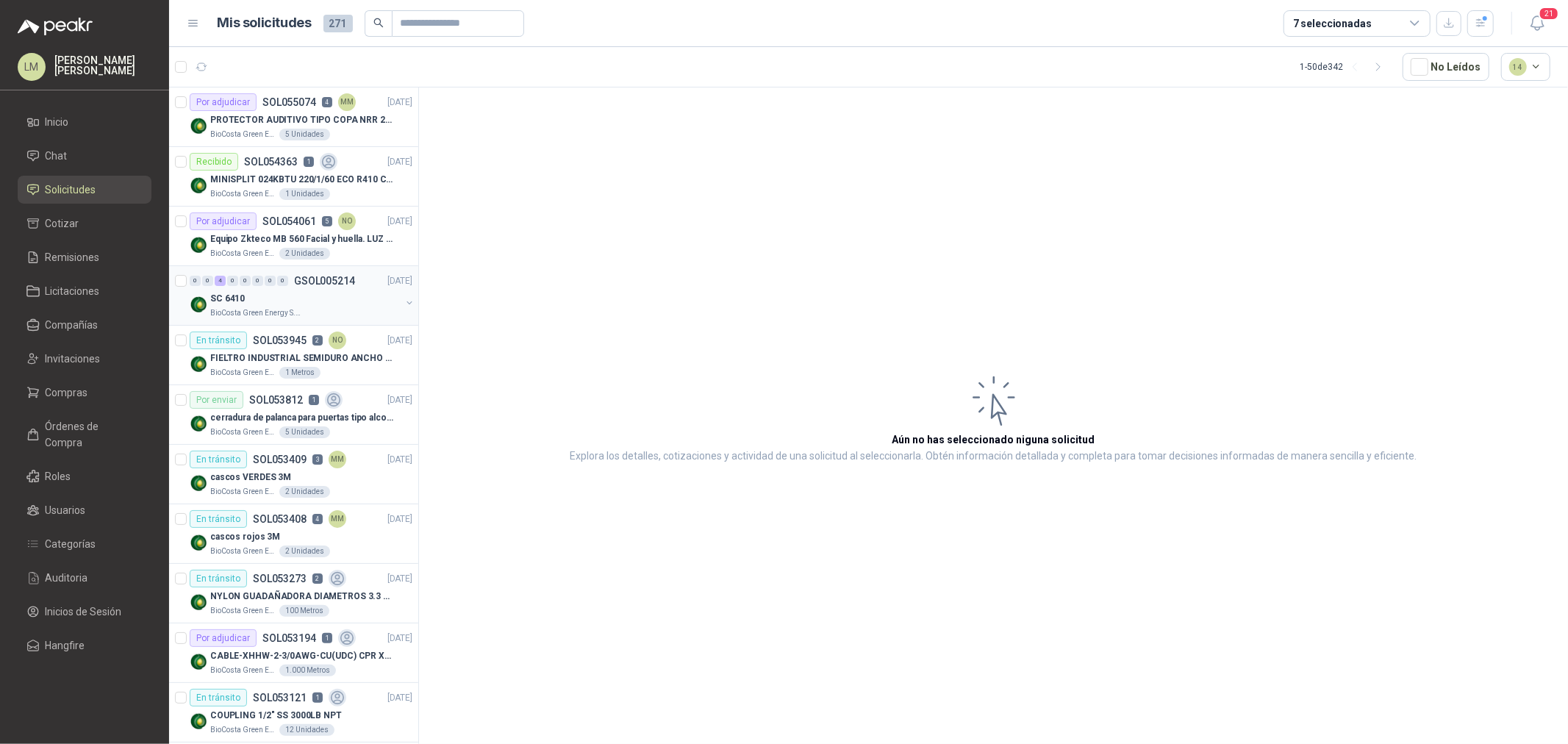
click at [403, 304] on button "button" at bounding box center [409, 302] width 12 height 12
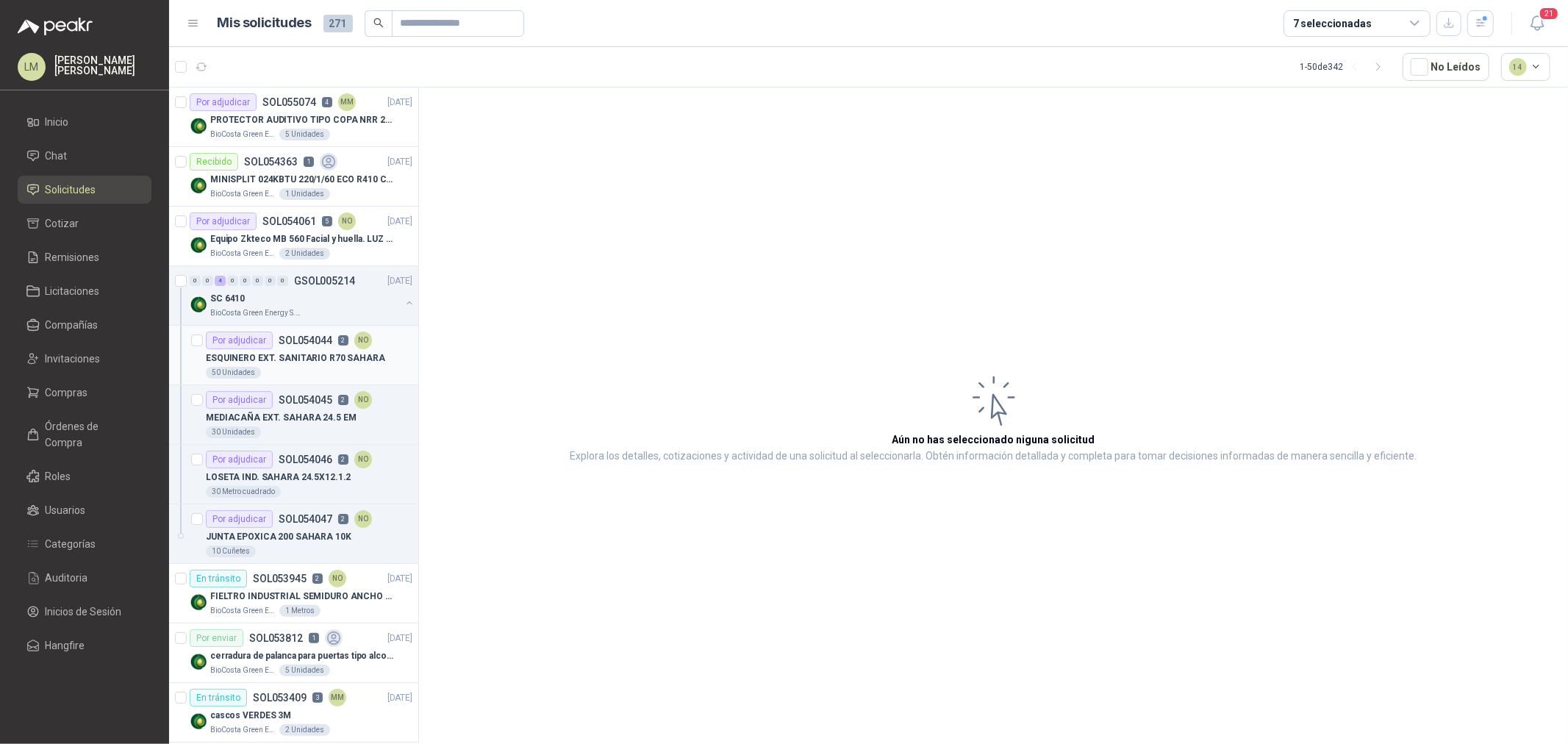
click at [314, 363] on p "ESQUINERO EXT. SANITARIO R70 SAHARA" at bounding box center [296, 358] width 179 height 14
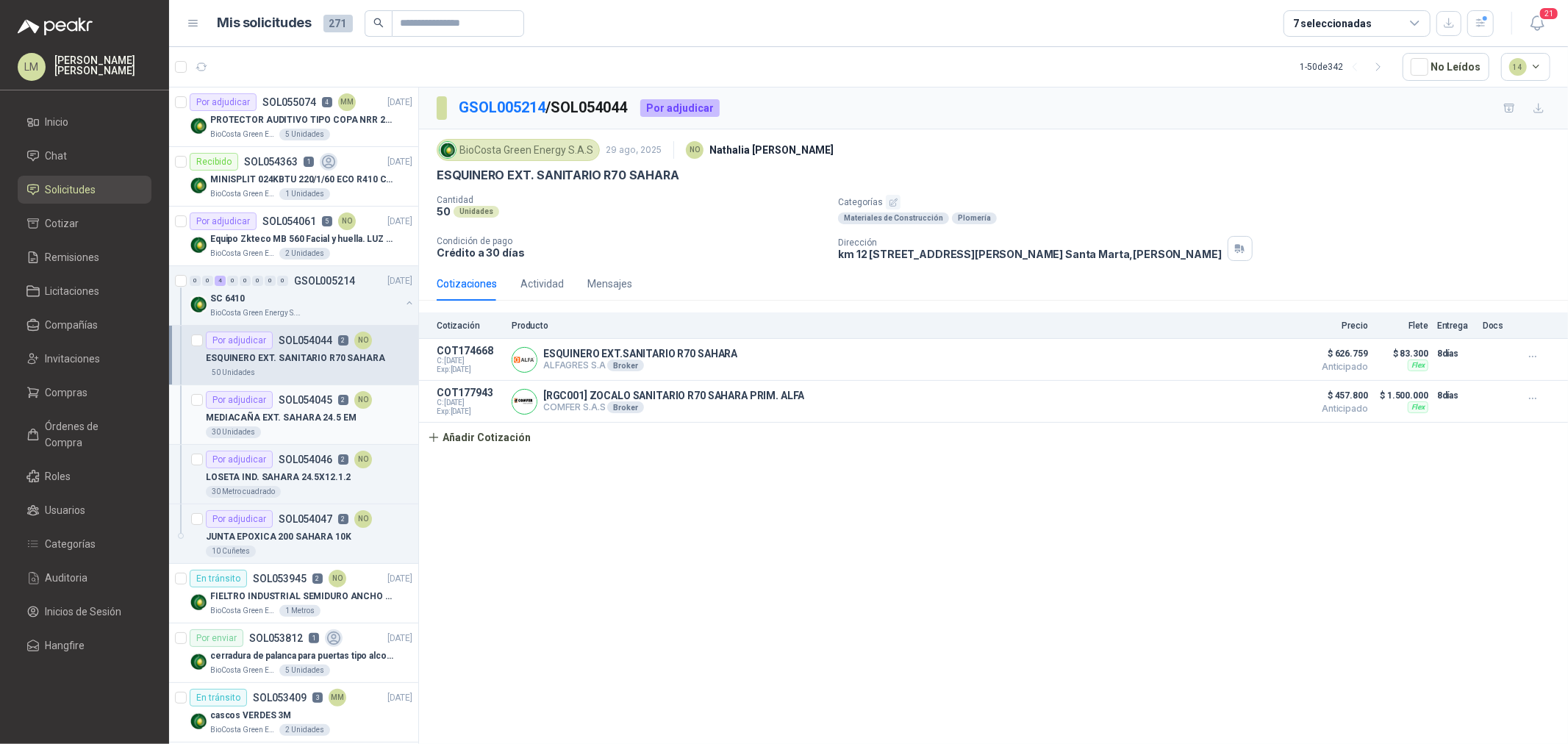
click at [302, 403] on p "SOL054045" at bounding box center [305, 400] width 54 height 10
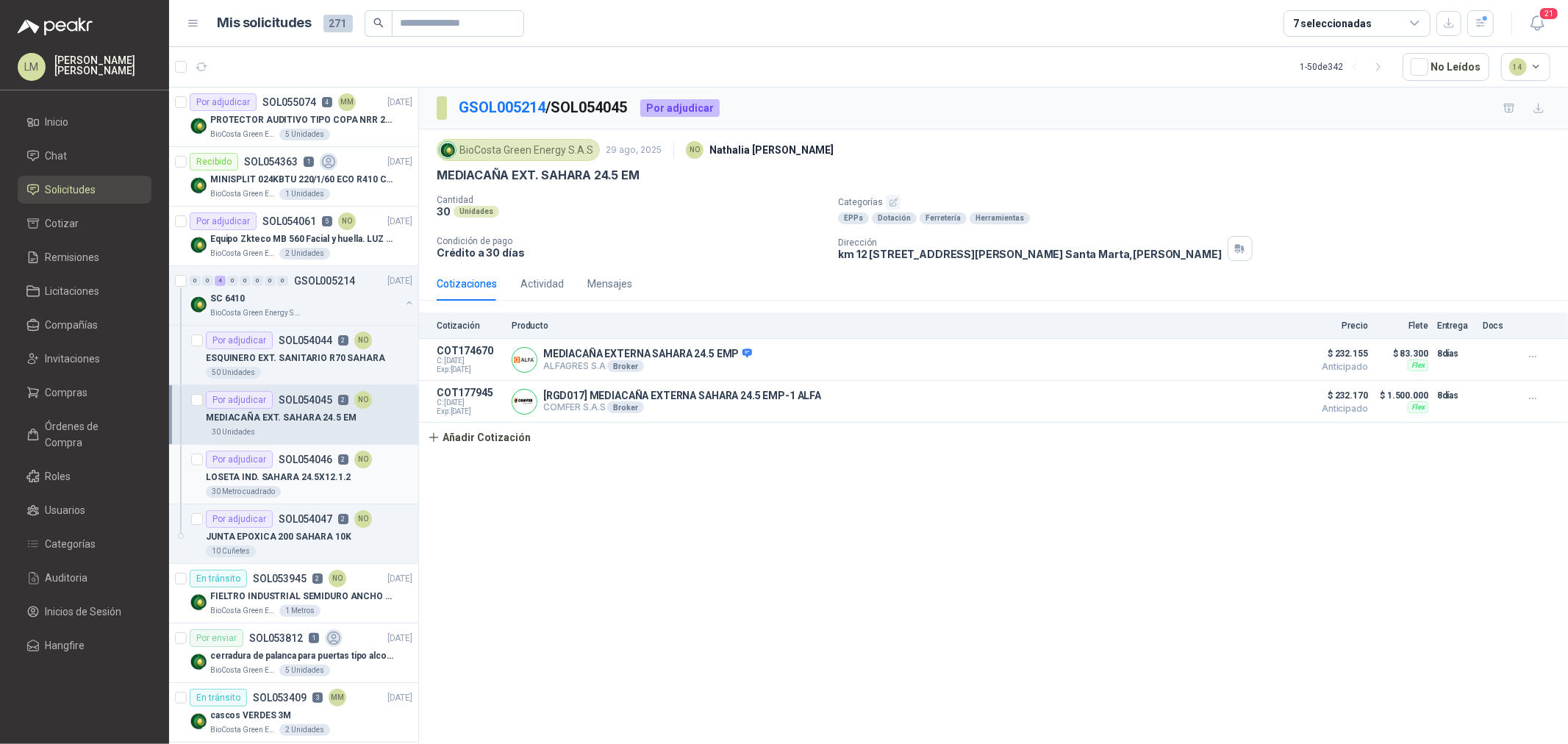
click at [325, 454] on p "SOL054046" at bounding box center [305, 459] width 54 height 10
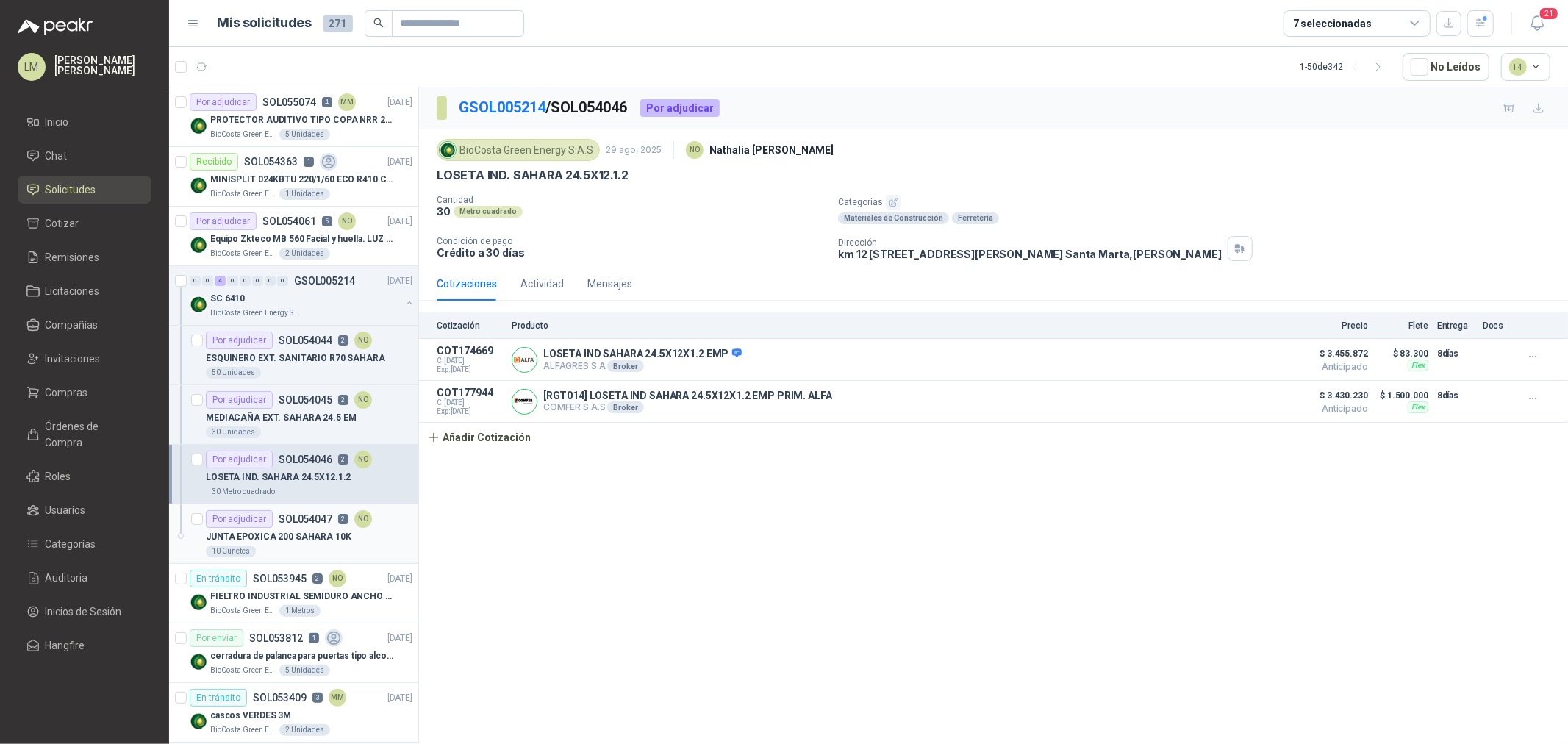
click at [290, 541] on p "JUNTA EPOXICA 200 SAHARA 10K" at bounding box center [279, 536] width 146 height 14
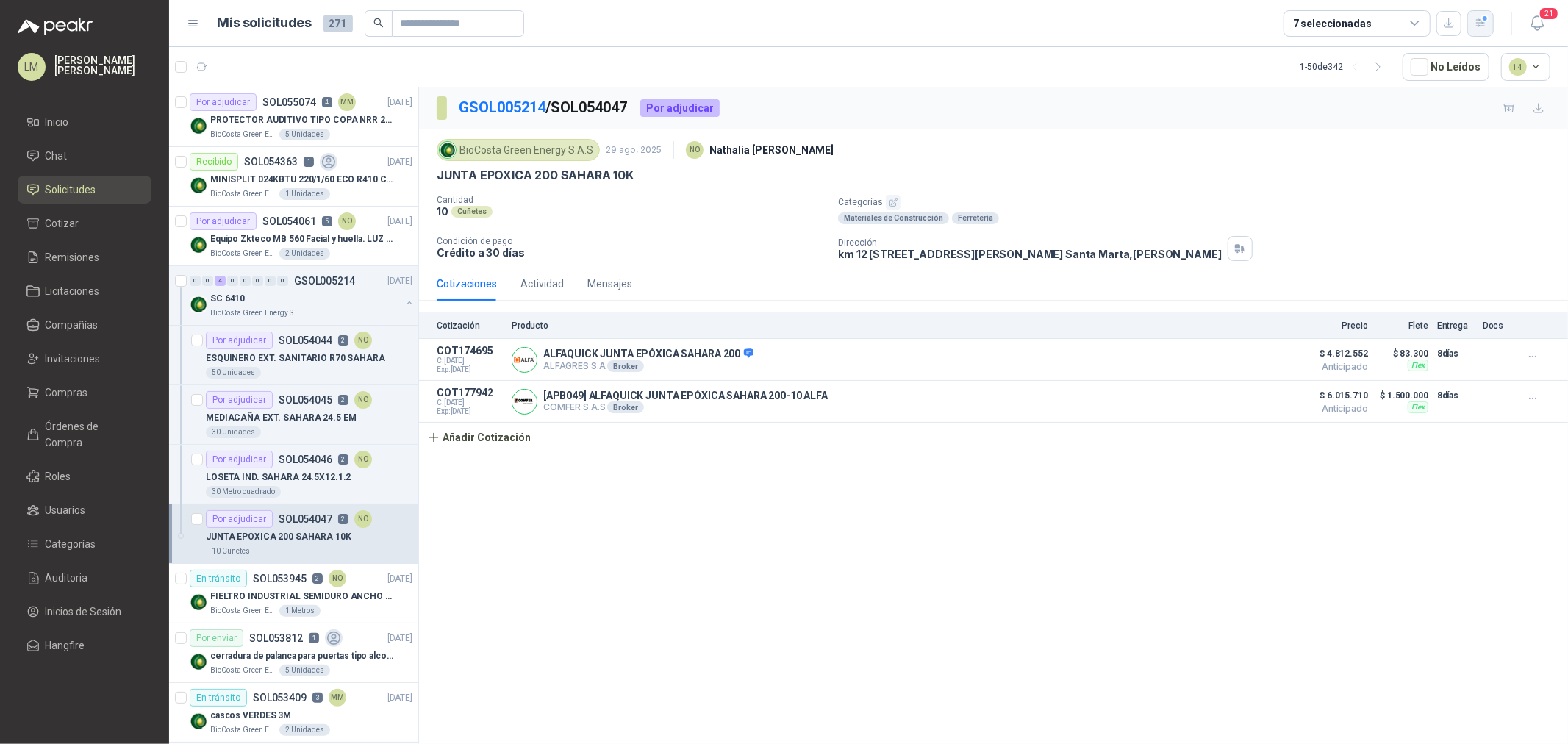
click at [1474, 19] on icon "button" at bounding box center [1480, 23] width 13 height 13
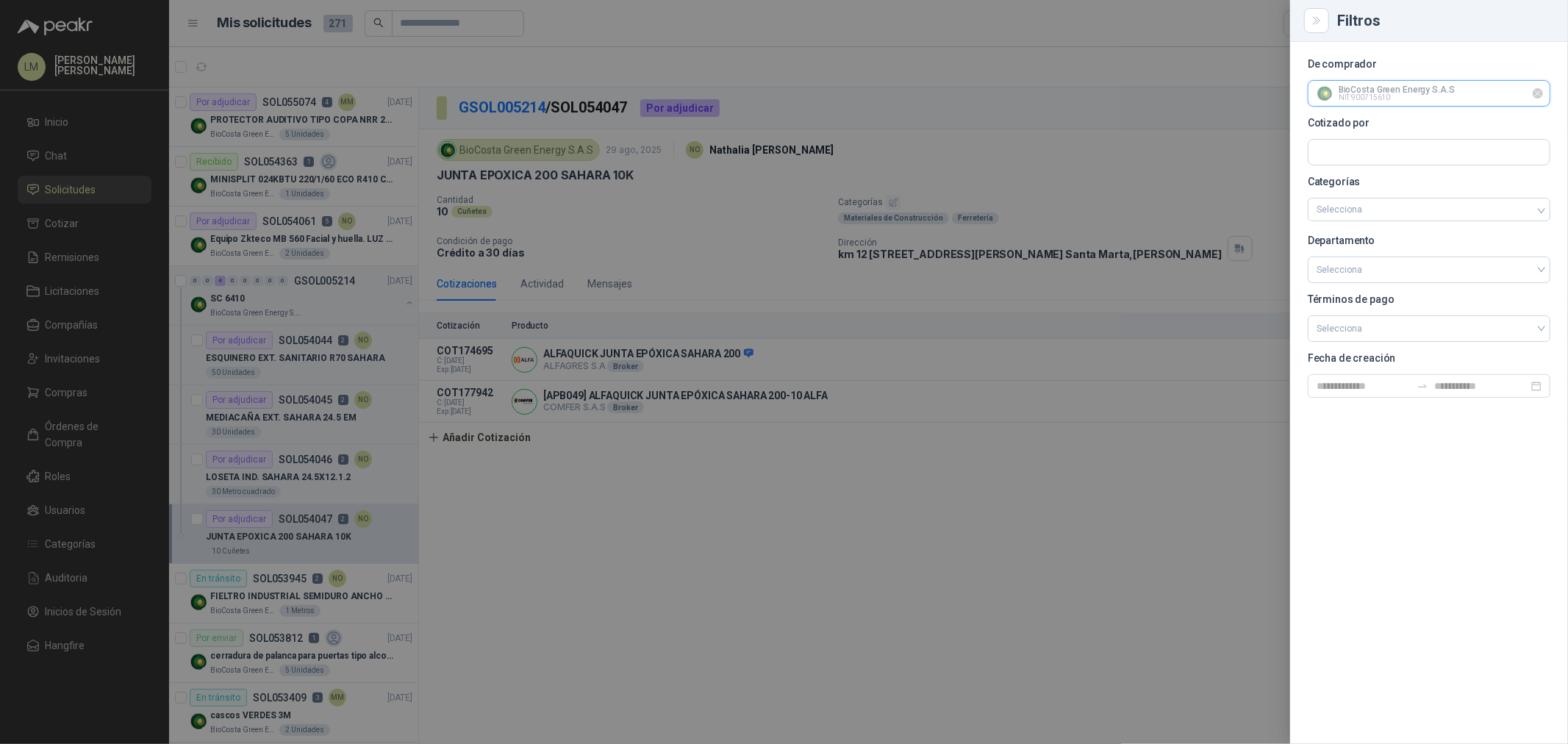
click at [1377, 99] on input "text" at bounding box center [1429, 93] width 241 height 25
type input "****"
click at [1373, 122] on p "Colegio Bennett" at bounding box center [1417, 125] width 152 height 9
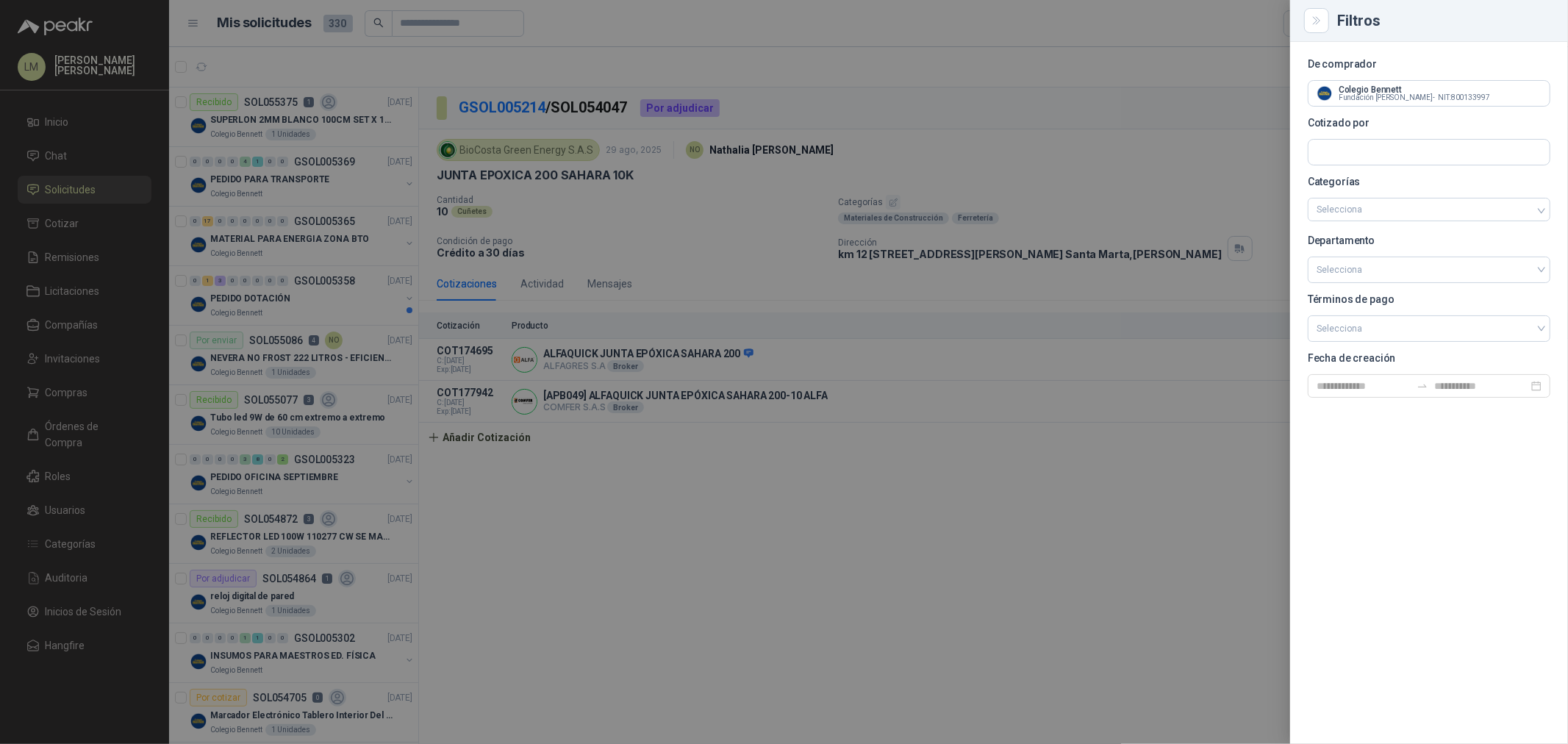
click at [800, 645] on div at bounding box center [784, 372] width 1568 height 744
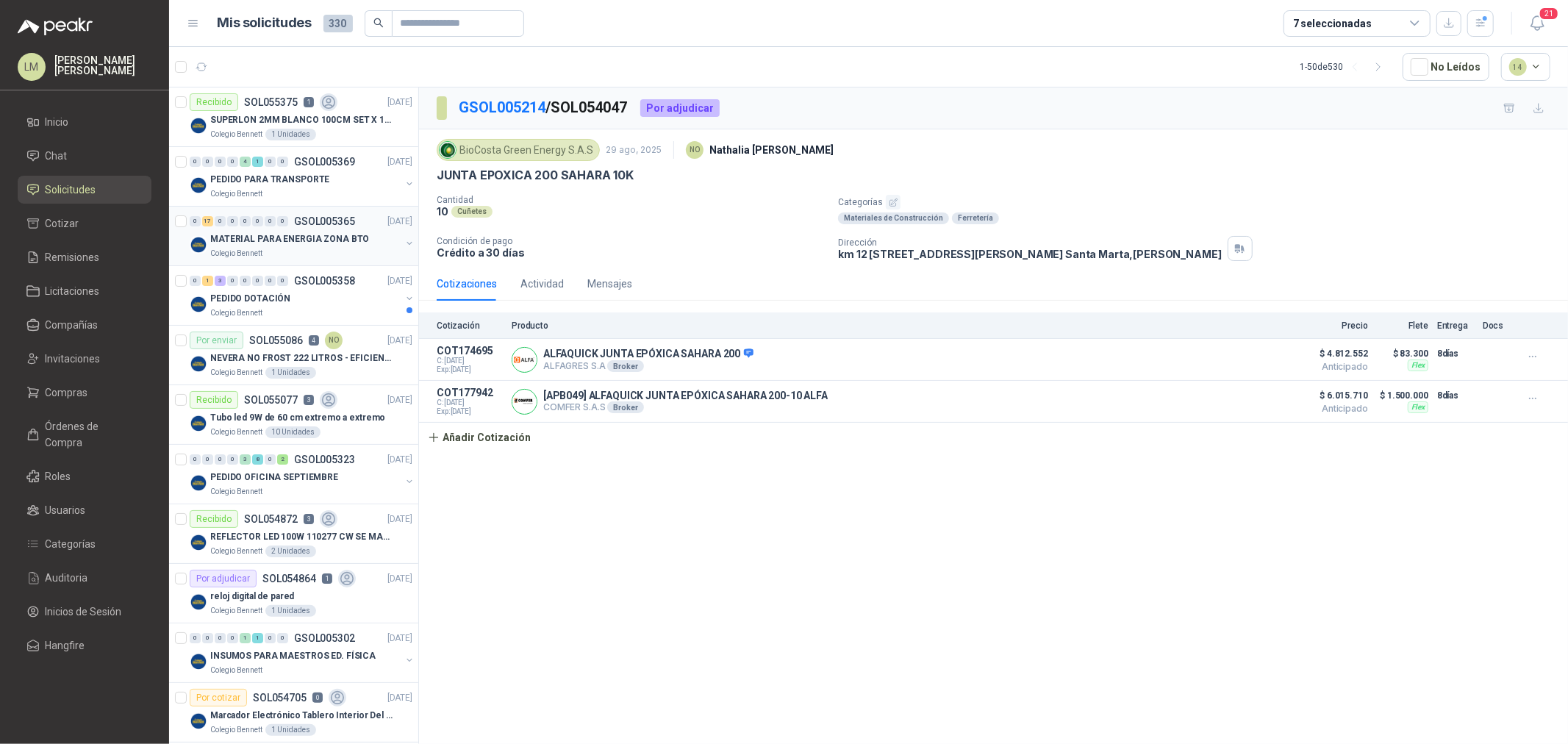
click at [317, 228] on div "0 17 0 0 0 0 0 0 GSOL005365 10/09/25" at bounding box center [302, 220] width 225 height 18
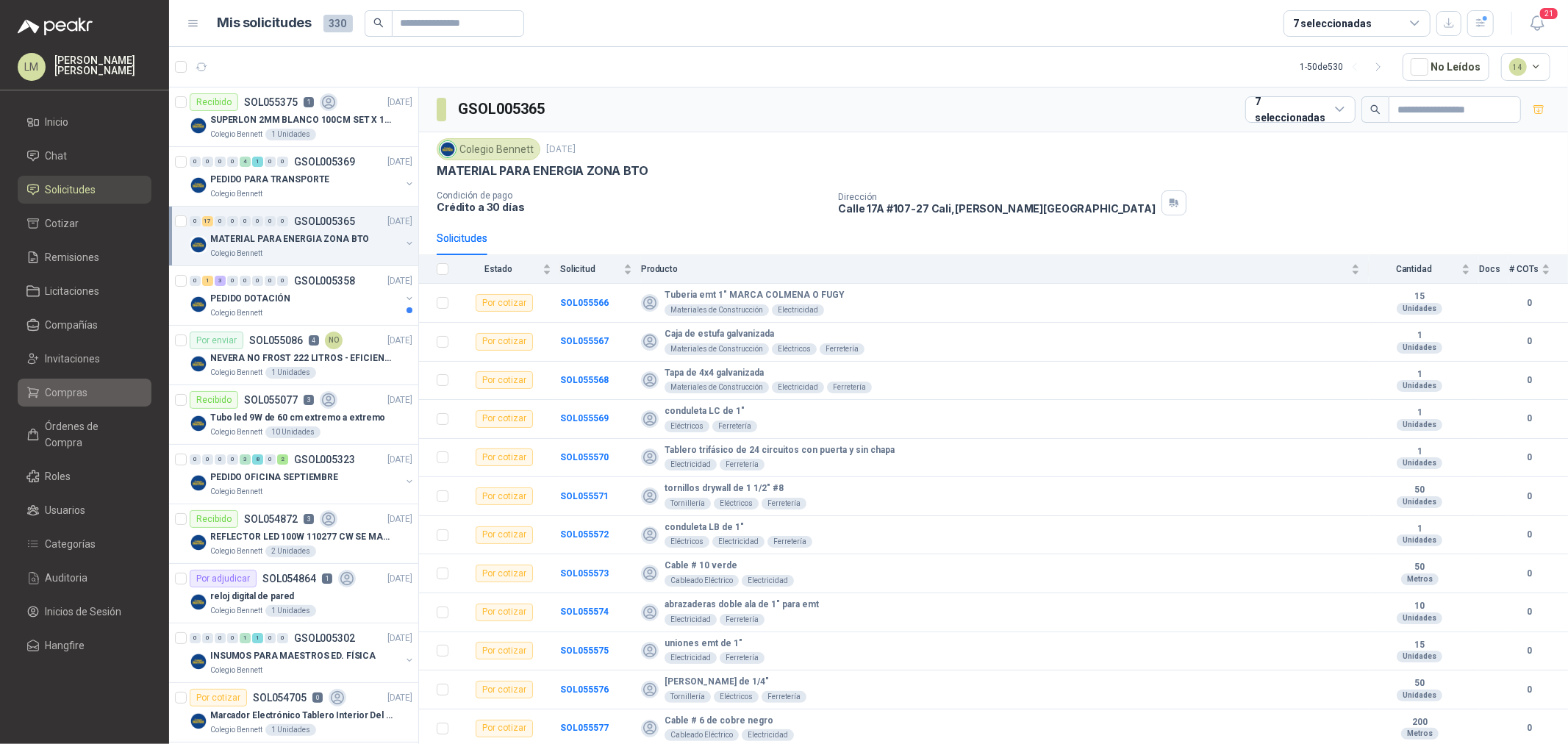
click at [71, 380] on link "Compras" at bounding box center [85, 392] width 134 height 28
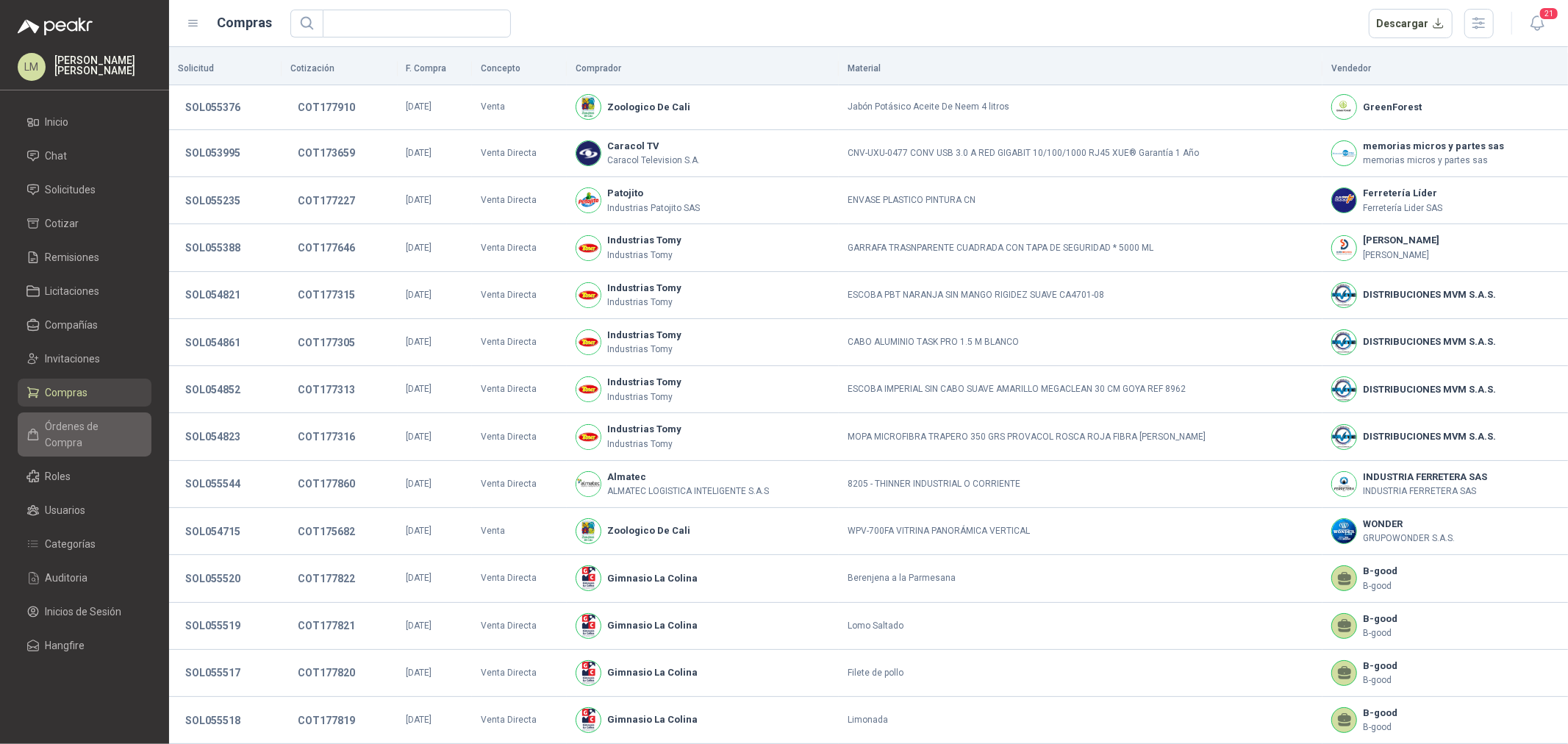
click at [91, 423] on span "Órdenes de Compra" at bounding box center [91, 434] width 92 height 33
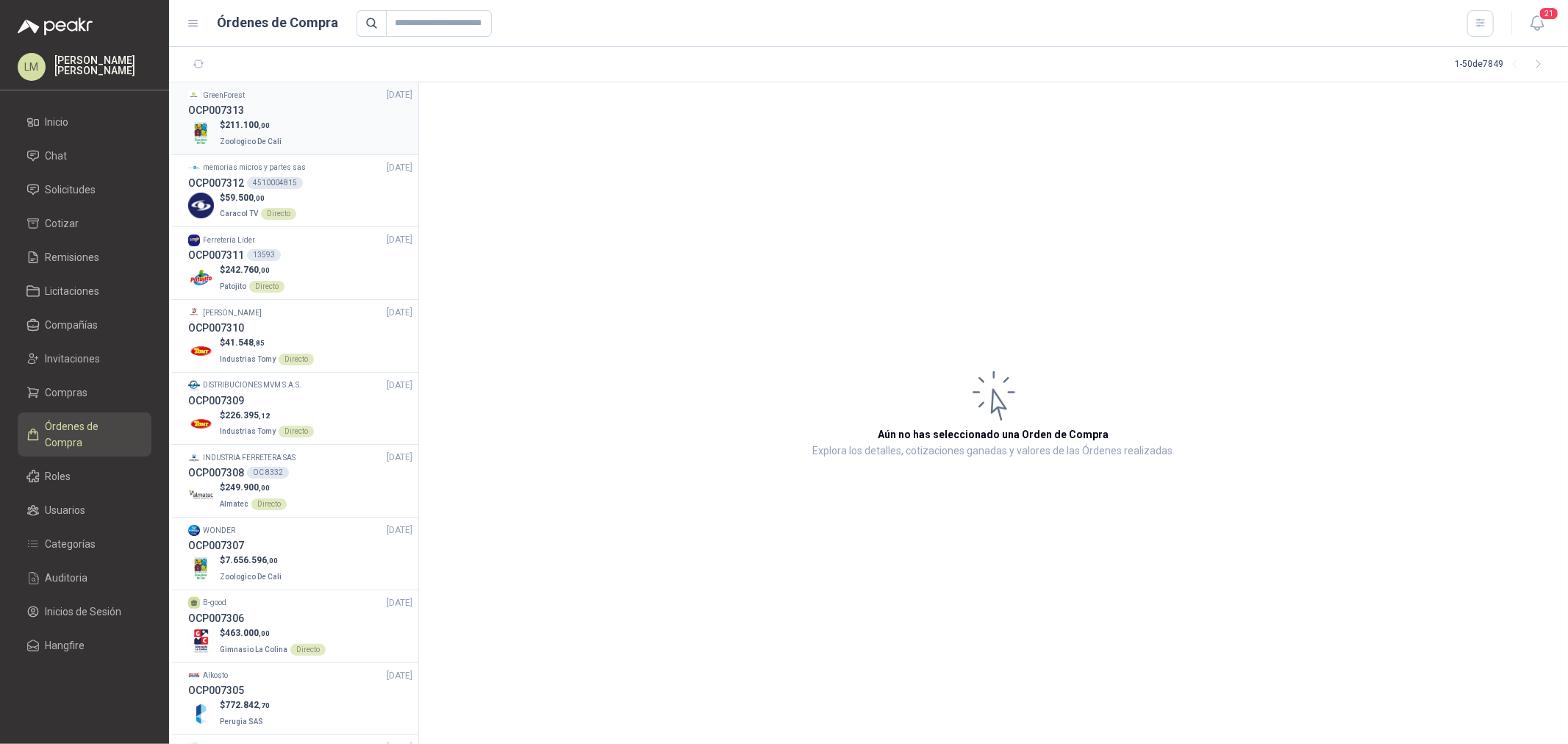
click at [284, 128] on div "$ 211.100 ,00 Zoologico De Cali" at bounding box center [300, 133] width 224 height 30
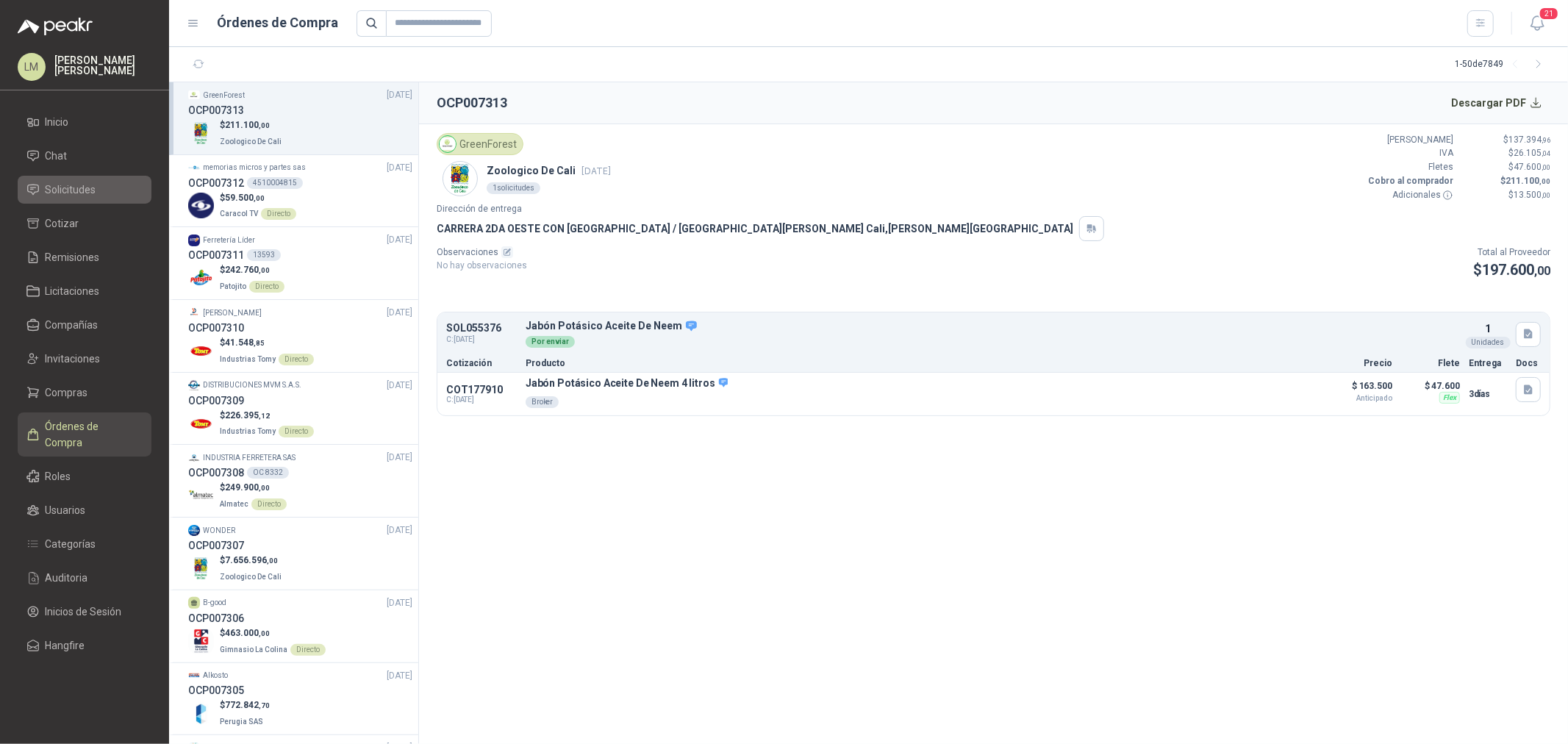
click at [70, 189] on span "Solicitudes" at bounding box center [70, 189] width 51 height 16
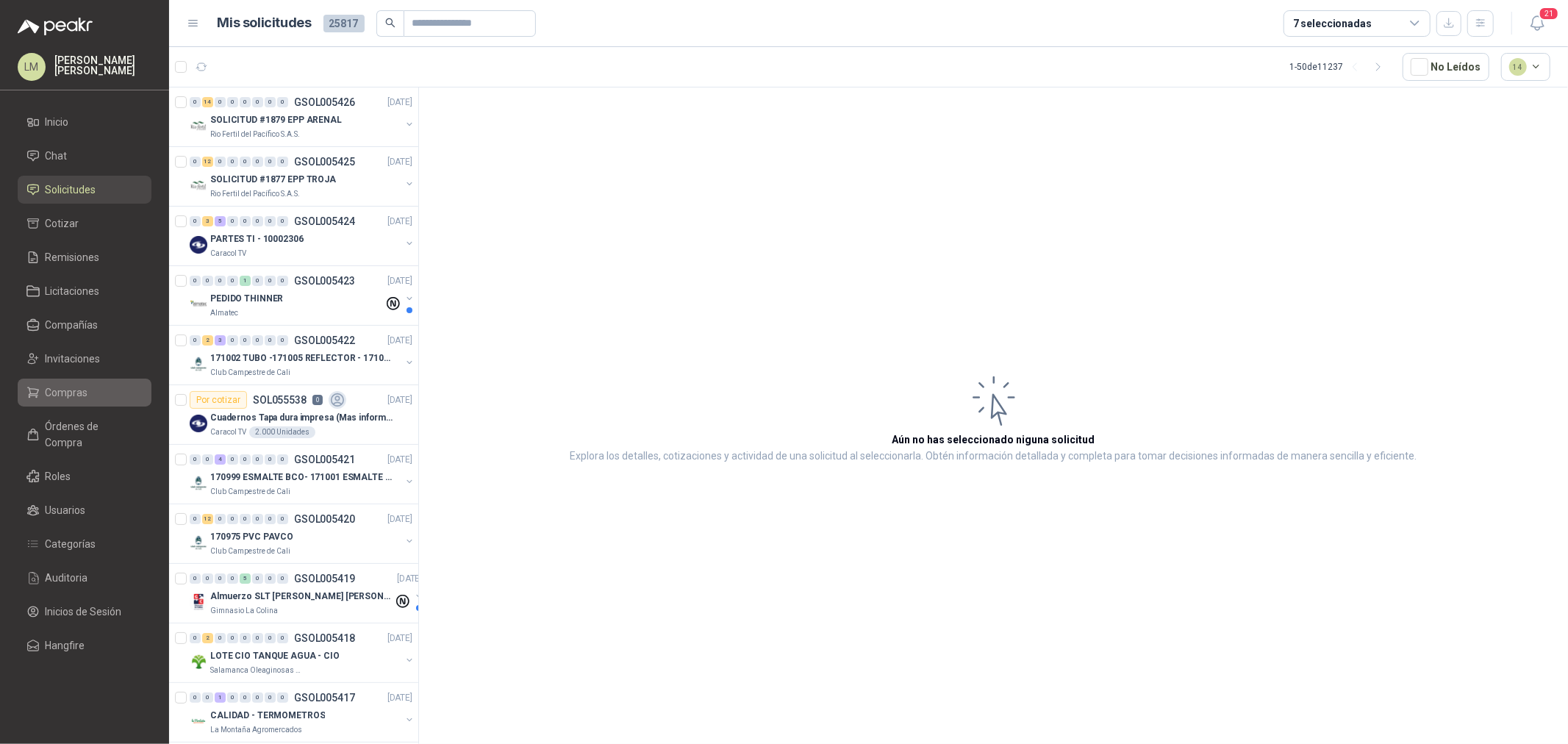
click at [69, 400] on link "Compras" at bounding box center [85, 392] width 134 height 28
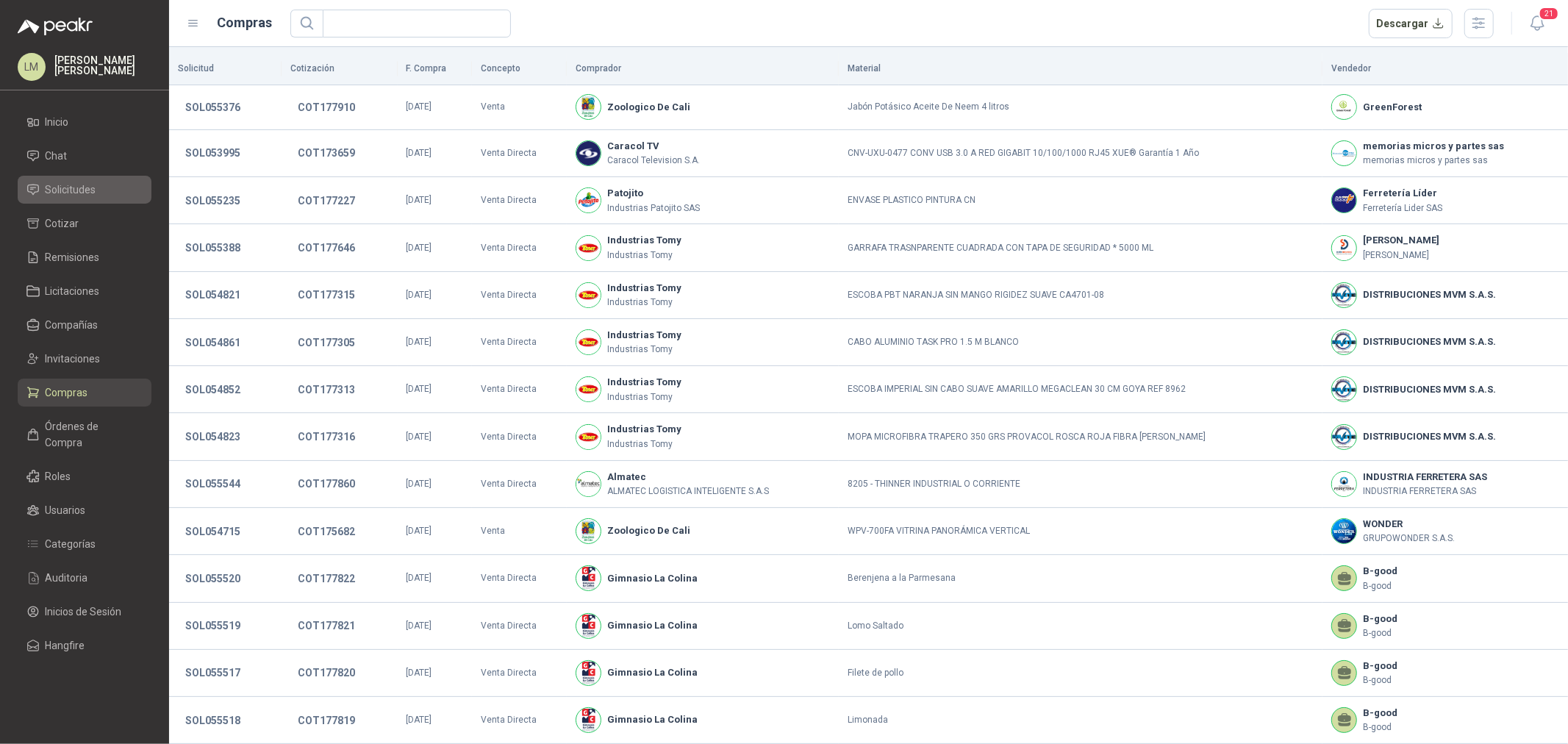
click at [59, 193] on span "Solicitudes" at bounding box center [70, 189] width 51 height 16
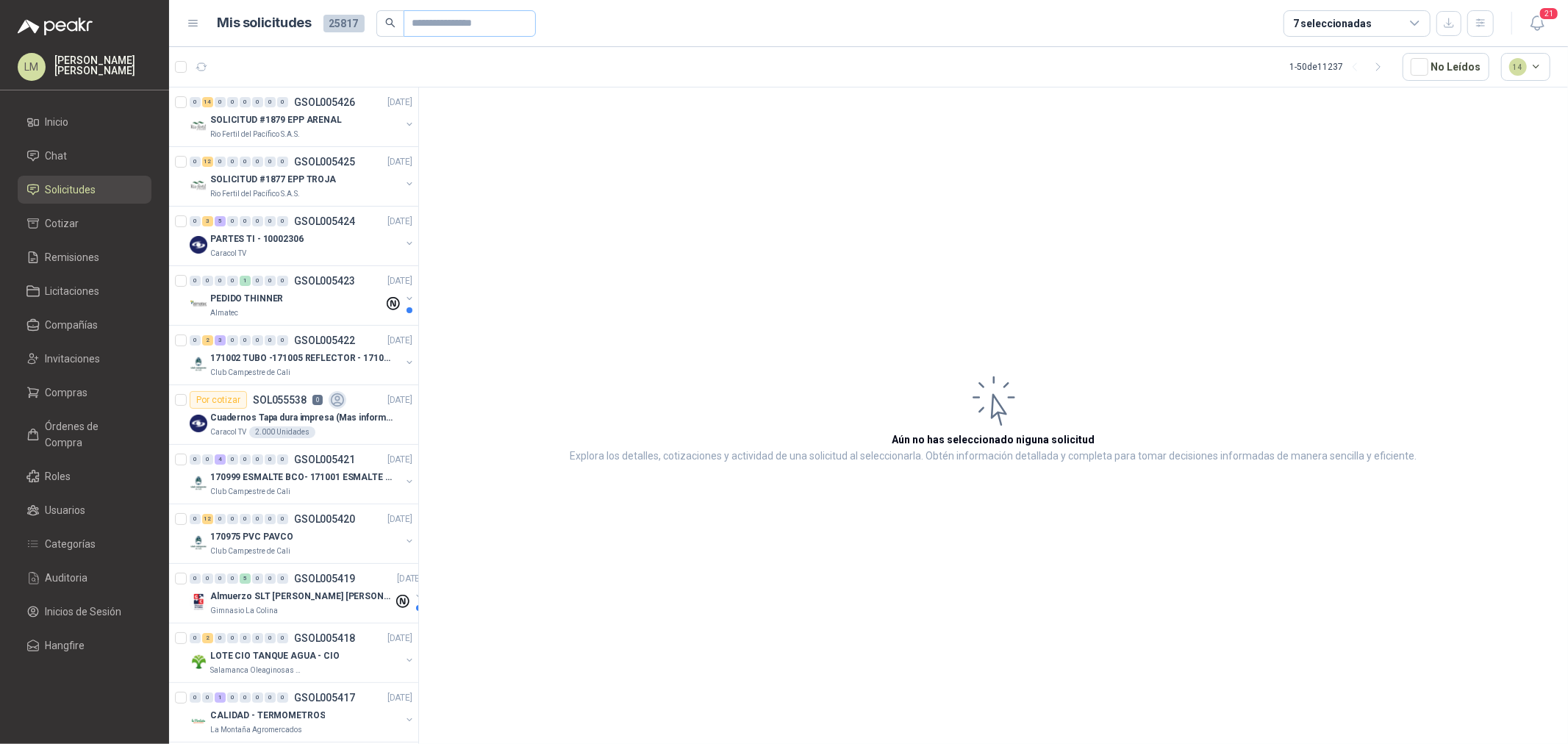
click at [403, 22] on span at bounding box center [469, 23] width 132 height 27
click at [425, 21] on input "text" at bounding box center [463, 23] width 103 height 25
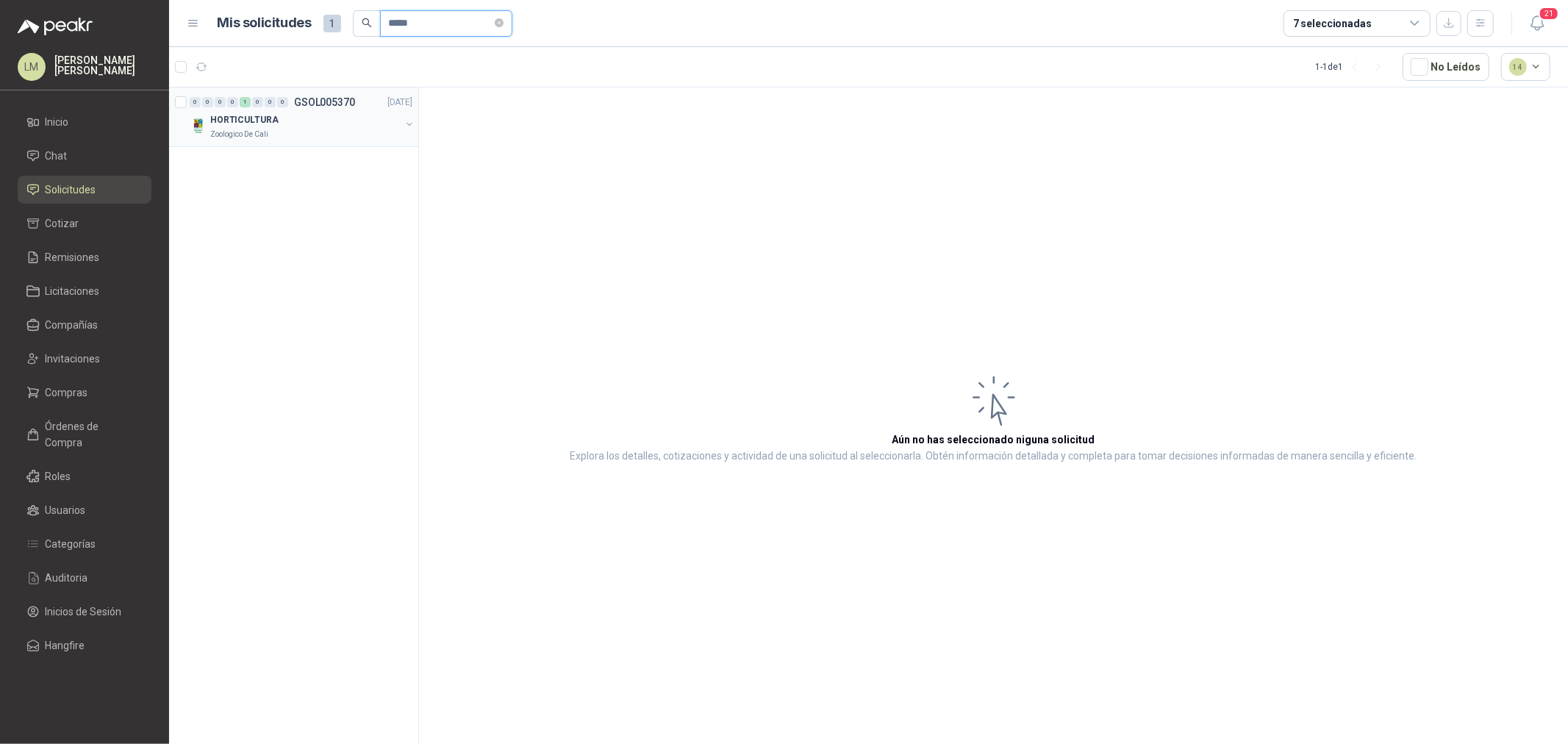
type input "*****"
click at [407, 122] on button "button" at bounding box center [409, 124] width 12 height 12
click at [321, 166] on div "Por enviar SOL055376 4" at bounding box center [282, 161] width 153 height 18
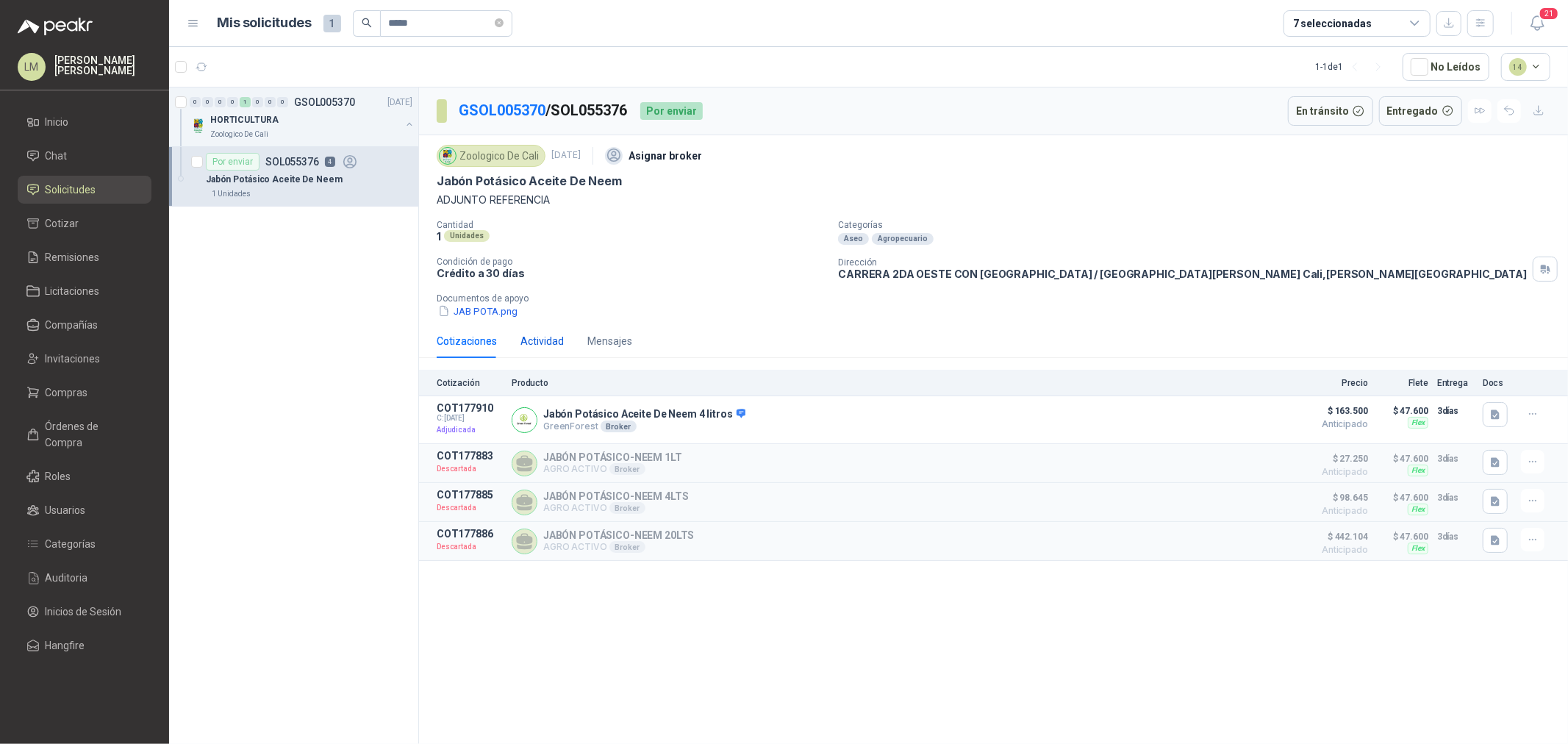
click at [536, 345] on div "Actividad" at bounding box center [542, 340] width 44 height 16
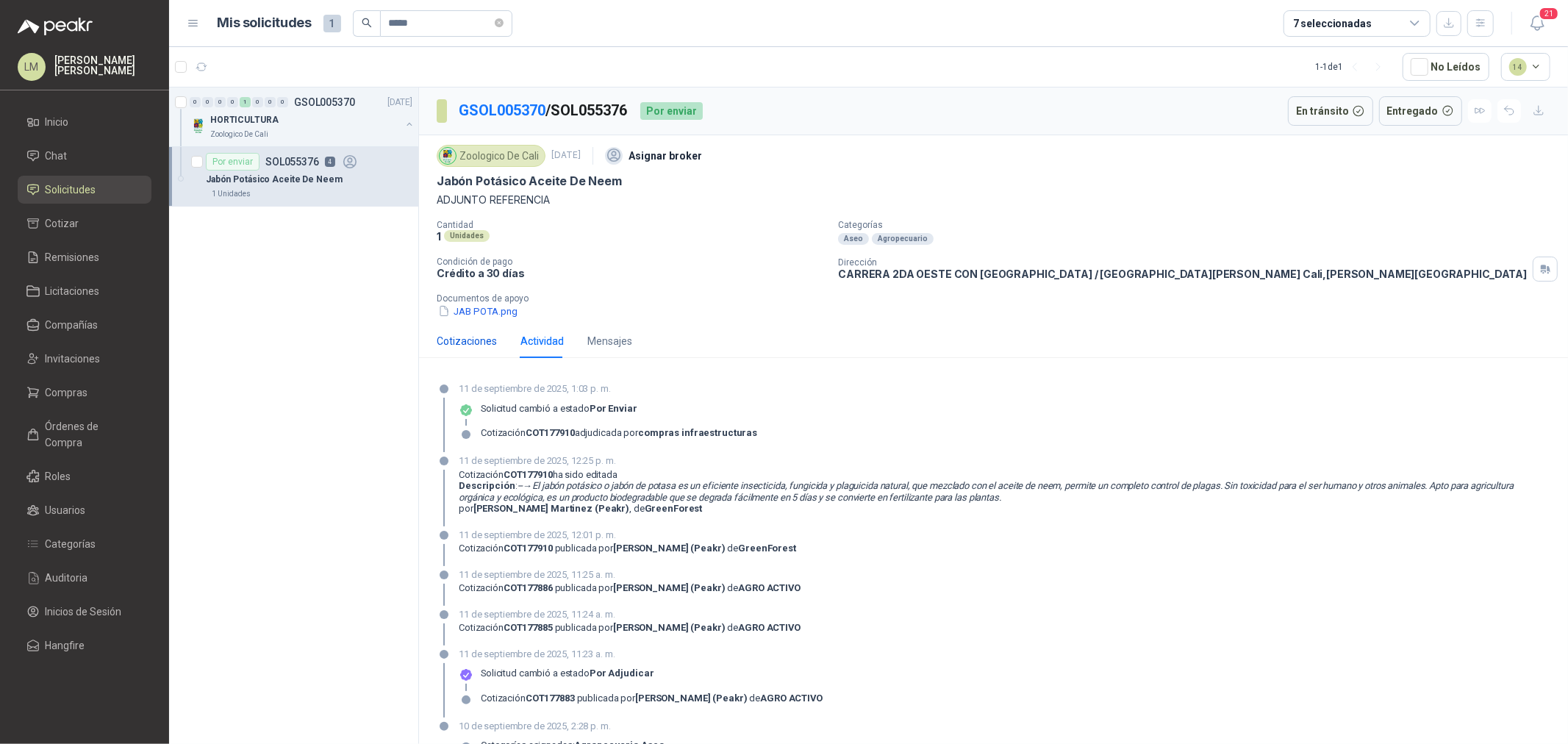
click at [439, 342] on div "Cotizaciones" at bounding box center [467, 340] width 60 height 16
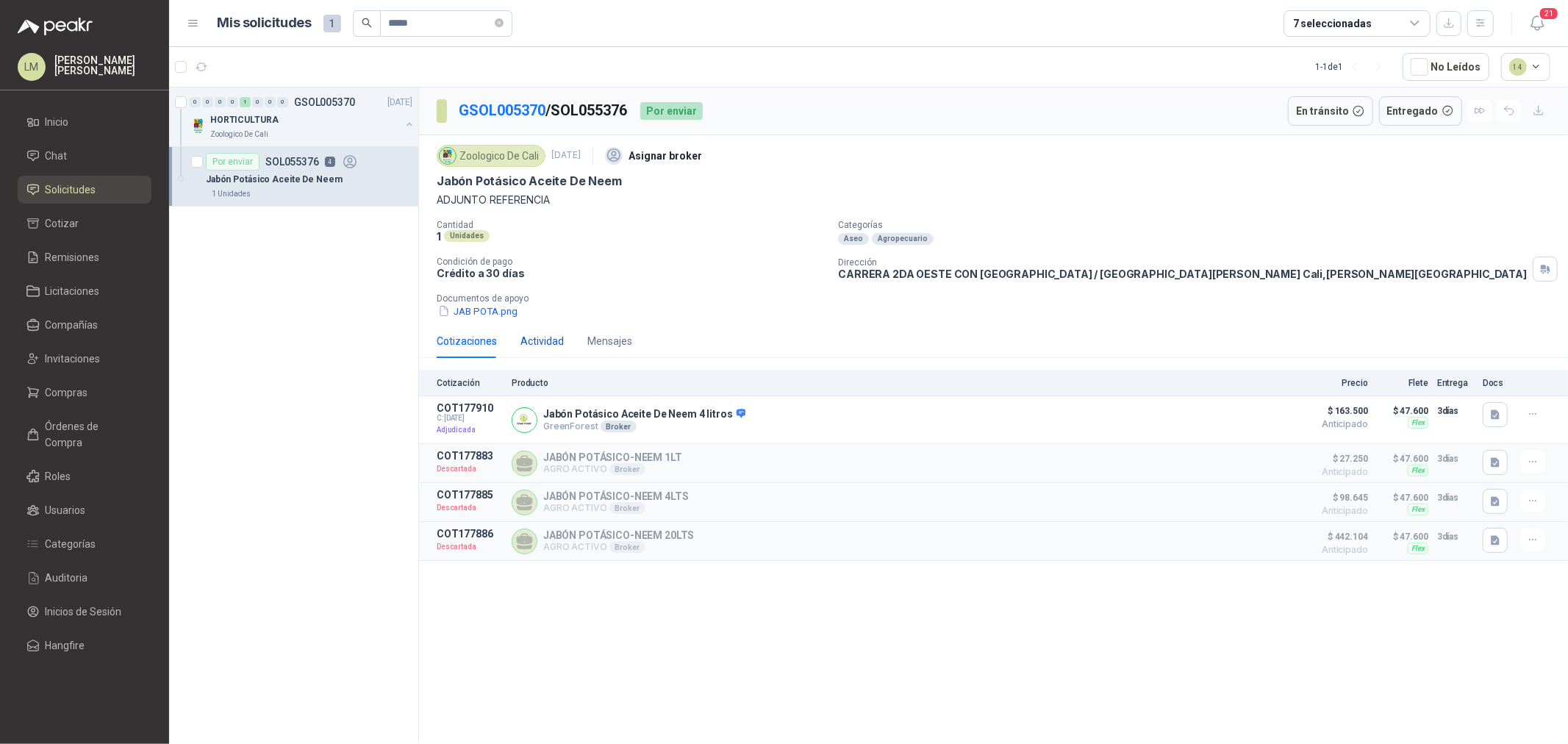
click at [547, 344] on div "Actividad" at bounding box center [542, 340] width 44 height 16
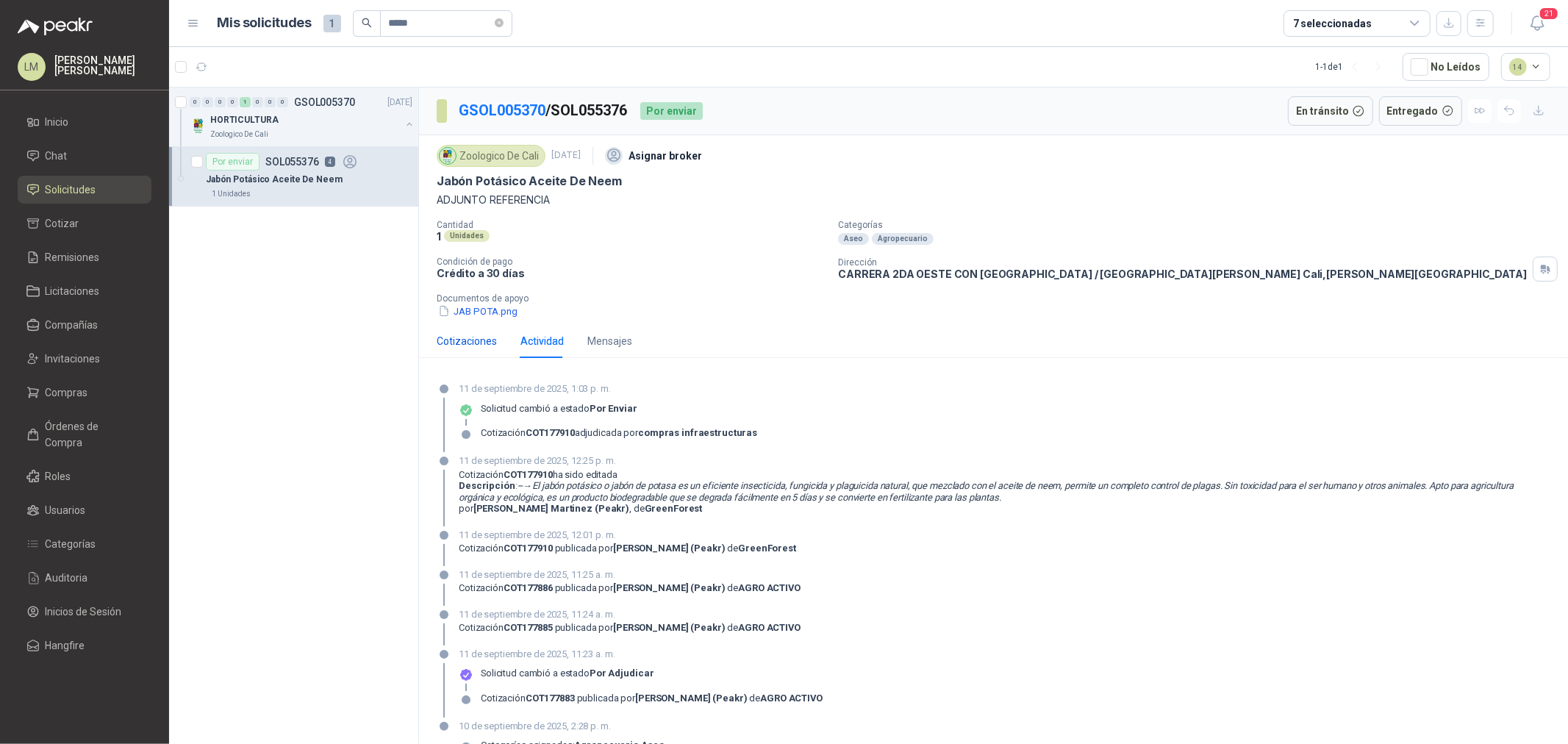
click at [481, 342] on div "Cotizaciones" at bounding box center [467, 340] width 60 height 16
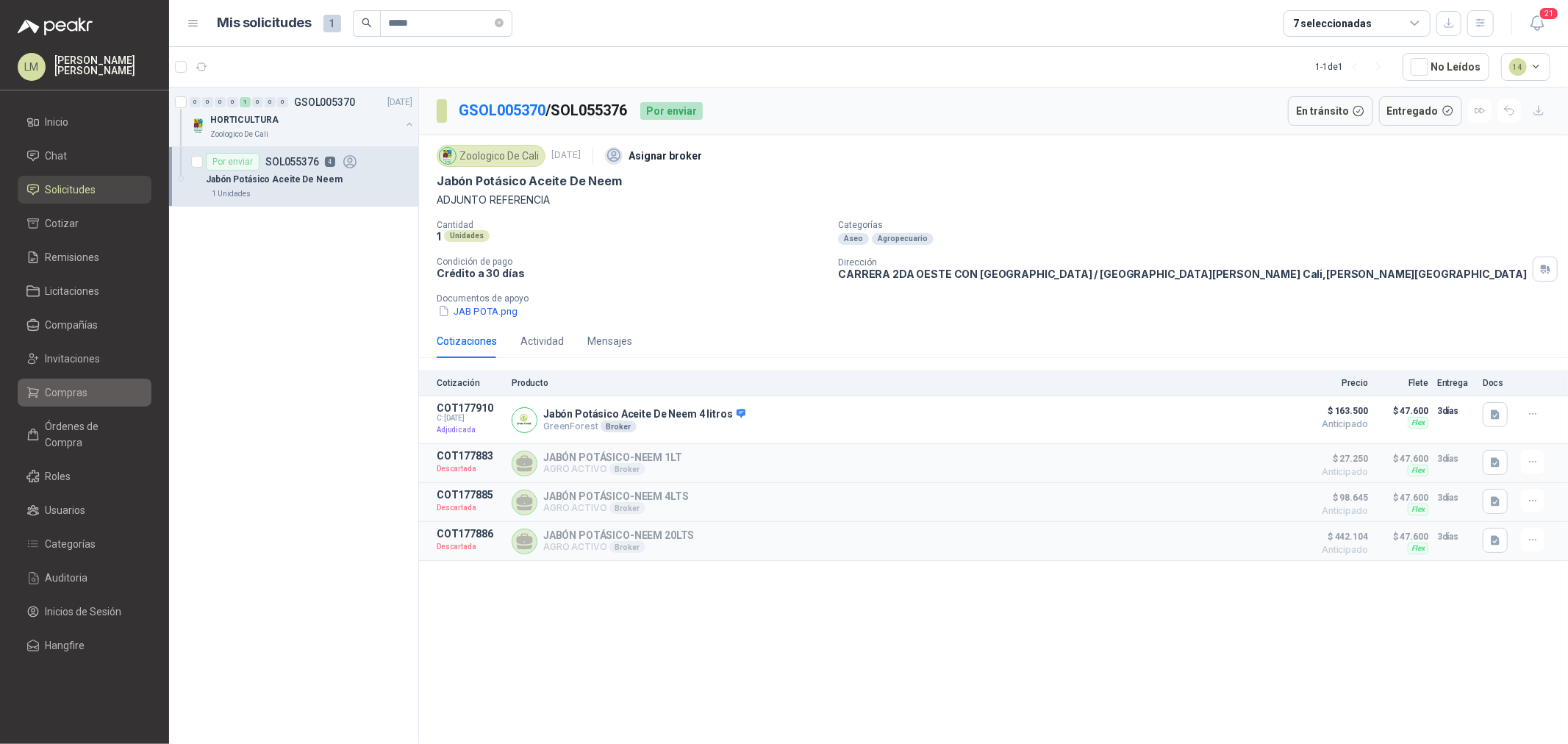
drag, startPoint x: 50, startPoint y: 392, endPoint x: 52, endPoint y: 380, distance: 12.2
click at [50, 392] on span "Compras" at bounding box center [66, 392] width 43 height 16
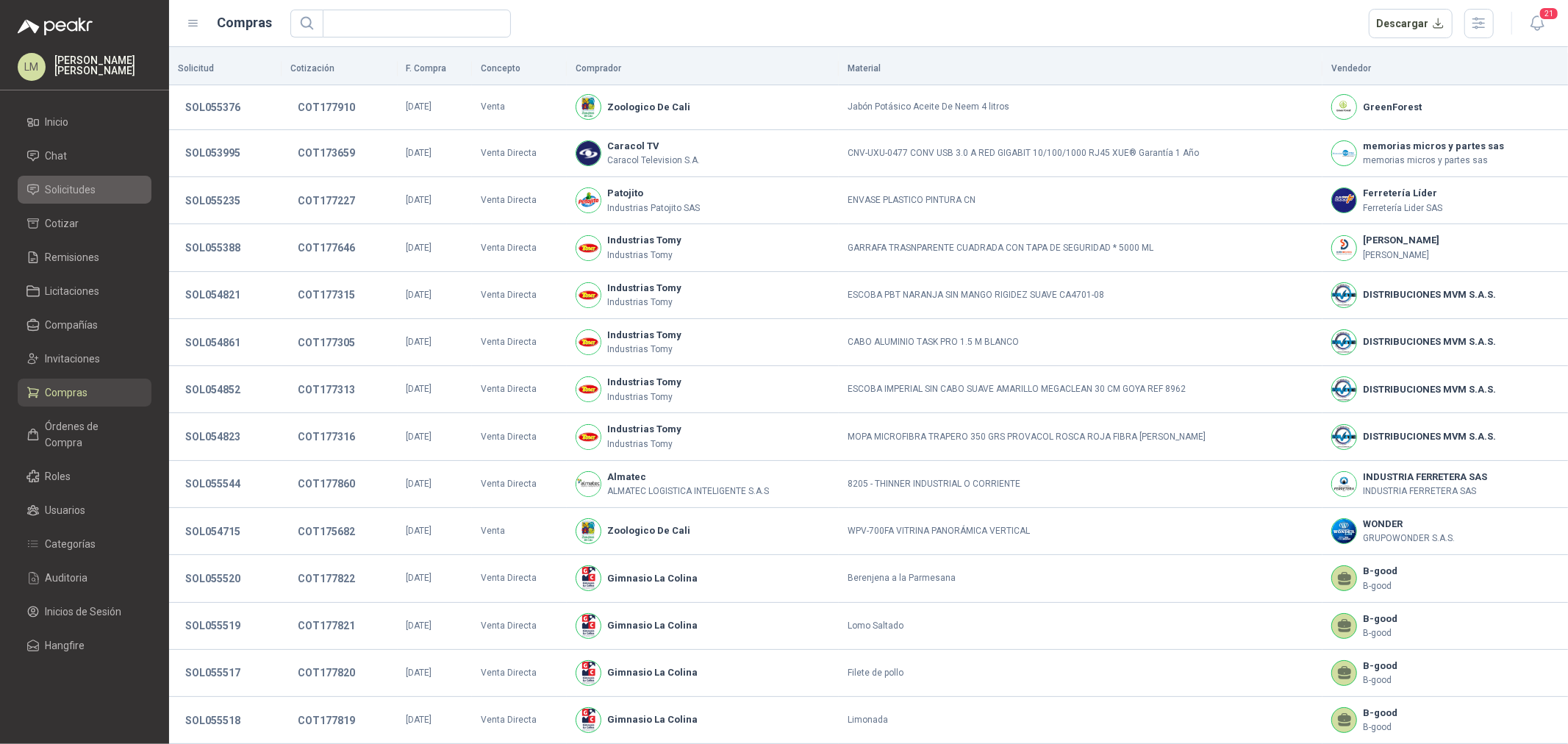
click at [76, 184] on span "Solicitudes" at bounding box center [70, 189] width 51 height 16
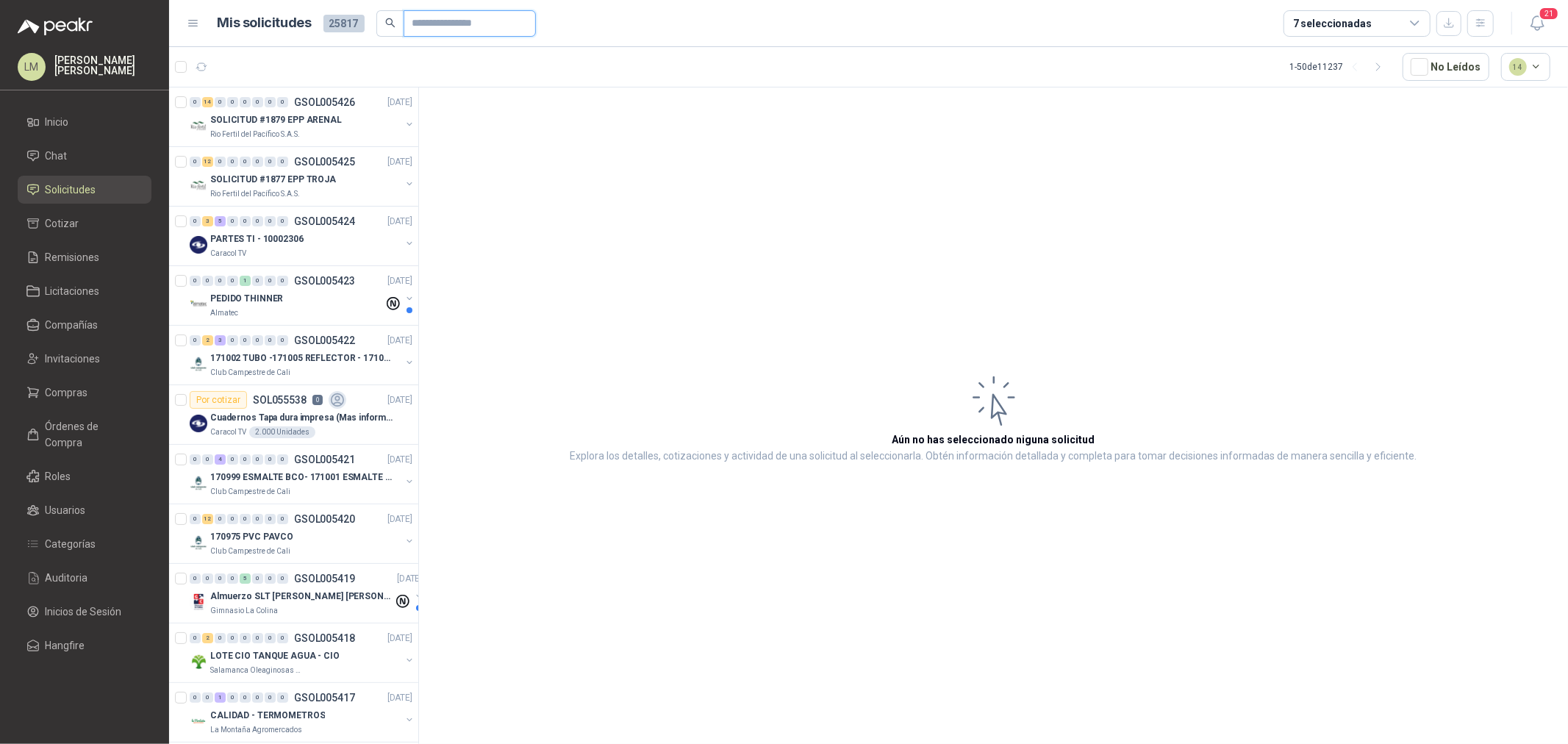
click at [447, 19] on input "text" at bounding box center [463, 23] width 103 height 25
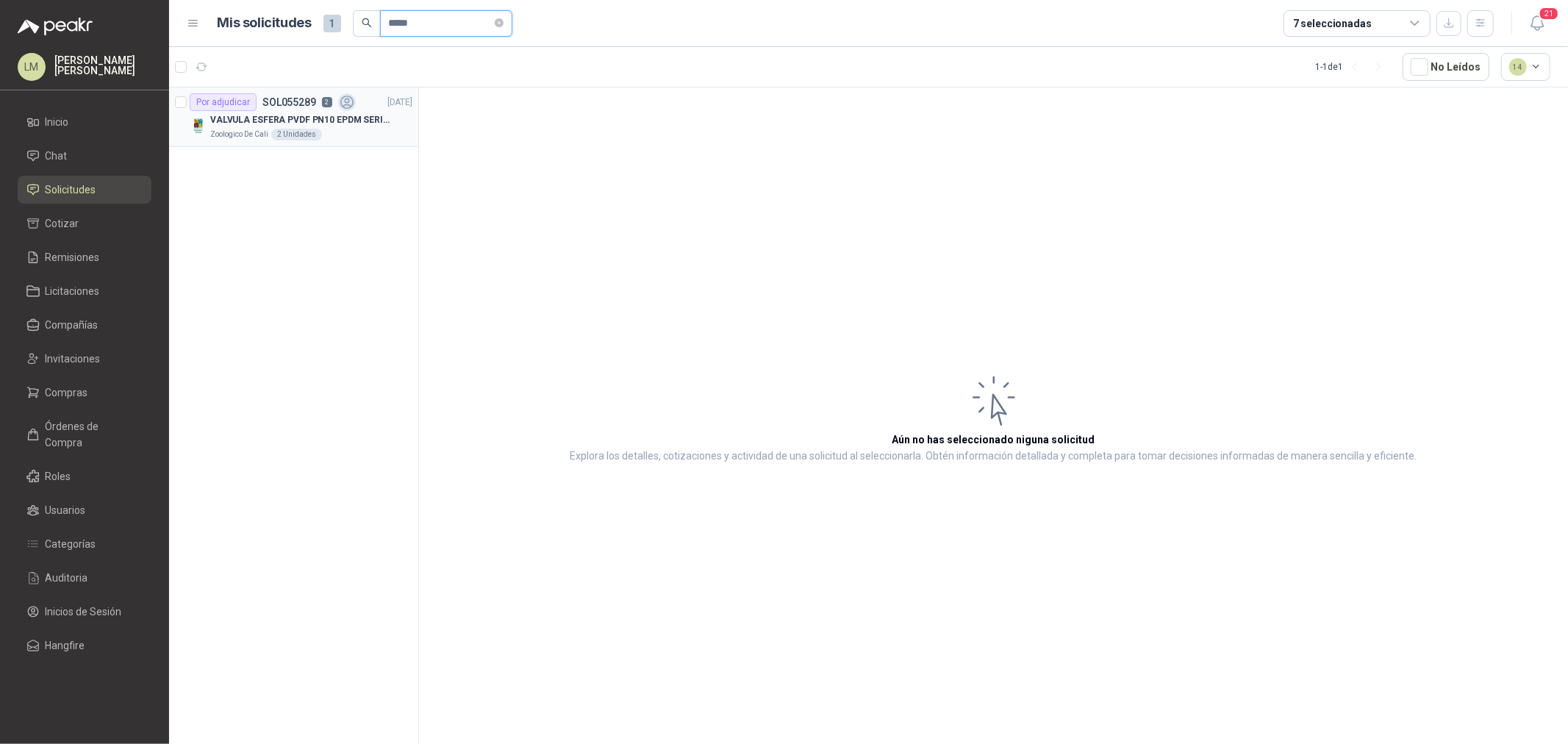
type input "*****"
click at [326, 113] on p "VALVULA ESFERA PVDF PN10 EPDM SERIE EX D 25MM CEPEX64926TREME" at bounding box center [302, 120] width 183 height 14
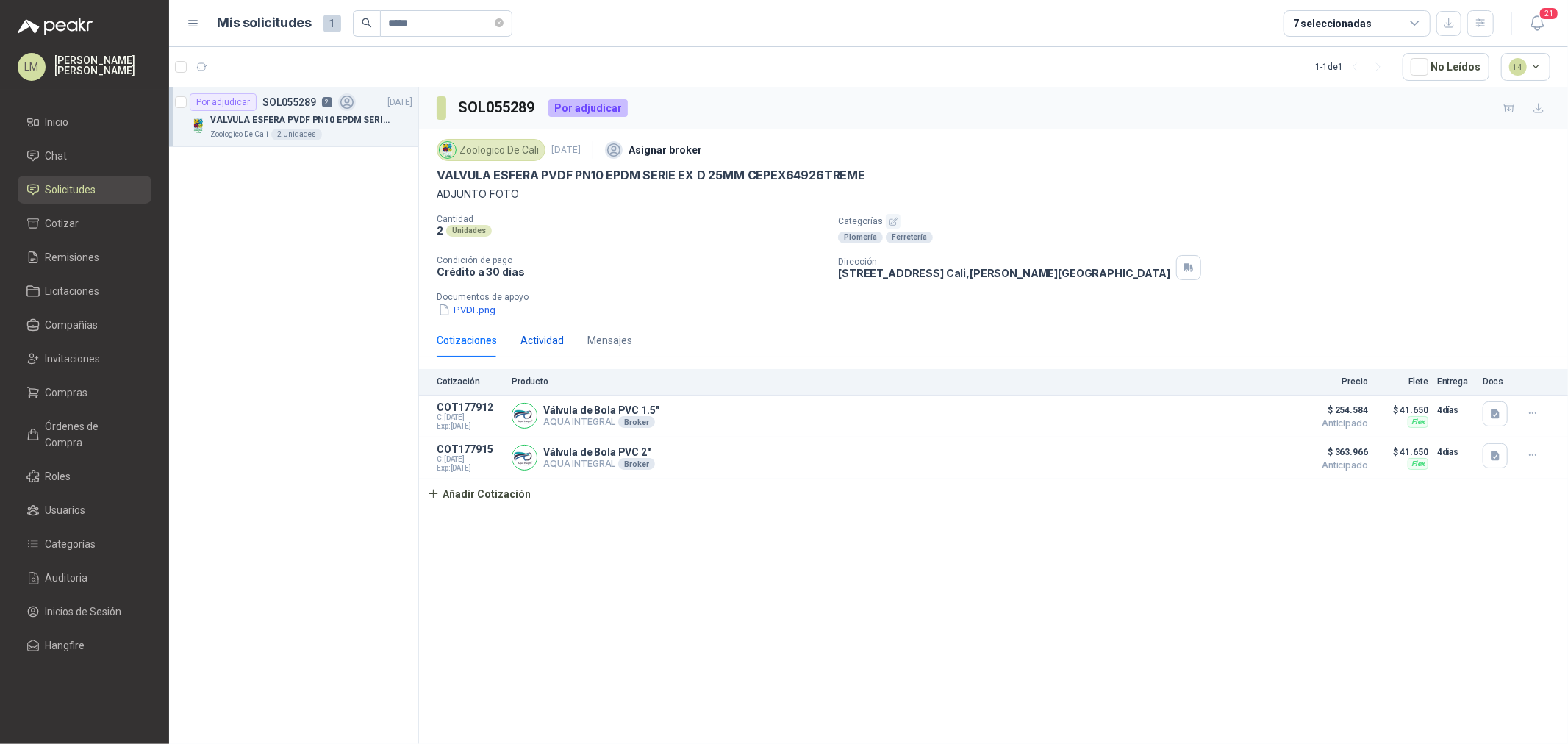
click at [541, 344] on div "Actividad" at bounding box center [542, 339] width 44 height 16
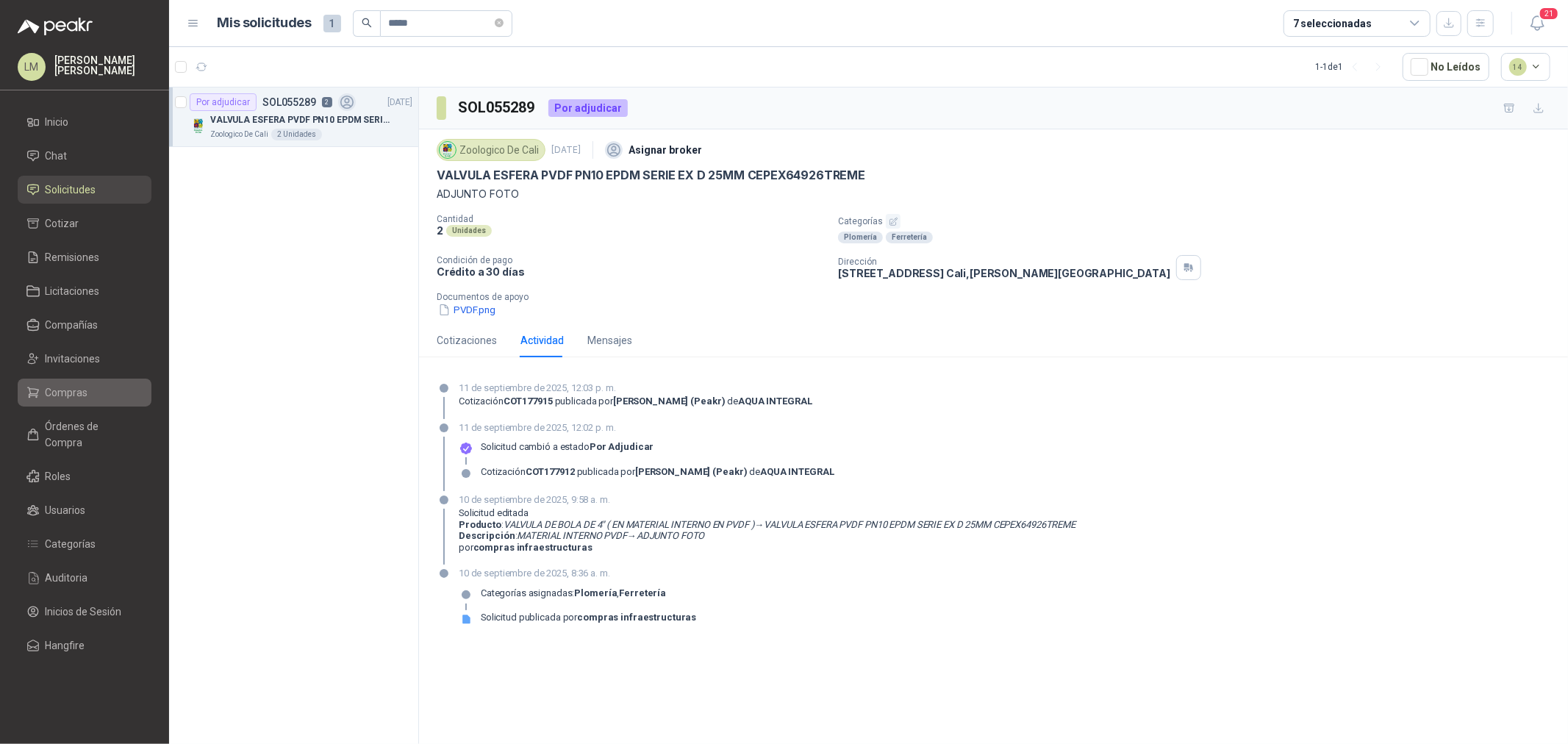
click at [49, 397] on span "Compras" at bounding box center [66, 392] width 43 height 16
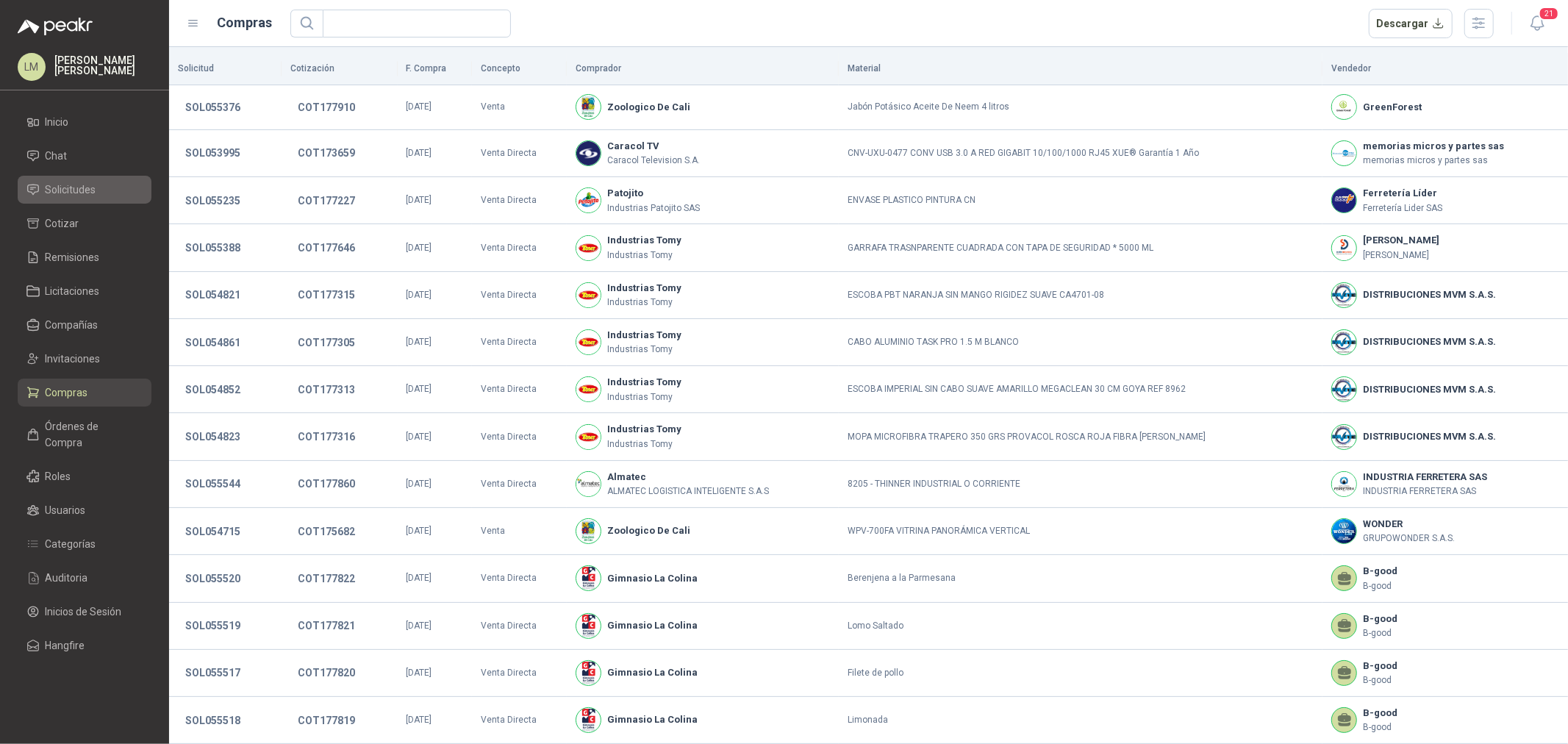
click at [56, 188] on span "Solicitudes" at bounding box center [70, 189] width 51 height 16
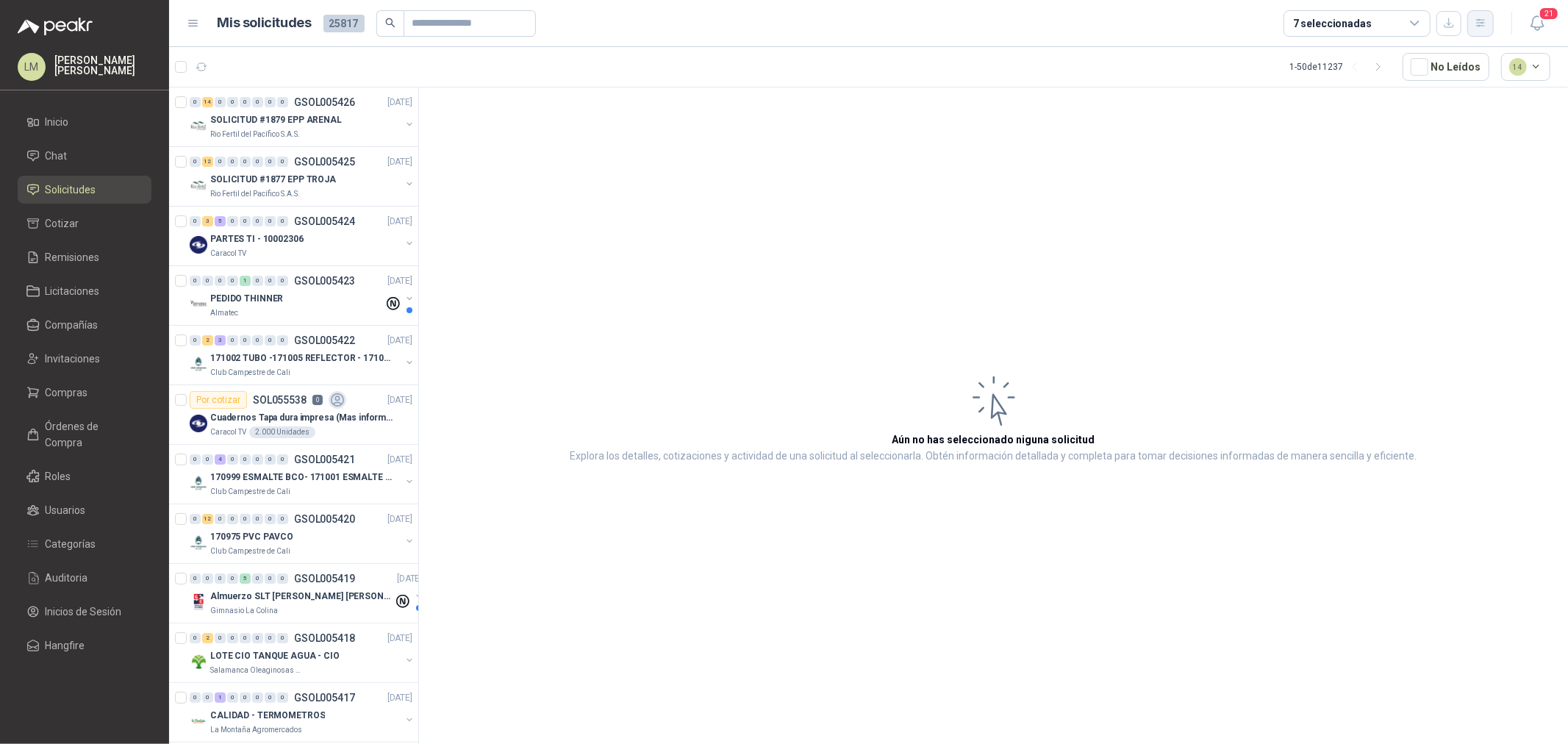
click at [1482, 23] on icon "button" at bounding box center [1480, 23] width 8 height 8
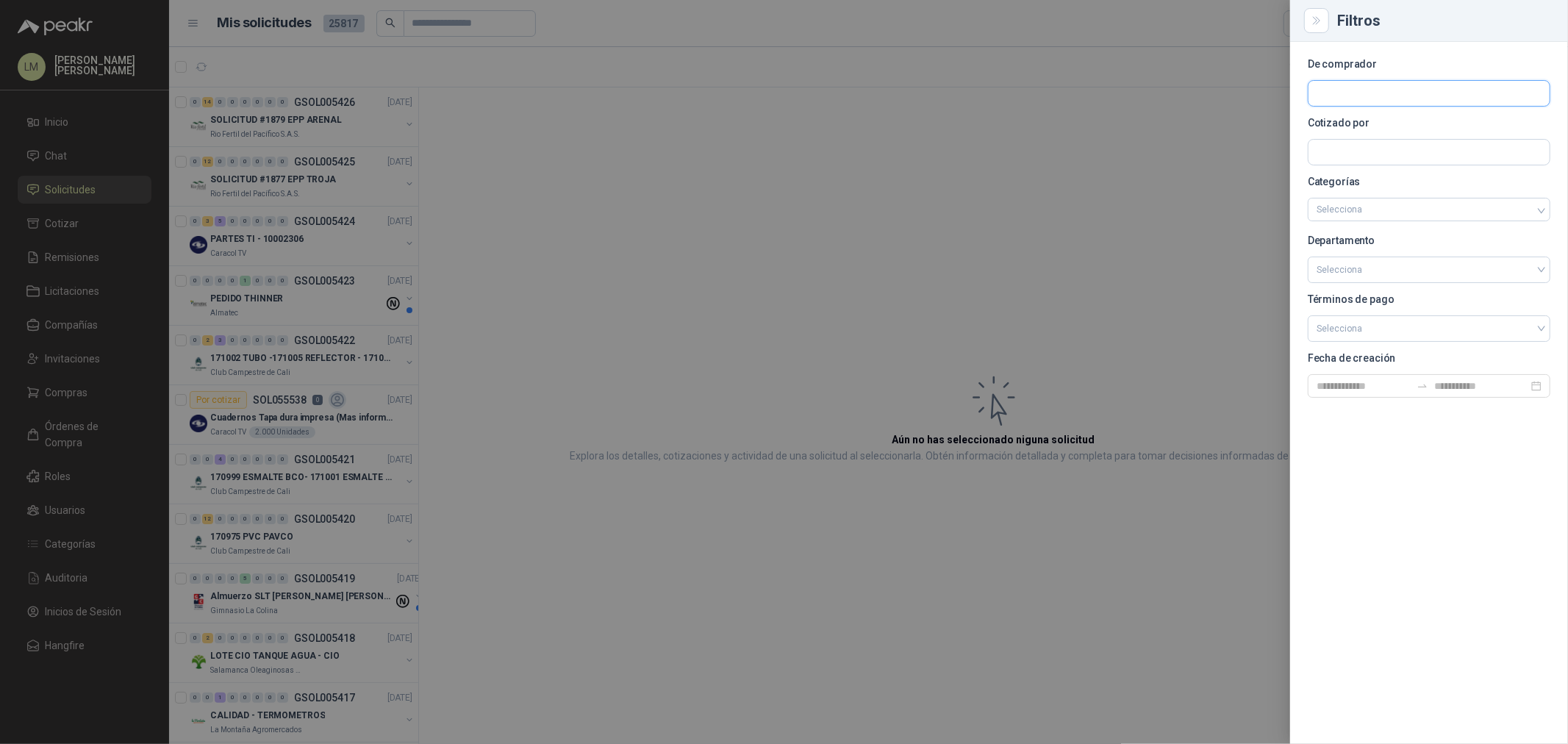
click at [1358, 88] on input "text" at bounding box center [1429, 93] width 241 height 25
type input "****"
click at [1362, 117] on button "Zoologico De Cali NIT : 890318247" at bounding box center [1429, 129] width 230 height 25
click at [1017, 170] on div at bounding box center [784, 372] width 1568 height 744
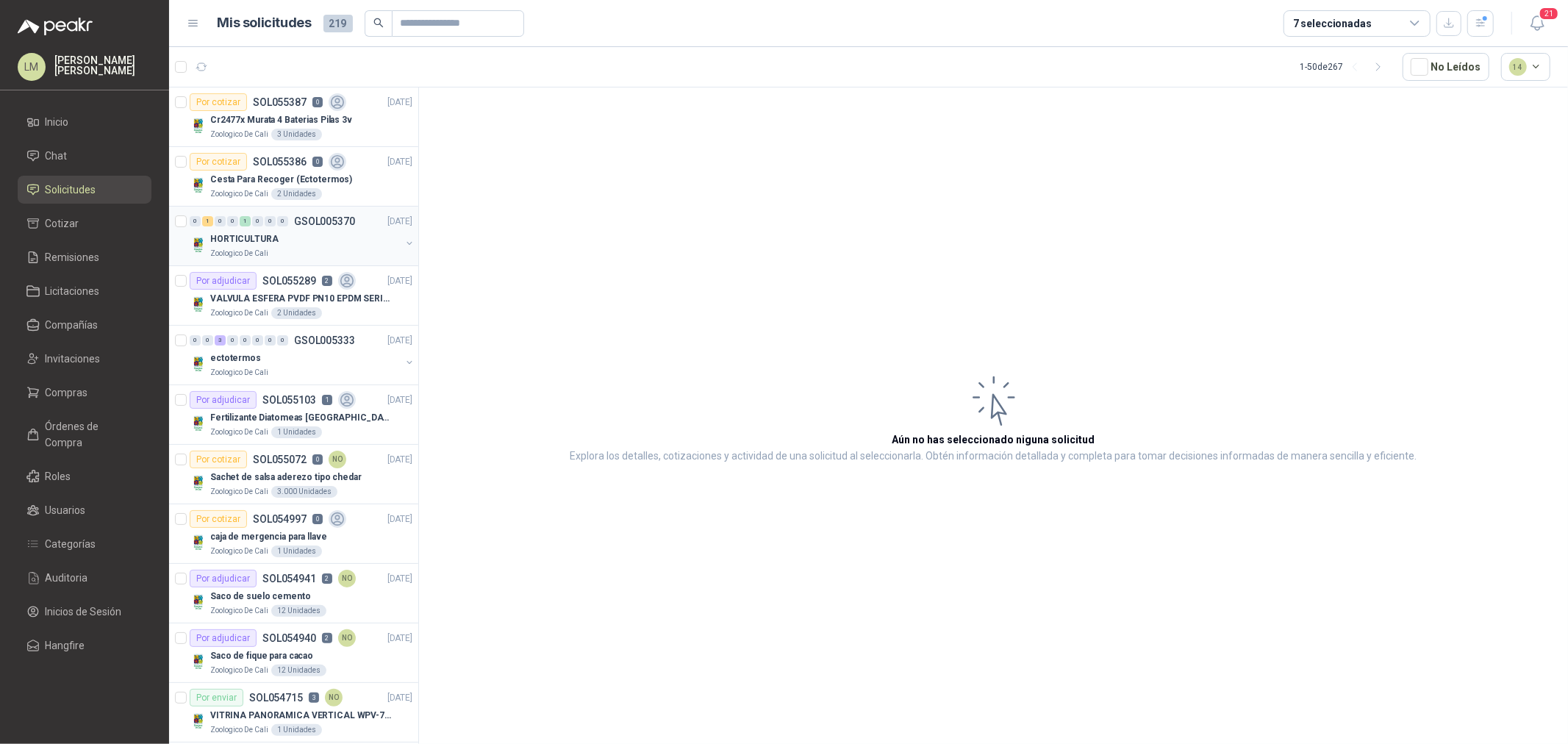
click at [403, 240] on button "button" at bounding box center [409, 243] width 12 height 12
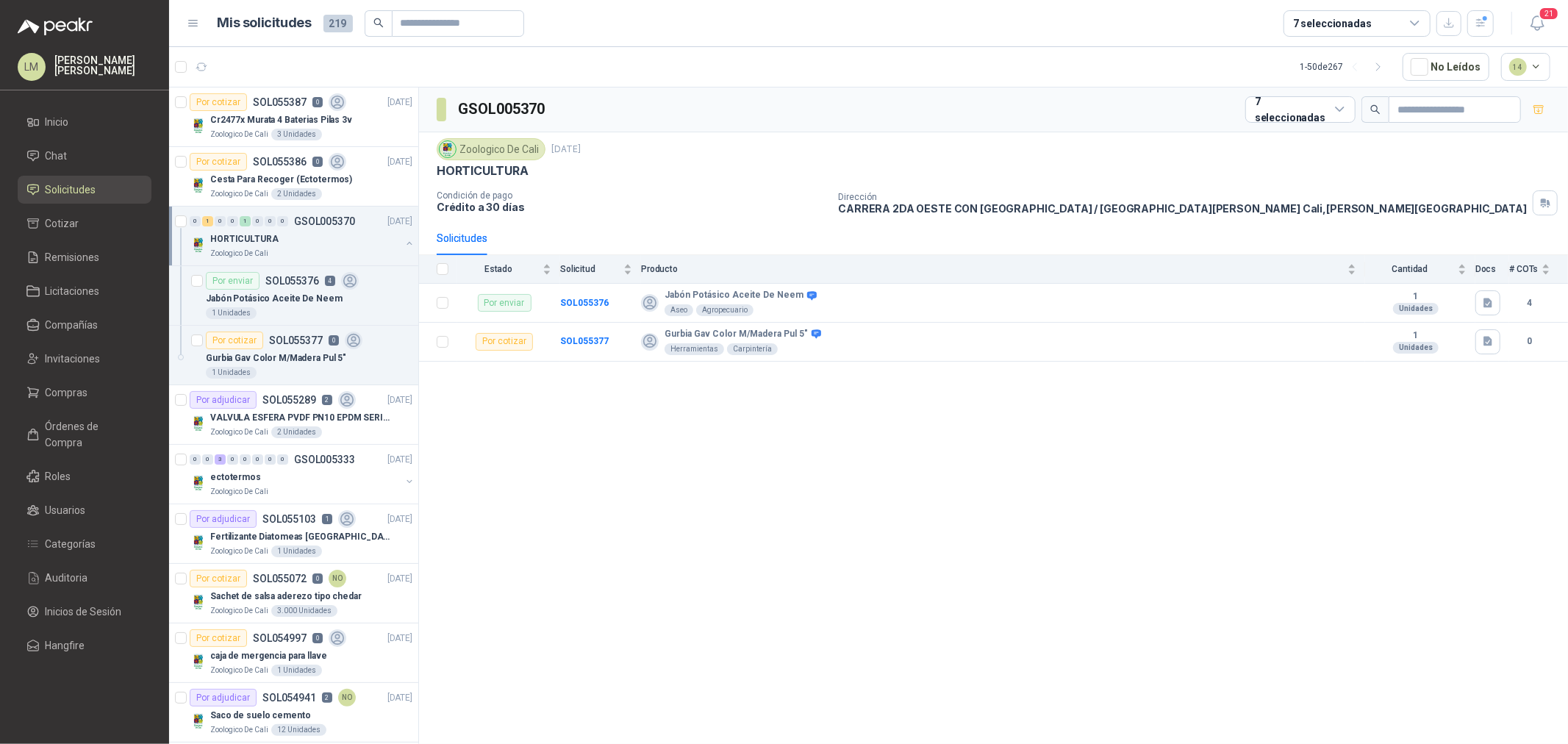
click at [403, 244] on button "button" at bounding box center [409, 243] width 12 height 12
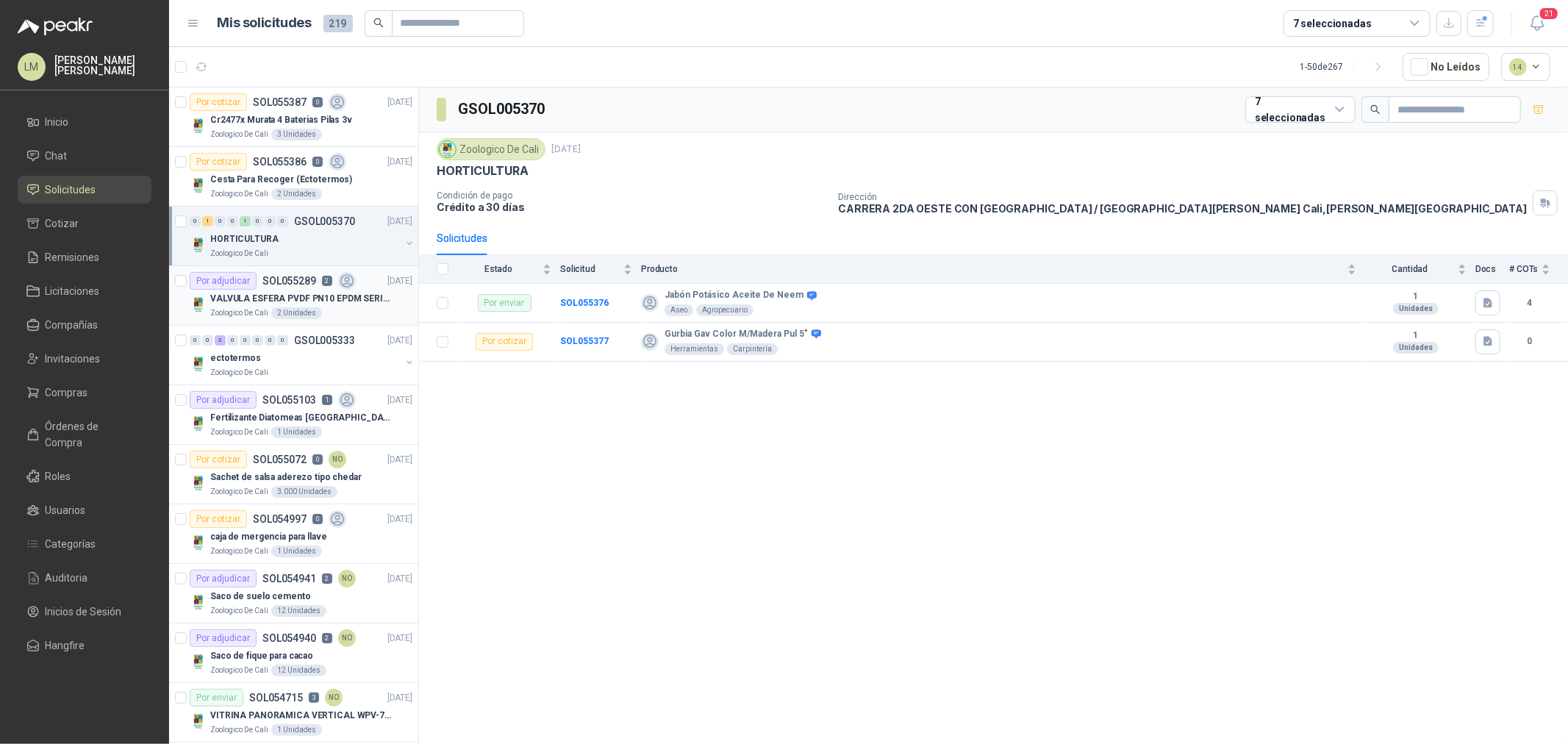
click at [318, 306] on div "VALVULA ESFERA PVDF PN10 EPDM SERIE EX D 25MM CEPEX64926TREME" at bounding box center [311, 298] width 202 height 18
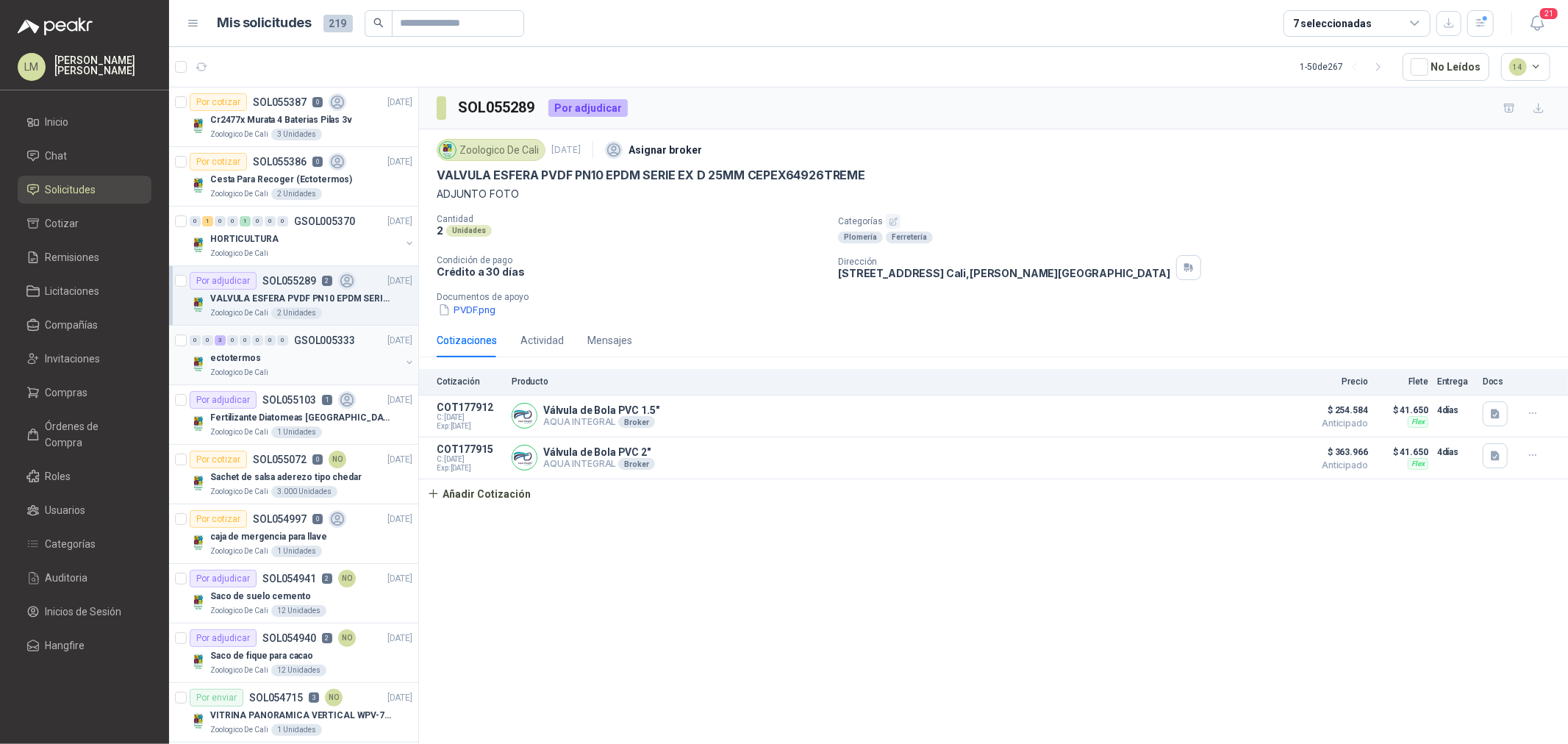
click at [403, 361] on button "button" at bounding box center [409, 362] width 12 height 12
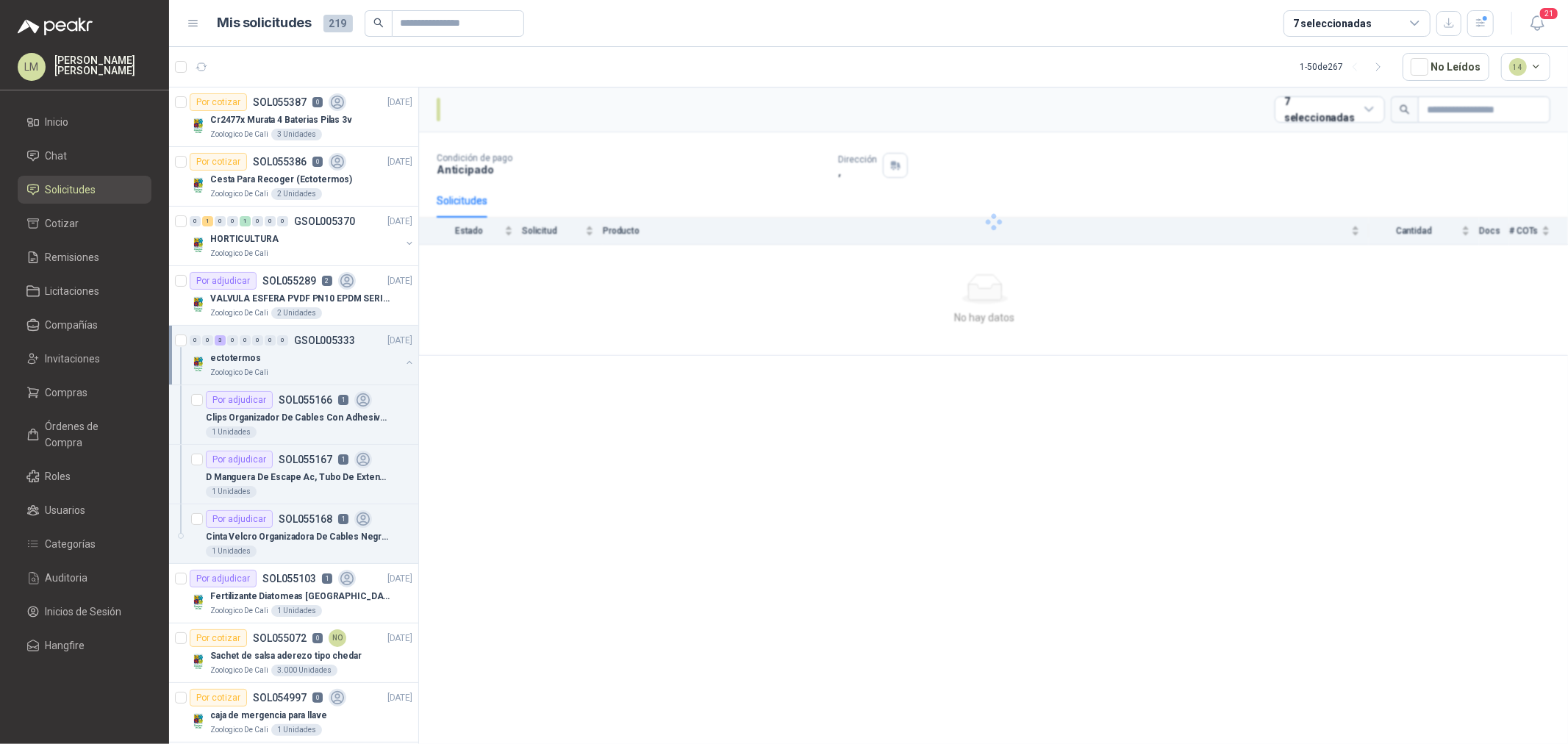
click at [403, 361] on button "button" at bounding box center [409, 362] width 12 height 12
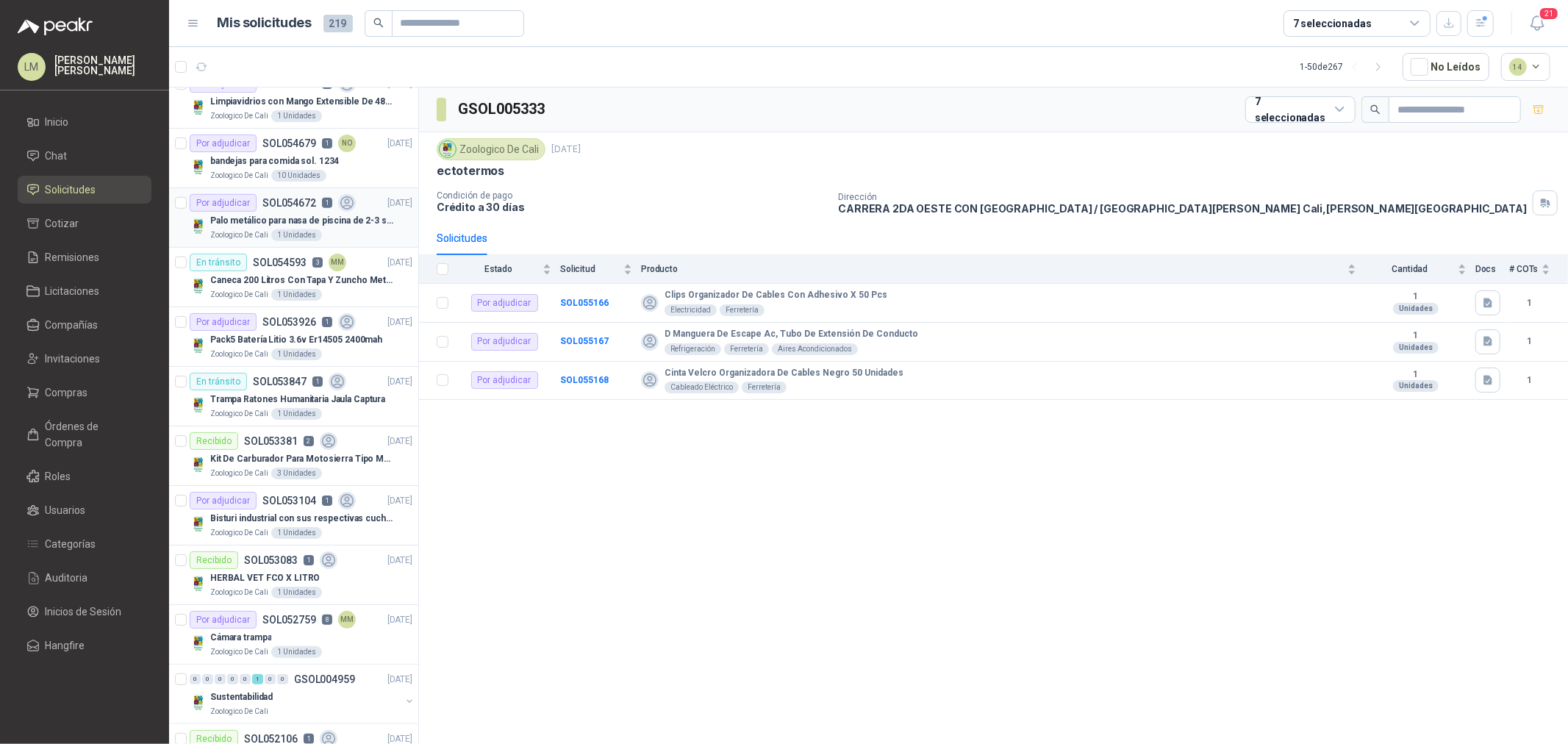
scroll to position [735, 0]
click at [34, 385] on li "Compras" at bounding box center [85, 392] width 116 height 16
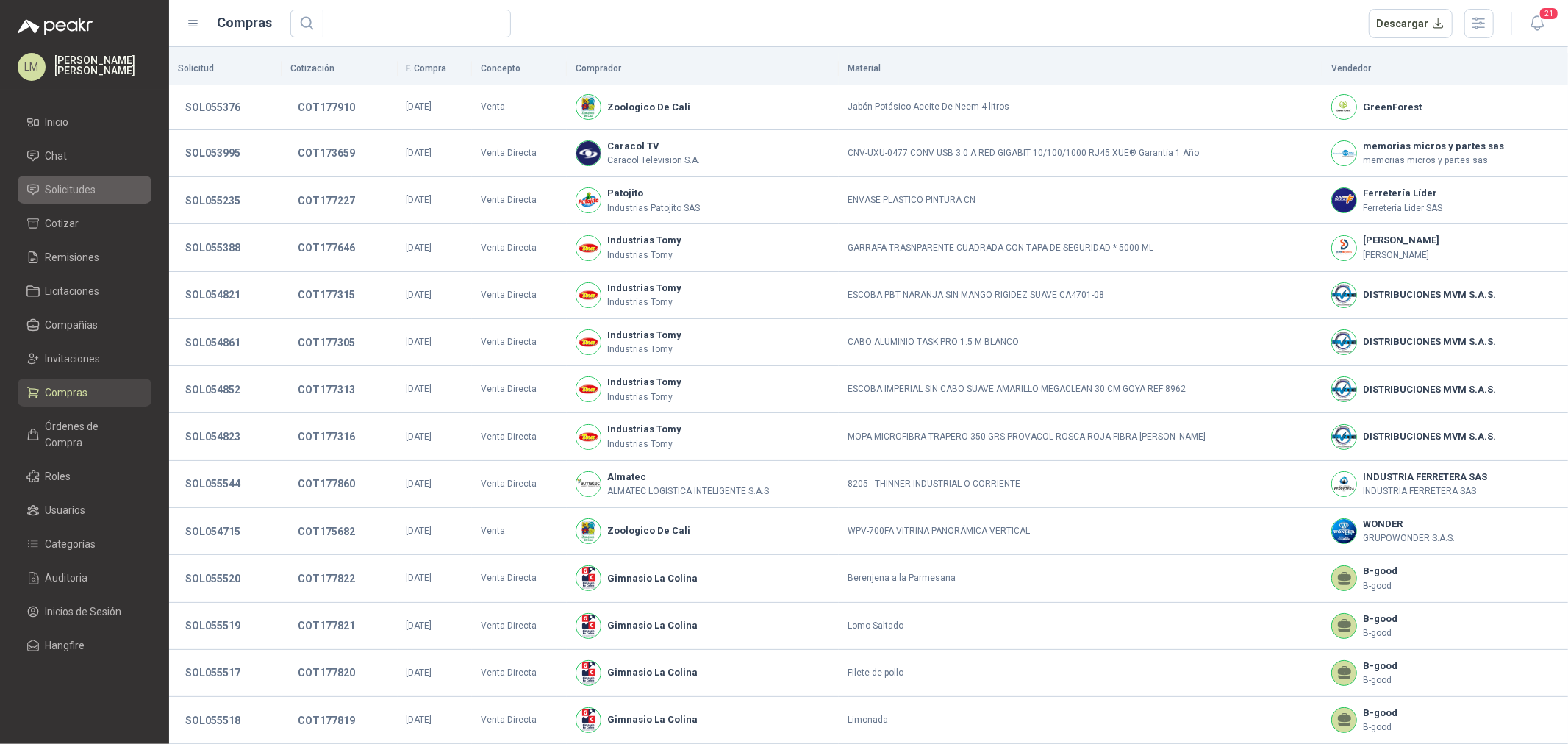
click at [63, 182] on span "Solicitudes" at bounding box center [70, 189] width 51 height 16
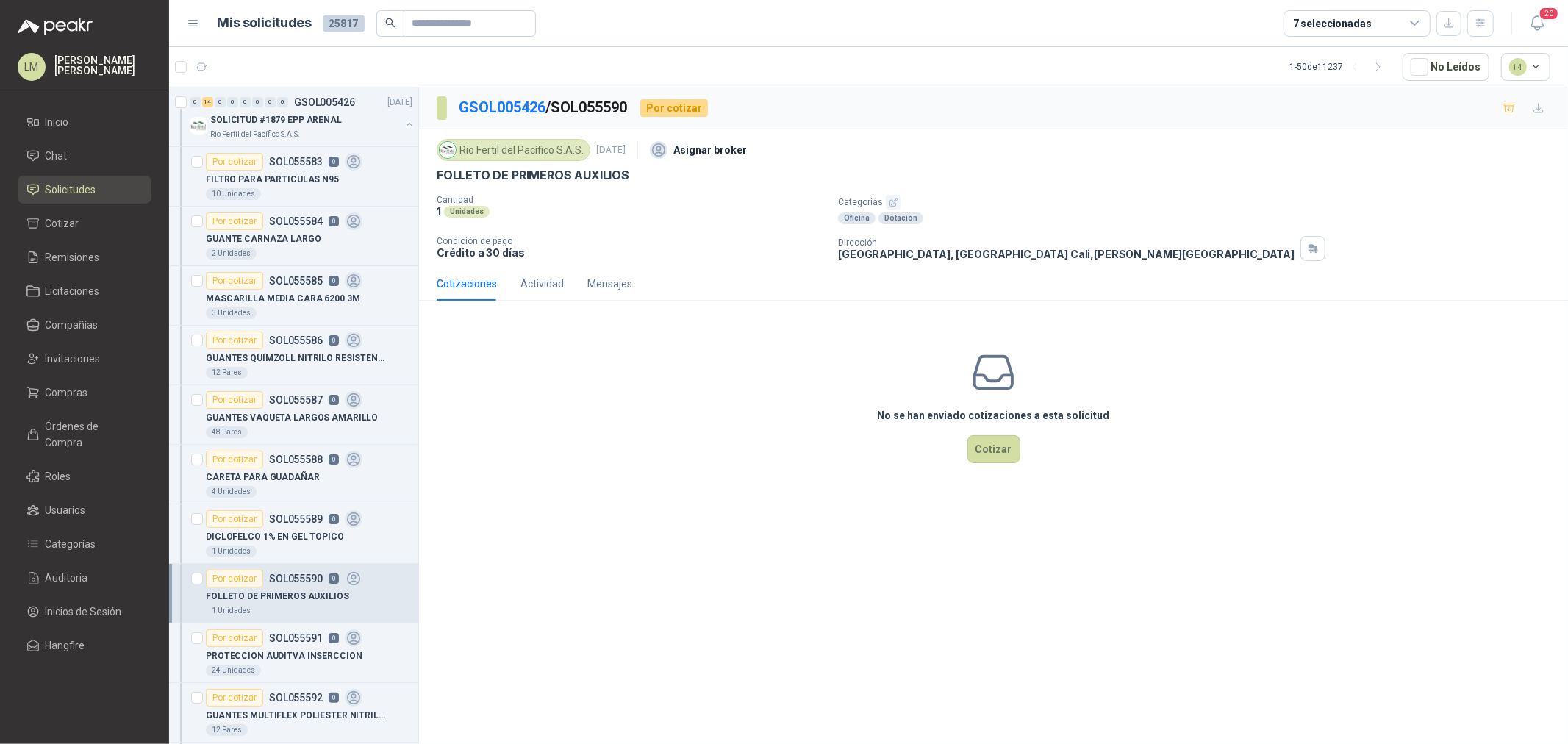
click at [888, 200] on icon "button" at bounding box center [893, 202] width 9 height 9
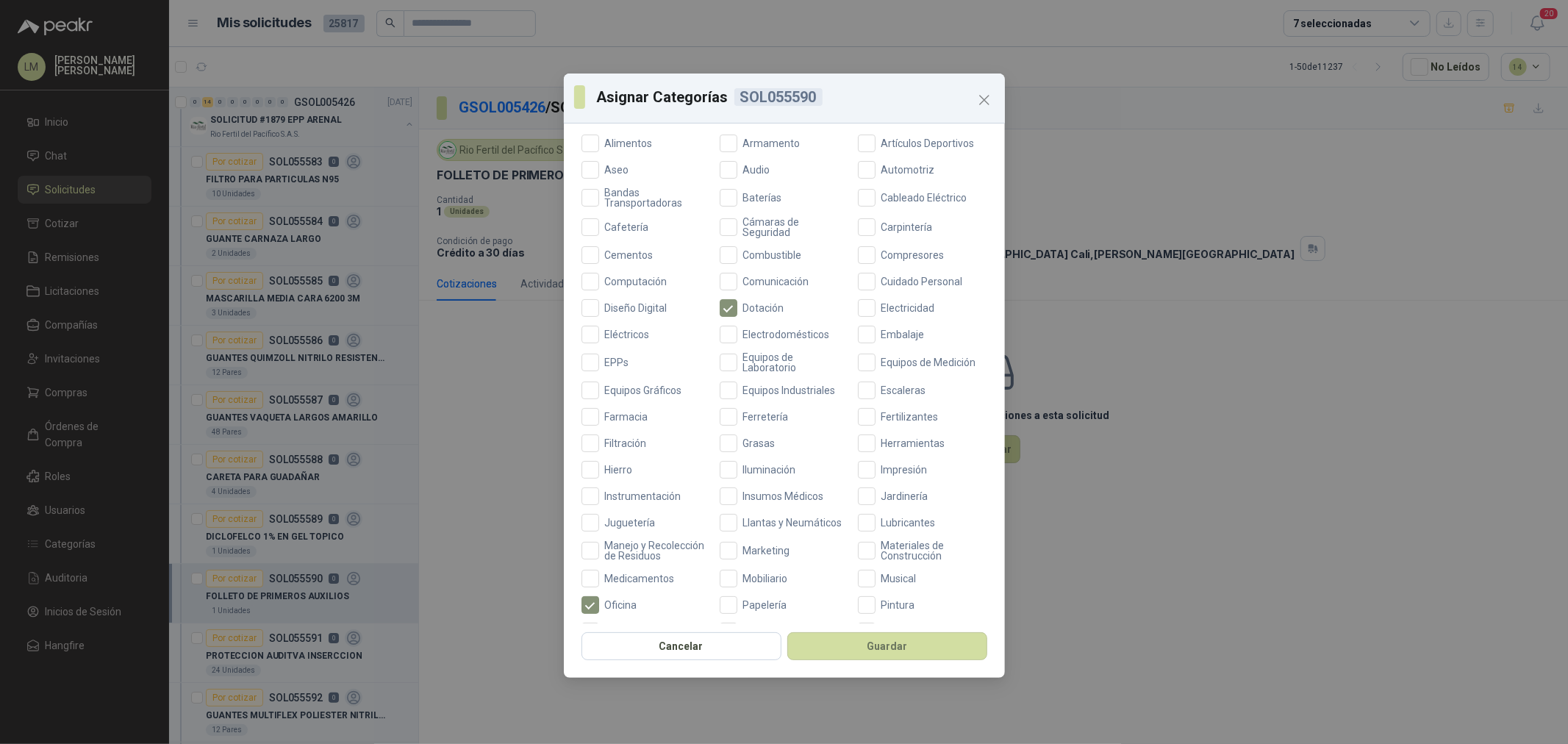
scroll to position [101, 0]
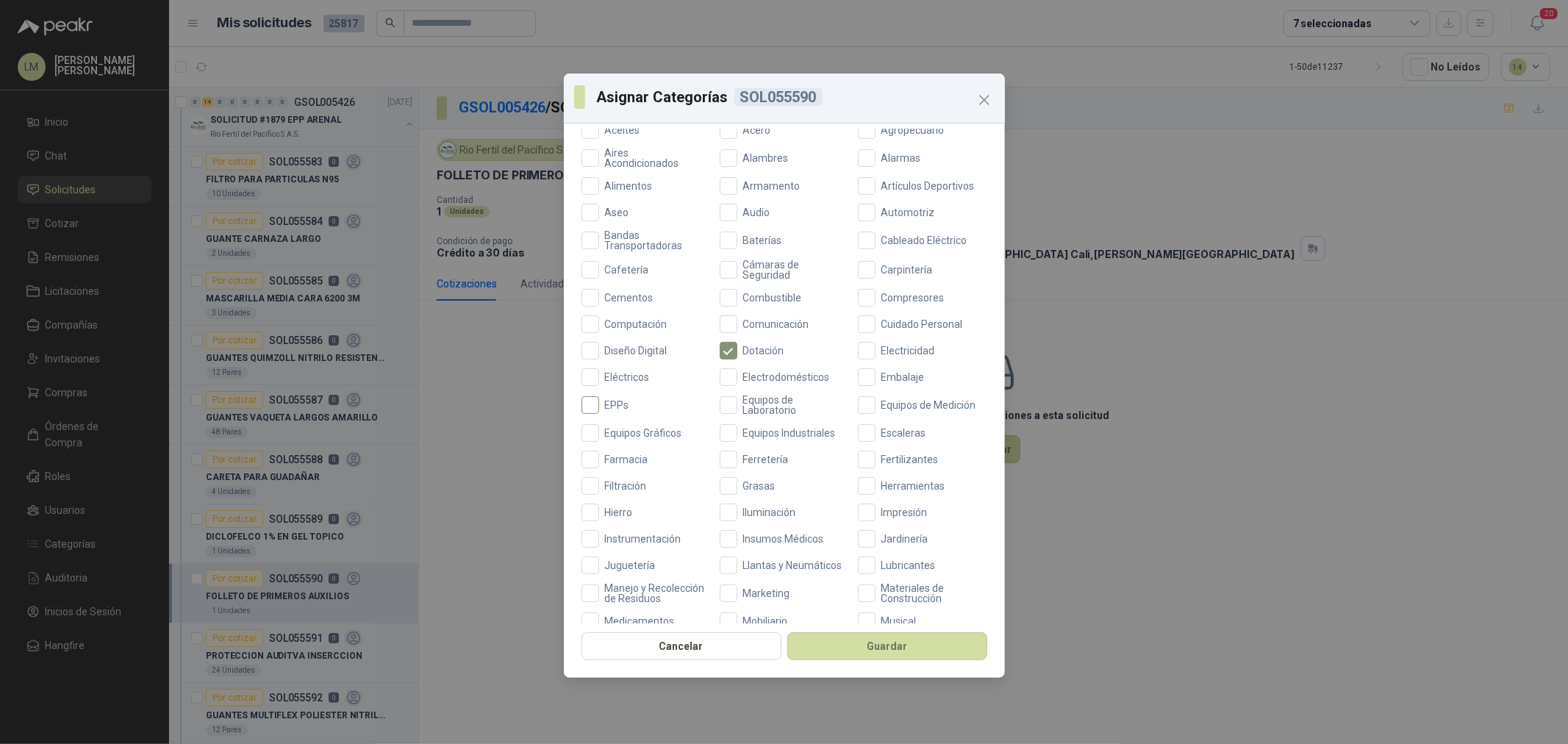
click at [613, 400] on span "EPPs" at bounding box center [617, 405] width 36 height 10
click at [847, 642] on button "Guardar" at bounding box center [887, 645] width 200 height 28
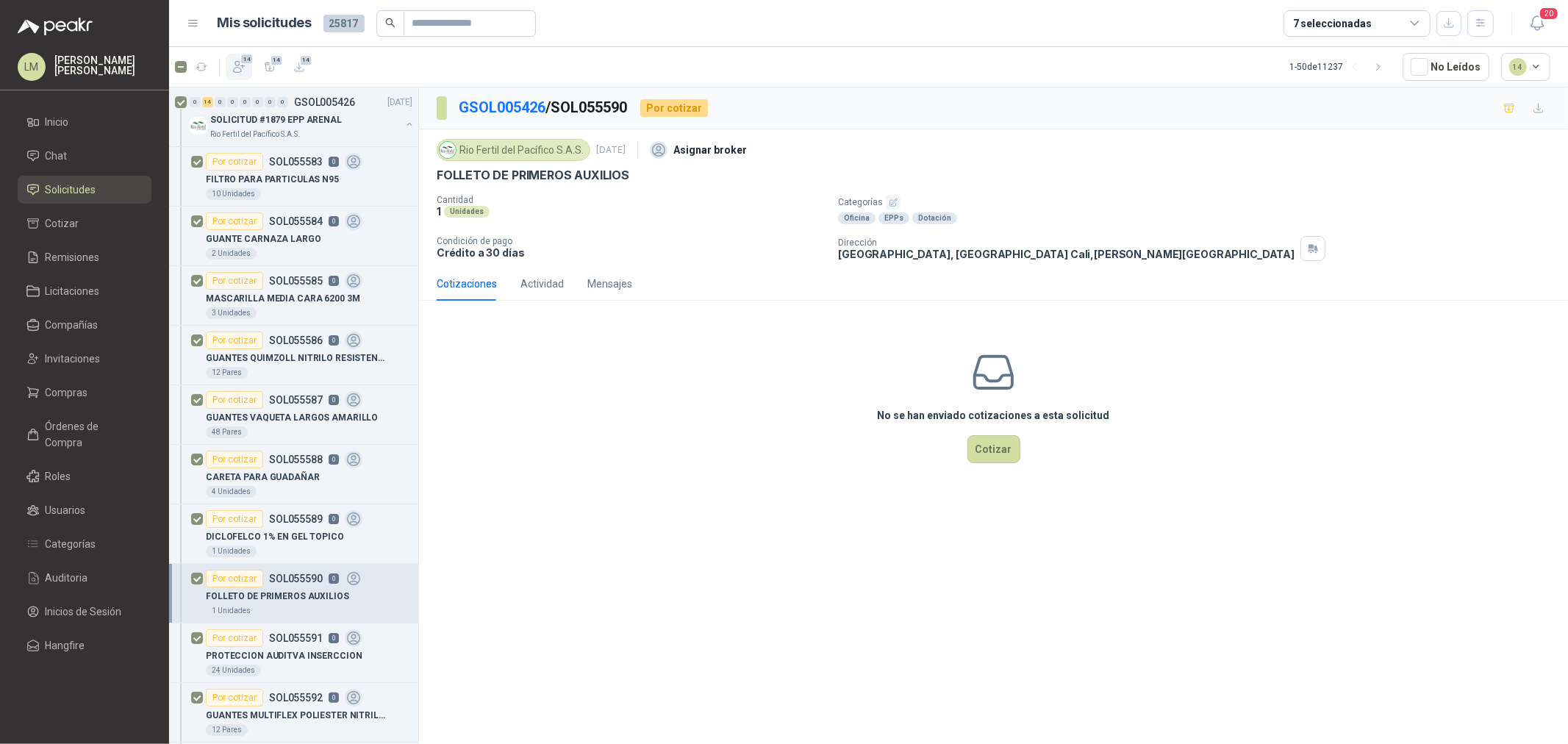
click at [241, 68] on icon "button" at bounding box center [239, 67] width 15 height 15
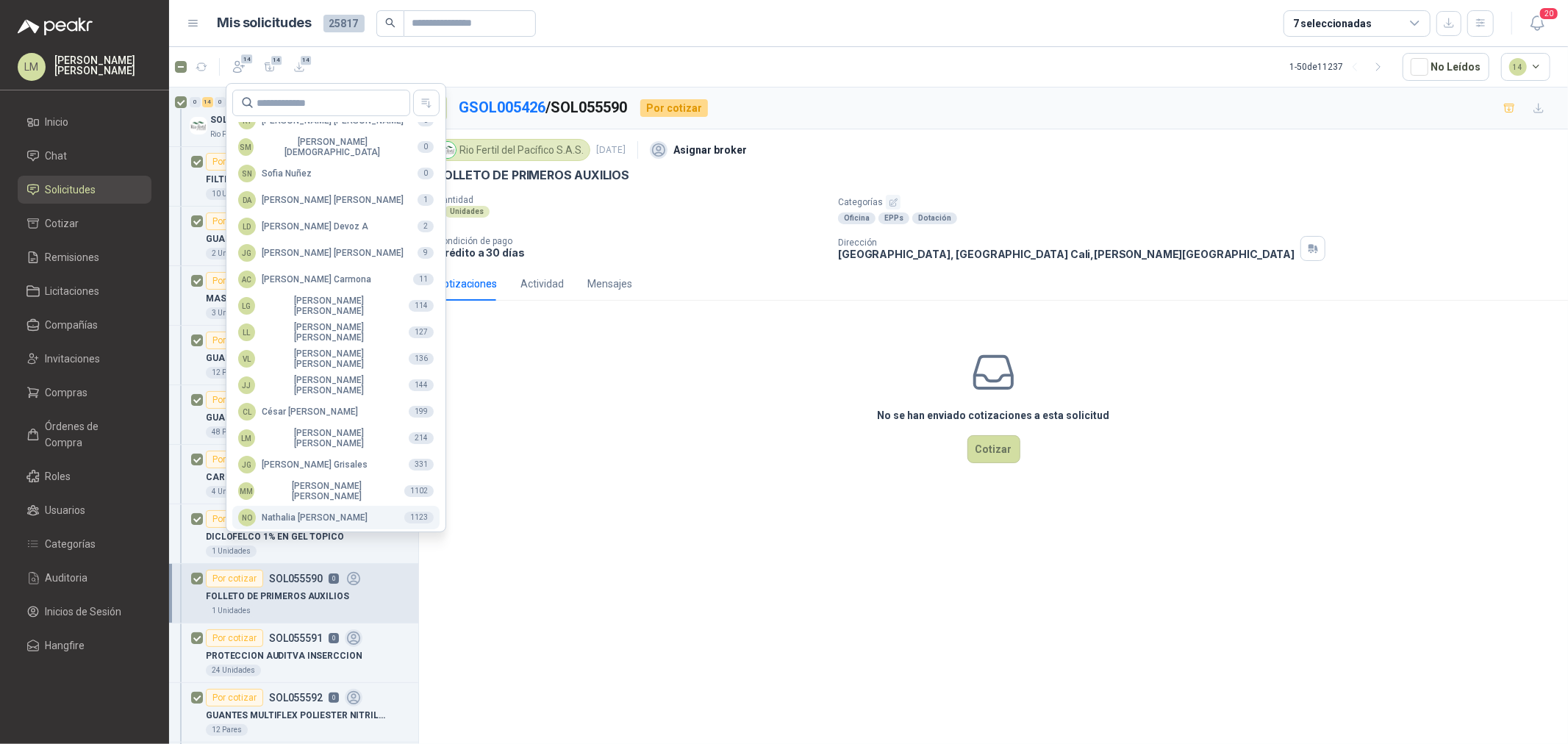
scroll to position [260, 0]
click at [308, 495] on div "MM Mauricio Martinez" at bounding box center [315, 488] width 154 height 21
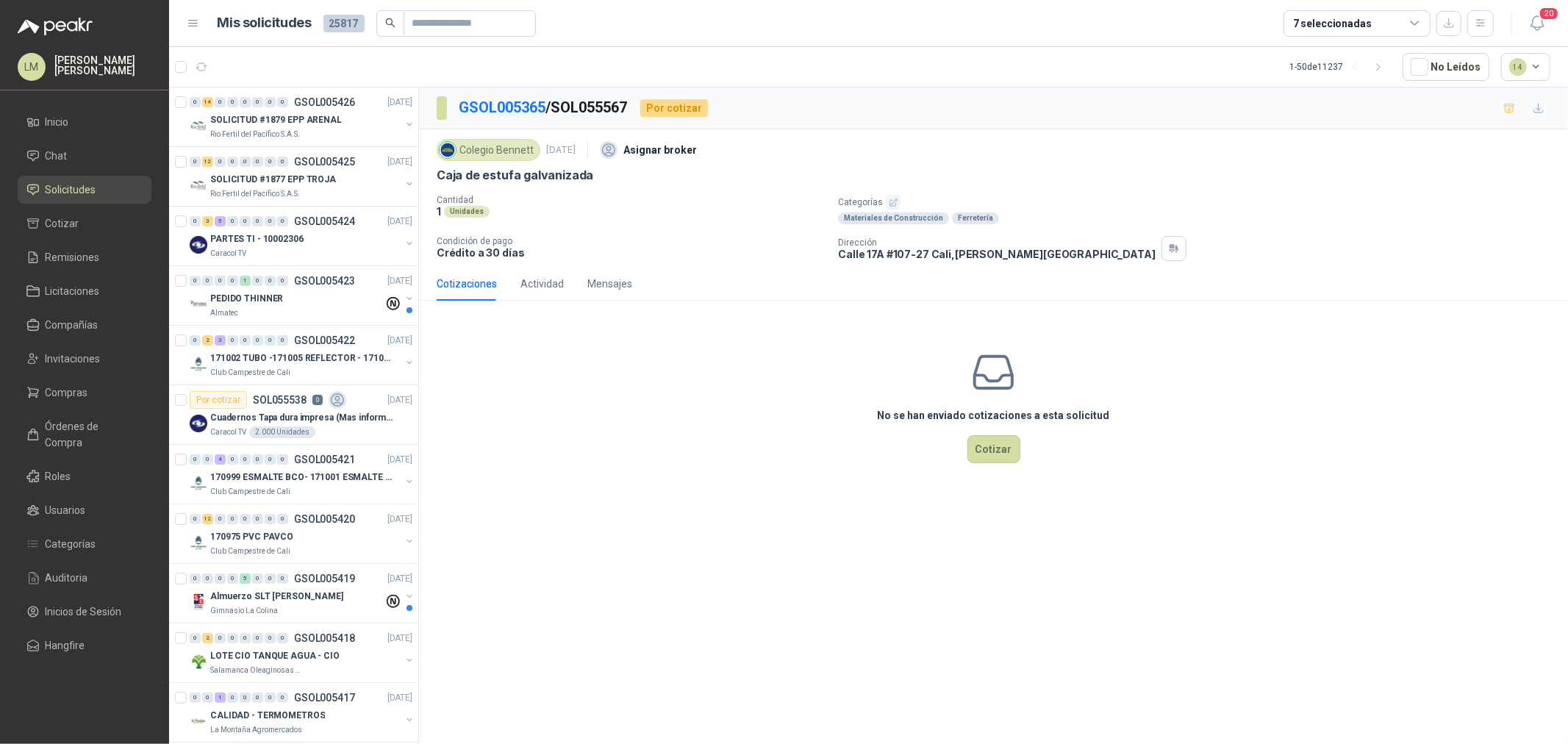
click at [890, 203] on icon "button" at bounding box center [893, 202] width 9 height 9
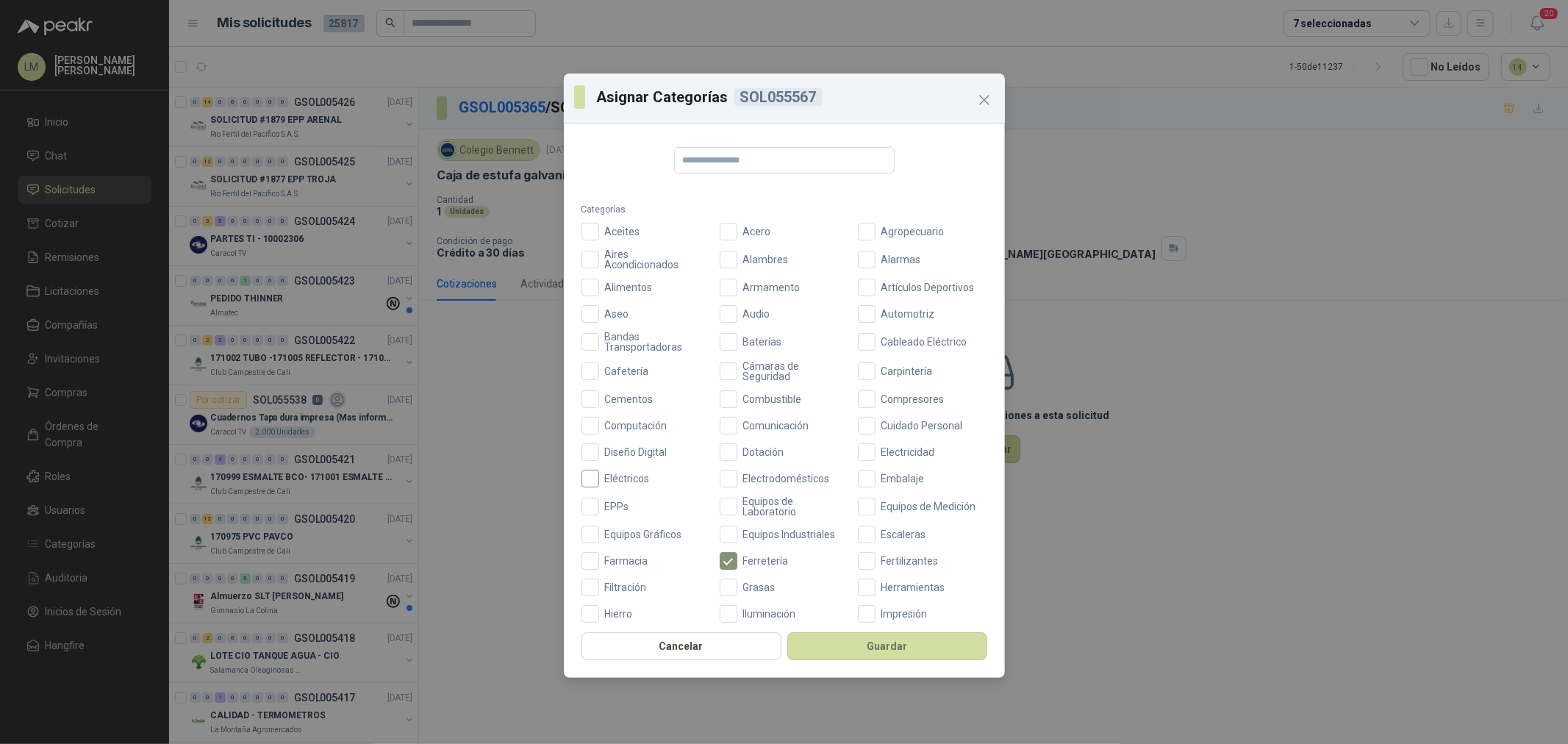
click at [624, 478] on span "Eléctricos" at bounding box center [628, 478] width 57 height 10
click at [828, 648] on button "Guardar" at bounding box center [887, 645] width 200 height 28
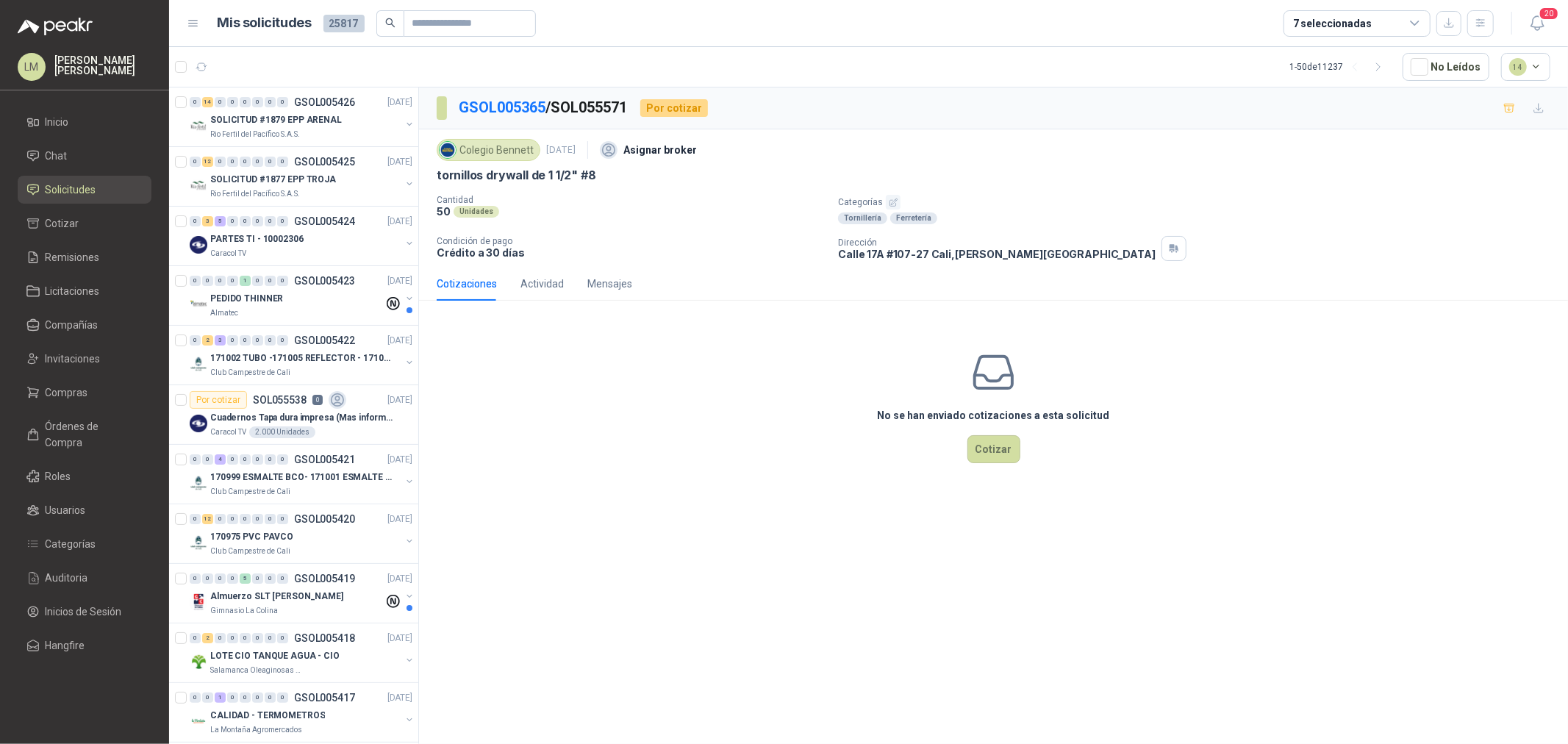
click at [893, 202] on icon "button" at bounding box center [893, 202] width 9 height 9
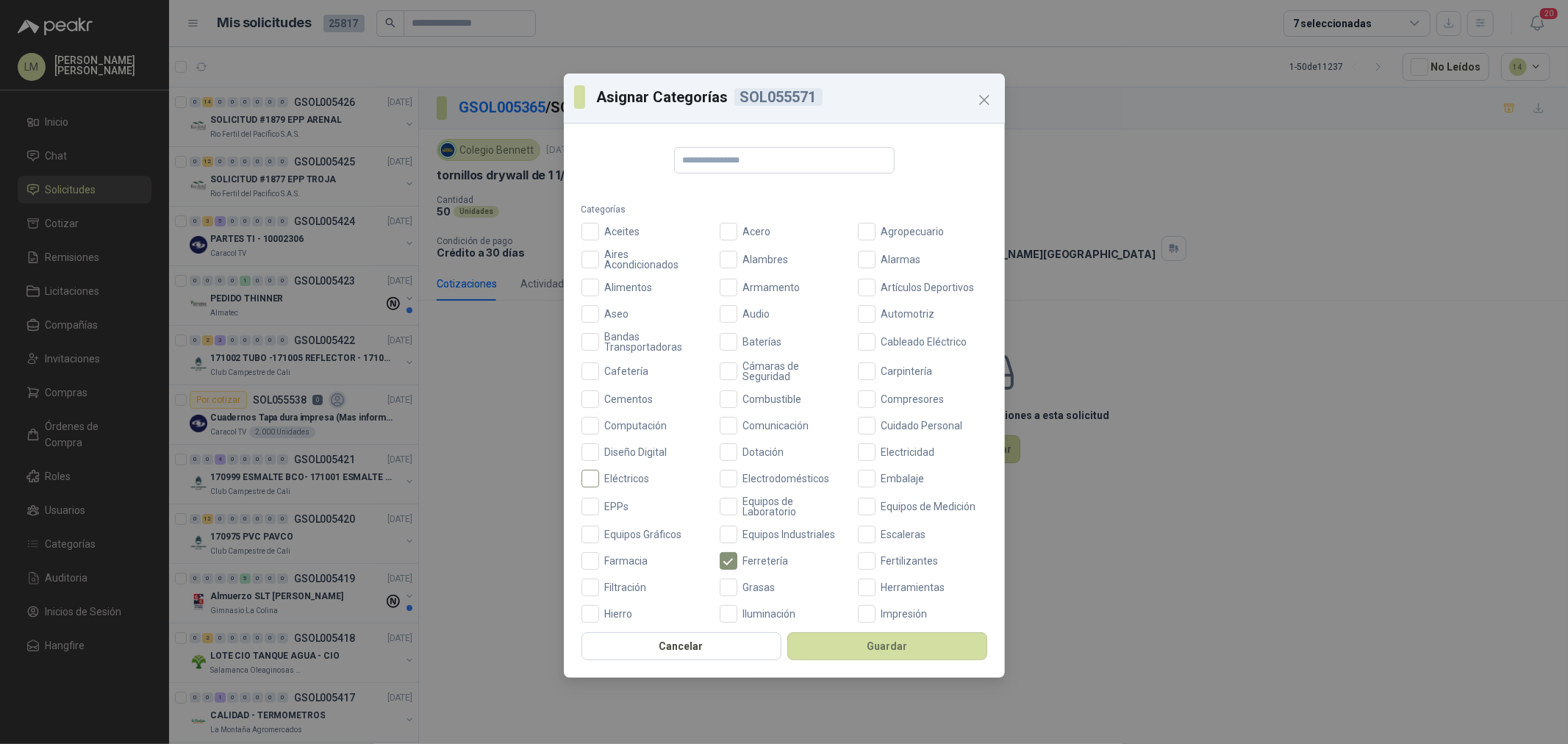
click at [634, 475] on span "Eléctricos" at bounding box center [628, 478] width 57 height 10
click at [825, 639] on button "Guardar" at bounding box center [887, 645] width 200 height 28
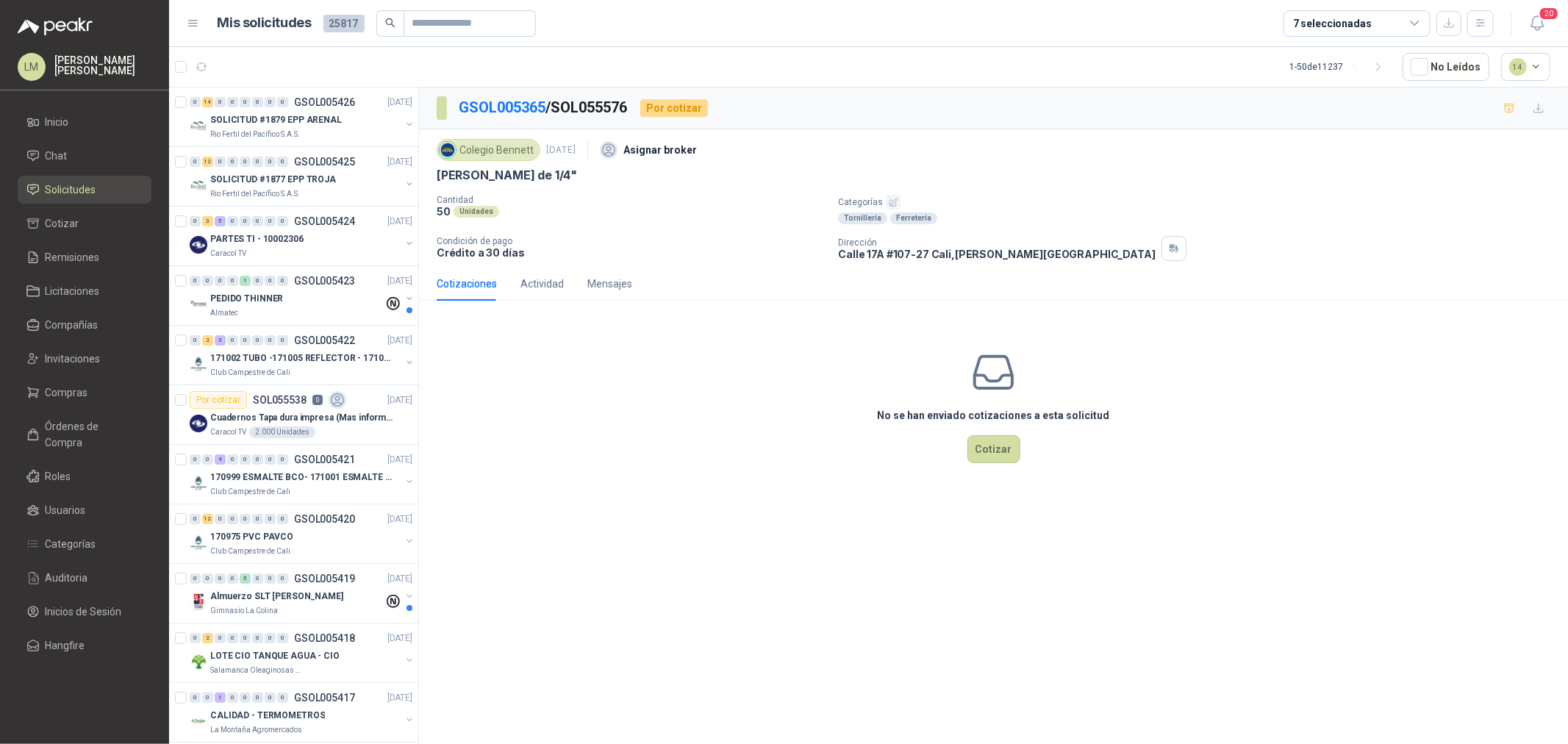
click at [891, 201] on icon "button" at bounding box center [893, 202] width 8 height 8
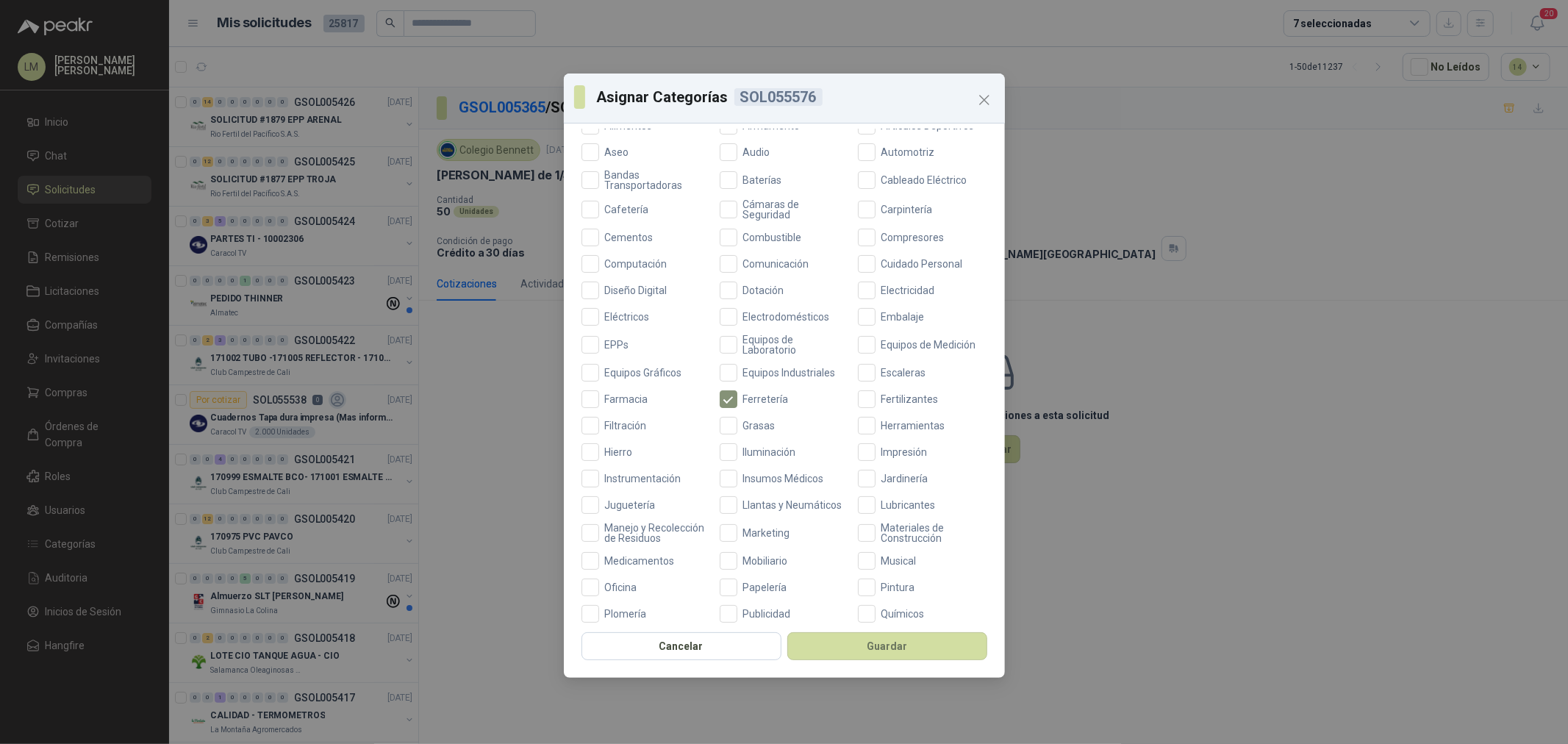
scroll to position [163, 0]
click at [613, 313] on span "Eléctricos" at bounding box center [628, 315] width 57 height 10
click at [842, 640] on button "Guardar" at bounding box center [887, 645] width 200 height 28
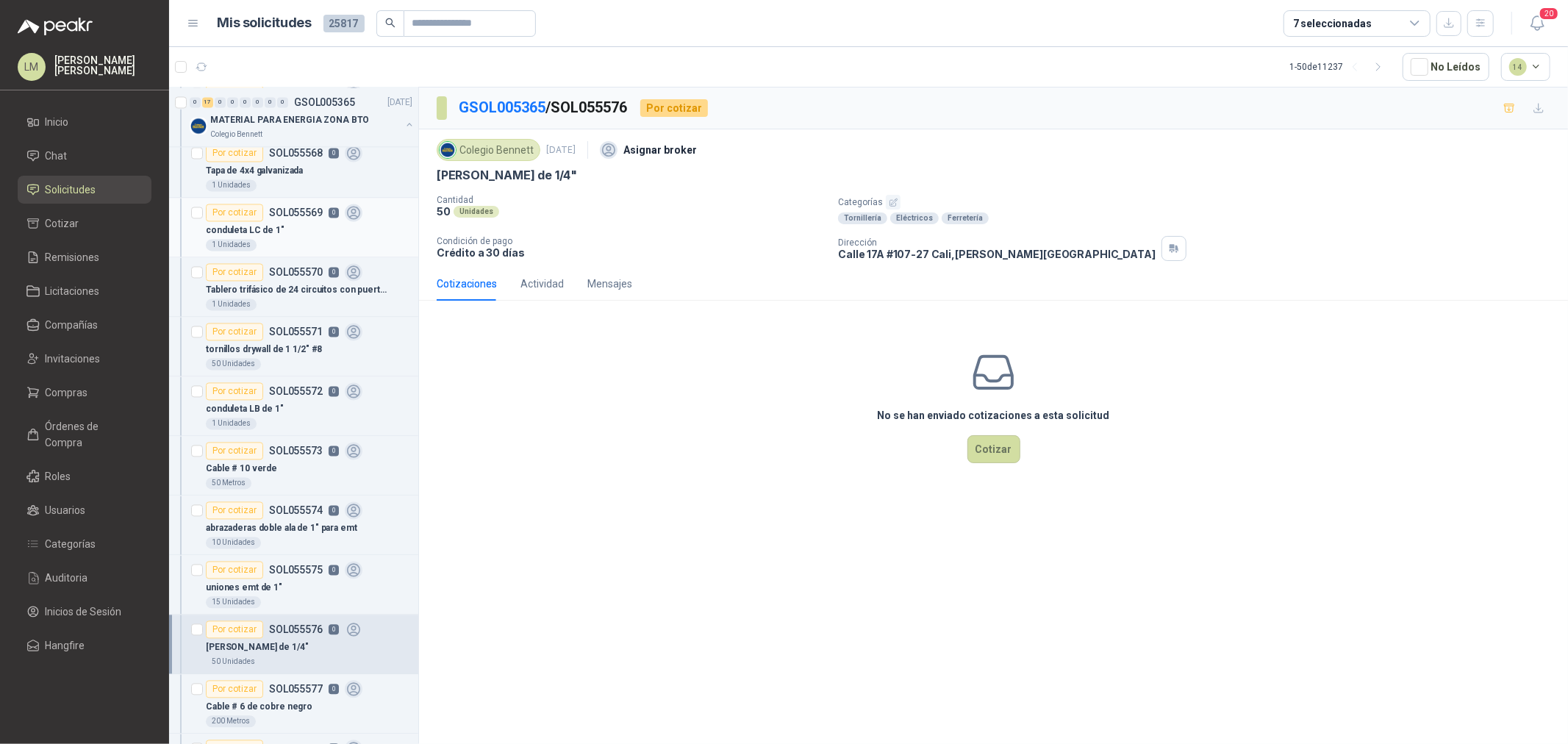
scroll to position [2204, 0]
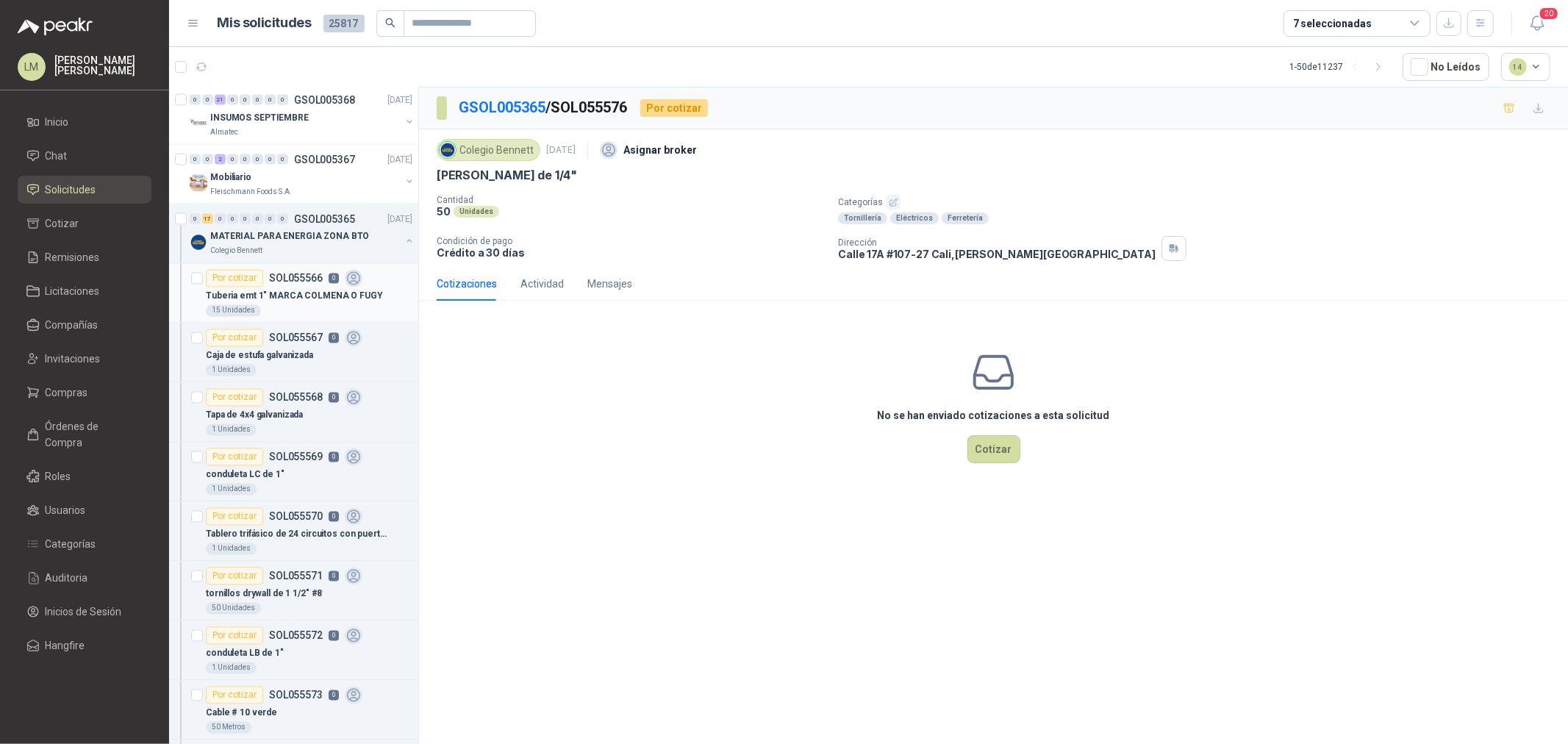
click at [299, 305] on div "Tuberia emt 1" MARCA COLMENA O FUGY" at bounding box center [309, 296] width 206 height 18
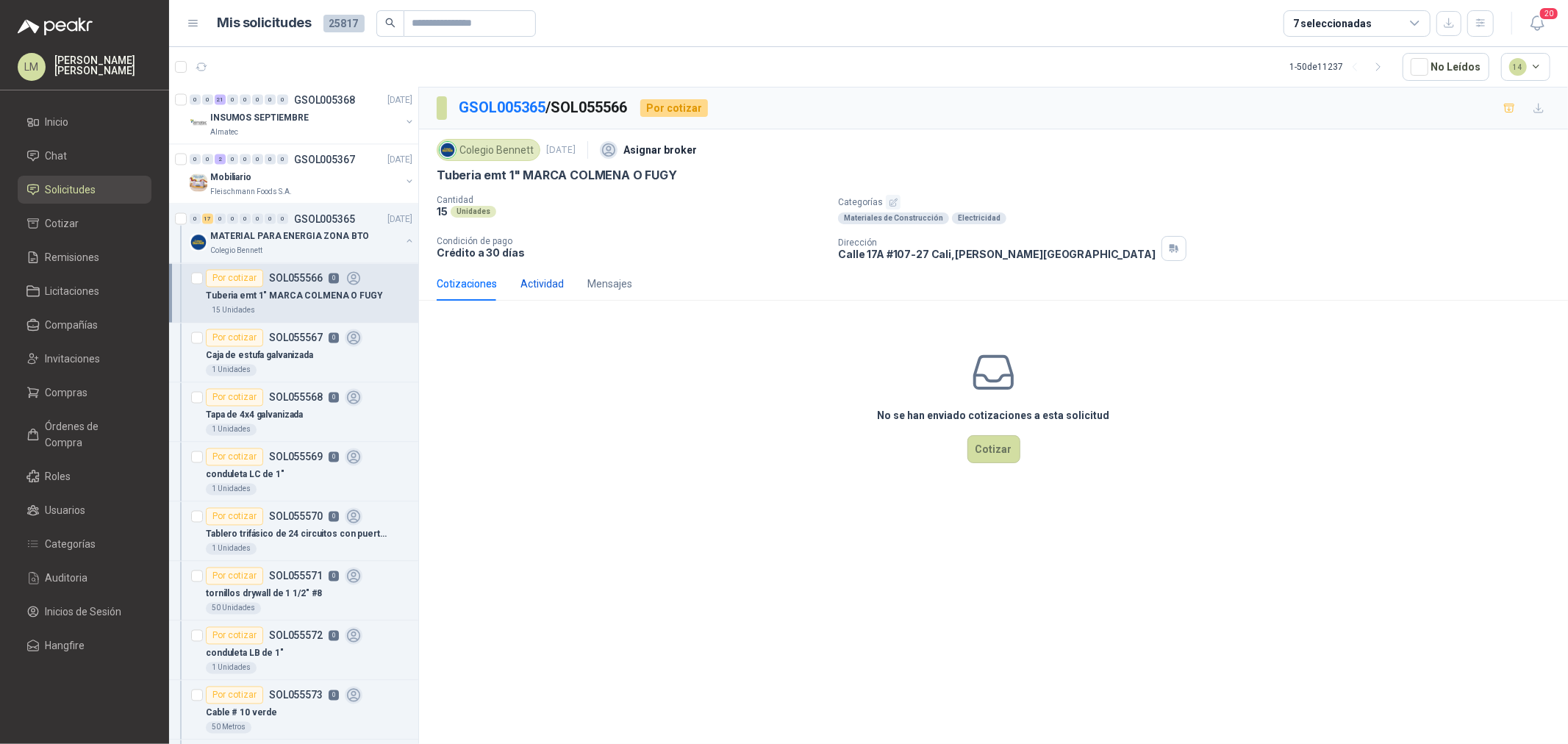
click at [523, 288] on div "Actividad" at bounding box center [542, 283] width 44 height 16
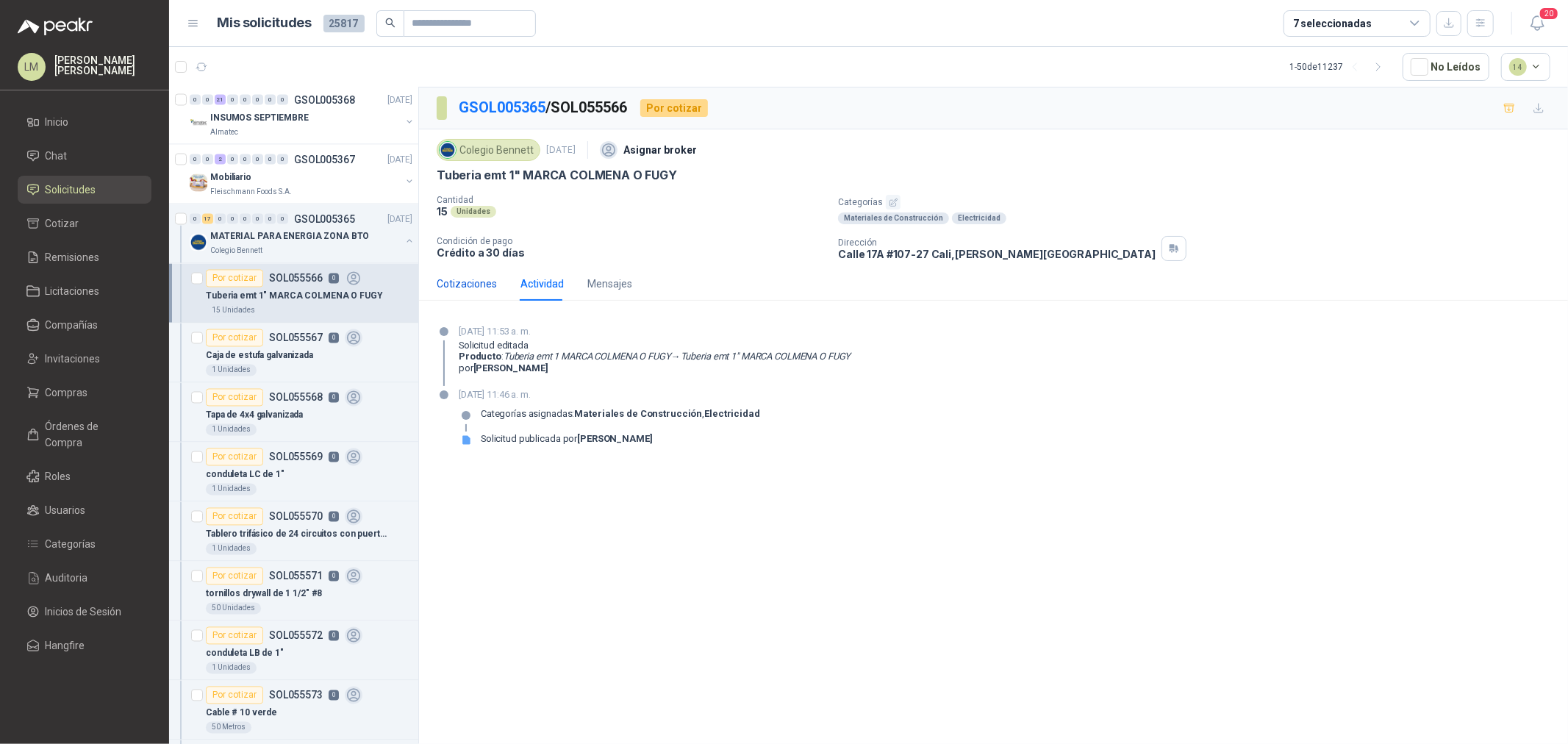
click at [459, 283] on div "Cotizaciones" at bounding box center [467, 283] width 60 height 16
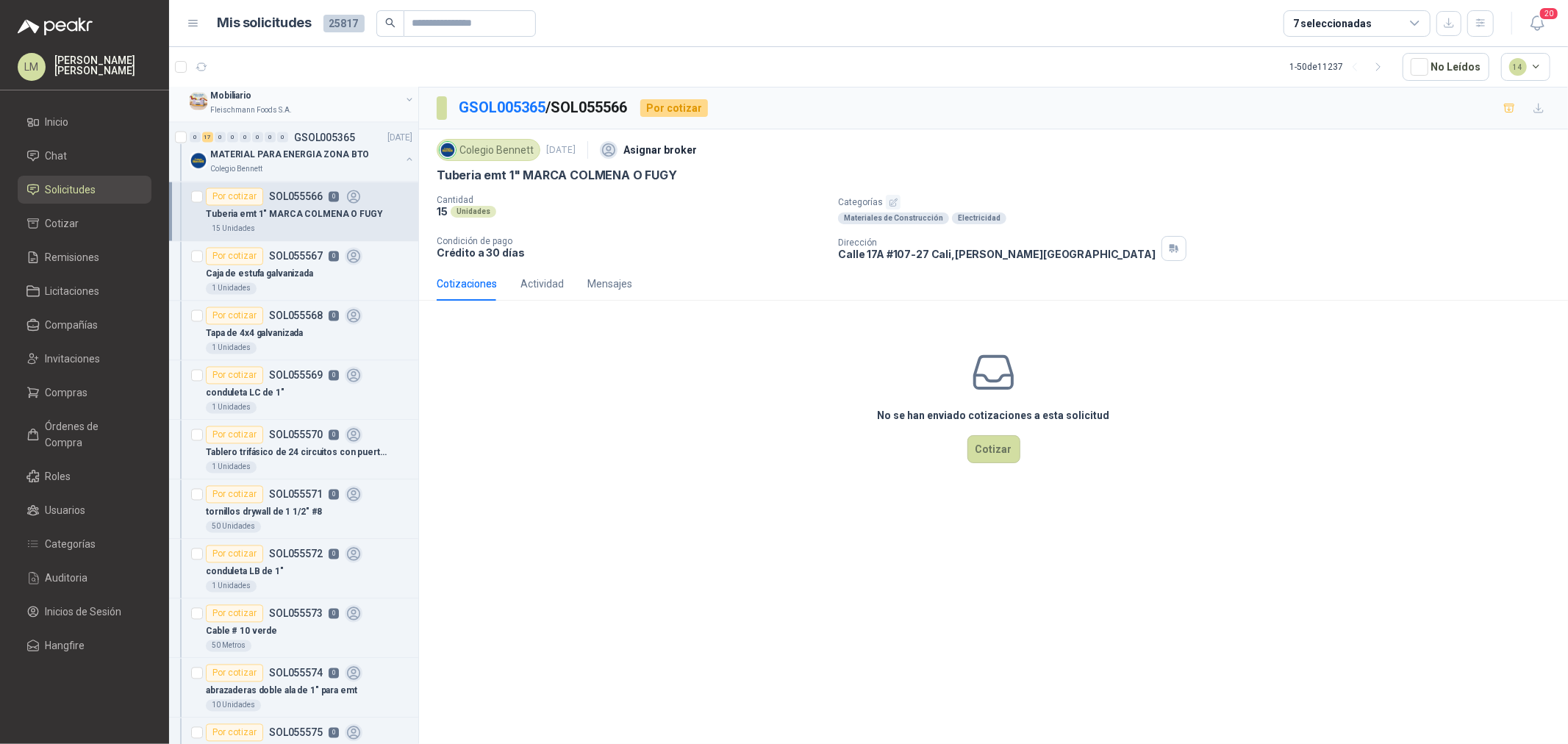
scroll to position [2204, 0]
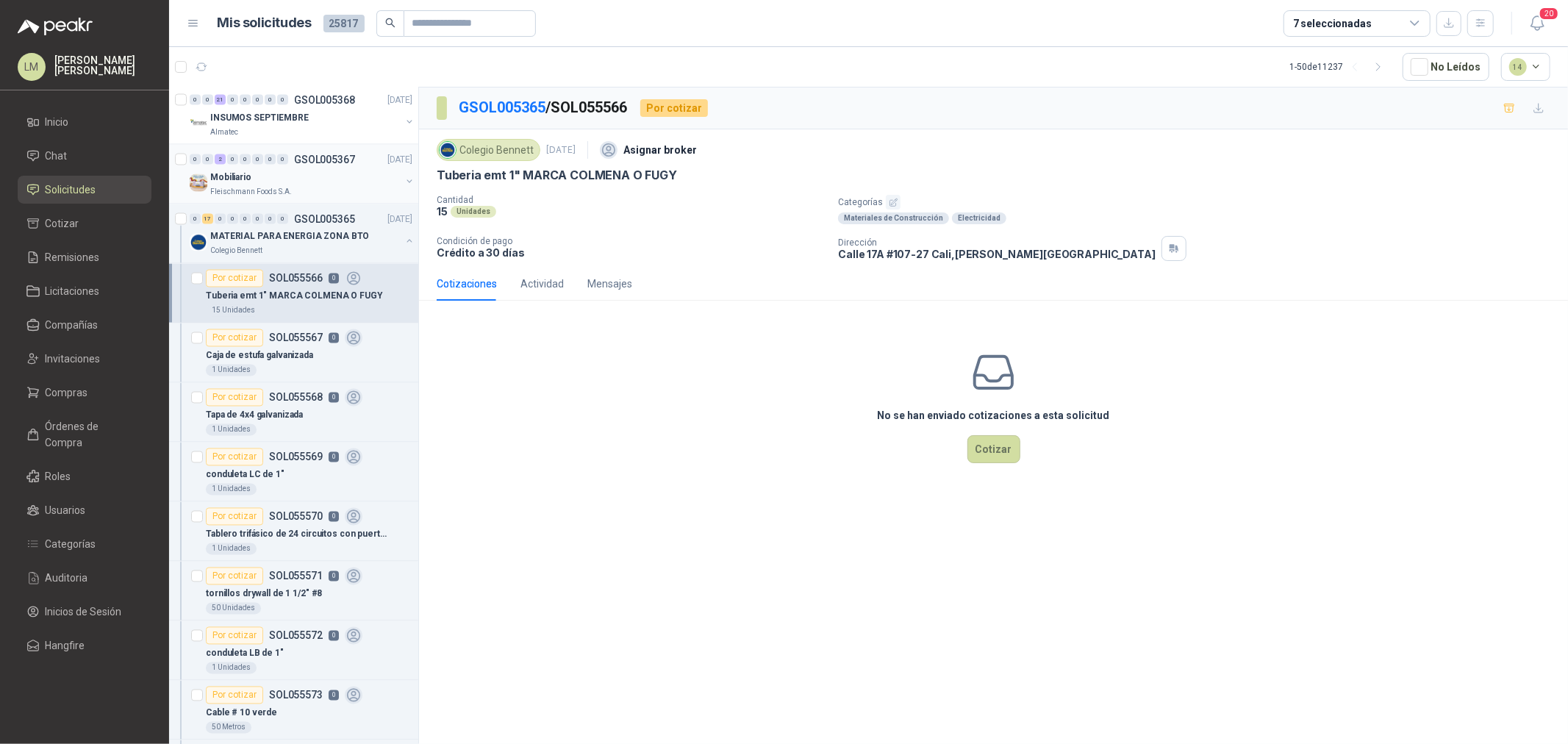
click at [257, 186] on div "Mobiliario" at bounding box center [305, 177] width 190 height 18
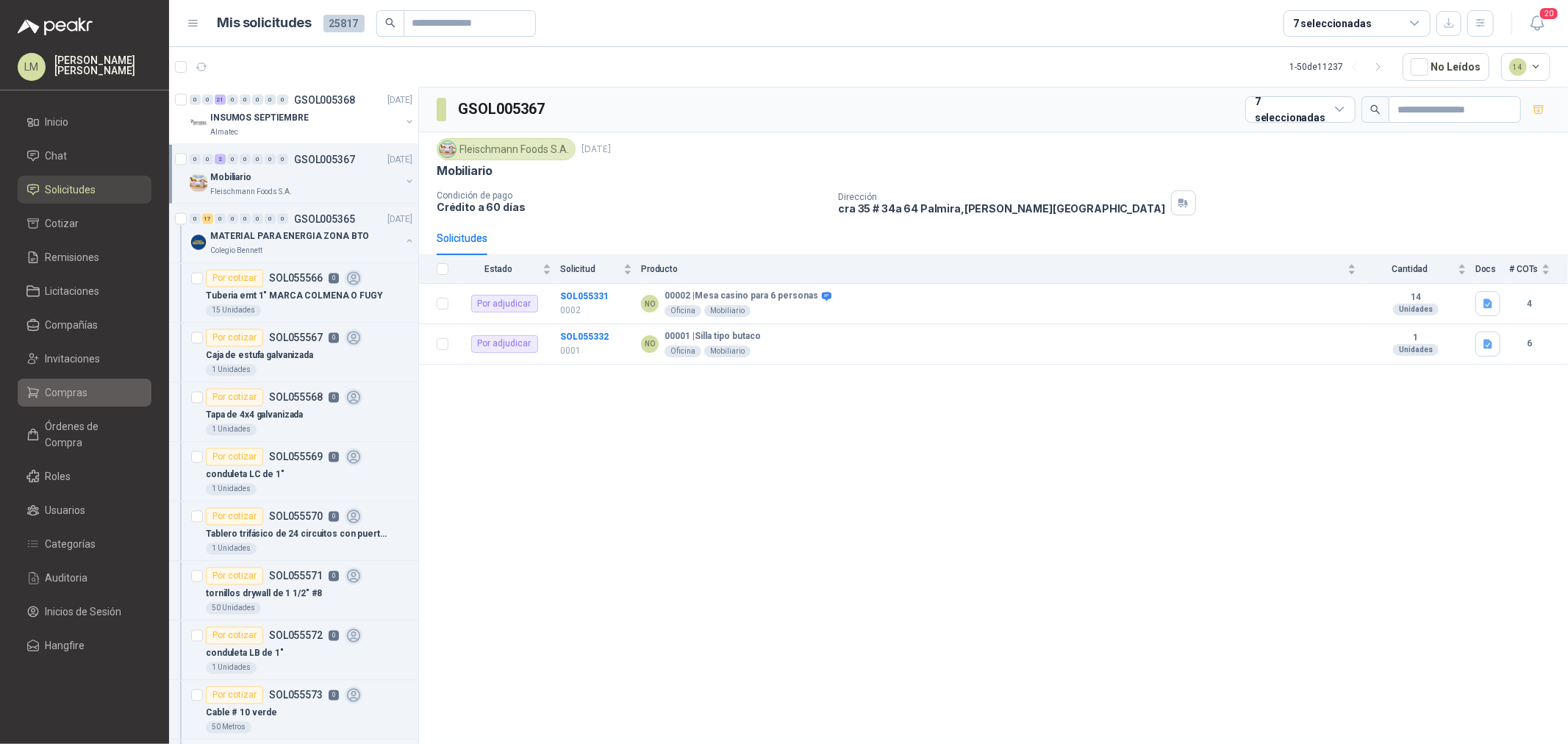
click at [46, 385] on span "Compras" at bounding box center [66, 392] width 43 height 16
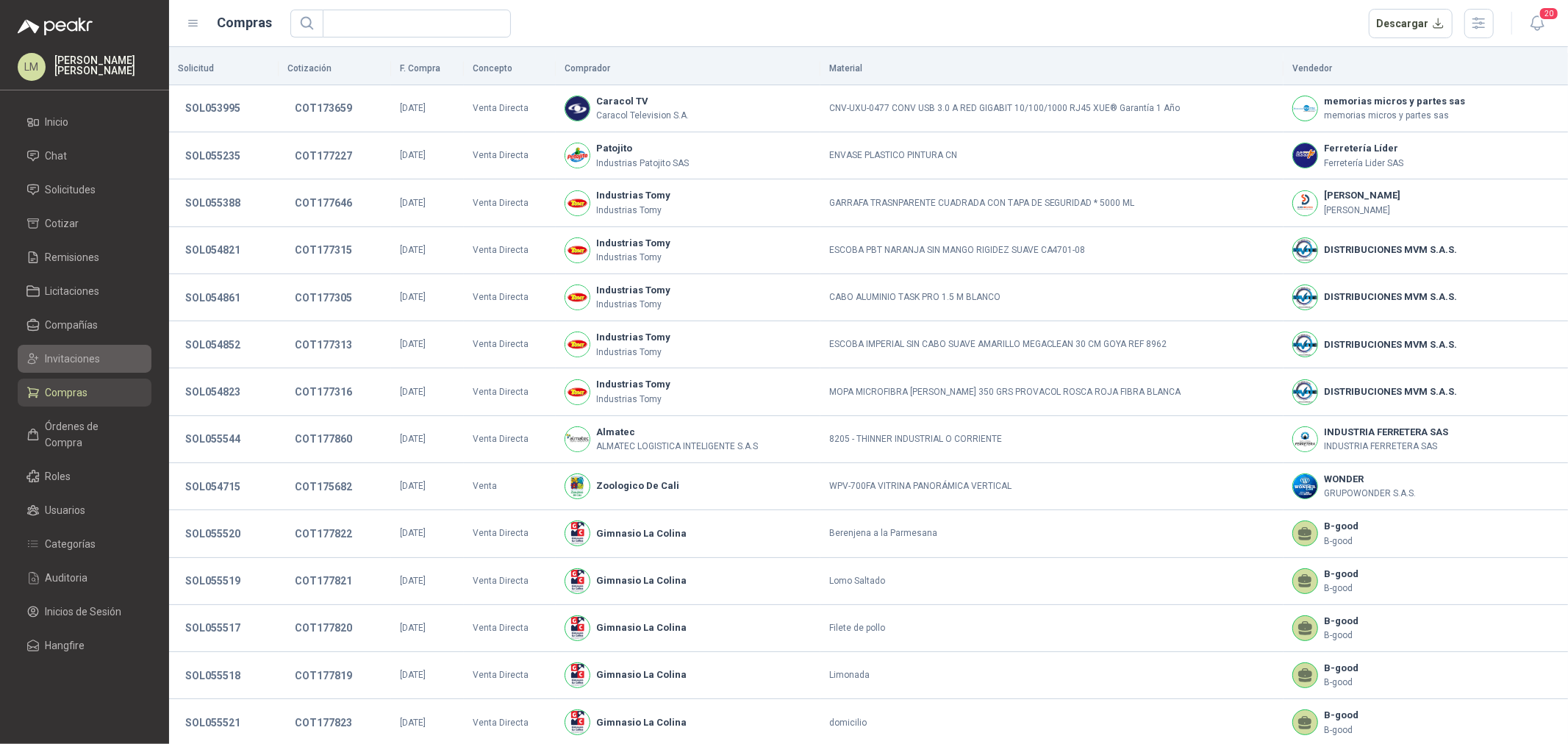
click at [69, 353] on span "Invitaciones" at bounding box center [73, 358] width 55 height 16
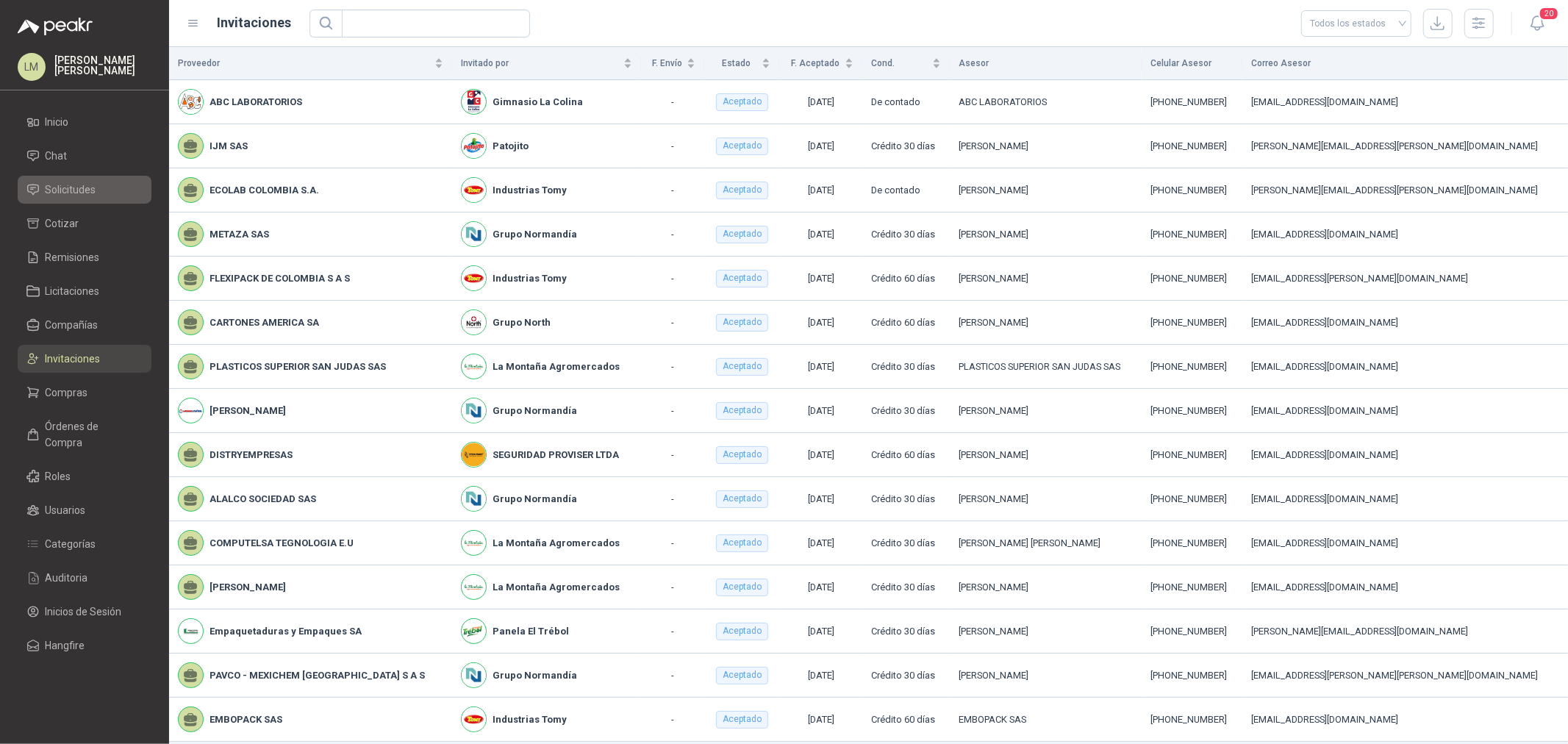
click at [75, 194] on span "Solicitudes" at bounding box center [70, 189] width 51 height 16
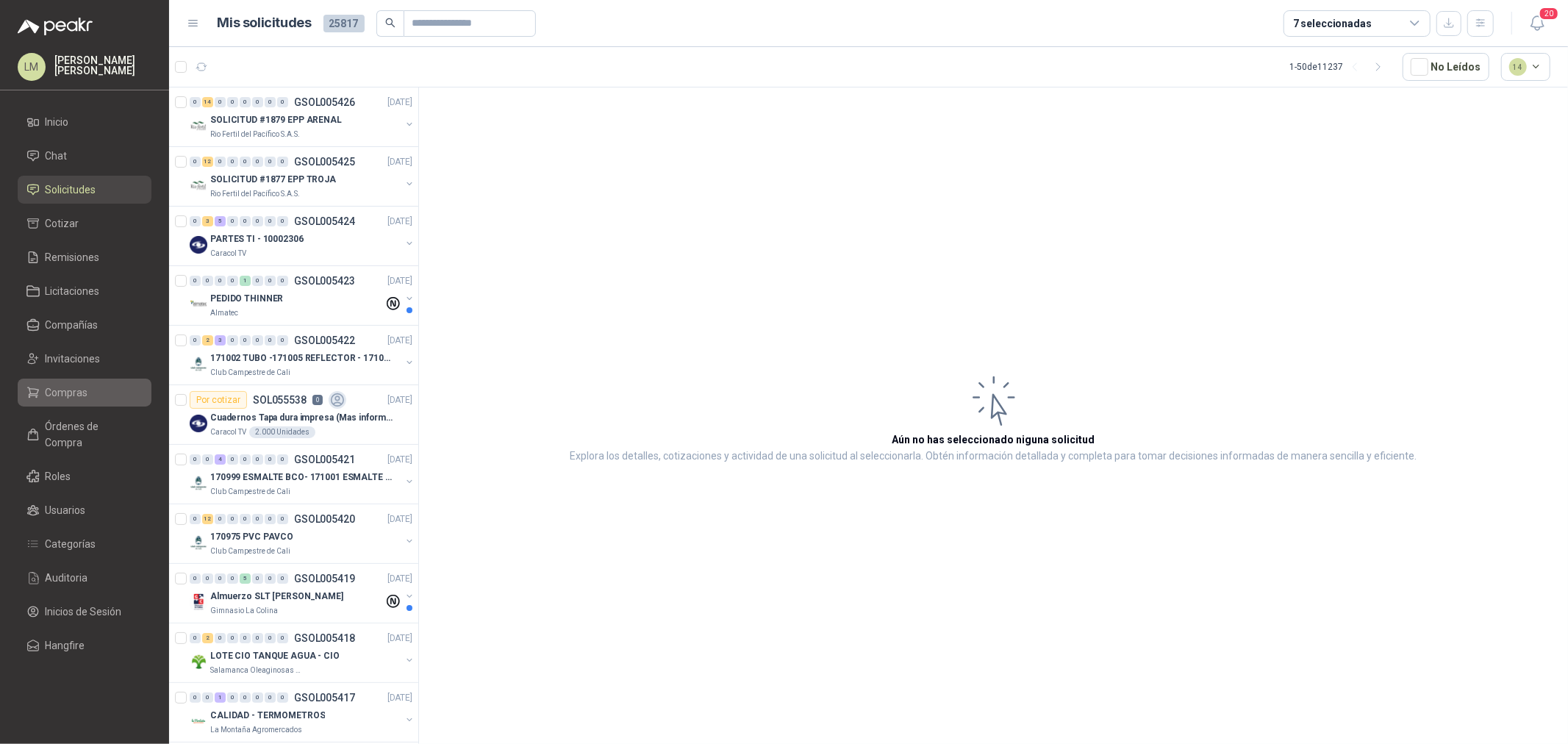
click at [59, 385] on span "Compras" at bounding box center [66, 392] width 43 height 16
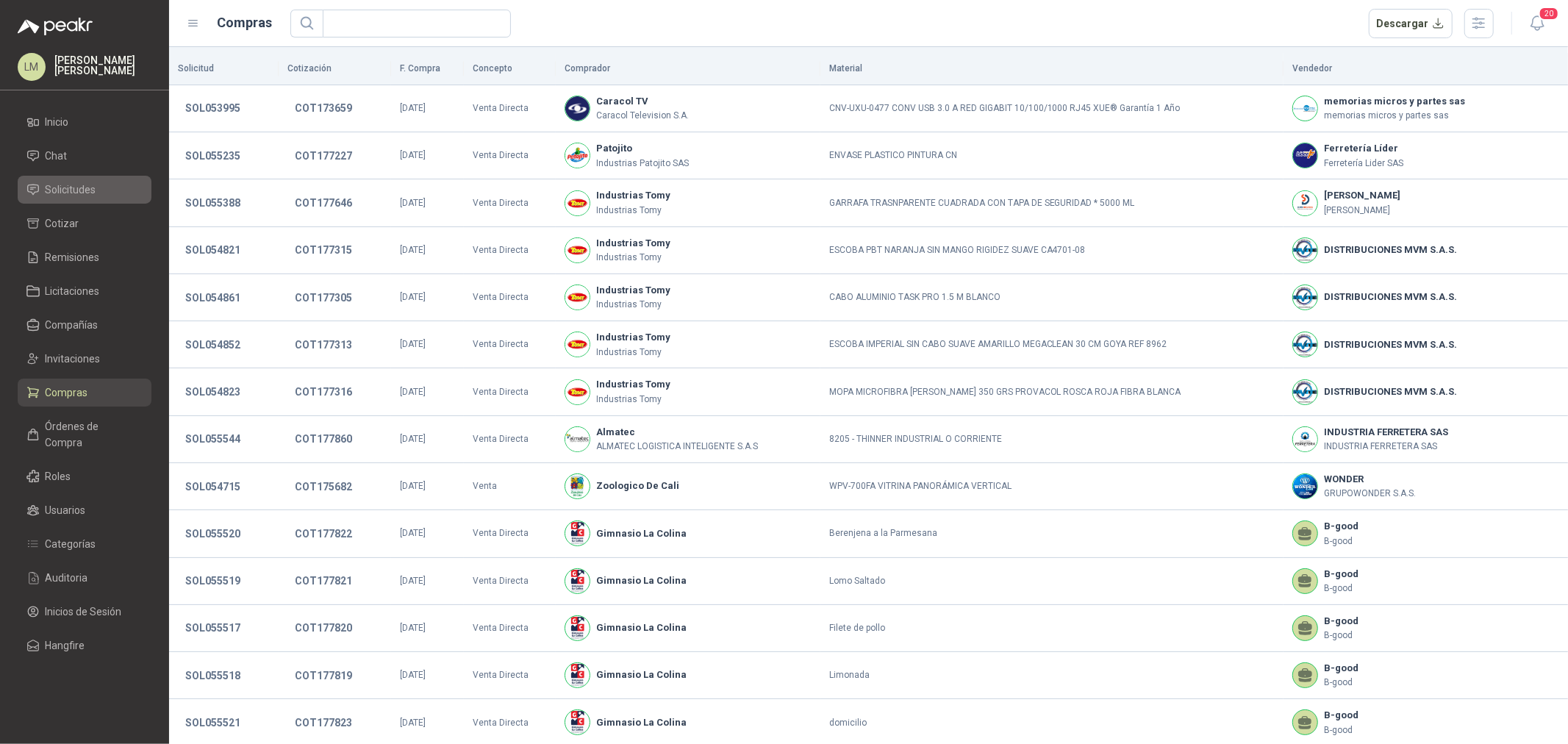
drag, startPoint x: 89, startPoint y: 185, endPoint x: 105, endPoint y: 181, distance: 16.5
click at [89, 185] on span "Solicitudes" at bounding box center [70, 189] width 51 height 16
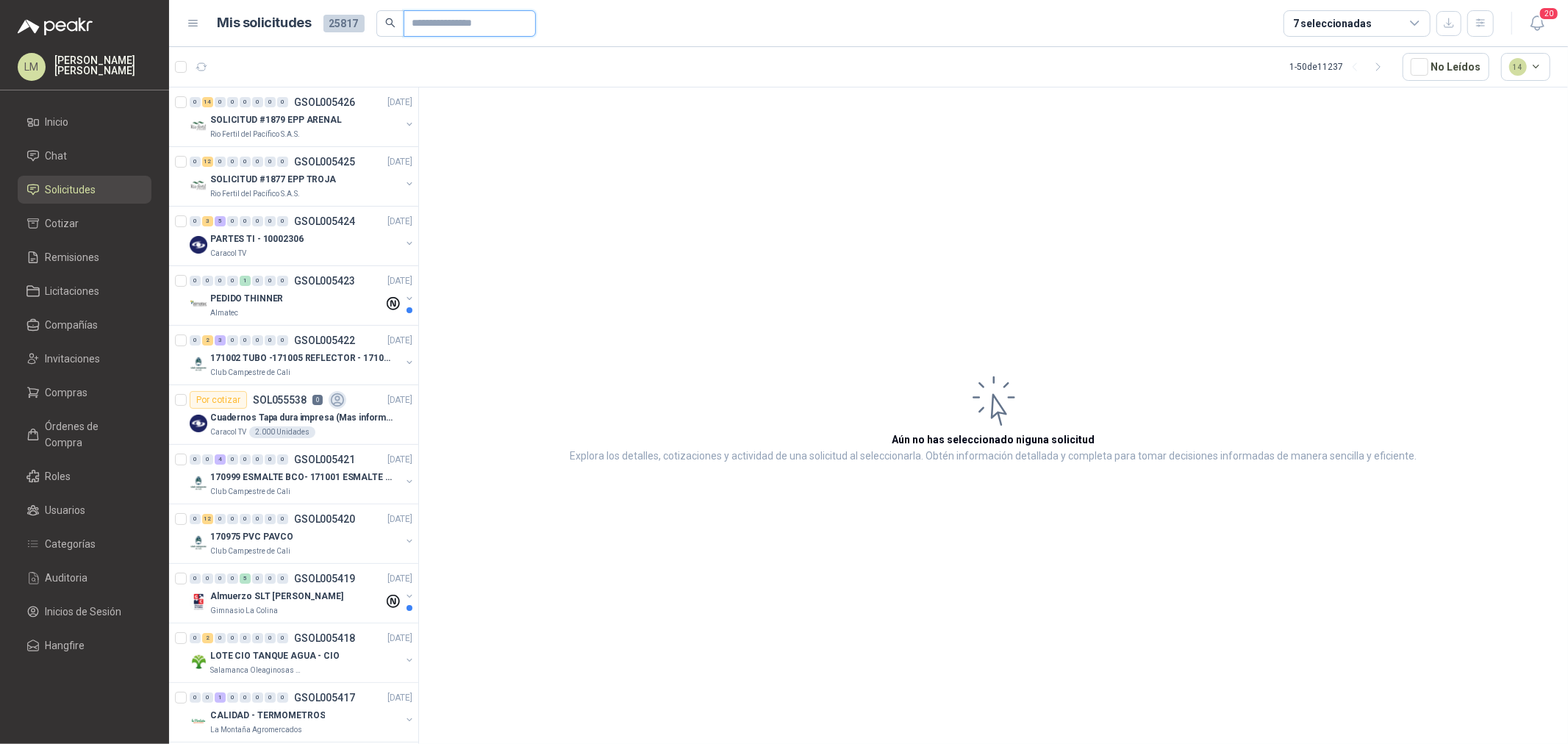
click at [412, 29] on input "text" at bounding box center [463, 23] width 103 height 25
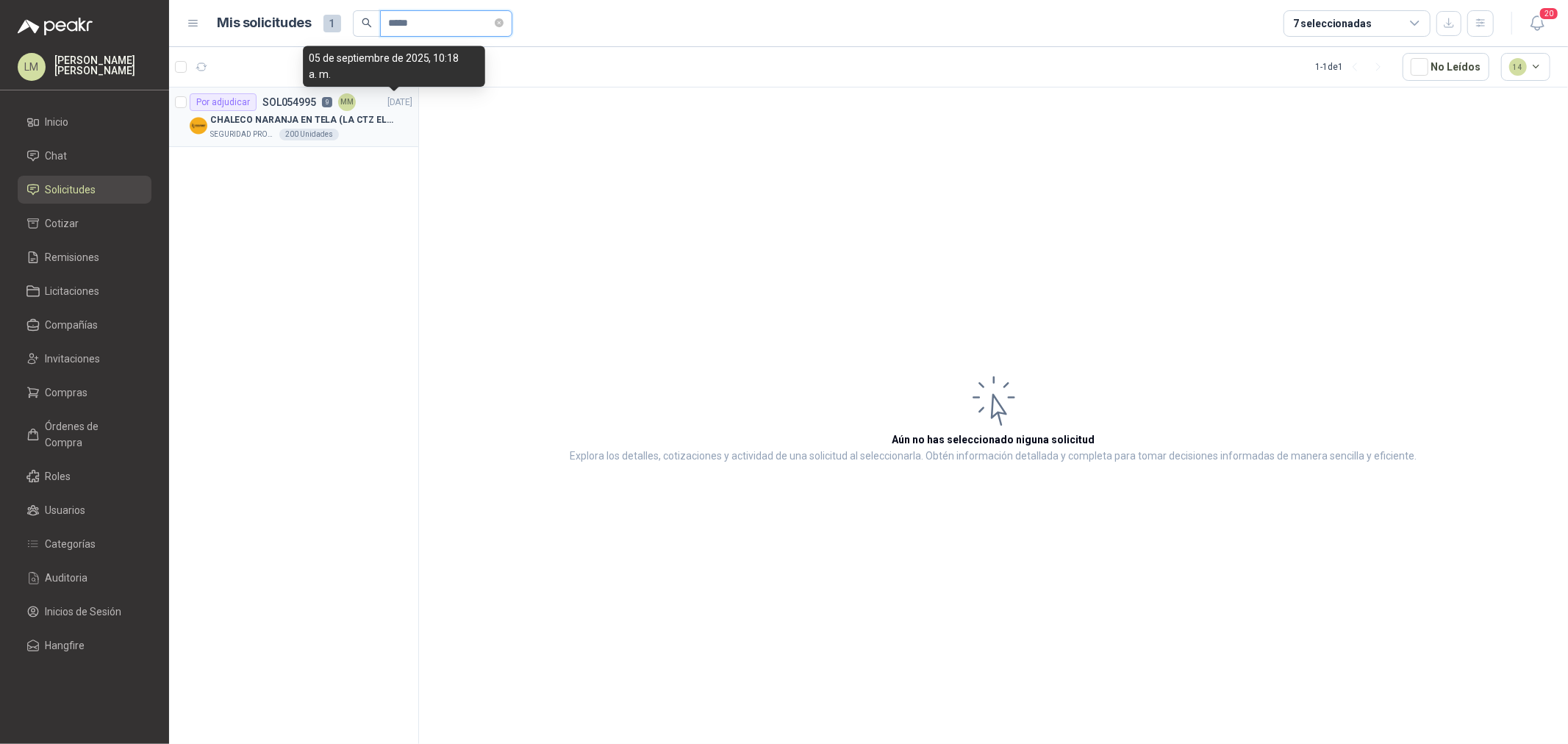
type input "*****"
click at [332, 113] on p "CHALECO NARANJA EN TELA (LA CTZ ELEGIDA DEBE ENVIAR MUESTRA)" at bounding box center [302, 120] width 183 height 14
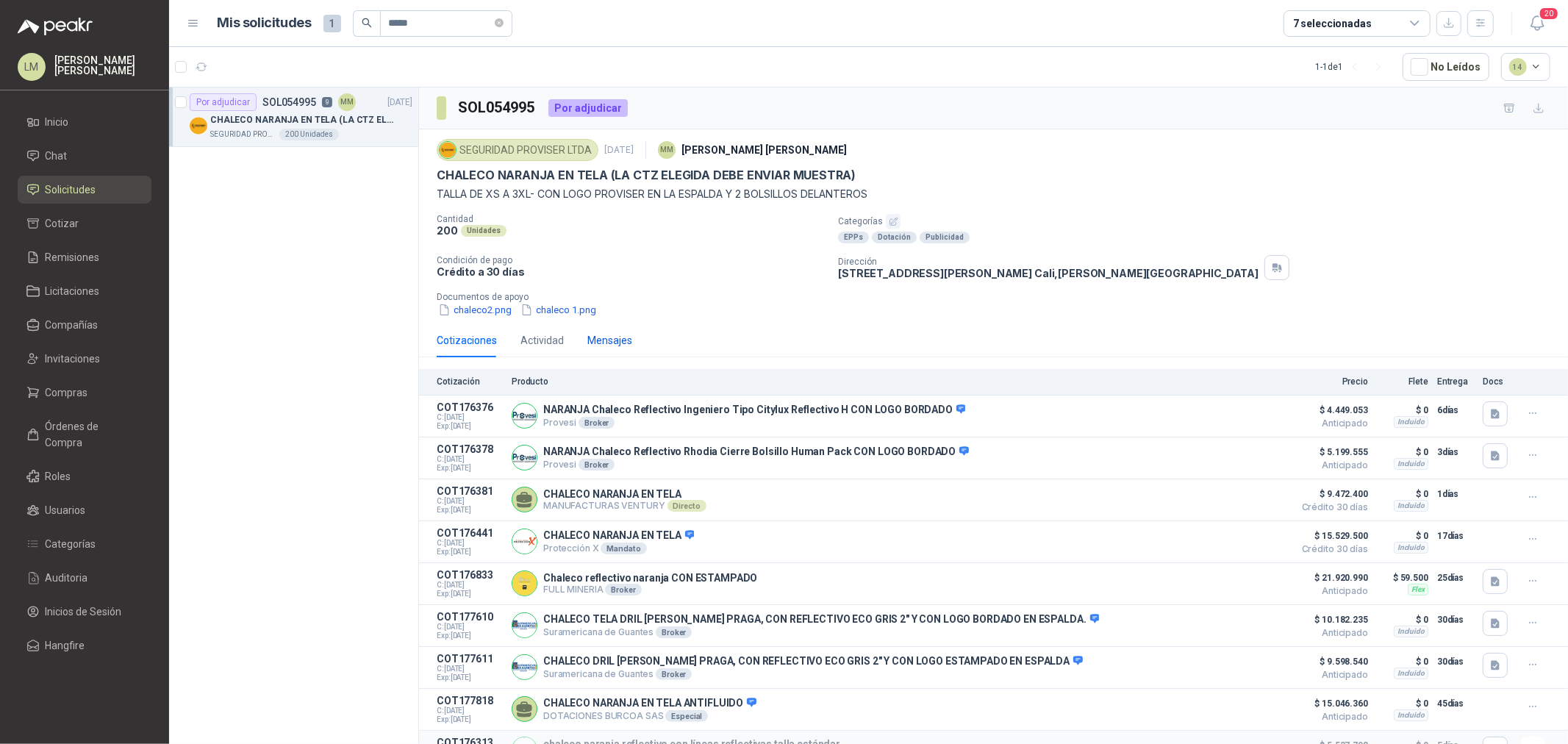
click at [603, 340] on div "Mensajes" at bounding box center [609, 339] width 44 height 16
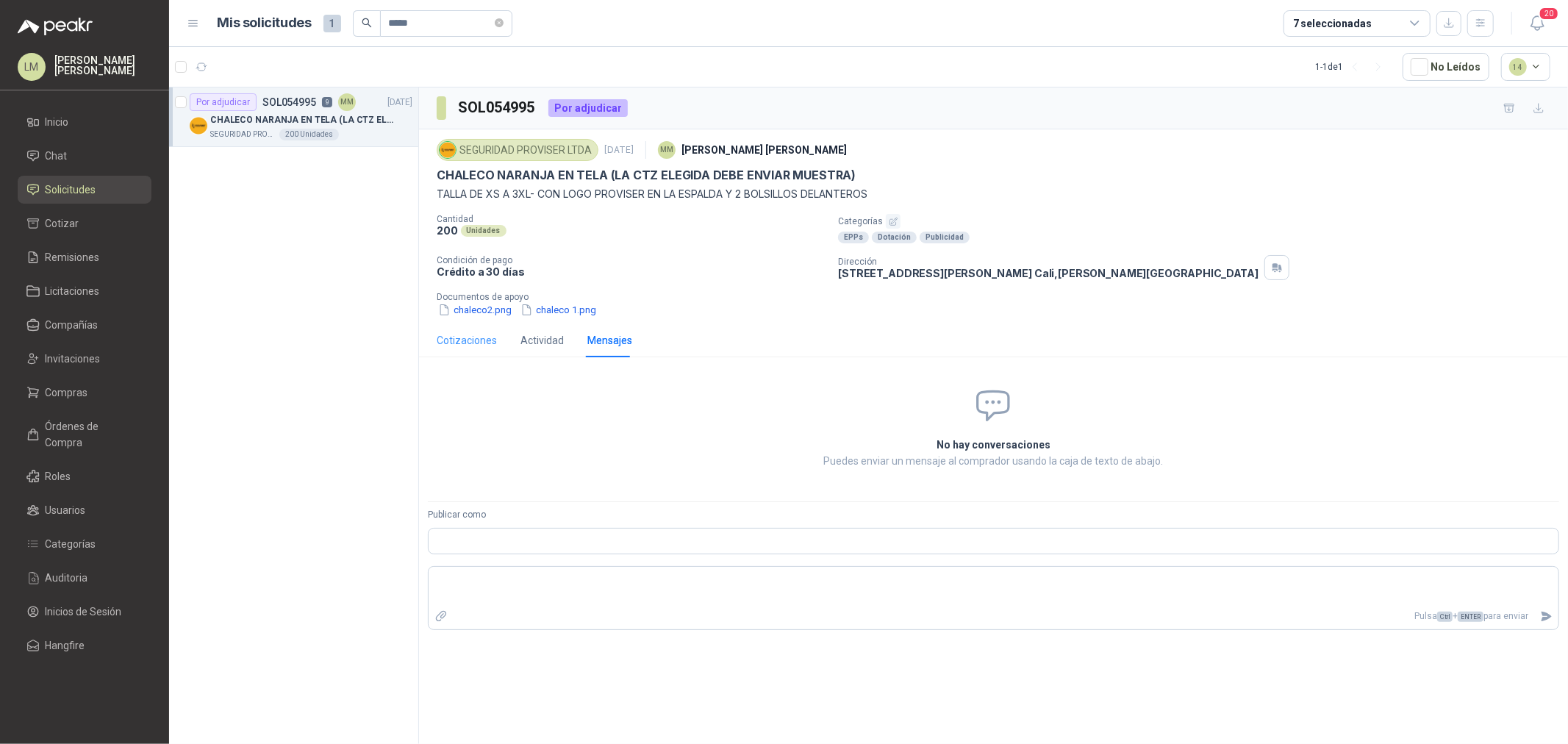
click at [476, 349] on div "Cotizaciones" at bounding box center [467, 340] width 60 height 34
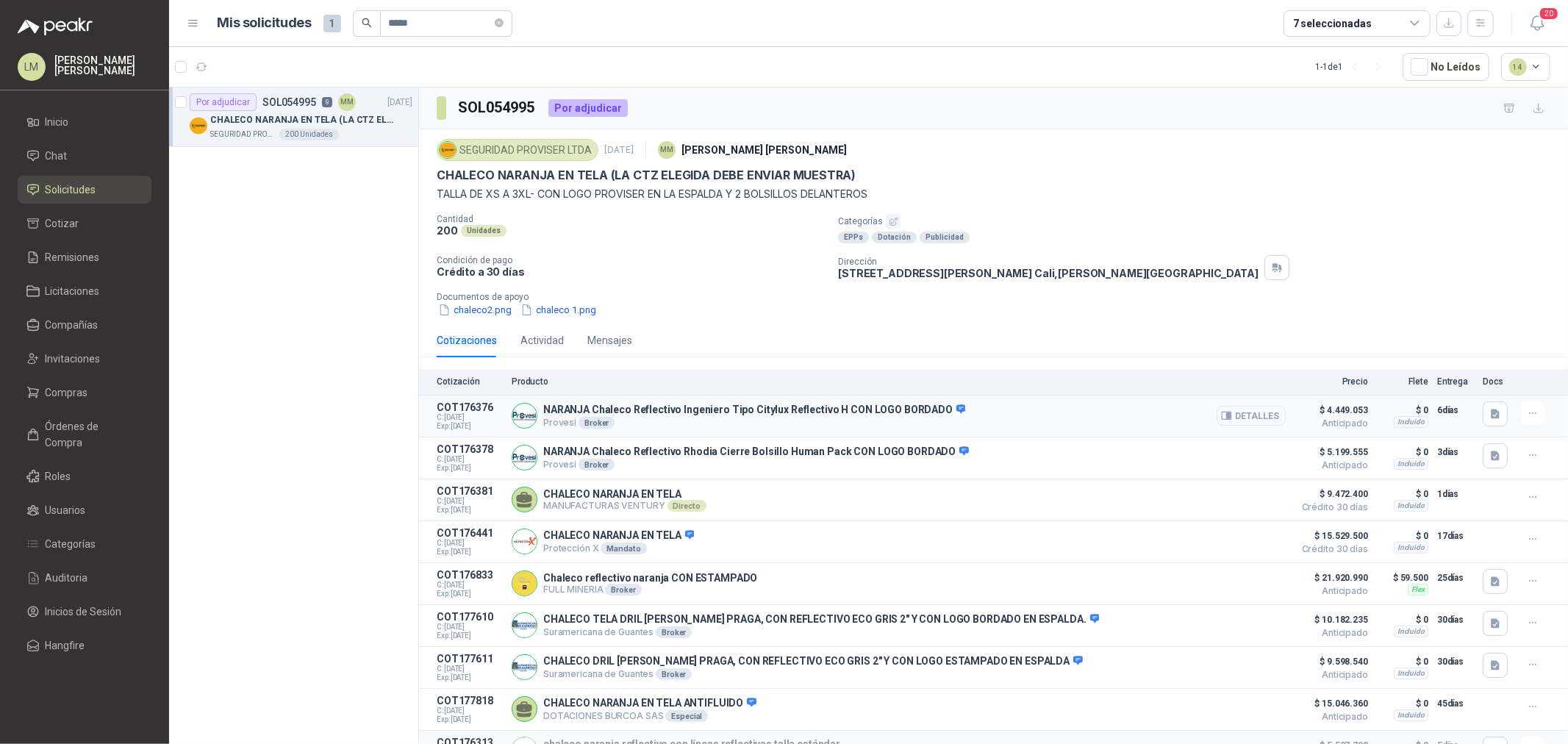
click at [1239, 416] on button "Detalles" at bounding box center [1251, 416] width 69 height 20
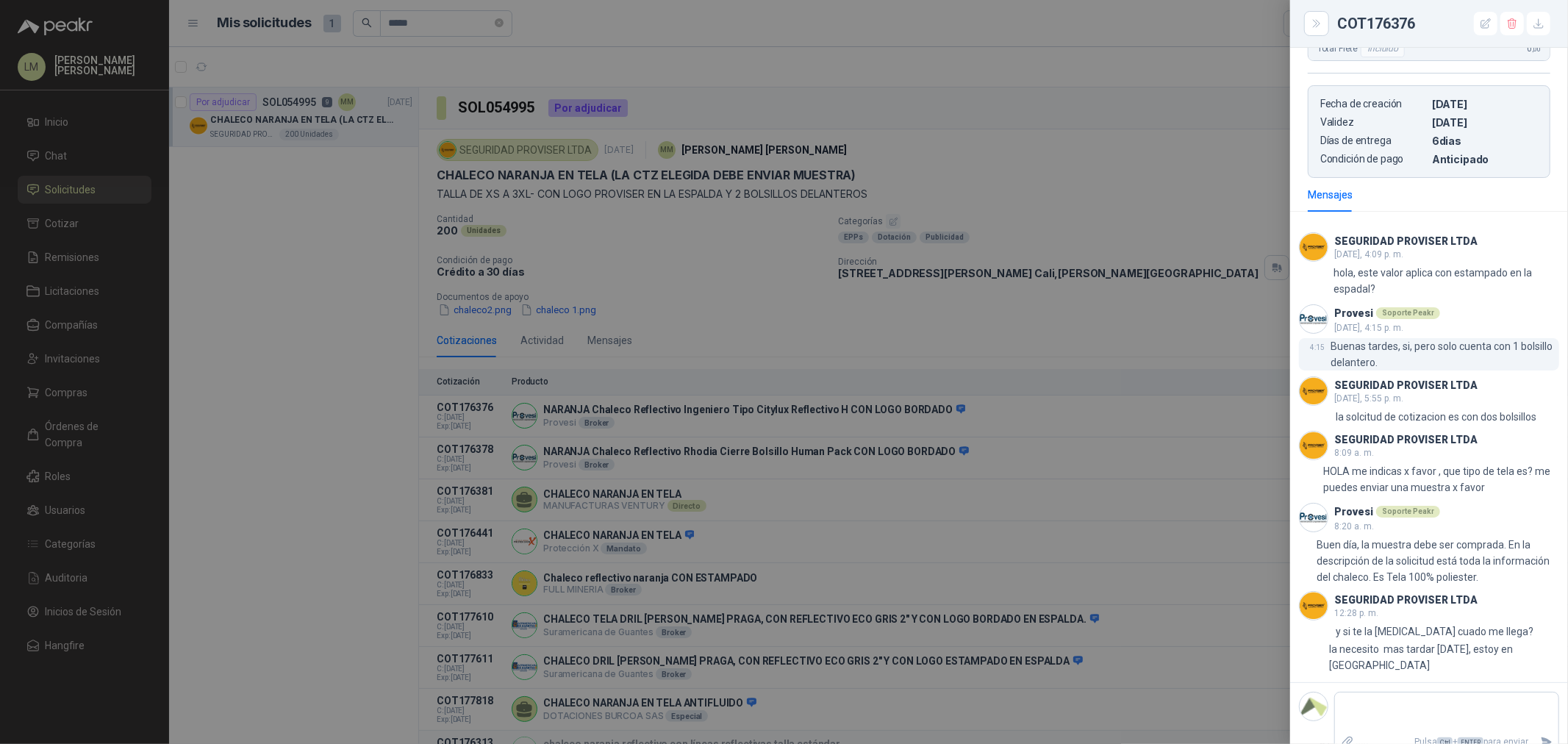
scroll to position [997, 0]
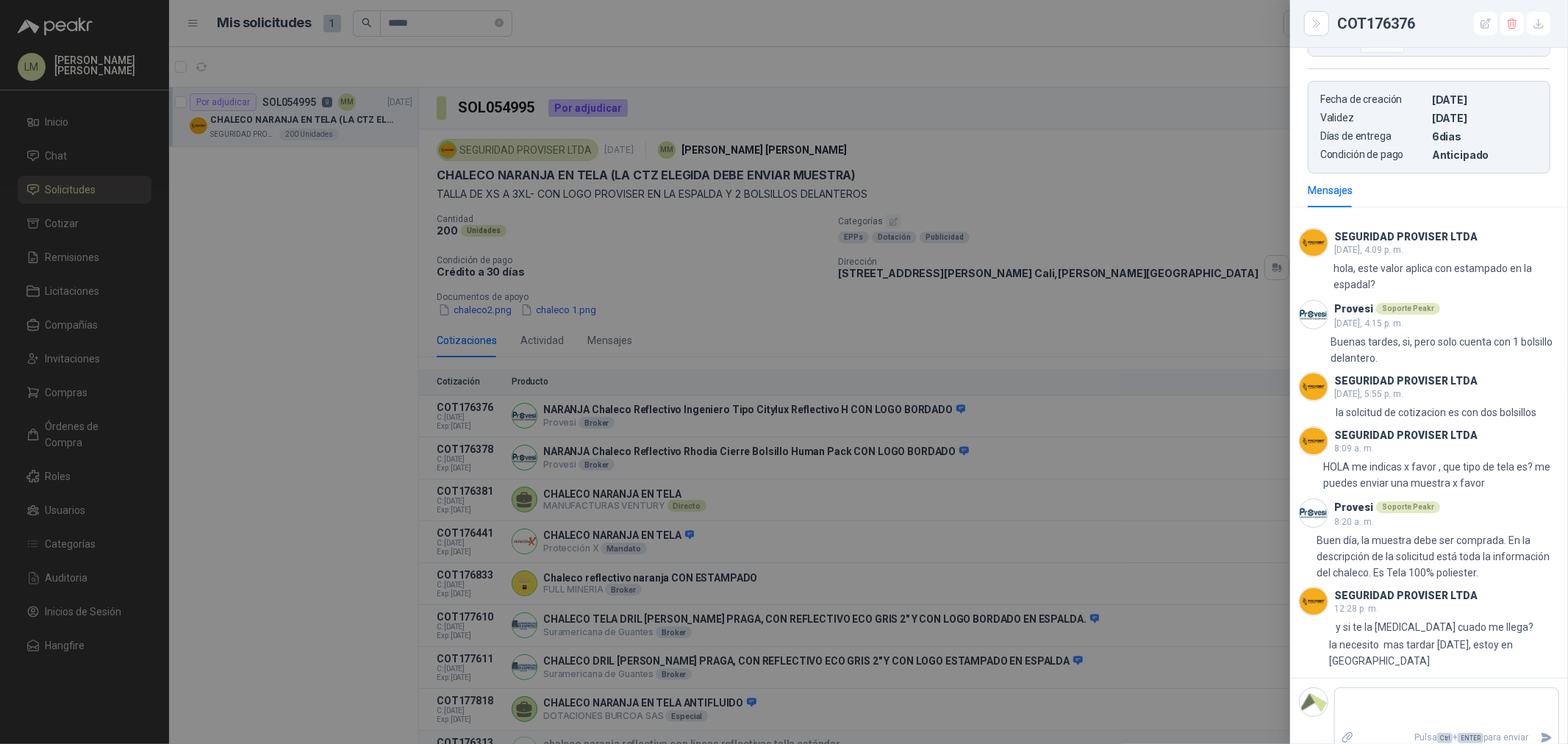
click at [980, 408] on div at bounding box center [784, 372] width 1568 height 744
